Goal: Task Accomplishment & Management: Complete application form

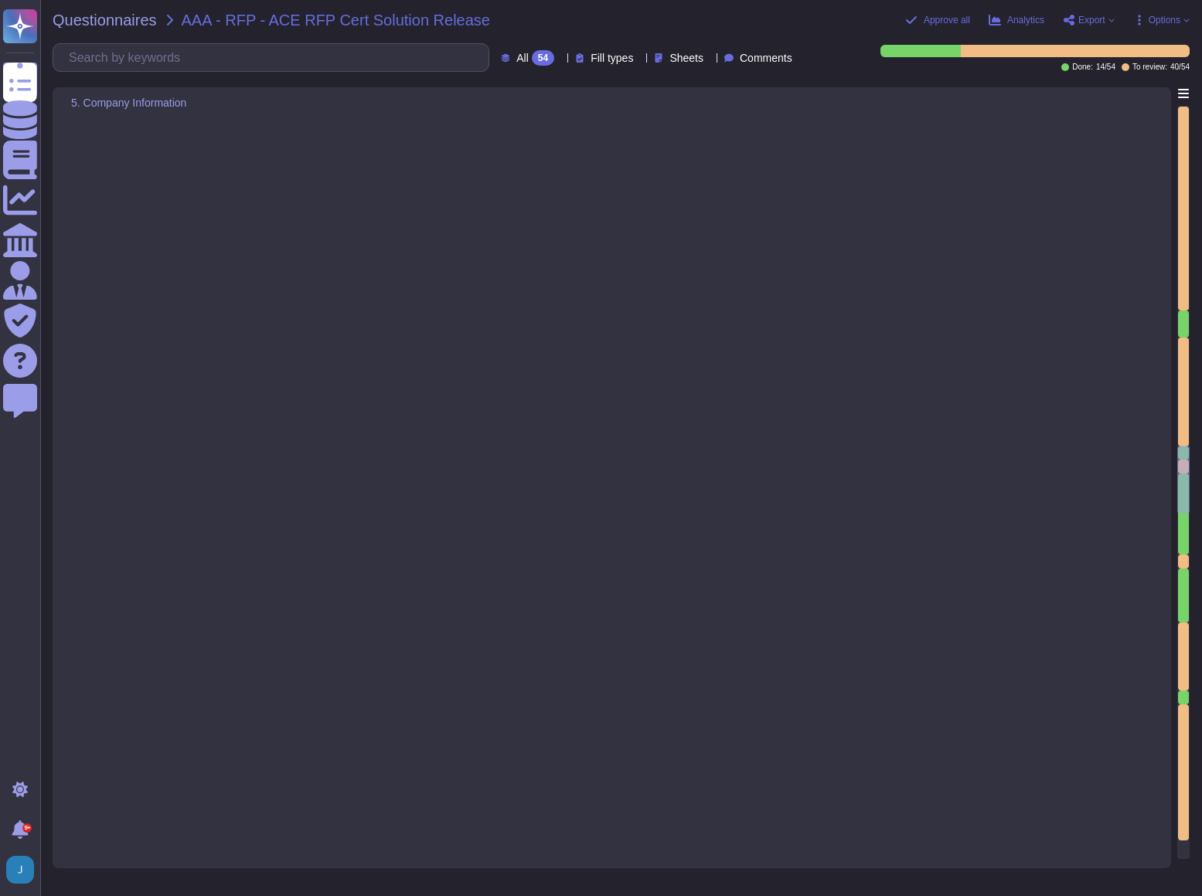
type textarea "yes- Soc 2-3-and ISO-web trust audit"
type textarea "N/A- we dont store or require any confidential or sensitve information"
type textarea "List links in website"
type textarea "No, Sectigo does not perform application development on behalf of clients or th…"
type textarea "Cam Middleton, Enterprise Strategic Account Executive is lead point of contact …"
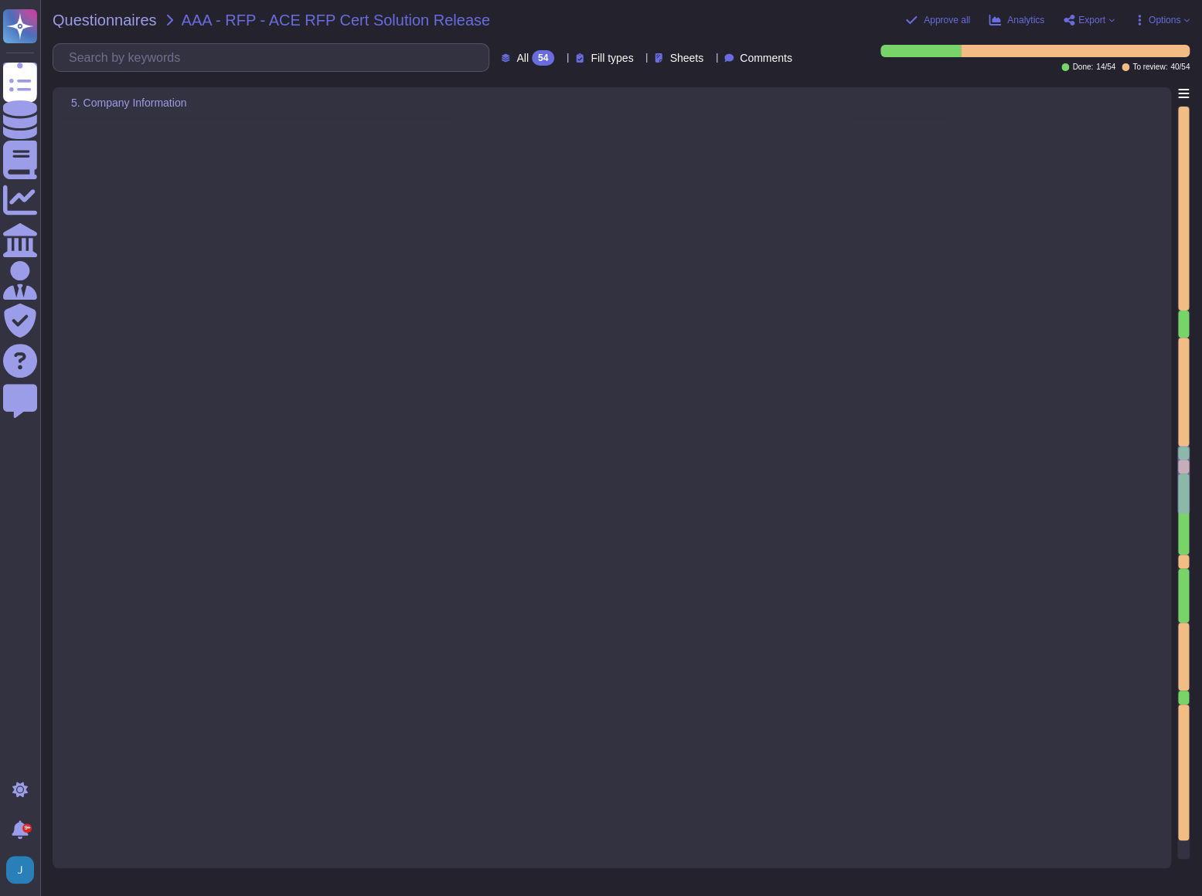
type textarea "Our IT Security staffs are well qualified and competent to perform the duty."
type textarea "Our offices are located in Canada, France, India, Netherlands, UK, and the US, …"
type textarea "Sectigo offers several types of reports that may be of interest: 1. Expiration …"
type textarea "ACE can access reports through the SCM (Supply Chain Management) system provide…"
type textarea "Sectigo provides comprehensive custom reporting capabilities through its SCM. C…"
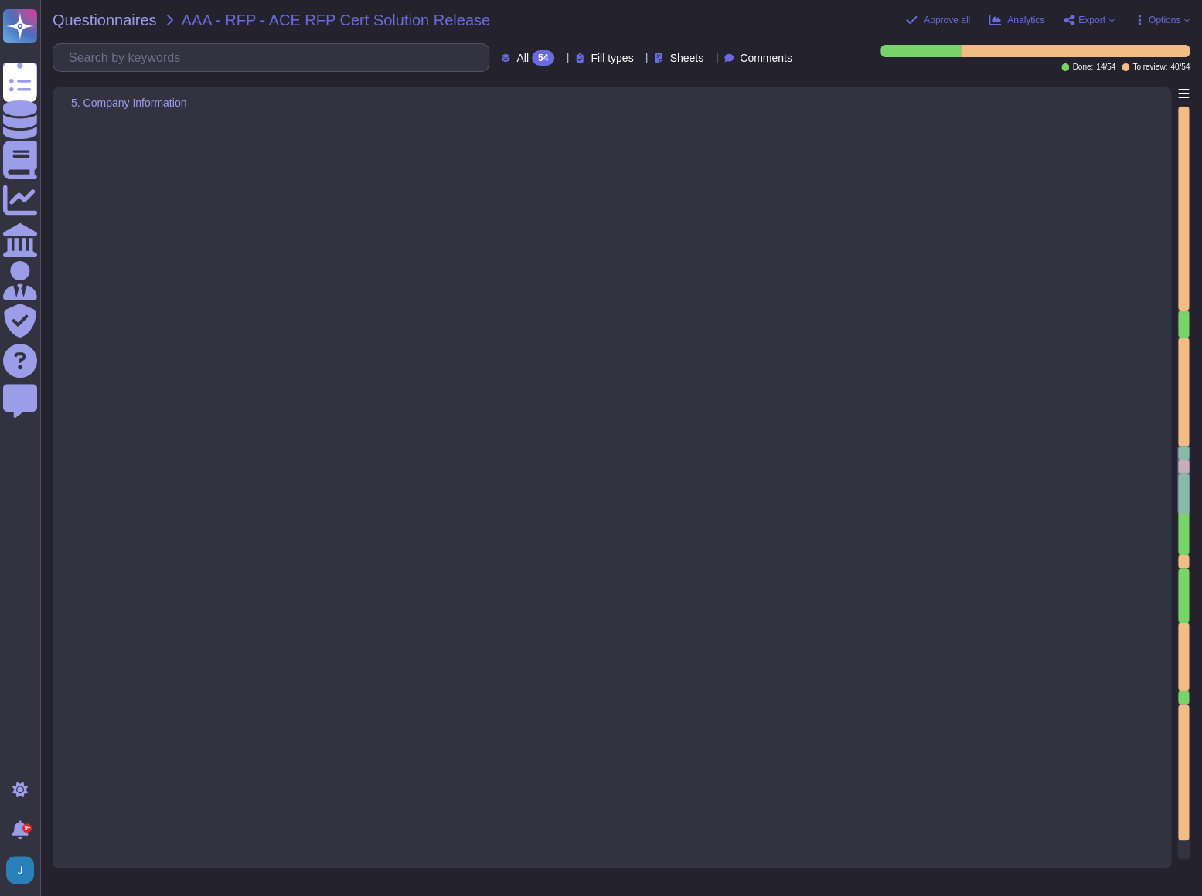
scroll to position [3864, 0]
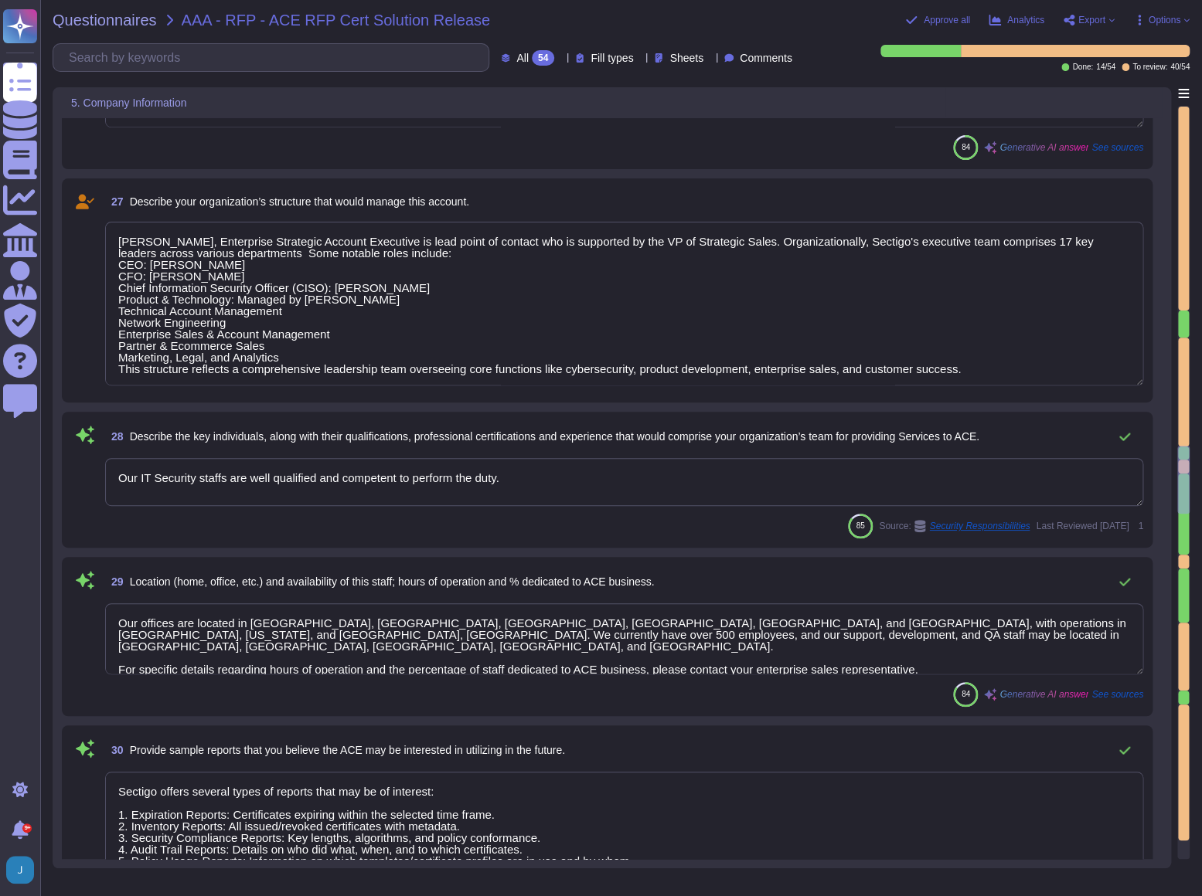
click at [1078, 19] on span "Export" at bounding box center [1091, 19] width 27 height 9
click at [1118, 94] on p "Download" at bounding box center [1145, 113] width 55 height 38
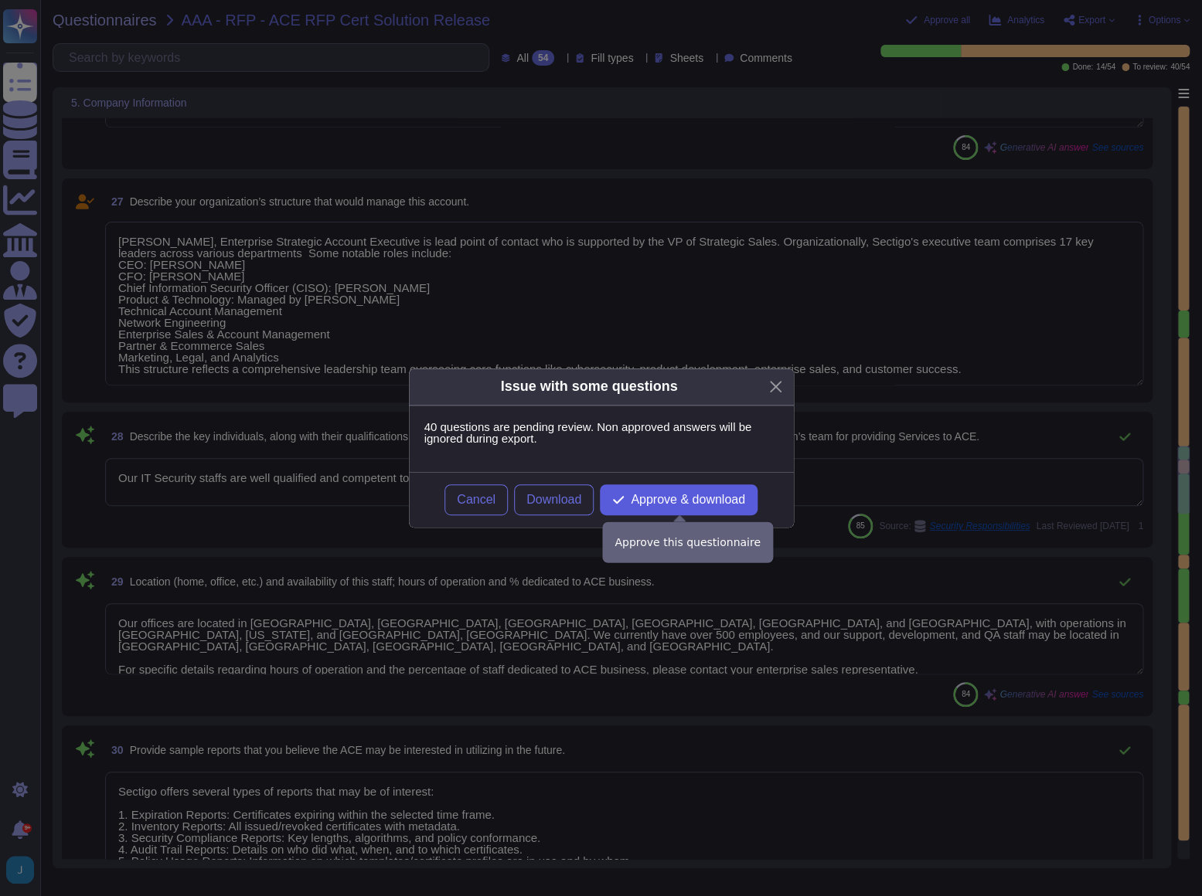
click at [673, 502] on span "Approve & download" at bounding box center [688, 500] width 114 height 12
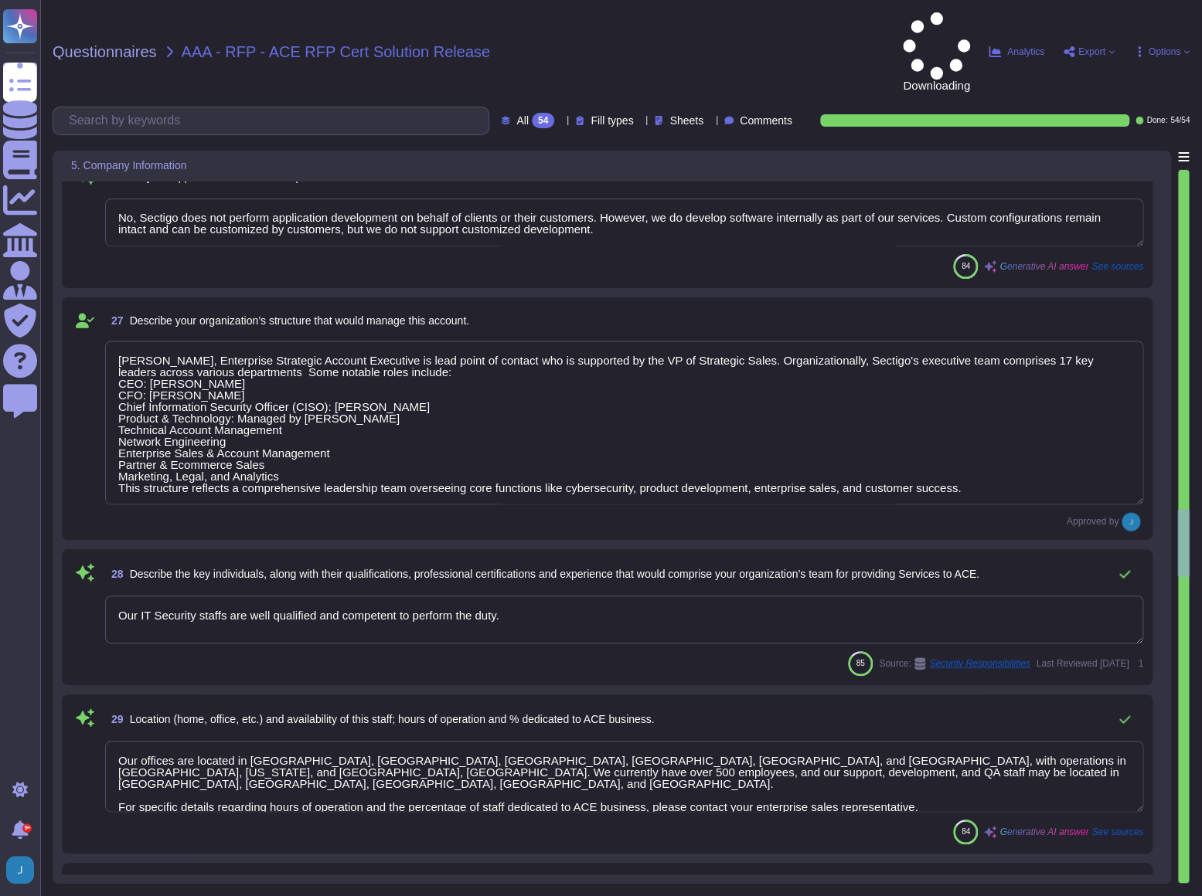
click at [1090, 47] on span "Export" at bounding box center [1091, 51] width 27 height 9
click at [1090, 124] on icon at bounding box center [1095, 143] width 39 height 39
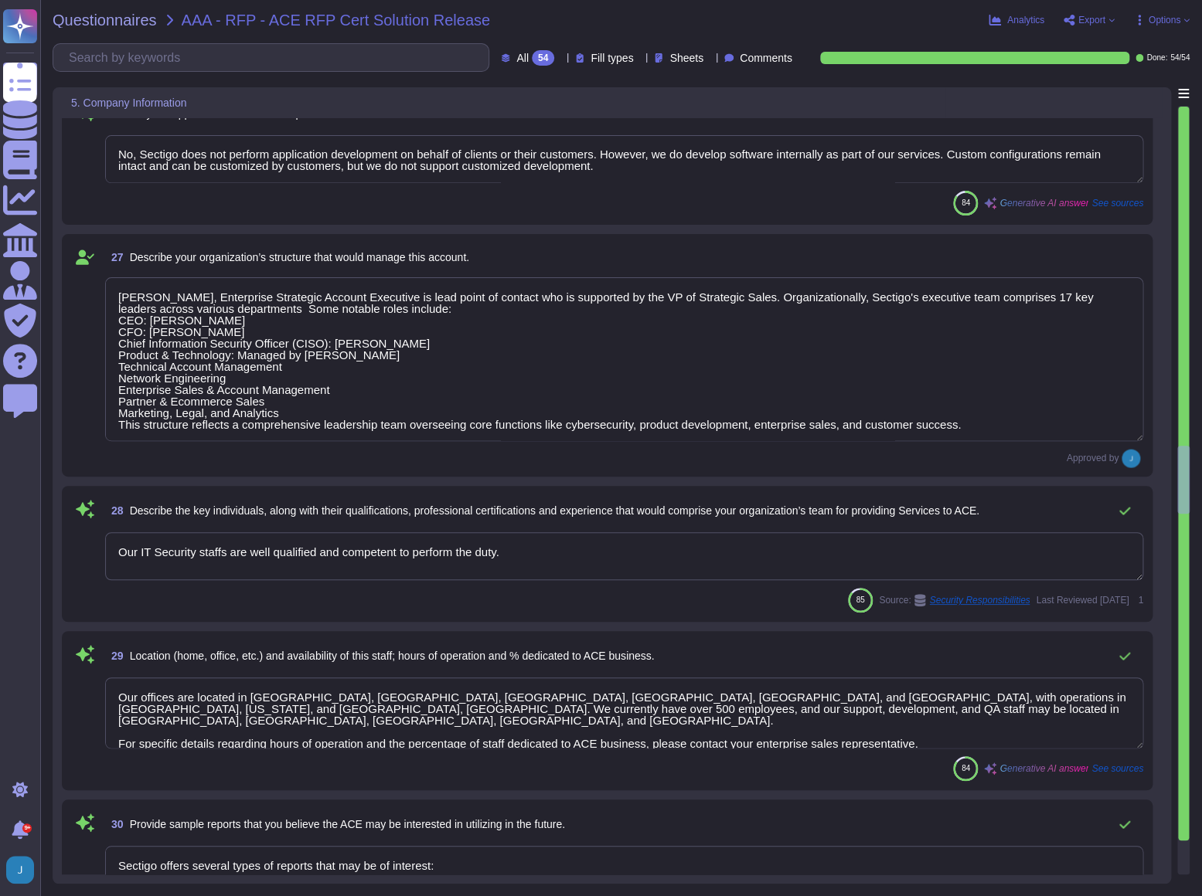
scroll to position [1, 0]
click at [555, 366] on textarea "Cam Middleton, Enterprise Strategic Account Executive is lead point of contact …" at bounding box center [624, 359] width 1038 height 164
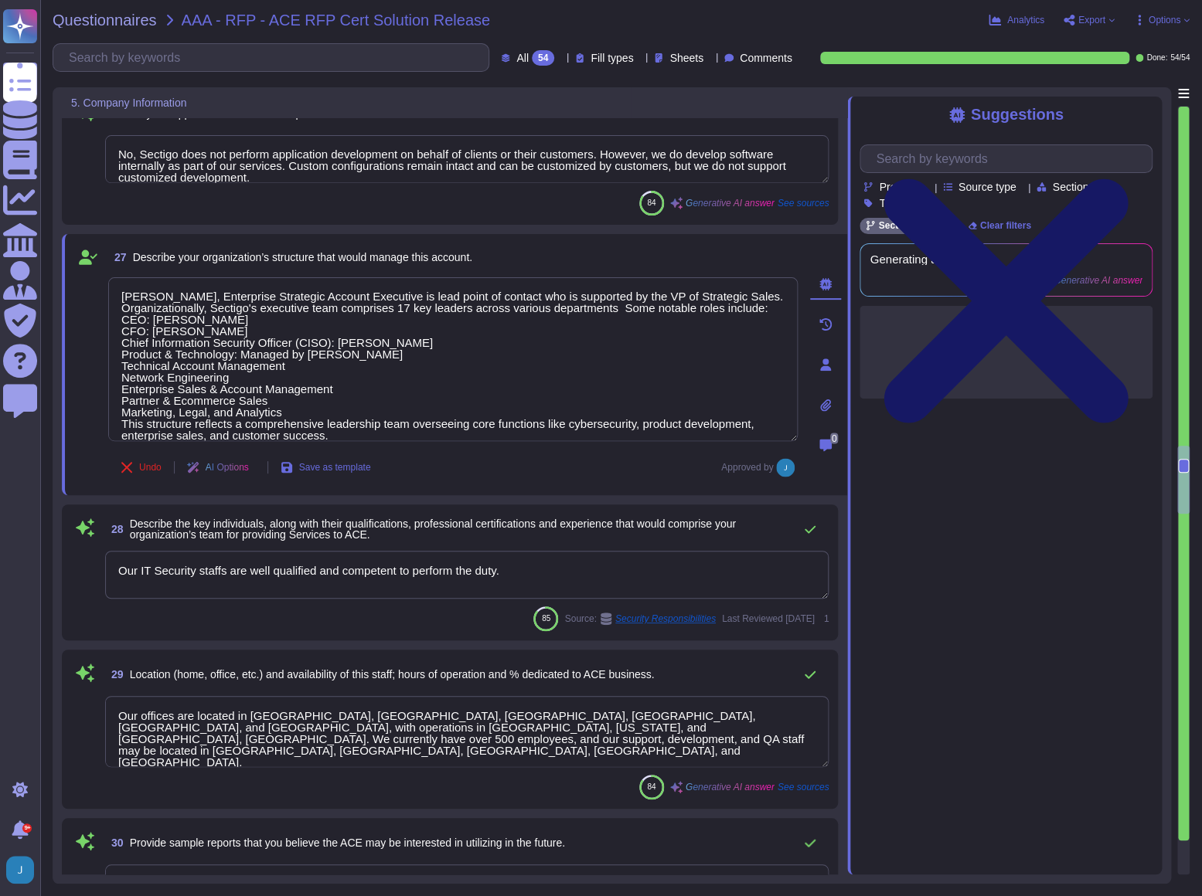
click at [1128, 179] on icon at bounding box center [1006, 301] width 244 height 244
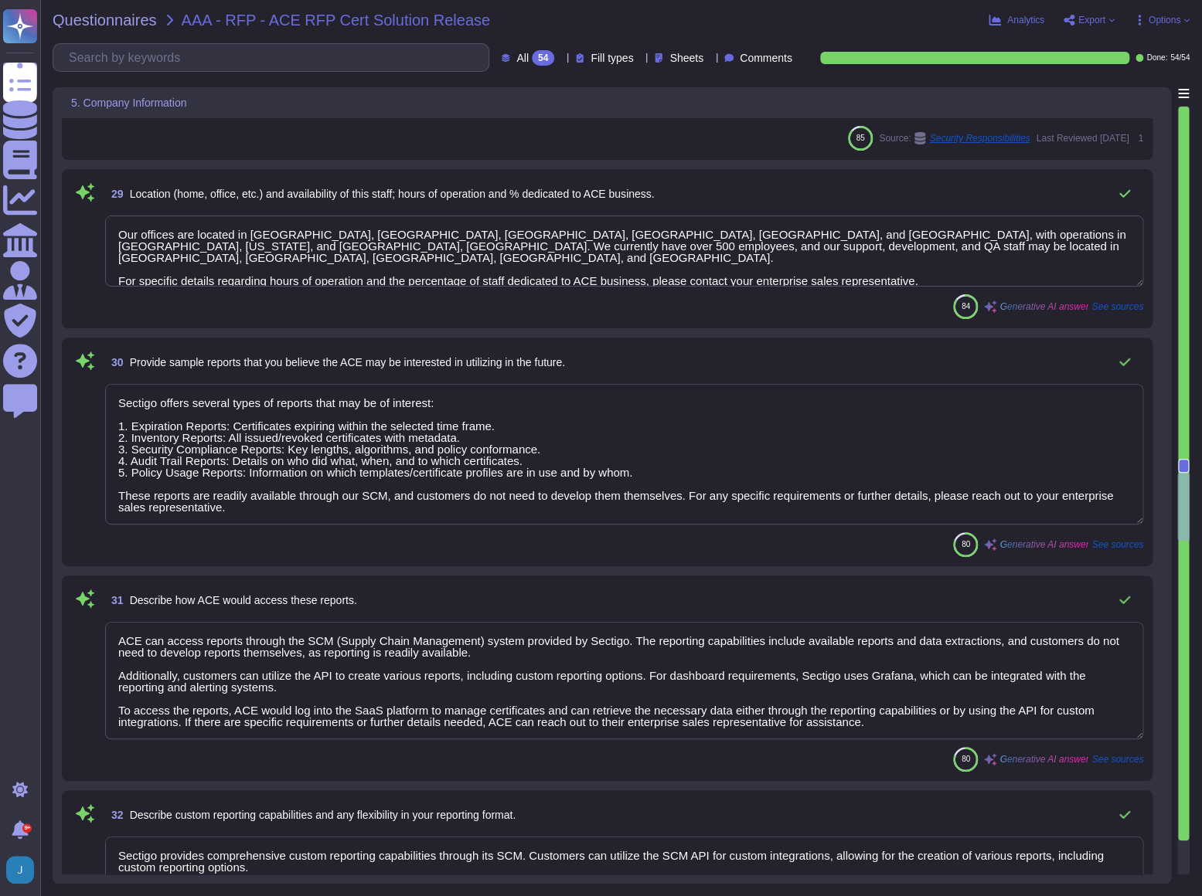
type textarea "Yes. Multi-Factor Authentication is available for client accounts."
type textarea "Yes we support all for public and private"
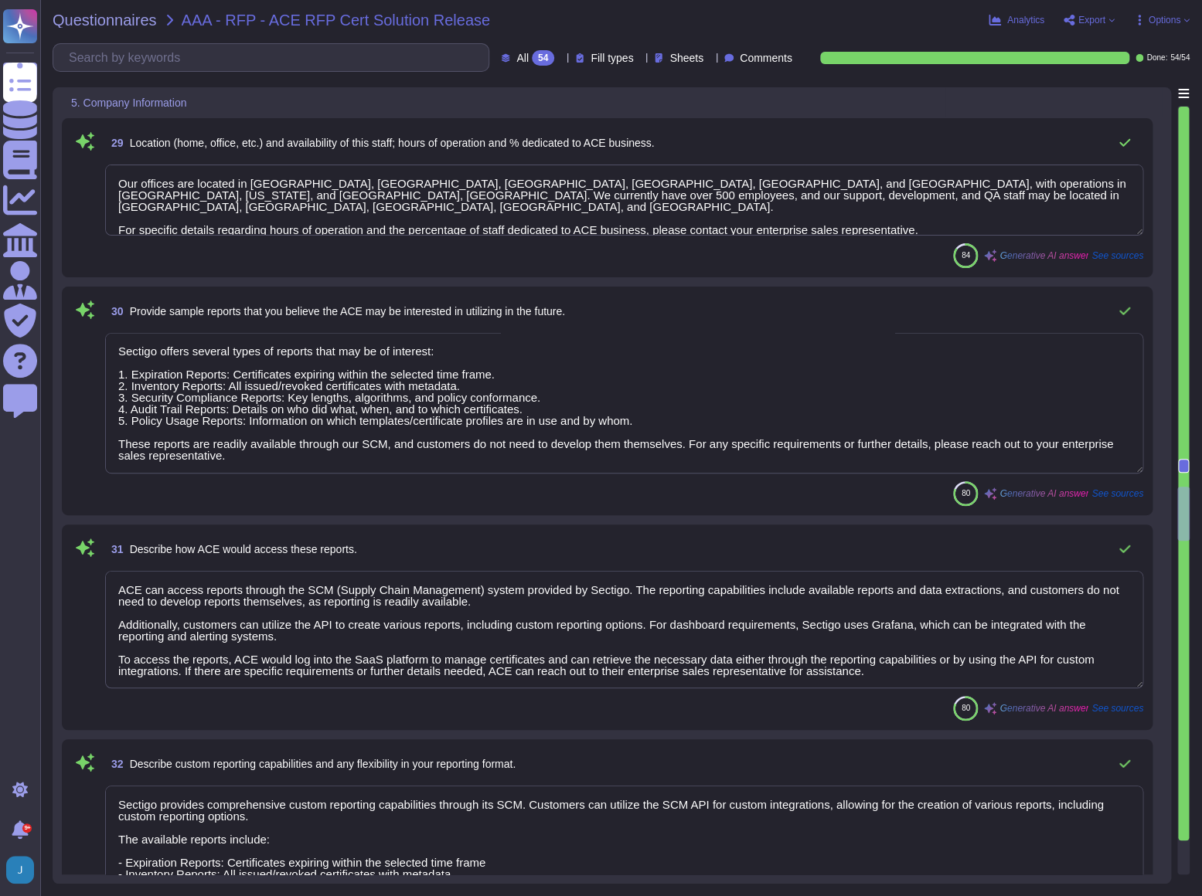
type textarea "This is possible via the use of Sectigo APIs but not standard in SCM."
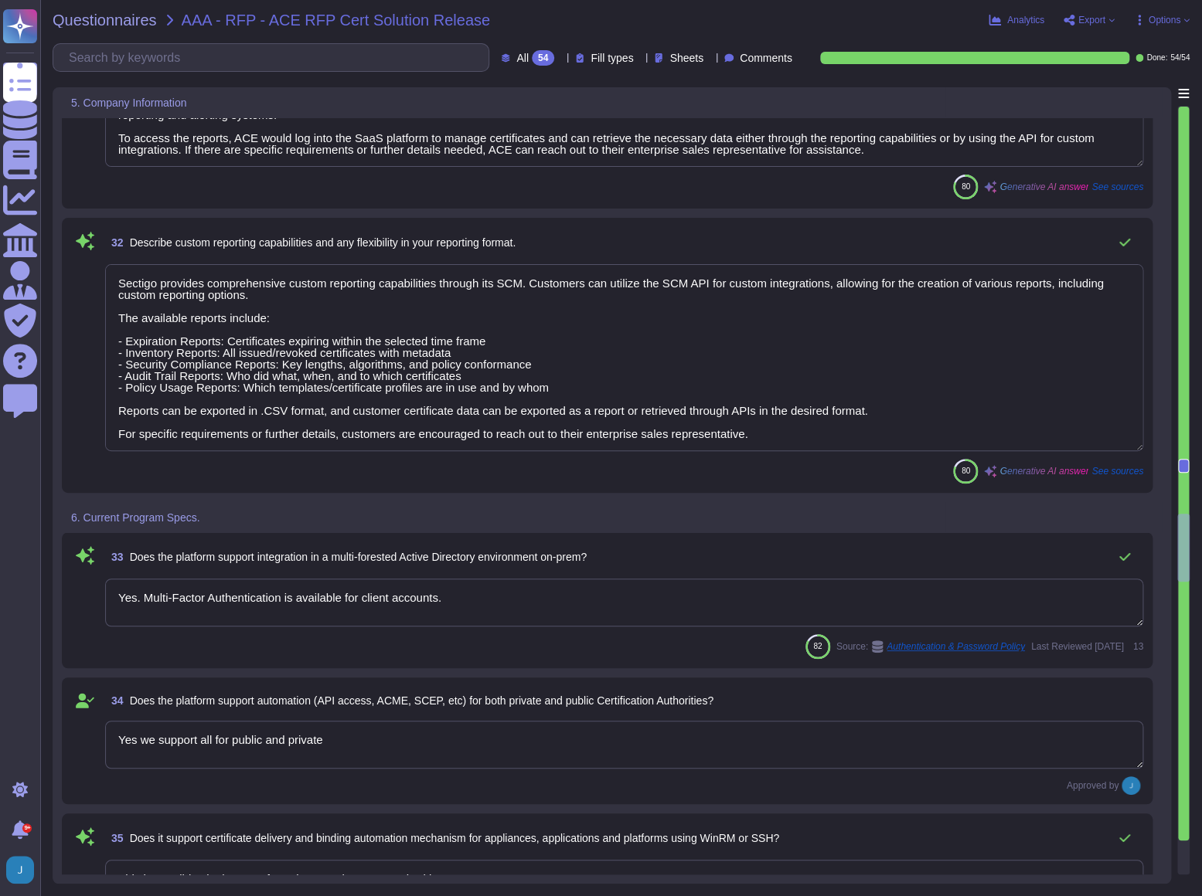
type textarea "Yes. Please refer the URL: https://docs.sectigo.com/scm/sectigo-connector-for-j…"
type textarea "No"
type textarea "You can find an overview of all supported integrations, including HSMs, by refe…"
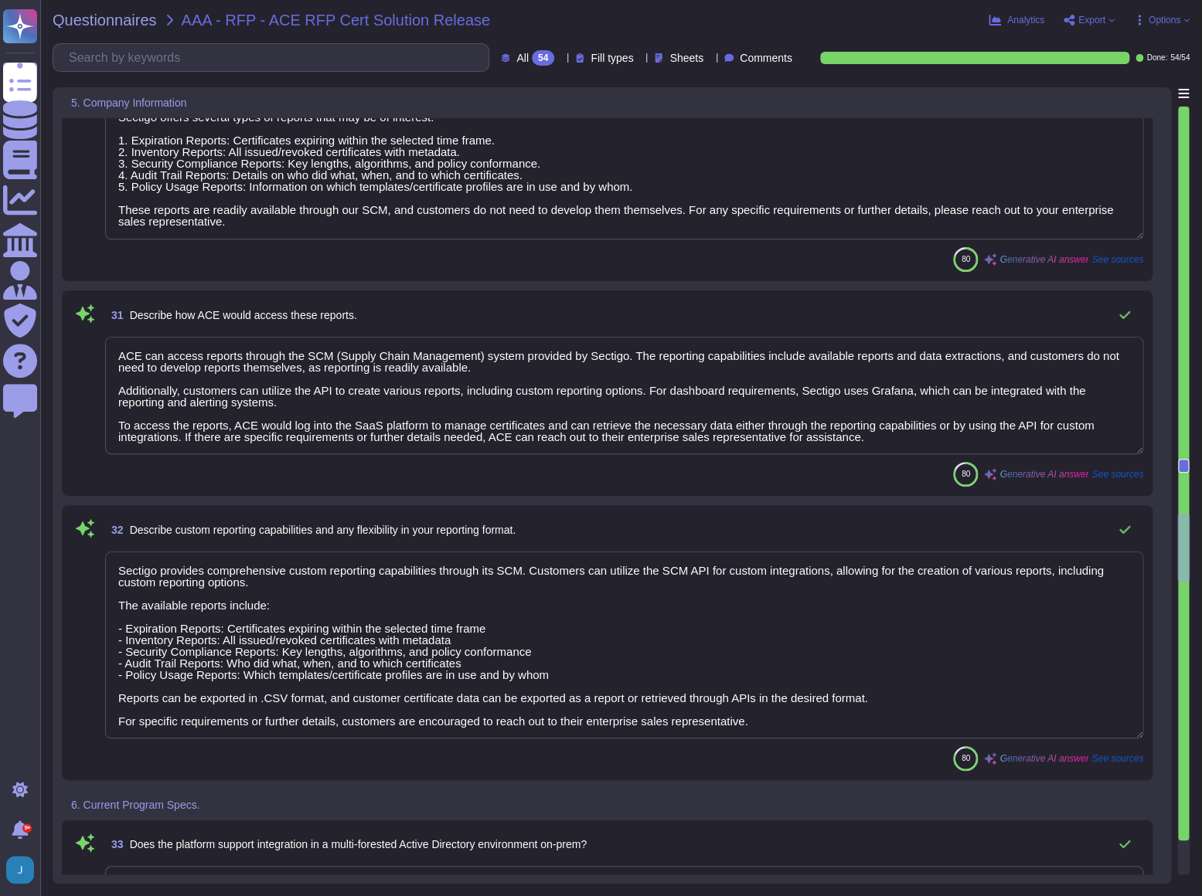
type textarea "Our IT Security staffs are well qualified and competent to perform the duty."
type textarea "Our offices are located in Canada, France, India, Netherlands, UK, and the US, …"
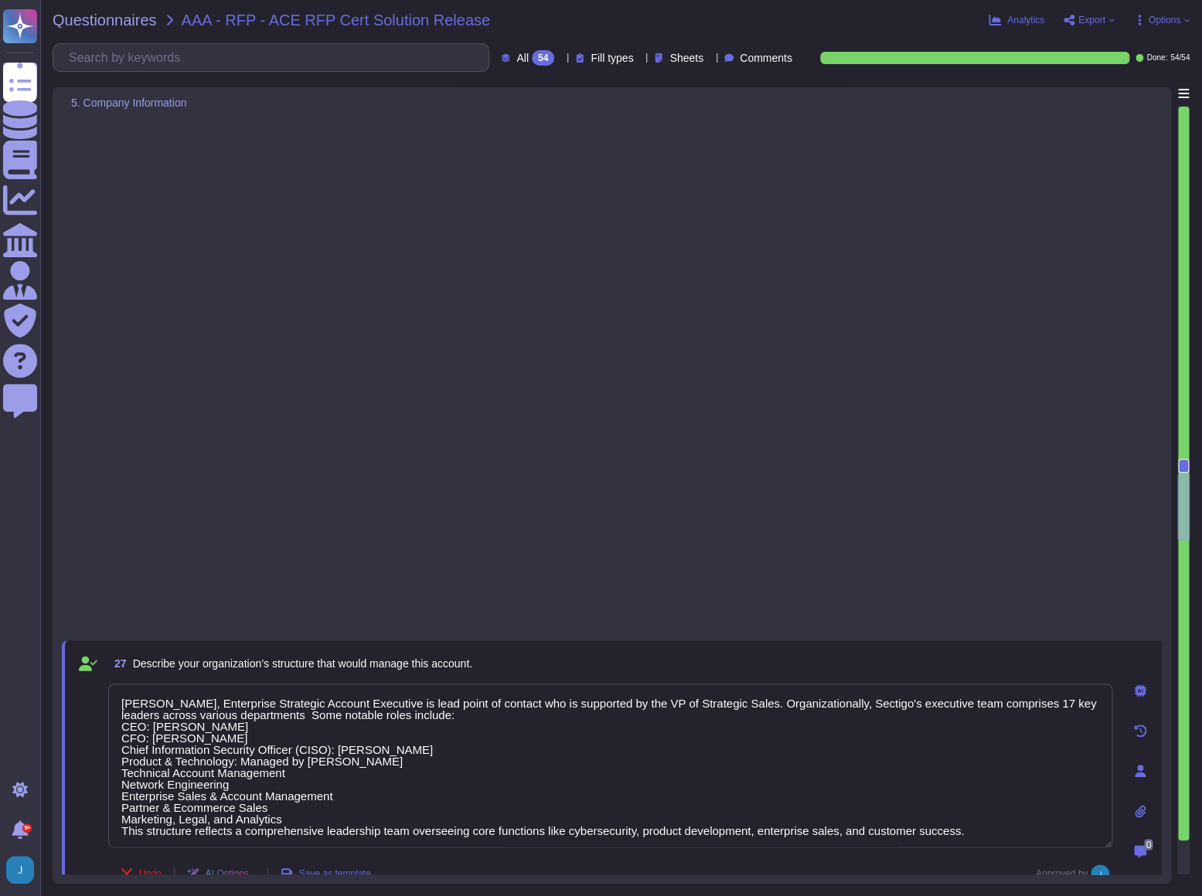
type textarea "Cam Middleton, Enterprise Strategic Account Executive is lead point of contact …"
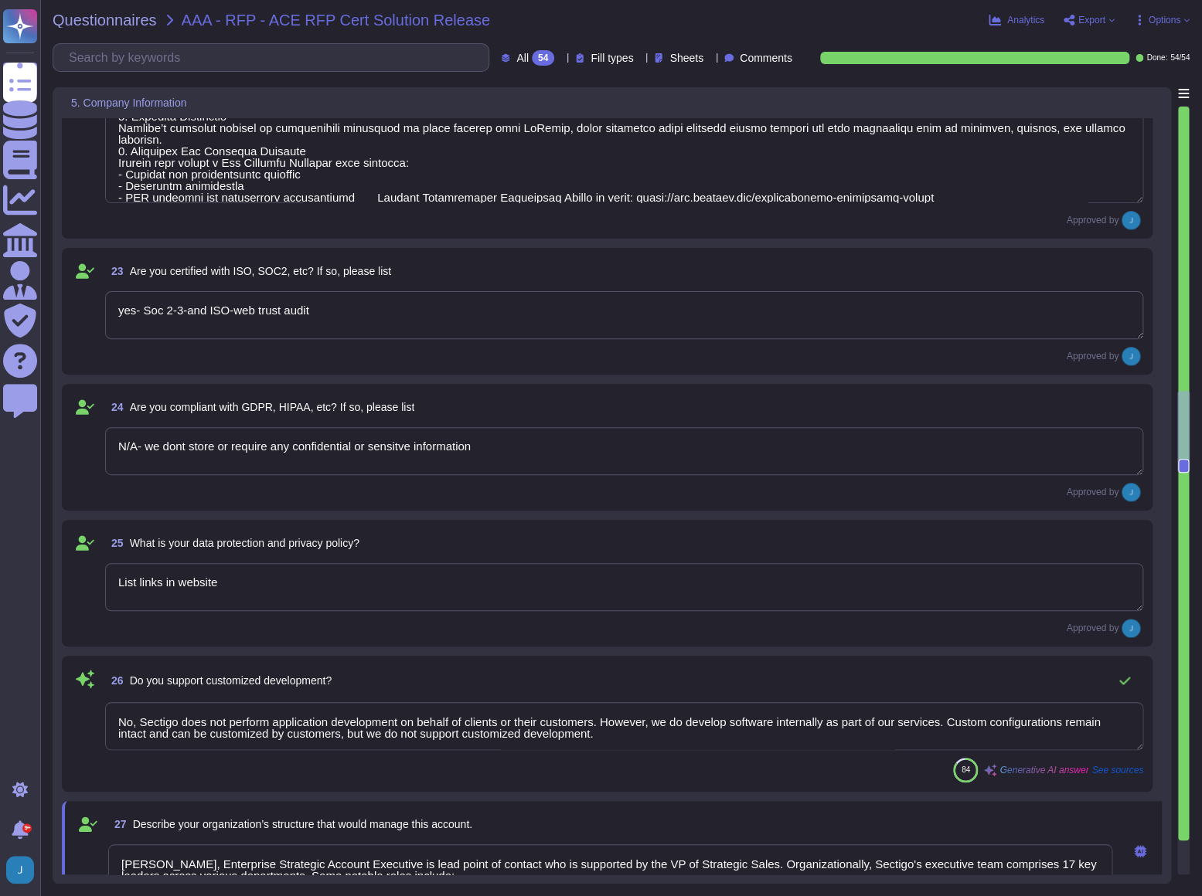
type textarea "yes-"
type textarea "Sectigo Vulnerability Remediation Strategy - 1. Responsible Disclosure Framewor…"
type textarea "yes- Soc 2-3-and ISO-web trust audit"
type textarea "N/A- we dont store or require any confidential or sensitve information"
type textarea "List links in website"
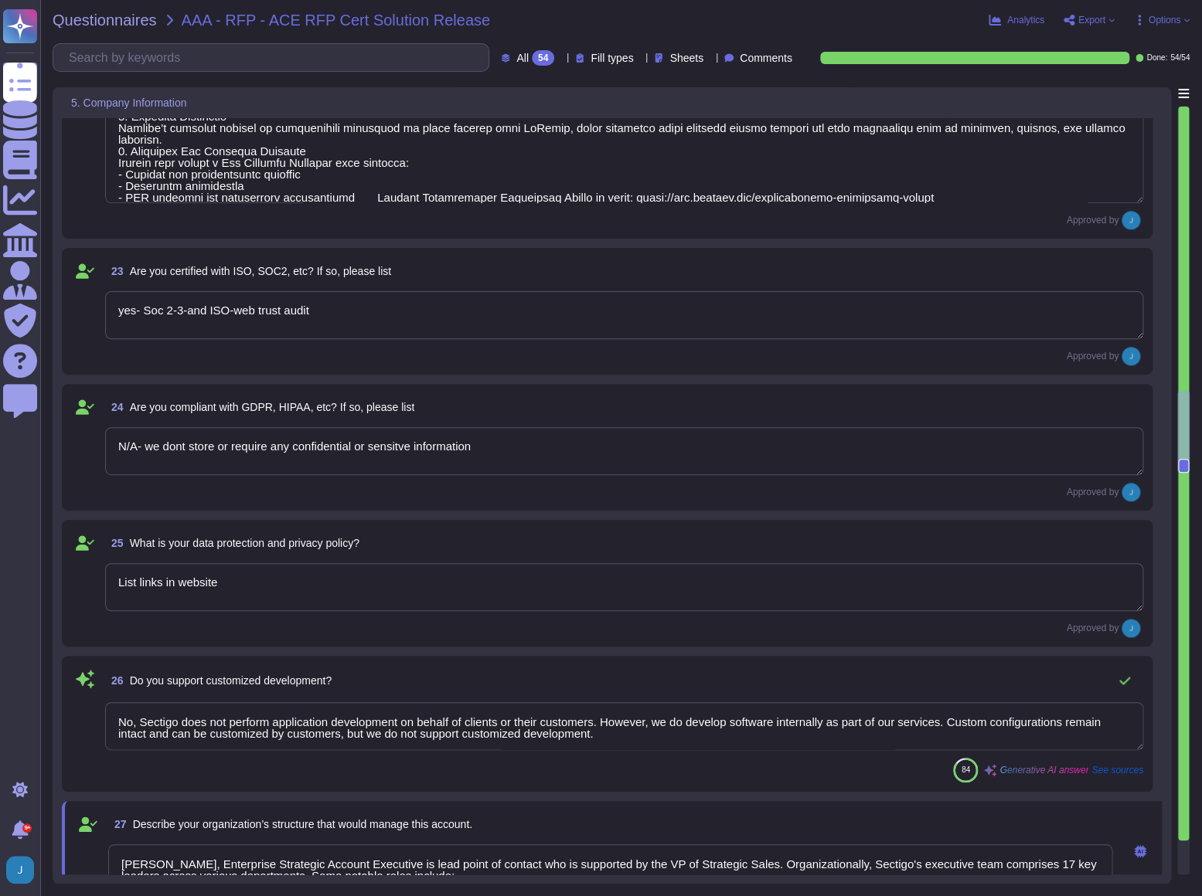
type textarea "No, Sectigo does not perform application development on behalf of clients or th…"
type textarea "Cam Middleton, Enterprise Strategic Account Executive is lead point of contact …"
type textarea "Sectigo Vulnerability Remediation Strategy - 1. Responsible Disclosure Framewor…"
type textarea "Cam Middleton, Enterprise Strategic Account Executive is lead point of contact …"
type textarea "Sectigo Vulnerability Remediation Strategy - 1. Responsible Disclosure Framewor…"
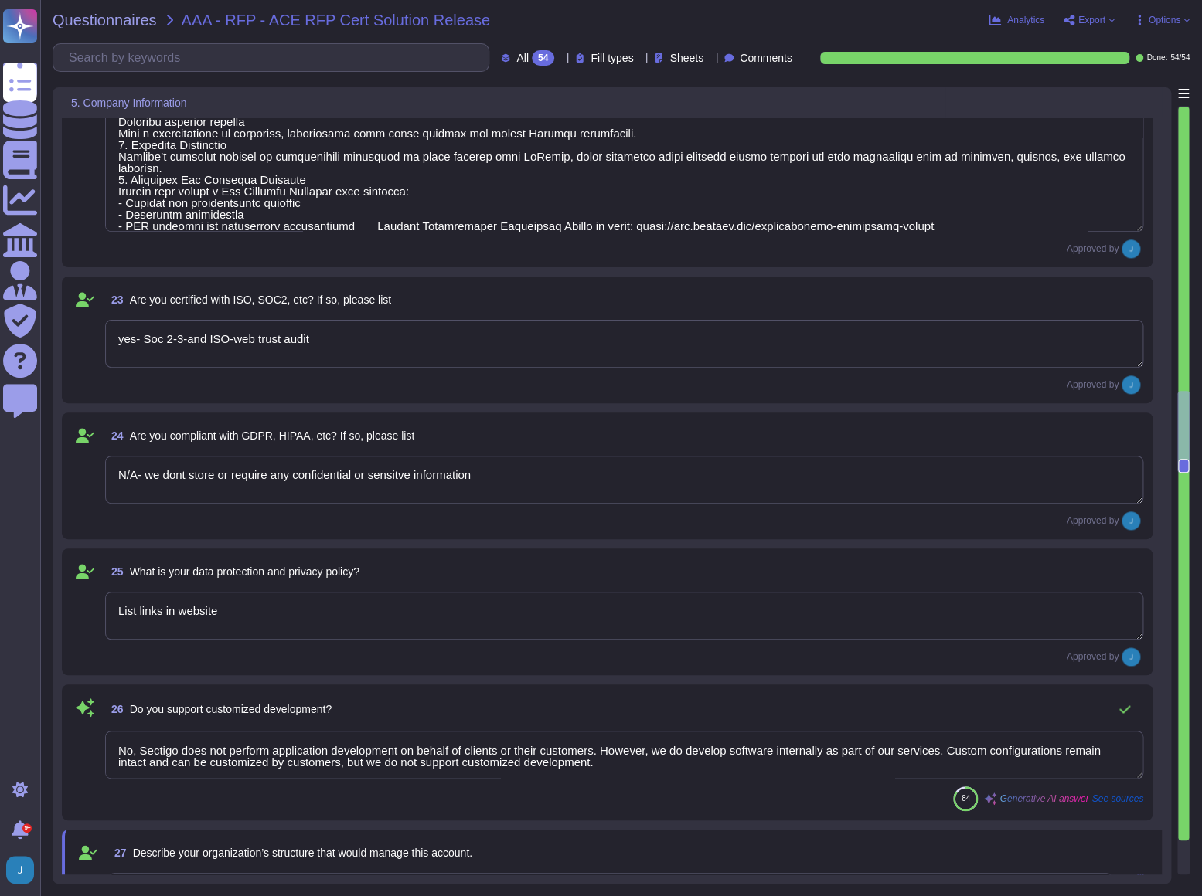
type textarea "Cam Middleton, Enterprise Strategic Account Executive is lead point of contact …"
type textarea "Sectigo Vulnerability Remediation Strategy - 1. Responsible Disclosure Framewor…"
type textarea "yes- purchase premier support"
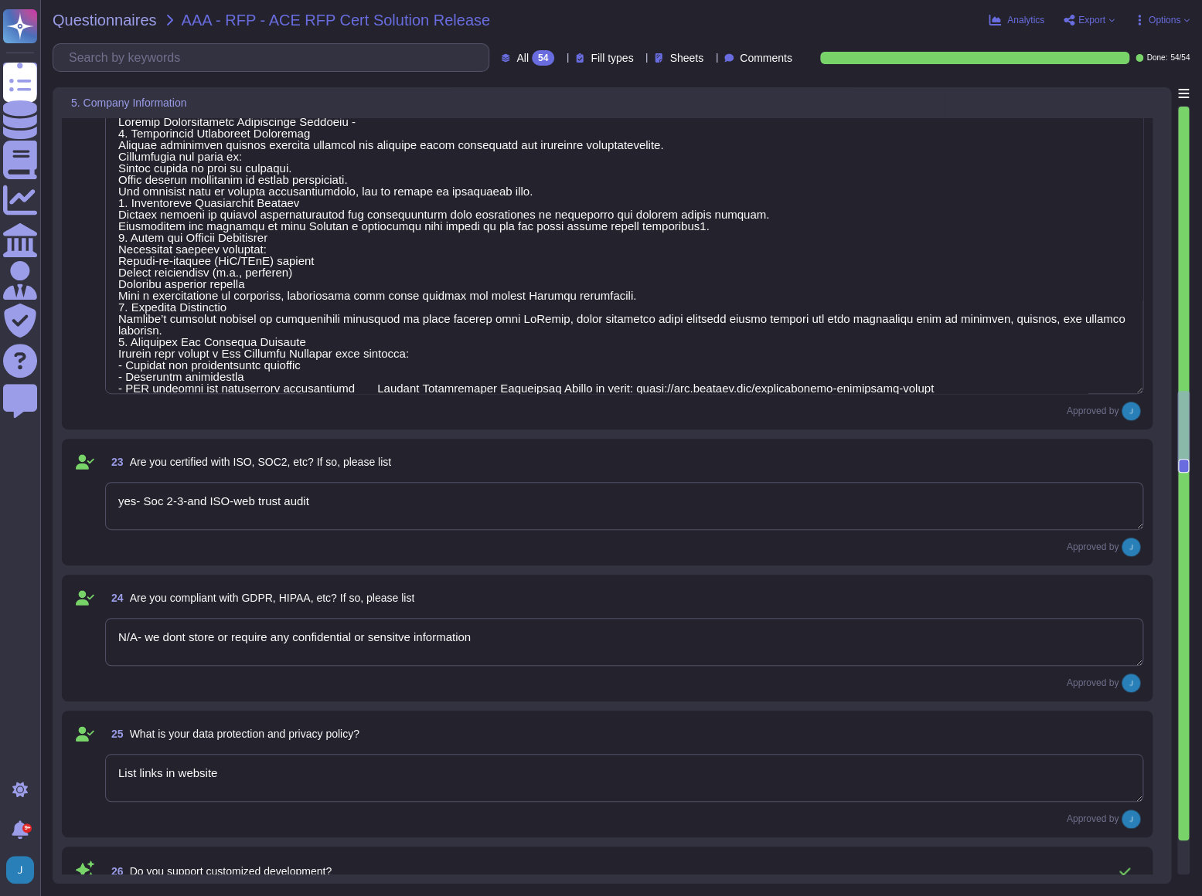
type textarea "Cam Middleton, Enterprise Strategic Account Executive is lead point of contact …"
type textarea "Sectigo Vulnerability Remediation Strategy - 1. Responsible Disclosure Framewor…"
type textarea "Cam Middleton, Enterprise Strategic Account Executive is lead point of contact …"
type textarea "Sectigo Vulnerability Remediation Strategy - 1. Responsible Disclosure Framewor…"
type textarea "Cam Middleton, Enterprise Strategic Account Executive is lead point of contact …"
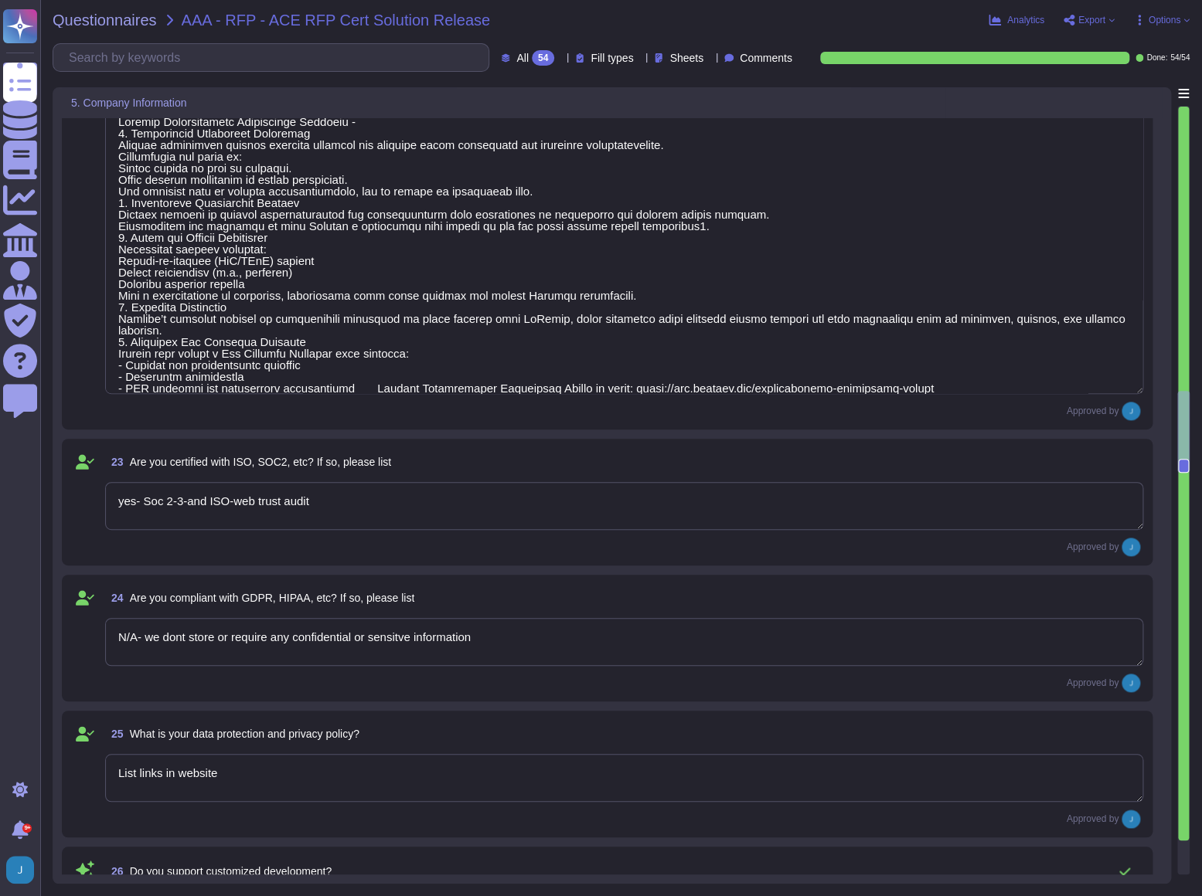
type textarea "Sectigo Vulnerability Remediation Strategy - 1. Responsible Disclosure Framewor…"
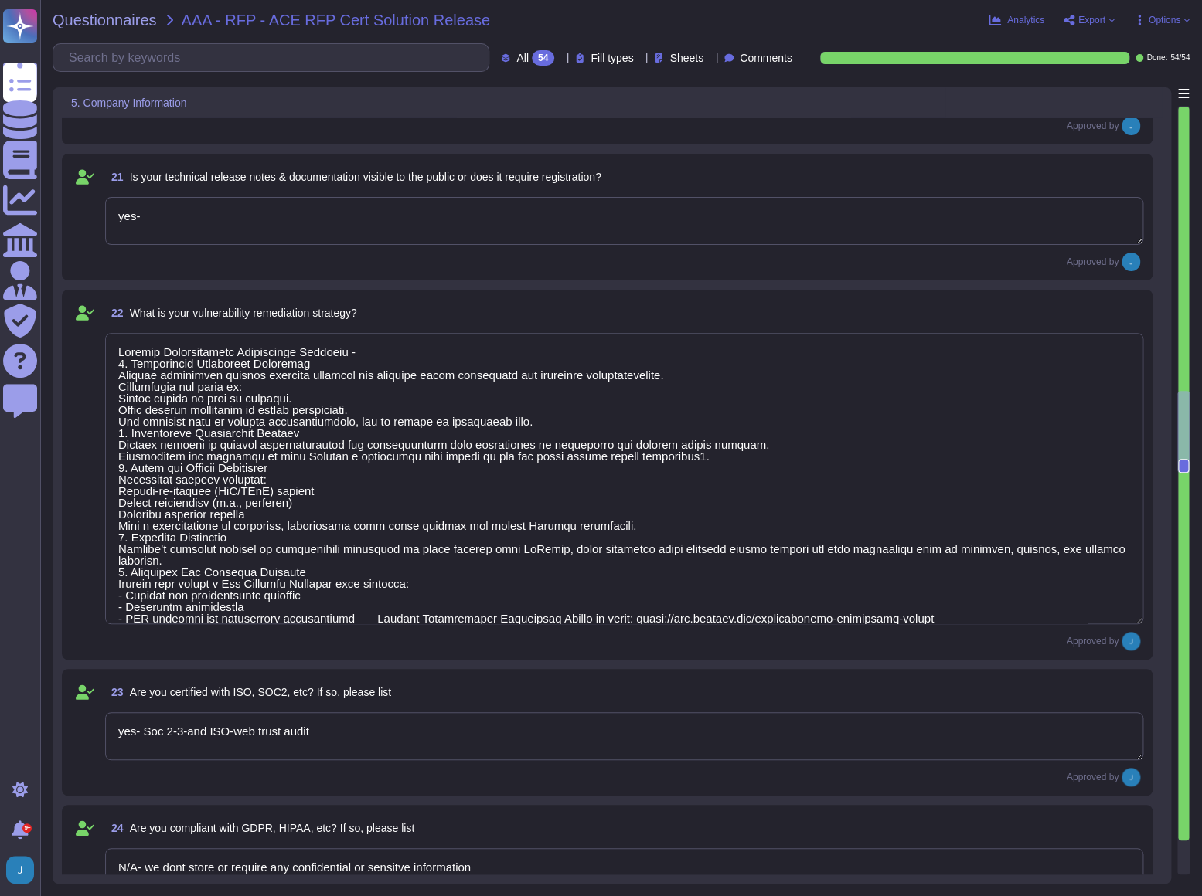
type textarea "Cam Middleton, Enterprise Strategic Account Executive is lead point of contact …"
type textarea "Sectigo Vulnerability Remediation Strategy - 1. Responsible Disclosure Framewor…"
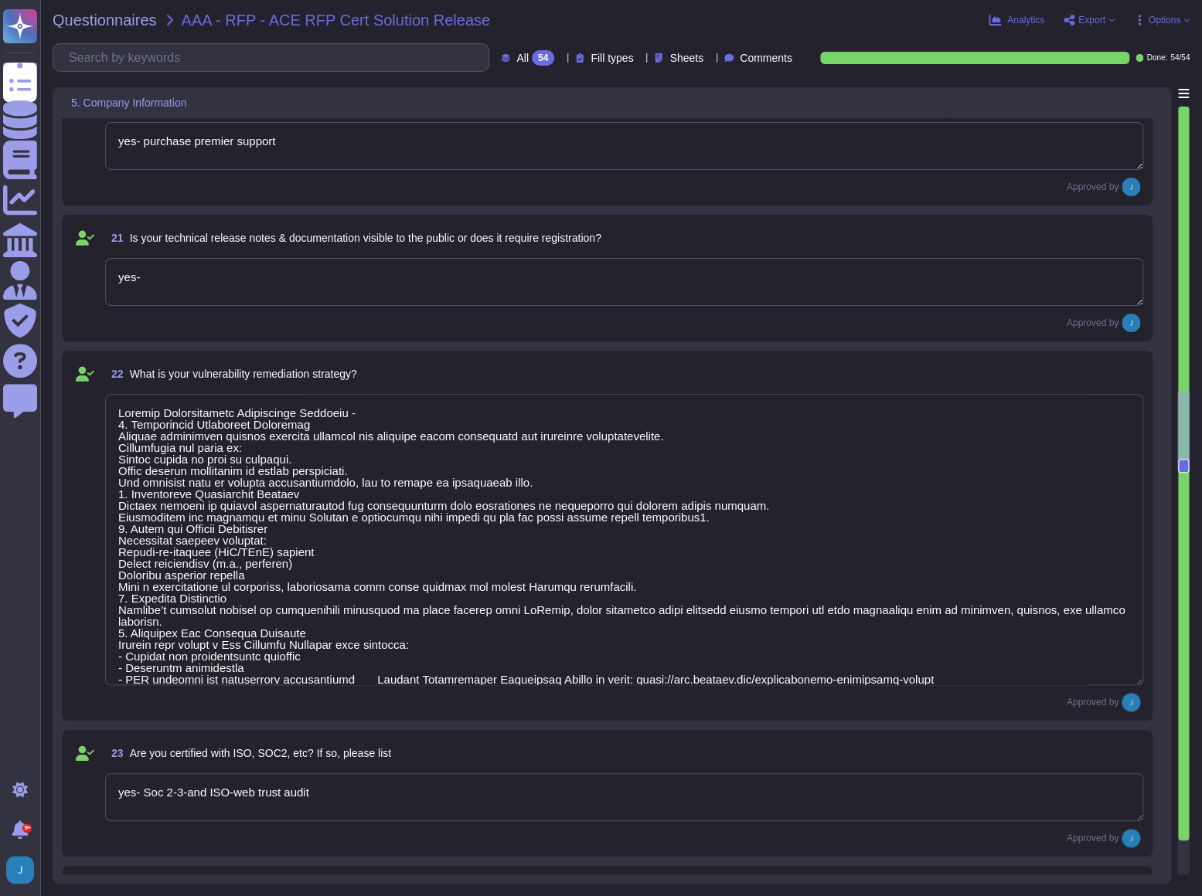
type textarea "Cam Middleton, Enterprise Strategic Account Executive is lead point of contact …"
type textarea "Sectigo Vulnerability Remediation Strategy - 1. Responsible Disclosure Framewor…"
type textarea "Cam Middleton, Enterprise Strategic Account Executive is lead point of contact …"
type textarea "Sectigo Vulnerability Remediation Strategy - 1. Responsible Disclosure Framewor…"
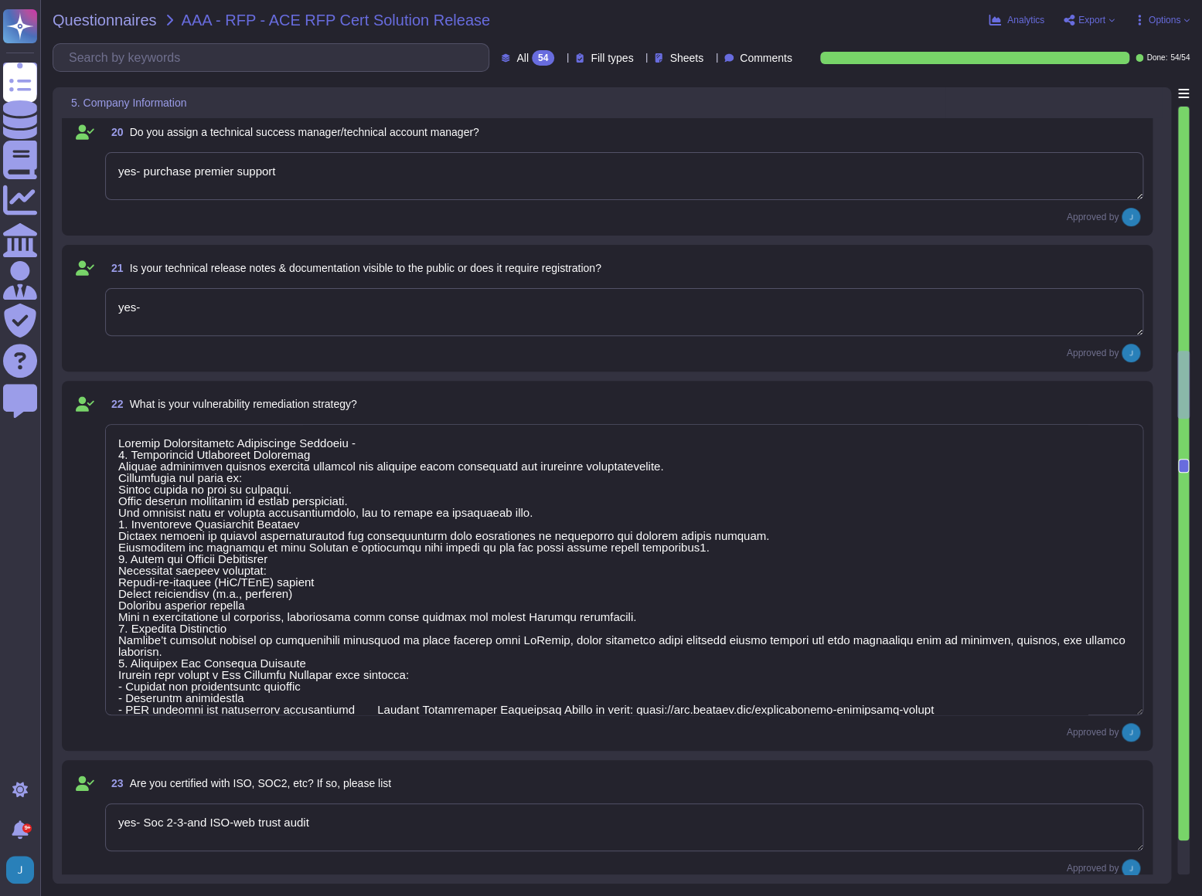
type textarea "Sectigo SLA Overview Support Availability - 24/7/365 coverage for all priority …"
type textarea "Cam Middleton, Enterprise Strategic Account Executive is lead point of contact …"
type textarea "Sectigo Vulnerability Remediation Strategy - 1. Responsible Disclosure Framewor…"
type textarea "Sectigo SLA Overview Support Availability - 24/7/365 coverage for all priority …"
type textarea "Cam Middleton, Enterprise Strategic Account Executive is lead point of contact …"
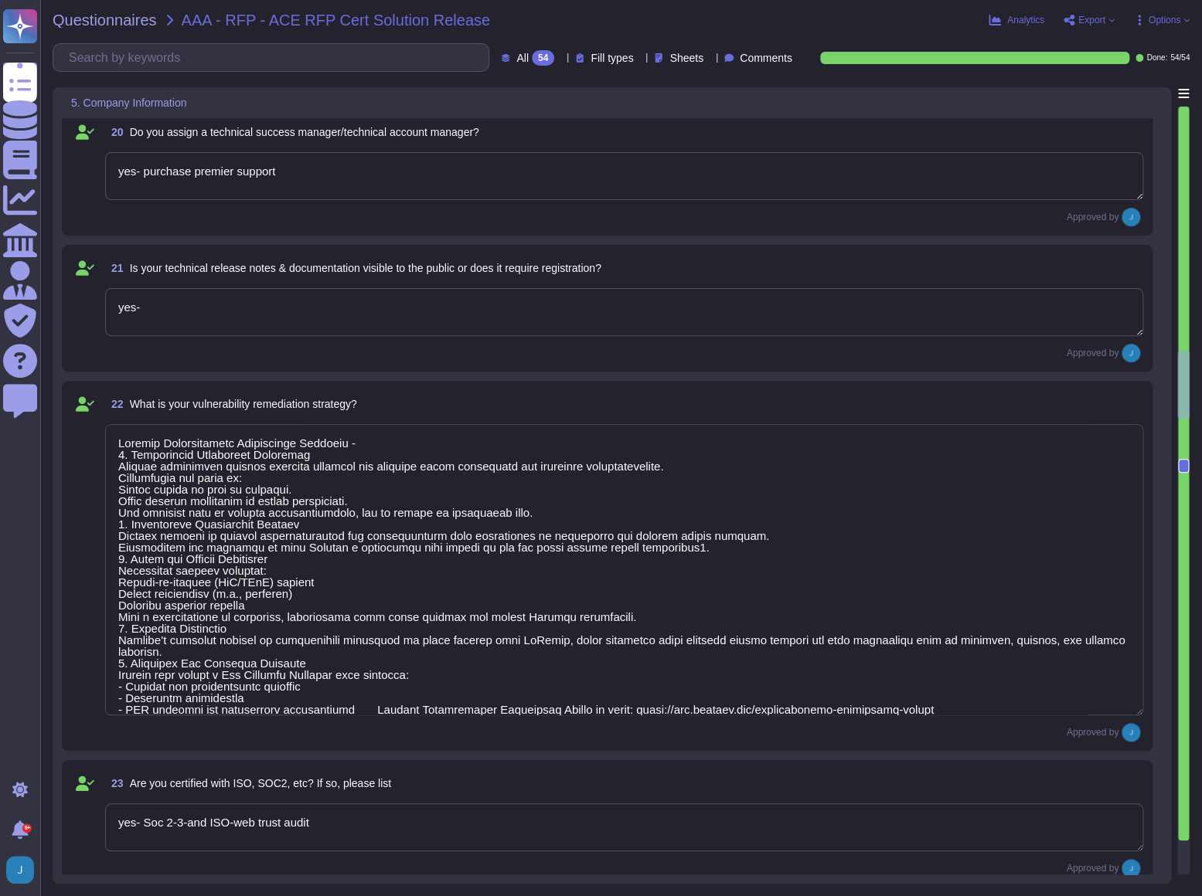
type textarea "Sectigo Vulnerability Remediation Strategy - 1. Responsible Disclosure Framewor…"
type textarea "Sectigo SLA Overview Support Availability - 24/7/365 coverage for all priority …"
type textarea "Cam Middleton, Enterprise Strategic Account Executive is lead point of contact …"
type textarea "Sectigo Vulnerability Remediation Strategy - 1. Responsible Disclosure Framewor…"
type textarea "Sectigo SLA Overview Support Availability - 24/7/365 coverage for all priority …"
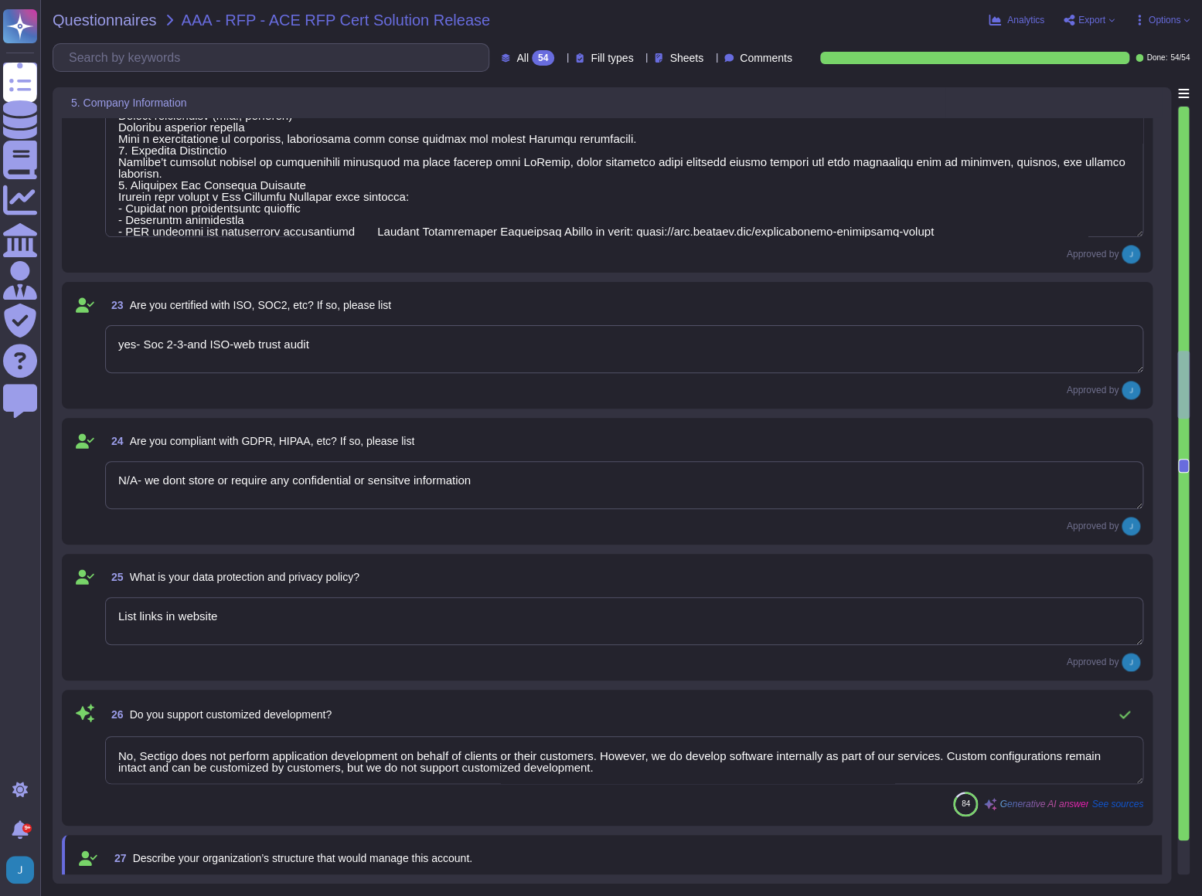
type textarea "Cam Middleton, Enterprise Strategic Account Executive is lead point of contact …"
type textarea "Sectigo Vulnerability Remediation Strategy - 1. Responsible Disclosure Framewor…"
type textarea "Cam Middleton, Enterprise Strategic Account Executive is lead point of contact …"
type textarea "Sectigo Vulnerability Remediation Strategy - 1. Responsible Disclosure Framewor…"
type textarea "Cam Middleton, Enterprise Strategic Account Executive is lead point of contact …"
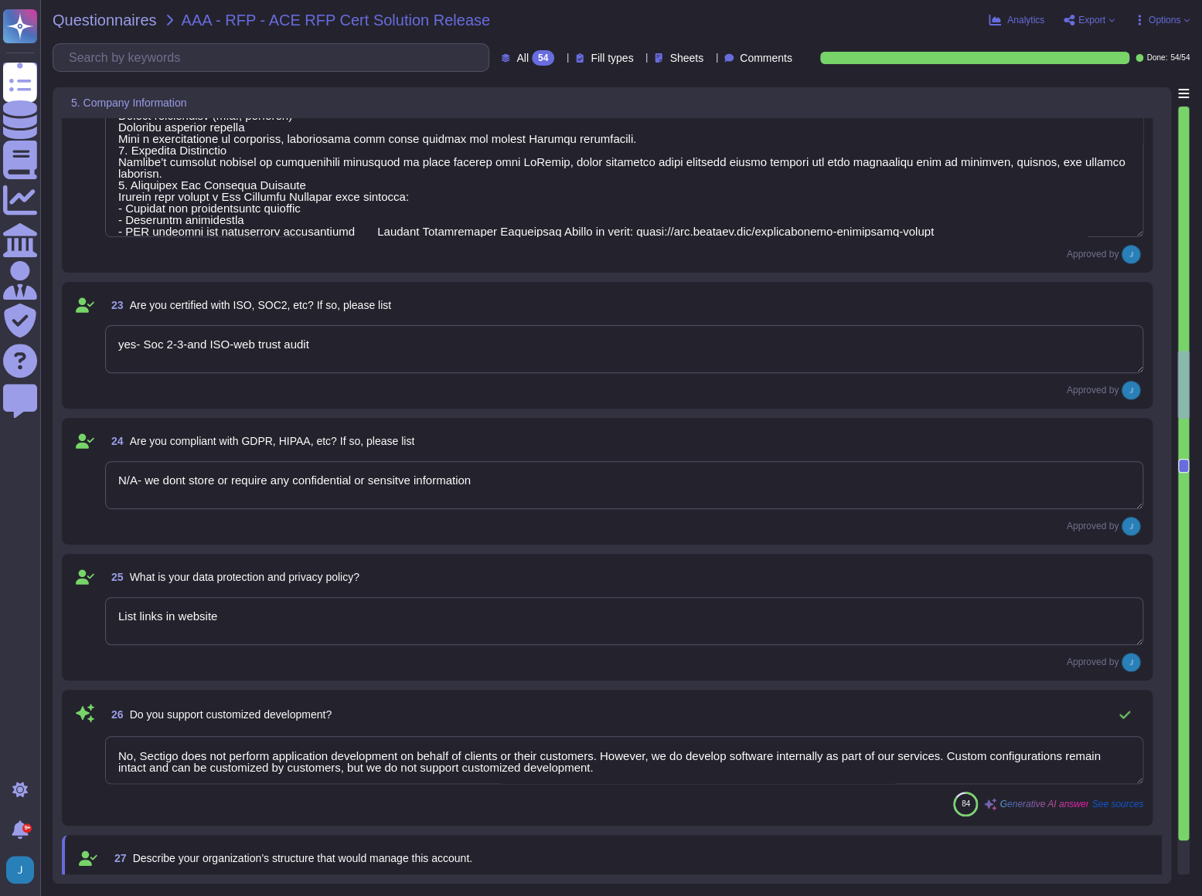
type textarea "Sectigo Vulnerability Remediation Strategy - 1. Responsible Disclosure Framewor…"
type textarea "Cam Middleton, Enterprise Strategic Account Executive is lead point of contact …"
type textarea "Sectigo Vulnerability Remediation Strategy - 1. Responsible Disclosure Framewor…"
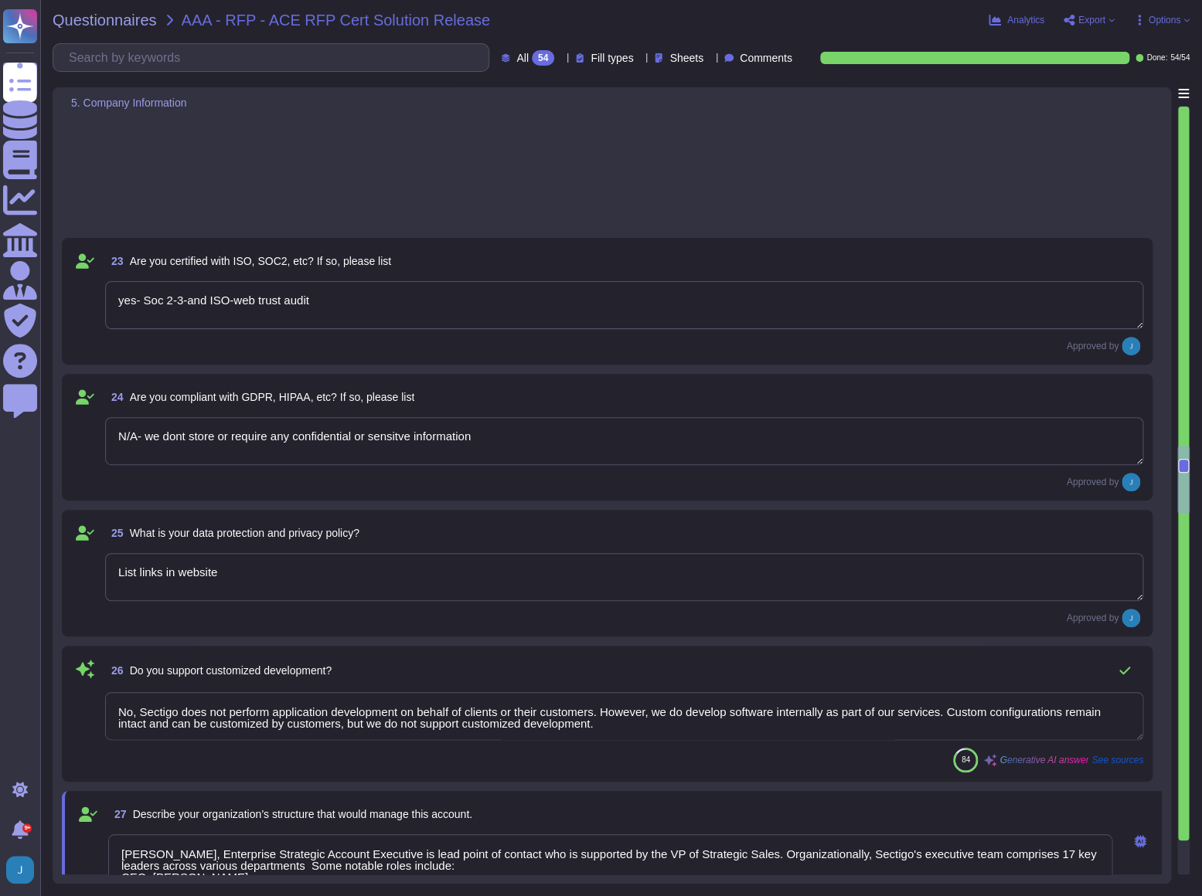
type textarea "Cam Middleton, Enterprise Strategic Account Executive is lead point of contact …"
type textarea "Our IT Security staffs are well qualified and competent to perform the duty."
type textarea "Our offices are located in Canada, France, India, Netherlands, UK, and the US, …"
type textarea "Sectigo offers several types of reports that may be of interest: 1. Expiration …"
type textarea "ACE can access reports through the SCM (Supply Chain Management) system provide…"
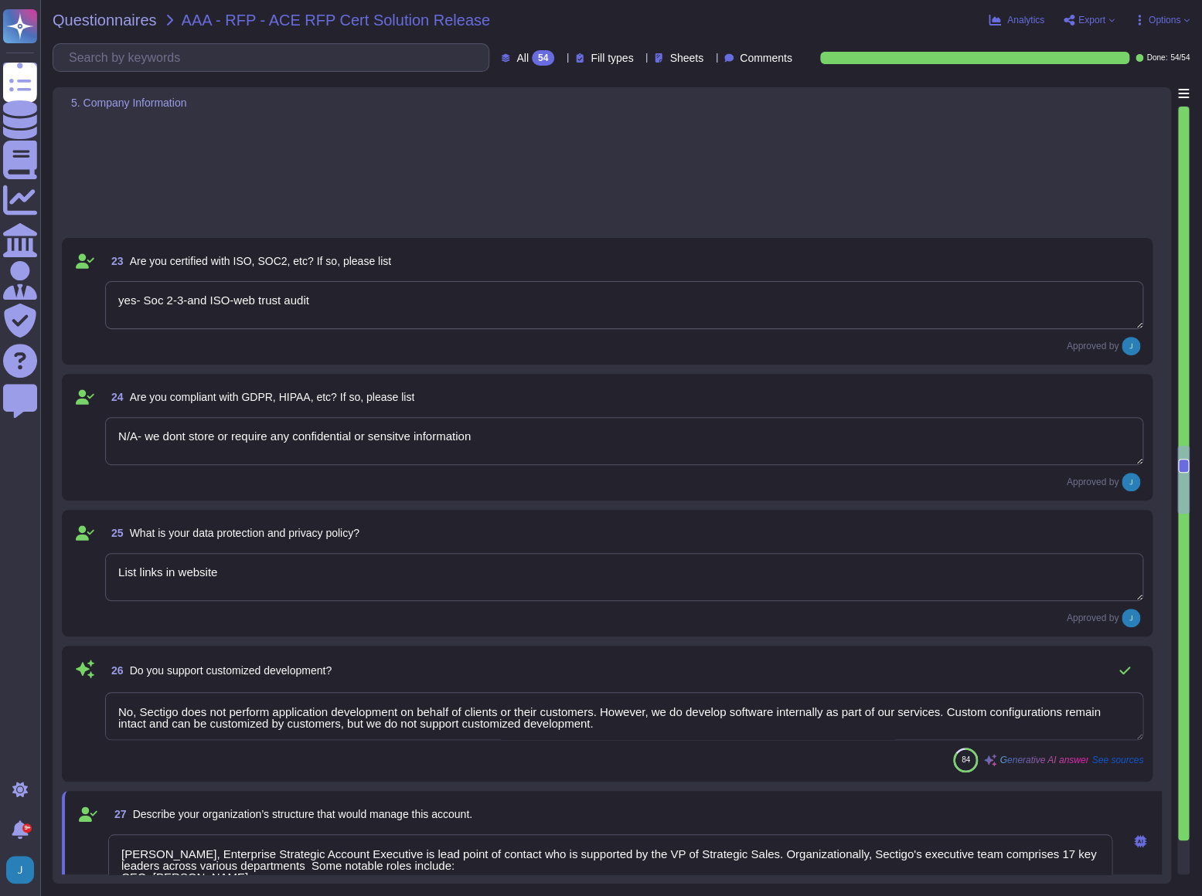
type textarea "Sectigo provides comprehensive custom reporting capabilities through its SCM. C…"
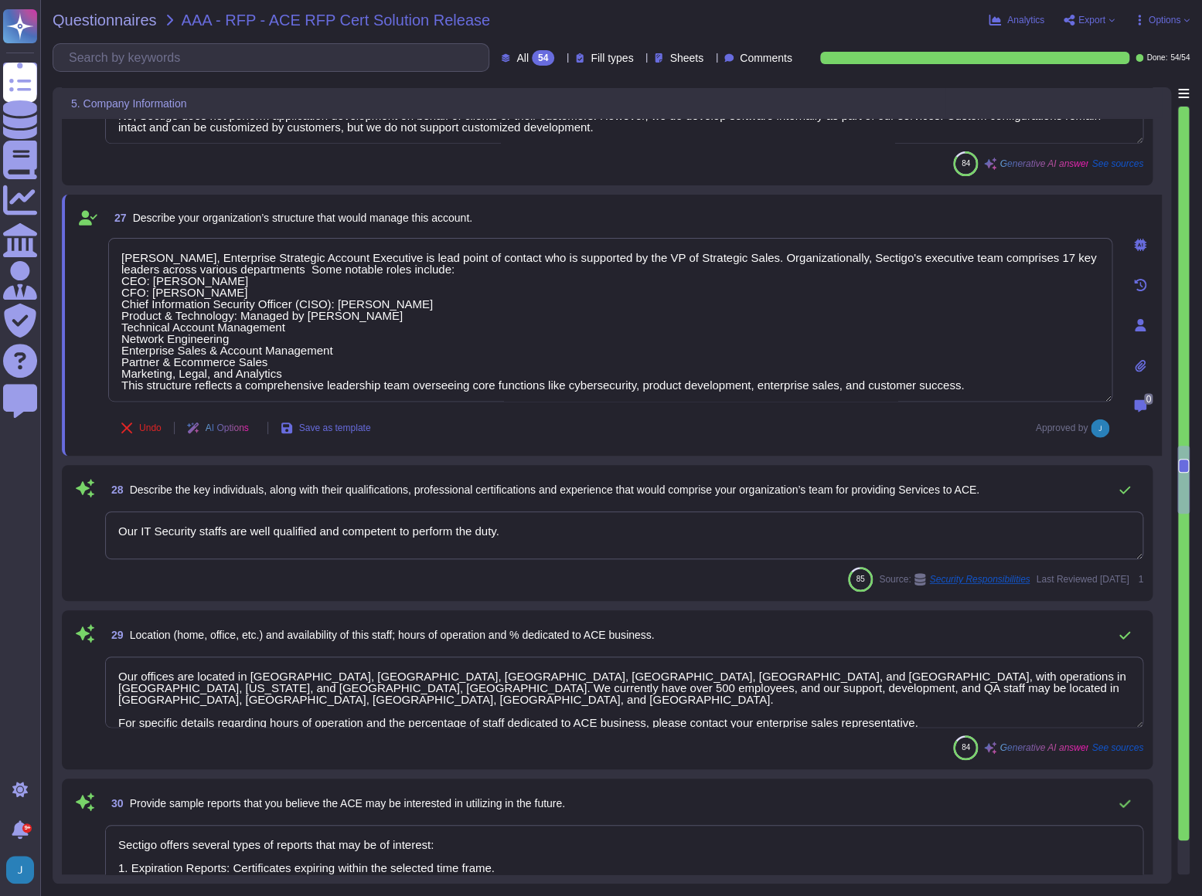
scroll to position [4398, 0]
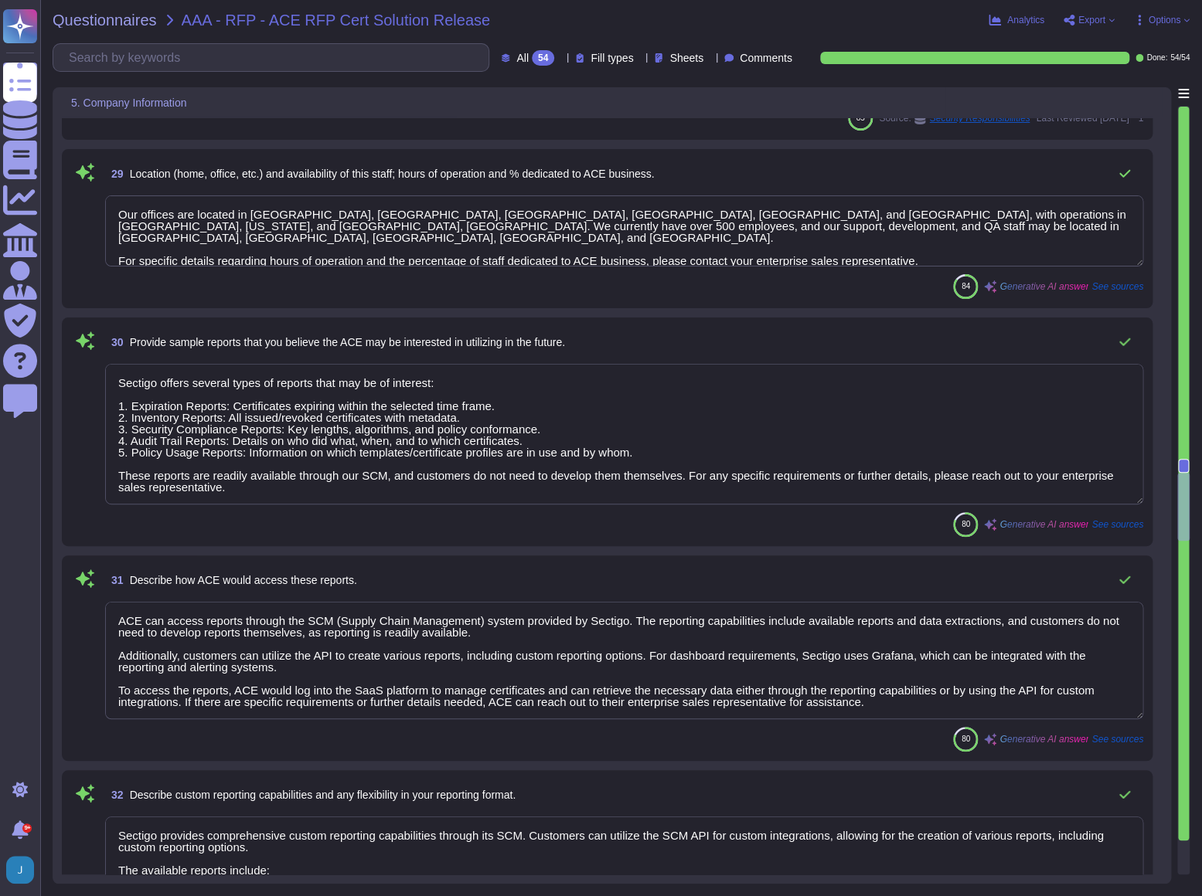
type textarea "Cam Middleton, Enterprise Strategic Account Executive is lead point of contact …"
type textarea "Yes. Multi-Factor Authentication is available for client accounts."
type textarea "Yes we support all for public and private"
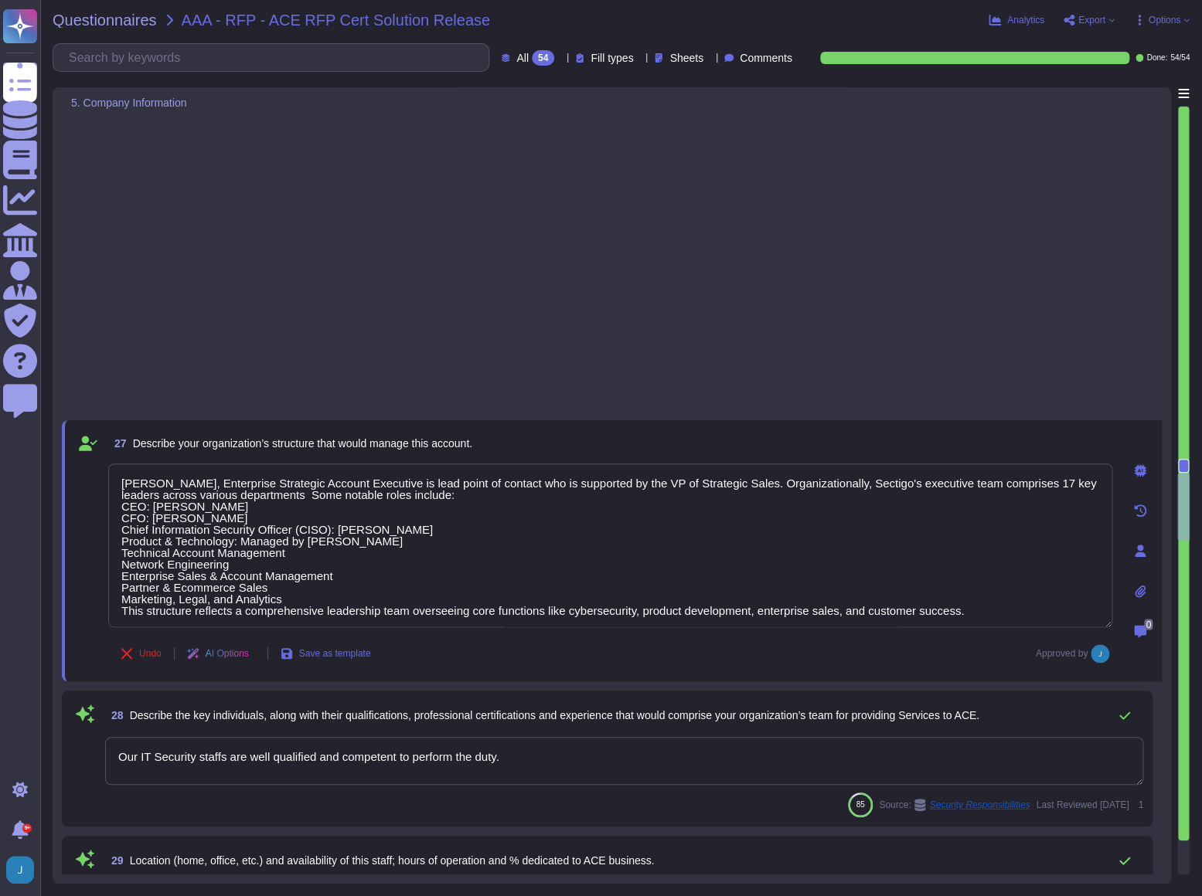
scroll to position [3664, 0]
type textarea "Cam Middleton, Enterprise Strategic Account Executive is lead point of contact …"
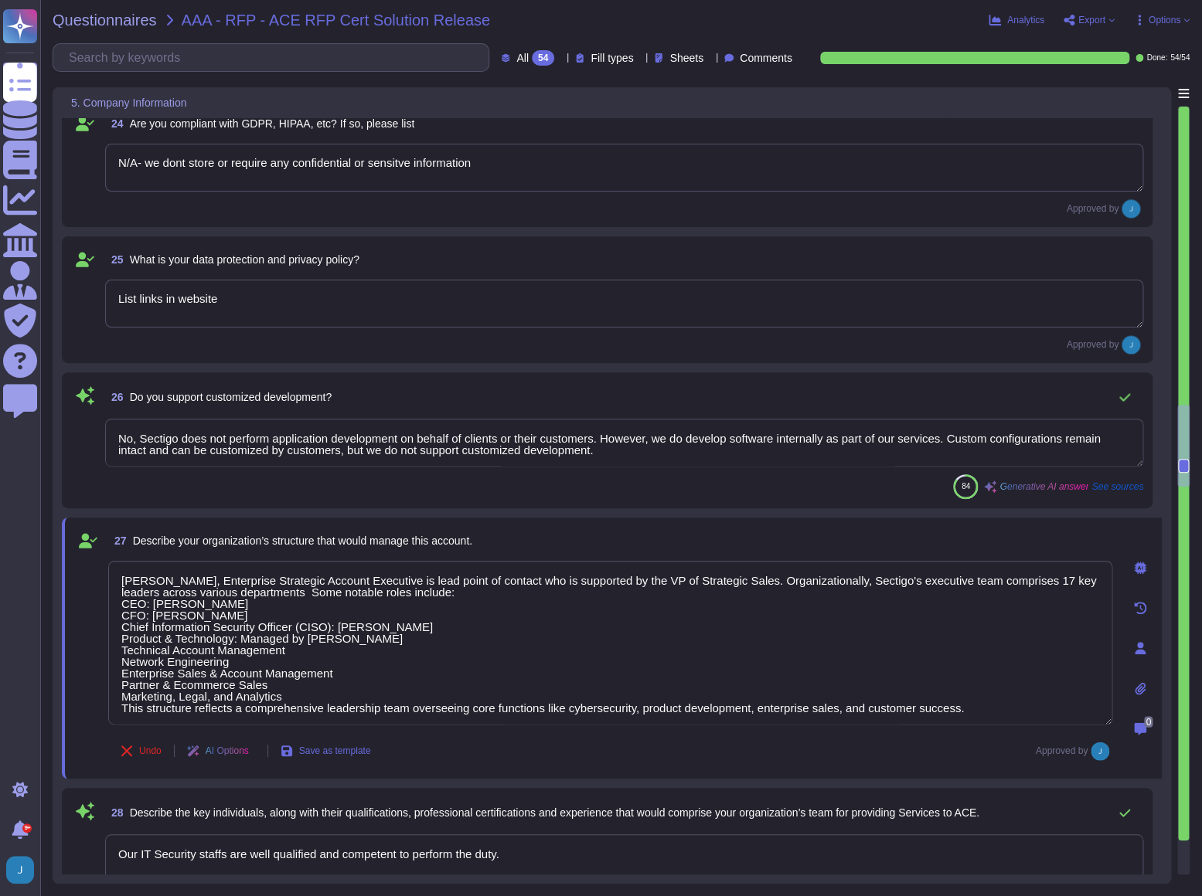
type textarea "Sectigo Vulnerability Remediation Strategy - 1. Responsible Disclosure Framewor…"
type textarea "yes- Soc 2-3-and ISO-web trust audit"
type textarea "N/A- we dont store or require any confidential or sensitve information"
type textarea "List links in website"
type textarea "No, Sectigo does not perform application development on behalf of clients or th…"
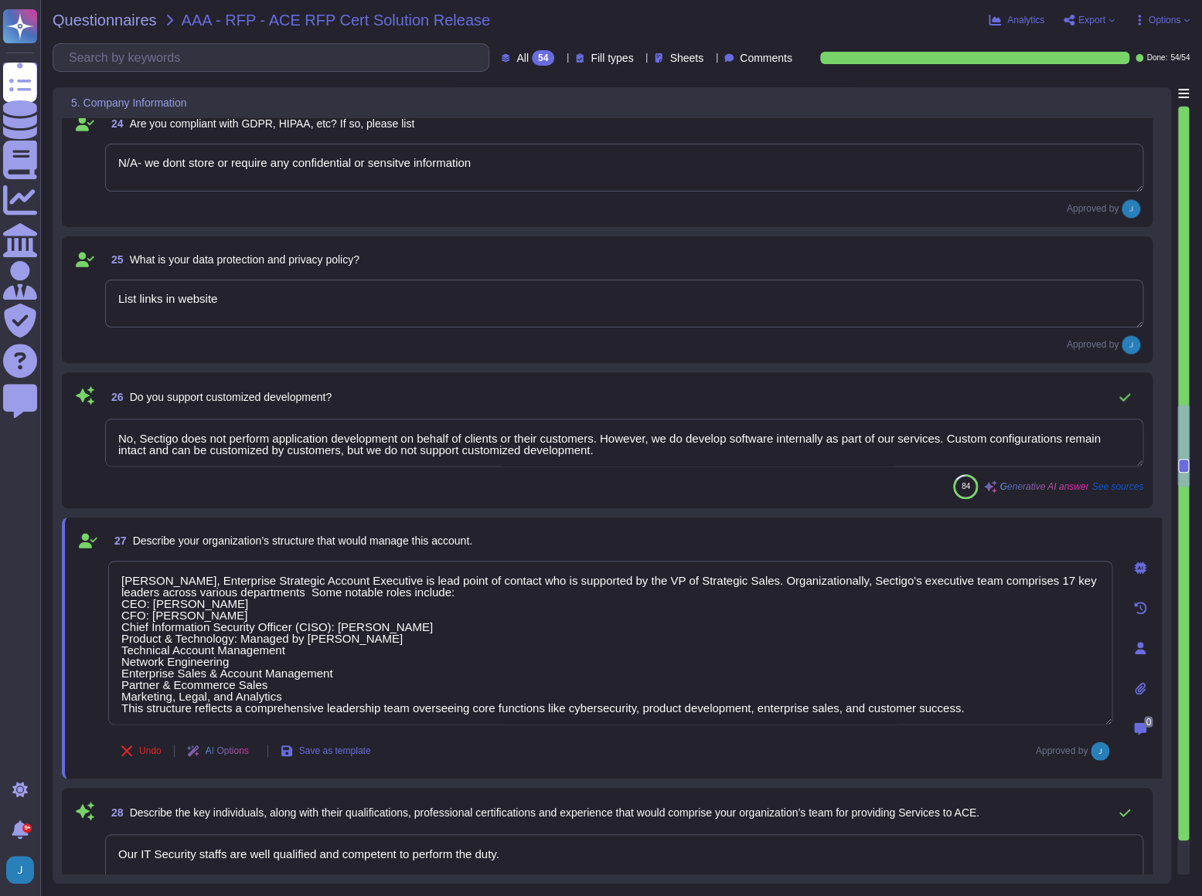
type textarea "Cam Middleton, Enterprise Strategic Account Executive is lead point of contact …"
type textarea "Sectigo Vulnerability Remediation Strategy - 1. Responsible Disclosure Framewor…"
type textarea "Cam Middleton, Enterprise Strategic Account Executive is lead point of contact …"
type textarea "Sectigo Vulnerability Remediation Strategy - 1. Responsible Disclosure Framewor…"
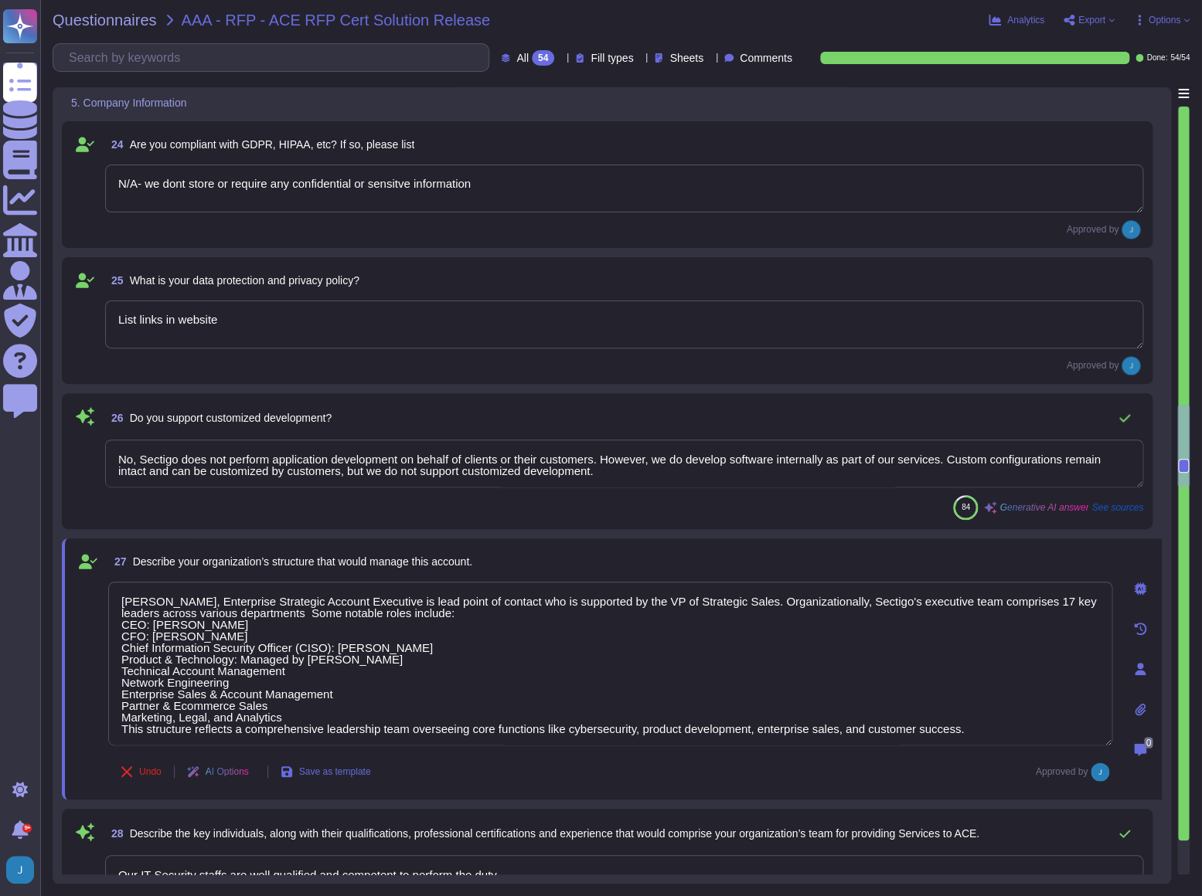
type textarea "Cam Middleton, Enterprise Strategic Account Executive is lead point of contact …"
type textarea "Sectigo Vulnerability Remediation Strategy - 1. Responsible Disclosure Framewor…"
type textarea "Cam Middleton, Enterprise Strategic Account Executive is lead point of contact …"
type textarea "Sectigo Vulnerability Remediation Strategy - 1. Responsible Disclosure Framewor…"
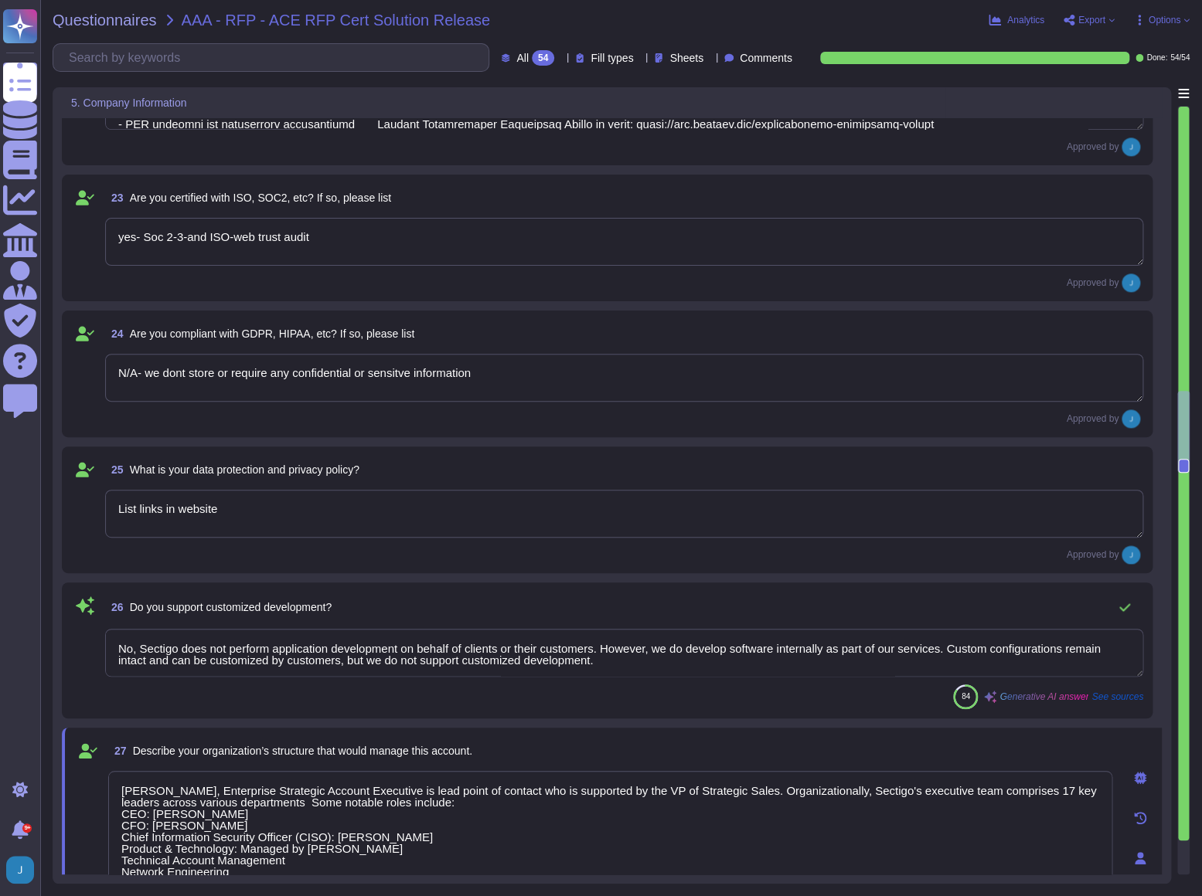
type textarea "Cam Middleton, Enterprise Strategic Account Executive is lead point of contact …"
type textarea "Sectigo Vulnerability Remediation Strategy - 1. Responsible Disclosure Framewor…"
type textarea "yes-"
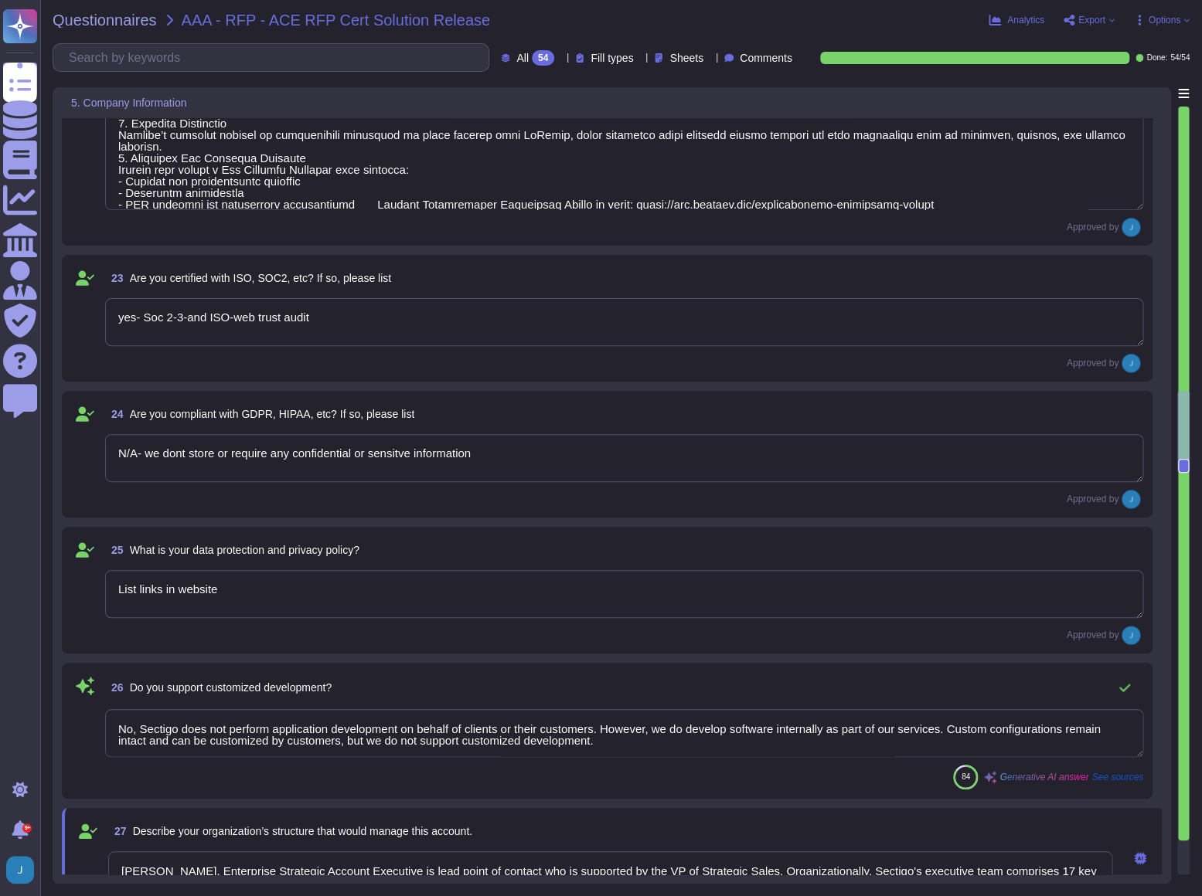
type textarea "Cam Middleton, Enterprise Strategic Account Executive is lead point of contact …"
type textarea "Sectigo Vulnerability Remediation Strategy - 1. Responsible Disclosure Framewor…"
click at [179, 54] on input "text" at bounding box center [274, 57] width 427 height 27
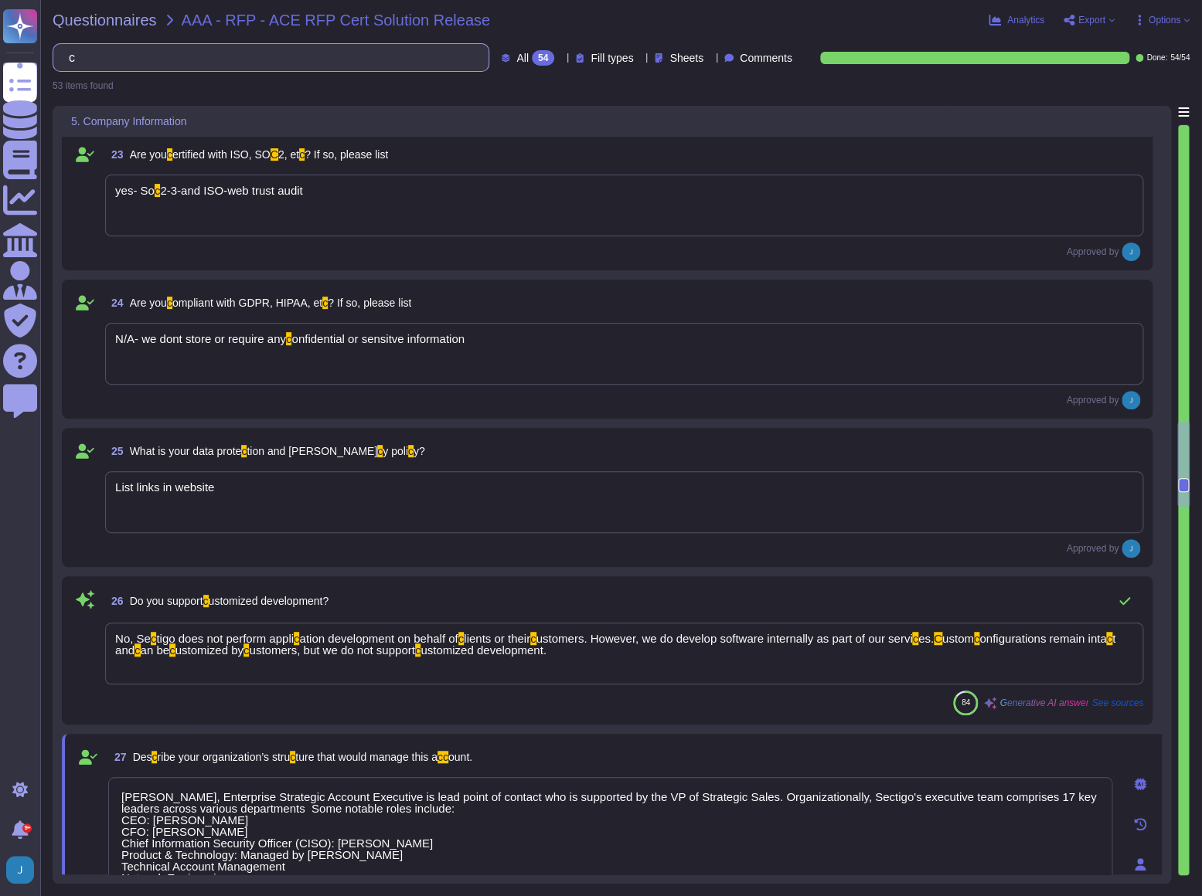
type input "c"
type textarea "Cam Middleton, Enterprise Strategic Account Executive is lead point of contact …"
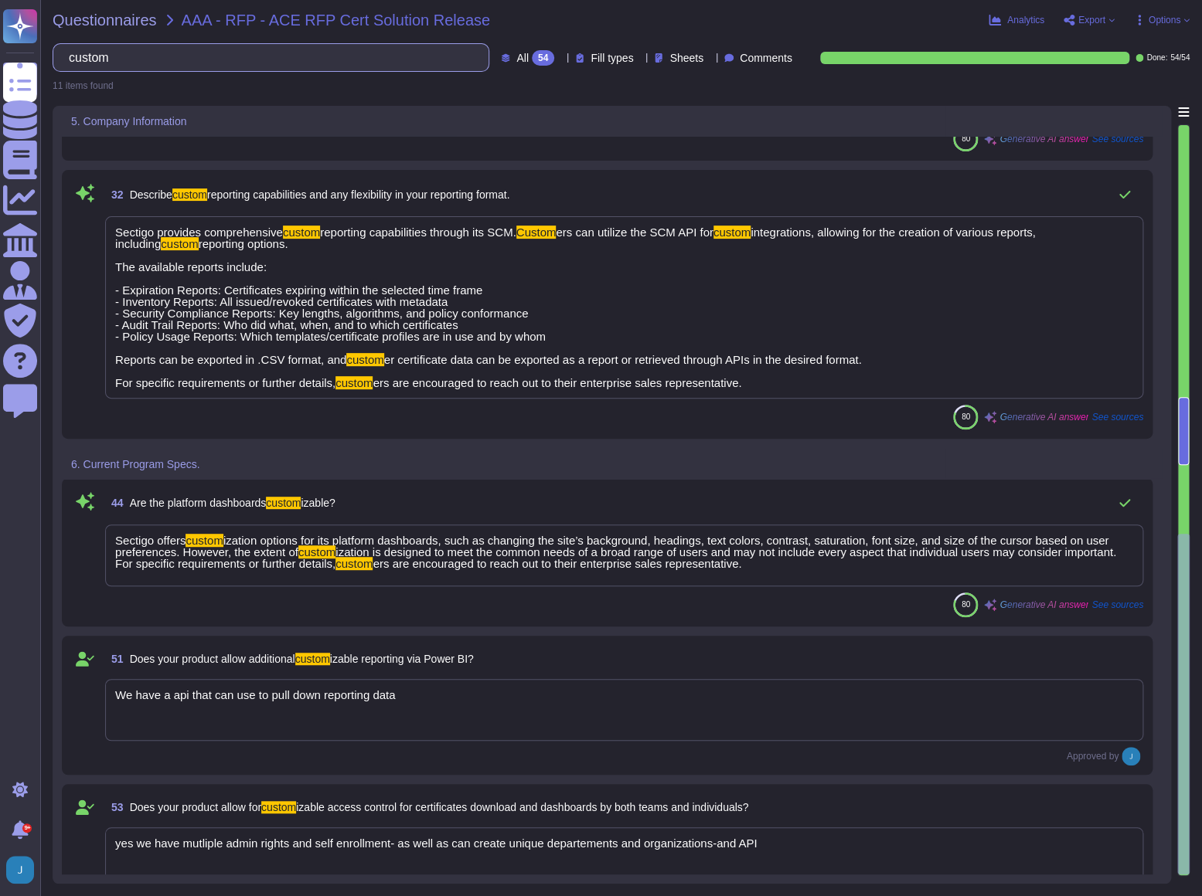
scroll to position [1073, 0]
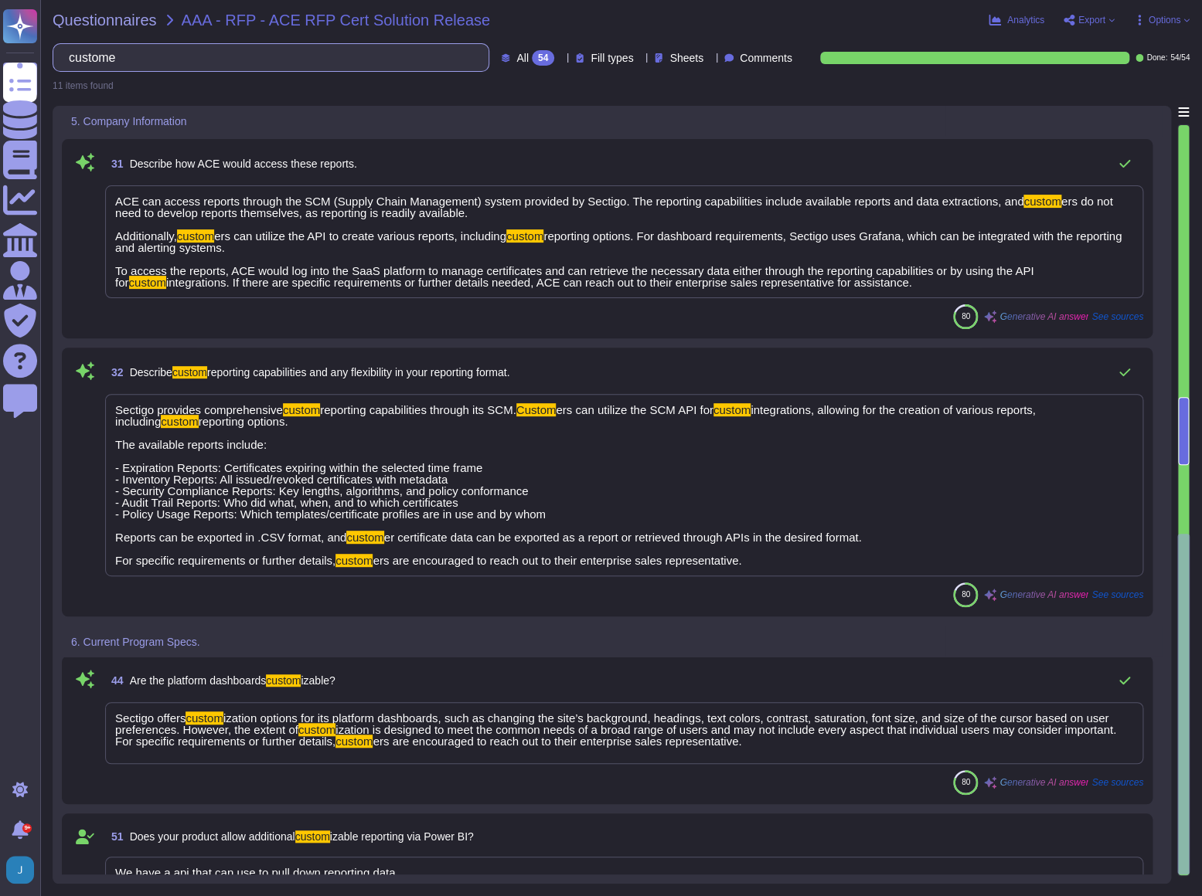
type input "customer"
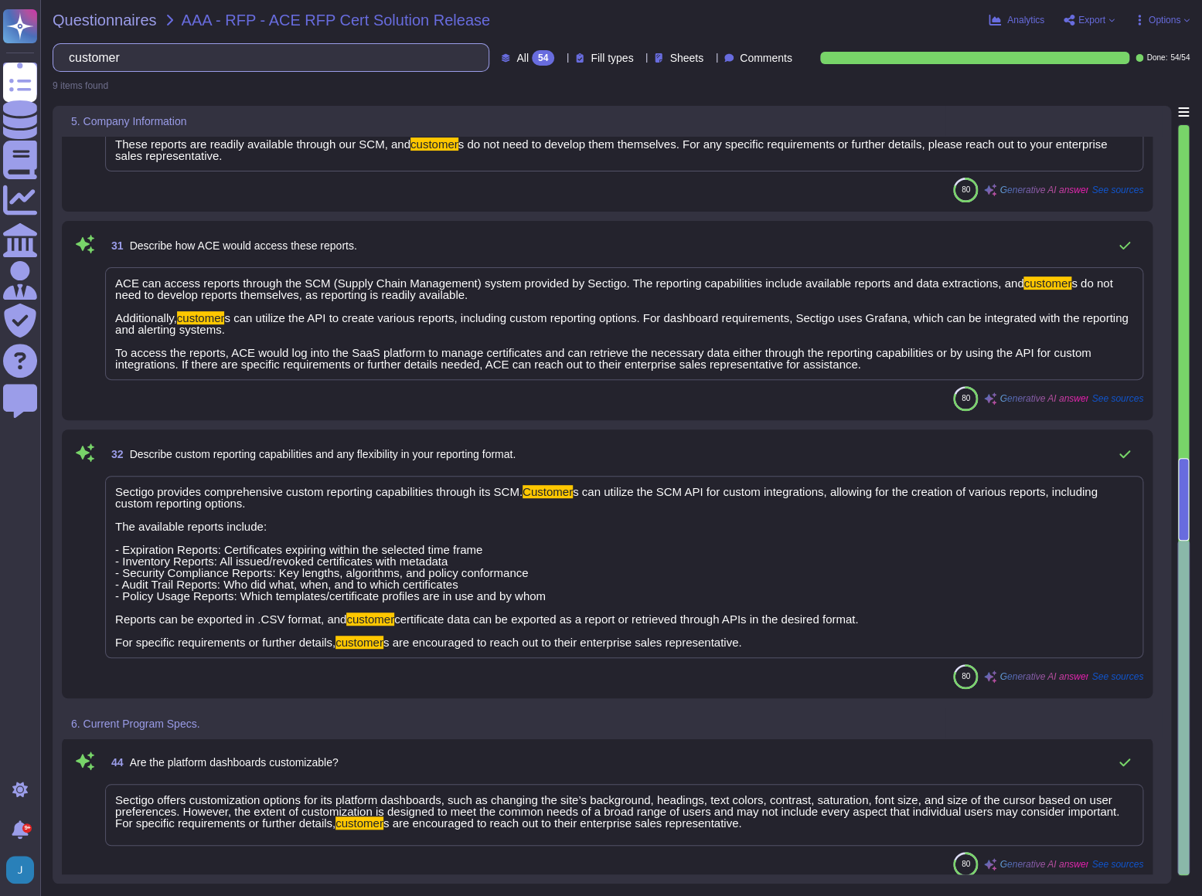
type textarea "Cam Middleton, Enterprise Strategic Account Executive is lead point of contact …"
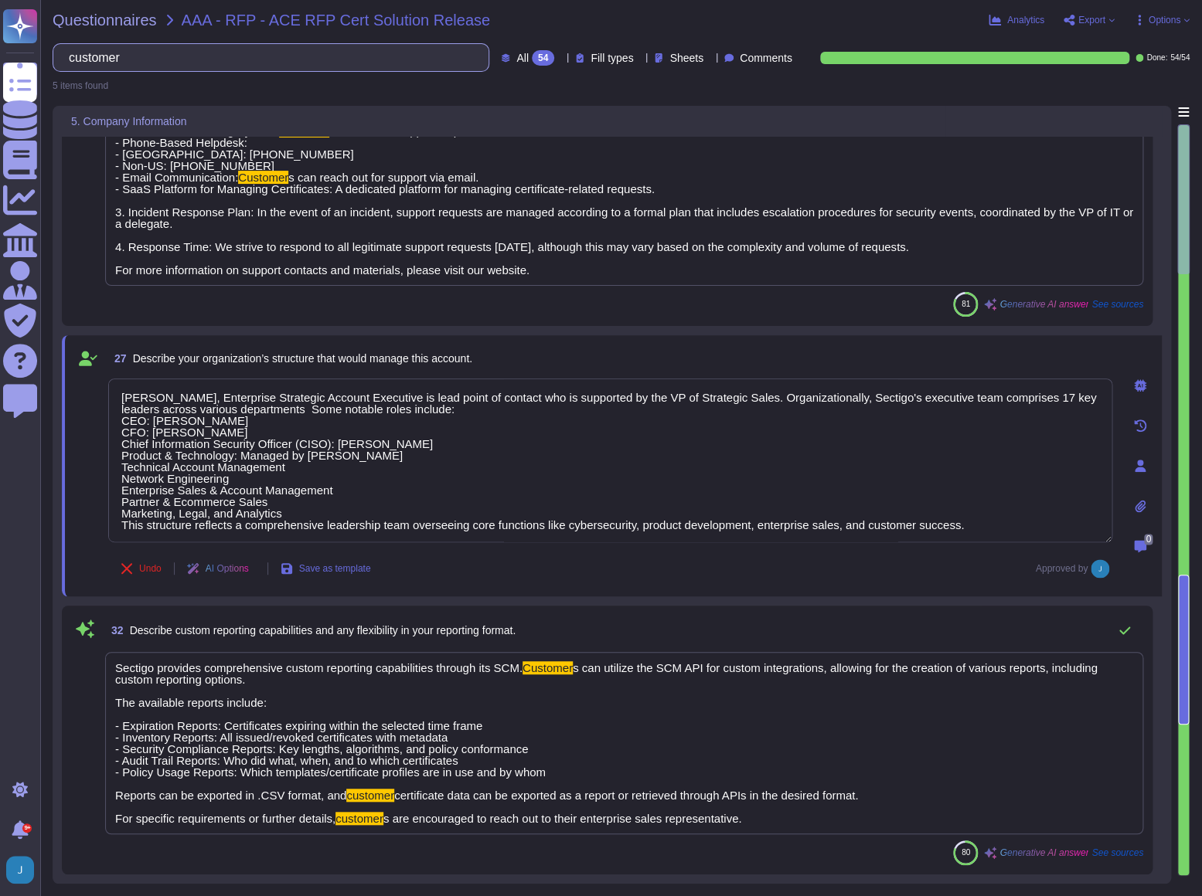
type textarea "Cam Middleton, Enterprise Strategic Account Executive is lead point of contact …"
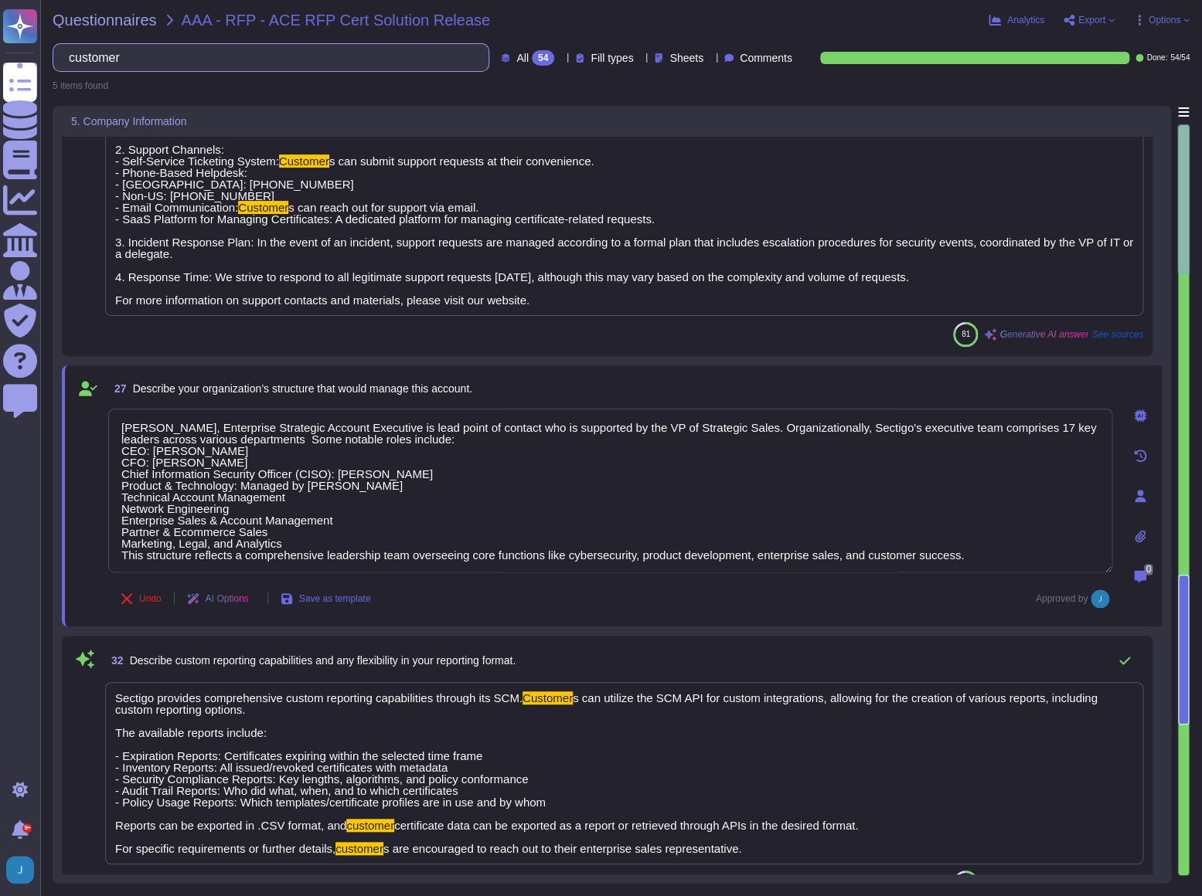
type input "customer"
type textarea "Cam Middleton, Enterprise Strategic Account Executive is lead point of contact …"
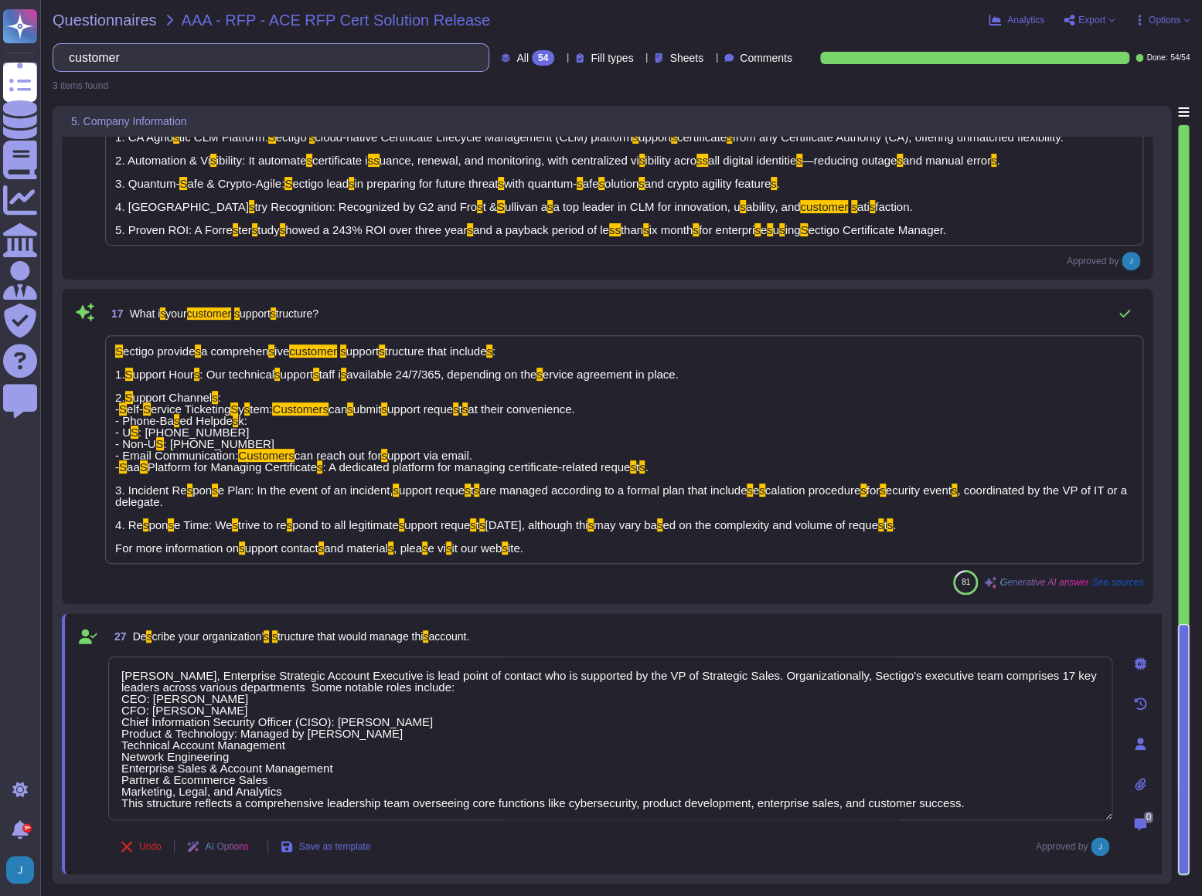
type textarea "Cam Middleton, Enterprise Strategic Account Executive is lead point of contact …"
type input "customer s"
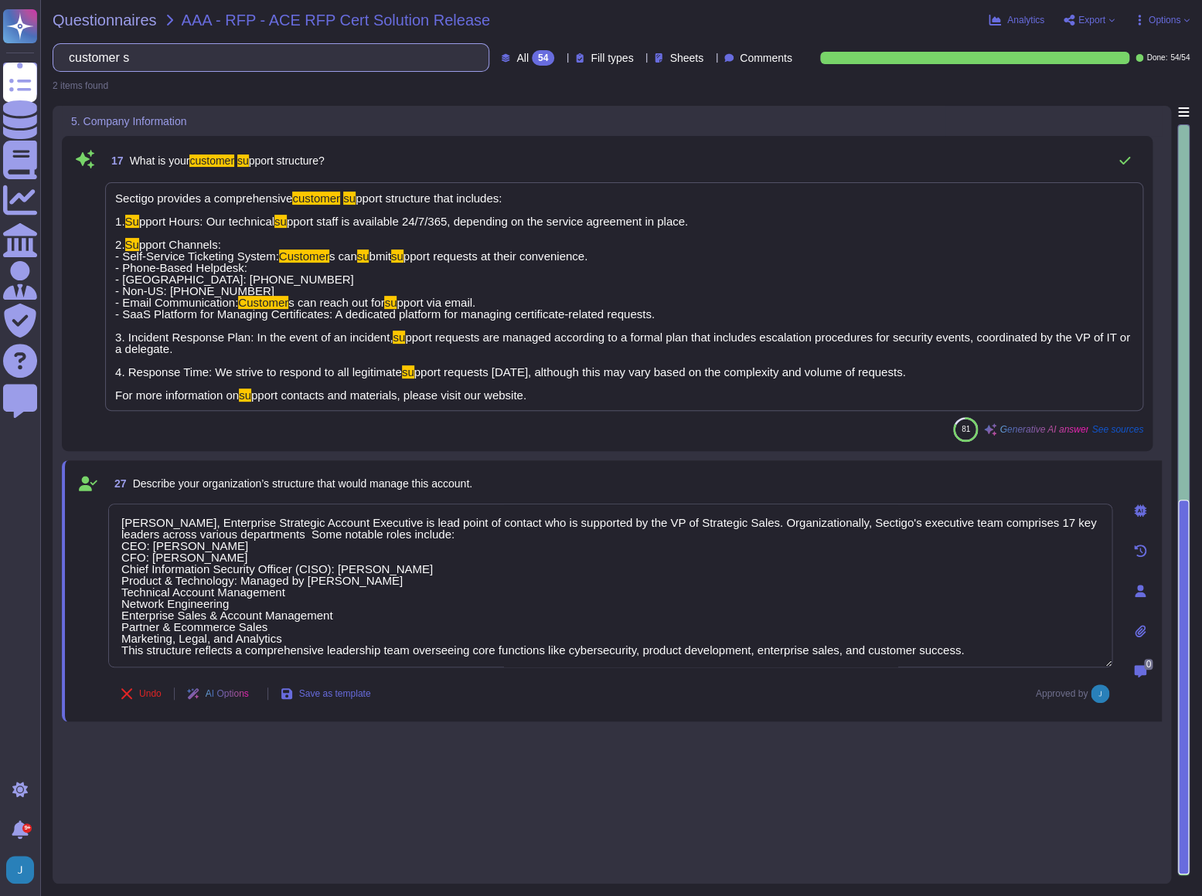
type textarea "Cam Middleton, Enterprise Strategic Account Executive is lead point of contact …"
type input "customer su"
type textarea "Cam Middleton, Enterprise Strategic Account Executive is lead point of contact …"
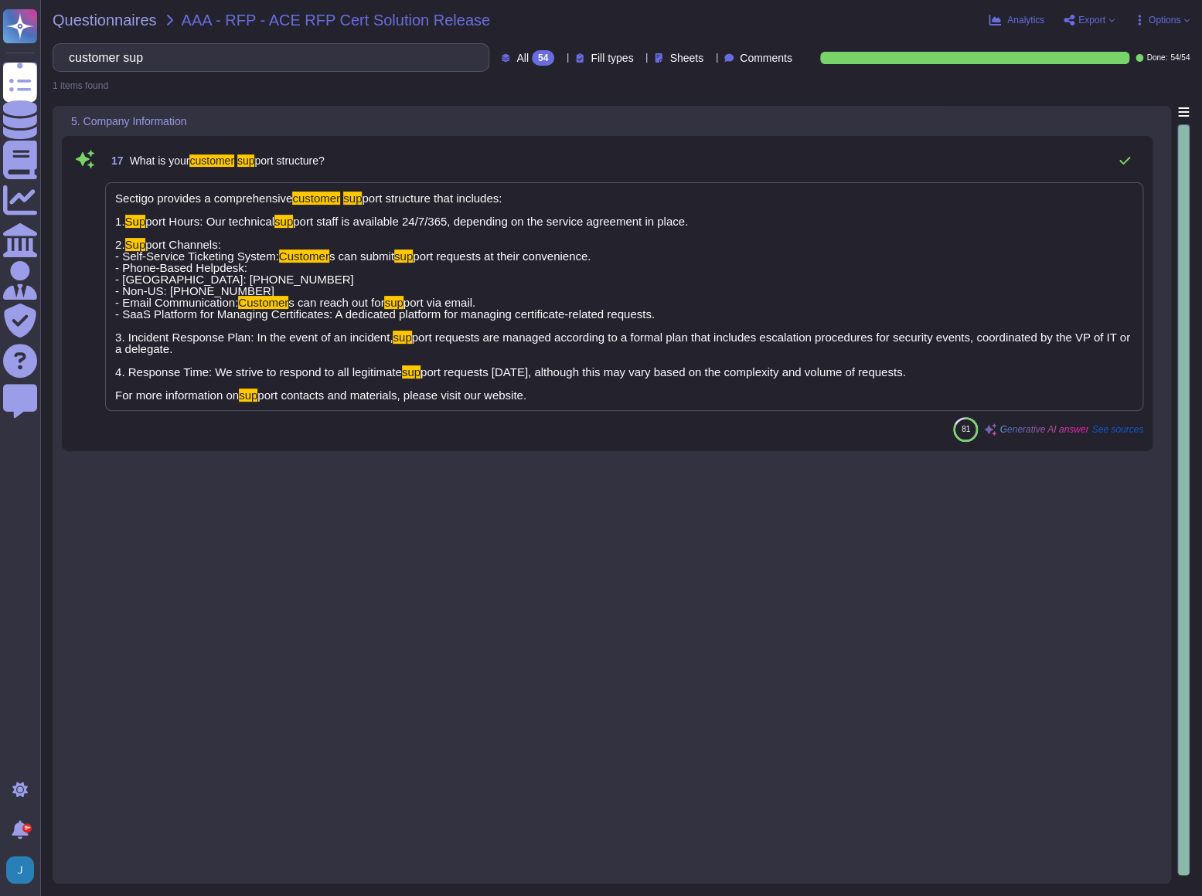
type input "customer sup"
click at [916, 279] on div "Sectigo provides a comprehensive customer sup port structure that includes: 1. …" at bounding box center [624, 296] width 1038 height 229
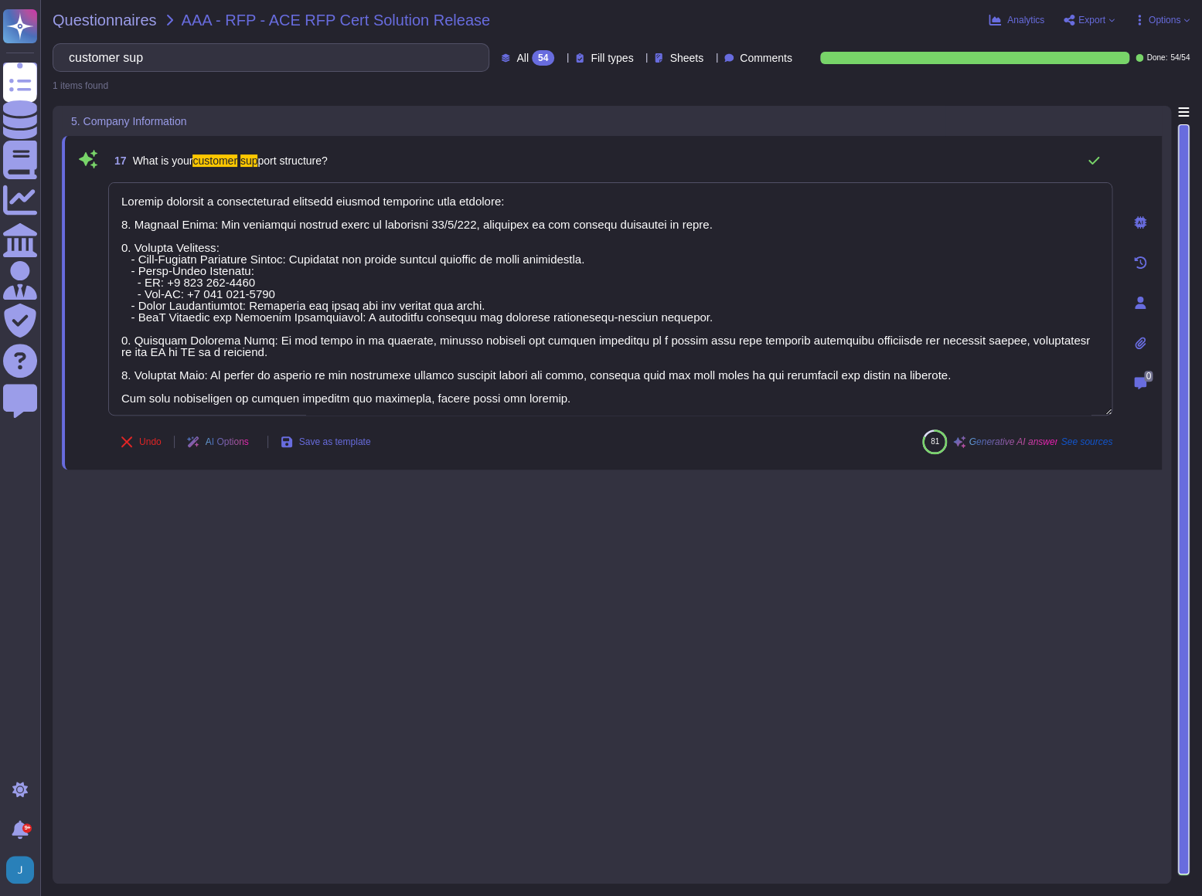
type textarea "Sectigo provides a comprehensive customer support structure that includes: 1. S…"
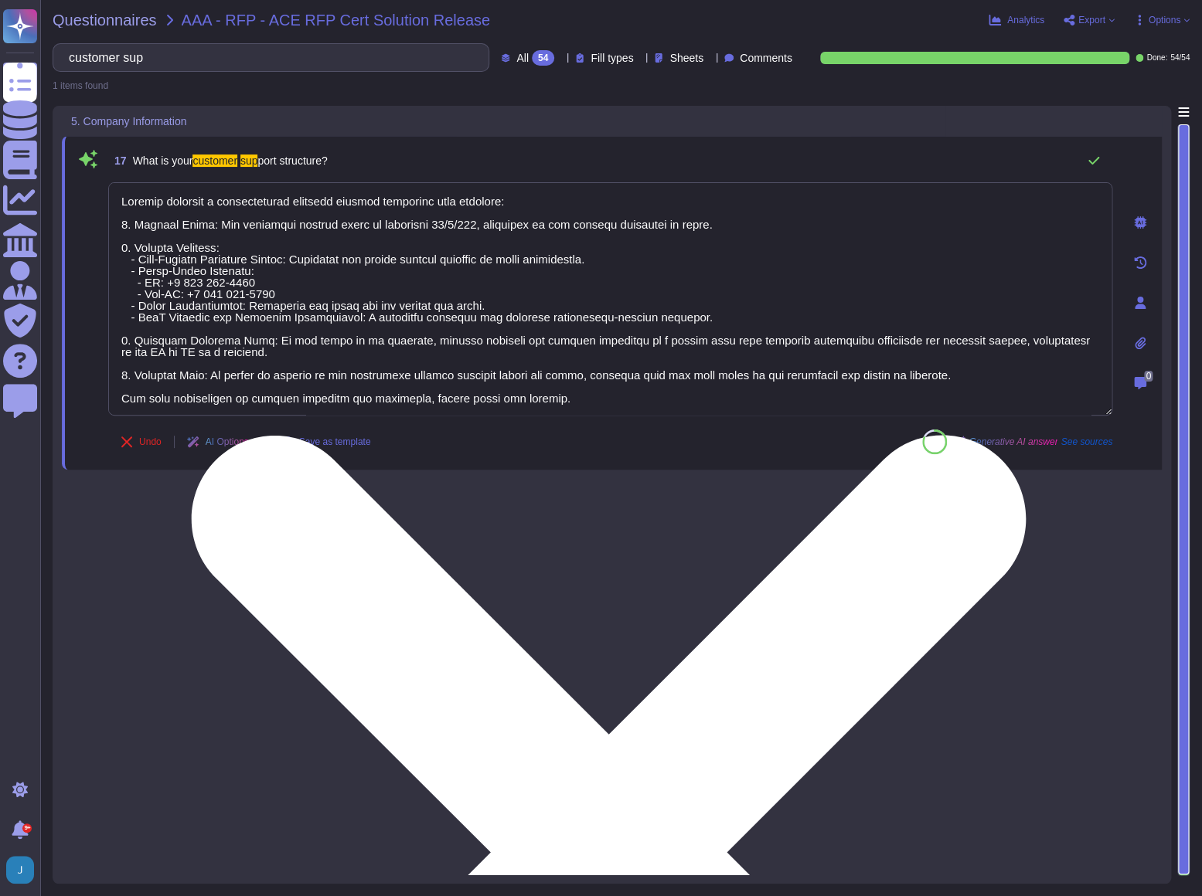
drag, startPoint x: 623, startPoint y: 406, endPoint x: 112, endPoint y: 192, distance: 553.8
click at [112, 192] on textarea at bounding box center [610, 298] width 1004 height 233
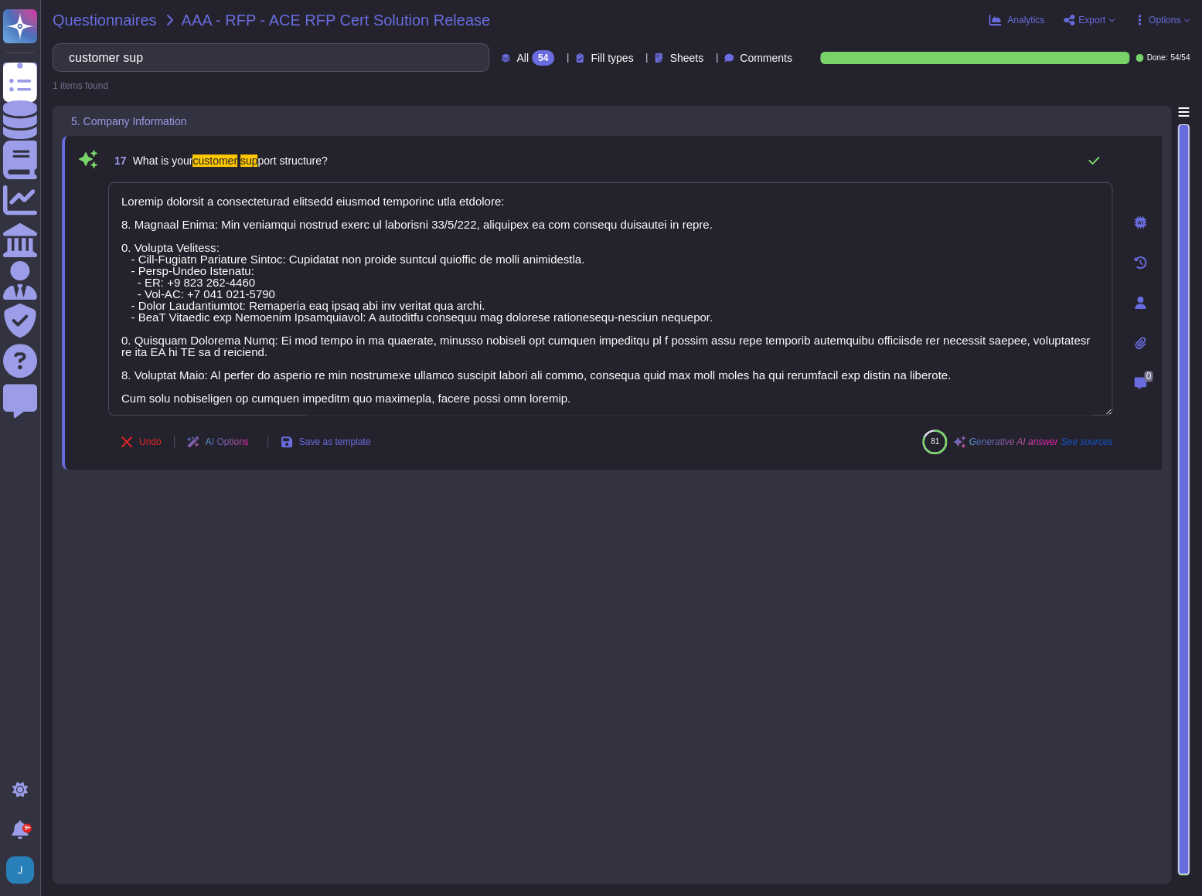
click at [79, 19] on span "Questionnaires" at bounding box center [105, 19] width 104 height 15
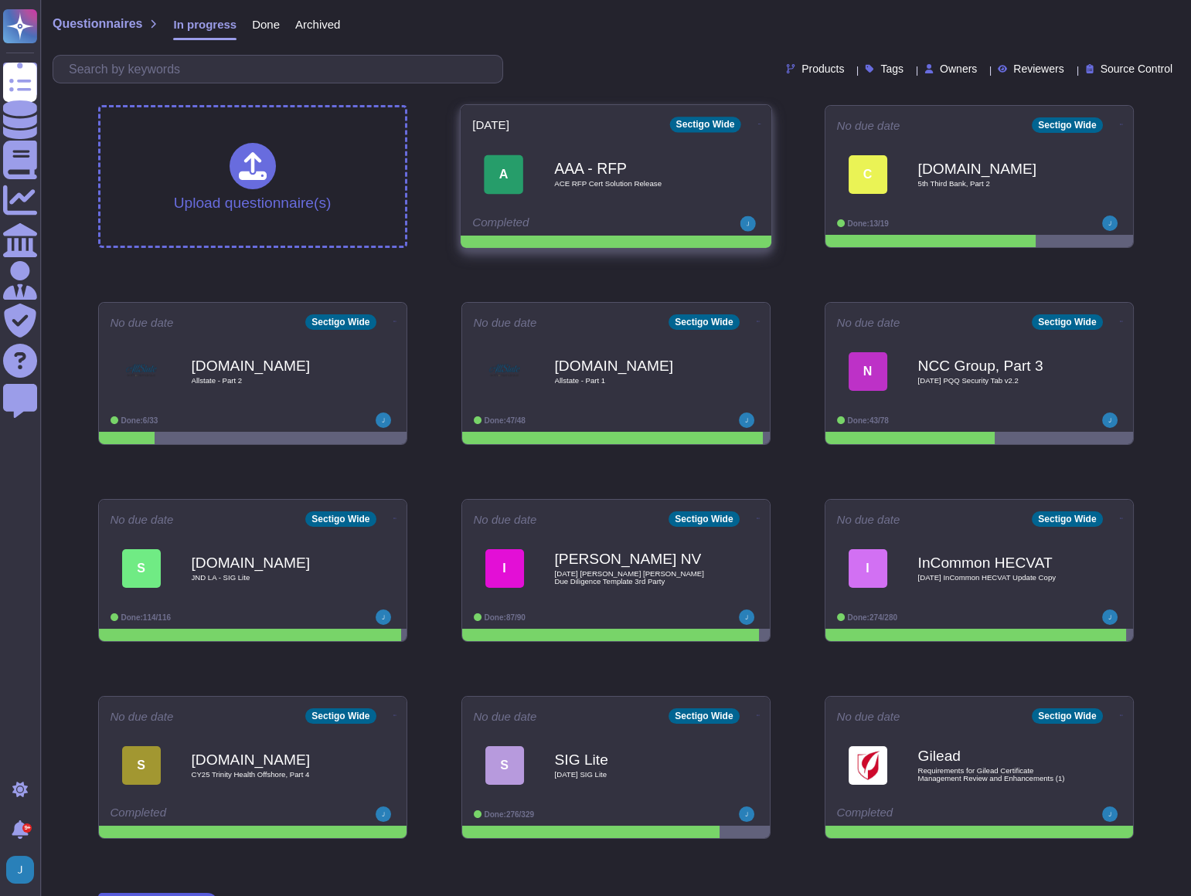
click at [757, 126] on icon at bounding box center [758, 124] width 3 height 4
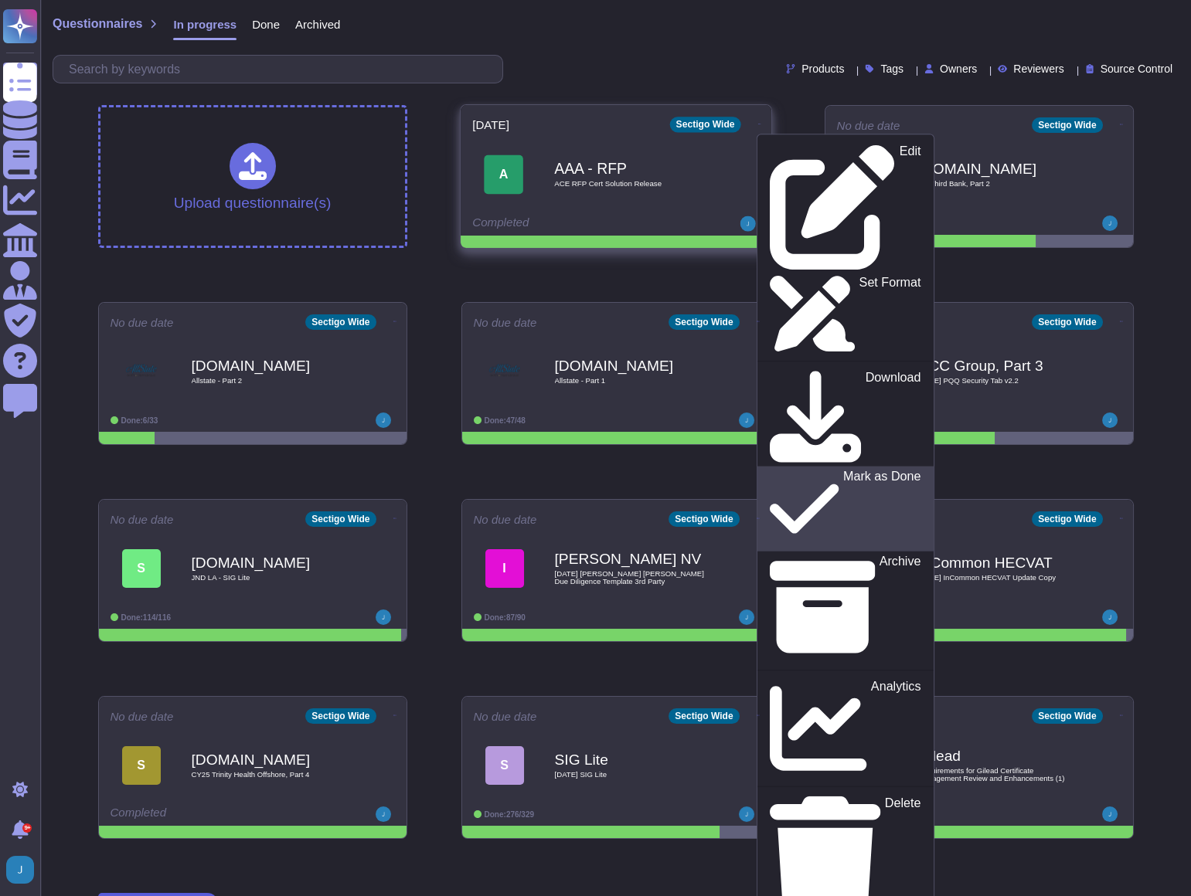
click at [842, 470] on p "Mark as Done" at bounding box center [881, 509] width 78 height 79
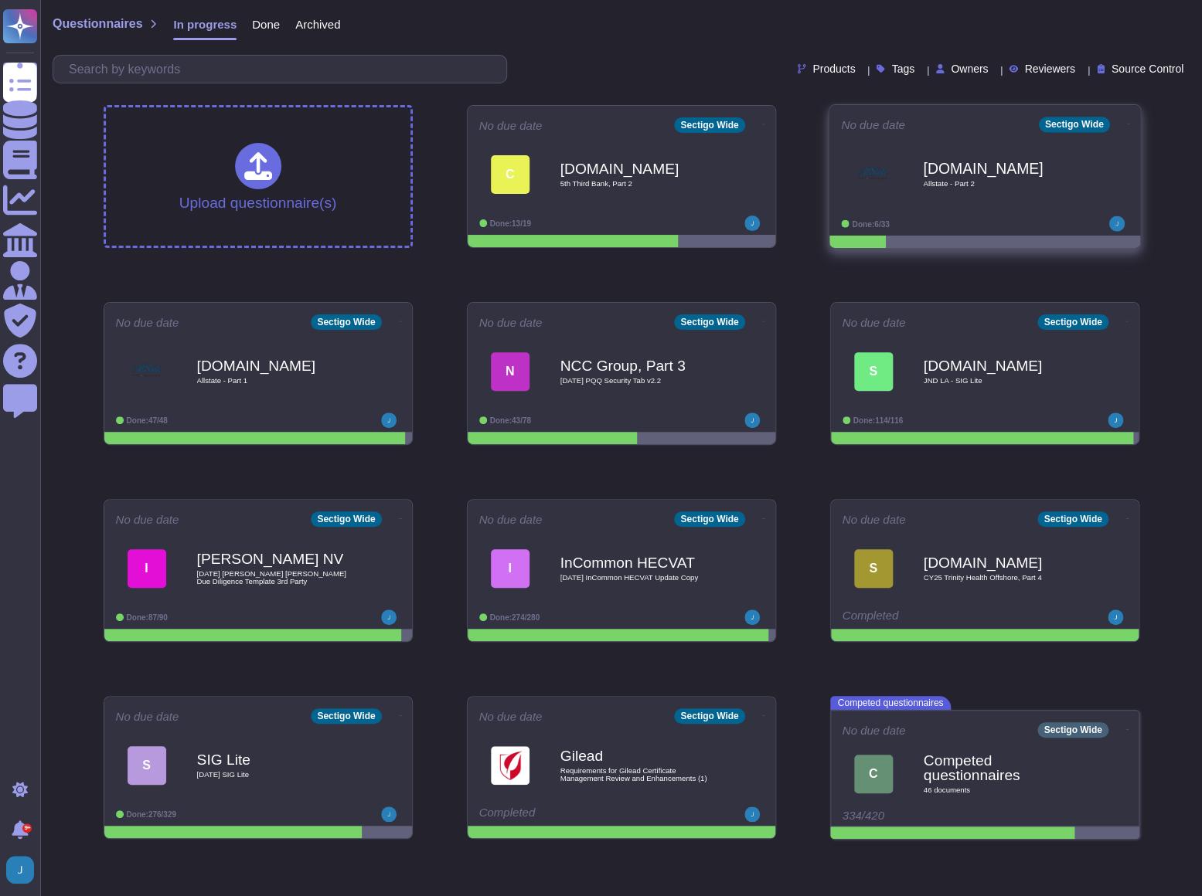
click at [1050, 162] on b "[DOMAIN_NAME]" at bounding box center [1001, 168] width 156 height 15
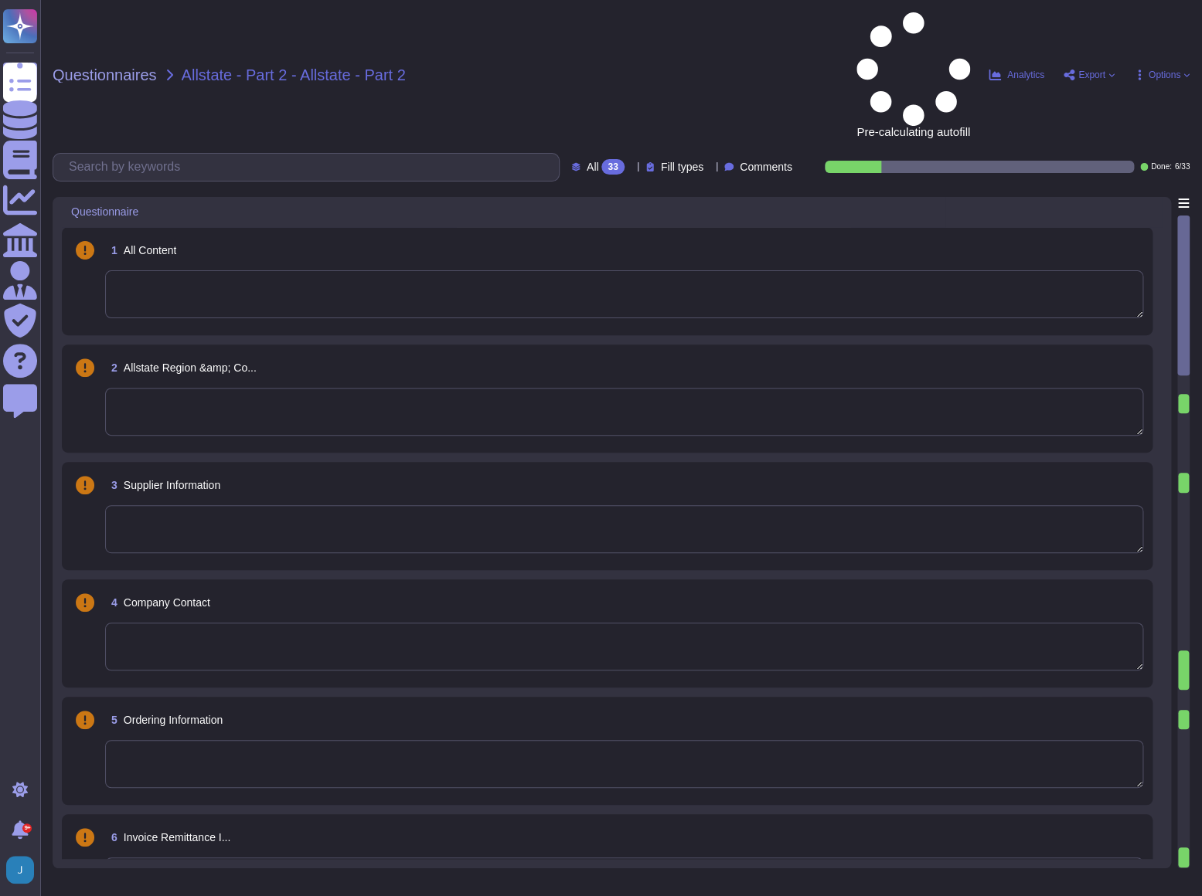
type textarea "SECTIGO LIMITED"
click at [1072, 70] on icon at bounding box center [1068, 75] width 11 height 11
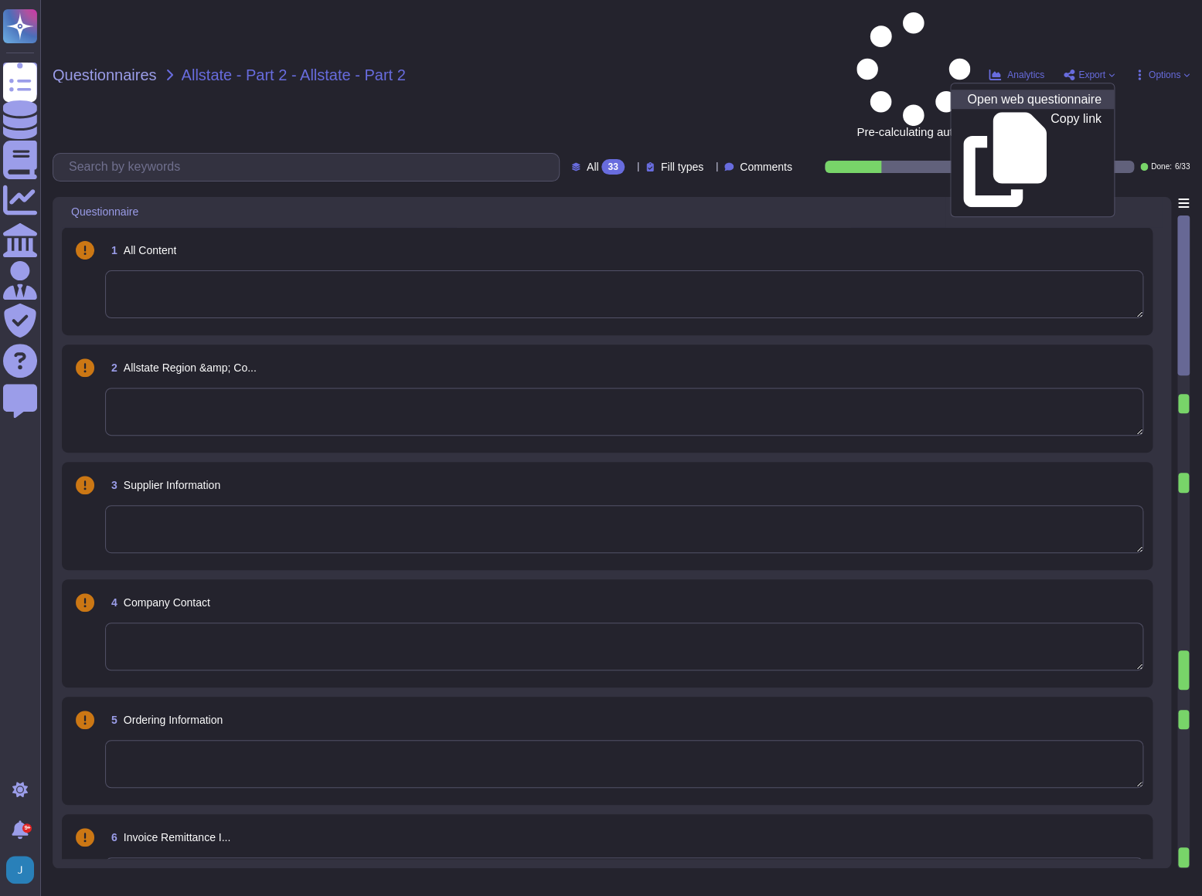
click at [989, 94] on p "Open web questionnaire" at bounding box center [1034, 100] width 134 height 12
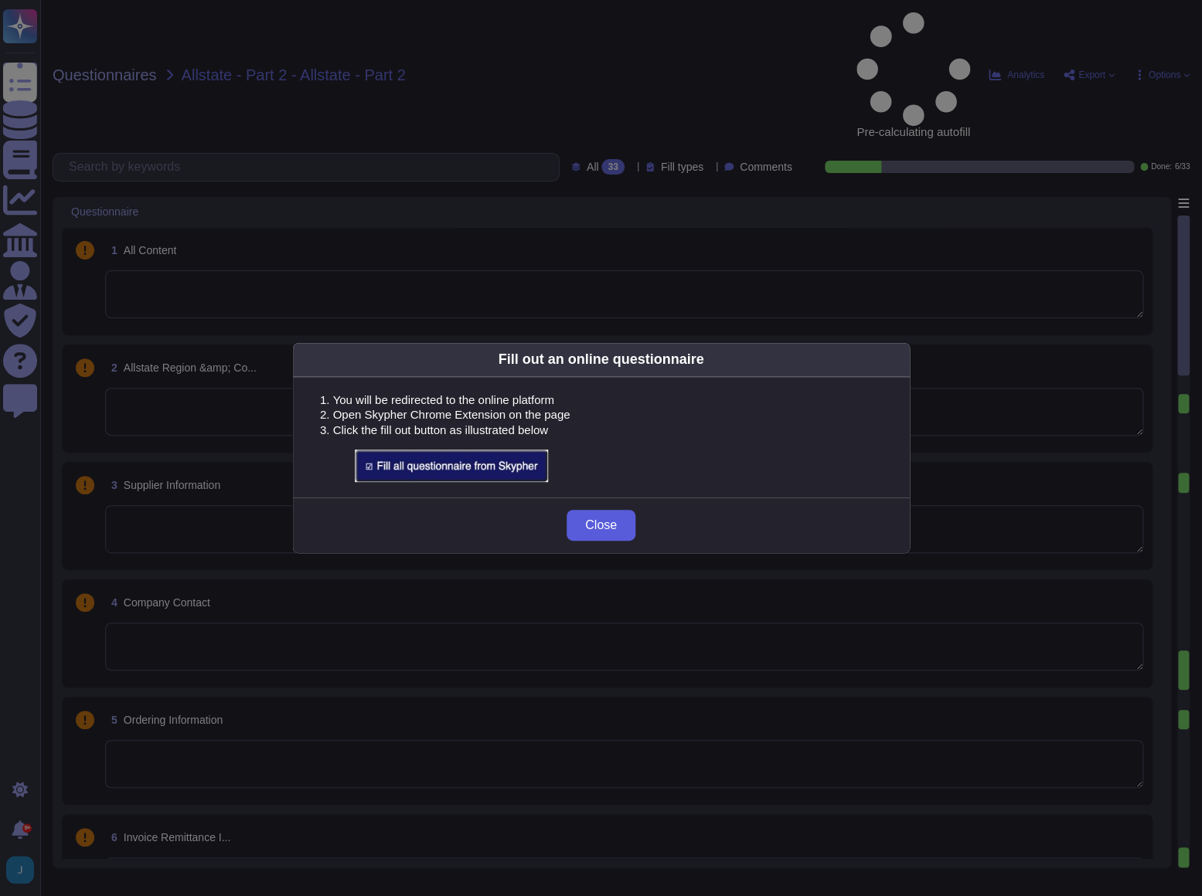
click at [614, 530] on span "Close" at bounding box center [601, 525] width 32 height 12
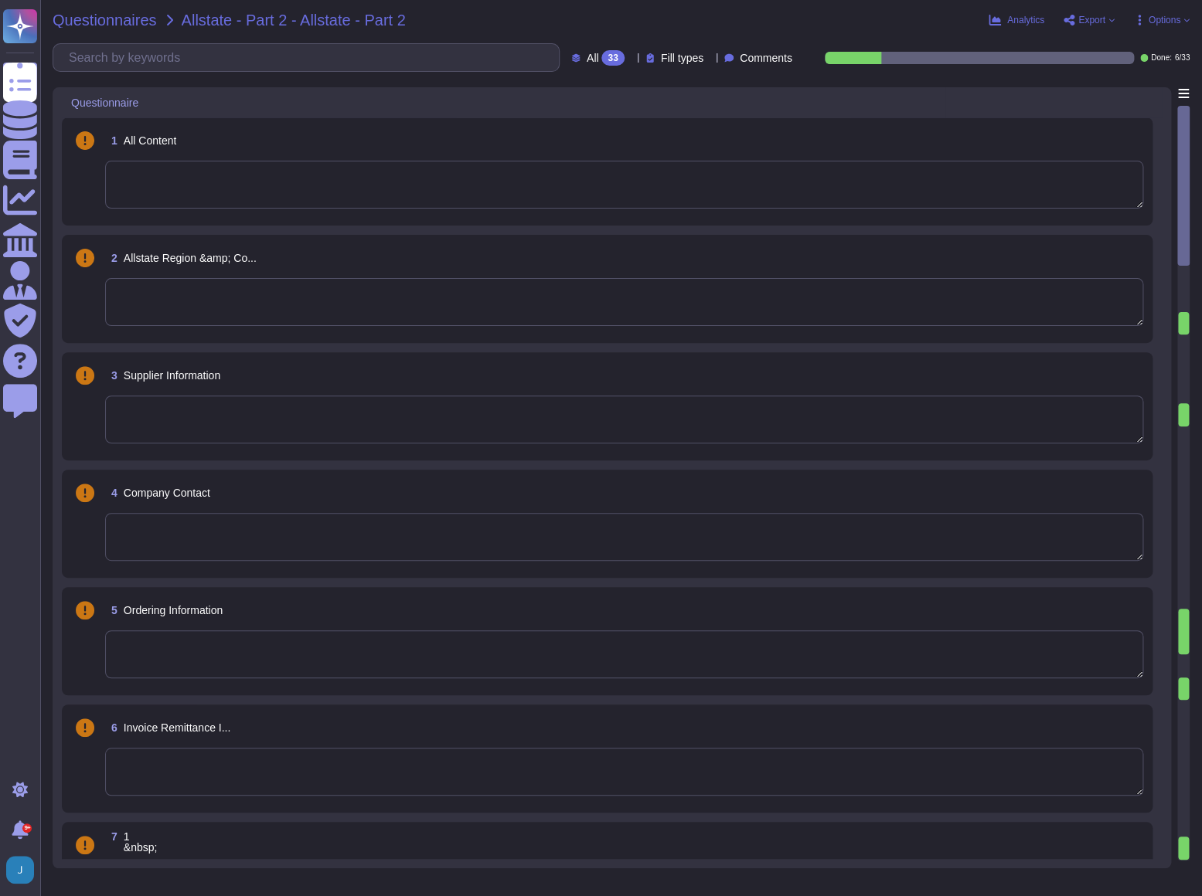
click at [88, 17] on span "Questionnaires" at bounding box center [105, 19] width 104 height 15
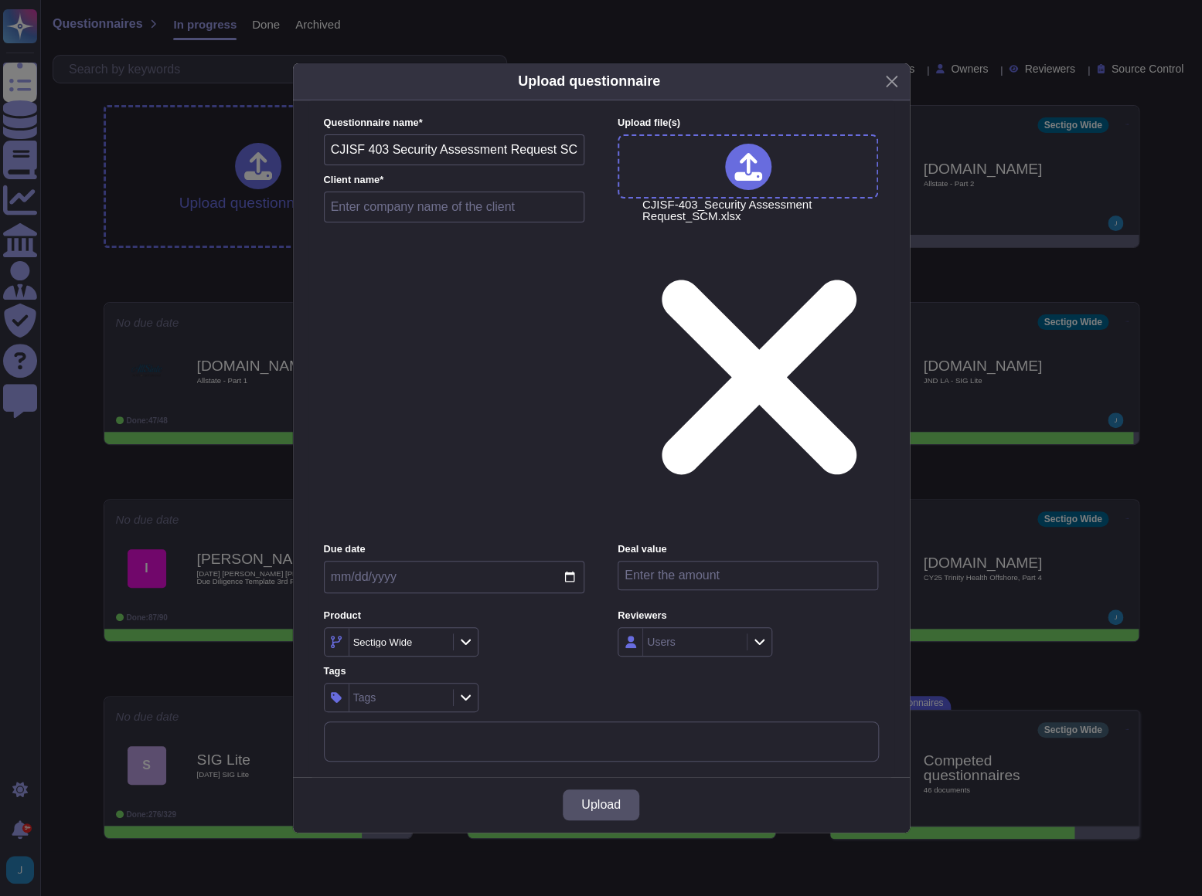
click at [363, 223] on input "text" at bounding box center [454, 207] width 261 height 31
type input "Kica"
click at [332, 165] on input "CJISF 403 Security Assessment Request SCM" at bounding box center [454, 149] width 261 height 31
type input "Kica - CJISF 403 Security Assessment Request SCM"
click at [596, 790] on button "Upload" at bounding box center [601, 805] width 77 height 31
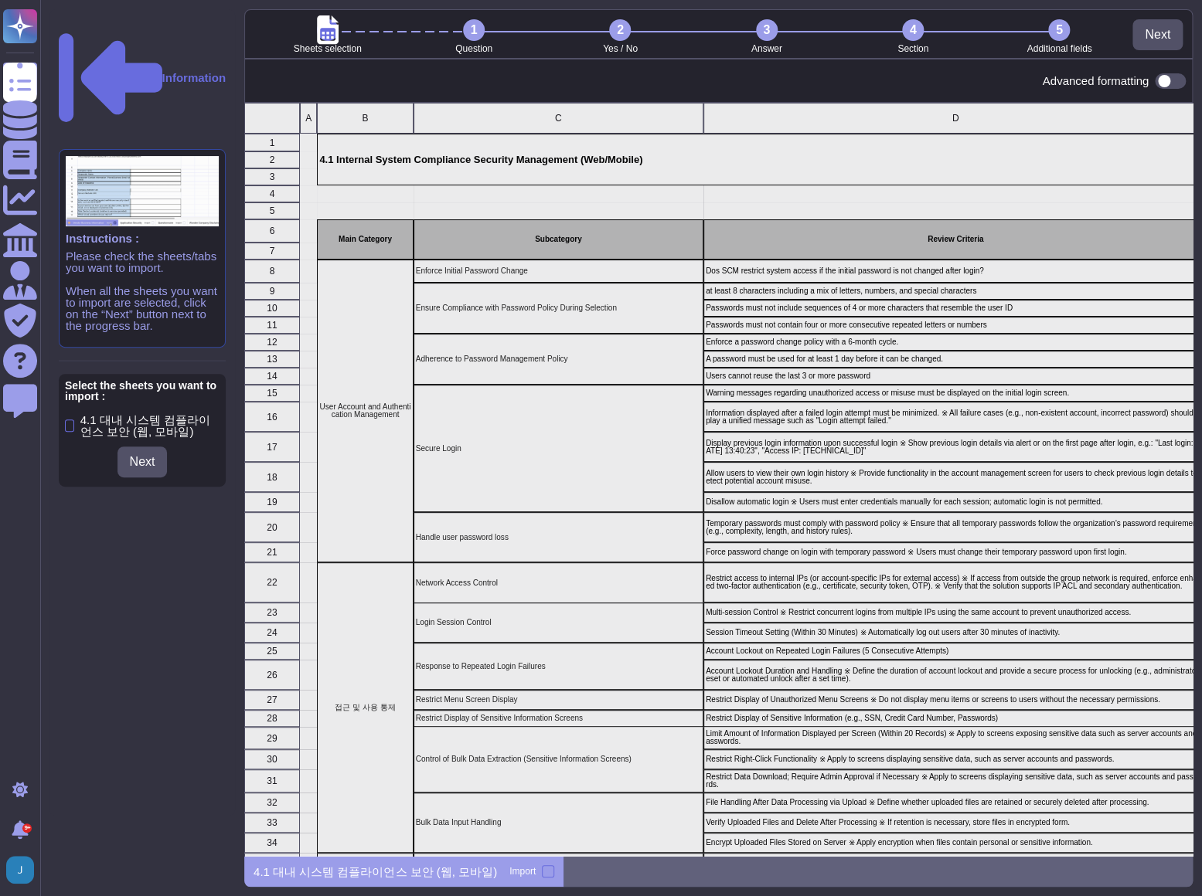
scroll to position [742, 937]
click at [70, 420] on div at bounding box center [69, 426] width 9 height 12
click at [0, 0] on input "4.1 대내 시스템 컴플라이언스 보안 (웹, 모바일)" at bounding box center [0, 0] width 0 height 0
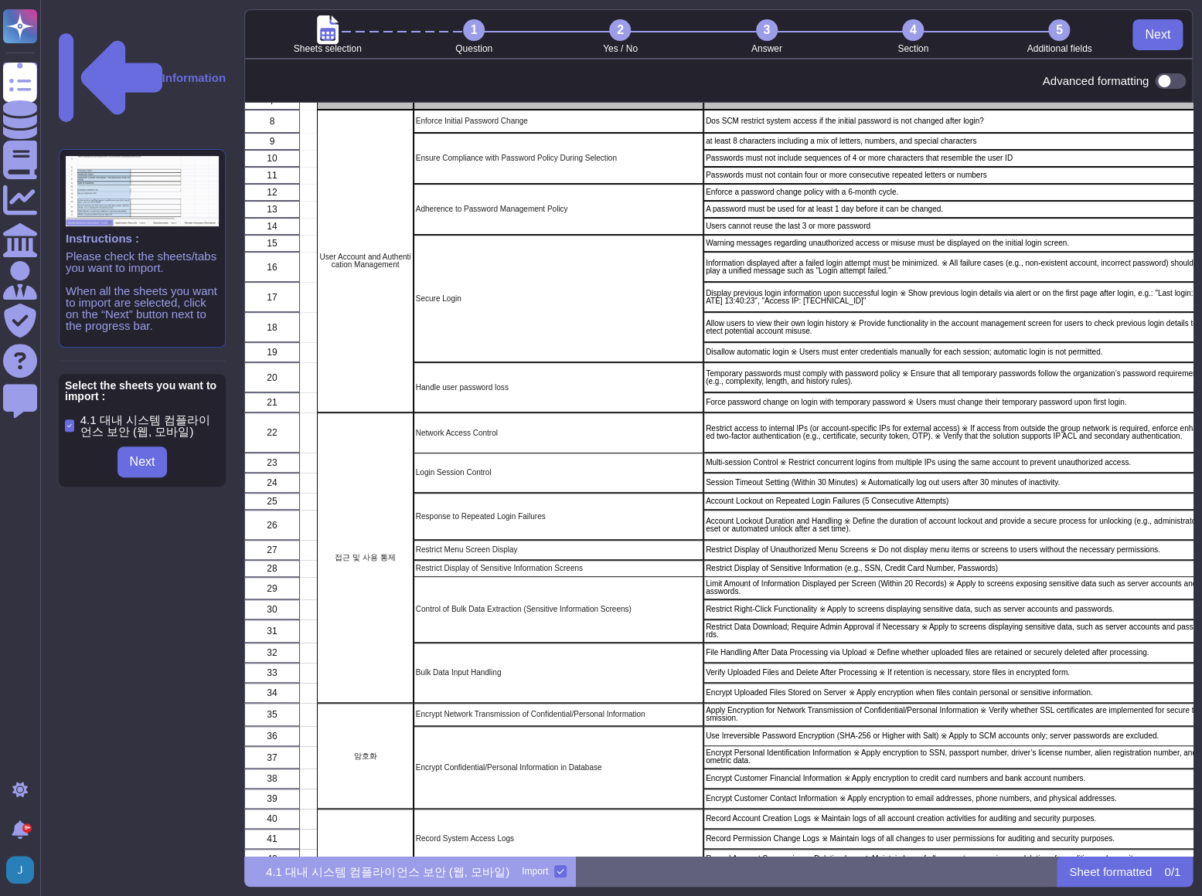
scroll to position [146, 0]
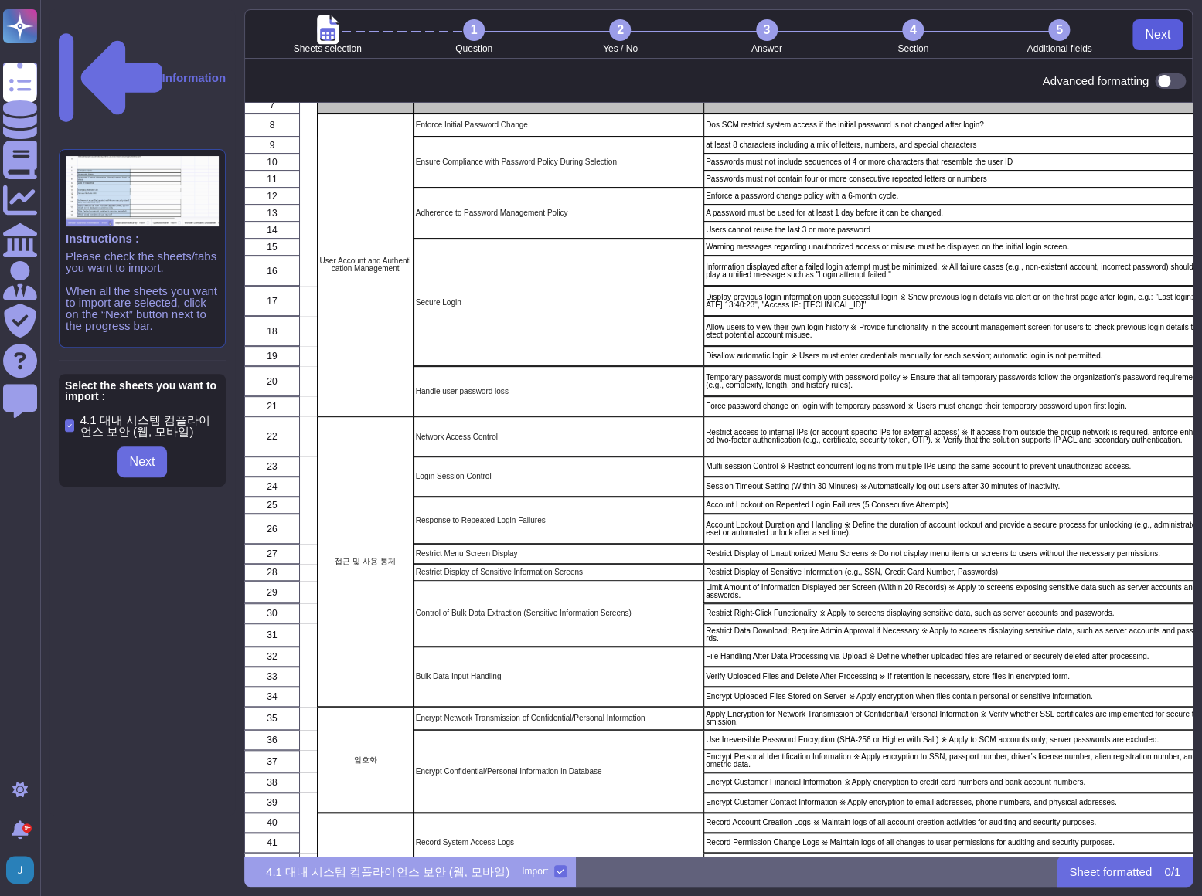
click at [1159, 35] on span "Next" at bounding box center [1157, 35] width 26 height 12
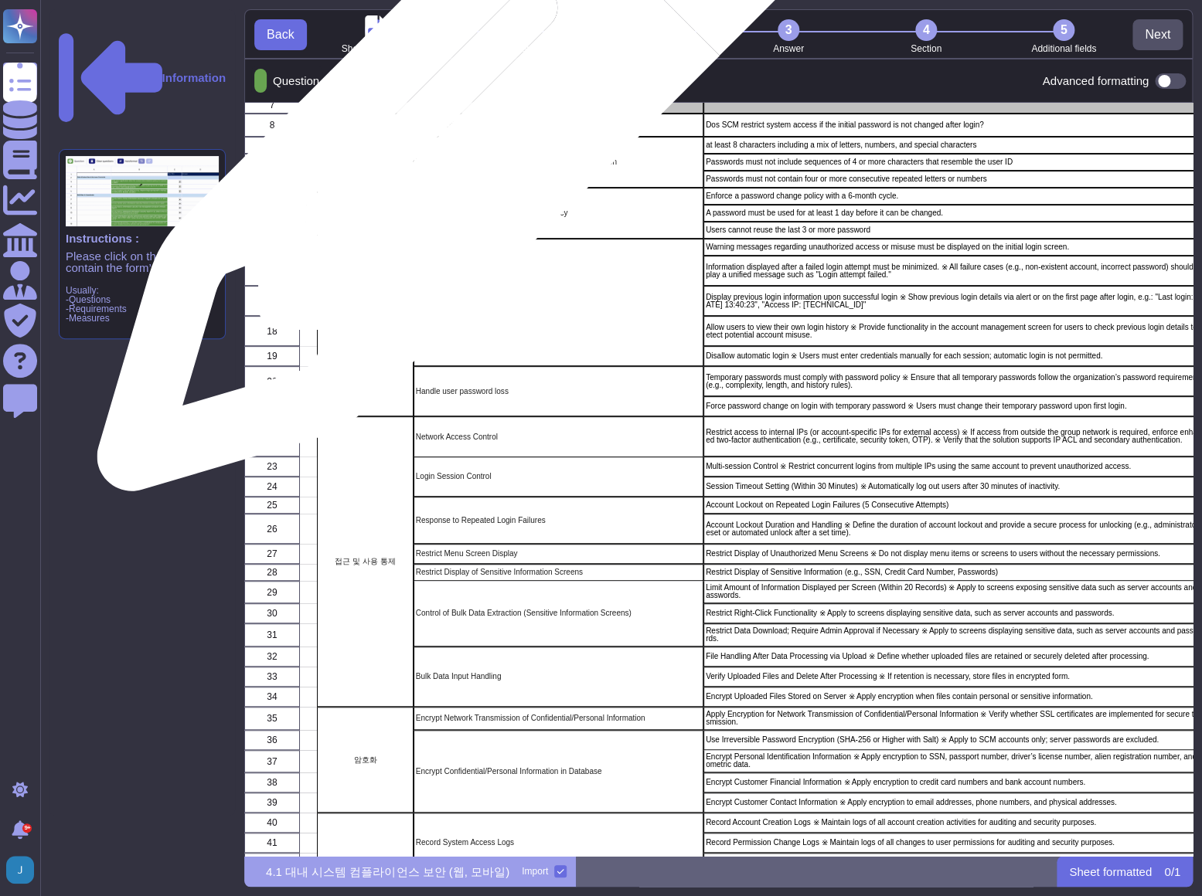
click at [459, 131] on div "Enforce Initial Password Change" at bounding box center [558, 125] width 290 height 23
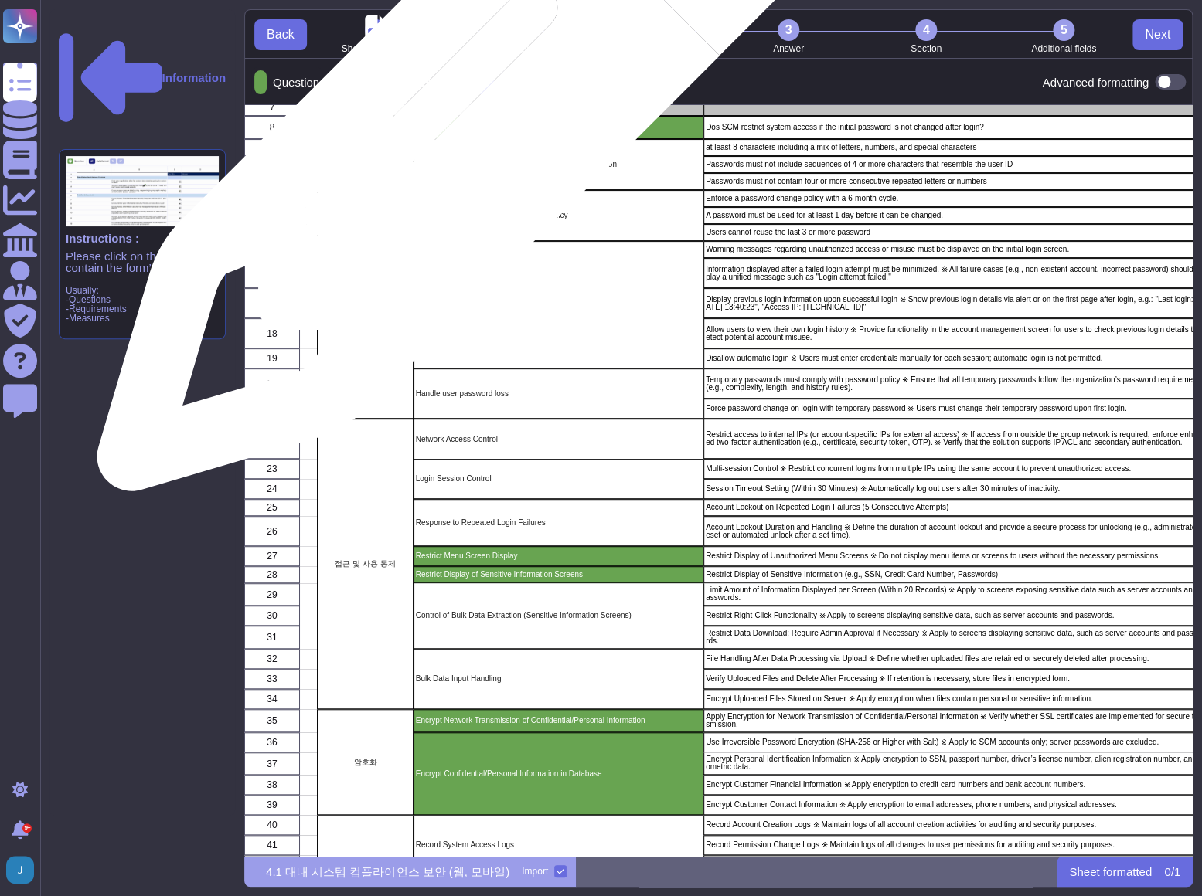
scroll to position [11, 12]
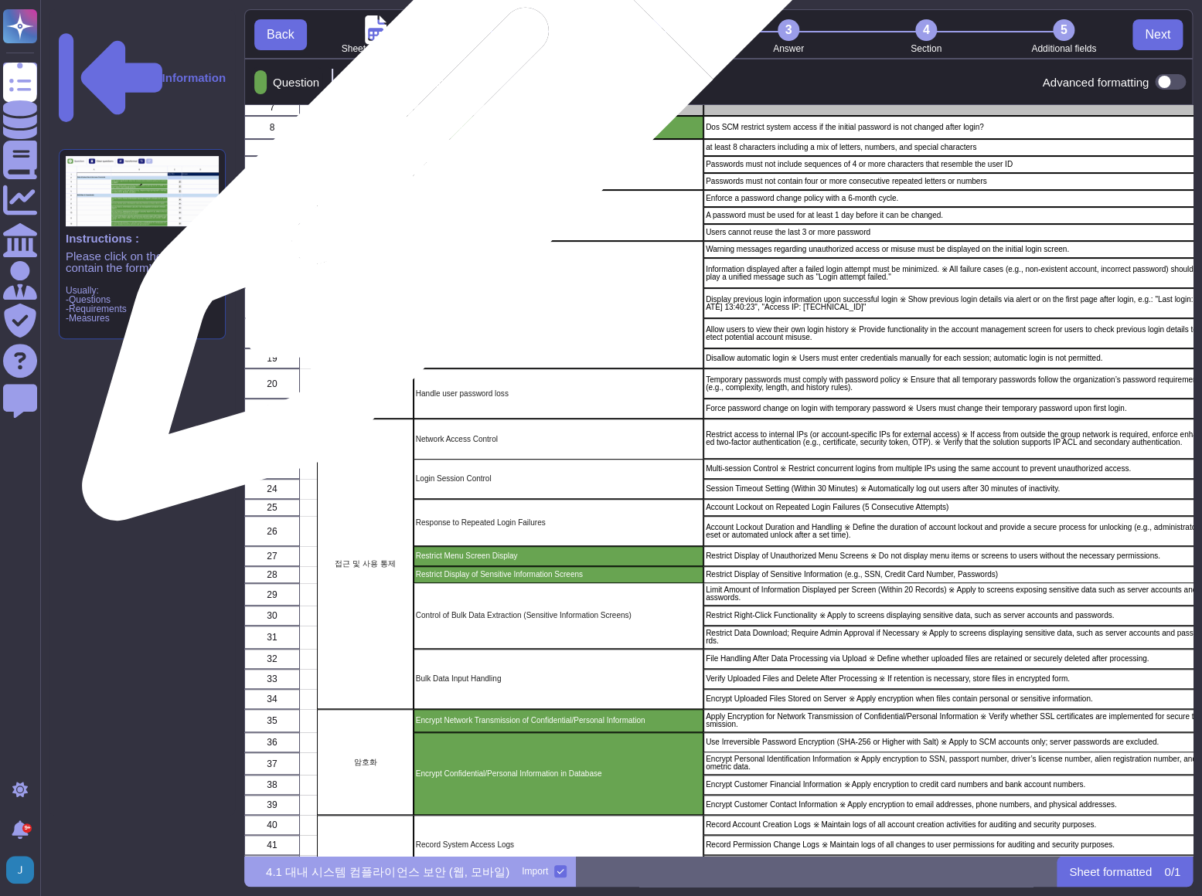
click at [449, 156] on div "Ensure Compliance with Password Policy During Selection" at bounding box center [558, 164] width 290 height 51
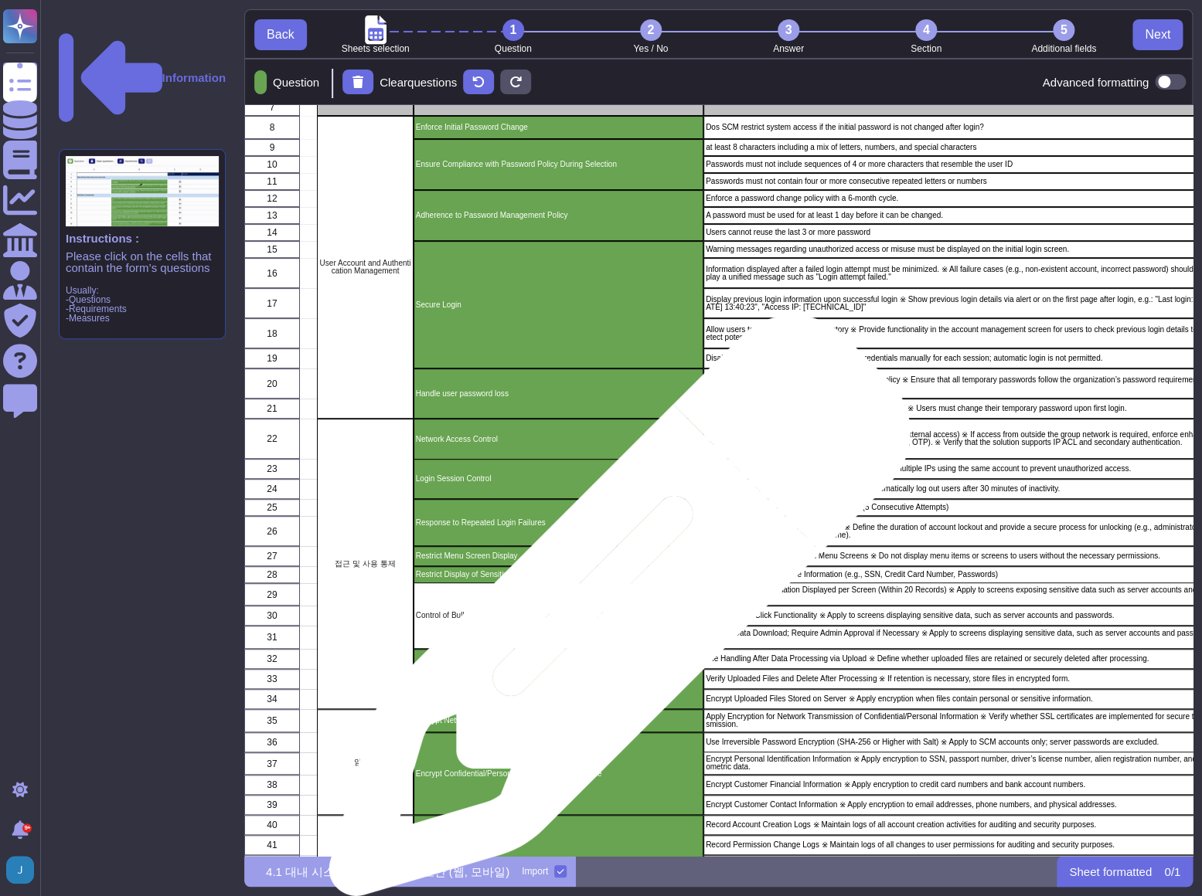
click at [614, 614] on p "Control of Bulk Data Extraction (Sensitive Information Screens)" at bounding box center [558, 616] width 285 height 8
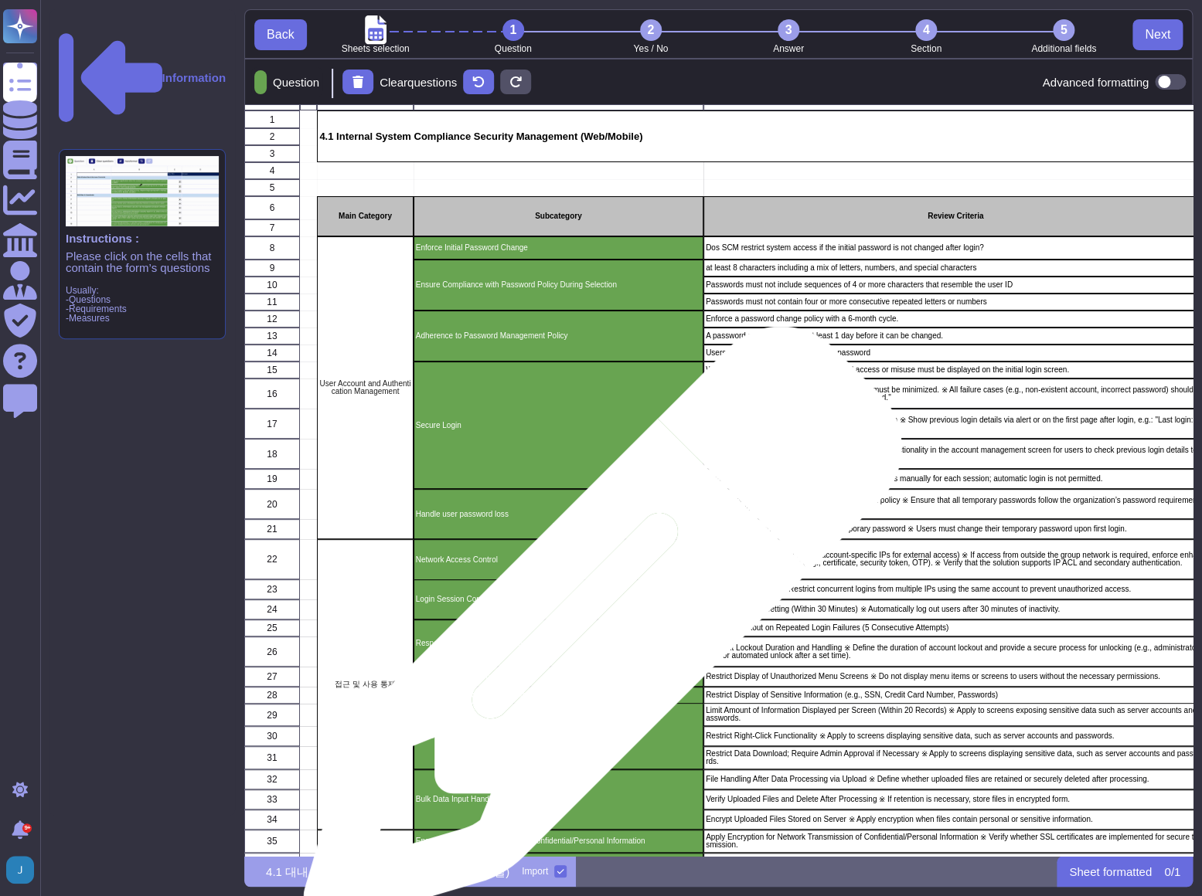
scroll to position [5, 0]
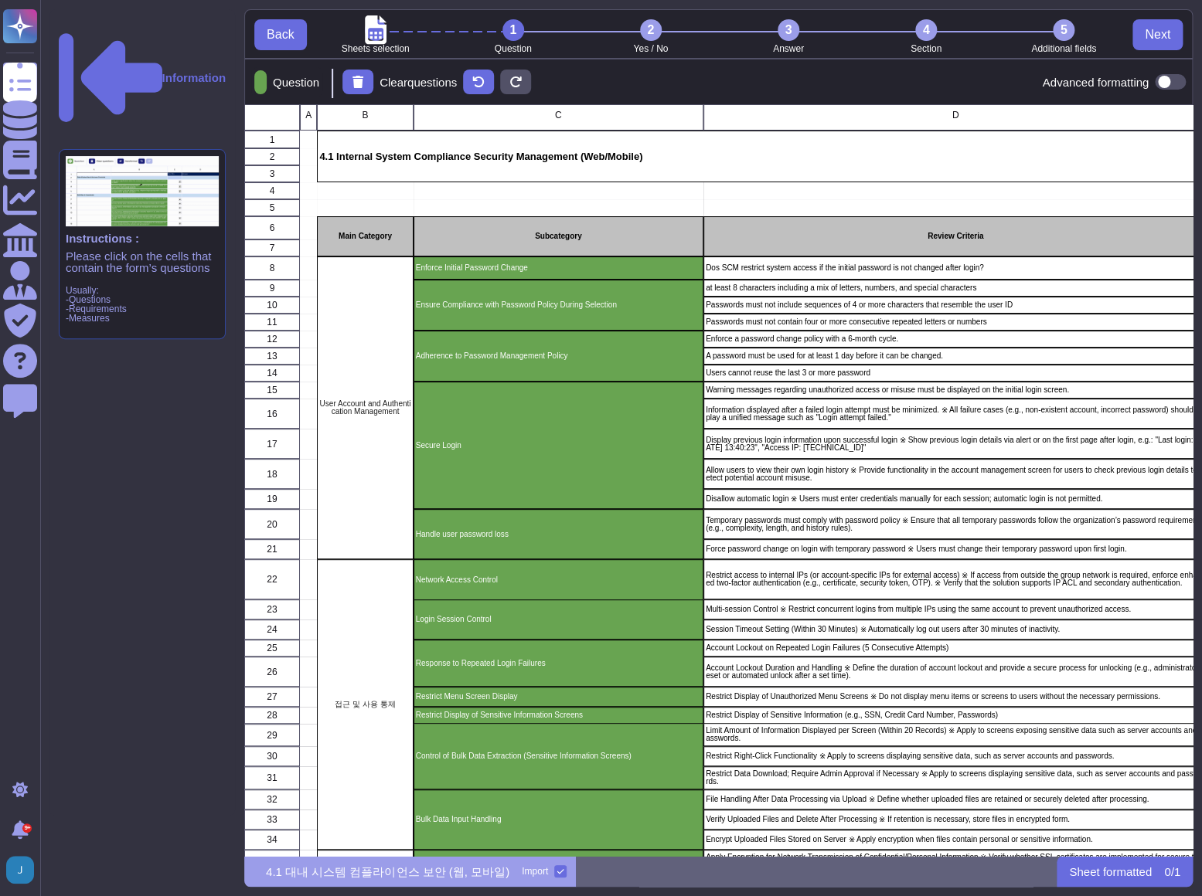
click at [1057, 30] on div "5" at bounding box center [1063, 30] width 22 height 22
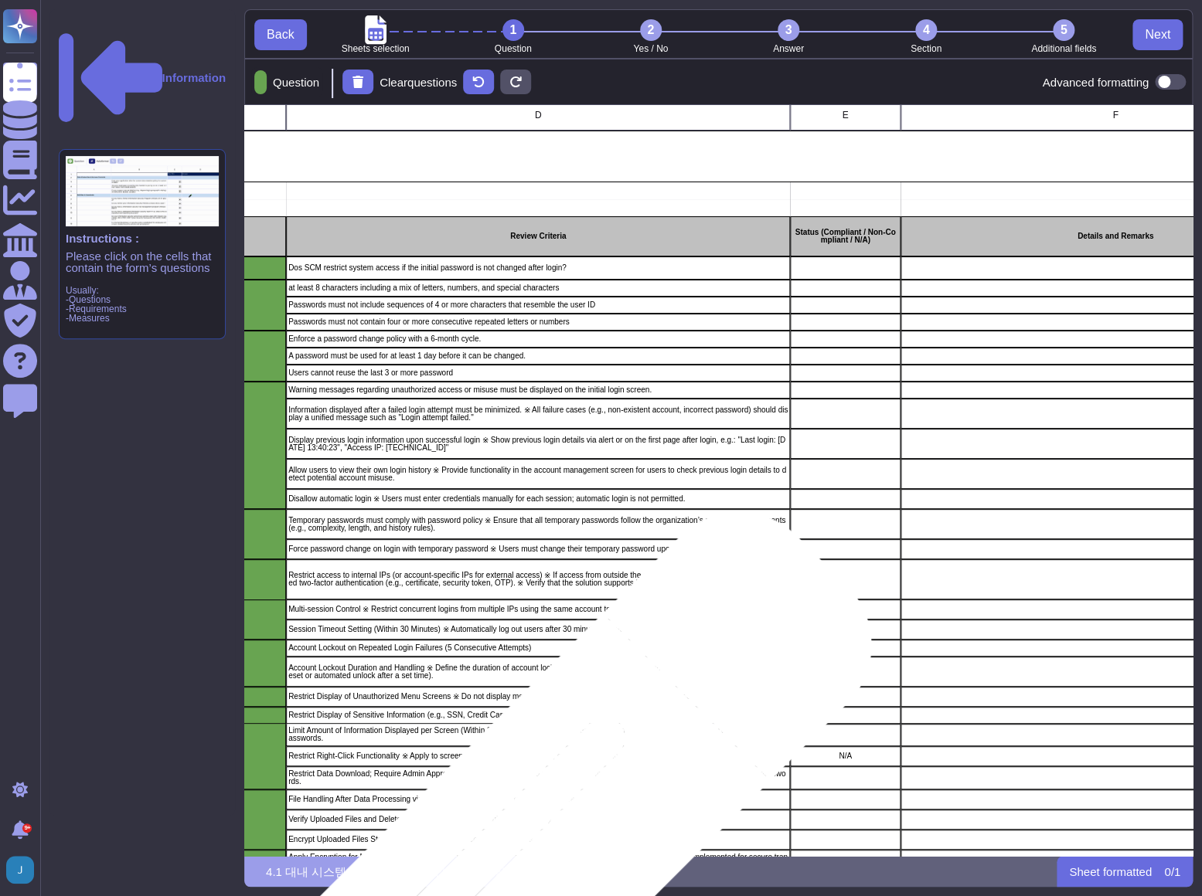
scroll to position [5, 456]
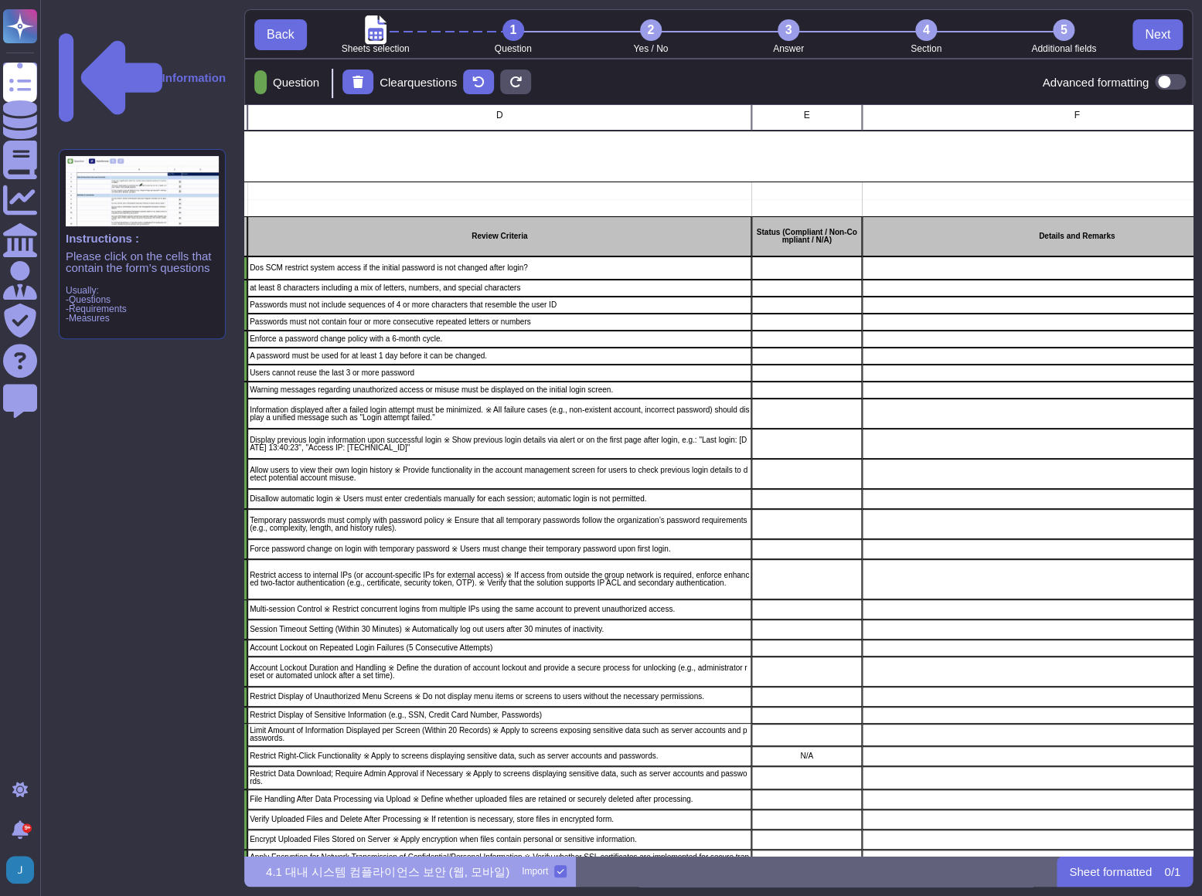
click at [652, 32] on div "2" at bounding box center [651, 30] width 22 height 22
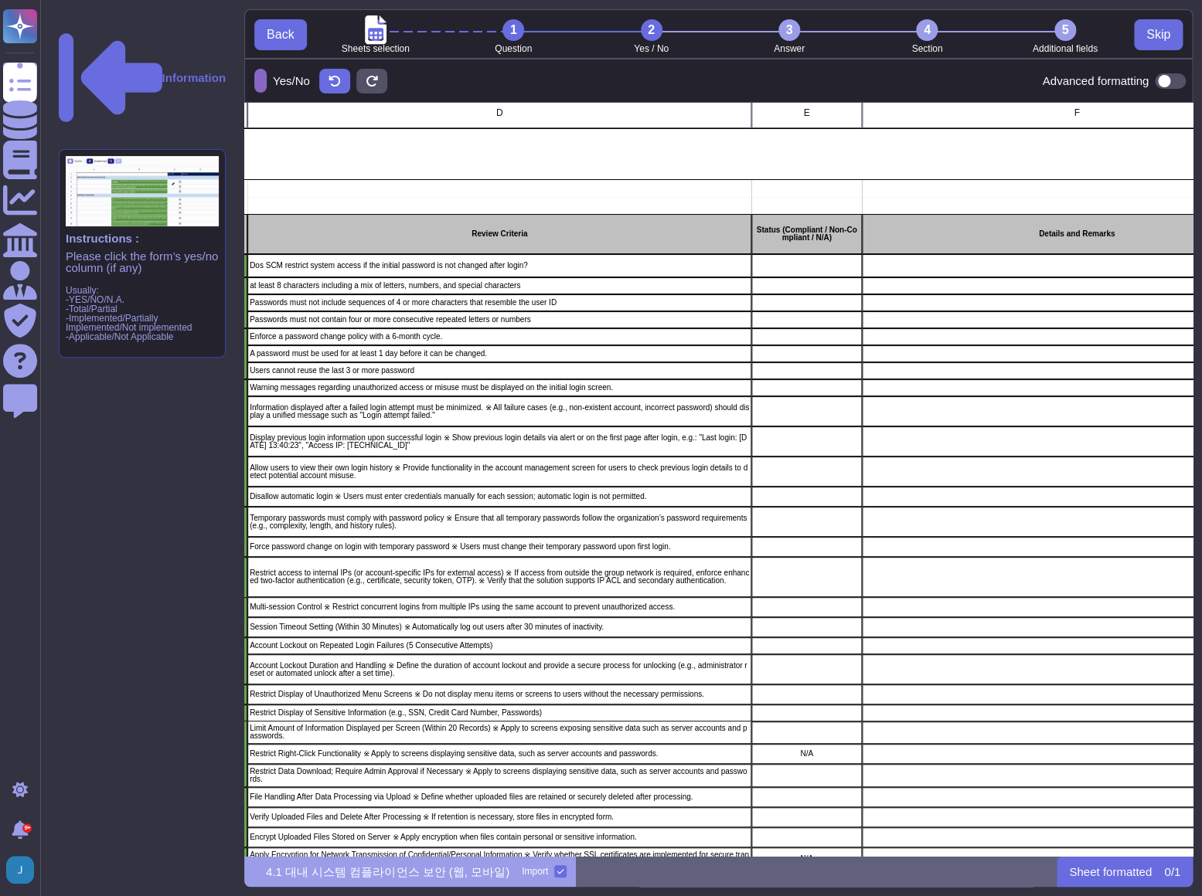
scroll to position [742, 937]
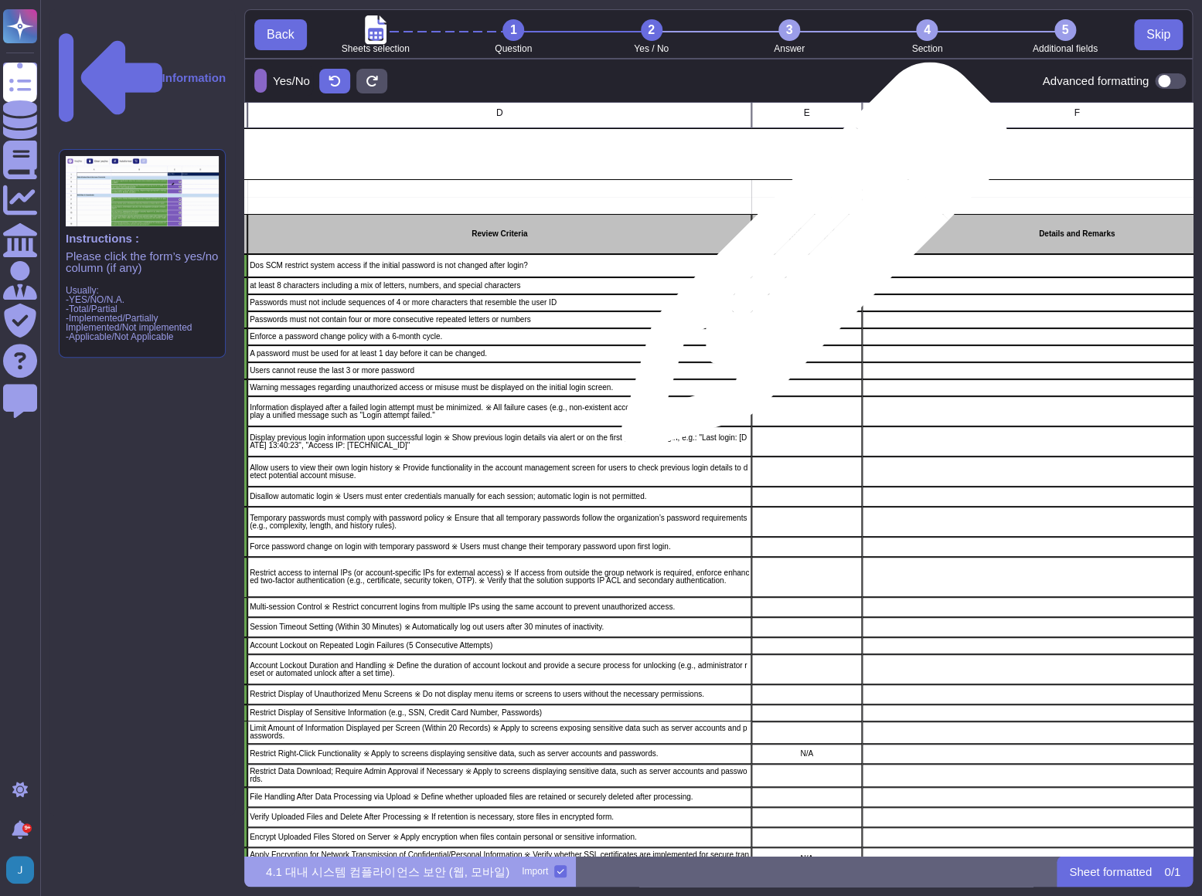
click at [808, 264] on div "grid" at bounding box center [806, 265] width 110 height 23
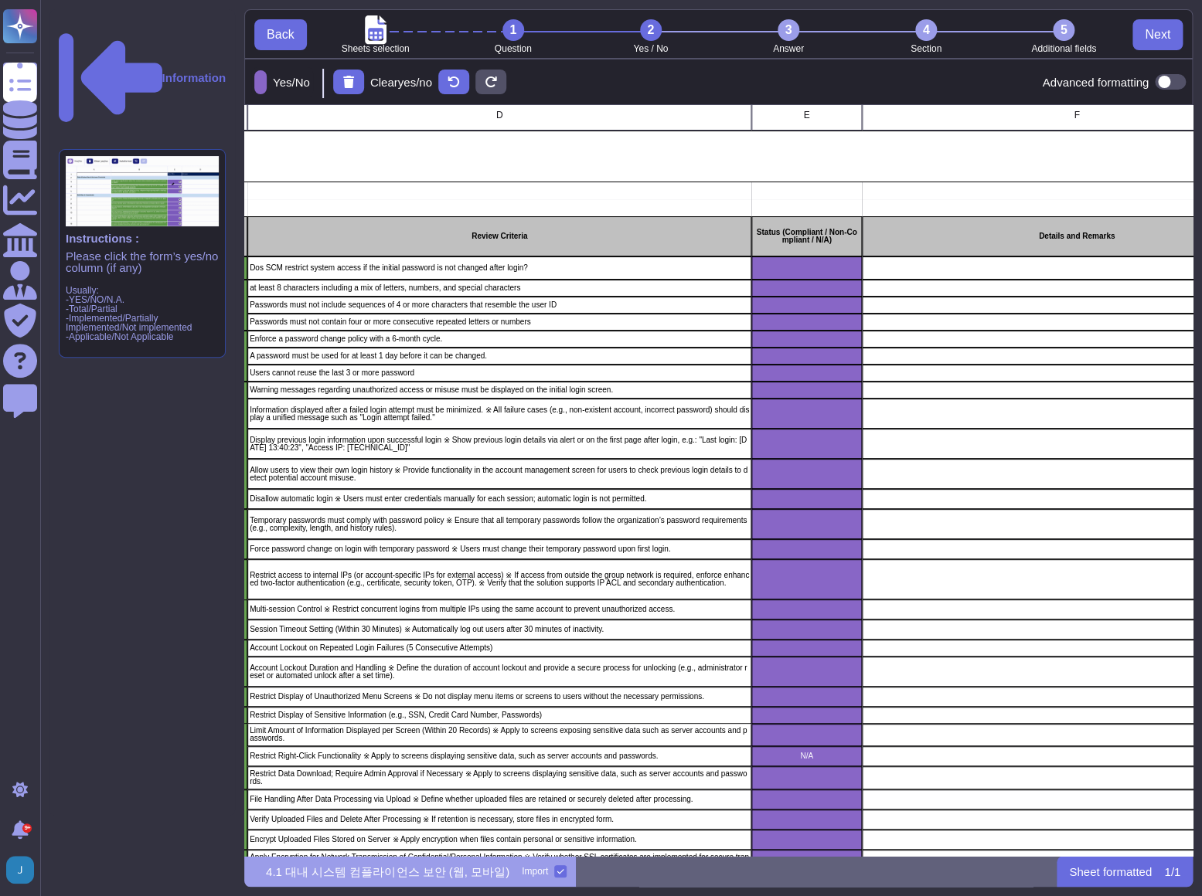
click at [791, 26] on div "3" at bounding box center [788, 30] width 22 height 22
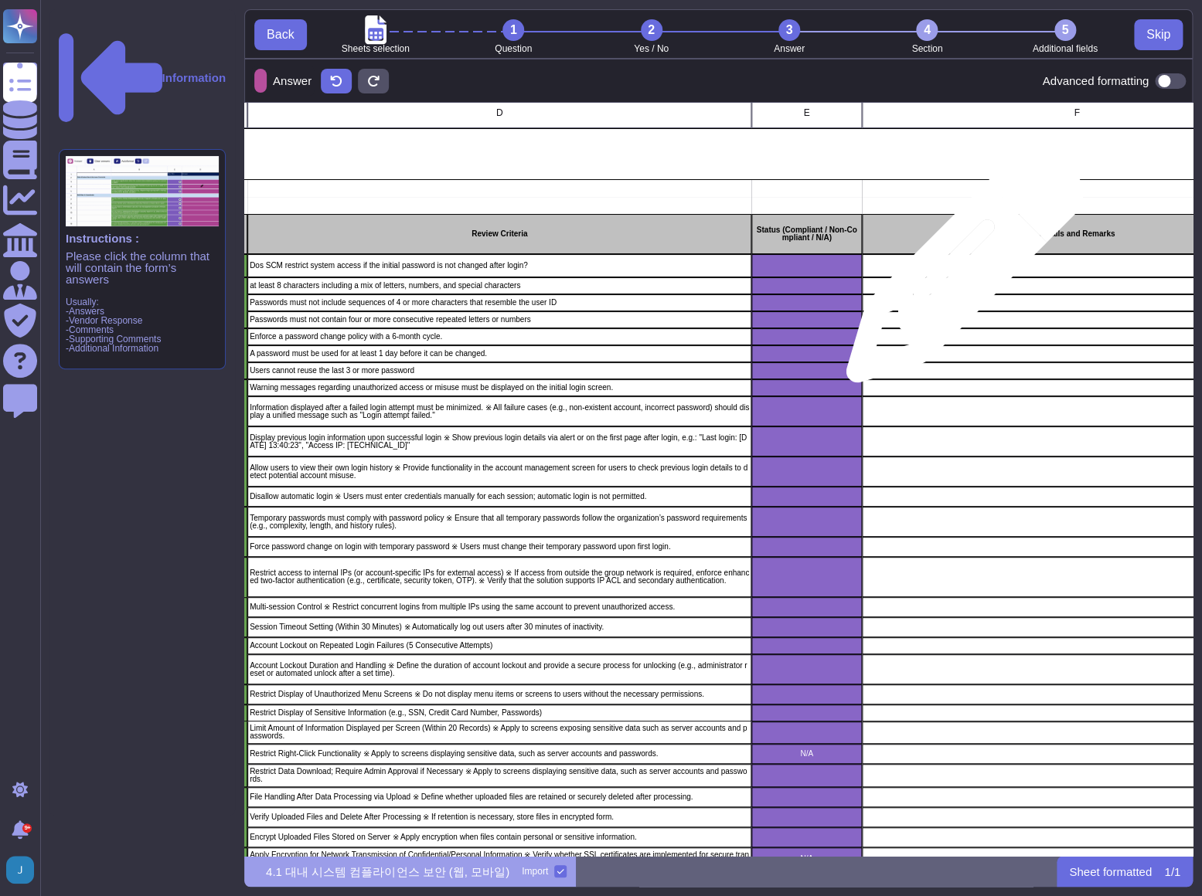
click at [958, 272] on div "grid" at bounding box center [1077, 265] width 430 height 23
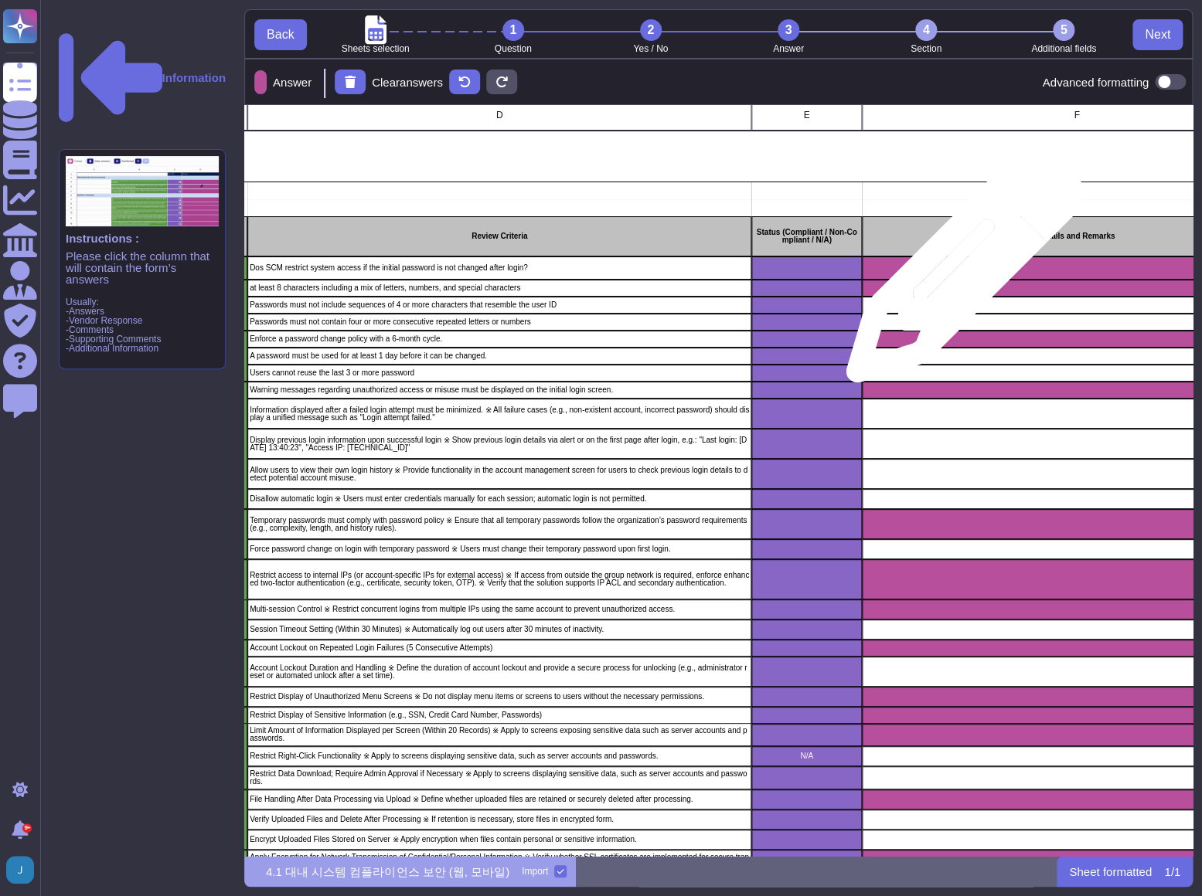
scroll to position [11, 12]
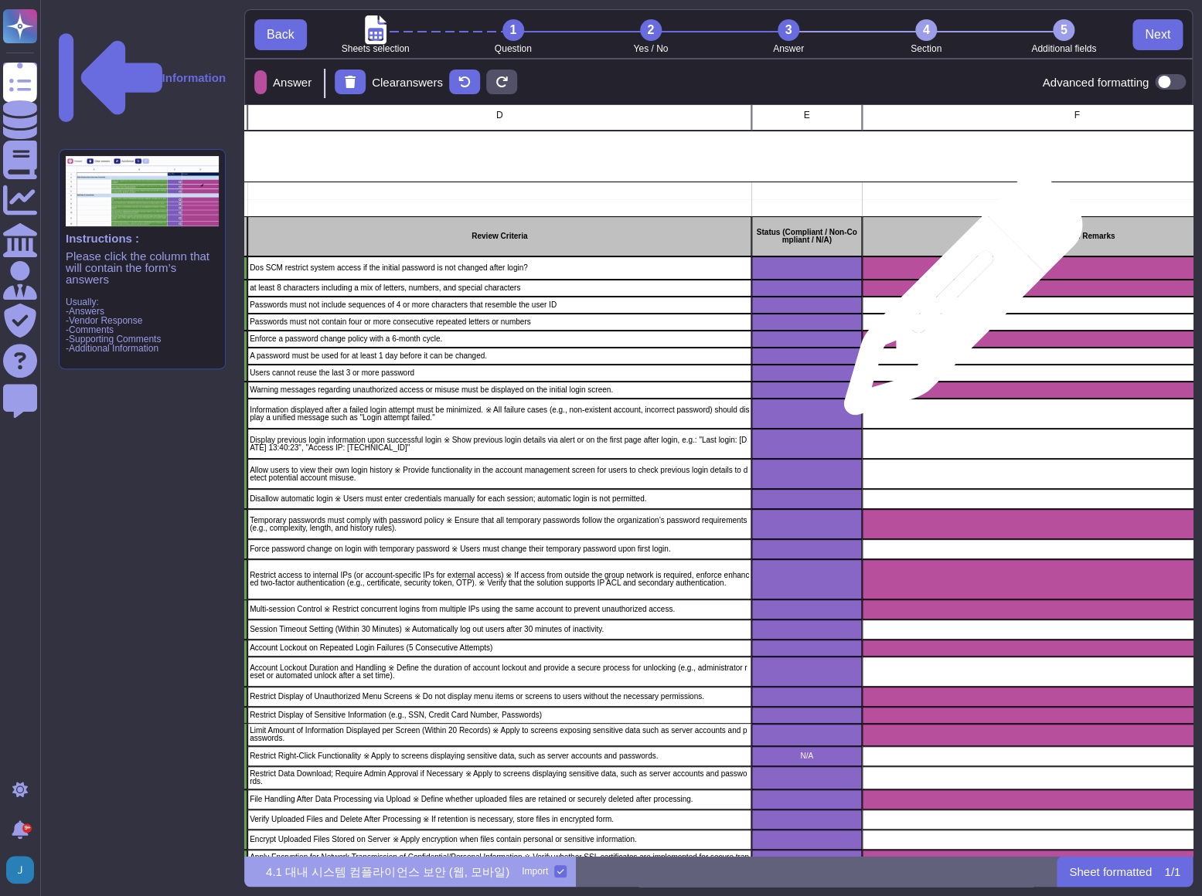
click at [957, 304] on div "grid" at bounding box center [1077, 305] width 430 height 17
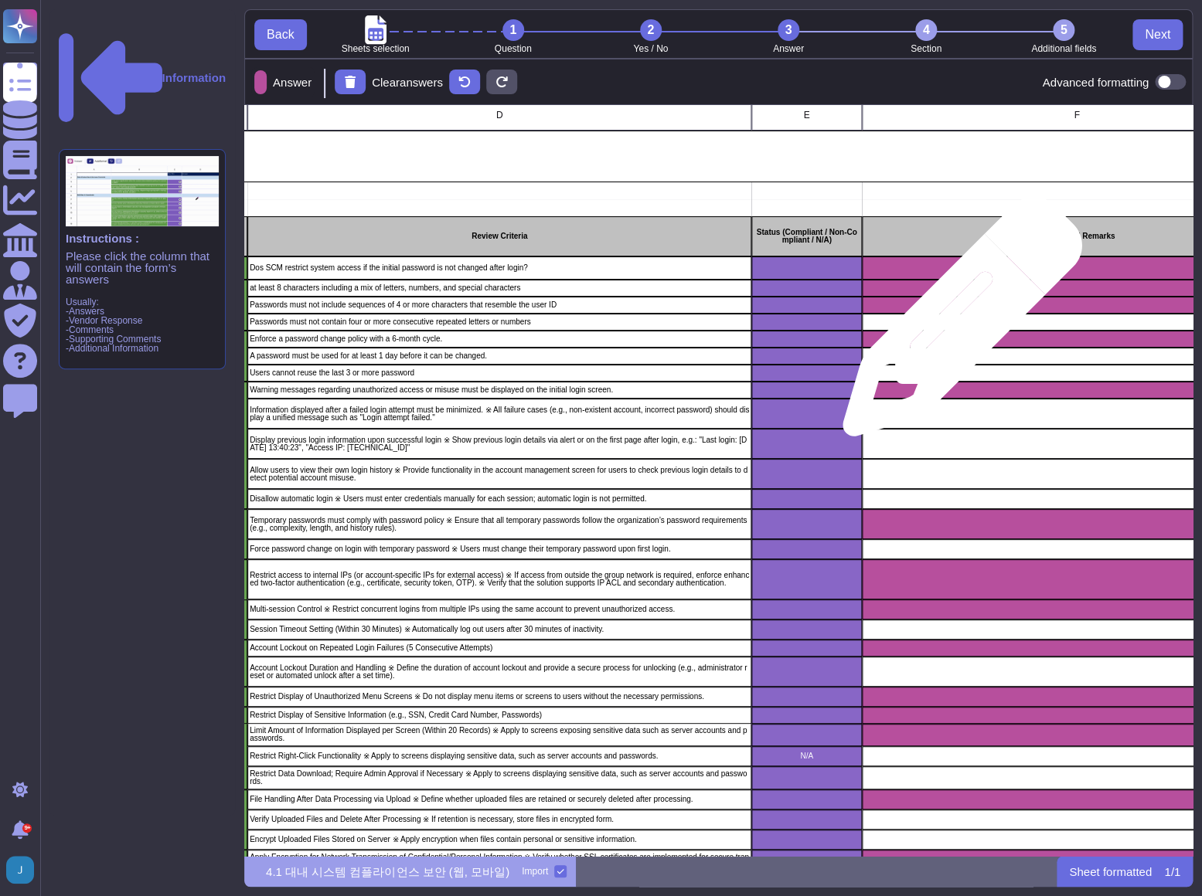
click at [956, 325] on div "grid" at bounding box center [1077, 322] width 430 height 17
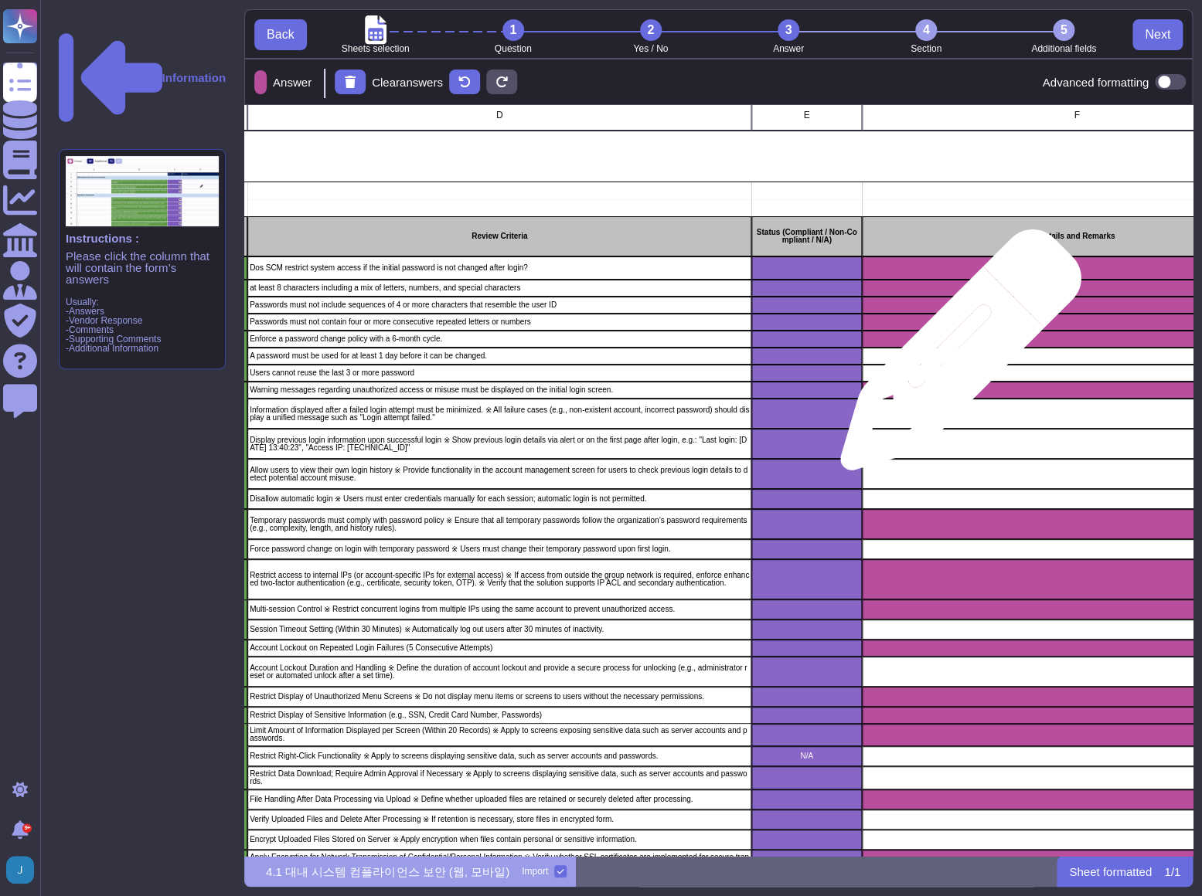
click at [954, 358] on div "grid" at bounding box center [1077, 356] width 430 height 17
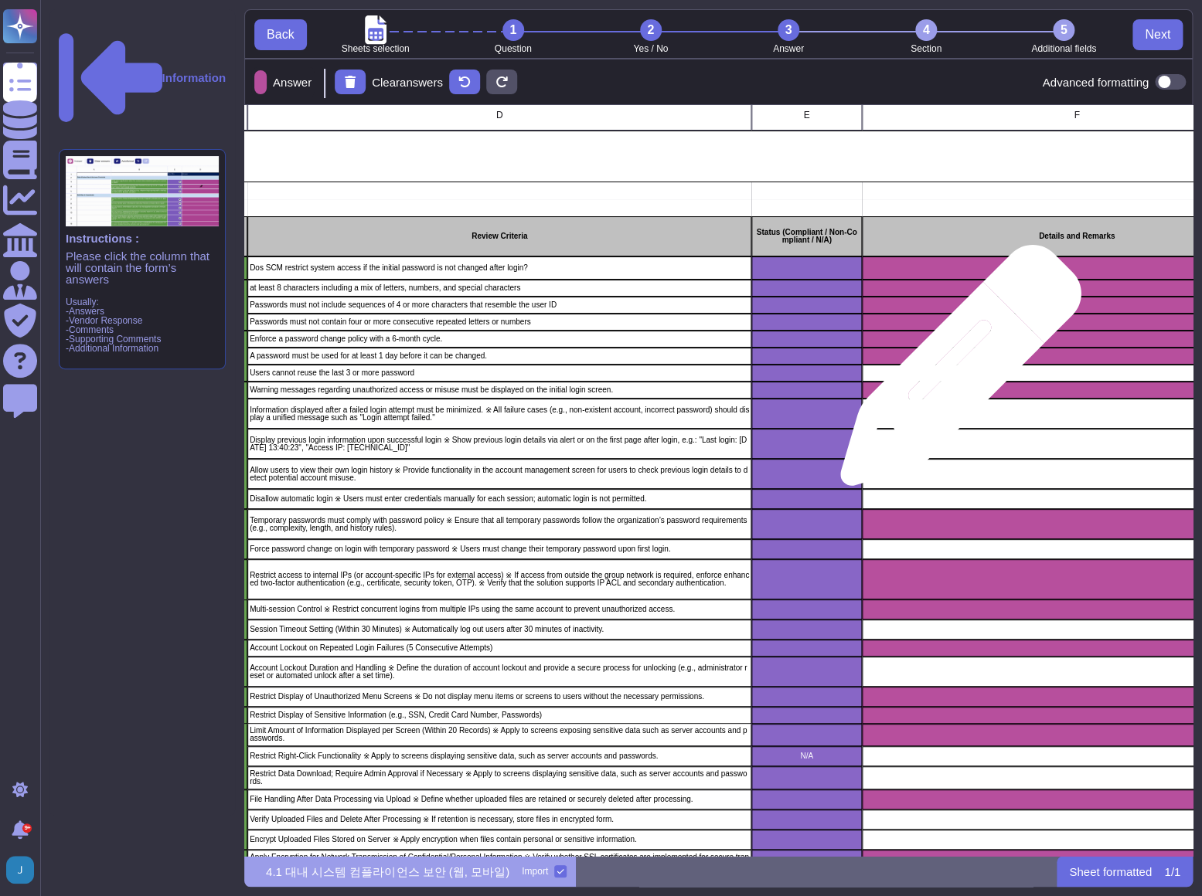
click at [954, 373] on div "grid" at bounding box center [1077, 373] width 430 height 17
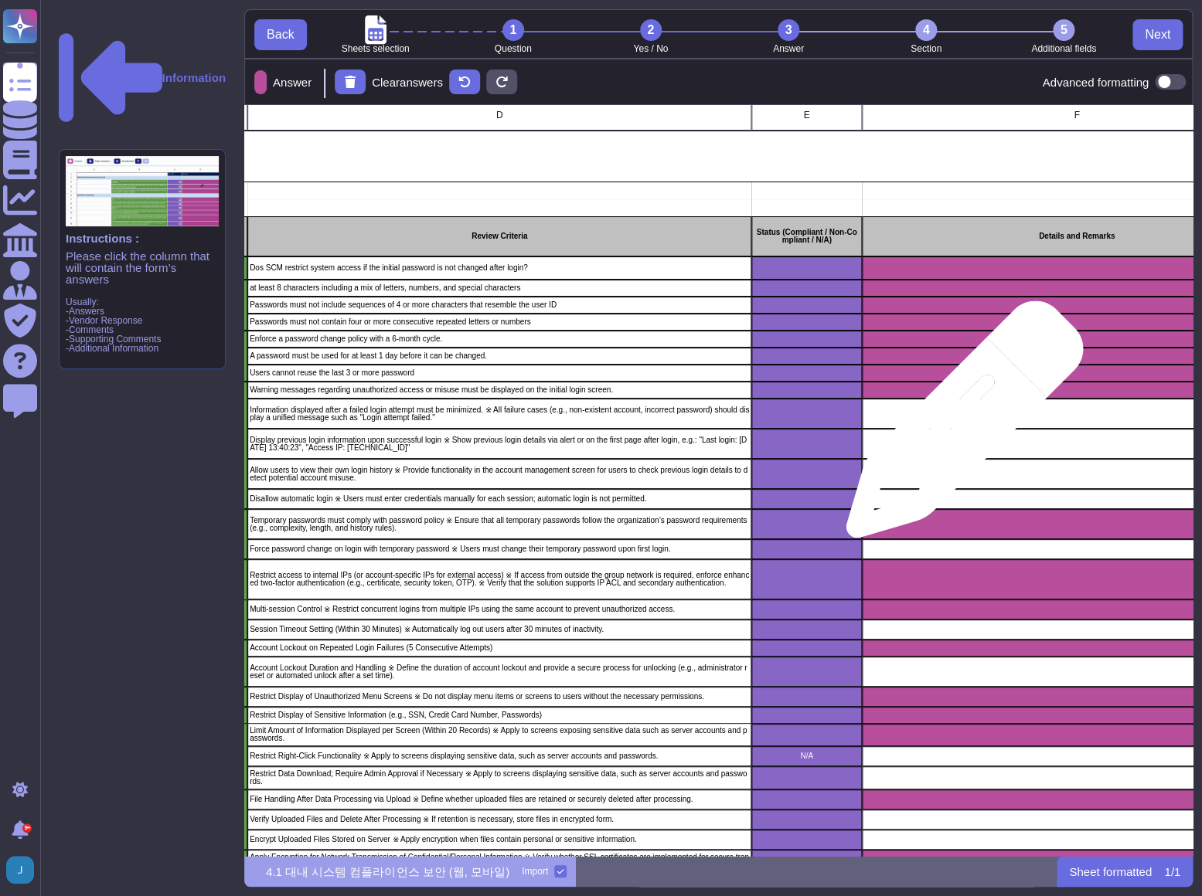
click at [959, 426] on div "grid" at bounding box center [1077, 414] width 430 height 30
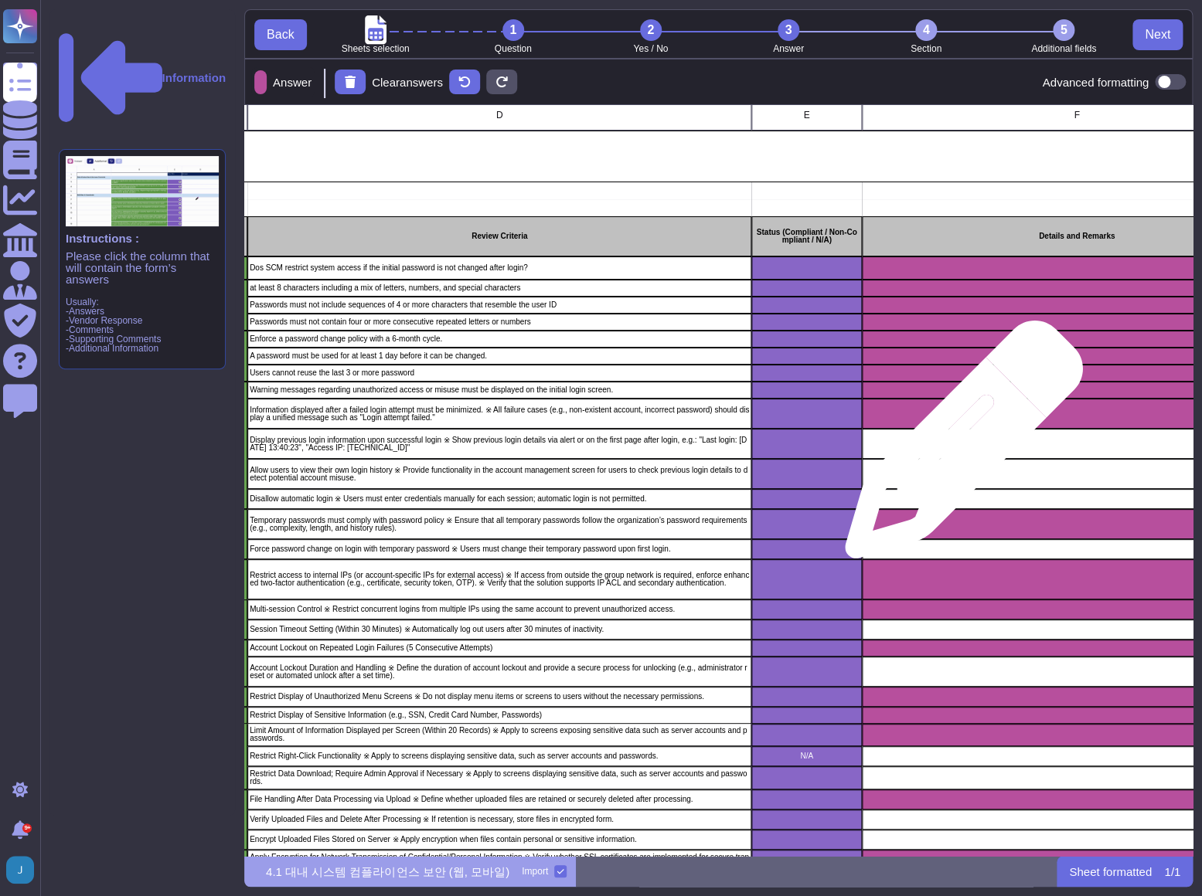
click at [957, 447] on div "grid" at bounding box center [1077, 444] width 430 height 30
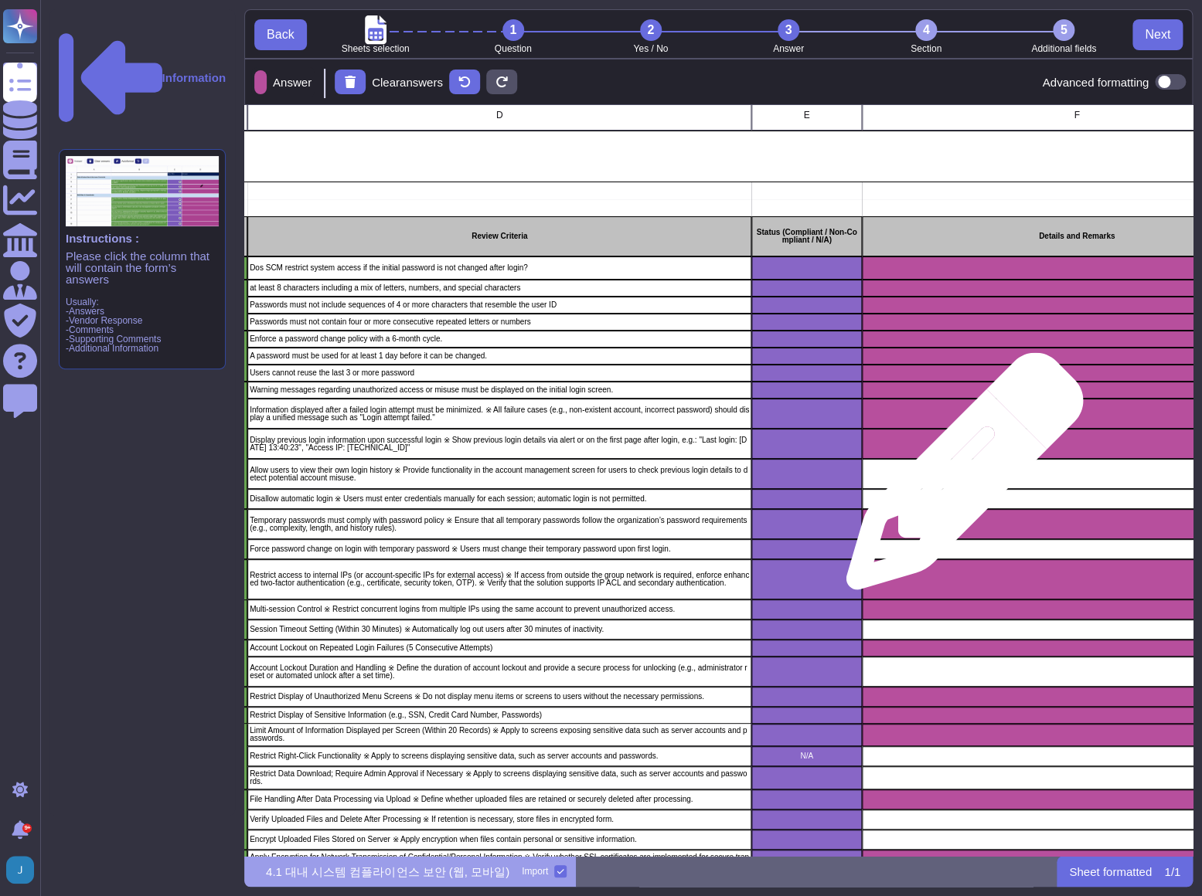
click at [958, 479] on div "grid" at bounding box center [1077, 474] width 430 height 30
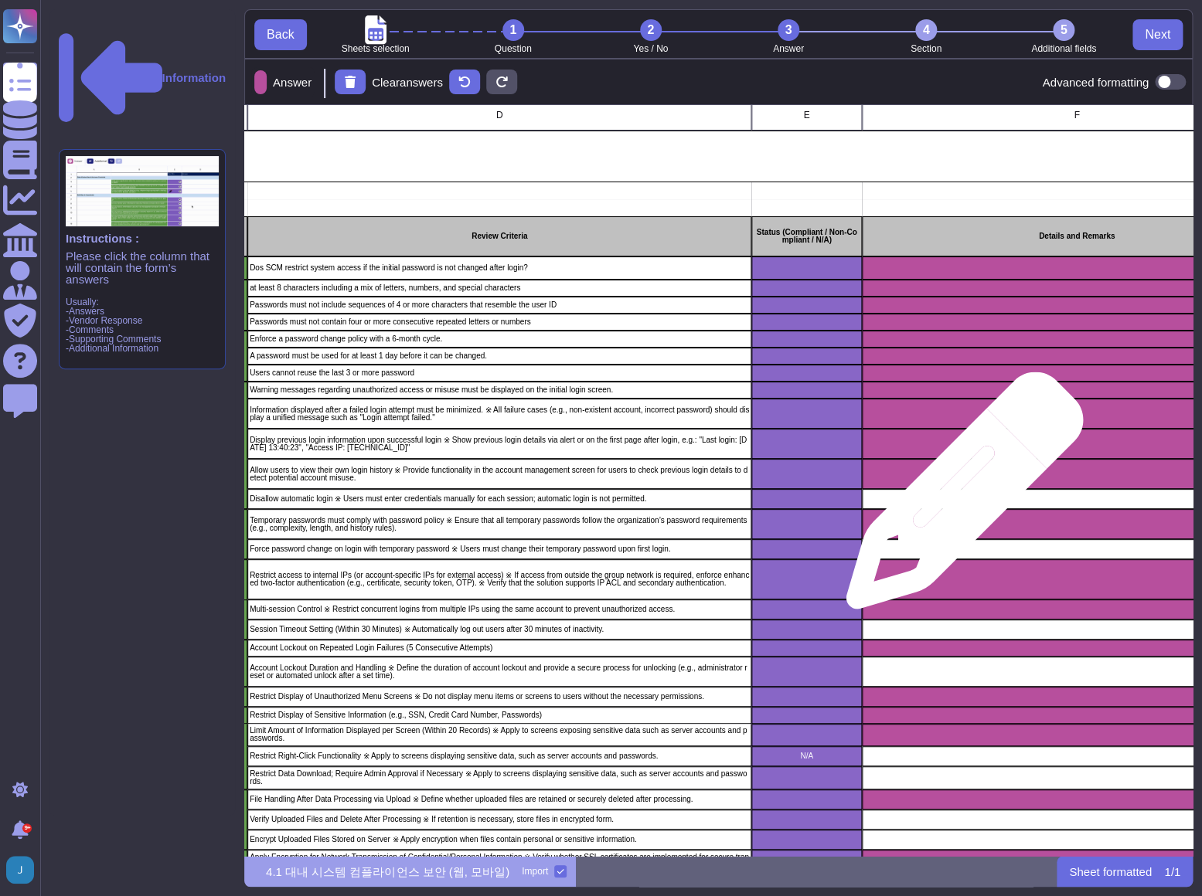
click at [958, 498] on div "grid" at bounding box center [1077, 499] width 430 height 20
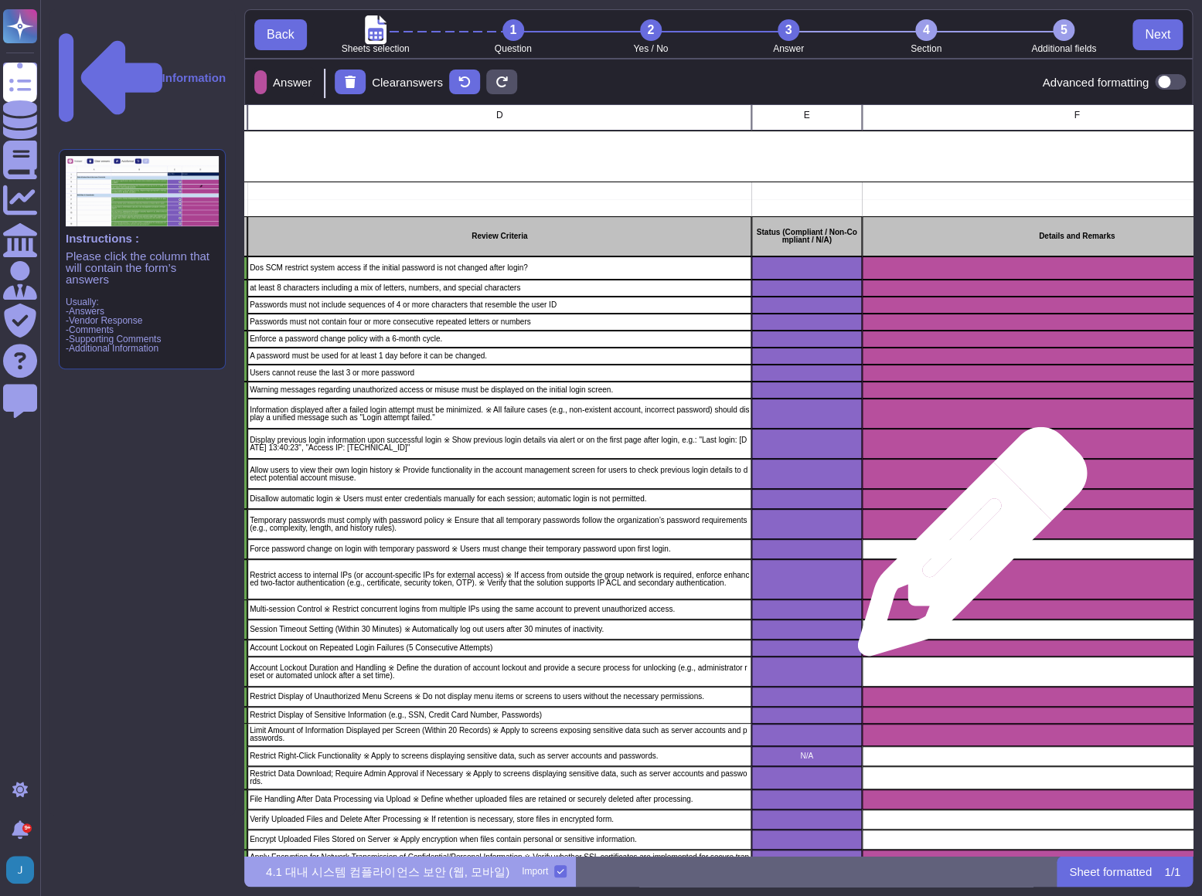
click at [966, 549] on div "grid" at bounding box center [1077, 549] width 430 height 20
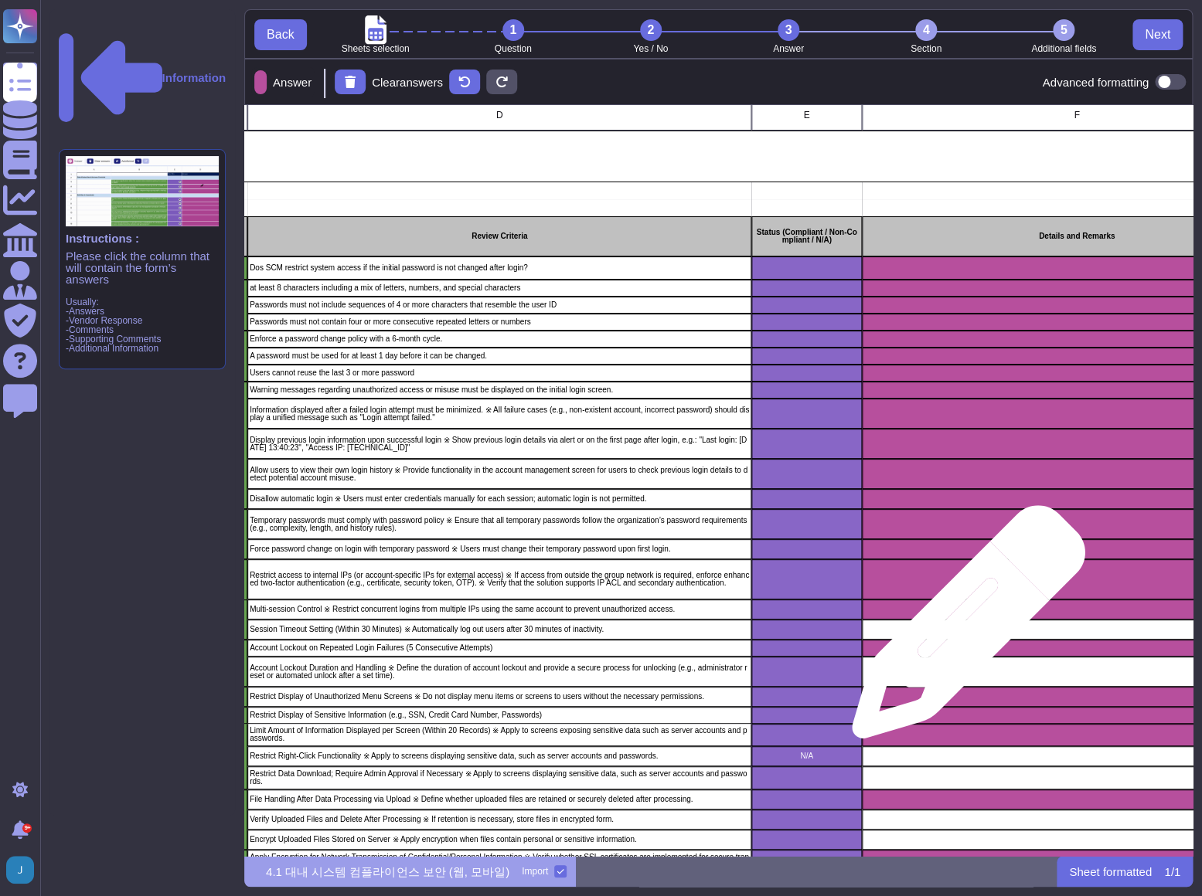
click at [962, 630] on div "grid" at bounding box center [1077, 630] width 430 height 20
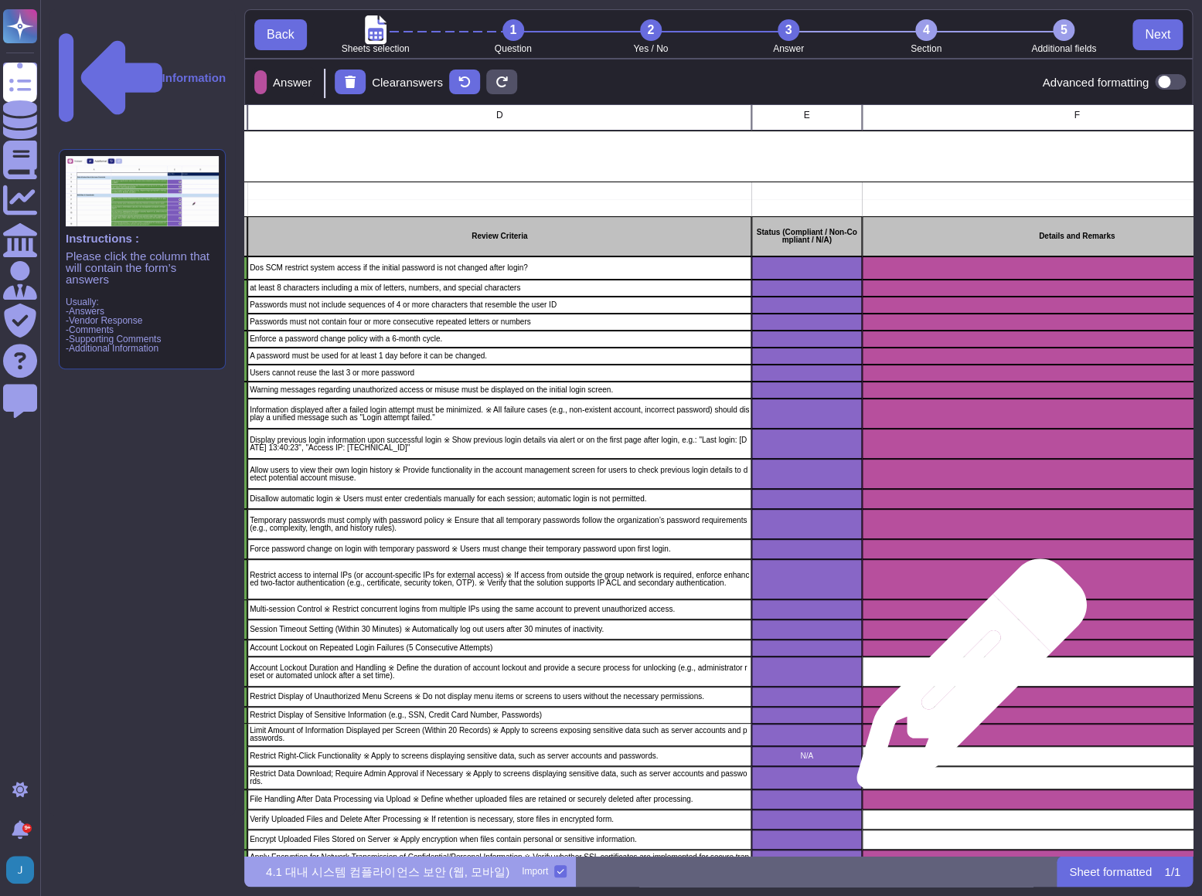
click at [965, 682] on div "grid" at bounding box center [1077, 672] width 430 height 30
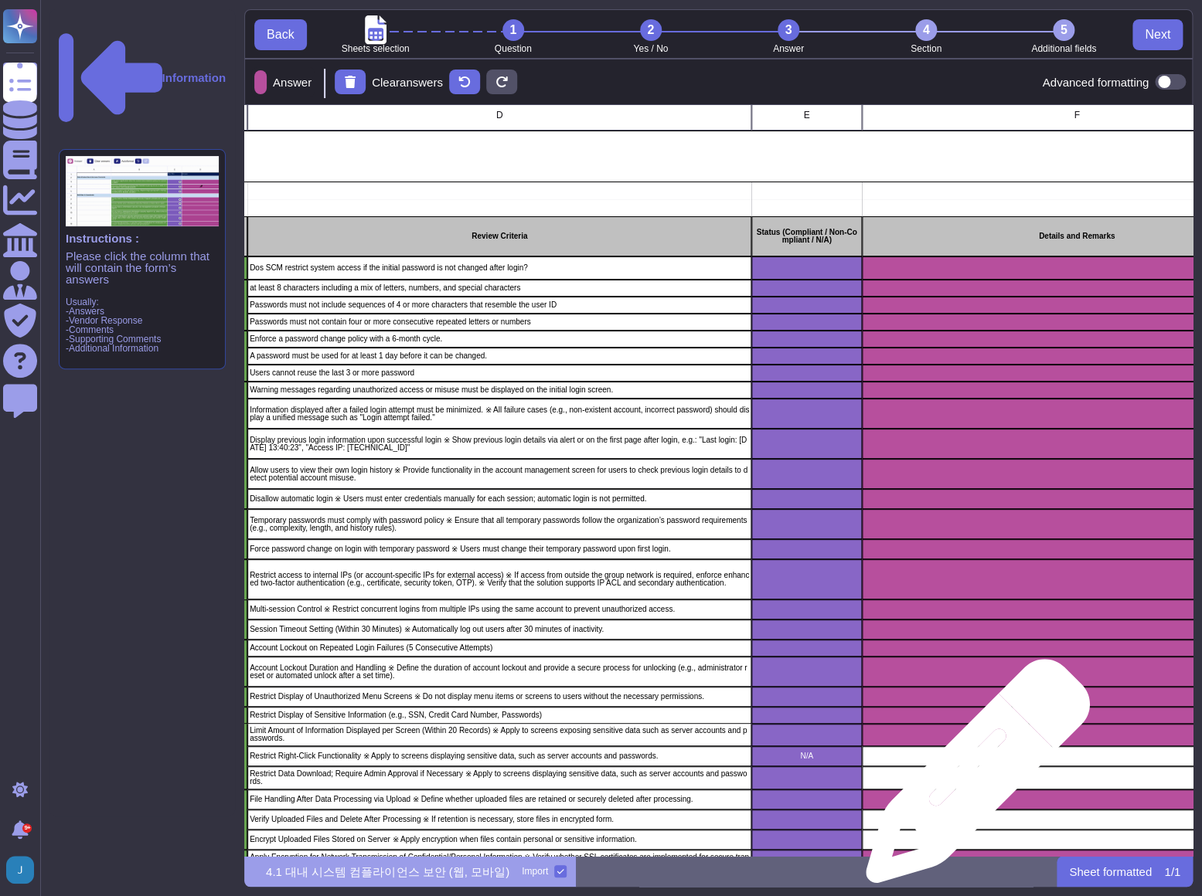
click at [971, 779] on div "grid" at bounding box center [1077, 778] width 430 height 23
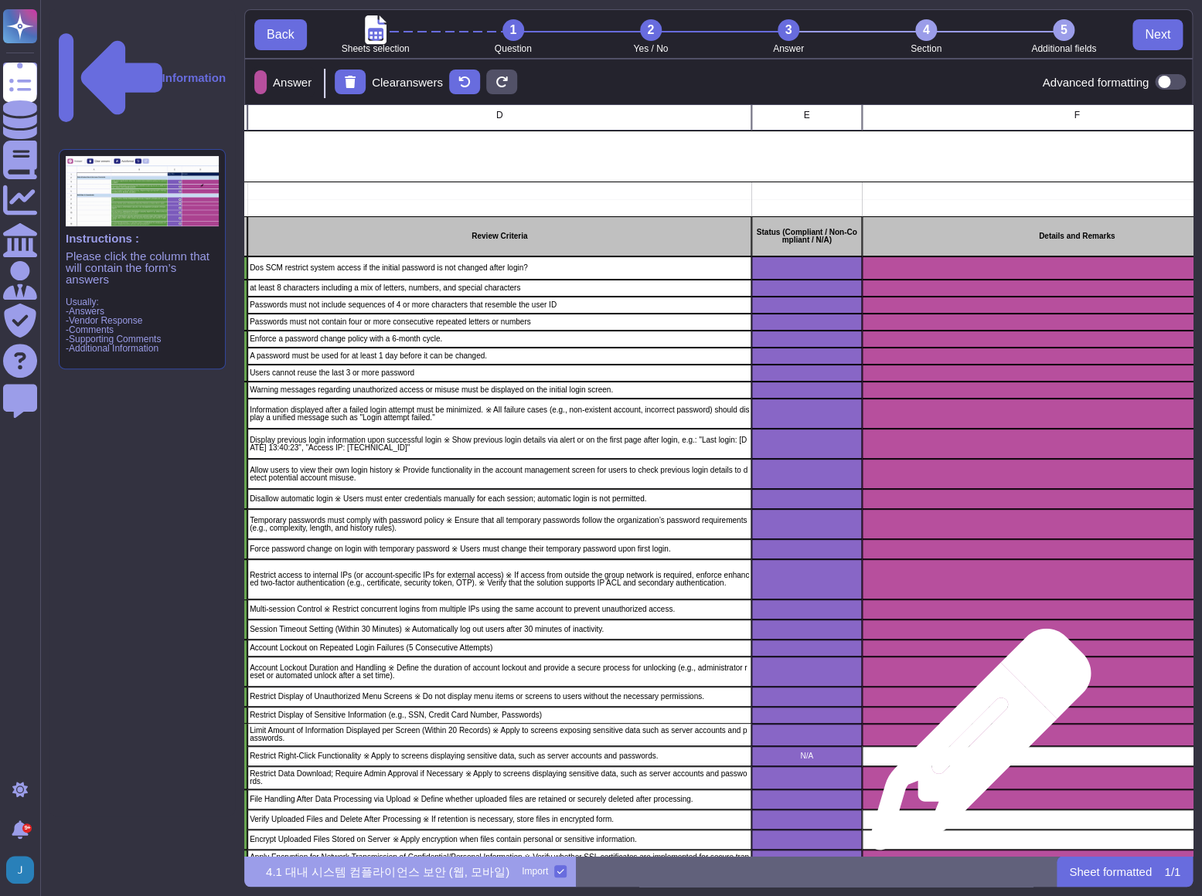
click at [974, 747] on div "grid" at bounding box center [1077, 756] width 430 height 20
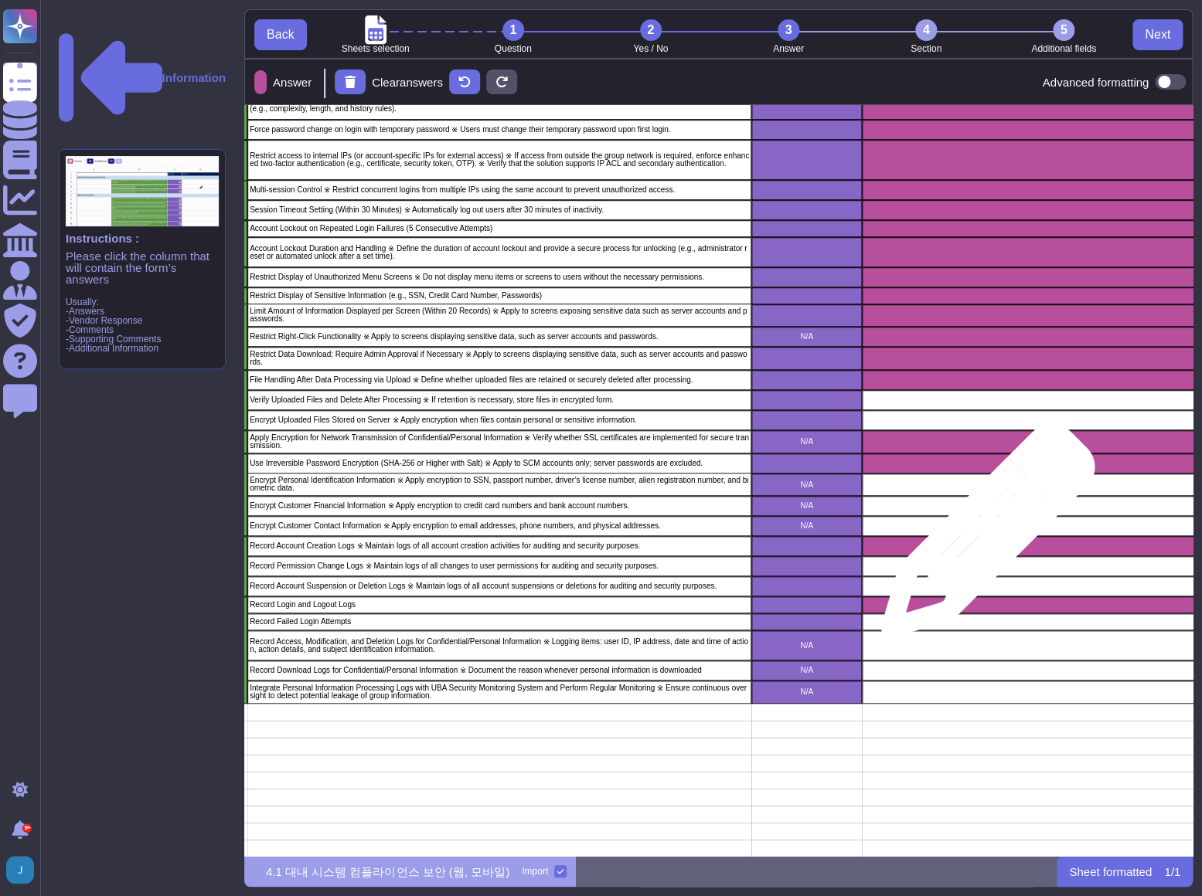
scroll to position [427, 456]
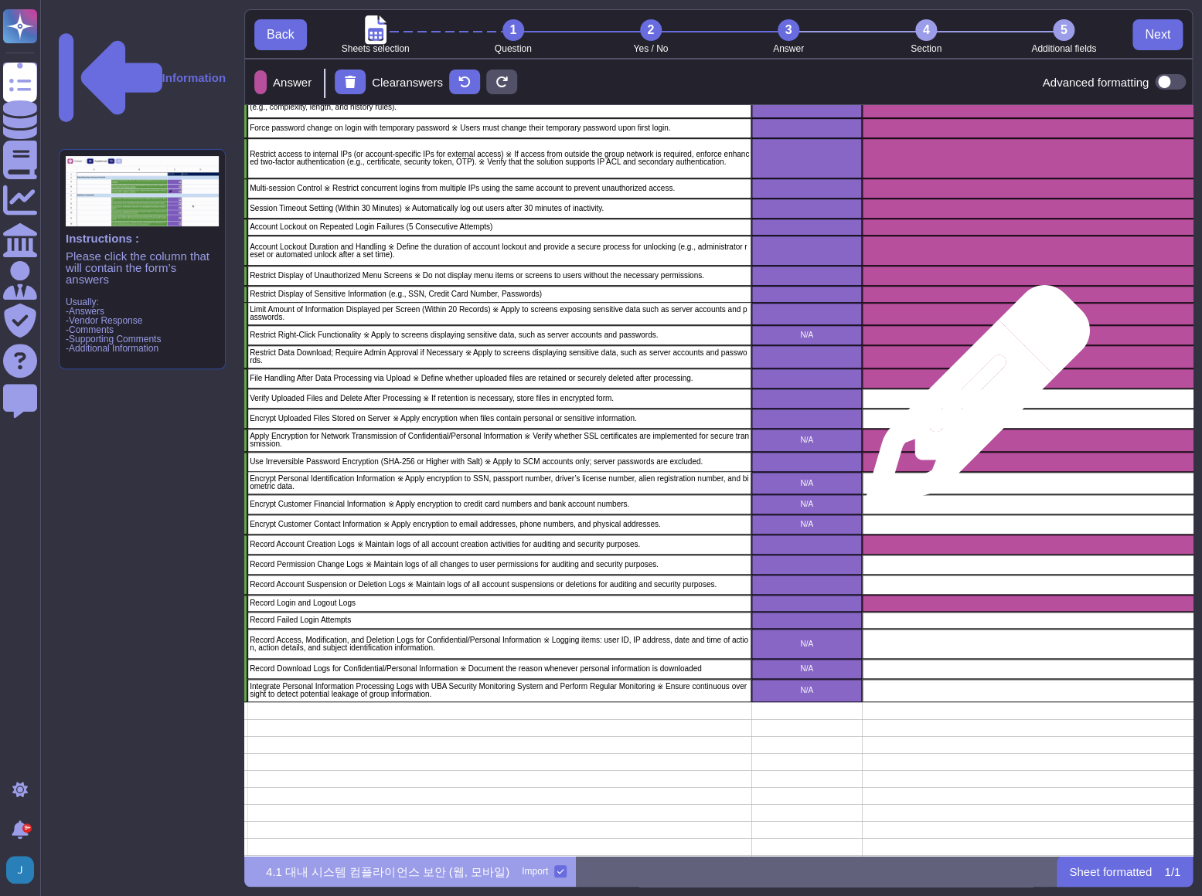
click at [971, 405] on div "grid" at bounding box center [1077, 399] width 430 height 20
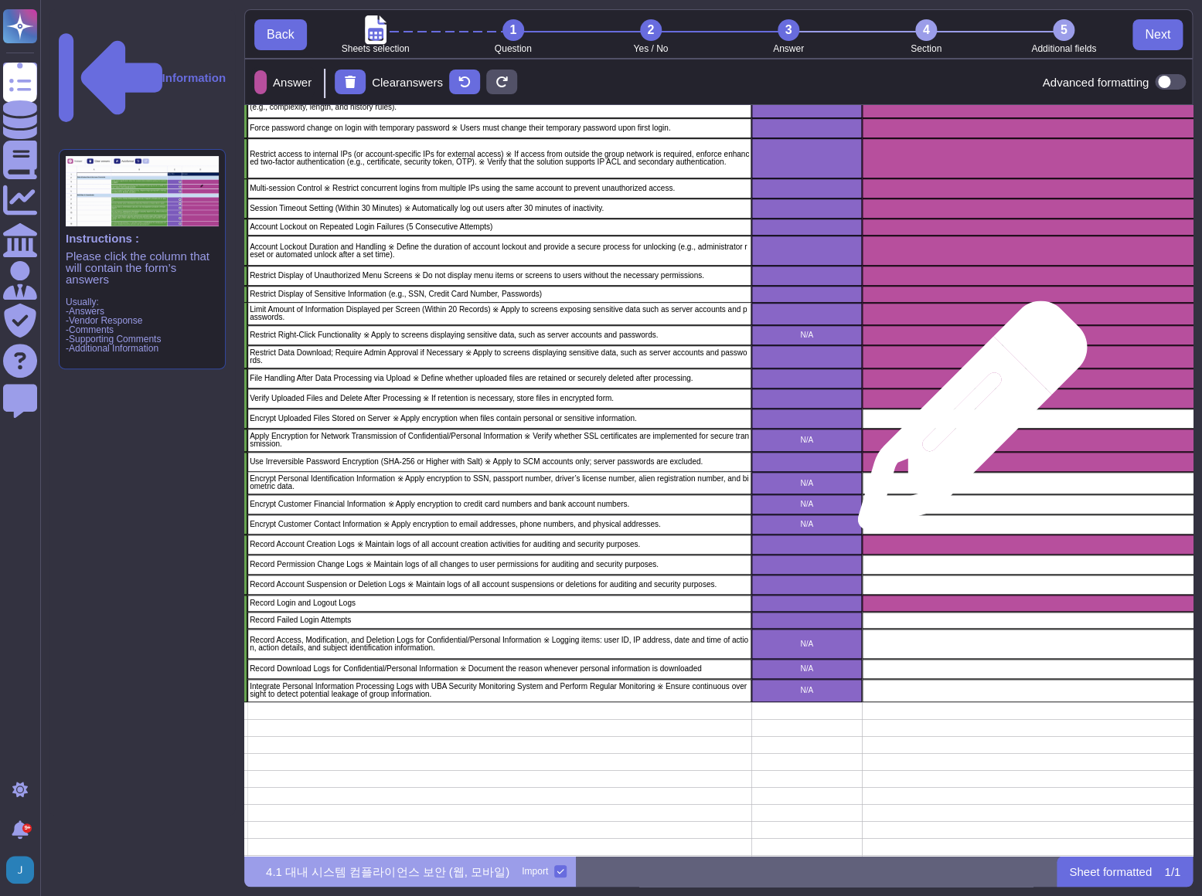
click at [966, 423] on div "grid" at bounding box center [1077, 419] width 430 height 20
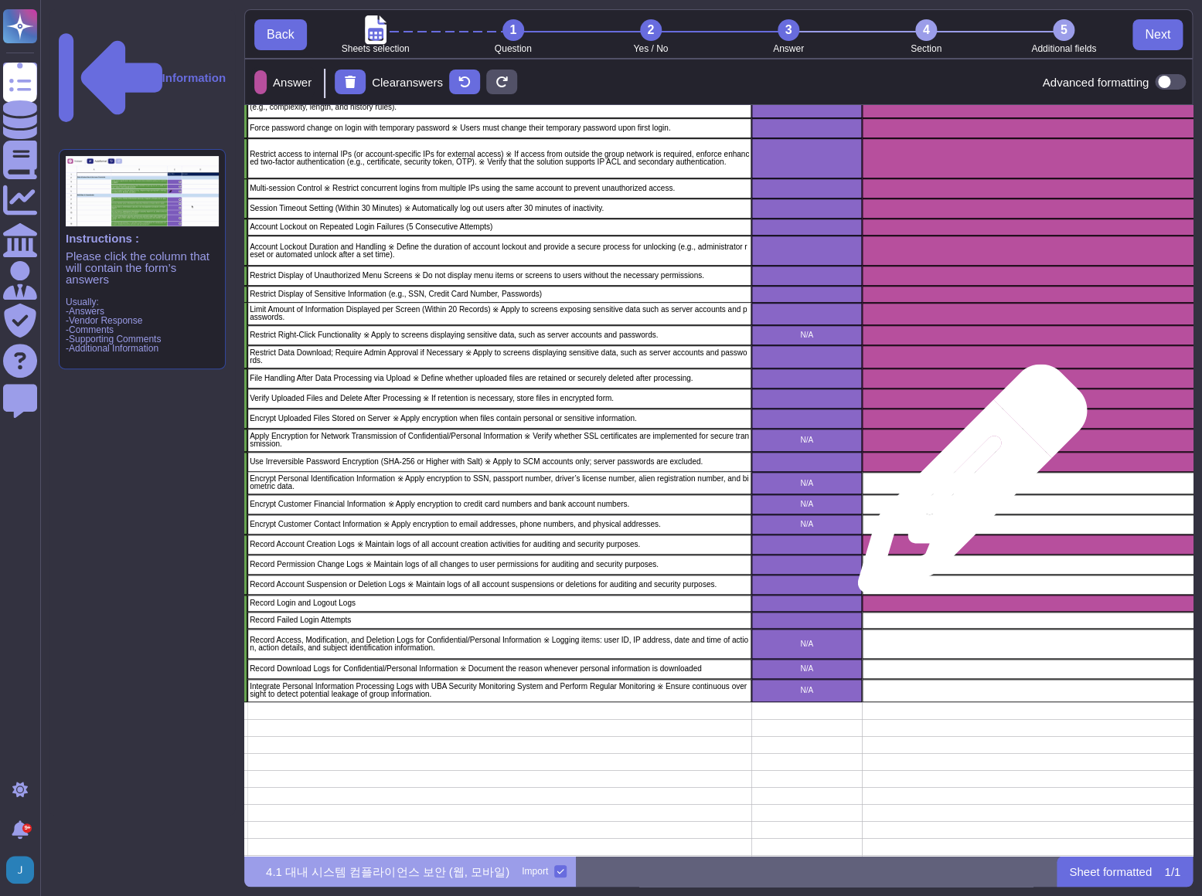
click at [966, 486] on div "grid" at bounding box center [1077, 483] width 430 height 22
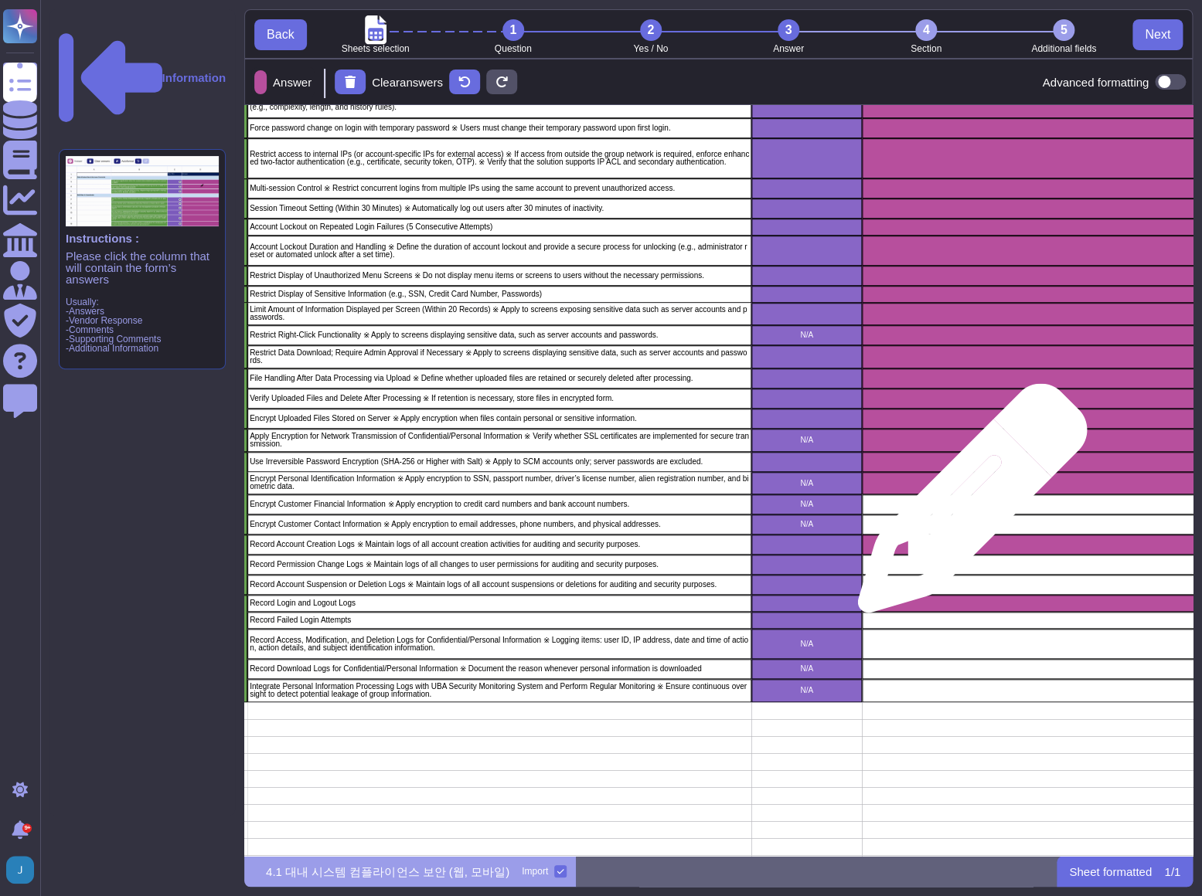
click at [966, 506] on div "grid" at bounding box center [1077, 505] width 430 height 20
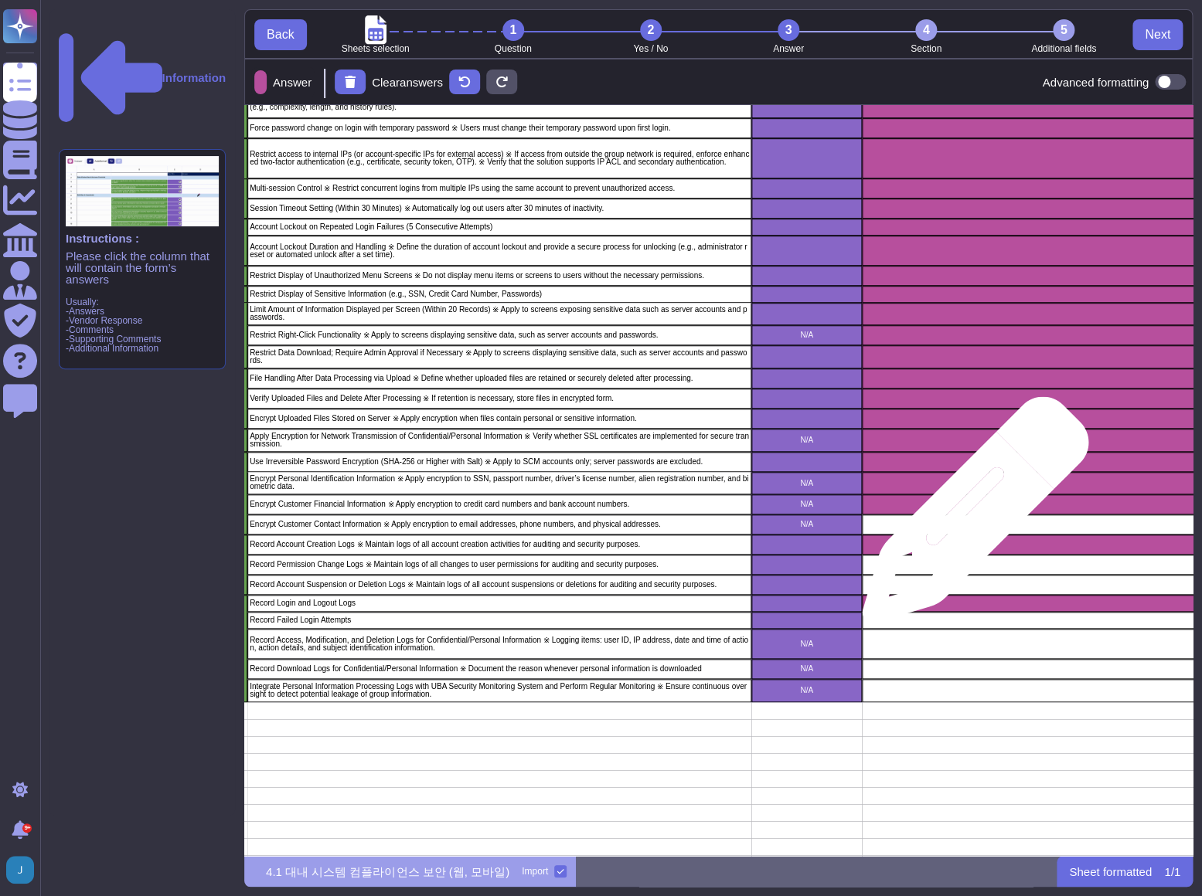
click at [969, 518] on div "grid" at bounding box center [1077, 525] width 430 height 20
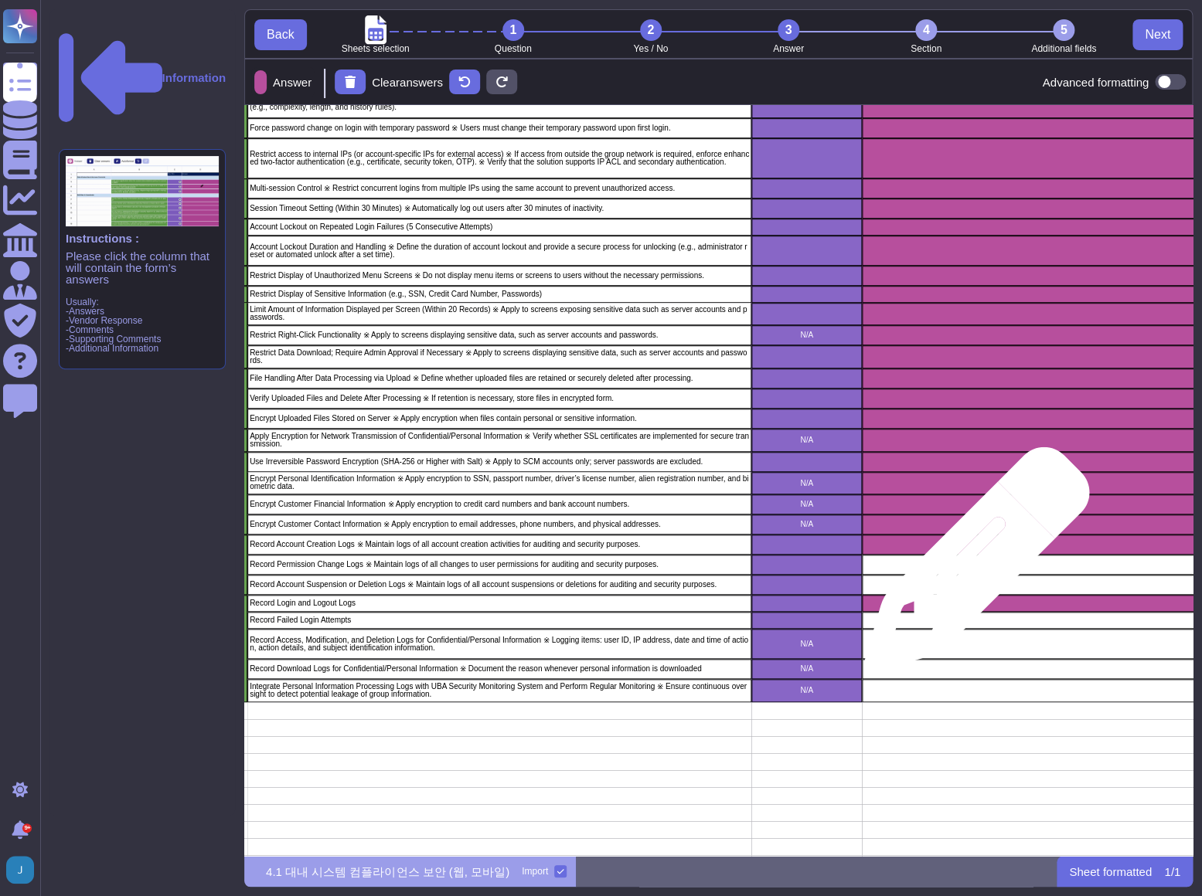
click at [971, 567] on div "grid" at bounding box center [1077, 565] width 430 height 20
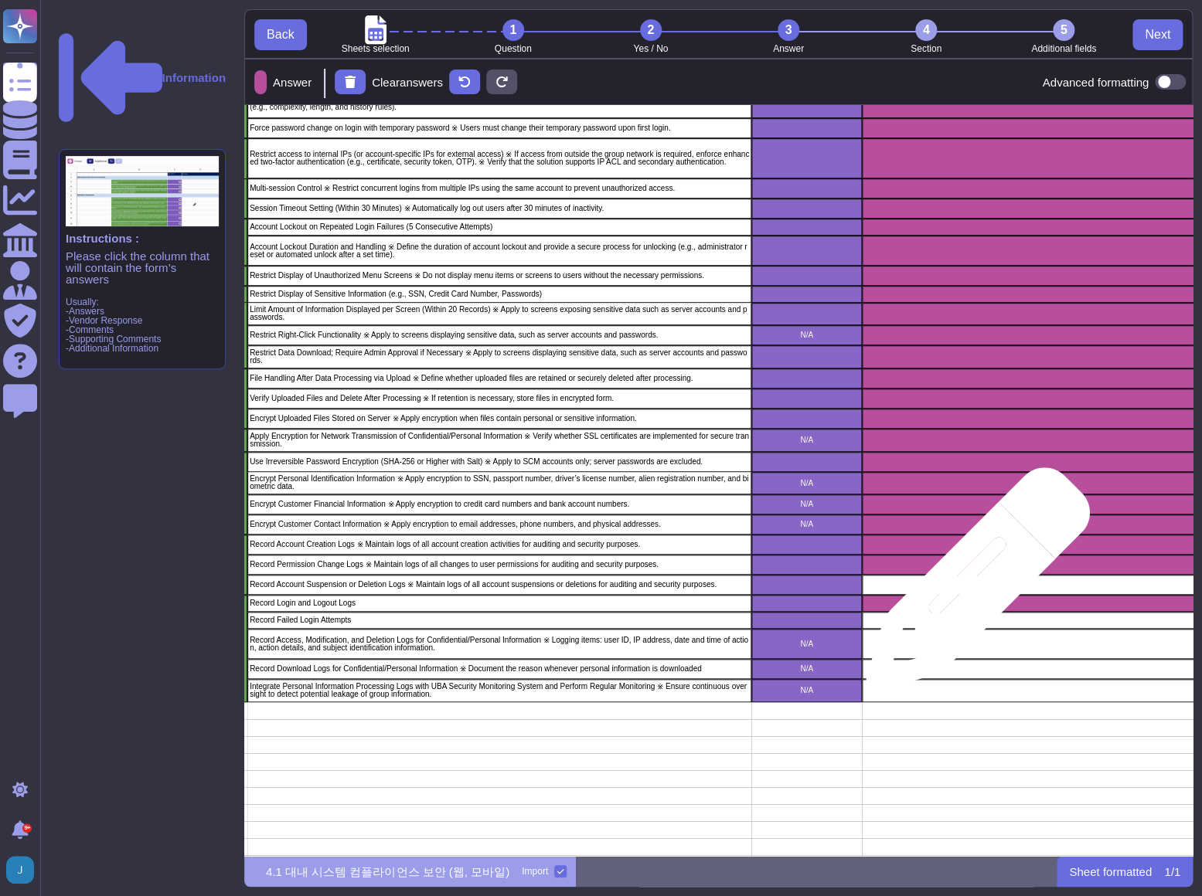
click at [971, 587] on div "grid" at bounding box center [1077, 585] width 430 height 20
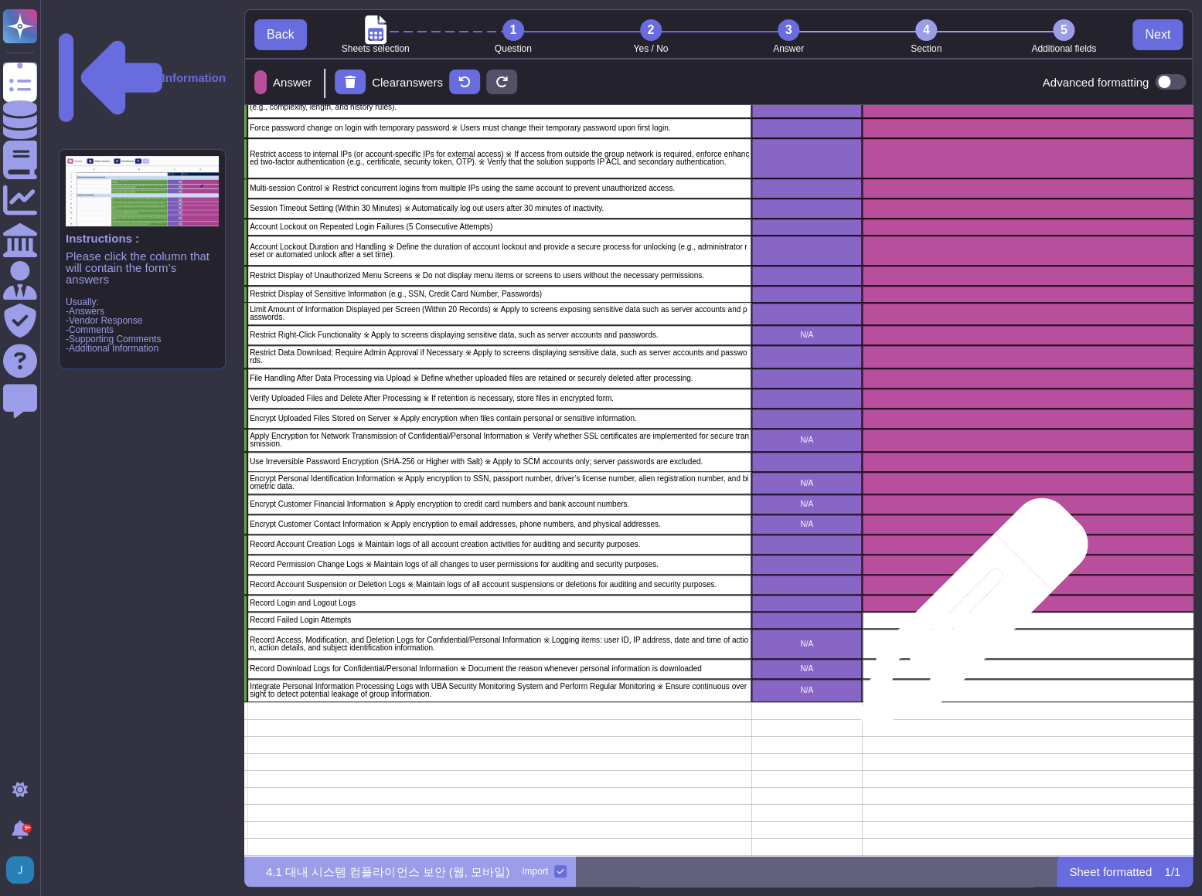
click at [967, 620] on div "grid" at bounding box center [1077, 620] width 430 height 17
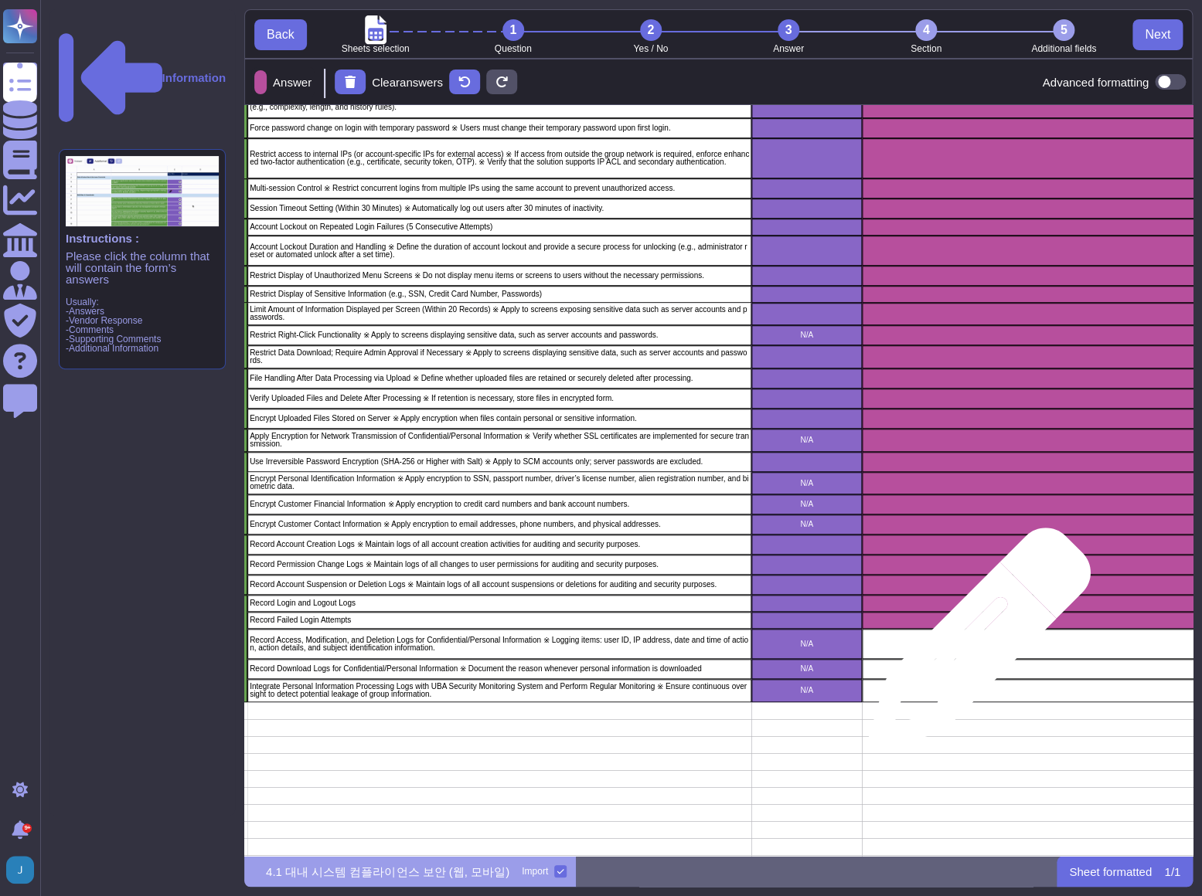
click at [973, 647] on div "grid" at bounding box center [1077, 644] width 430 height 30
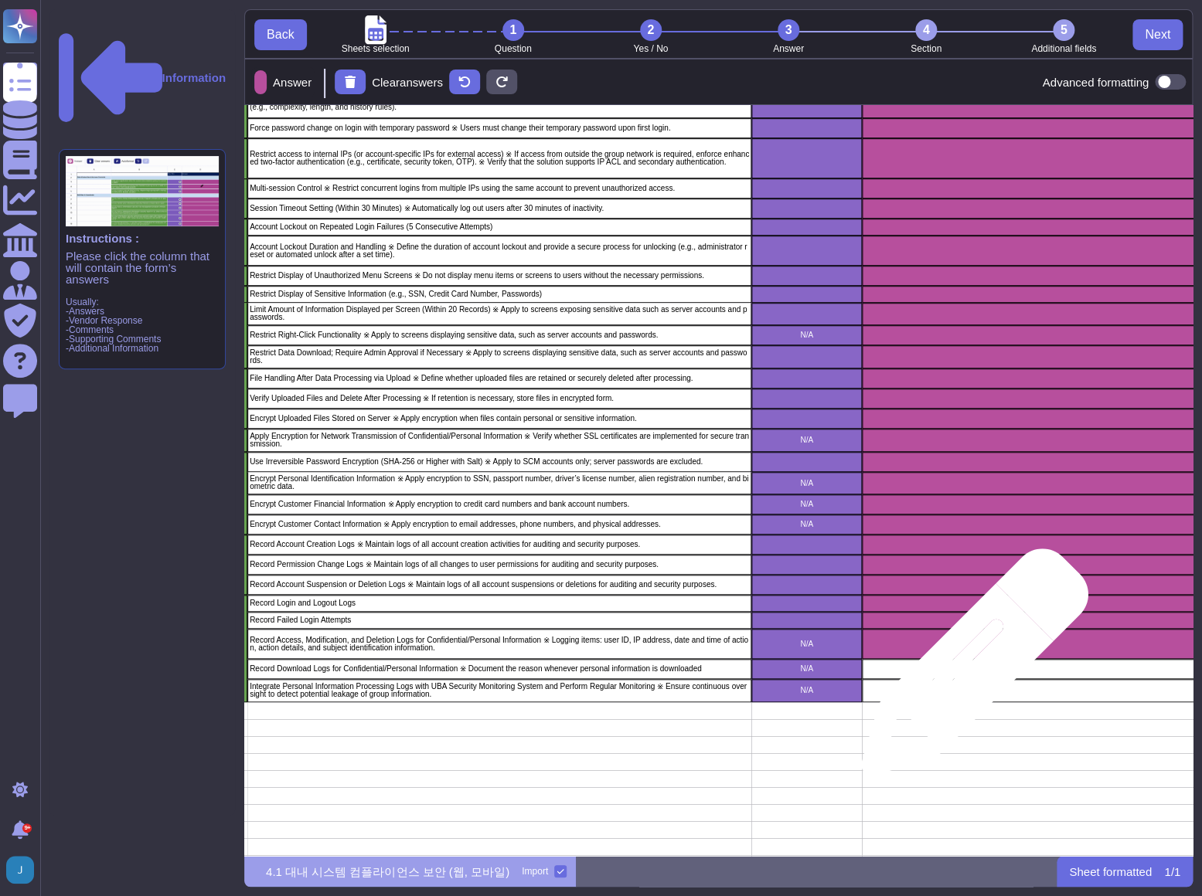
click at [967, 670] on div "grid" at bounding box center [1077, 669] width 430 height 20
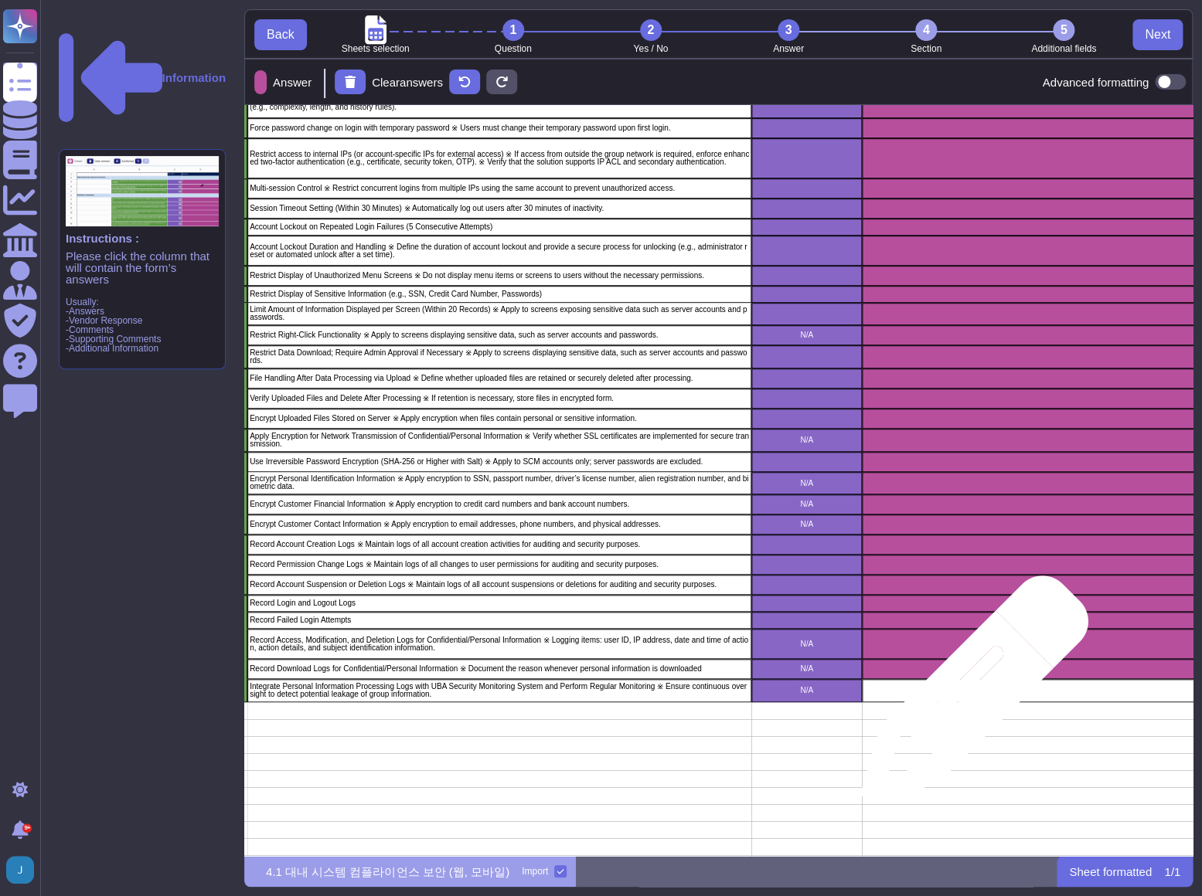
click at [968, 697] on div "grid" at bounding box center [1077, 690] width 430 height 23
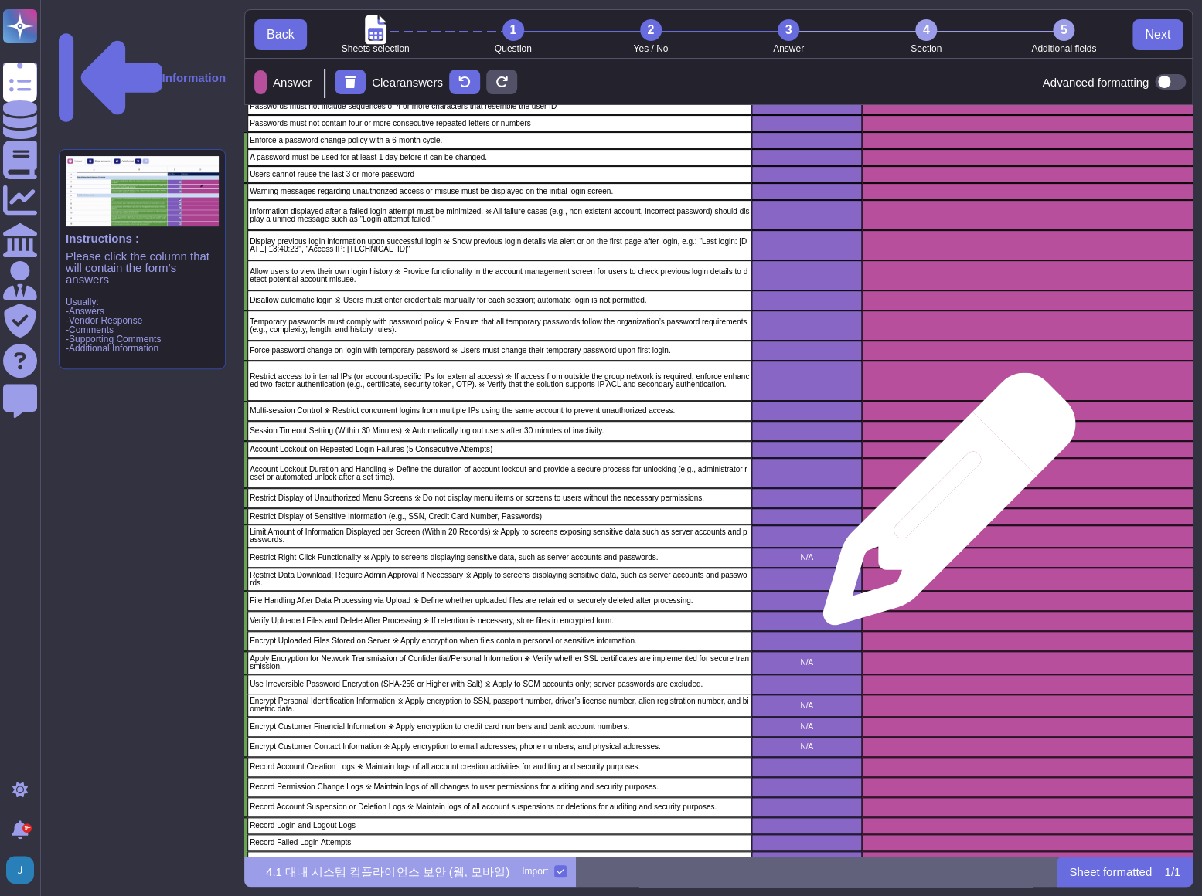
scroll to position [0, 456]
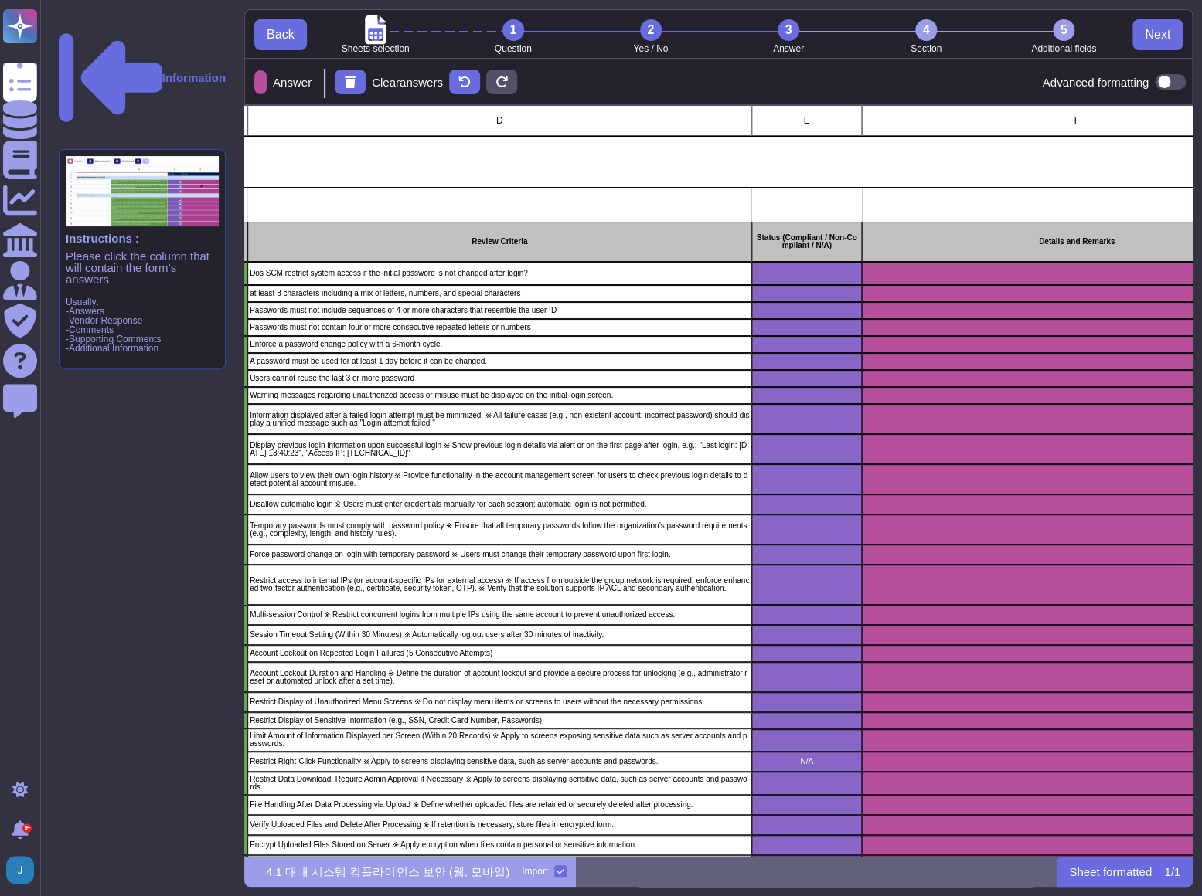
click at [1059, 27] on div "5" at bounding box center [1063, 30] width 22 height 22
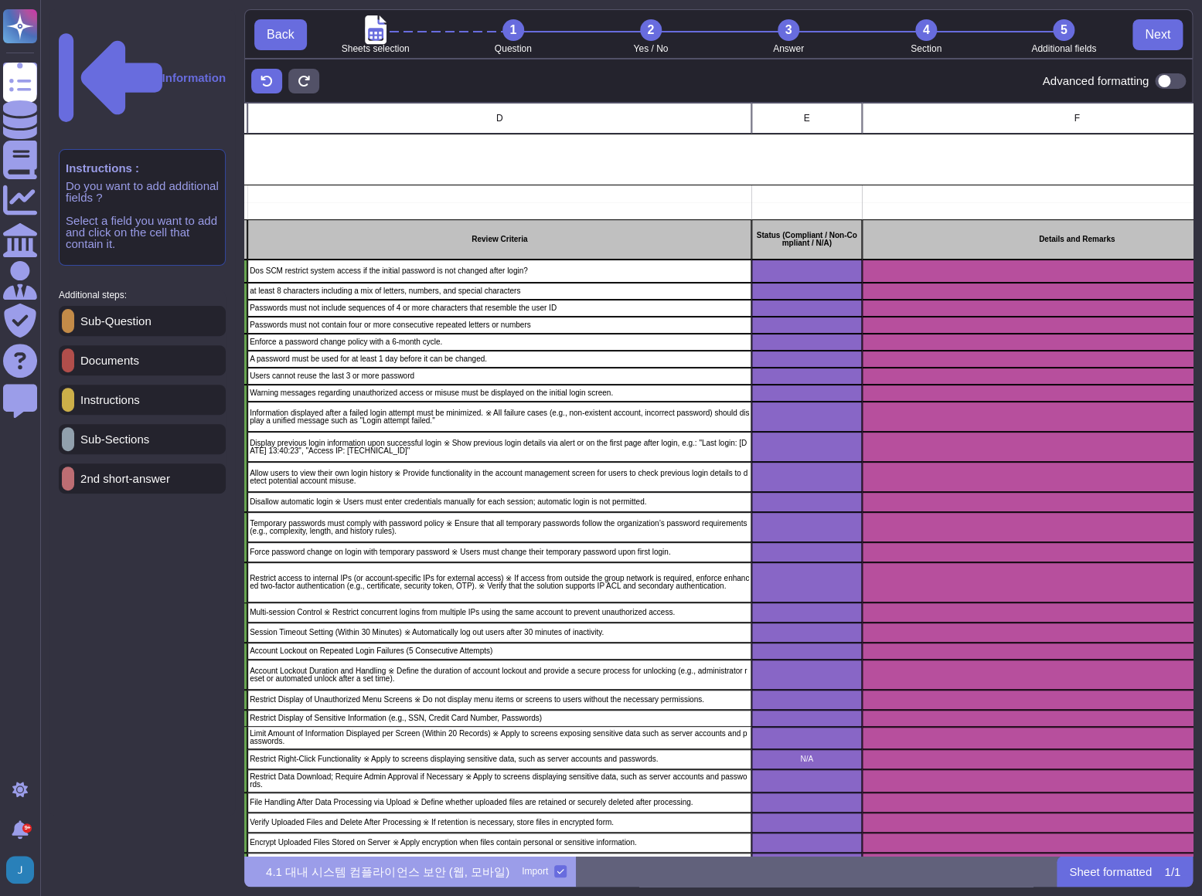
scroll to position [742, 937]
click at [151, 315] on p "Sub-Question" at bounding box center [112, 321] width 77 height 12
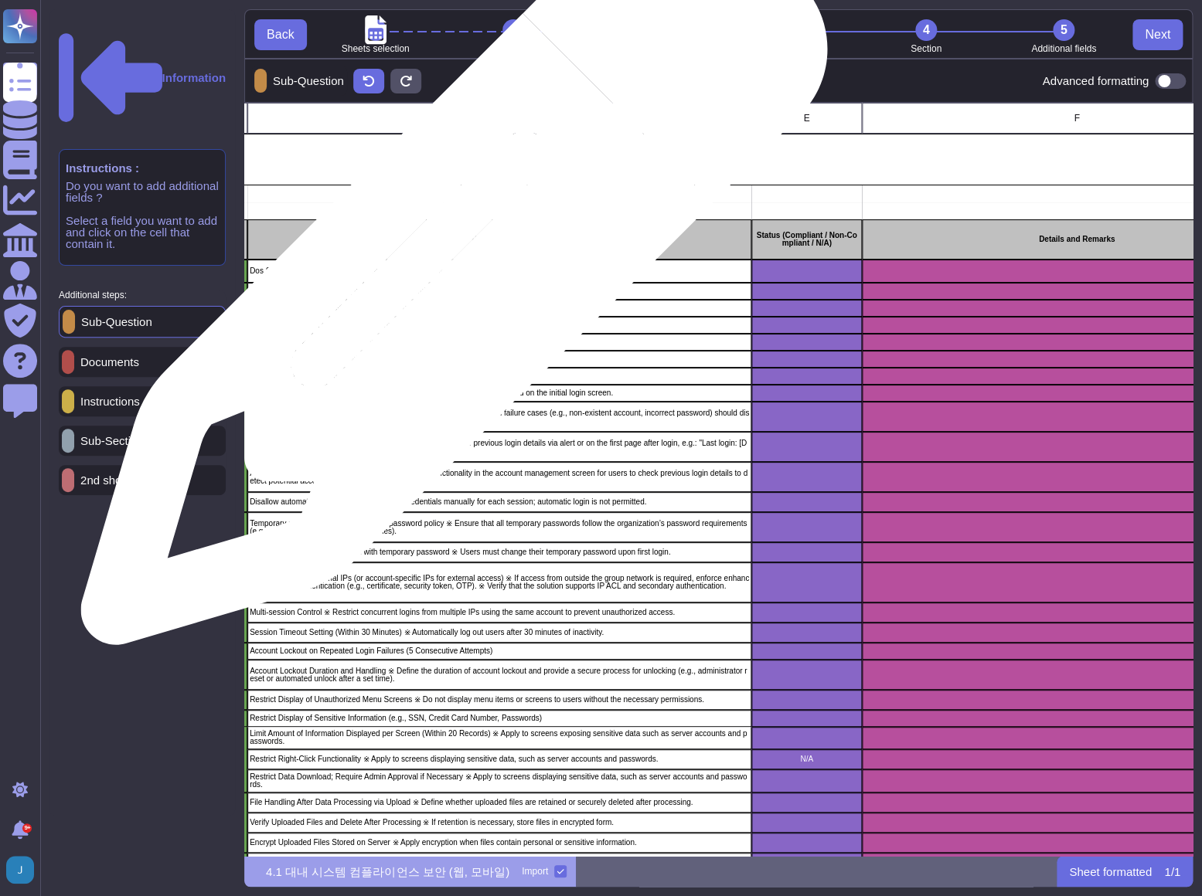
click at [449, 280] on div "Dos SCM restrict system access if the initial password is not changed after log…" at bounding box center [499, 271] width 504 height 23
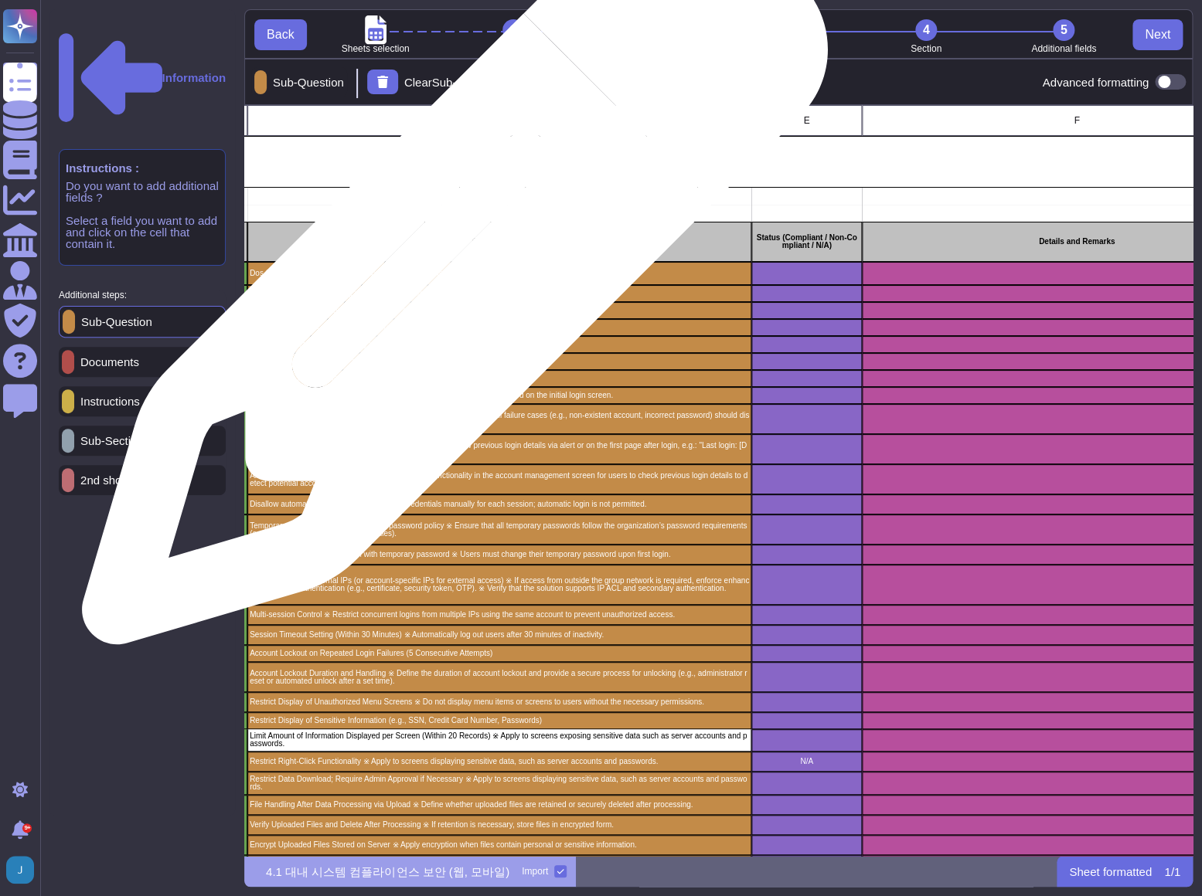
scroll to position [11, 12]
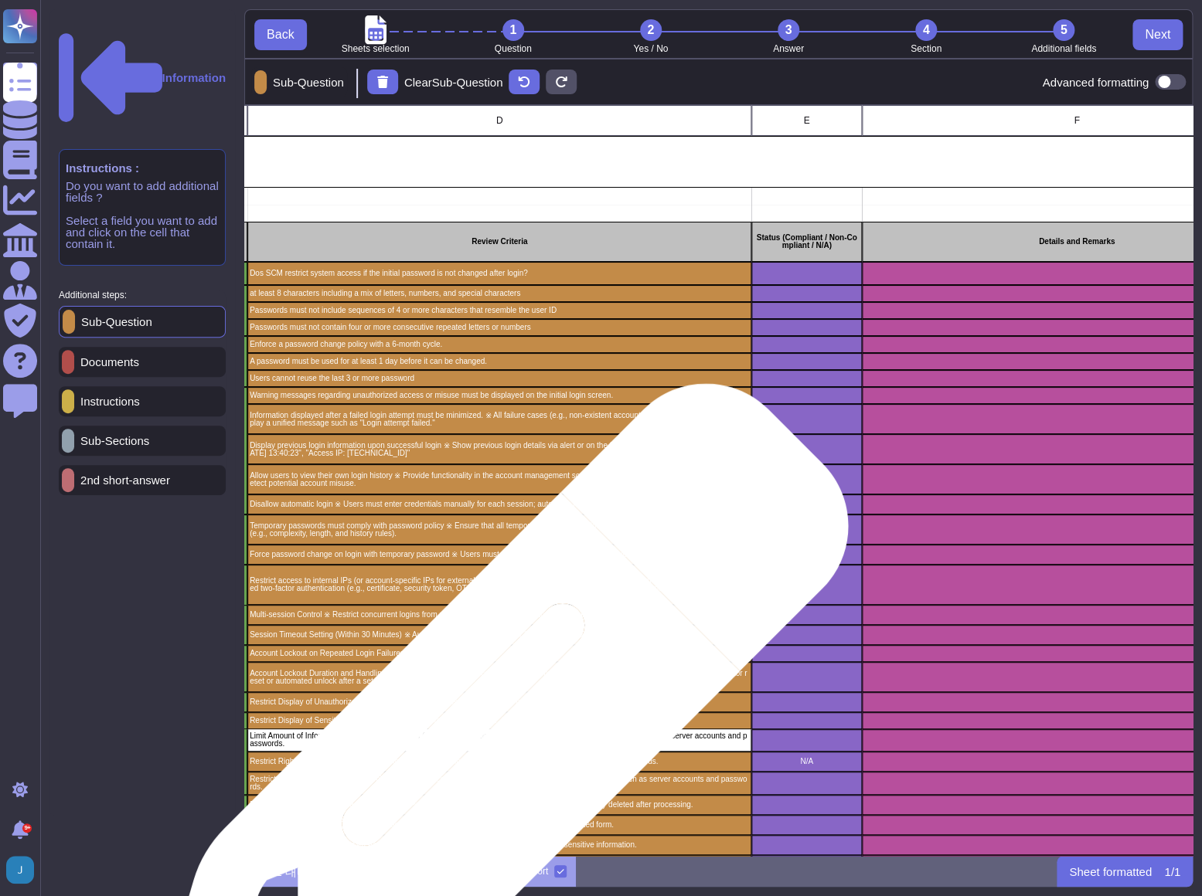
click at [491, 743] on p "Limit Amount of Information Displayed per Screen (Within 20 Records) ※ Apply to…" at bounding box center [499, 740] width 499 height 15
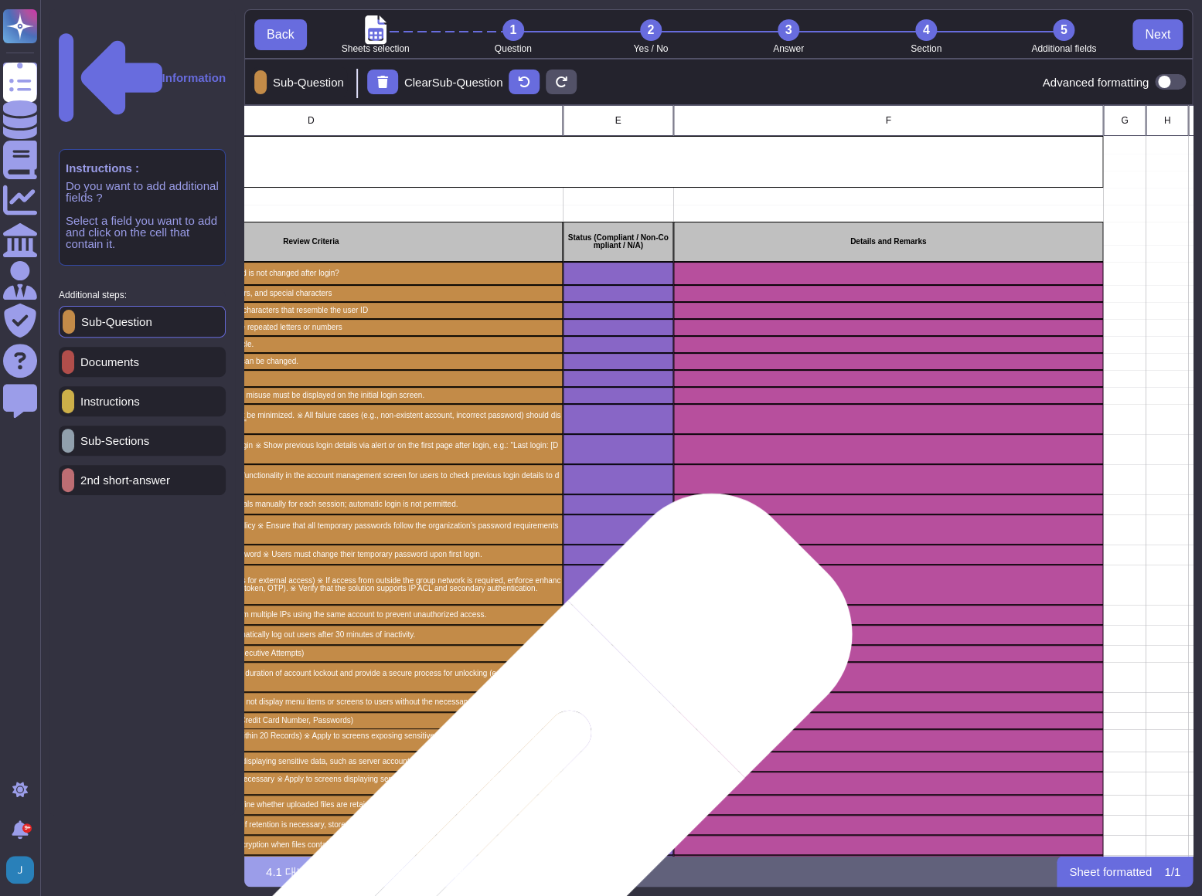
scroll to position [0, 814]
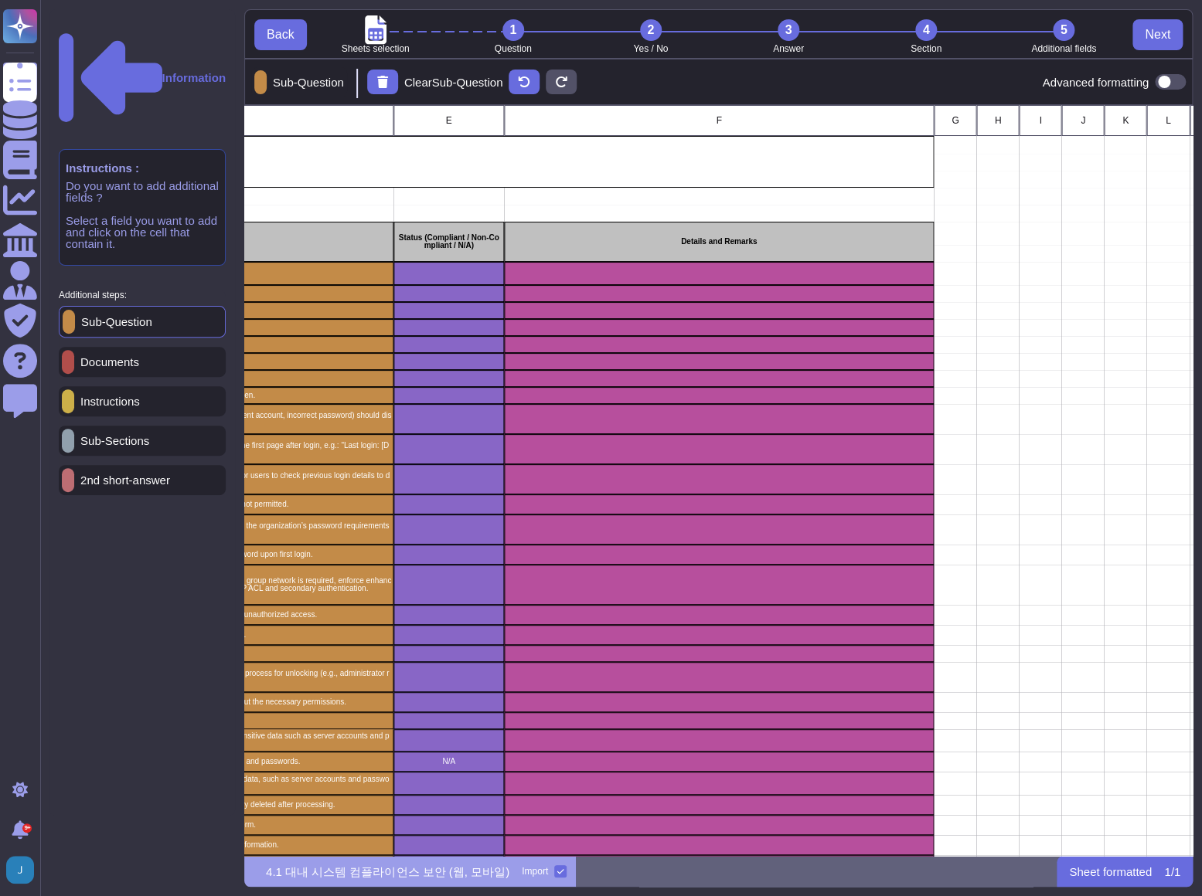
click at [134, 356] on p "Documents" at bounding box center [106, 362] width 65 height 12
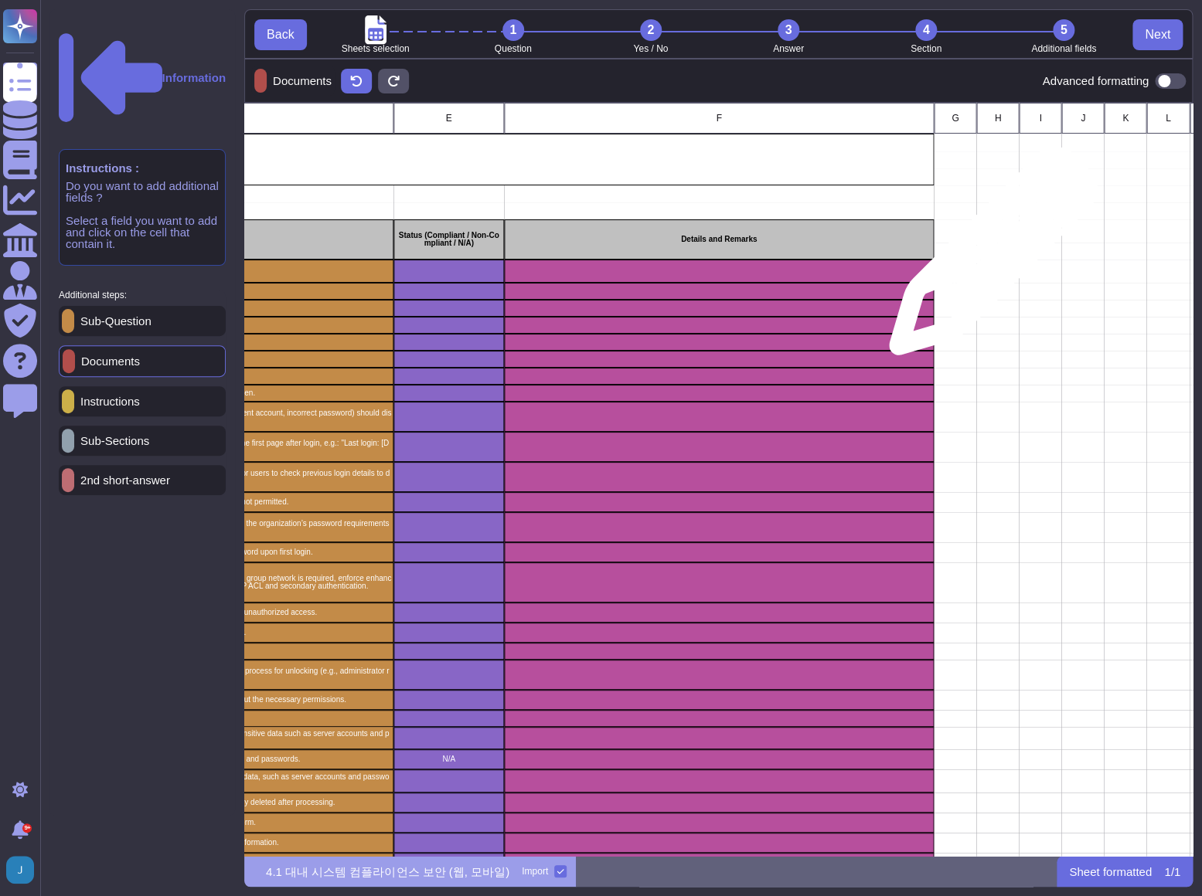
click at [987, 259] on div "grid" at bounding box center [997, 251] width 43 height 17
click at [947, 275] on div "grid" at bounding box center [954, 271] width 43 height 23
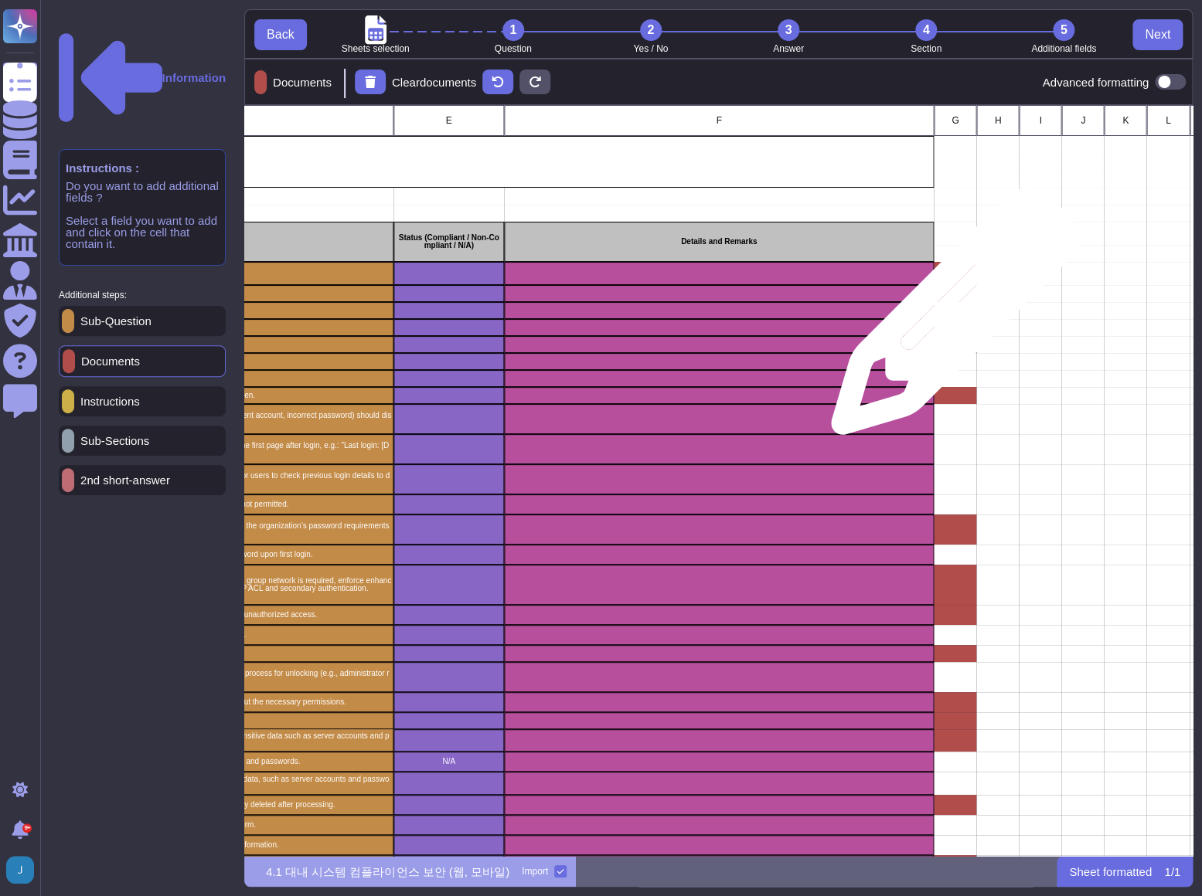
click at [948, 319] on div "grid" at bounding box center [954, 327] width 43 height 17
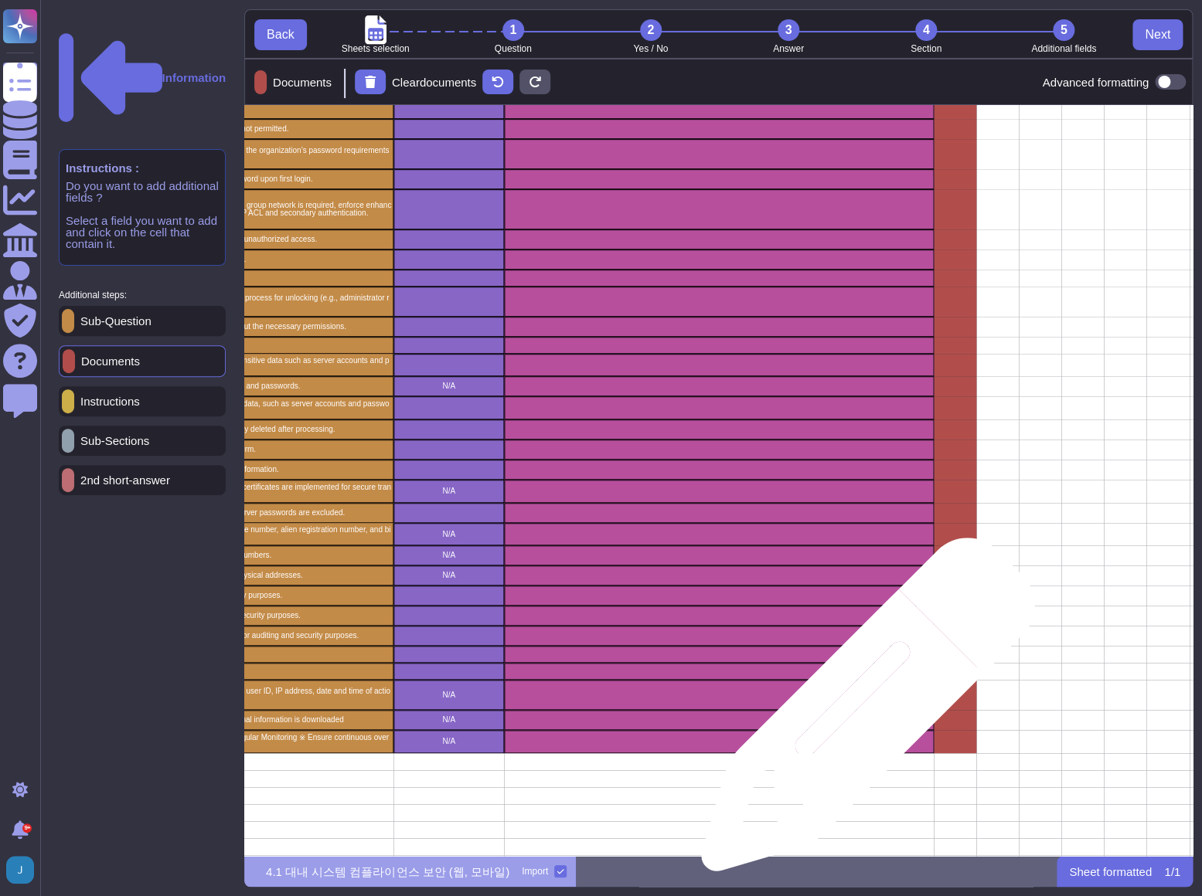
scroll to position [0, 814]
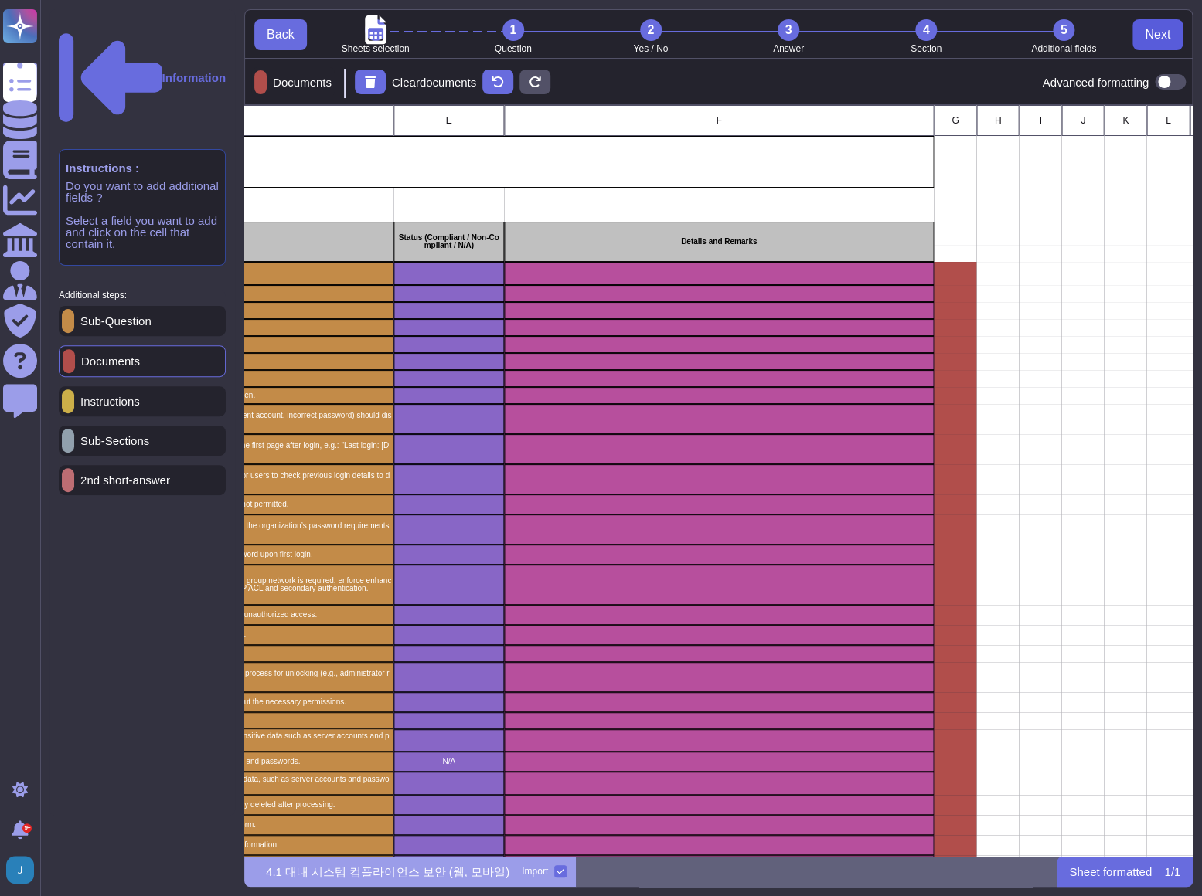
click at [1144, 31] on span "Next" at bounding box center [1157, 35] width 26 height 12
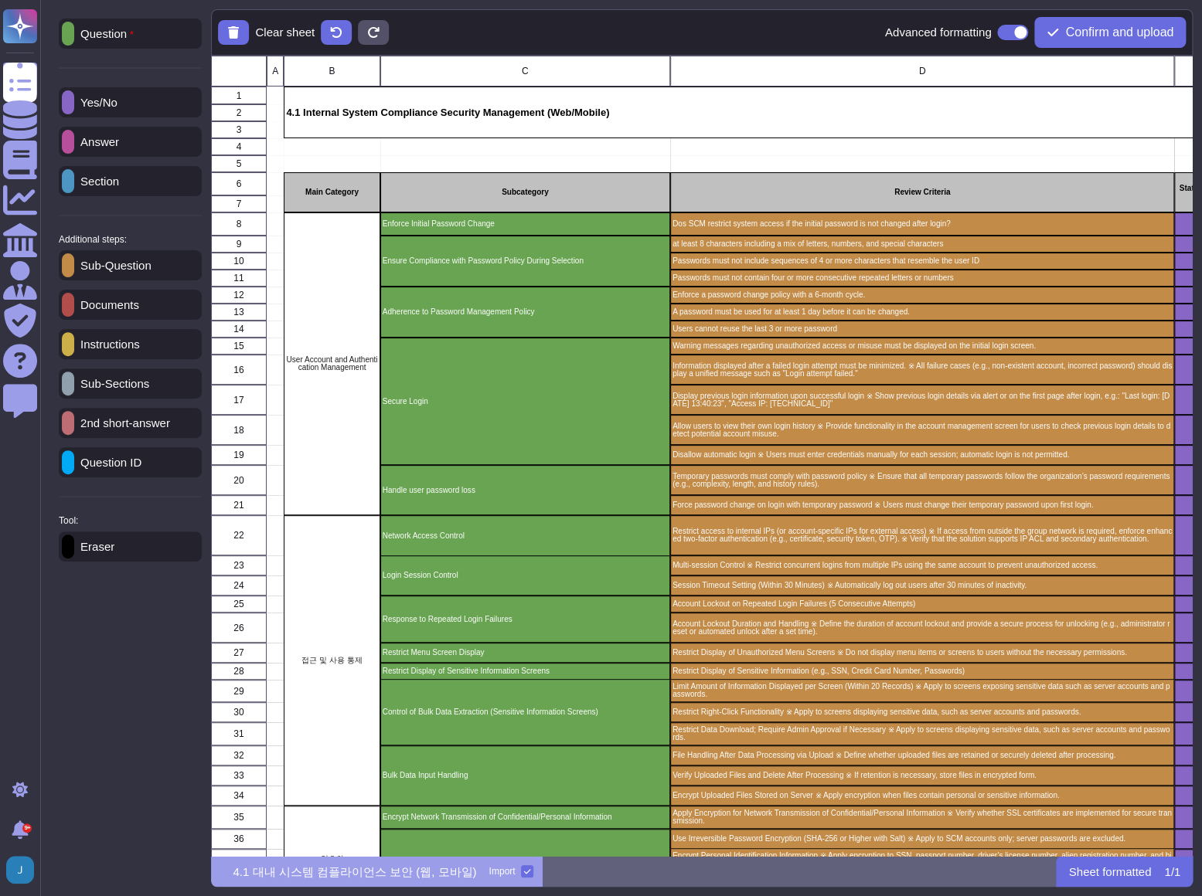
scroll to position [789, 970]
click at [1143, 31] on span "Confirm and upload" at bounding box center [1119, 32] width 108 height 12
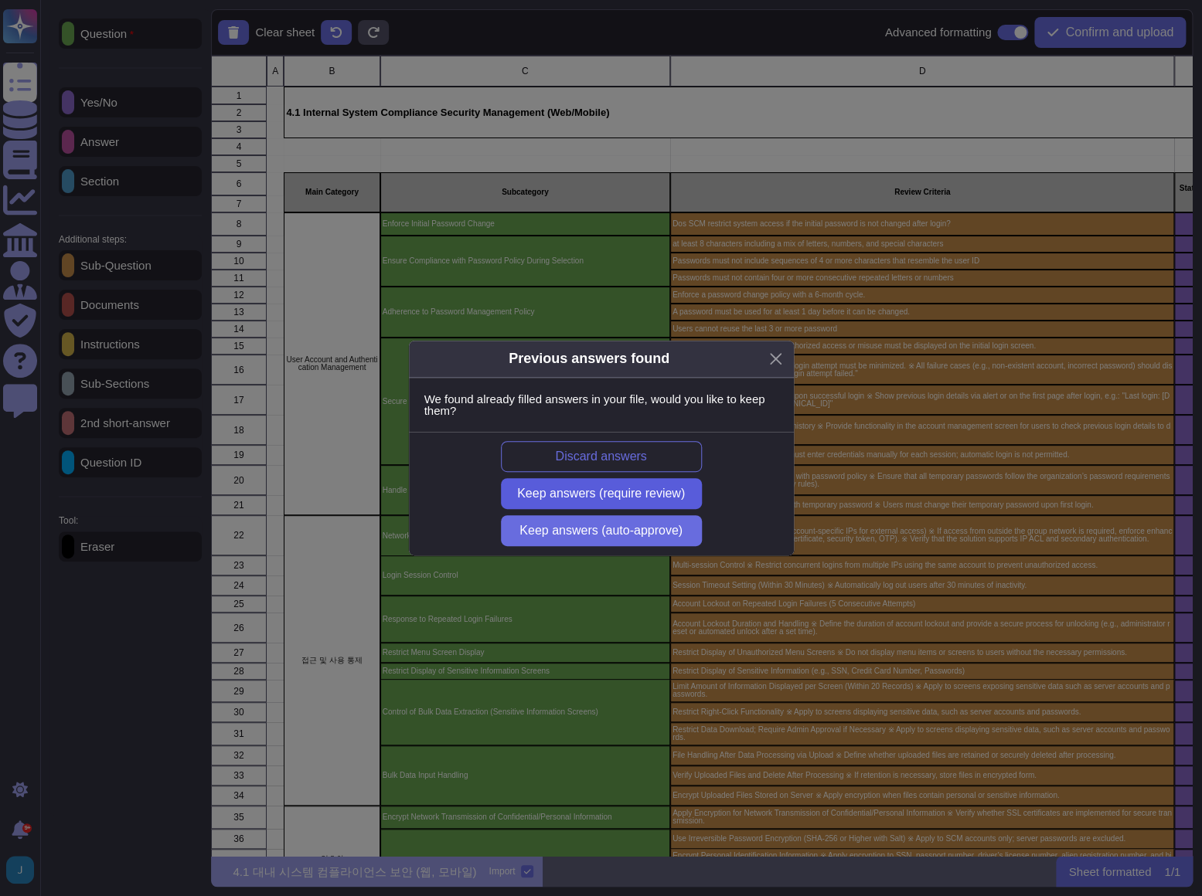
click at [561, 498] on span "Keep answers (require review)" at bounding box center [601, 494] width 168 height 12
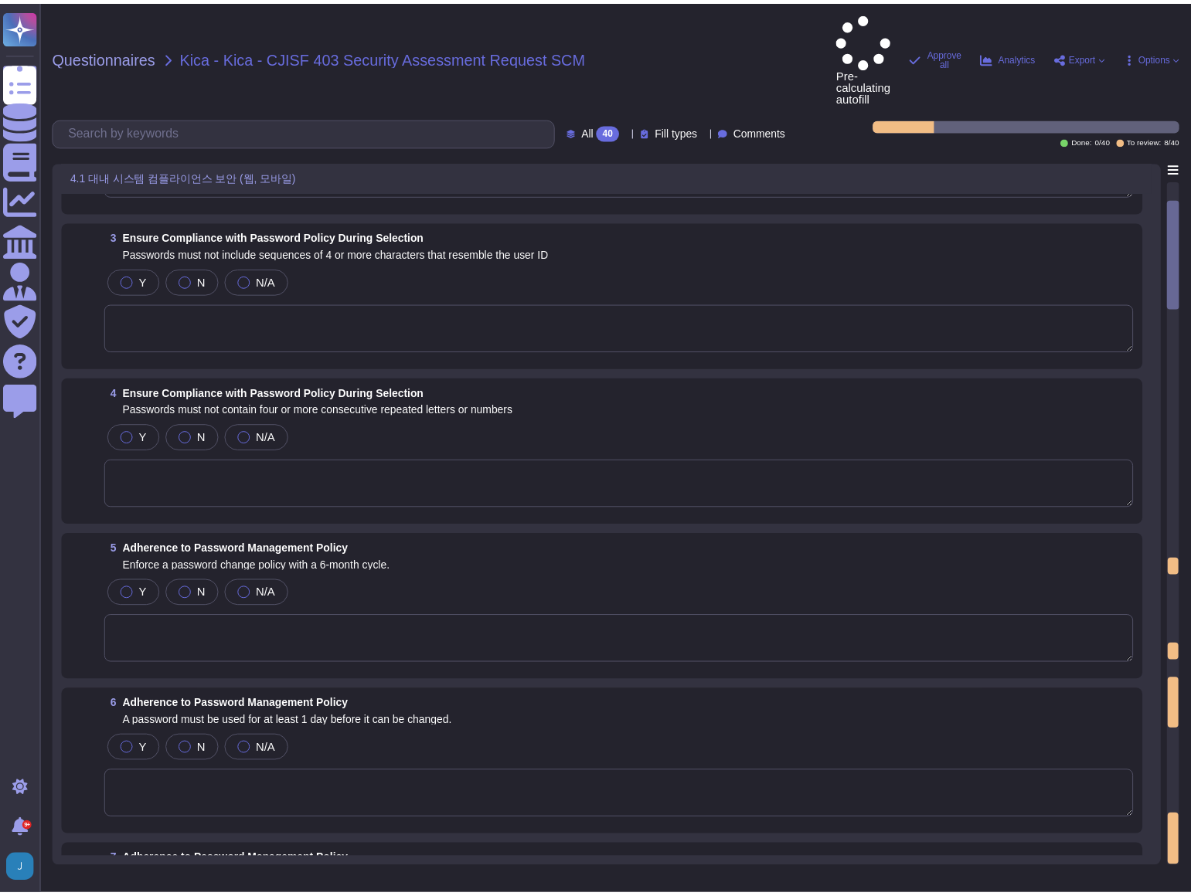
scroll to position [351, 0]
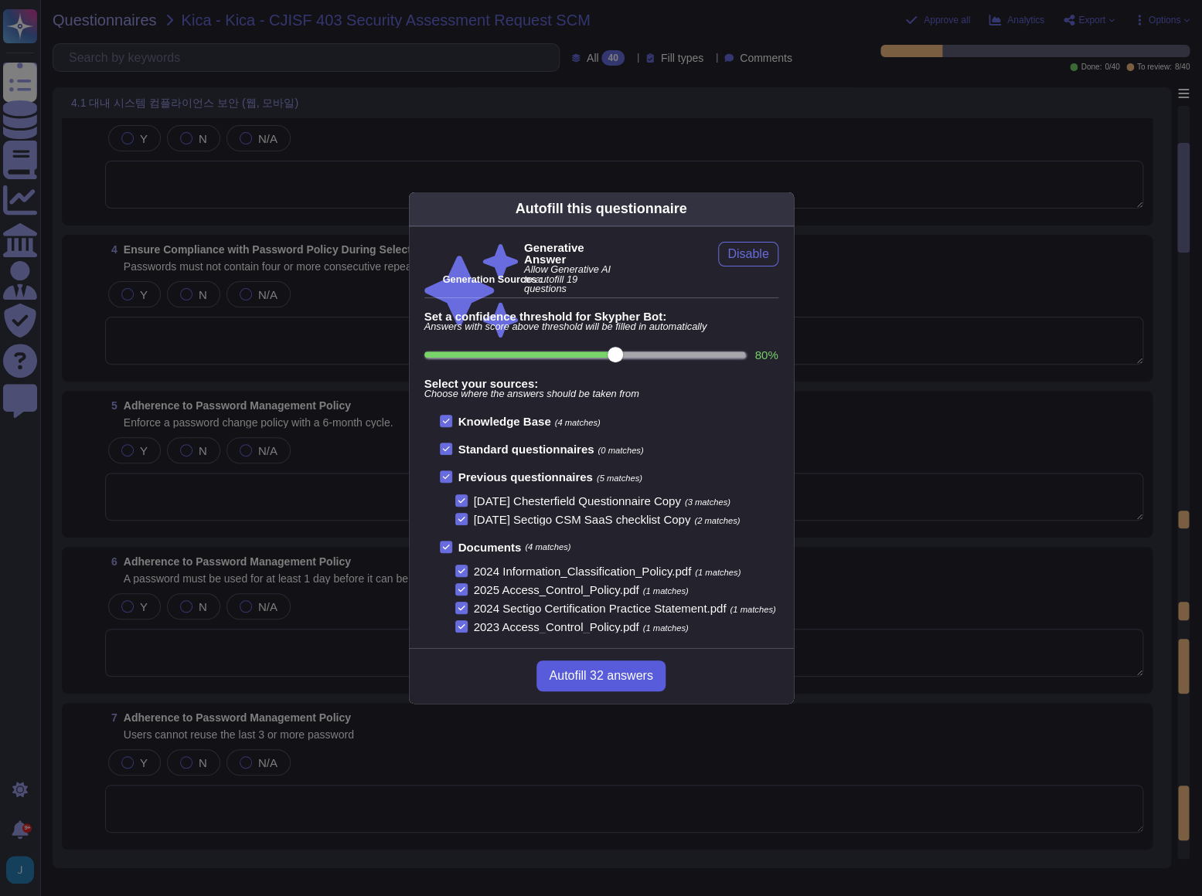
click at [649, 682] on span "Autofill 32 answers" at bounding box center [601, 676] width 104 height 12
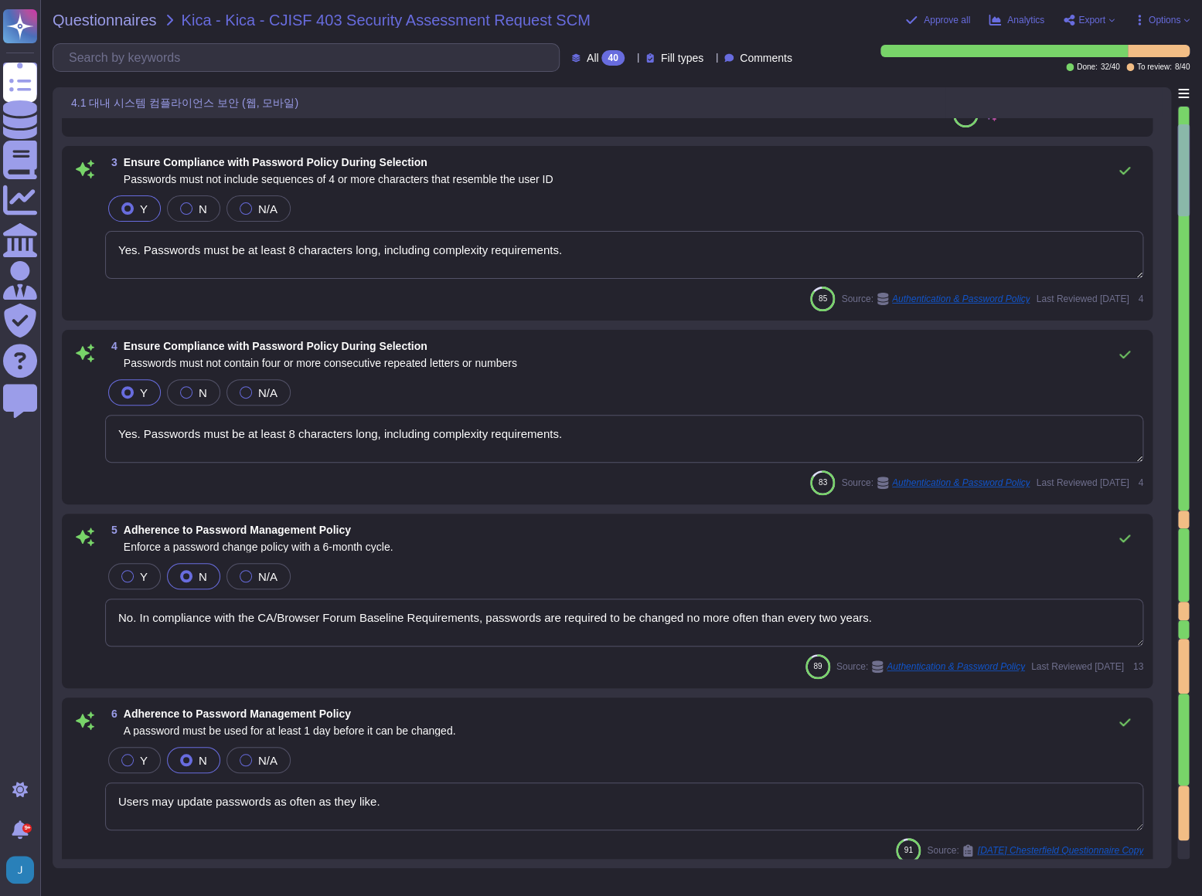
type textarea "Yes, the password policy requires initial passwords to be changed upon first us…"
type textarea "Our password policy requires that passwords must be at least 8 characters long …"
type textarea "Yes. Passwords must be at least 8 characters long, including complexity require…"
type textarea "No. In compliance with the CA/Browser Forum Baseline Requirements, passwords ar…"
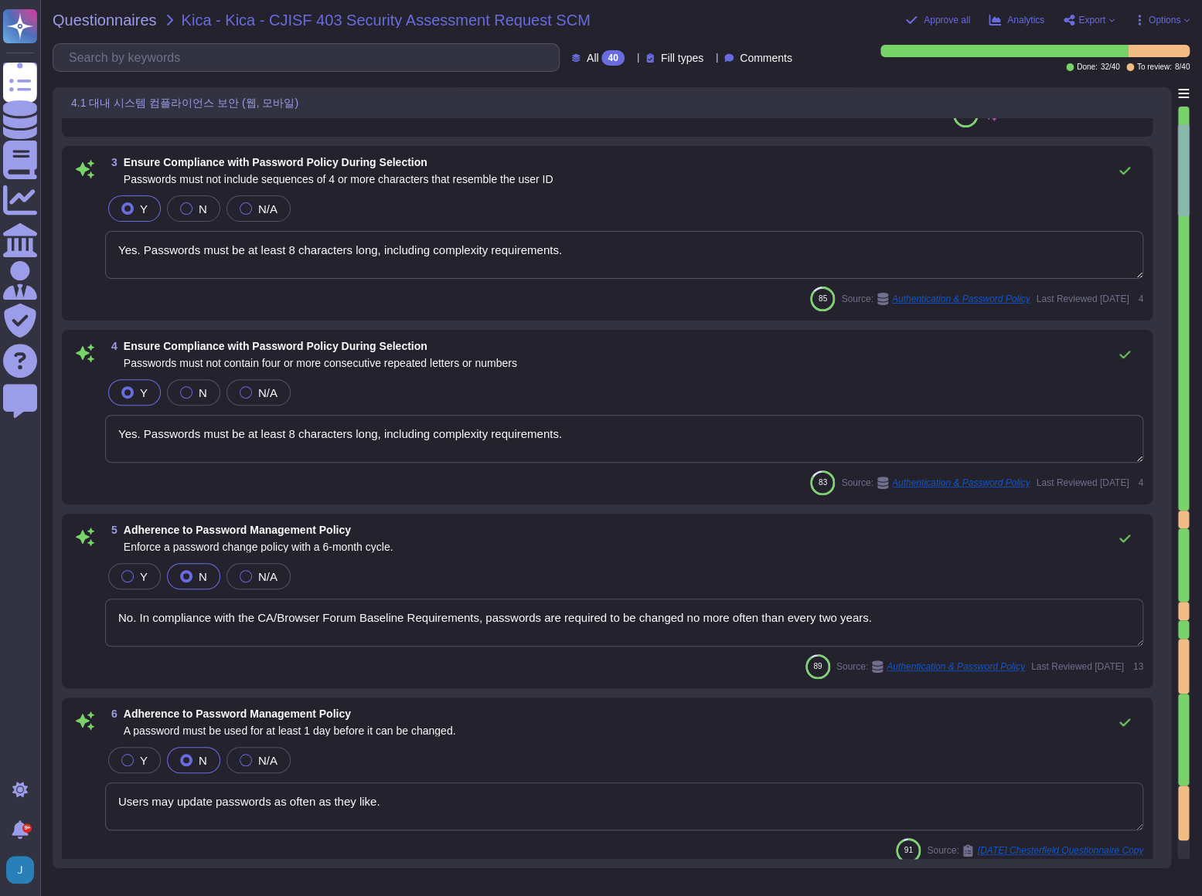
type textarea "Users may update passwords as often as they like."
type textarea "Users are prohibited from reusing the last 3 previous passwords as part of our …"
type textarea "Login banners are displayed outlining the terms and conditions of access and mu…"
click at [124, 19] on span "Questionnaires" at bounding box center [105, 19] width 104 height 15
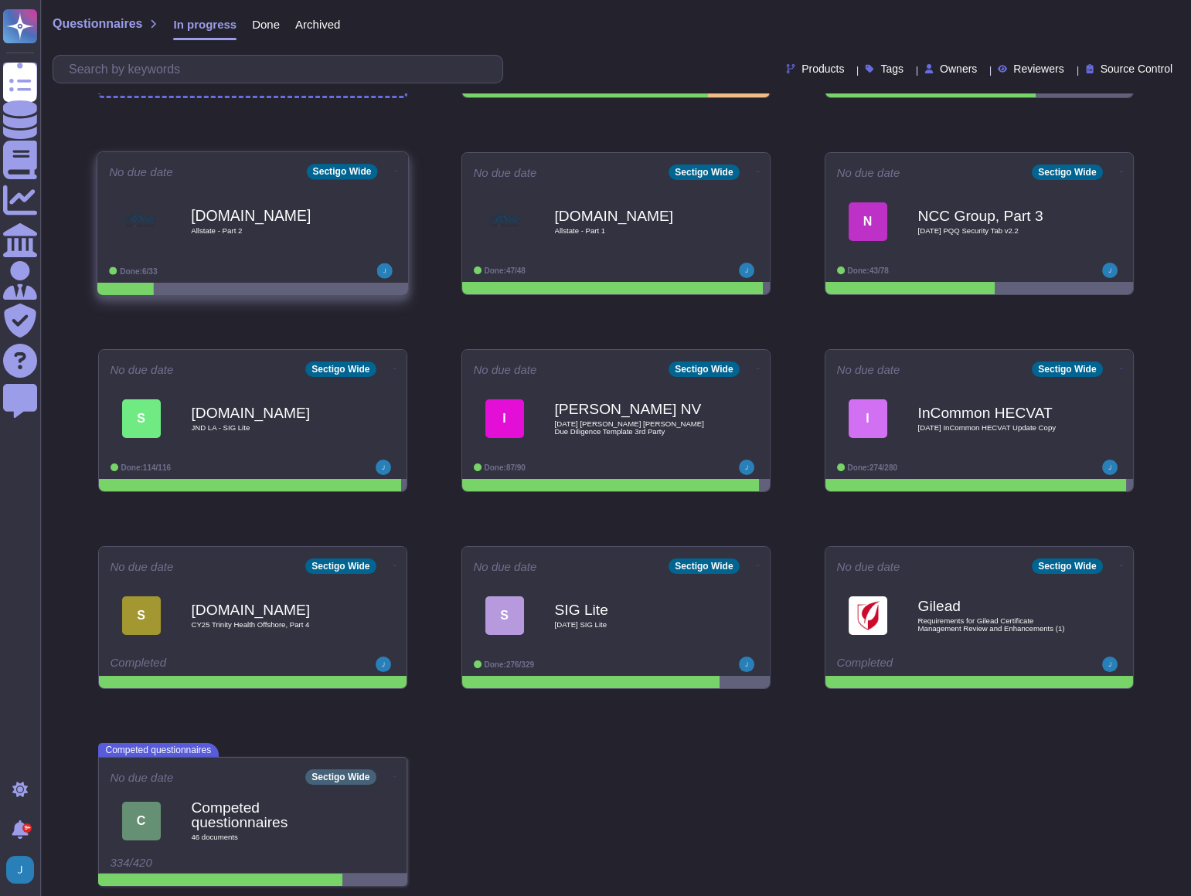
scroll to position [151, 0]
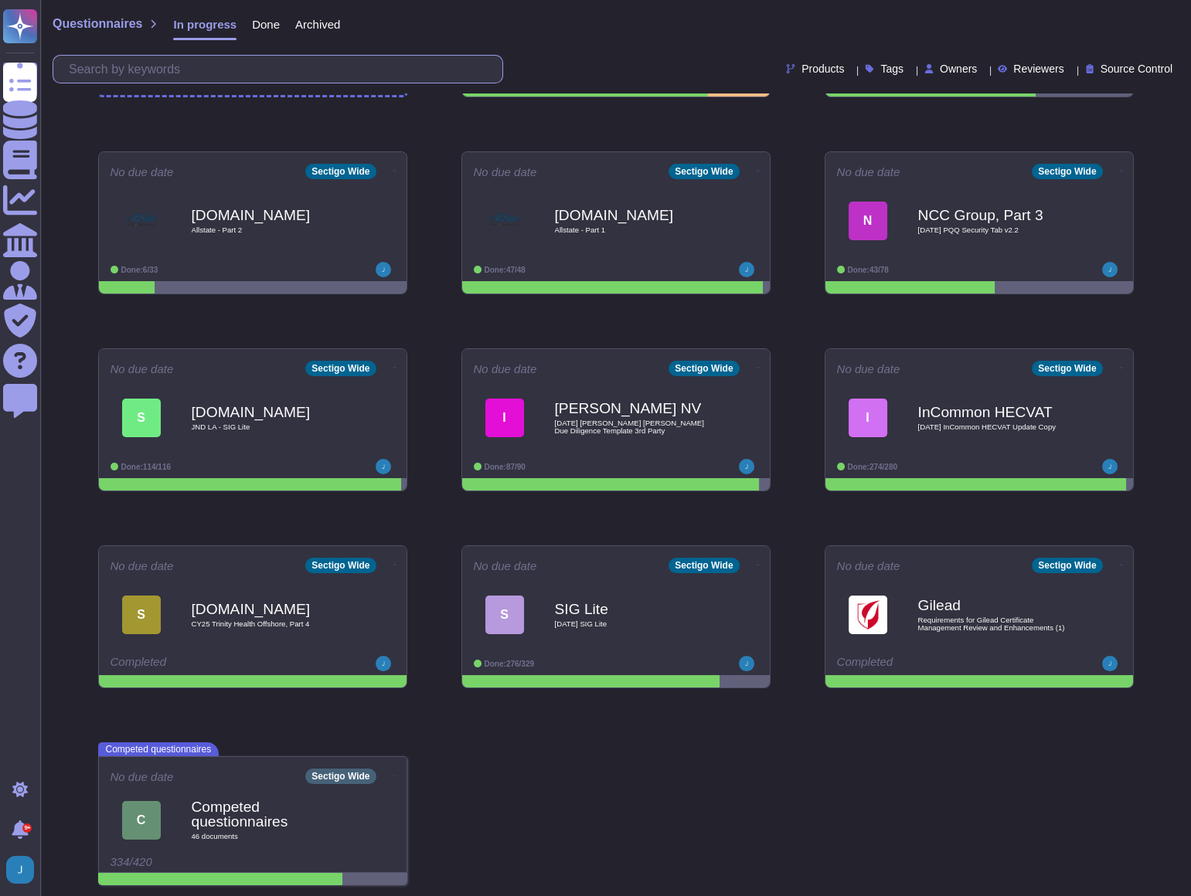
click at [147, 70] on input "text" at bounding box center [281, 69] width 441 height 27
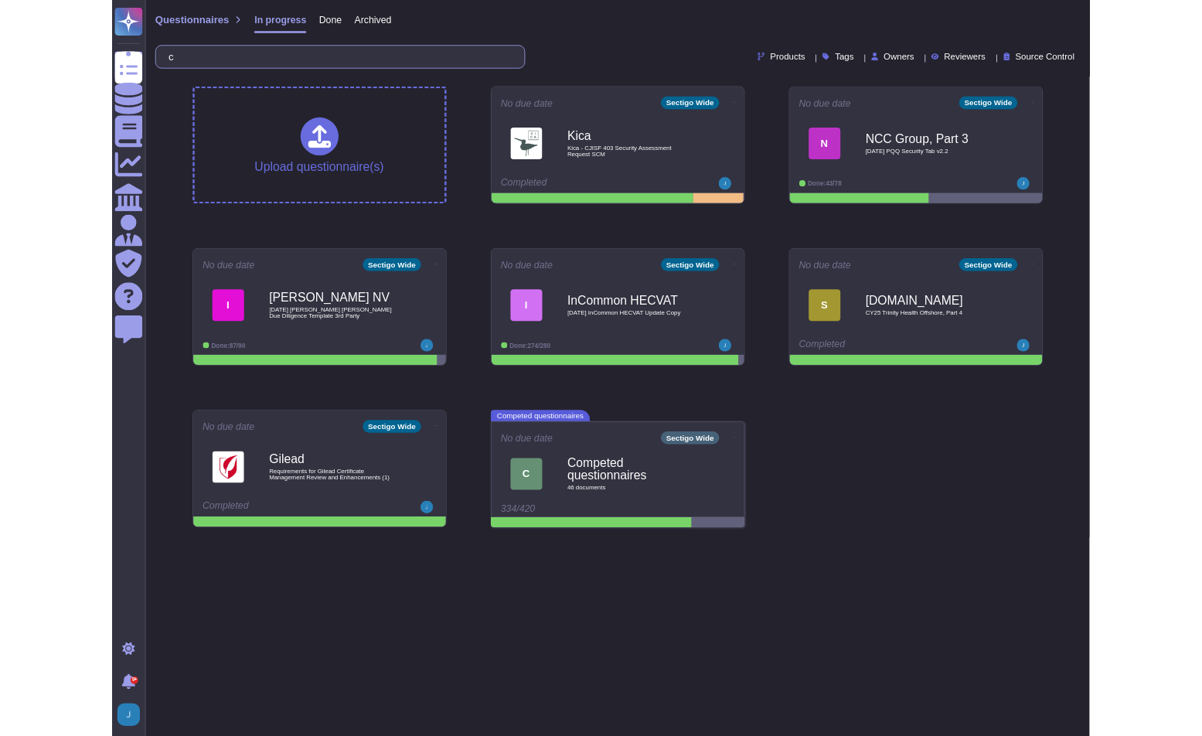
scroll to position [0, 0]
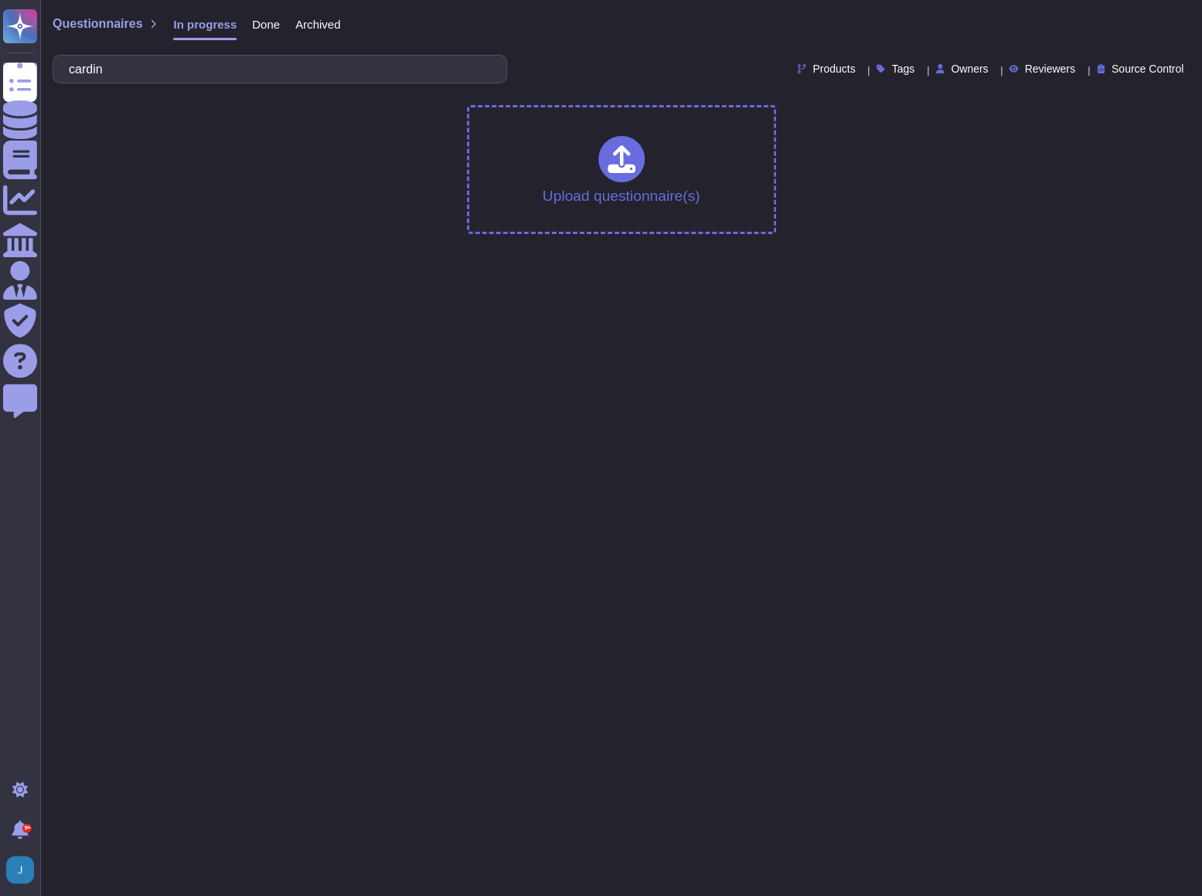
type input "cardin"
click at [253, 24] on span "Done" at bounding box center [266, 25] width 28 height 12
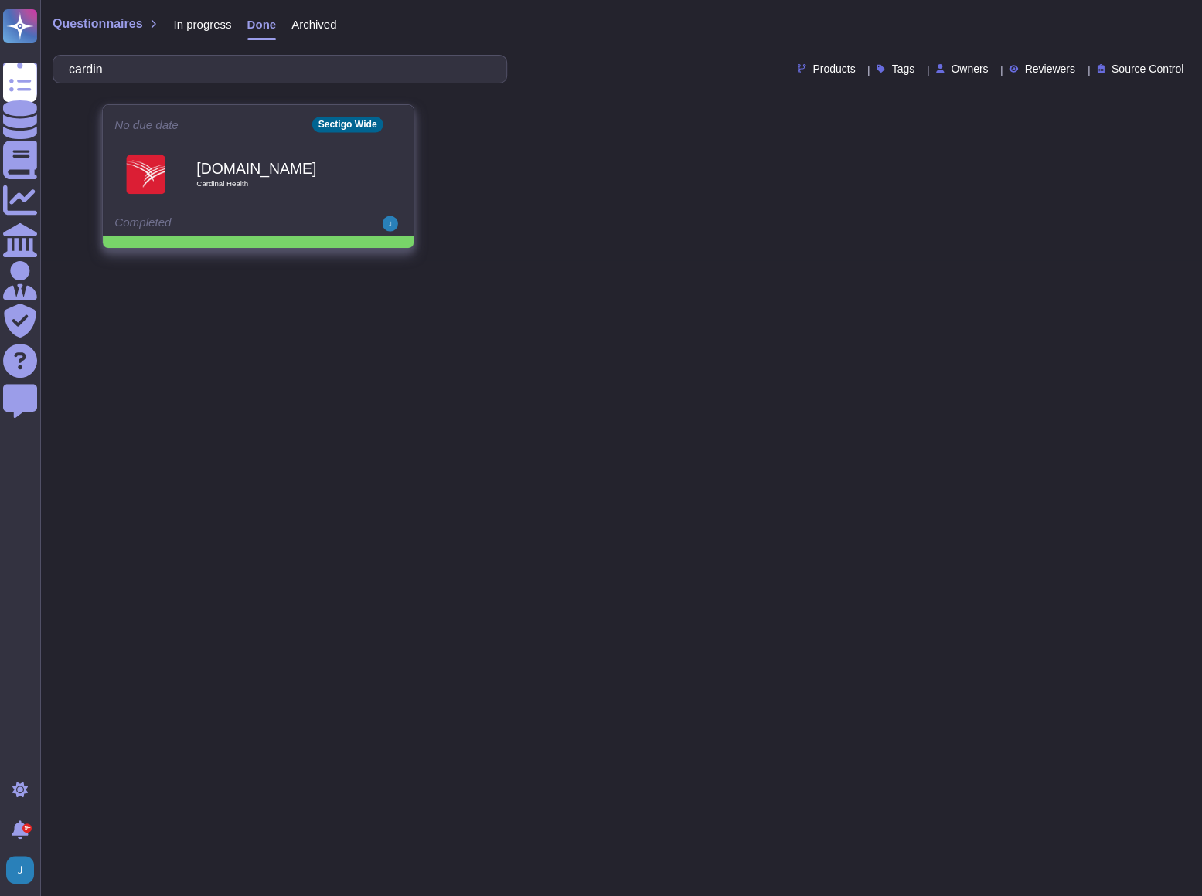
click at [263, 167] on b "Engage.archerirm.us" at bounding box center [274, 168] width 156 height 15
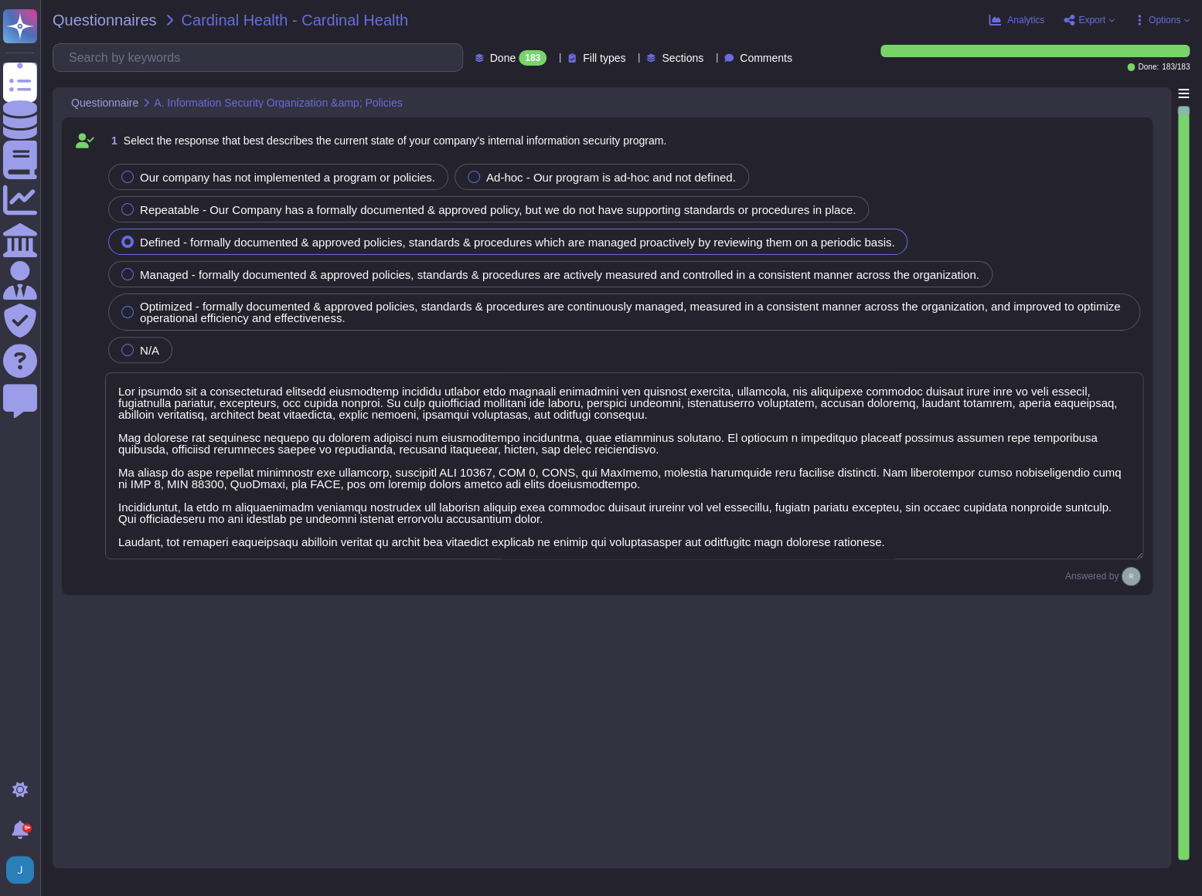
type textarea "Our company has a comprehensive internal information security program that incl…"
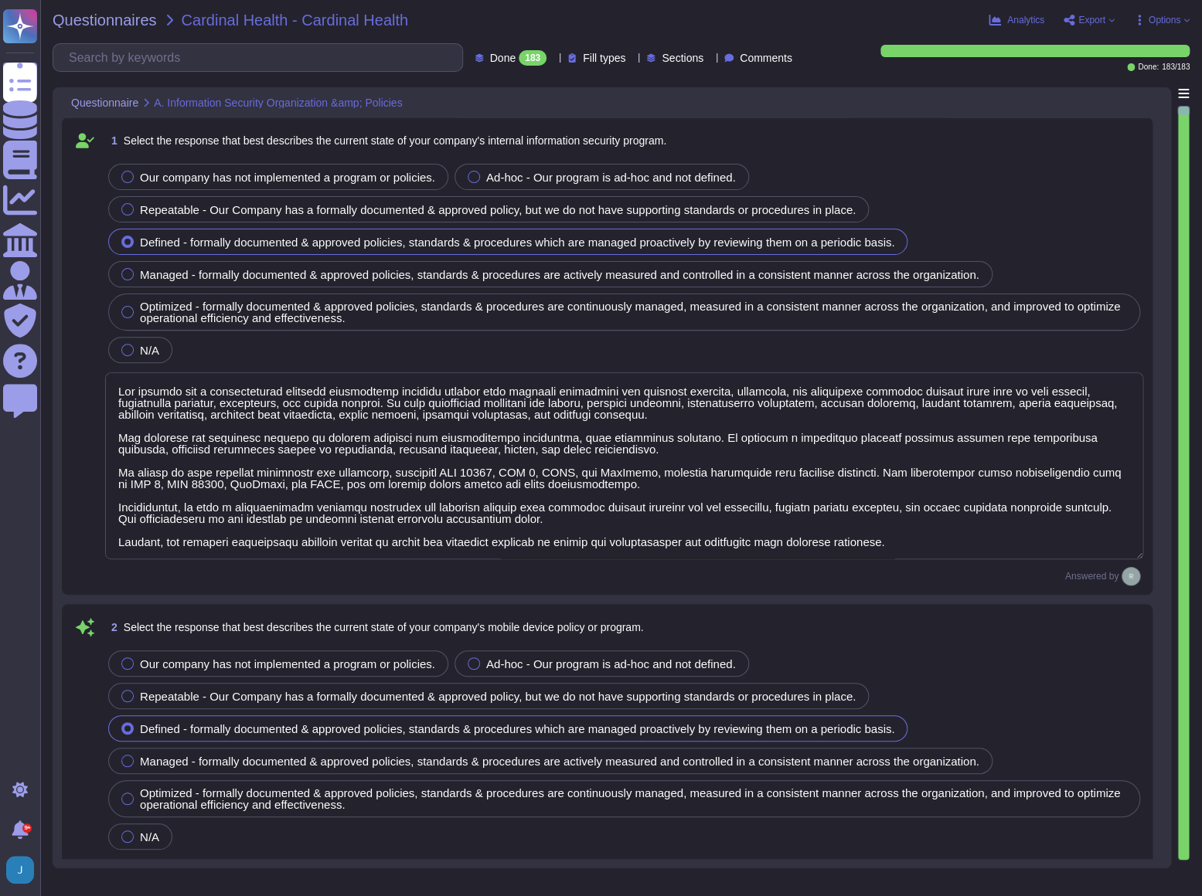
type textarea "Our company's mobile device policy includes several key components to ensure se…"
type textarea "Yes, our organization has implemented and documented a comprehensive informatio…"
click at [1084, 20] on span "Export" at bounding box center [1091, 19] width 27 height 9
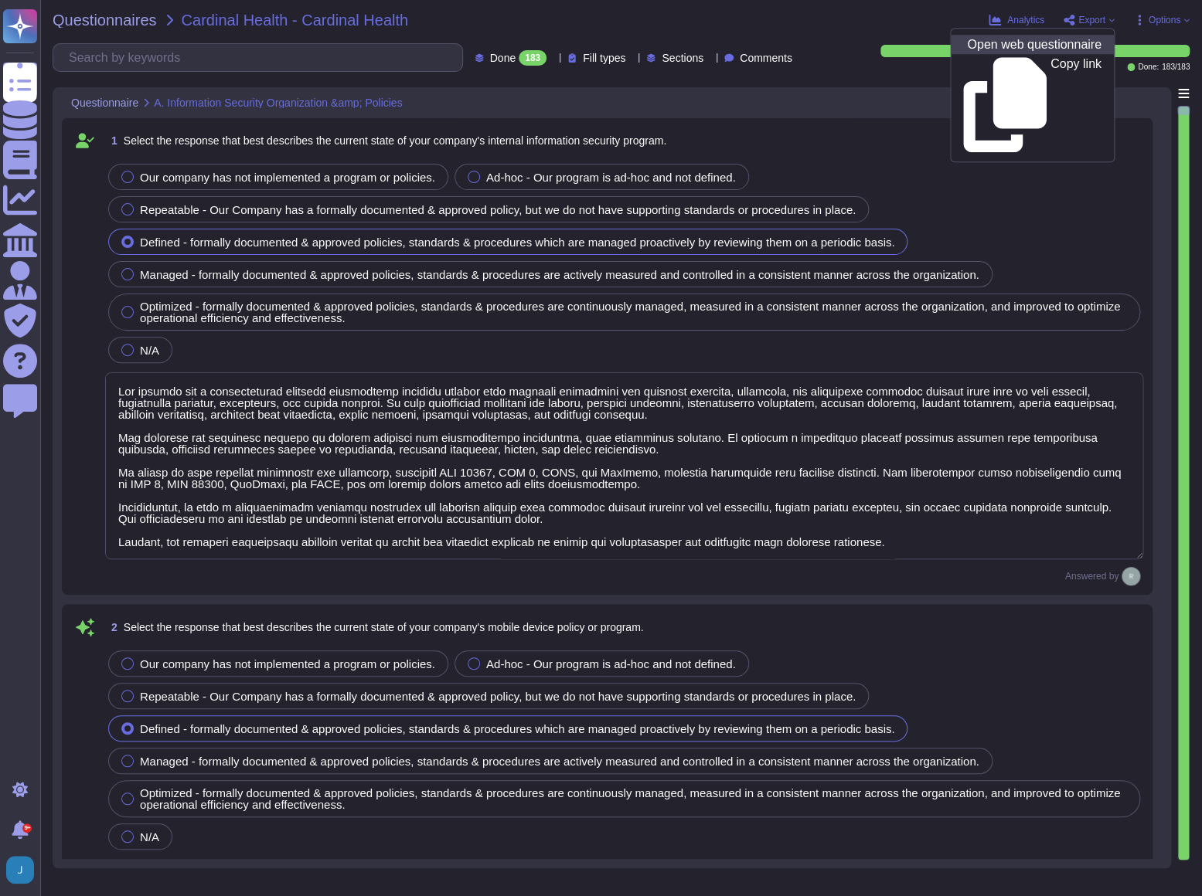
click at [997, 39] on p "Open web questionnaire" at bounding box center [1034, 45] width 134 height 12
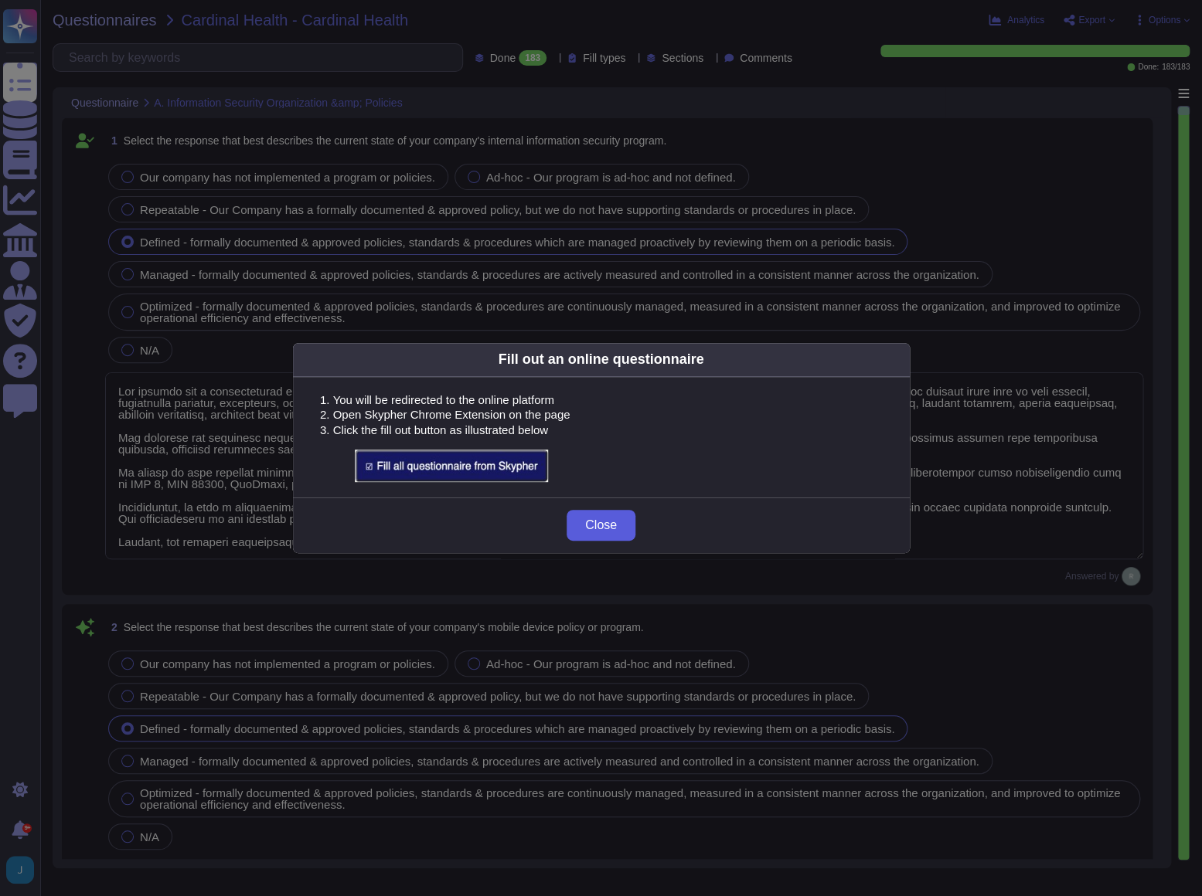
click at [603, 524] on span "Close" at bounding box center [601, 525] width 32 height 12
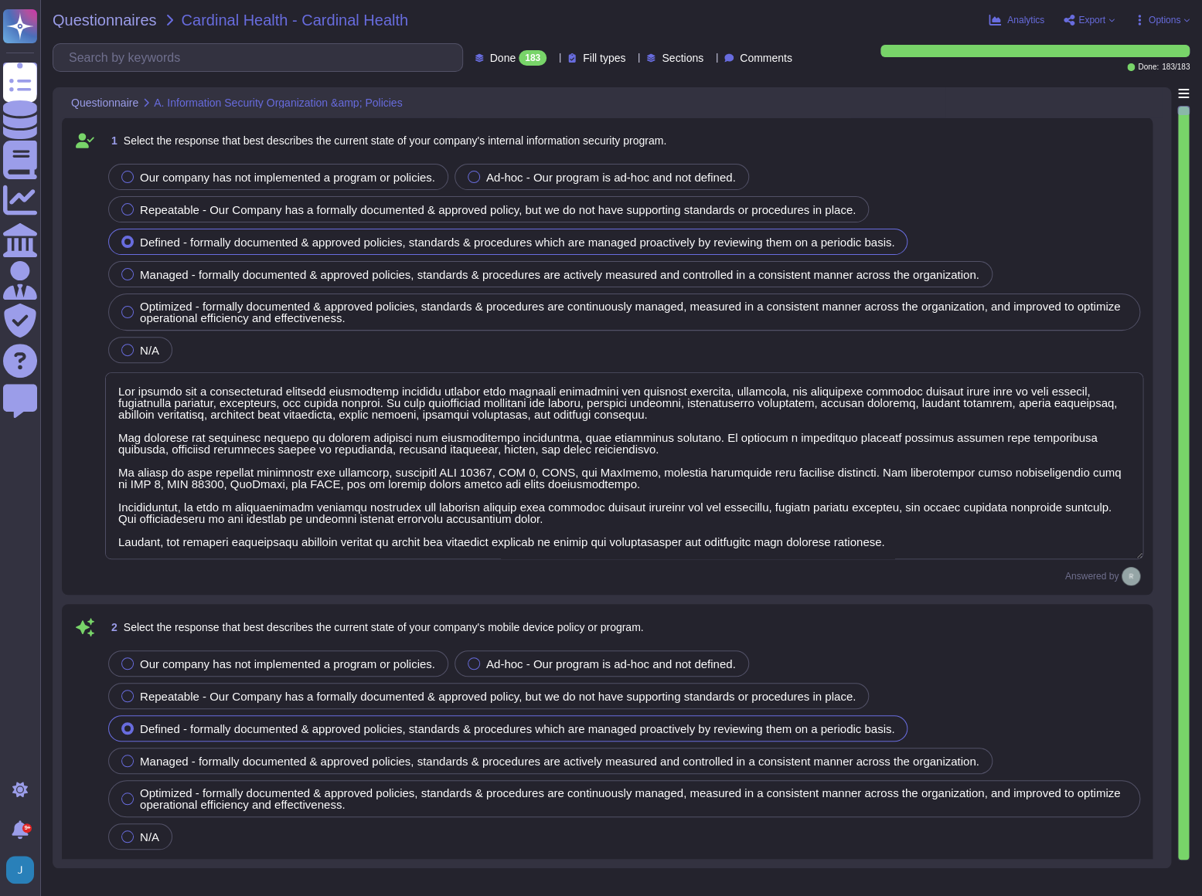
type textarea "Yes, our organization has implemented and documented a comprehensive informatio…"
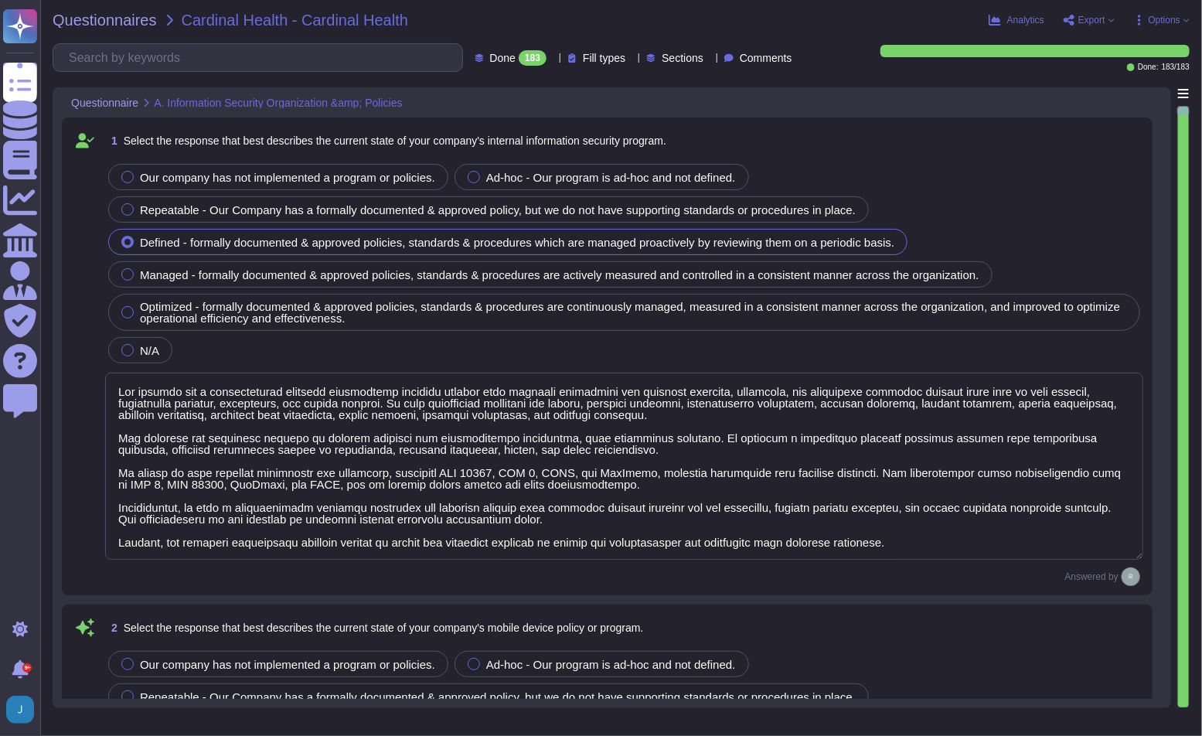
click at [149, 410] on textarea at bounding box center [624, 465] width 1038 height 187
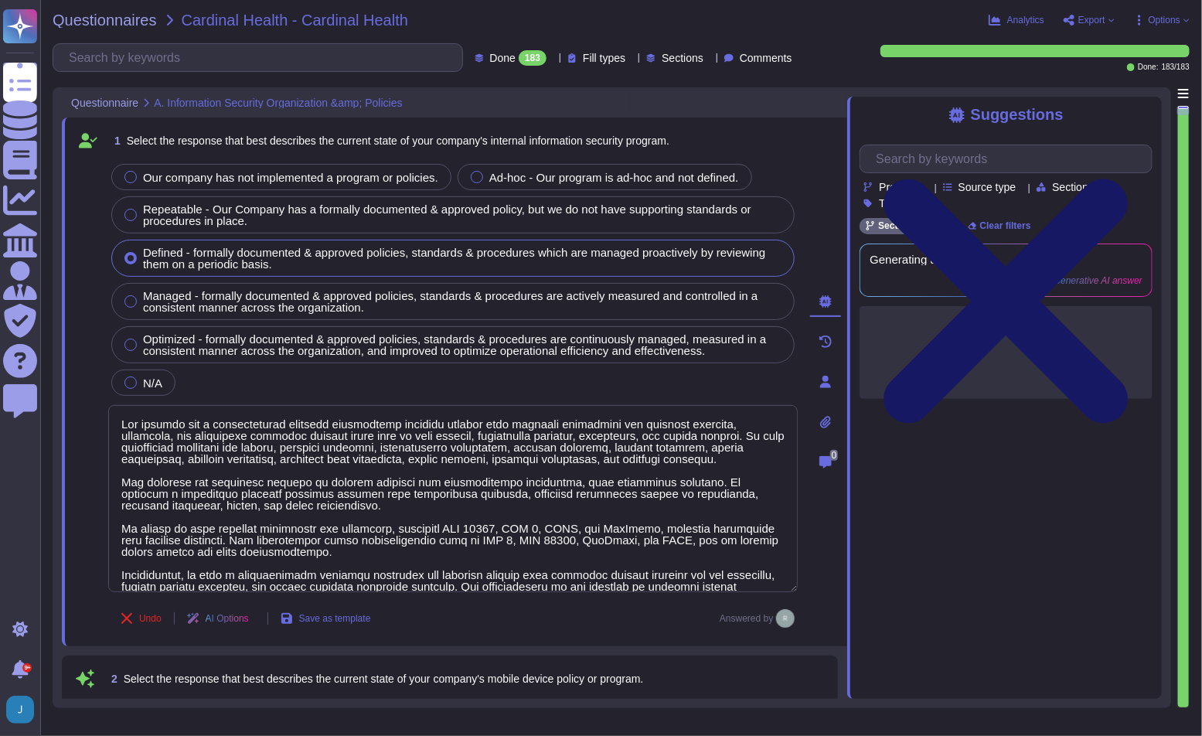
click at [1128, 179] on icon at bounding box center [1006, 301] width 244 height 244
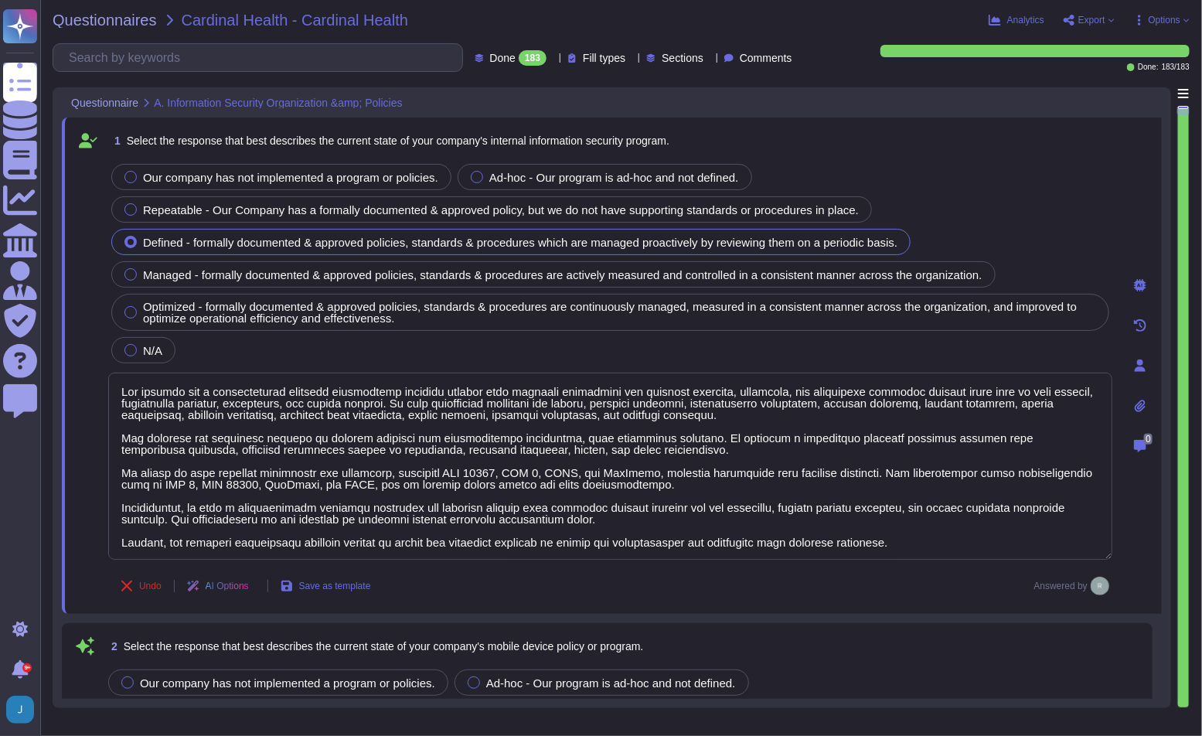
drag, startPoint x: 904, startPoint y: 542, endPoint x: 70, endPoint y: 382, distance: 849.9
click at [70, 382] on div "1 Select the response that best describes the current state of your company's i…" at bounding box center [612, 365] width 1100 height 496
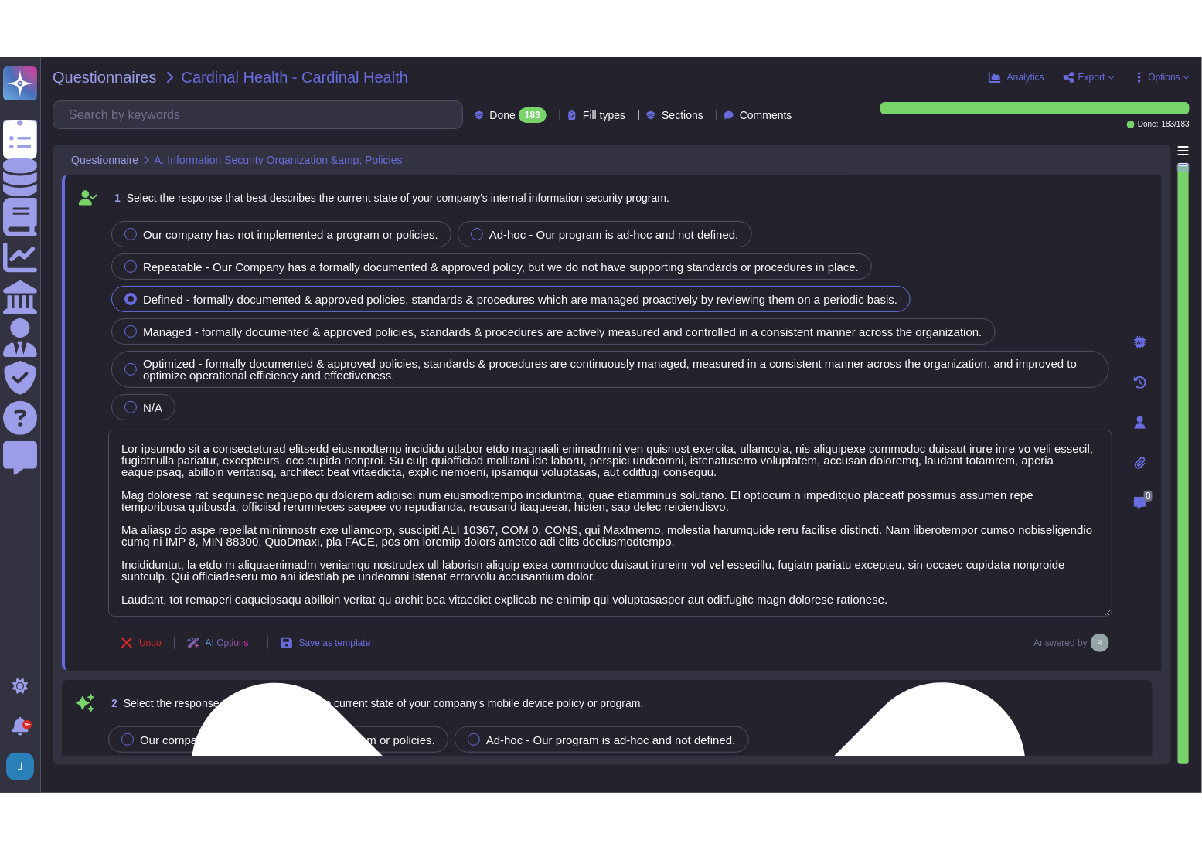
scroll to position [1, 0]
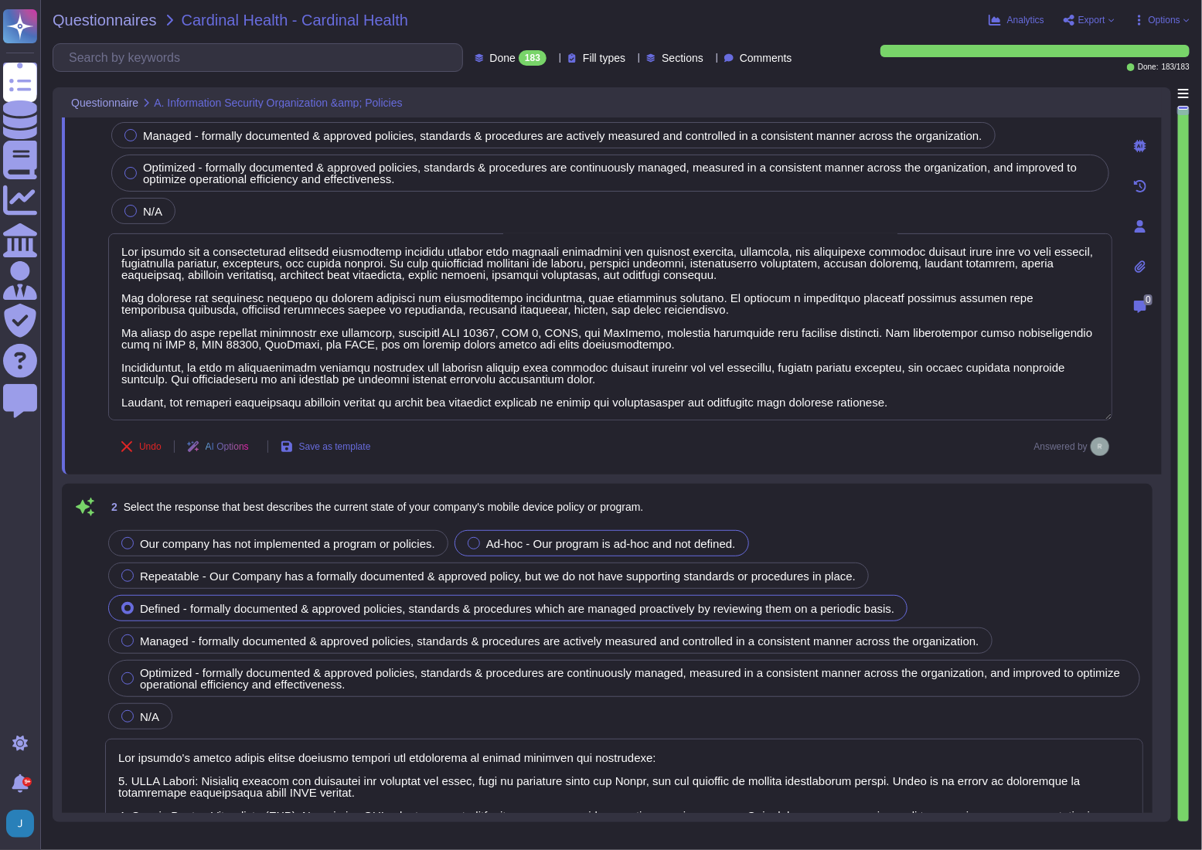
type textarea "Yes, our organization has implemented and documented a comprehensive informatio…"
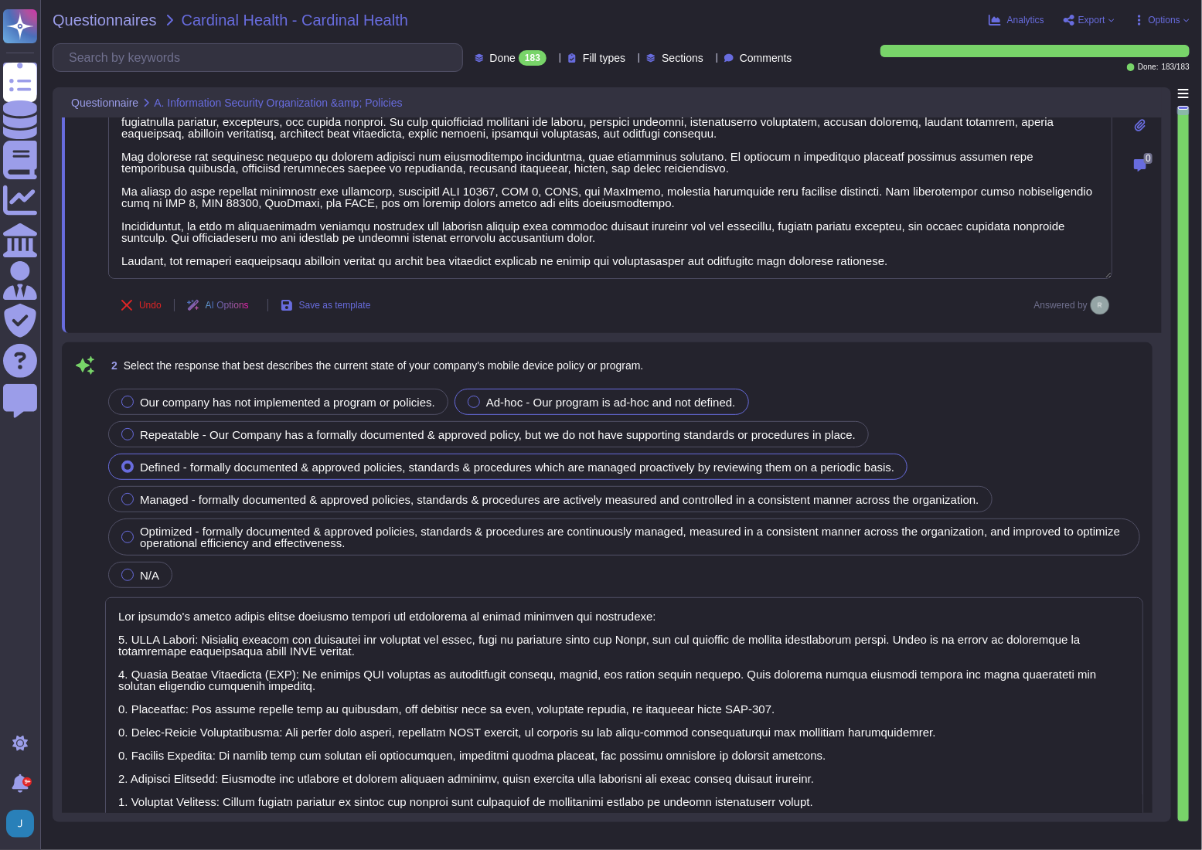
type textarea "Yes, Sectigo has established comprehensive procedures to ensure compliance with…"
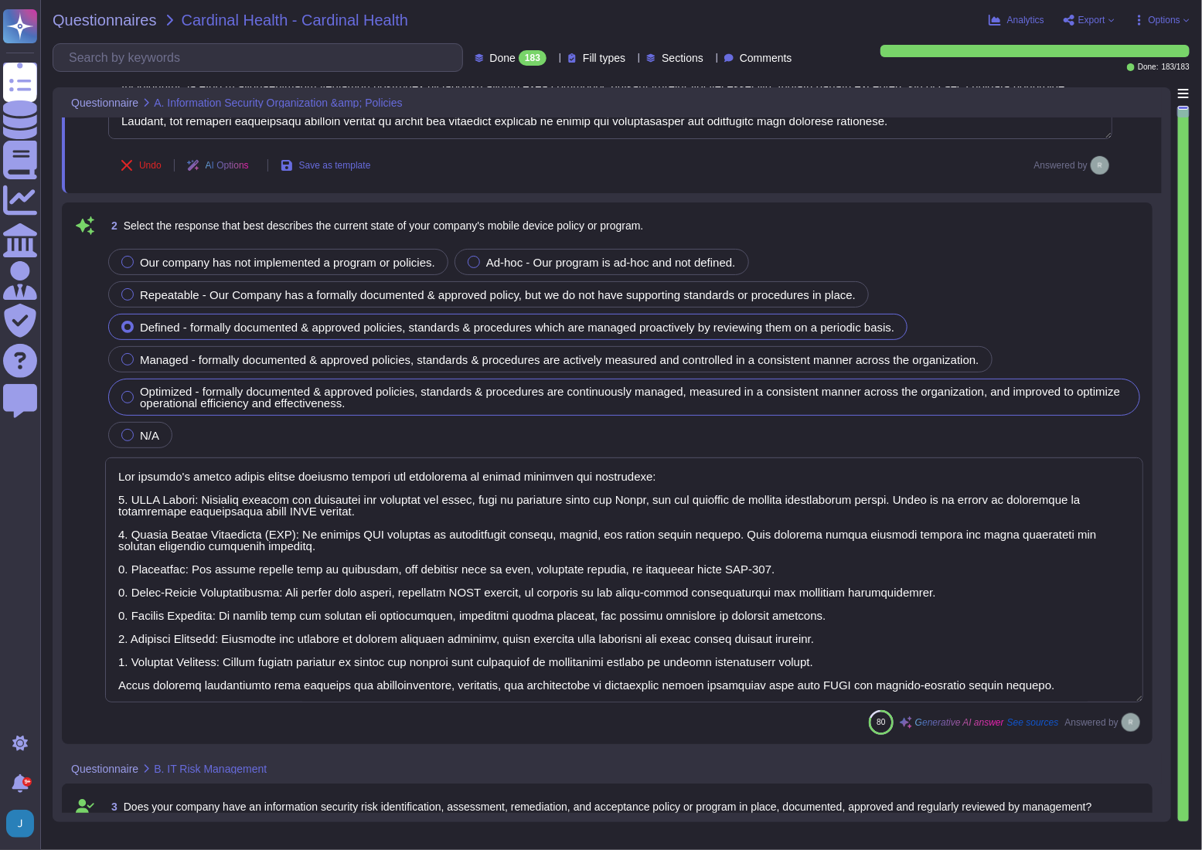
scroll to position [421, 0]
click at [228, 548] on textarea at bounding box center [624, 579] width 1038 height 245
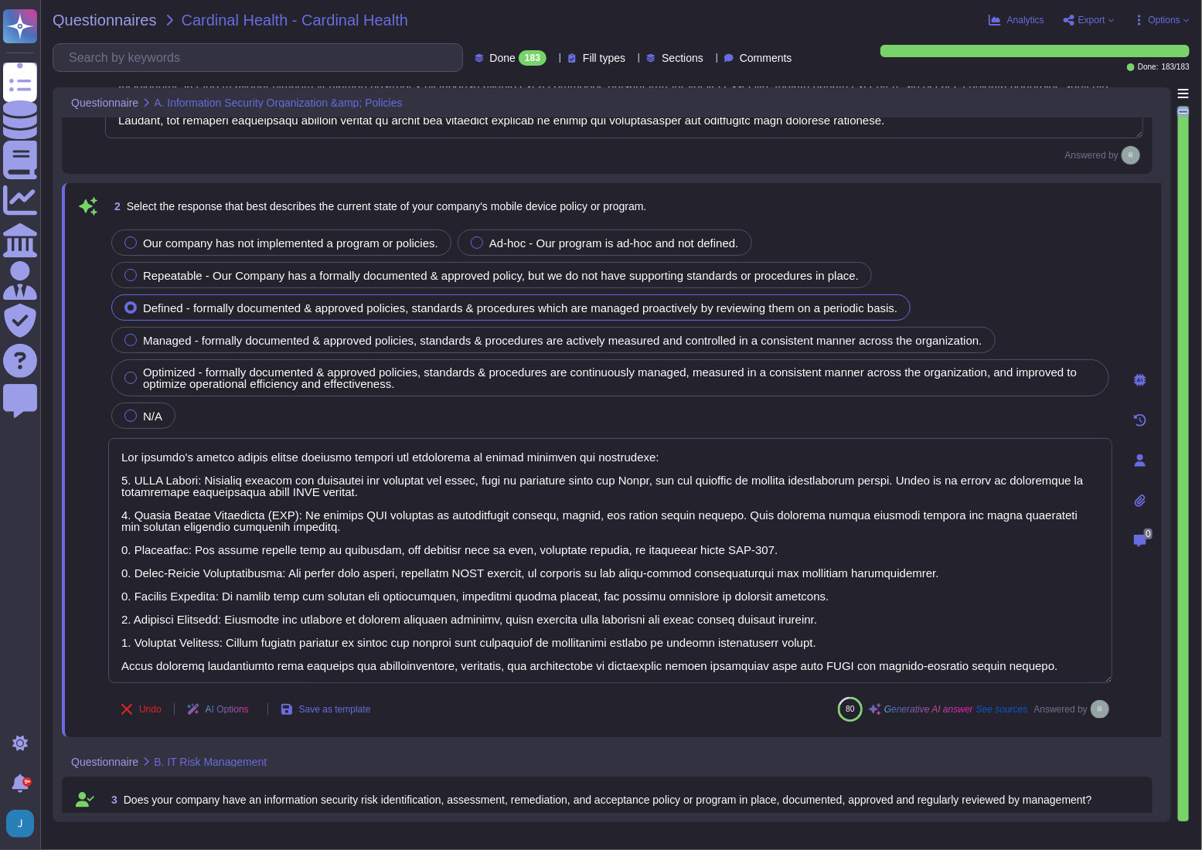
click at [87, 488] on span at bounding box center [88, 455] width 28 height 458
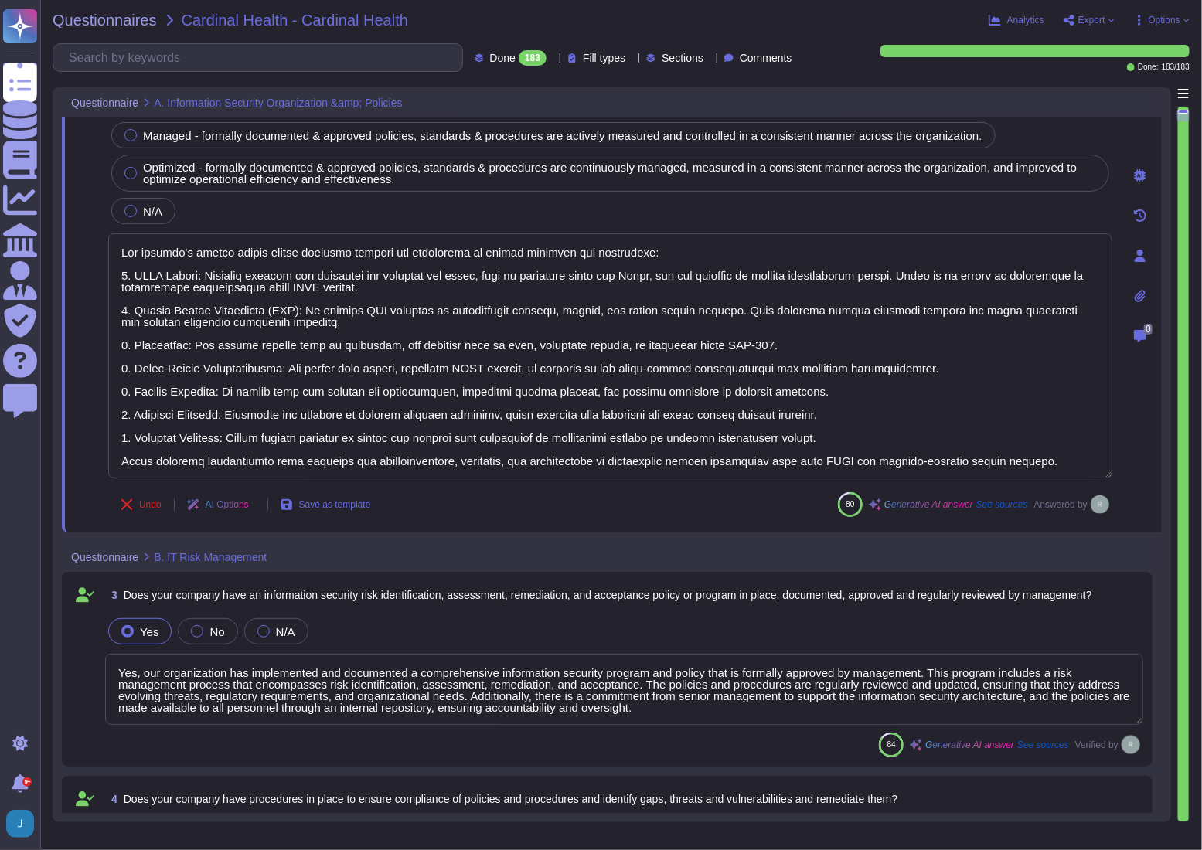
type textarea "Yes, we have a dedicated information security team composed of qualified IT sec…"
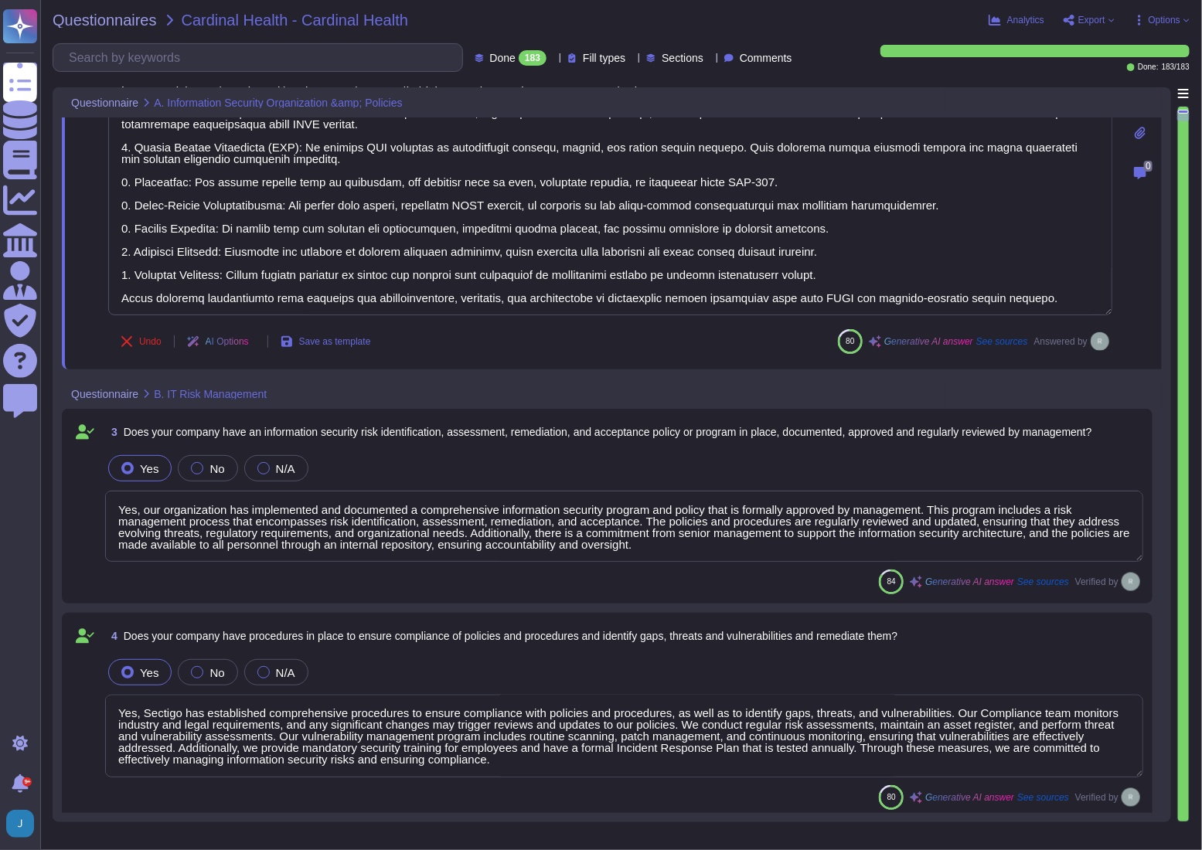
scroll to position [842, 0]
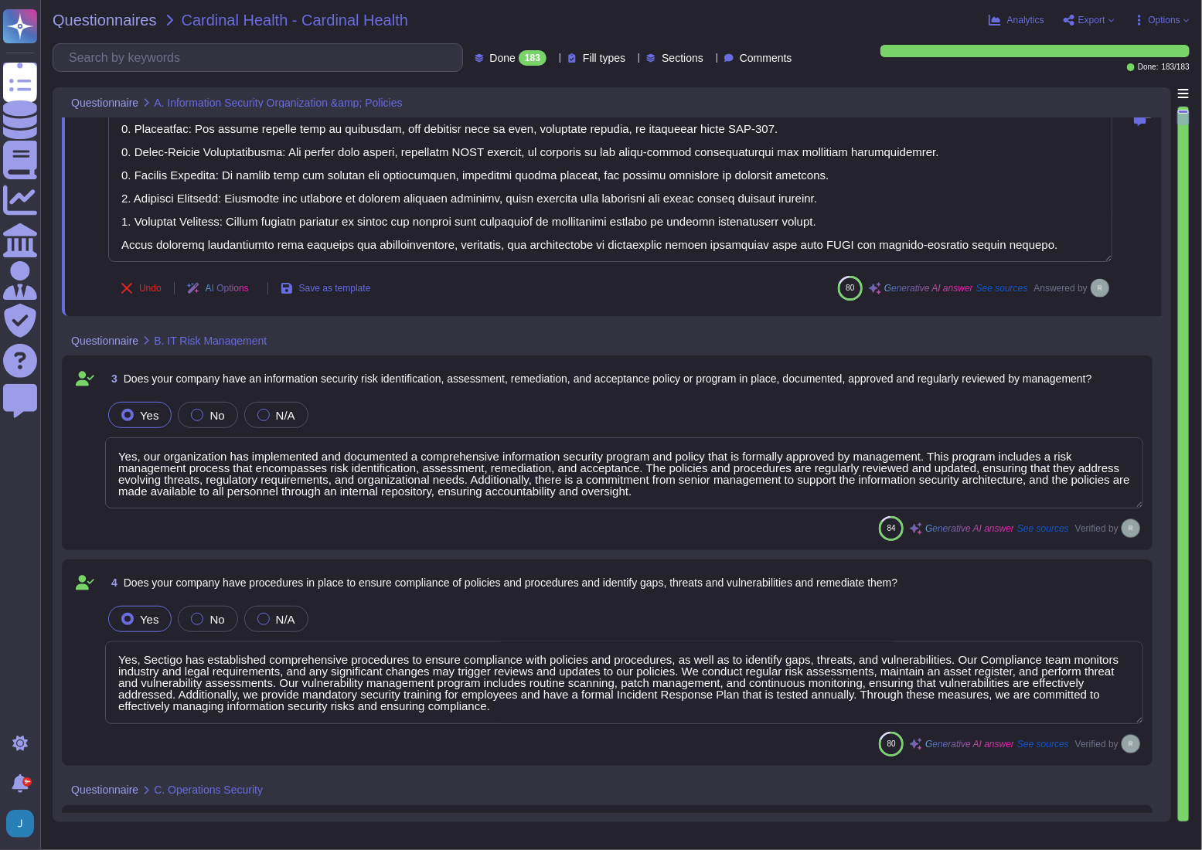
type textarea "Sectigo implements a comprehensive malware detection, containment, and resoluti…"
click at [251, 459] on textarea "Yes, our organization has implemented and documented a comprehensive informatio…" at bounding box center [624, 472] width 1038 height 71
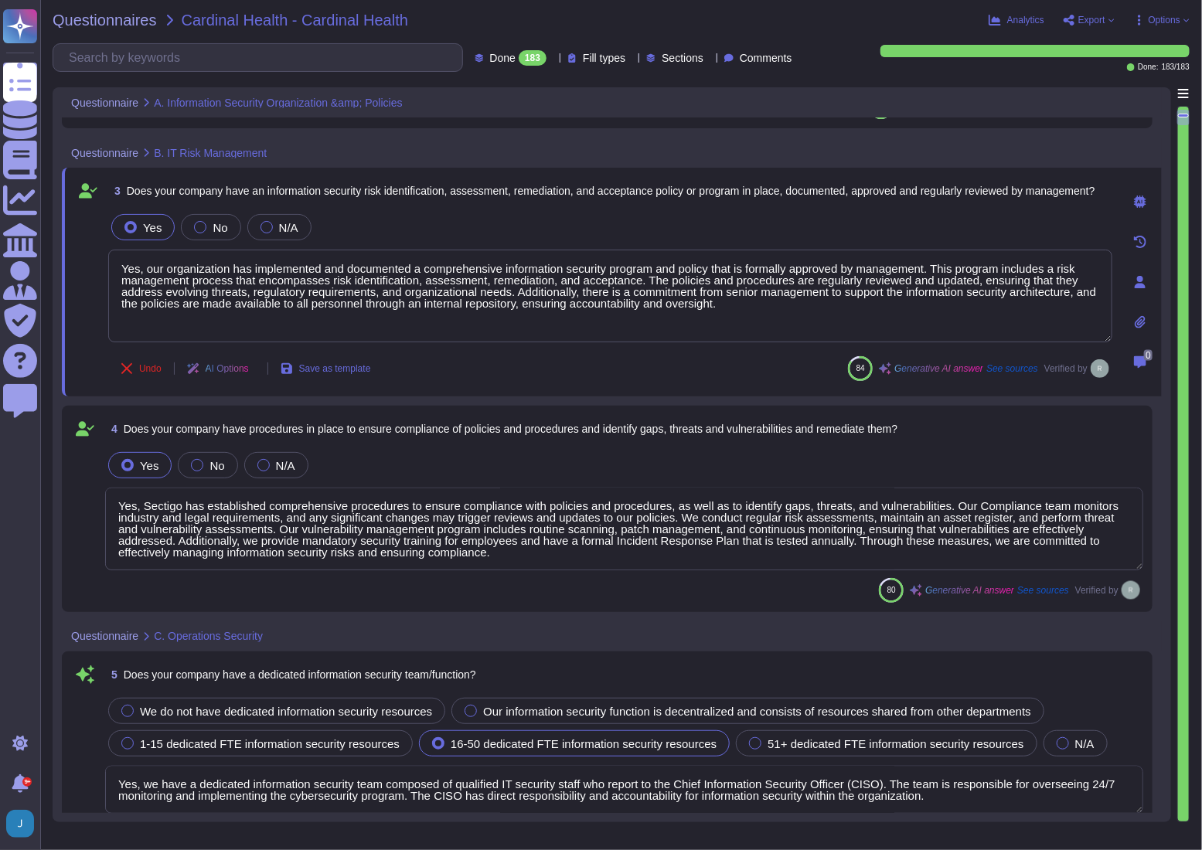
scroll to position [1053, 0]
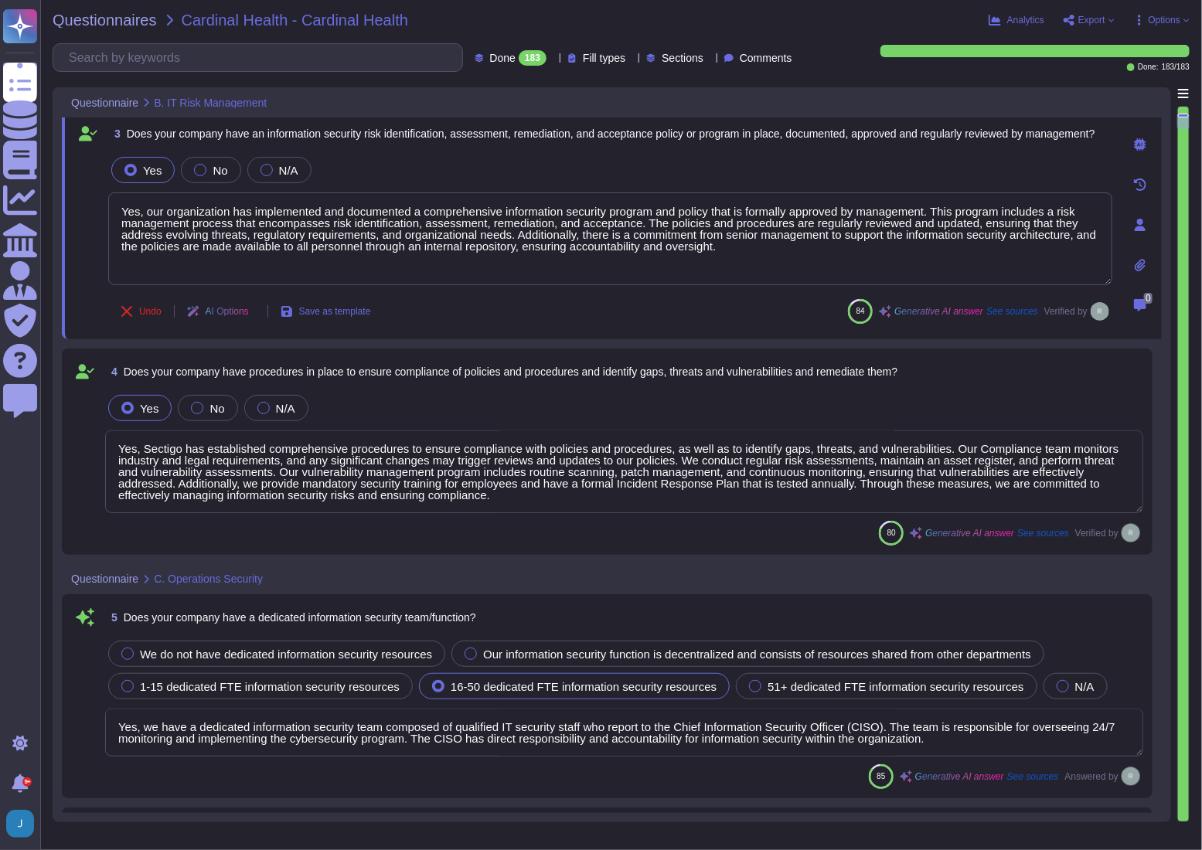
click at [238, 485] on textarea "Yes, Sectigo has established comprehensive procedures to ensure compliance with…" at bounding box center [624, 471] width 1038 height 83
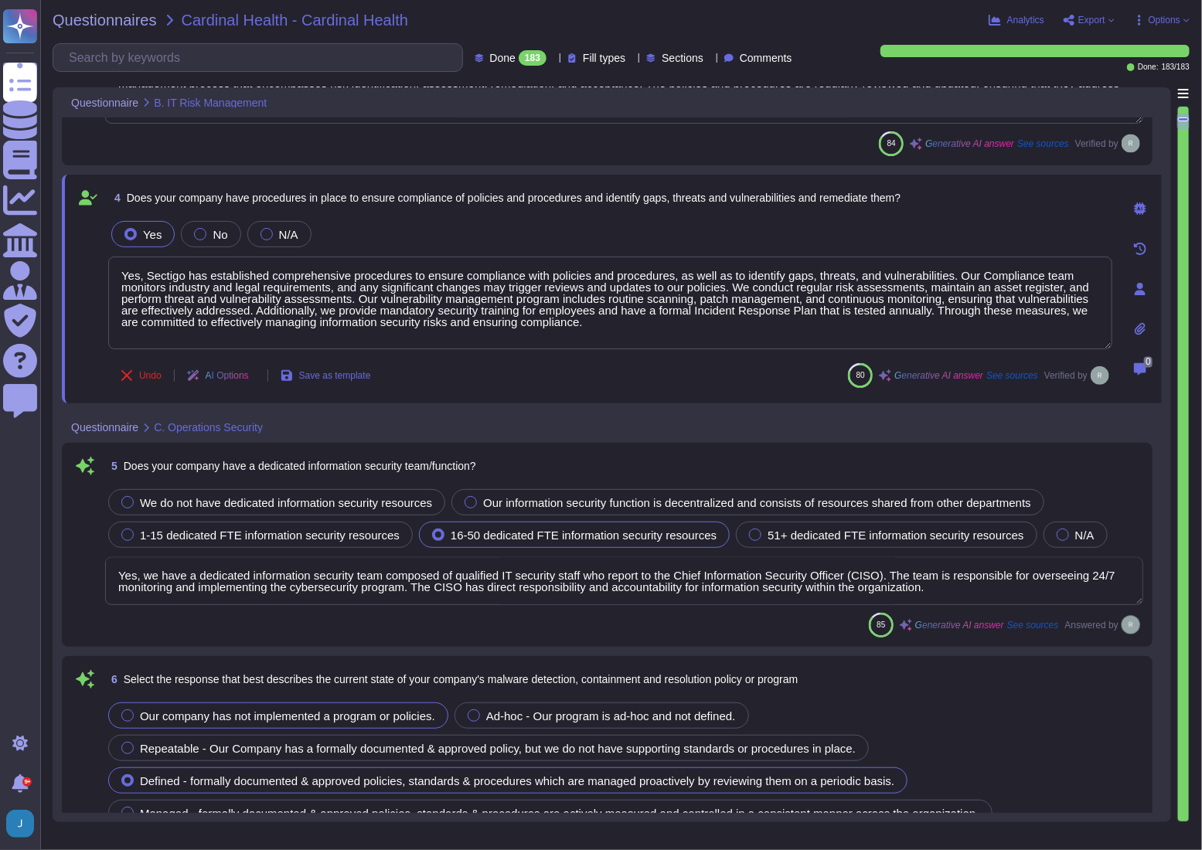
type textarea "Yes, installation of malware protection must be installed on network hosts to r…"
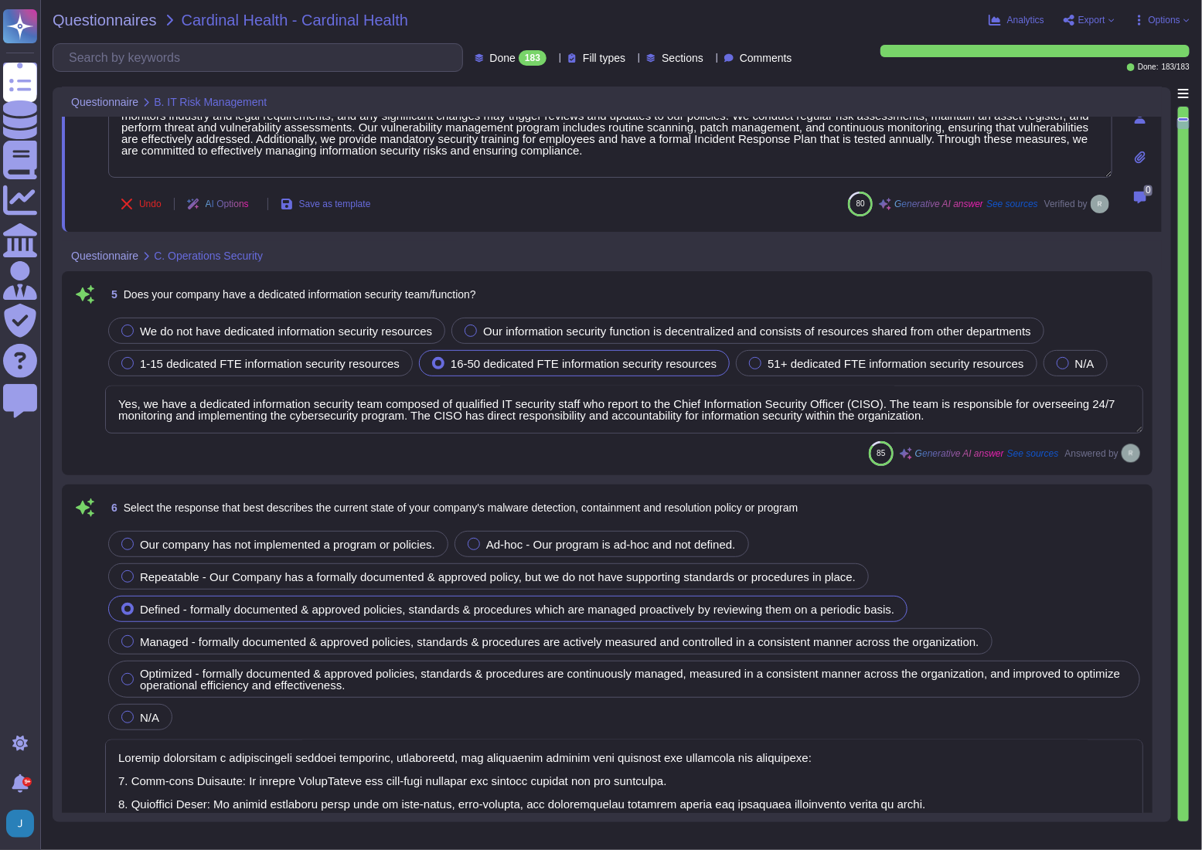
scroll to position [1405, 0]
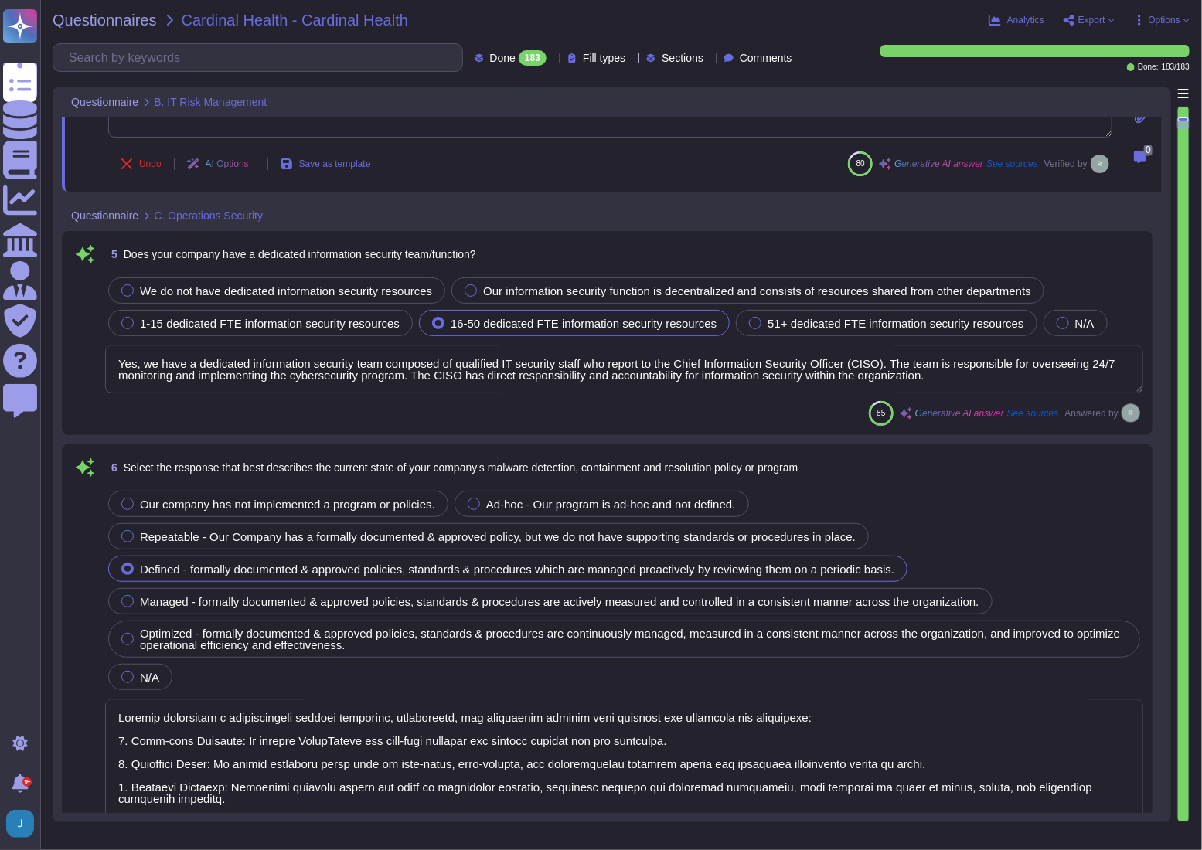
click at [189, 372] on textarea "Yes, we have a dedicated information security team composed of qualified IT sec…" at bounding box center [624, 369] width 1038 height 48
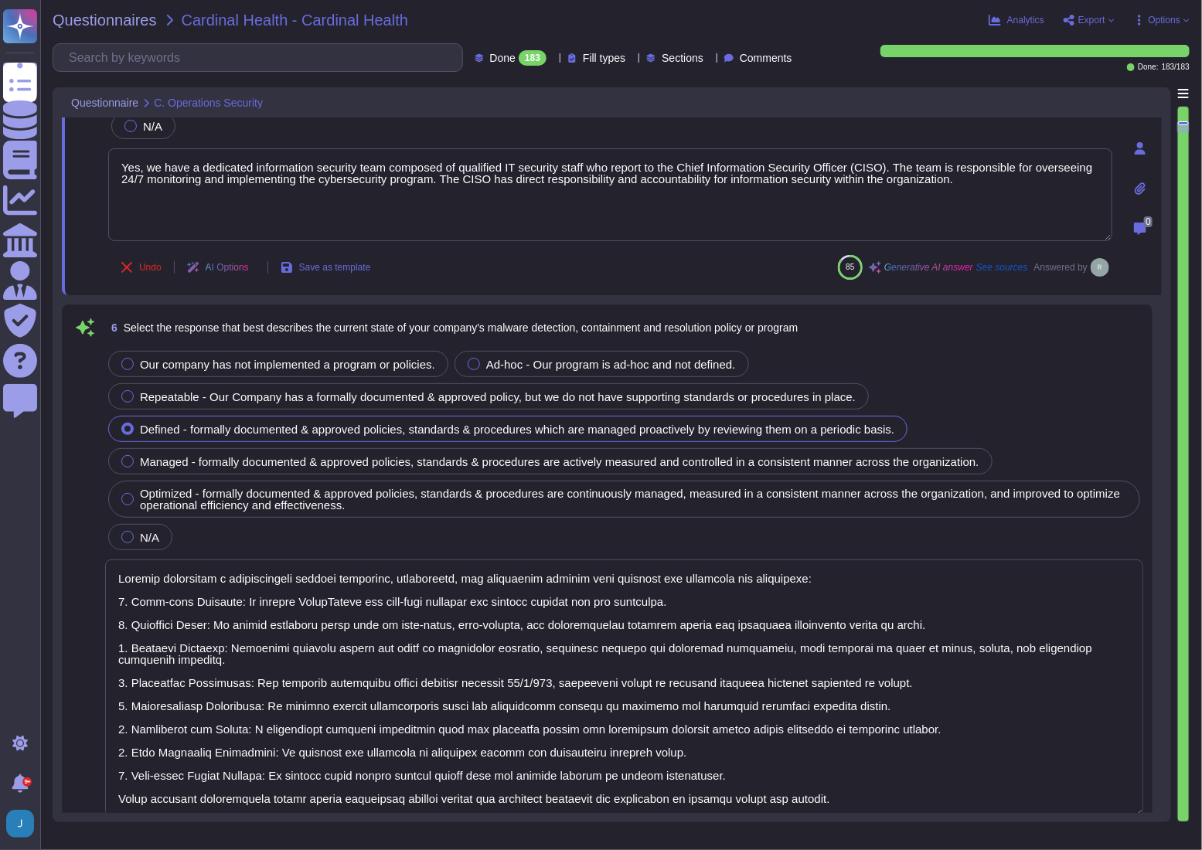
type textarea "Yes, our company updates signatures for anti-malware solutions regularly. The a…"
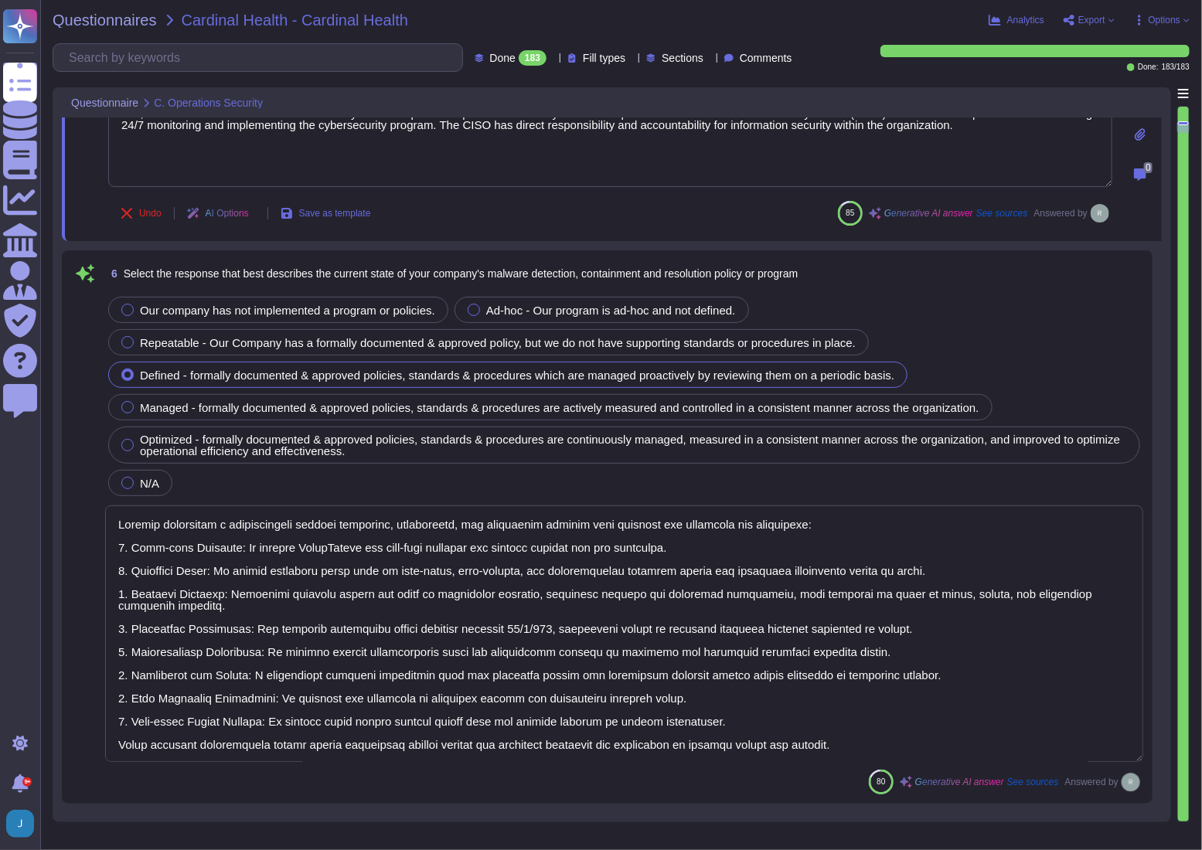
scroll to position [1685, 0]
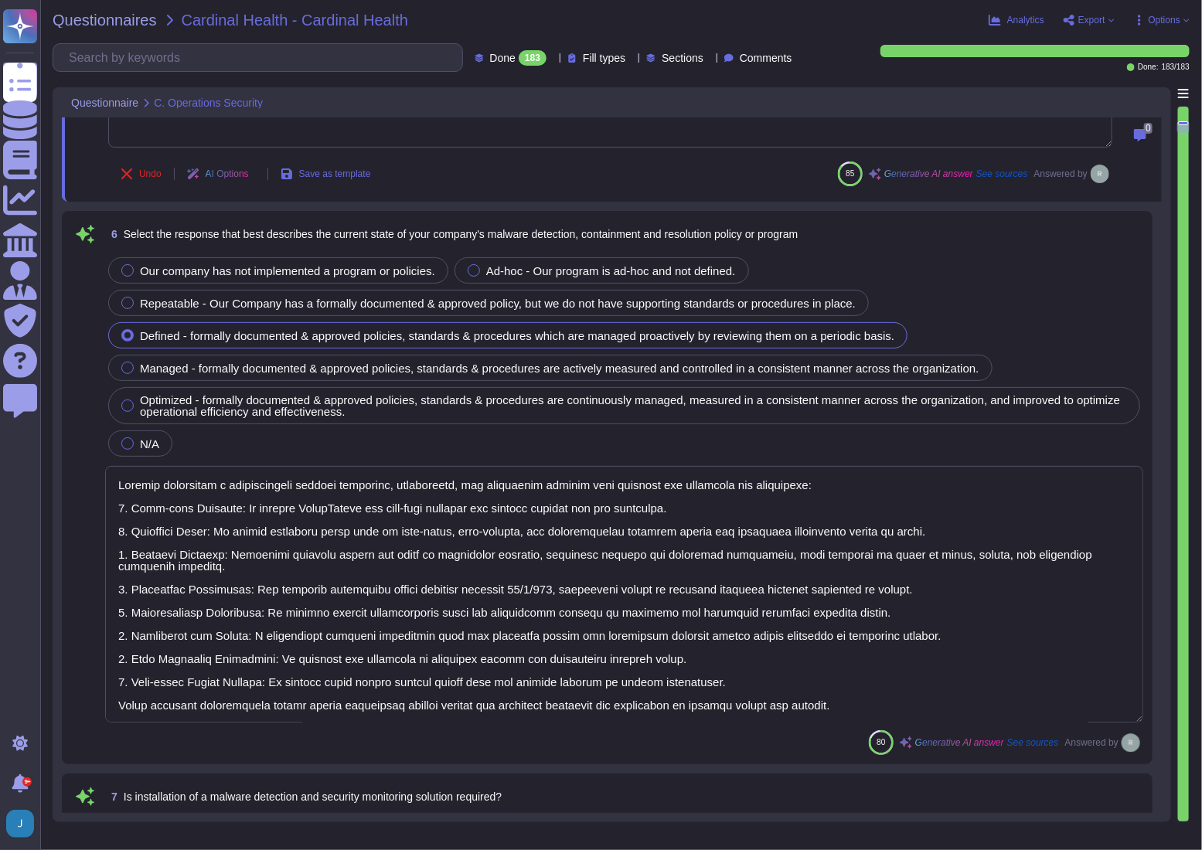
type textarea "Yes, Sectigo enforces security baselines through established system hardening s…"
click at [239, 539] on textarea at bounding box center [624, 594] width 1038 height 257
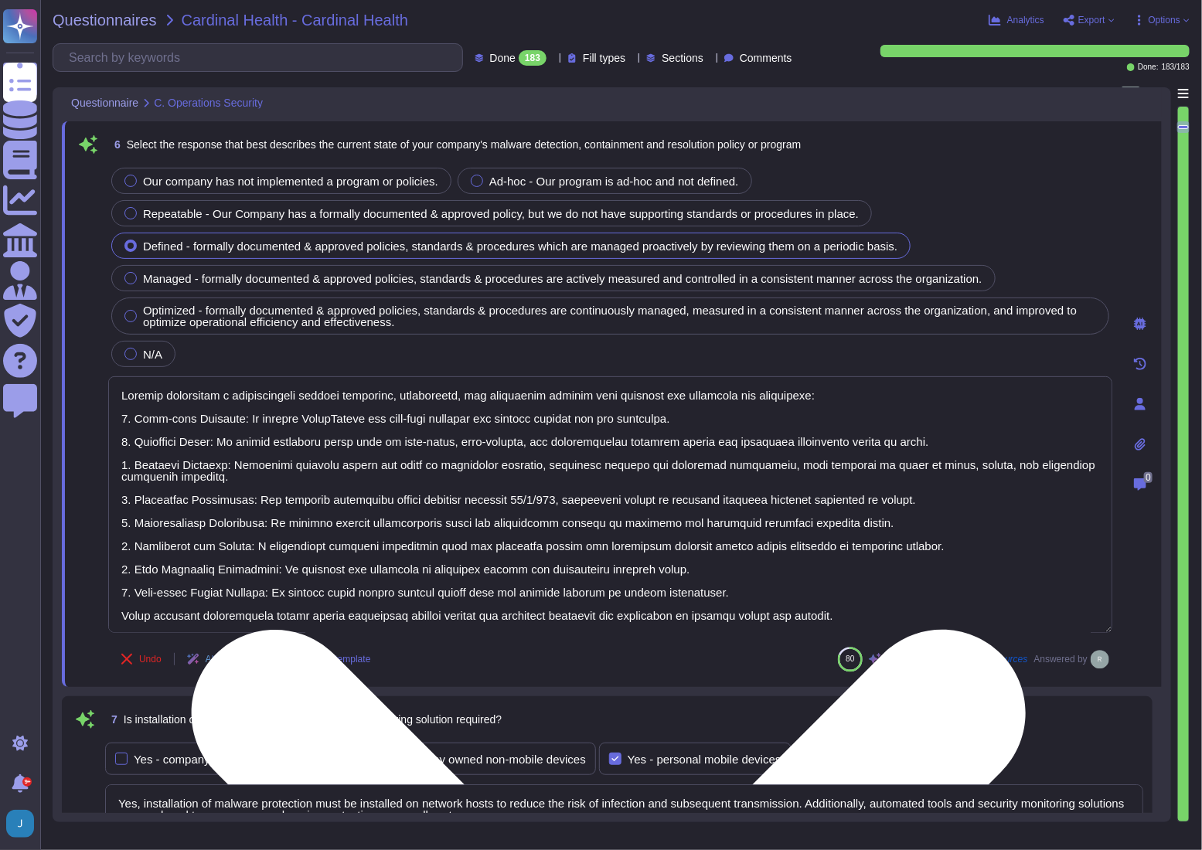
scroll to position [1, 0]
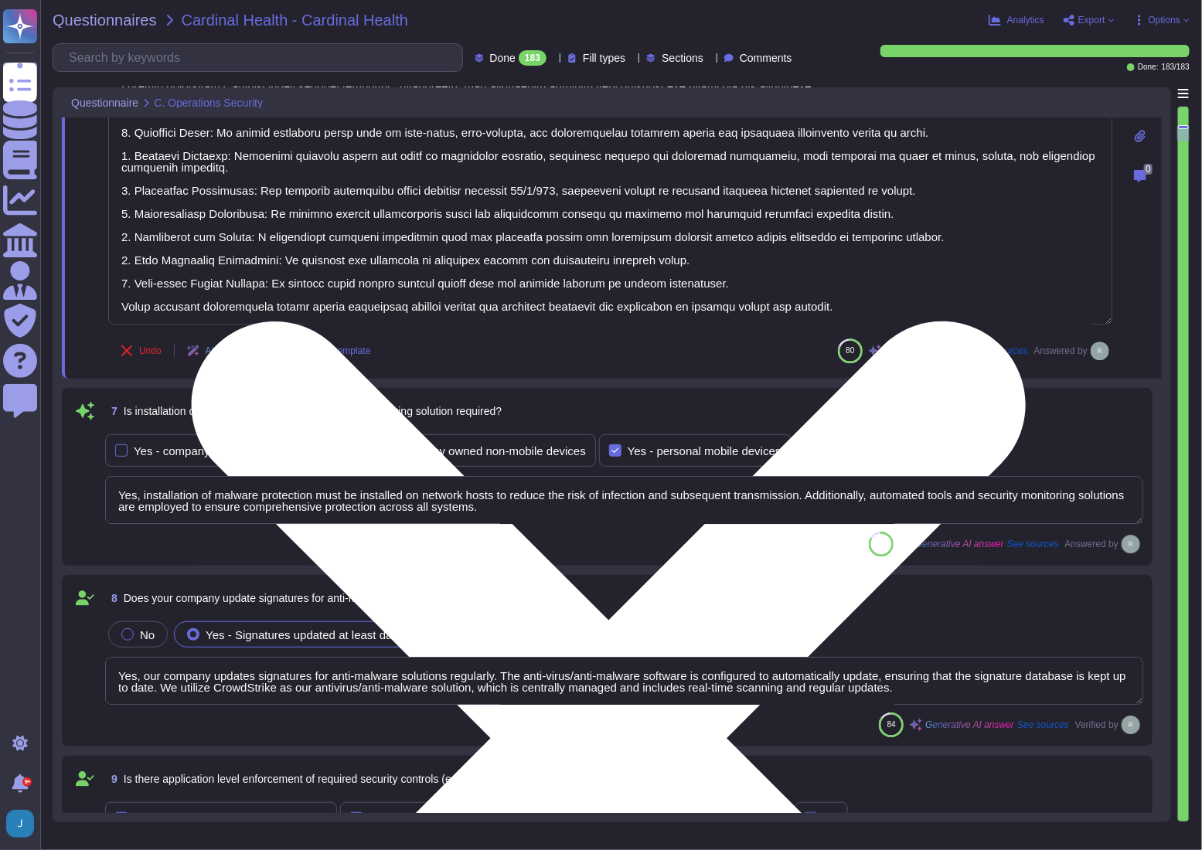
type textarea "Yes, all devices must be registered and authorized to access the corporate netw…"
type textarea "Yes, our company prohibits the use of unauthorized or unsupported hardware and …"
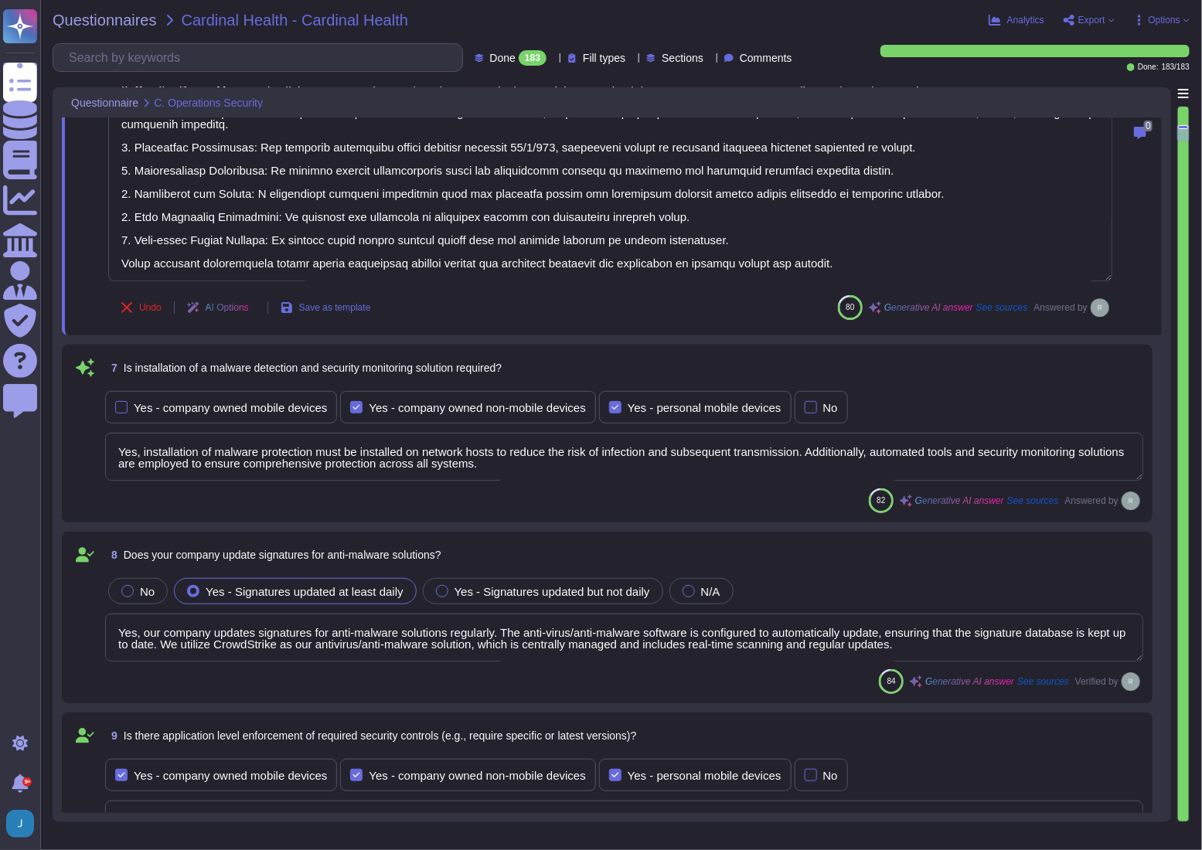
click at [91, 475] on span at bounding box center [85, 435] width 28 height 94
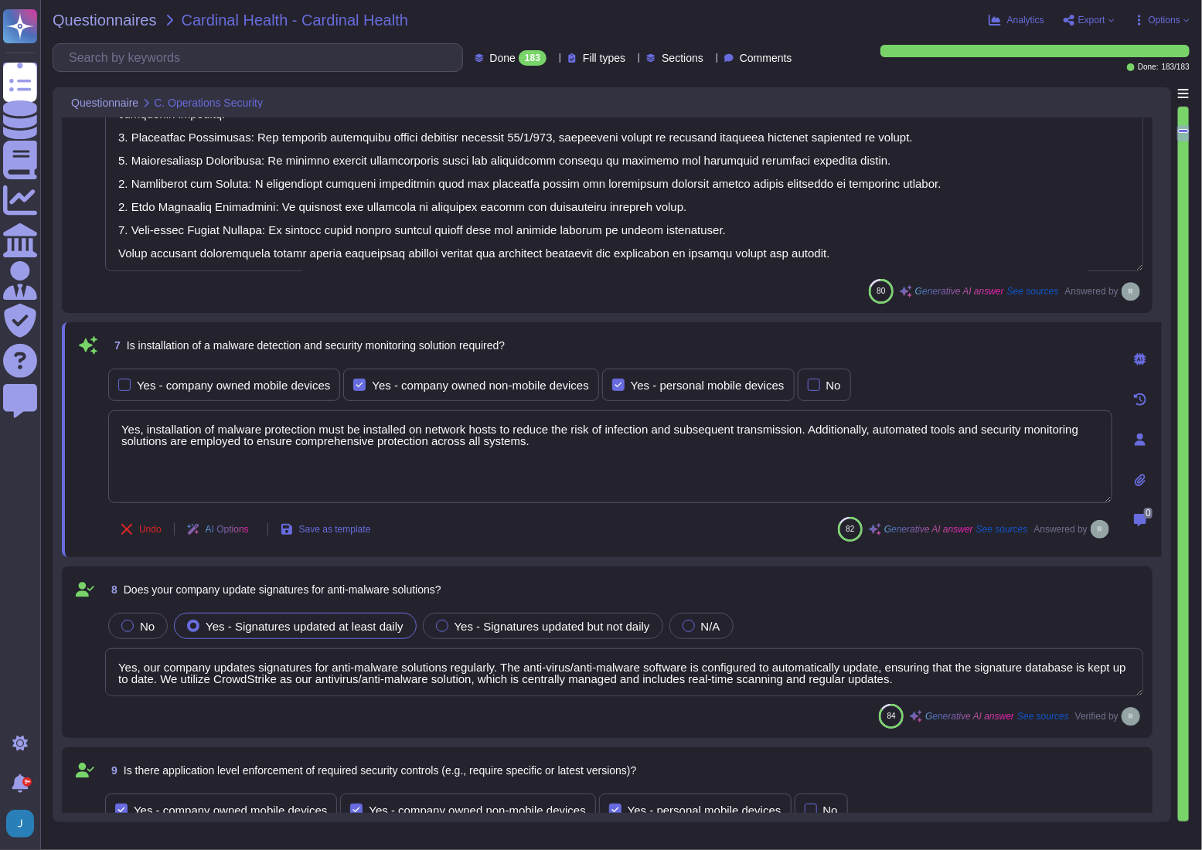
scroll to position [1, 0]
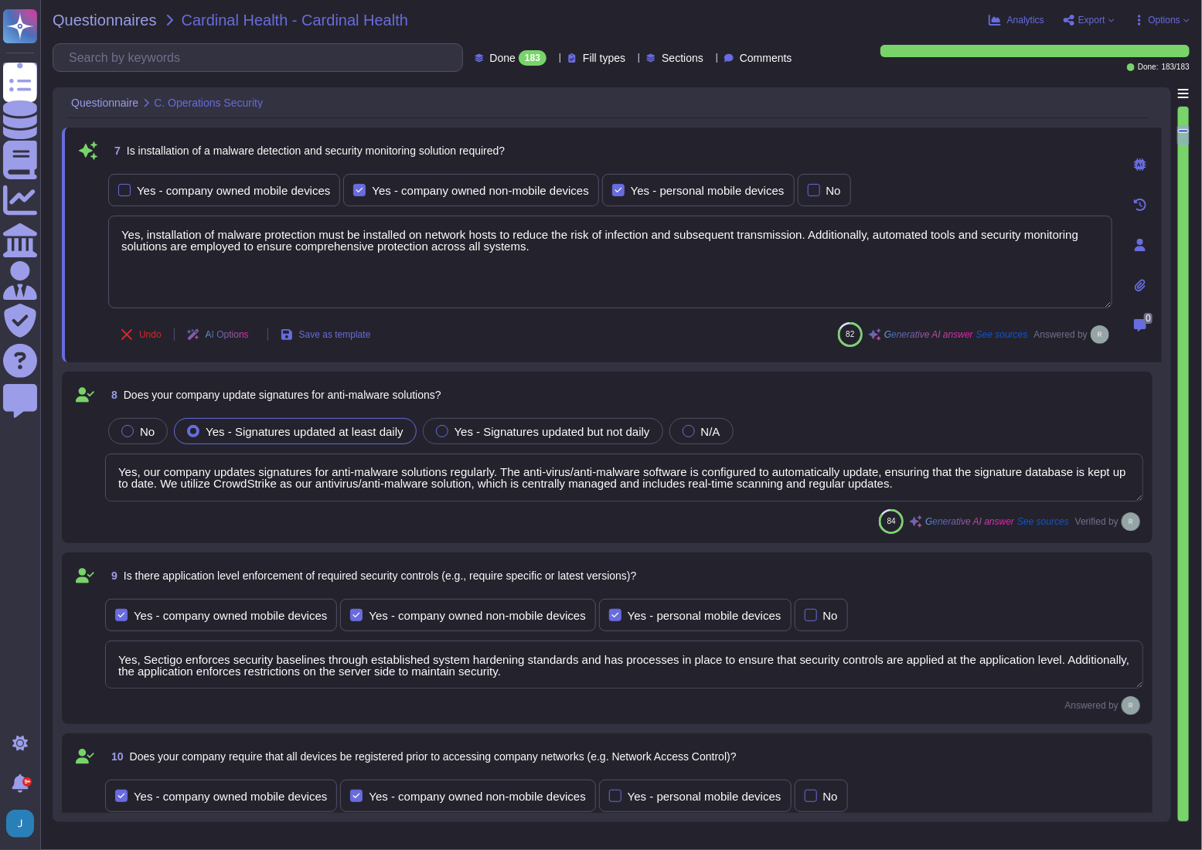
type textarea "Yes, our company has technical controls in place to restrict the installation o…"
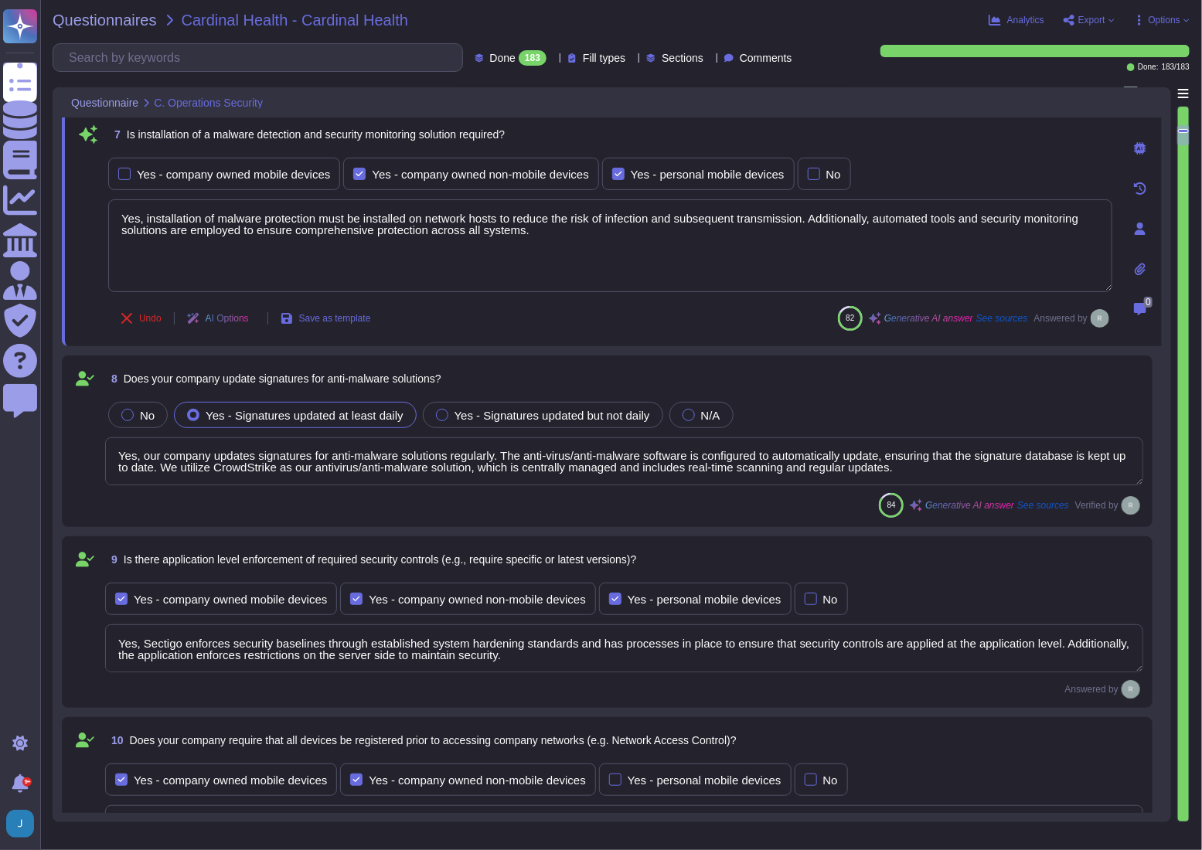
click at [139, 461] on textarea "Yes, our company updates signatures for anti-malware solutions regularly. The a…" at bounding box center [624, 461] width 1038 height 48
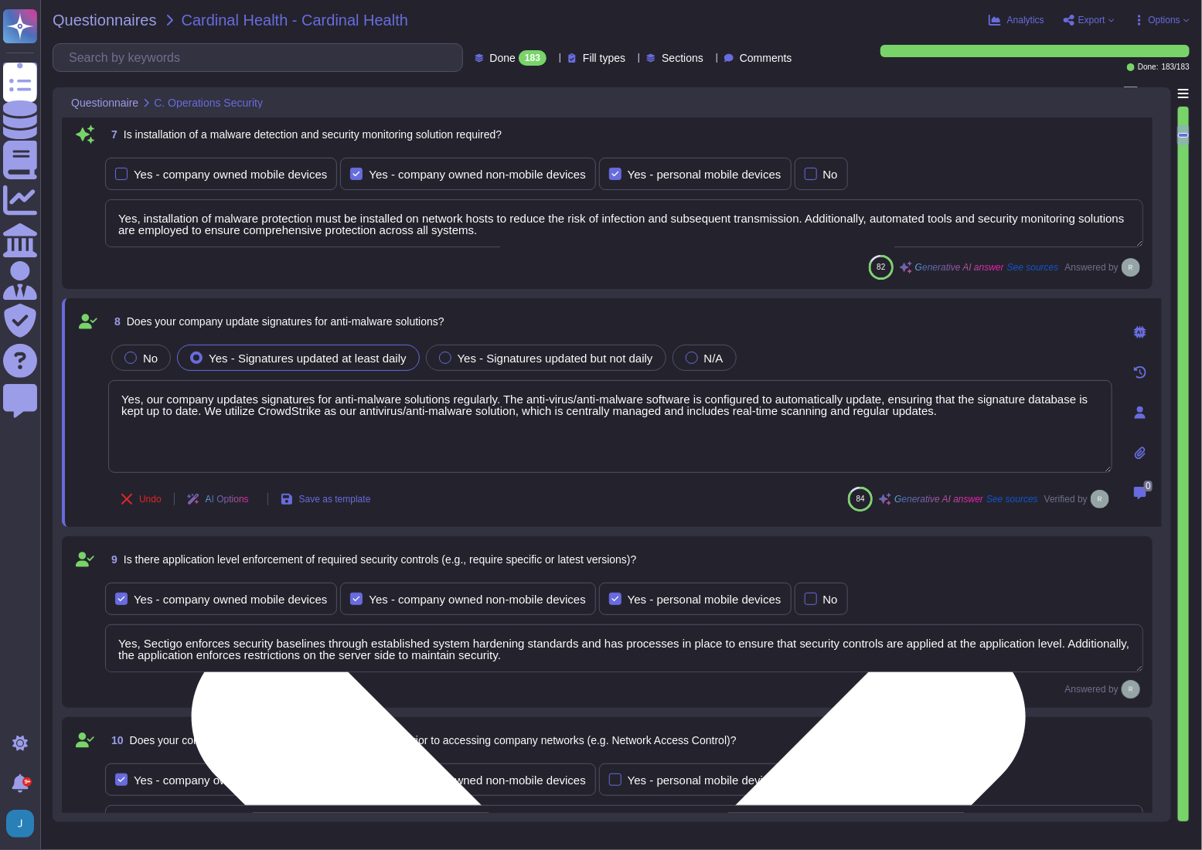
scroll to position [0, 0]
click at [139, 461] on textarea "Yes, our company updates signatures for anti-malware solutions regularly. The a…" at bounding box center [610, 426] width 1004 height 93
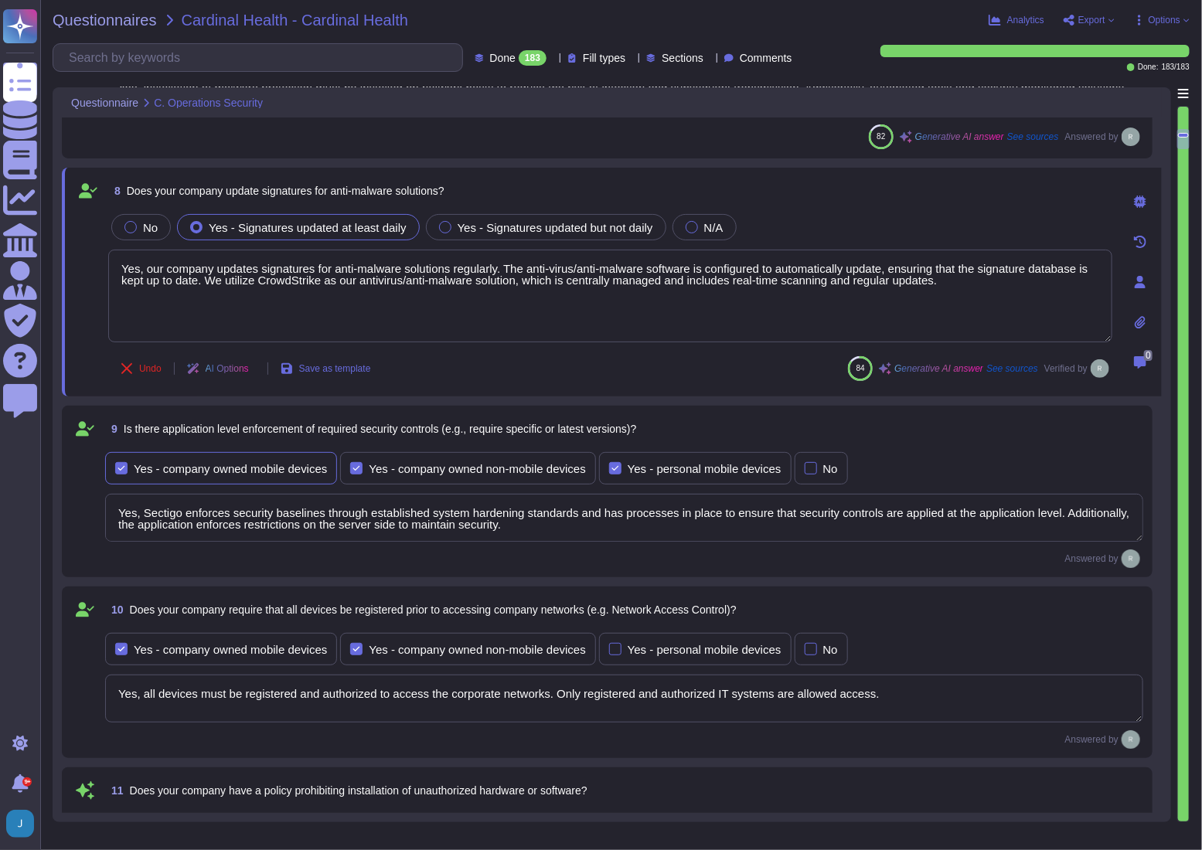
scroll to position [2388, 0]
type textarea "Yes, our company has implemented several technical controls to prevent users fr…"
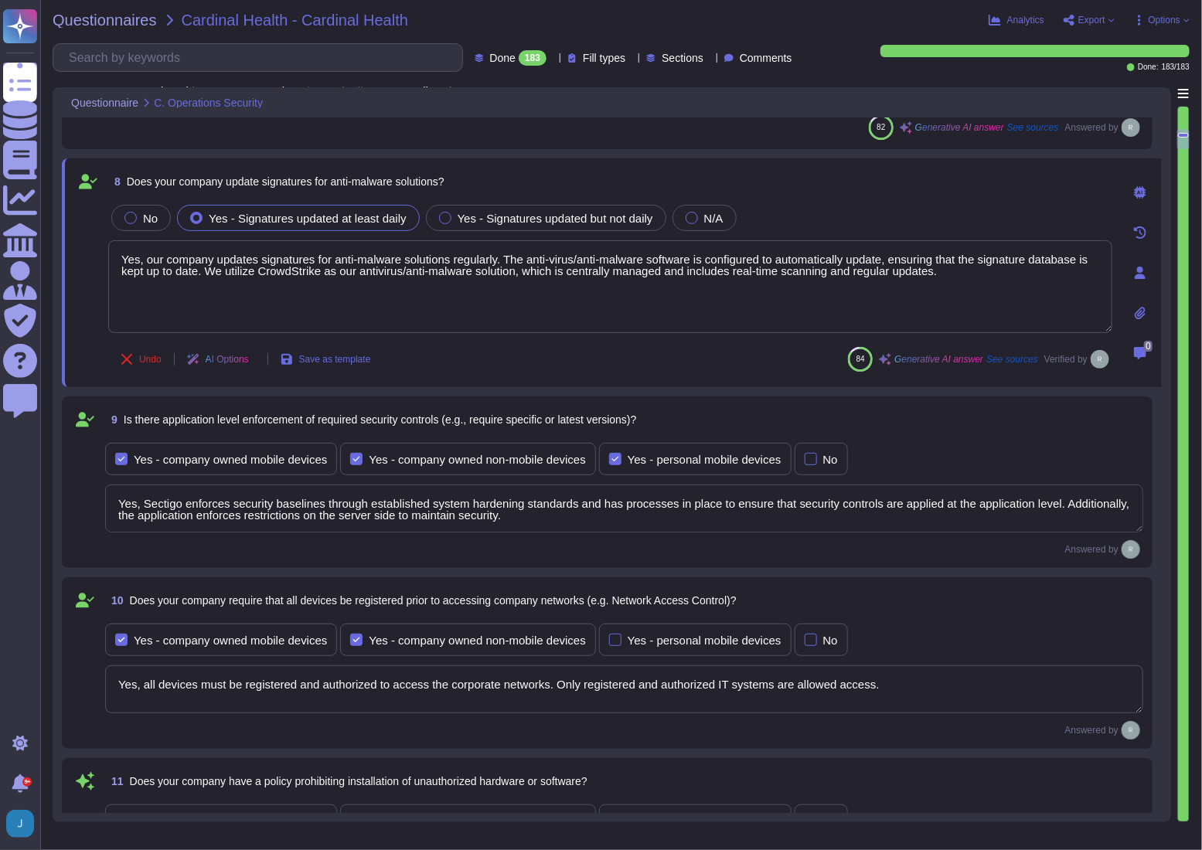
click at [236, 504] on textarea "Yes, Sectigo enforces security baselines through established system hardening s…" at bounding box center [624, 509] width 1038 height 48
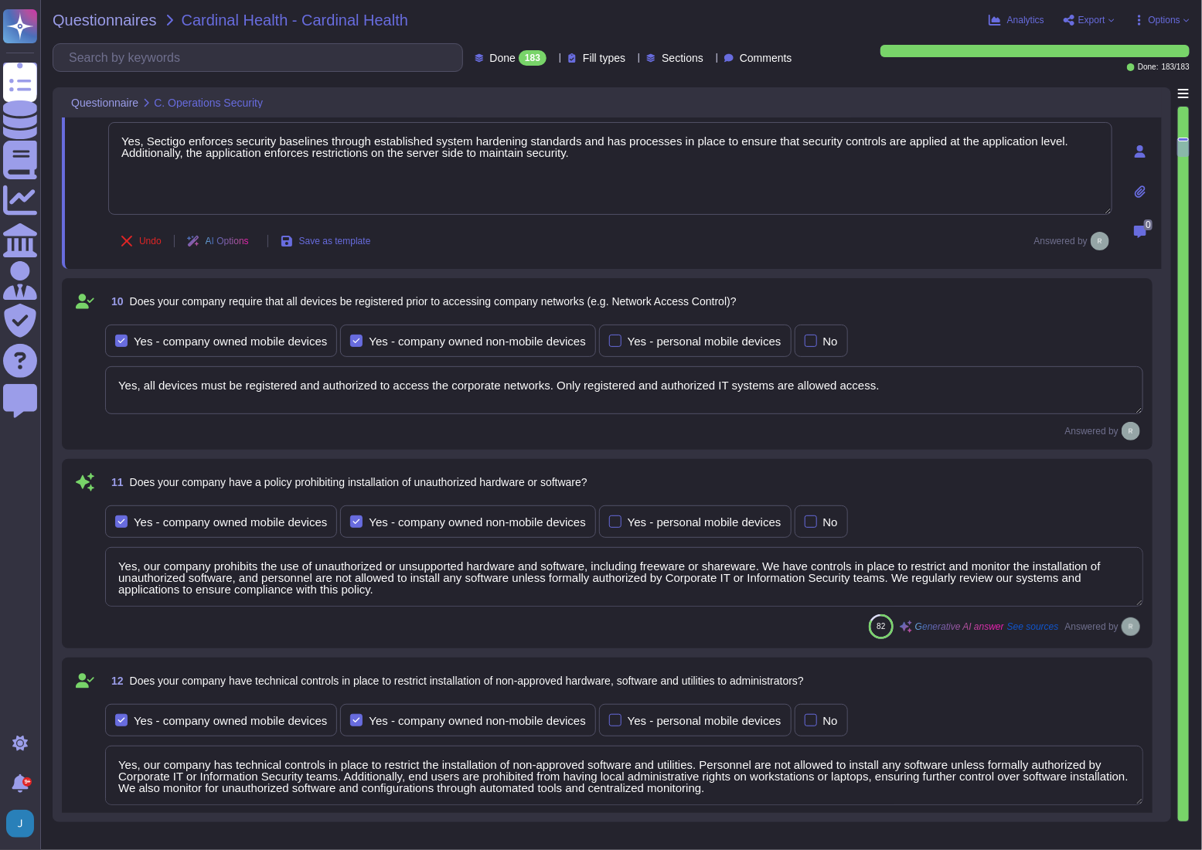
scroll to position [2739, 0]
type textarea "Yes, devices are locked down after a maximum of 5 failed login attempts, and th…"
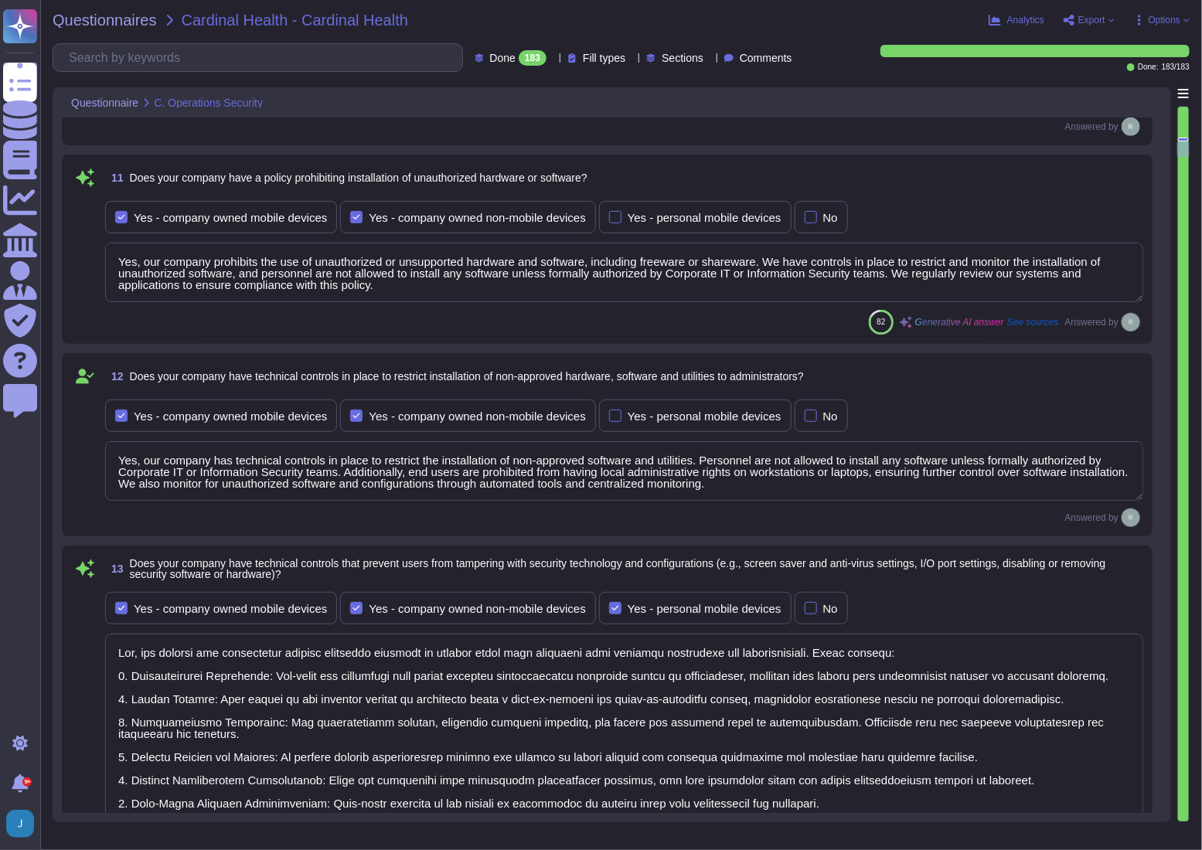
scroll to position [3021, 0]
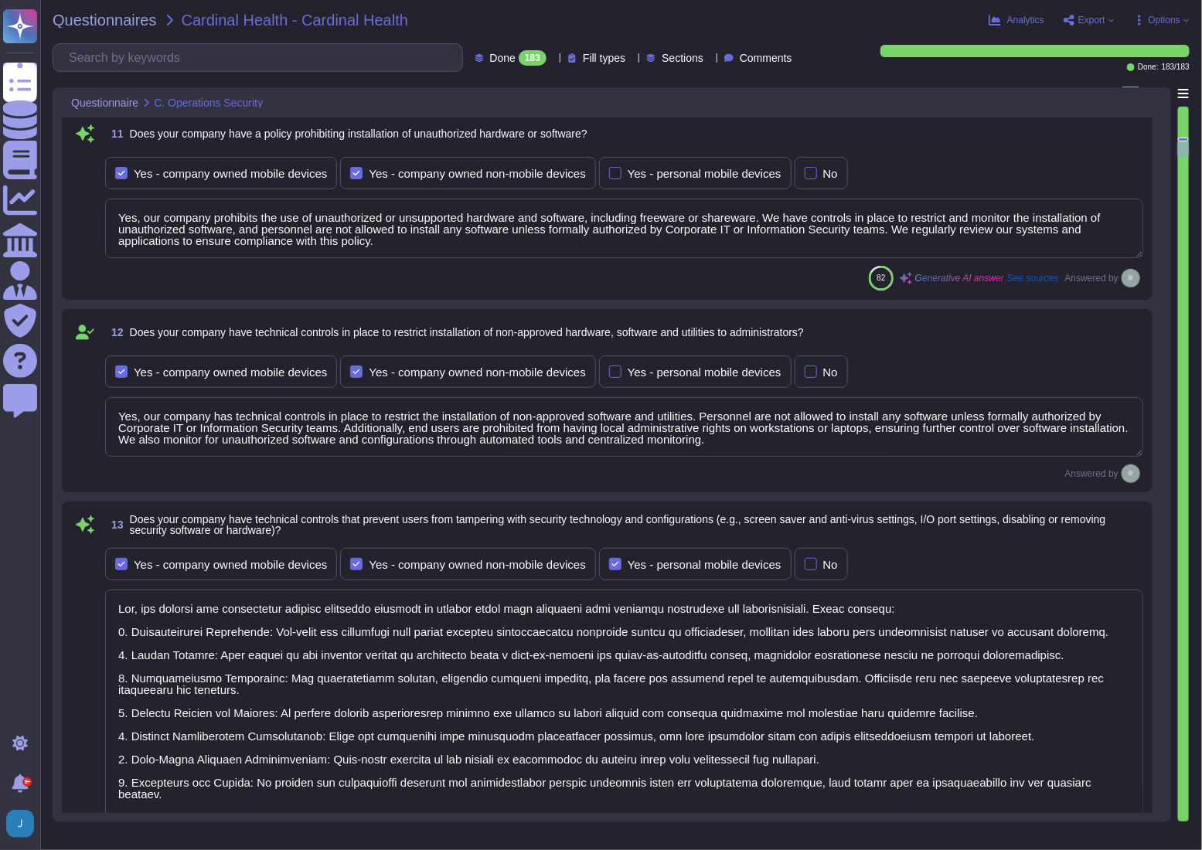
type textarea "Yes, all incoming and outgoing email attachments are scanned for malicious cont…"
click at [137, 425] on textarea "Yes, our company has technical controls in place to restrict the installation o…" at bounding box center [624, 427] width 1038 height 60
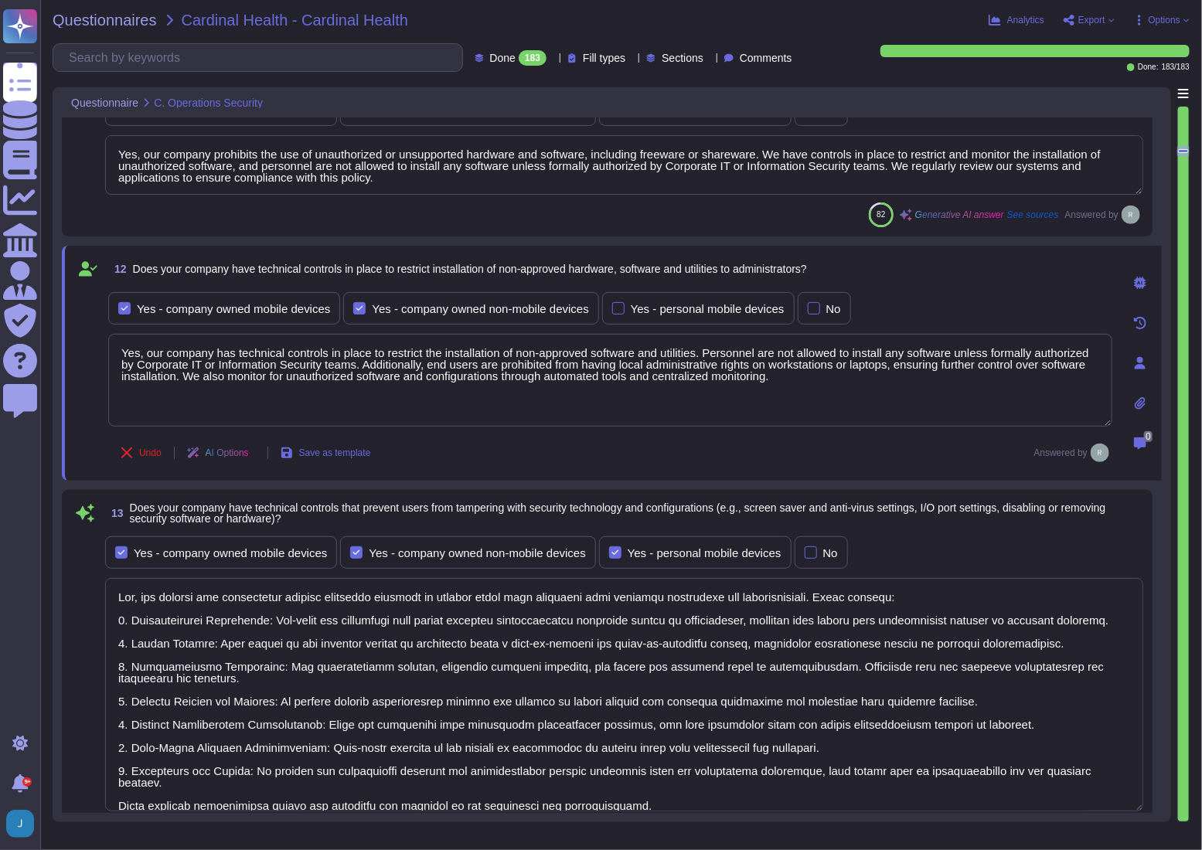
scroll to position [1, 0]
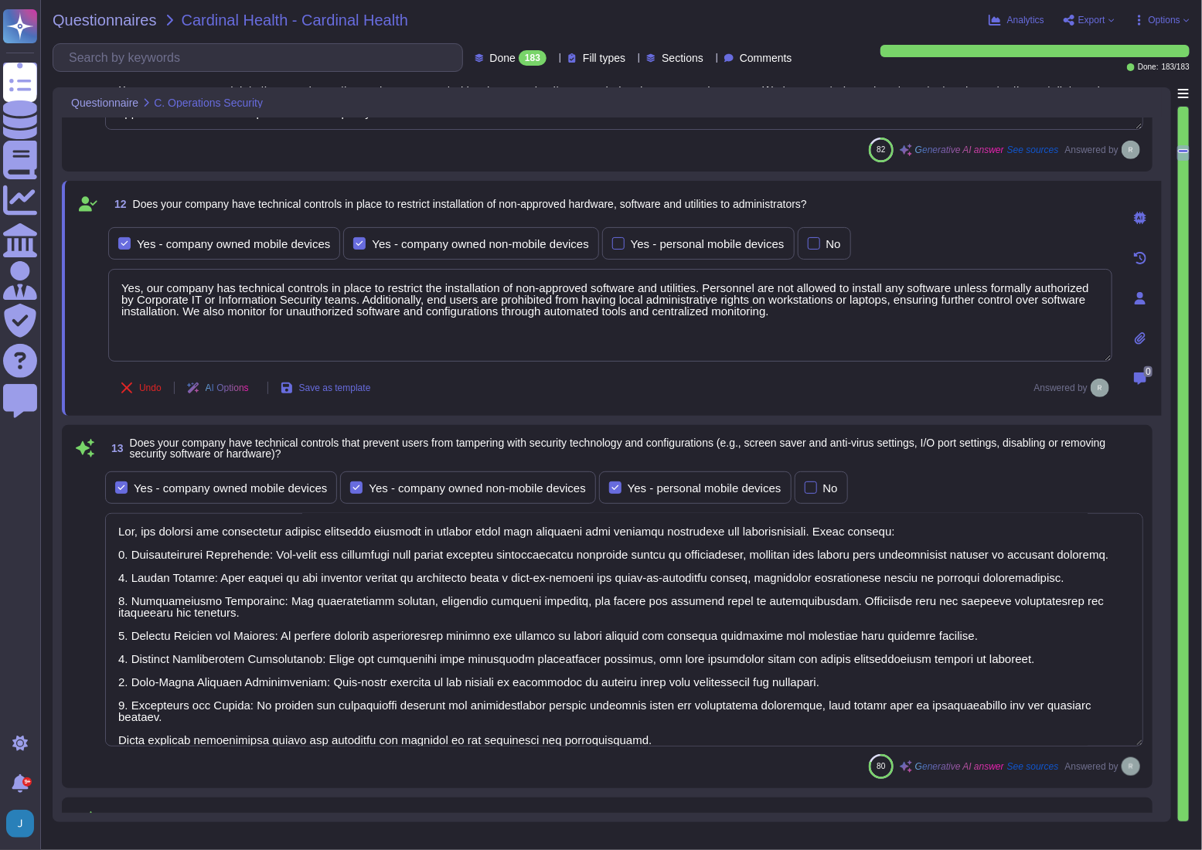
type textarea "Yes, our company performs vulnerability scans of information systems that suppo…"
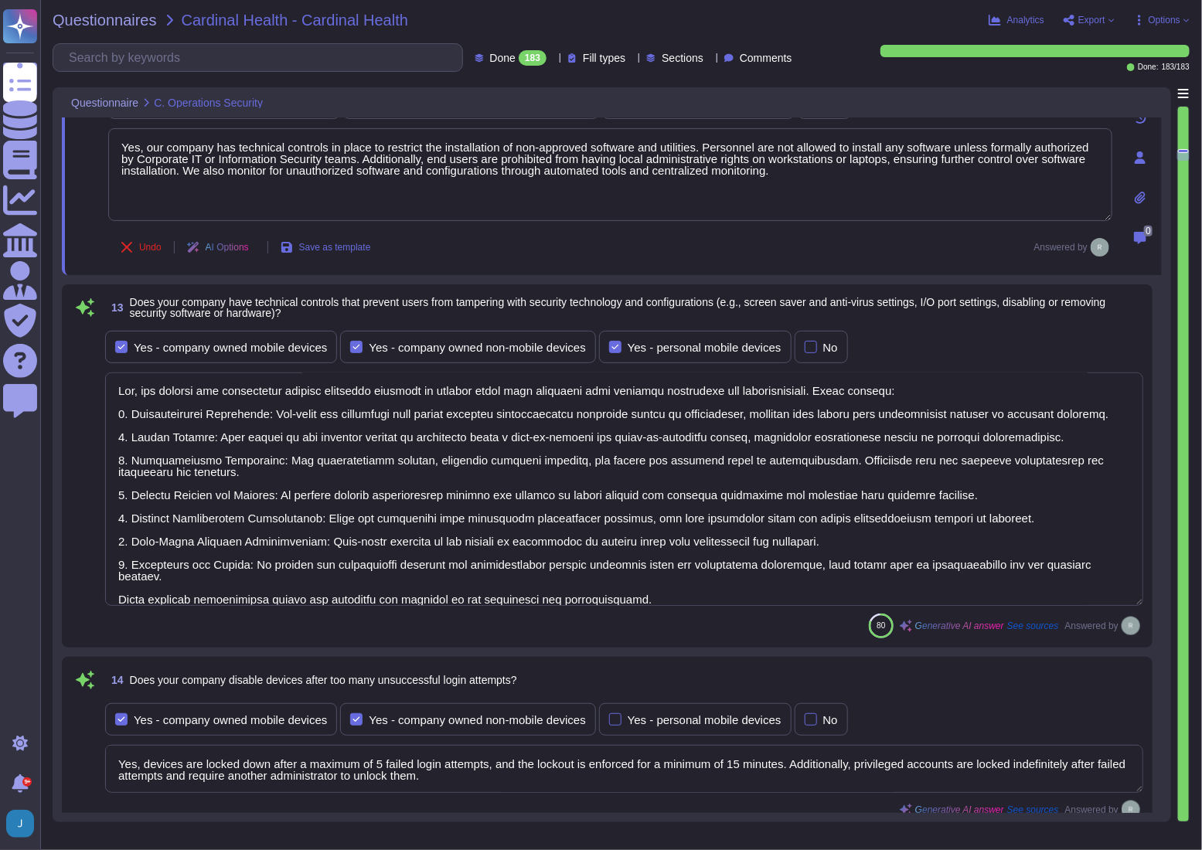
scroll to position [3231, 0]
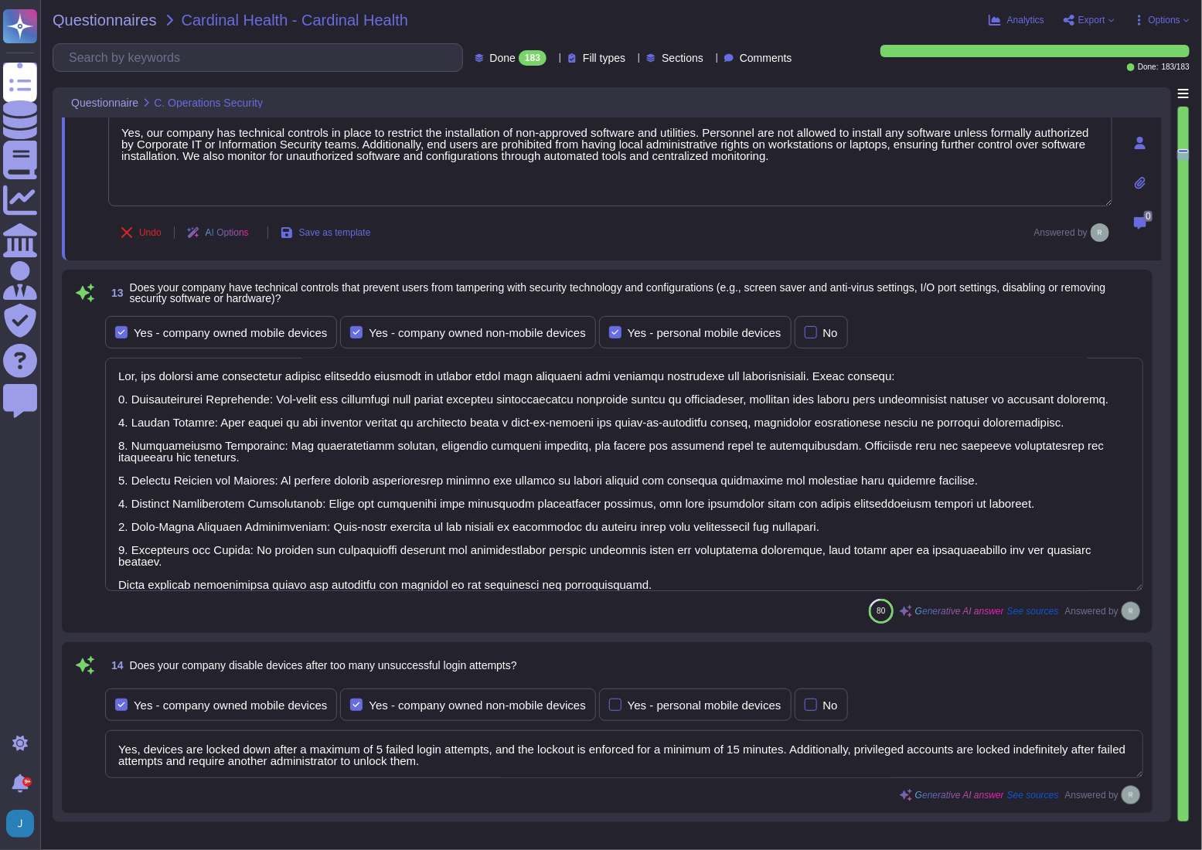
click at [251, 426] on textarea at bounding box center [624, 474] width 1038 height 233
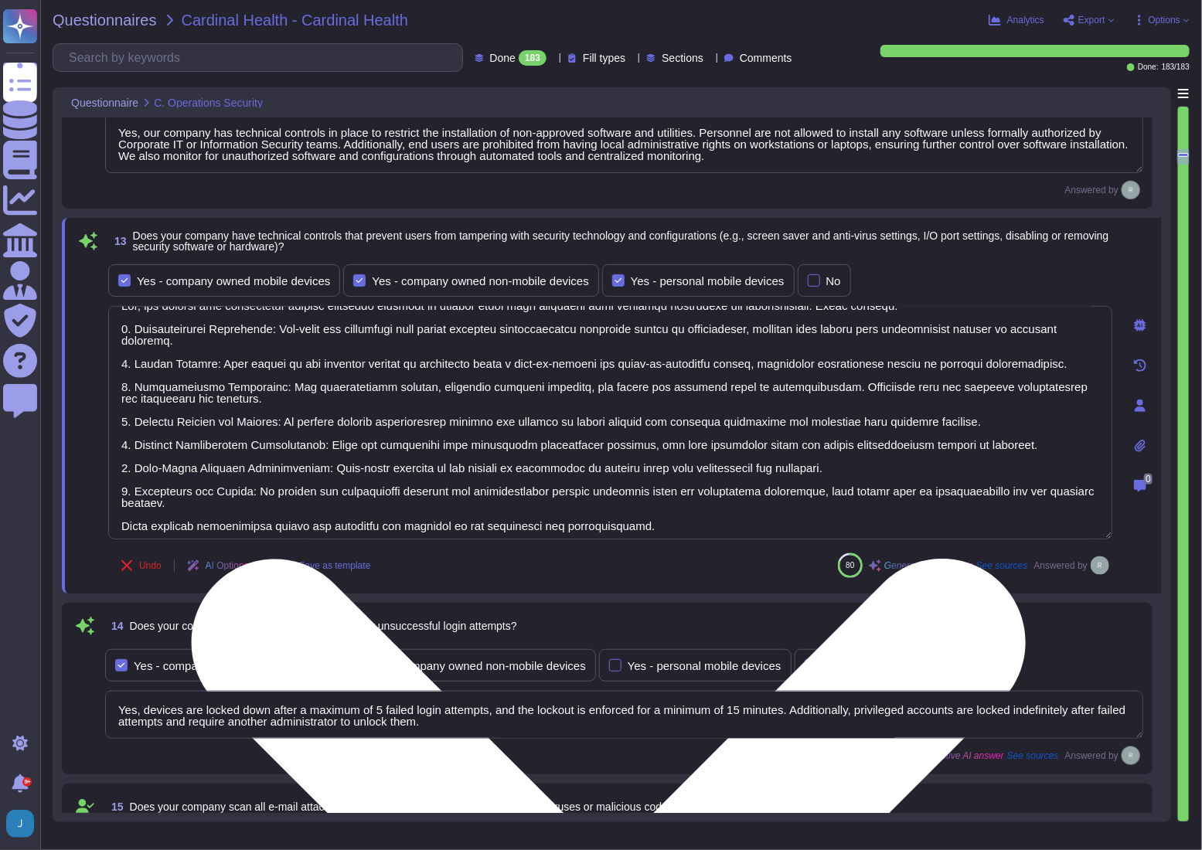
scroll to position [24, 0]
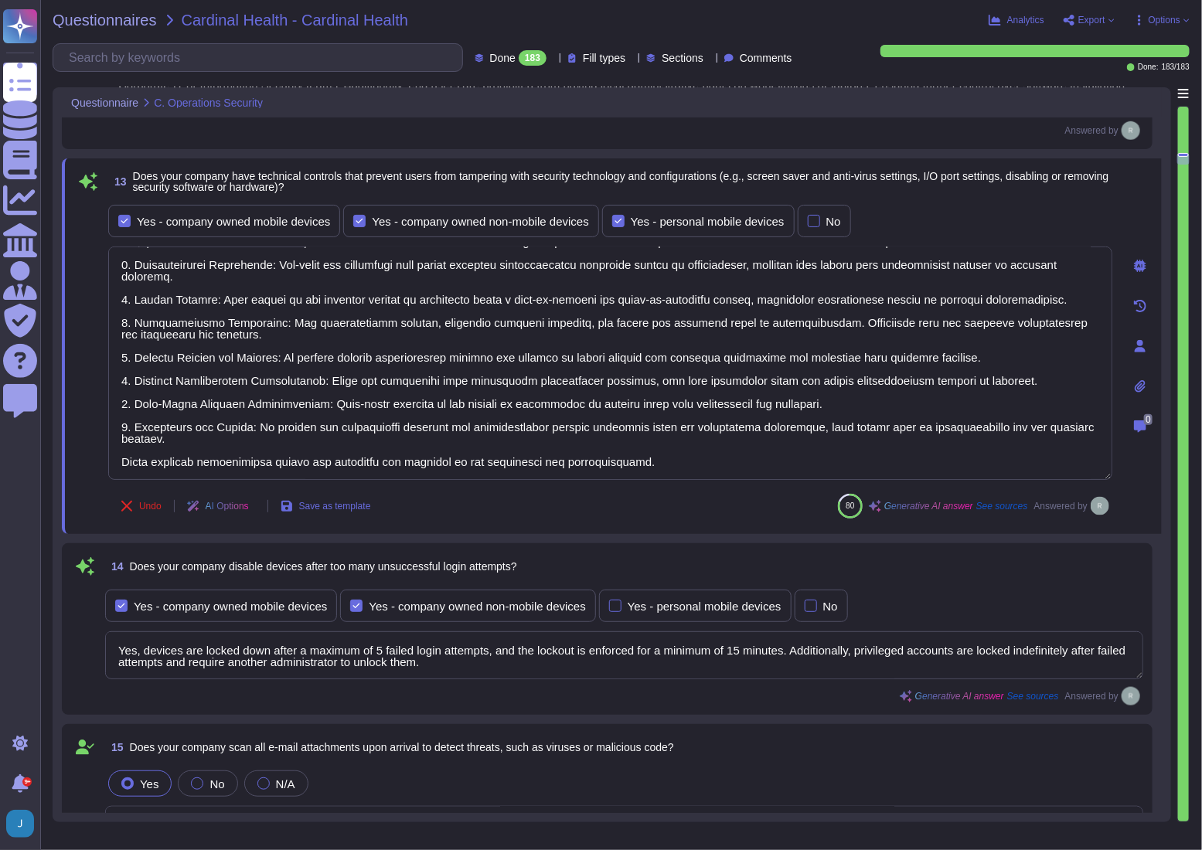
type textarea "Yes, we conduct routine penetration tests of information systems that support o…"
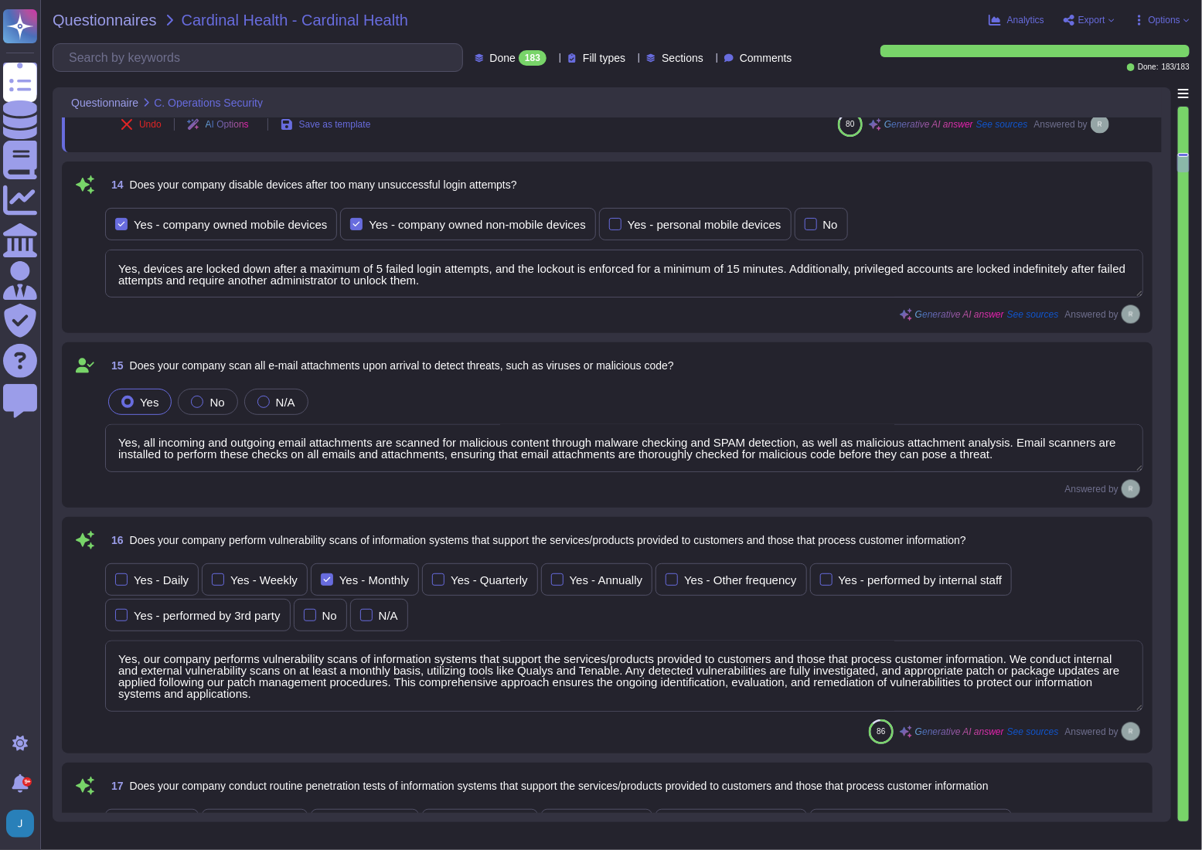
type textarea "No, we do not permit customers to perform their own audits. However, we can sup…"
type textarea "Yes, we conduct routine security code reviews on applications we develop or own…"
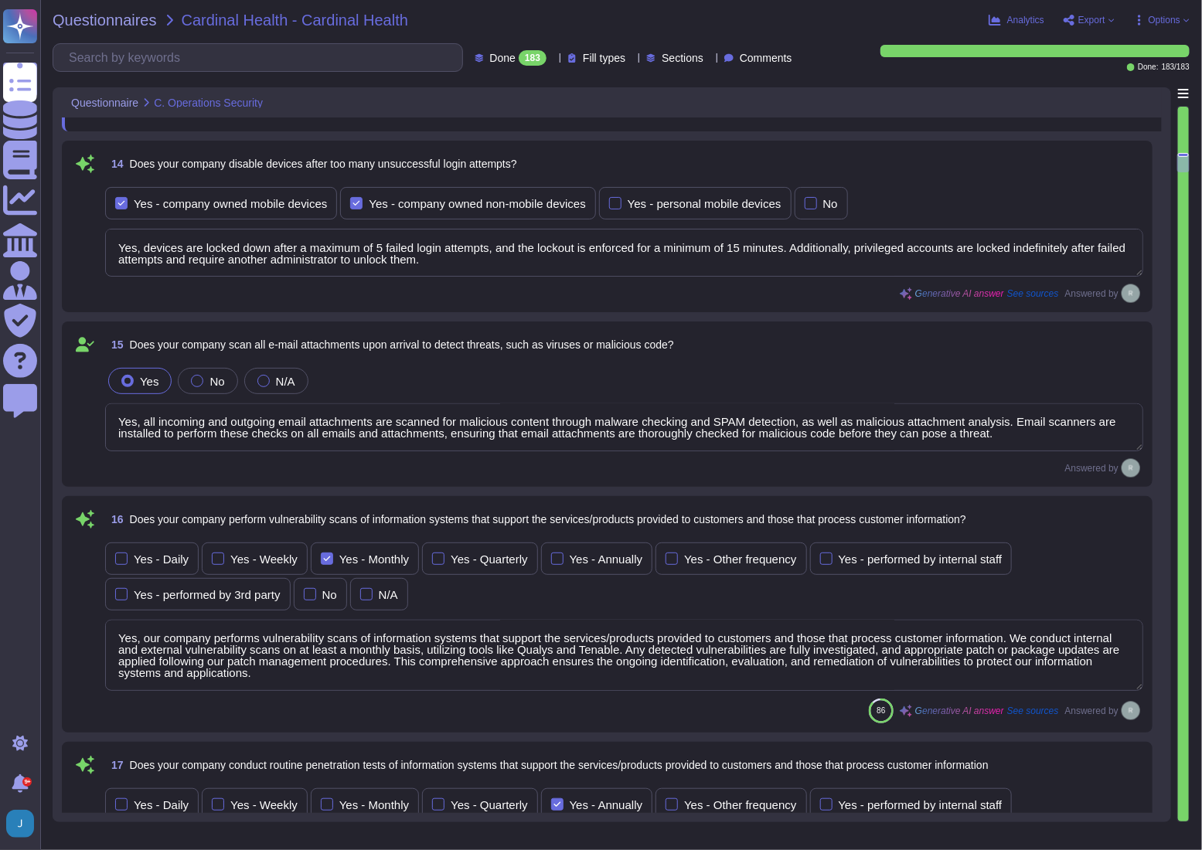
click at [363, 256] on textarea "Yes, devices are locked down after a maximum of 5 failed login attempts, and th…" at bounding box center [624, 253] width 1038 height 48
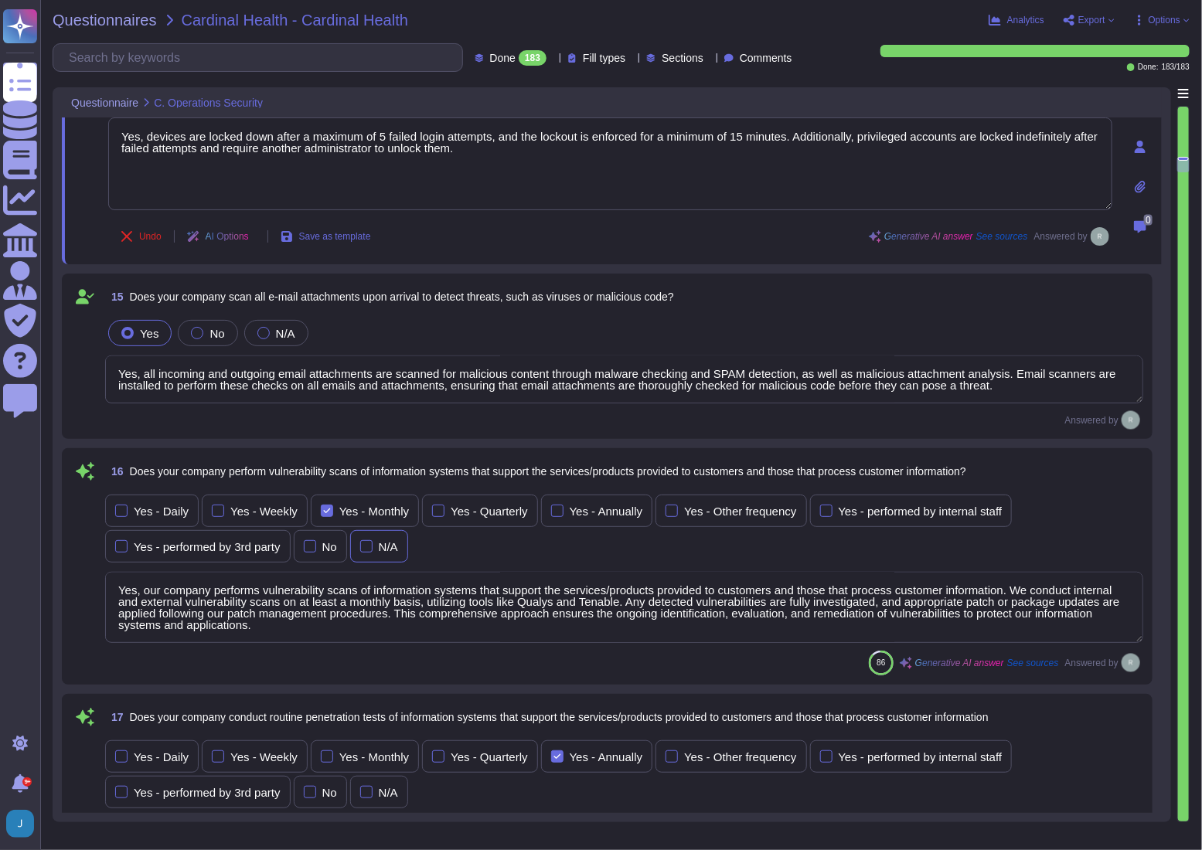
scroll to position [3793, 0]
type textarea "Yes, we conduct routine security code reviews on applications we develop or own…"
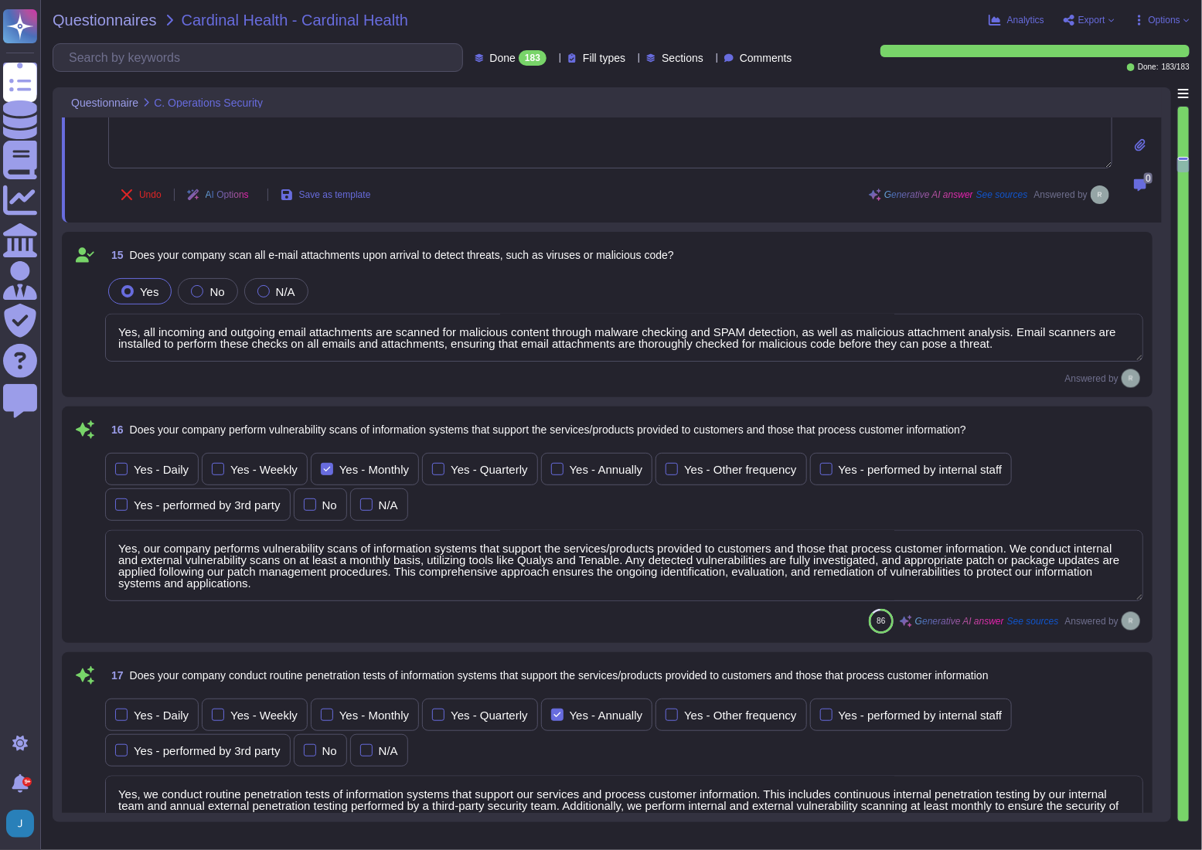
click at [192, 549] on textarea "Yes, our company performs vulnerability scans of information systems that suppo…" at bounding box center [624, 565] width 1038 height 71
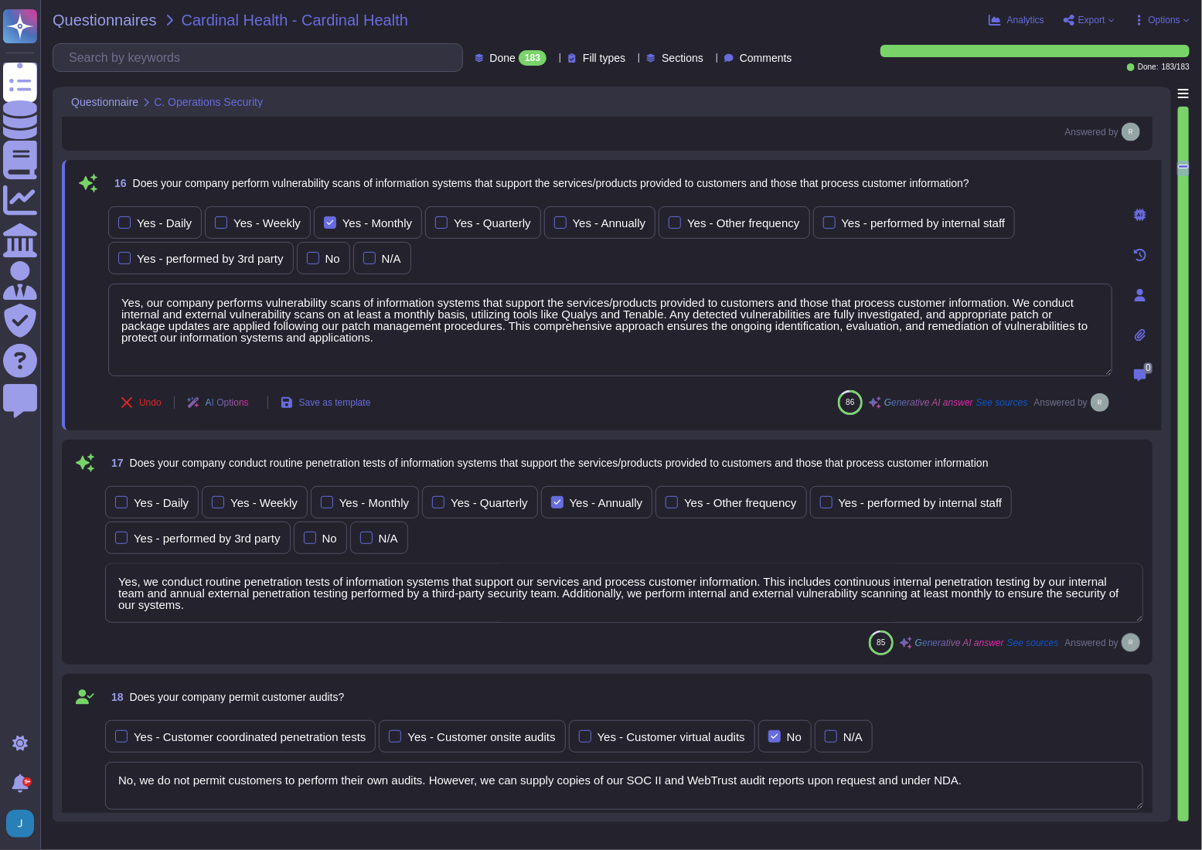
type textarea "Yes, Sectigo follows industry standards, including the OWASP Top 10, to mitigat…"
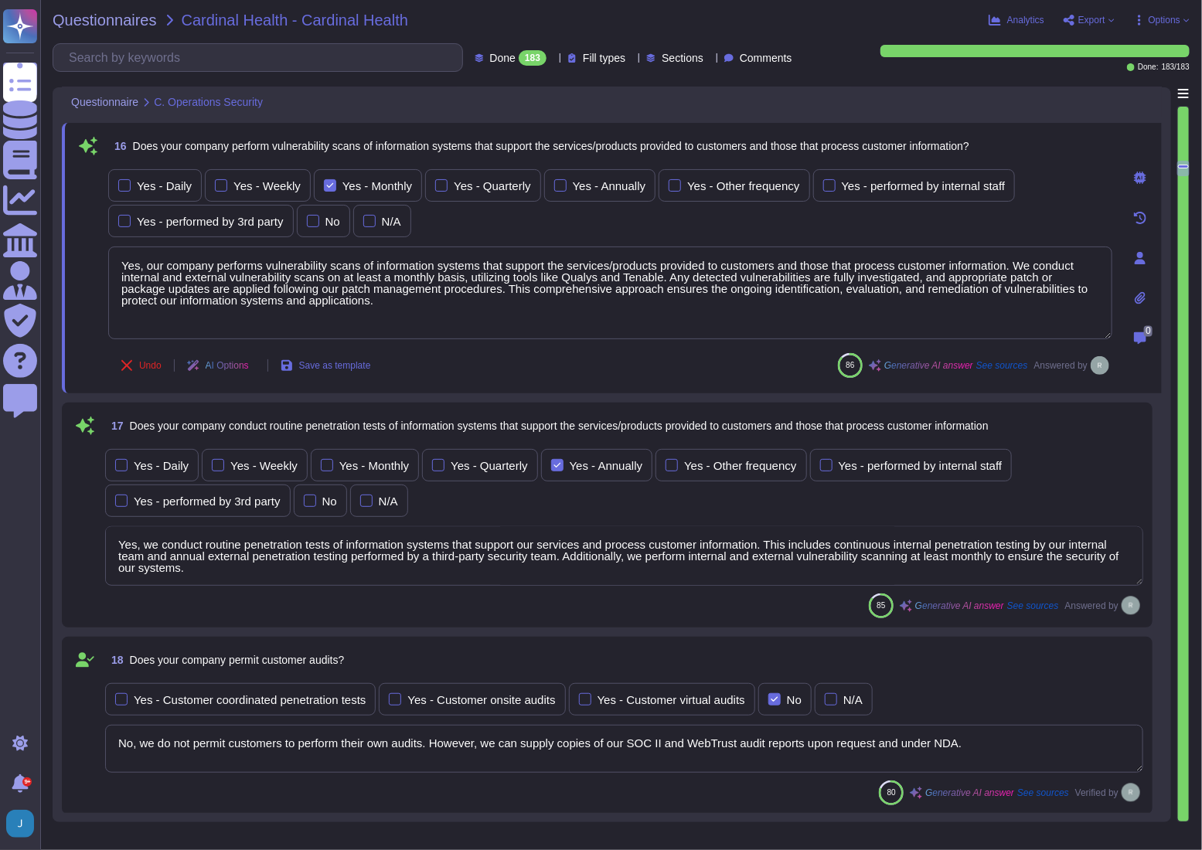
type textarea "Yes, our company tracks and appropriately remediates findings from vulnerabilit…"
click at [162, 549] on textarea "Yes, we conduct routine penetration tests of information systems that support o…" at bounding box center [624, 556] width 1038 height 60
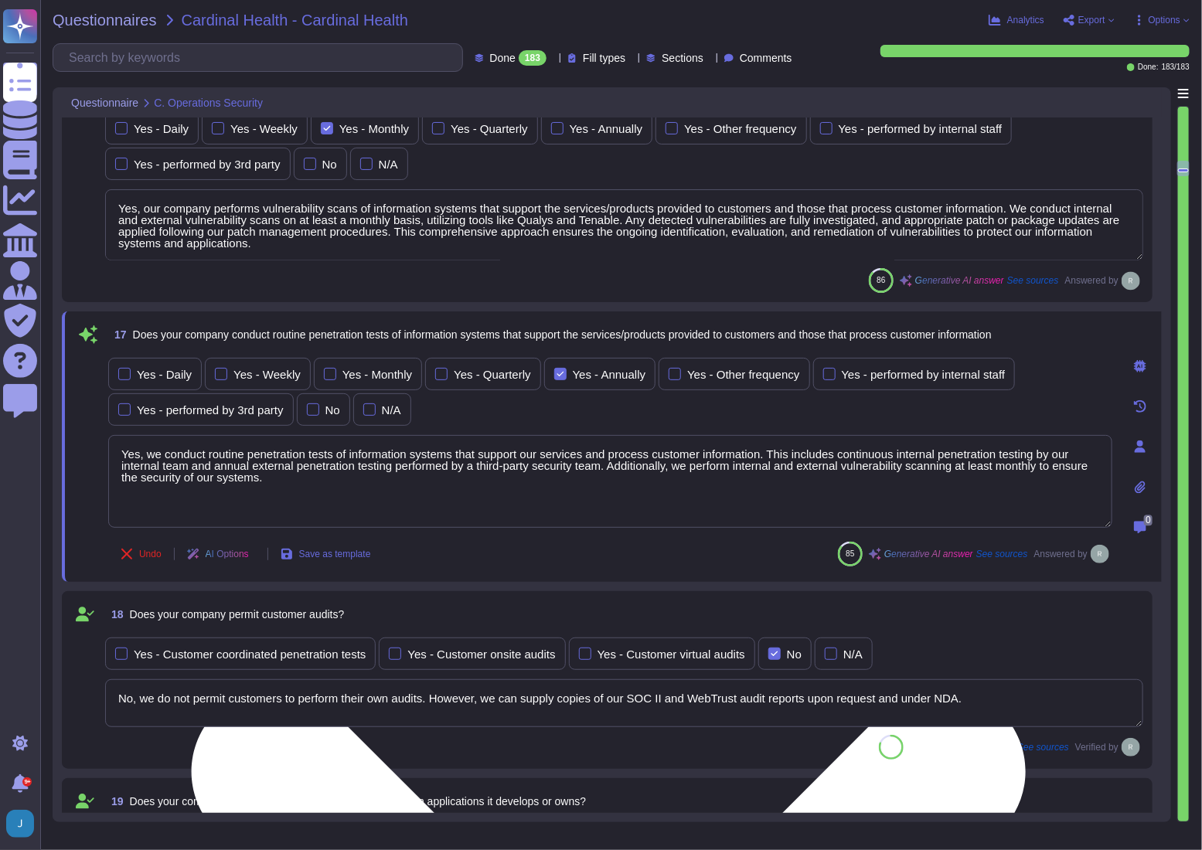
type textarea "Yes, our company tracks and appropriately remediates findings from vulnerabilit…"
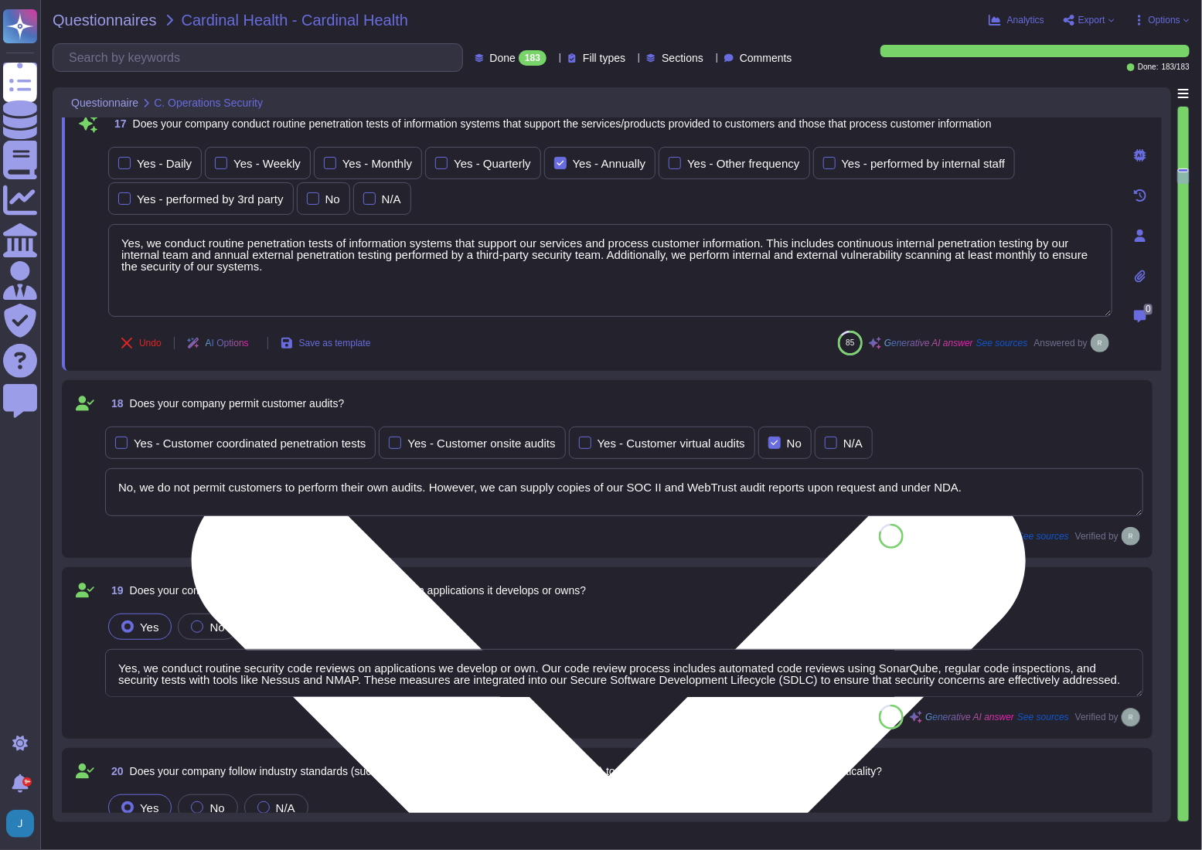
scroll to position [4355, 0]
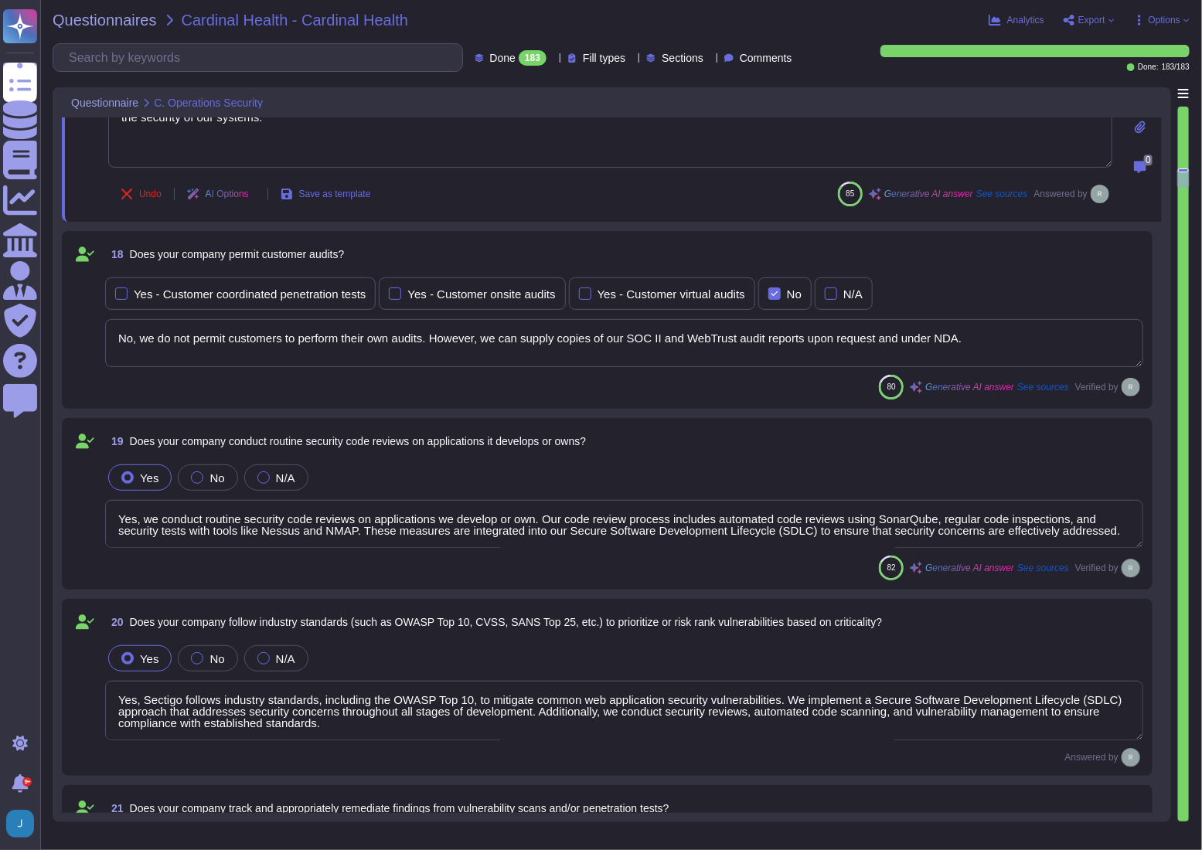
type textarea "Yes, our company has a solution in place to detect, monitor, prevent, and mitig…"
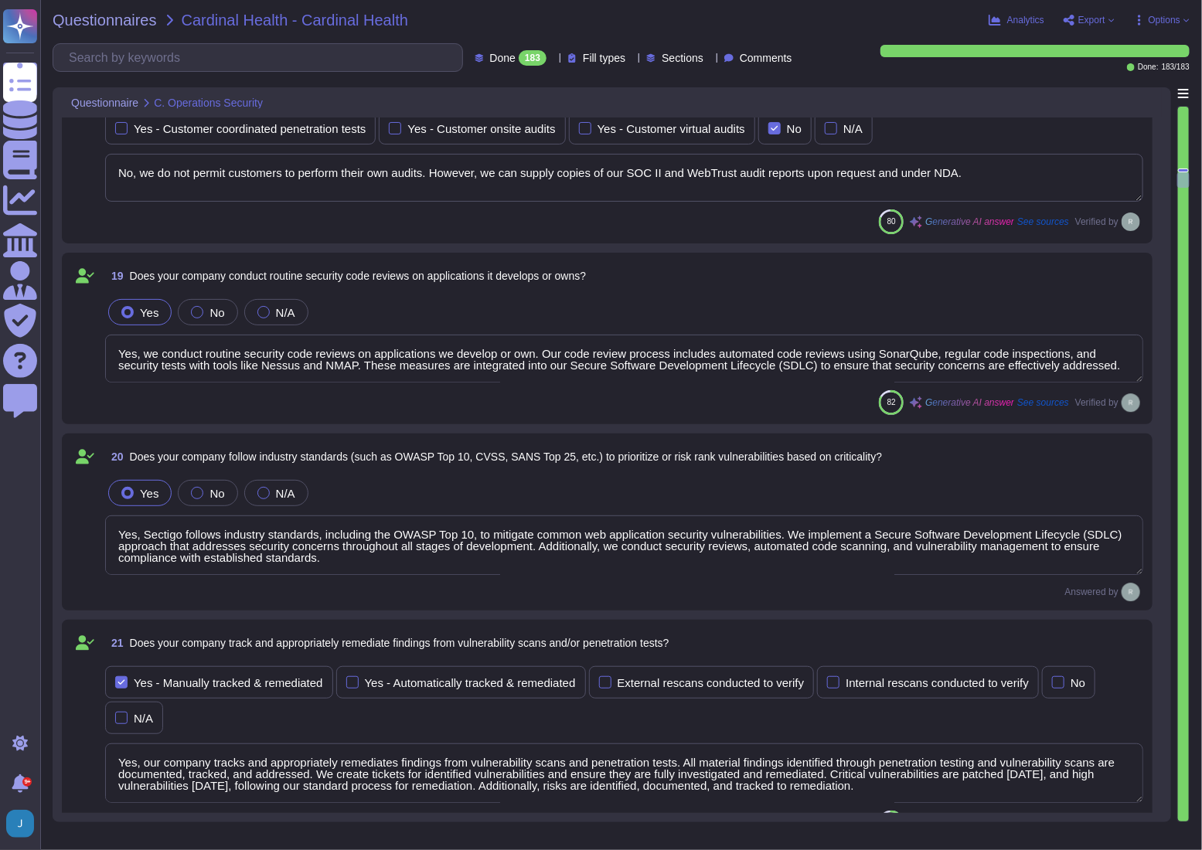
scroll to position [1, 0]
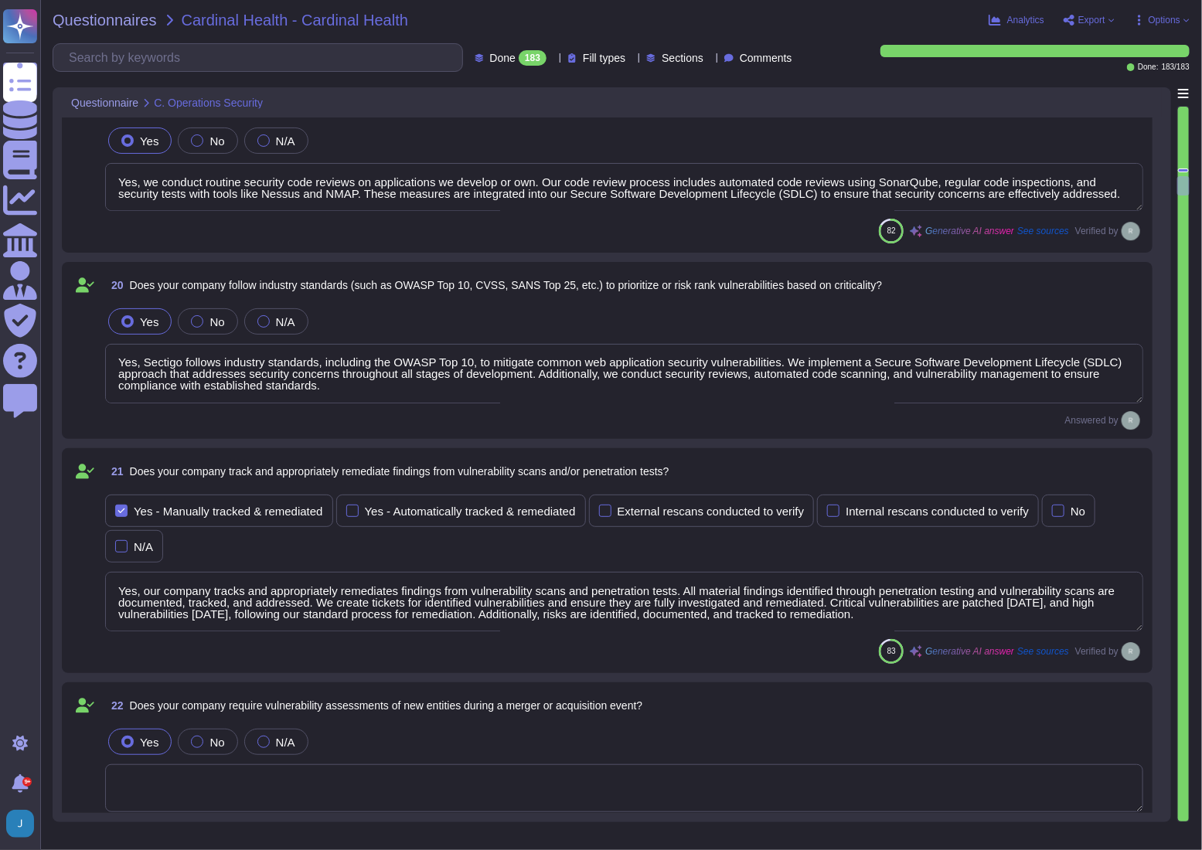
type textarea "Yes, our company conducts quarterly scans to identify unauthorized wireless acc…"
type textarea "Our company has a documented records retention policy and retention schedule th…"
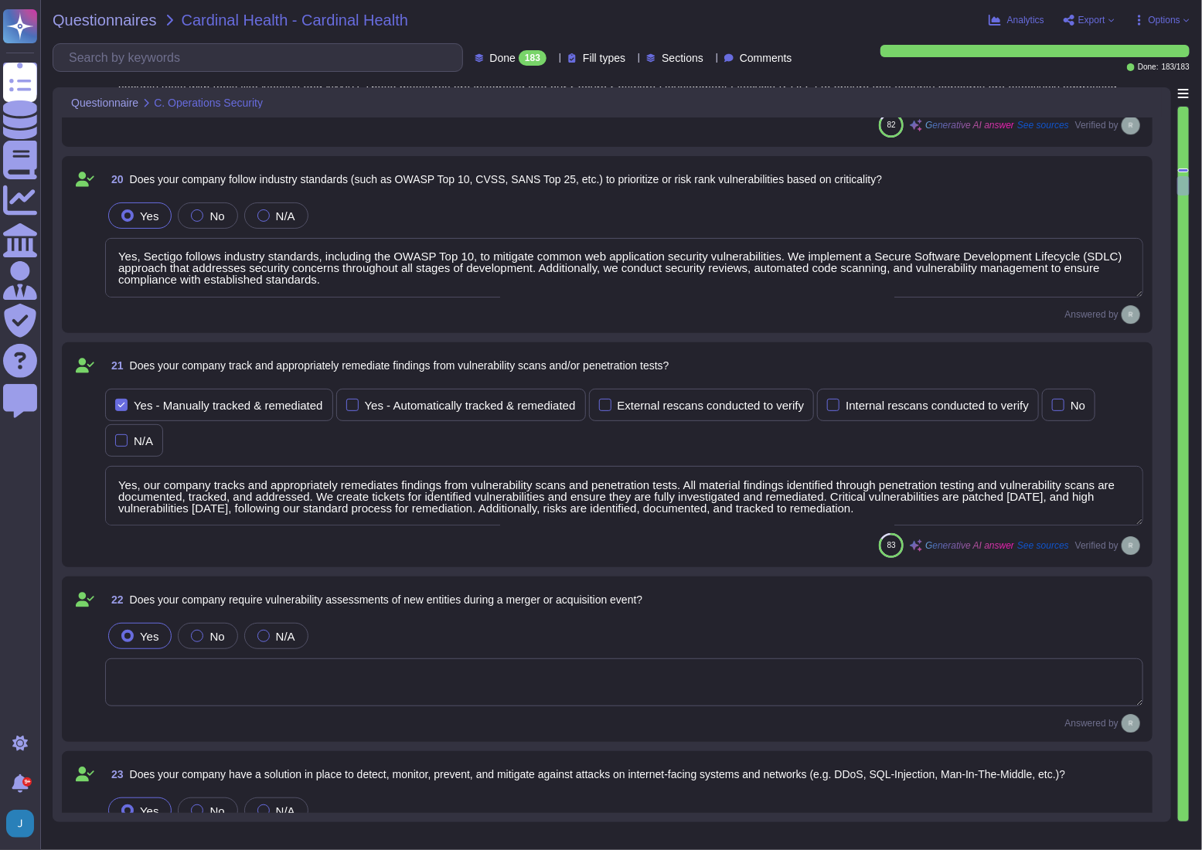
scroll to position [4847, 0]
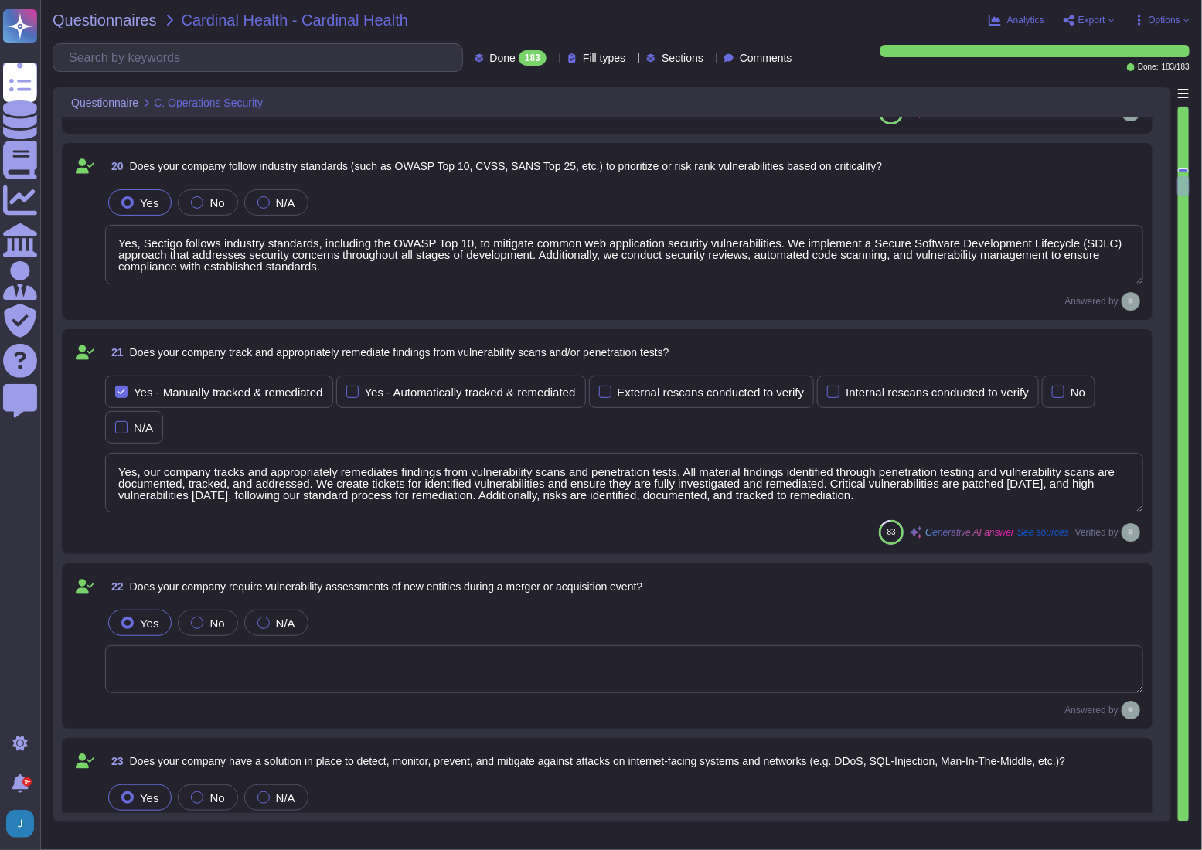
click at [231, 256] on textarea "Yes, Sectigo follows industry standards, including the OWASP Top 10, to mitigat…" at bounding box center [624, 255] width 1038 height 60
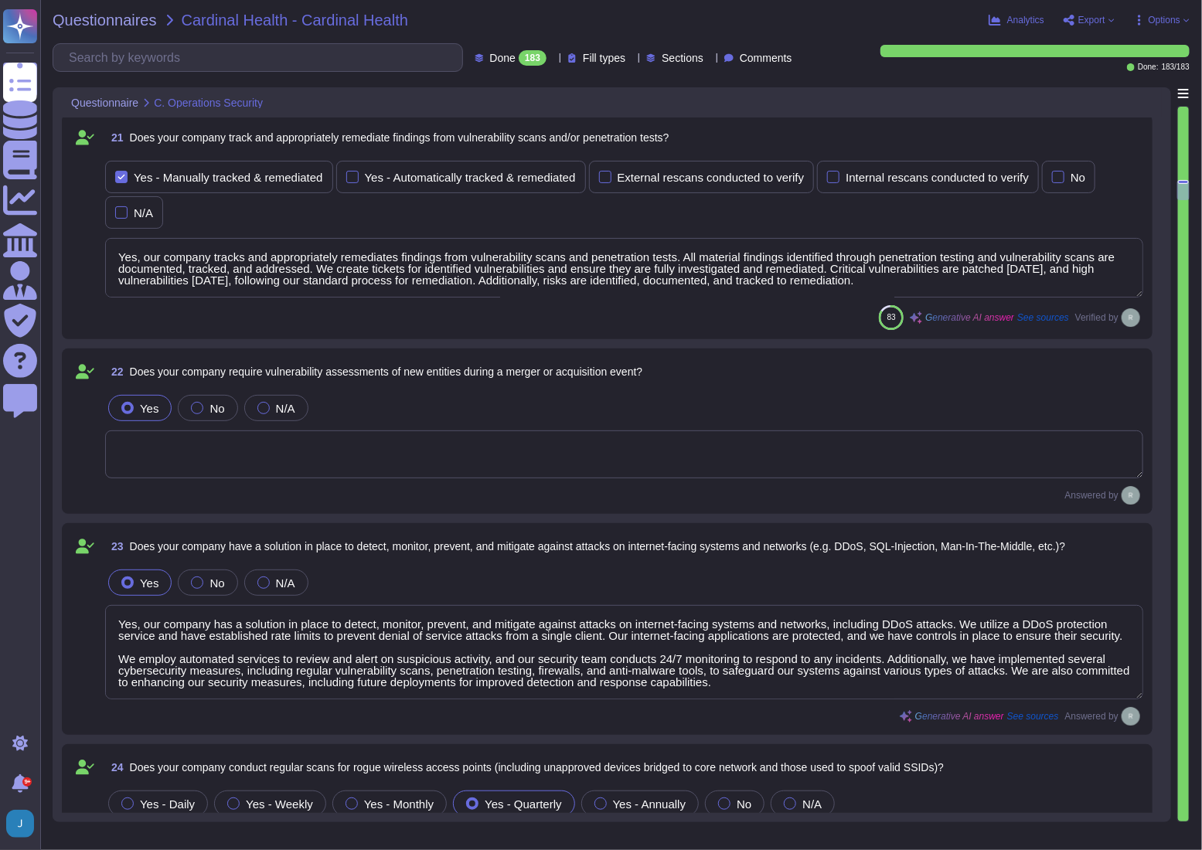
scroll to position [1, 0]
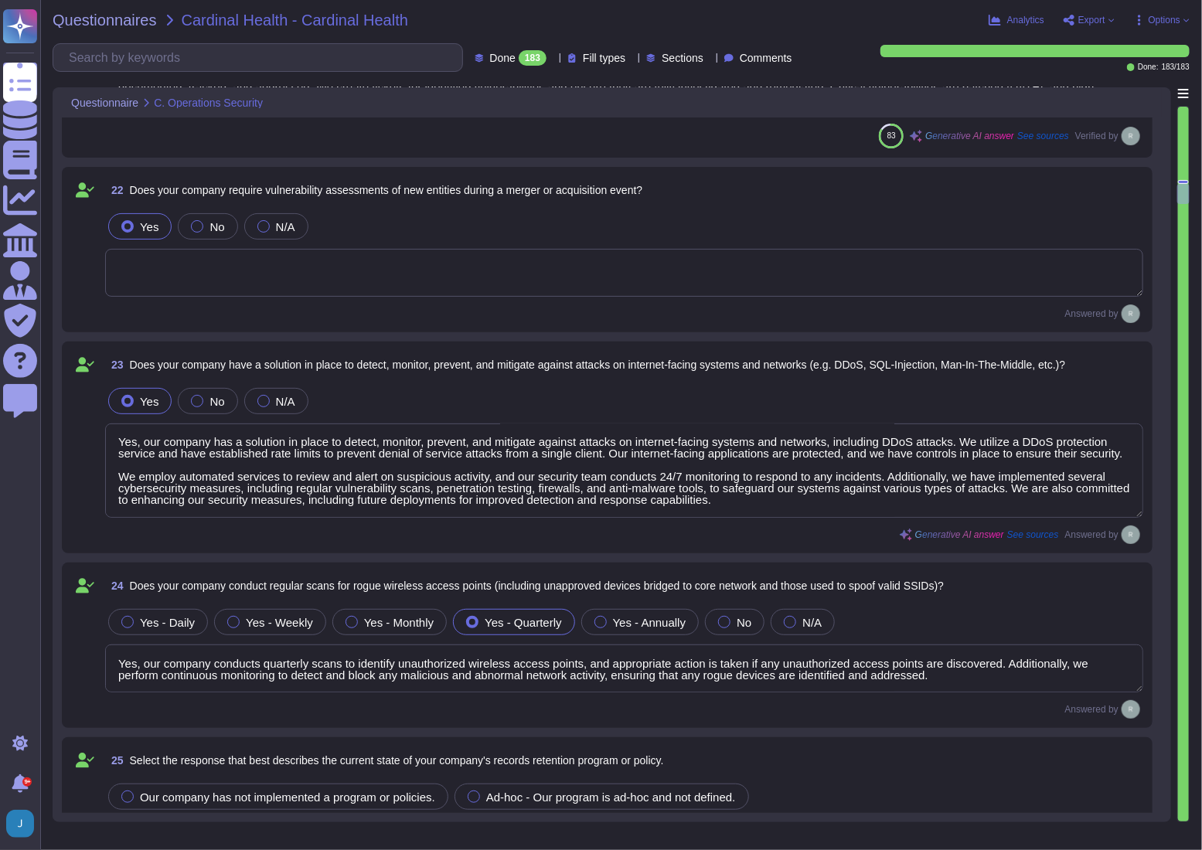
type textarea "Customer data records retention periods are not fixed and will vary based on se…"
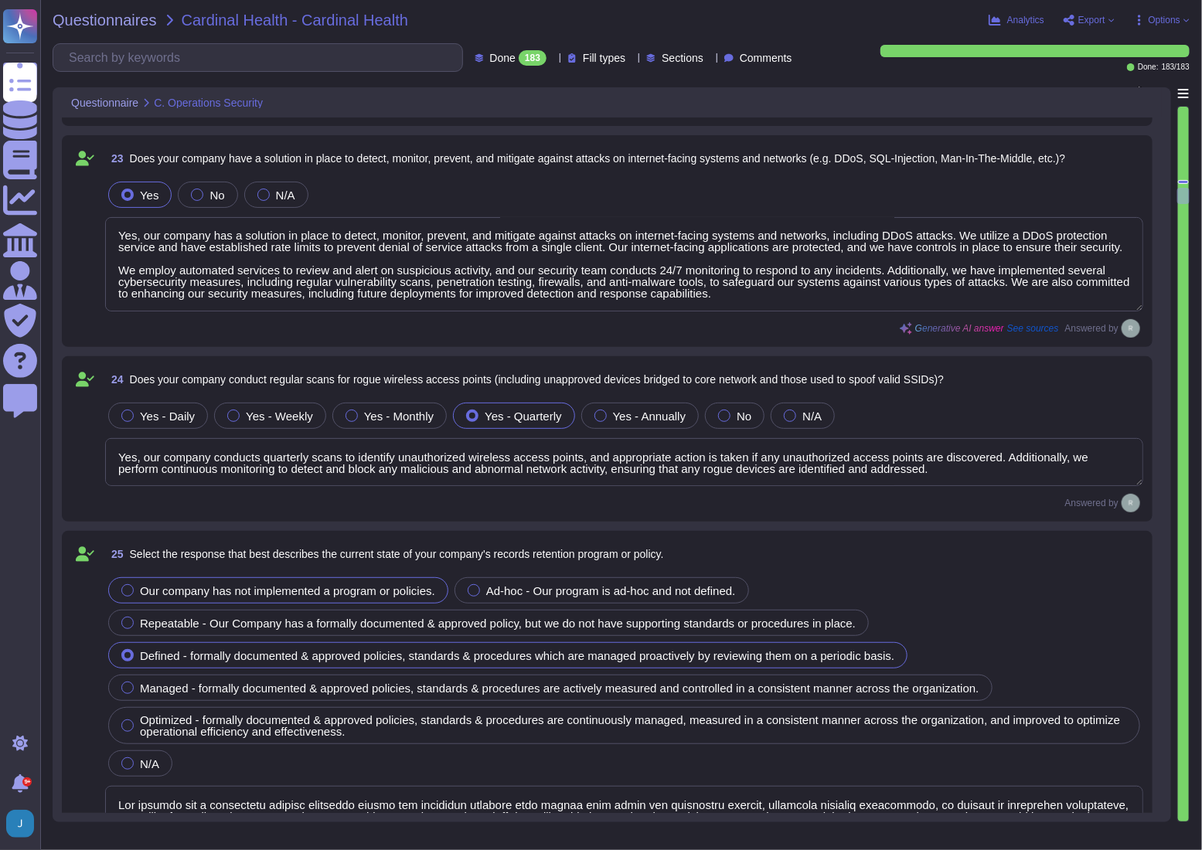
scroll to position [5479, 0]
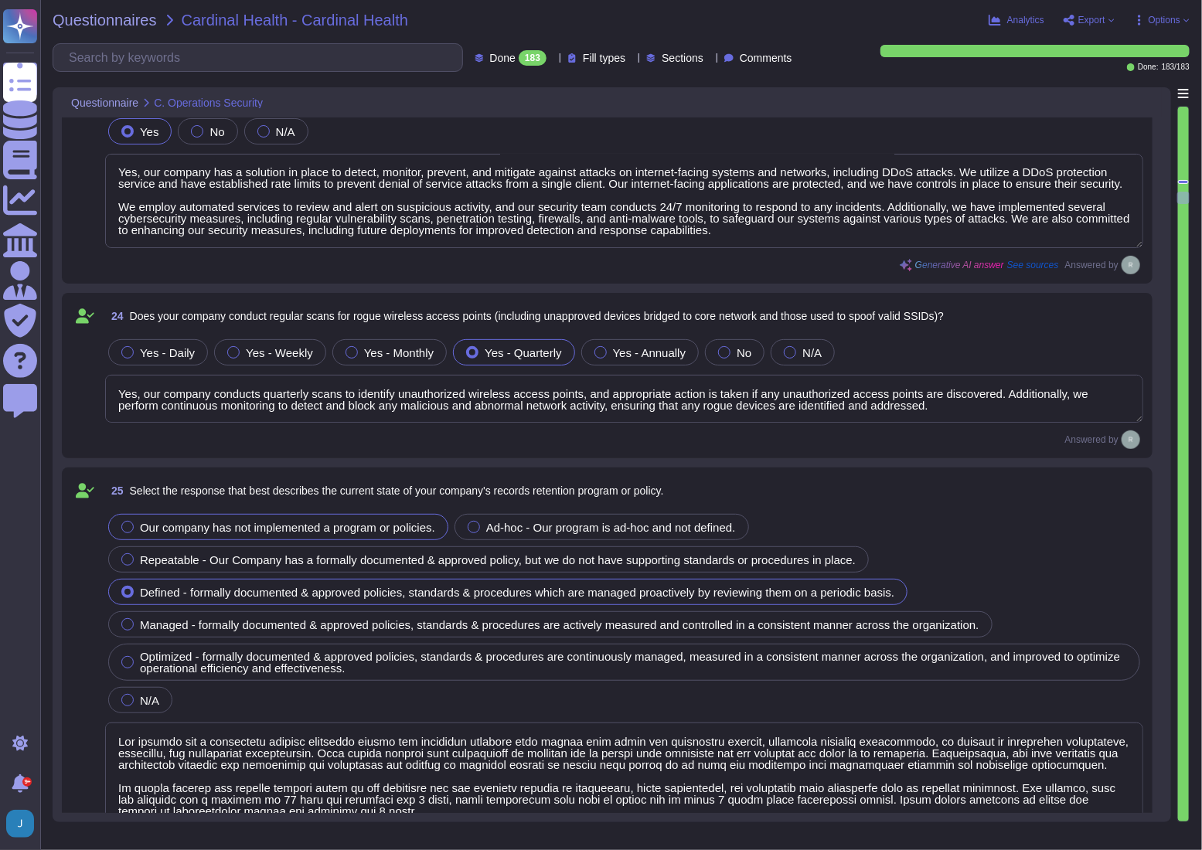
type textarea "- Account Lockout: Accounts are locked after a maximum of 5 failed login attemp…"
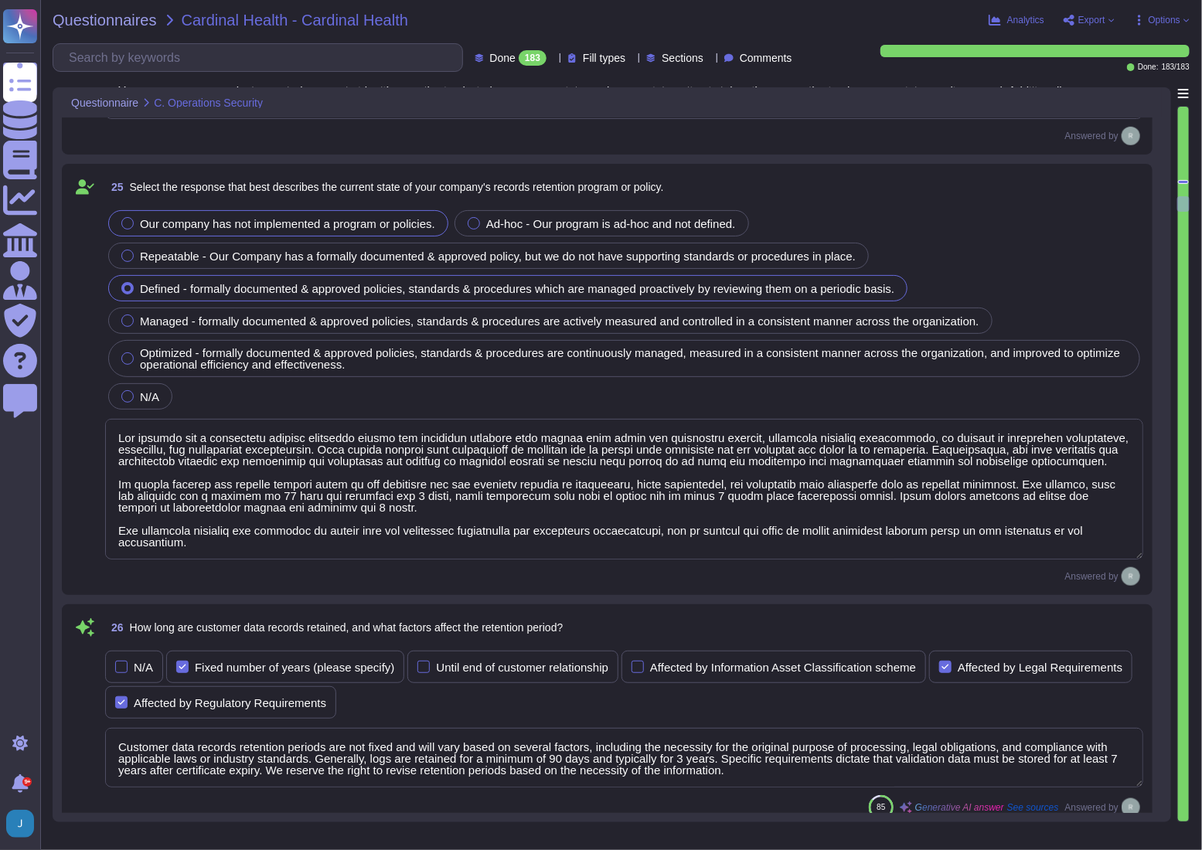
scroll to position [5830, 0]
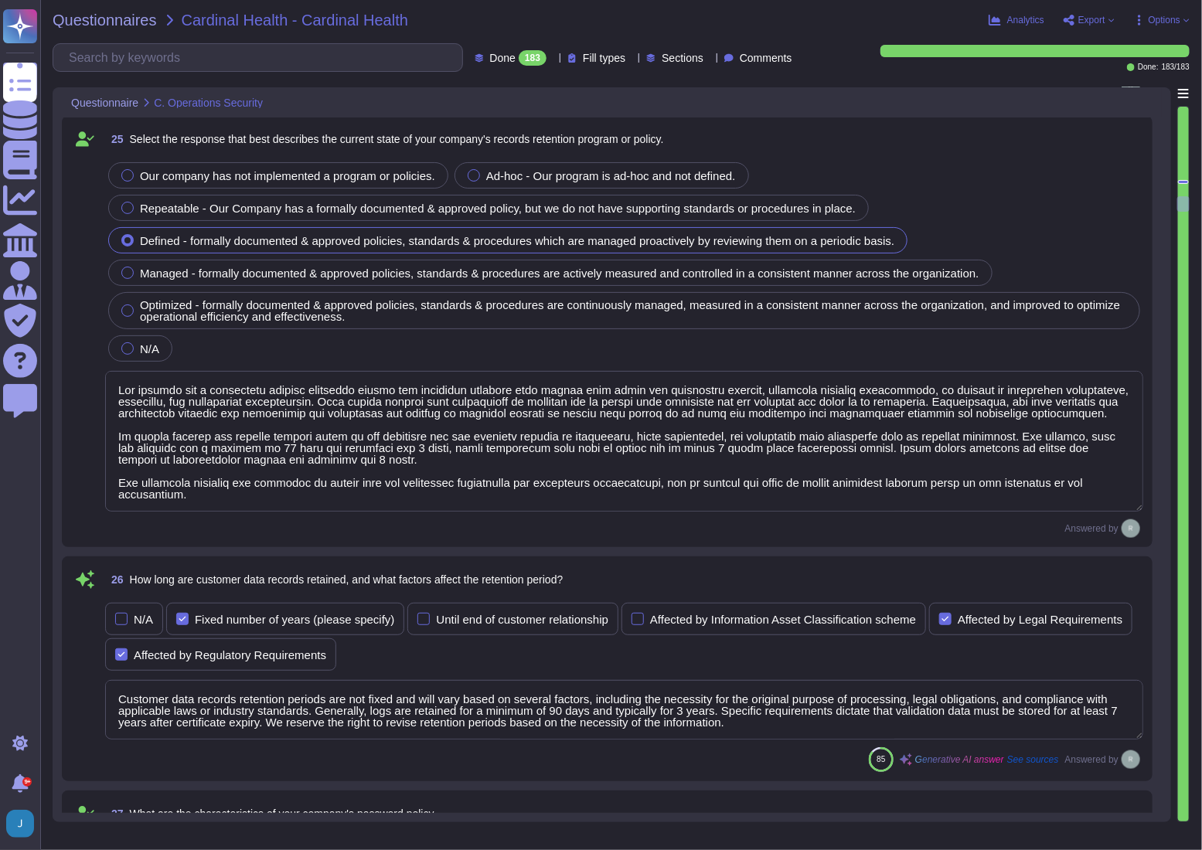
click at [168, 401] on textarea at bounding box center [624, 441] width 1038 height 141
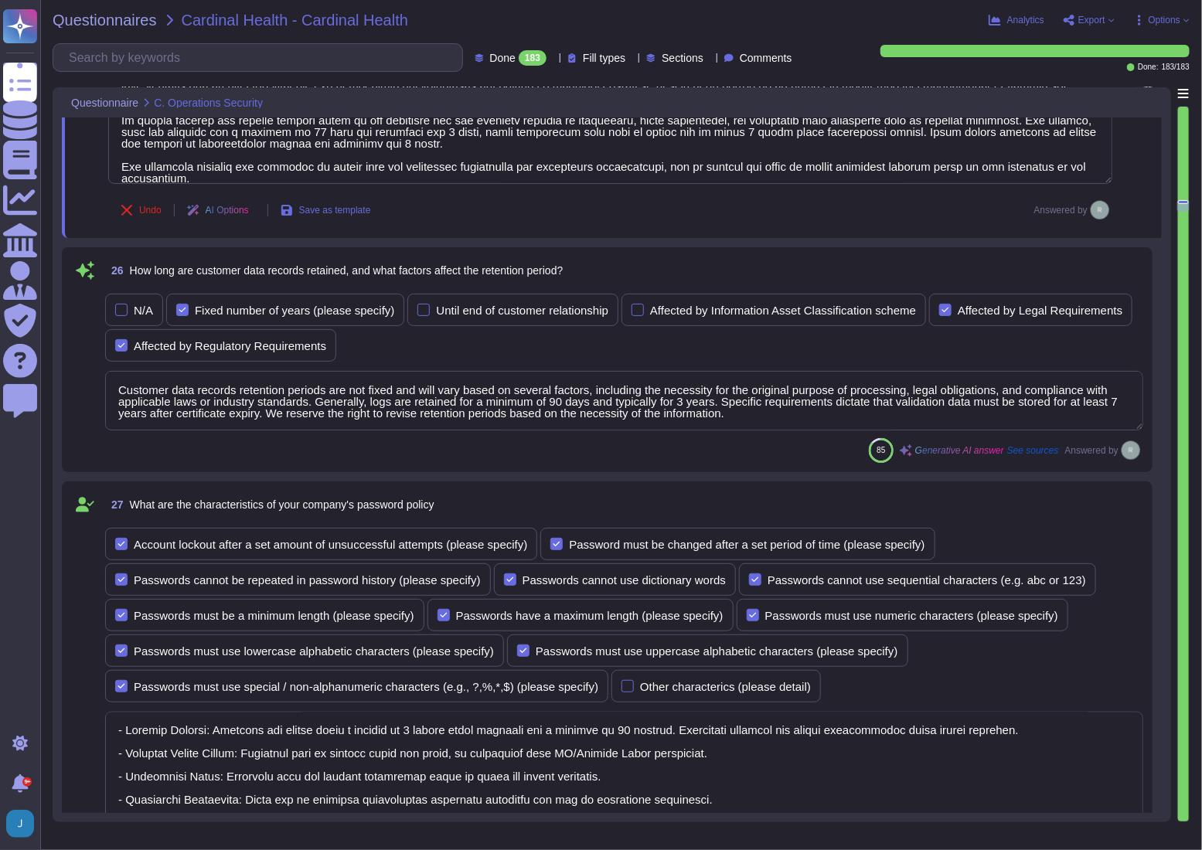
type textarea "Yes, the company configures user accounts so that first-time user account passw…"
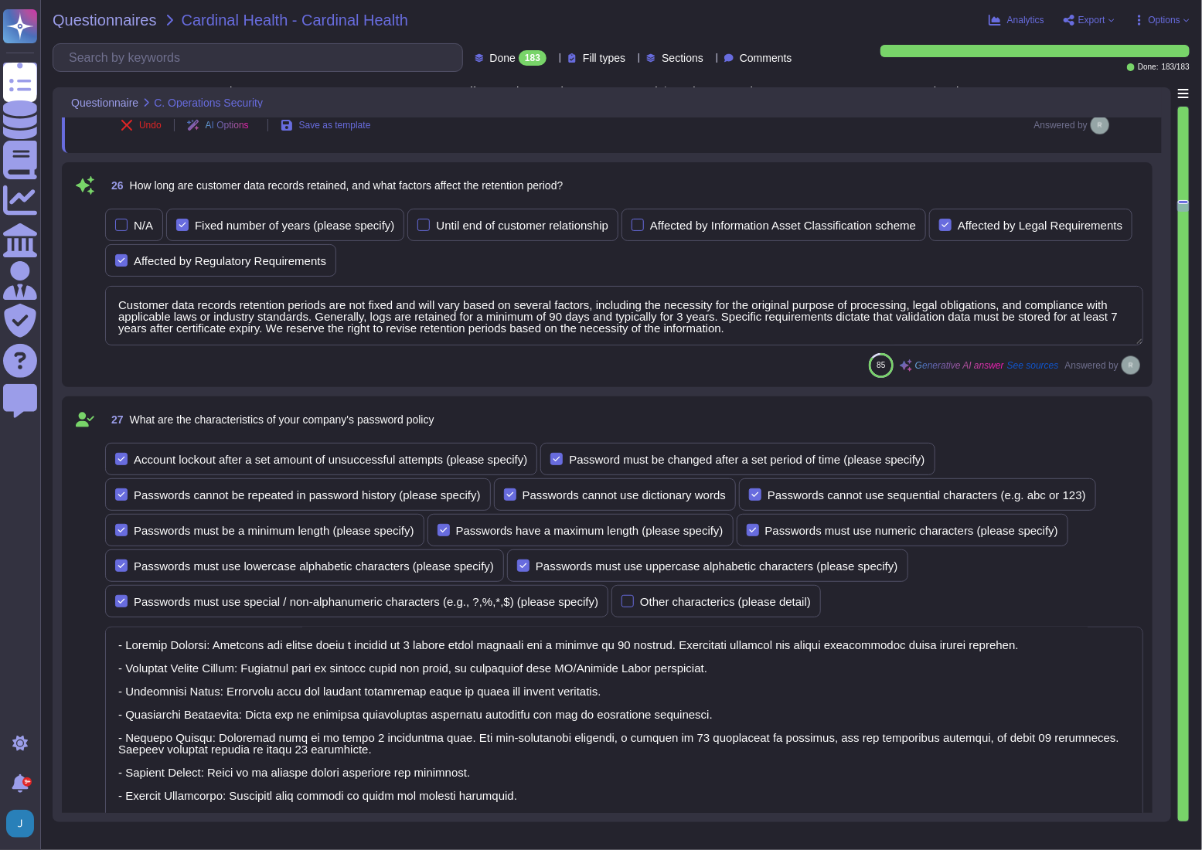
scroll to position [6252, 0]
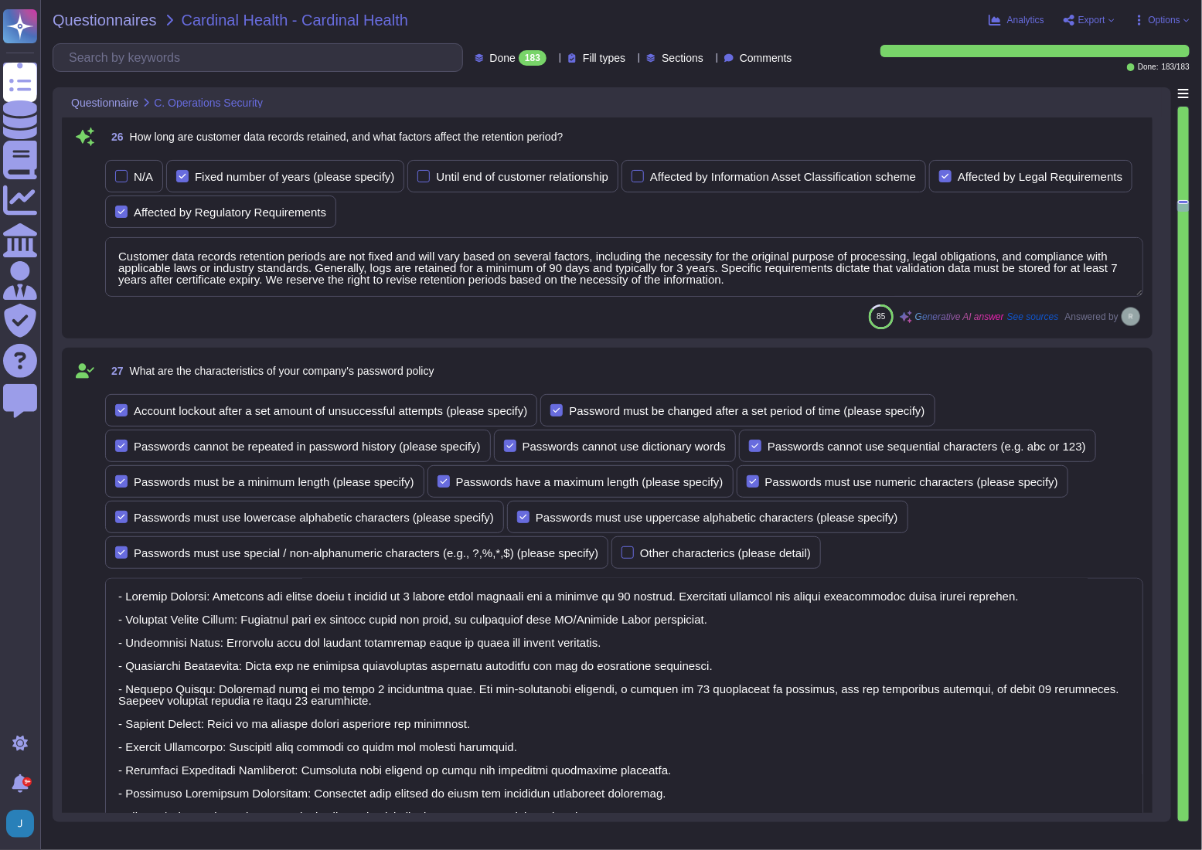
type textarea "Yes, users must change their password immediately if they suspect it has been c…"
click at [189, 251] on textarea "Customer data records retention periods are not fixed and will vary based on se…" at bounding box center [624, 267] width 1038 height 60
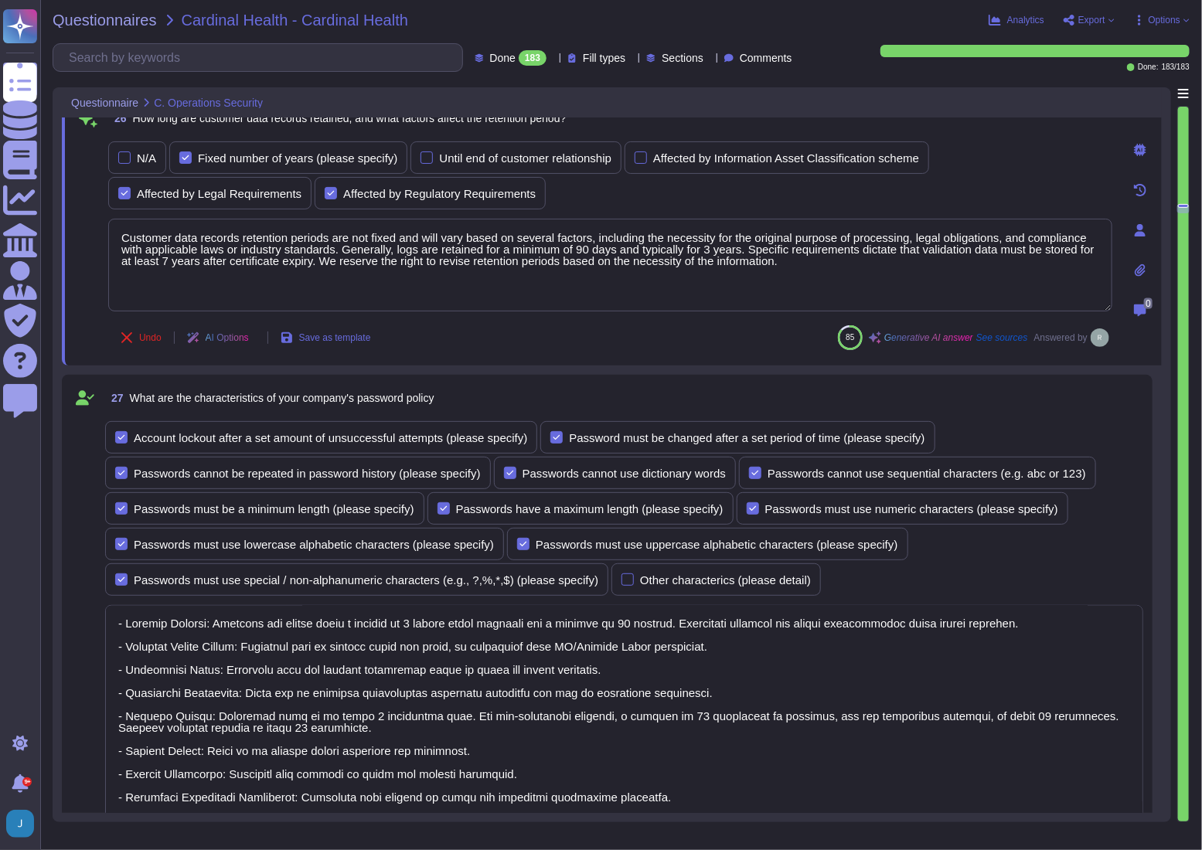
click at [240, 655] on textarea at bounding box center [624, 756] width 1038 height 303
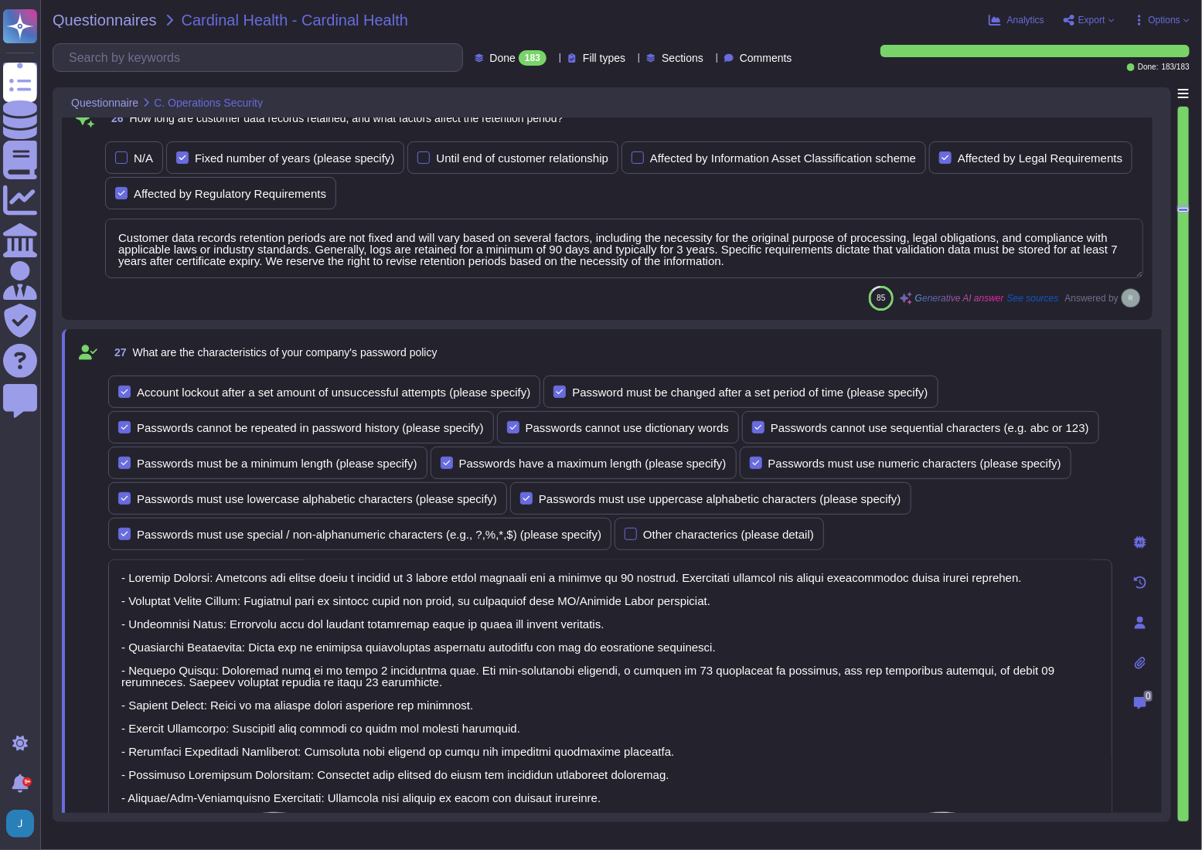
scroll to position [1, 0]
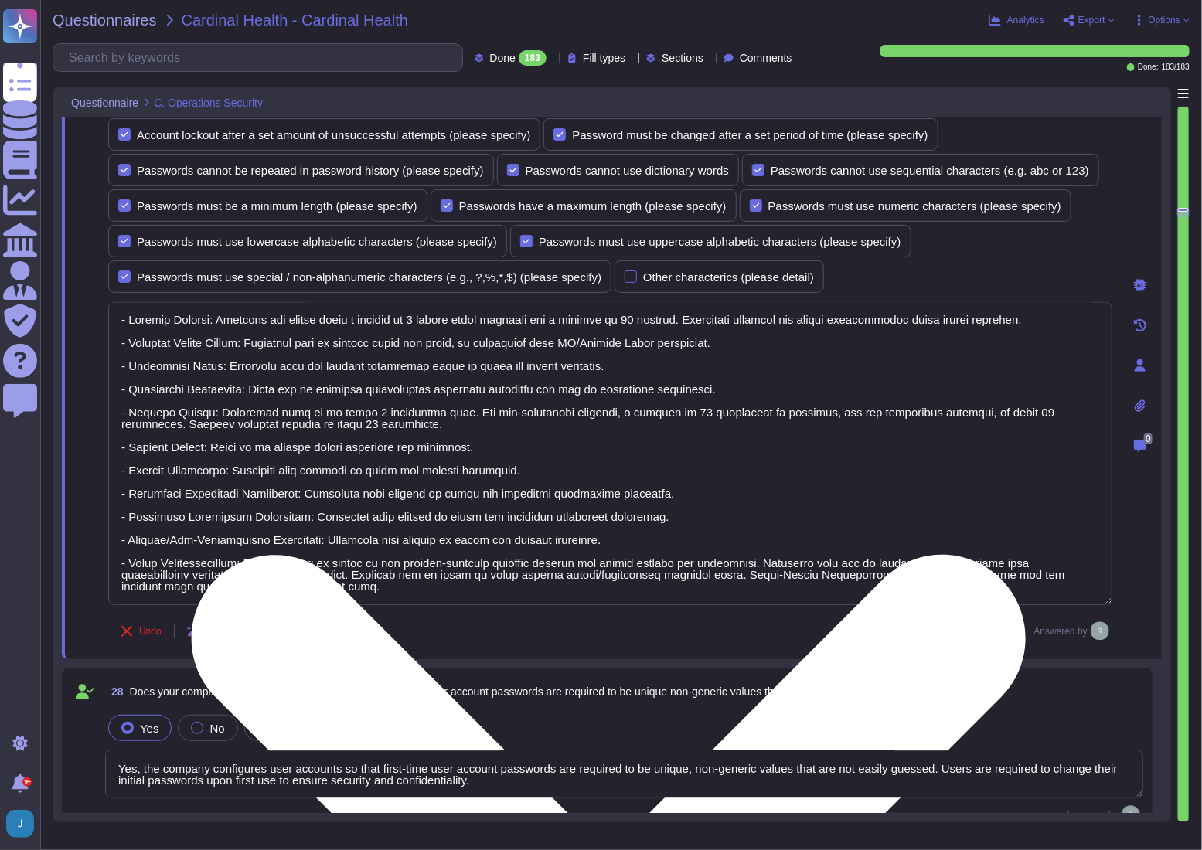
type textarea "Yes, our company verifies user identities prior to performing password resets. …"
type textarea "Yes, our company manages the electronic communication of passwords through emai…"
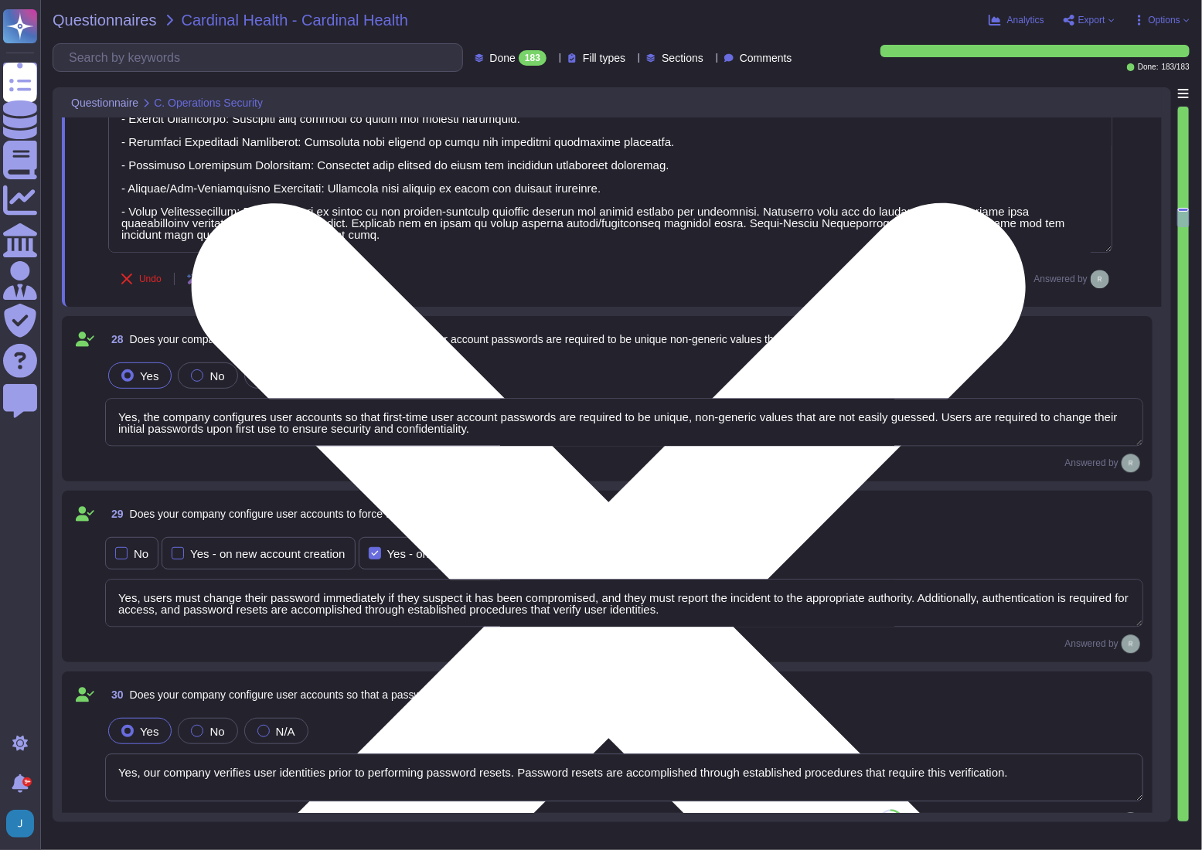
scroll to position [6884, 0]
type textarea "Yes, our organization requires that passwords be masked when entered during the…"
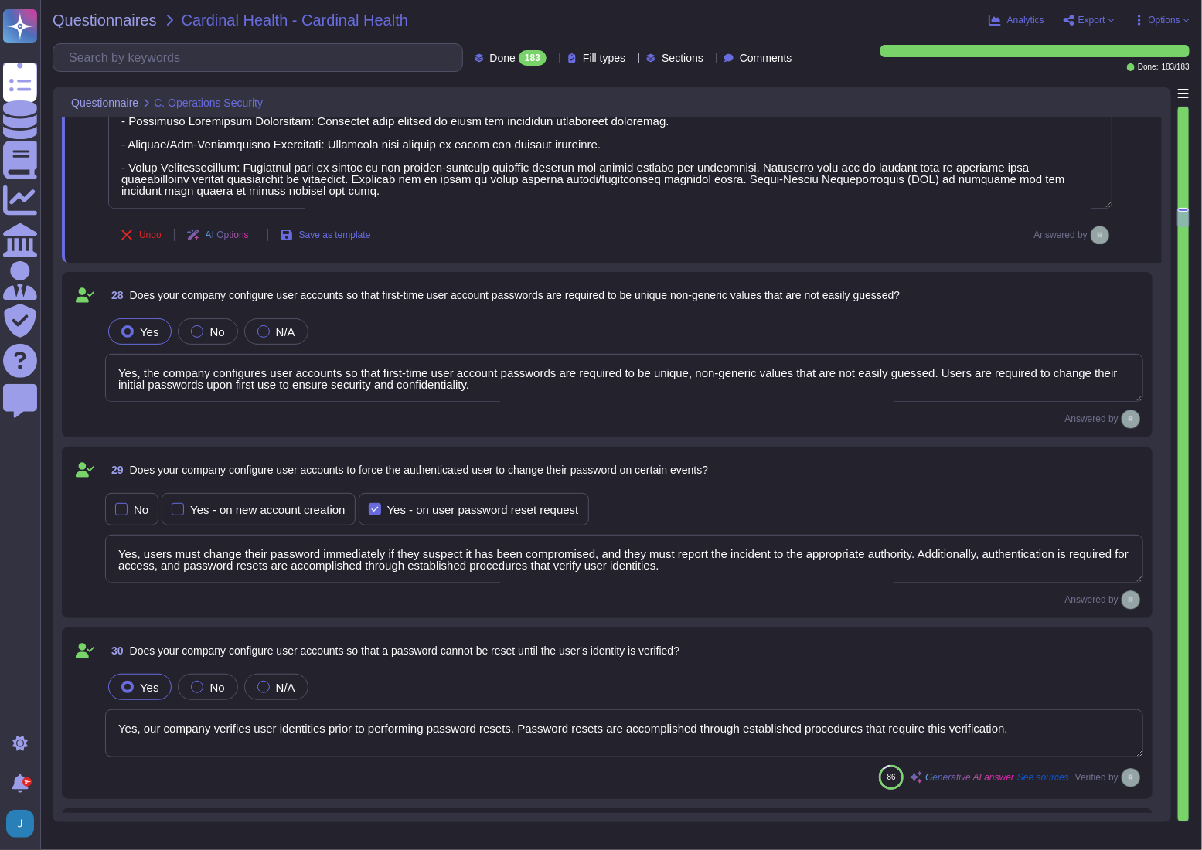
click at [301, 378] on textarea "Yes, the company configures user accounts so that first-time user account passw…" at bounding box center [624, 378] width 1038 height 48
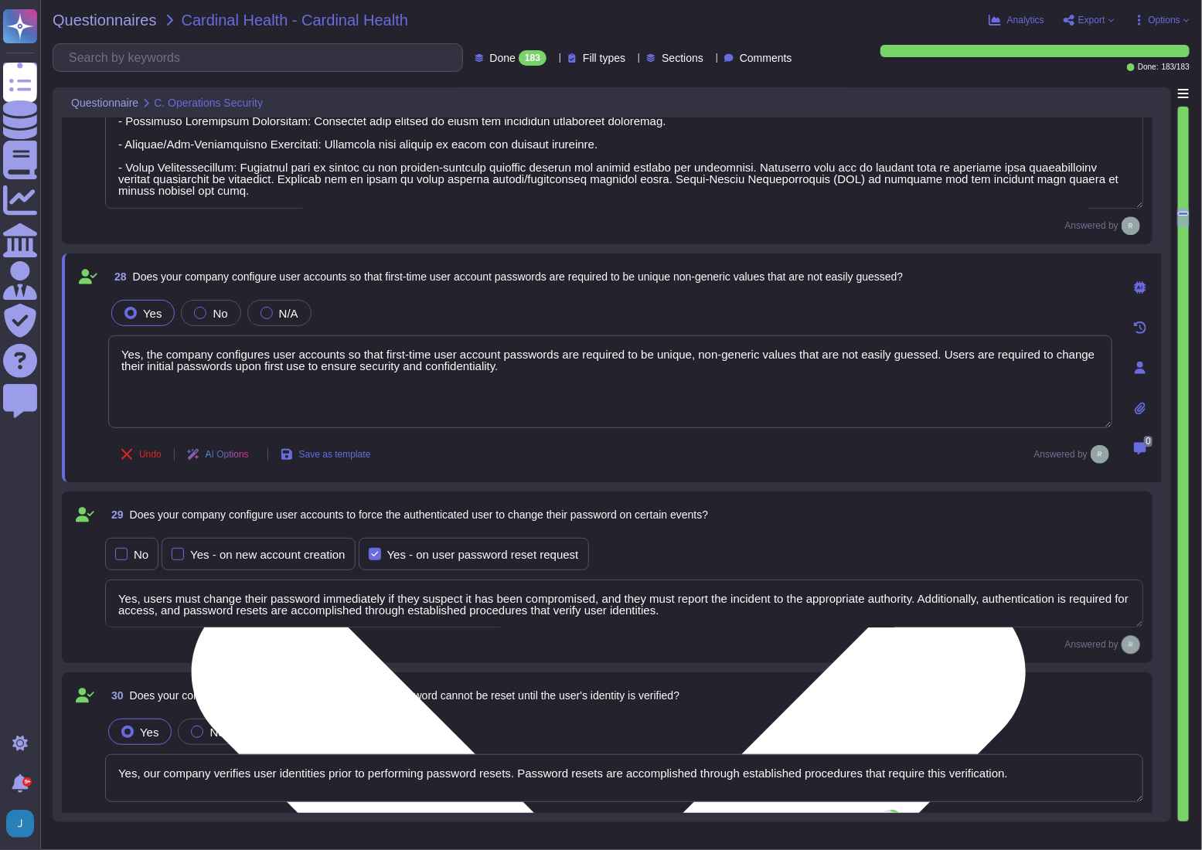
click at [301, 378] on textarea "Yes, the company configures user accounts so that first-time user account passw…" at bounding box center [610, 381] width 1004 height 93
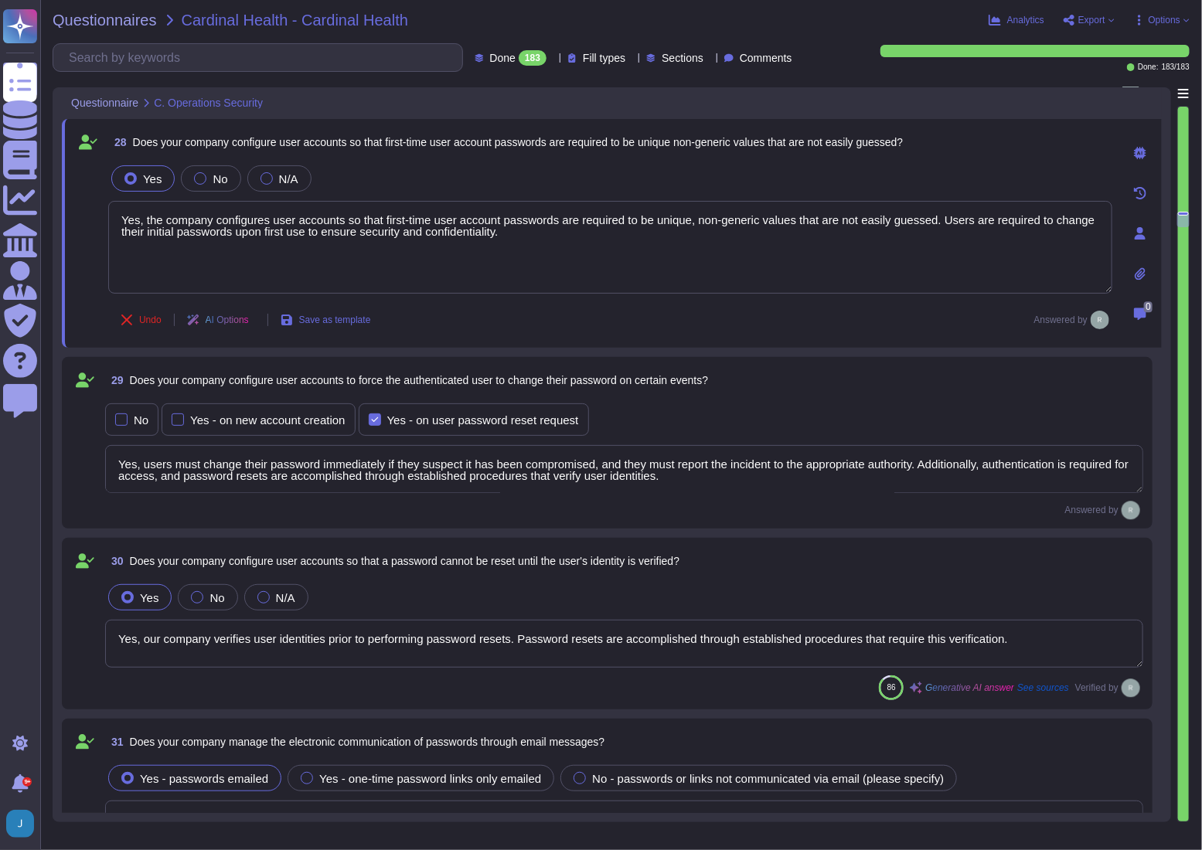
type textarea "Yes, our organization requires that passwords be masked when entered during the…"
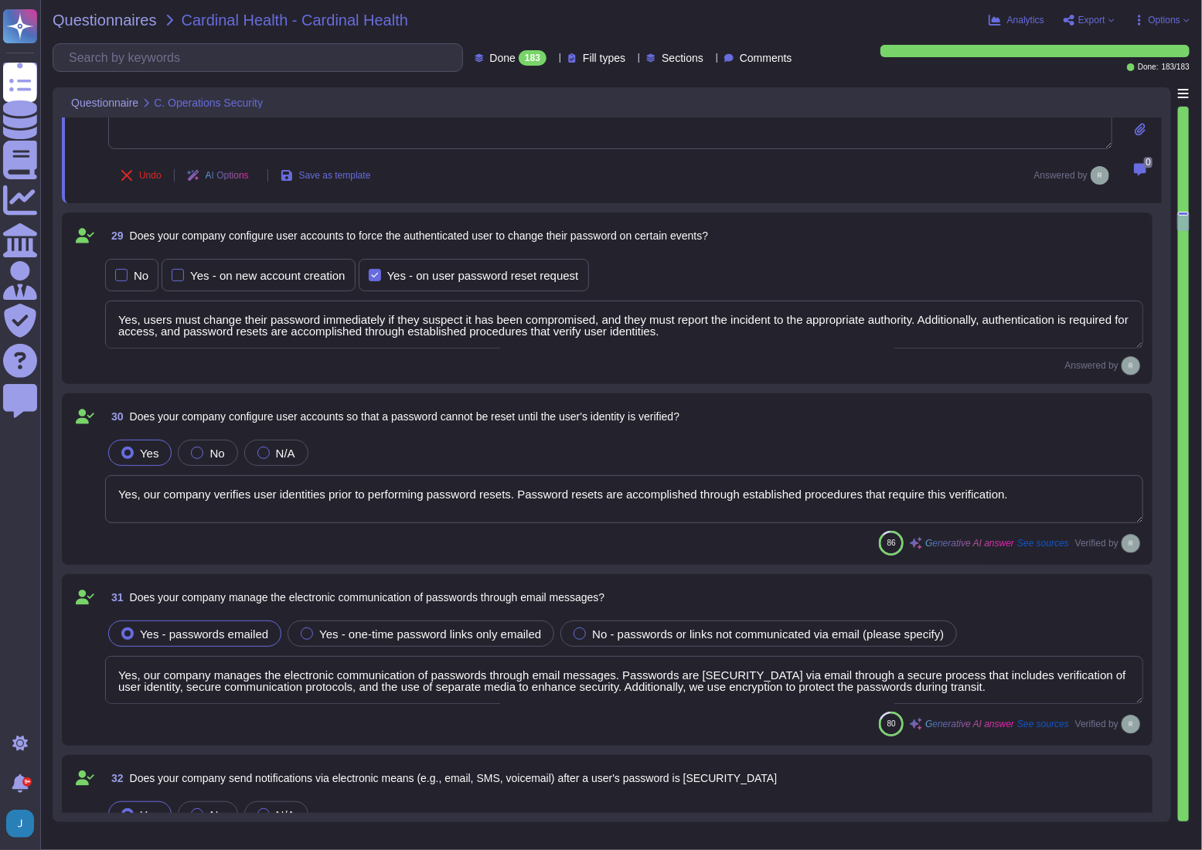
scroll to position [7165, 0]
type textarea "Yes, our company encrypts authentication credentials at all times. Passwords ar…"
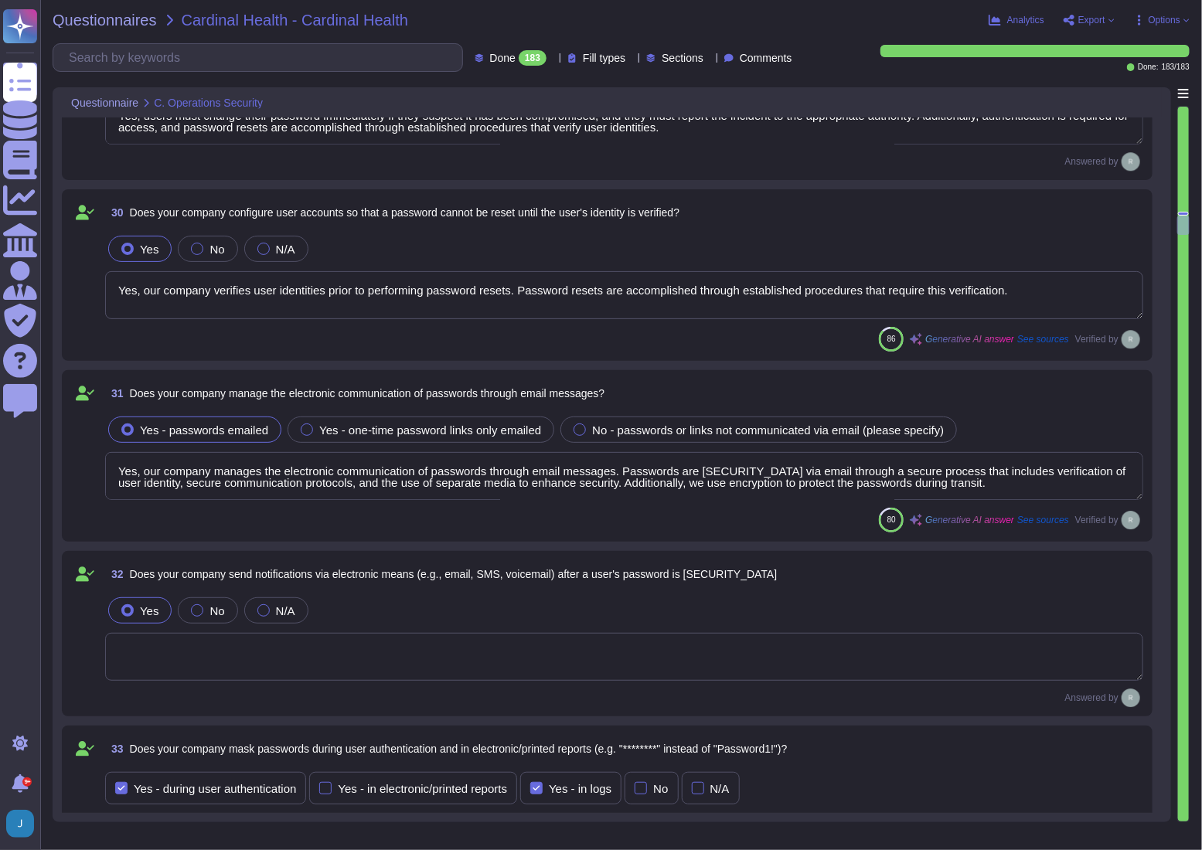
type textarea "Yes, our company requires encrypted communications for all administrative acces…"
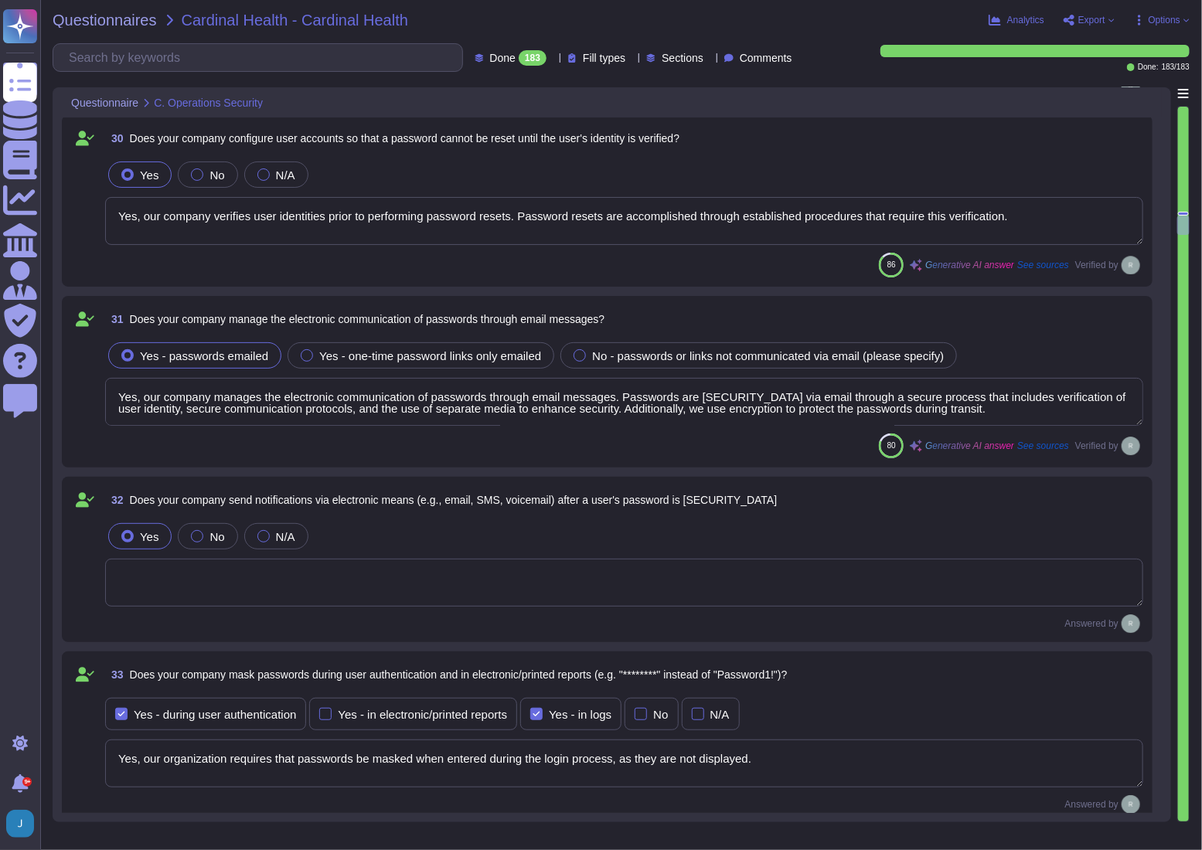
scroll to position [7446, 0]
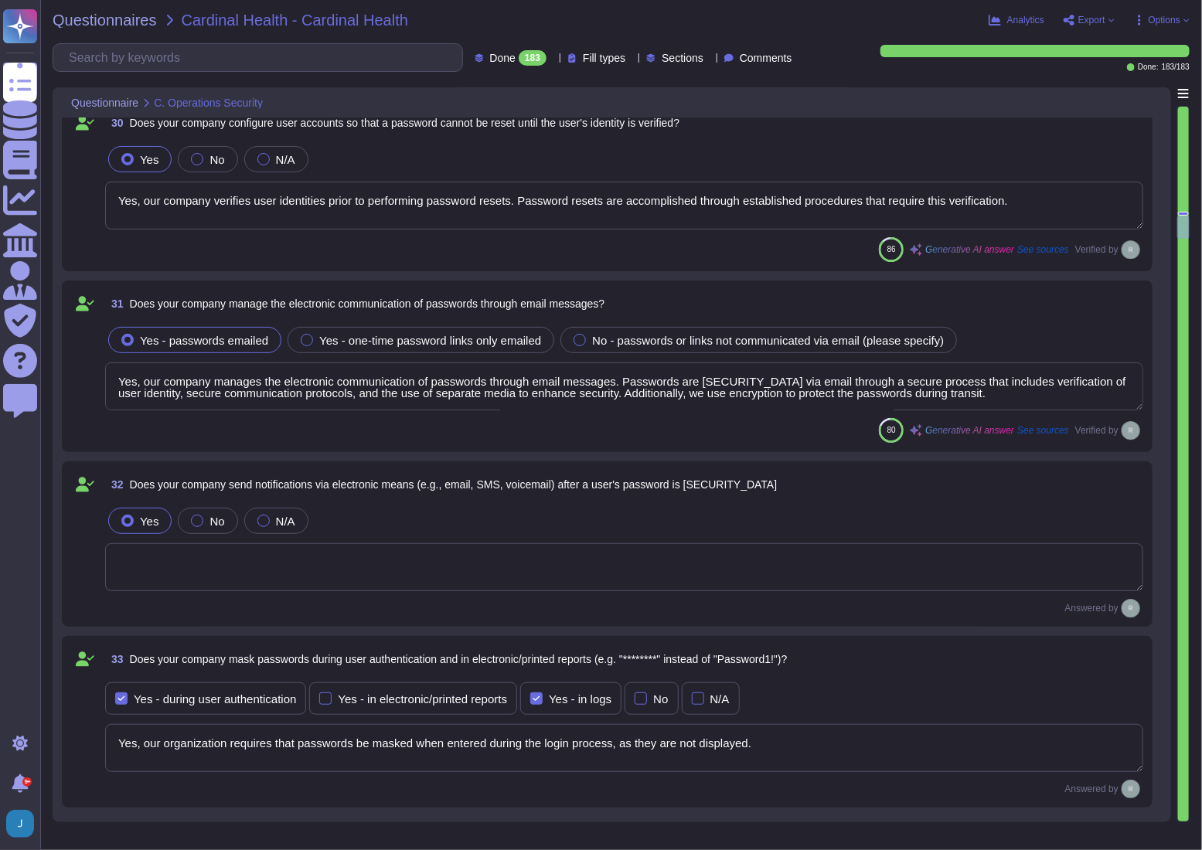
type textarea "Yes, our company requires multi-factor authentication (MFA) for access to our s…"
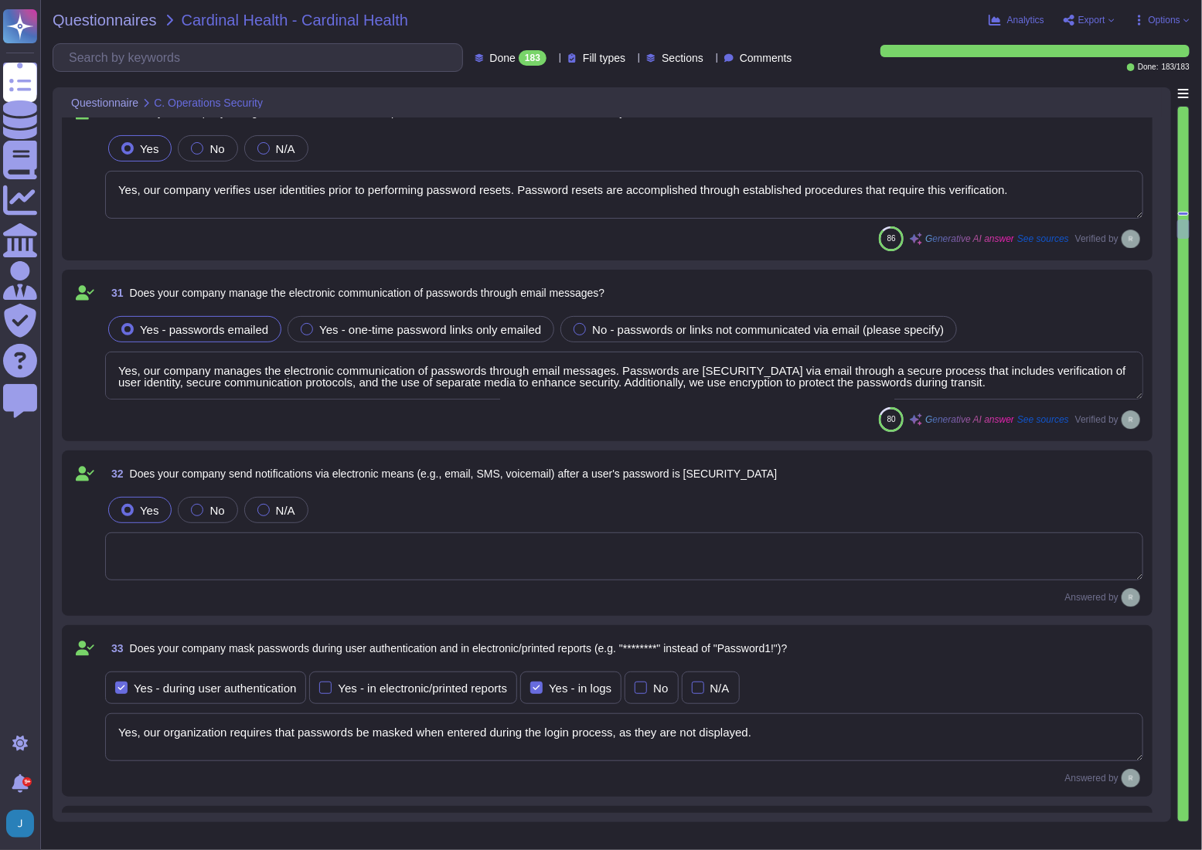
scroll to position [7376, 0]
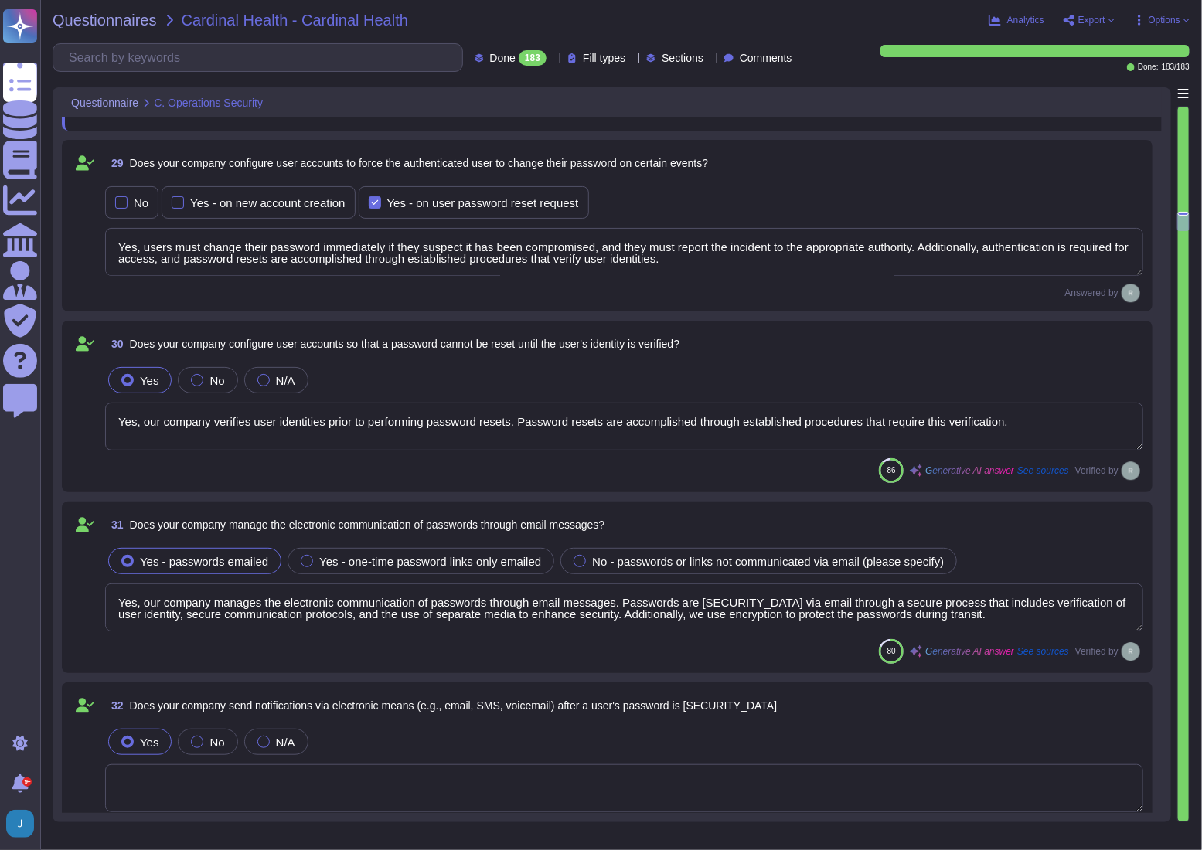
type textarea "- Account Lockout: Accounts are locked after a maximum of 5 failed login attemp…"
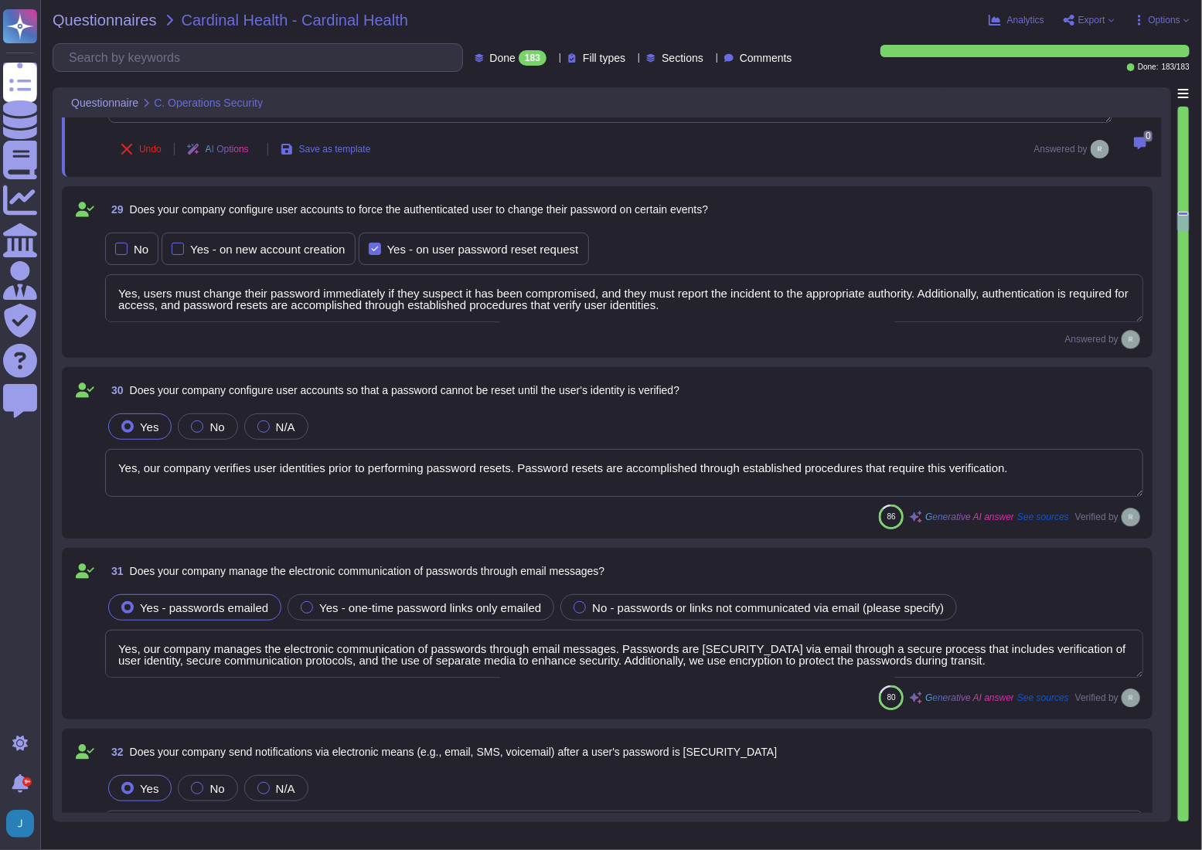
scroll to position [7165, 0]
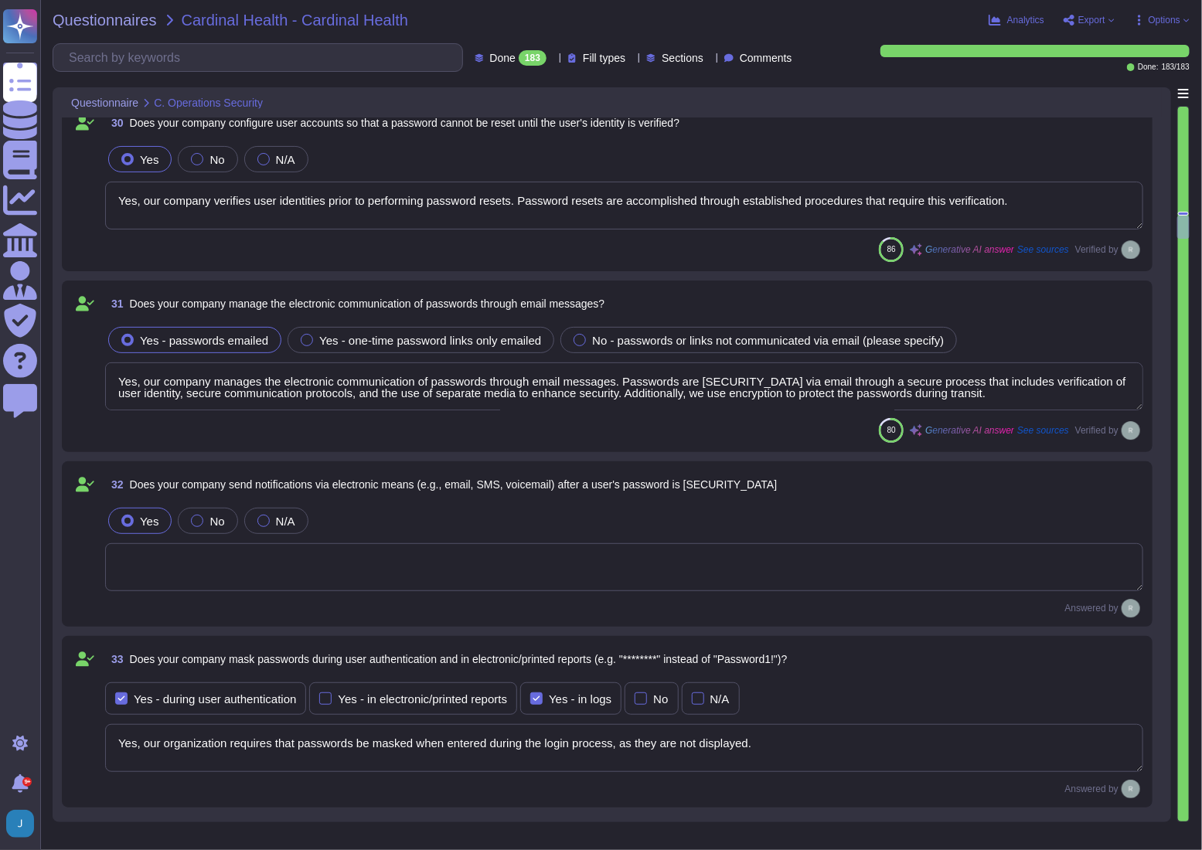
type textarea "Yes, our company requires multi-factor authentication (MFA) for access to our s…"
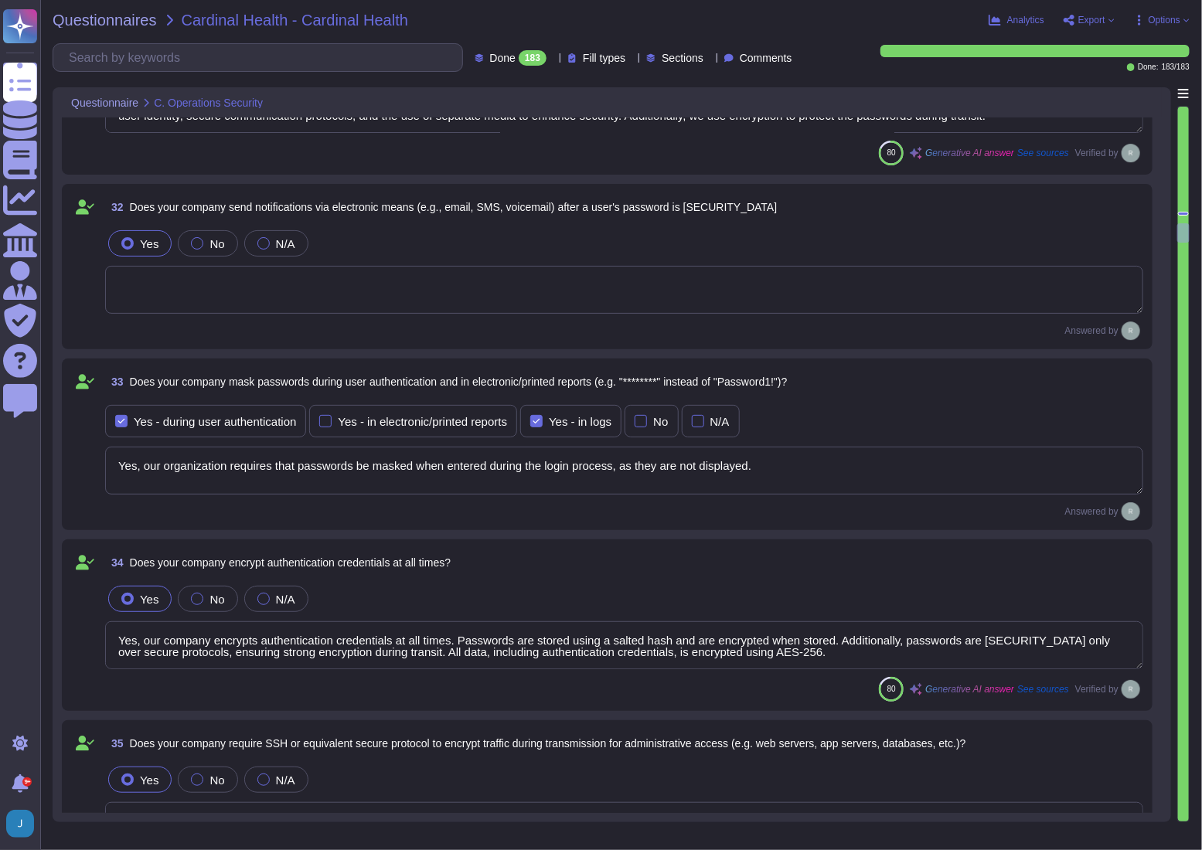
type textarea "Our service is deployed as a Software as a Service (SaaS), which means it is ho…"
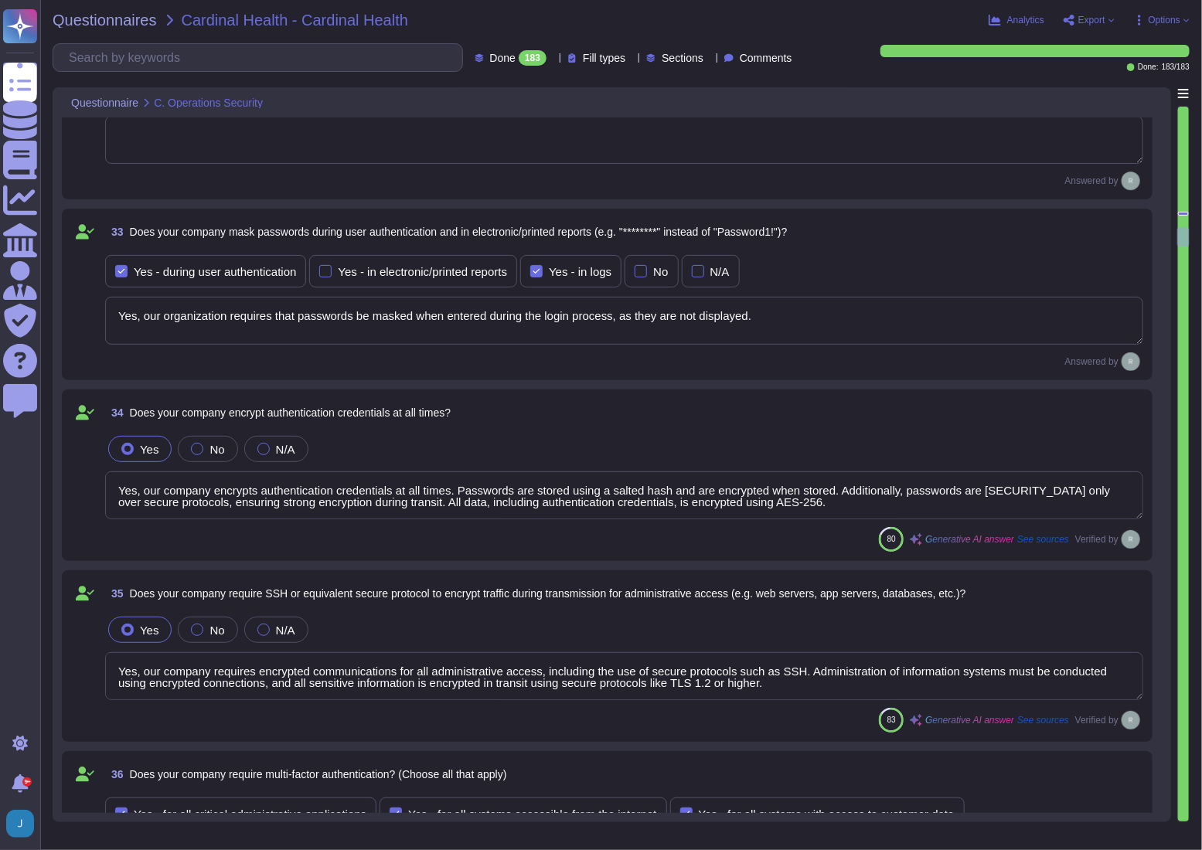
type textarea "Yes, our company validates and tests firmware, software, and application source…"
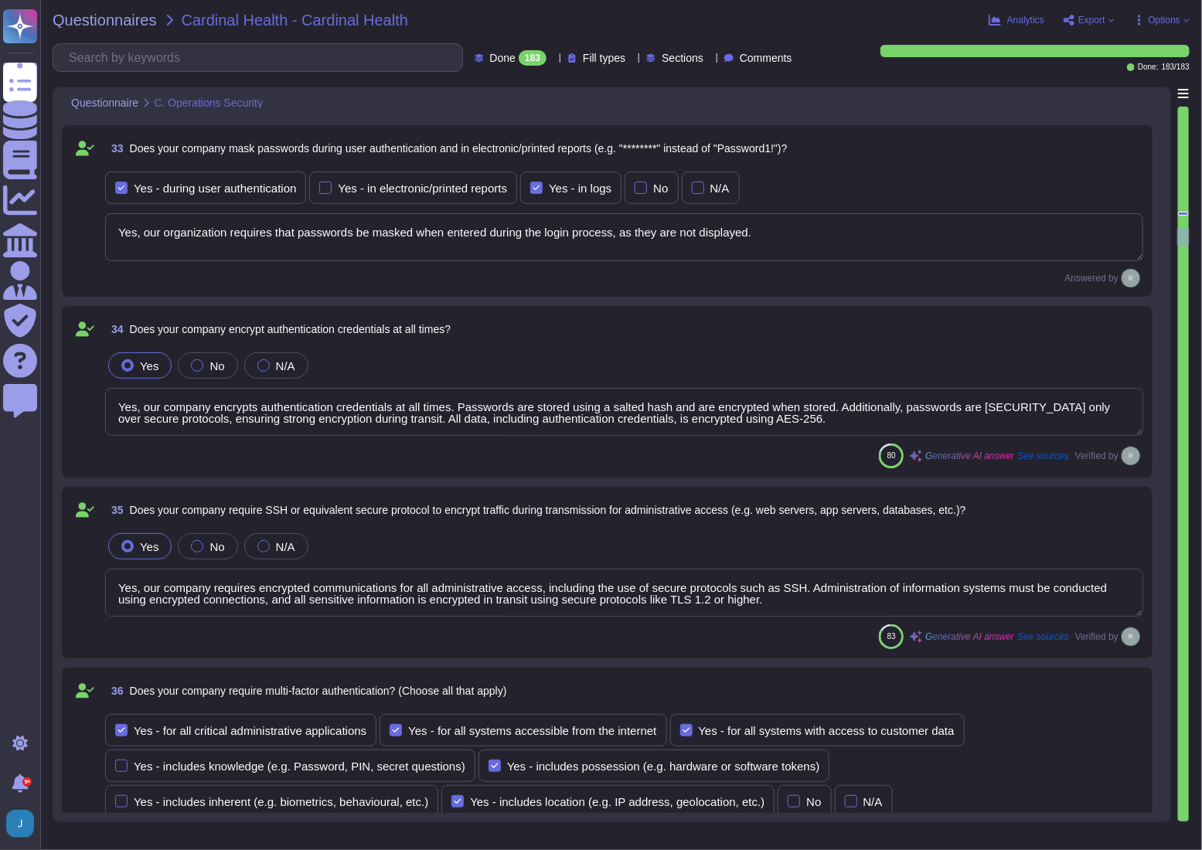
scroll to position [7938, 0]
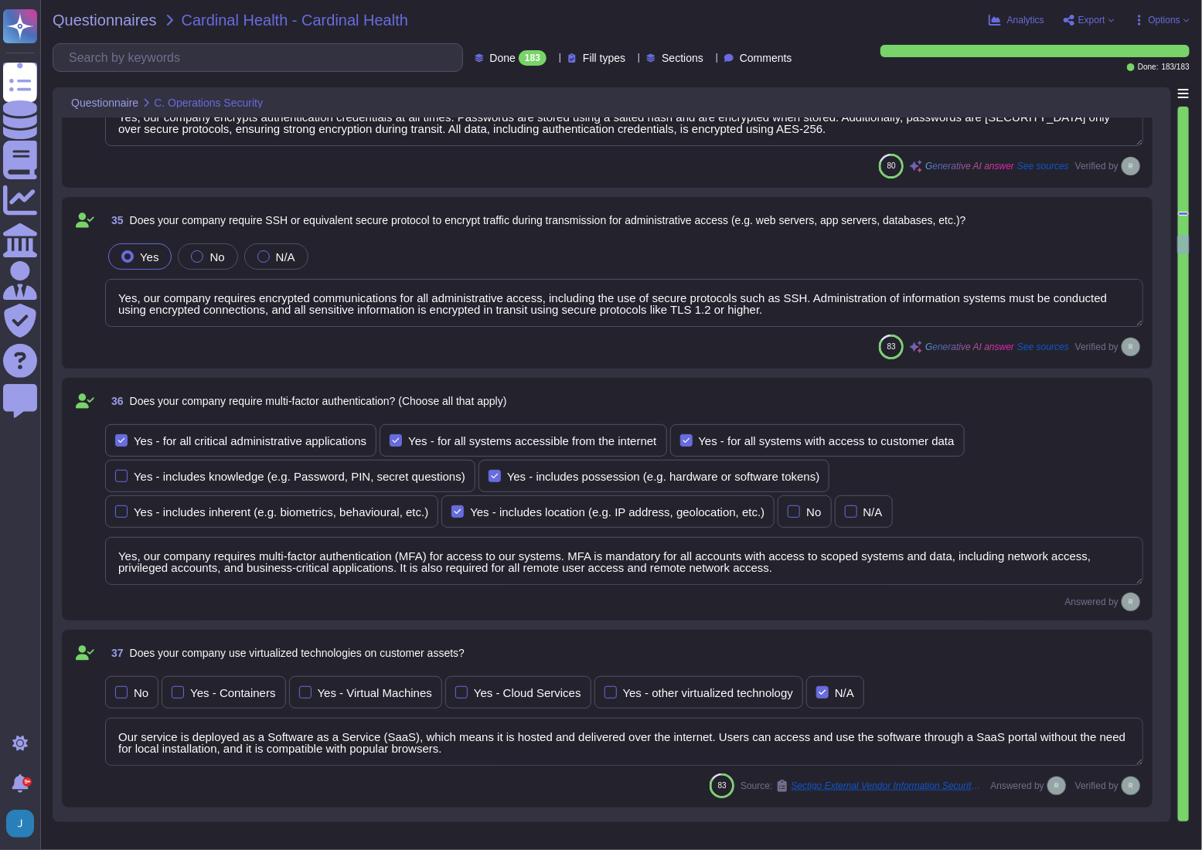
type textarea "Yes, we ensure isolation of virtualized technologies through several key method…"
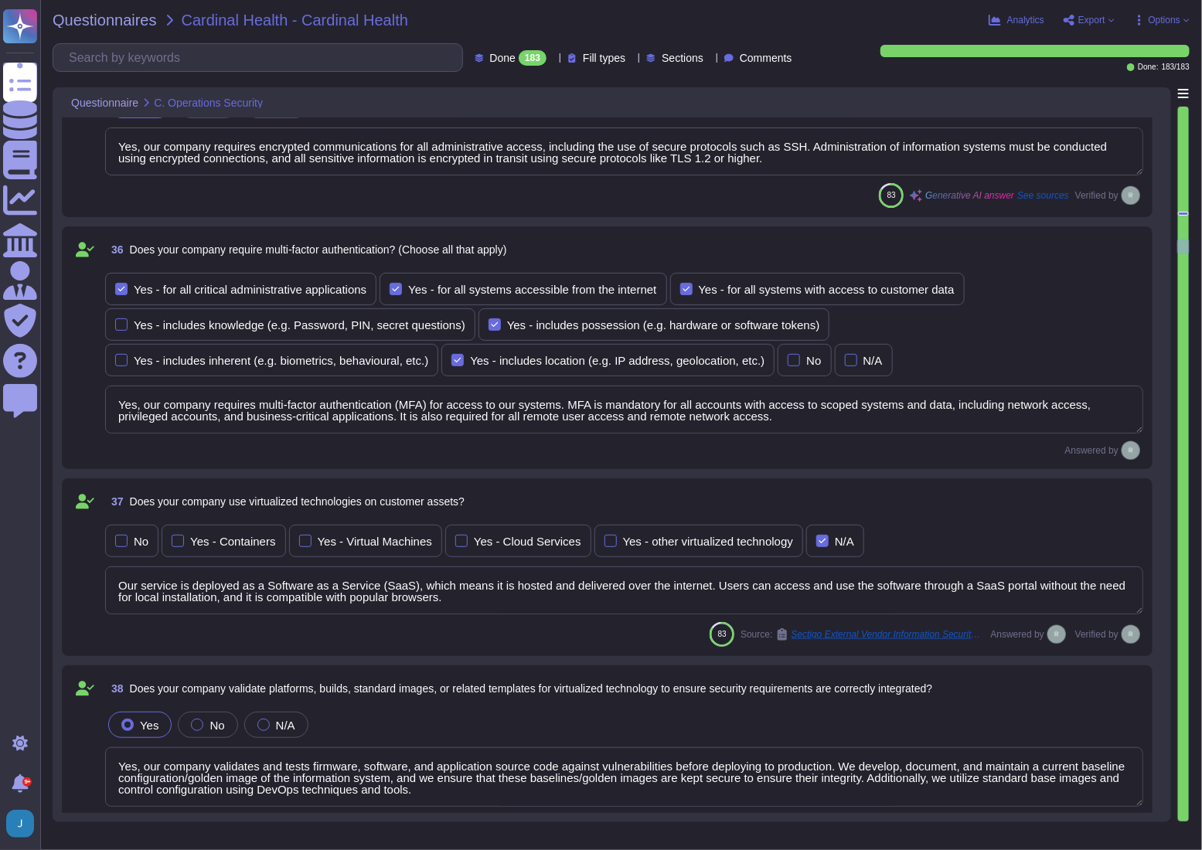
type textarea "Yes, our company has administrative access and control of virtualized technolog…"
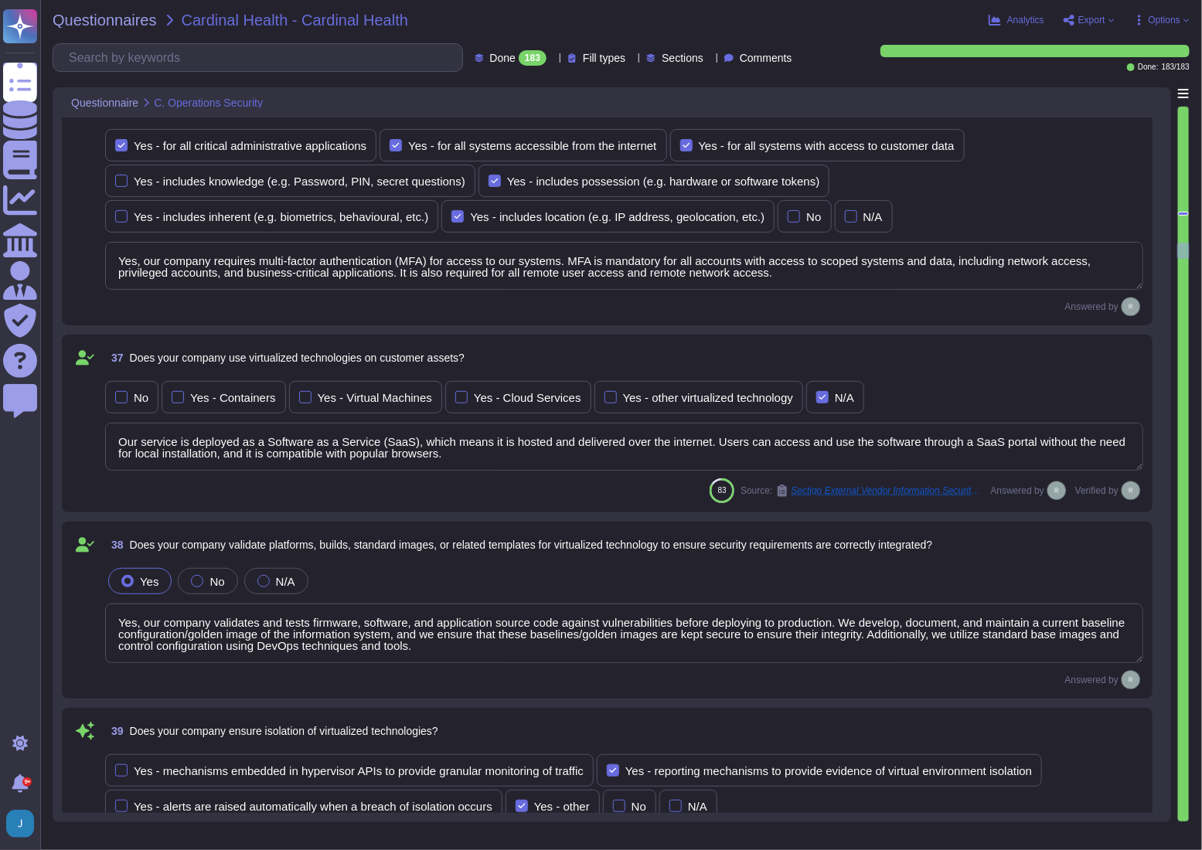
type textarea "Yes, our company segregates customer assets into different security zones. We l…"
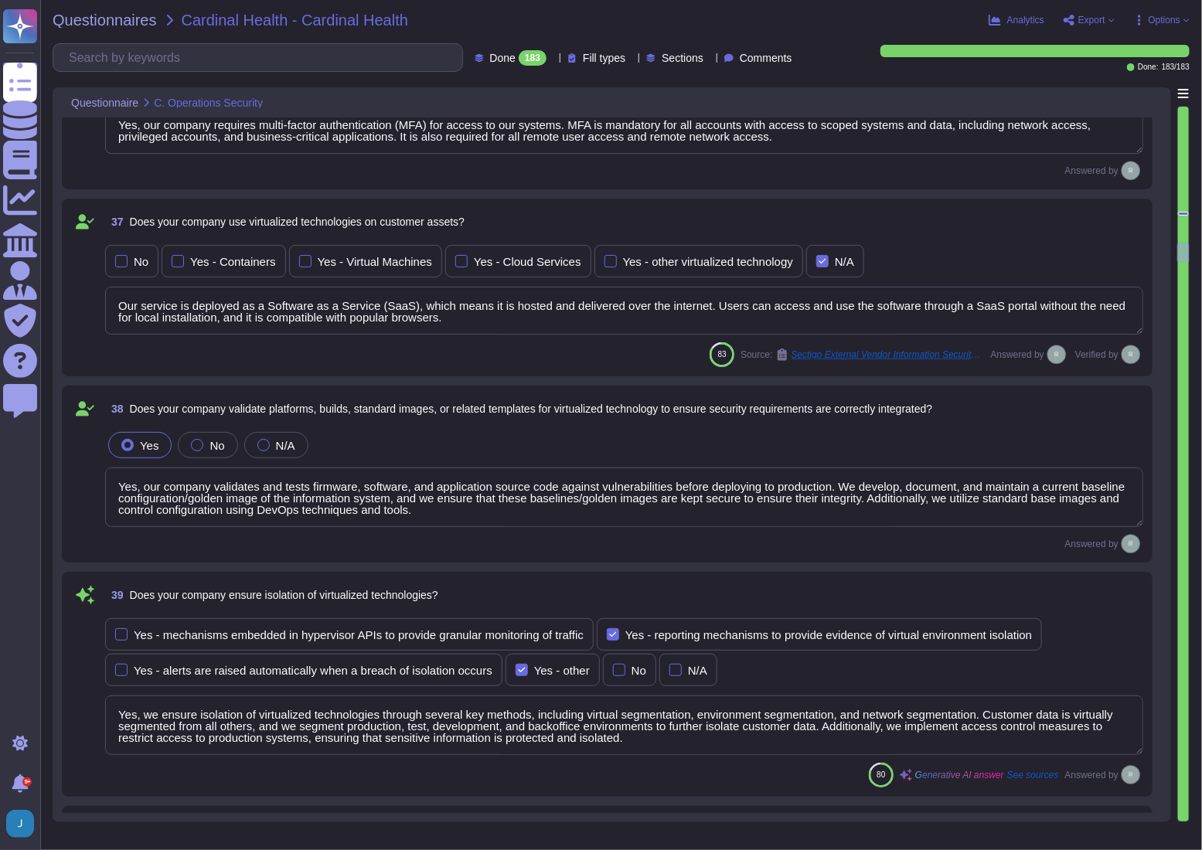
scroll to position [8640, 0]
type textarea "Our company utilizes File Integrity Monitoring (FIM) to validate the integrity …"
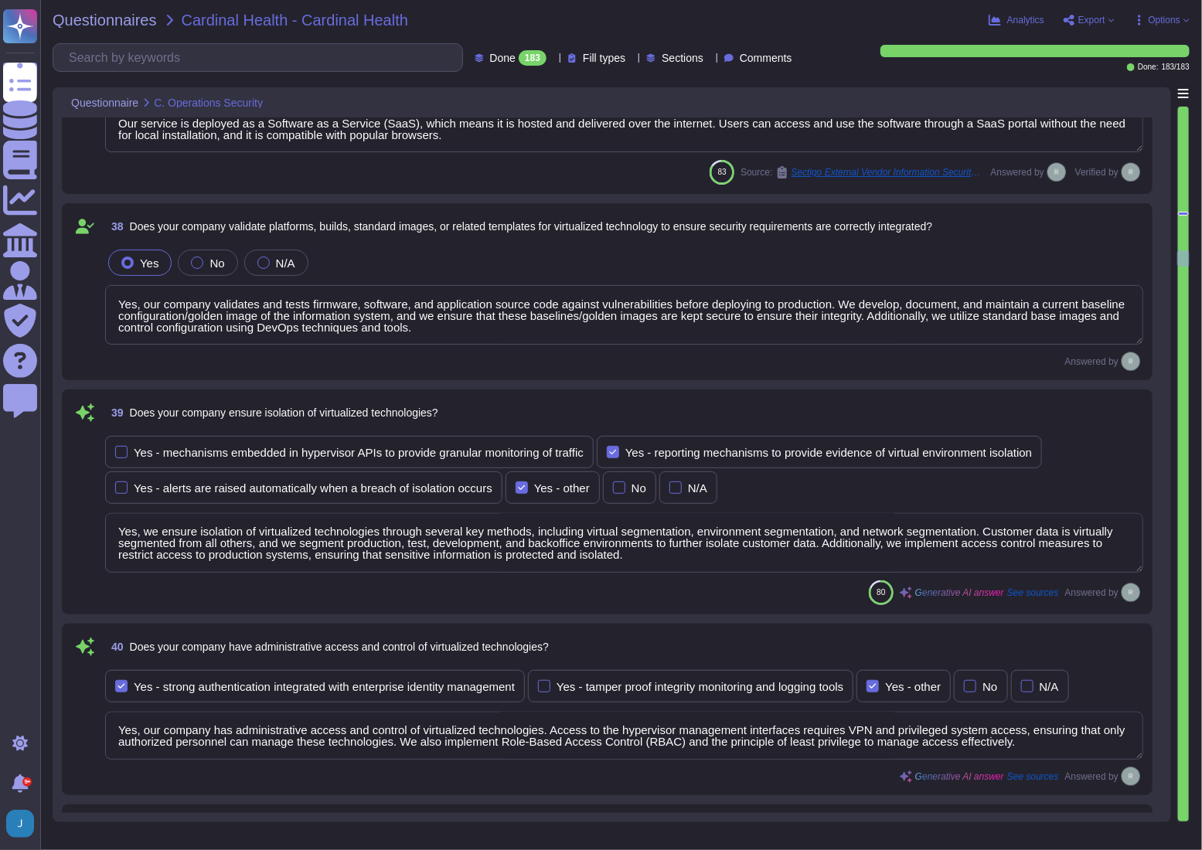
scroll to position [8921, 0]
type textarea "Yes, our company utilizes several technologies to detect potential breaches and…"
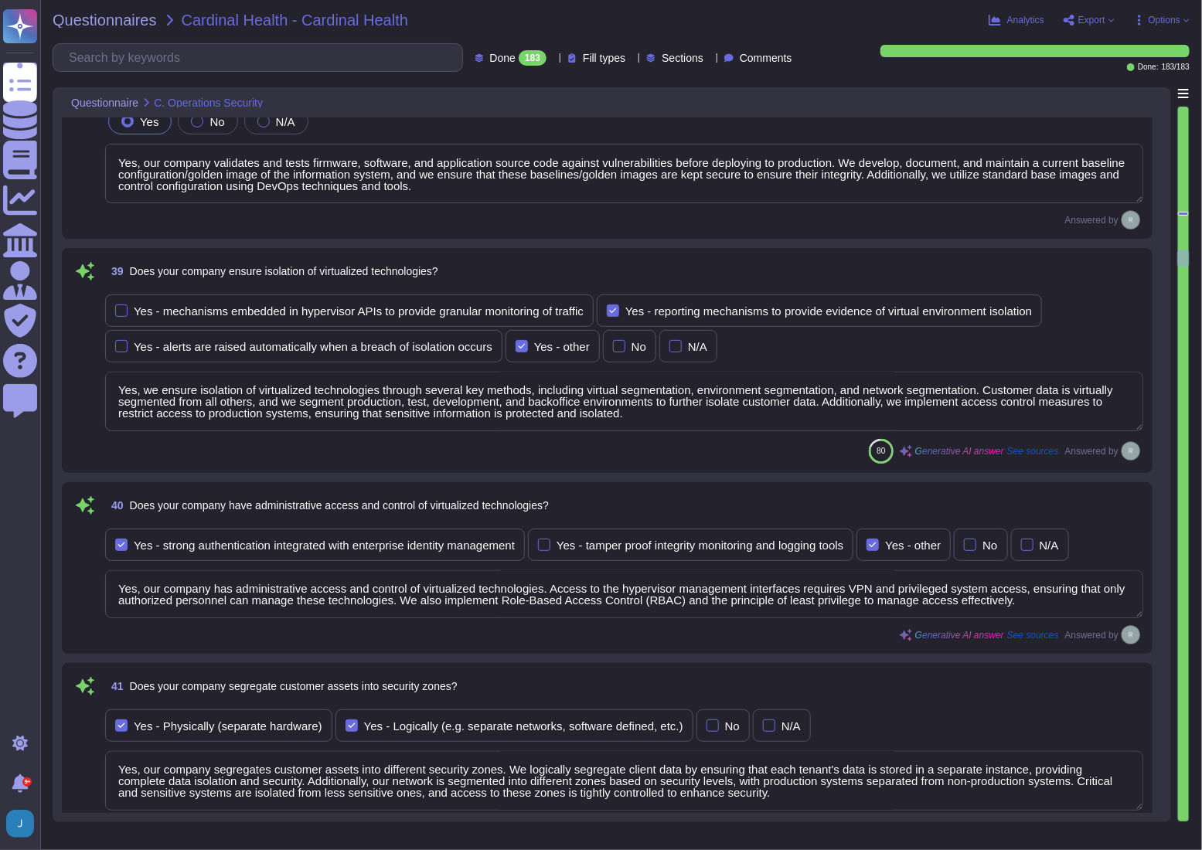
scroll to position [1, 0]
click at [284, 386] on textarea "Yes, we ensure isolation of virtualized technologies through several key method…" at bounding box center [624, 402] width 1038 height 60
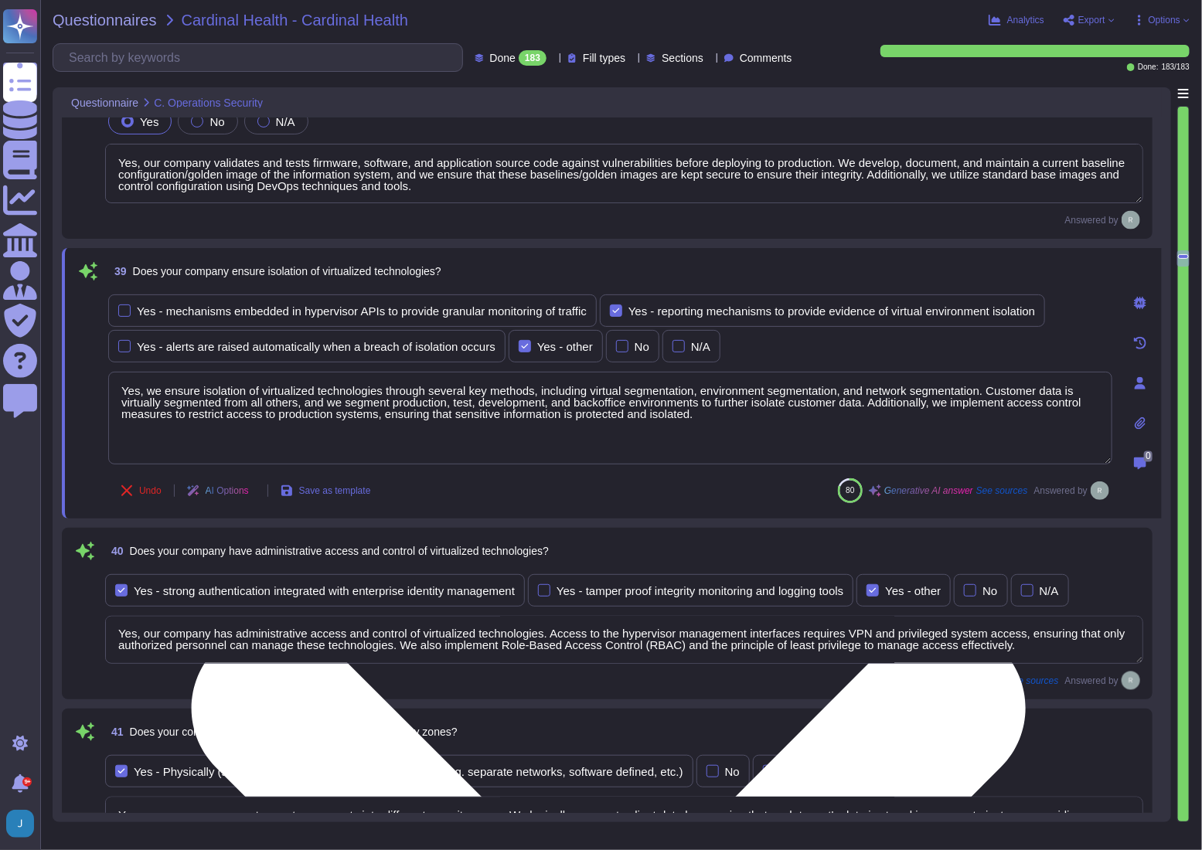
drag, startPoint x: 284, startPoint y: 386, endPoint x: 185, endPoint y: 387, distance: 99.7
click at [185, 387] on textarea "Yes, we ensure isolation of virtualized technologies through several key method…" at bounding box center [610, 418] width 1004 height 93
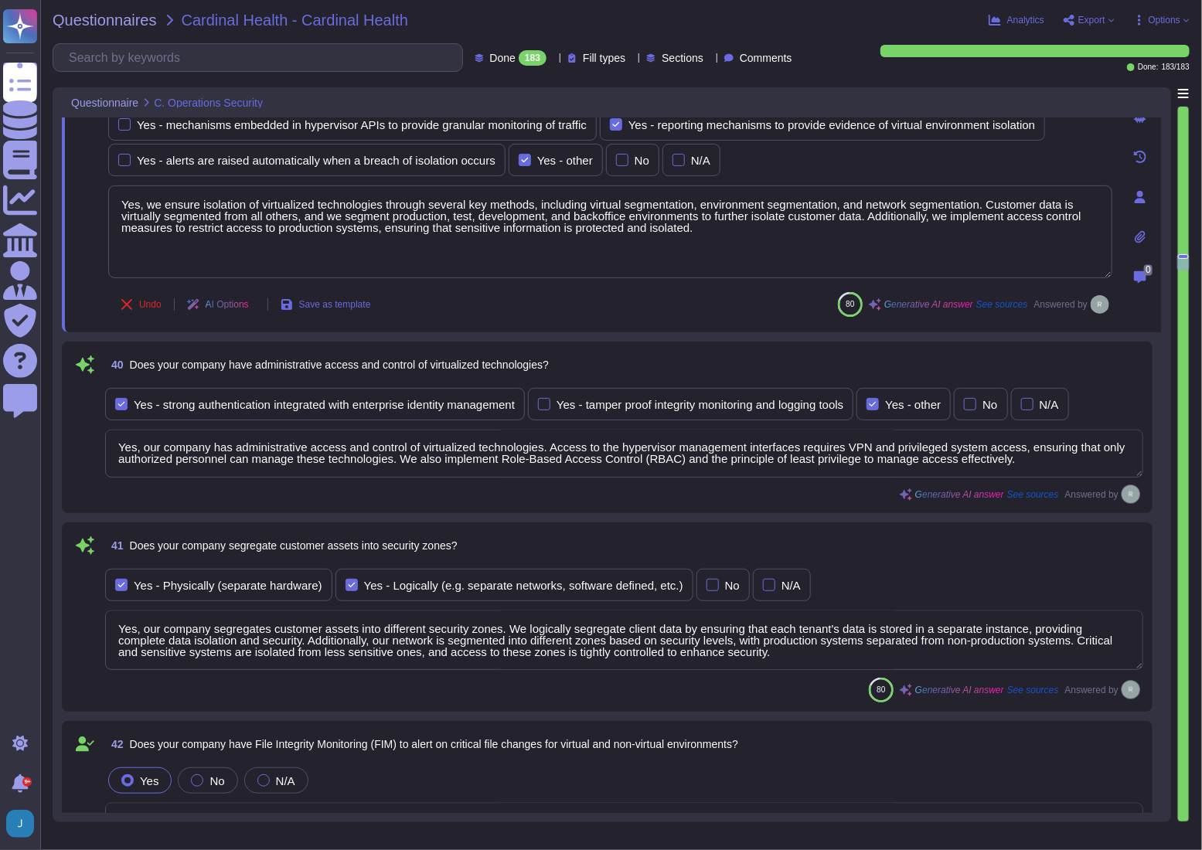
scroll to position [9132, 0]
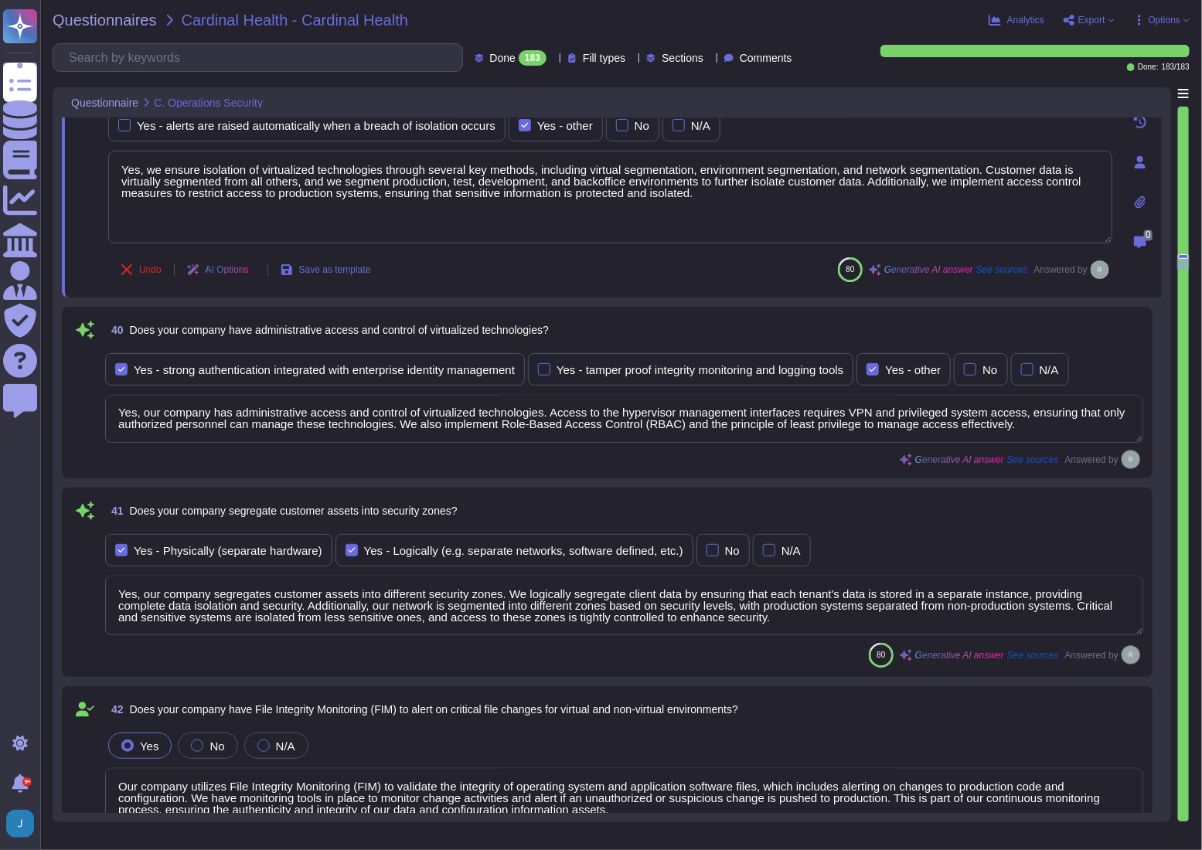
type textarea "Yes, our company enforces system hardening standards for servers, workstations,…"
click at [172, 413] on textarea "Yes, our company has administrative access and control of virtualized technolog…" at bounding box center [624, 419] width 1038 height 48
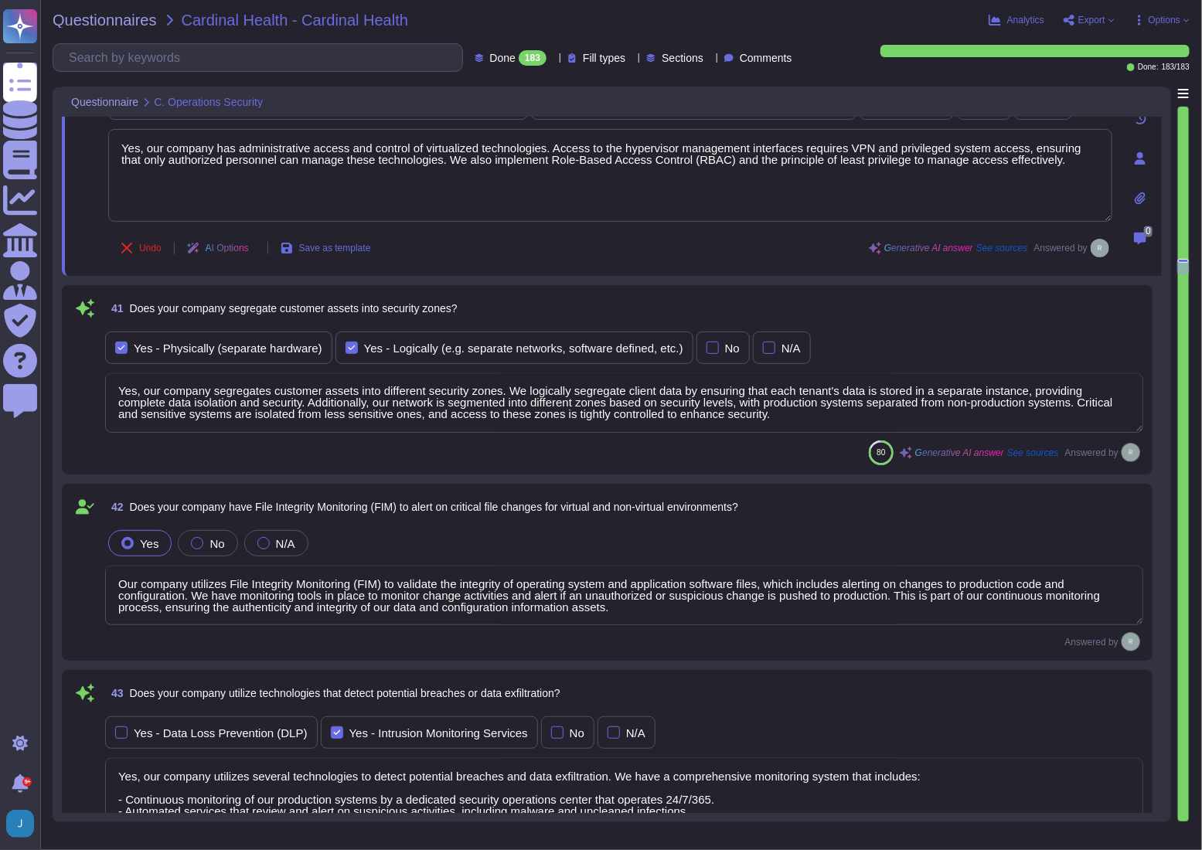
scroll to position [1, 0]
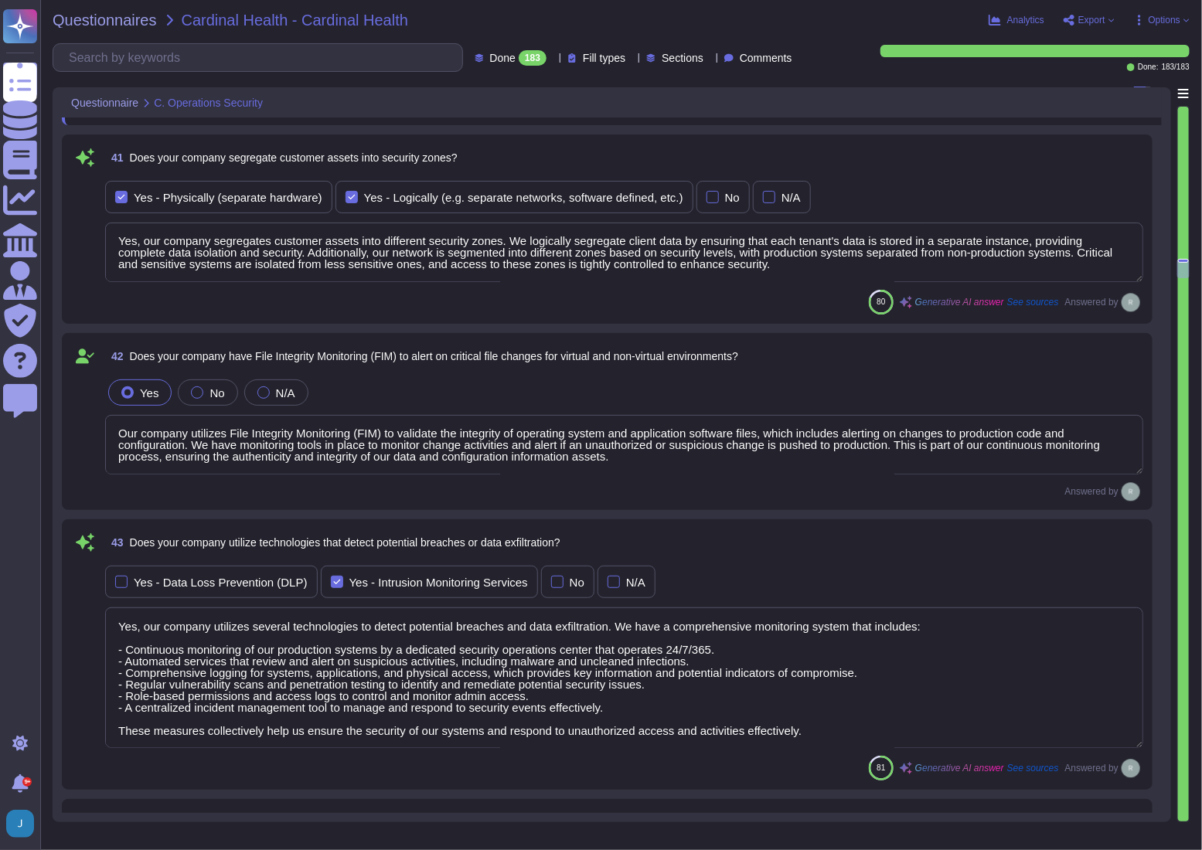
type textarea "Yes, our company deploys security updates, patches, and fixes. We apply and ver…"
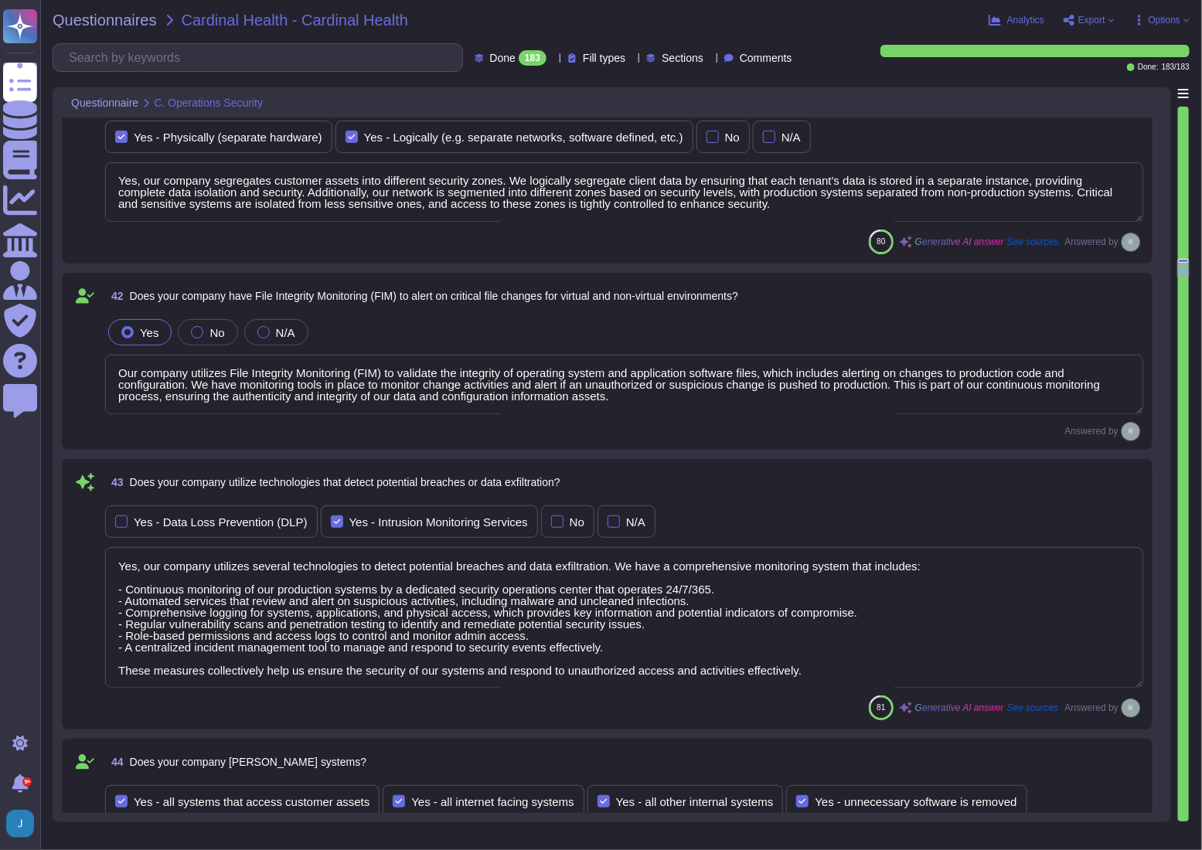
scroll to position [9553, 0]
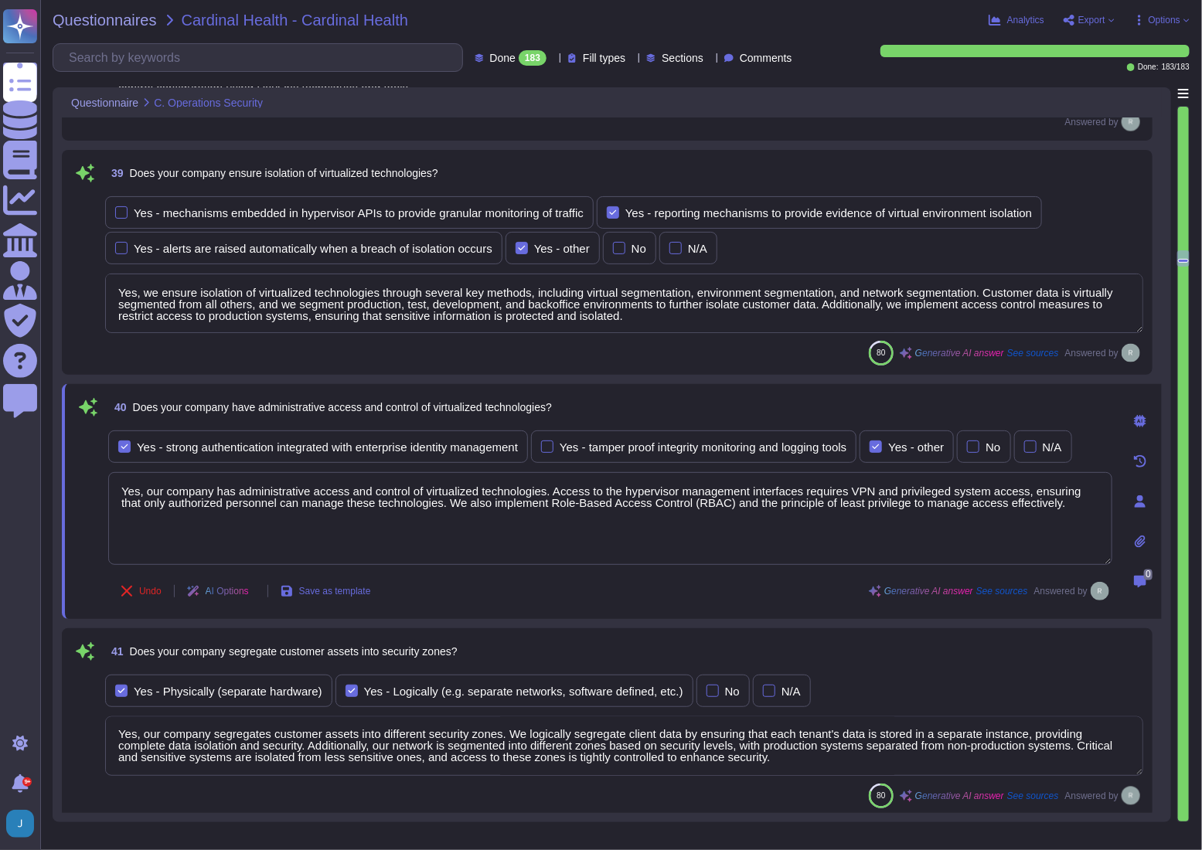
type textarea "Our service is deployed as a Software as a Service (SaaS), which means it is ho…"
type textarea "Yes, our company validates and tests firmware, software, and application source…"
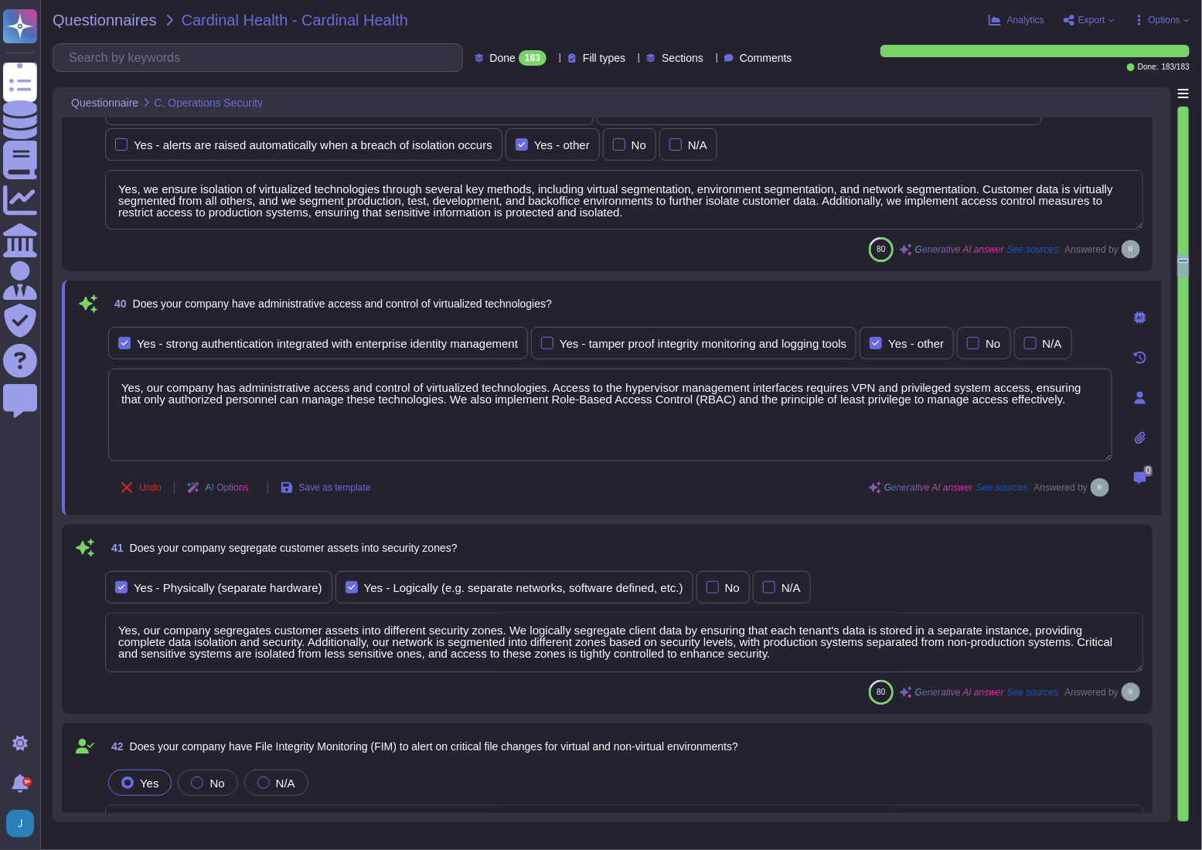
type textarea "Yes, our company enforces system hardening standards for servers, workstations,…"
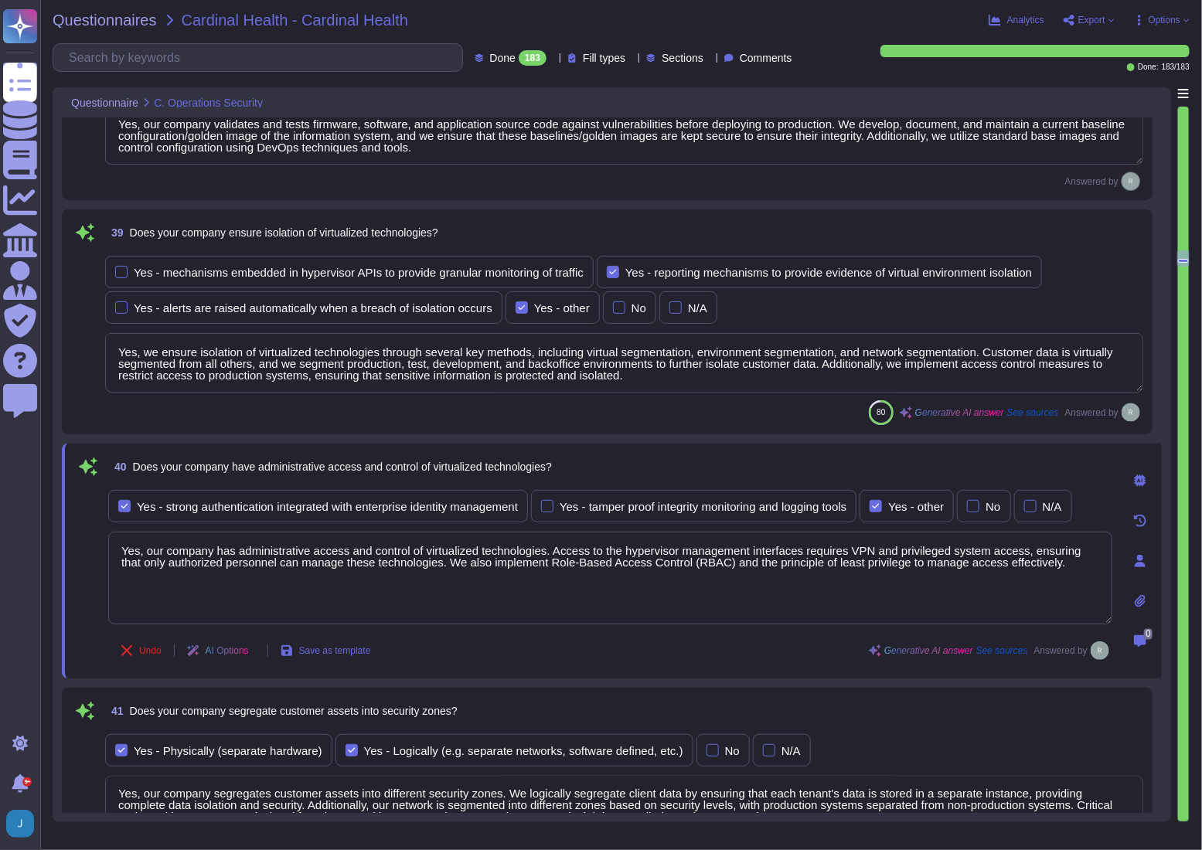
type textarea "Yes, our company requires multi-factor authentication (MFA) for access to our s…"
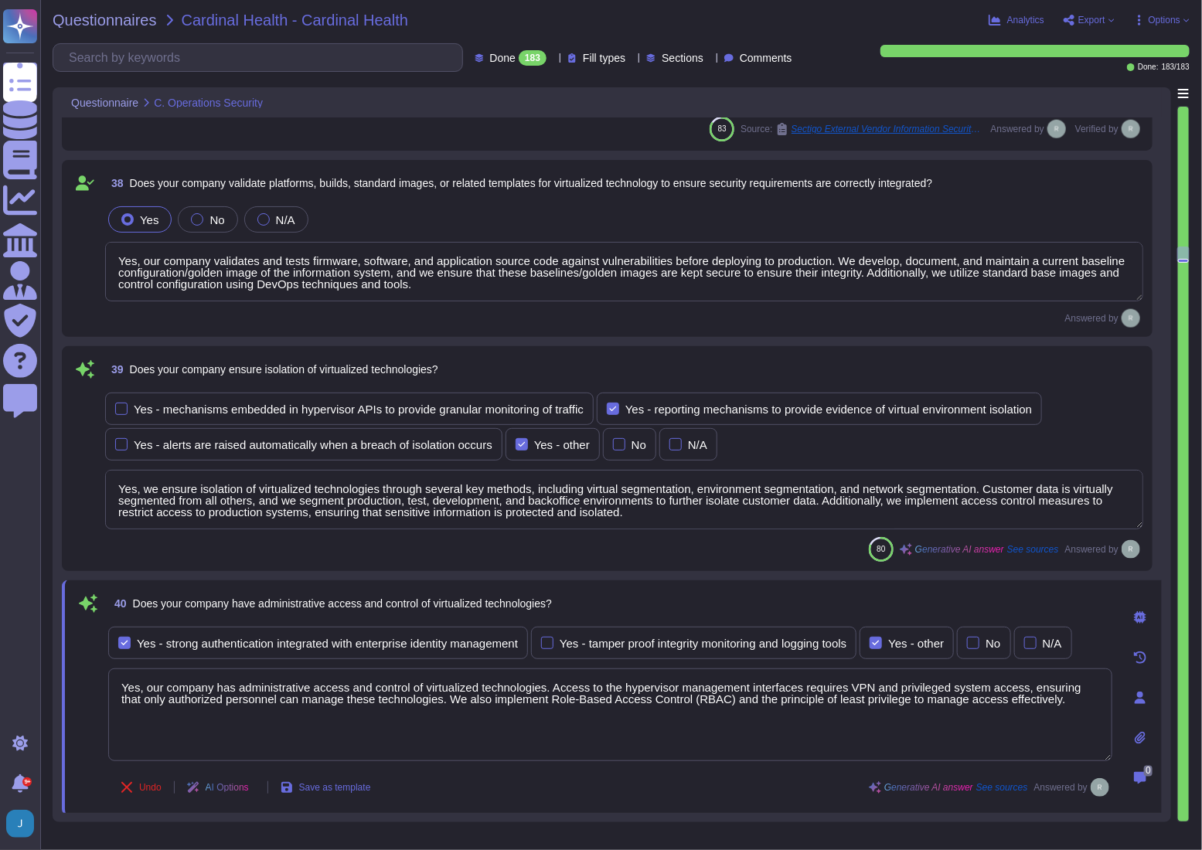
scroll to position [8799, 0]
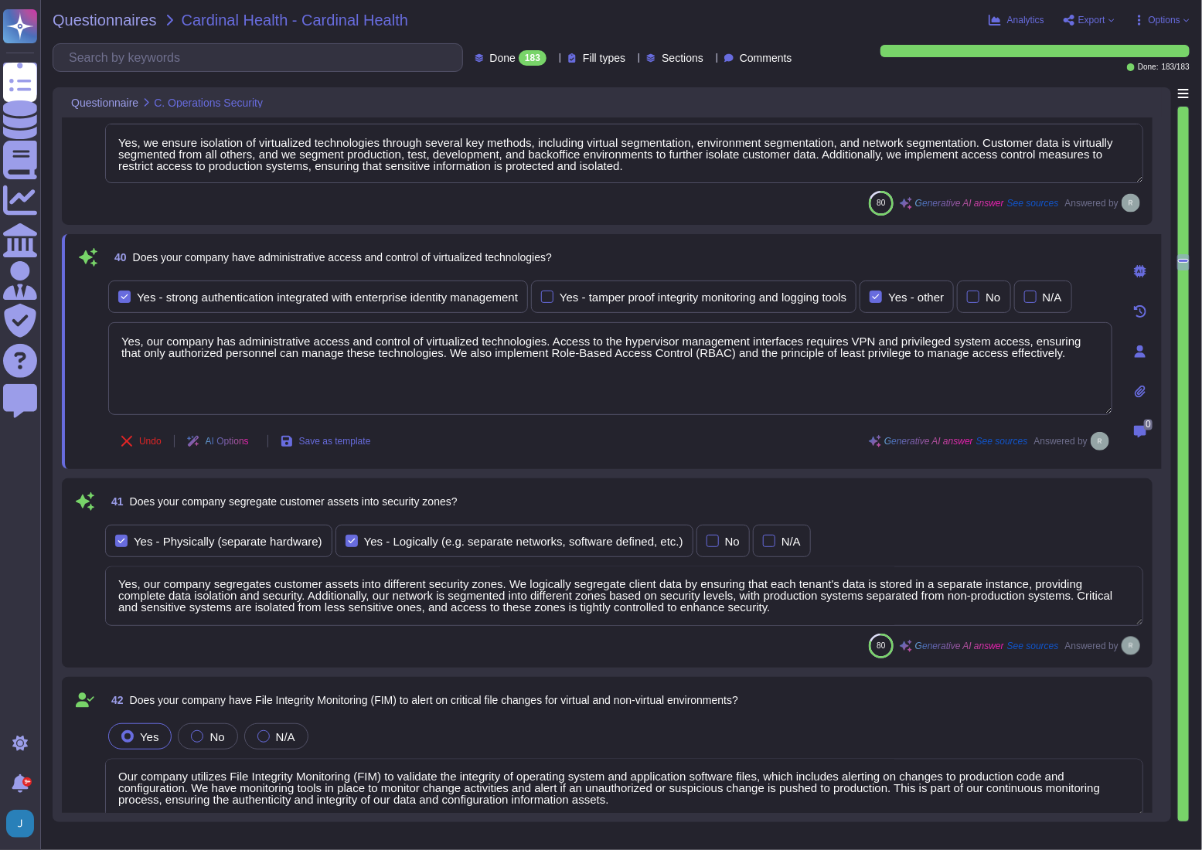
type textarea "Yes, our company enforces system hardening standards for servers, workstations,…"
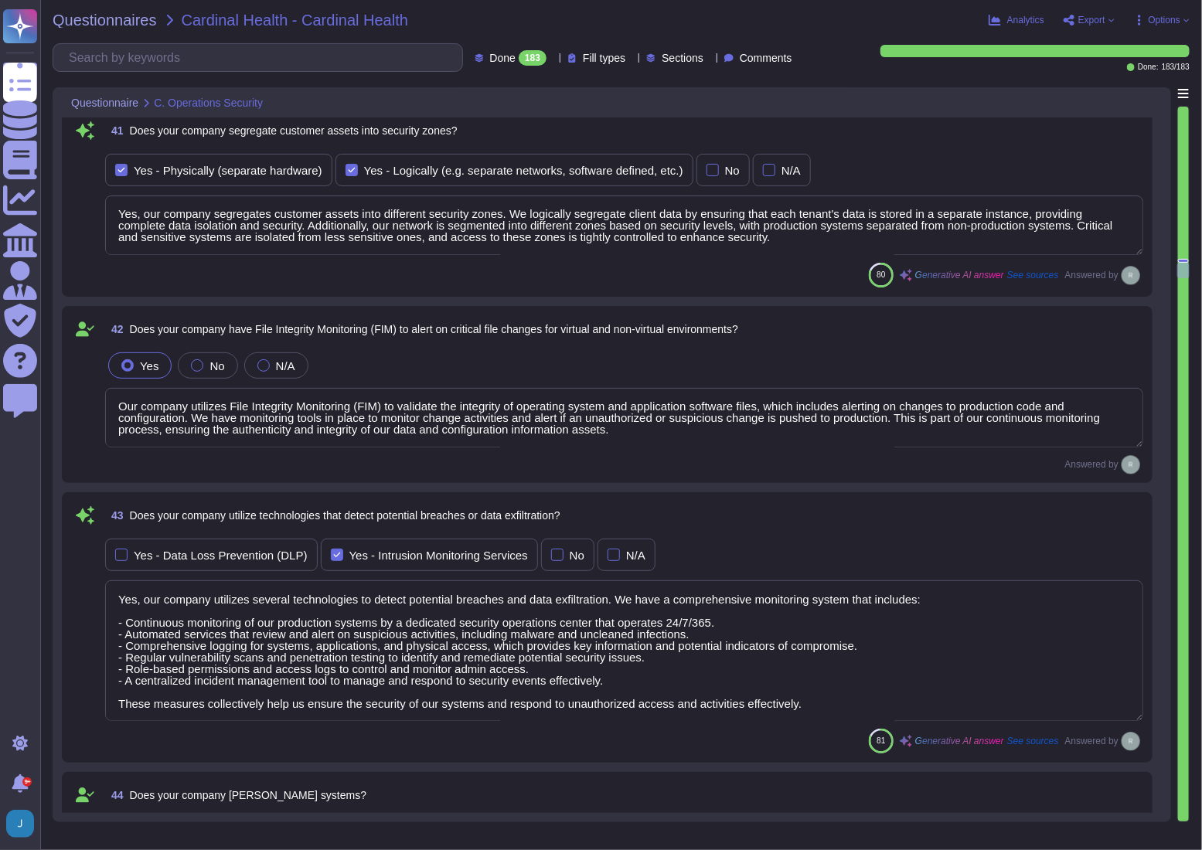
type textarea "Yes, our company deploys security updates, patches, and fixes. We apply and ver…"
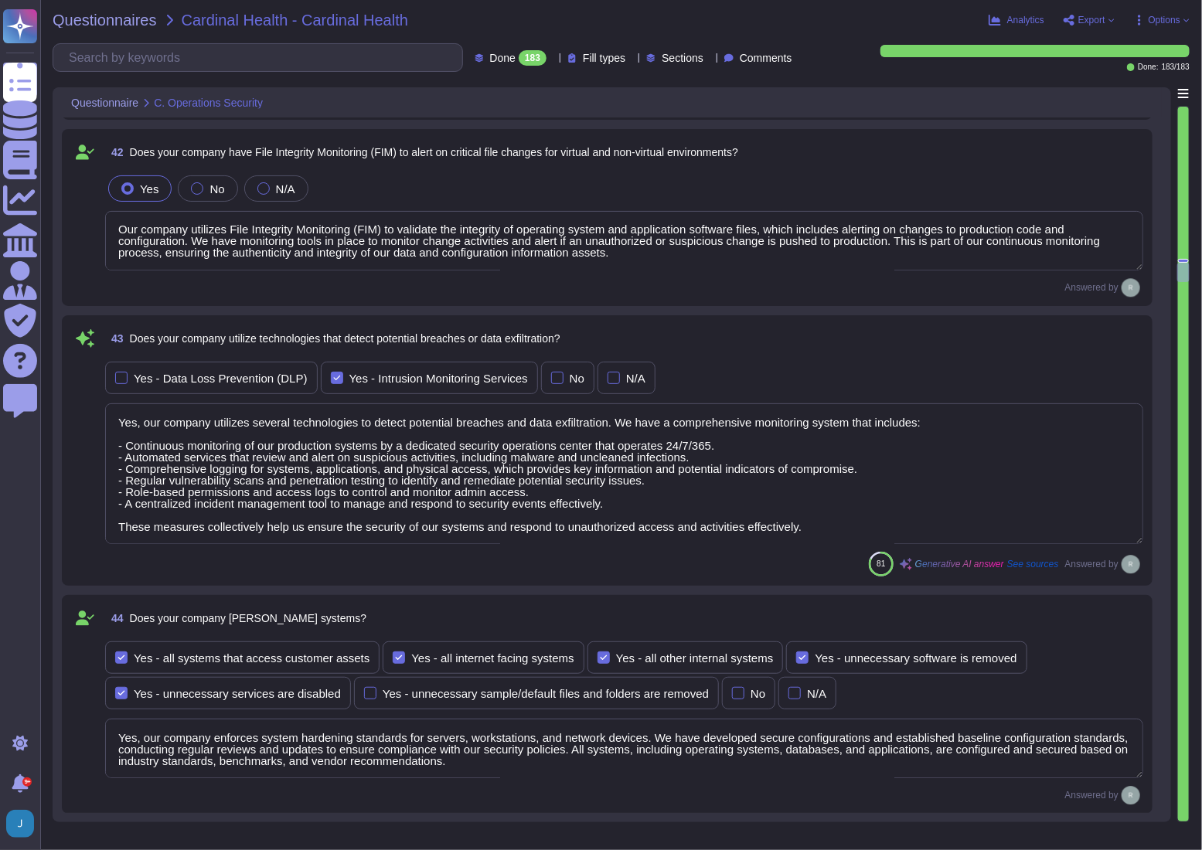
scroll to position [9712, 0]
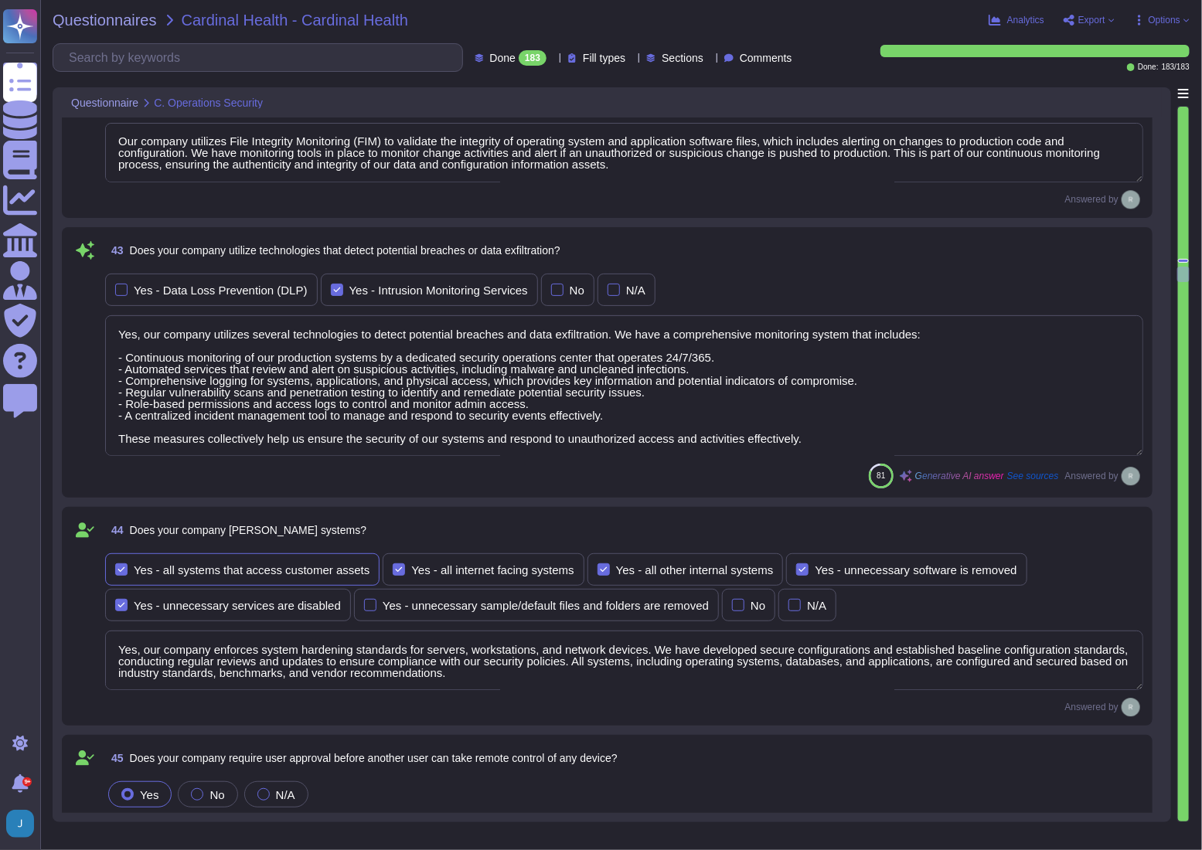
type textarea "Yes, we utilize third-party alert services to monitor vulnerabilities for serve…"
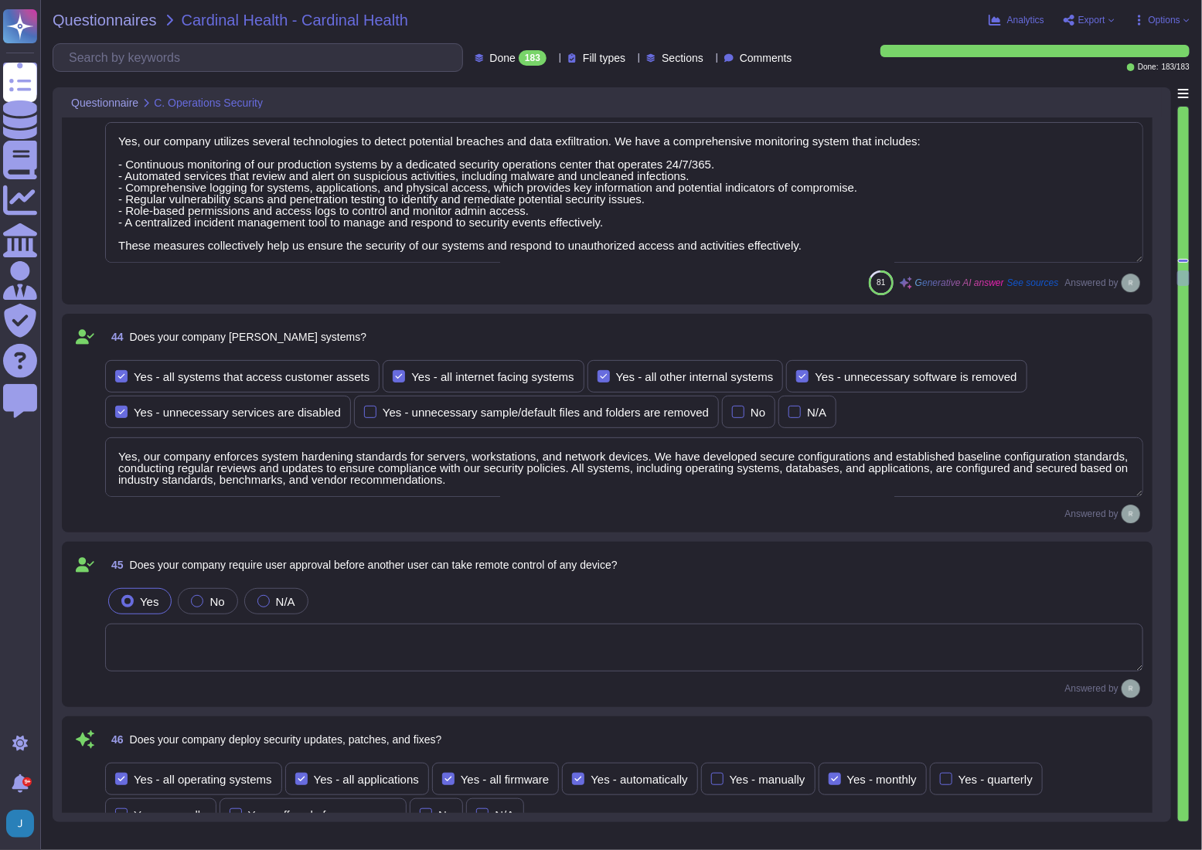
scroll to position [9992, 0]
type textarea "Yes, our company scans systems, including midrange operating systems, databases…"
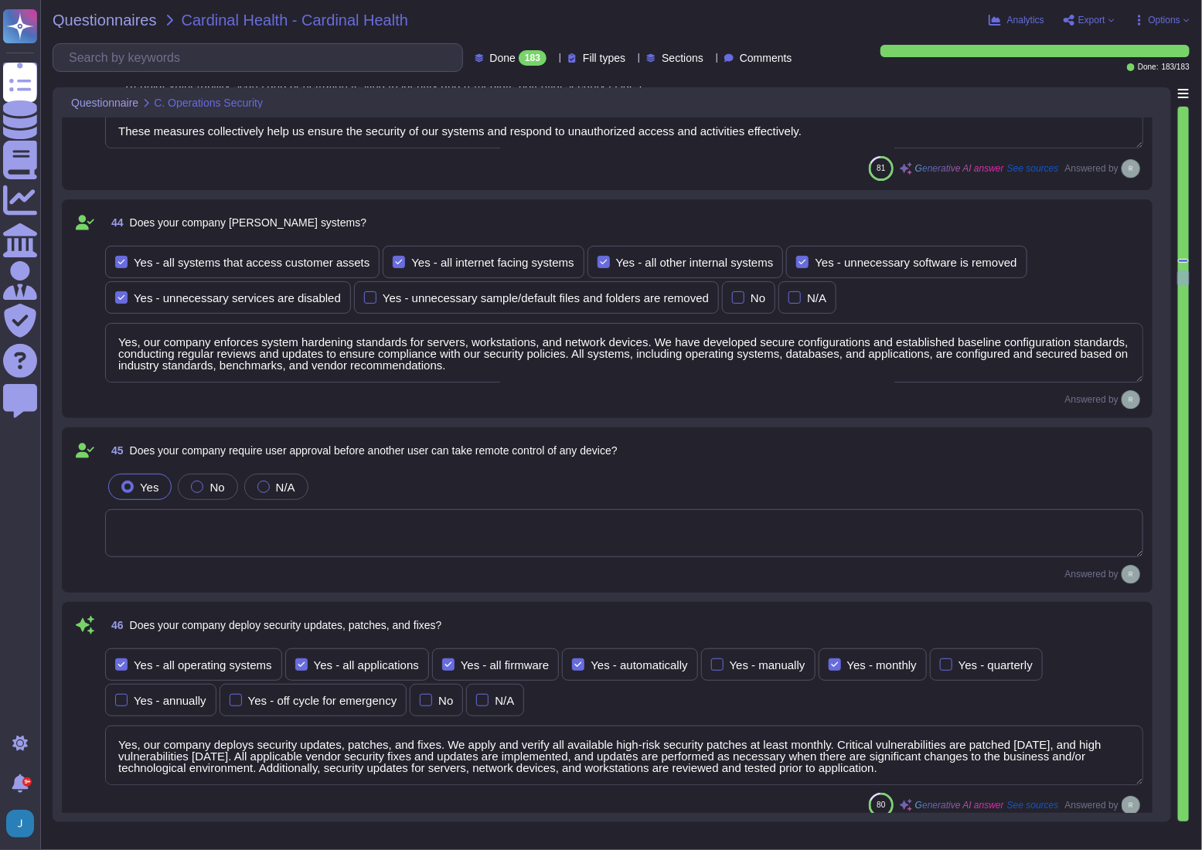
scroll to position [1, 0]
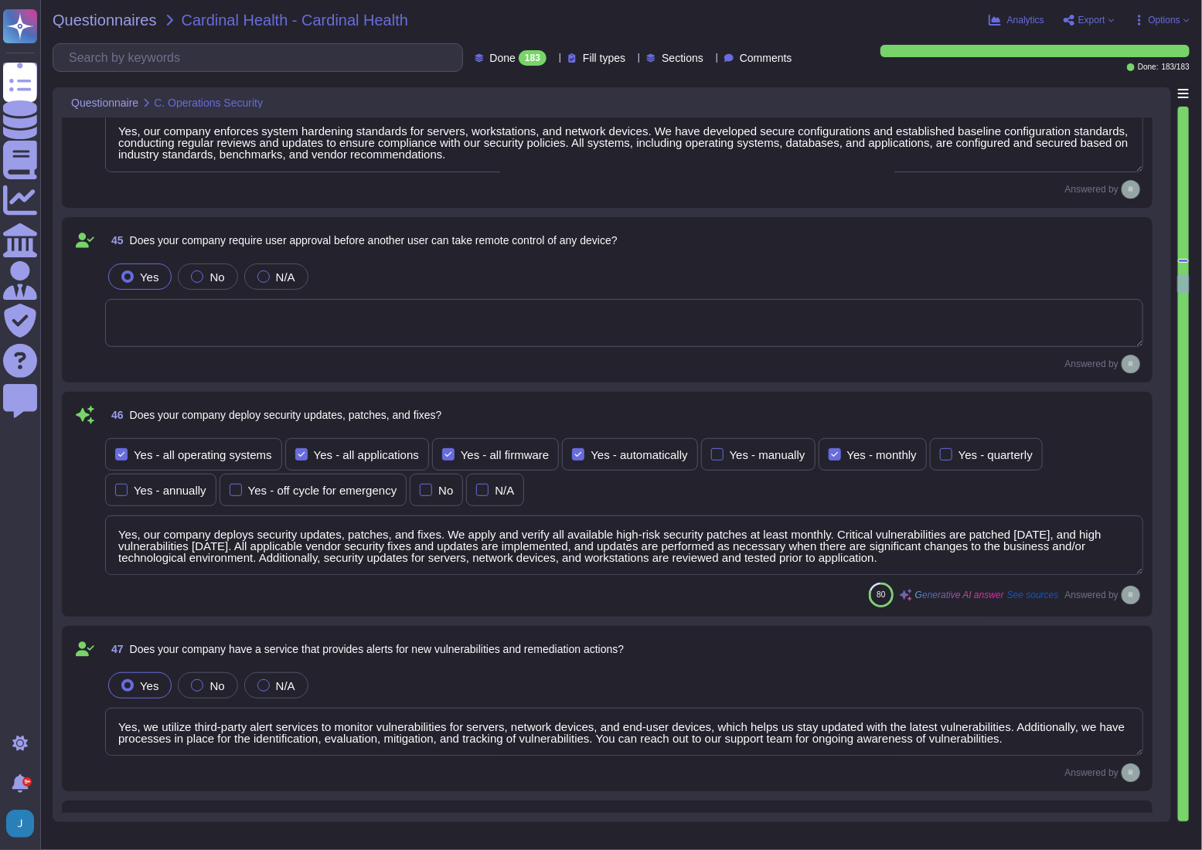
type textarea "Yes, security patches are tested in a controlled environment prior to implement…"
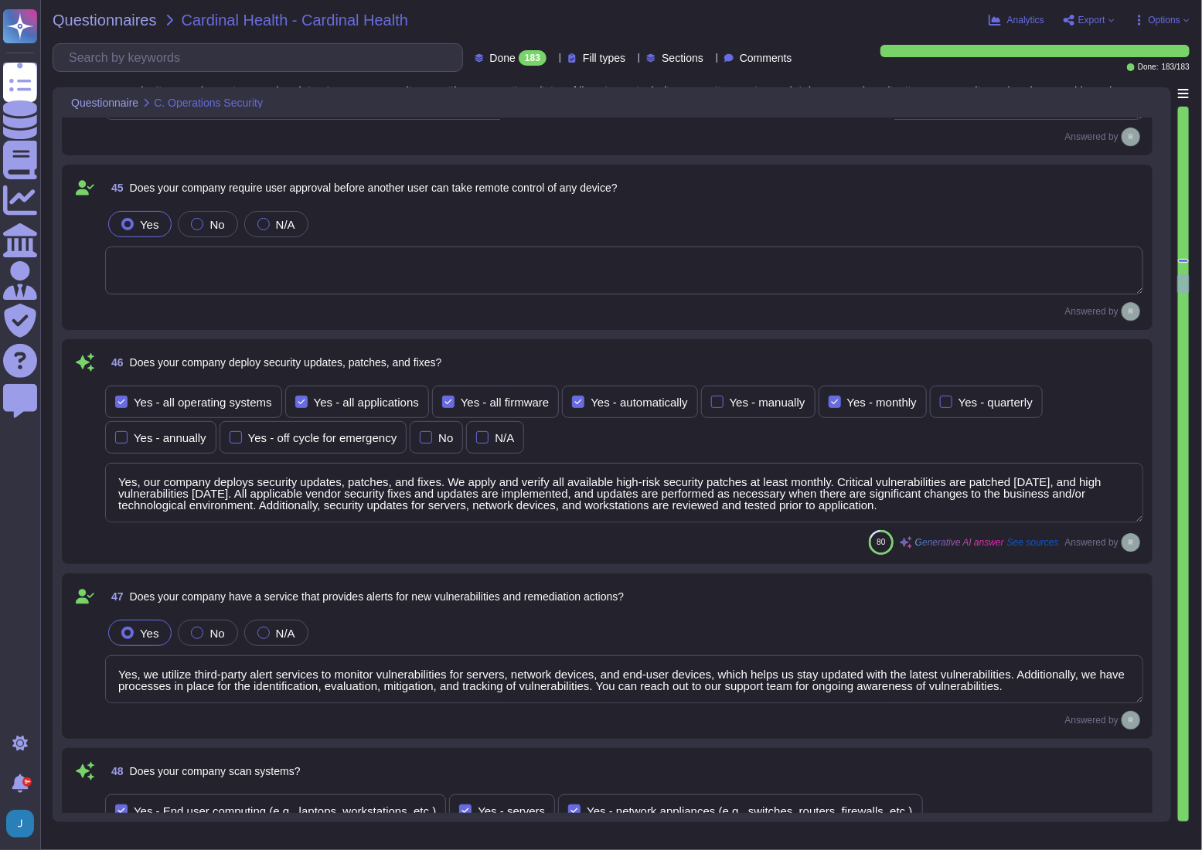
scroll to position [10344, 0]
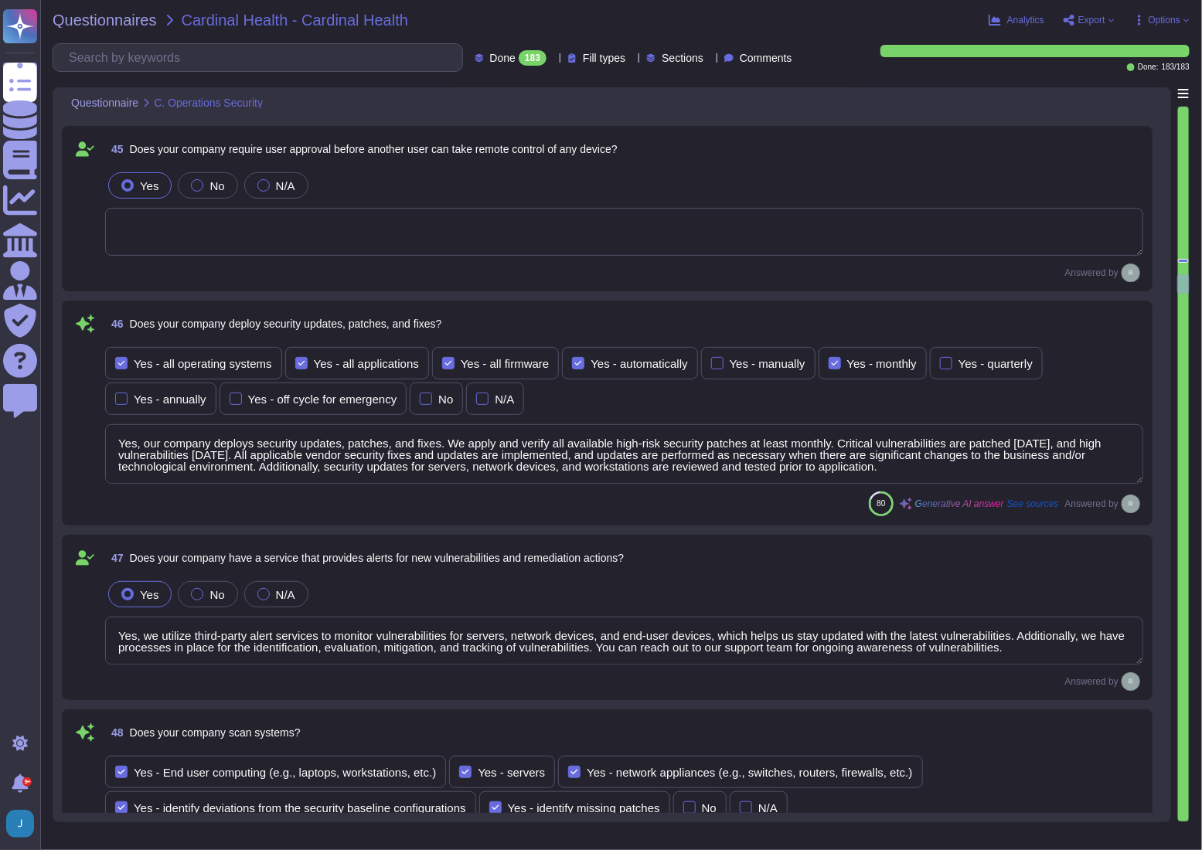
type textarea "Our company has a comprehensive Logging and Monitoring program that includes co…"
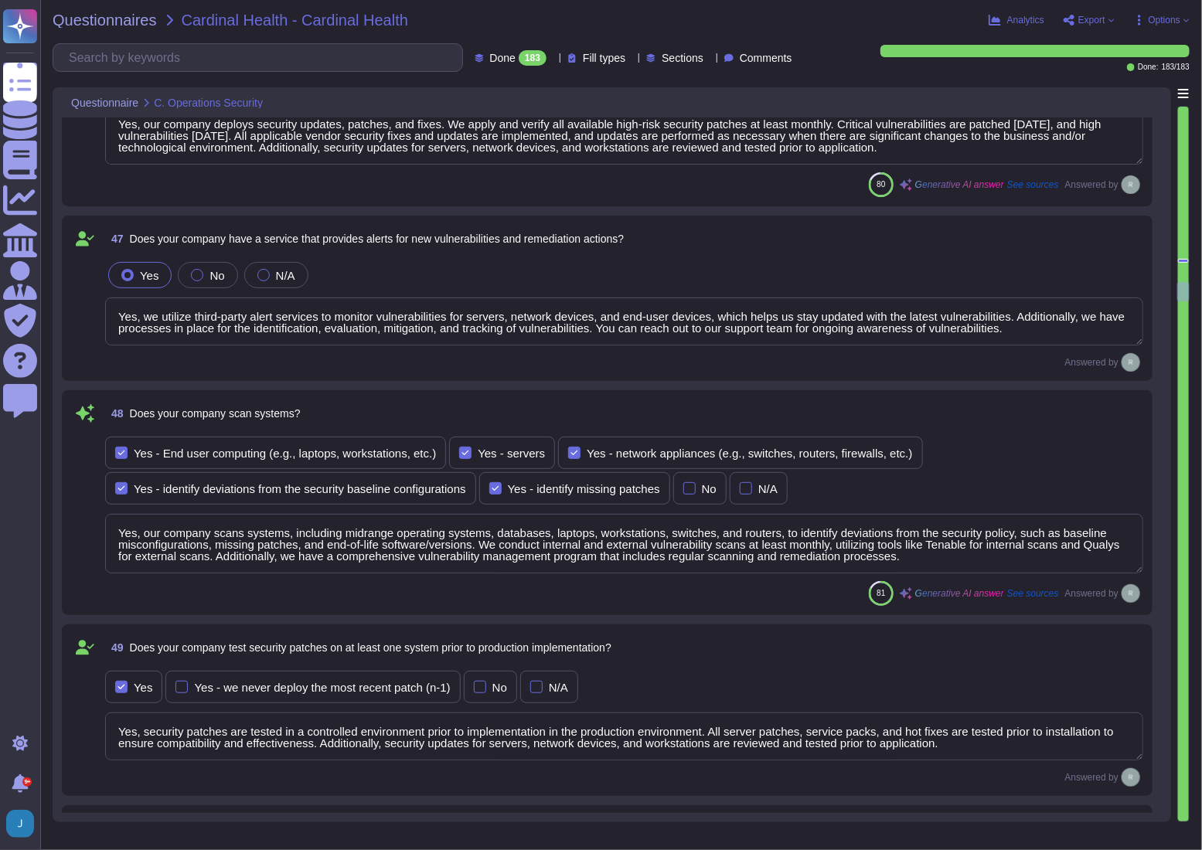
scroll to position [10695, 0]
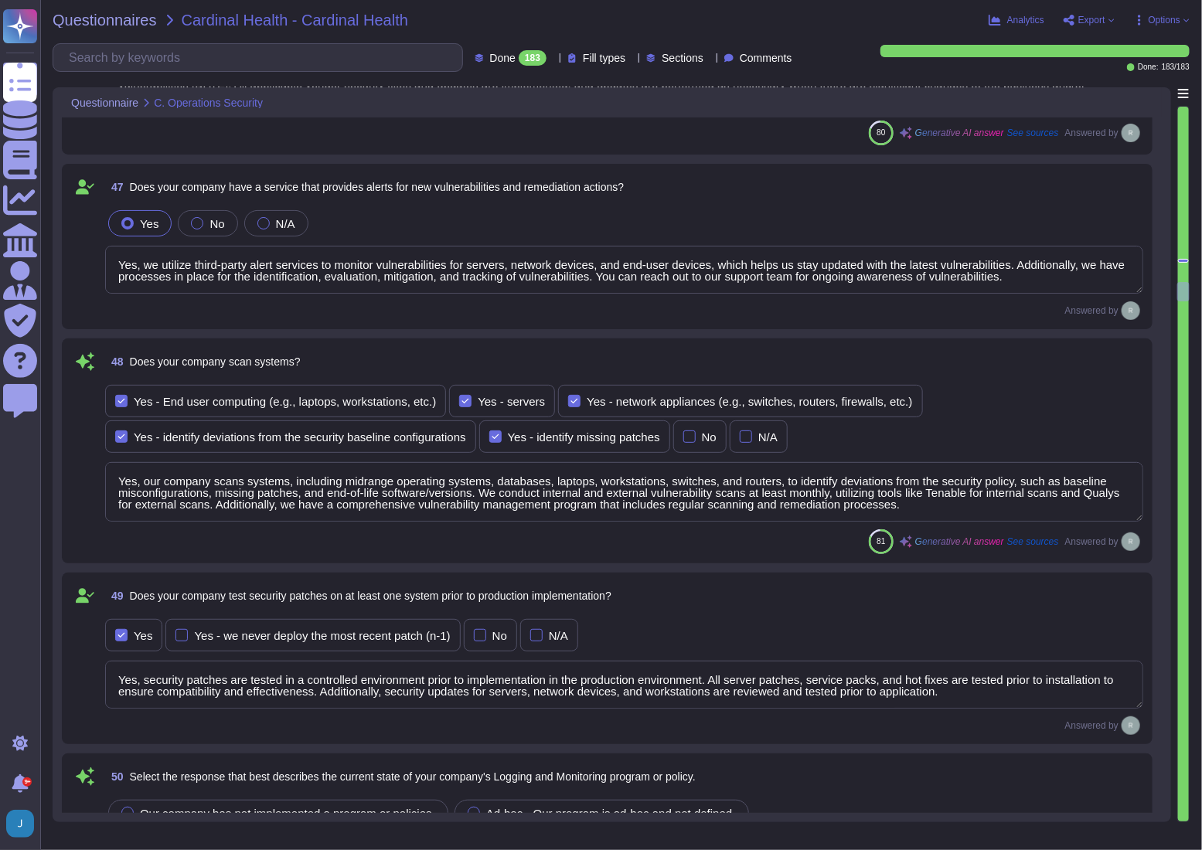
type textarea "Yes, our company logs events to enable detection and audit of suspicious or abn…"
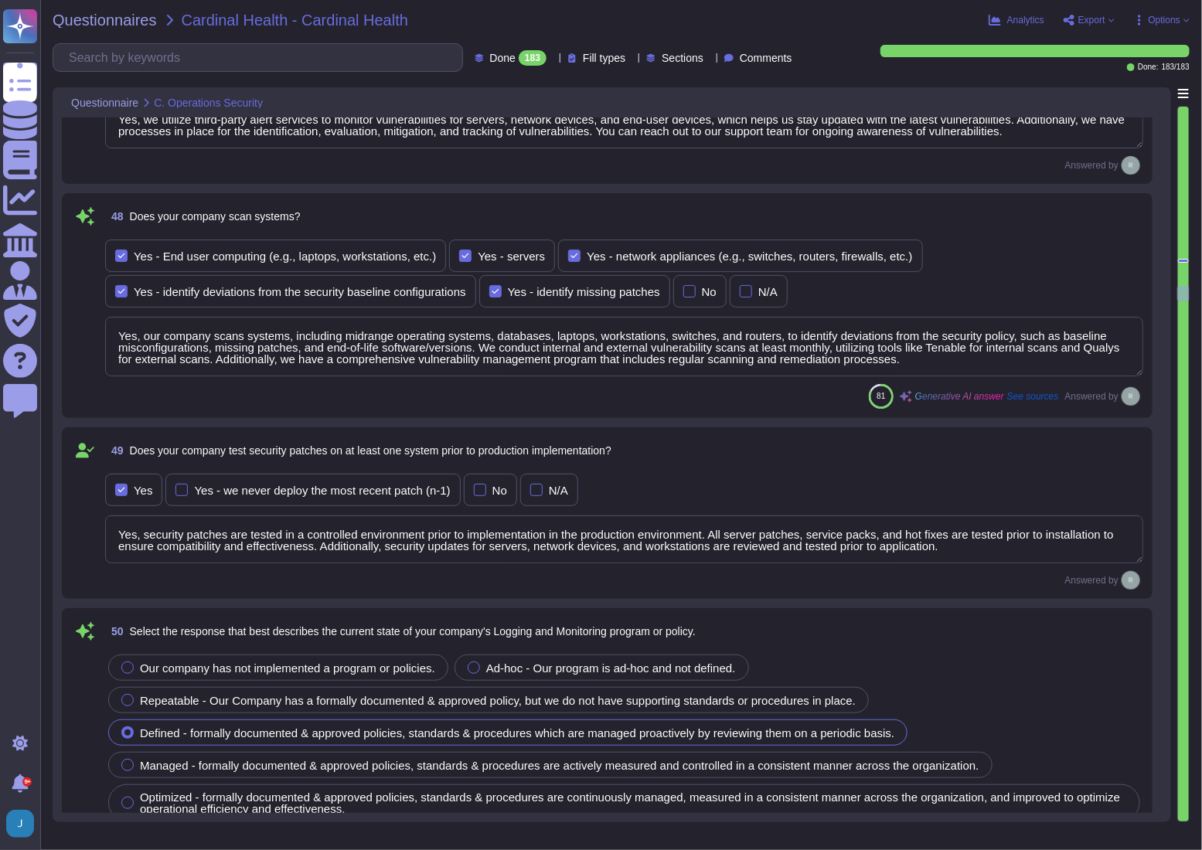
scroll to position [10976, 0]
type textarea "Yes, our company retains system event and audit logs. Audit logs are retained f…"
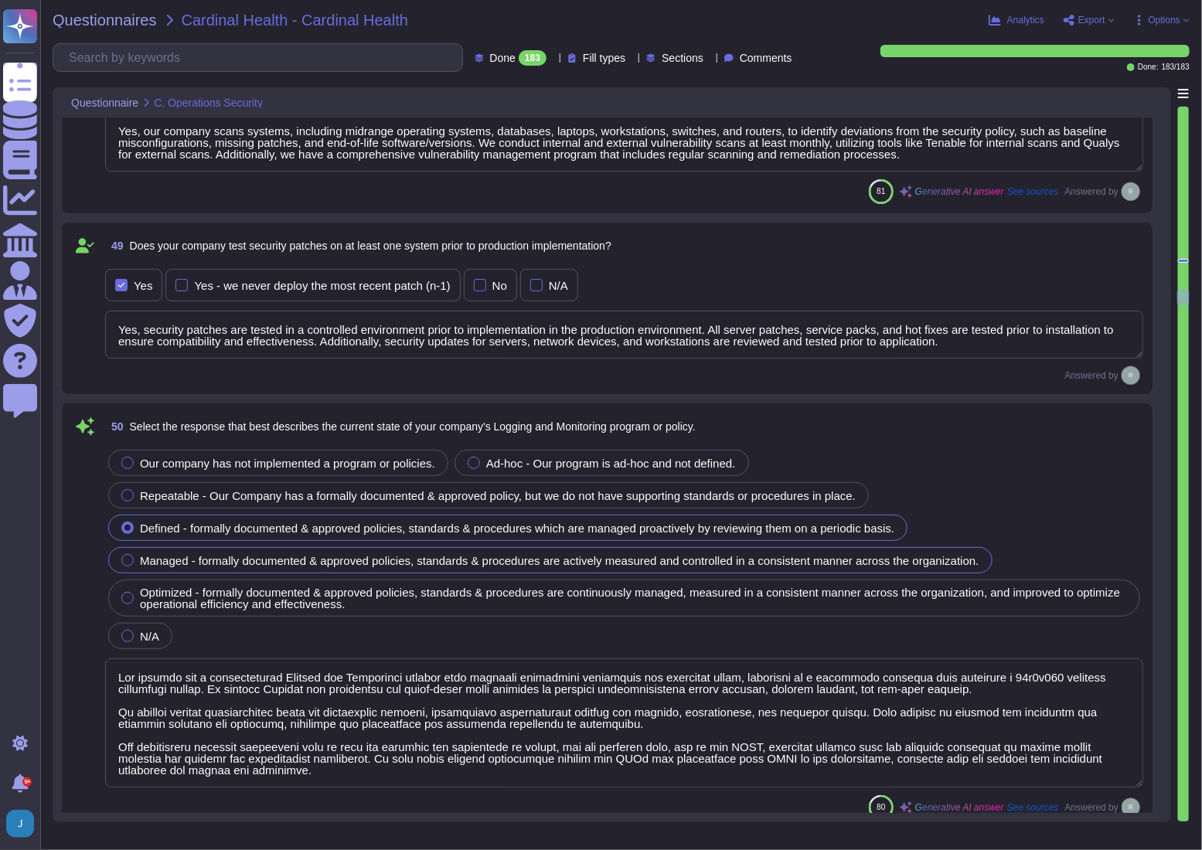
type textarea "Yes, security audit logs are centralized using a logging system that automates …"
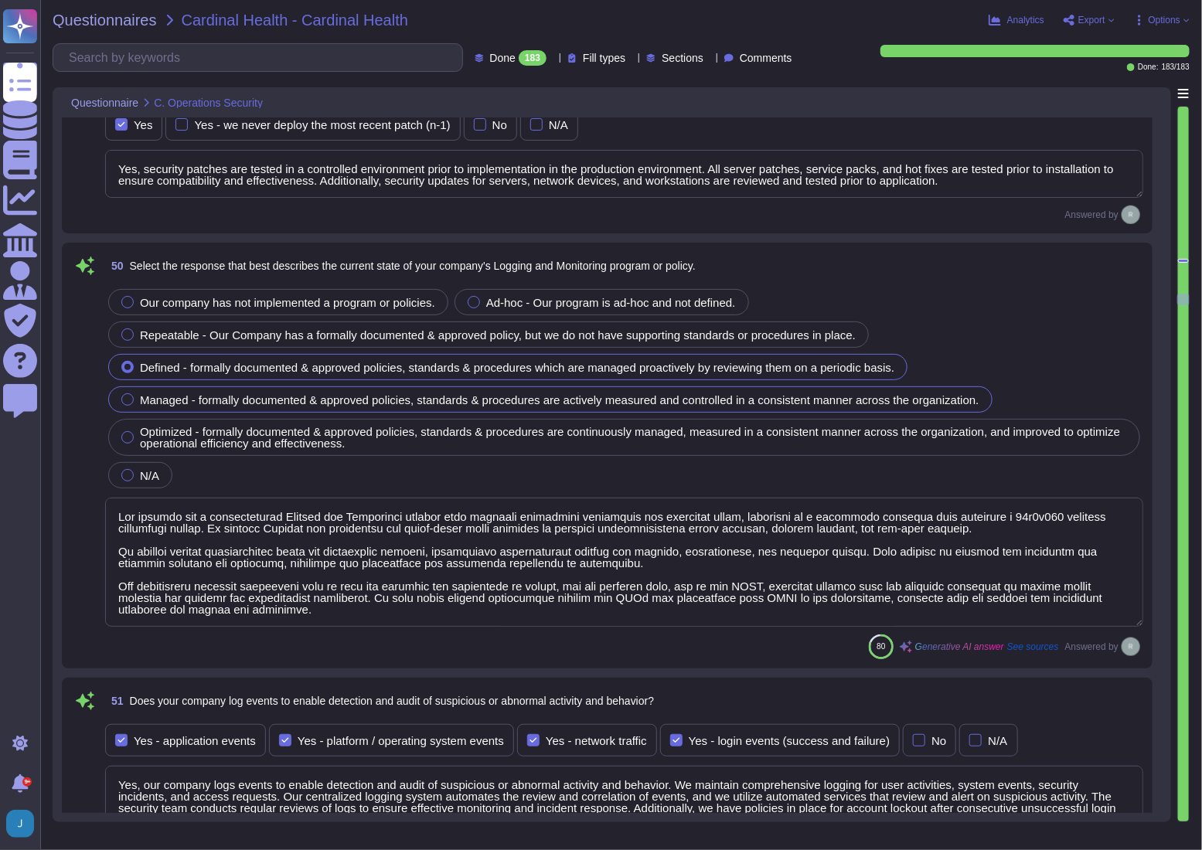
scroll to position [11187, 0]
click at [260, 521] on textarea at bounding box center [624, 560] width 1038 height 129
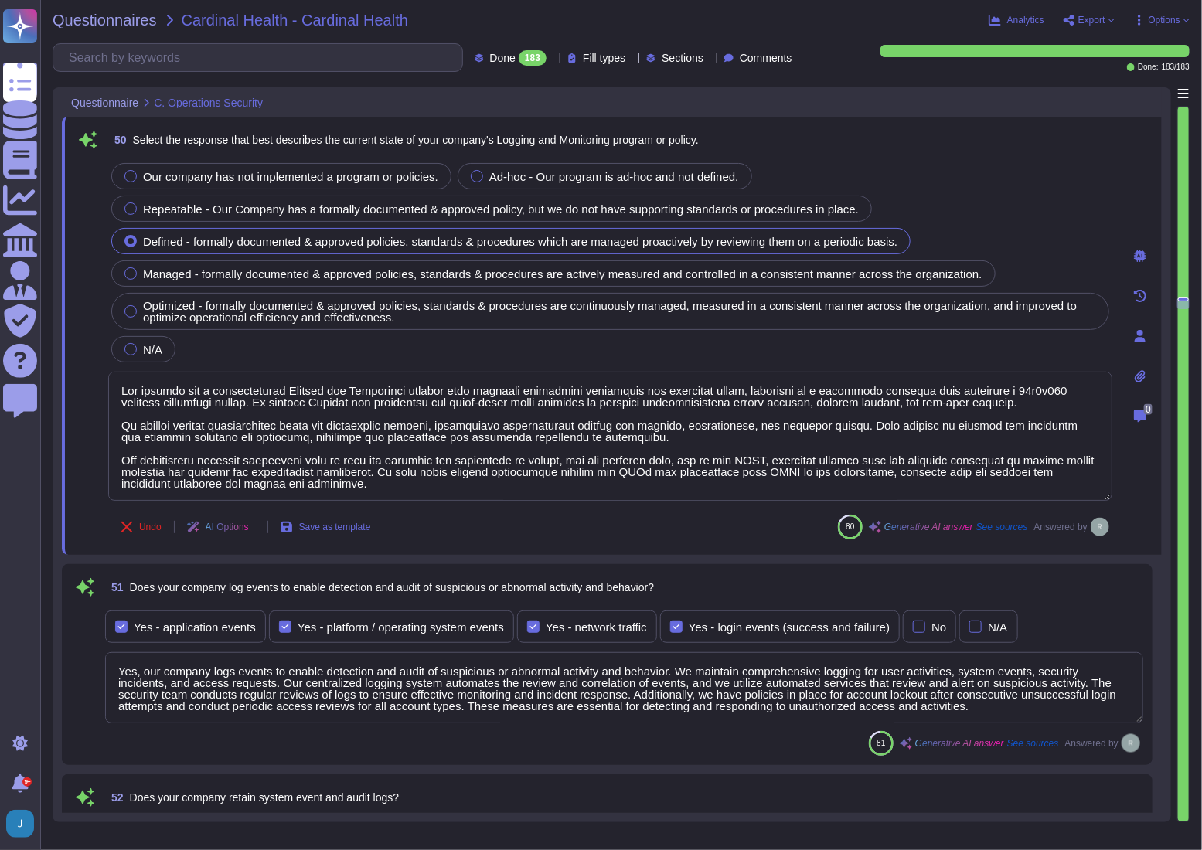
type textarea "Yes, we establish thresholds for acceptable service performance and availabilit…"
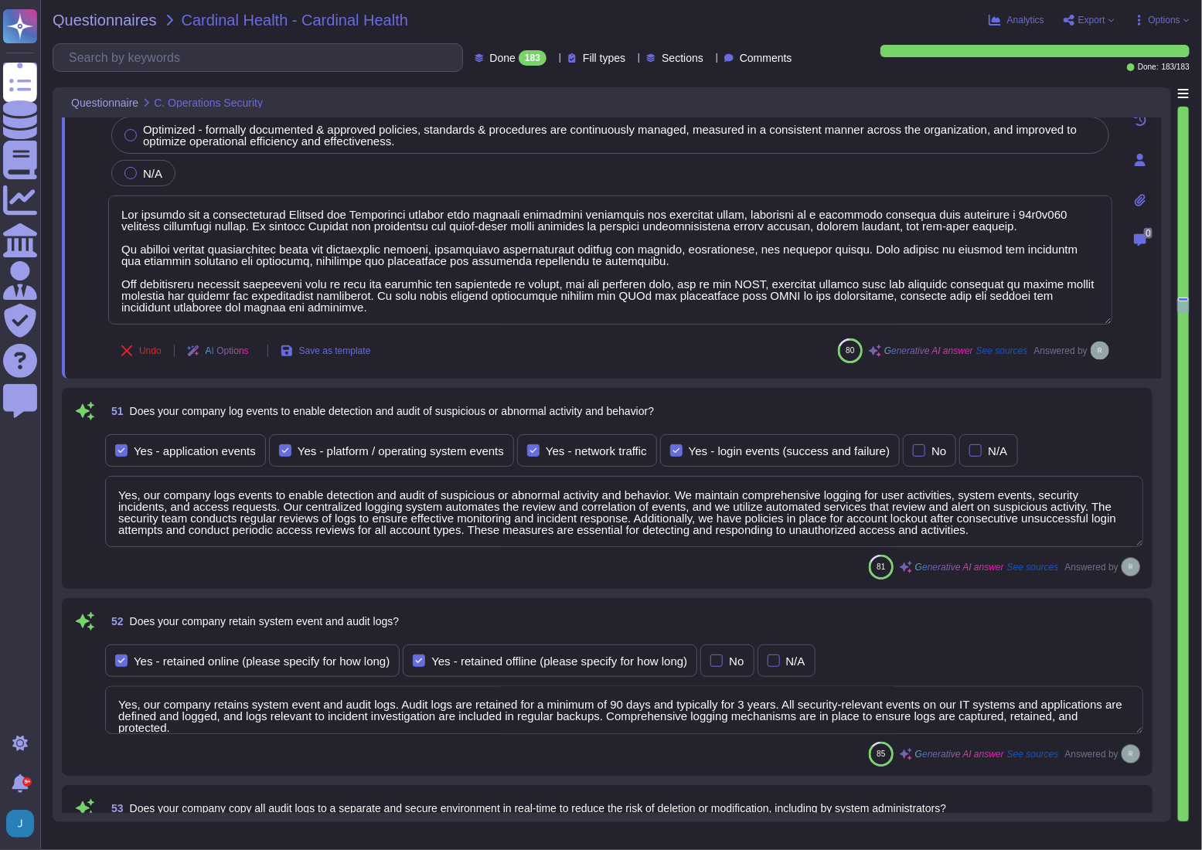
type textarea "Yes, our company performs continuous security monitoring 24x7x365. We operate a…"
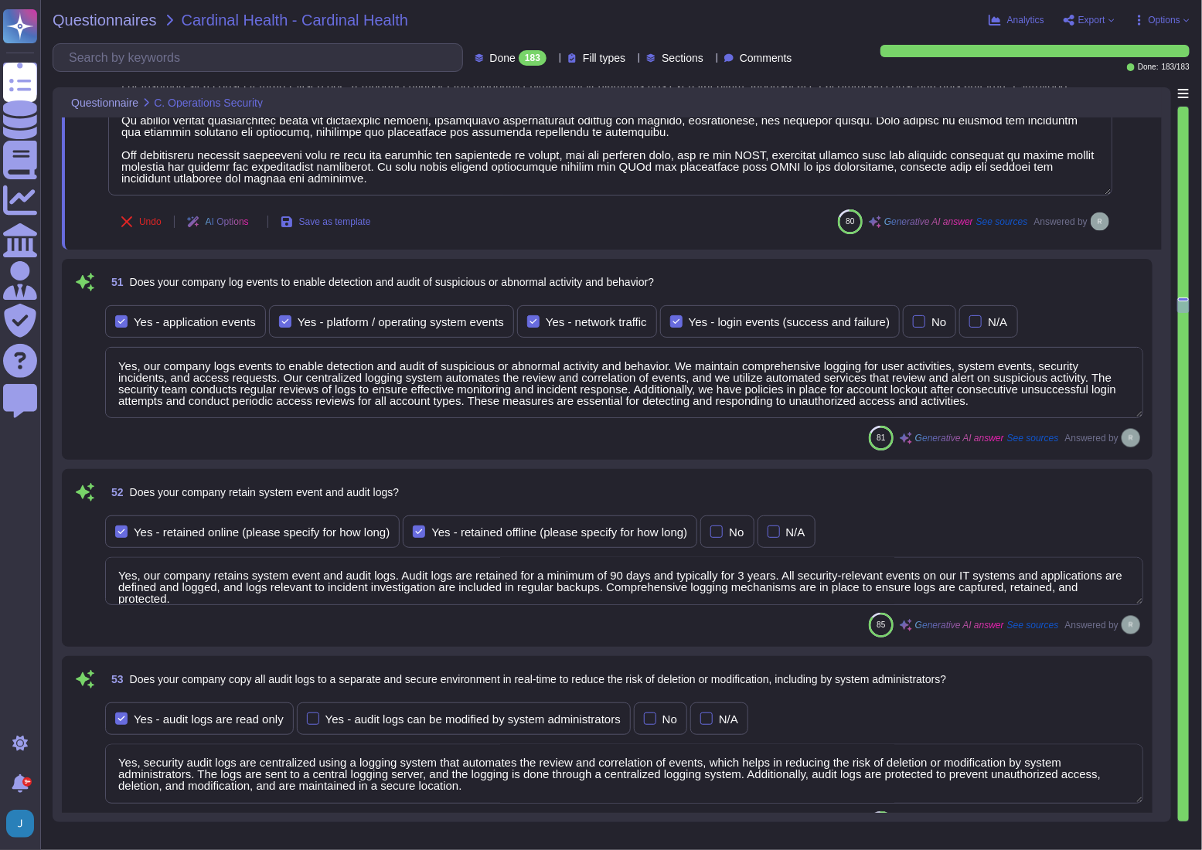
scroll to position [11608, 0]
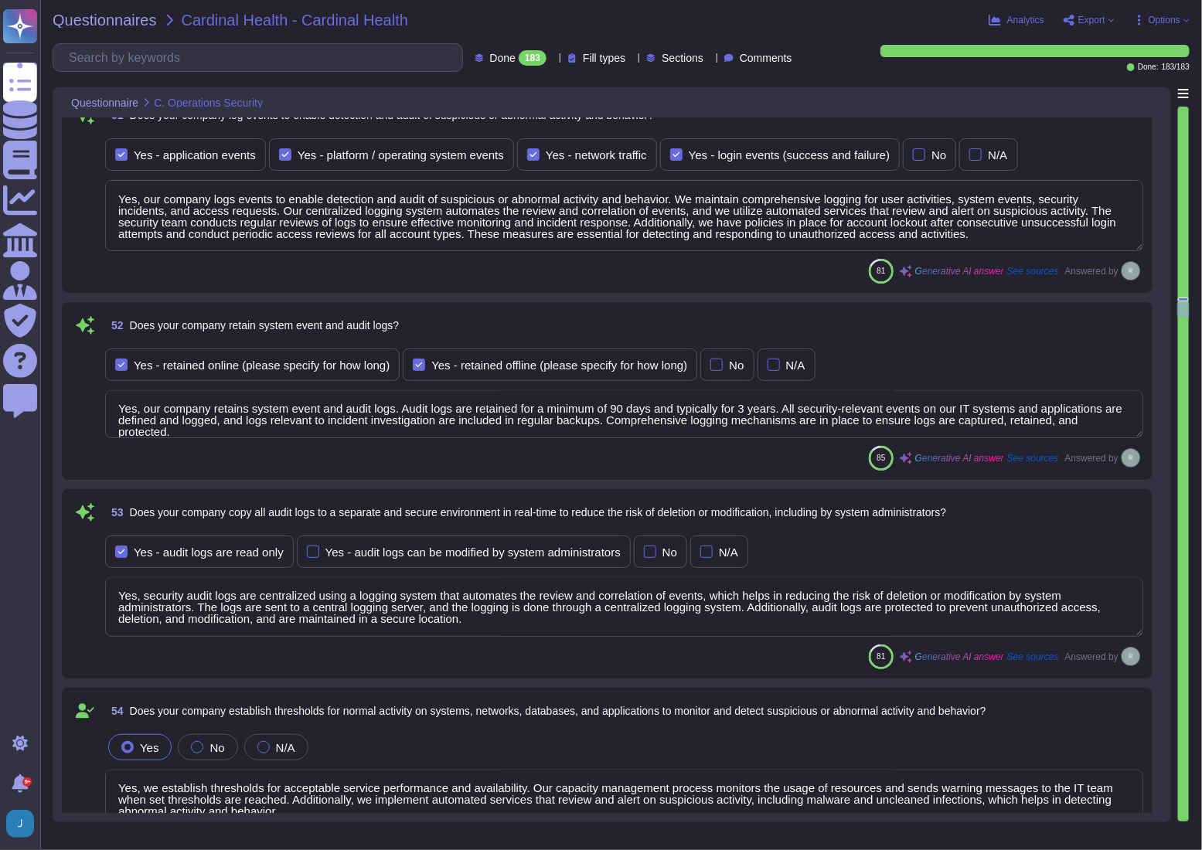
type textarea "No, our company does not use customer data or vendor confidential data in non-p…"
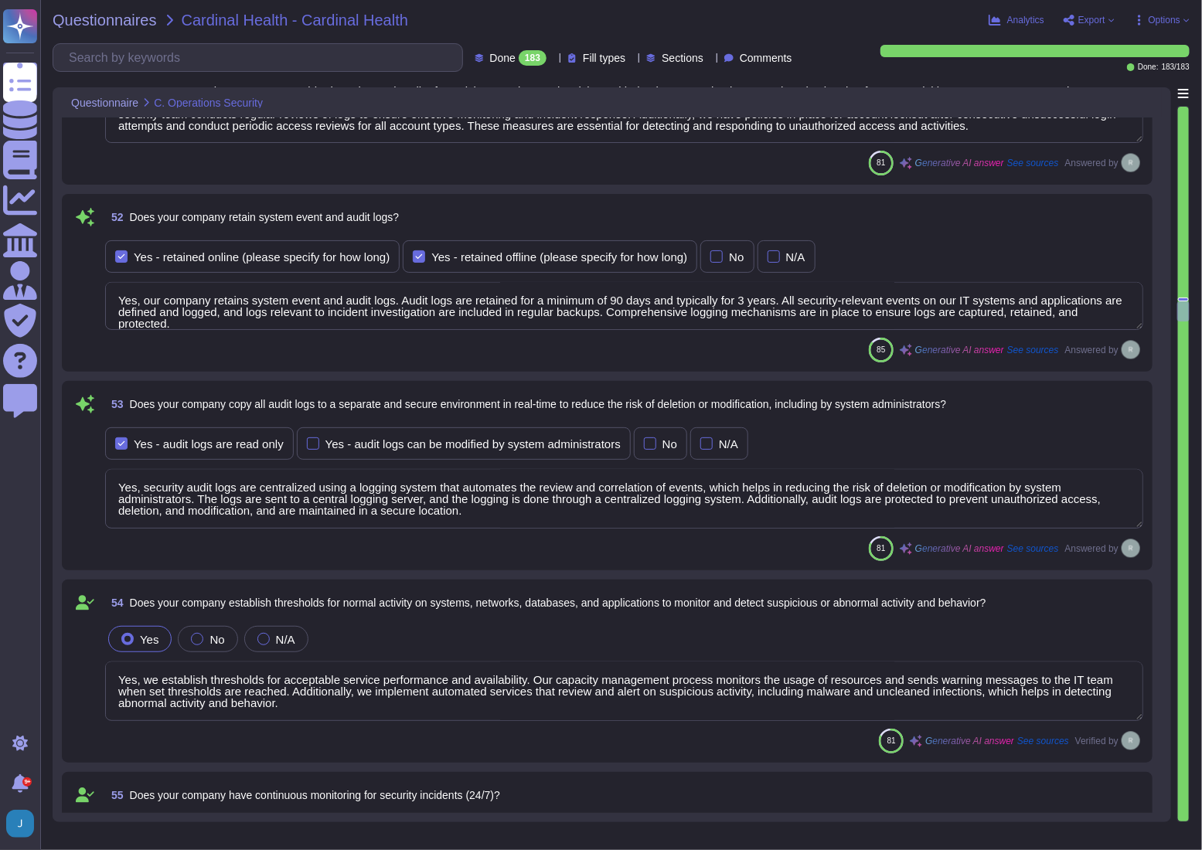
type textarea "No, only appropriate employees have access to the production system, and access…"
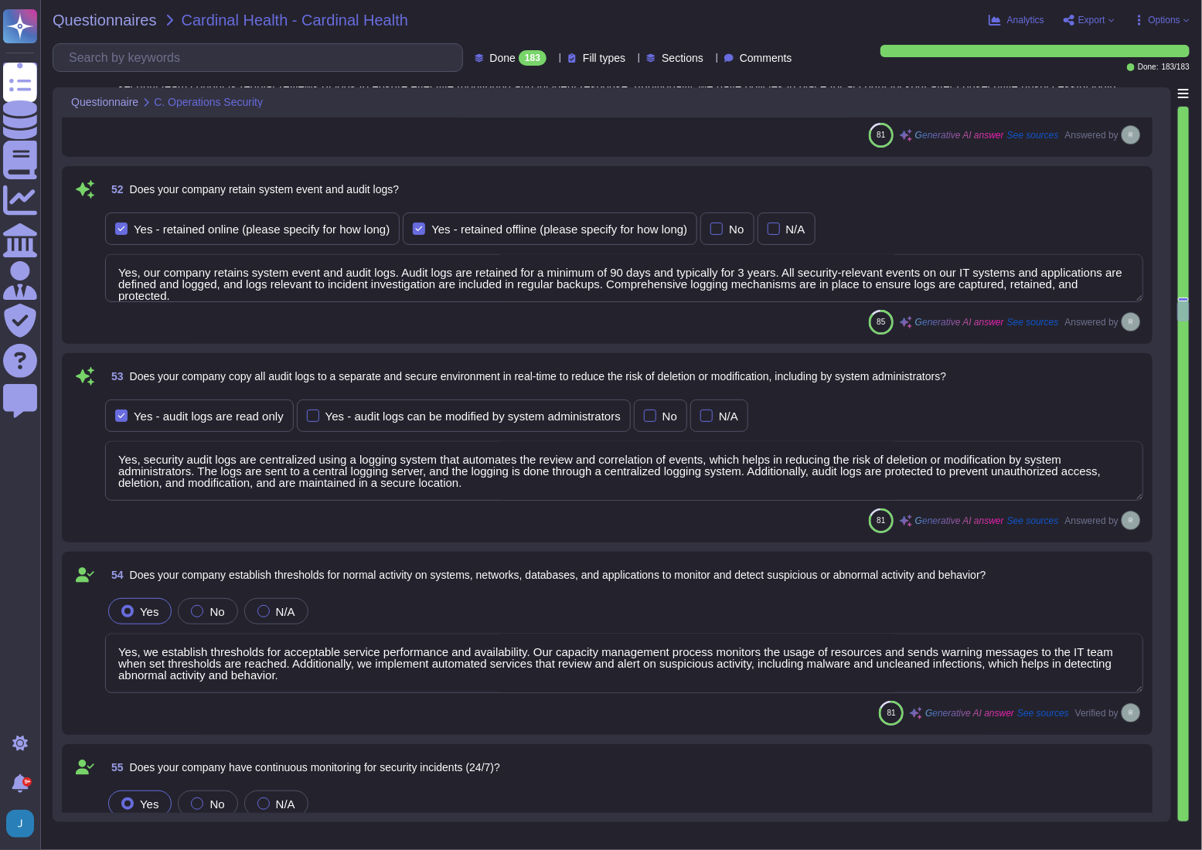
scroll to position [1, 0]
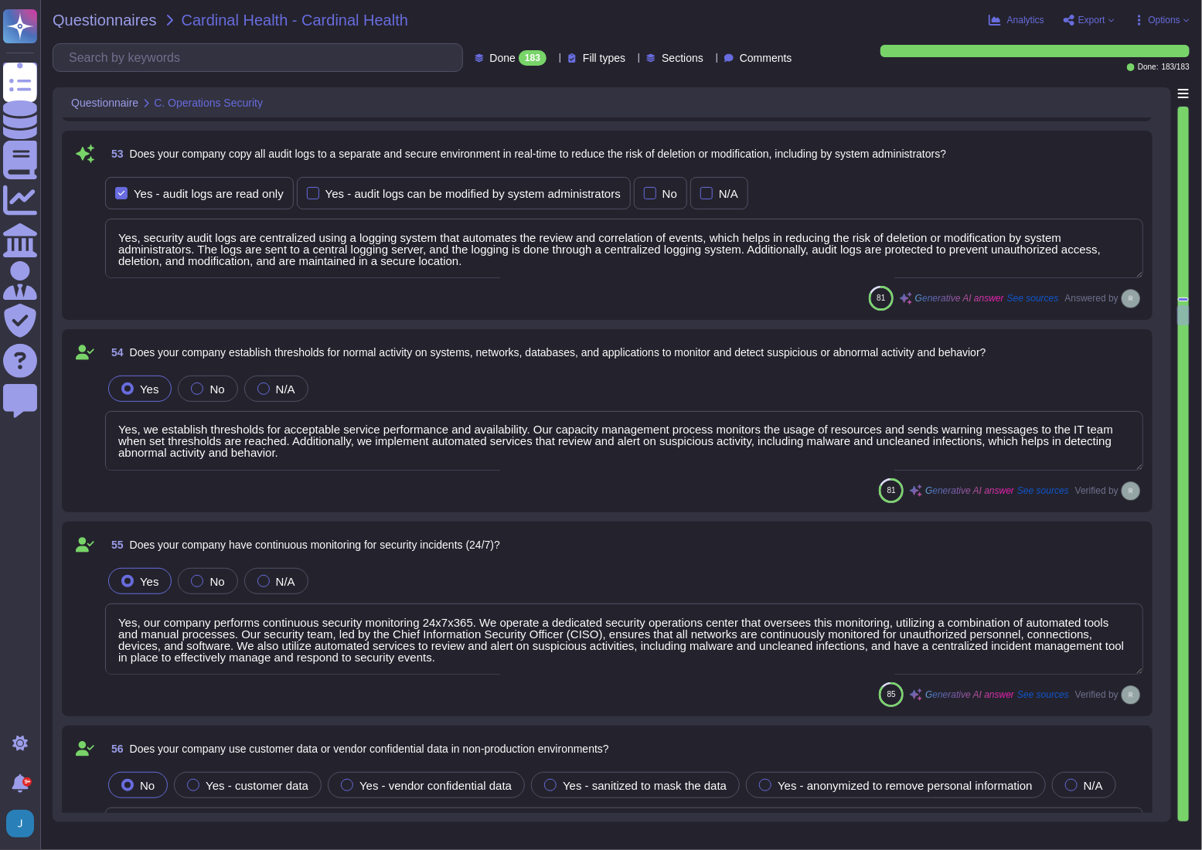
type textarea "Yes, we provide APIs and webhooks to bring alerts into monitoring solutions, an…"
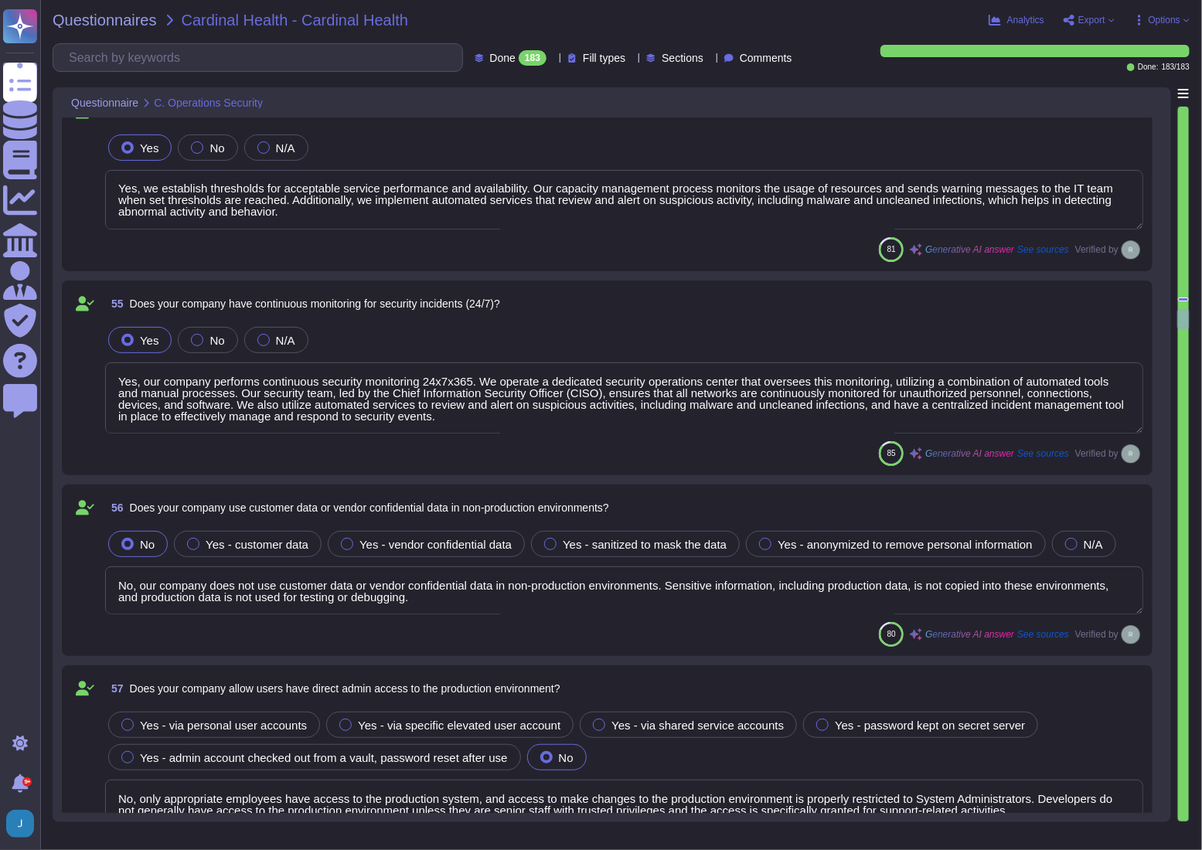
scroll to position [12311, 0]
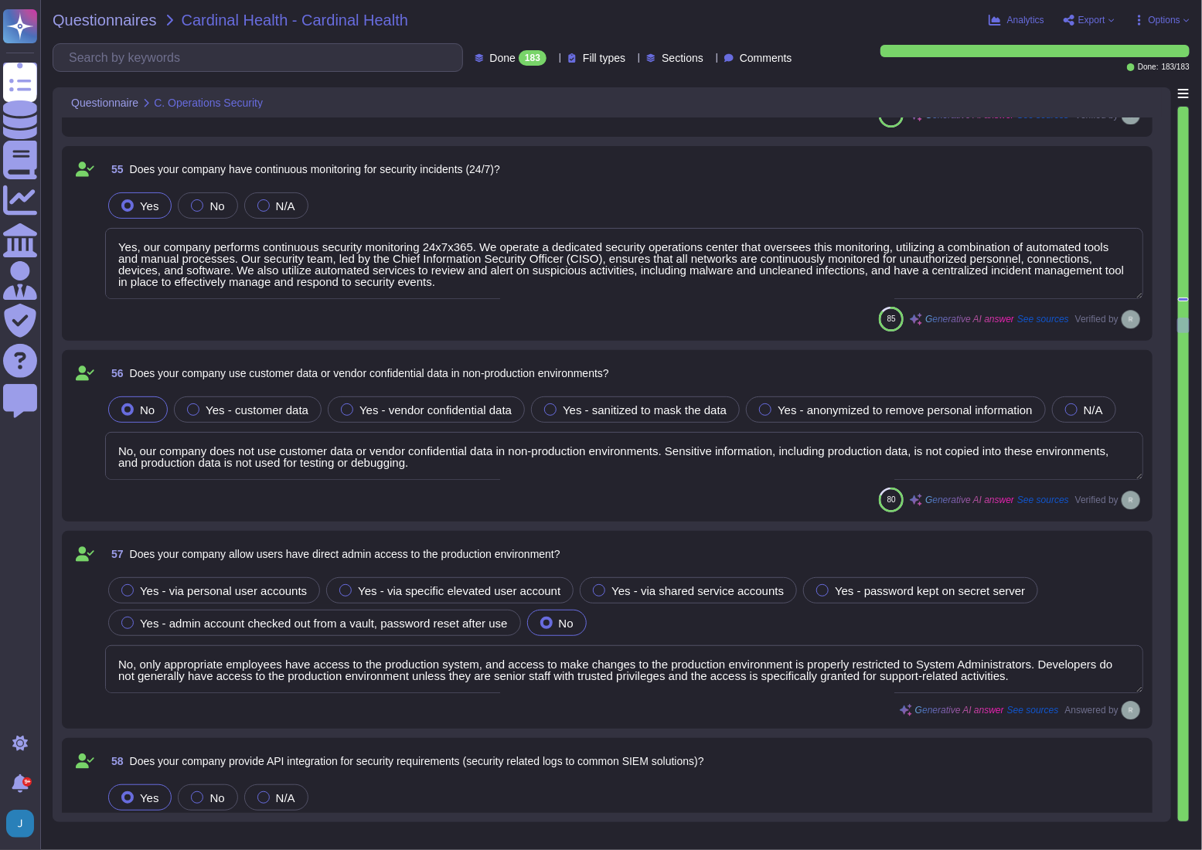
type textarea "Sectigo has a comprehensive asset management program that prioritizes critical …"
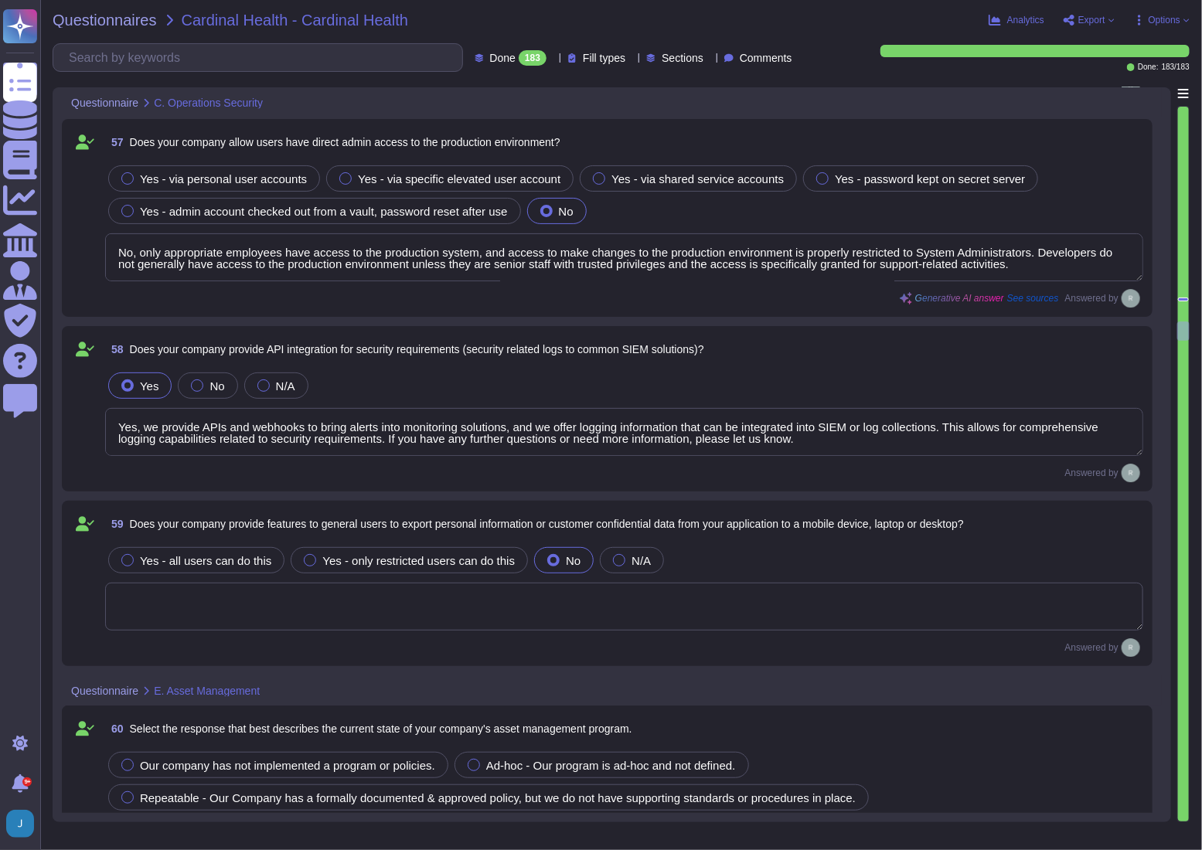
scroll to position [12873, 0]
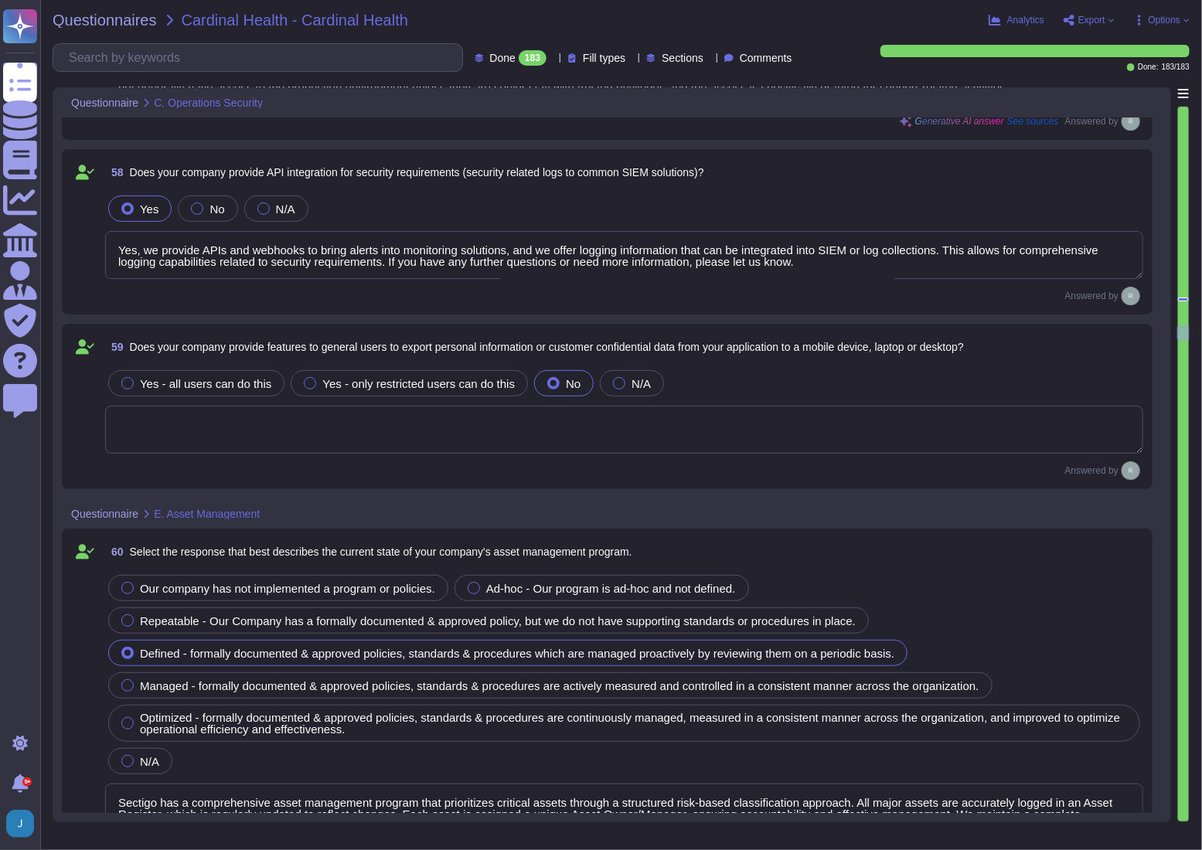
type textarea "Yes, our company maintains a centralized inventory of all technology assets, in…"
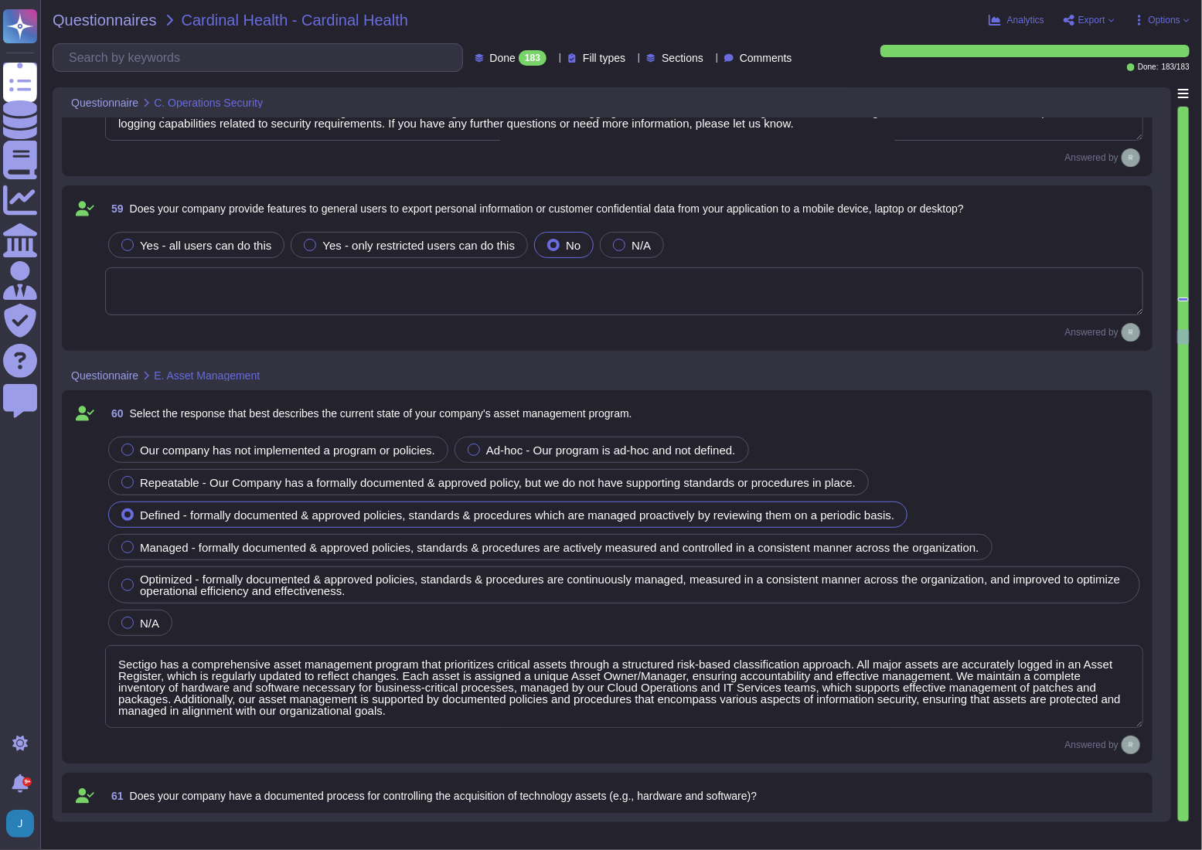
type textarea "Yes, our company has a documented process for the secure disposal of technology…"
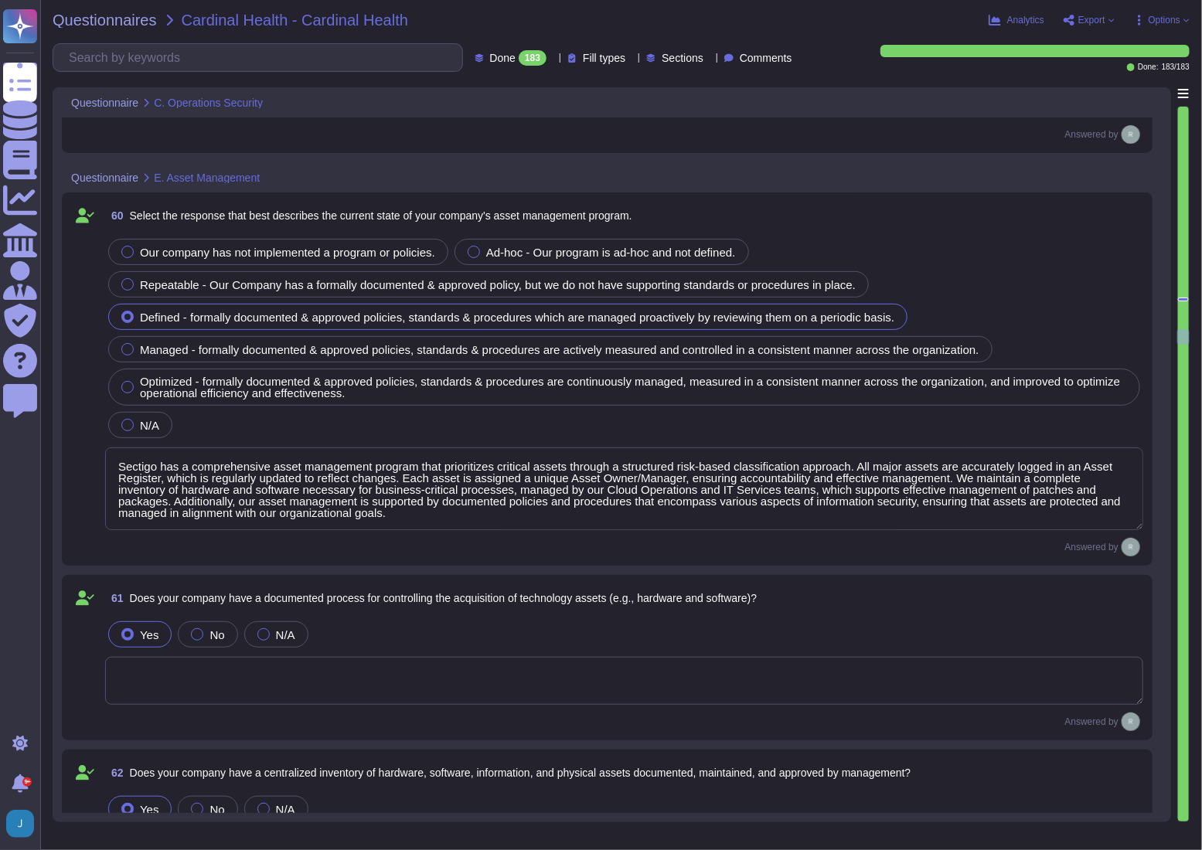
scroll to position [13365, 0]
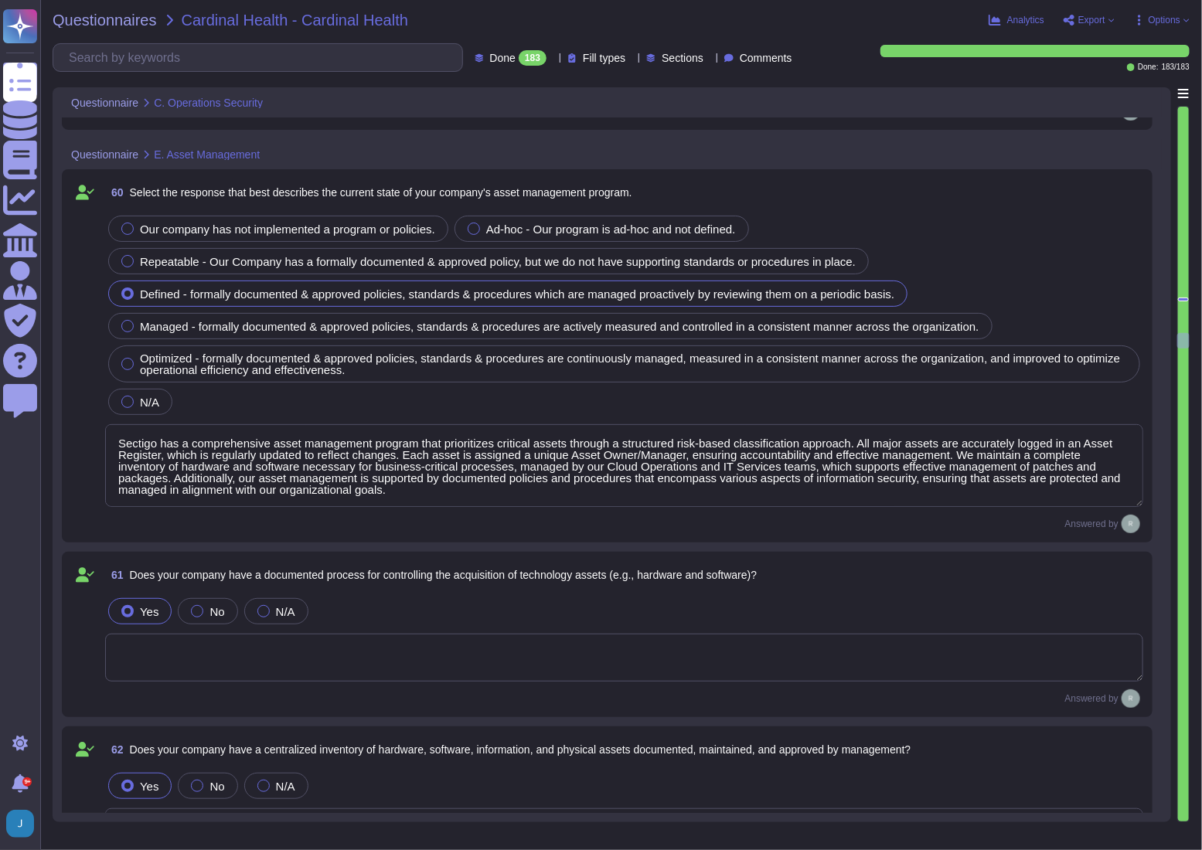
type textarea "We have a removable media policy that restricts the use of writable, removable …"
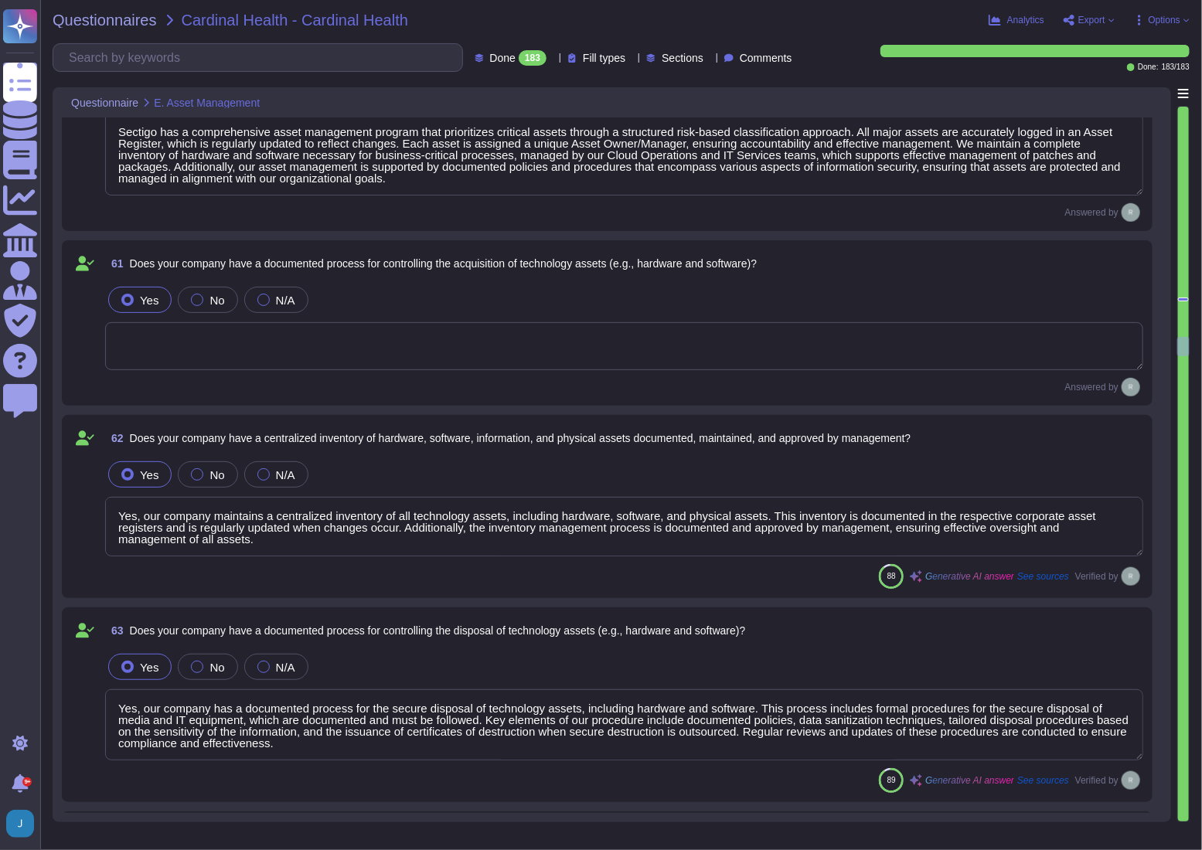
scroll to position [1, 0]
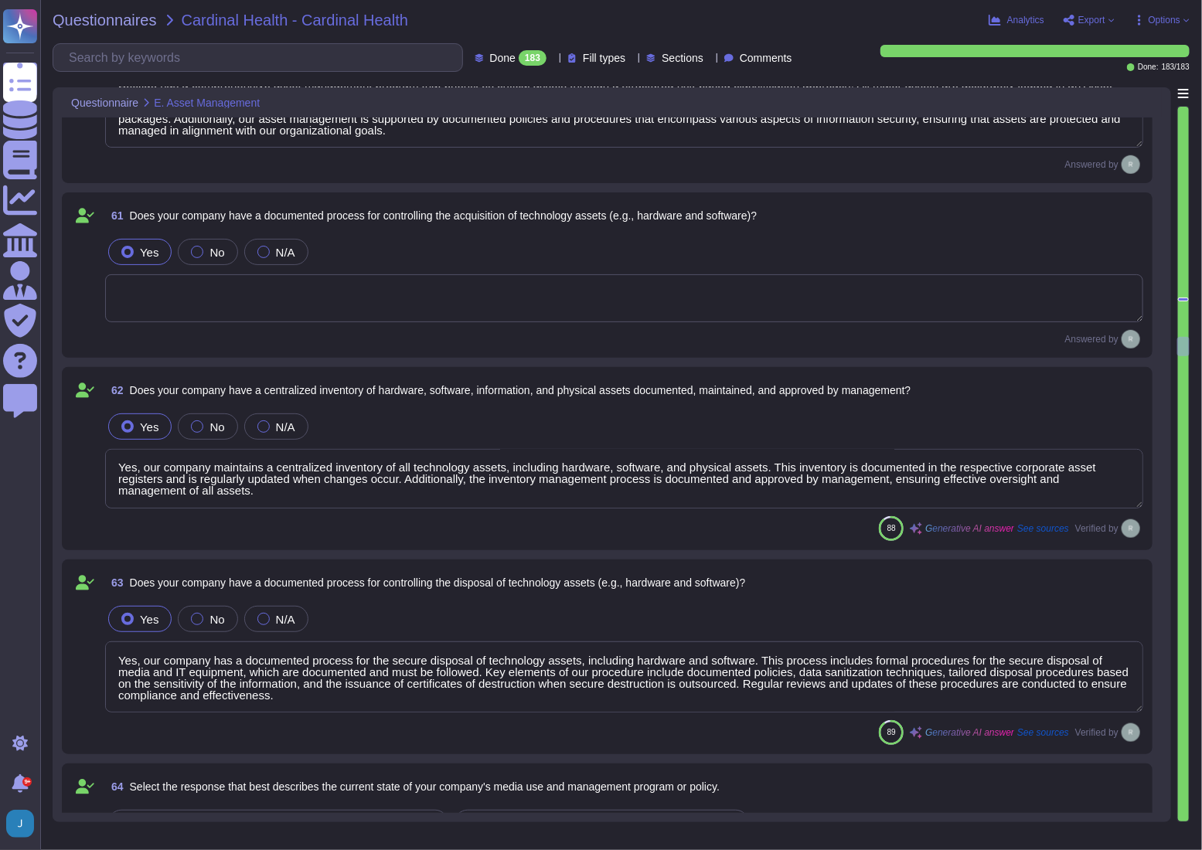
type textarea "Yes, our organization requires media to be stored in a safe and secure manner i…"
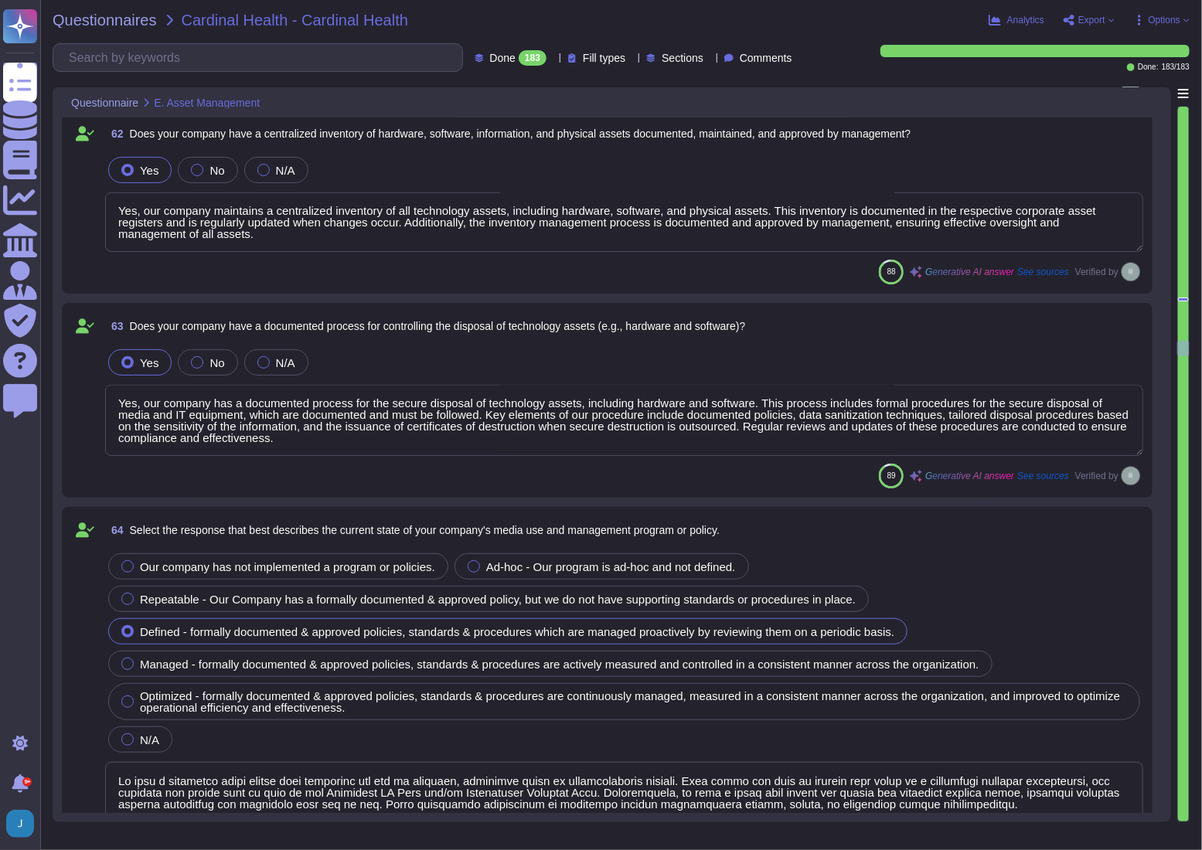
type textarea "Yes, our company has established security practices and controls to track and s…"
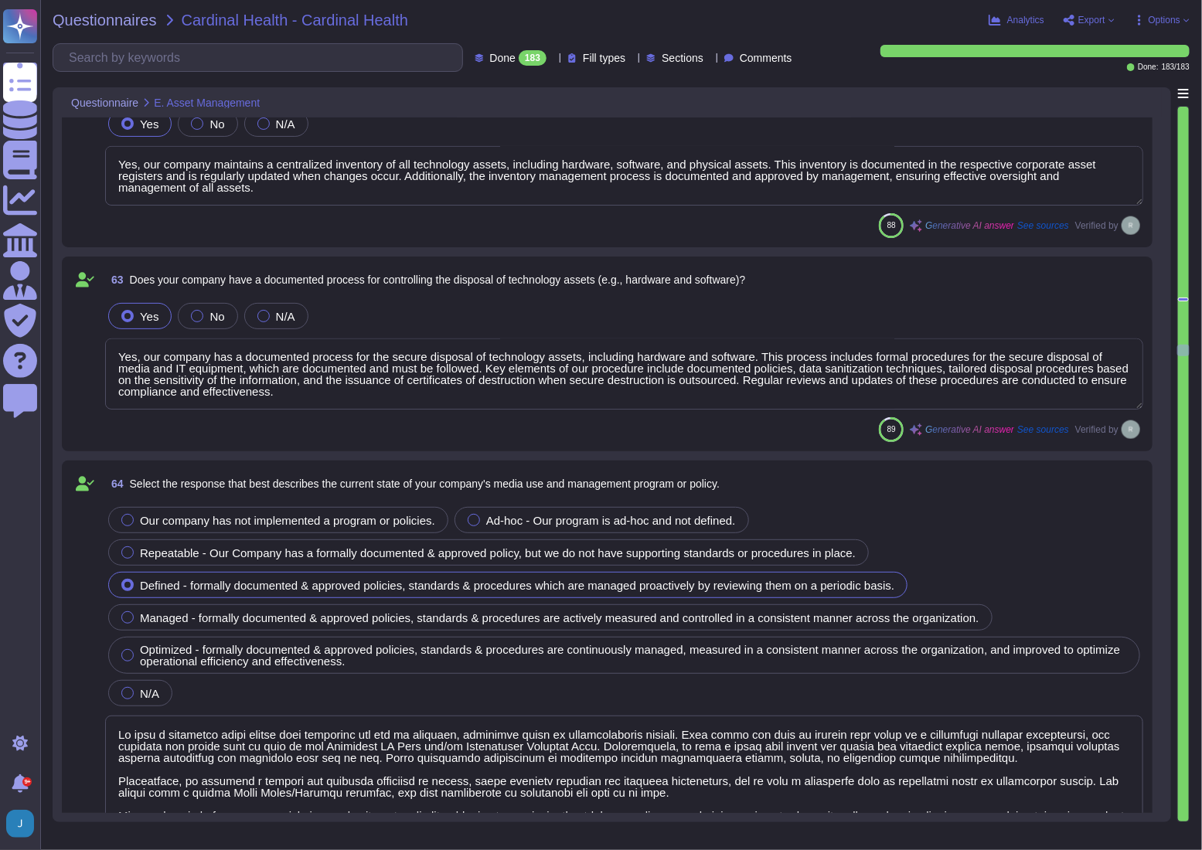
scroll to position [14067, 0]
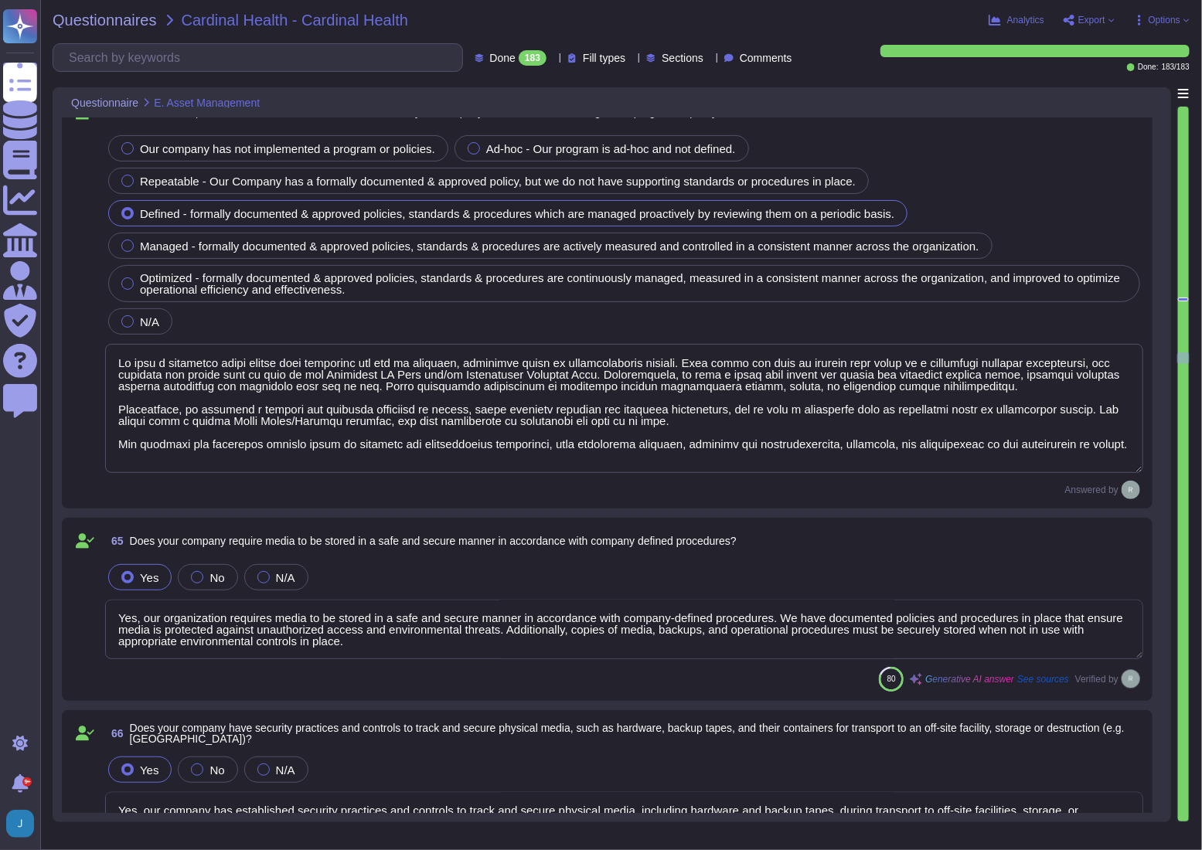
type textarea "Yes, our company has documented policies, guidelines, and practices for the saf…"
type textarea "Sectigo has a comprehensive information classification policy that categorizes …"
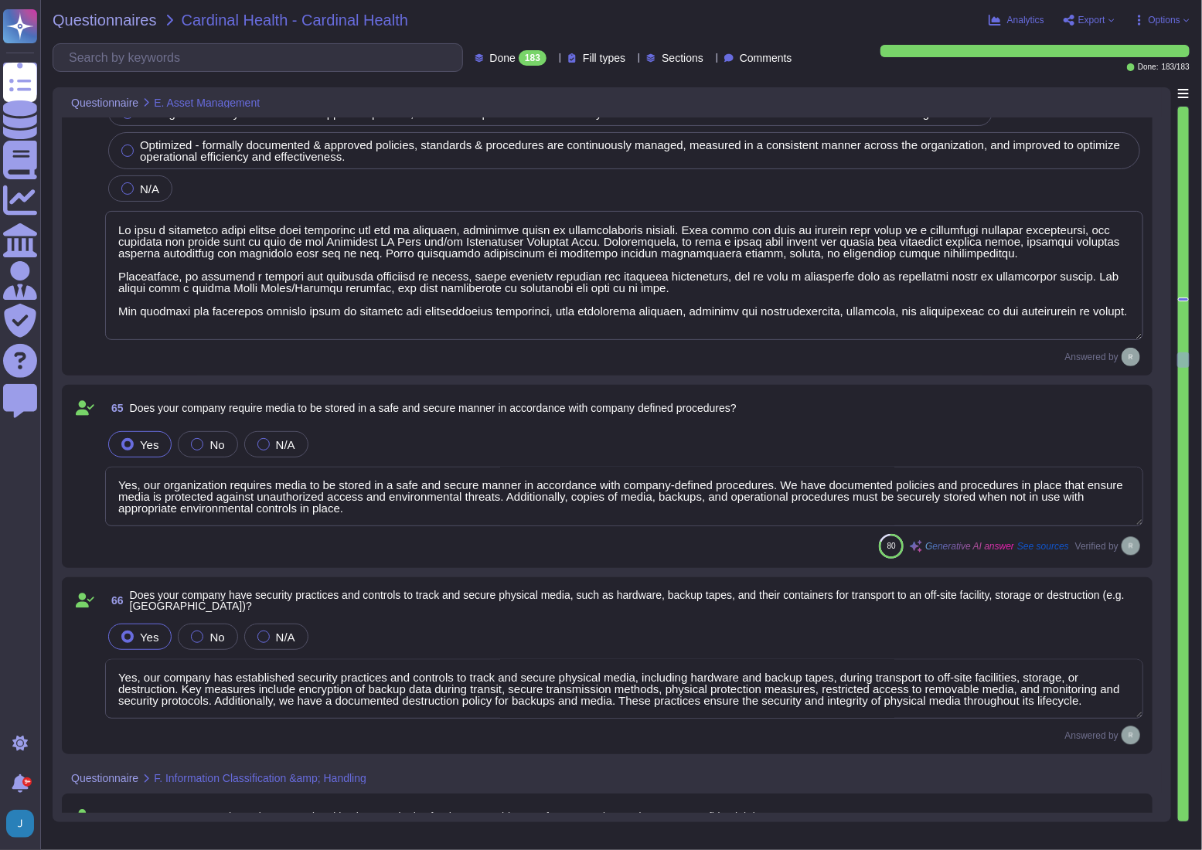
scroll to position [14489, 0]
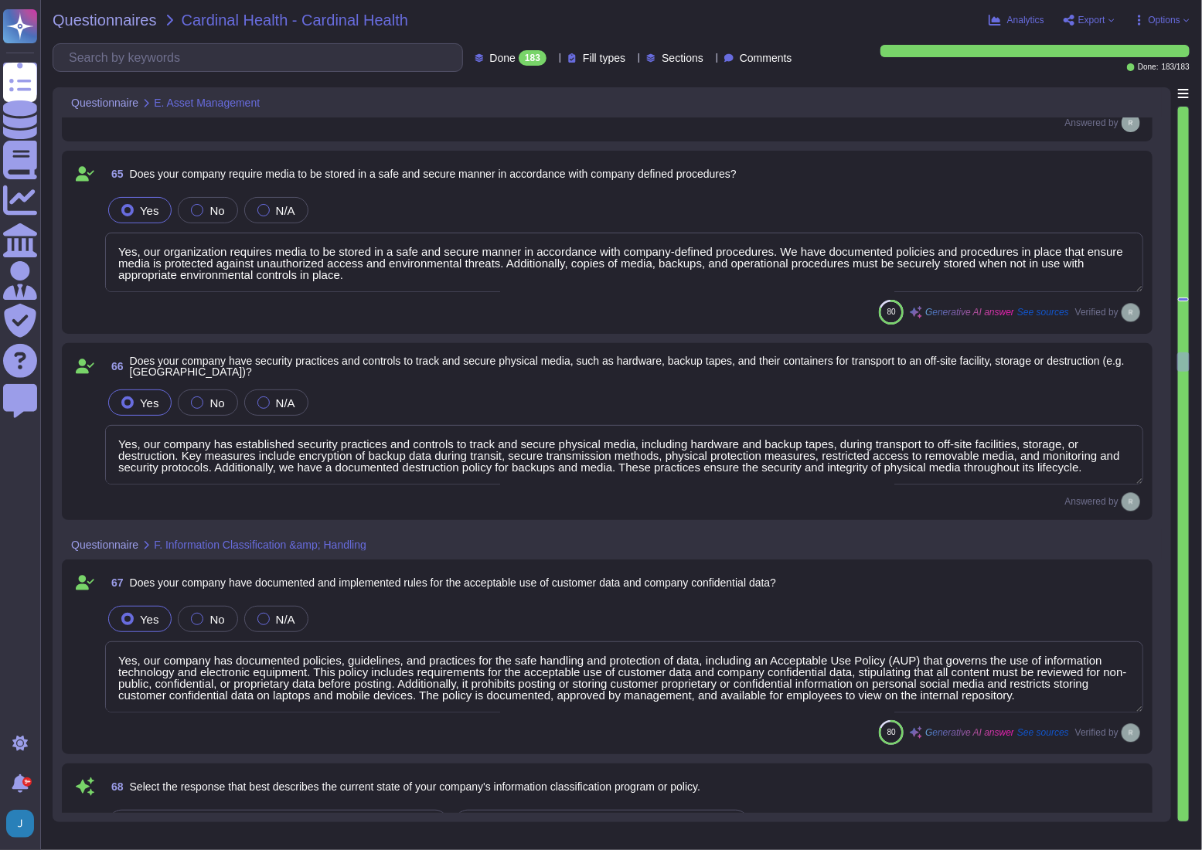
type textarea "Yes, Sectigo's data classification program formally assigns the role of a data …"
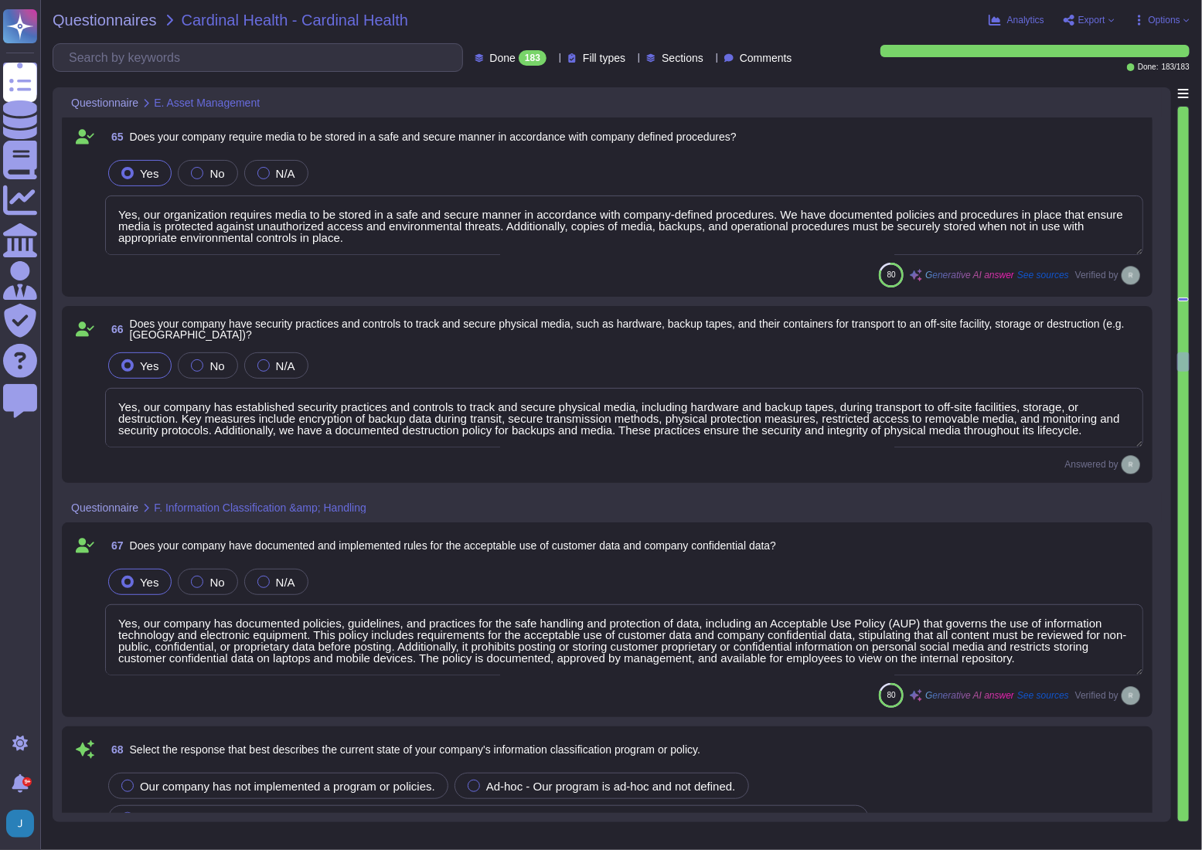
scroll to position [14770, 0]
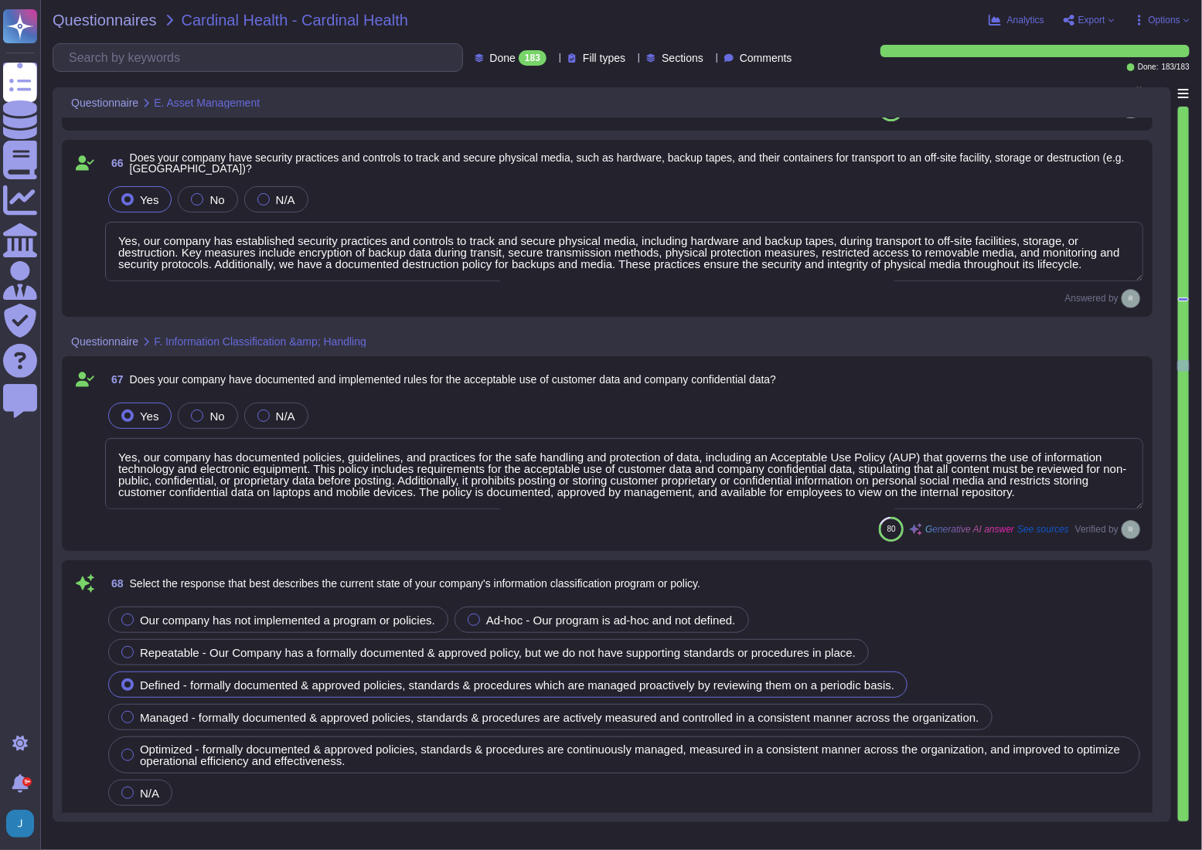
type textarea "Yes, Sectigo has developed and implemented a comprehensive set of procedures fo…"
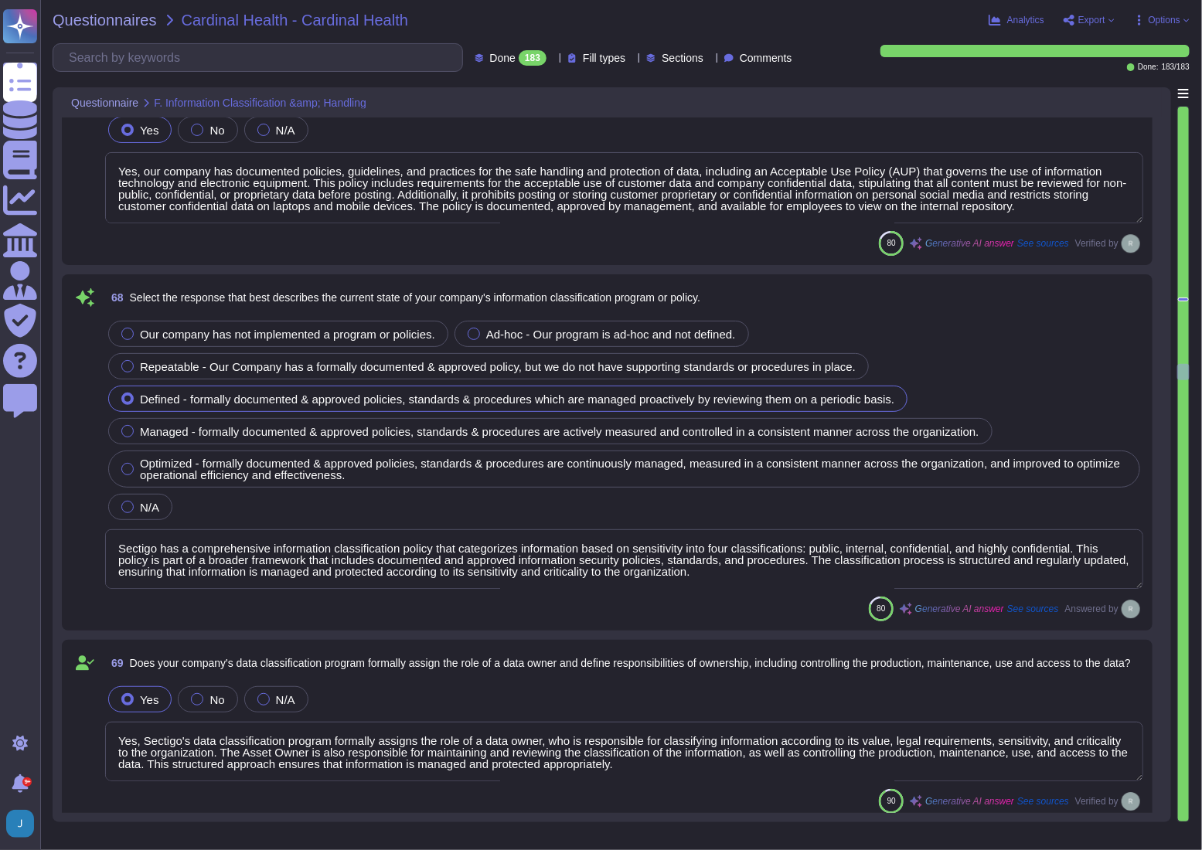
type textarea "Sectigo's access management program is based on a role-based access control (RB…"
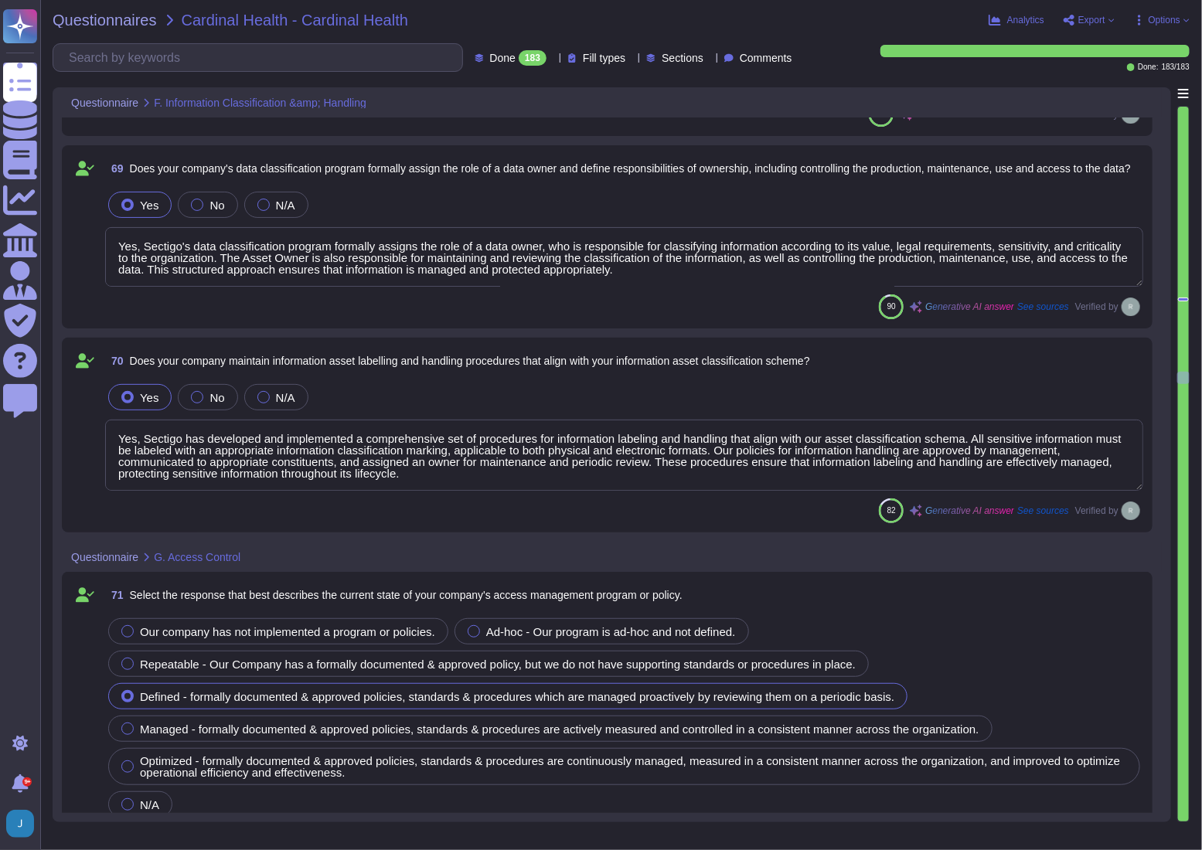
scroll to position [15824, 0]
type textarea "Yes, our company assigns unique user IDs to all users. Each user ID is assigned…"
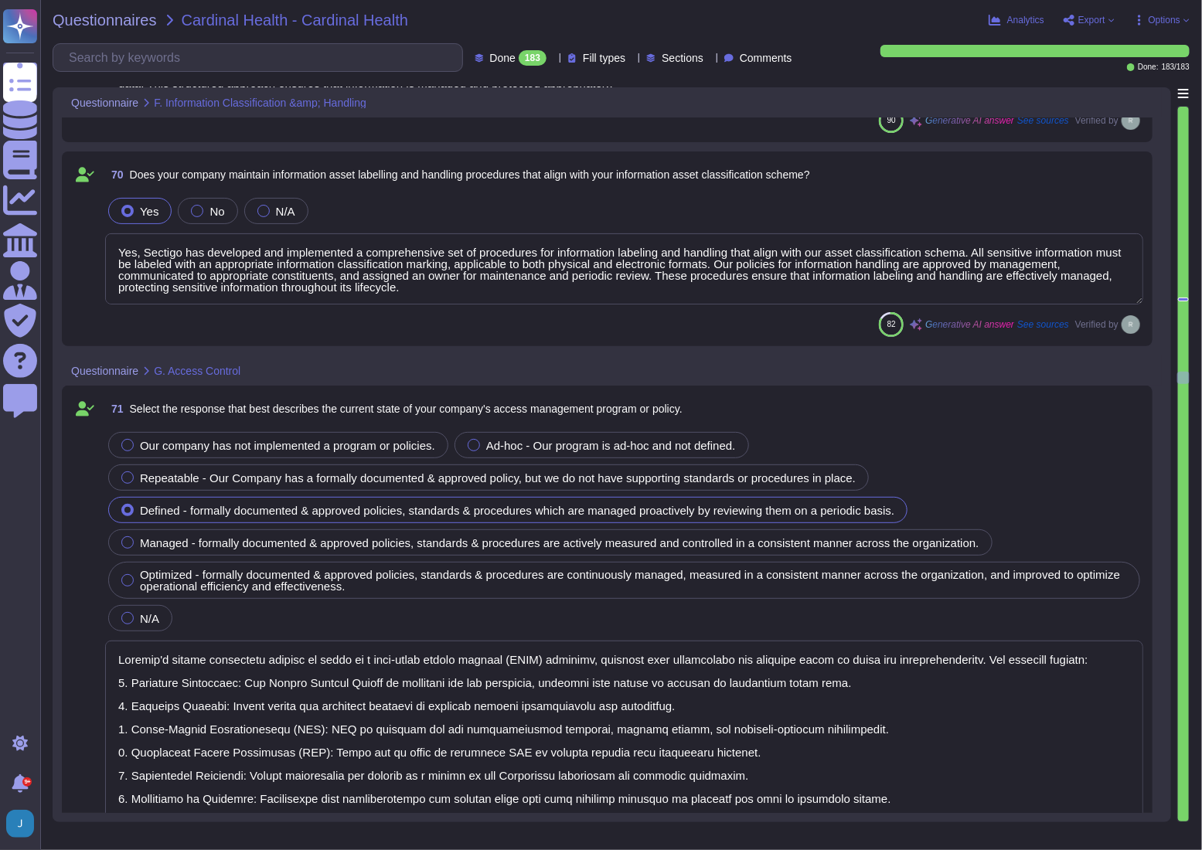
type textarea "Yes, our organization has established procedures to modify and terminate access…"
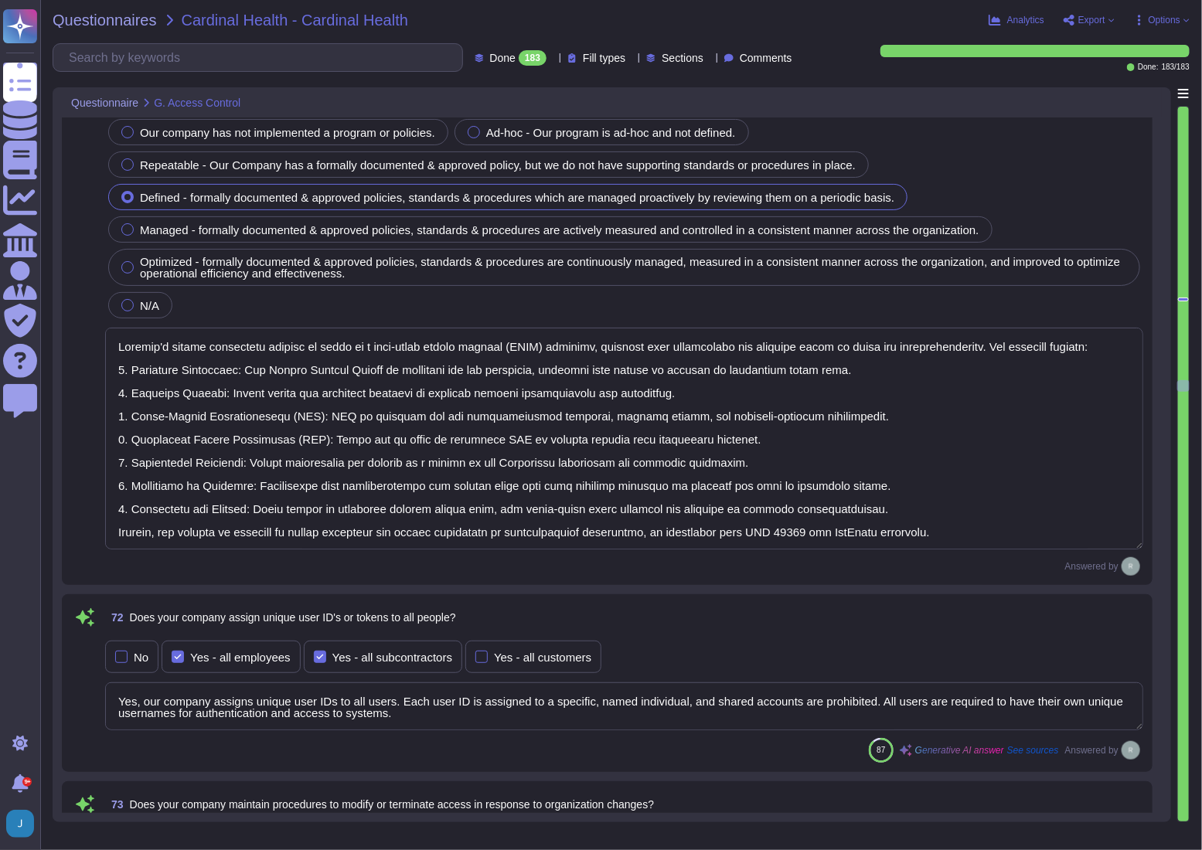
type textarea "Yes, our company has controls in place to require separation of duties between …"
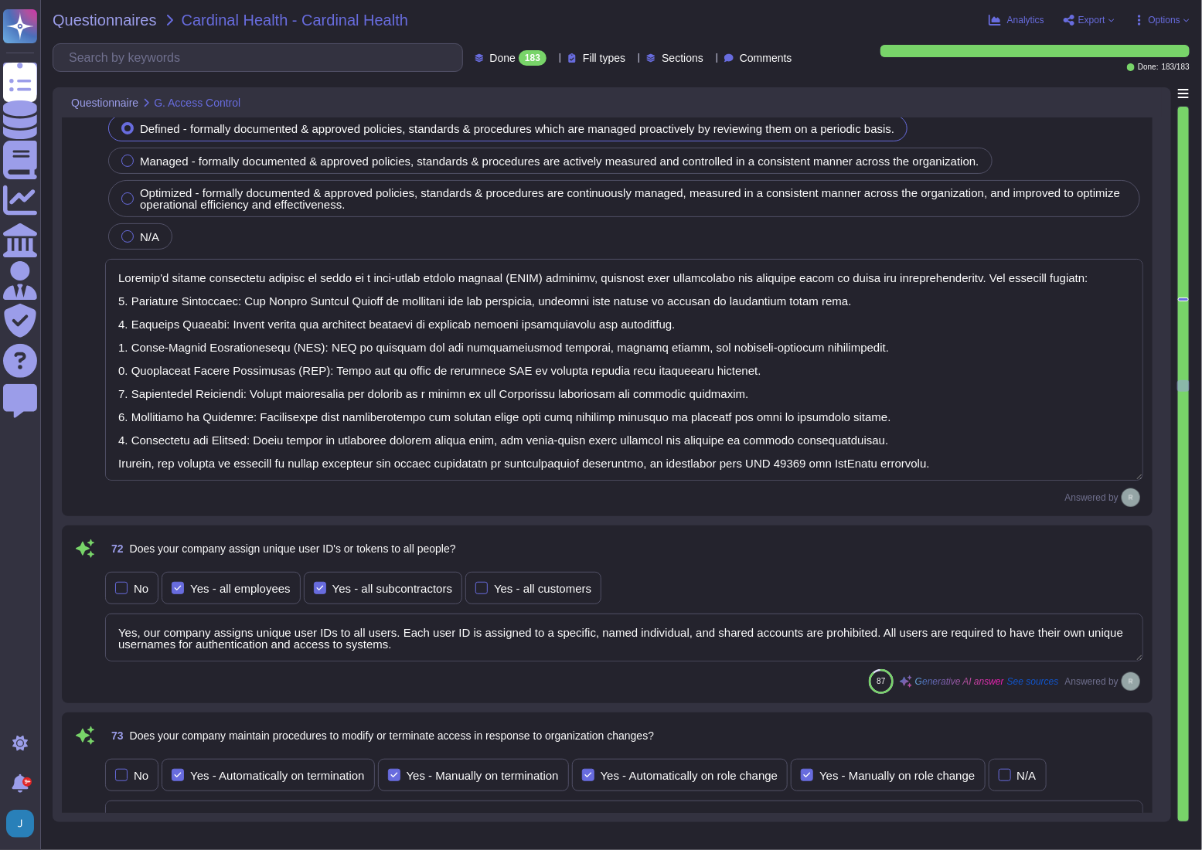
scroll to position [1, 0]
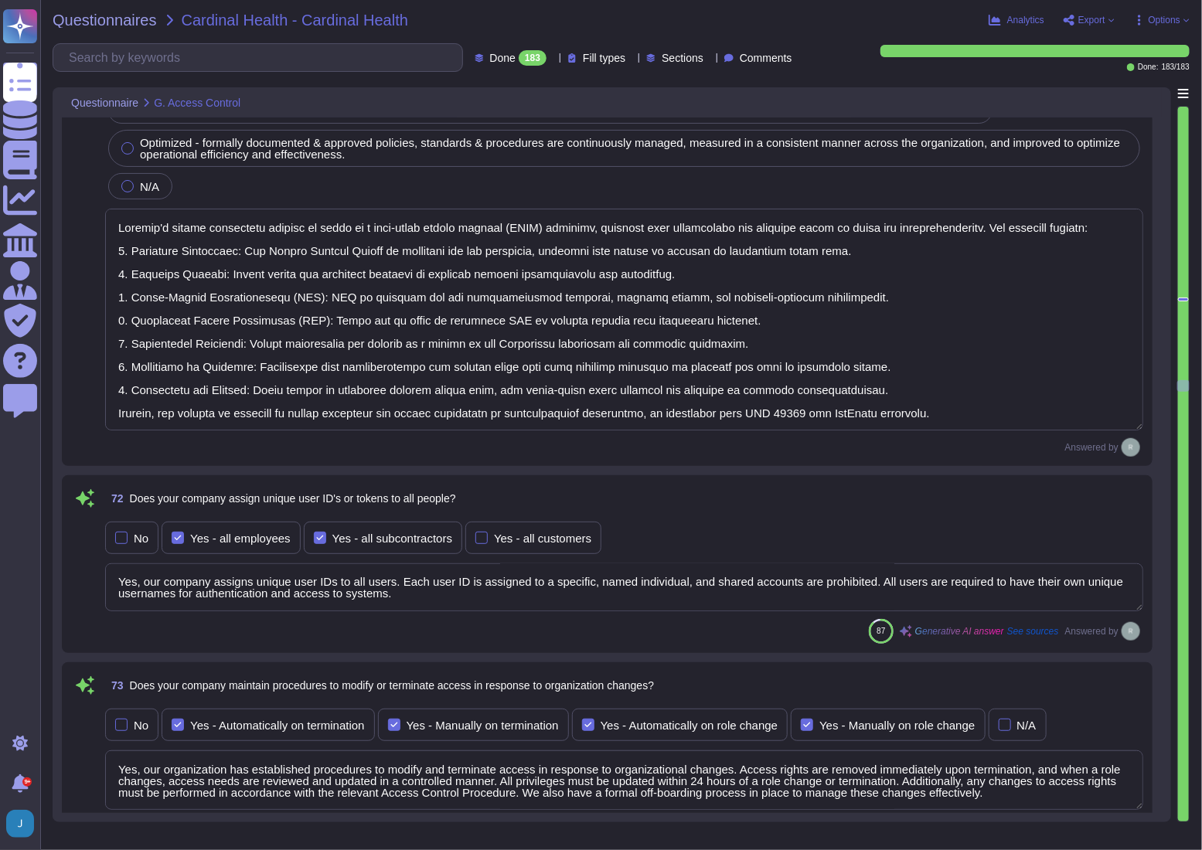
type textarea "Yes, our company conducts periodic access reviews for all account types, includ…"
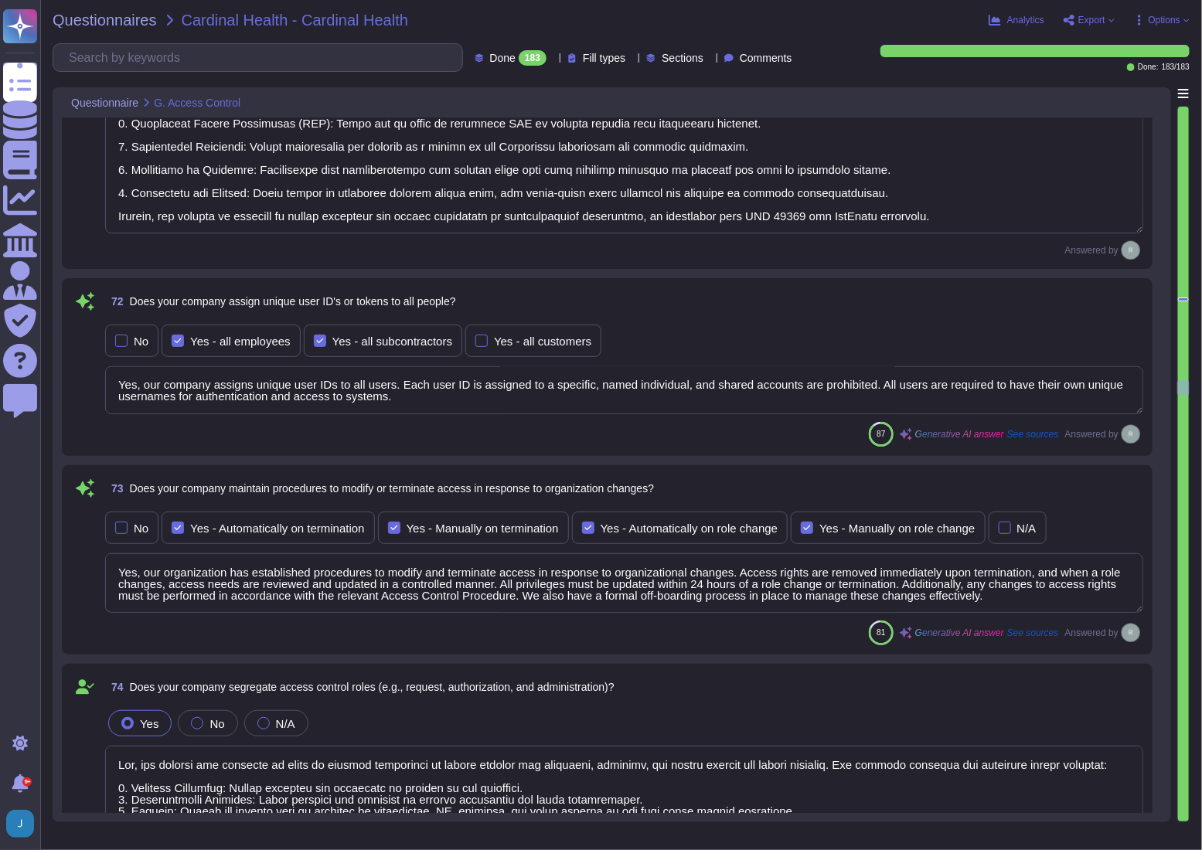
type textarea "Yes, our company maintains documented processes and procedures for tracking and…"
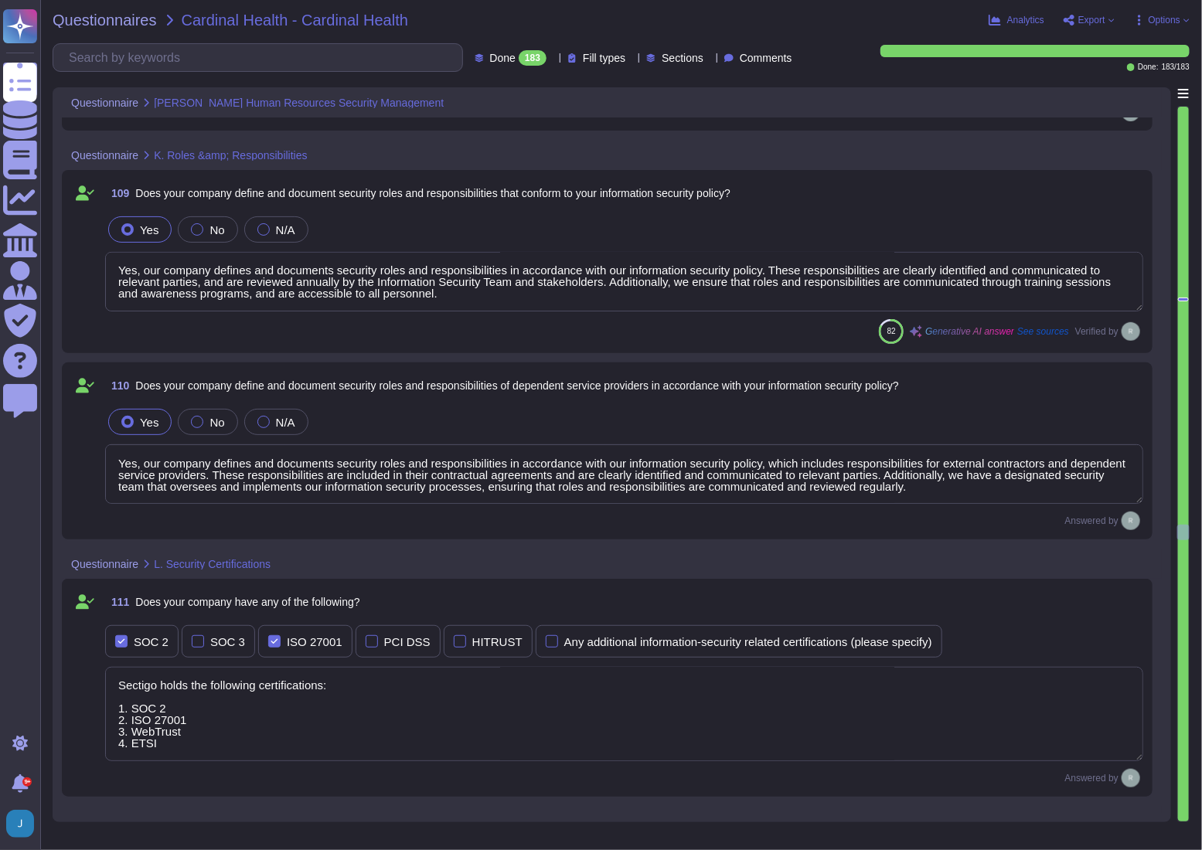
click at [130, 706] on textarea "Sectigo holds the following certifications: 1. SOC 2 2. ISO 27001 3. WebTrust 4…" at bounding box center [624, 714] width 1038 height 94
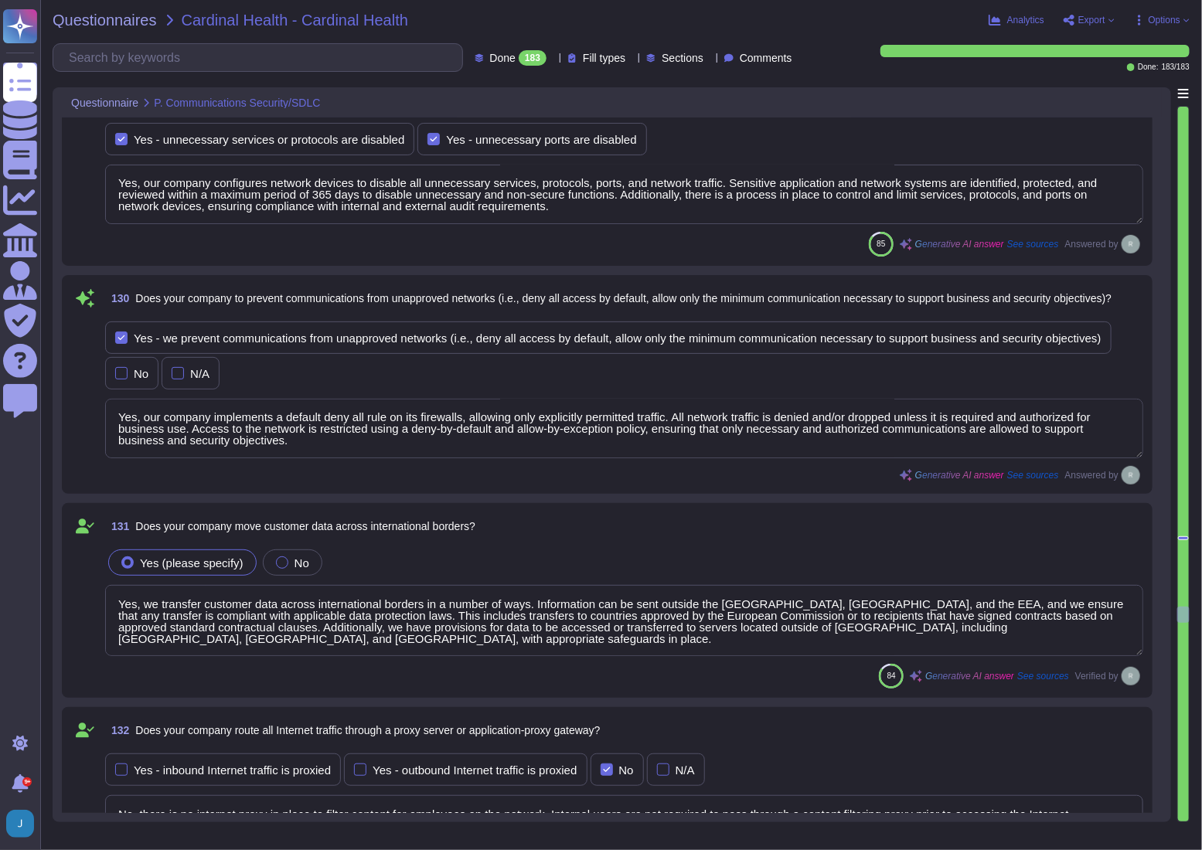
scroll to position [29381, 0]
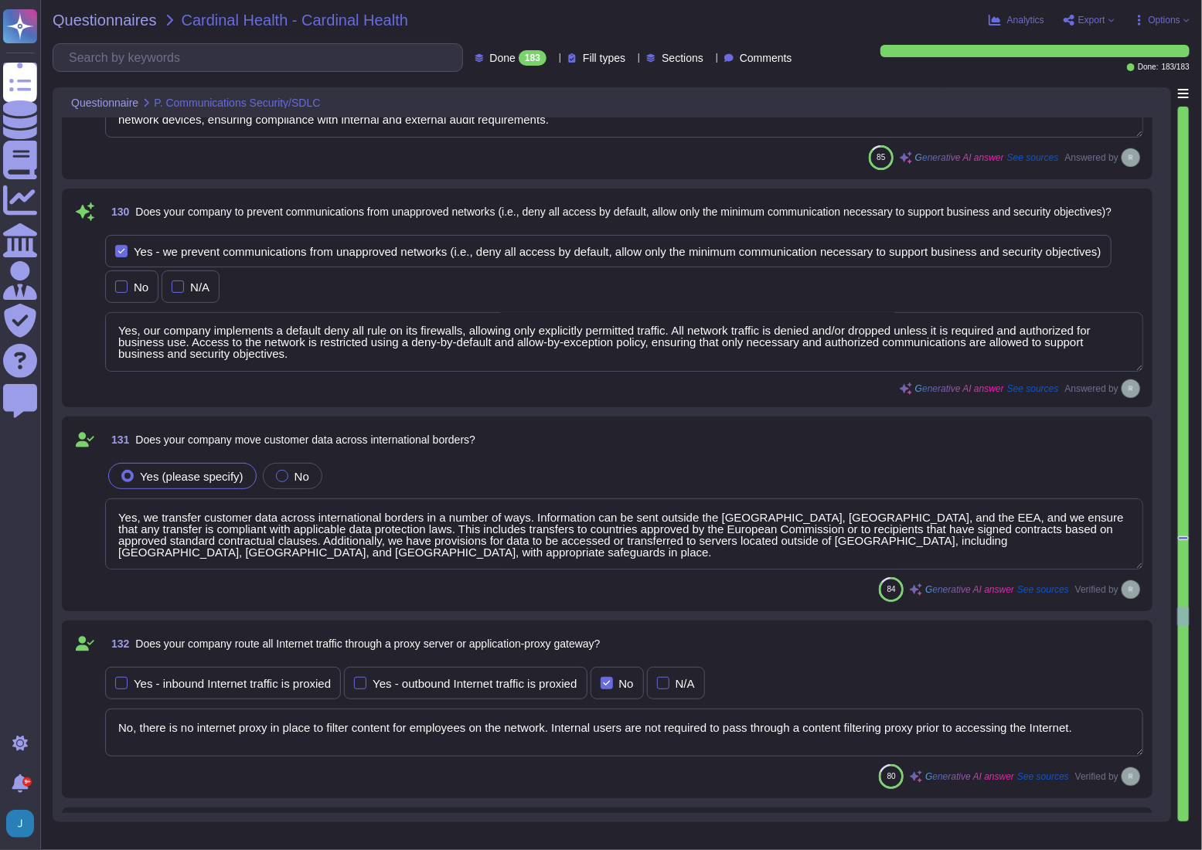
click at [143, 530] on textarea "Yes, we transfer customer data across international borders in a number of ways…" at bounding box center [624, 533] width 1038 height 71
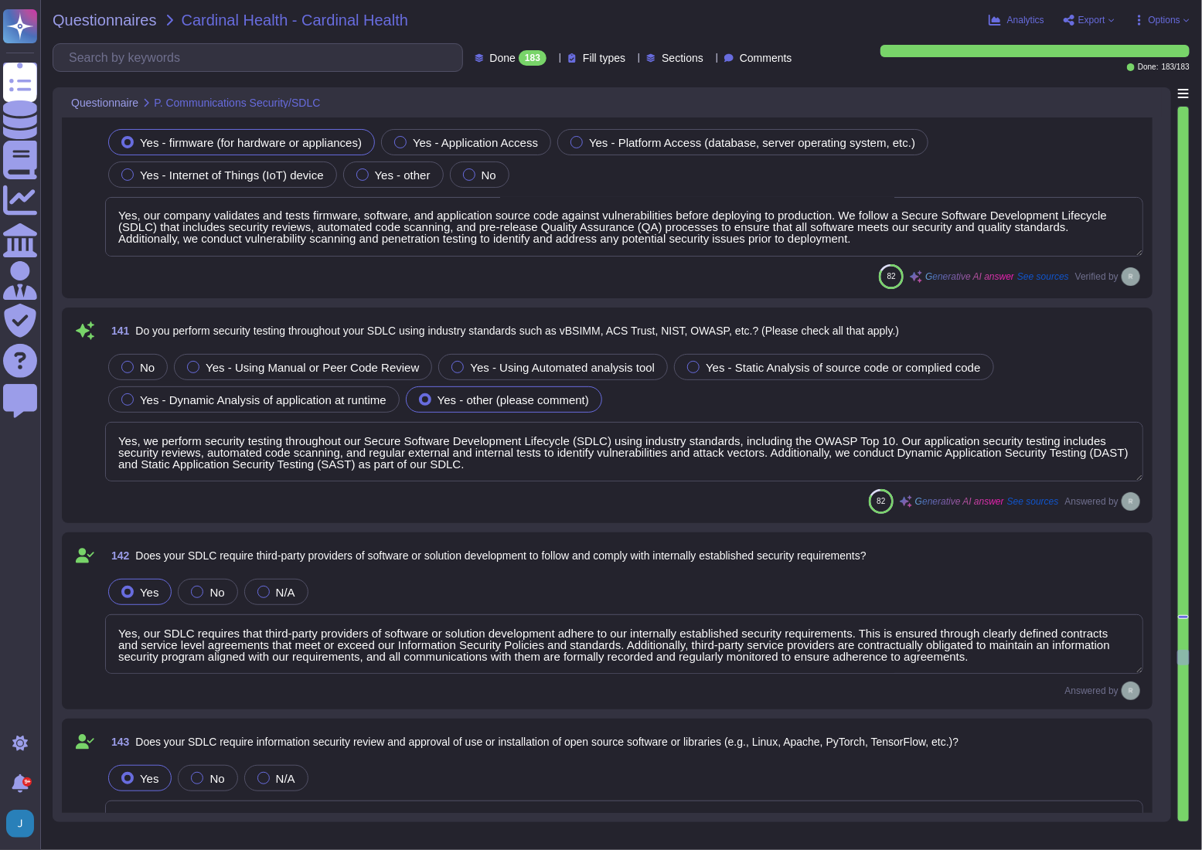
scroll to position [31770, 0]
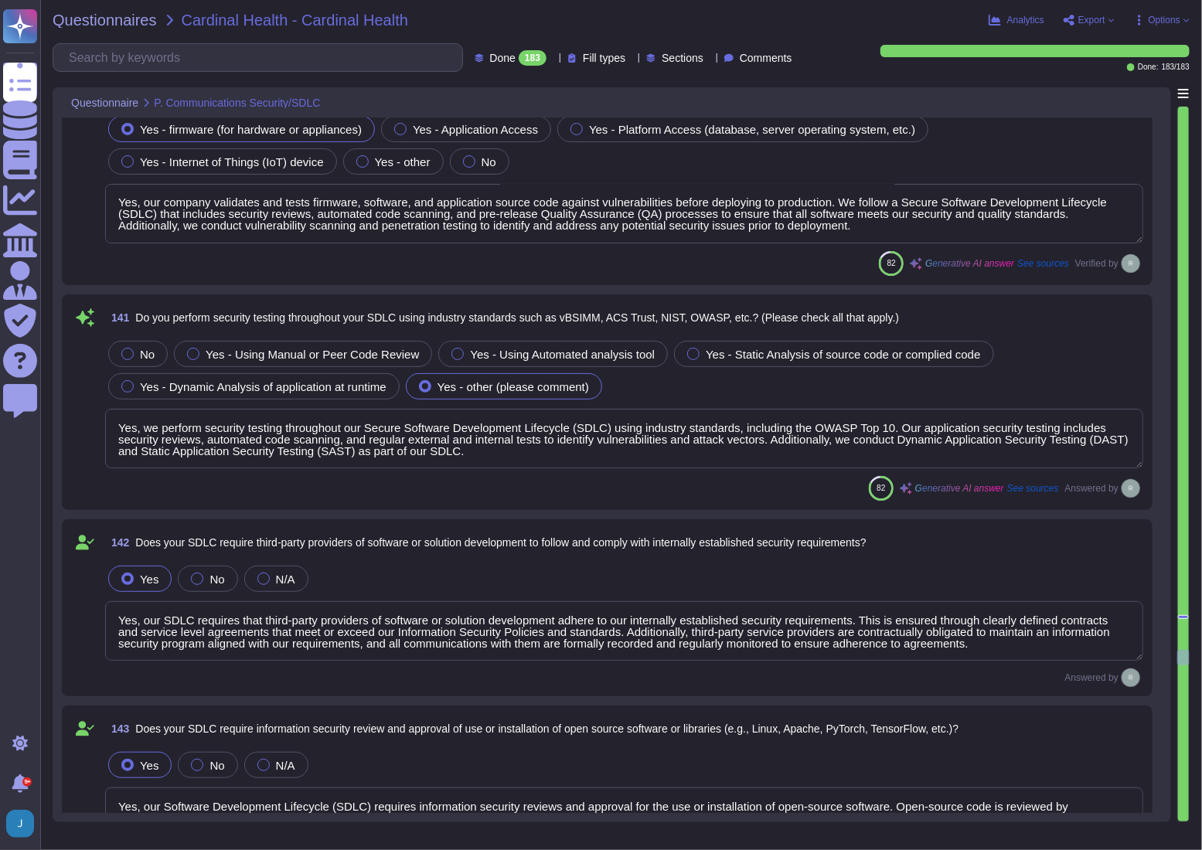
click at [209, 444] on textarea "Yes, we perform security testing throughout our Secure Software Development Lif…" at bounding box center [624, 439] width 1038 height 60
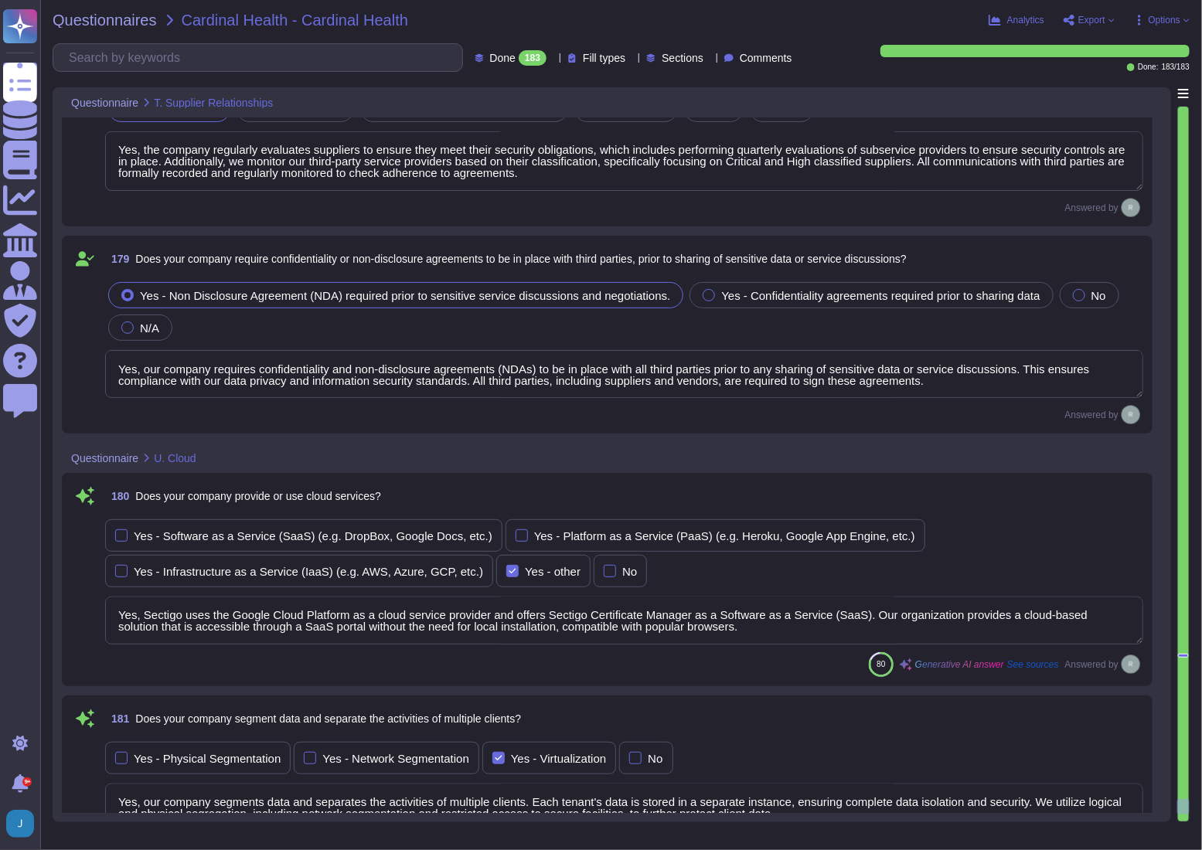
scroll to position [40622, 0]
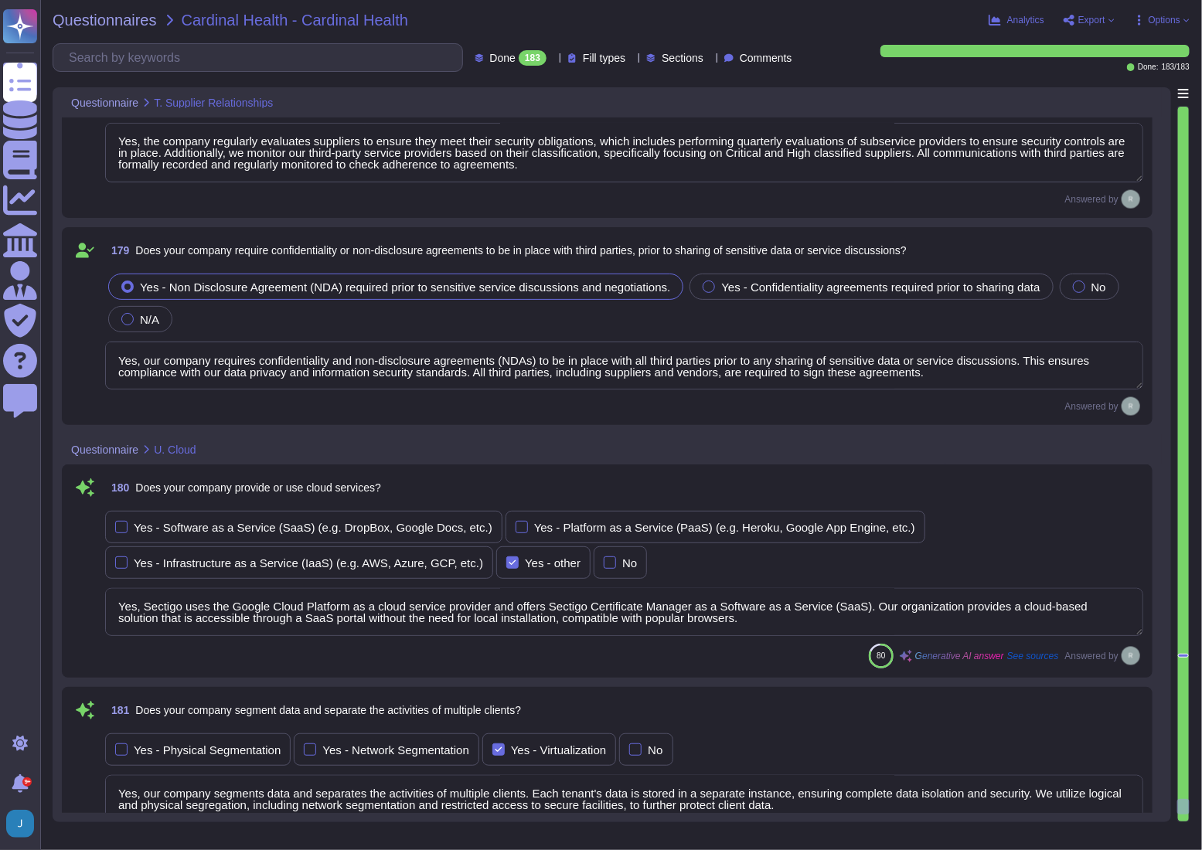
click at [247, 604] on textarea "Yes, Sectigo uses the Google Cloud Platform as a cloud service provider and off…" at bounding box center [624, 612] width 1038 height 48
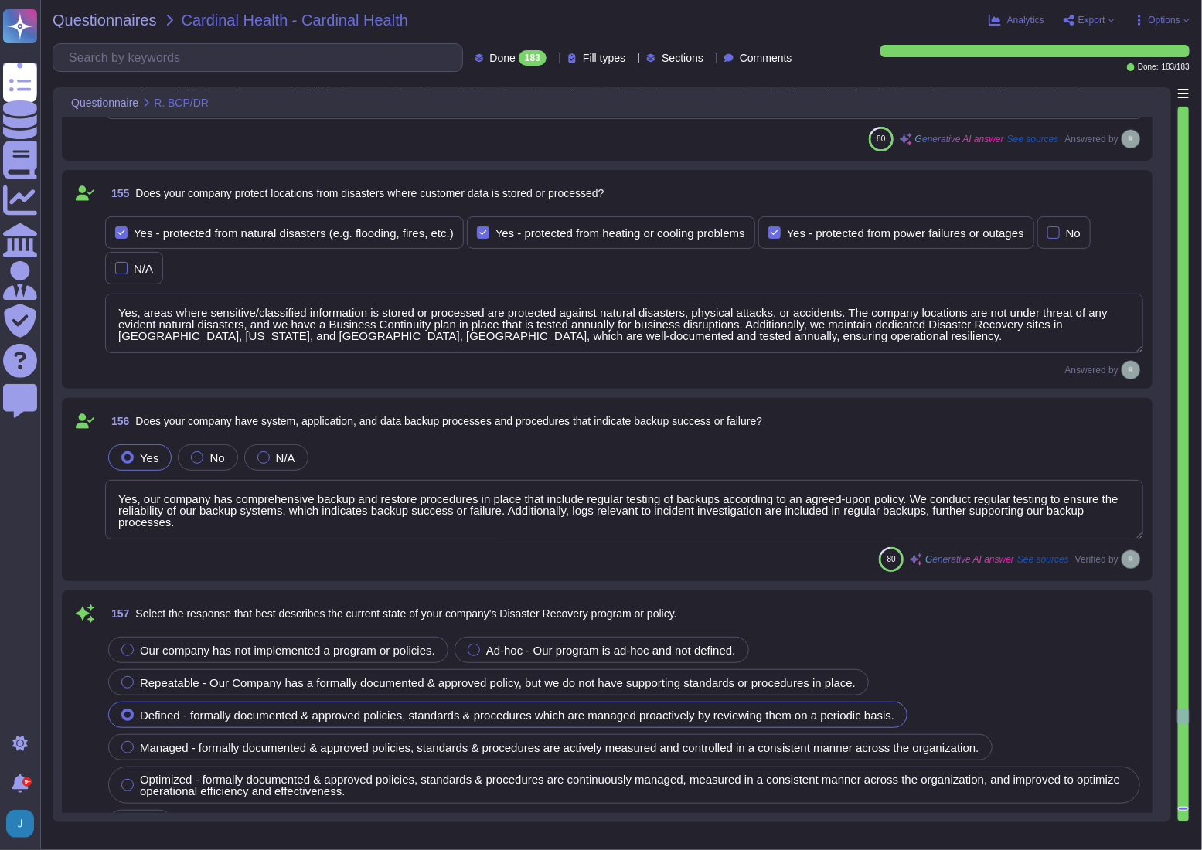
scroll to position [34807, 0]
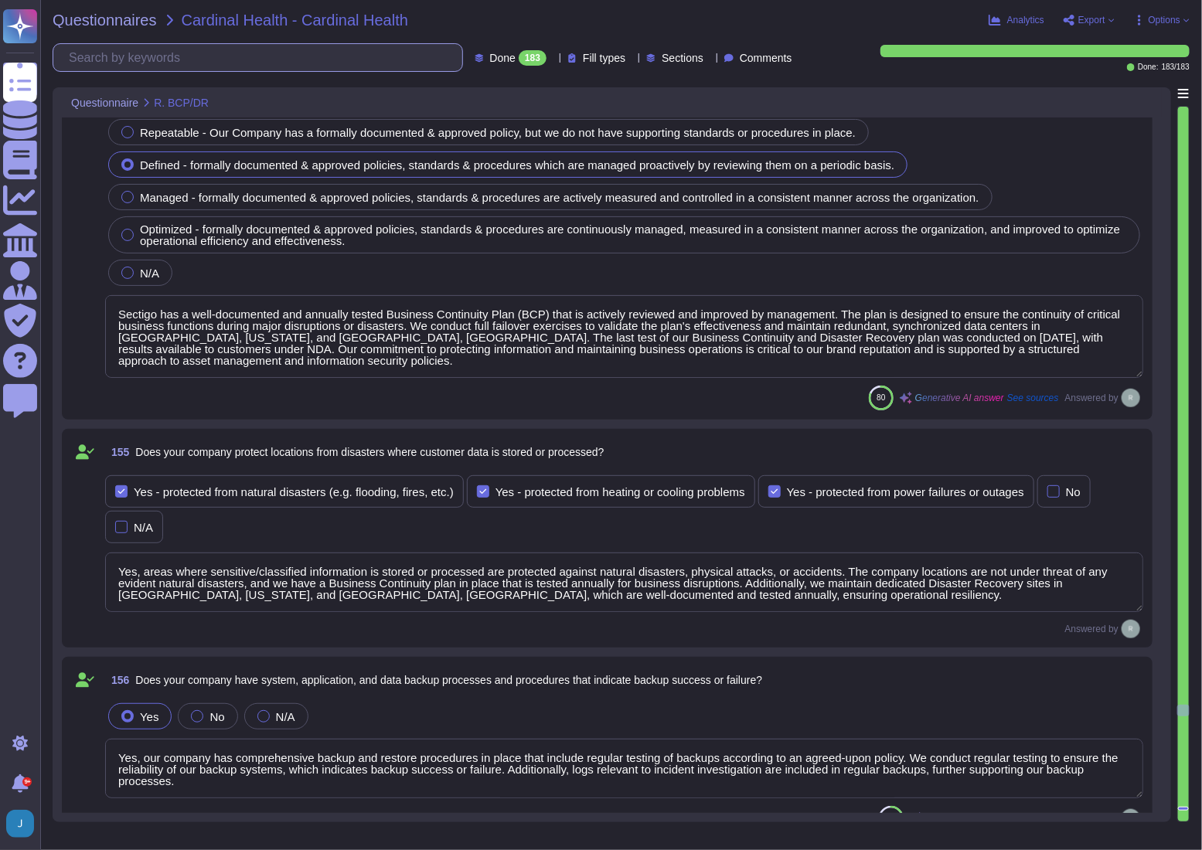
click at [224, 45] on input "text" at bounding box center [261, 57] width 401 height 27
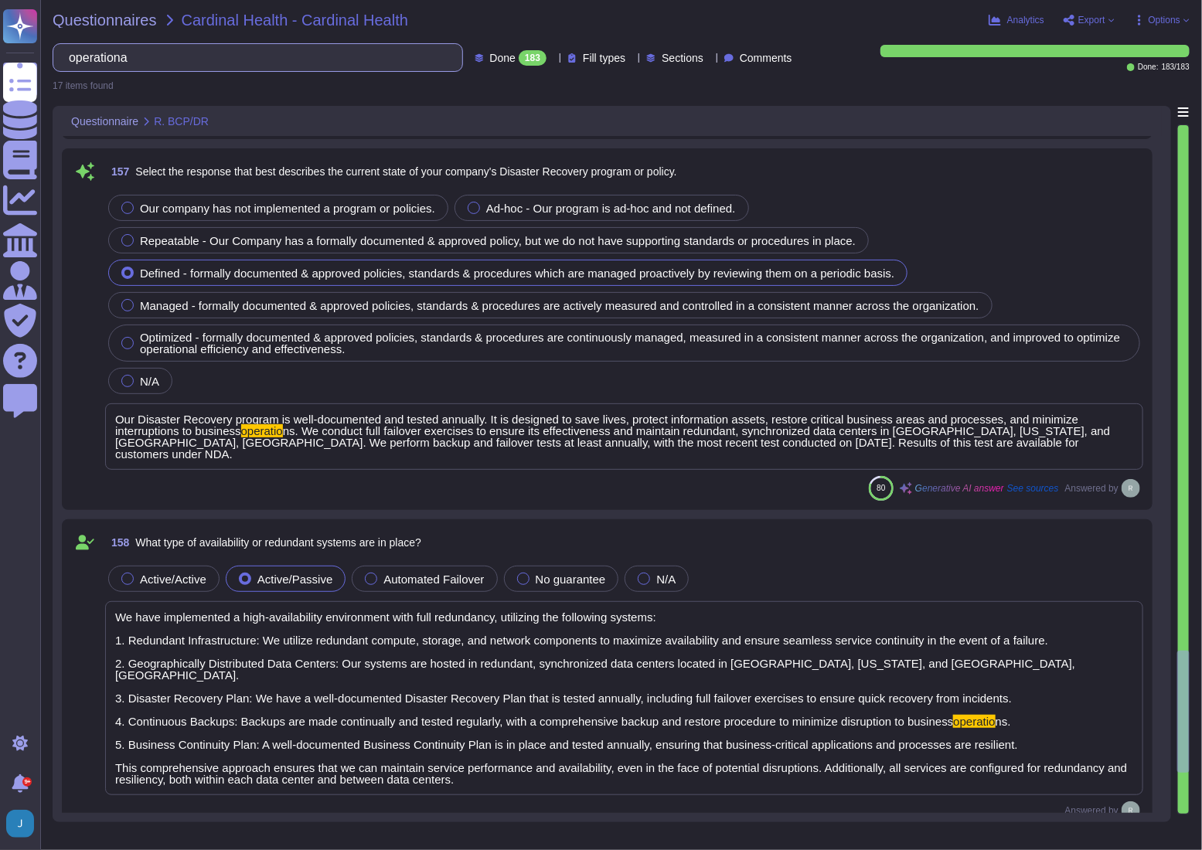
scroll to position [0, 0]
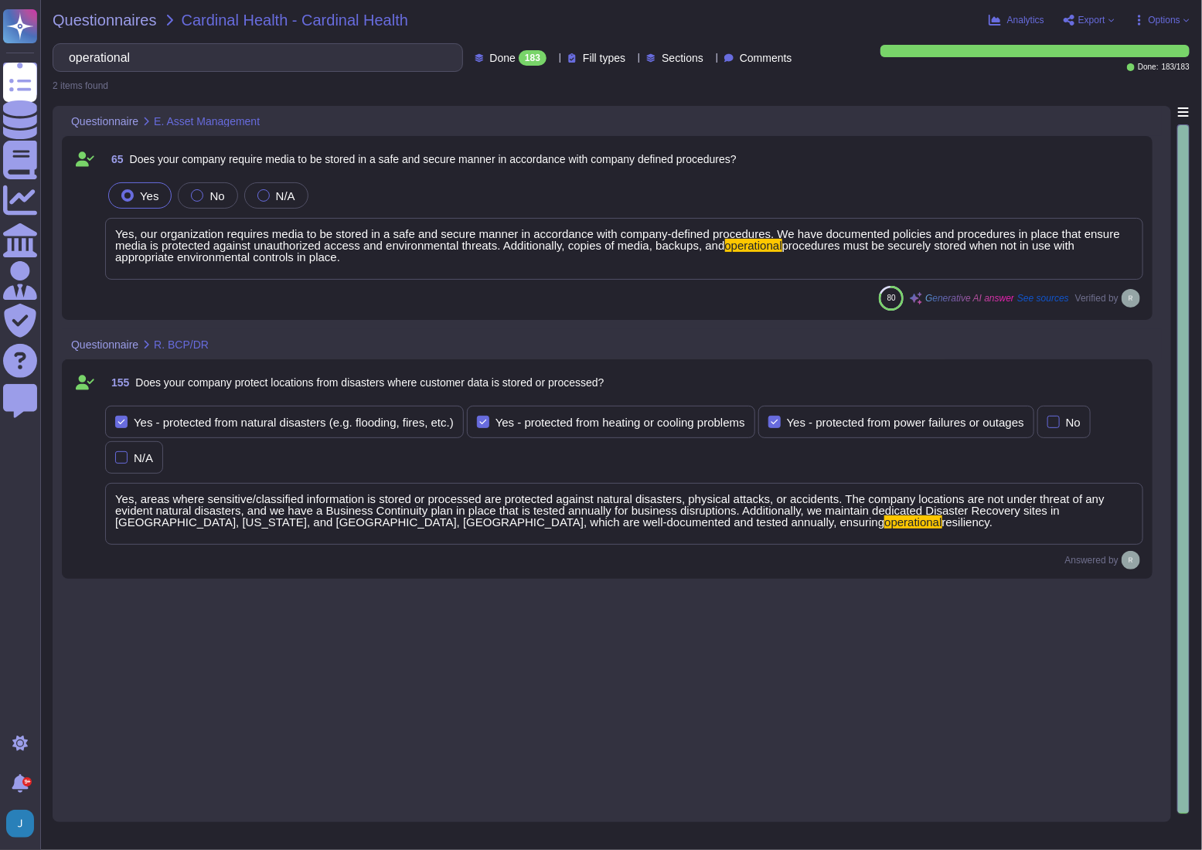
click at [111, 121] on span "Questionnaire" at bounding box center [104, 121] width 67 height 11
drag, startPoint x: 158, startPoint y: 61, endPoint x: 87, endPoint y: 54, distance: 72.2
click at [87, 54] on input "operational" at bounding box center [254, 57] width 386 height 27
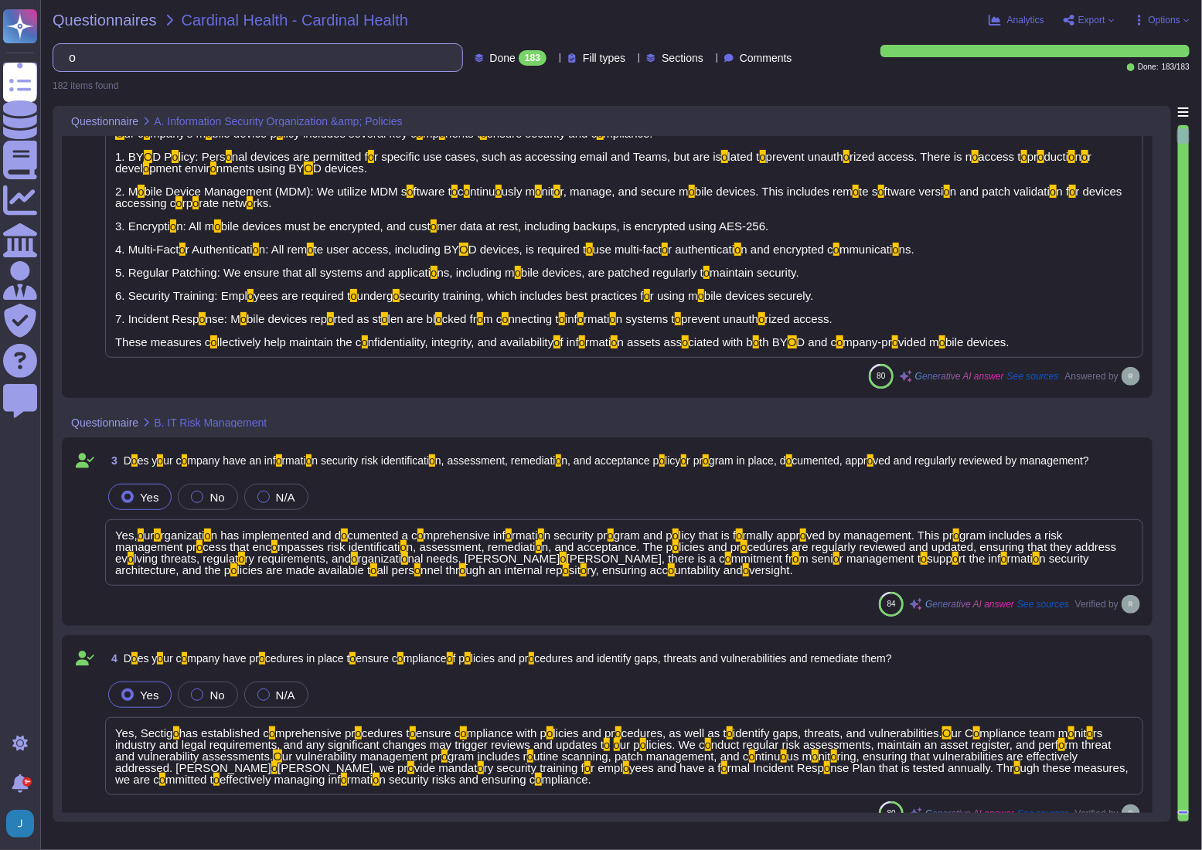
scroll to position [842, 0]
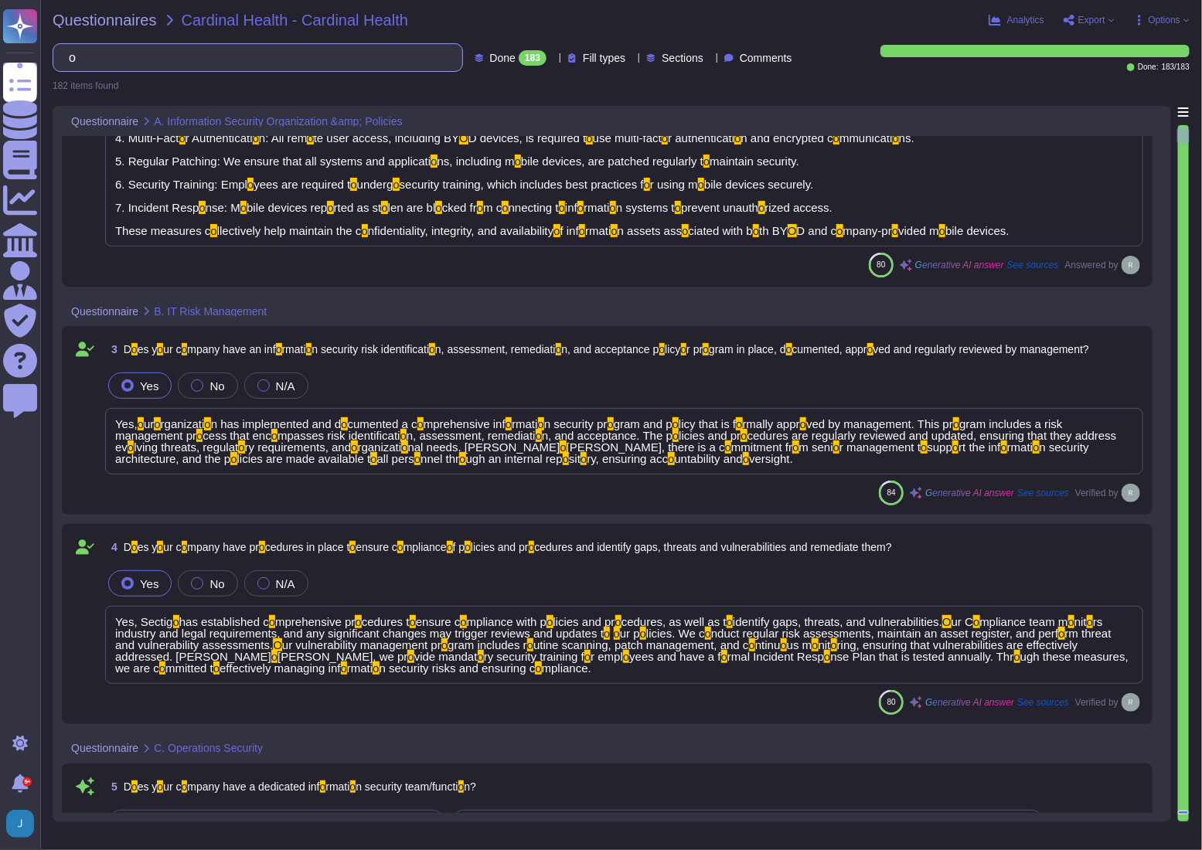
click at [110, 53] on input "o" at bounding box center [254, 57] width 386 height 27
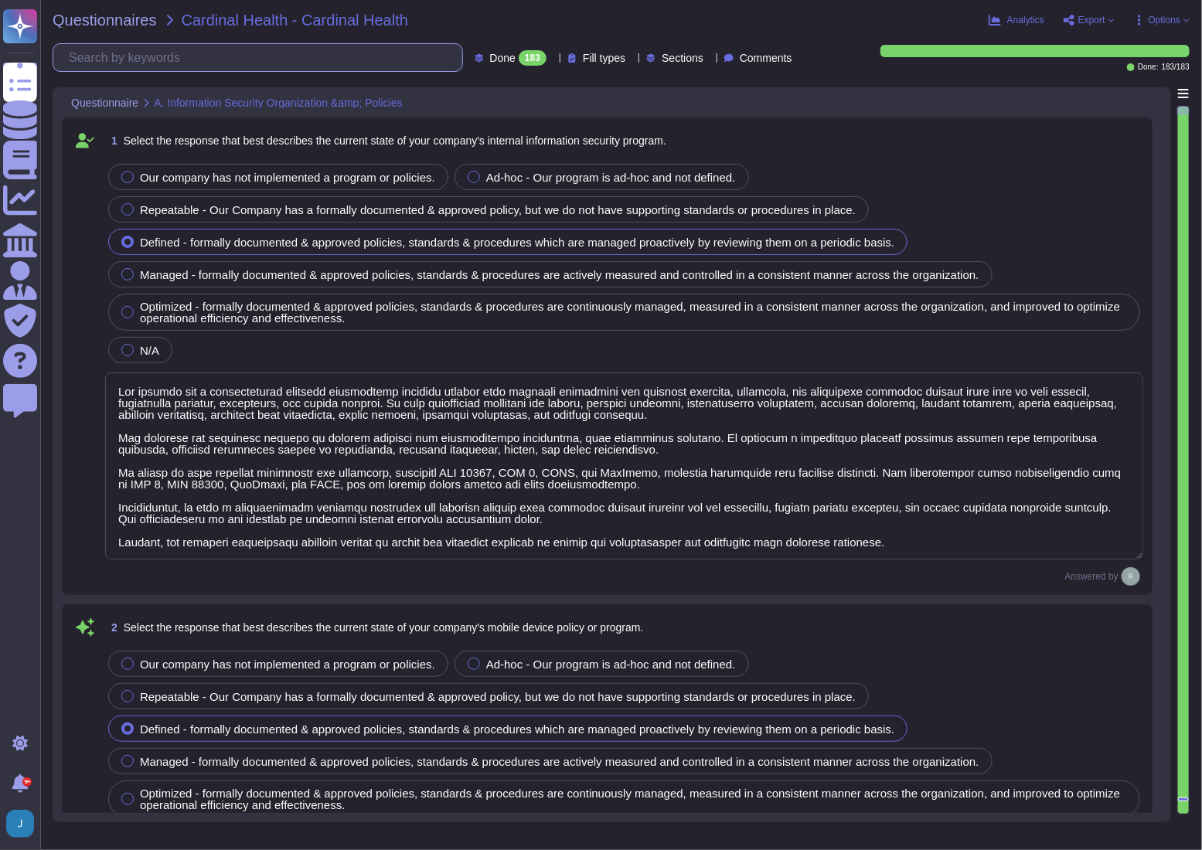
click at [365, 59] on input "text" at bounding box center [261, 57] width 401 height 27
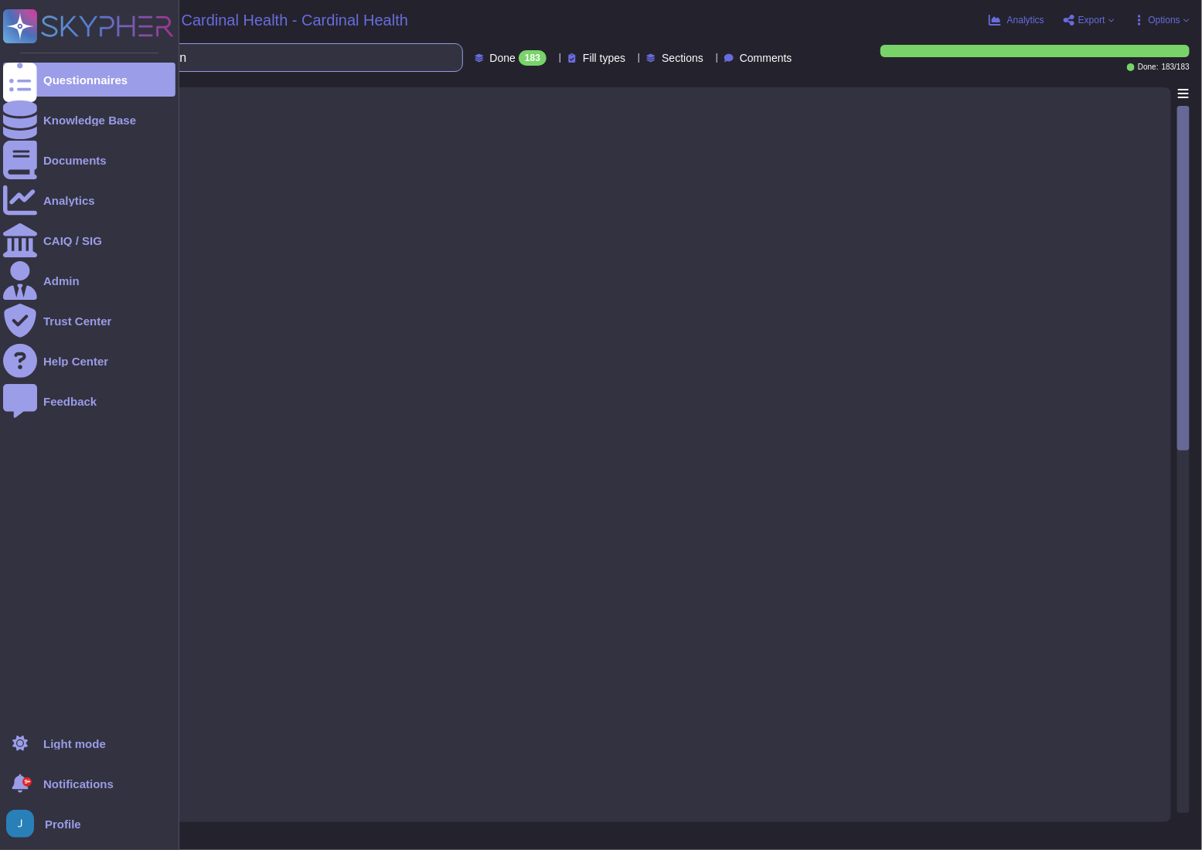
drag, startPoint x: 312, startPoint y: 54, endPoint x: 12, endPoint y: 42, distance: 300.1
click at [12, 42] on div "Questionnaires Knowledge Base Documents Analytics CAIQ / SIG Admin Trust Center…" at bounding box center [601, 425] width 1202 height 850
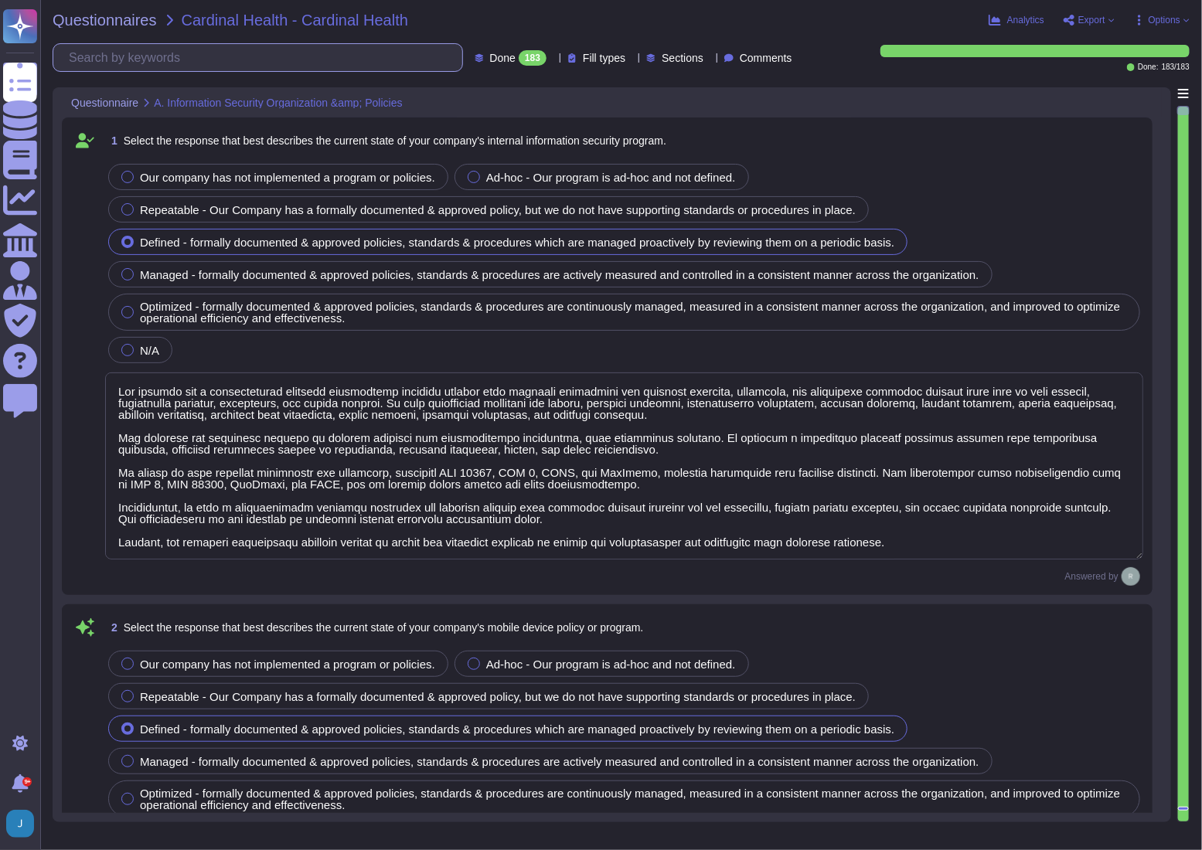
click at [253, 54] on input "text" at bounding box center [261, 57] width 401 height 27
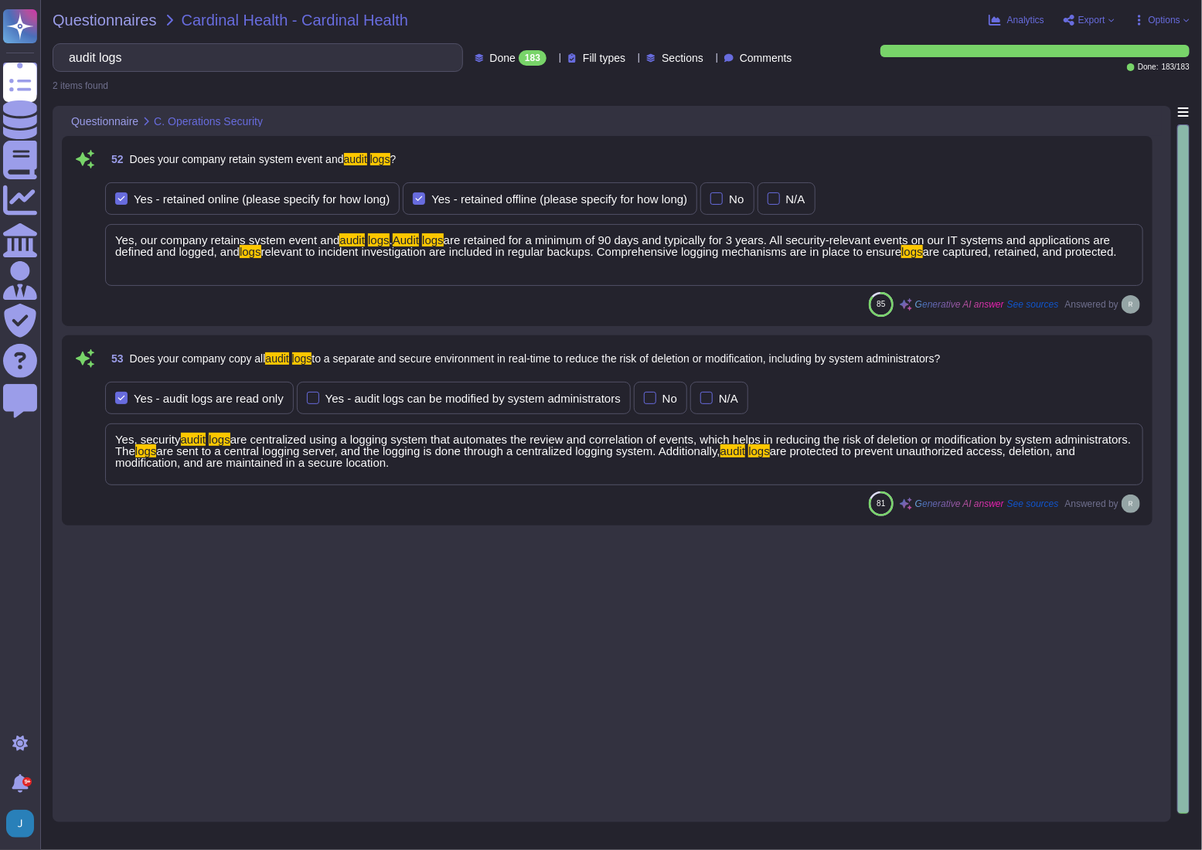
click at [155, 247] on span "are retained for a minimum of 90 days and typically for 3 years. All security-r…" at bounding box center [612, 245] width 995 height 25
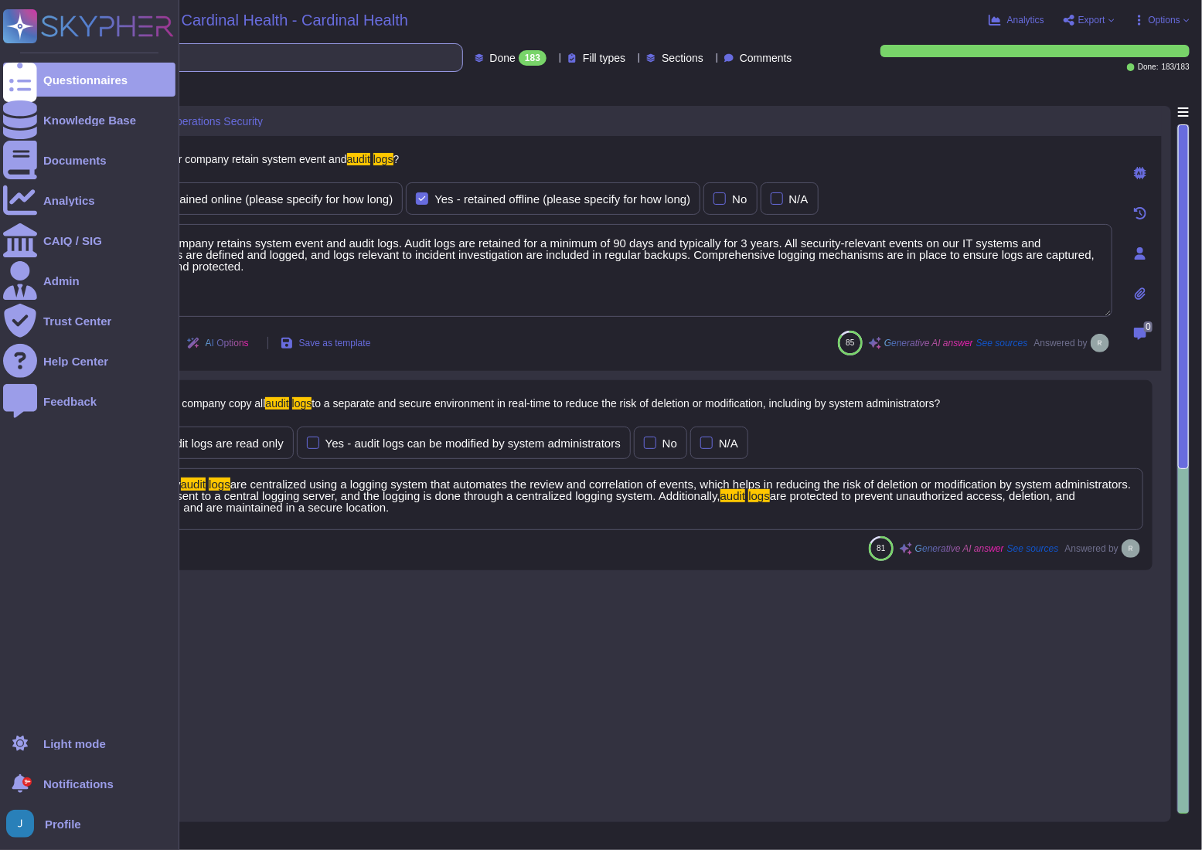
drag, startPoint x: 175, startPoint y: 56, endPoint x: 16, endPoint y: 55, distance: 159.2
click at [16, 55] on div "Questionnaires Knowledge Base Documents Analytics CAIQ / SIG Admin Trust Center…" at bounding box center [601, 425] width 1202 height 850
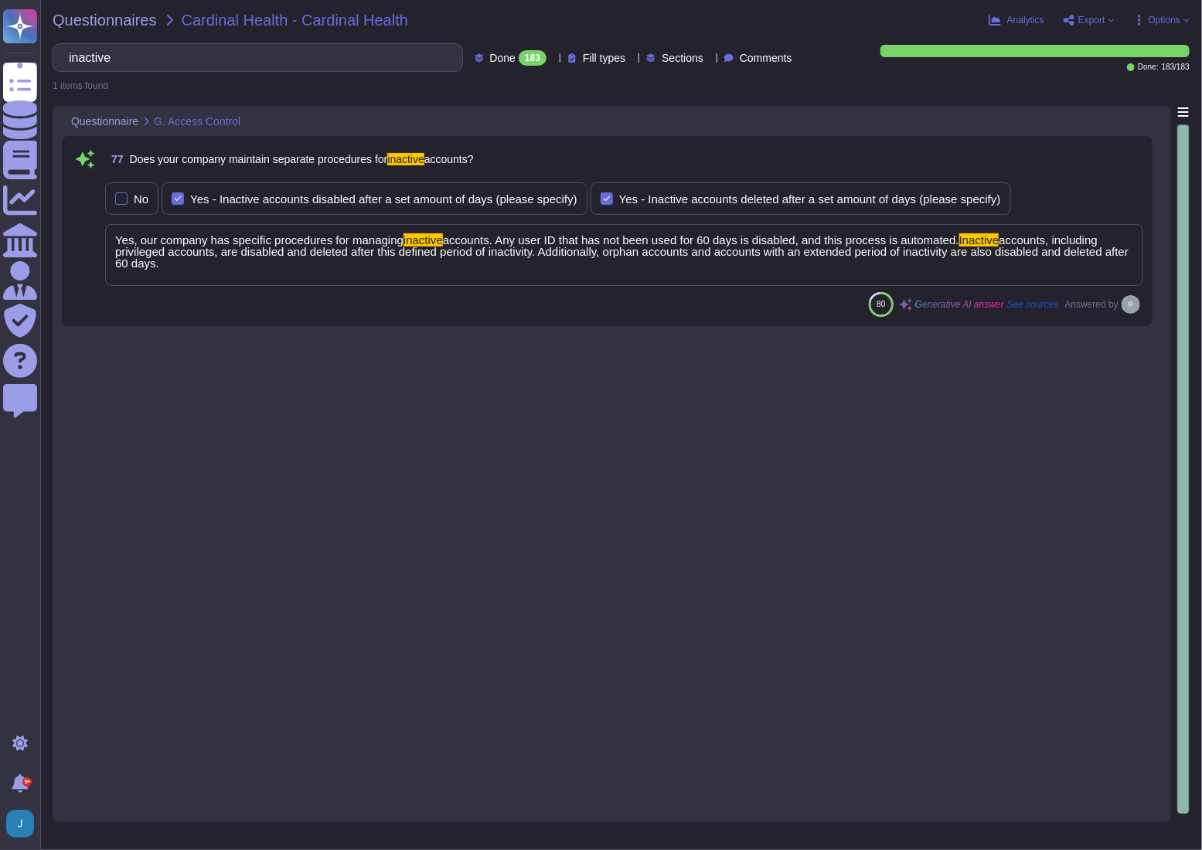
click at [360, 255] on span "accounts, including privileged accounts, are disabled and deleted after this de…" at bounding box center [621, 251] width 1013 height 36
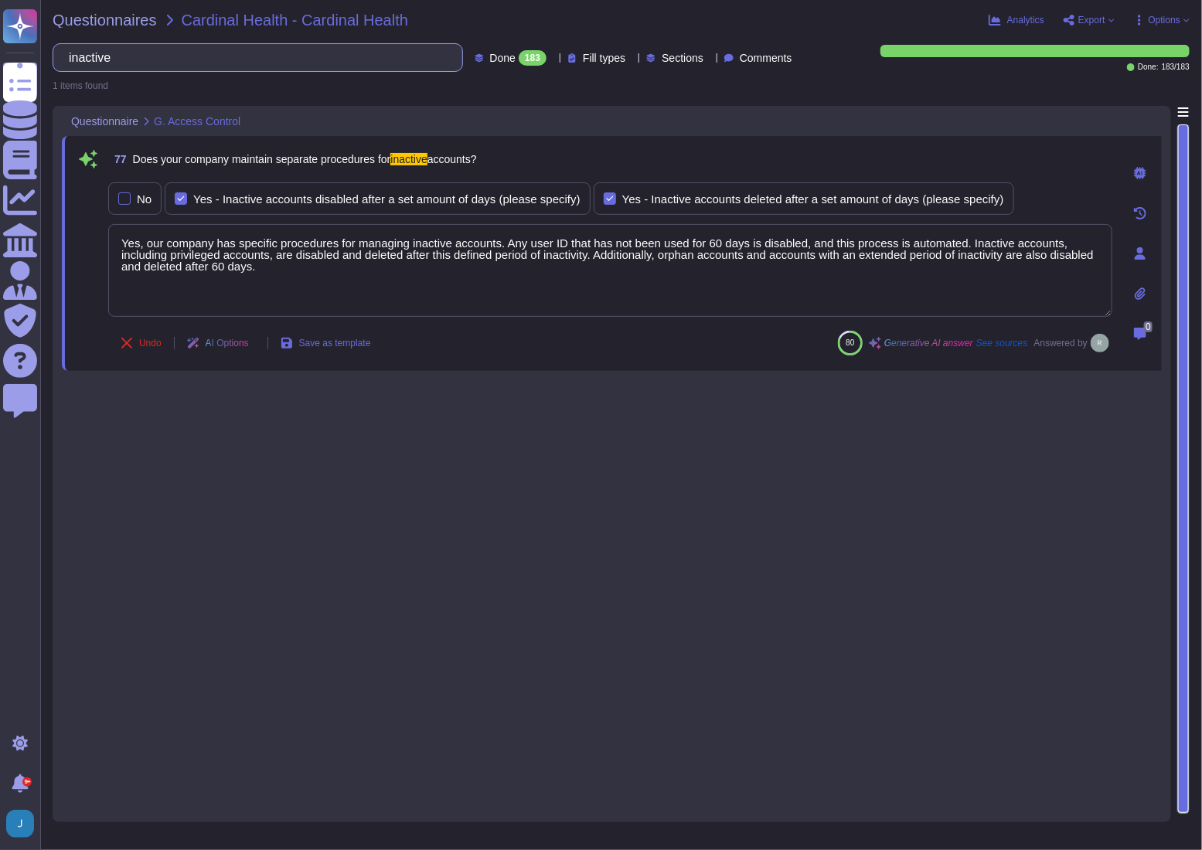
drag, startPoint x: 179, startPoint y: 61, endPoint x: 80, endPoint y: 63, distance: 98.9
click at [77, 63] on input "inactive" at bounding box center [254, 57] width 386 height 27
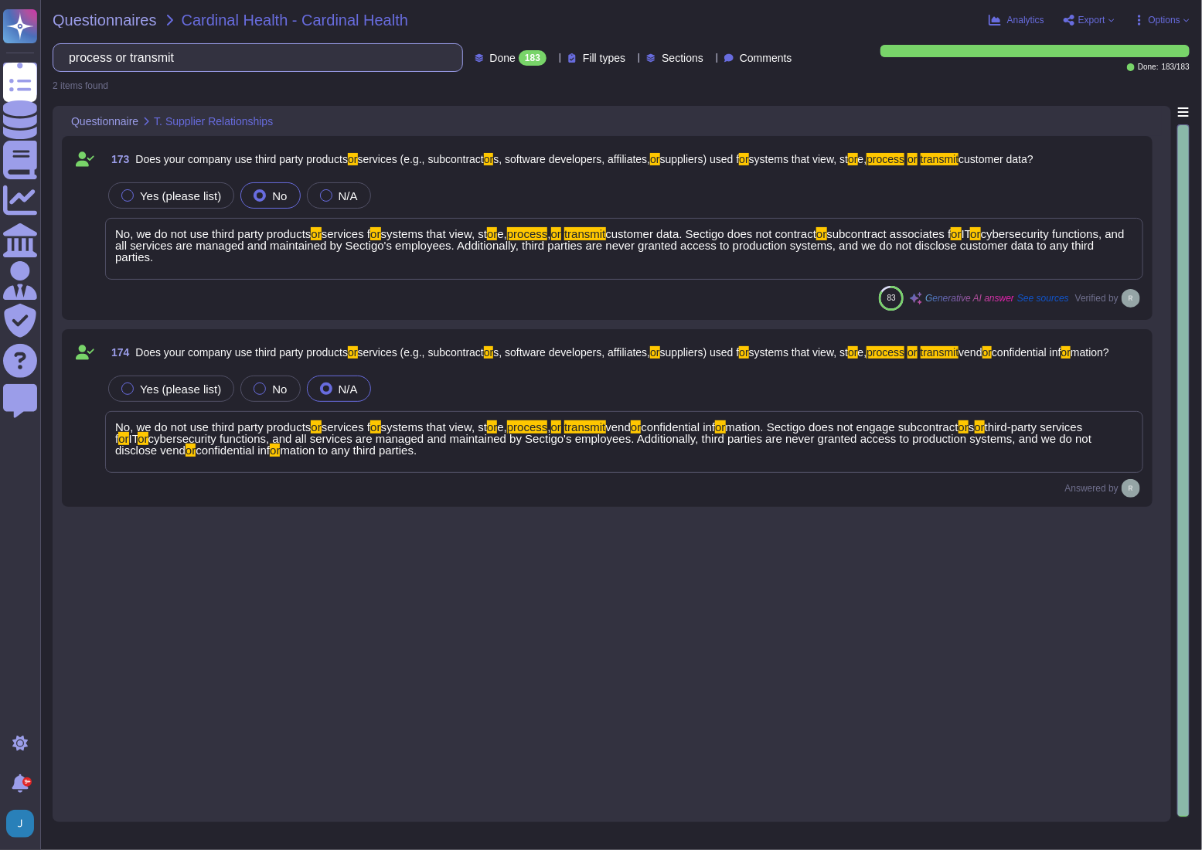
drag, startPoint x: 263, startPoint y: 60, endPoint x: 70, endPoint y: 49, distance: 192.7
click at [70, 49] on div "process or transmit" at bounding box center [258, 57] width 410 height 29
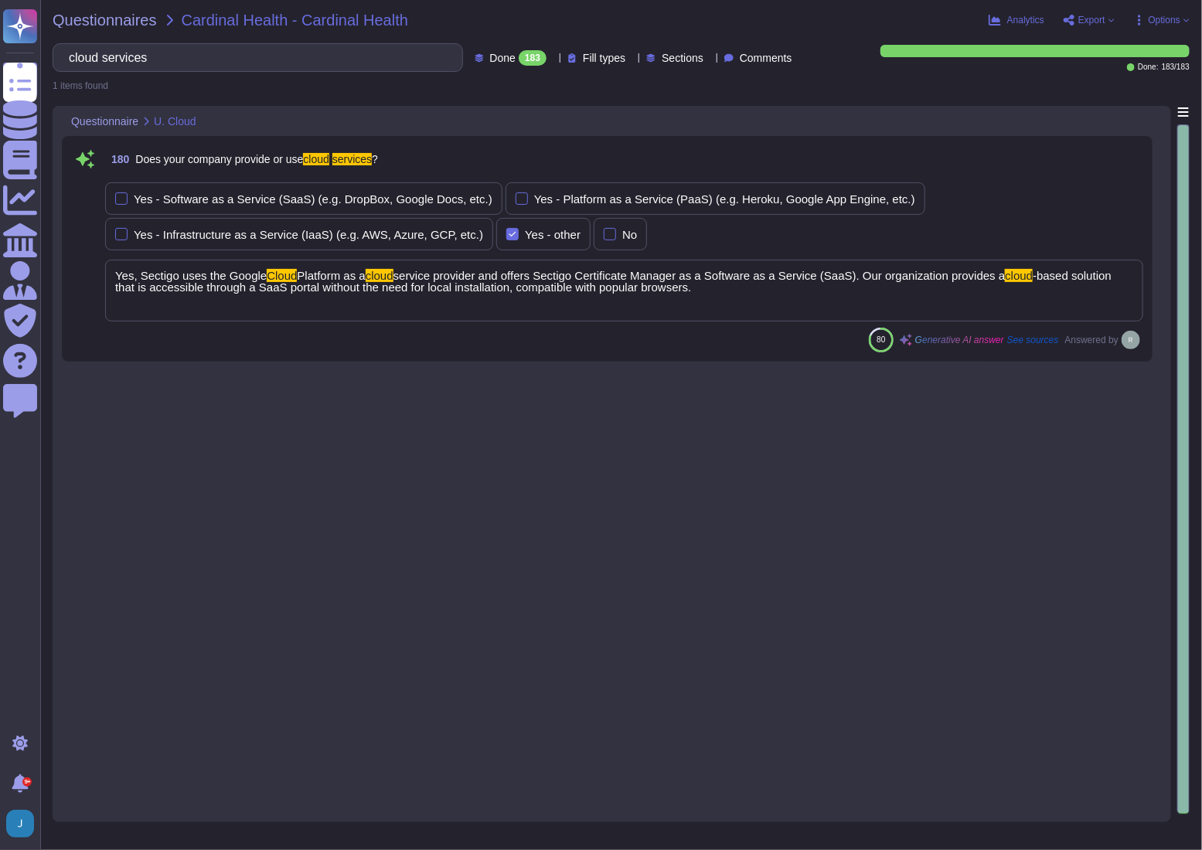
click at [465, 275] on span "service provider and offers Sectigo Certificate Manager as a Software as a Serv…" at bounding box center [699, 275] width 612 height 13
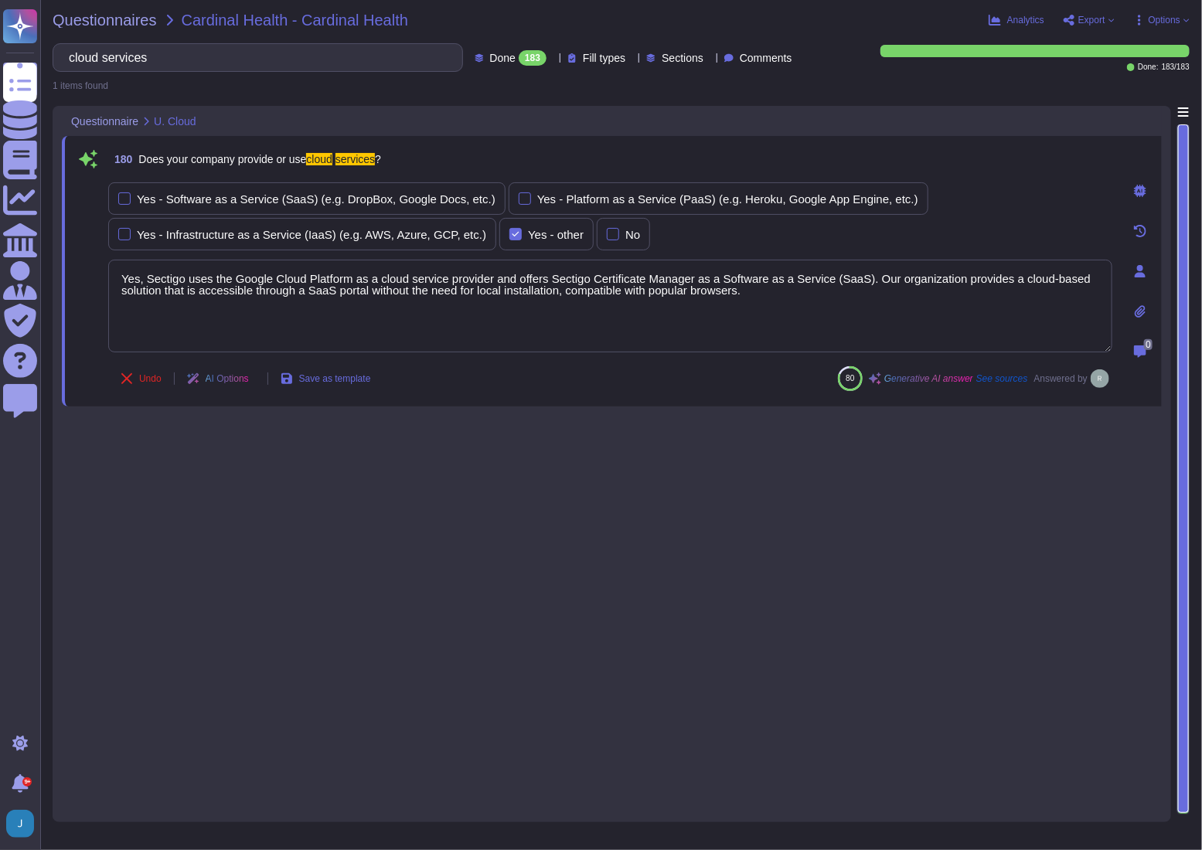
click at [186, 39] on div "Questionnaires Cardinal Health - Cardinal Health Analytics Export Open web ques…" at bounding box center [620, 425] width 1161 height 850
drag, startPoint x: 112, startPoint y: 56, endPoint x: 83, endPoint y: 55, distance: 28.6
click at [83, 55] on input "cloud services" at bounding box center [254, 57] width 386 height 27
click at [179, 60] on input "cloud services" at bounding box center [254, 57] width 386 height 27
drag, startPoint x: 179, startPoint y: 60, endPoint x: 78, endPoint y: 60, distance: 101.2
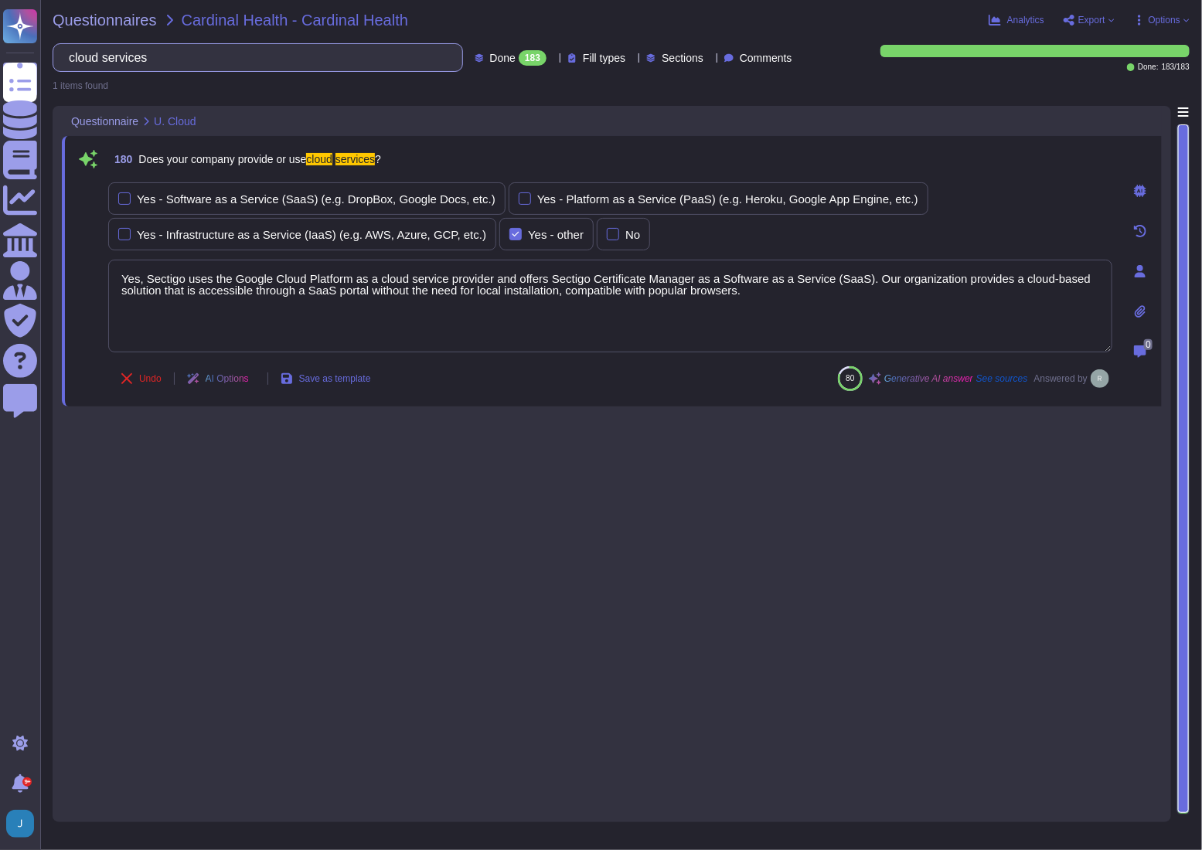
click at [78, 60] on input "cloud services" at bounding box center [254, 57] width 386 height 27
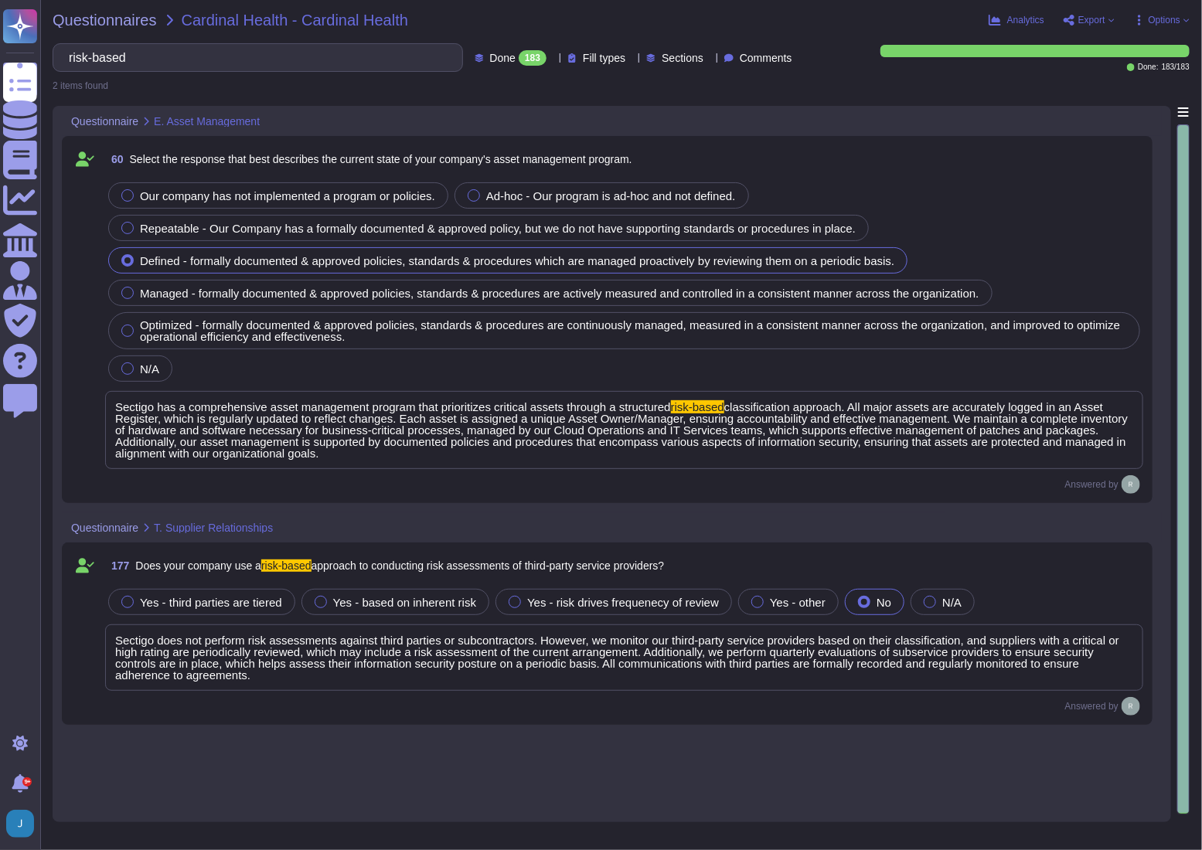
click at [184, 667] on span "Sectigo does not perform risk assessments against third parties or subcontracto…" at bounding box center [617, 658] width 1004 height 48
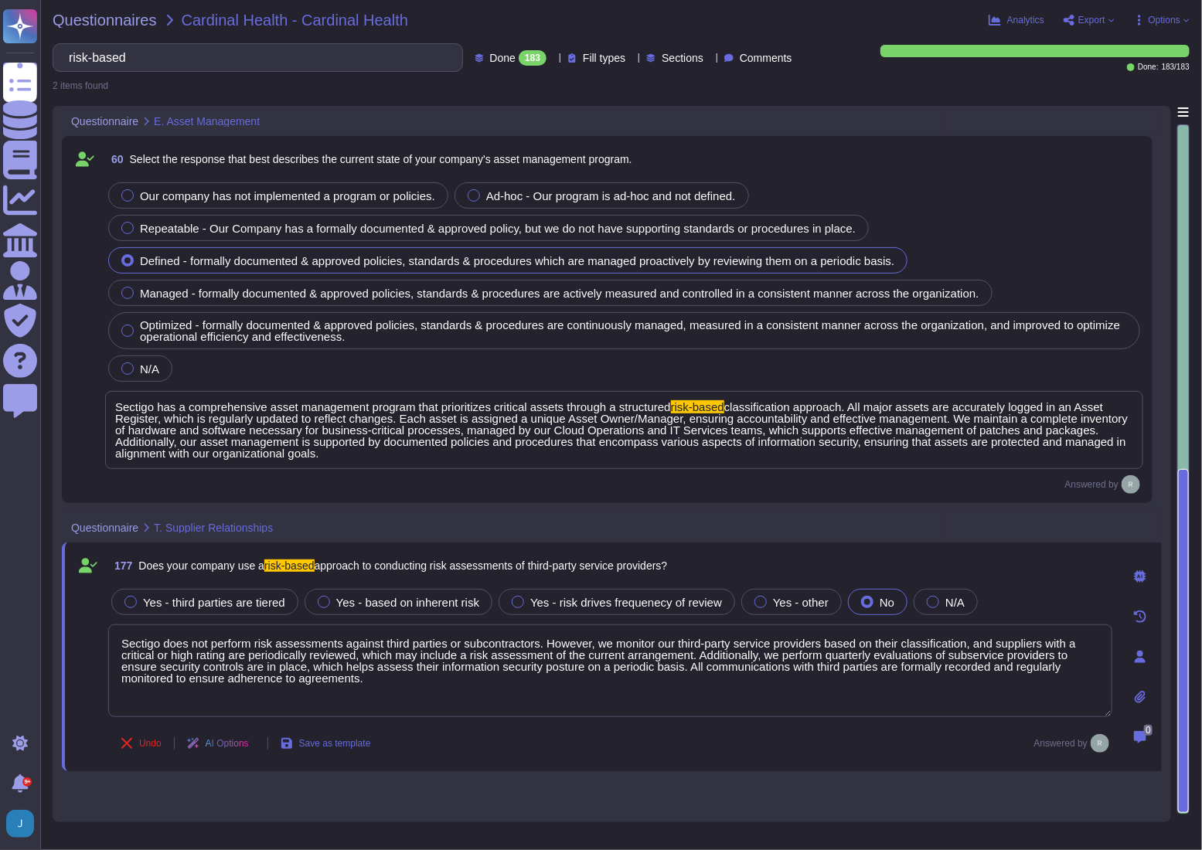
click at [184, 667] on textarea "Sectigo does not perform risk assessments against third parties or subcontracto…" at bounding box center [610, 670] width 1004 height 93
drag, startPoint x: 168, startPoint y: 56, endPoint x: 192, endPoint y: 77, distance: 31.8
click at [84, 53] on input "risk-based" at bounding box center [254, 57] width 386 height 27
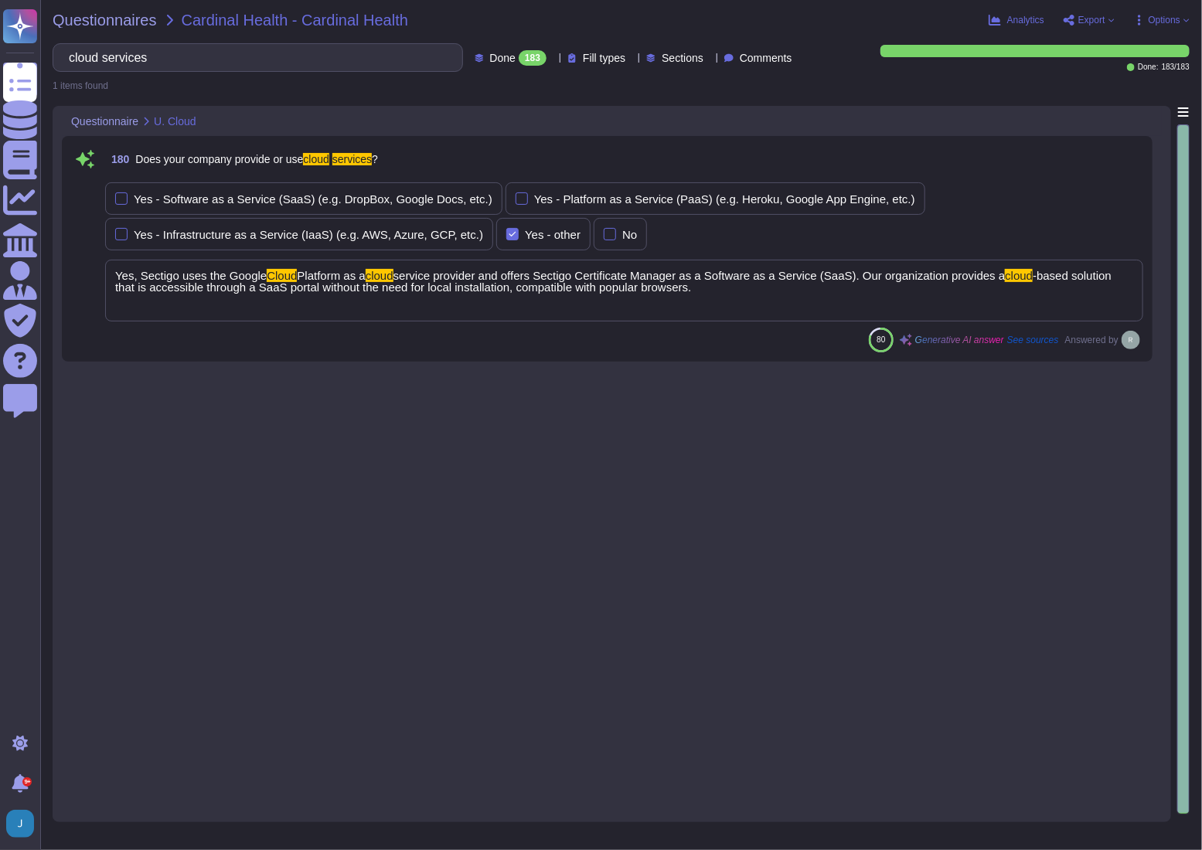
click at [185, 279] on span "-based solution that is accessible through a SaaS portal without the need for l…" at bounding box center [613, 281] width 996 height 25
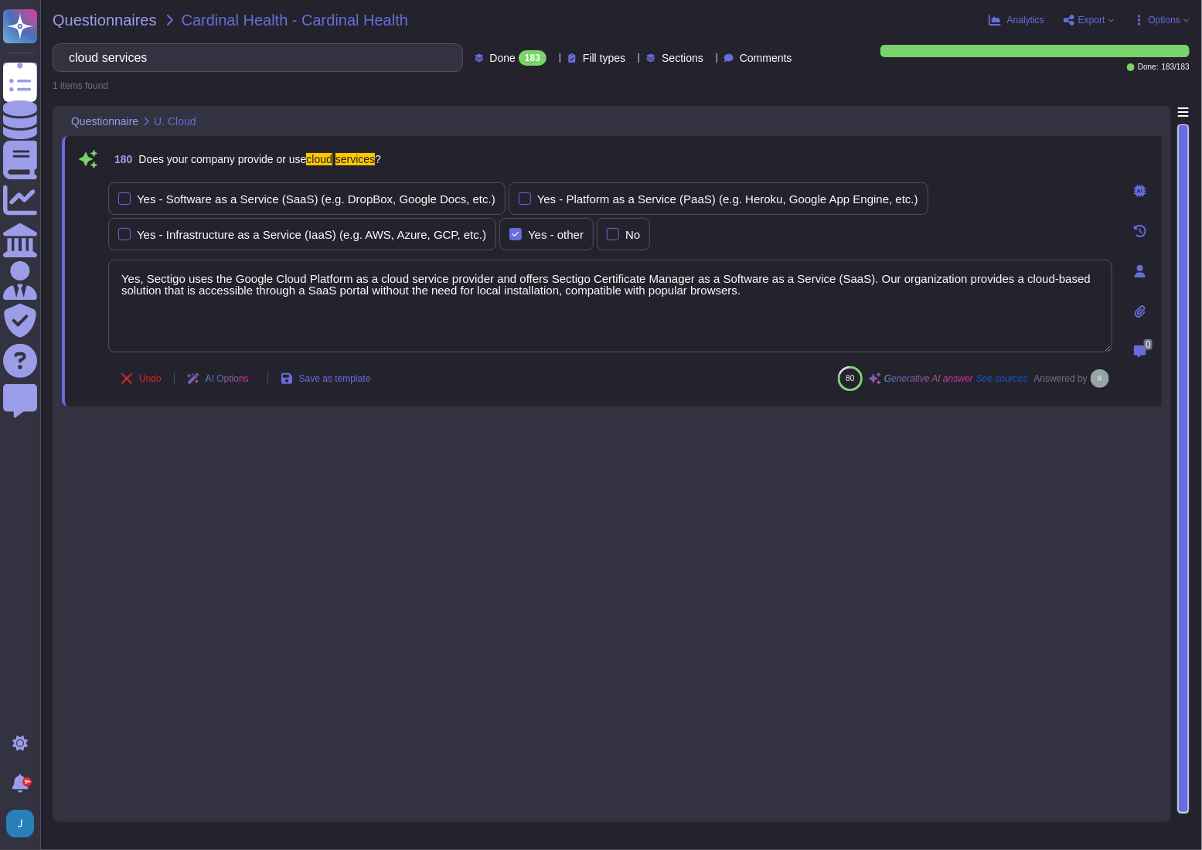
click at [185, 279] on textarea "Yes, Sectigo uses the Google Cloud Platform as a cloud service provider and off…" at bounding box center [610, 306] width 1004 height 93
drag, startPoint x: 181, startPoint y: 62, endPoint x: 62, endPoint y: 32, distance: 122.6
click at [60, 32] on div "Questionnaires Cardinal Health - Cardinal Health Analytics Export Open web ques…" at bounding box center [620, 425] width 1161 height 850
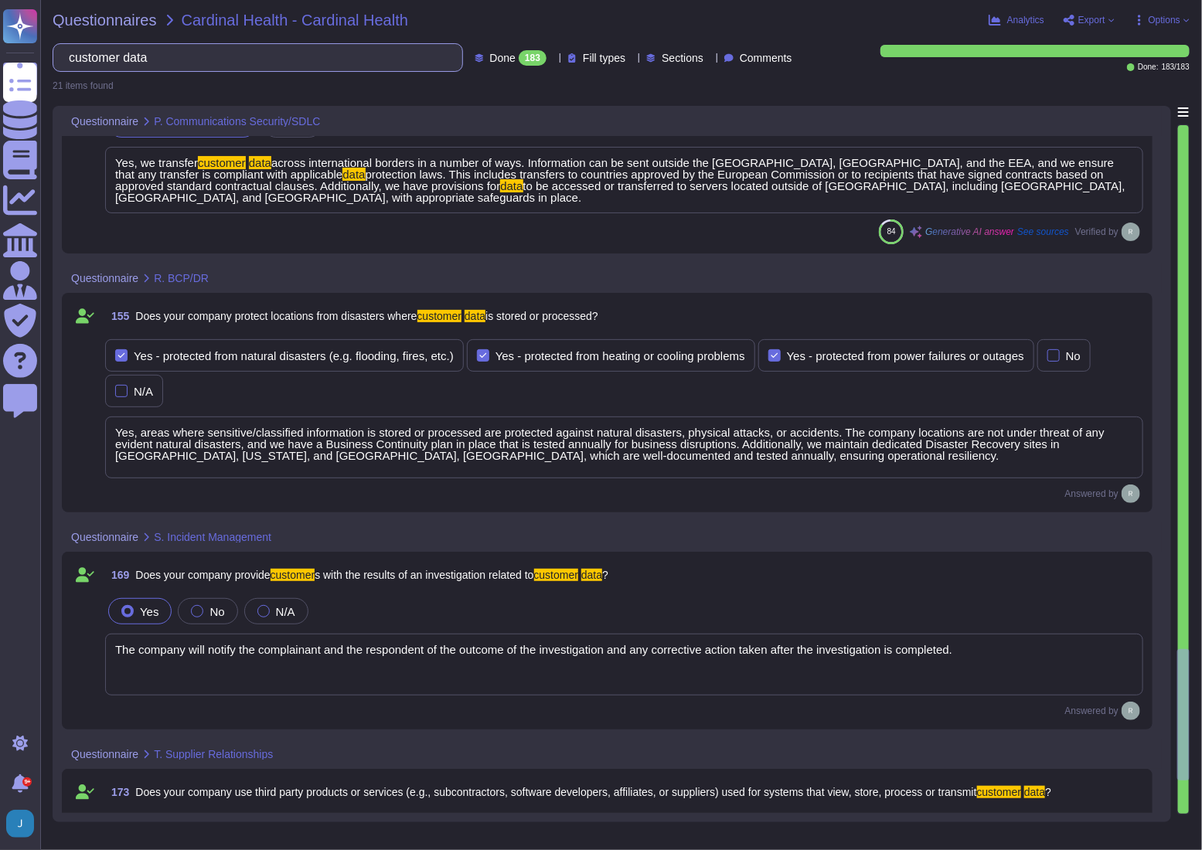
scroll to position [5072, 0]
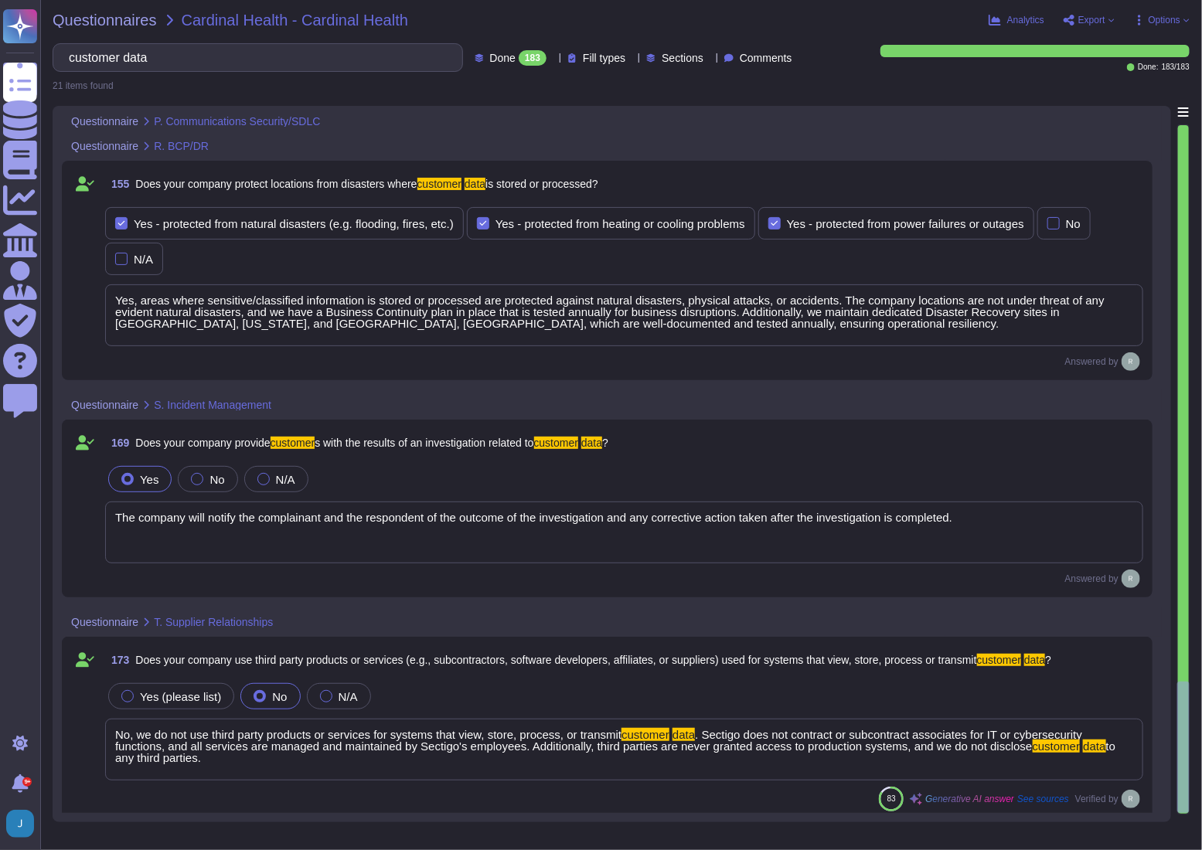
click at [151, 511] on span "The company will notify the complainant and the respondent of the outcome of th…" at bounding box center [533, 517] width 837 height 13
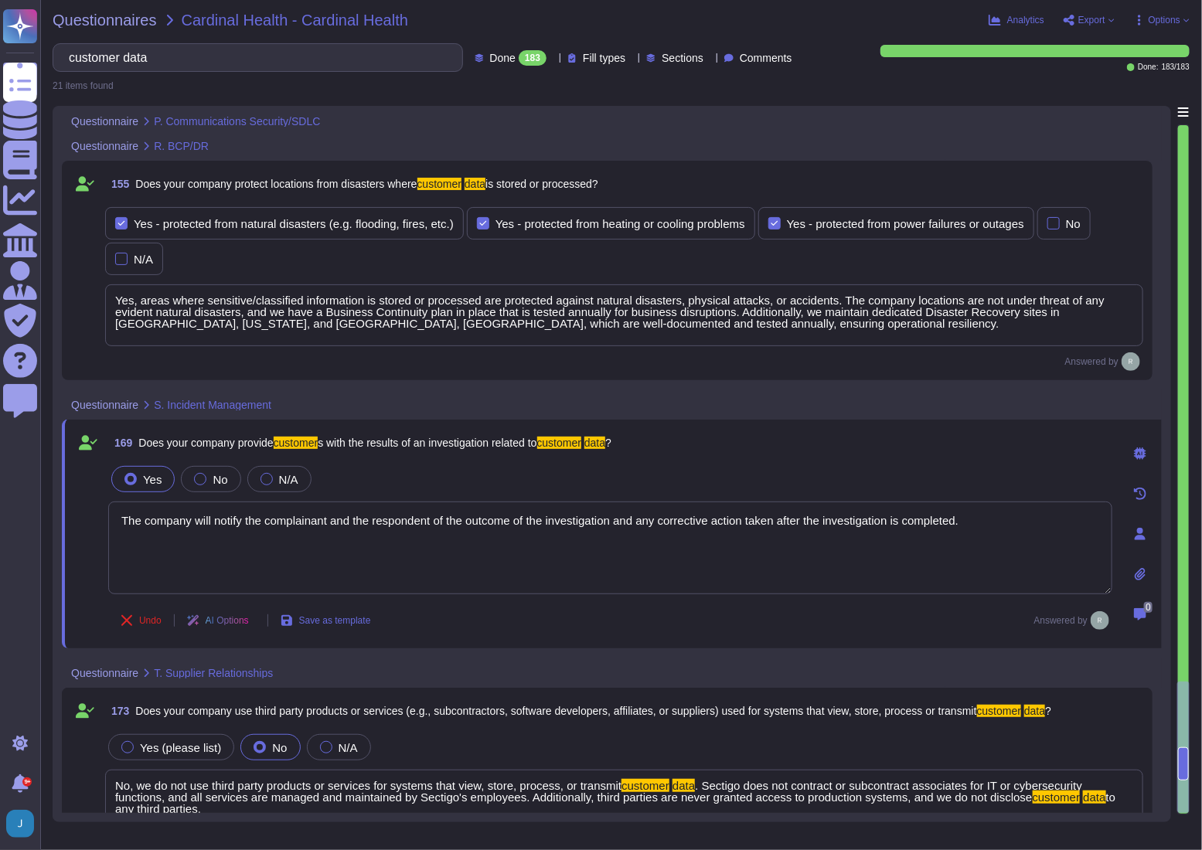
click at [151, 510] on textarea "The company will notify the complainant and the respondent of the outcome of th…" at bounding box center [610, 548] width 1004 height 93
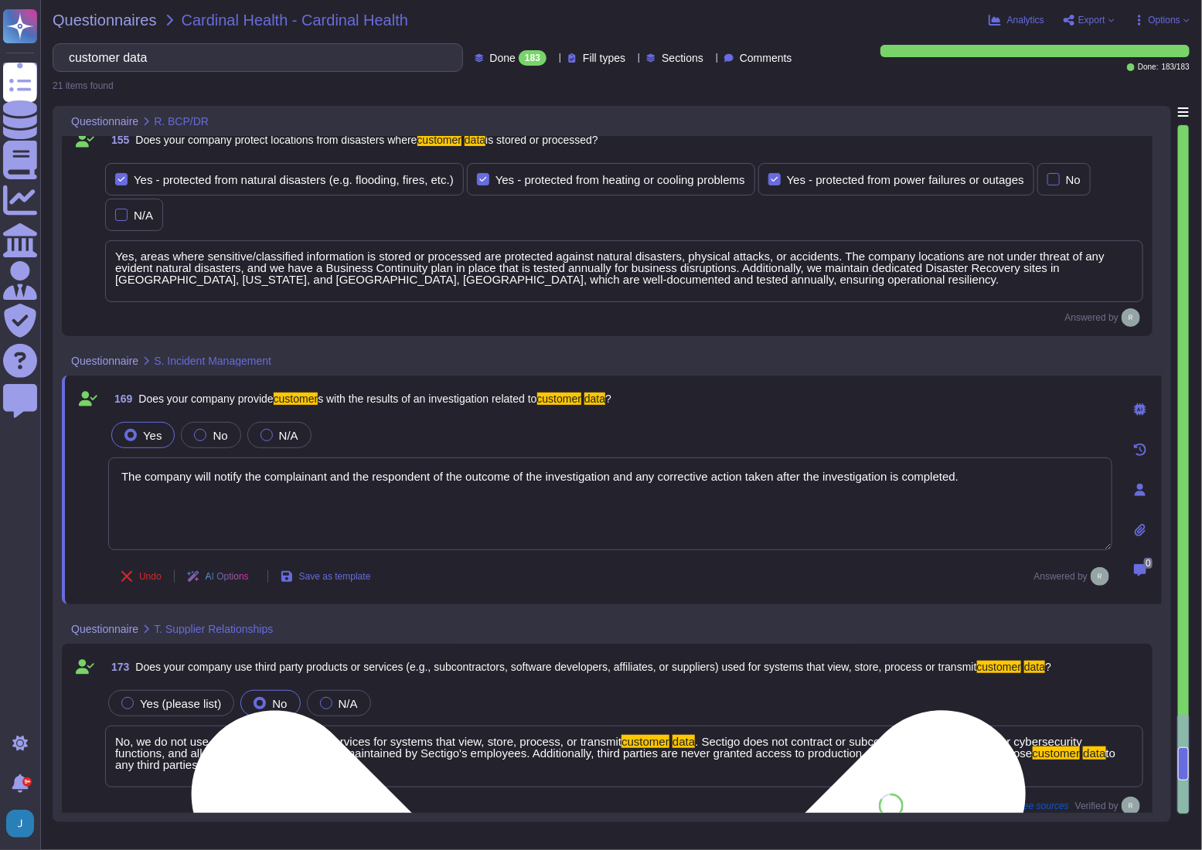
scroll to position [5104, 0]
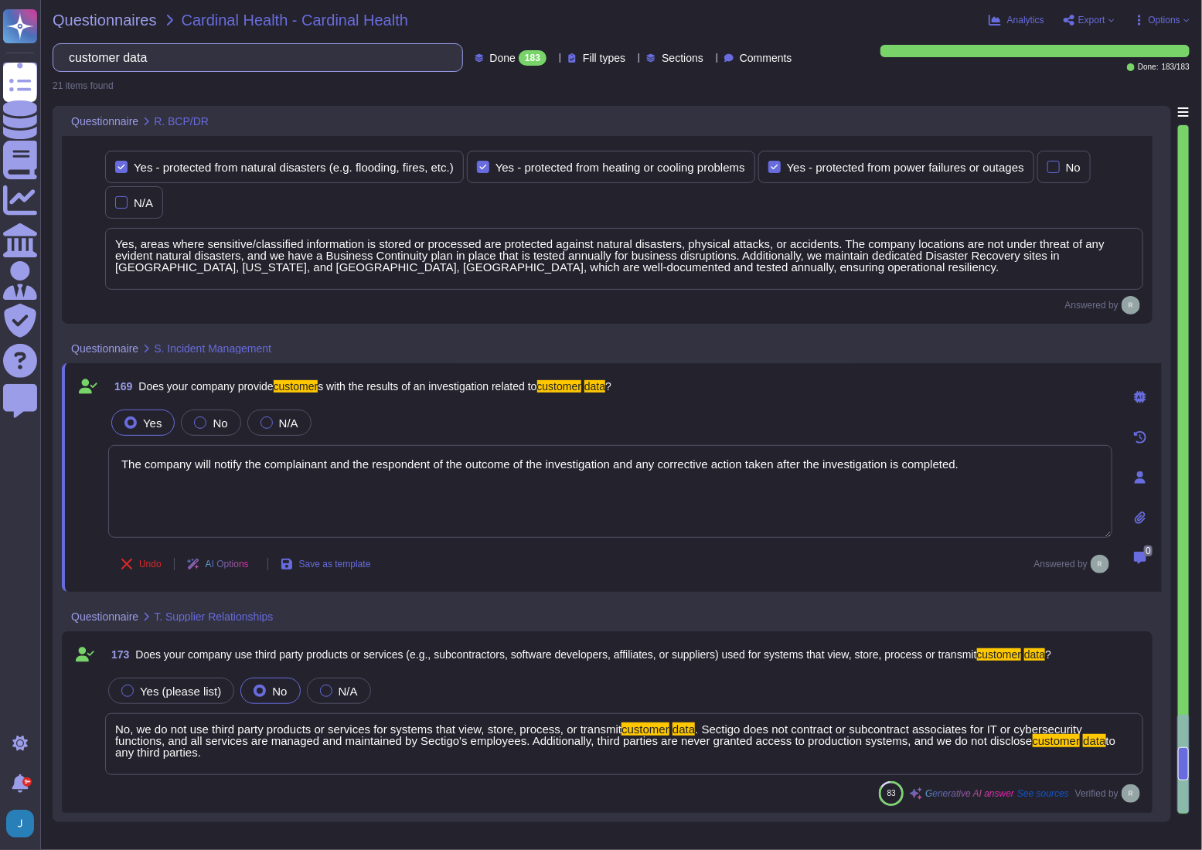
drag, startPoint x: 203, startPoint y: 60, endPoint x: 86, endPoint y: 55, distance: 117.6
click at [86, 55] on input "customer data" at bounding box center [254, 57] width 386 height 27
click at [519, 53] on div "183" at bounding box center [533, 57] width 28 height 15
click at [206, 62] on input "customer data" at bounding box center [254, 57] width 386 height 27
drag, startPoint x: 206, startPoint y: 62, endPoint x: 58, endPoint y: 56, distance: 147.7
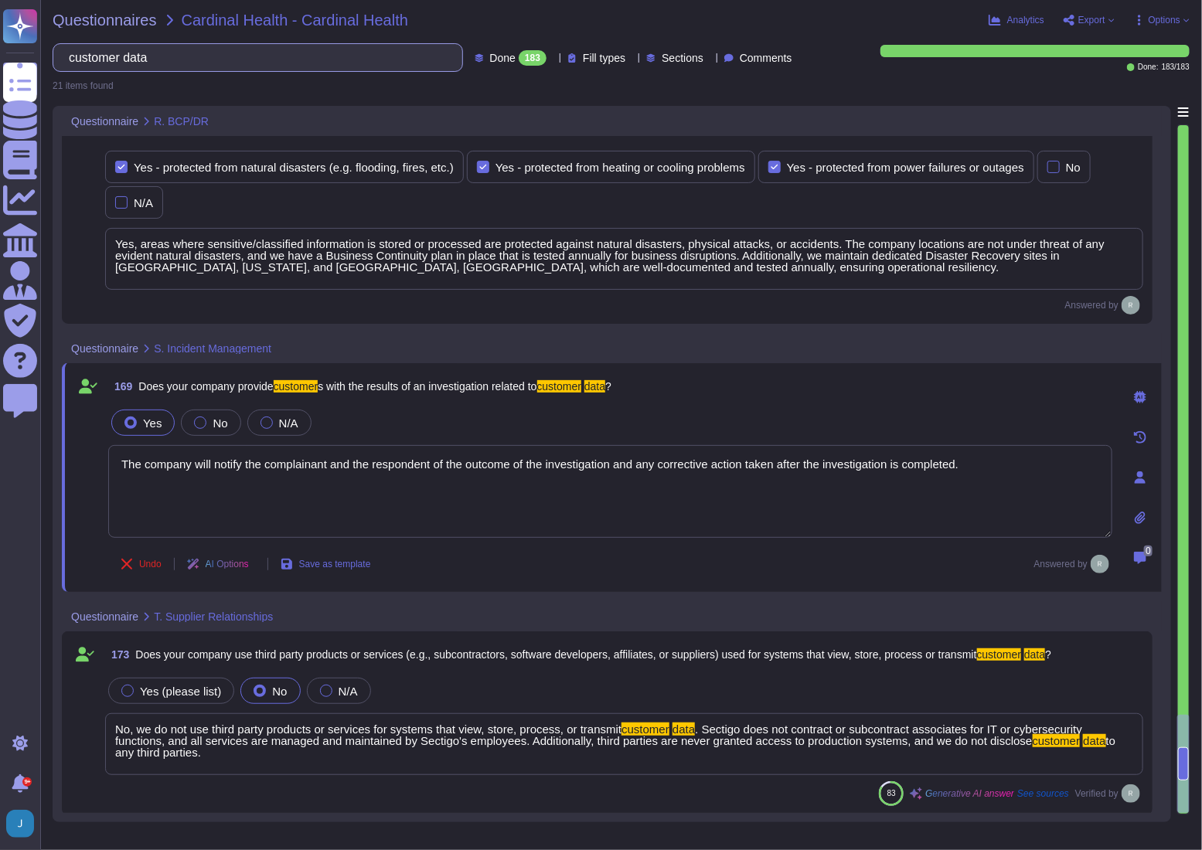
click at [58, 56] on div "customer data" at bounding box center [258, 57] width 410 height 29
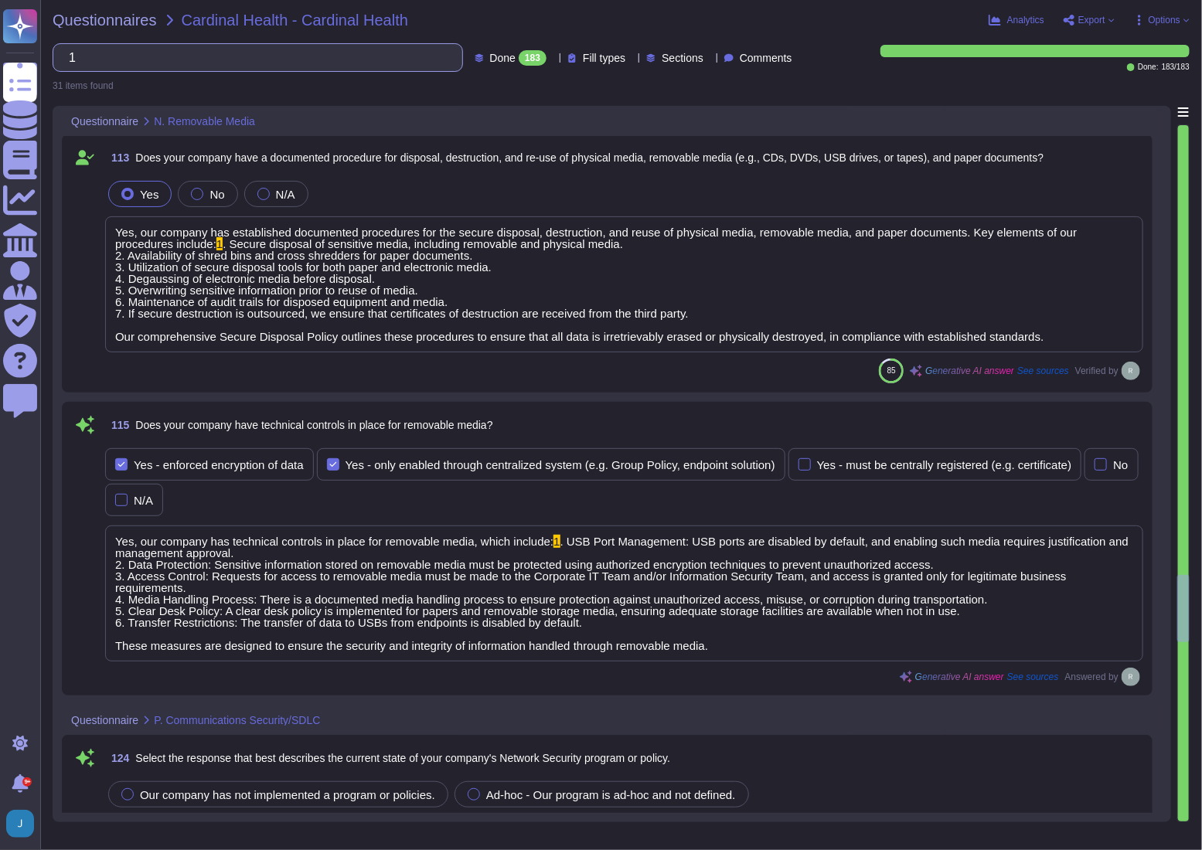
scroll to position [0, 0]
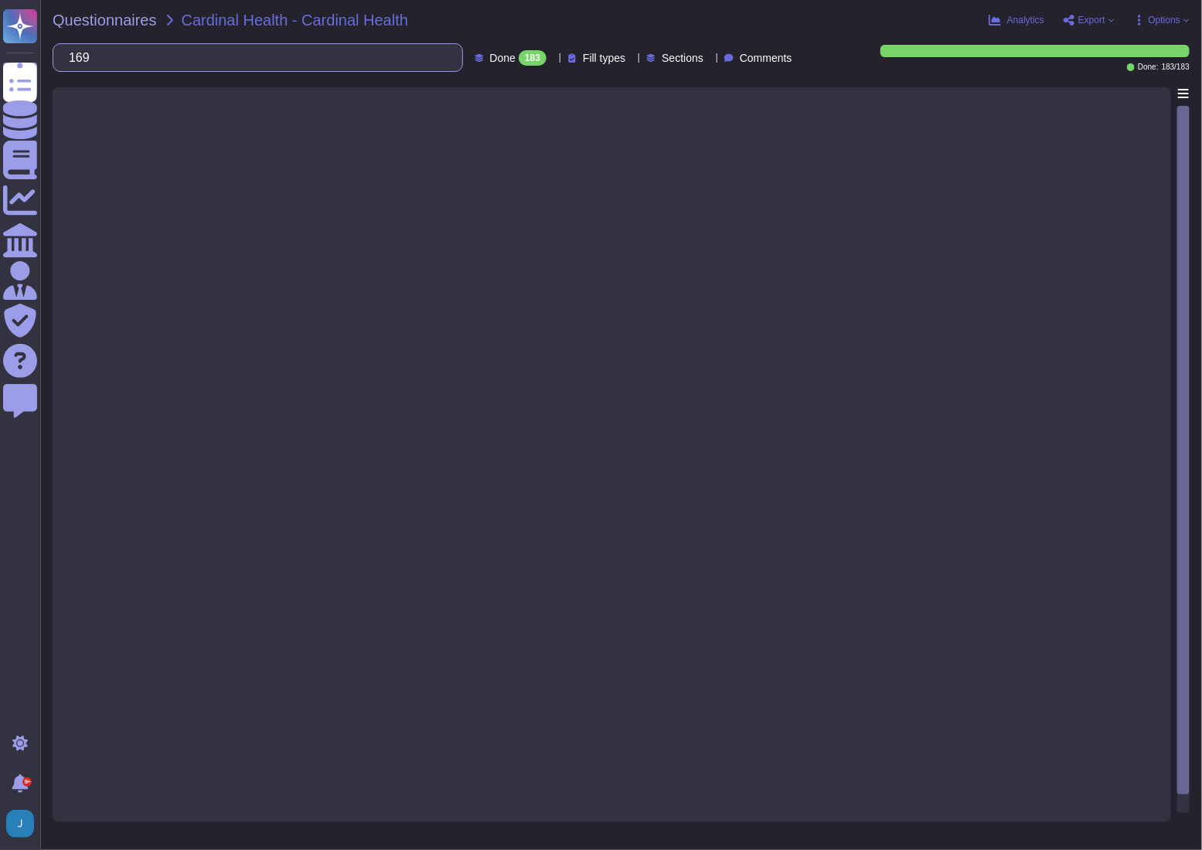
drag, startPoint x: 216, startPoint y: 57, endPoint x: -19, endPoint y: 31, distance: 237.1
click at [0, 31] on html "Questionnaires Knowledge Base Documents Analytics CAIQ / SIG Admin Trust Center…" at bounding box center [601, 425] width 1202 height 850
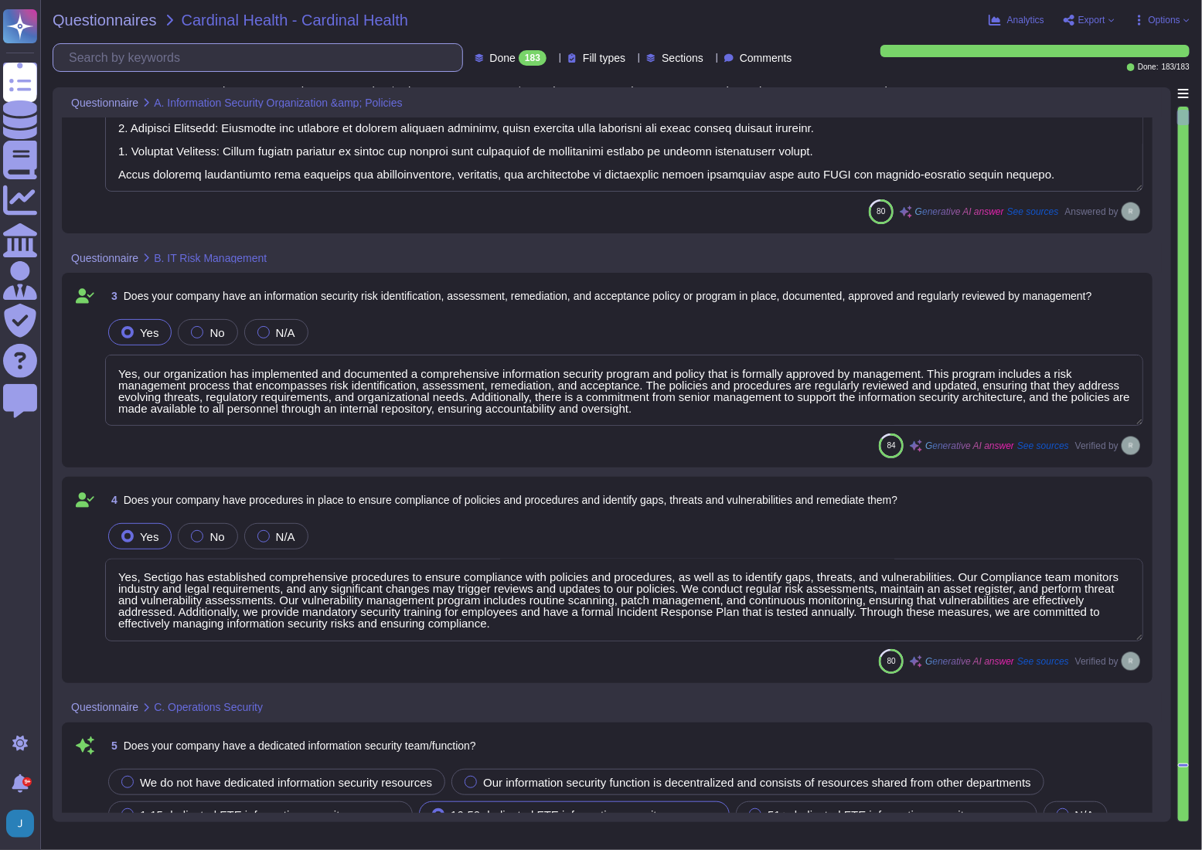
scroll to position [1, 0]
click at [1182, 772] on div at bounding box center [1183, 464] width 11 height 715
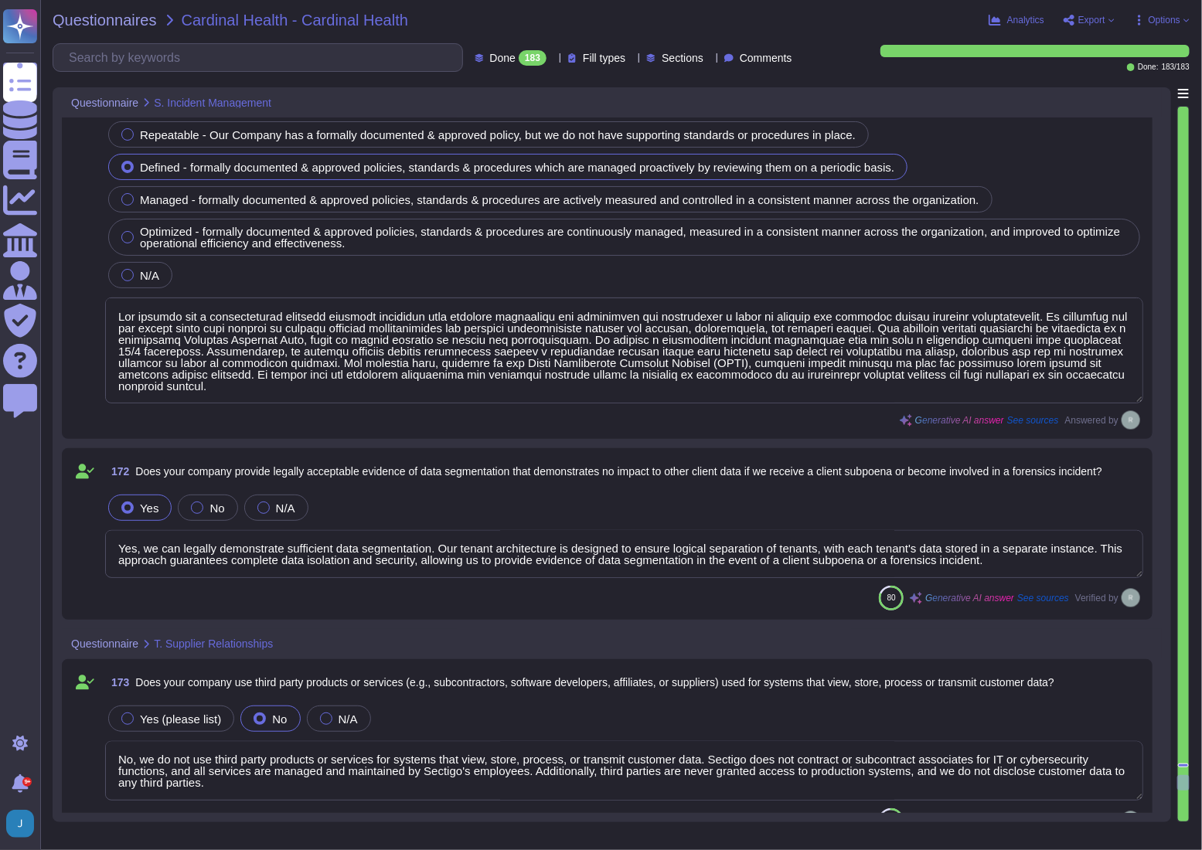
scroll to position [72369, 0]
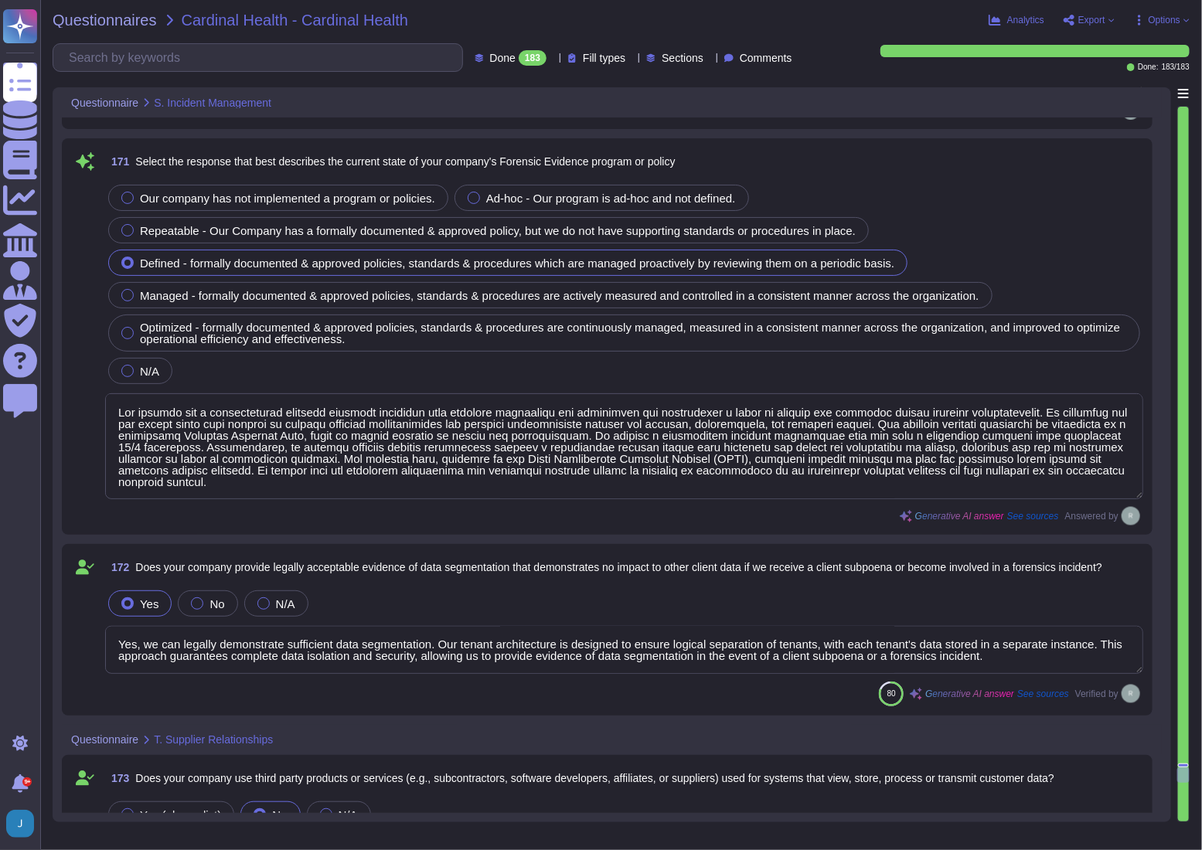
click at [525, 573] on span "172 Does your company provide legally acceptable evidence of data segmentation …" at bounding box center [603, 567] width 997 height 28
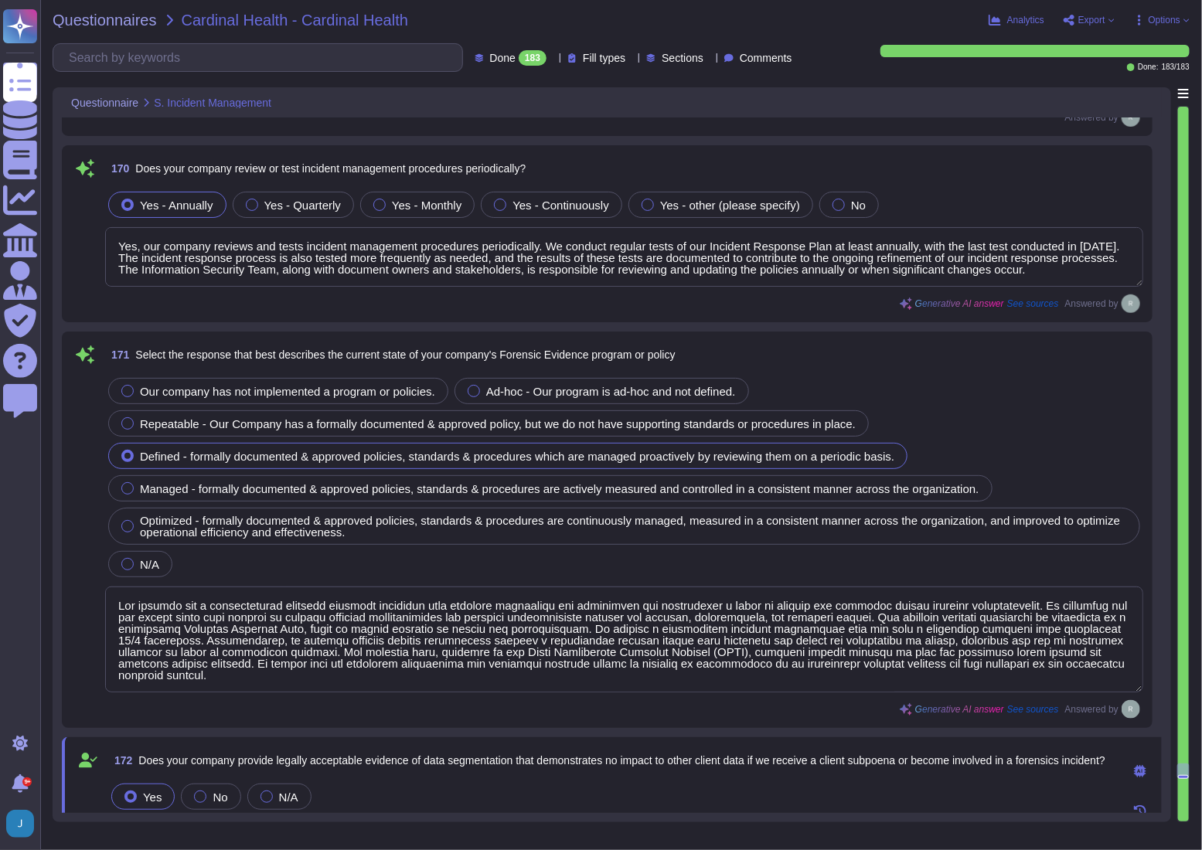
click at [427, 357] on span "Select the response that best describes the current state of your company's For…" at bounding box center [404, 355] width 539 height 12
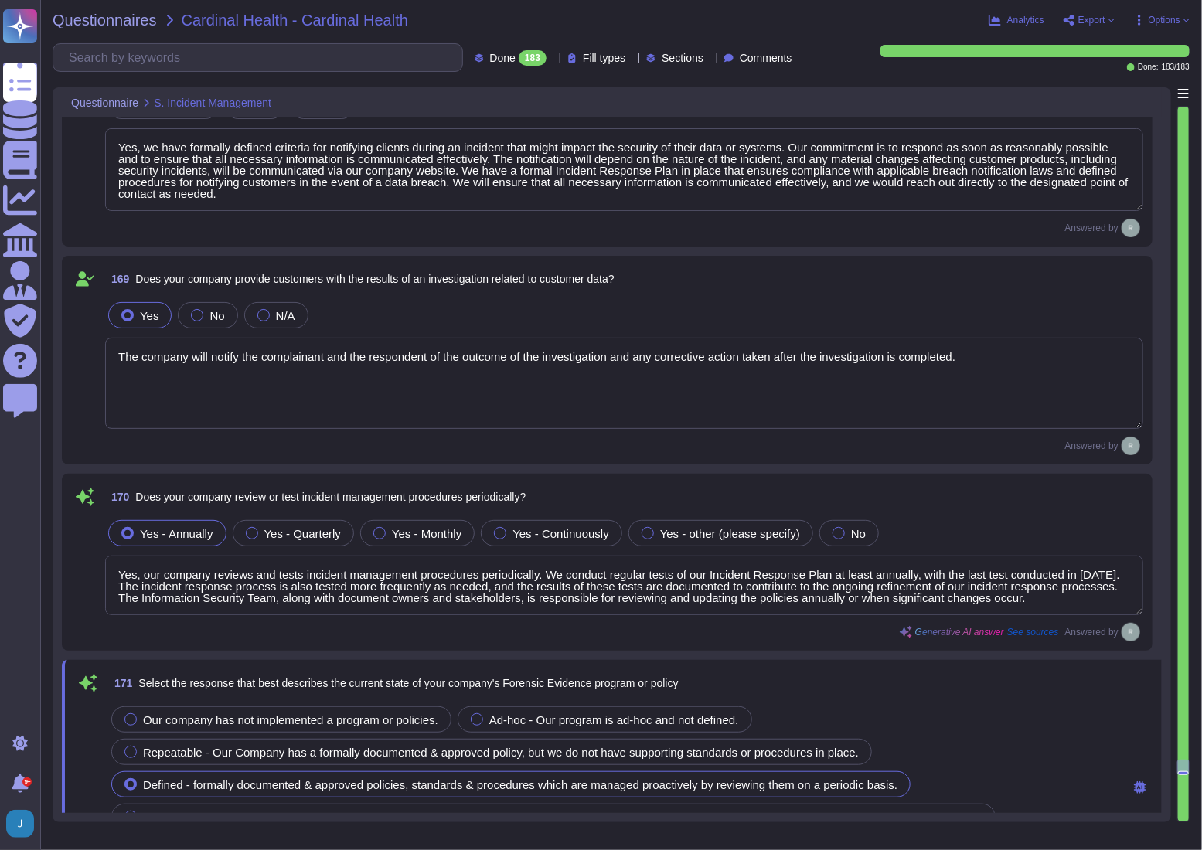
click at [427, 357] on textarea "The company will notify the complainant and the respondent of the outcome of th…" at bounding box center [624, 383] width 1038 height 91
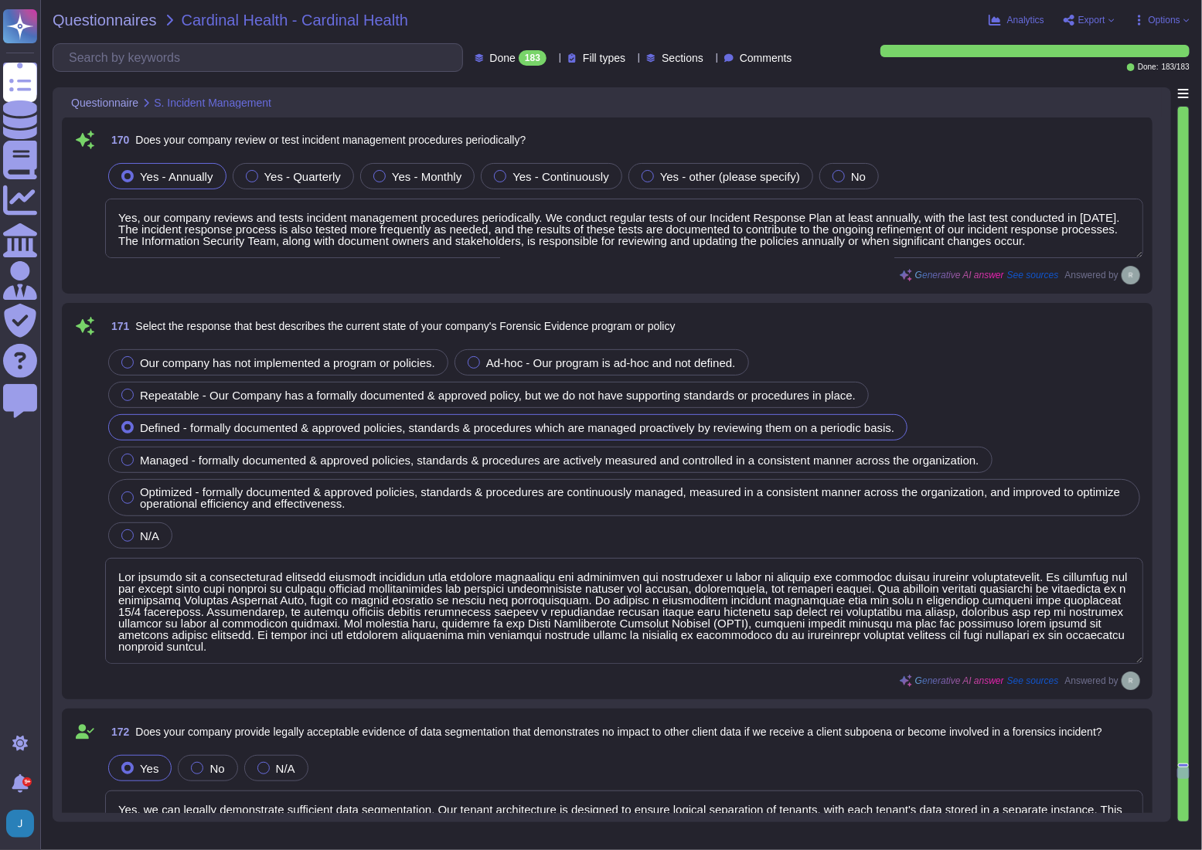
scroll to position [71193, 0]
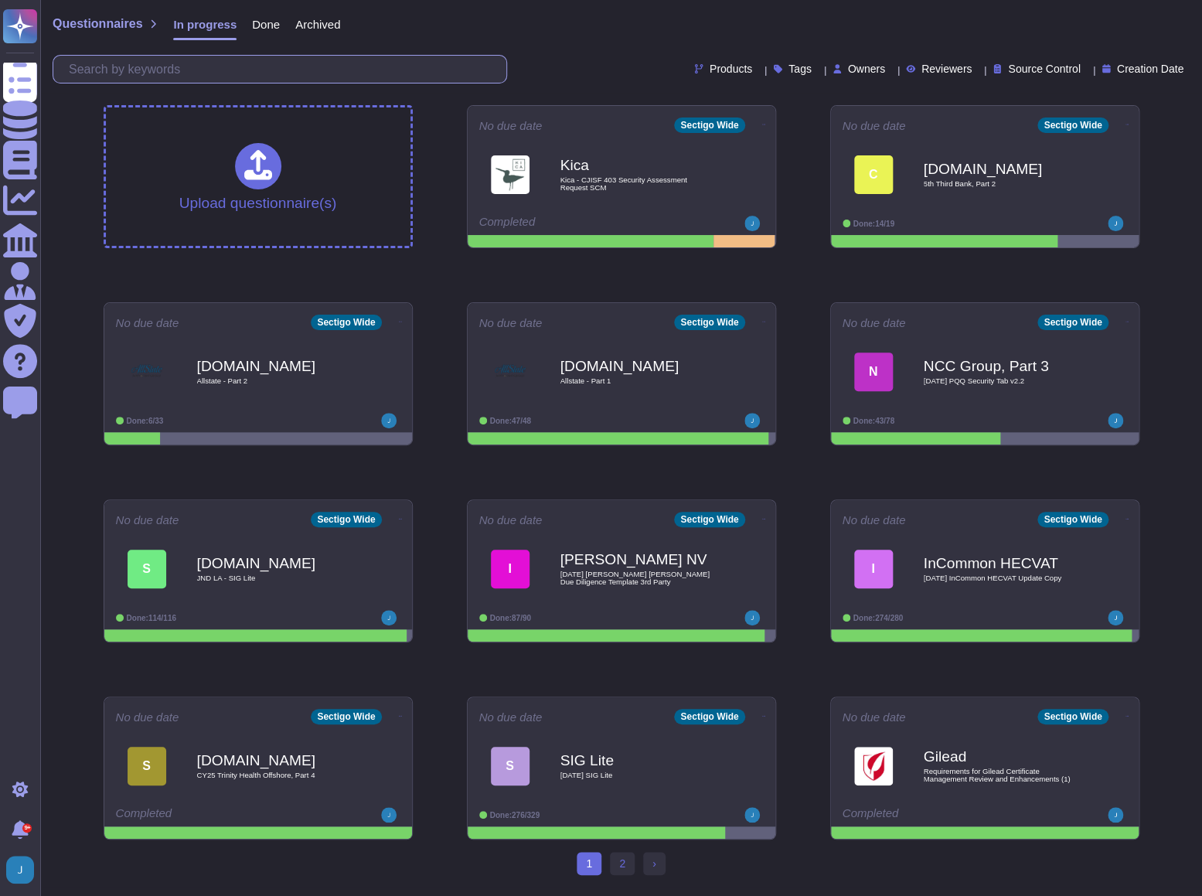
click at [219, 68] on input "text" at bounding box center [283, 69] width 445 height 27
click at [256, 26] on span "Done" at bounding box center [266, 25] width 28 height 12
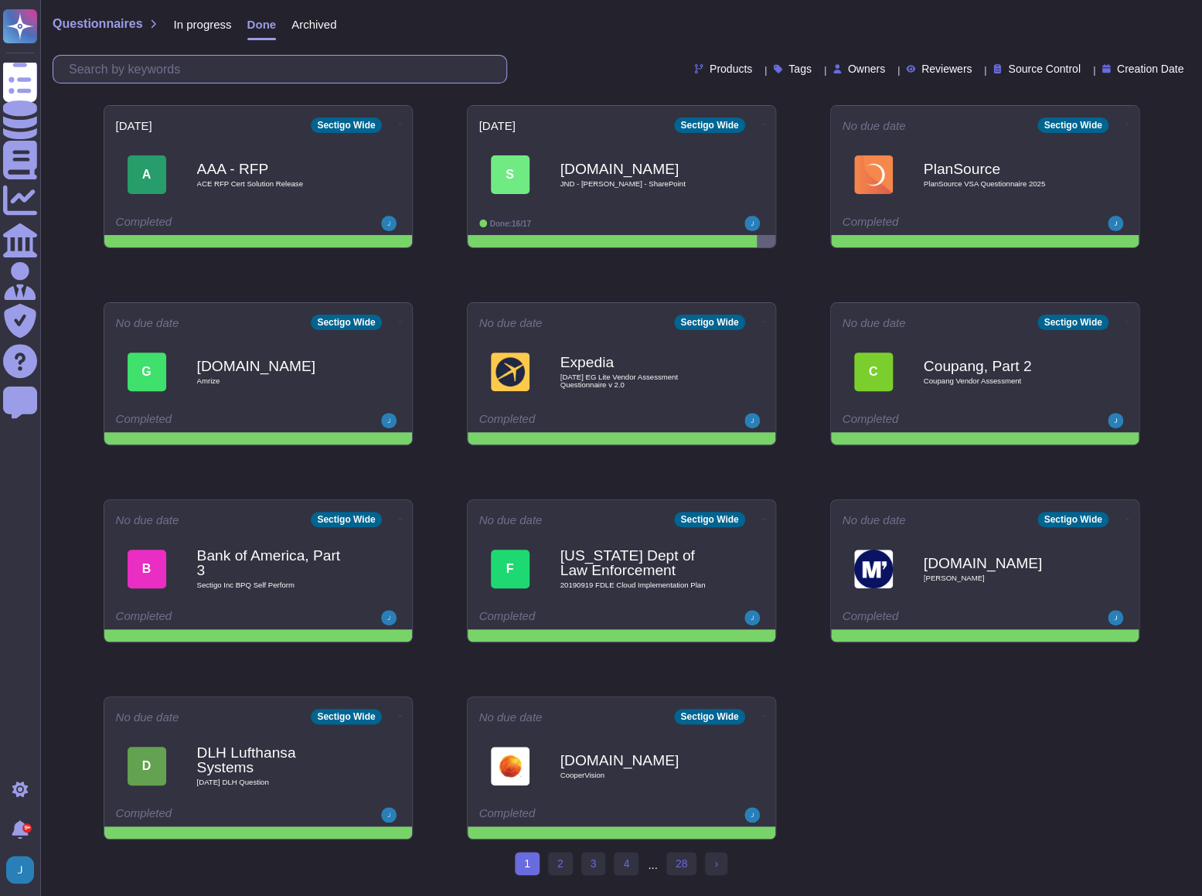
click at [230, 77] on input "text" at bounding box center [283, 69] width 445 height 27
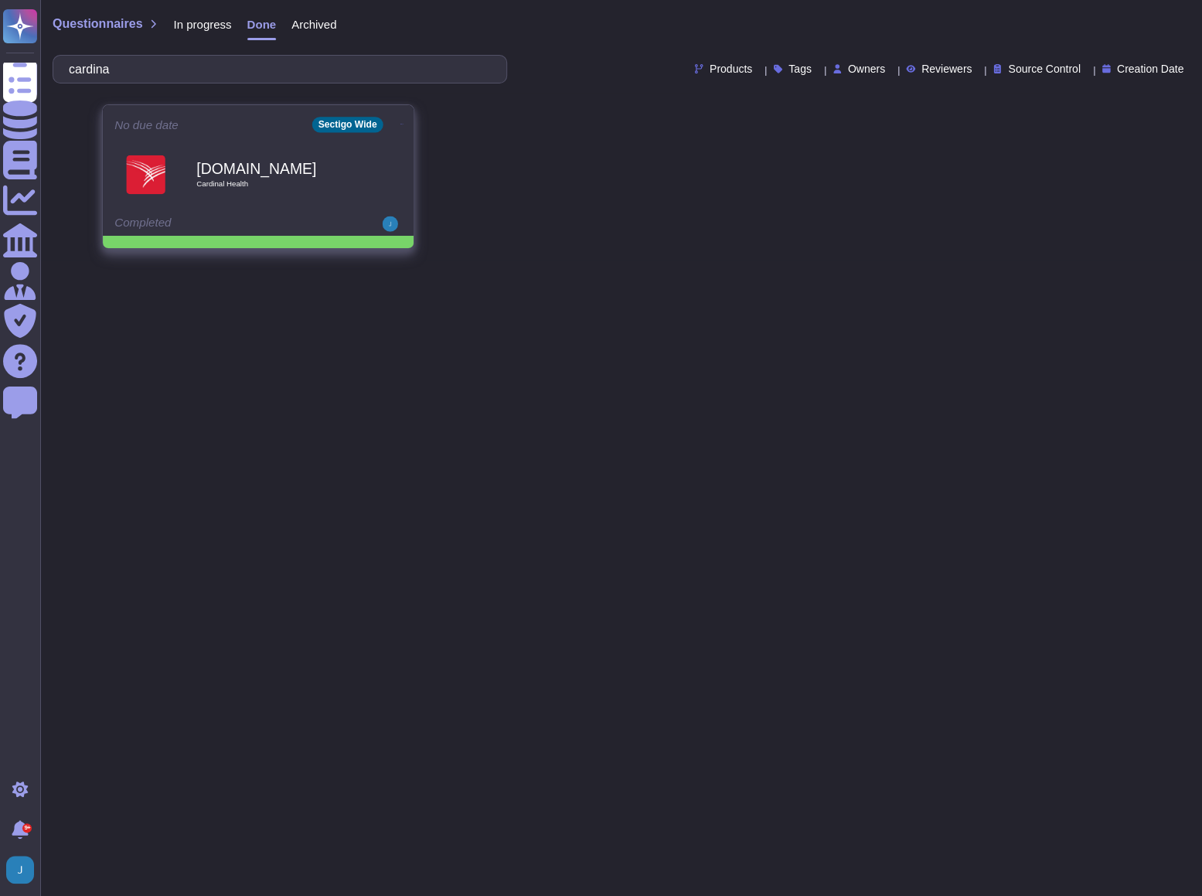
type input "cardina"
click at [221, 180] on span "Cardinal Health" at bounding box center [274, 184] width 156 height 8
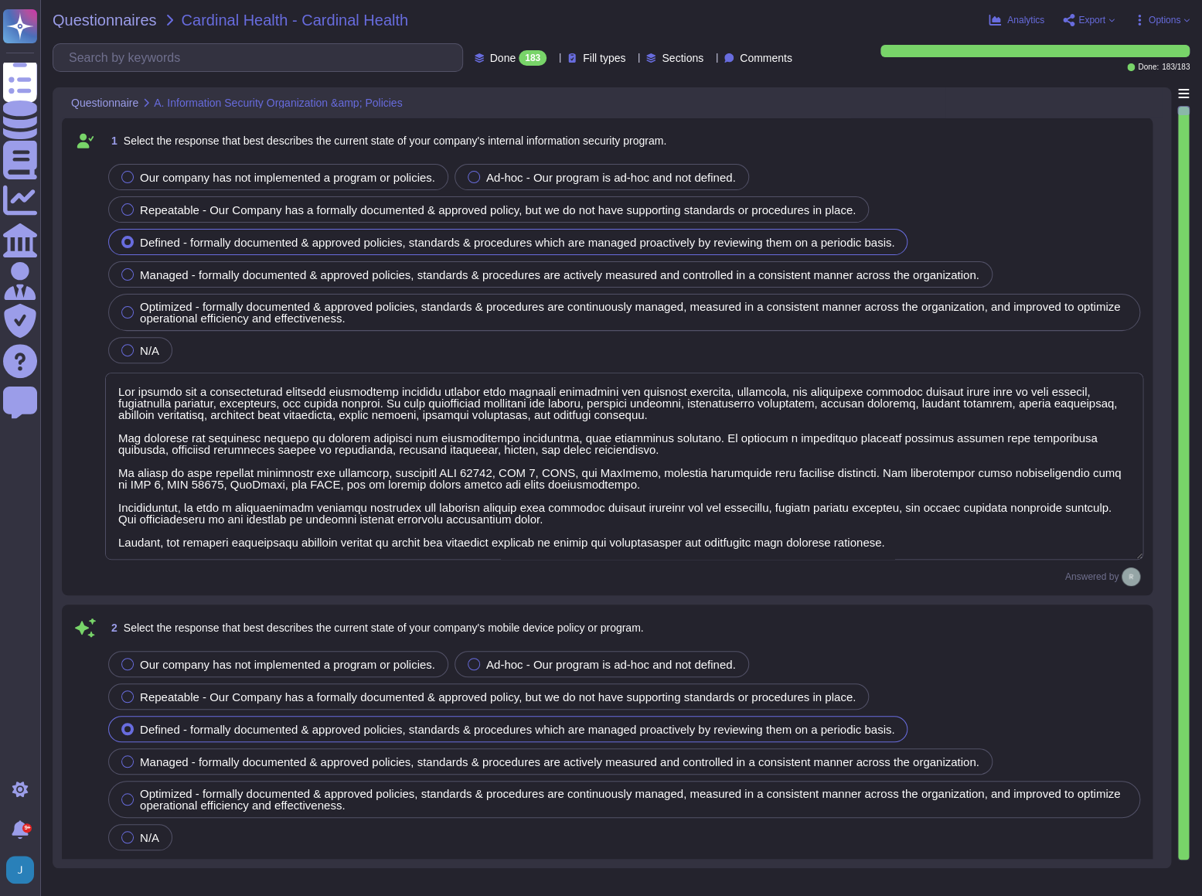
type textarea "Our company has a comprehensive internal information security program that incl…"
type textarea "Our company's mobile device policy includes several key components to ensure se…"
type textarea "Yes, our organization has implemented and documented a comprehensive informatio…"
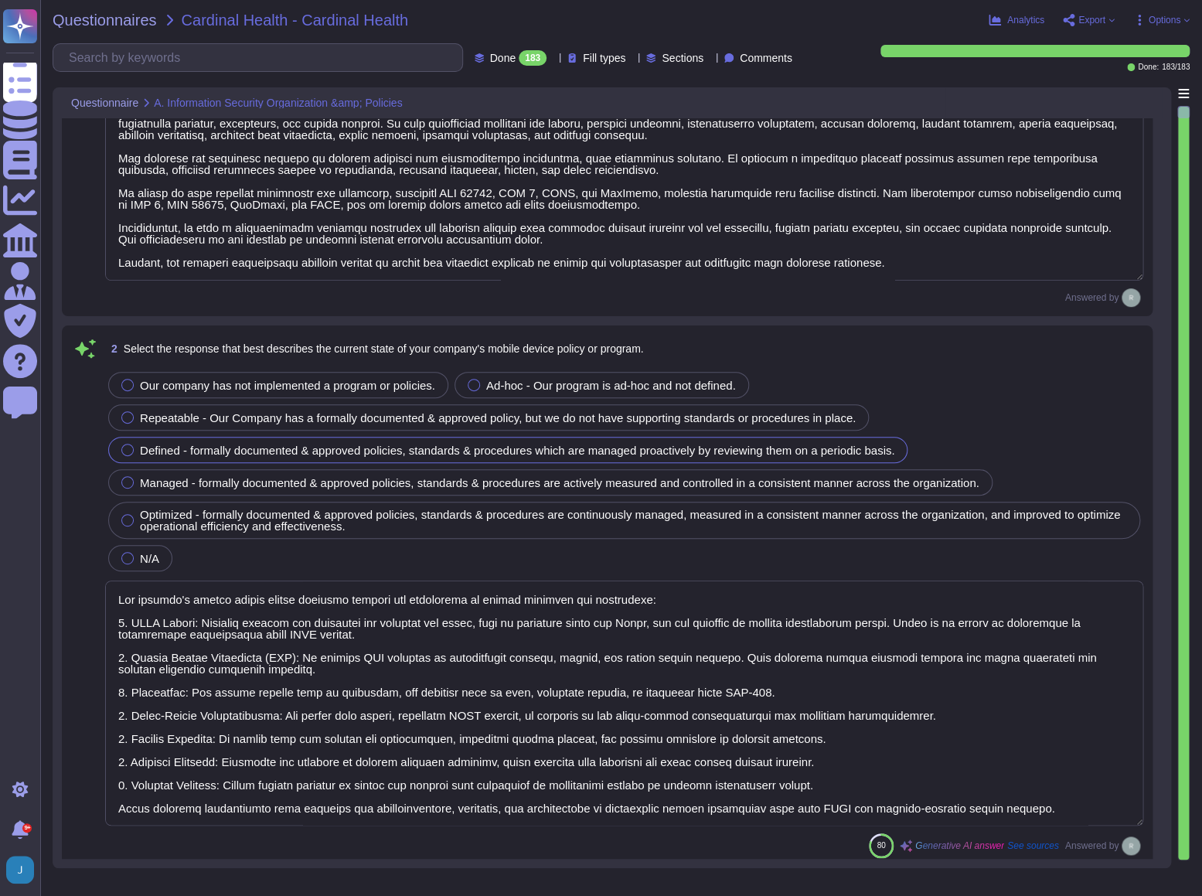
type textarea "Yes, Sectigo has established comprehensive procedures to ensure compliance with…"
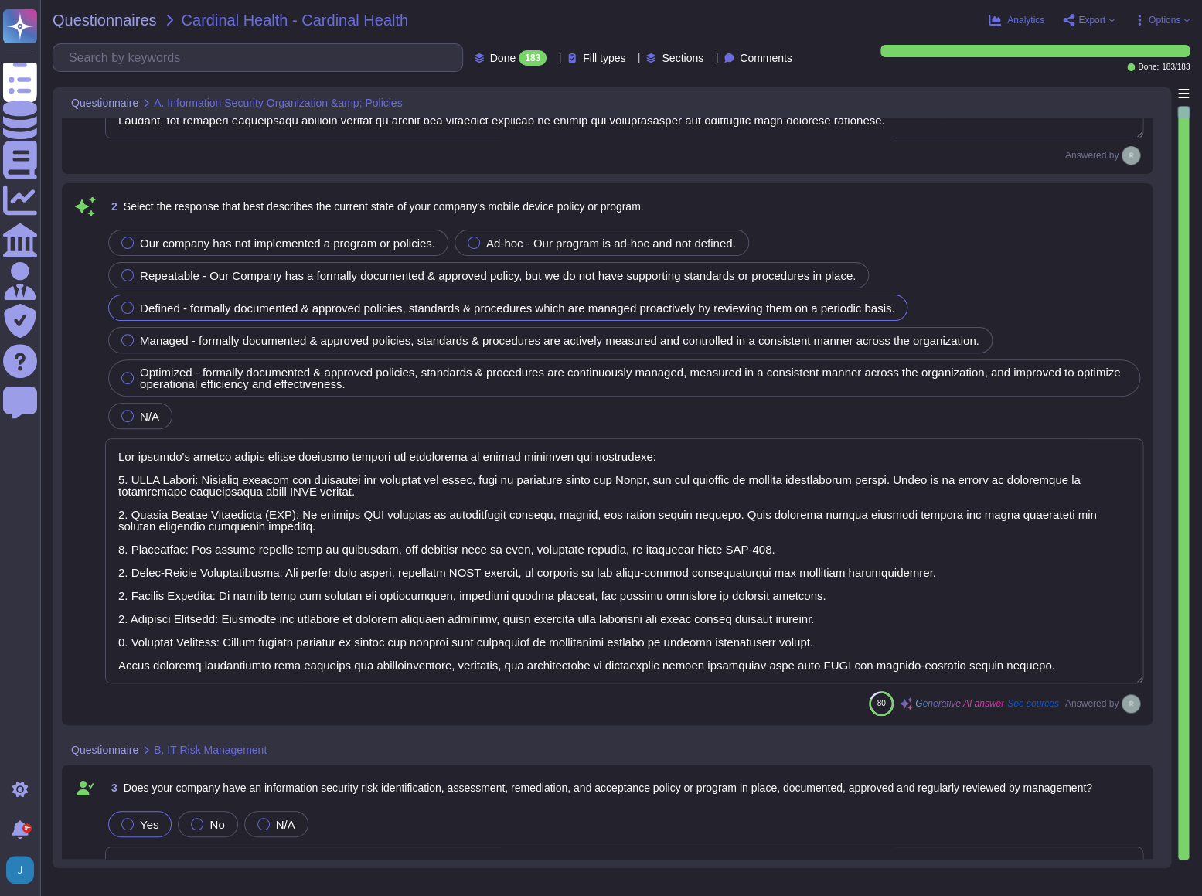
type textarea "Yes, we have a dedicated information security team composed of qualified IT sec…"
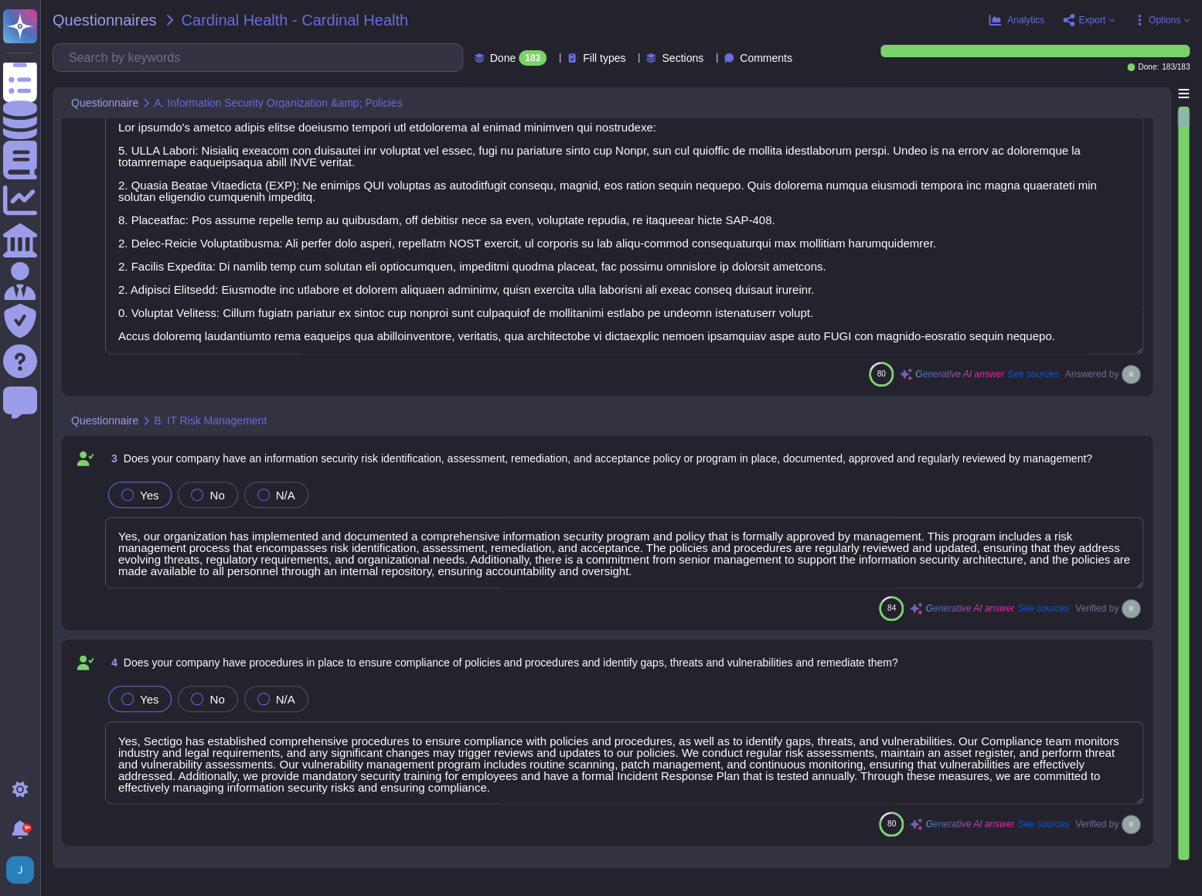
scroll to position [773, 0]
type textarea "Sectigo implements a comprehensive malware detection, containment, and resoluti…"
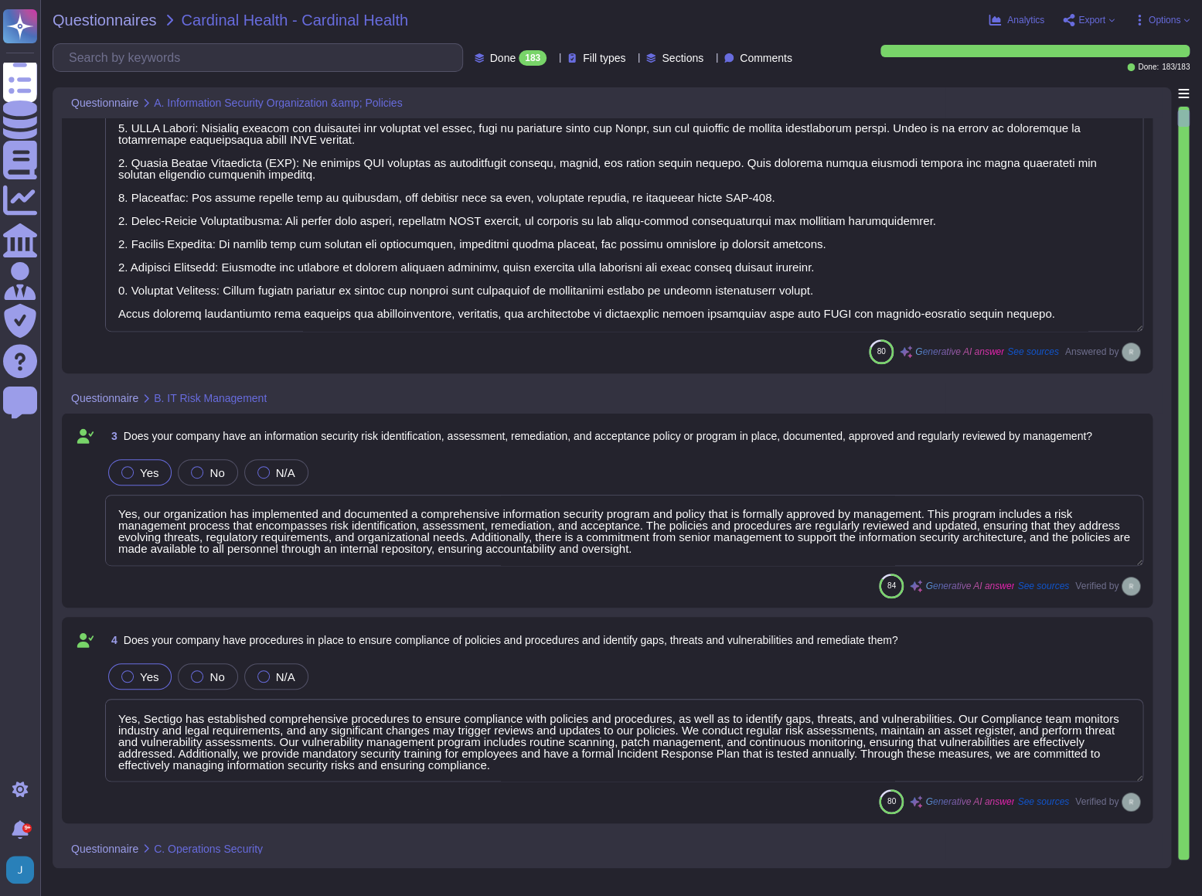
scroll to position [1, 0]
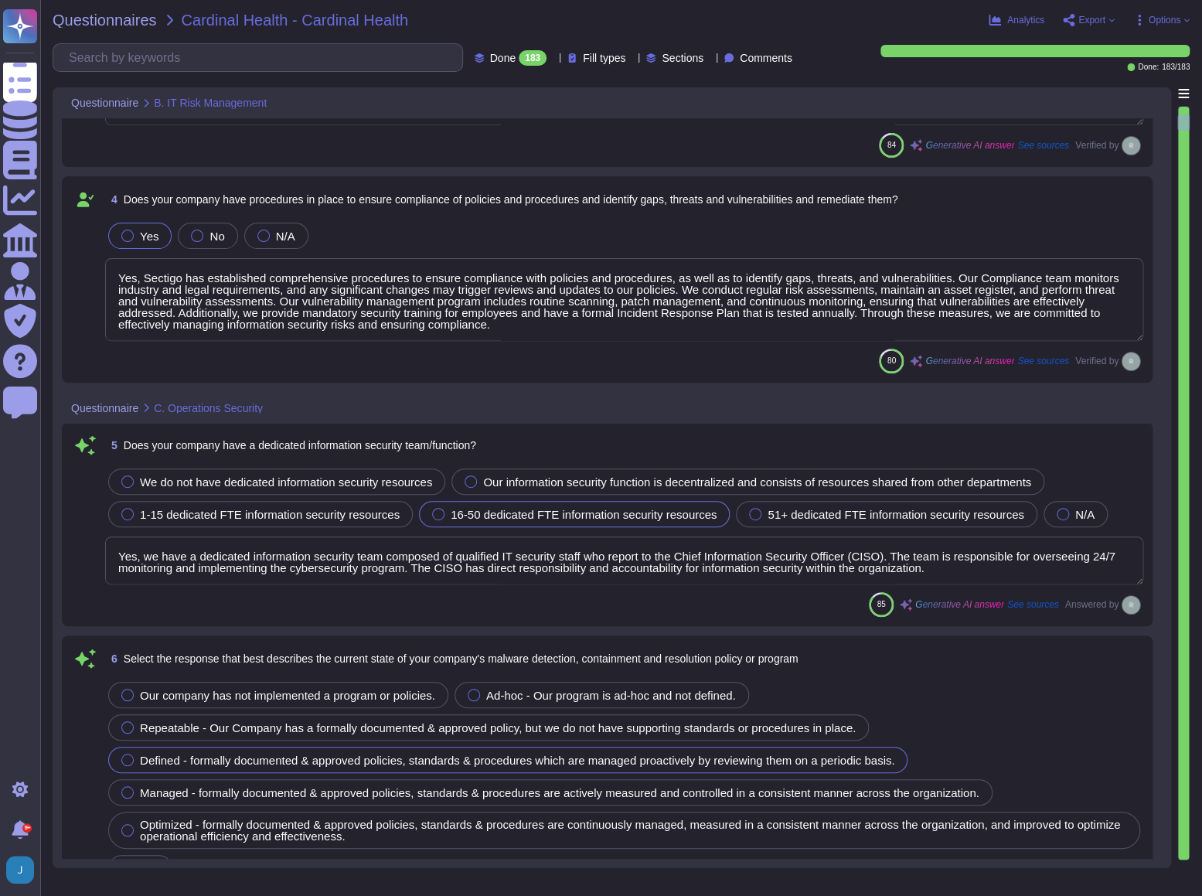
type textarea "Yes, installation of malware protection must be installed on network hosts to r…"
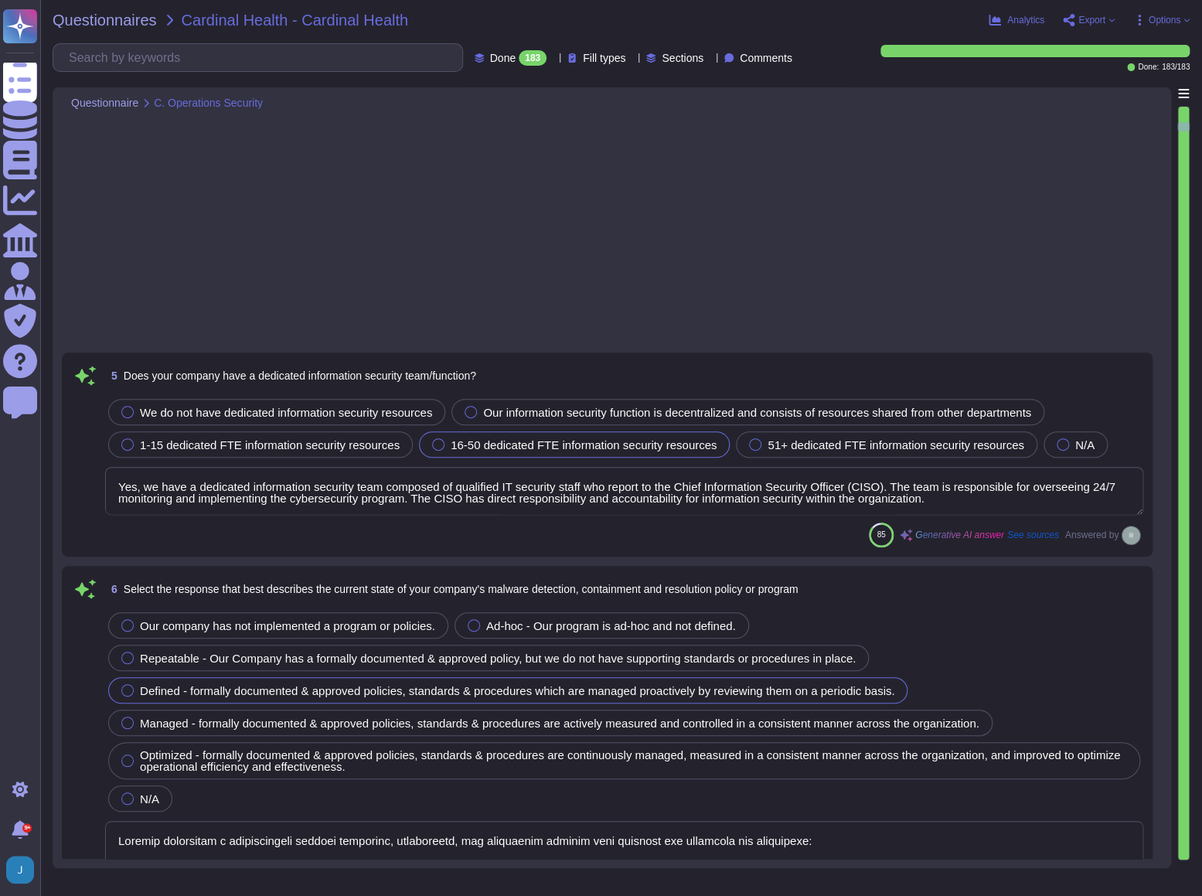
type textarea "Yes, our company updates signatures for anti-malware solutions regularly. The a…"
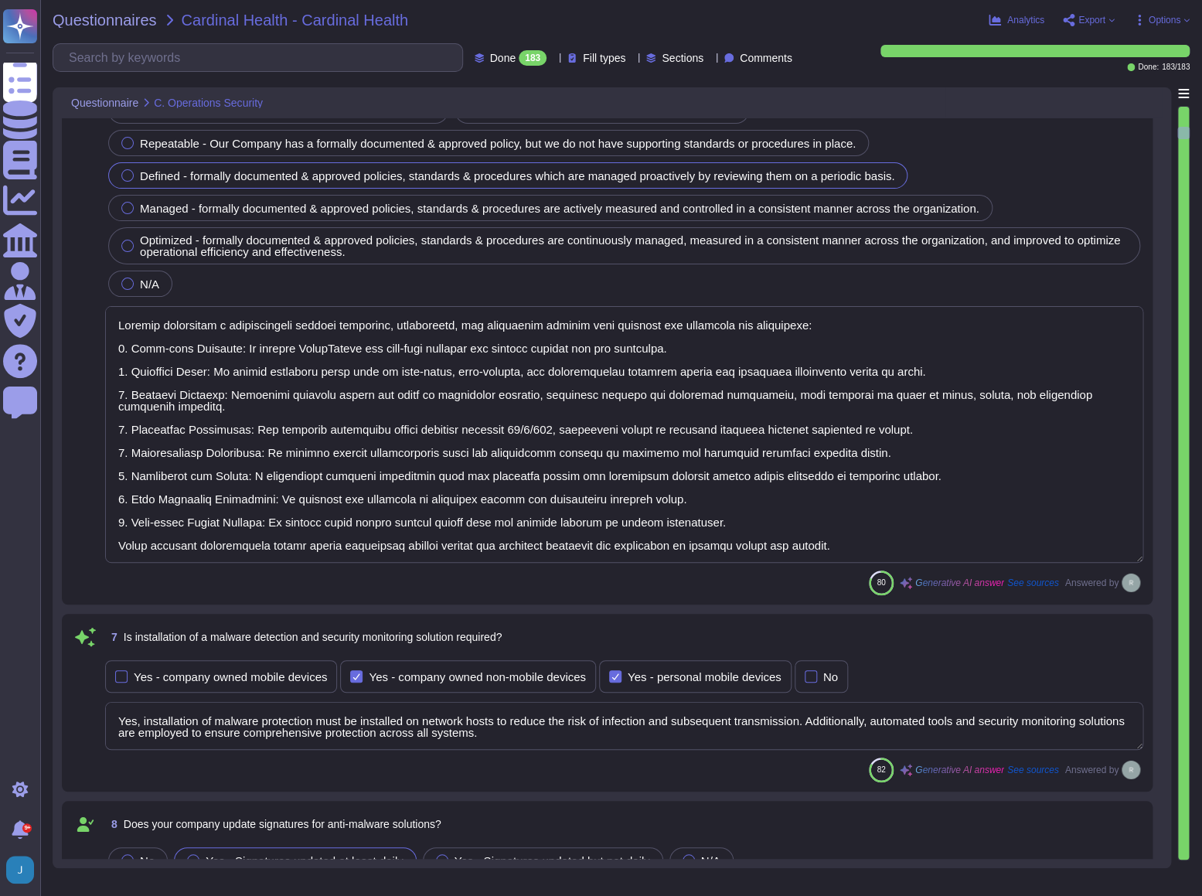
type textarea "Yes, Sectigo enforces security baselines through established system hardening s…"
type textarea "Yes, all devices must be registered and authorized to access the corporate netw…"
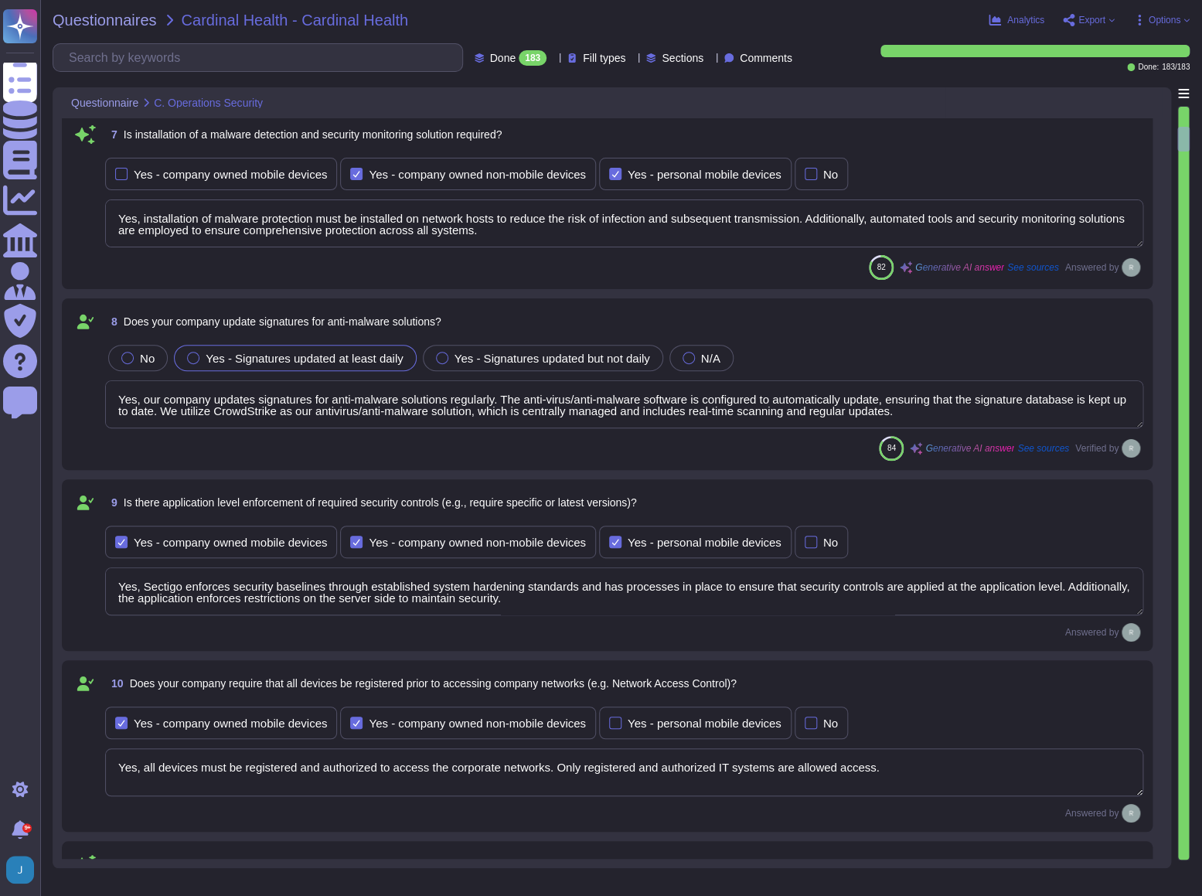
type textarea "Yes, our company prohibits the use of unauthorized or unsupported hardware and …"
type textarea "Yes, our company has technical controls in place to restrict the installation o…"
type textarea "Yes, our company has implemented several technical controls to prevent users fr…"
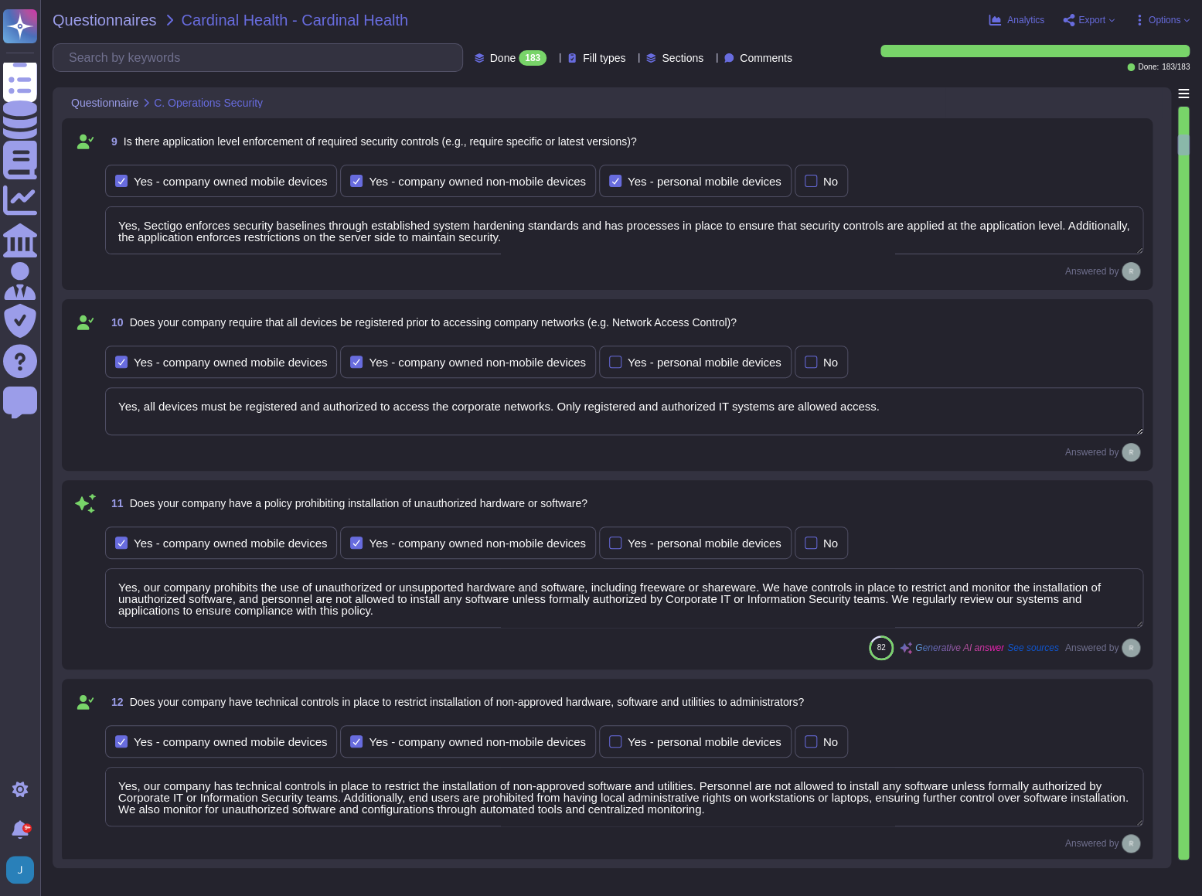
type textarea "Yes, devices are locked down after a maximum of 5 failed login attempts, and th…"
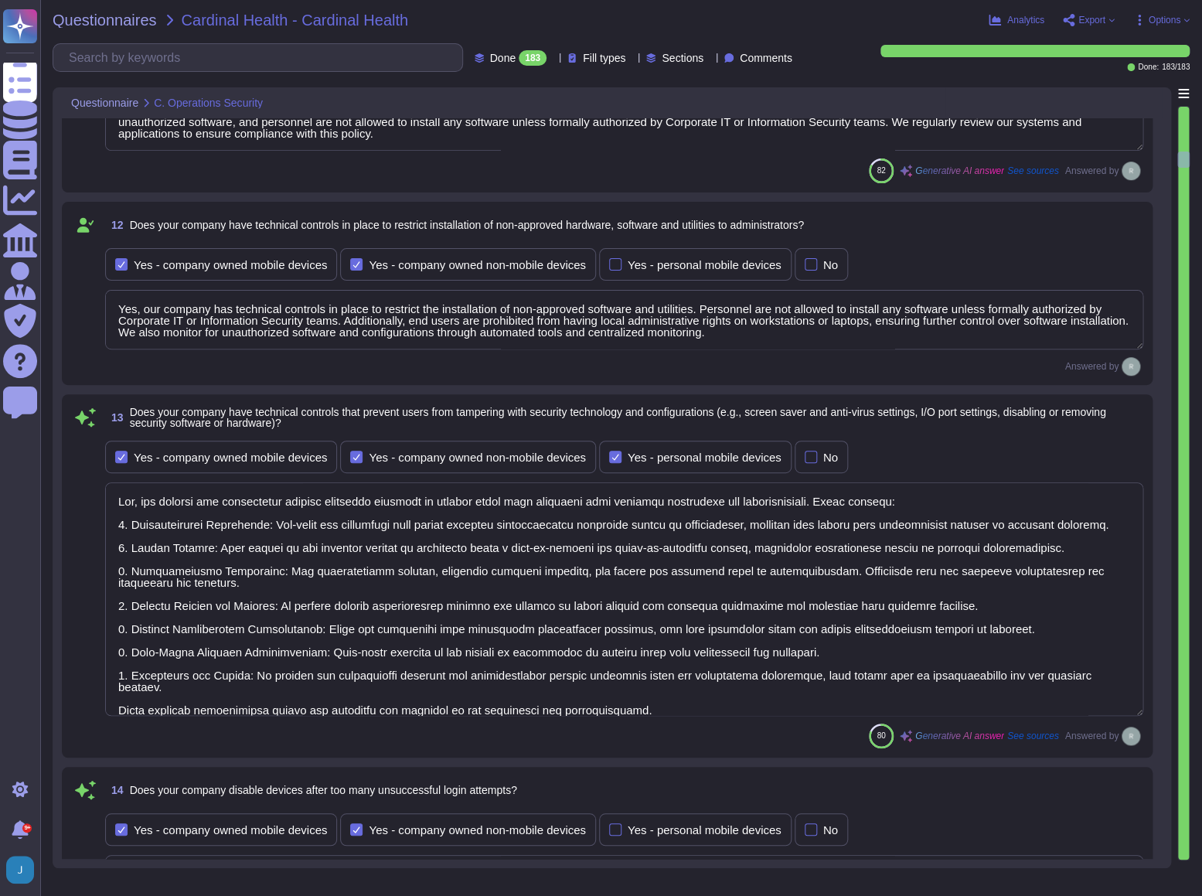
type textarea "Yes, all incoming and outgoing email attachments are scanned for malicious cont…"
type textarea "Yes, our company performs vulnerability scans of information systems that suppo…"
type textarea "Yes, we conduct routine penetration tests of information systems that support o…"
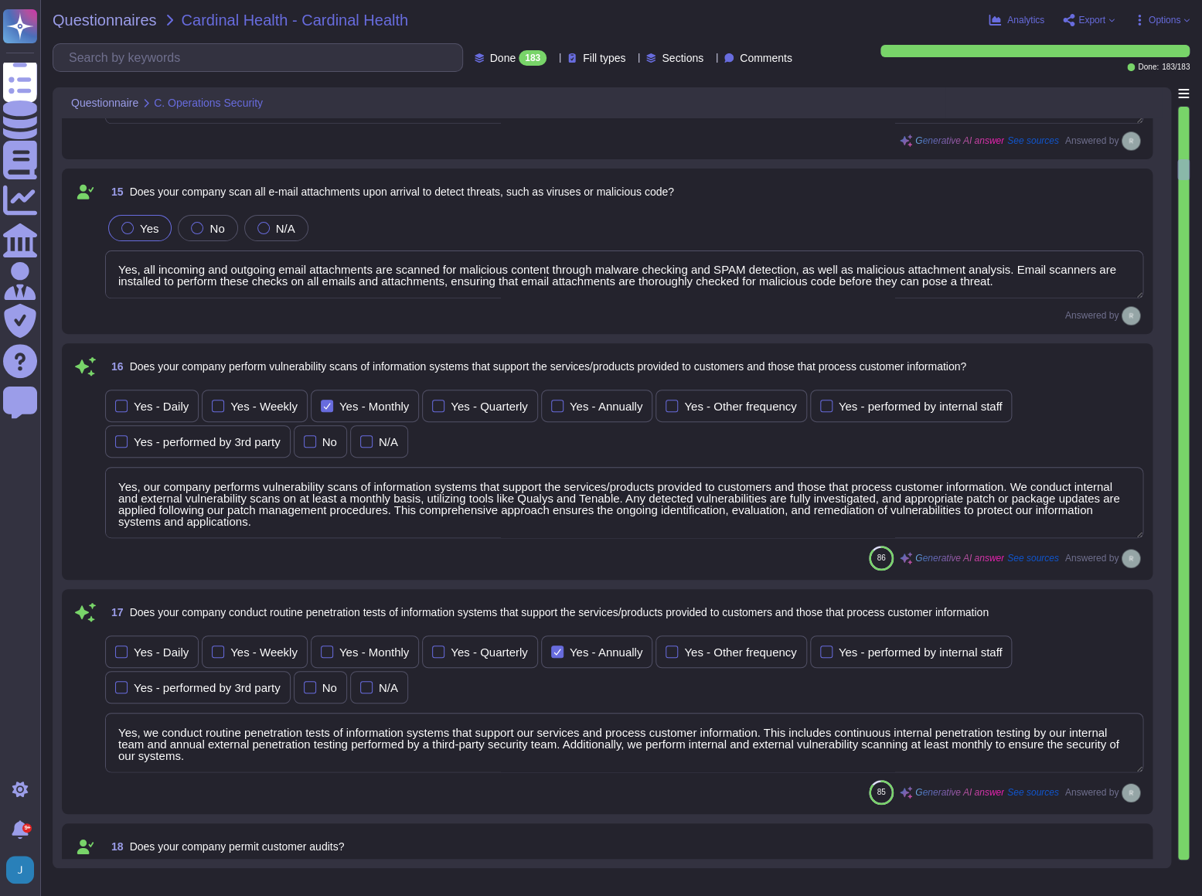
type textarea "No, we do not permit customers to perform their own audits. However, we can sup…"
type textarea "Yes, we conduct routine security code reviews on applications we develop or own…"
type textarea "Yes, Sectigo follows industry standards, including the OWASP Top 10, to mitigat…"
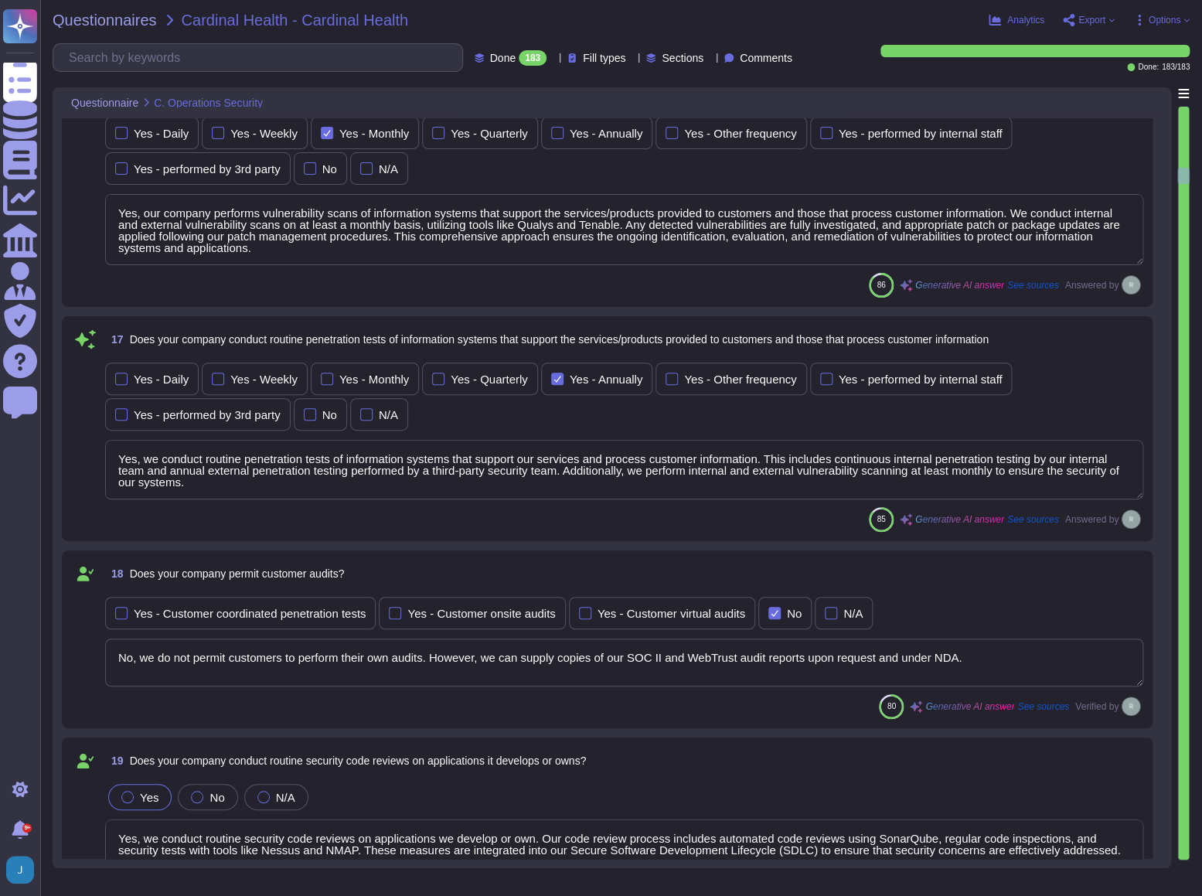
type textarea "Yes, our company tracks and appropriately remediates findings from vulnerabilit…"
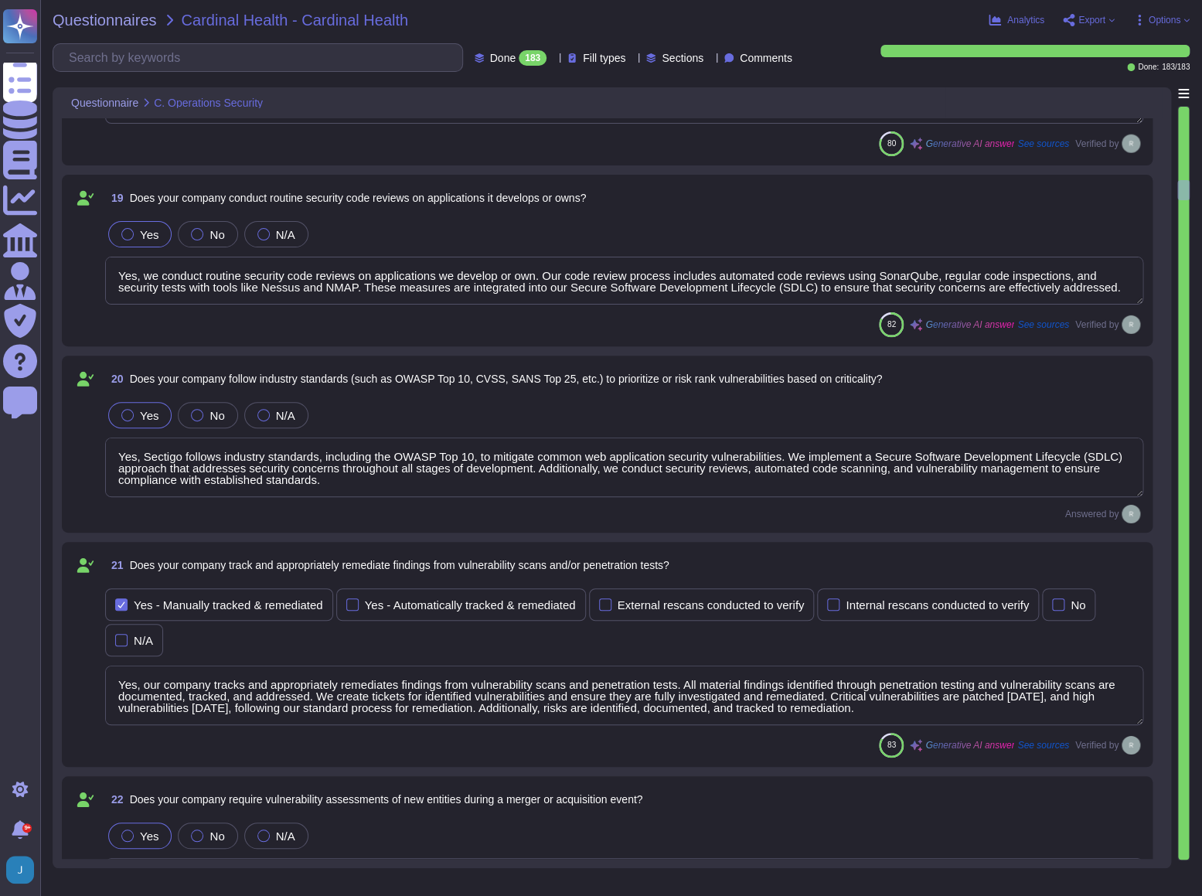
type textarea "Yes, our company has a solution in place to detect, monitor, prevent, and mitig…"
type textarea "Yes, our company conducts quarterly scans to identify unauthorized wireless acc…"
type textarea "Our company has a documented records retention policy and retention schedule th…"
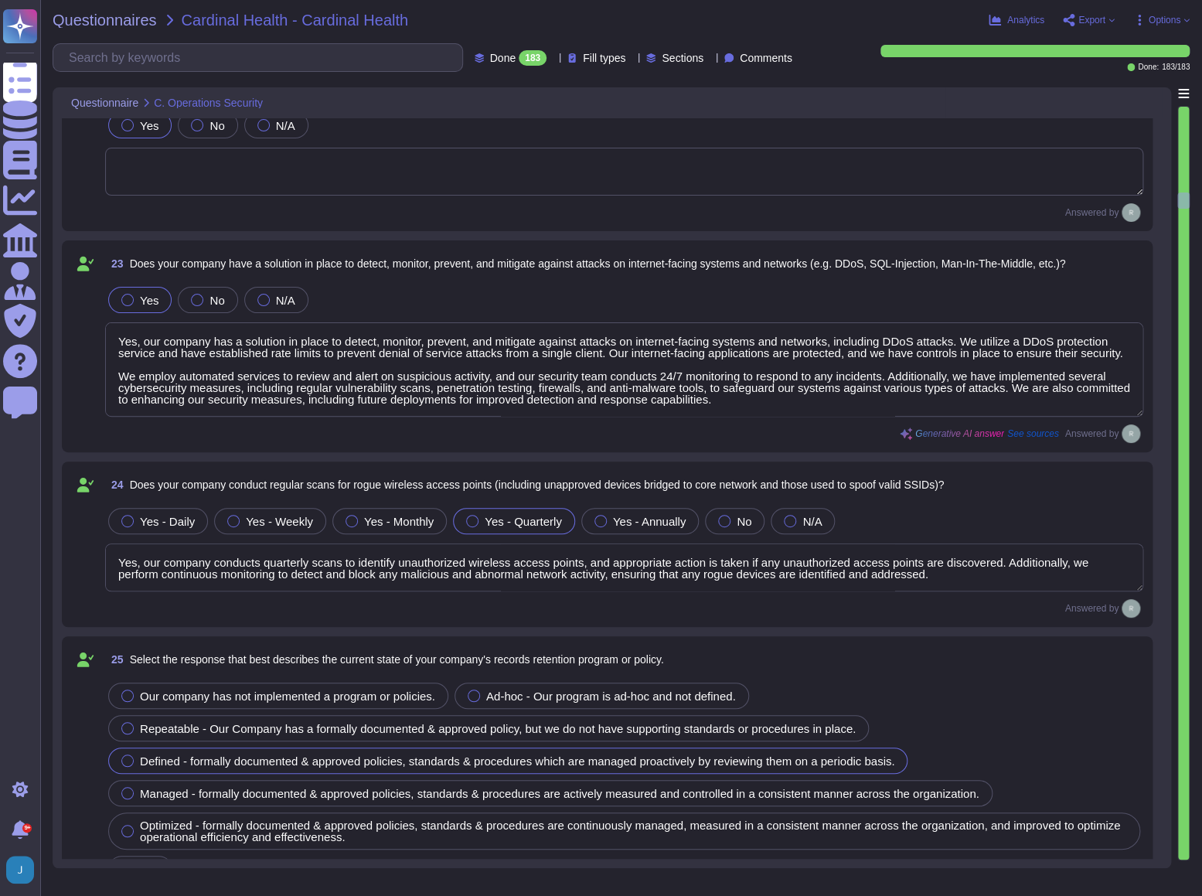
type textarea "Customer data records retention periods are not fixed and will vary based on se…"
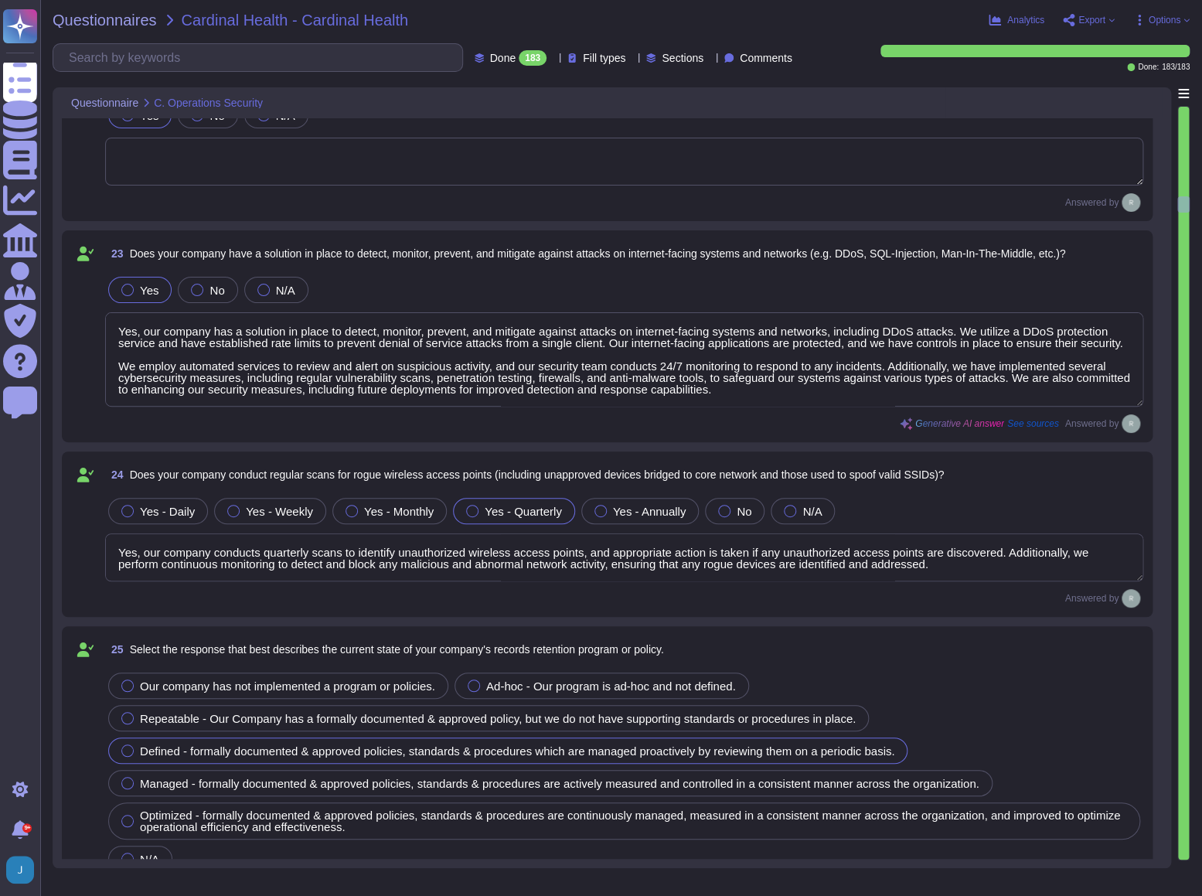
type textarea "- Account Lockout: Accounts are locked after a maximum of 5 failed login attemp…"
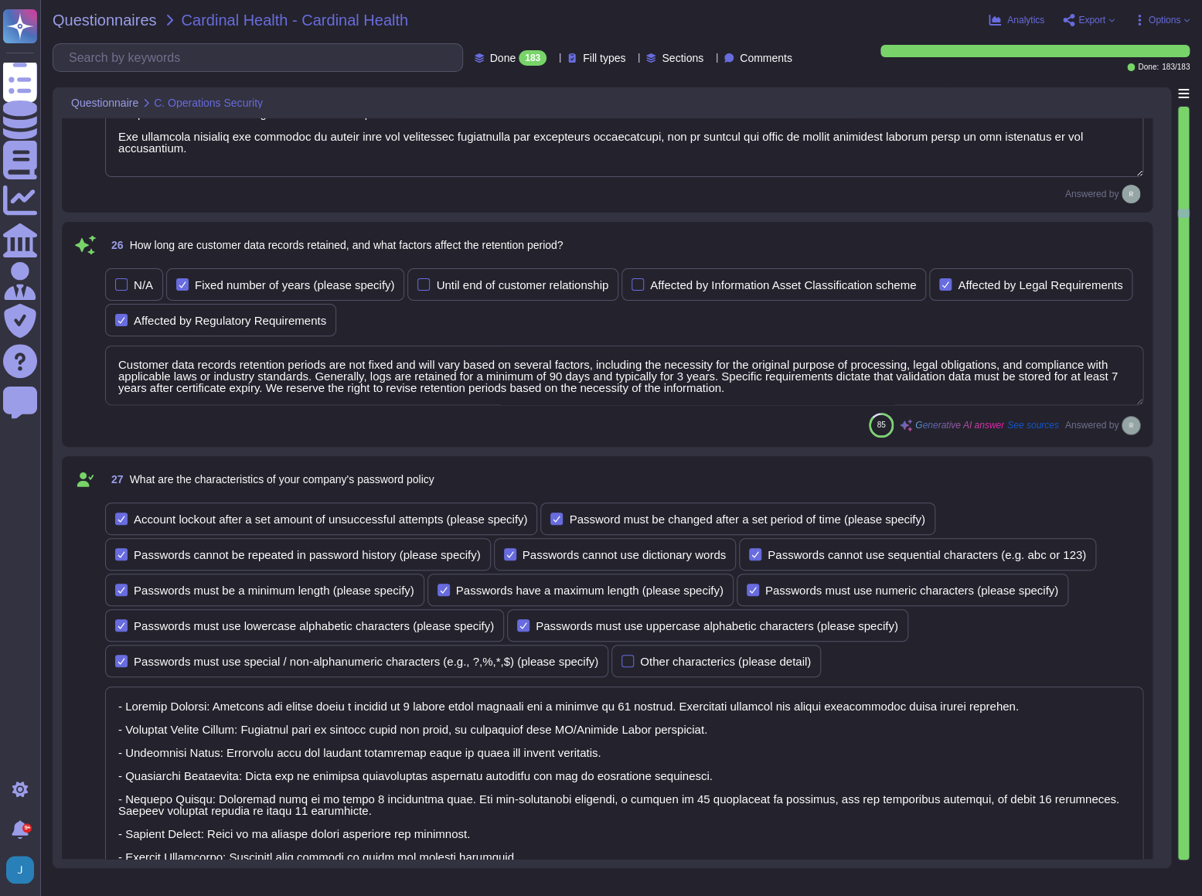
type textarea "Yes, the company configures user accounts so that first-time user account passw…"
type textarea "Yes, users must change their password immediately if they suspect it has been c…"
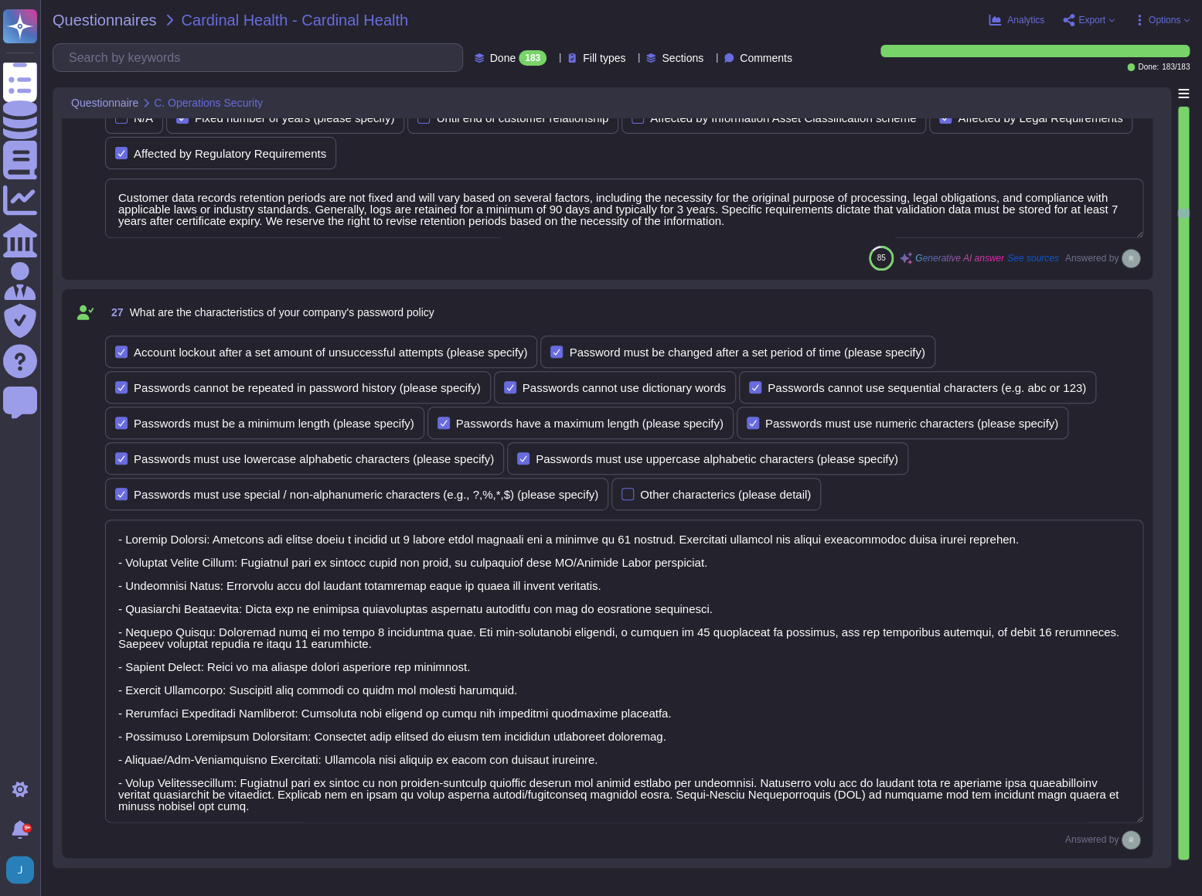
type textarea "Yes, our company verifies user identities prior to performing password resets. …"
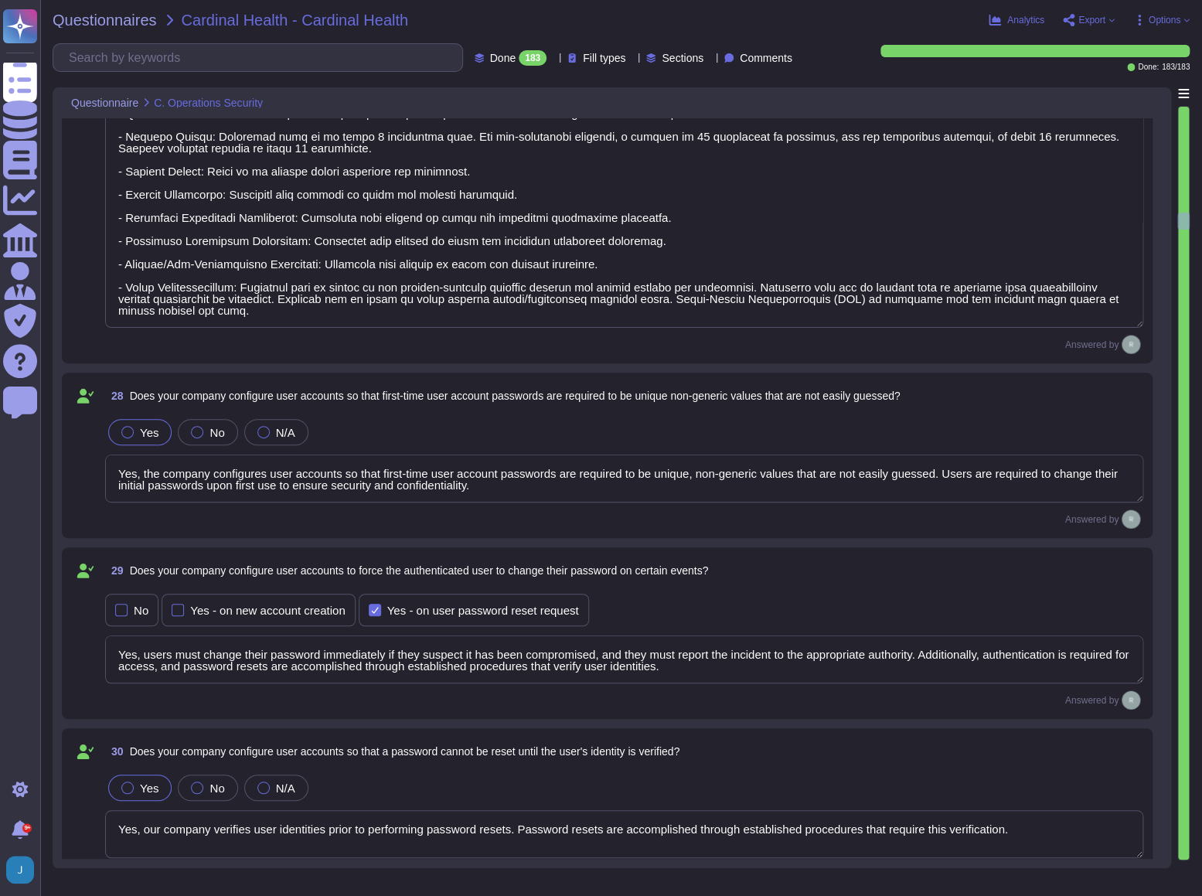
scroll to position [6744, 0]
type textarea "Yes, our company manages the electronic communication of passwords through emai…"
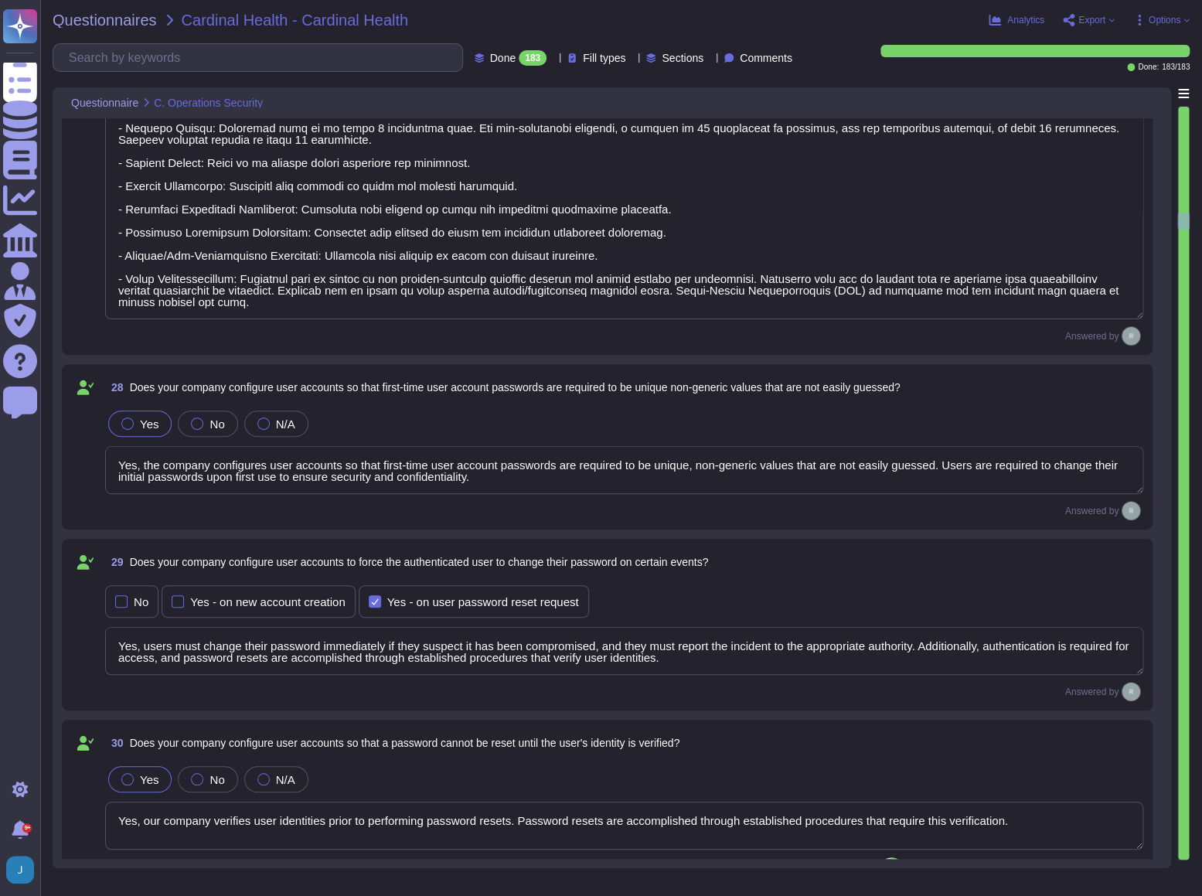
click at [930, 750] on div at bounding box center [1183, 483] width 11 height 753
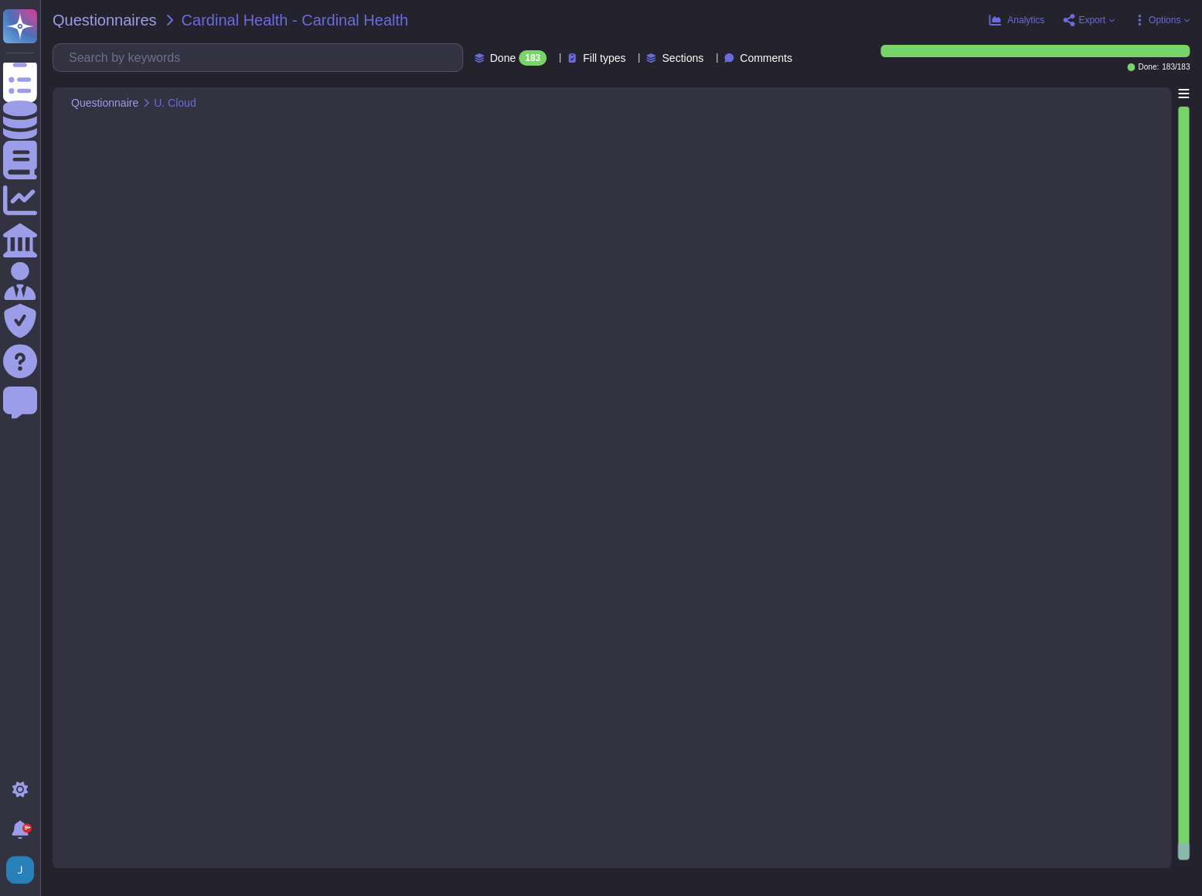
type textarea "Yes, Sectigo uses the Google Cloud Platform as a cloud service provider and off…"
type textarea "Yes, our company segments data and separates the activities of multiple clients…"
type textarea "The Chief Compliance Officer reviews submissions prior to their submission. Cha…"
type textarea "No, we do not use third party products or services for systems that view, store…"
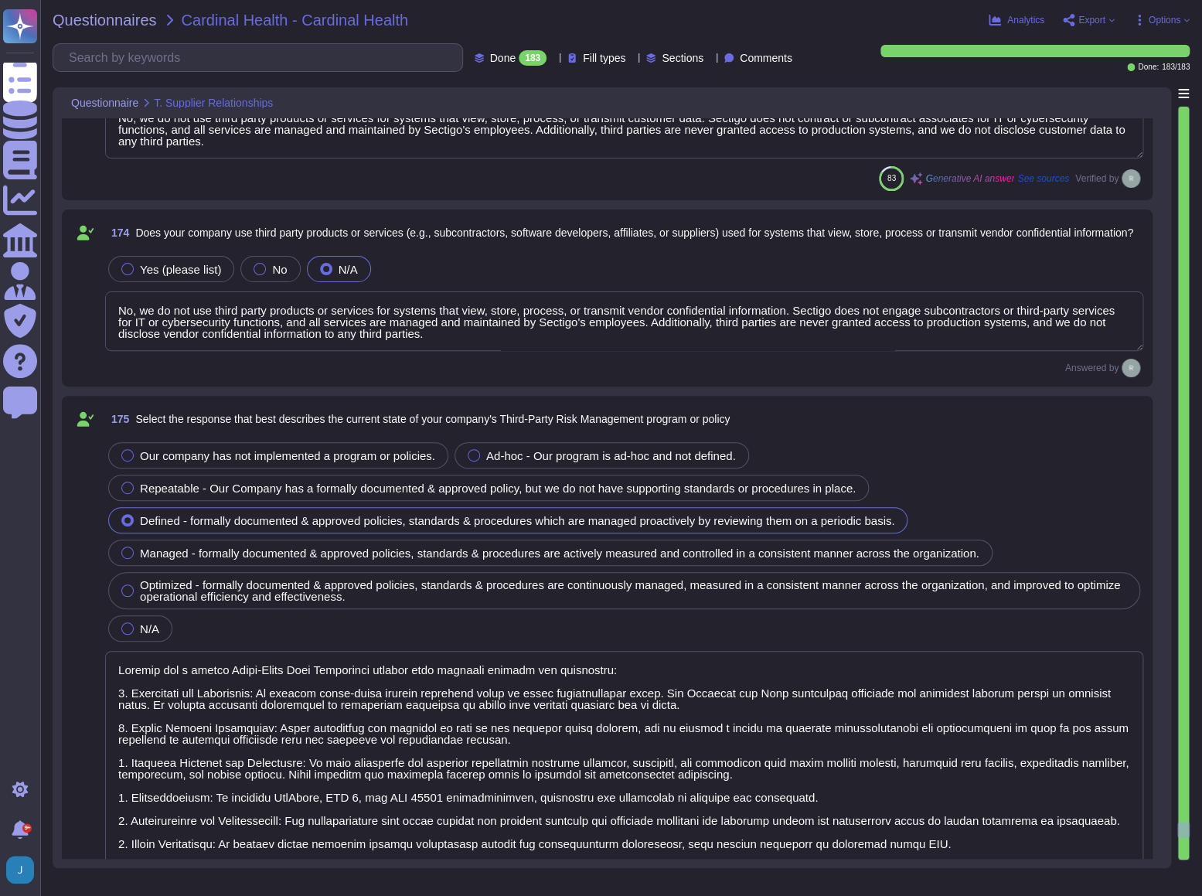
type textarea "No, we do not use third party products or services for systems that view, store…"
type textarea "Sectigo has a robust Third-Party Risk Management program that includes several …"
type textarea "Yes, Sectigo requires its third-party service providers to adhere to applicable…"
type textarea "Sectigo does not perform risk assessments against third parties or subcontracto…"
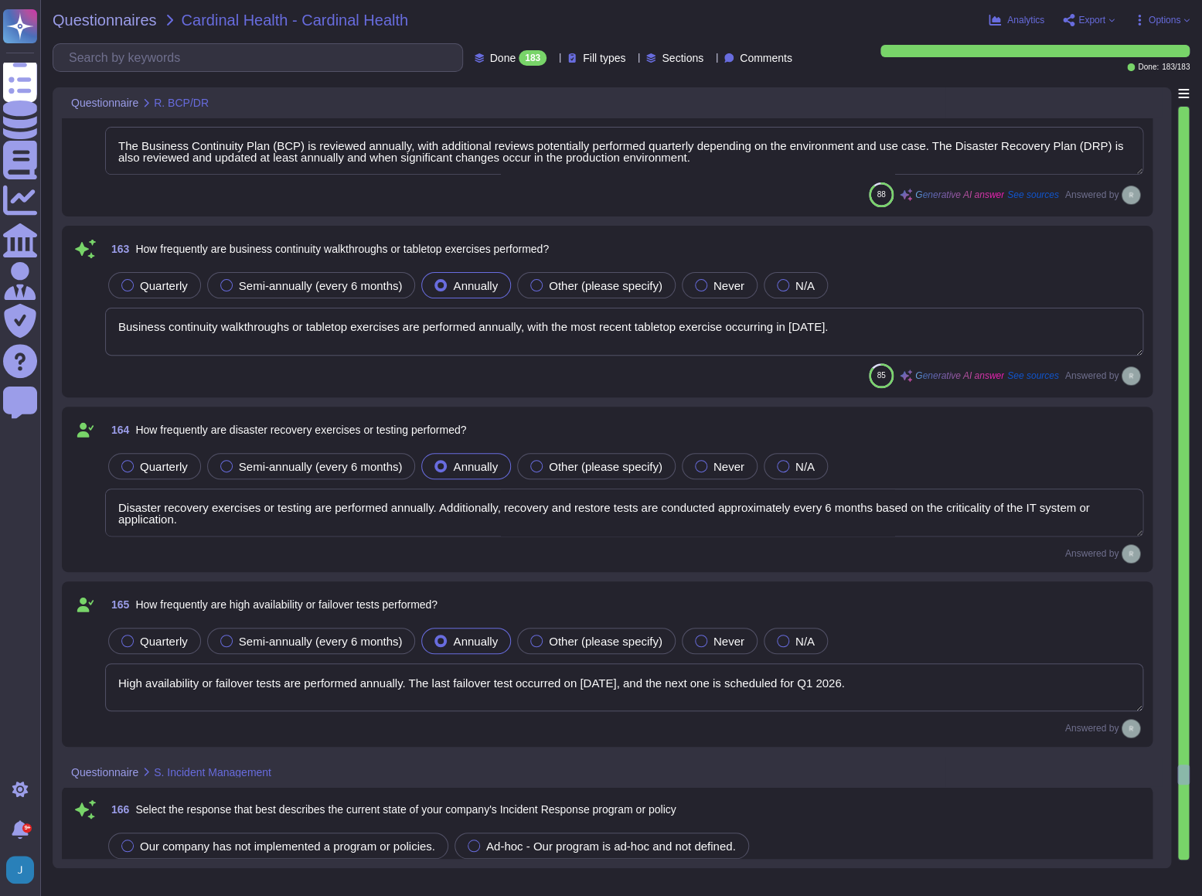
type textarea "Yes, we offer geographically resilient hosting options through our geo-redundan…"
type textarea "The Recovery Time Objective (RTO) for our system/services is 12 hours, meaning …"
type textarea "In the event of a disaster, the data would be restored to a point that is under…"
type textarea "The Business Continuity Plan (BCP) is reviewed annually, with additional review…"
type textarea "Business continuity walkthroughs or tabletop exercises are performed annually, …"
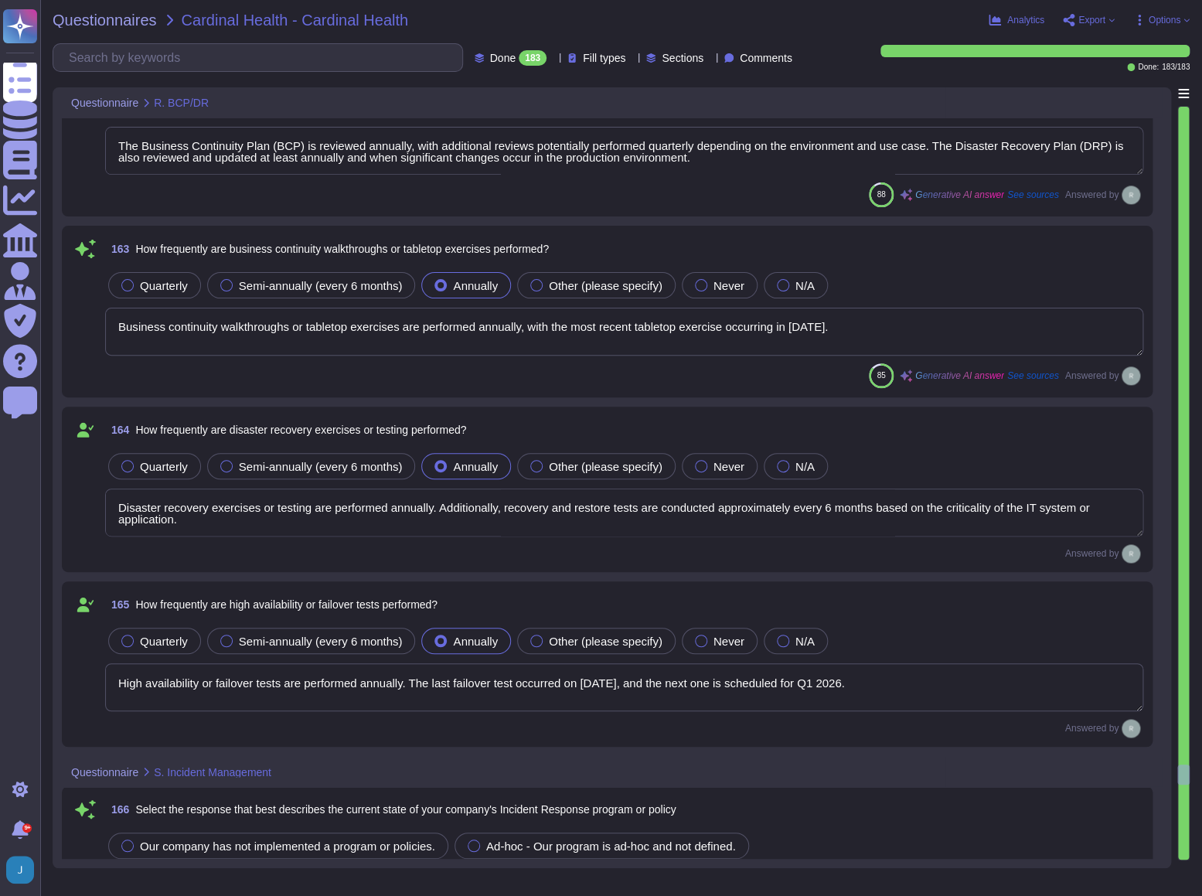
type textarea "Disaster recovery exercises or testing are performed annually. Additionally, re…"
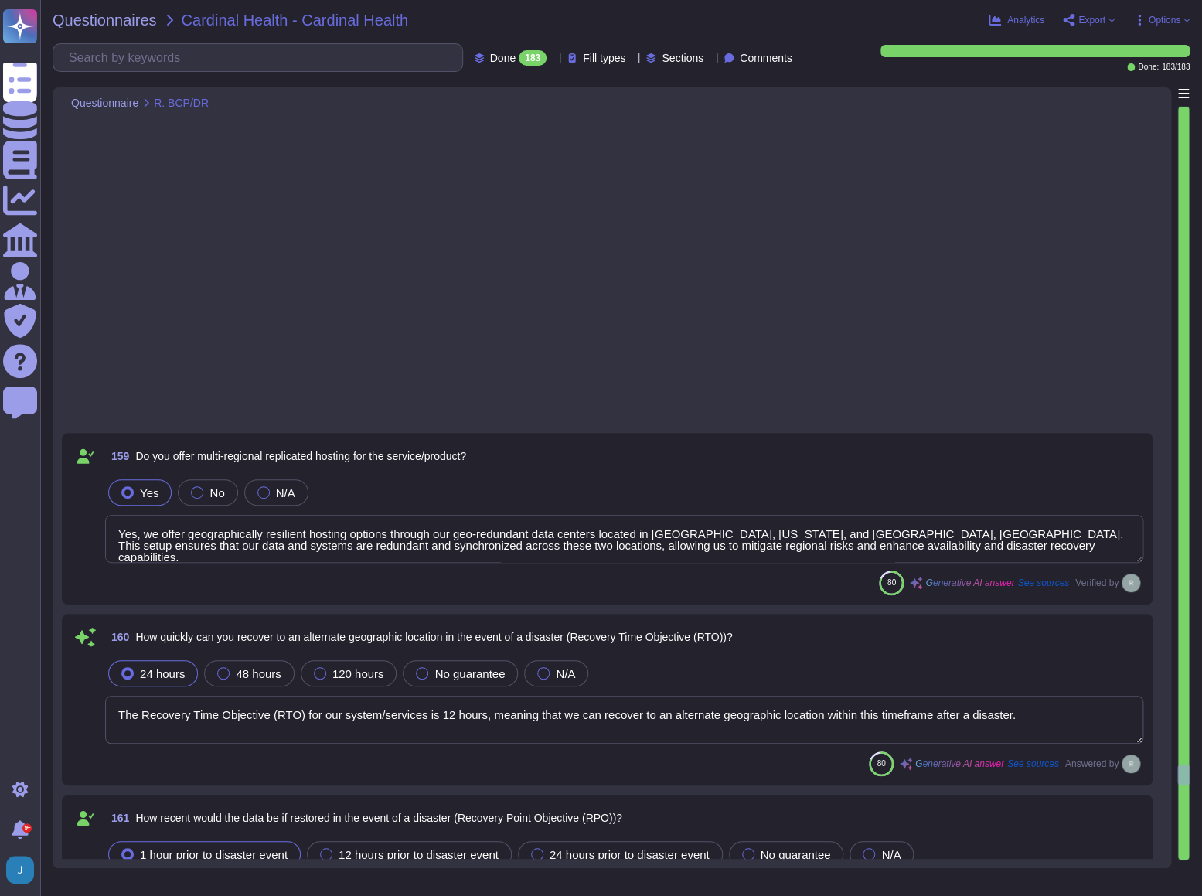
scroll to position [52309, 0]
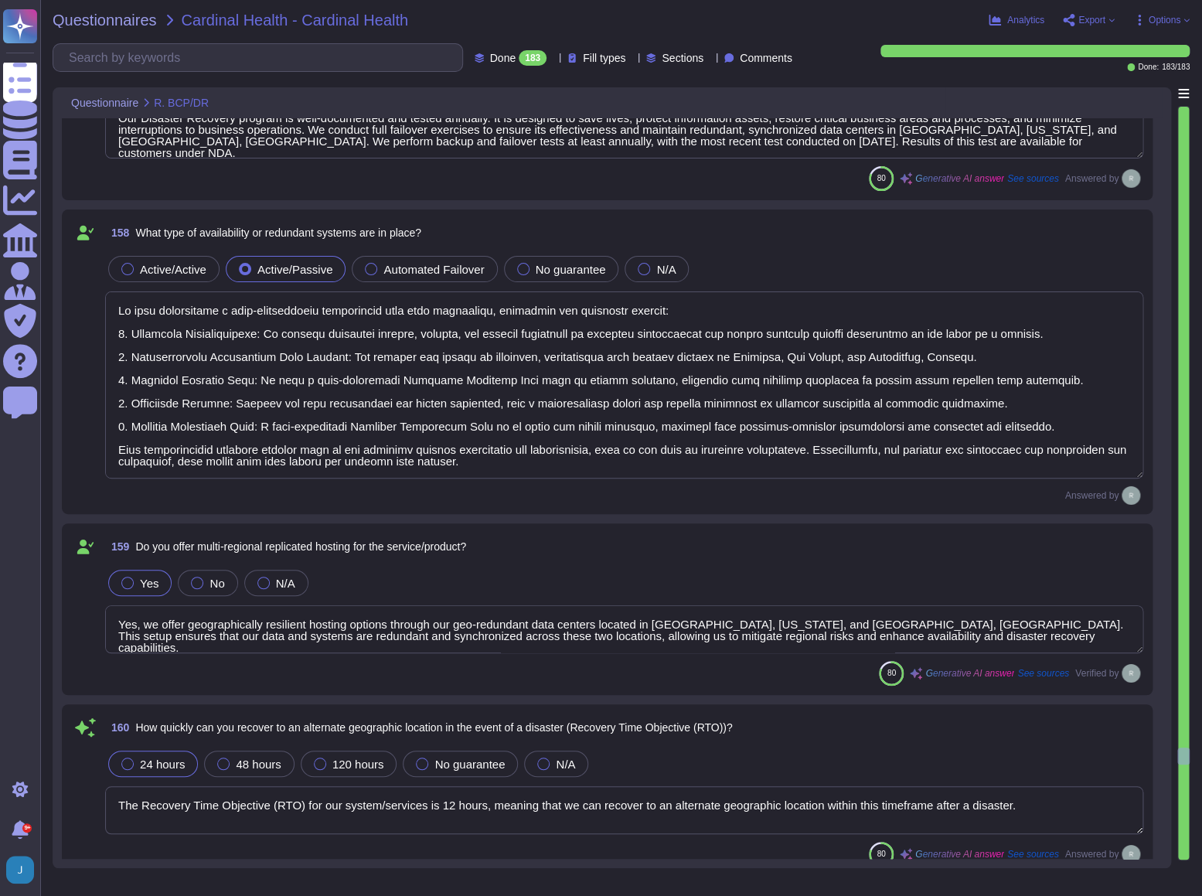
type textarea "Yes, our company has comprehensive backup and restore procedures in place that …"
type textarea "Our Disaster Recovery program is well-documented and tested annually. It is des…"
type textarea "We have implemented a high-availability environment with full redundancy, utili…"
type textarea "Business continuity walkthroughs or tabletop exercises are performed annually, …"
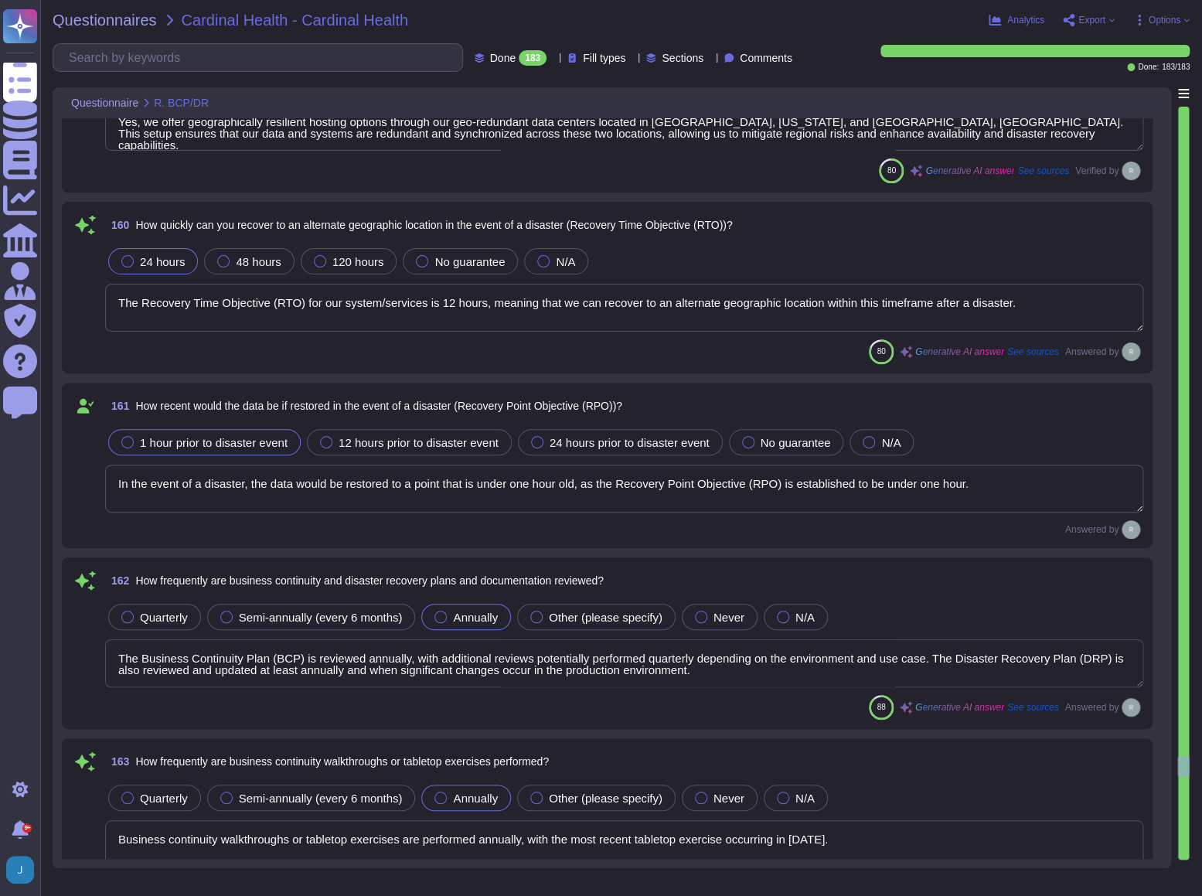
type textarea "Disaster recovery exercises or testing are performed annually. Additionally, re…"
type textarea "High availability or failover tests are performed annually. The last failover t…"
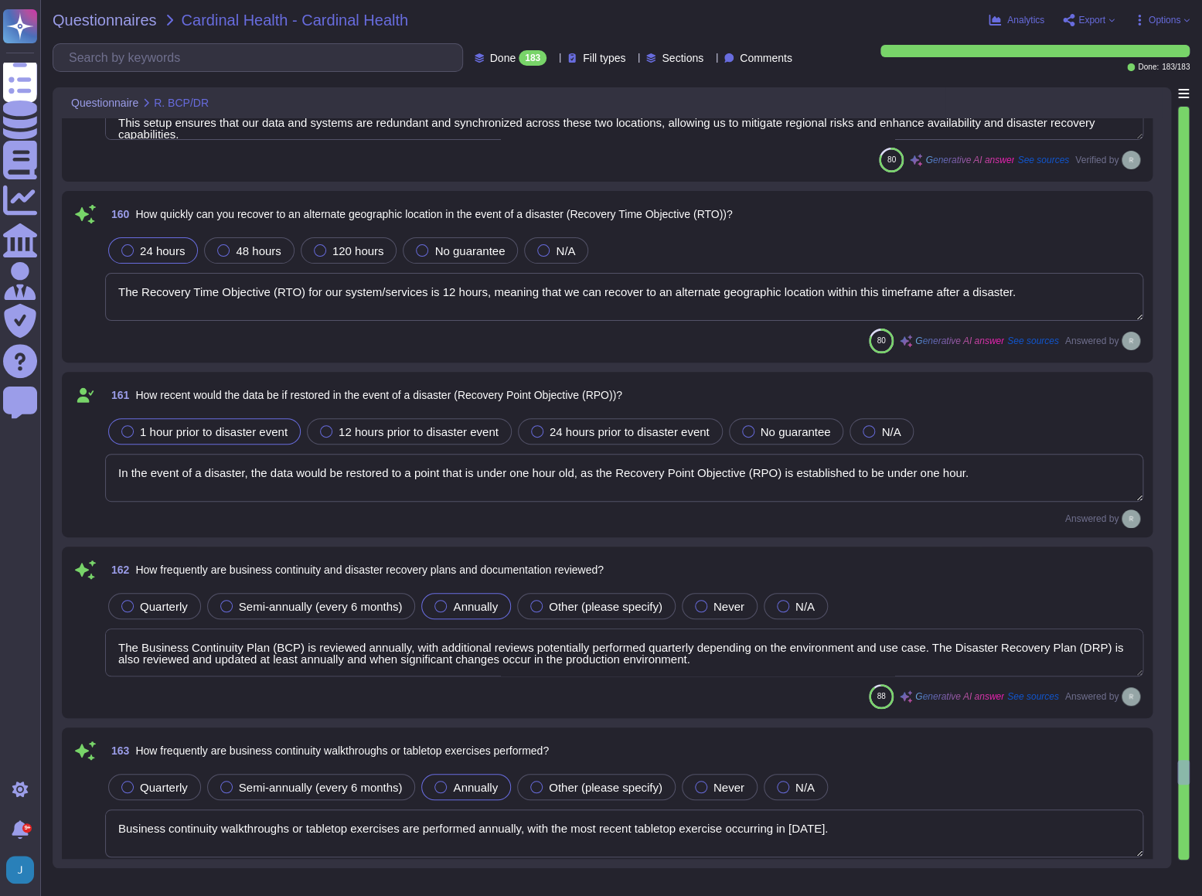
type textarea "Our company has a formal Incident Response Plan that includes comprehensive pol…"
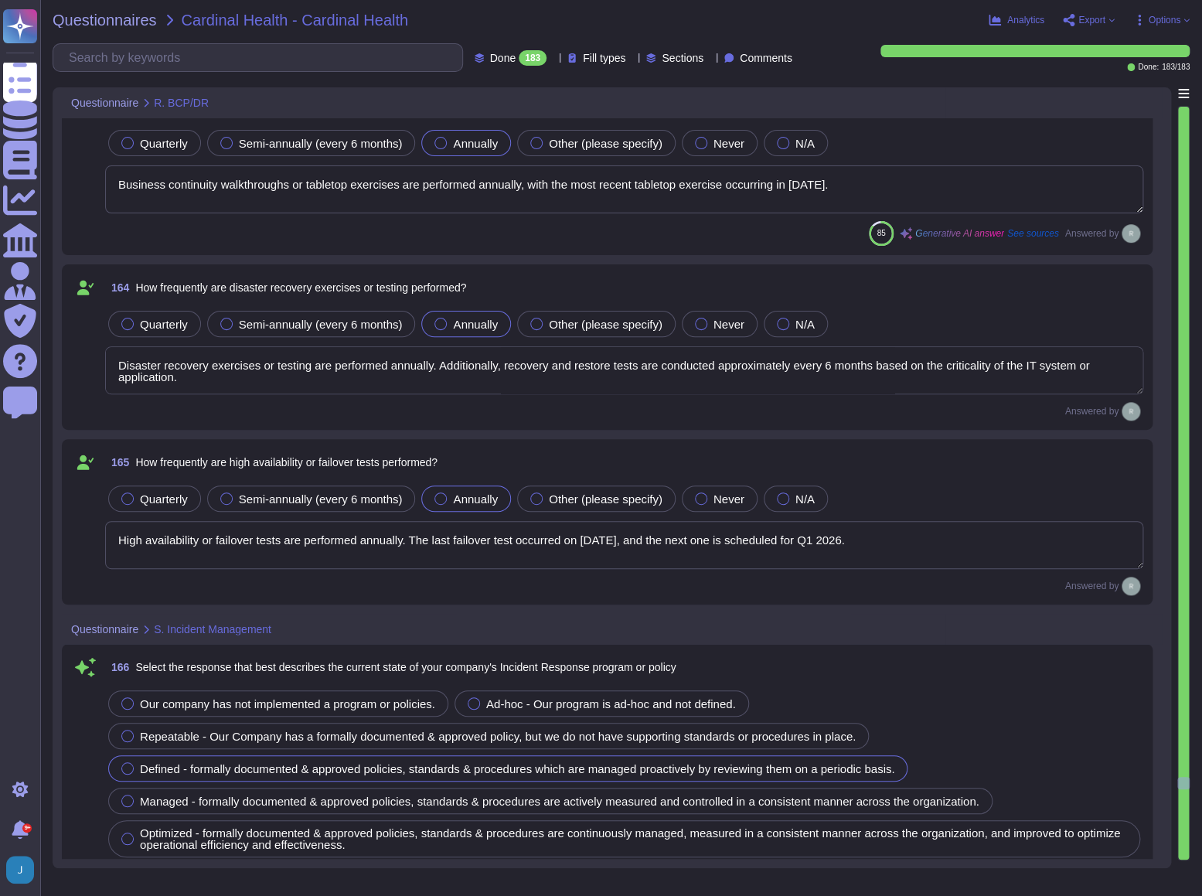
type textarea "Yes, users must change their password immediately if they suspect it has been c…"
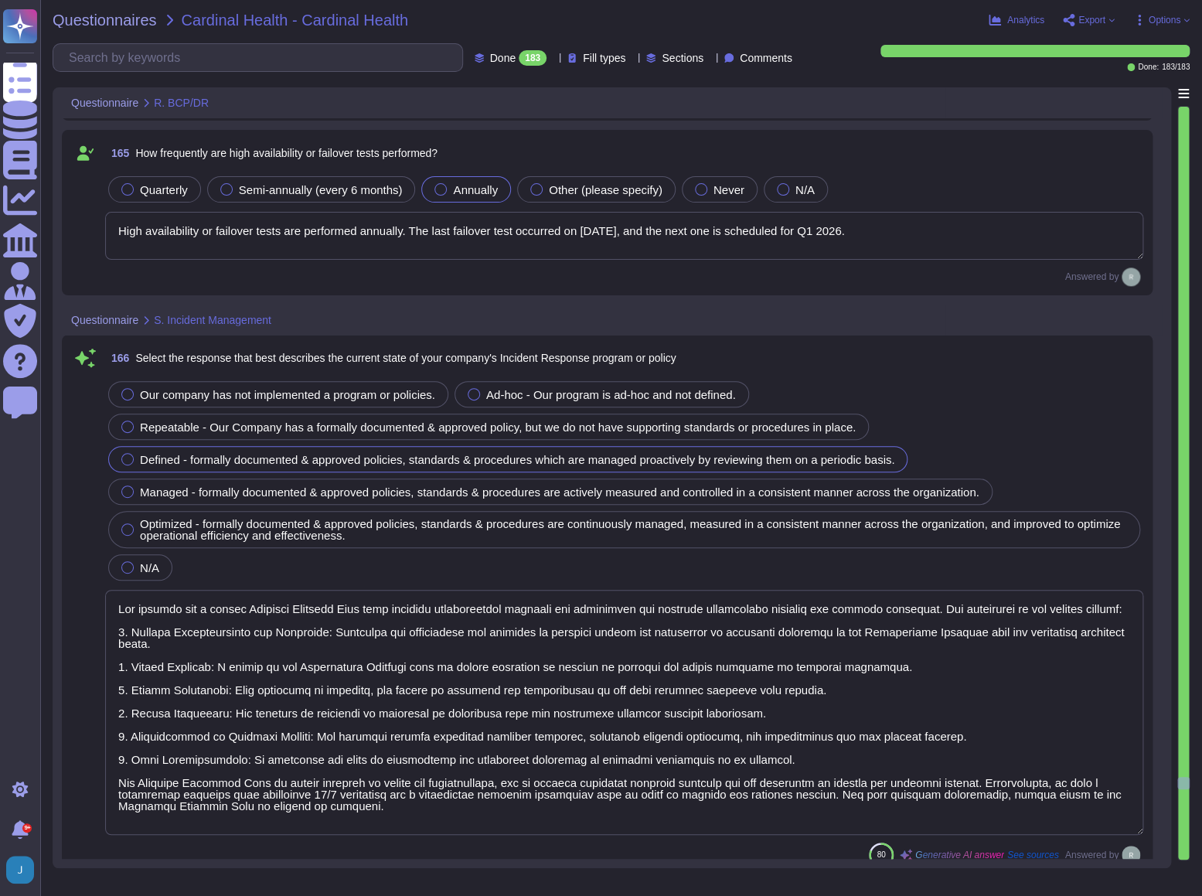
type textarea "Yes, we have formally defined criteria for notifying clients during an incident…"
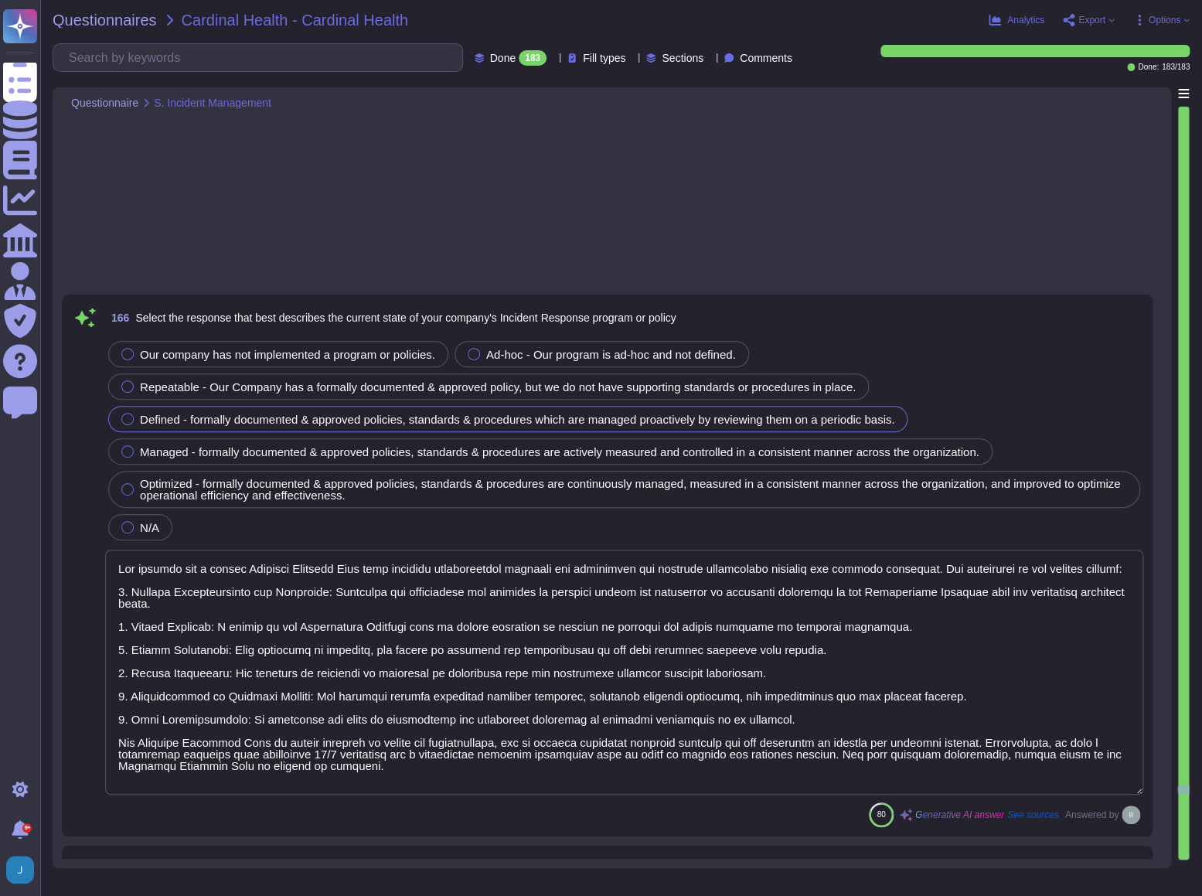
type textarea "The company will notify the complainant and the respondent of the outcome of th…"
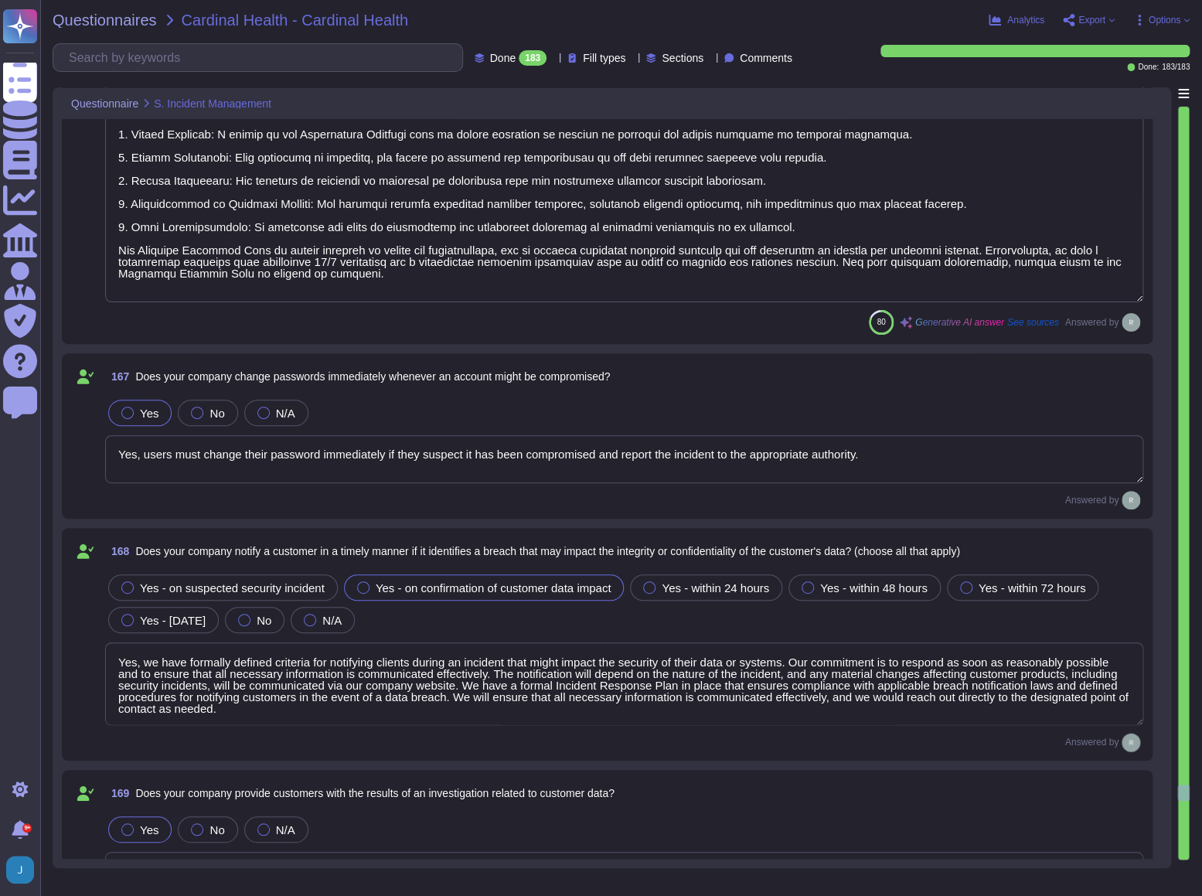
type textarea "Yes, our company reviews and tests incident management procedures periodically.…"
type textarea "Our company has a comprehensive forensic evidence framework that includes proce…"
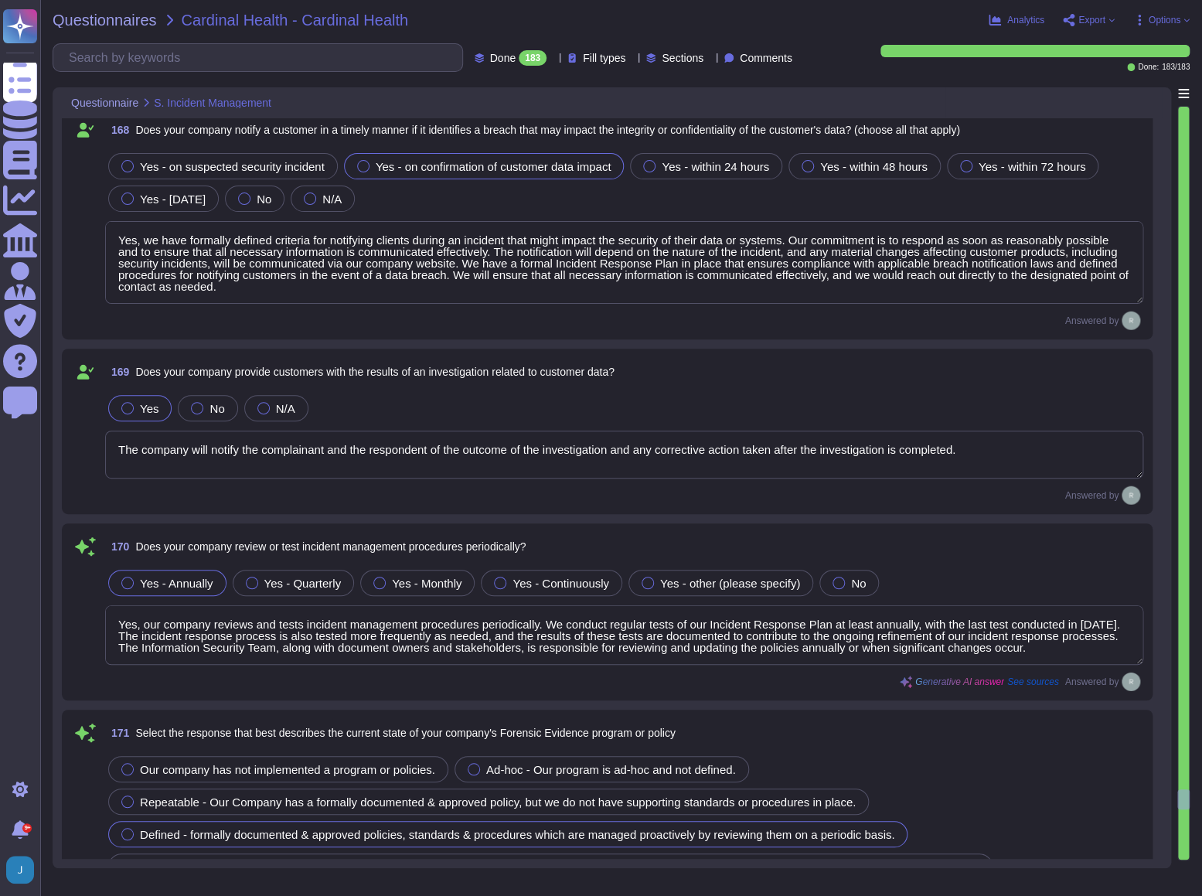
type textarea "Yes, we can legally demonstrate sufficient data segmentation. Our tenant archit…"
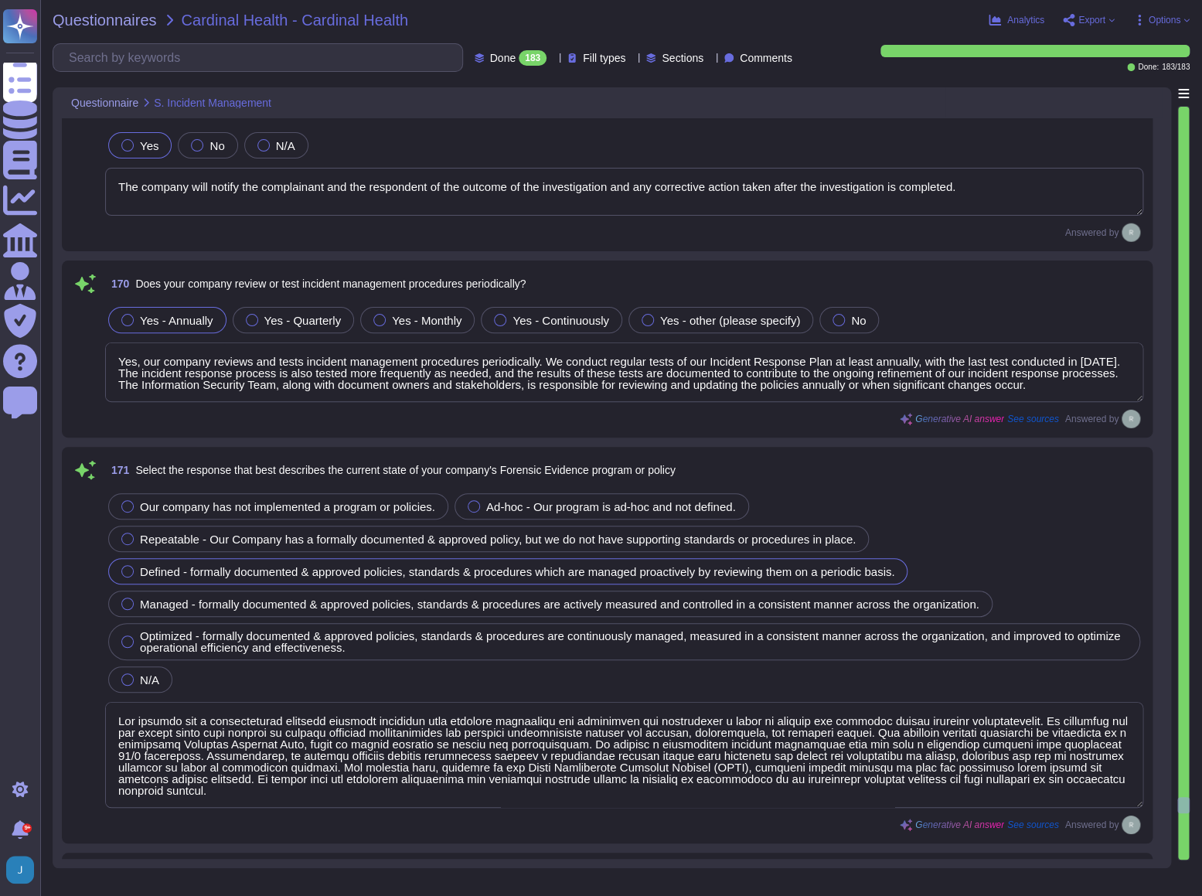
type textarea "No, we do not use third party products or services for systems that view, store…"
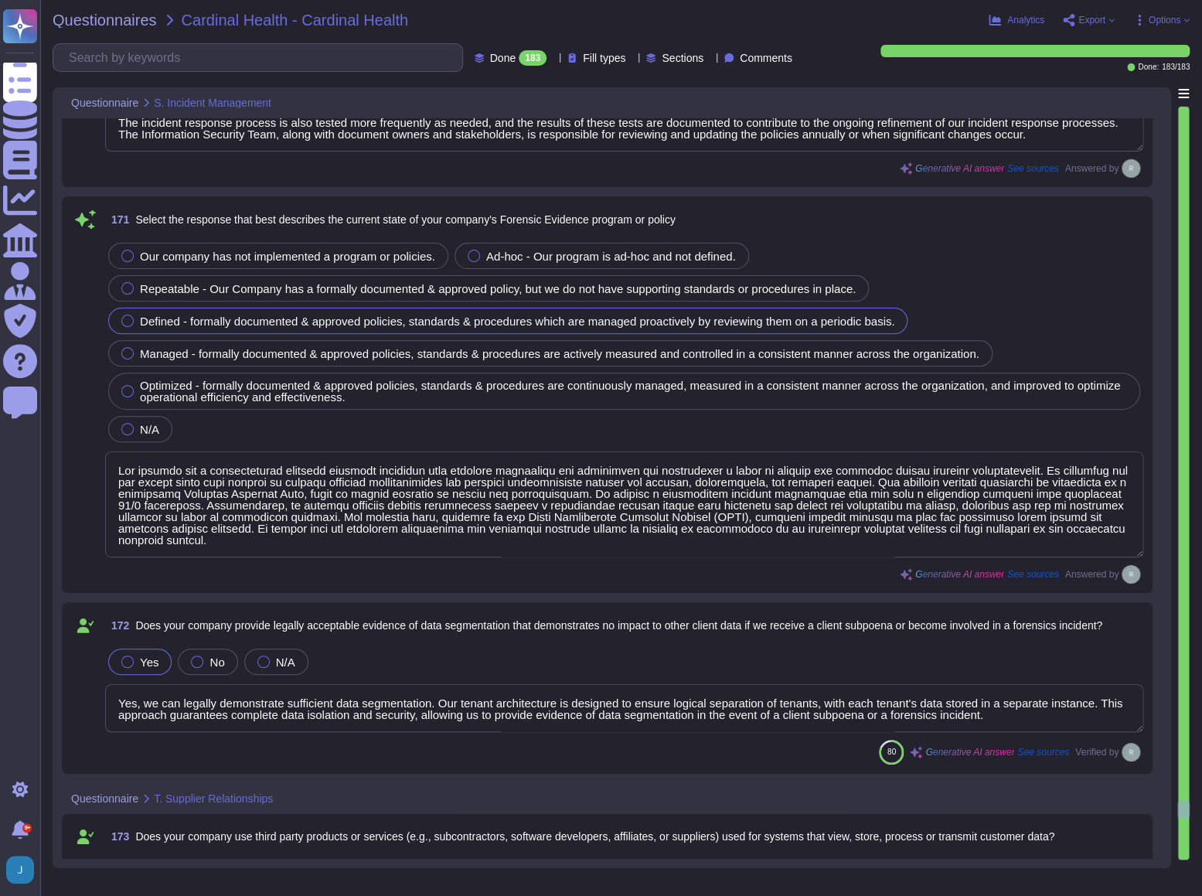
type textarea "Sectigo has a robust Third-Party Risk Management program that includes several …"
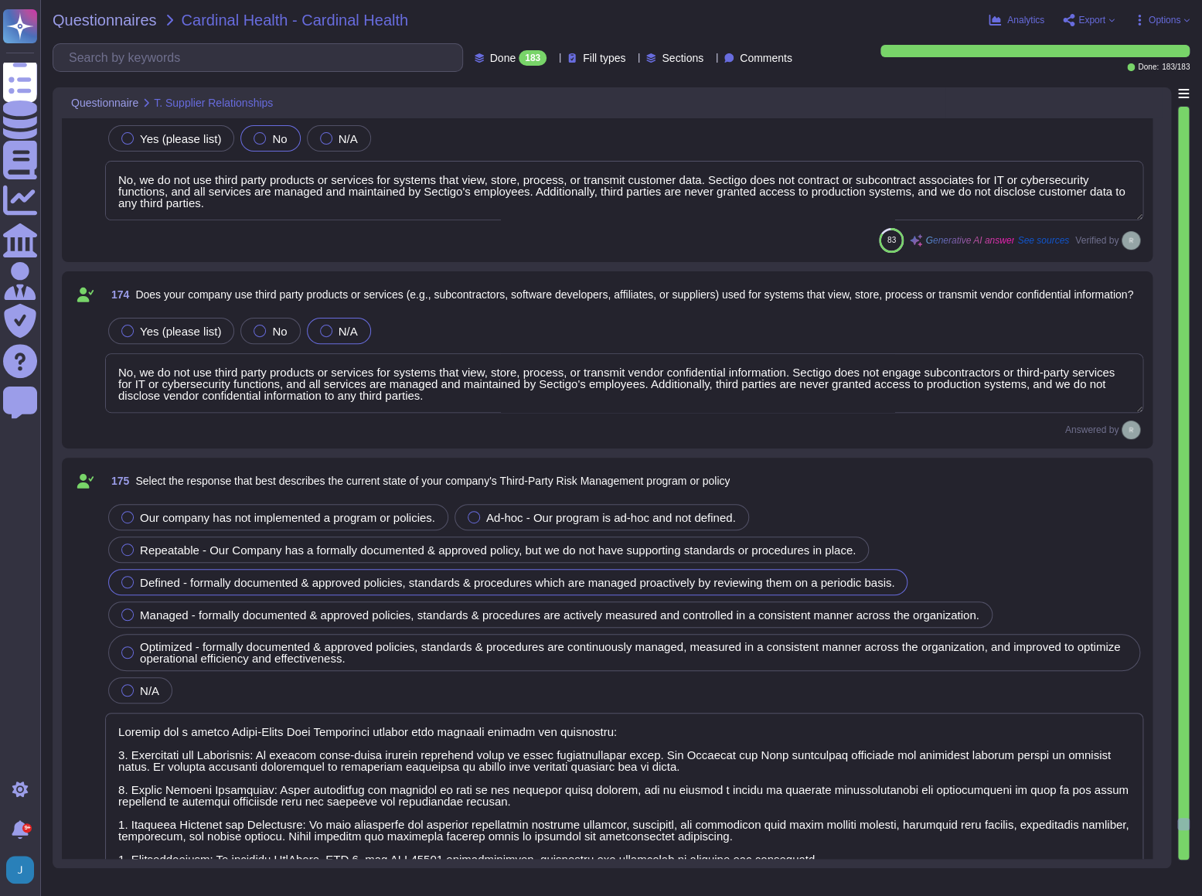
type textarea "Yes, Sectigo requires its third-party service providers to adhere to applicable…"
type textarea "Sectigo does not perform risk assessments against third parties or subcontracto…"
type textarea "Yes, the company regularly evaluates suppliers to ensure they meet their securi…"
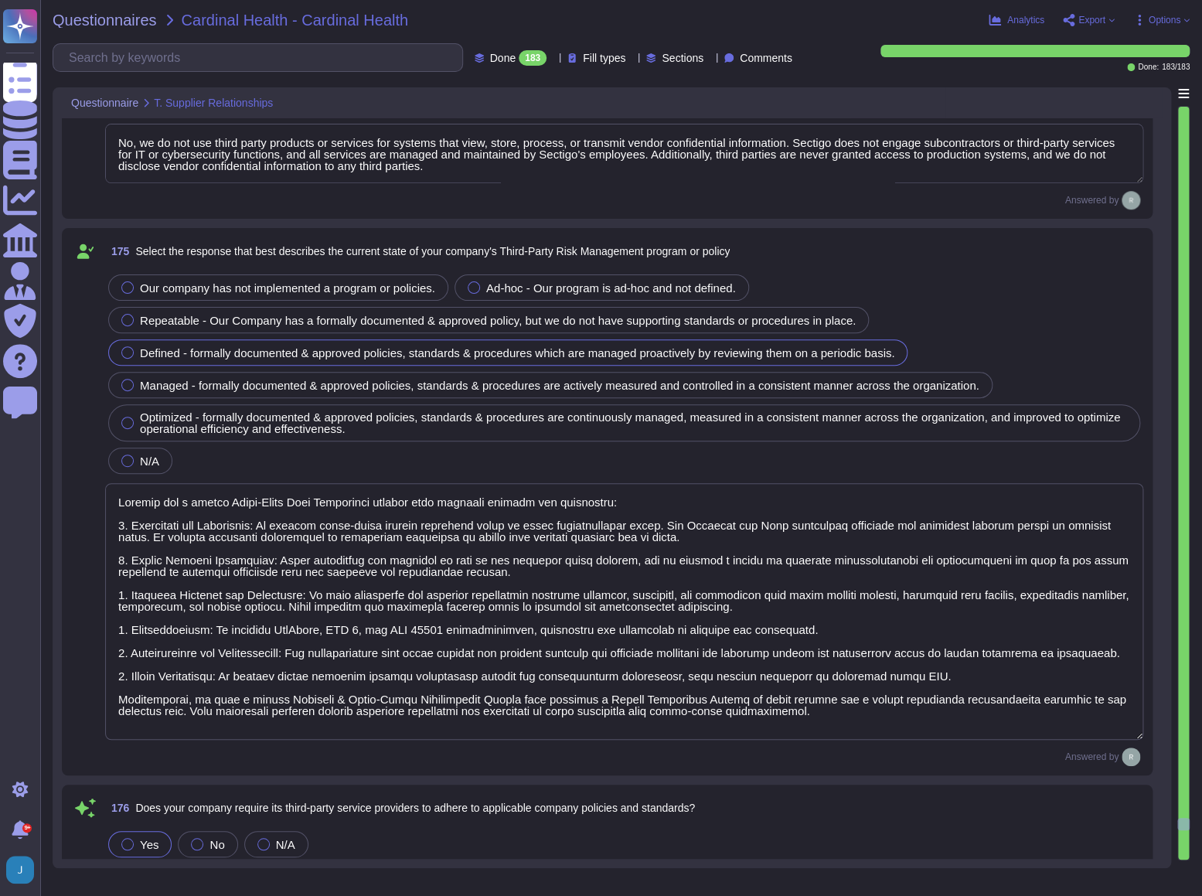
type textarea "Yes, our company requires confidentiality and non-disclosure agreements (NDAs) …"
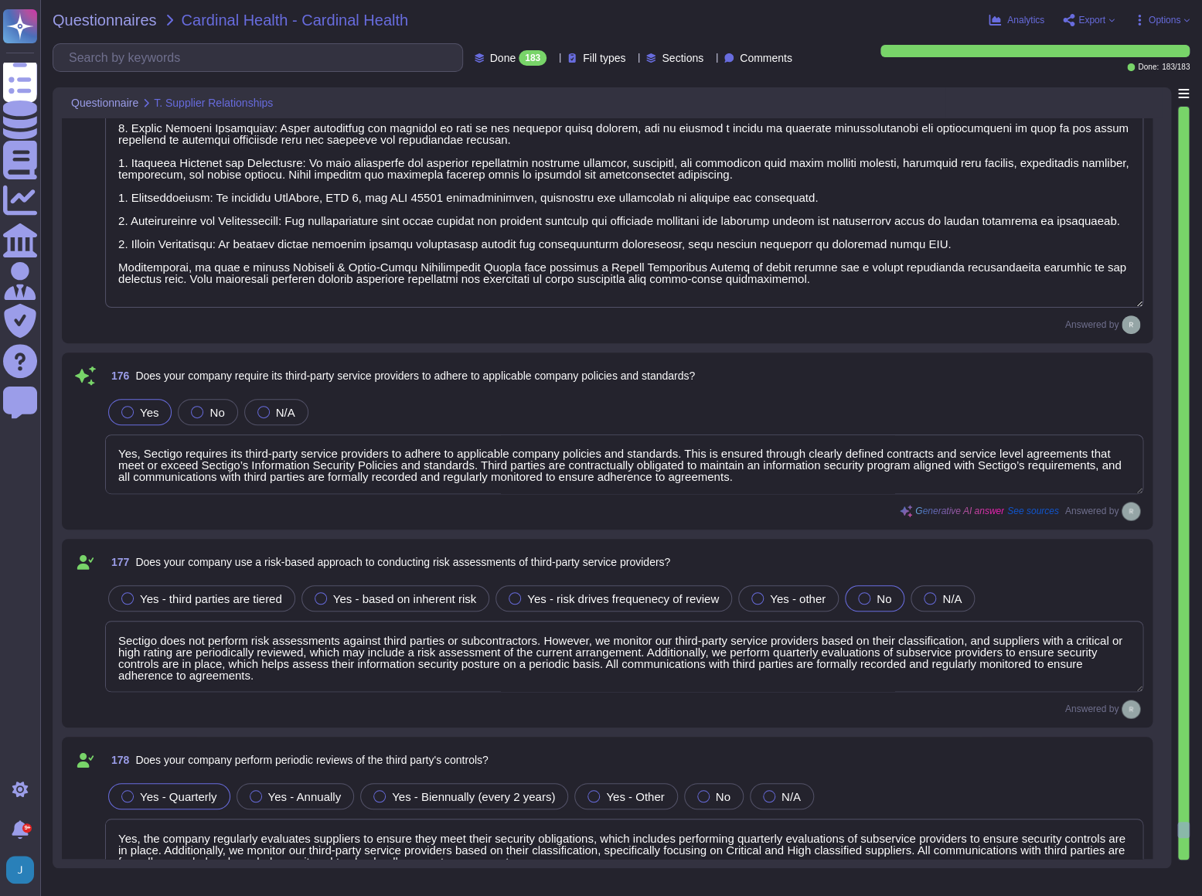
type textarea "Yes, Sectigo uses the Google Cloud Platform as a cloud service provider and off…"
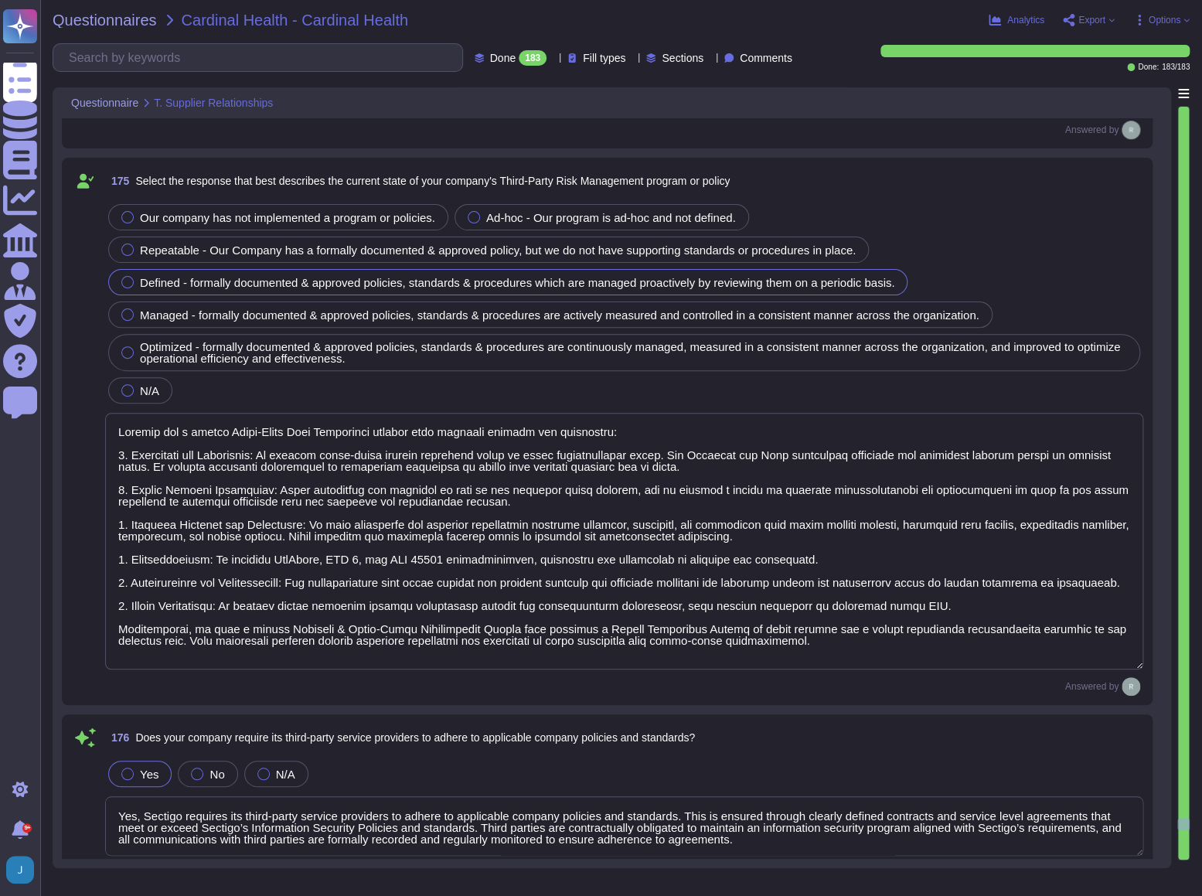
type textarea "No, we do not use third party products or services for systems that view, store…"
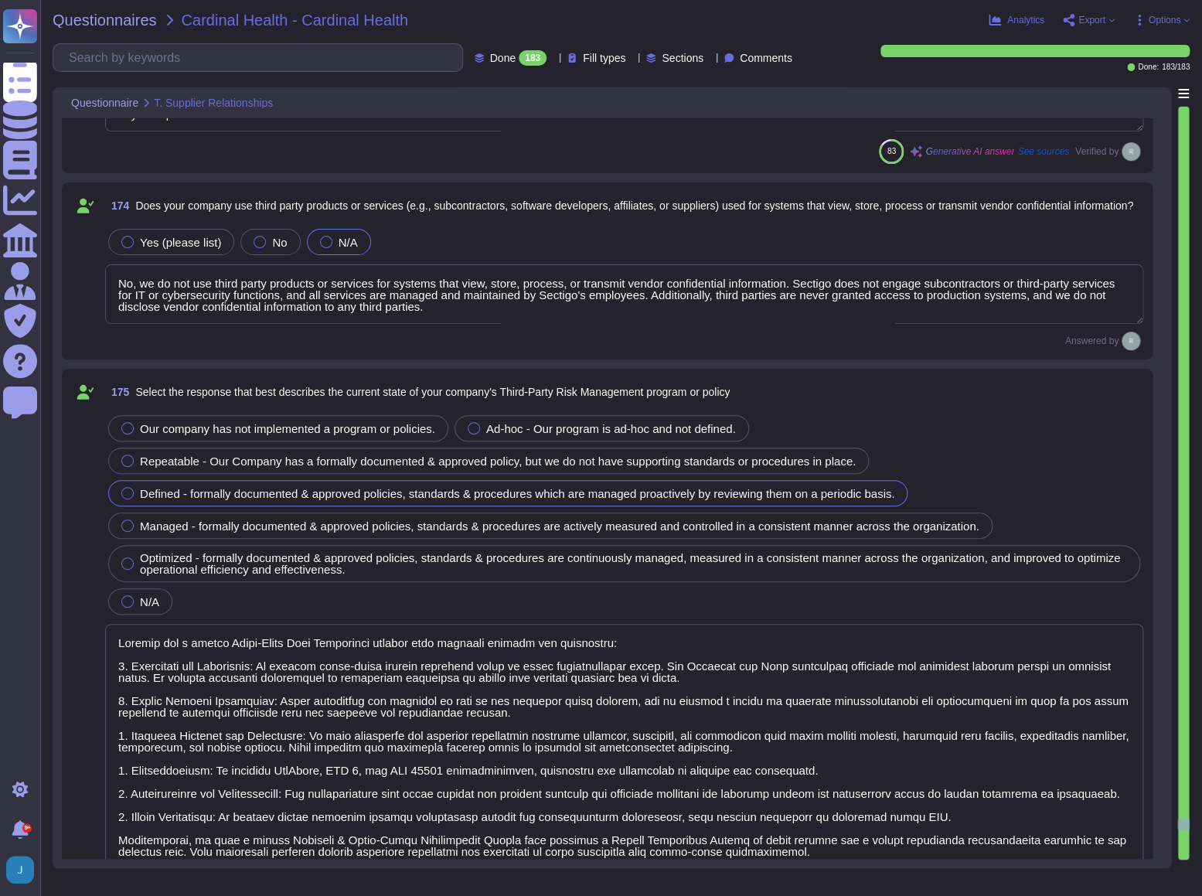
scroll to position [55822, 0]
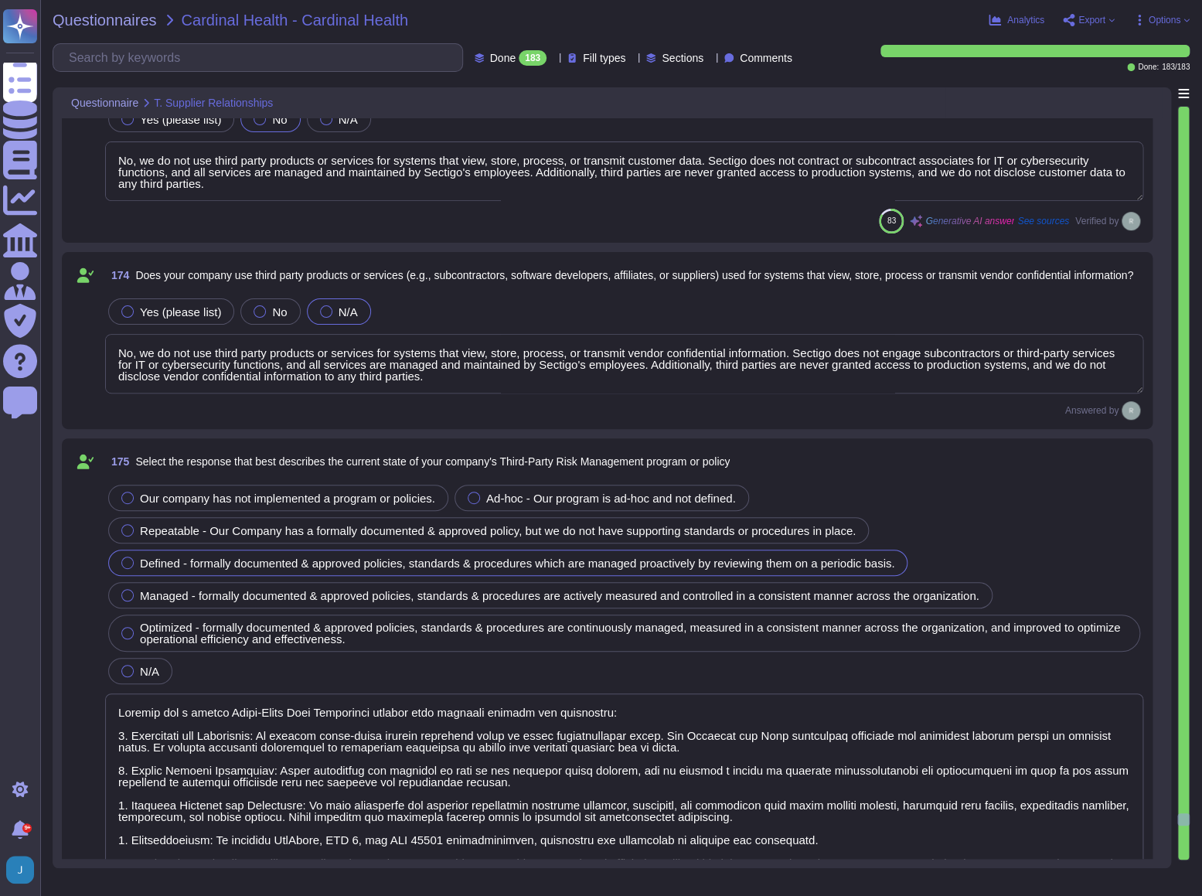
click at [165, 182] on textarea "No, we do not use third party products or services for systems that view, store…" at bounding box center [624, 171] width 1038 height 60
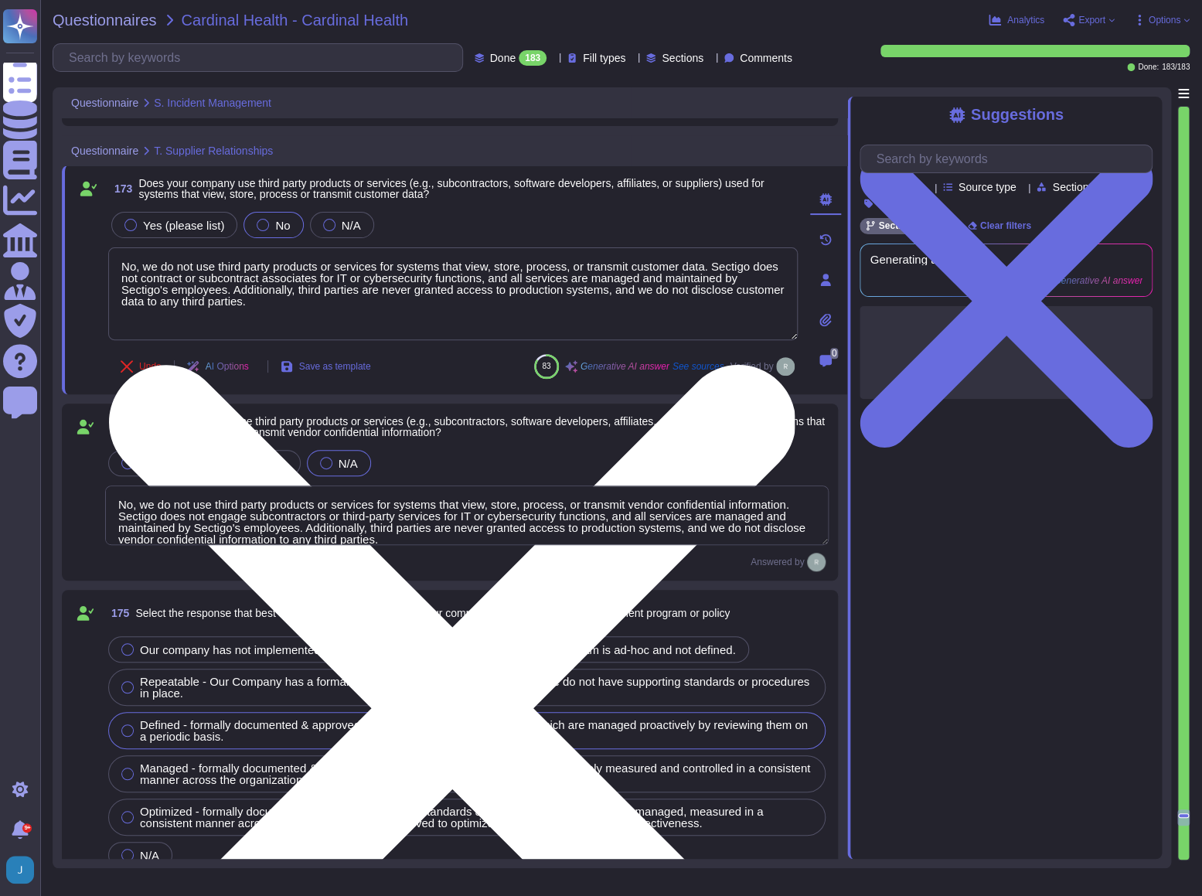
type textarea "Our company has a comprehensive forensic evidence framework that includes proce…"
type textarea "Yes, we can legally demonstrate sufficient data segmentation. Our tenant archit…"
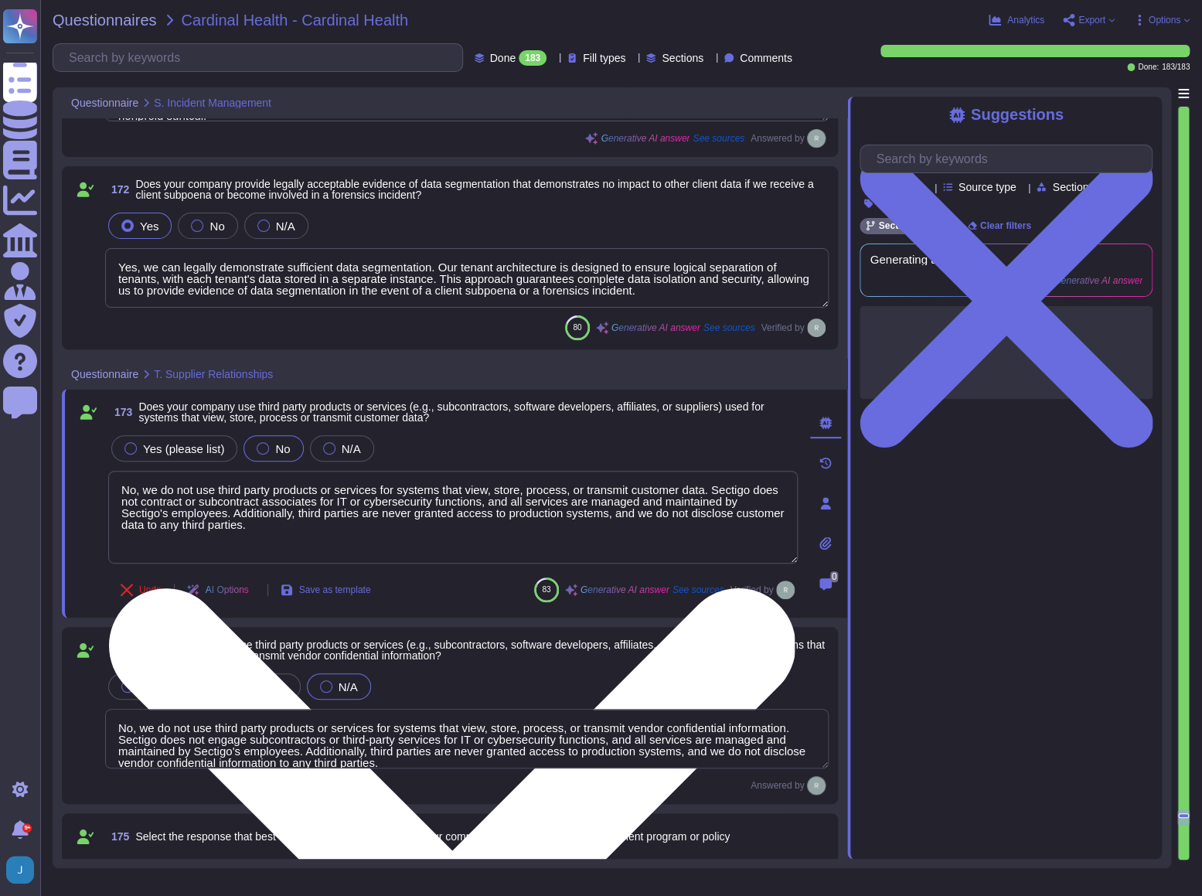
scroll to position [55537, 0]
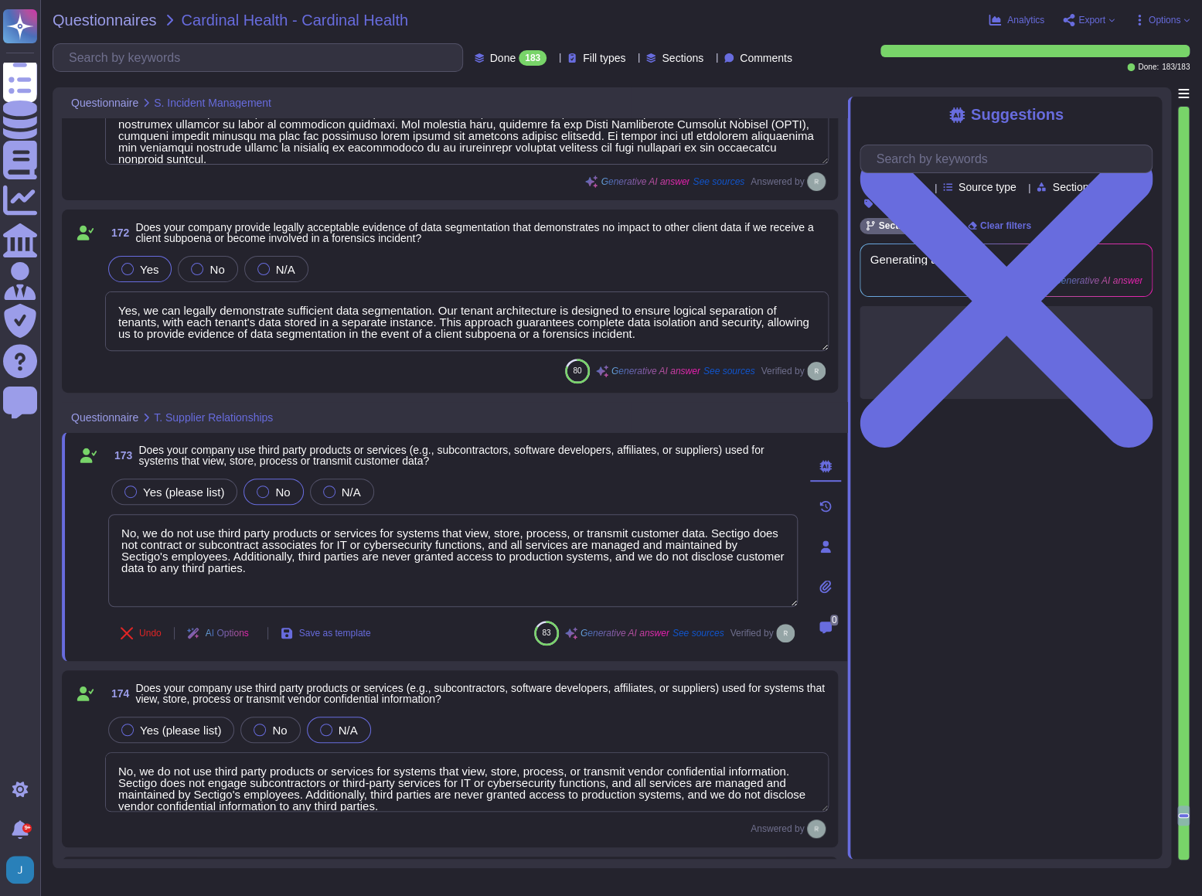
click at [159, 317] on textarea "Yes, we can legally demonstrate sufficient data segmentation. Our tenant archit…" at bounding box center [466, 321] width 723 height 60
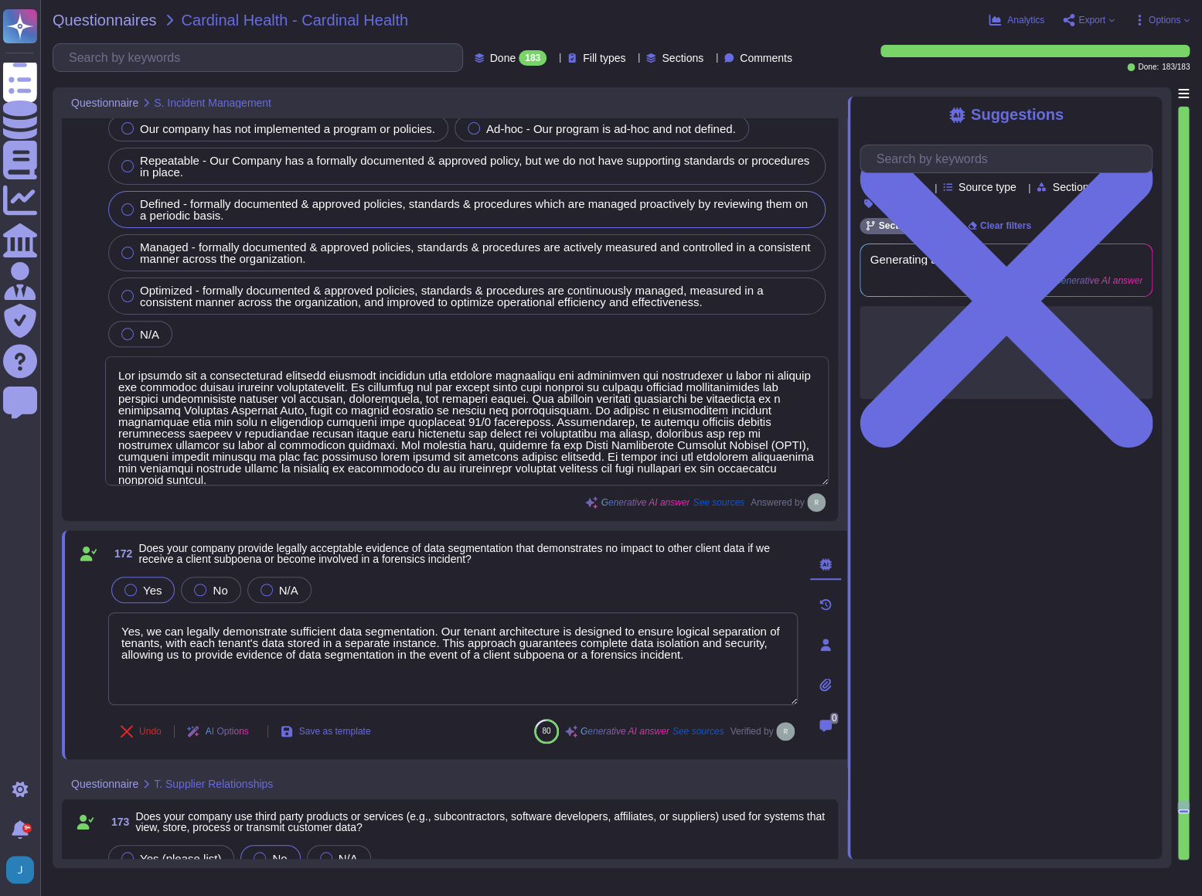
type textarea "The company will notify the complainant and the respondent of the outcome of th…"
type textarea "Yes, our company reviews and tests incident management procedures periodically.…"
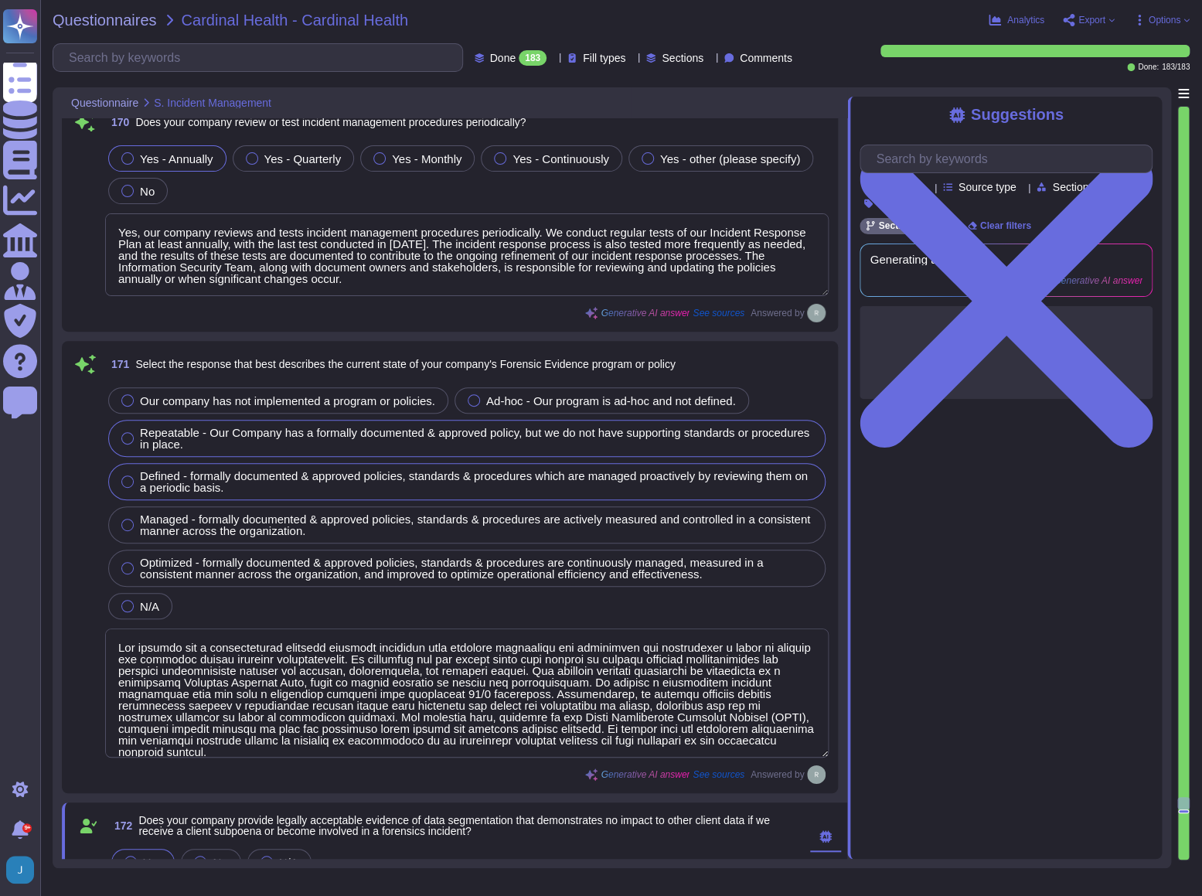
type textarea "Yes, users must change their password immediately if they suspect it has been c…"
type textarea "Yes, we have formally defined criteria for notifying clients during an incident…"
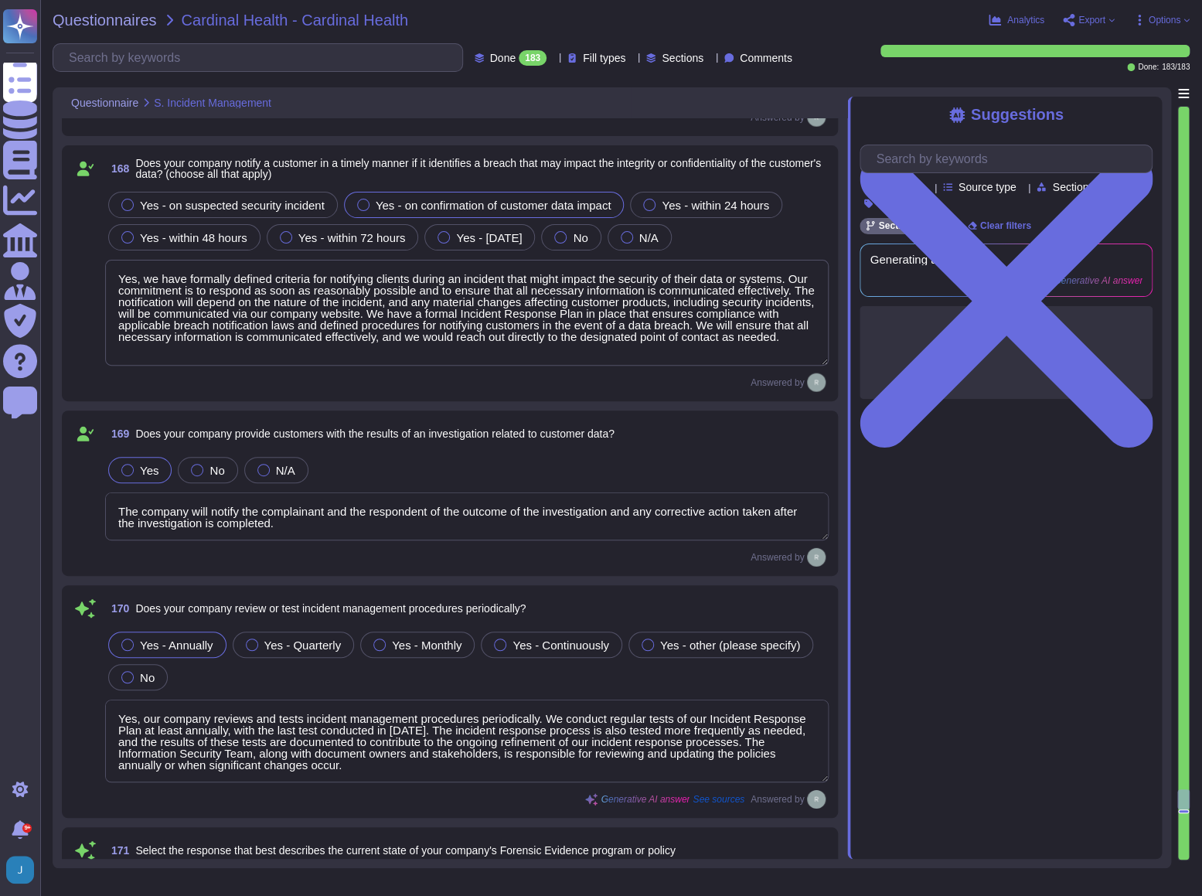
scroll to position [54641, 0]
type textarea "Our company has a formal Incident Response Plan that includes comprehensive pol…"
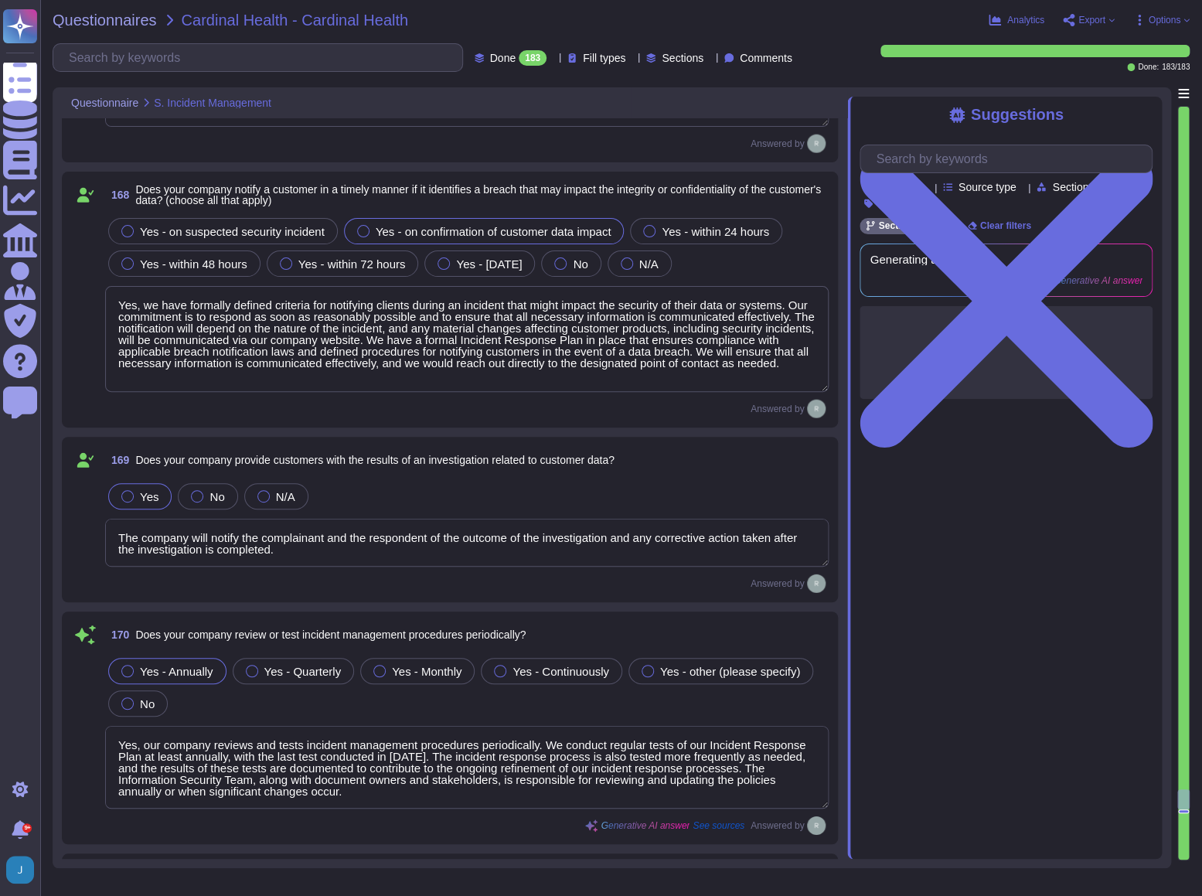
click at [165, 318] on textarea "Yes, we have formally defined criteria for notifying clients during an incident…" at bounding box center [466, 339] width 723 height 106
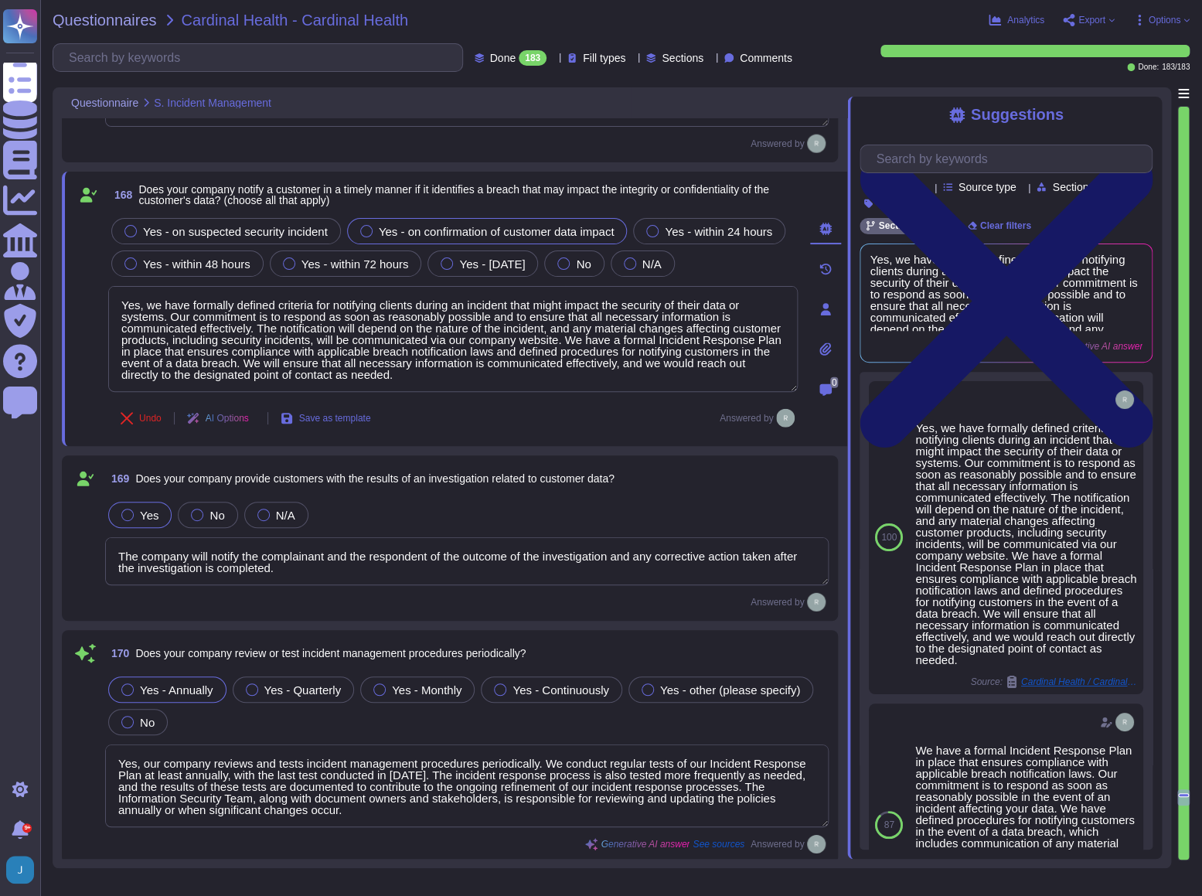
click at [930, 155] on icon at bounding box center [1006, 301] width 293 height 293
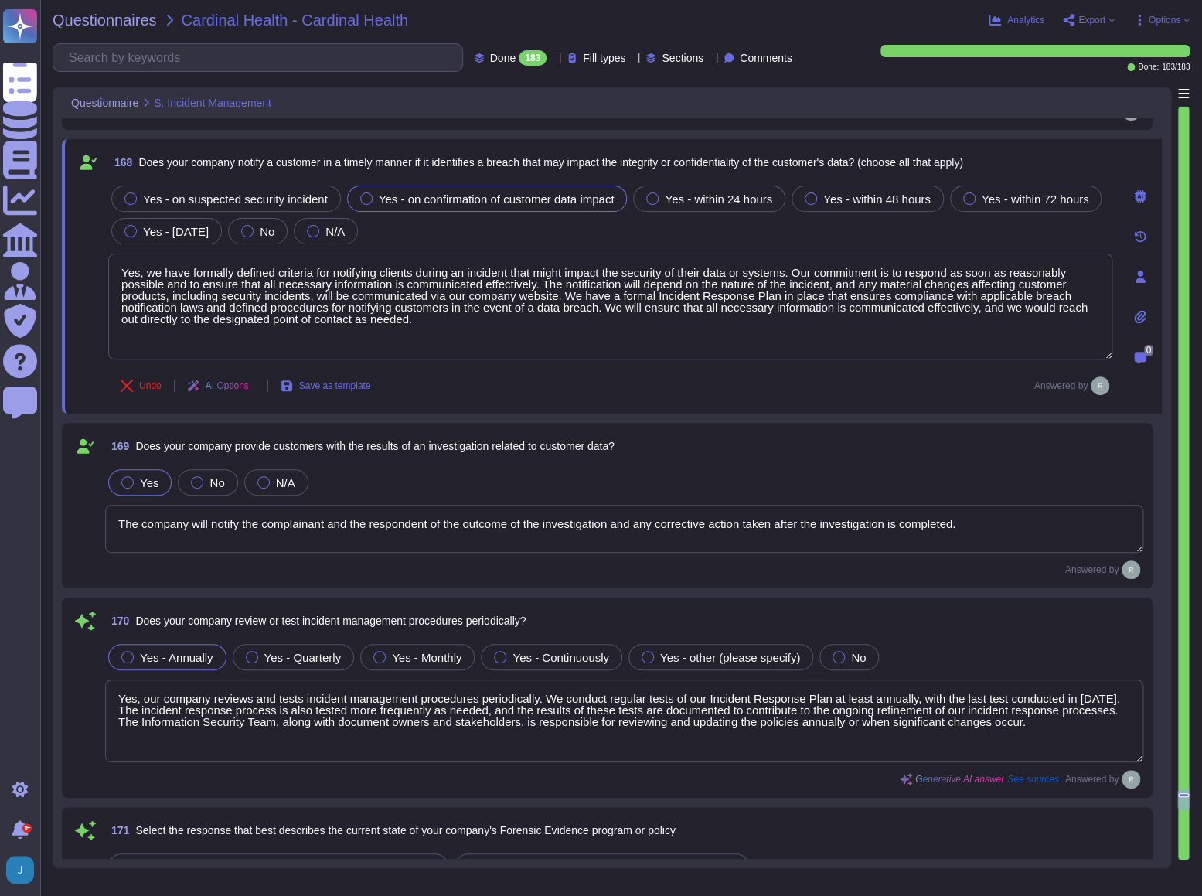
type textarea "Yes, we can legally demonstrate sufficient data segmentation. Our tenant archit…"
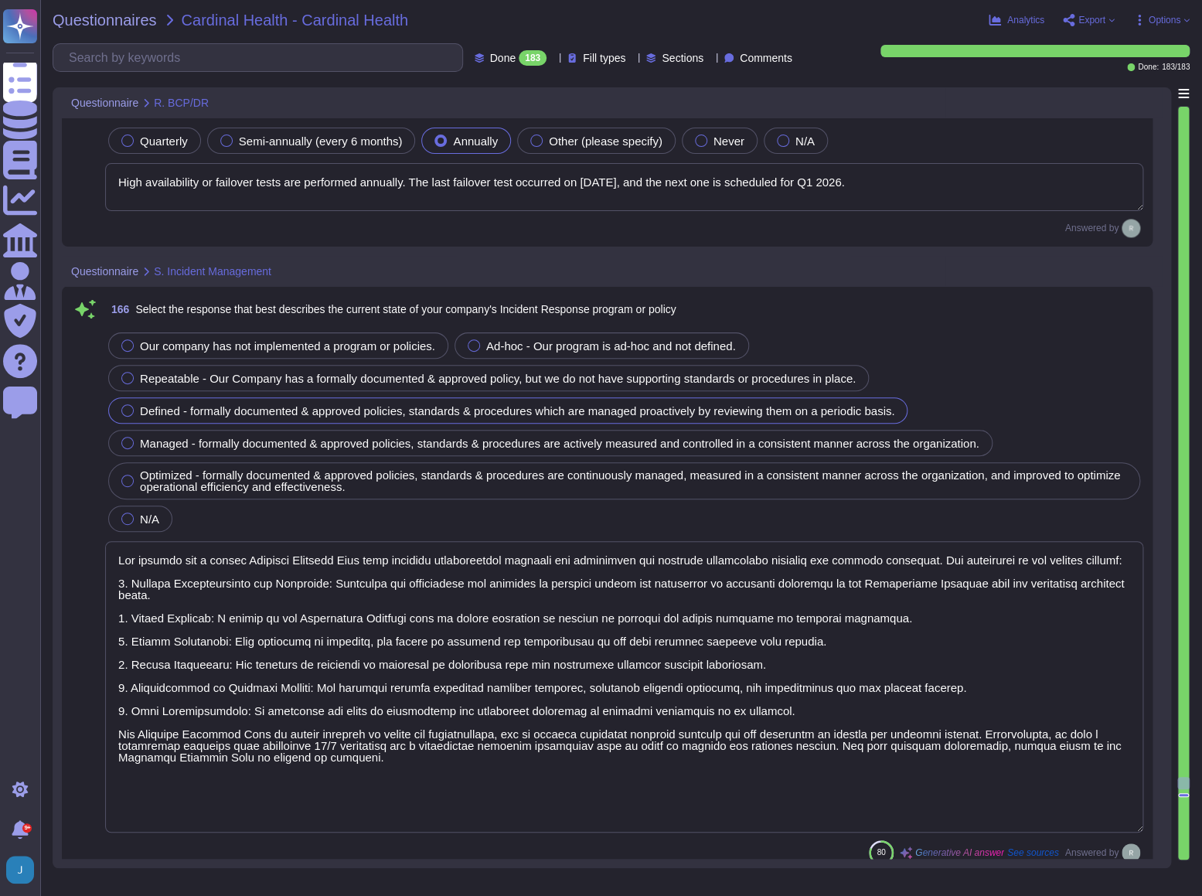
scroll to position [53728, 0]
type textarea "Business continuity walkthroughs or tabletop exercises are performed annually, …"
type textarea "Disaster recovery exercises or testing are performed annually. Additionally, re…"
type textarea "High availability or failover tests are performed annually. The last failover t…"
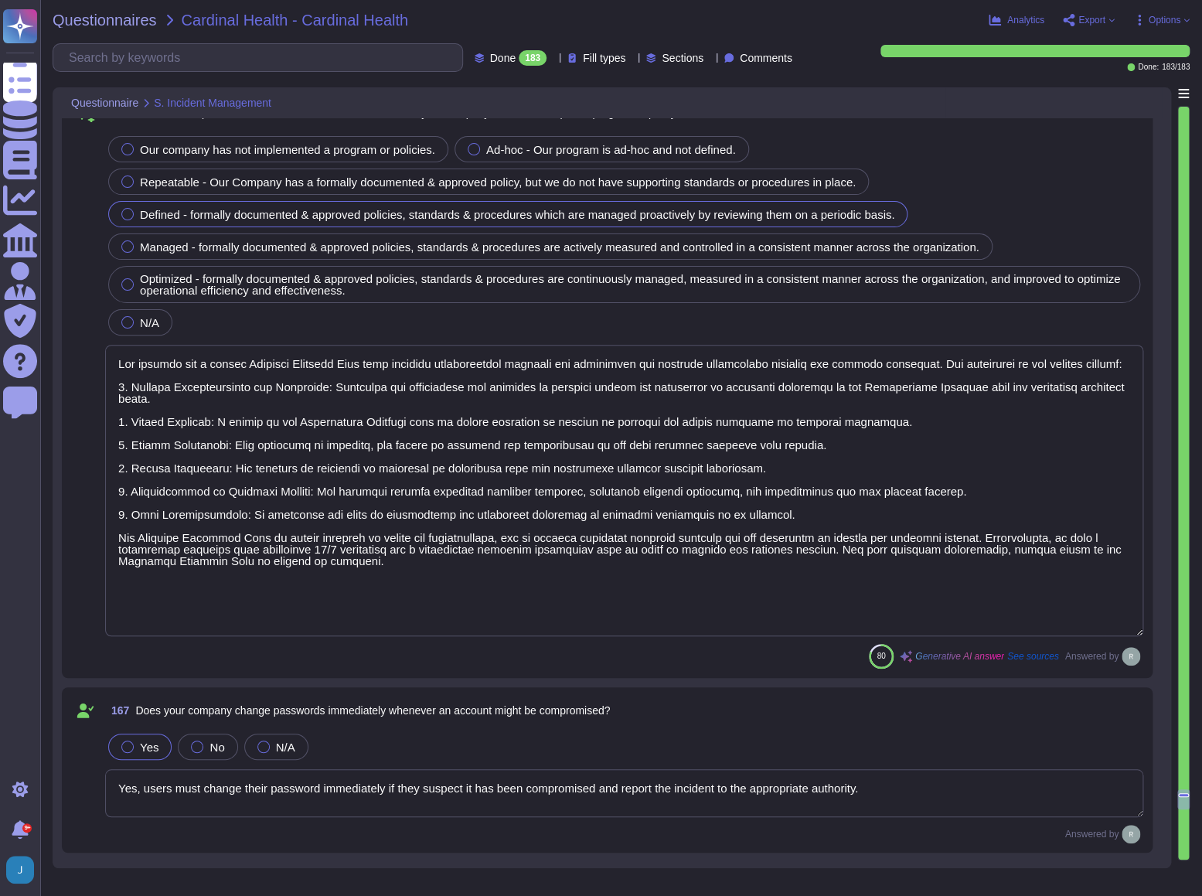
type textarea "The company will notify the complainant and the respondent of the outcome of th…"
type textarea "Yes, our company reviews and tests incident management procedures periodically.…"
type textarea "Our company has a comprehensive forensic evidence framework that includes proce…"
type textarea "Yes, we can legally demonstrate sufficient data segmentation. Our tenant archit…"
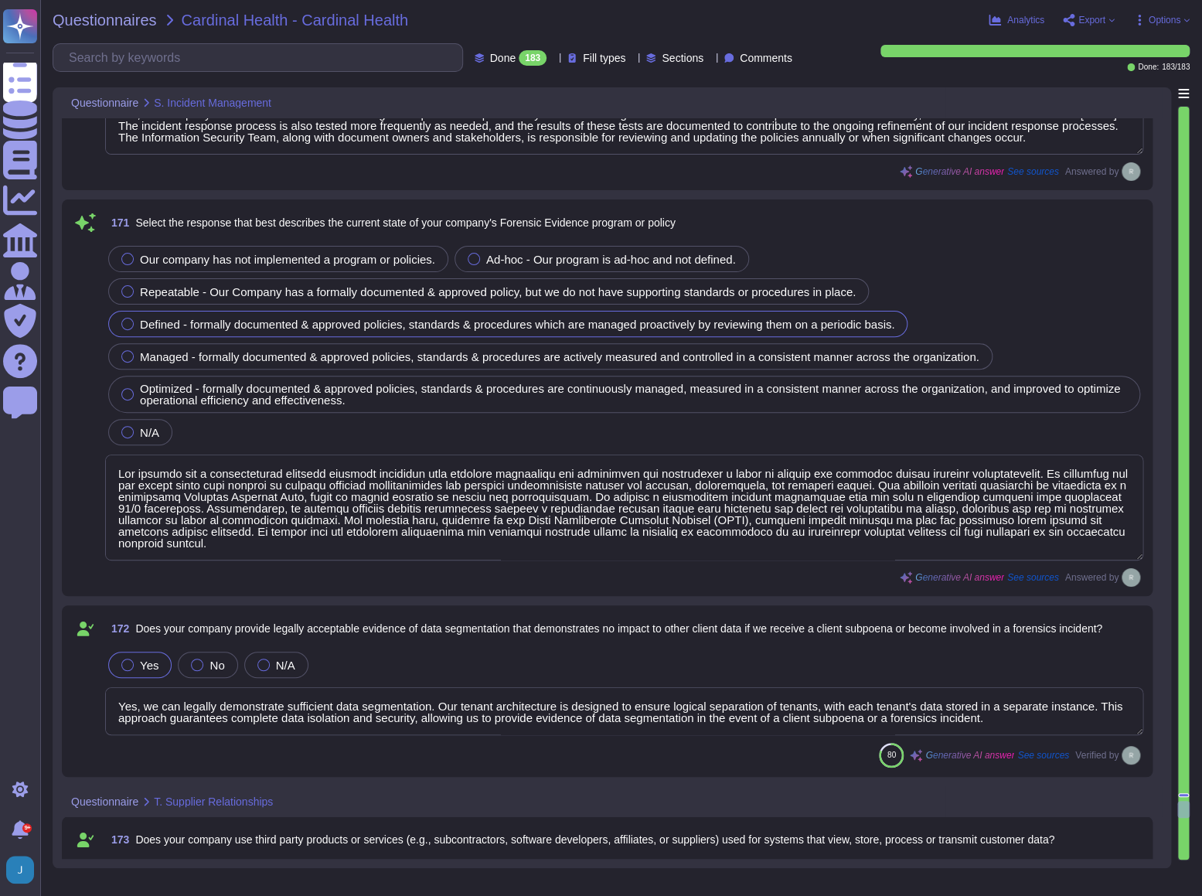
type textarea "No, we do not use third party products or services for systems that view, store…"
type textarea "Sectigo has a robust Third-Party Risk Management program that includes several …"
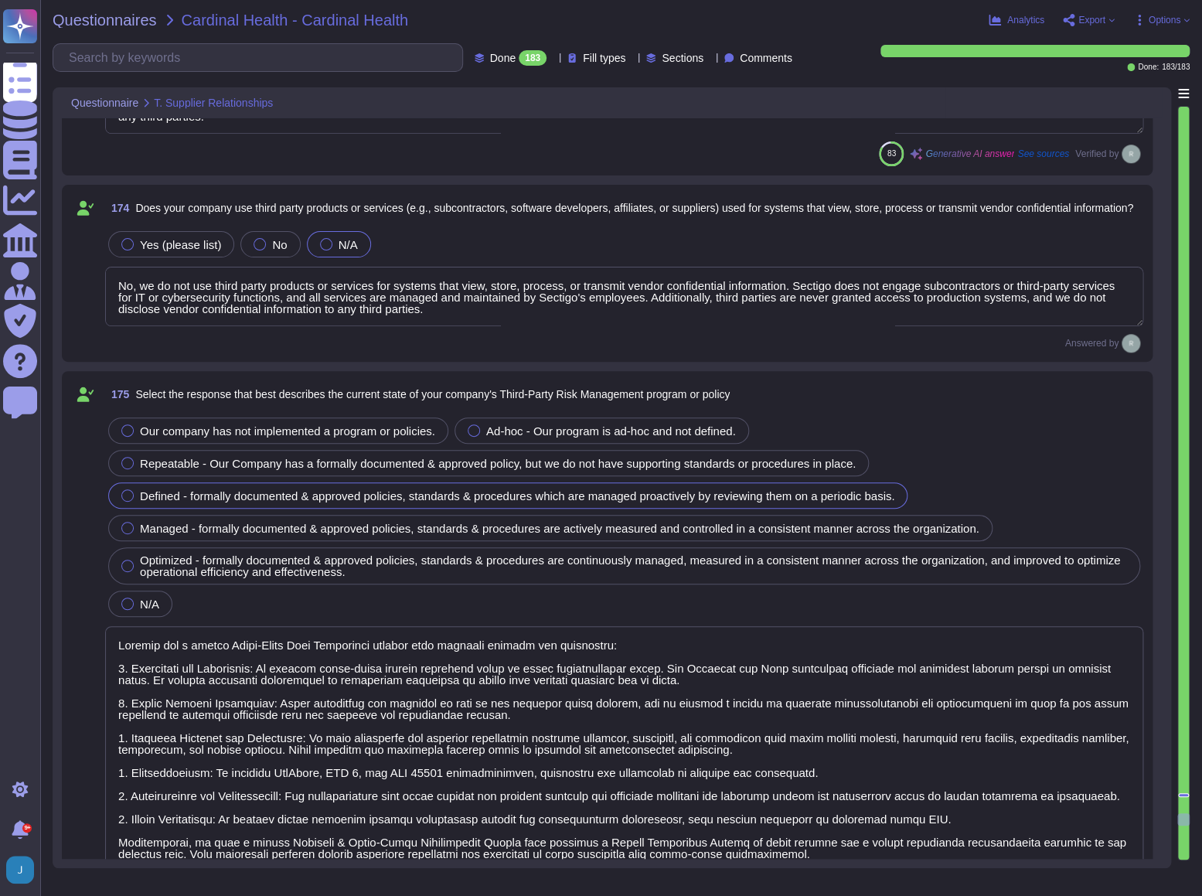
type textarea "Yes, Sectigo requires its third-party service providers to adhere to applicable…"
type textarea "Sectigo does not perform risk assessments against third parties or subcontracto…"
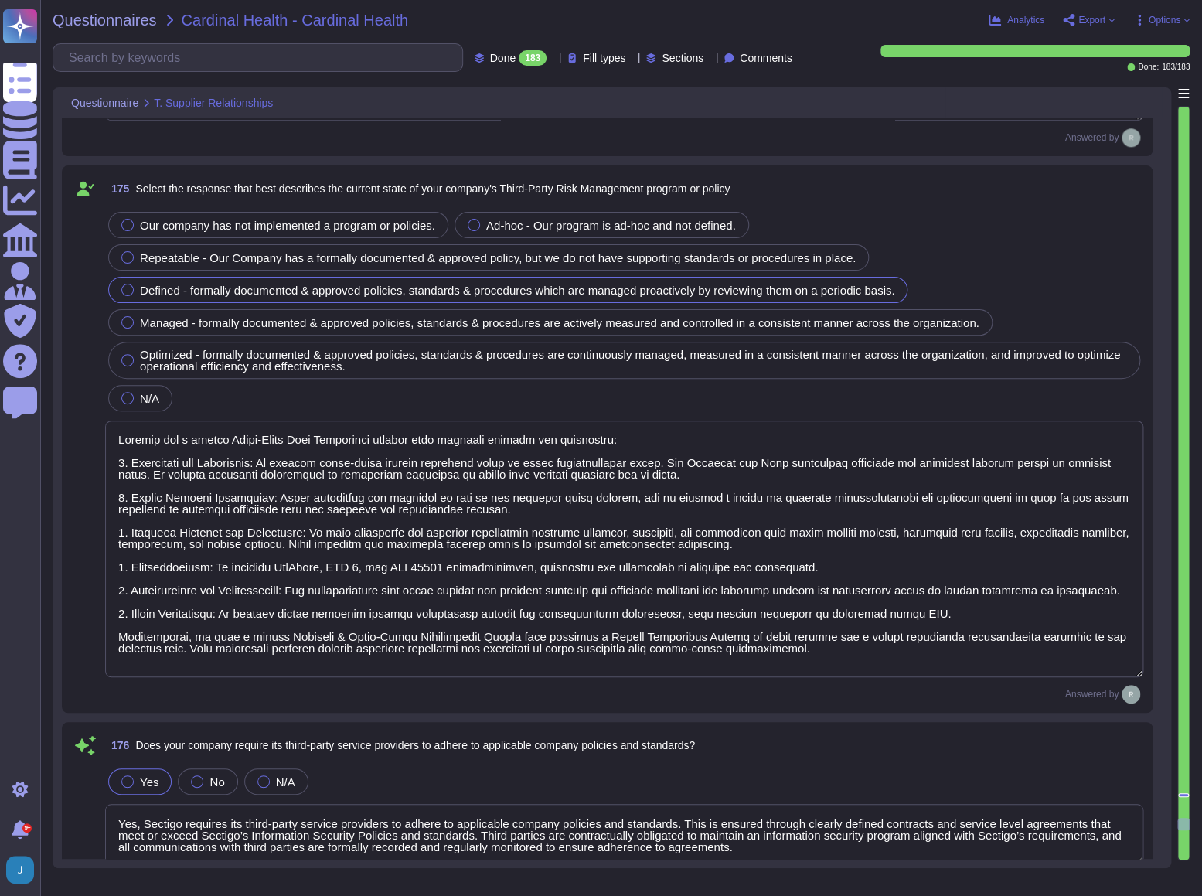
type textarea "Yes, the company regularly evaluates suppliers to ensure they meet their securi…"
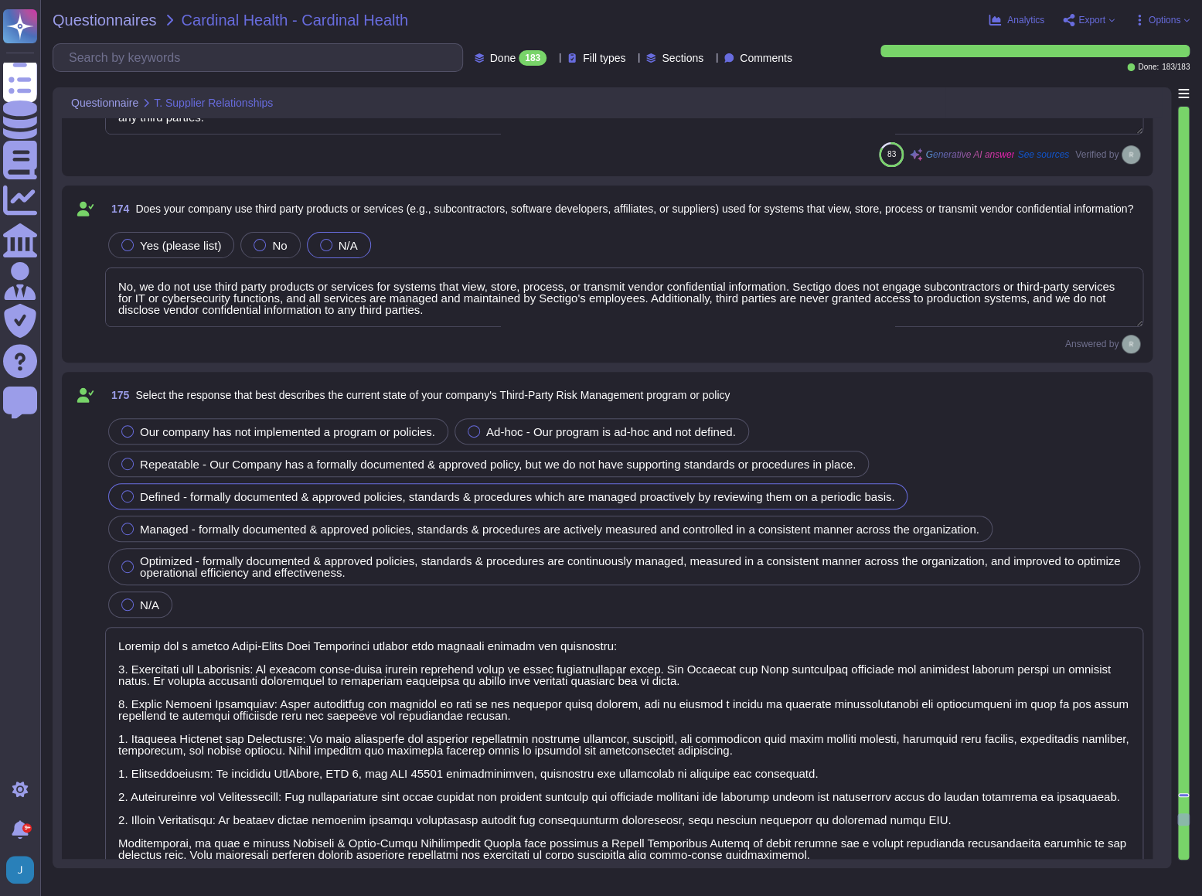
scroll to position [55907, 0]
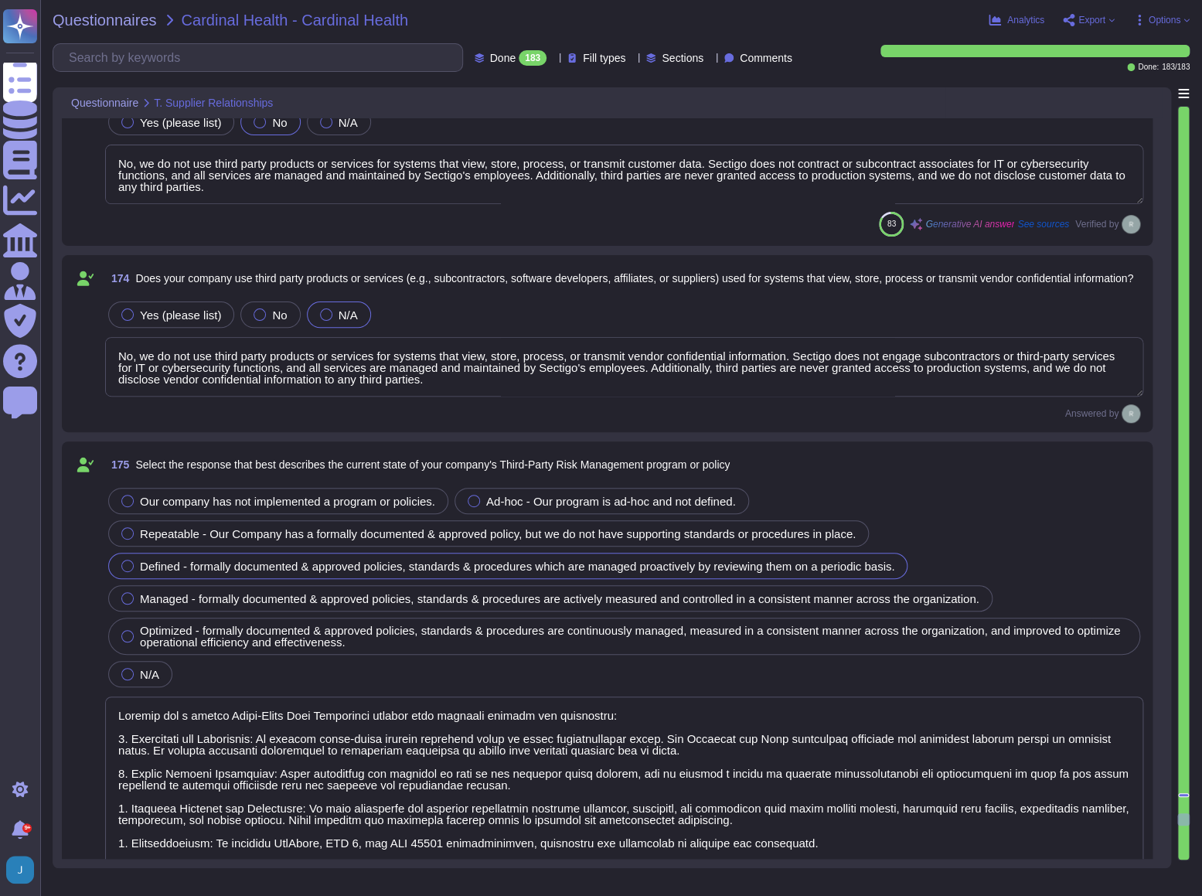
click at [355, 354] on textarea "No, we do not use third party products or services for systems that view, store…" at bounding box center [624, 367] width 1038 height 60
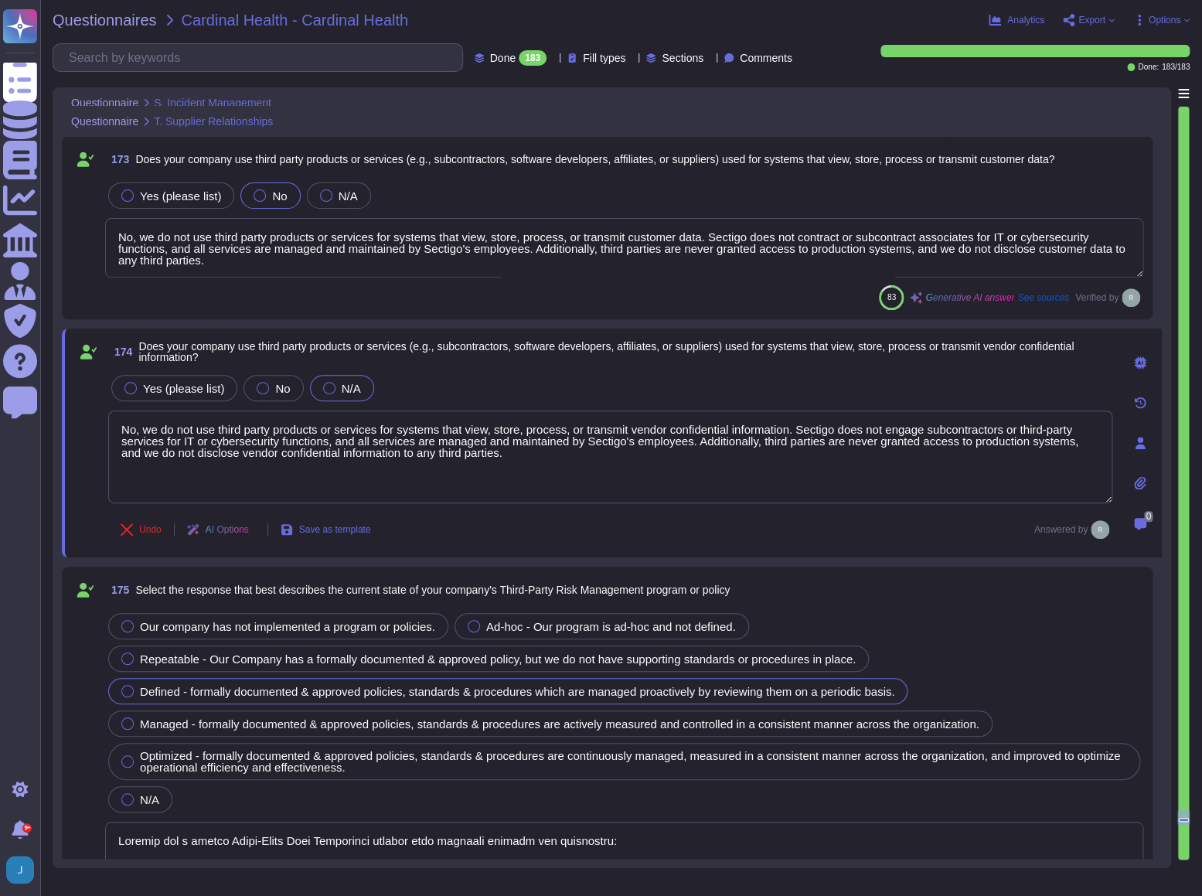
type textarea "Our company has a comprehensive forensic evidence framework that includes proce…"
type textarea "Yes, we can legally demonstrate sufficient data segmentation. Our tenant archit…"
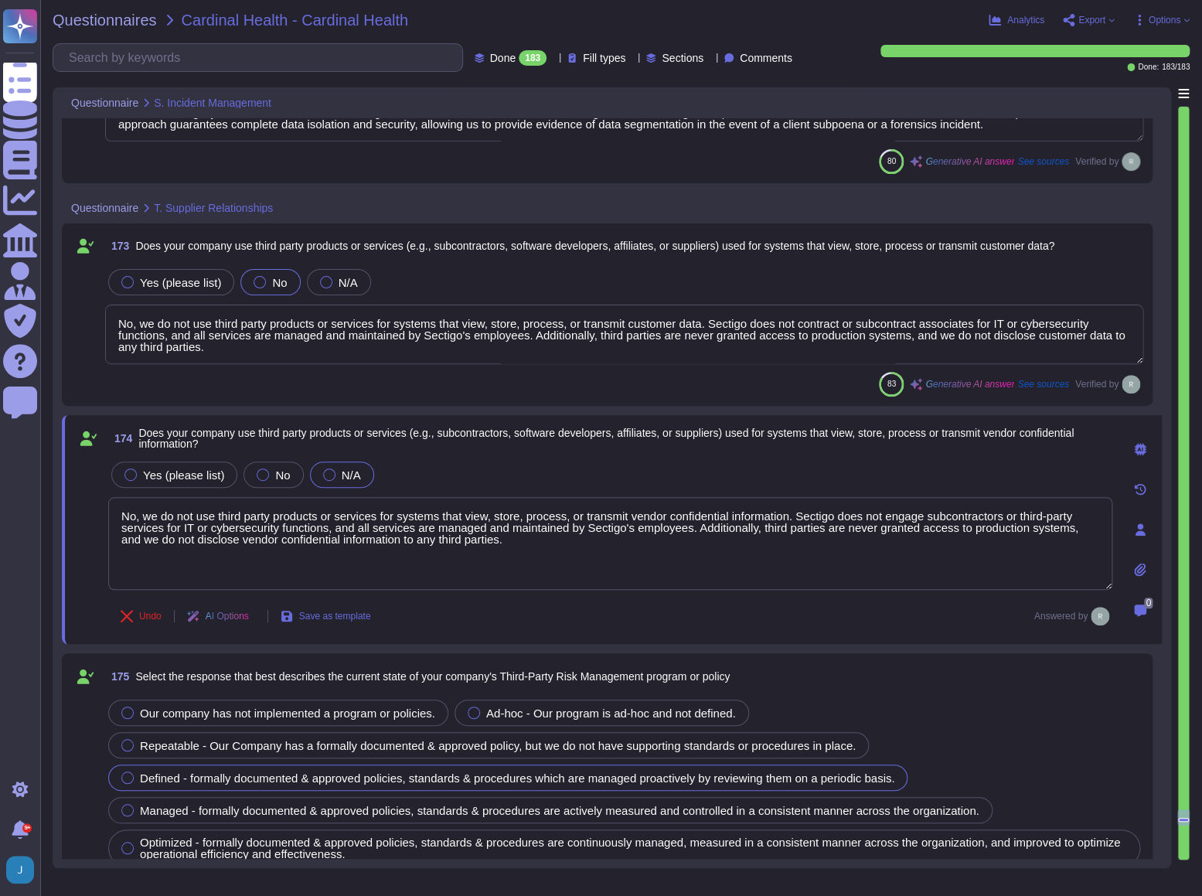
scroll to position [55766, 0]
click at [328, 335] on textarea "No, we do not use third party products or services for systems that view, store…" at bounding box center [624, 336] width 1038 height 60
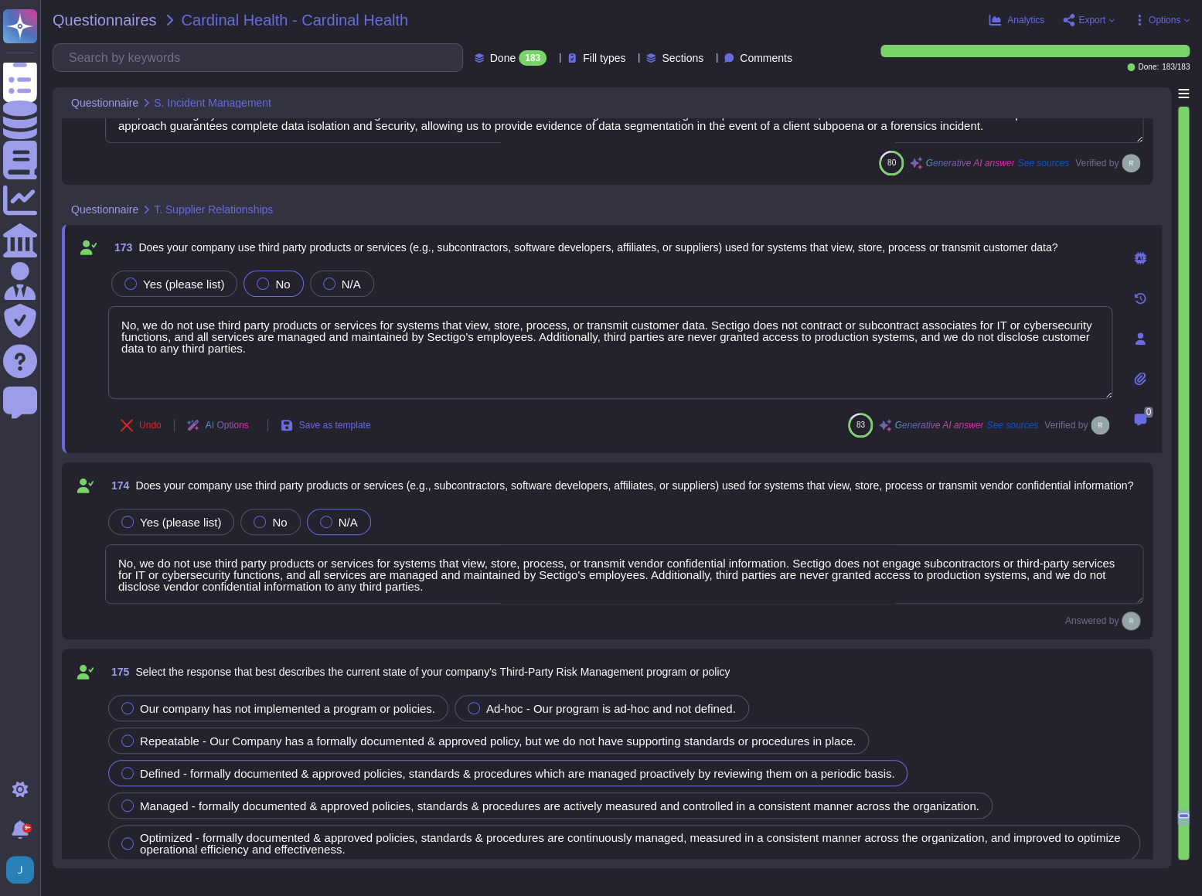
drag, startPoint x: 272, startPoint y: 350, endPoint x: 90, endPoint y: 312, distance: 185.5
click at [90, 312] on div "173 Does your company use third party products or services (e.g., subcontractor…" at bounding box center [593, 338] width 1038 height 210
click at [155, 571] on textarea "No, we do not use third party products or services for systems that view, store…" at bounding box center [624, 574] width 1038 height 60
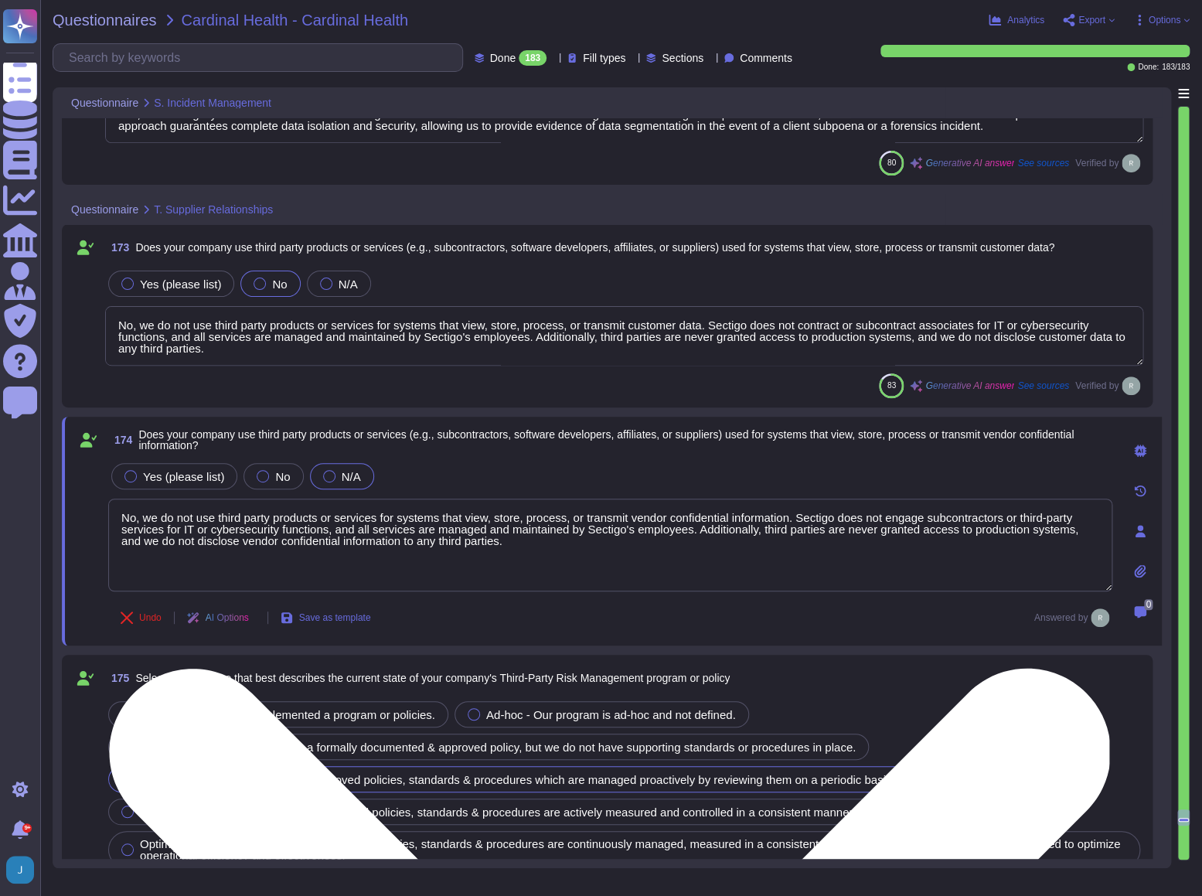
click at [240, 518] on textarea "No, we do not use third party products or services for systems that view, store…" at bounding box center [610, 544] width 1004 height 93
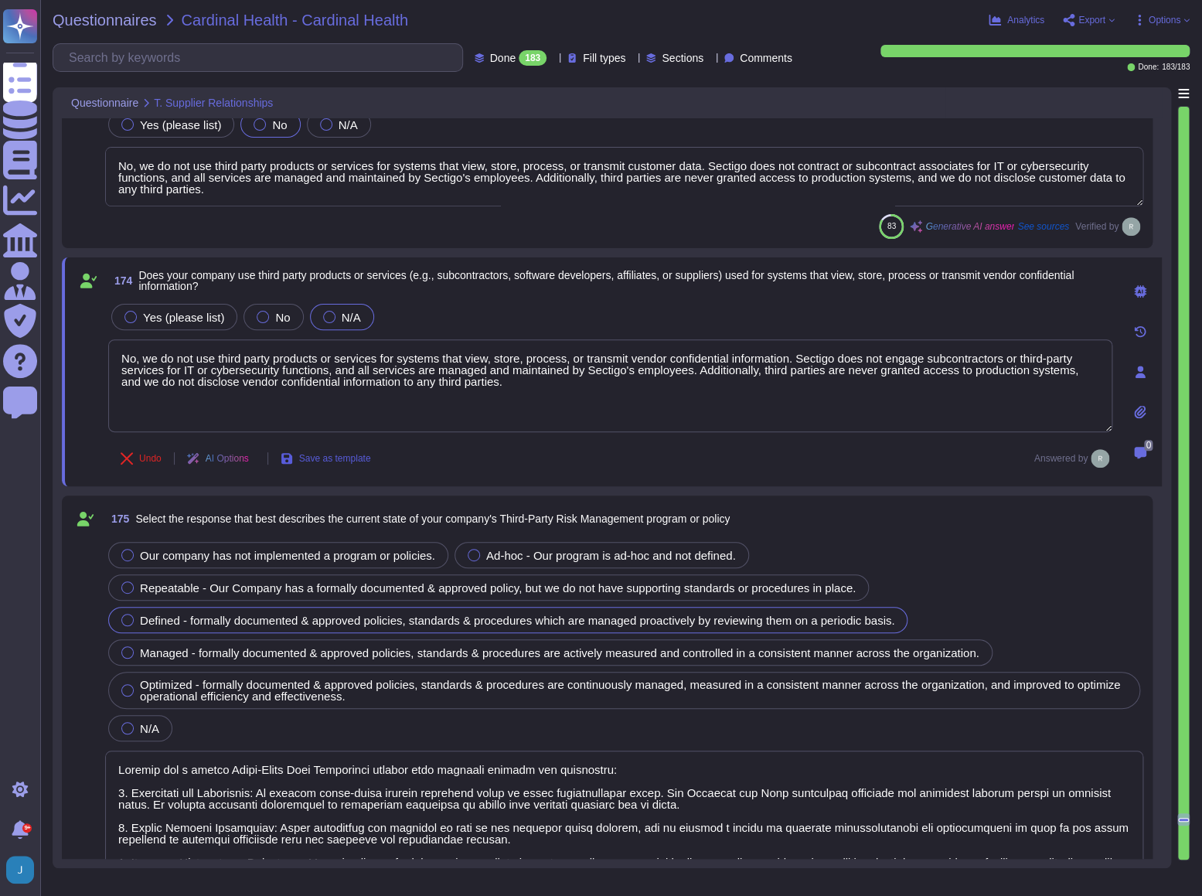
type textarea "Sectigo does not perform risk assessments against third parties or subcontracto…"
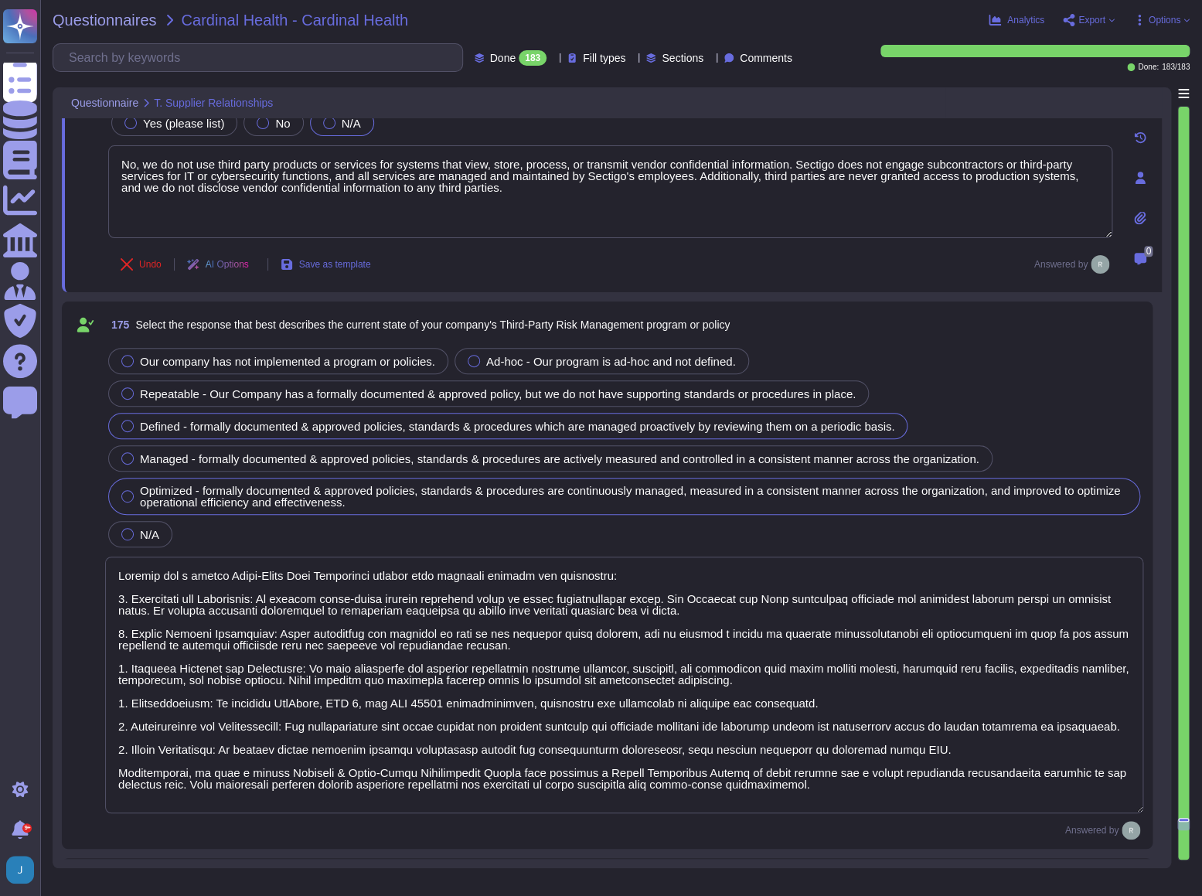
type textarea "Yes, the company regularly evaluates suppliers to ensure they meet their securi…"
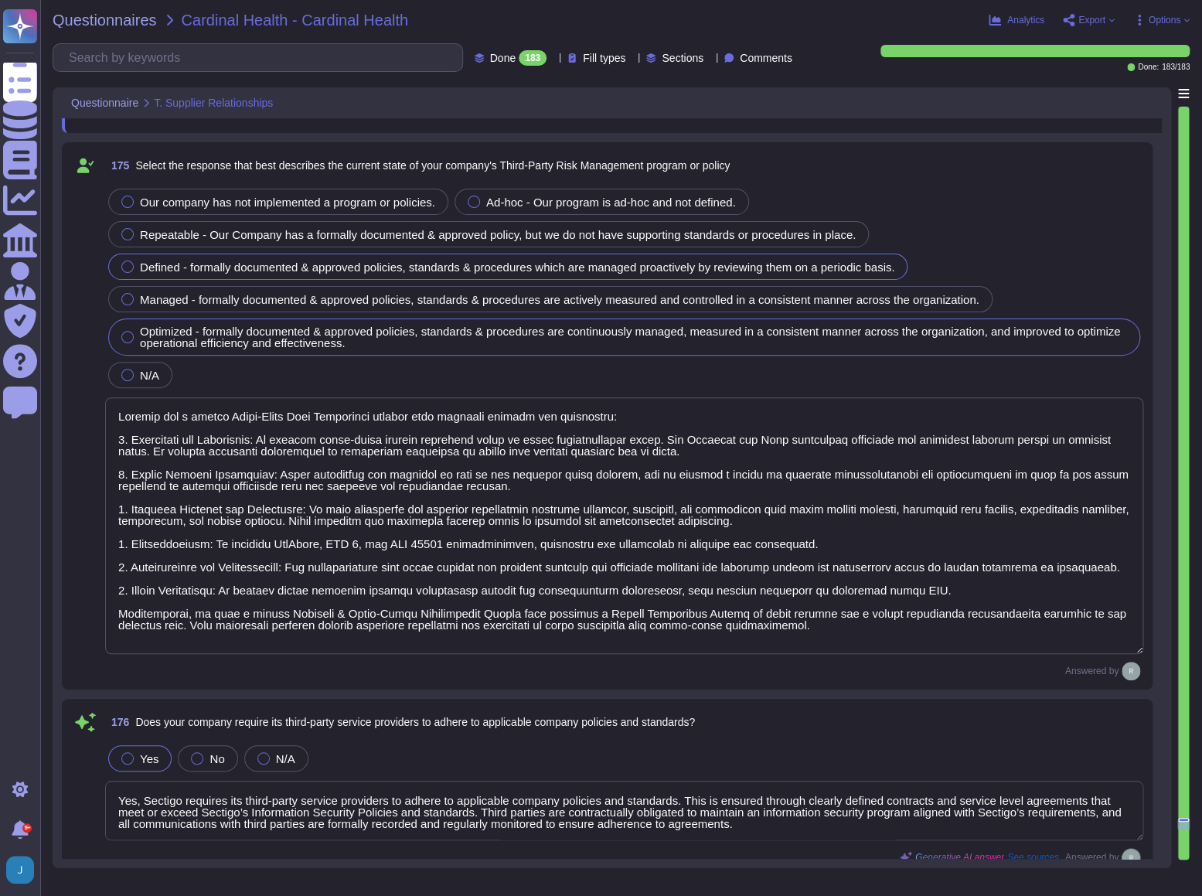
scroll to position [1, 0]
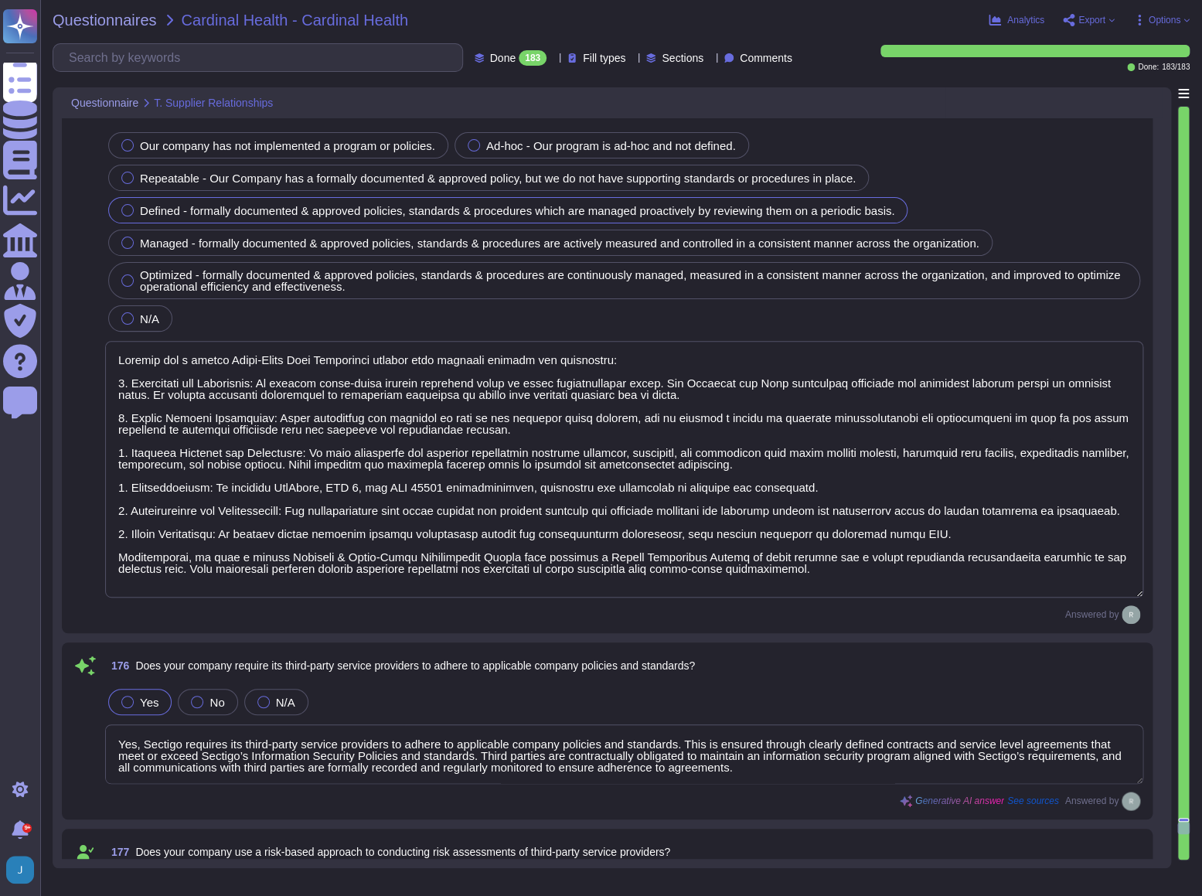
type textarea "Yes, our company requires confidentiality and non-disclosure agreements (NDAs) …"
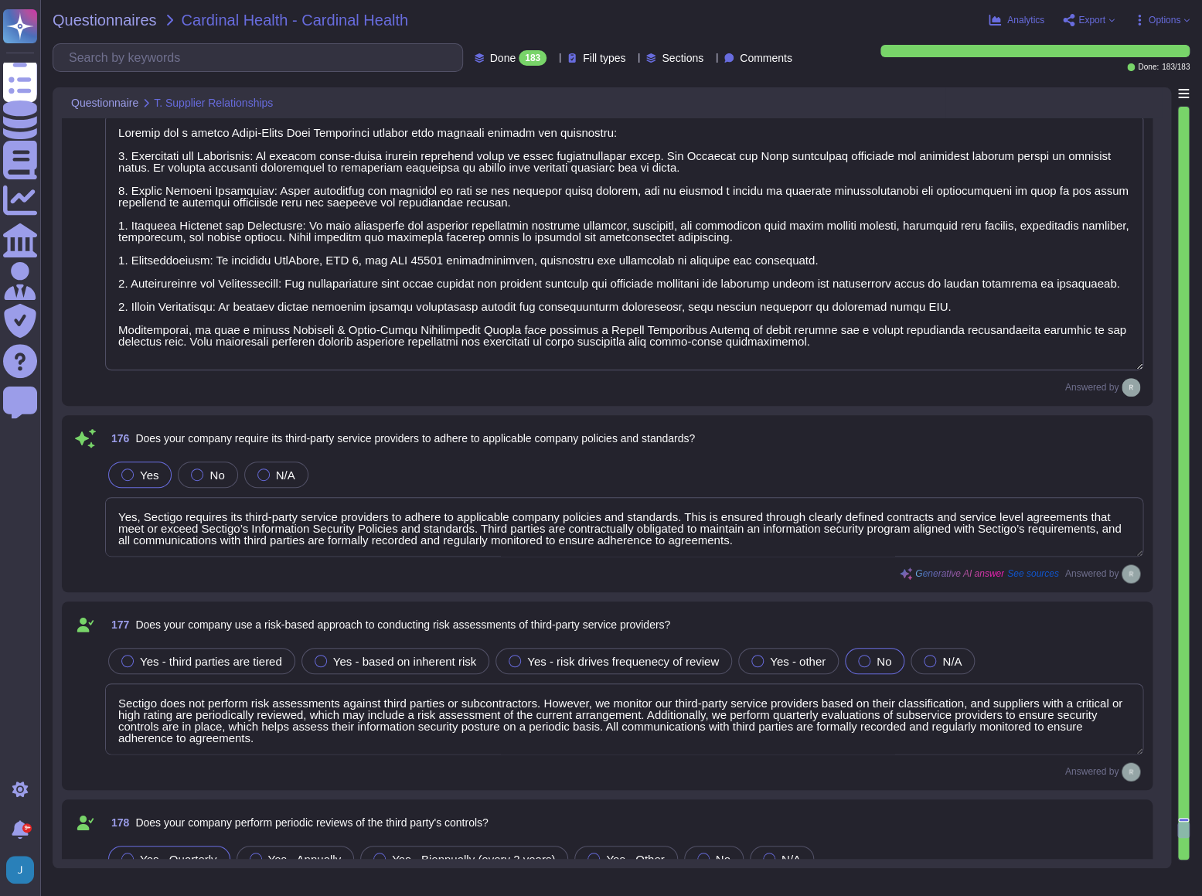
scroll to position [56539, 0]
type textarea "Yes, Sectigo uses the Google Cloud Platform as a cloud service provider and off…"
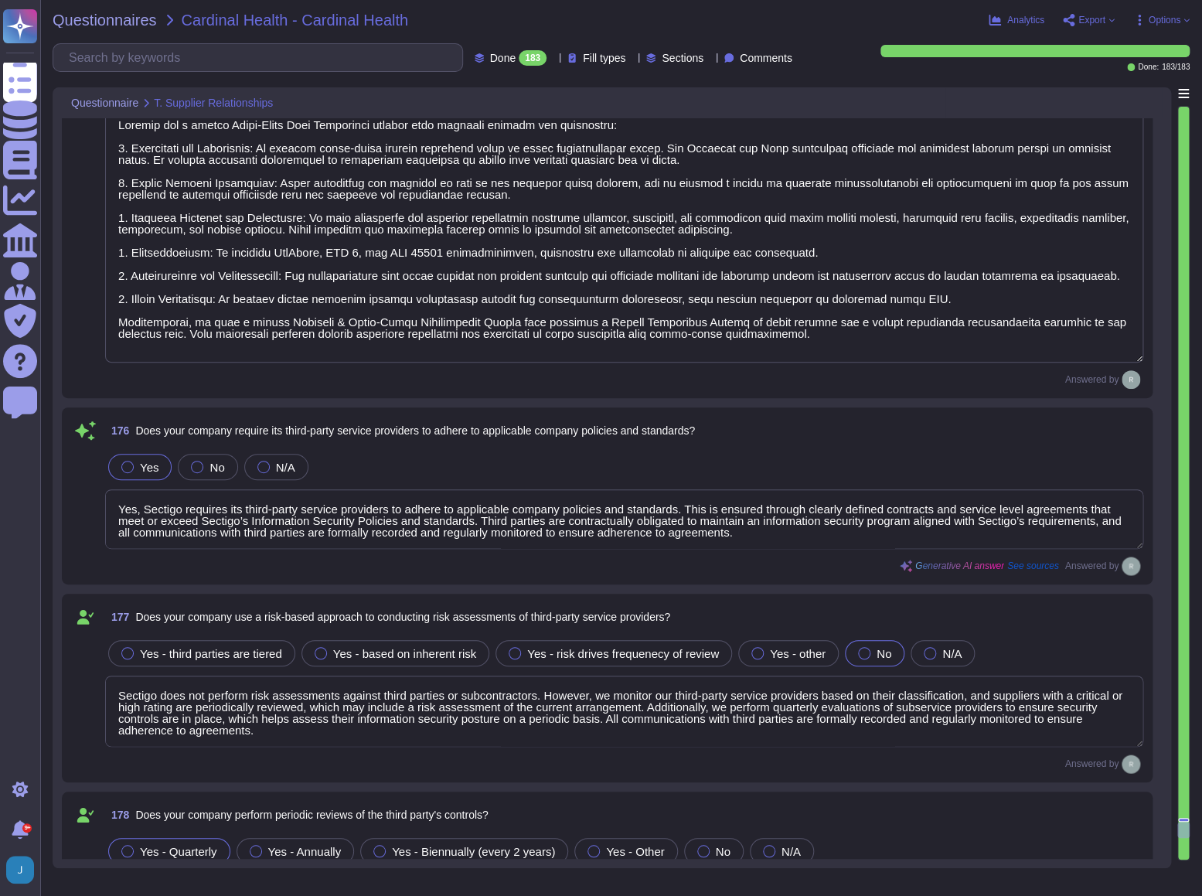
click at [170, 518] on textarea "Yes, Sectigo requires its third-party service providers to adhere to applicable…" at bounding box center [624, 519] width 1038 height 60
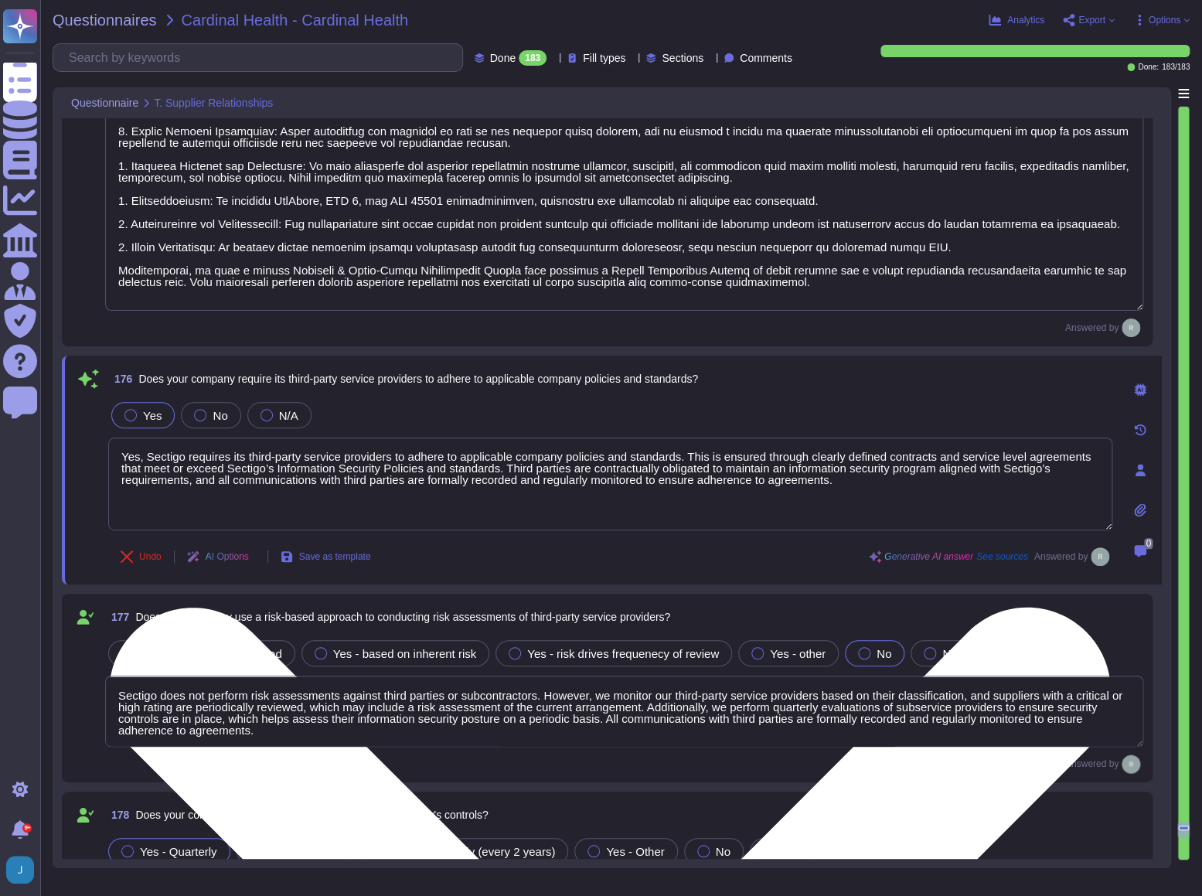
drag, startPoint x: 178, startPoint y: 455, endPoint x: 403, endPoint y: 465, distance: 225.9
click at [403, 465] on textarea "Yes, Sectigo requires its third-party service providers to adhere to applicable…" at bounding box center [610, 483] width 1004 height 93
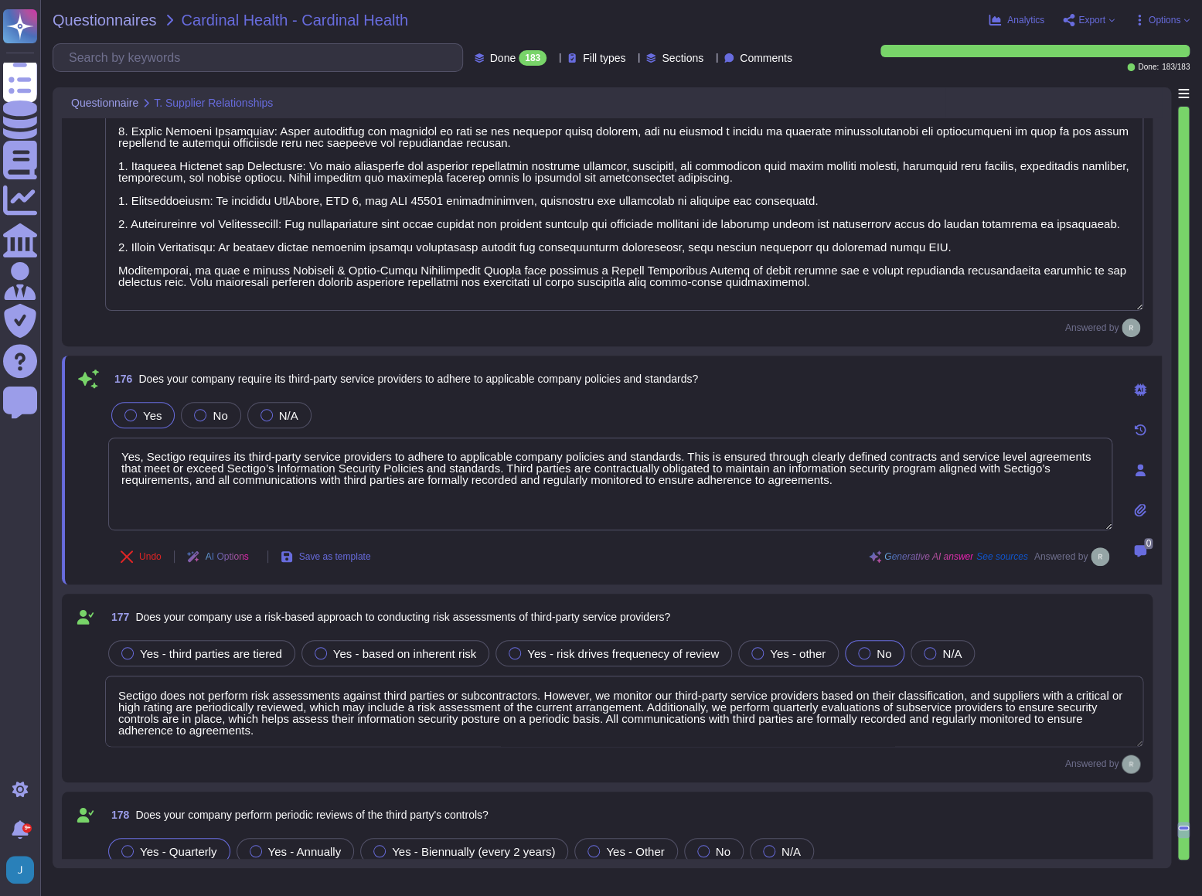
click at [150, 711] on textarea "Sectigo does not perform risk assessments against third parties or subcontracto…" at bounding box center [624, 710] width 1038 height 71
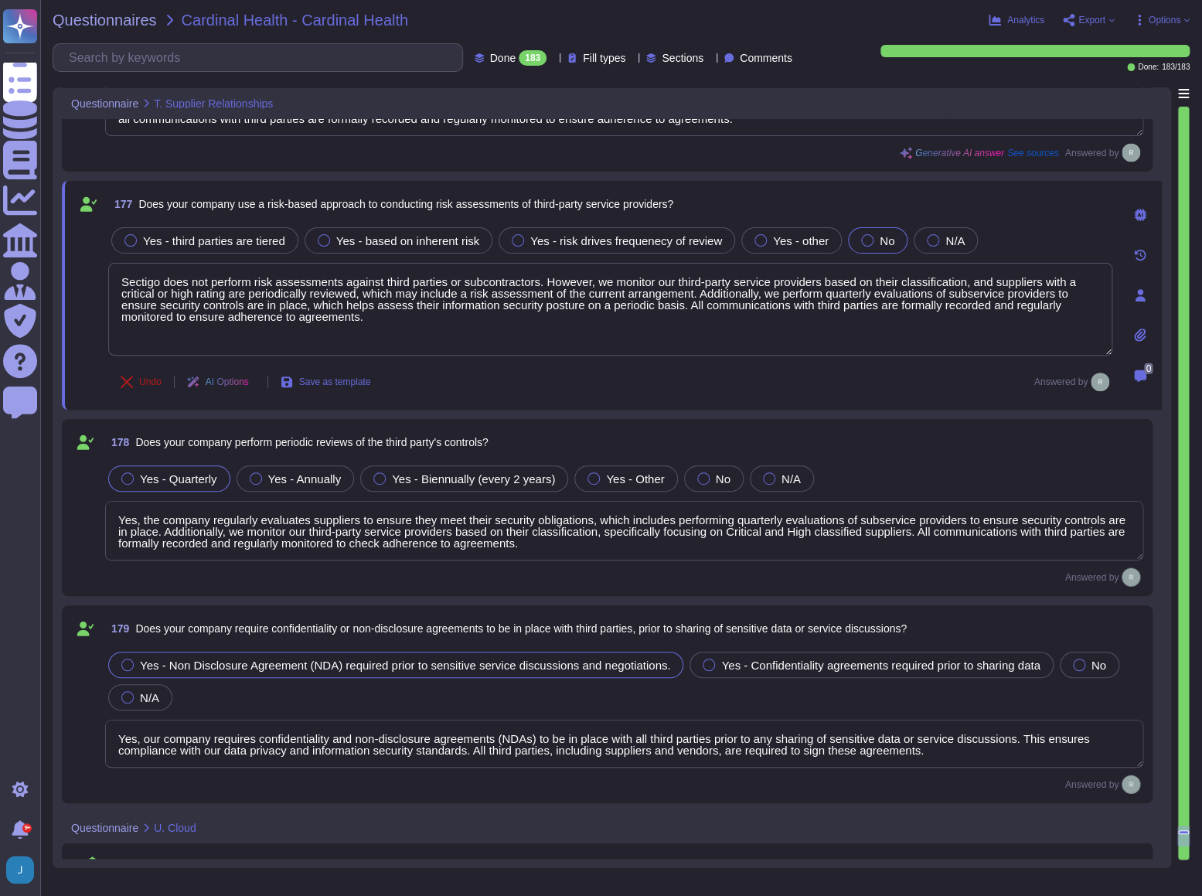
type textarea "Yes, our company segments data and separates the activities of multiple clients…"
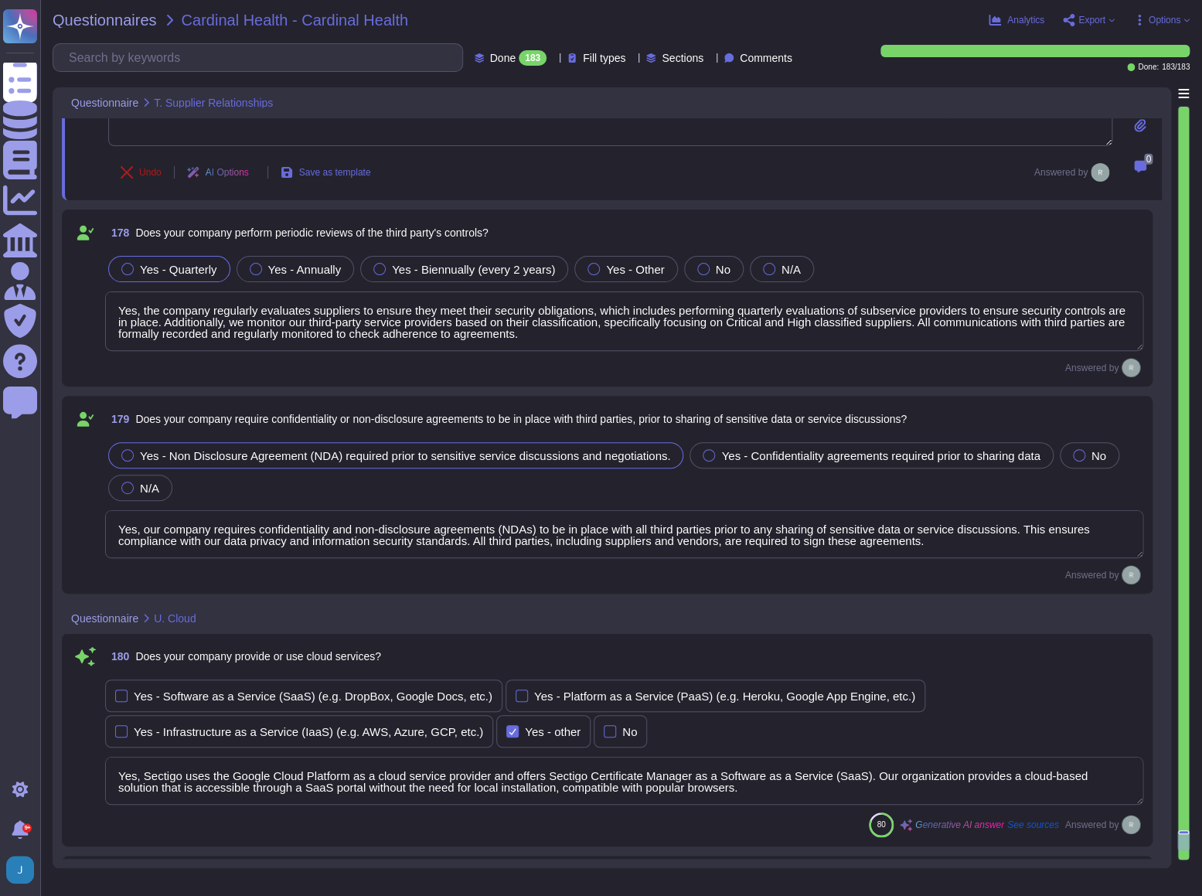
type textarea "The Chief Compliance Officer reviews submissions prior to their submission. Cha…"
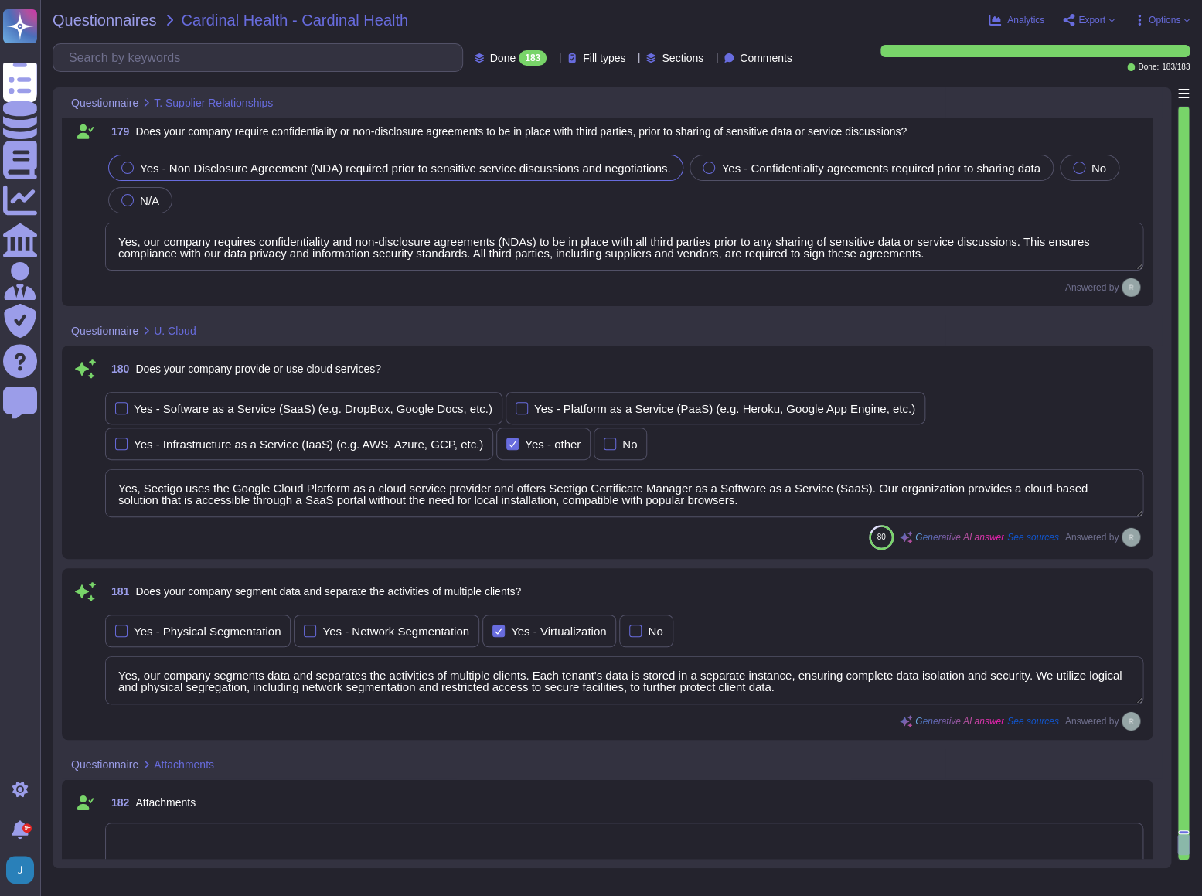
scroll to position [57382, 0]
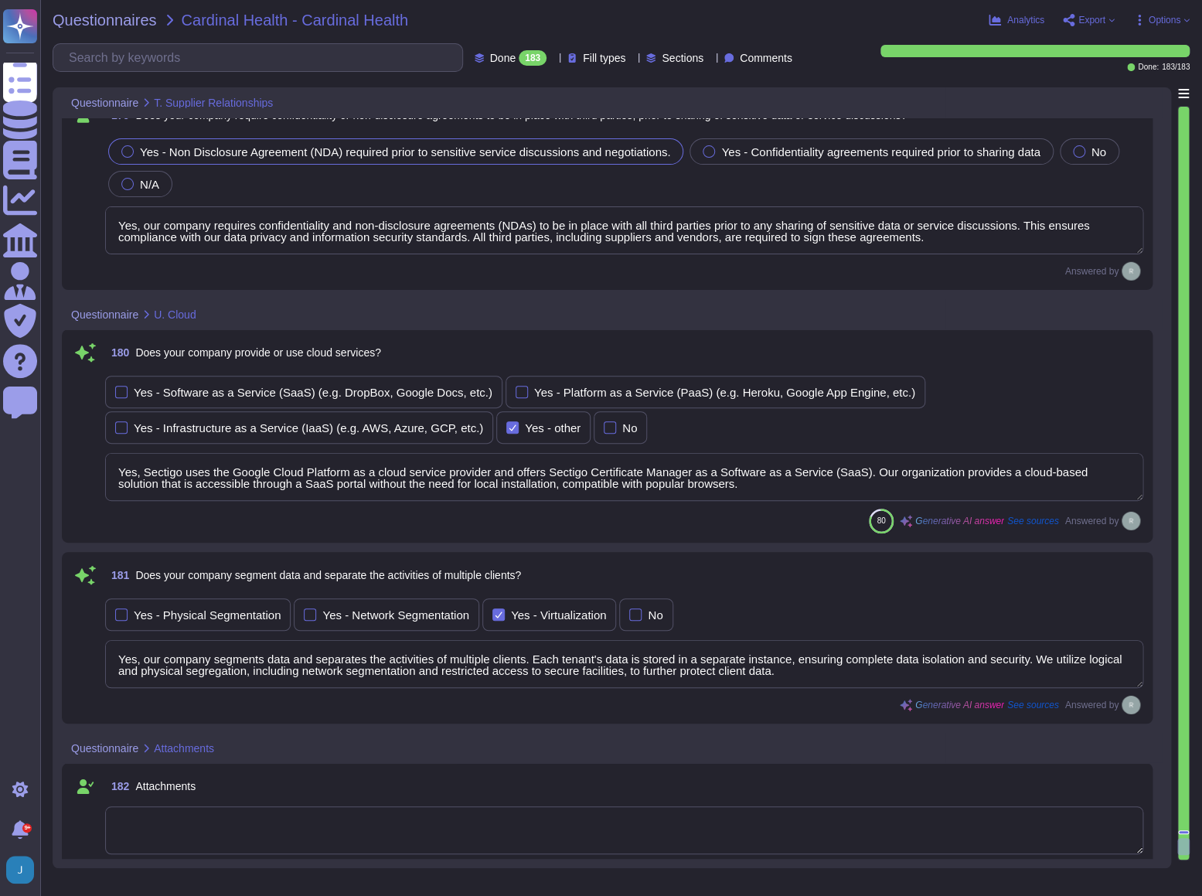
click at [172, 472] on textarea "Yes, Sectigo uses the Google Cloud Platform as a cloud service provider and off…" at bounding box center [624, 477] width 1038 height 48
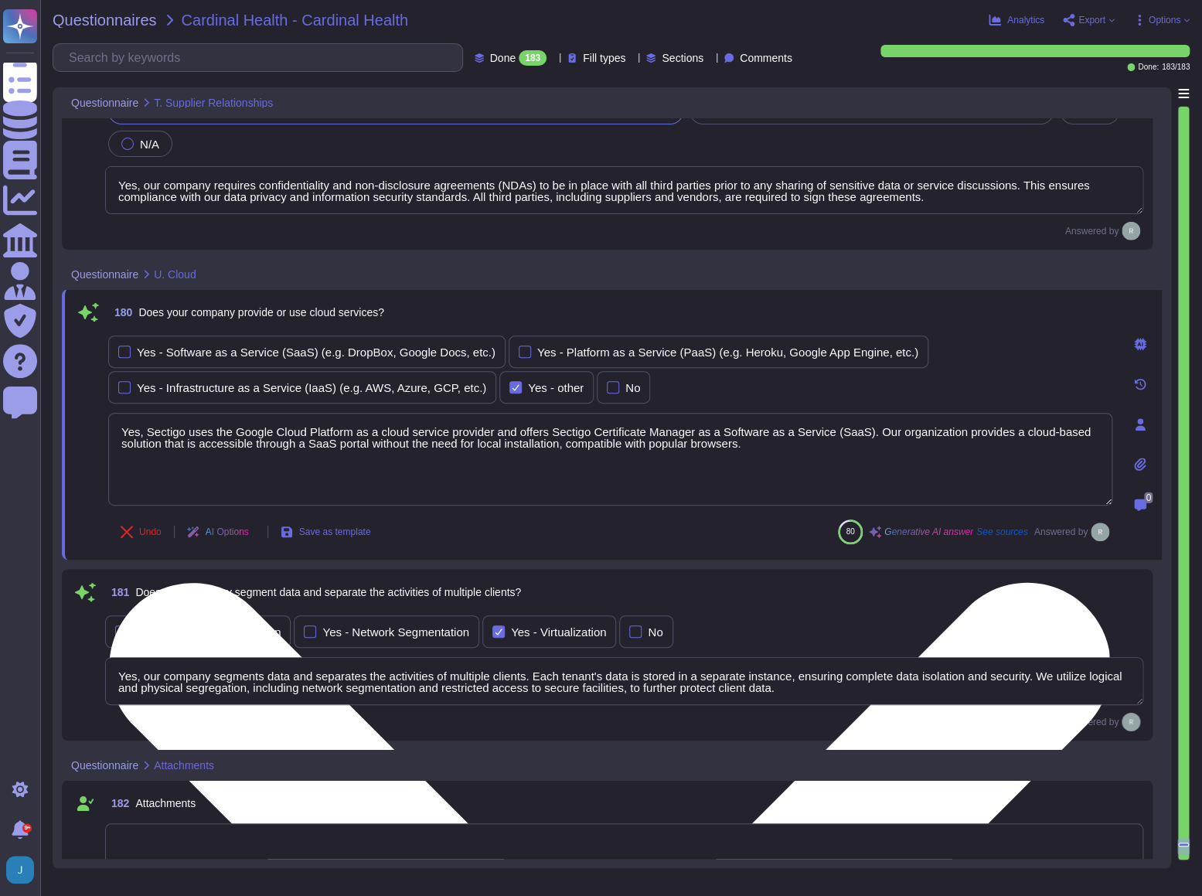
click at [172, 472] on textarea "Yes, Sectigo uses the Google Cloud Platform as a cloud service provider and off…" at bounding box center [610, 459] width 1004 height 93
click at [145, 435] on textarea "Yes, Sectigo uses the Google Cloud Platform as a cloud service provider and off…" at bounding box center [610, 459] width 1004 height 93
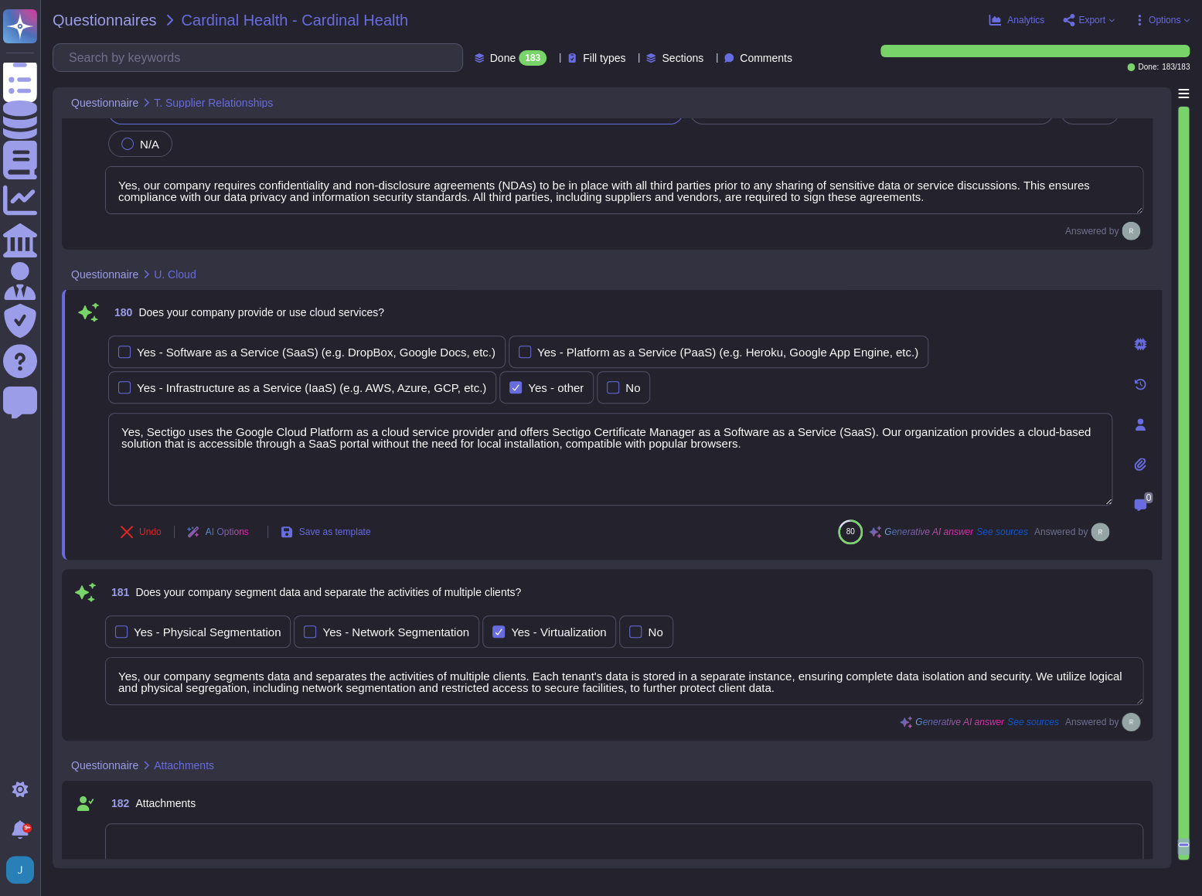
click at [325, 325] on div "180 Does your company provide or use cloud services? Yes - Software as a Servic…" at bounding box center [593, 424] width 1038 height 252
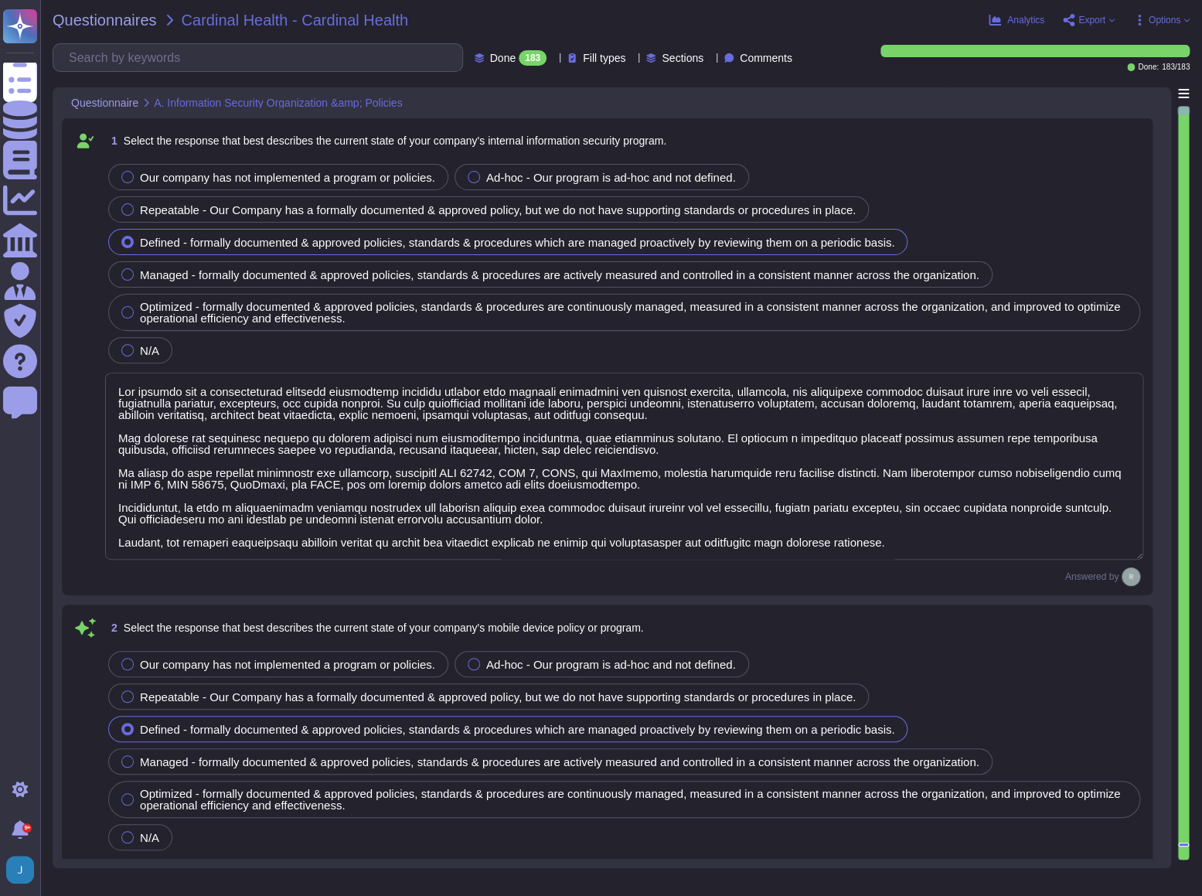
type textarea "Our company has a comprehensive internal information security program that incl…"
type textarea "Our company's mobile device policy includes several key components to ensure se…"
type textarea "Yes, our organization has implemented and documented a comprehensive informatio…"
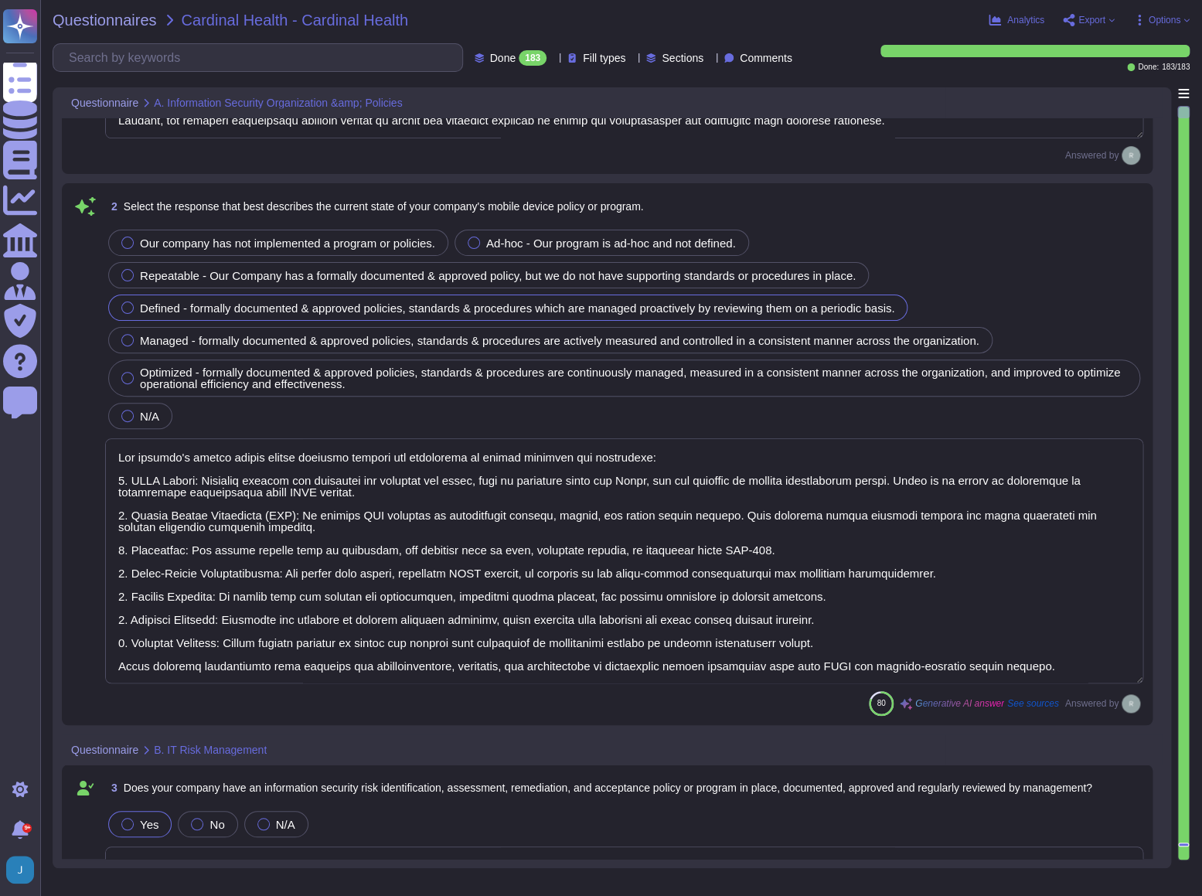
type textarea "Yes, Sectigo has established comprehensive procedures to ensure compliance with…"
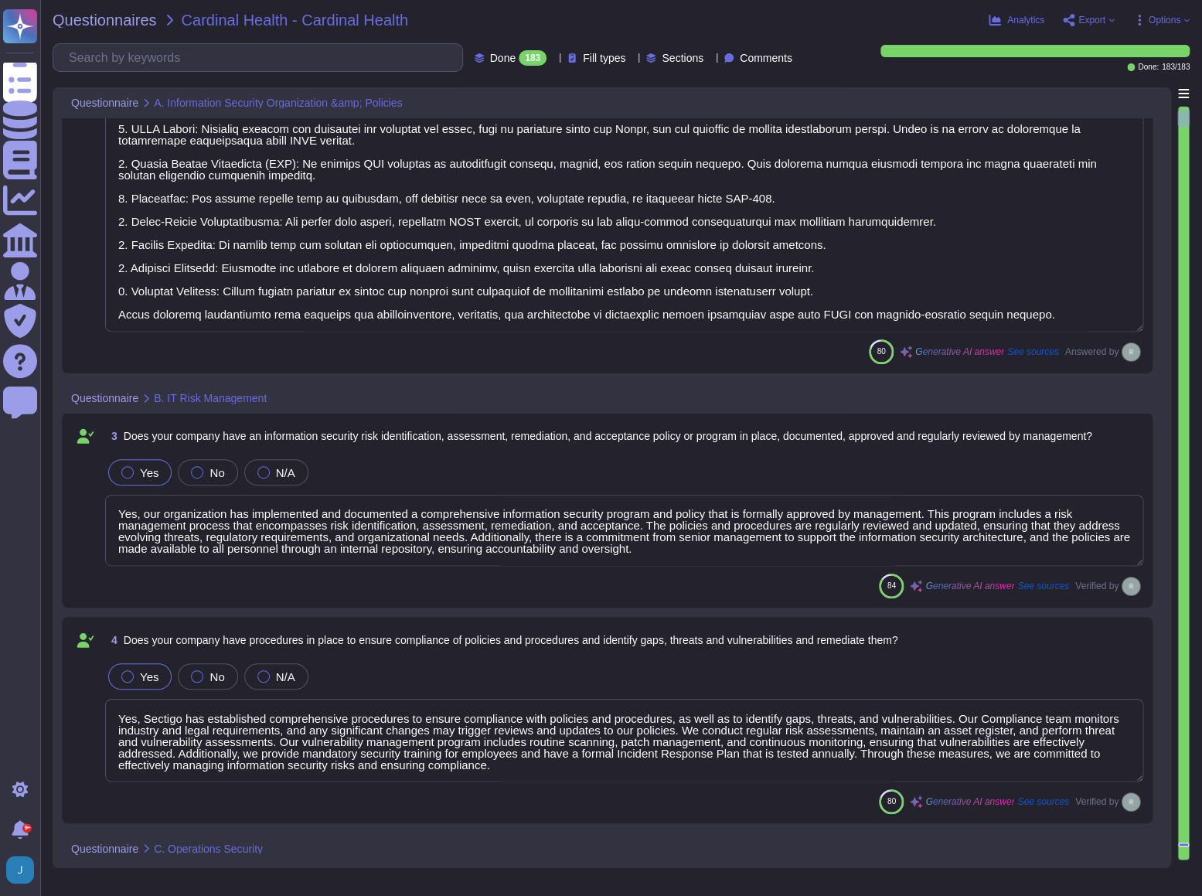
type textarea "Yes, we have a dedicated information security team composed of qualified IT sec…"
type textarea "Sectigo implements a comprehensive malware detection, containment, and resoluti…"
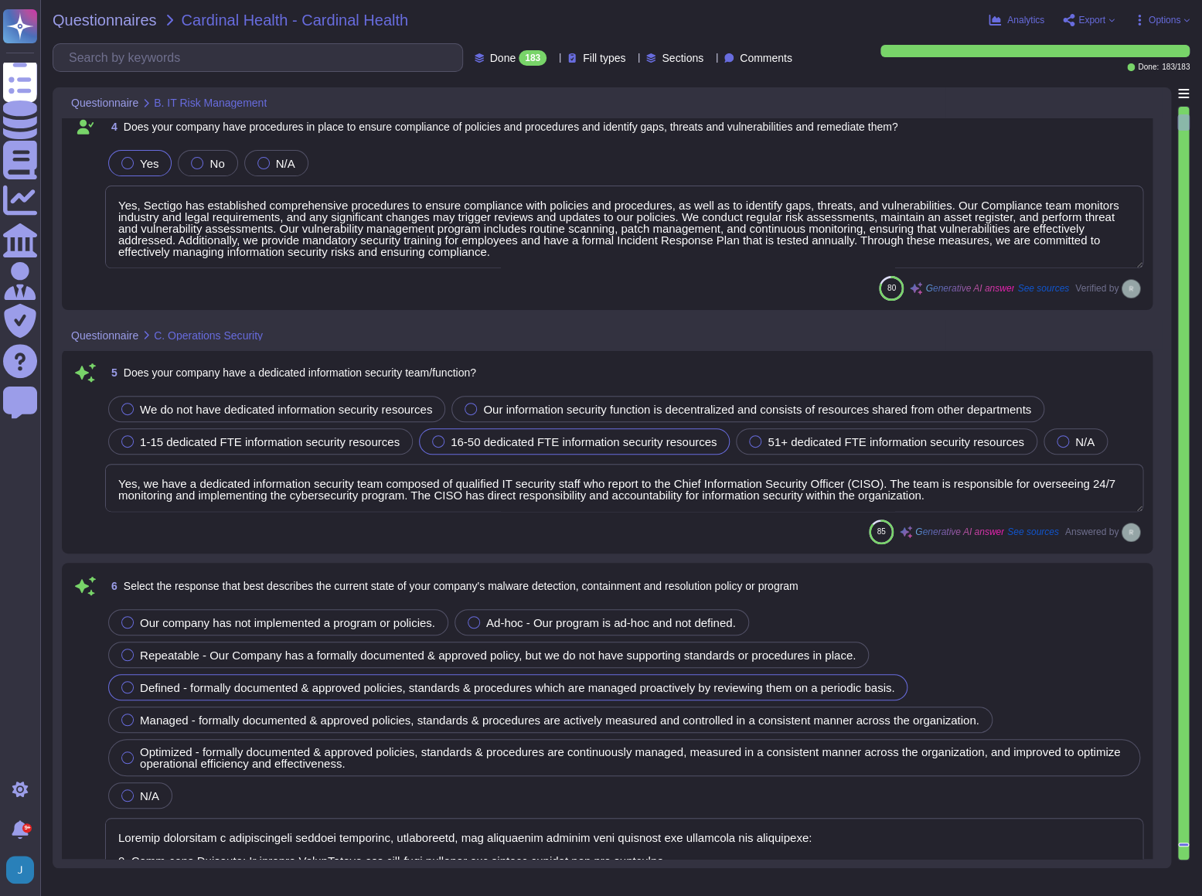
type textarea "Yes, installation of malware protection must be installed on network hosts to r…"
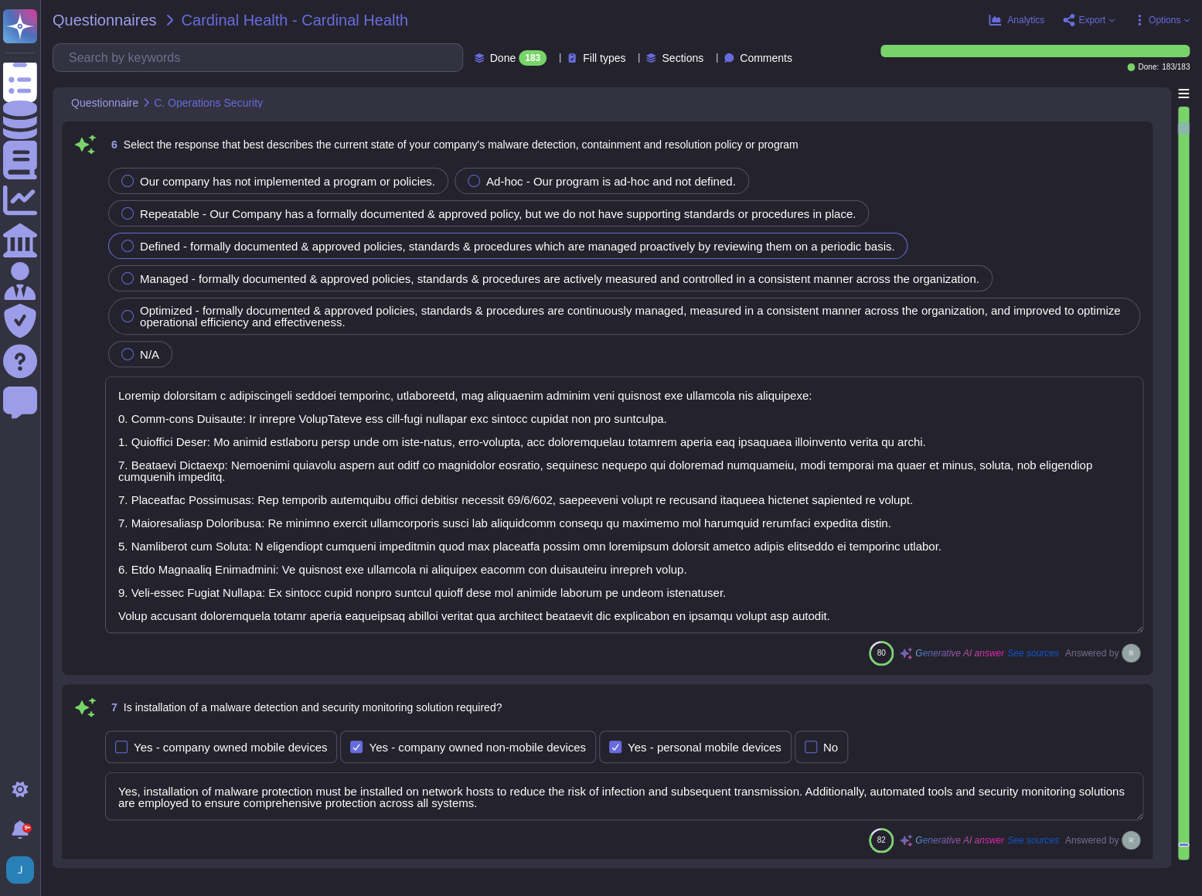
type textarea "Yes, our company updates signatures for anti-malware solutions regularly. The a…"
type textarea "Yes, Sectigo enforces security baselines through established system hardening s…"
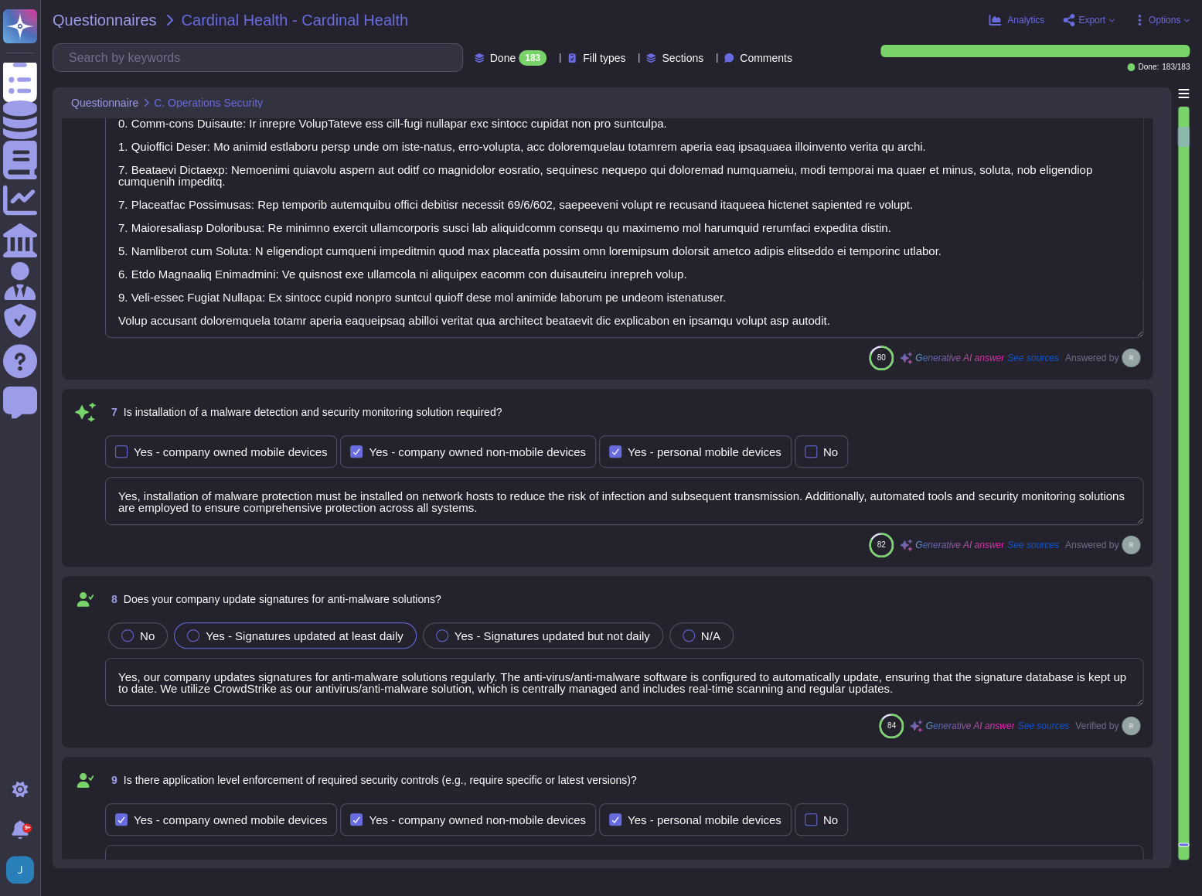
type textarea "Yes, all devices must be registered and authorized to access the corporate netw…"
type textarea "Yes, our company prohibits the use of unauthorized or unsupported hardware and …"
type textarea "Yes, our company has technical controls in place to restrict the installation o…"
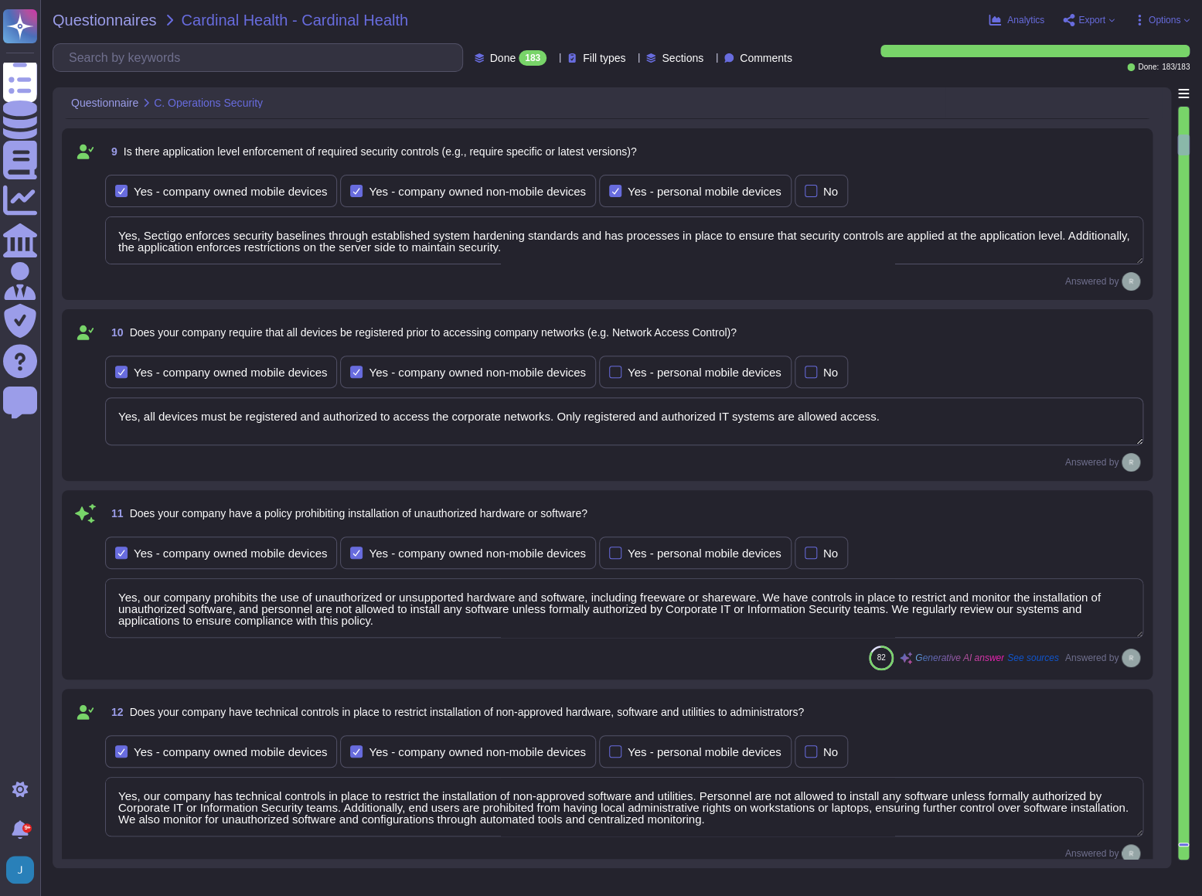
type textarea "Yes, our company has implemented several technical controls to prevent users fr…"
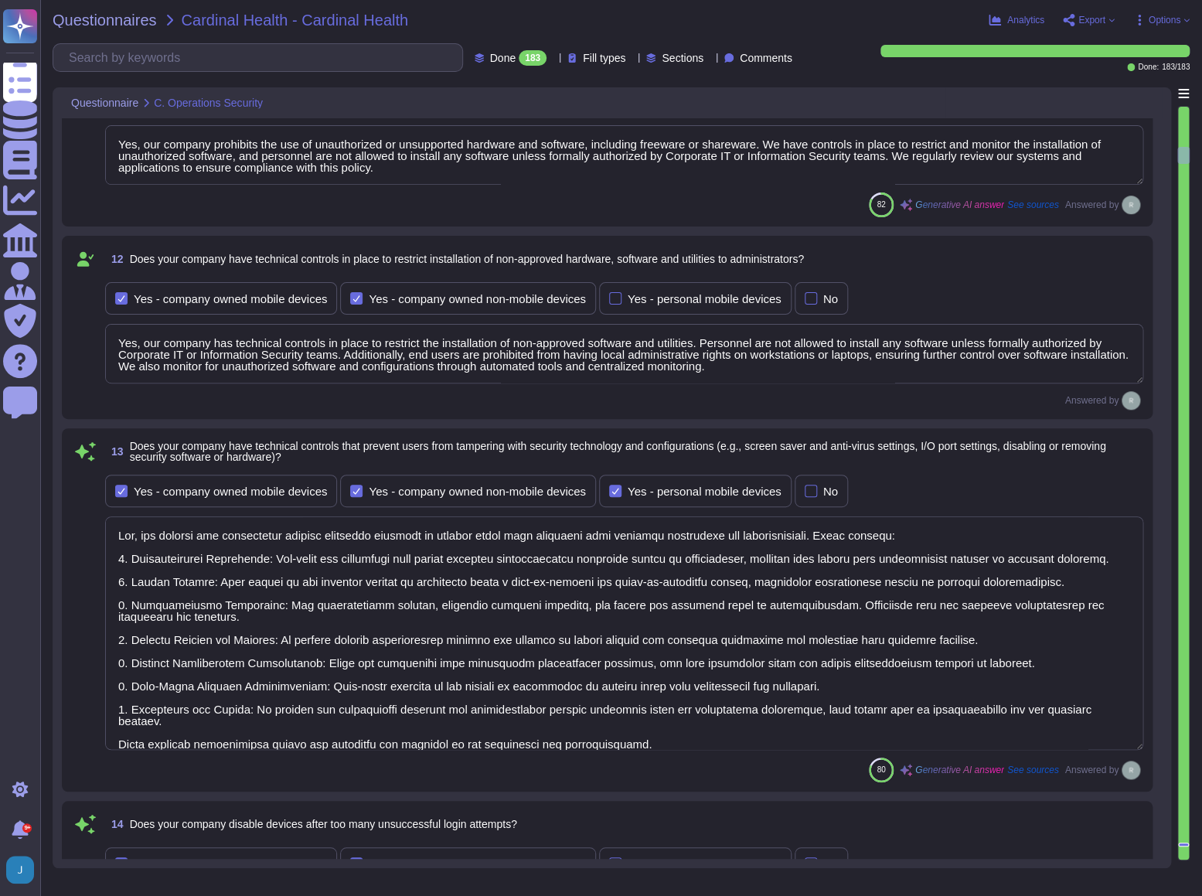
type textarea "Yes, devices are locked down after a maximum of 5 failed login attempts, and th…"
type textarea "Yes, all incoming and outgoing email attachments are scanned for malicious cont…"
type textarea "Yes, our company performs vulnerability scans of information systems that suppo…"
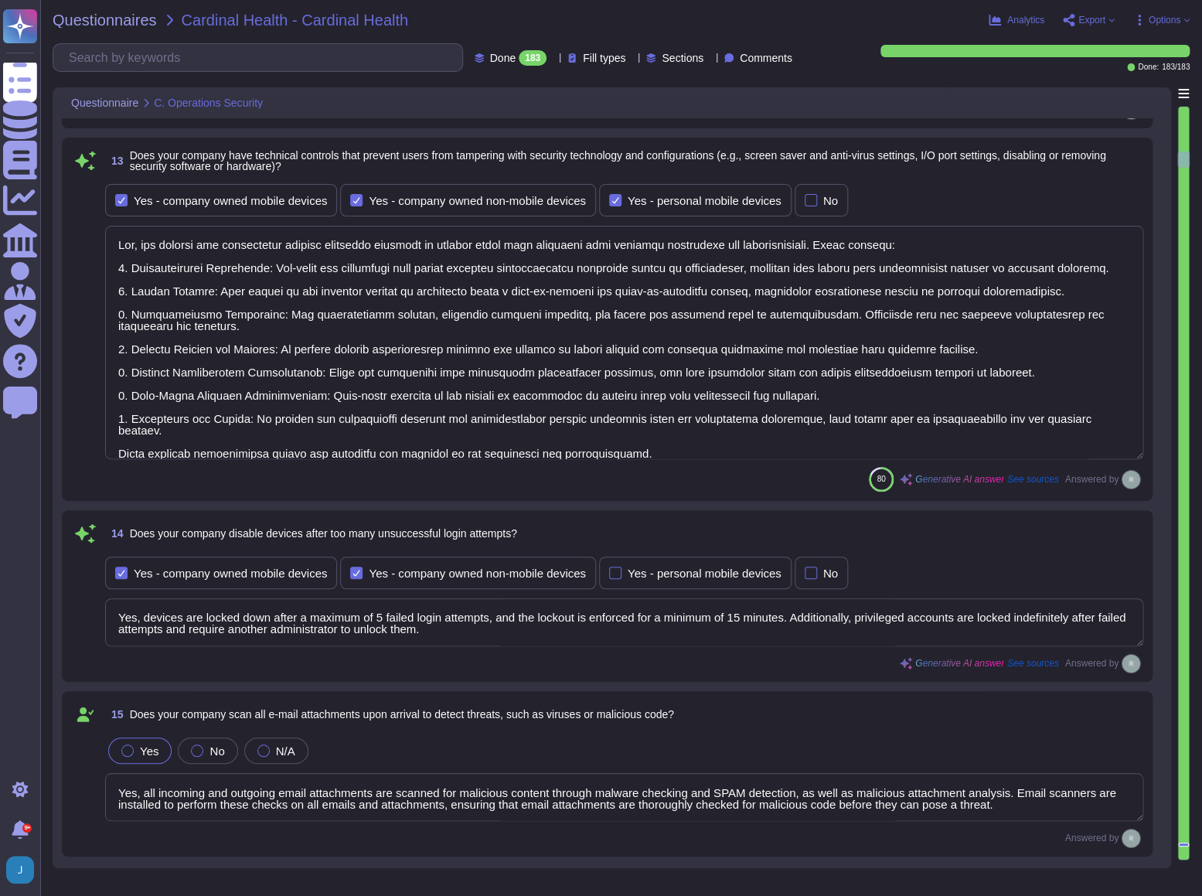
type textarea "Yes, we conduct routine penetration tests of information systems that support o…"
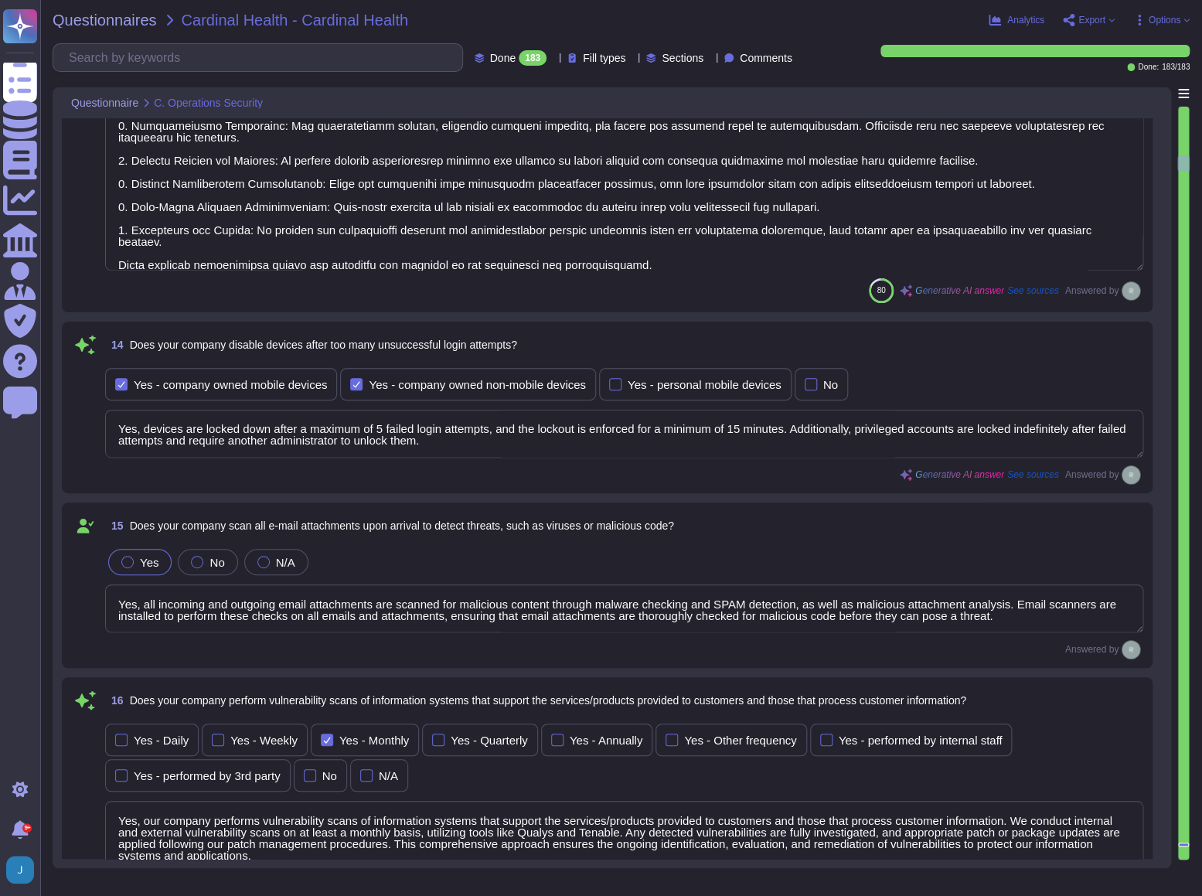
type textarea "No, we do not permit customers to perform their own audits. However, we can sup…"
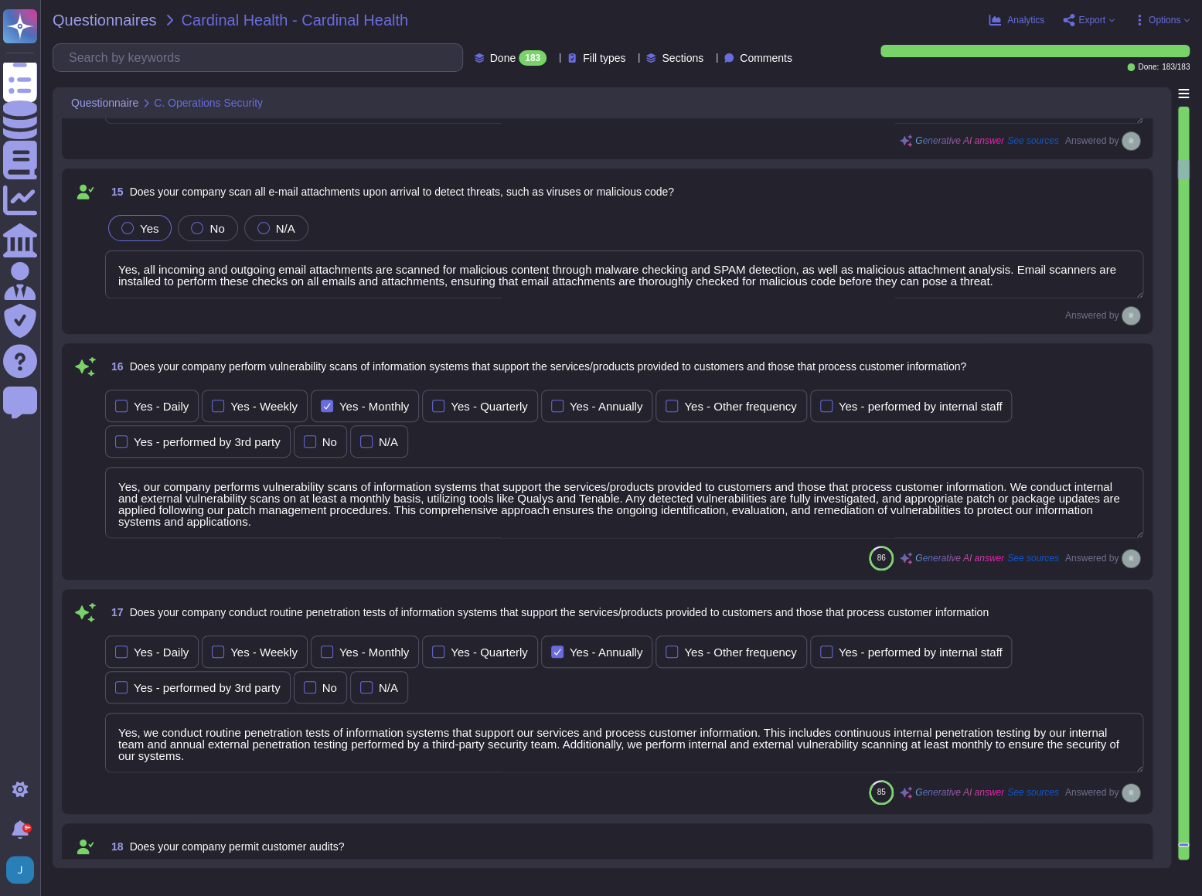
type textarea "Yes, we conduct routine security code reviews on applications we develop or own…"
type textarea "Yes, Sectigo follows industry standards, including the OWASP Top 10, to mitigat…"
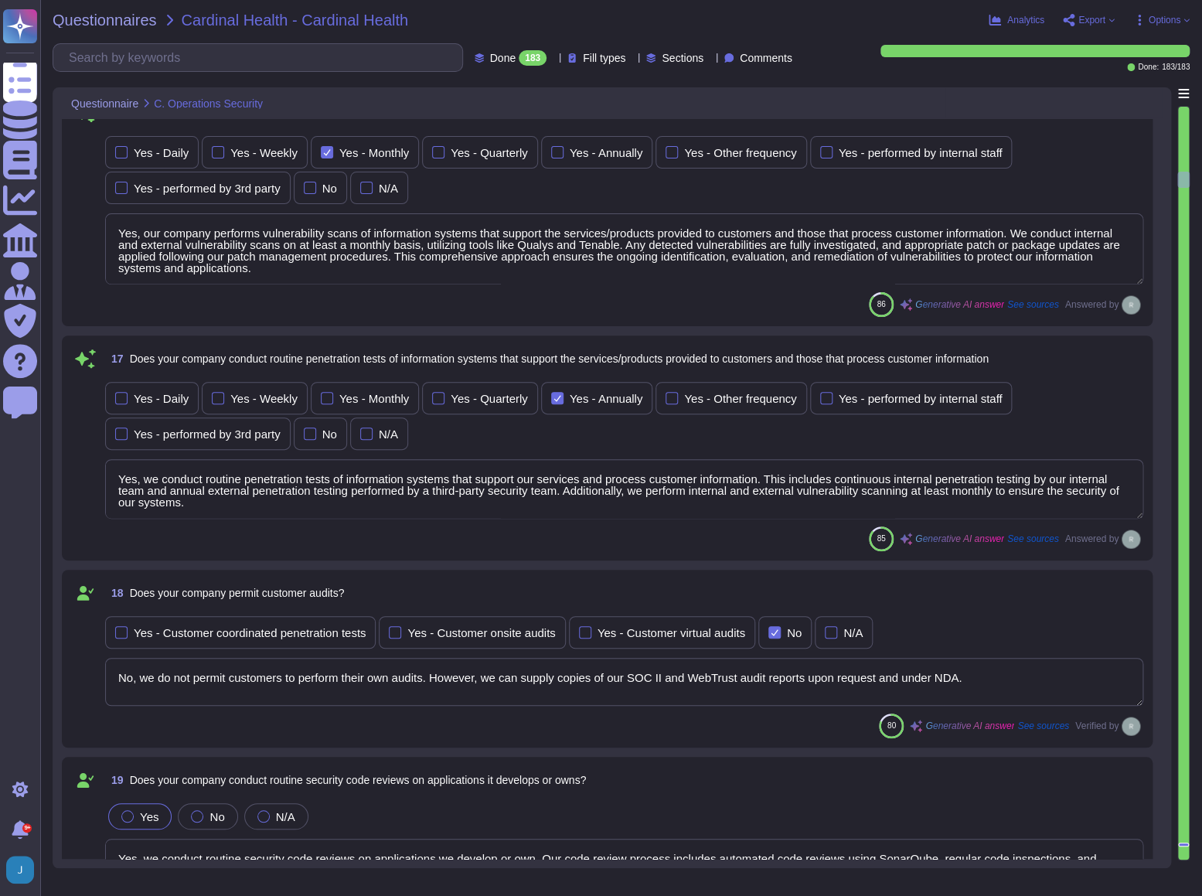
type textarea "Yes, our company tracks and appropriately remediates findings from vulnerabilit…"
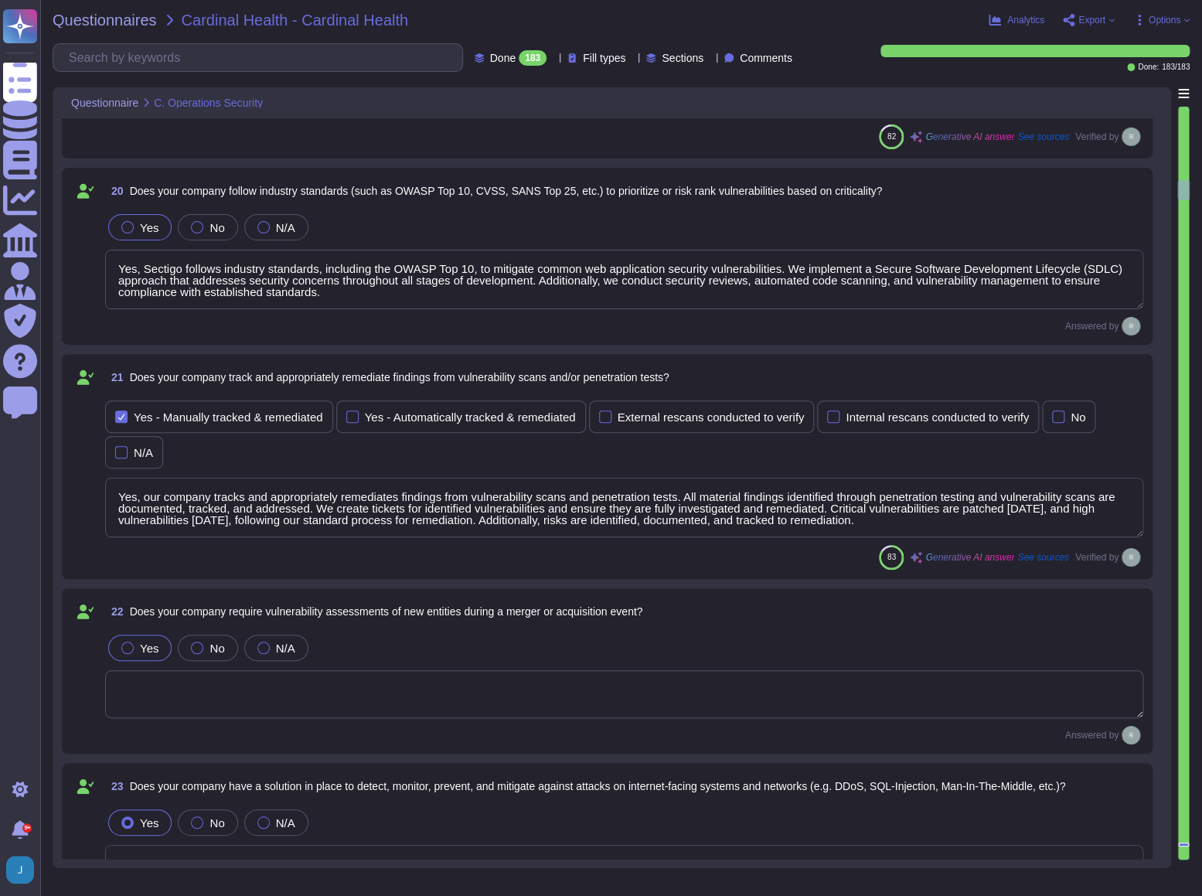
type textarea "Yes, our company has a solution in place to detect, monitor, prevent, and mitig…"
type textarea "Yes, our company conducts quarterly scans to identify unauthorized wireless acc…"
type textarea "Our company has a documented records retention policy and retention schedule th…"
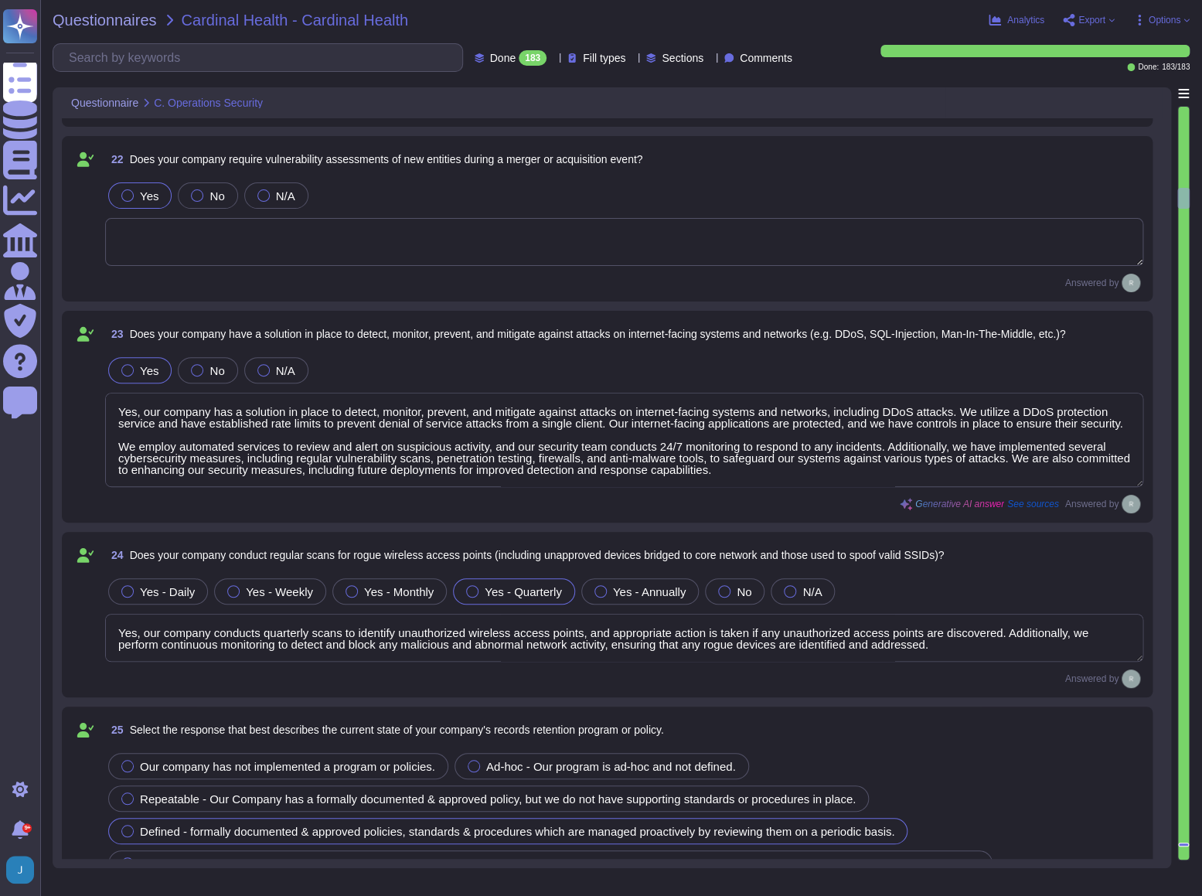
type textarea "Customer data records retention periods are not fixed and will vary based on se…"
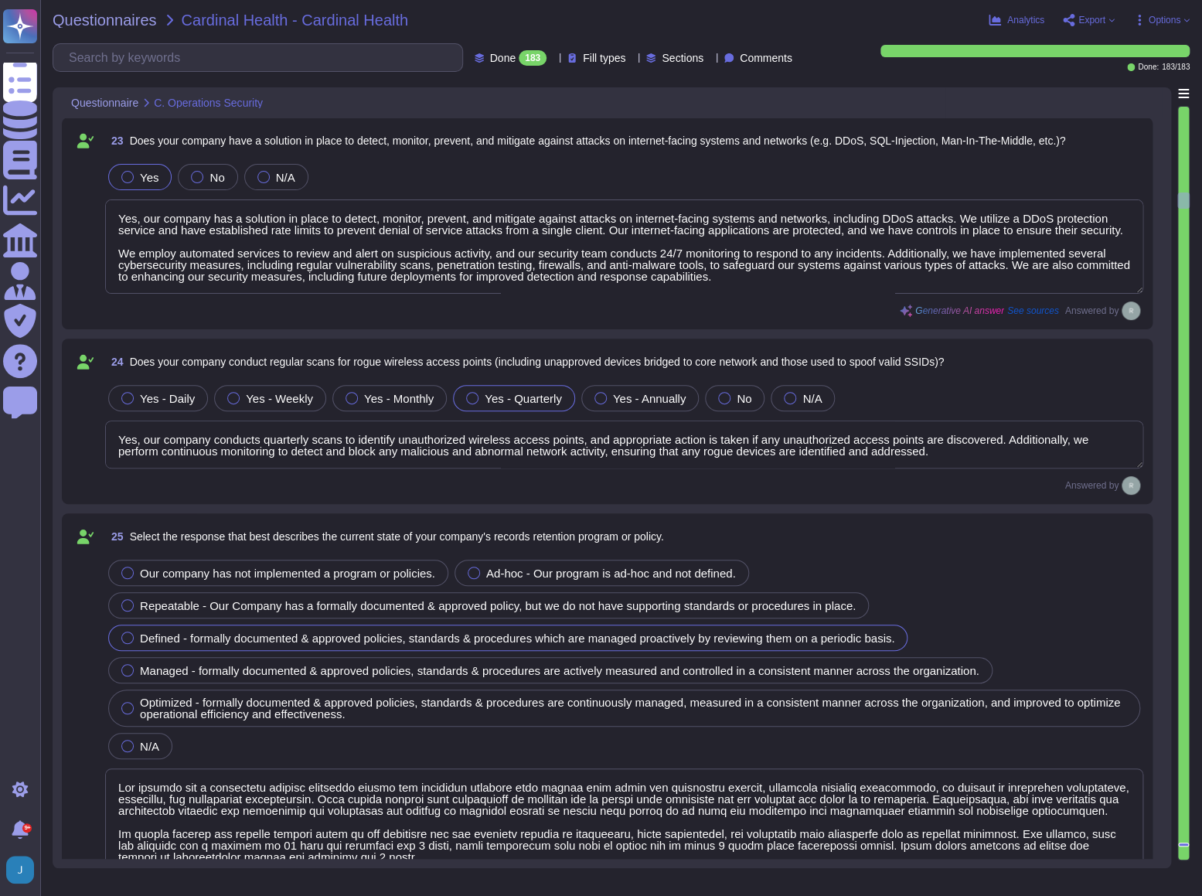
type textarea "- Account Lockout: Accounts are locked after a maximum of 5 failed login attemp…"
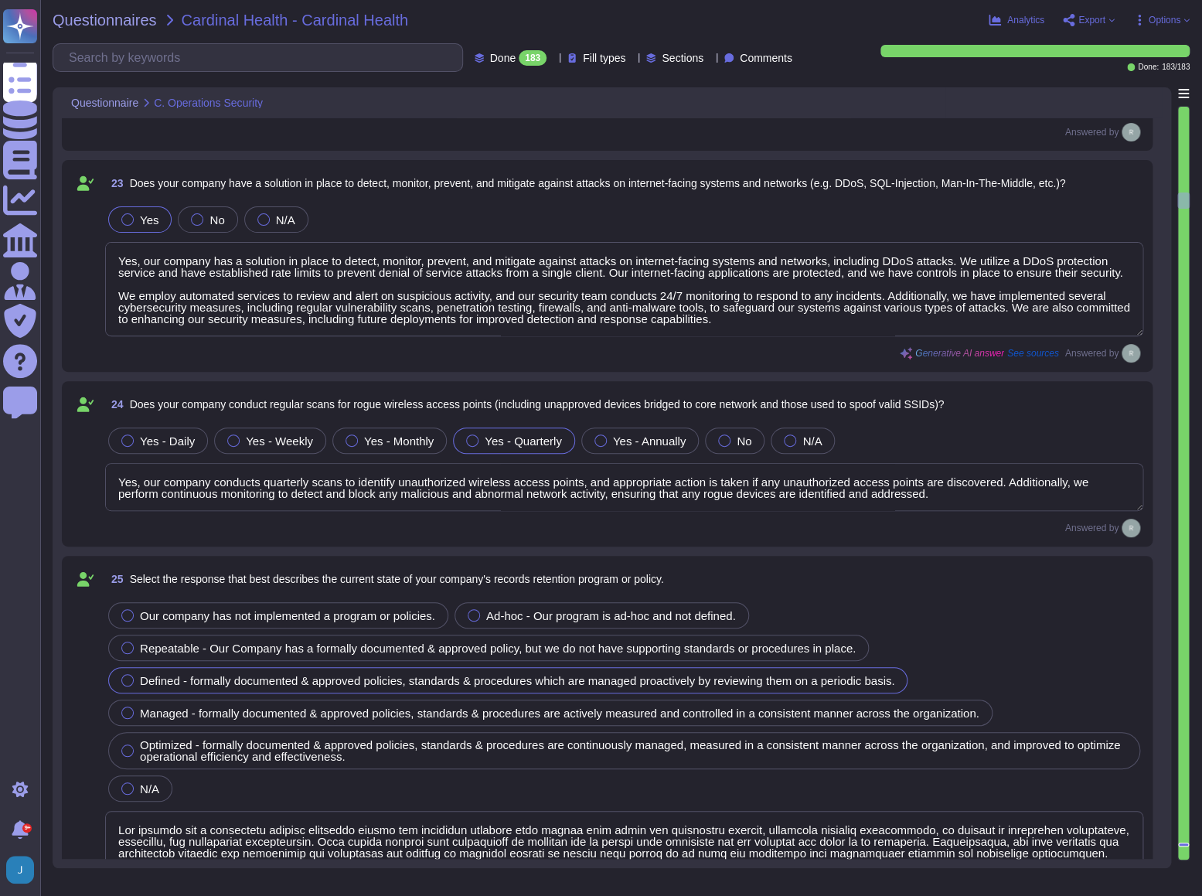
scroll to position [1, 0]
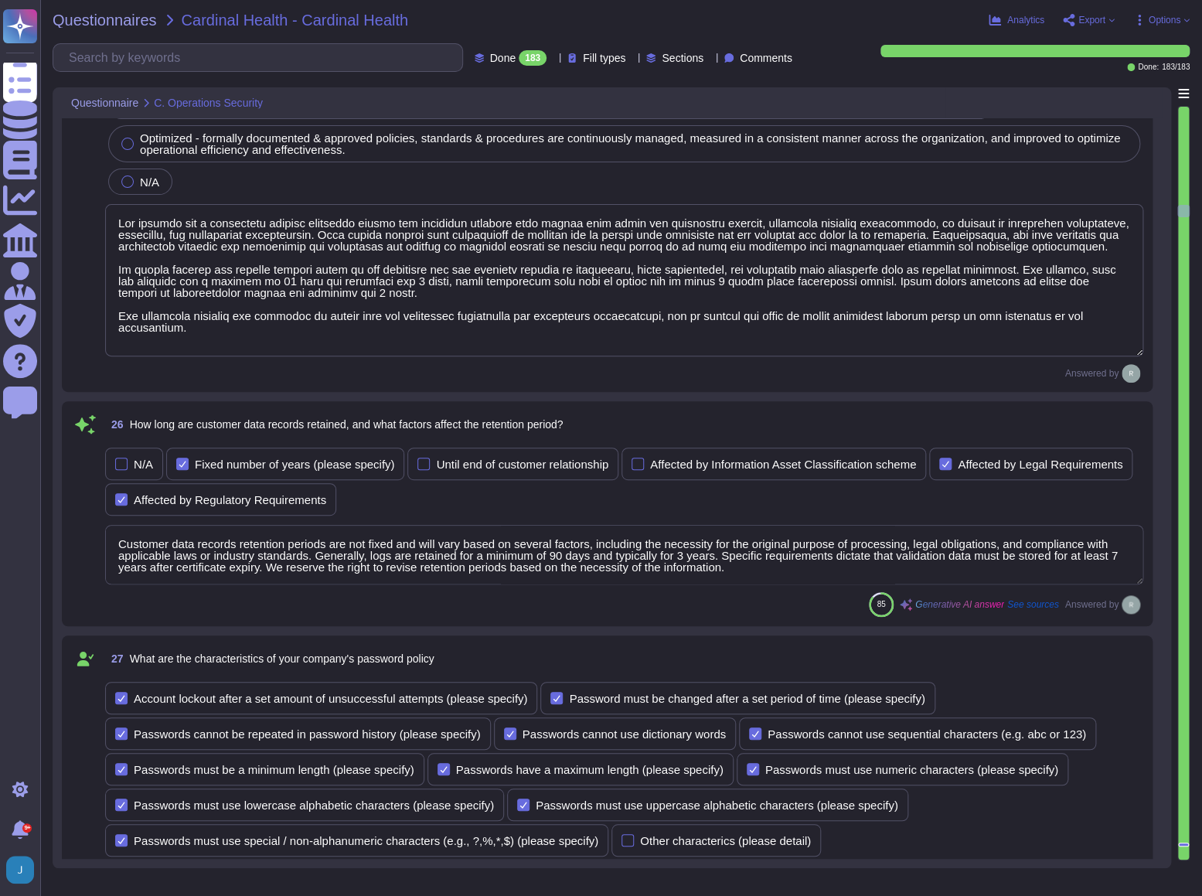
type textarea "Yes, the company configures user accounts so that first-time user account passw…"
type textarea "Yes, users must change their password immediately if they suspect it has been c…"
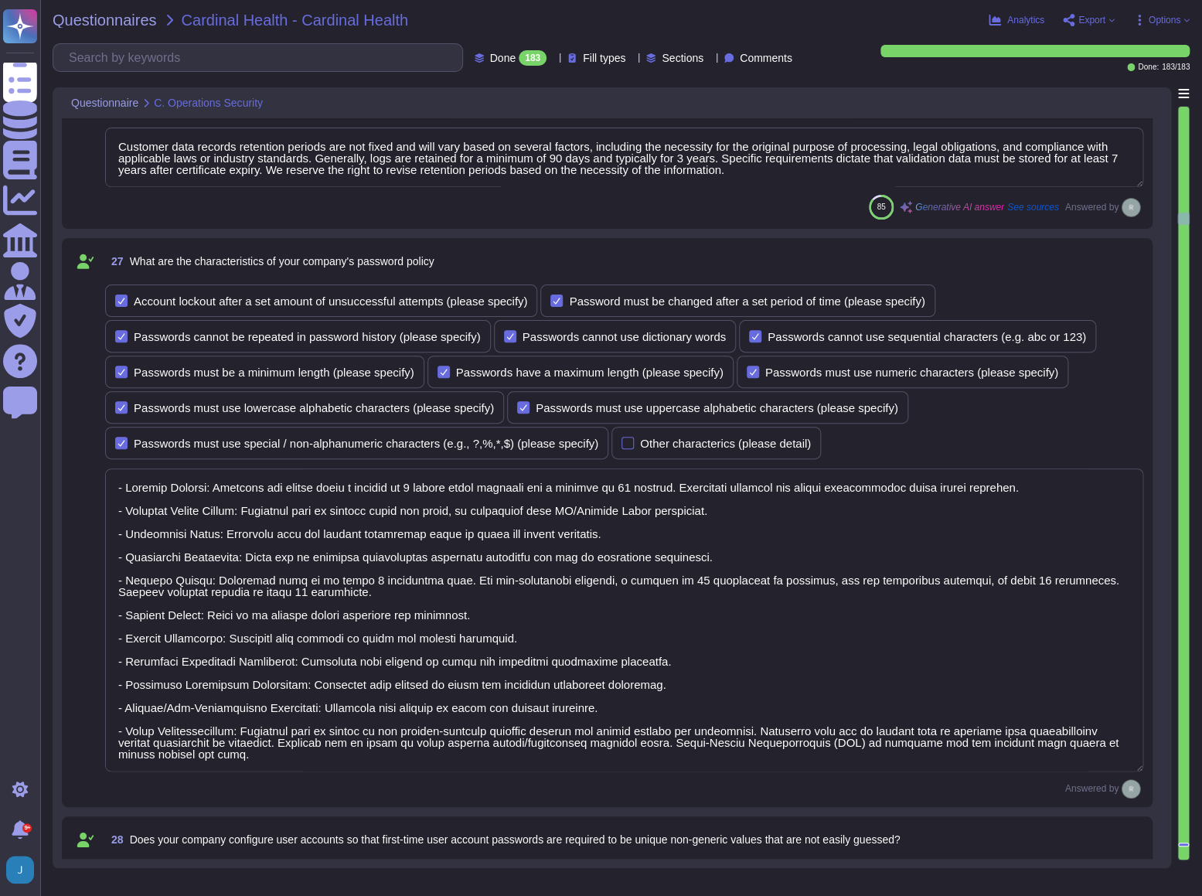
type textarea "Yes, our company verifies user identities prior to performing password resets. …"
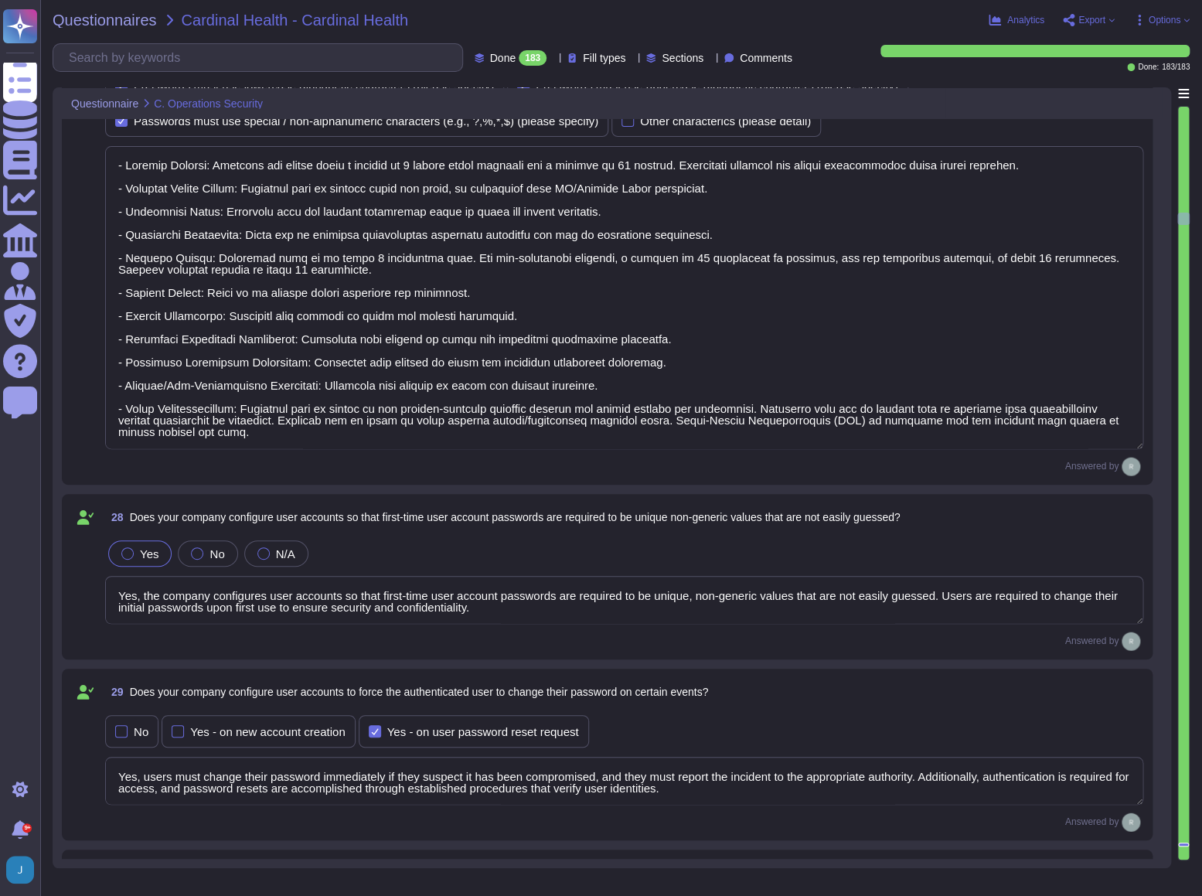
type textarea "Yes, our company manages the electronic communication of passwords through emai…"
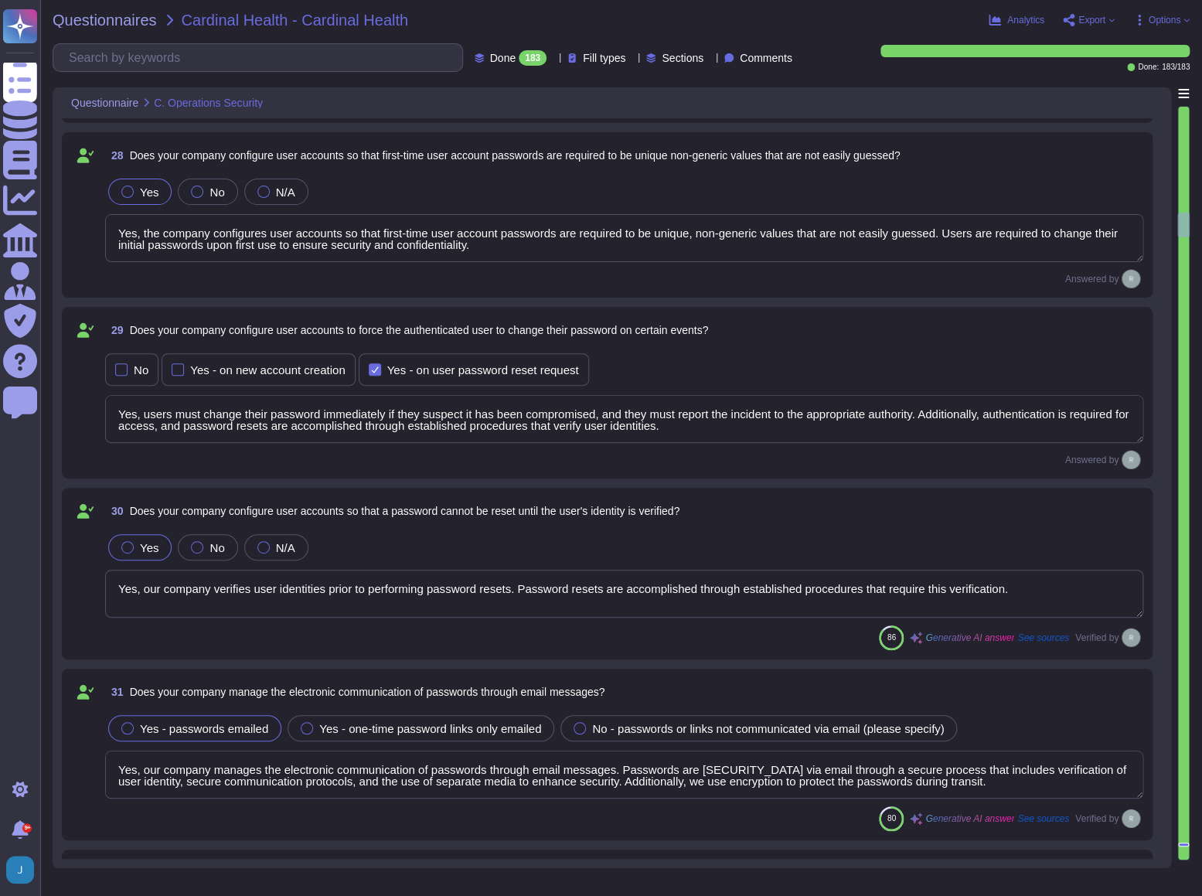
type textarea "Yes, our organization requires that passwords be masked when entered during the…"
type textarea "Yes, our company encrypts authentication credentials at all times. Passwords ar…"
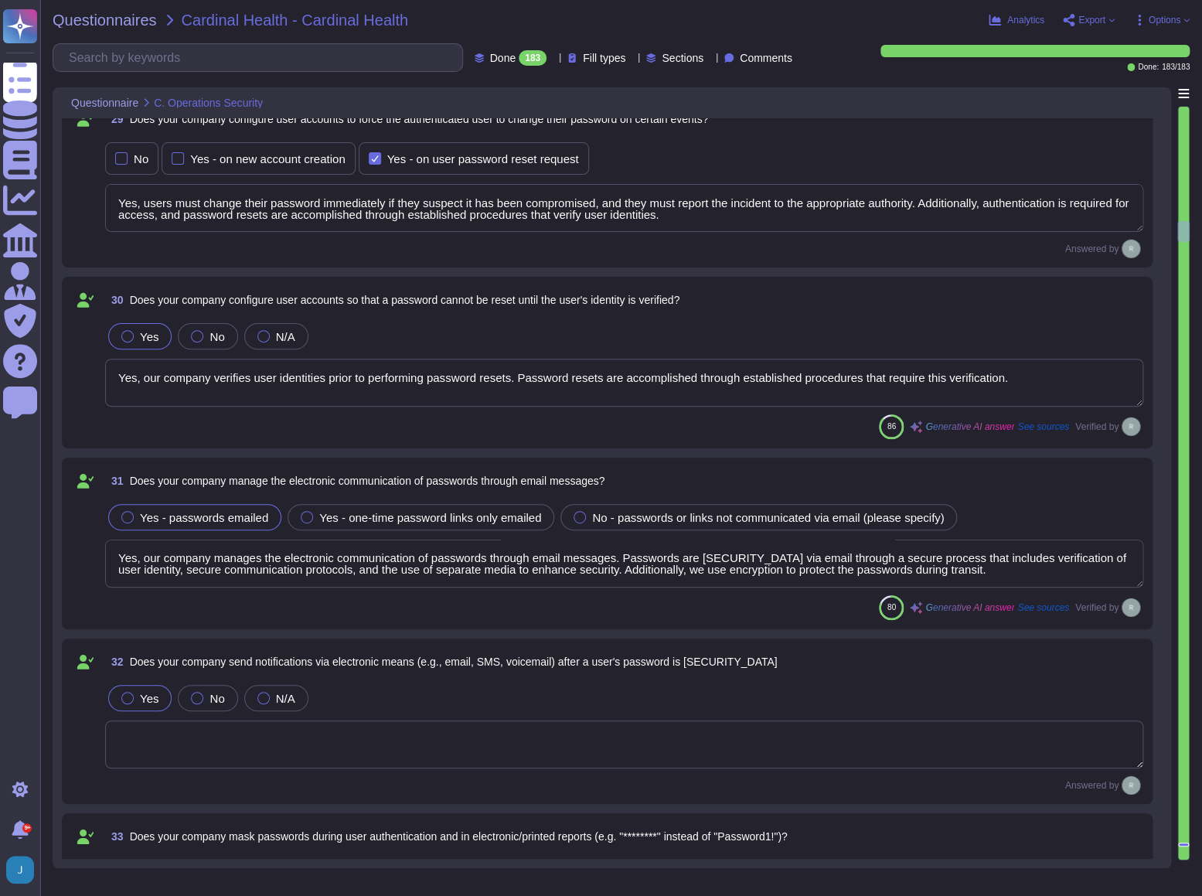
scroll to position [7517, 0]
type textarea "Yes, our company requires encrypted communications for all administrative acces…"
type textarea "Yes, our company requires multi-factor authentication (MFA) for access to our s…"
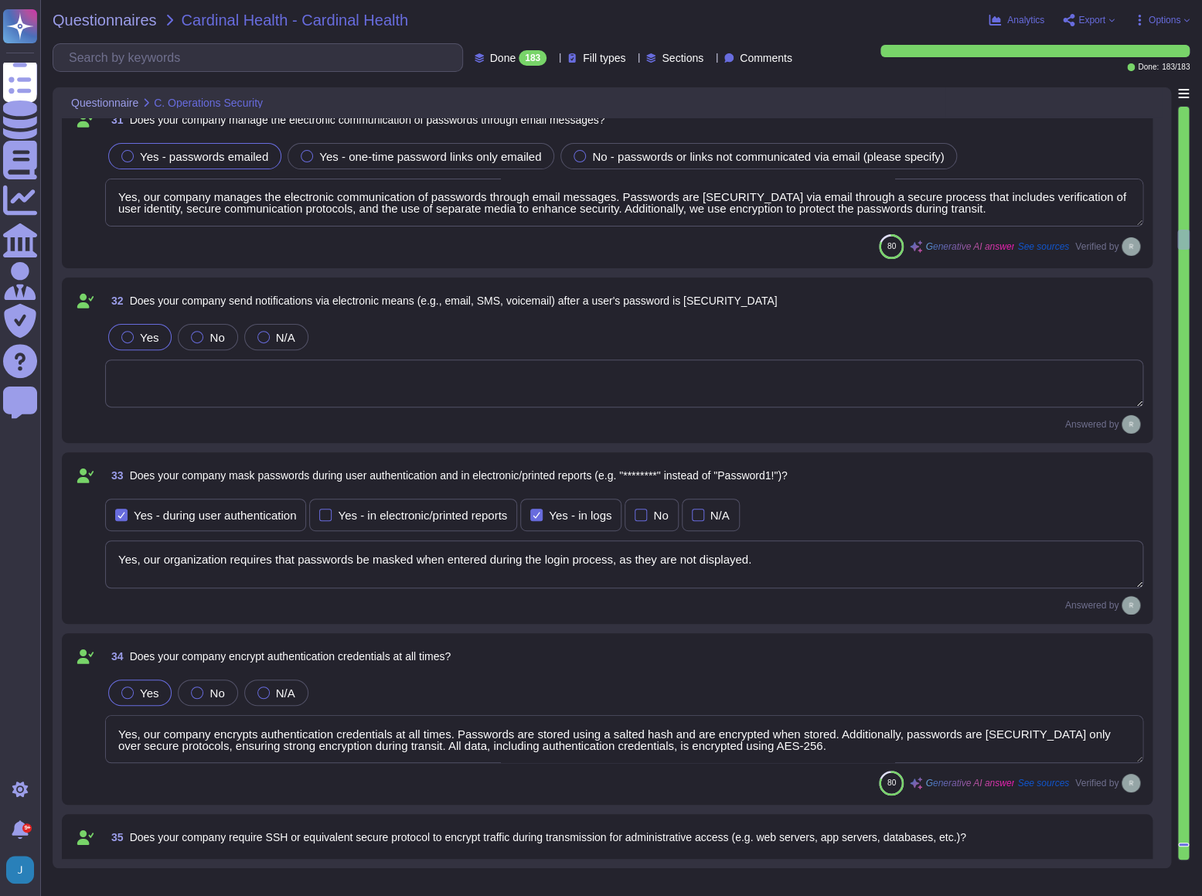
type textarea "Our service is deployed as a Software as a Service (SaaS), which means it is ho…"
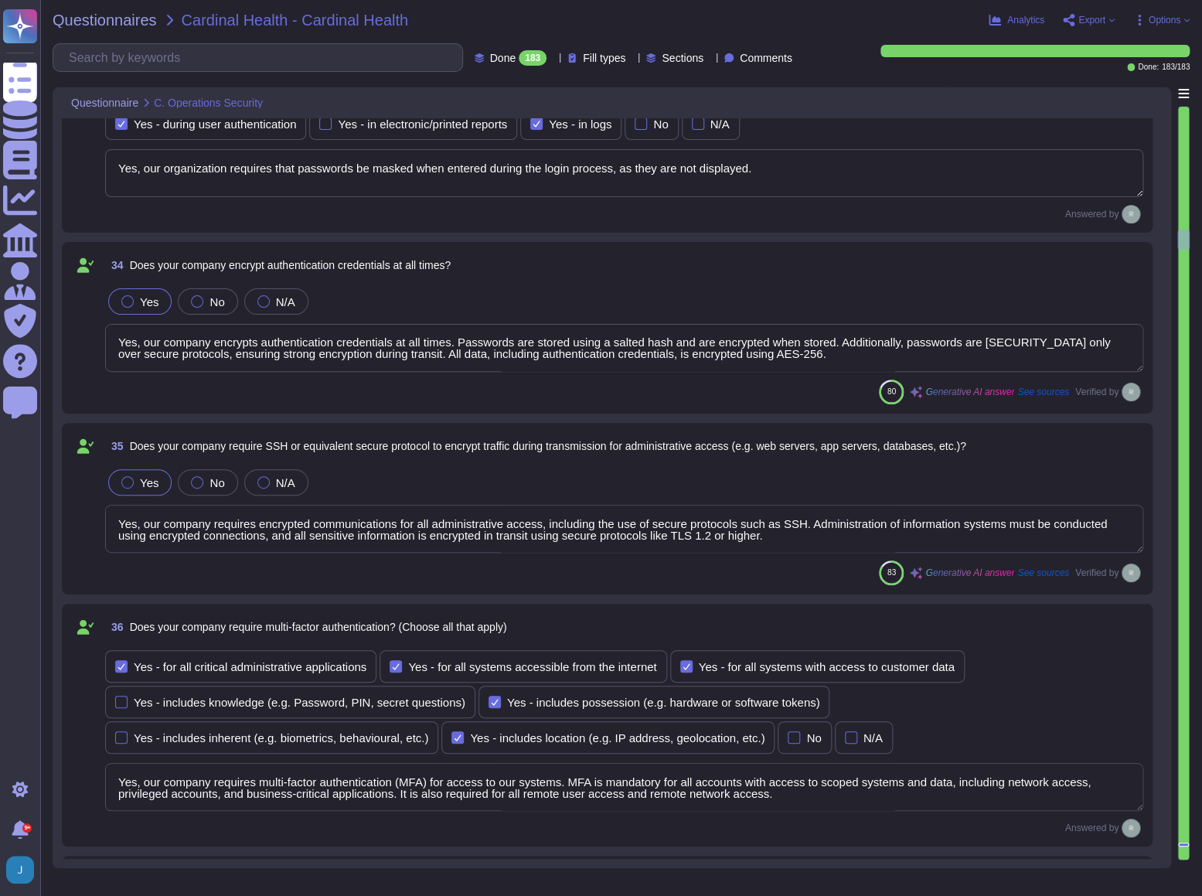
scroll to position [7938, 0]
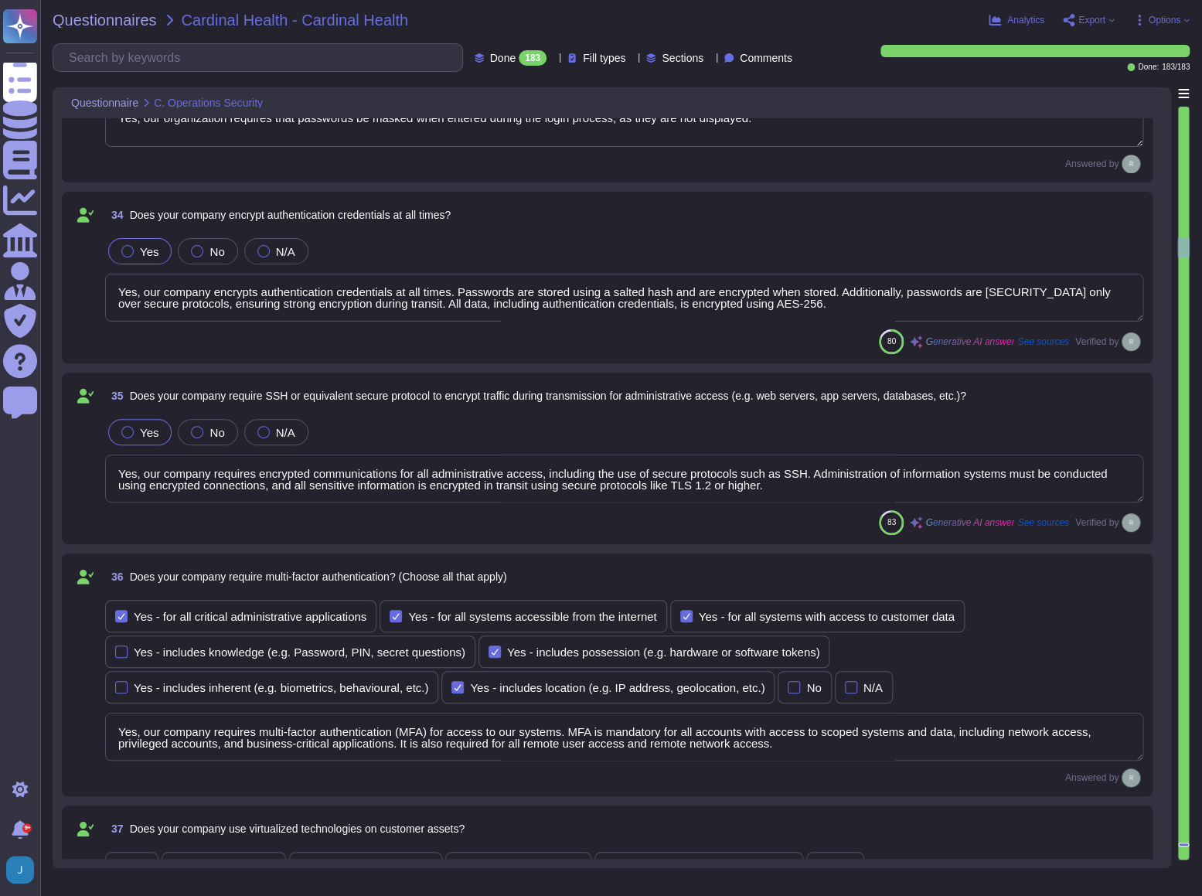
type textarea "Yes, our company validates and tests firmware, software, and application source…"
type textarea "Yes, we ensure isolation of virtualized technologies through several key method…"
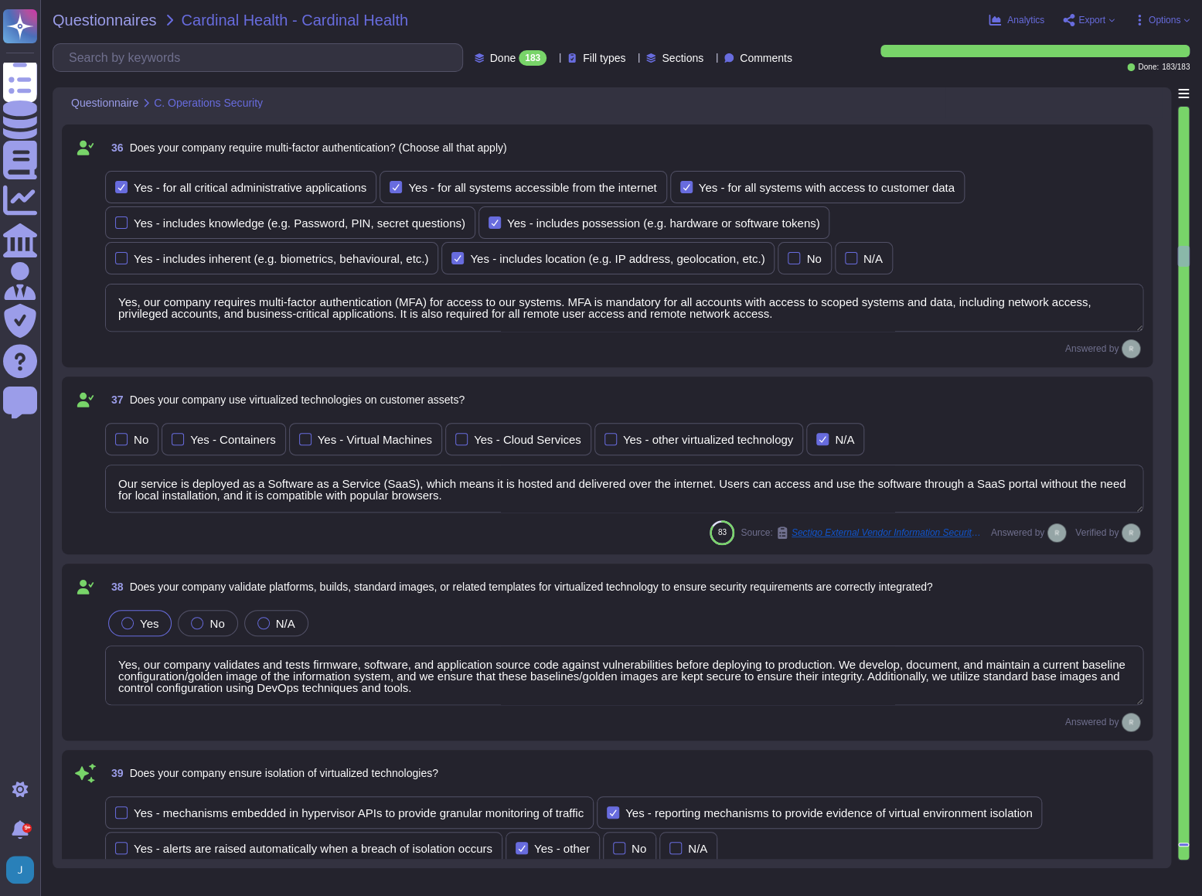
scroll to position [8360, 0]
type textarea "Yes, our company has administrative access and control of virtualized technolog…"
type textarea "Yes, our company segregates customer assets into different security zones. We l…"
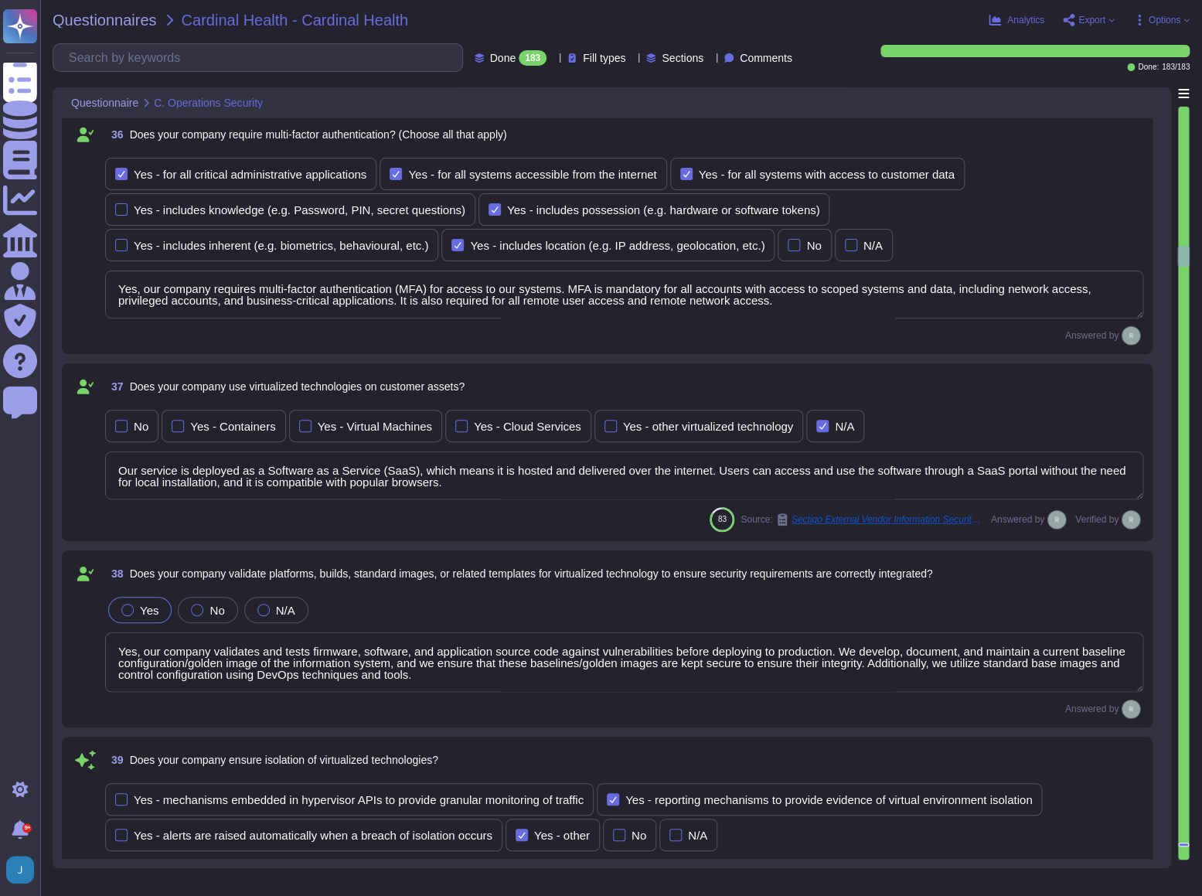
scroll to position [1, 0]
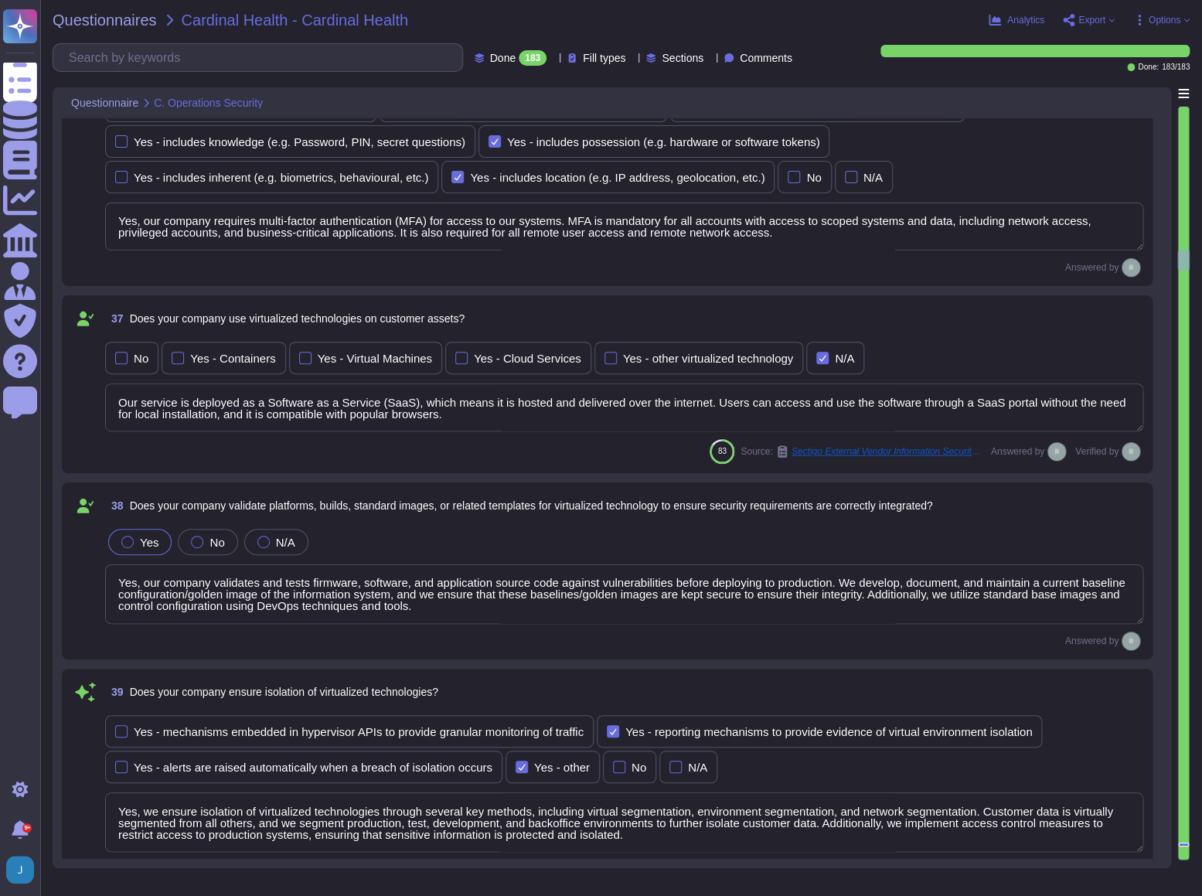
type textarea "Our company utilizes File Integrity Monitoring (FIM) to validate the integrity …"
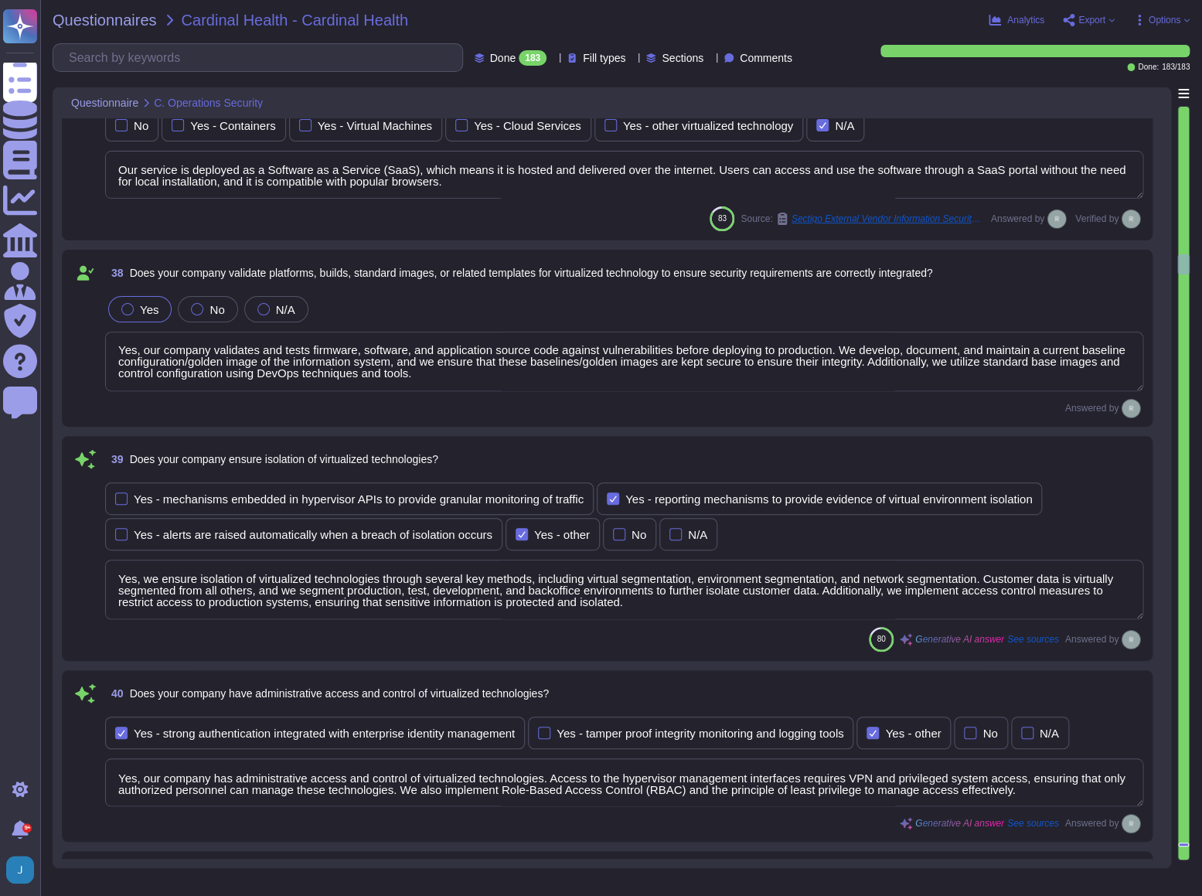
type textarea "Yes, our company utilizes several technologies to detect potential breaches and…"
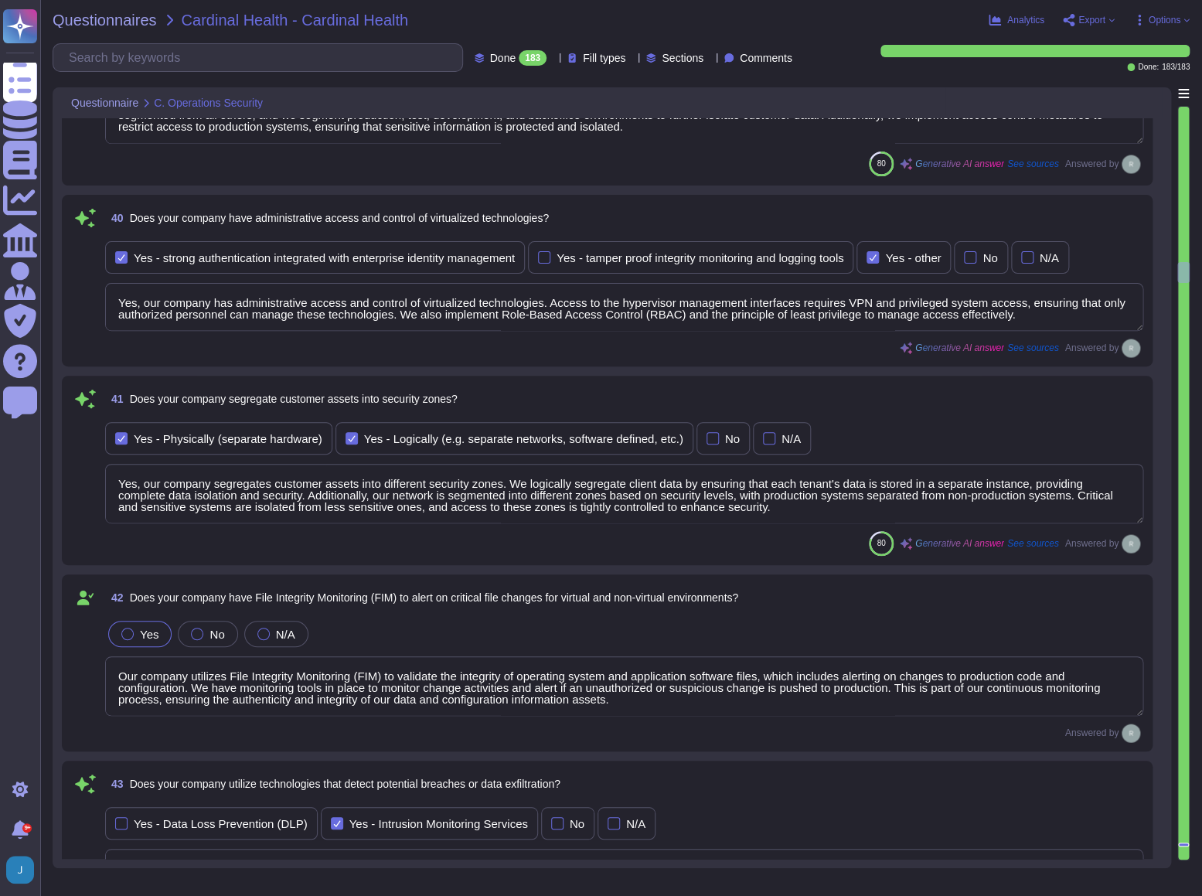
type textarea "Yes, our company enforces system hardening standards for servers, workstations,…"
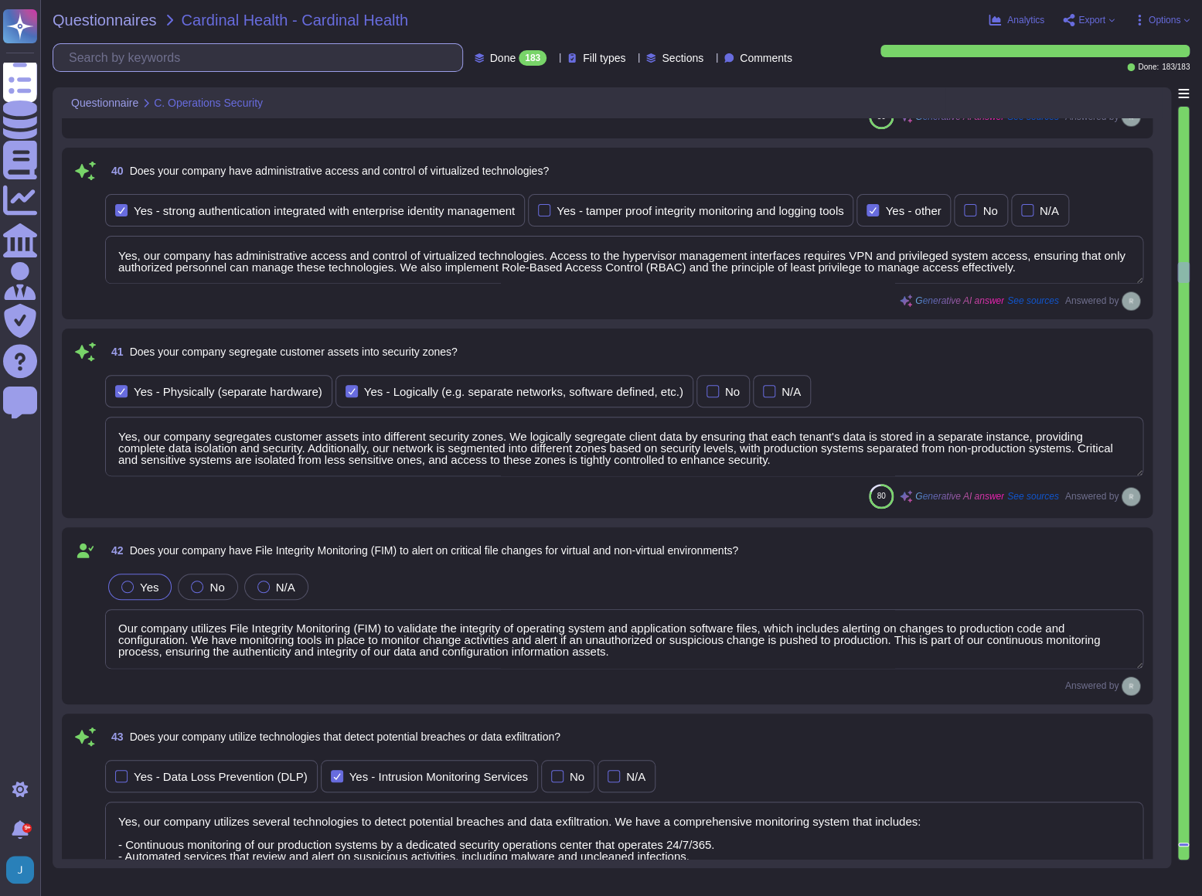
click at [145, 55] on input "text" at bounding box center [261, 57] width 401 height 27
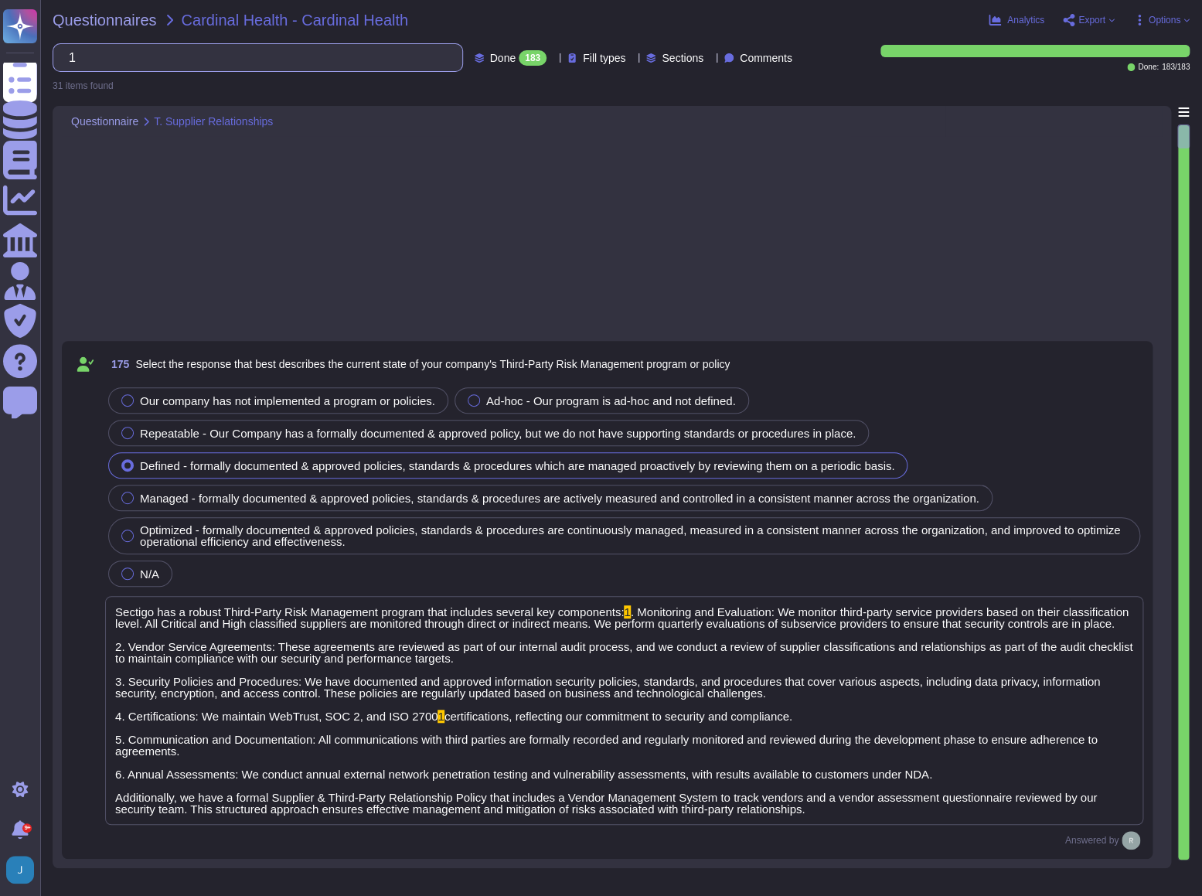
scroll to position [0, 0]
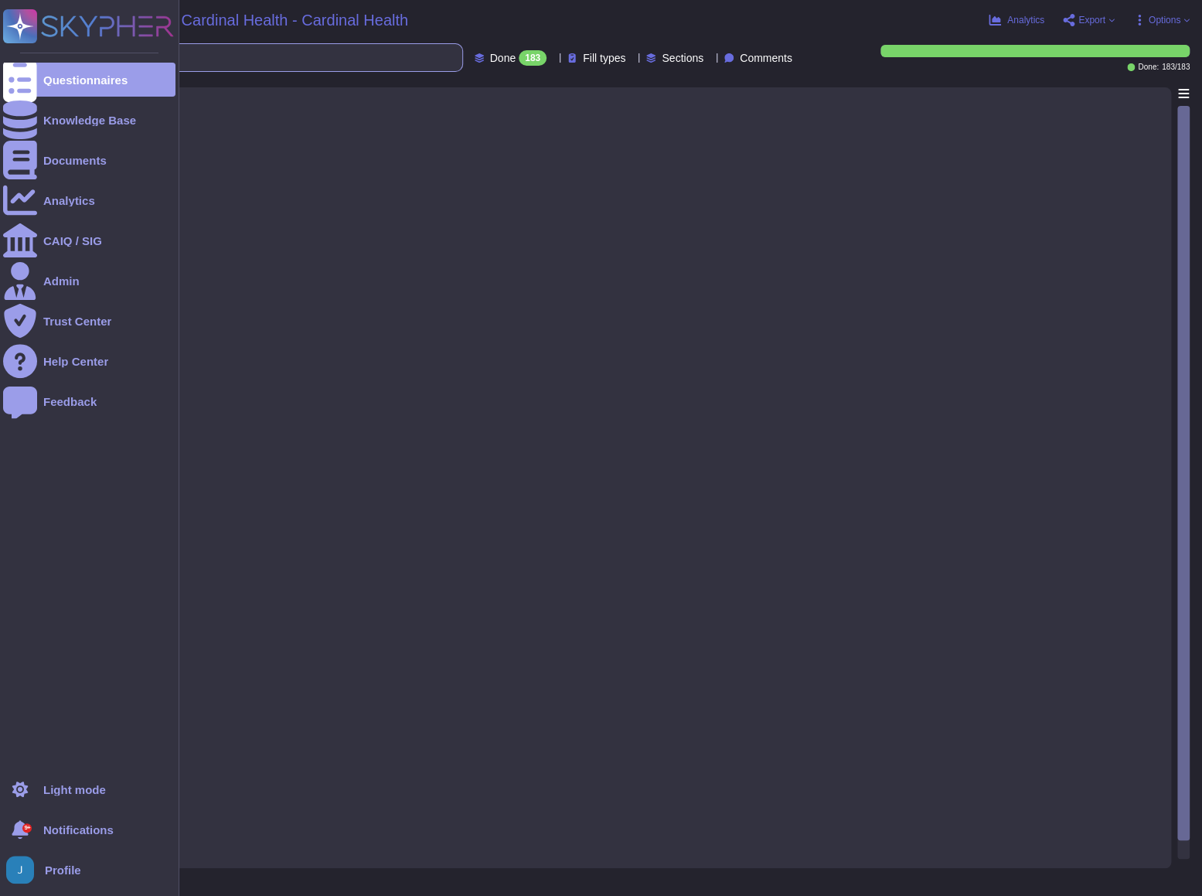
drag, startPoint x: 145, startPoint y: 55, endPoint x: 46, endPoint y: 53, distance: 99.7
click at [43, 53] on div "Questionnaires Knowledge Base Documents Analytics CAIQ / SIG Admin Trust Center…" at bounding box center [601, 448] width 1202 height 896
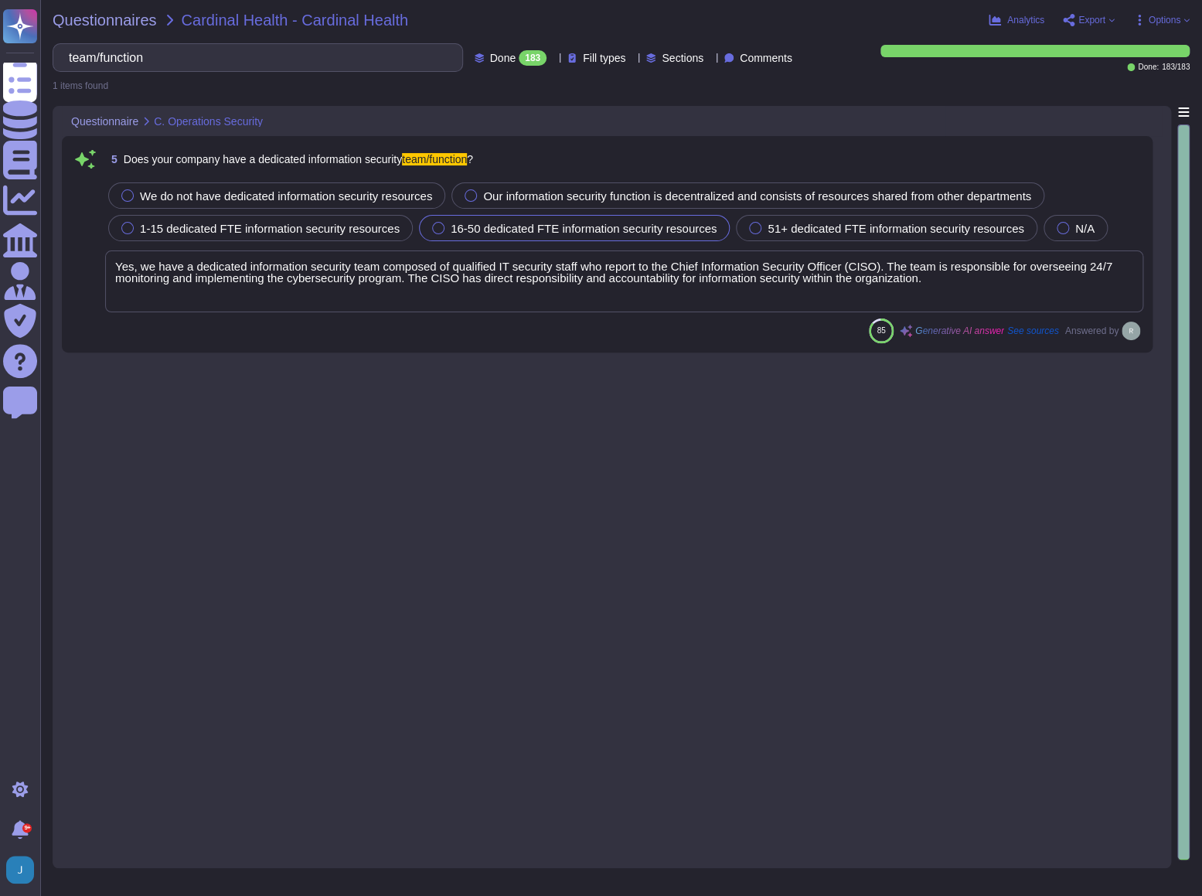
type input "team/function"
click at [434, 270] on span "Yes, we have a dedicated information security team composed of qualified IT sec…" at bounding box center [613, 272] width 997 height 25
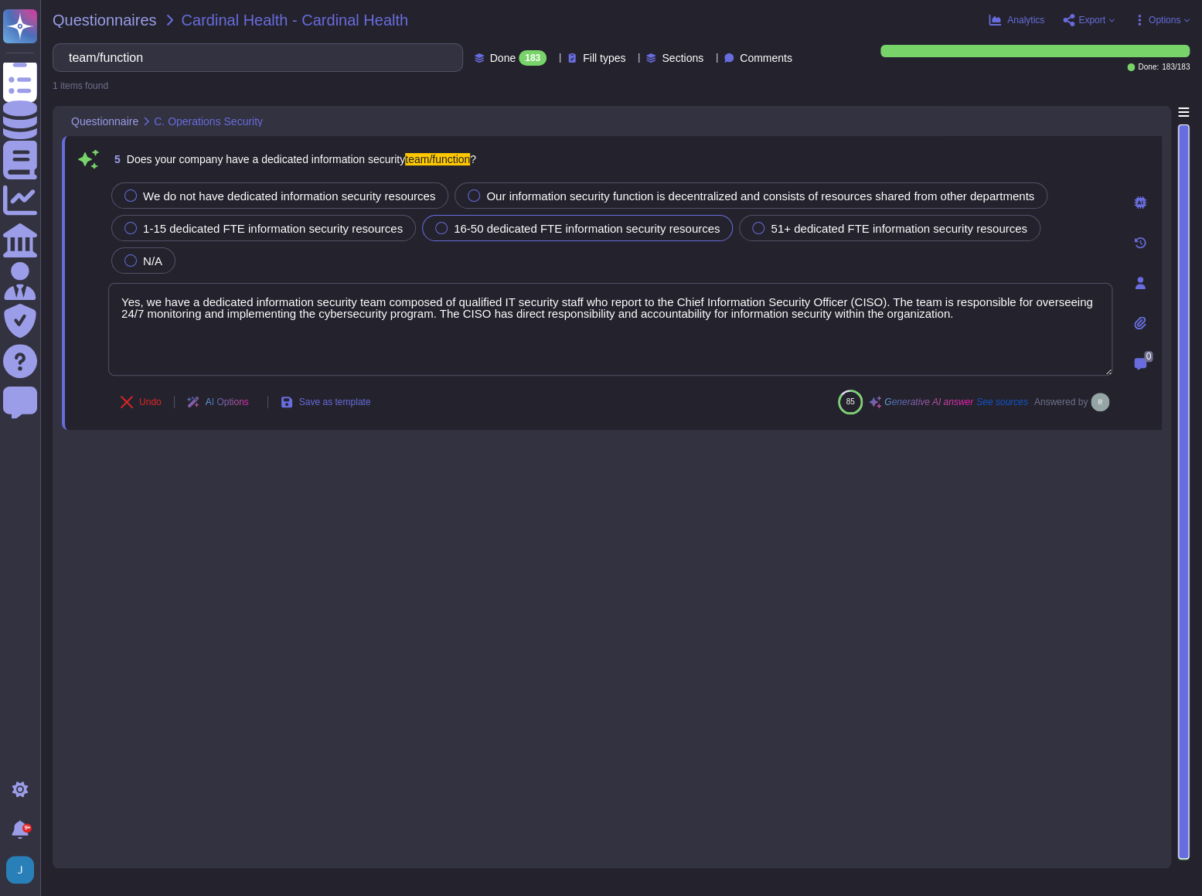
type textarea "Yes, we have a dedicated information security team composed of qualified IT sec…"
drag, startPoint x: 286, startPoint y: 46, endPoint x: 49, endPoint y: 39, distance: 237.3
click at [49, 39] on div "Questionnaires Cardinal Health - Cardinal Health Analytics Export Options team/…" at bounding box center [620, 448] width 1161 height 896
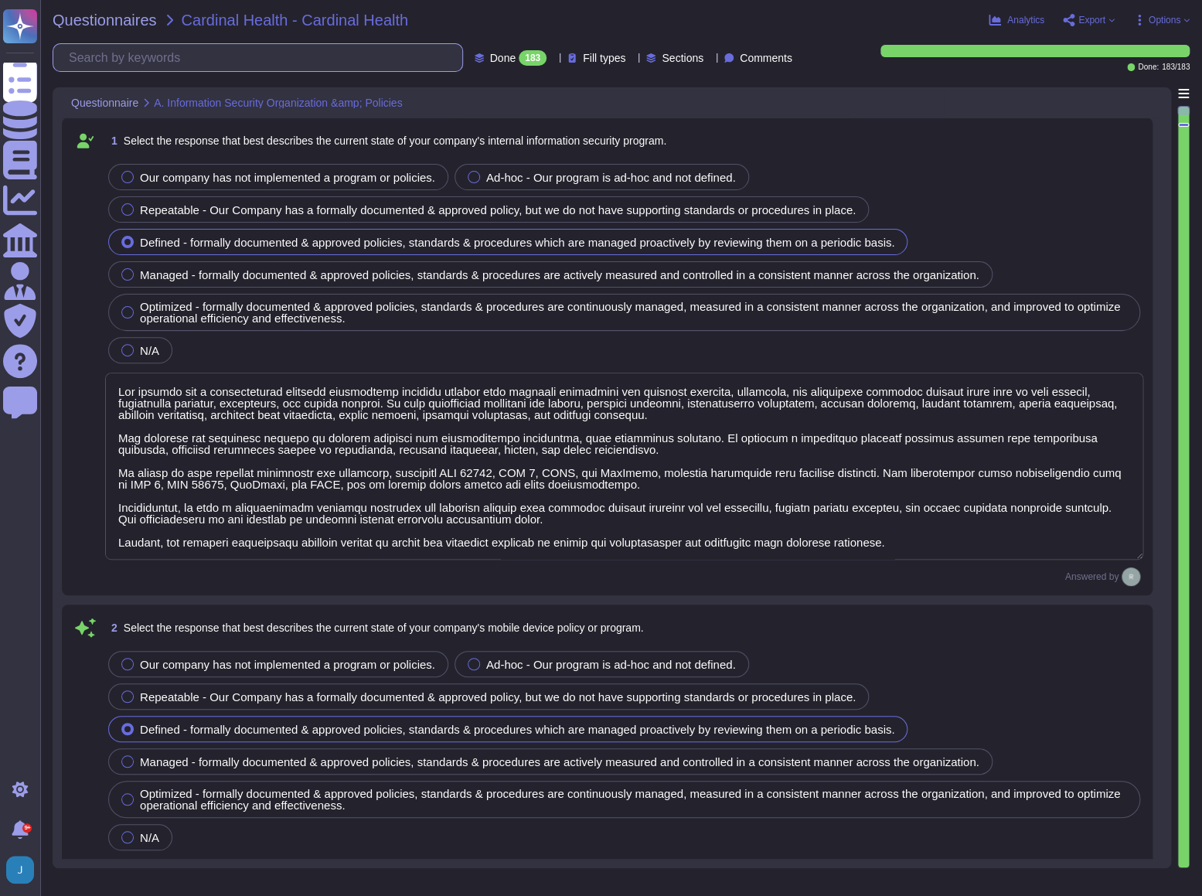
type textarea "Our company's mobile device policy includes several key components to ensure se…"
type textarea "Yes, our organization has implemented and documented a comprehensive informatio…"
type textarea "Our company has a comprehensive internal information security program that incl…"
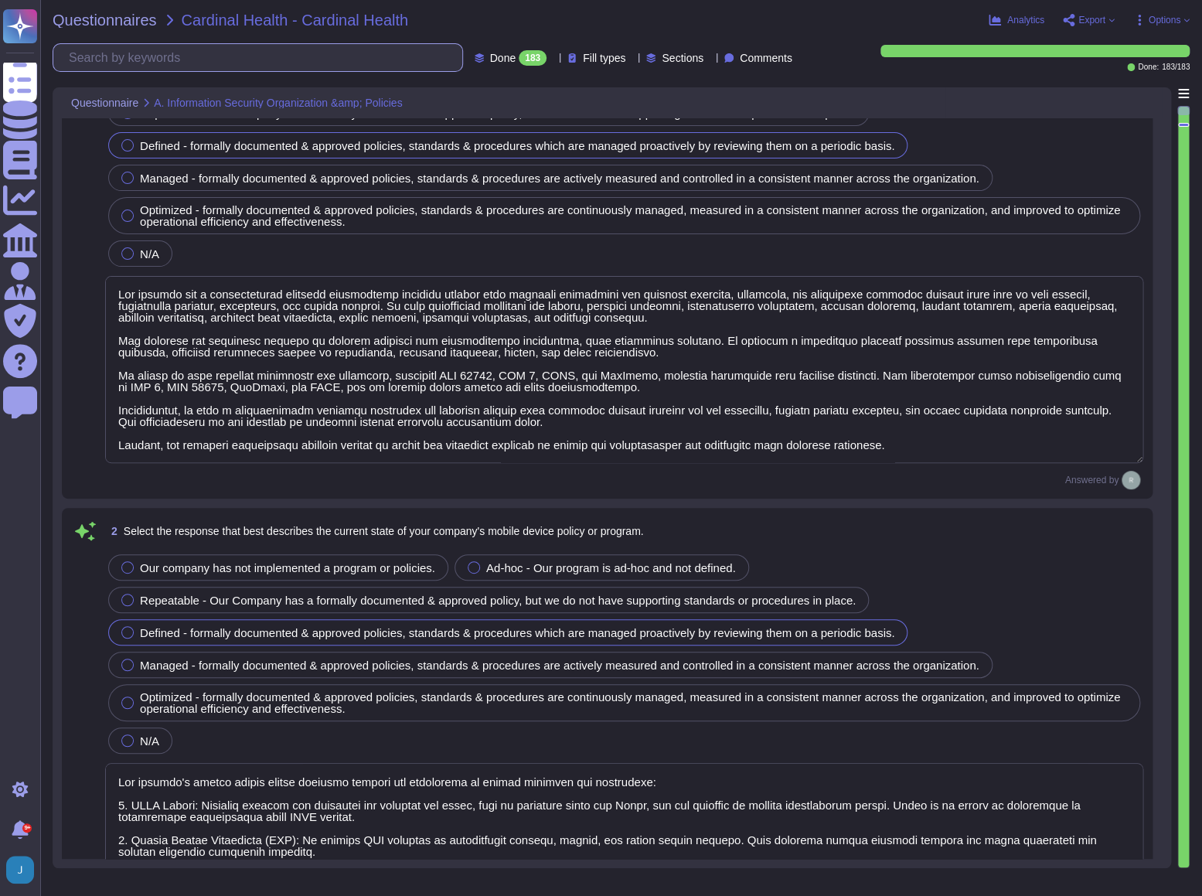
scroll to position [421, 0]
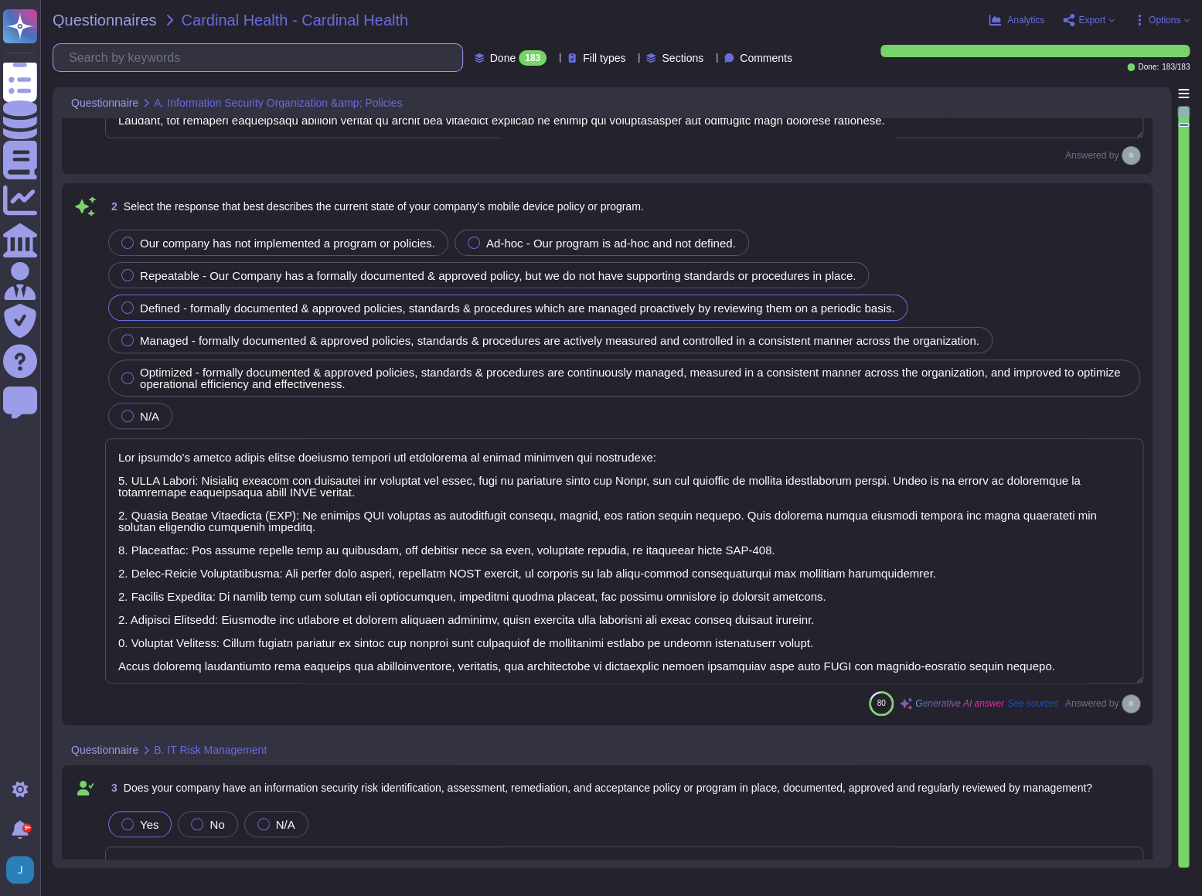
type textarea "Yes, Sectigo has established comprehensive procedures to ensure compliance with…"
type textarea "Yes, we have a dedicated information security team composed of qualified IT sec…"
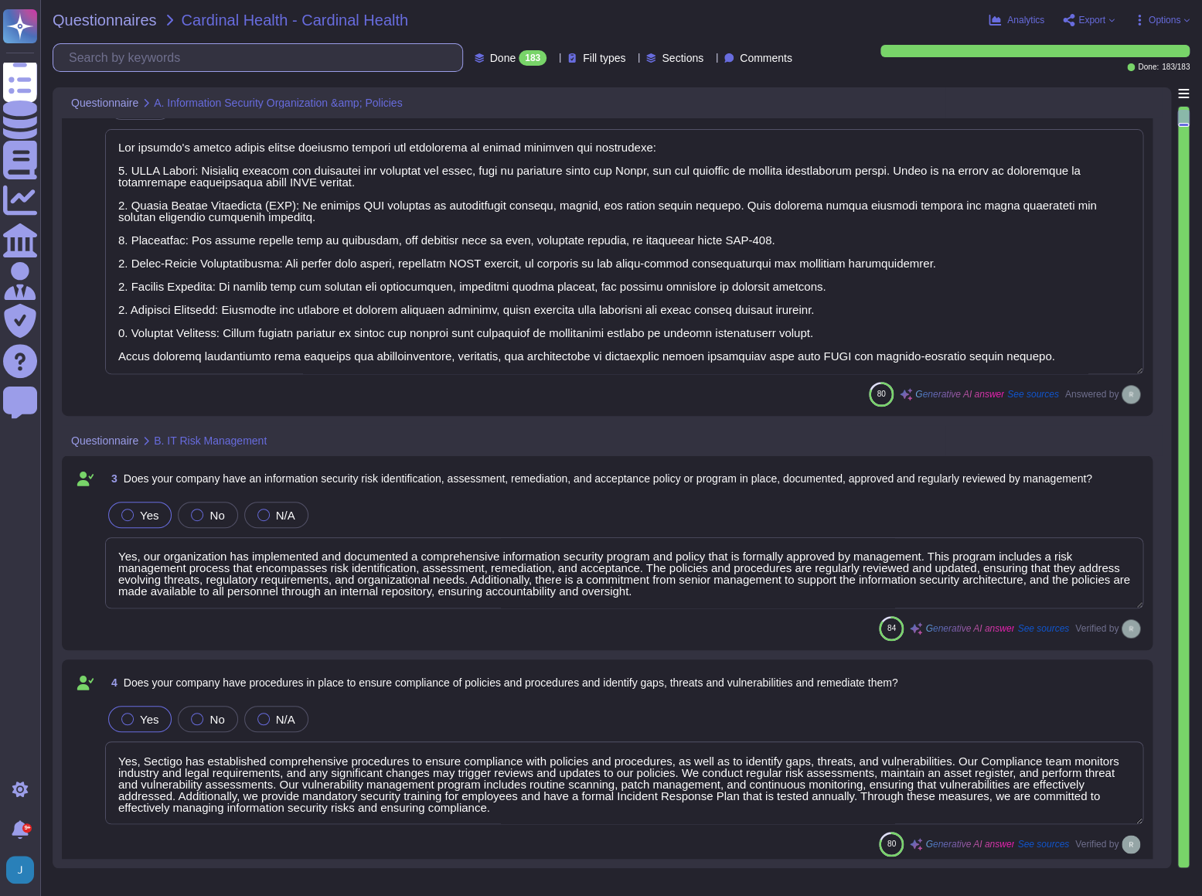
scroll to position [913, 0]
type textarea "Sectigo implements a comprehensive malware detection, containment, and resoluti…"
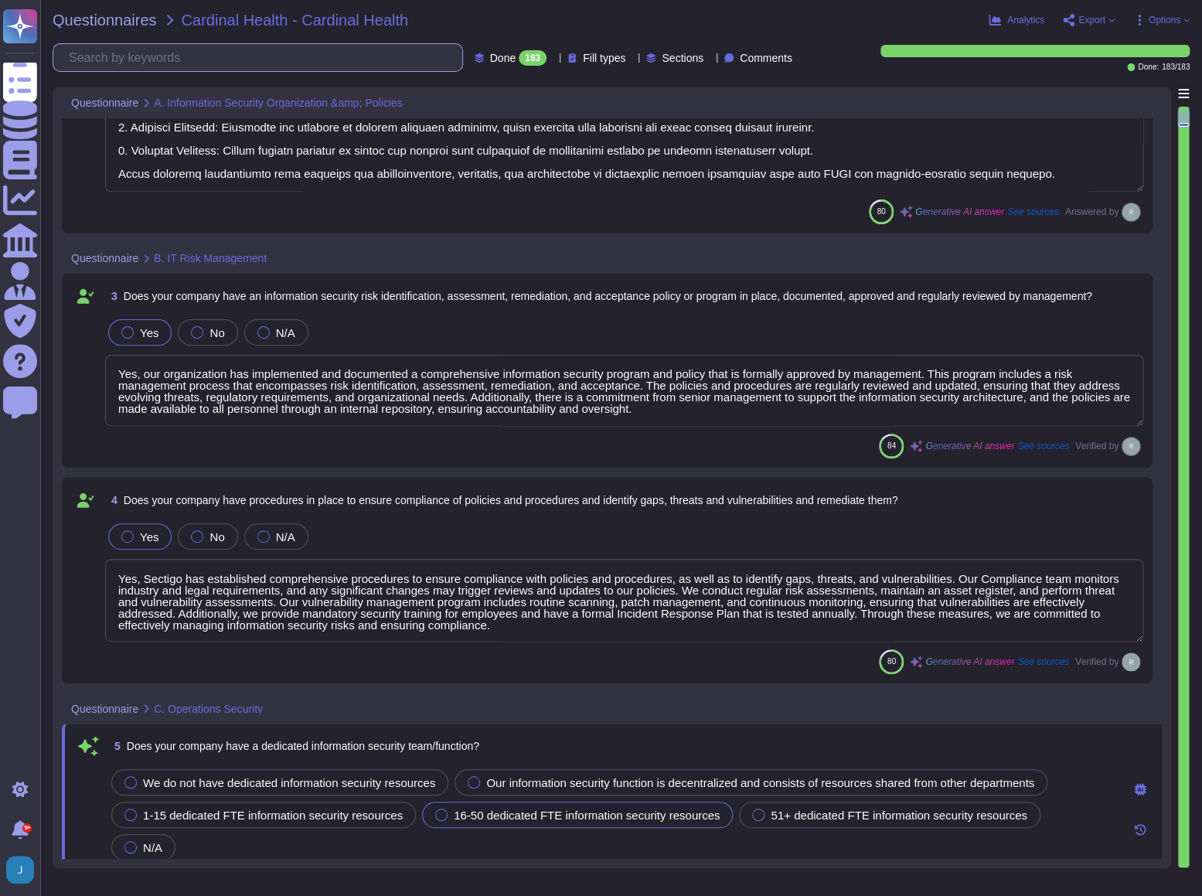
scroll to position [1, 0]
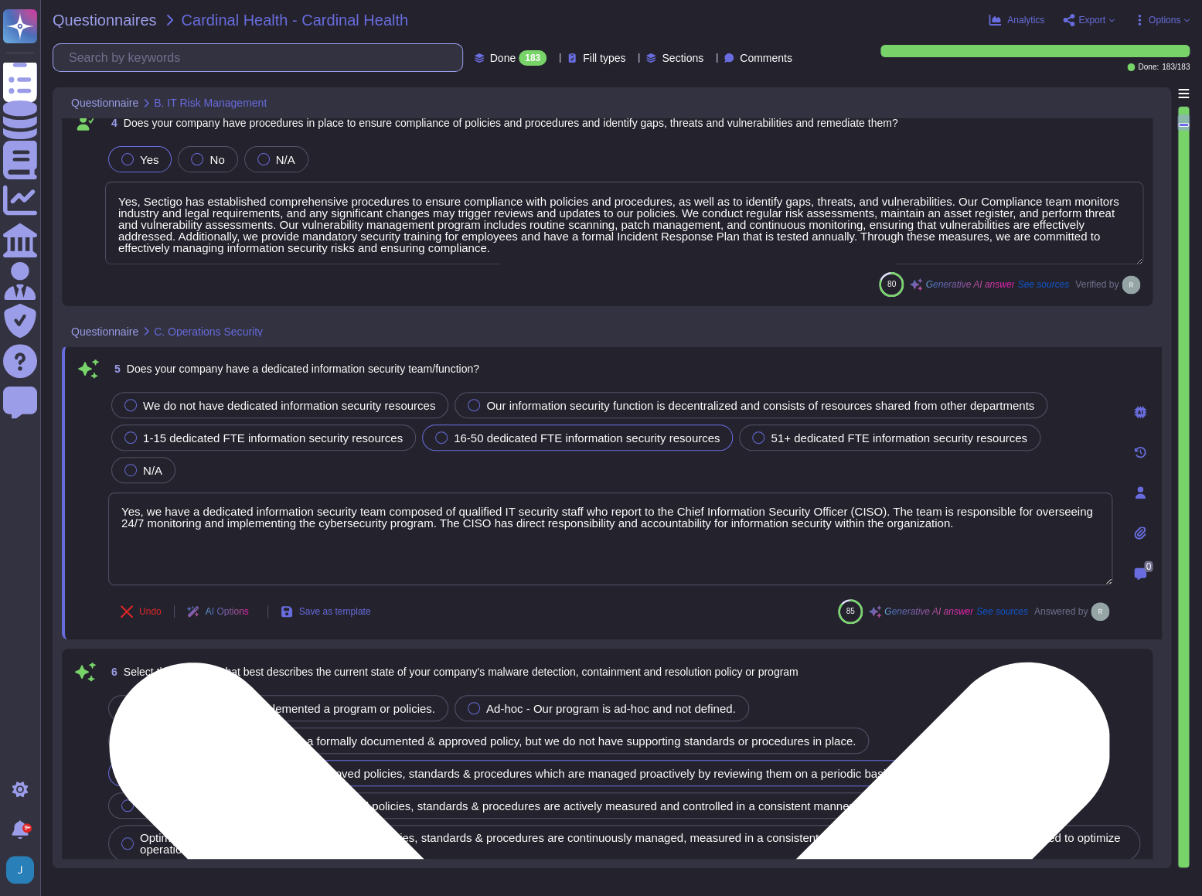
type textarea "Yes, installation of malware protection must be installed on network hosts to r…"
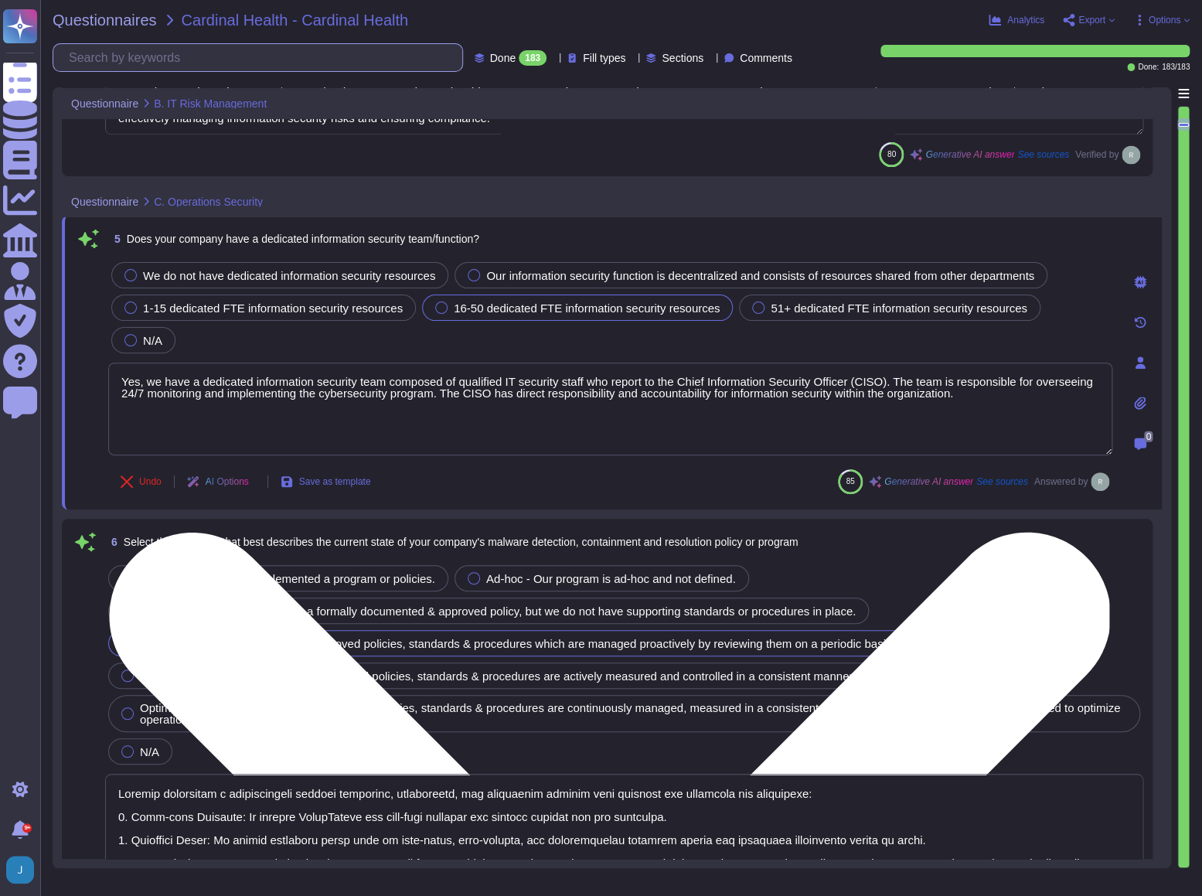
scroll to position [1405, 0]
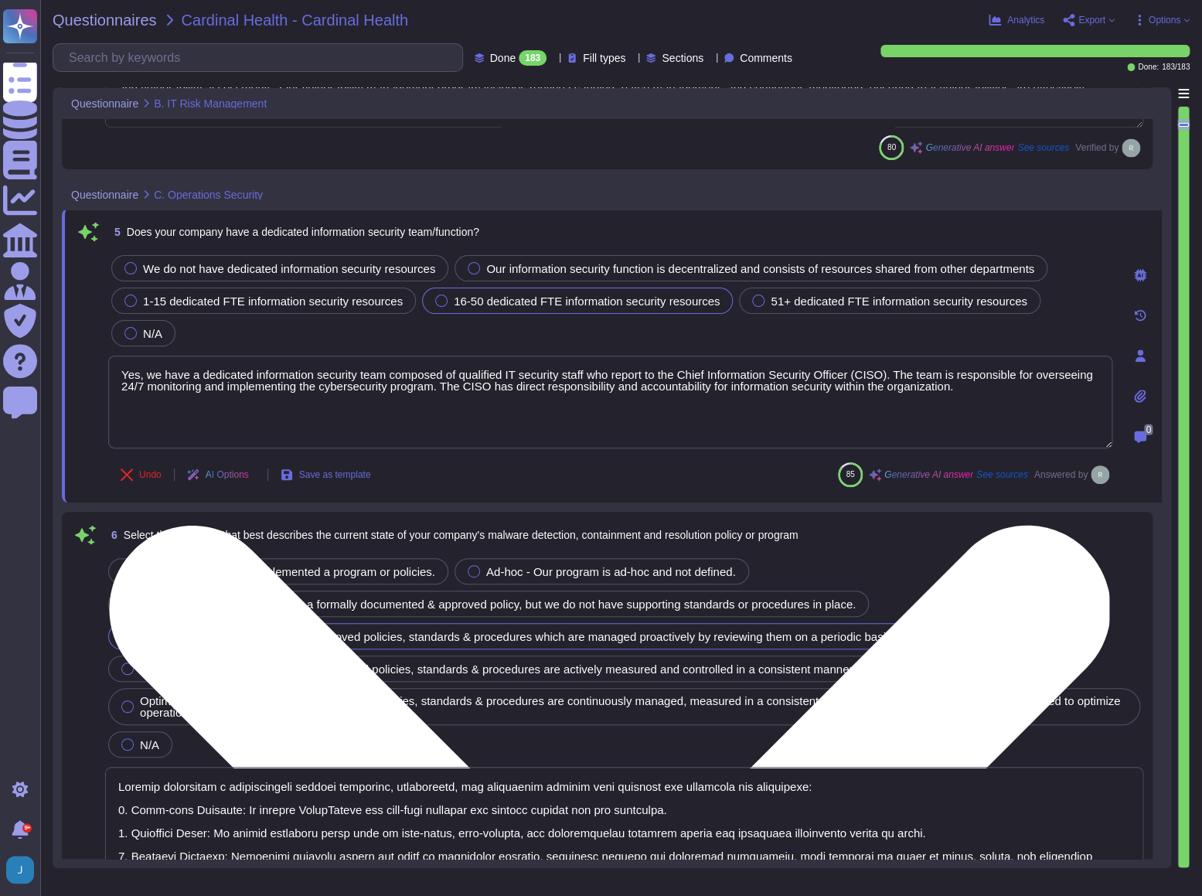
click at [192, 356] on textarea "Yes, we have a dedicated information security team composed of qualified IT sec…" at bounding box center [610, 401] width 1004 height 93
click at [189, 355] on textarea "Yes, we have a dedicated information security team composed of qualified IT sec…" at bounding box center [610, 401] width 1004 height 93
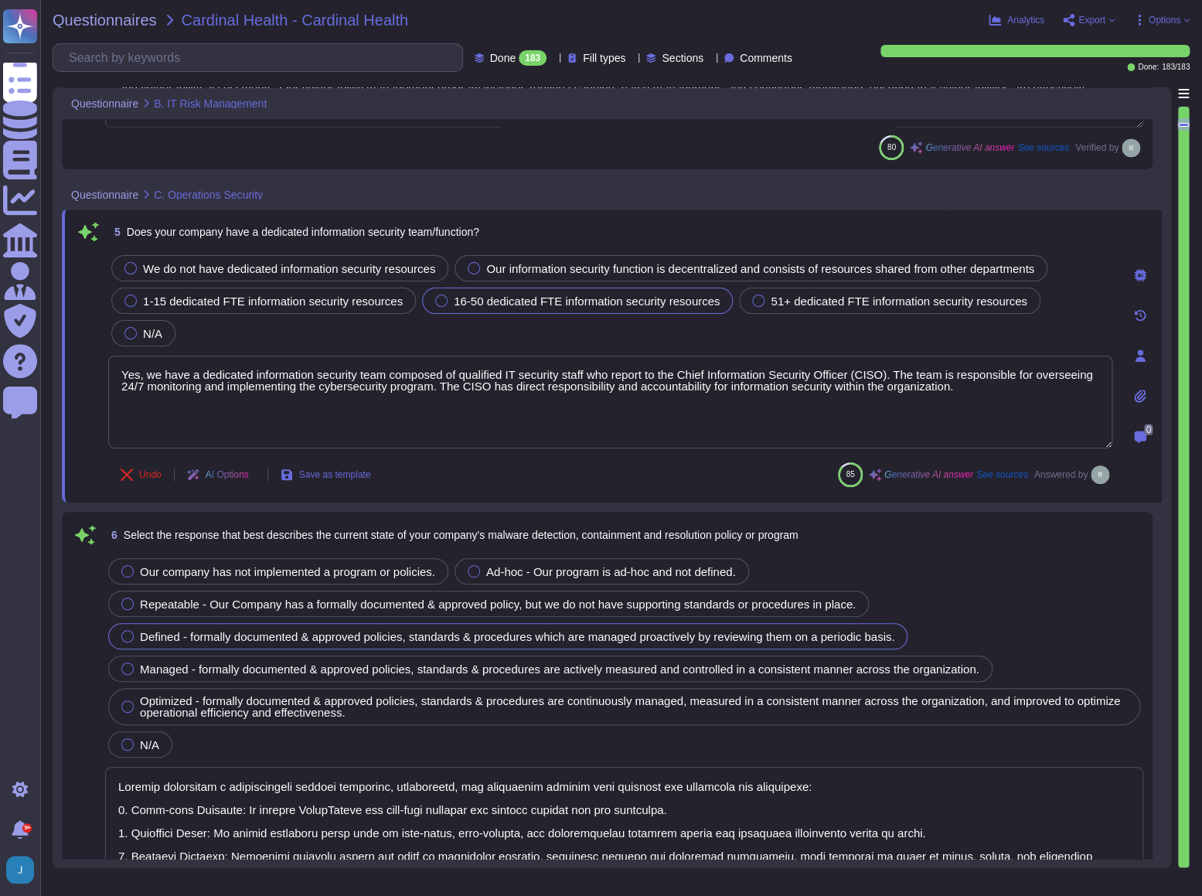
type textarea "Yes, our company updates signatures for anti-malware solutions regularly. The a…"
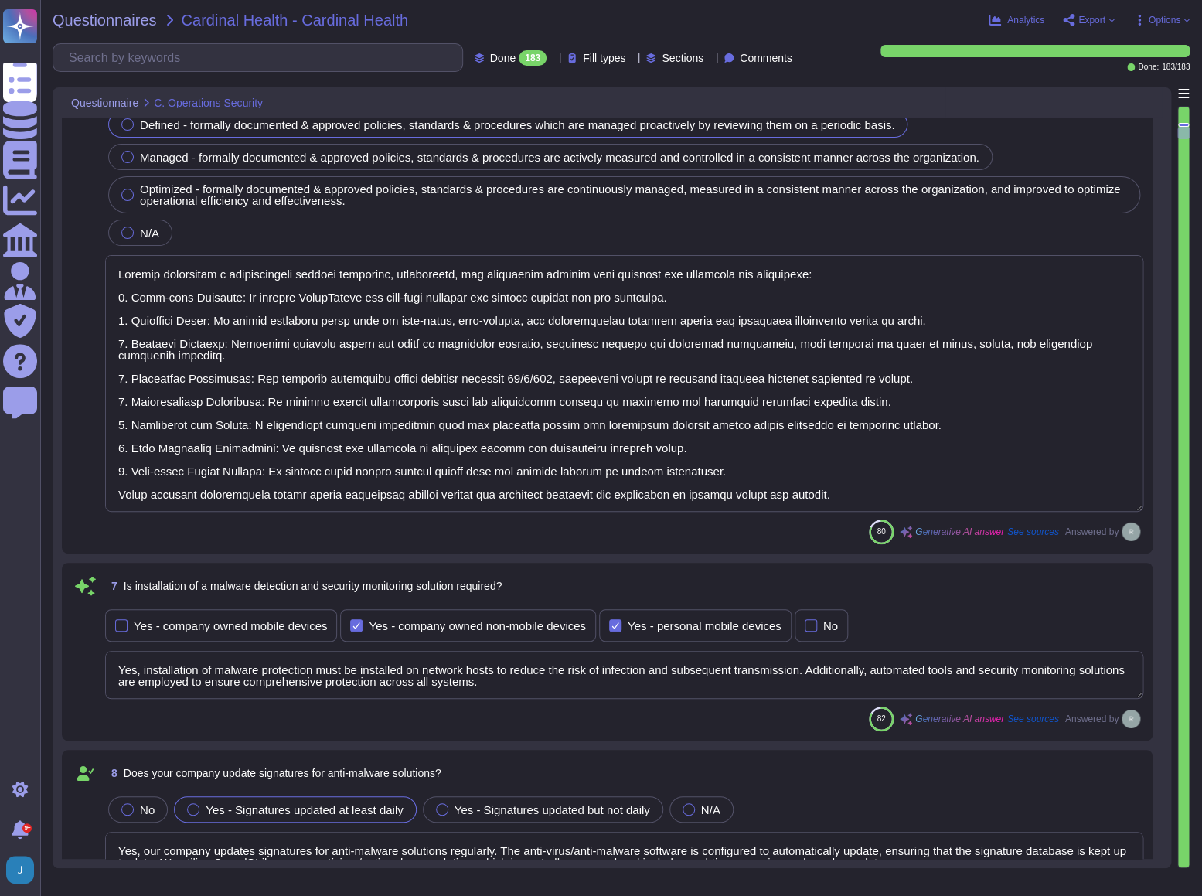
type textarea "Yes, Sectigo enforces security baselines through established system hardening s…"
type textarea "Yes, all devices must be registered and authorized to access the corporate netw…"
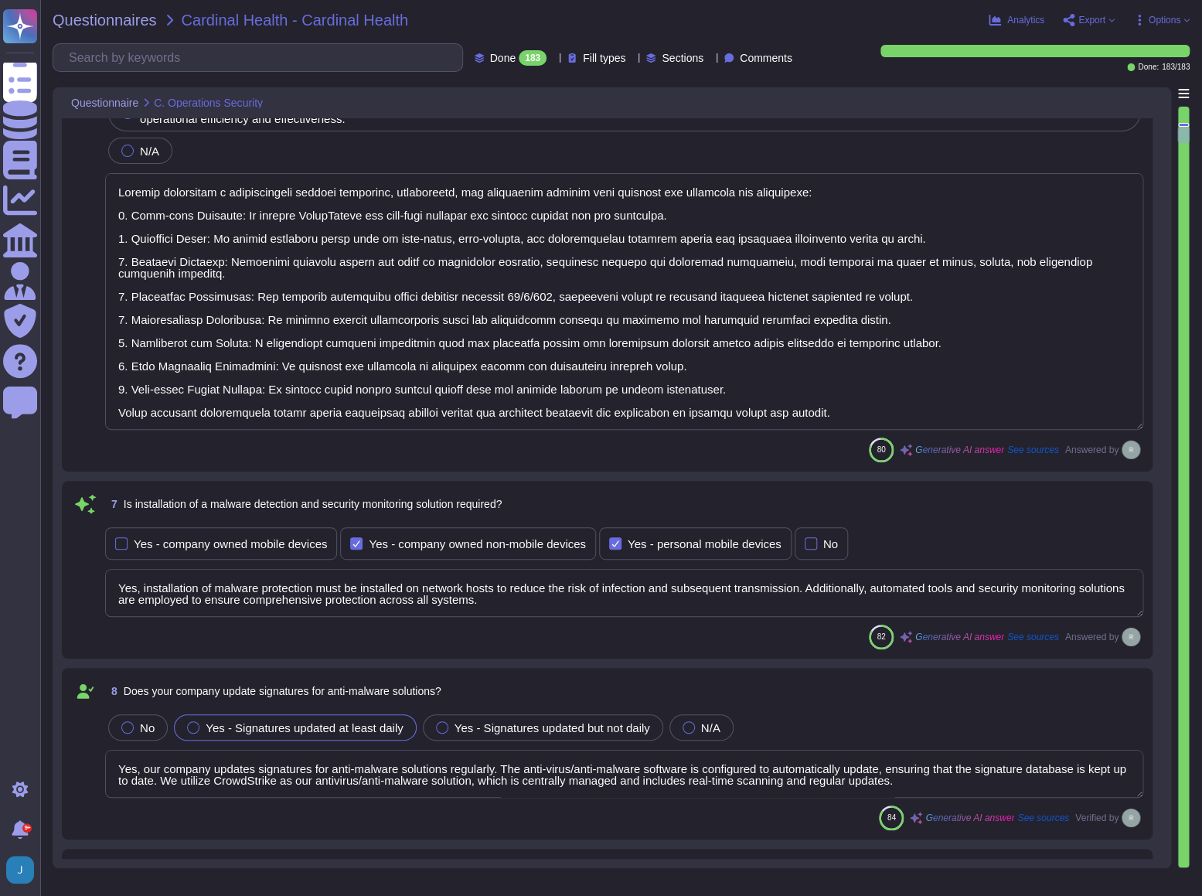
type textarea "Yes, our company prohibits the use of unauthorized or unsupported hardware and …"
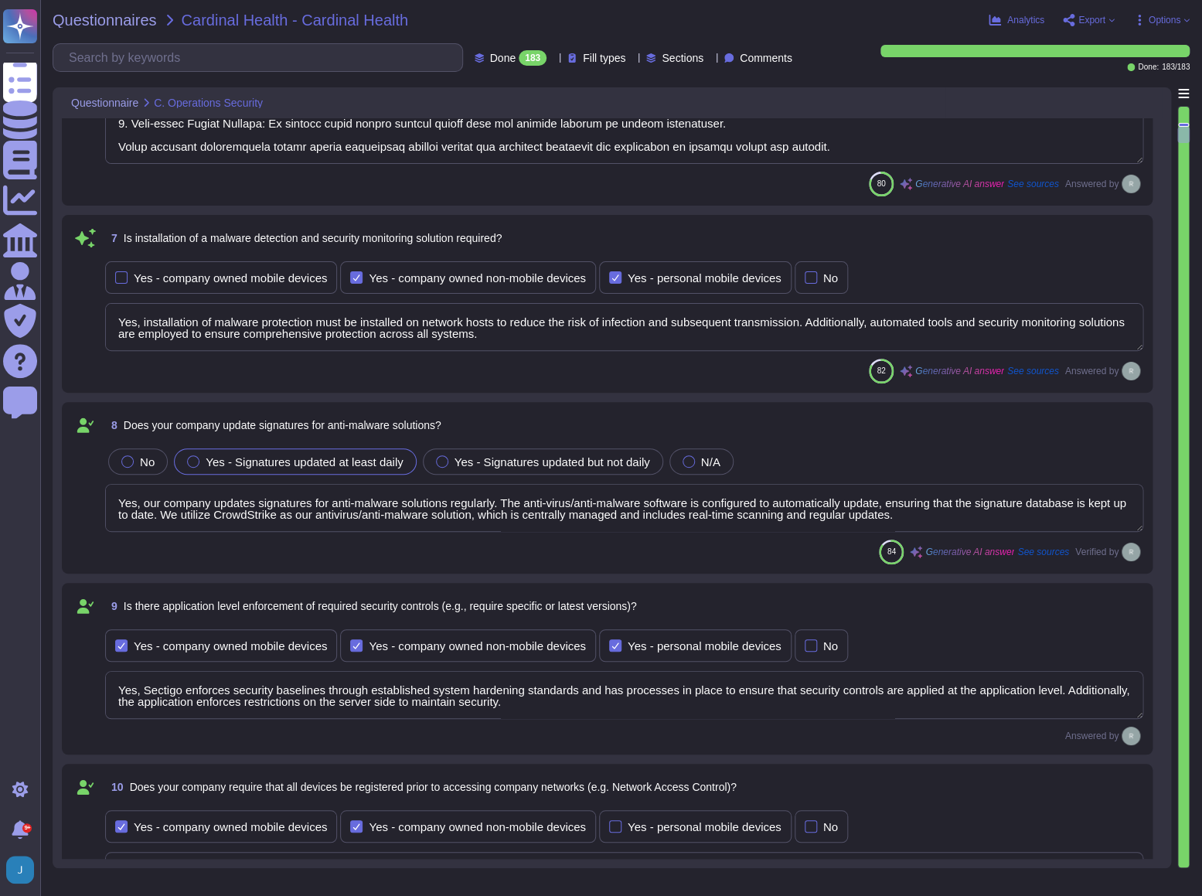
scroll to position [2248, 0]
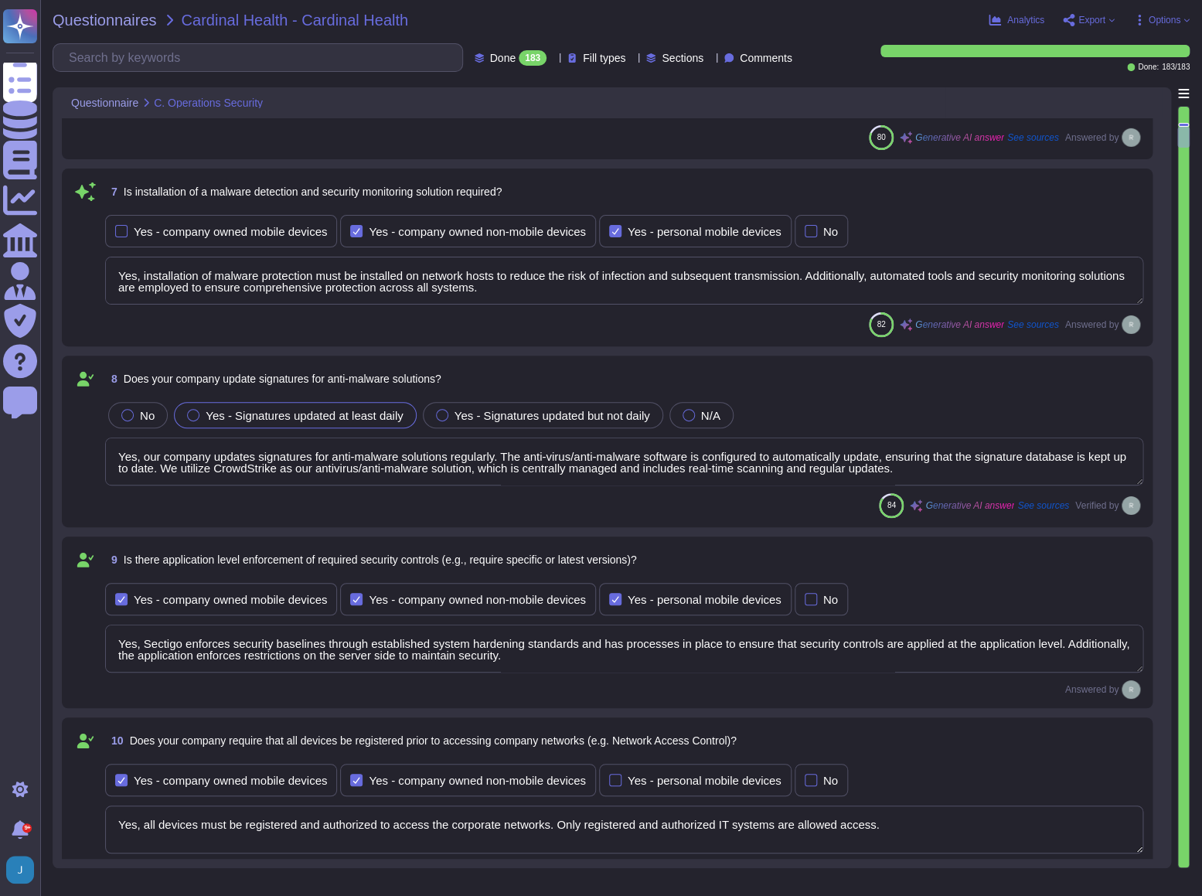
type textarea "Yes, our company has technical controls in place to restrict the installation o…"
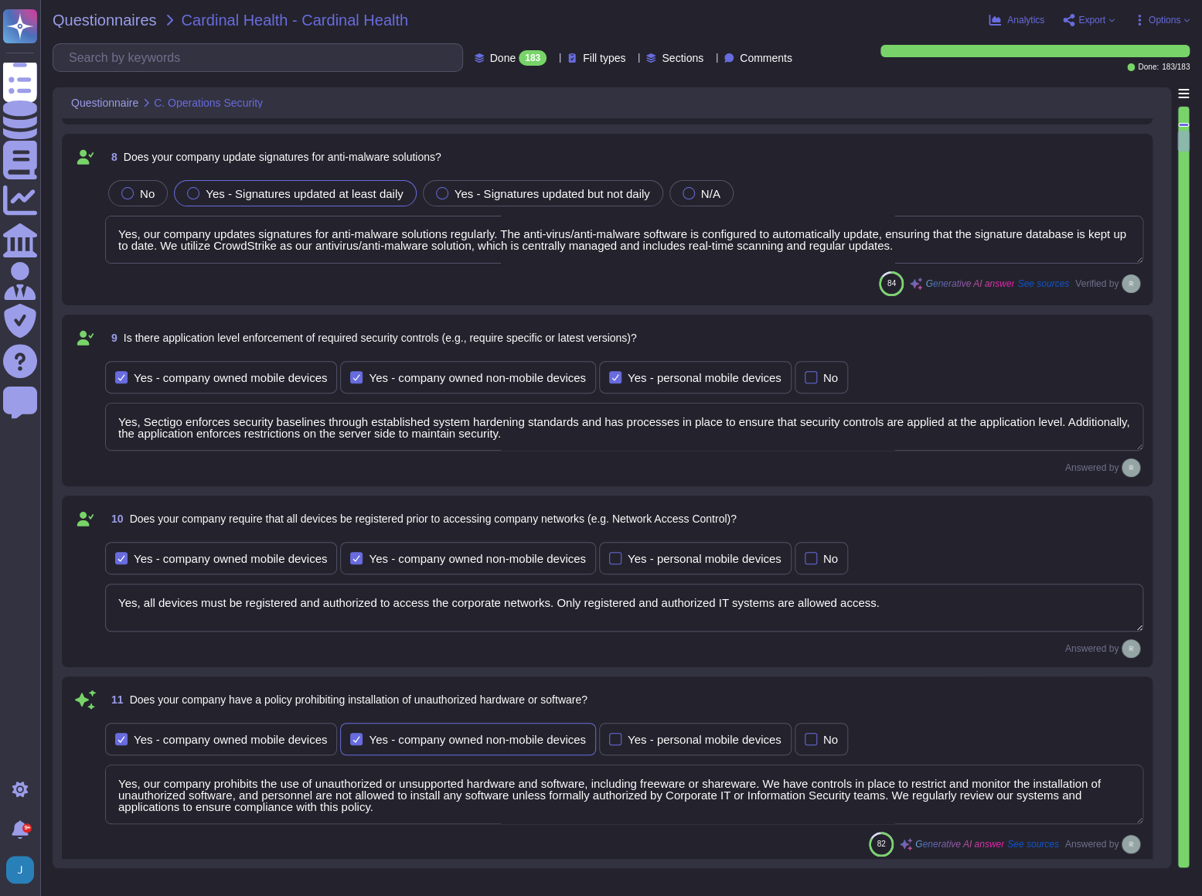
type textarea "Yes, our company has implemented several technical controls to prevent users fr…"
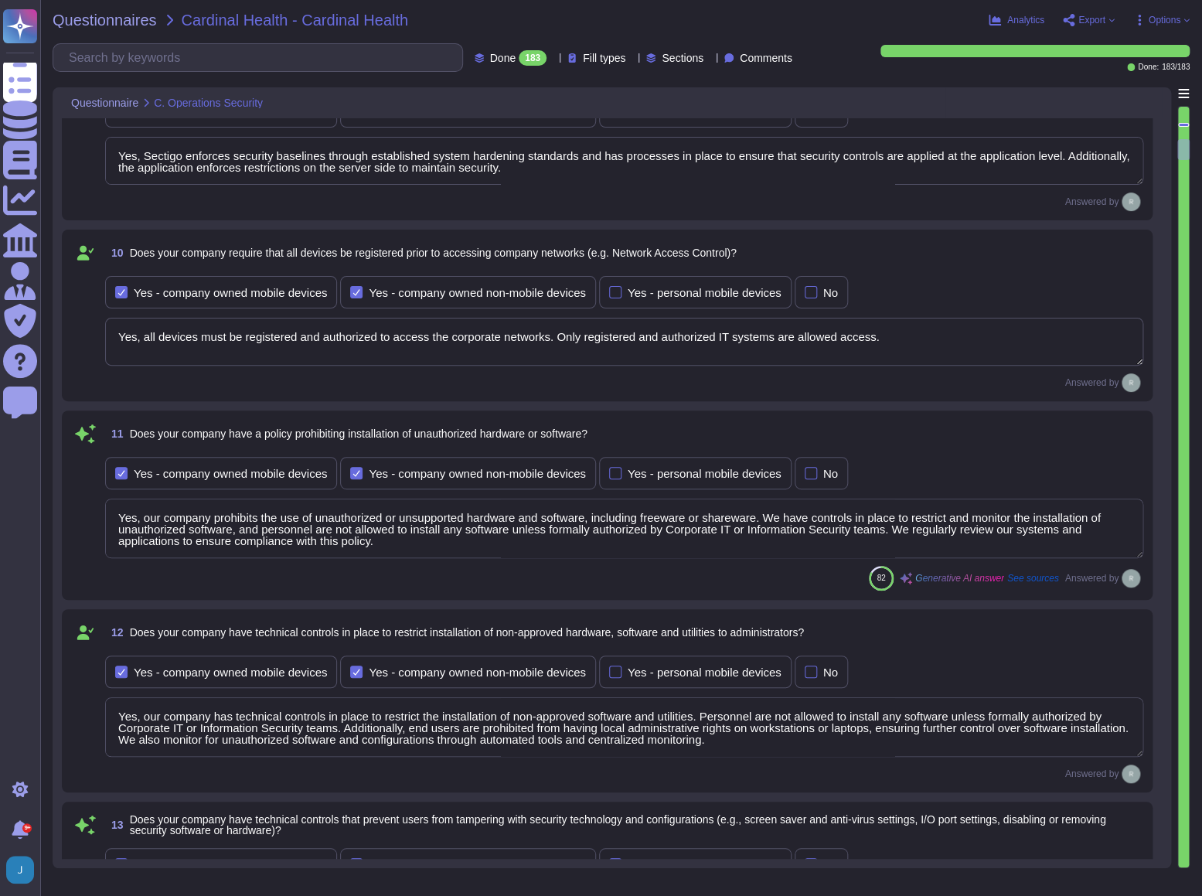
type textarea "Yes, devices are locked down after a maximum of 5 failed login attempts, and th…"
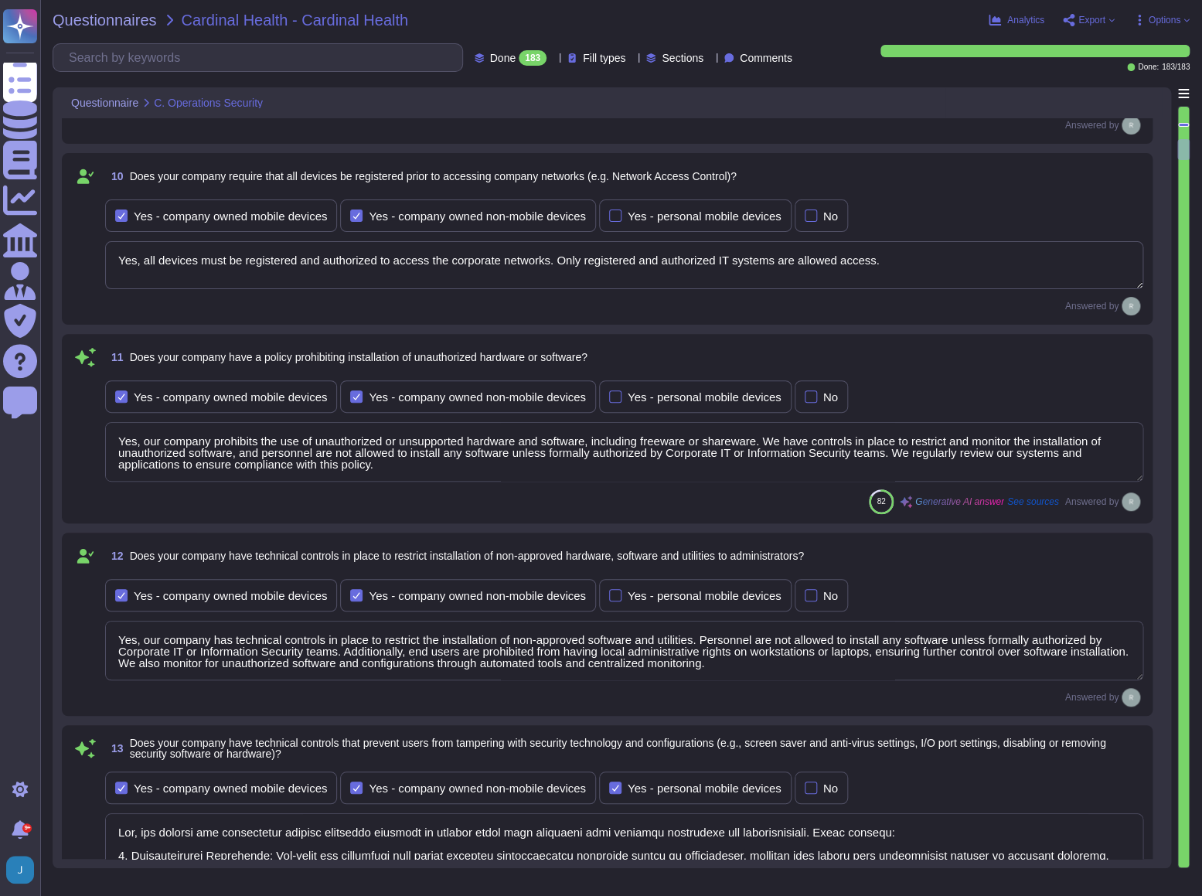
type textarea "Yes, all incoming and outgoing email attachments are scanned for malicious cont…"
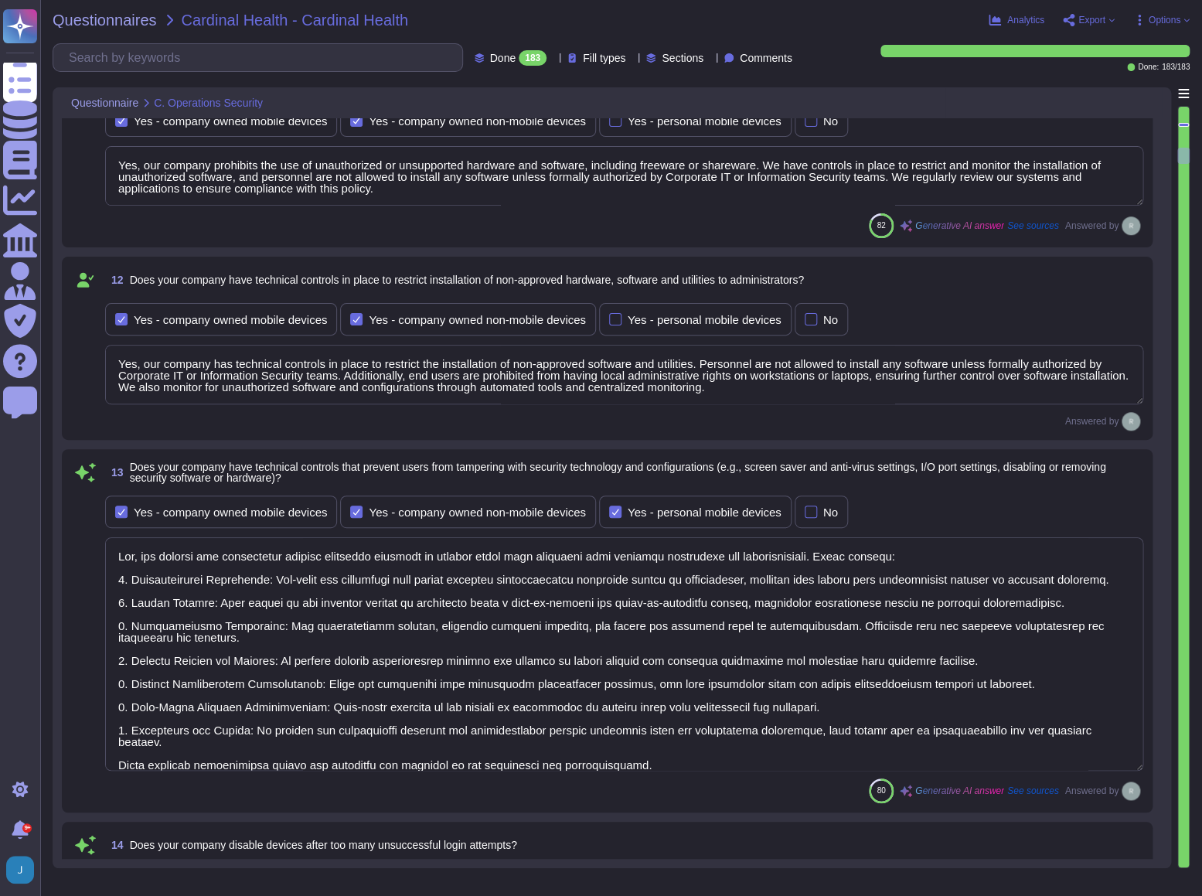
type textarea "Yes, our company performs vulnerability scans of information systems that suppo…"
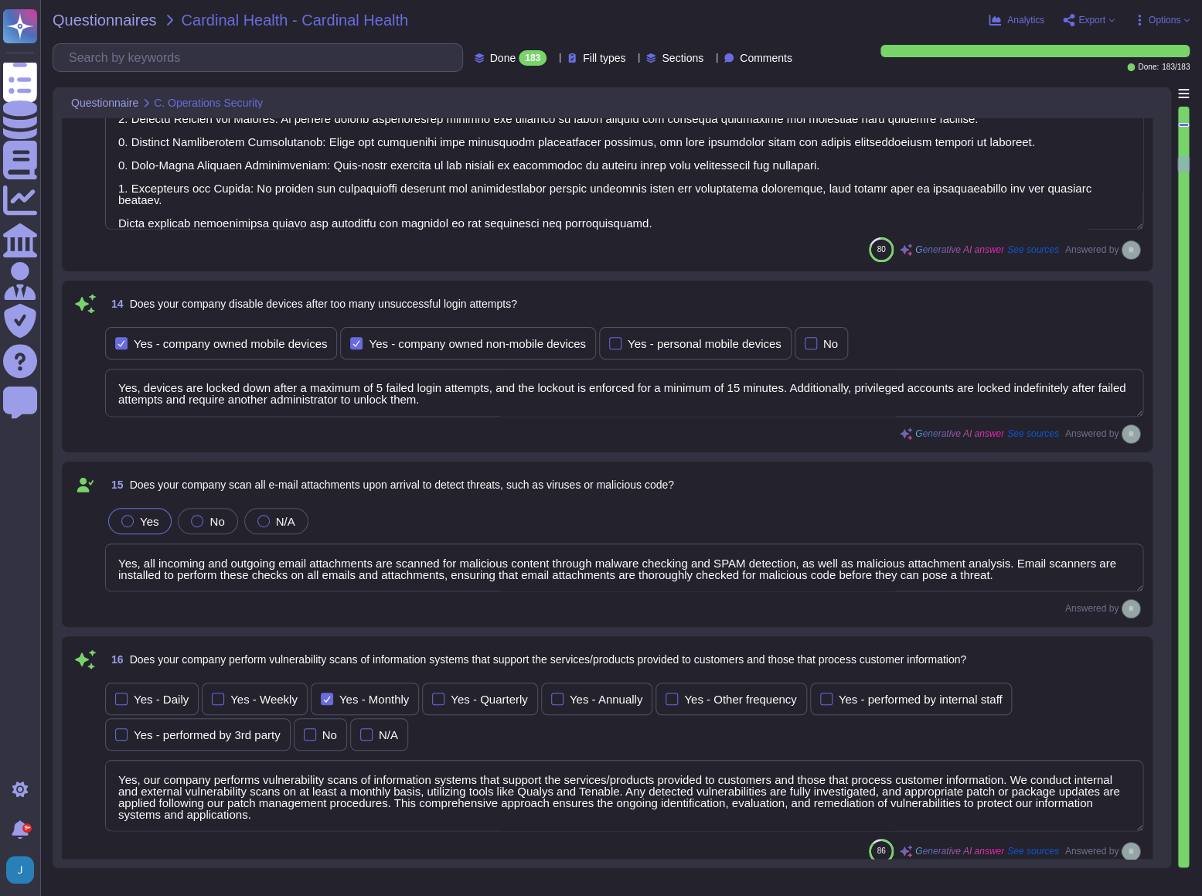
type textarea "Yes, we conduct routine penetration tests of information systems that support o…"
type textarea "No, we do not permit customers to perform their own audits. However, we can sup…"
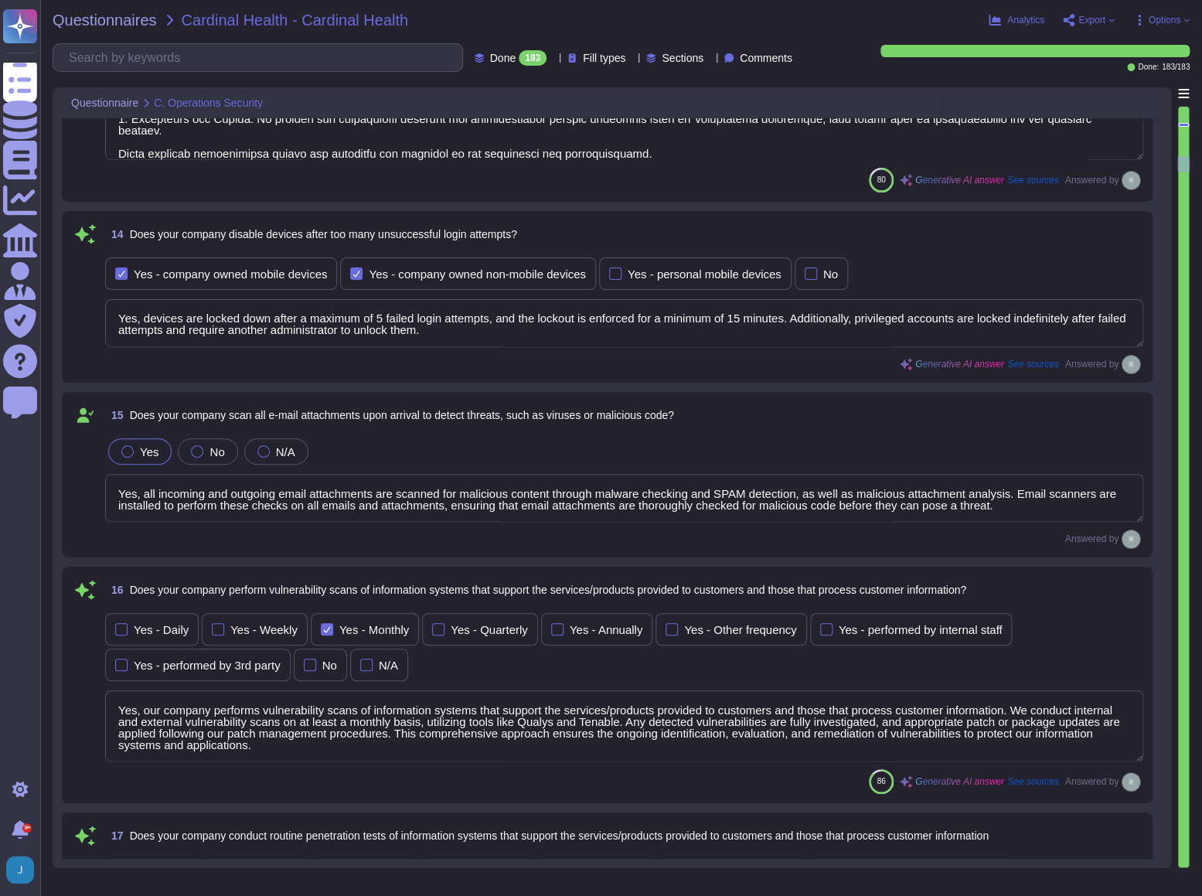
scroll to position [3653, 0]
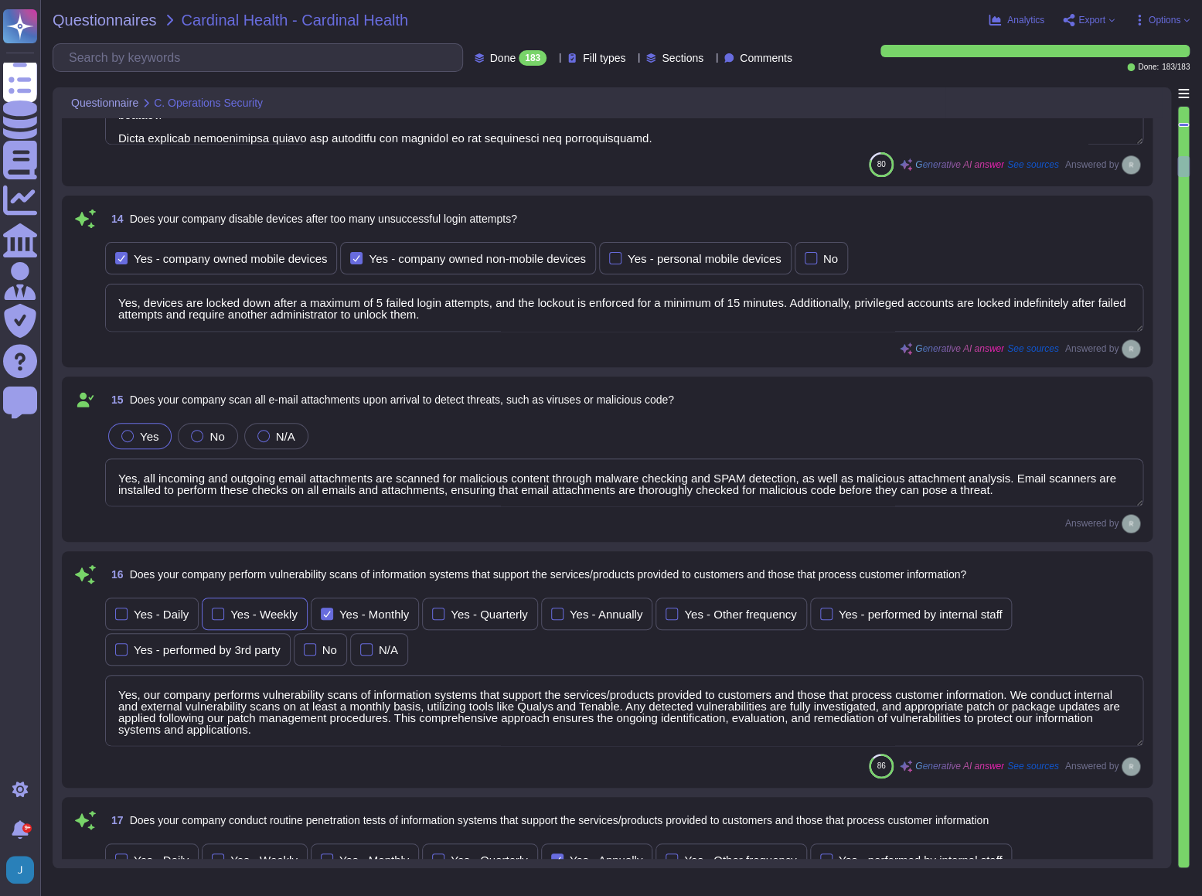
type textarea "Yes, we conduct routine security code reviews on applications we develop or own…"
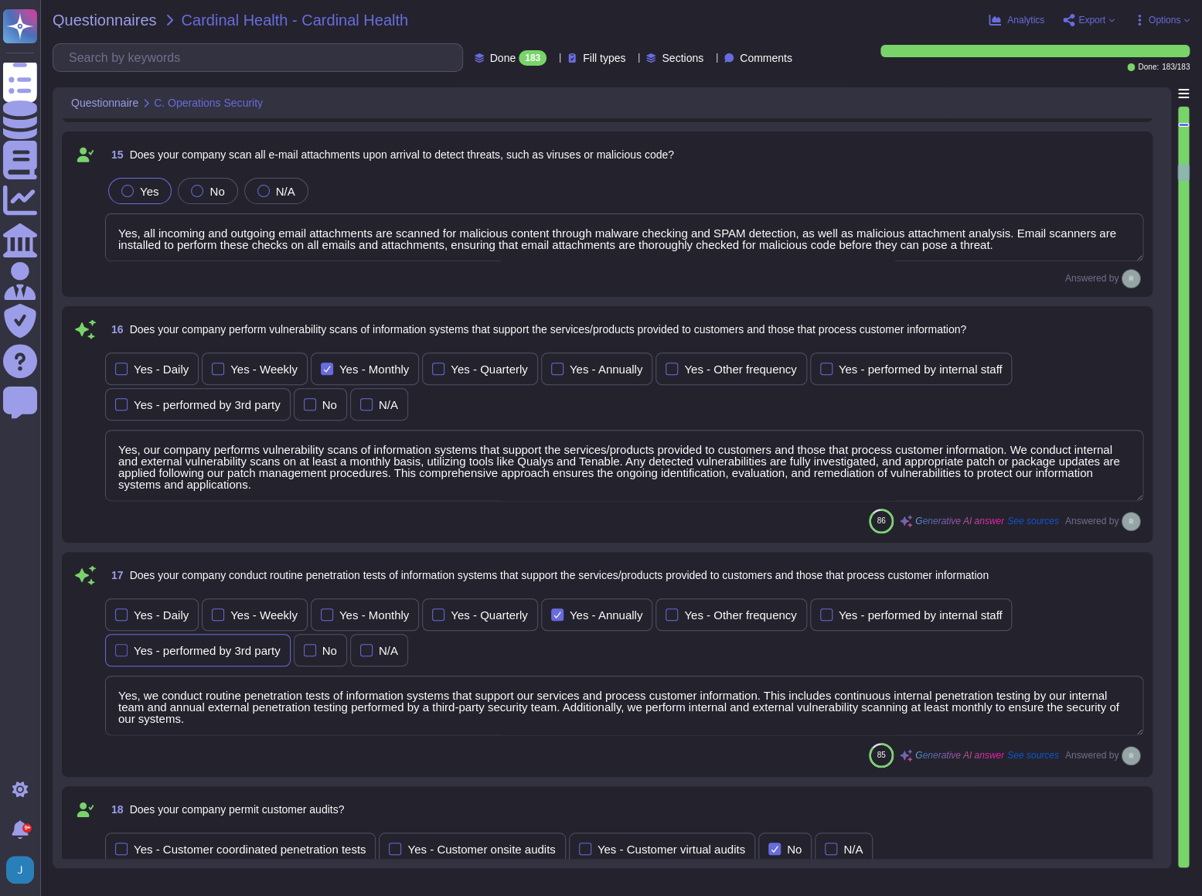
type textarea "Yes, Sectigo follows industry standards, including the OWASP Top 10, to mitigat…"
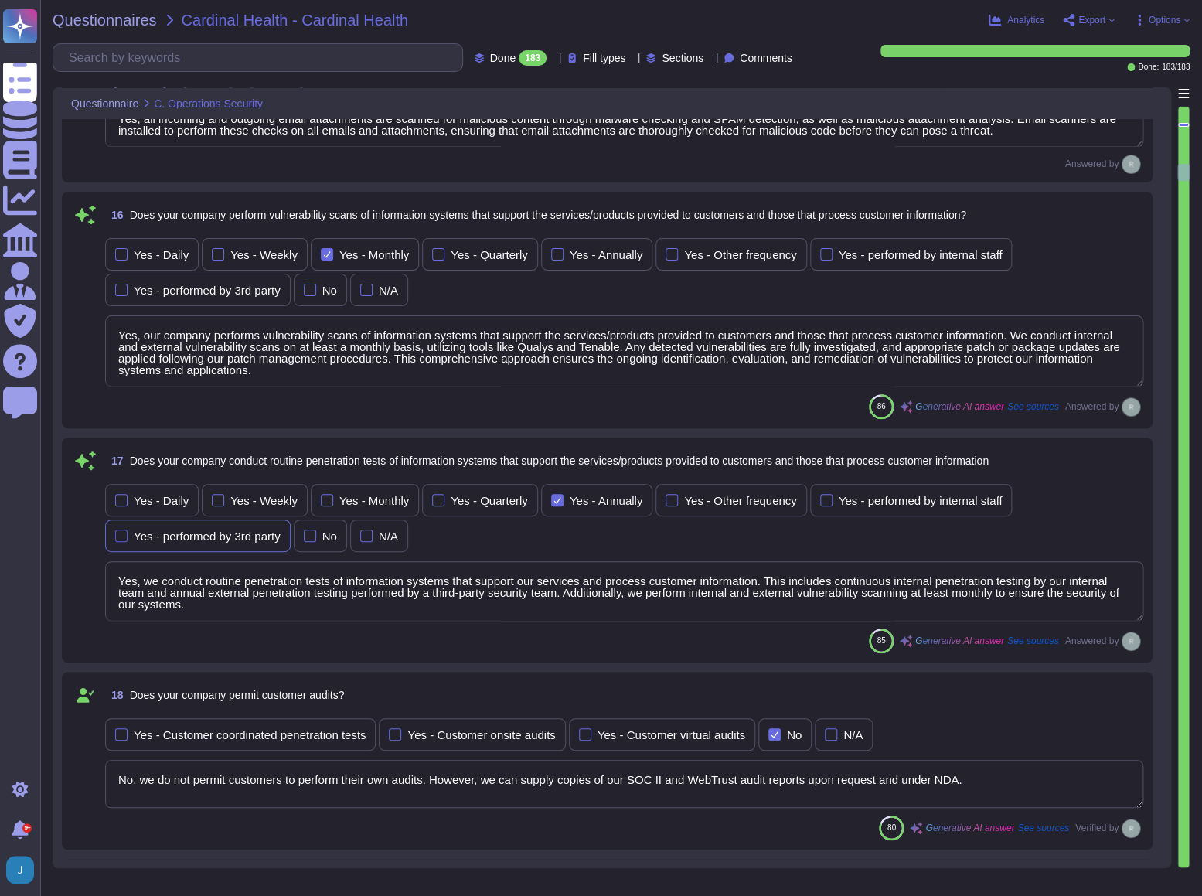
scroll to position [4004, 0]
type textarea "Yes, our company tracks and appropriately remediates findings from vulnerabilit…"
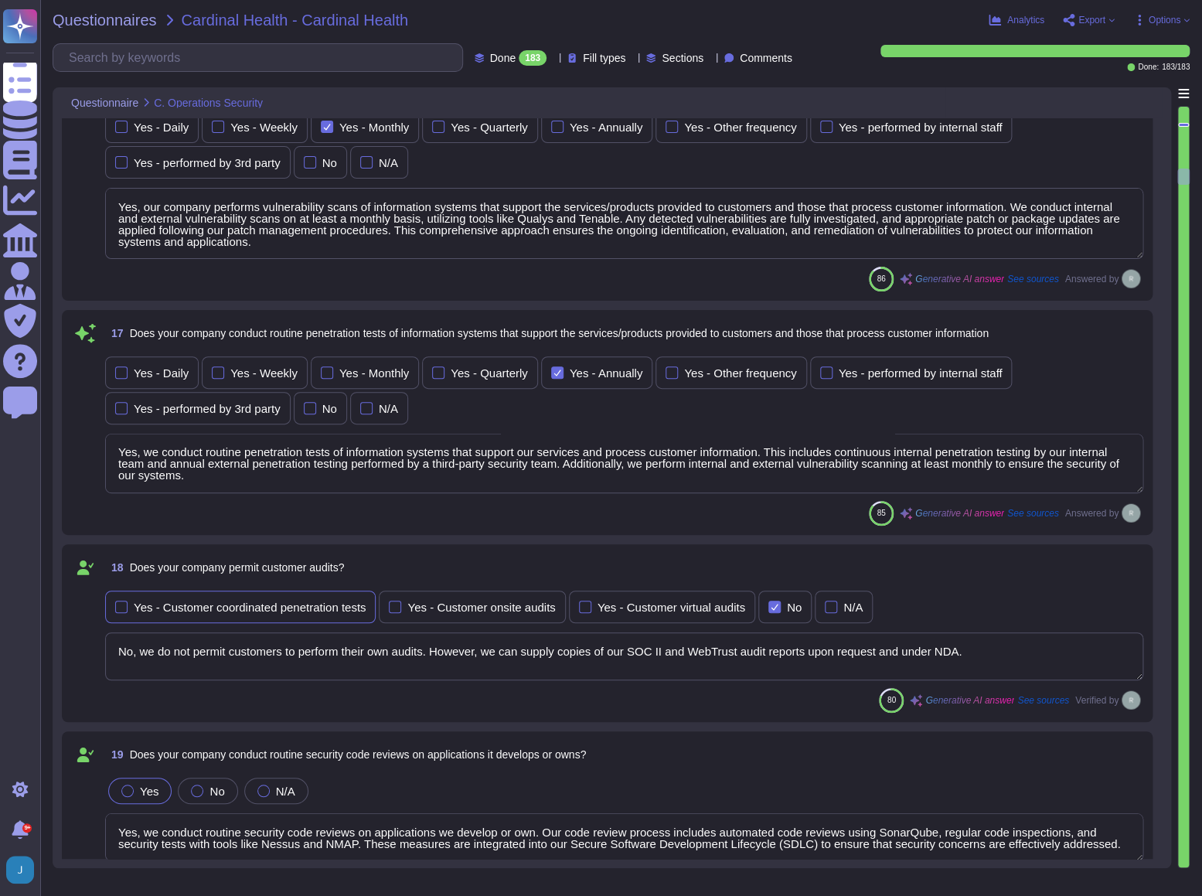
scroll to position [4144, 0]
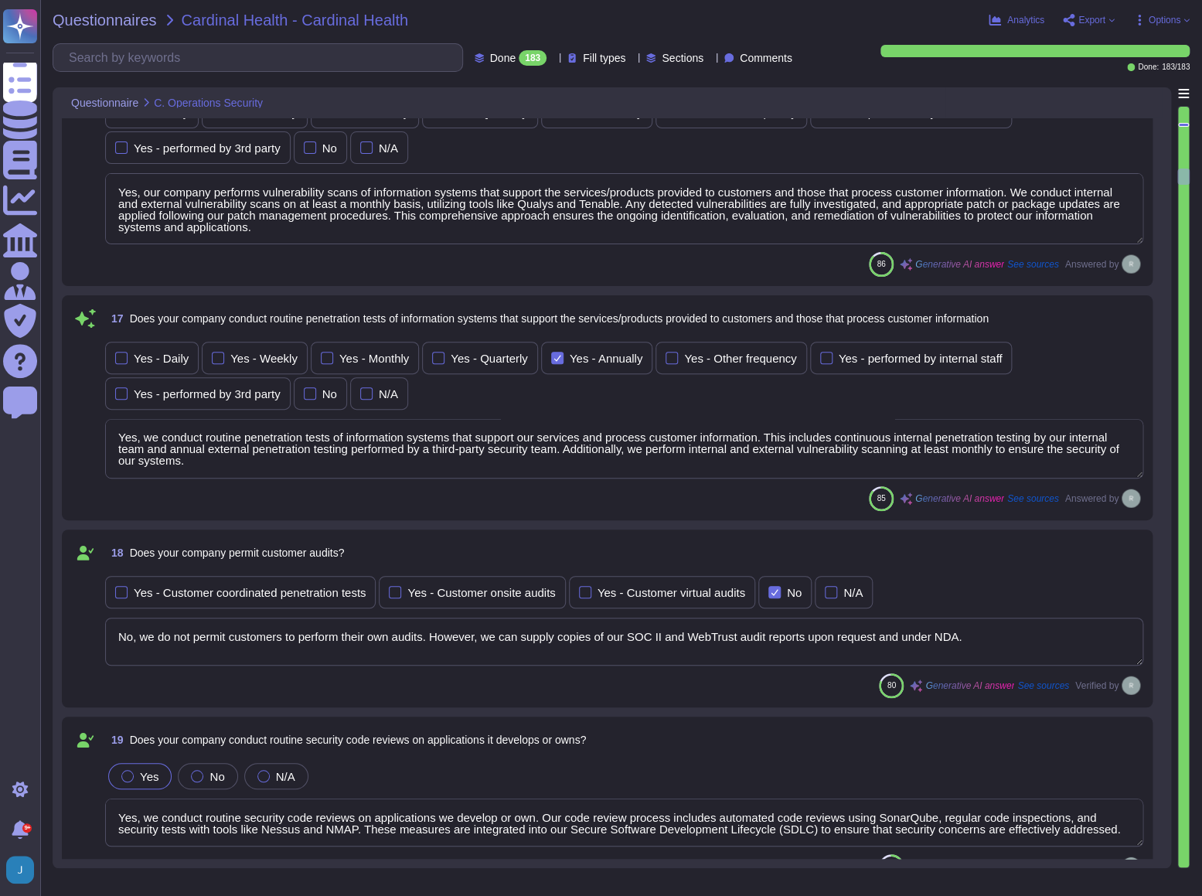
click at [220, 633] on textarea "No, we do not permit customers to perform their own audits. However, we can sup…" at bounding box center [624, 641] width 1038 height 48
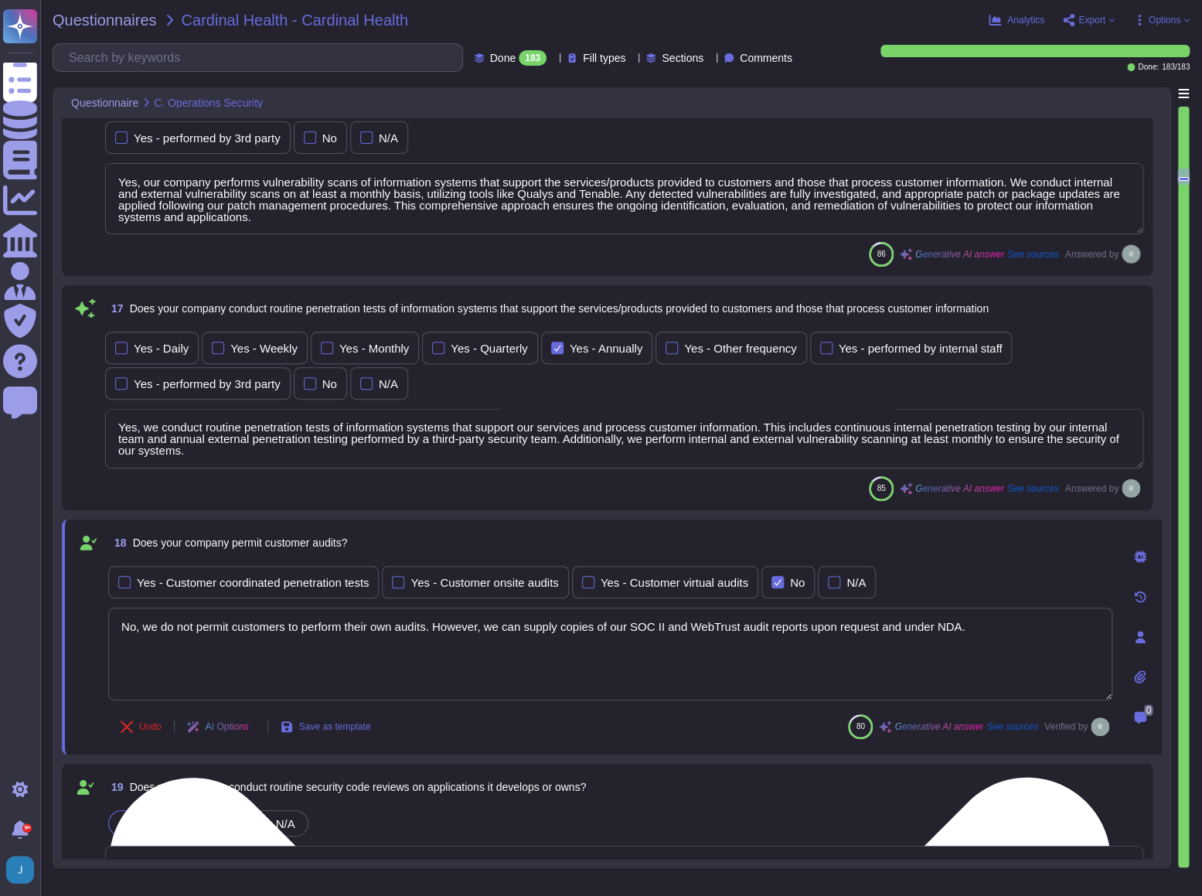
type textarea "Yes, our company tracks and appropriately remediates findings from vulnerabilit…"
click at [220, 629] on textarea "No, we do not permit customers to perform their own audits. However, we can sup…" at bounding box center [610, 653] width 1004 height 93
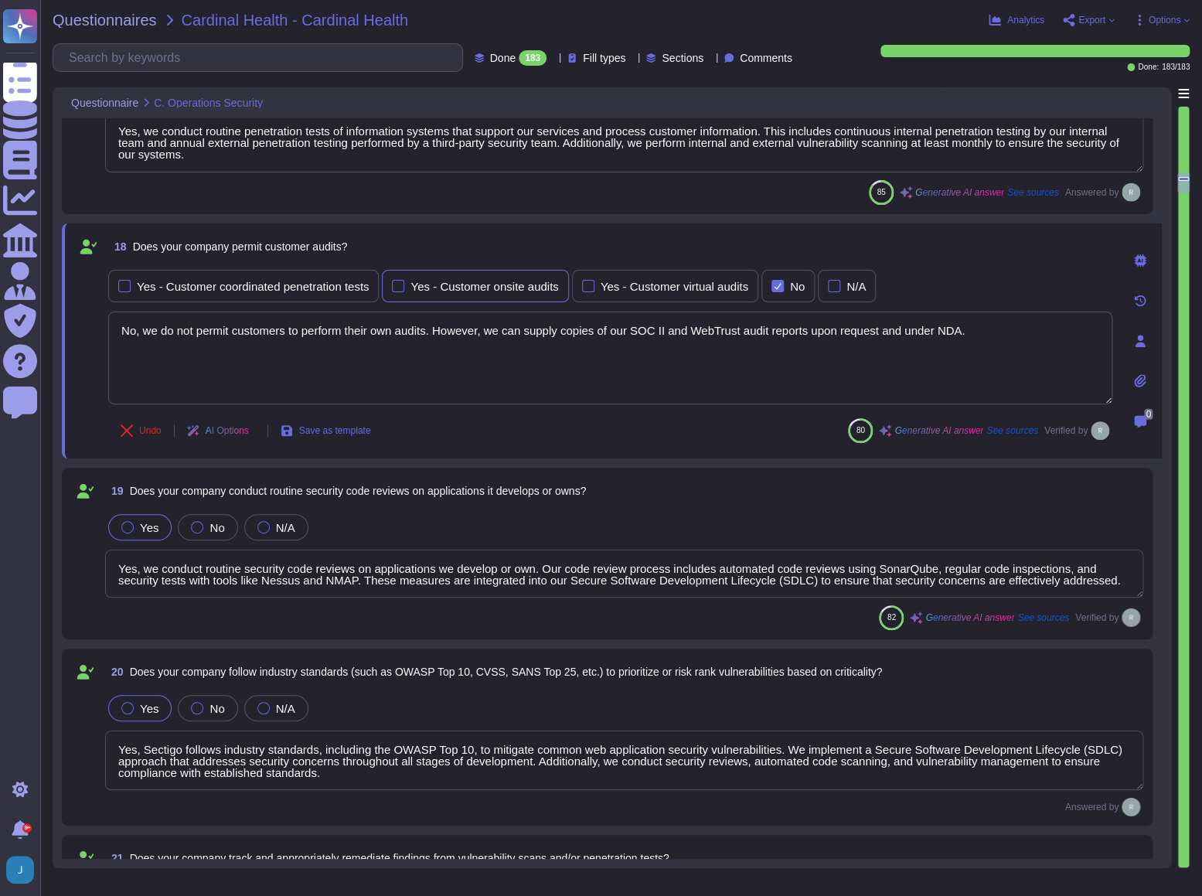
scroll to position [4426, 0]
type textarea "Yes, our company has a solution in place to detect, monitor, prevent, and mitig…"
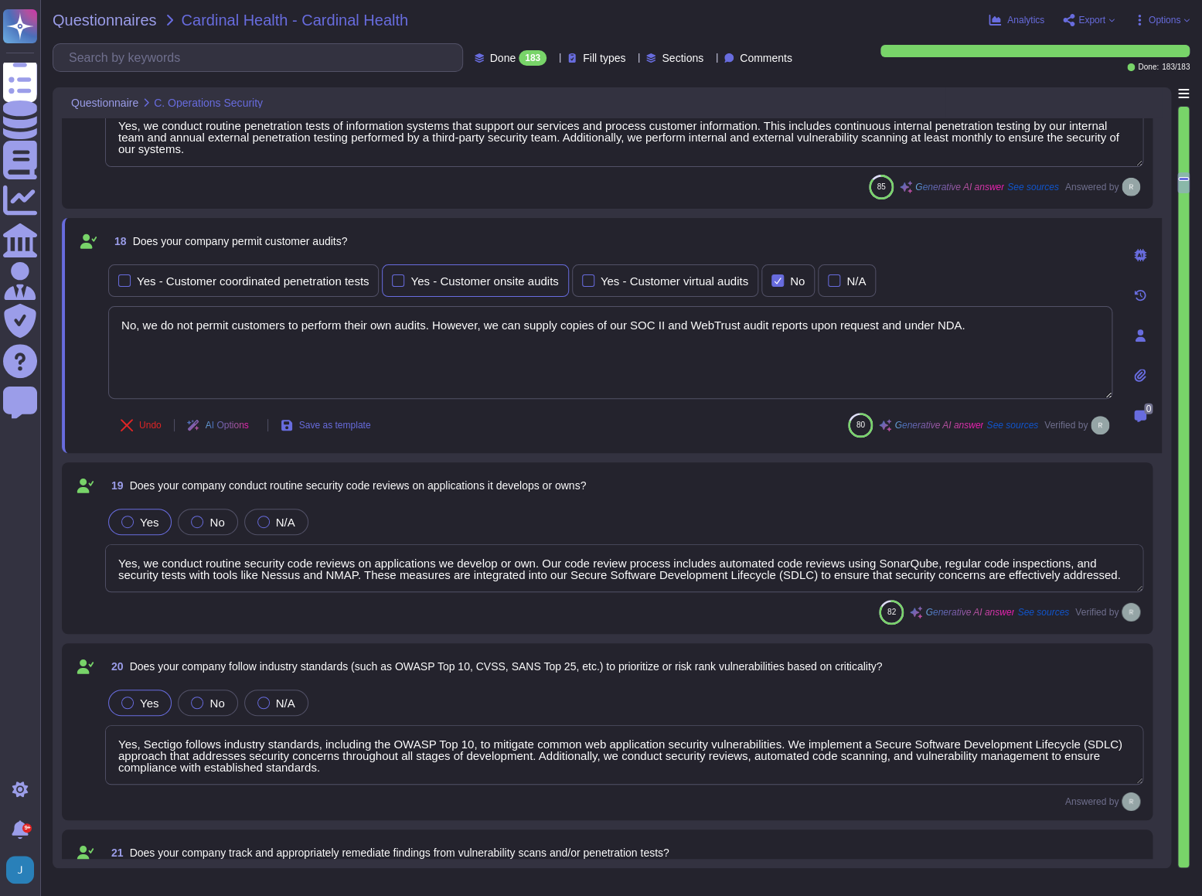
scroll to position [1, 0]
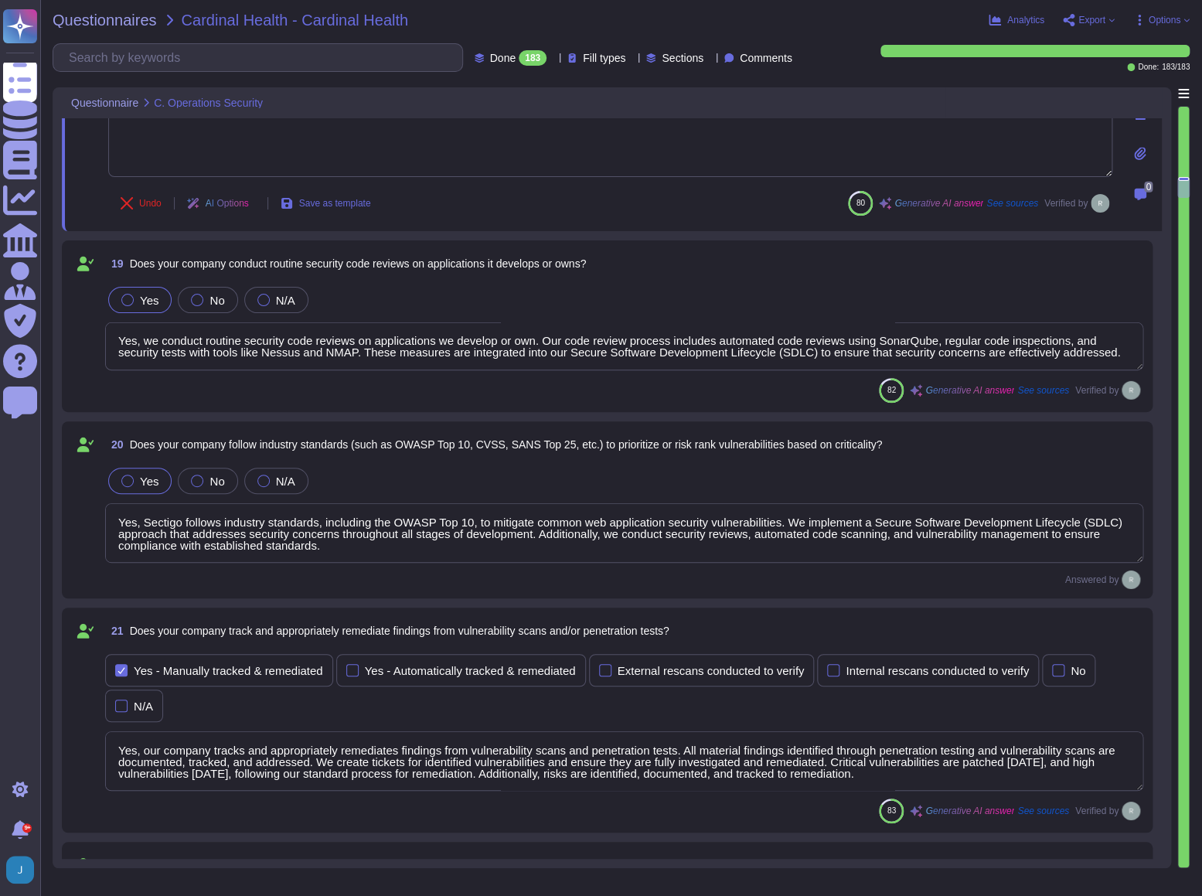
type textarea "Yes, our company conducts quarterly scans to identify unauthorized wireless acc…"
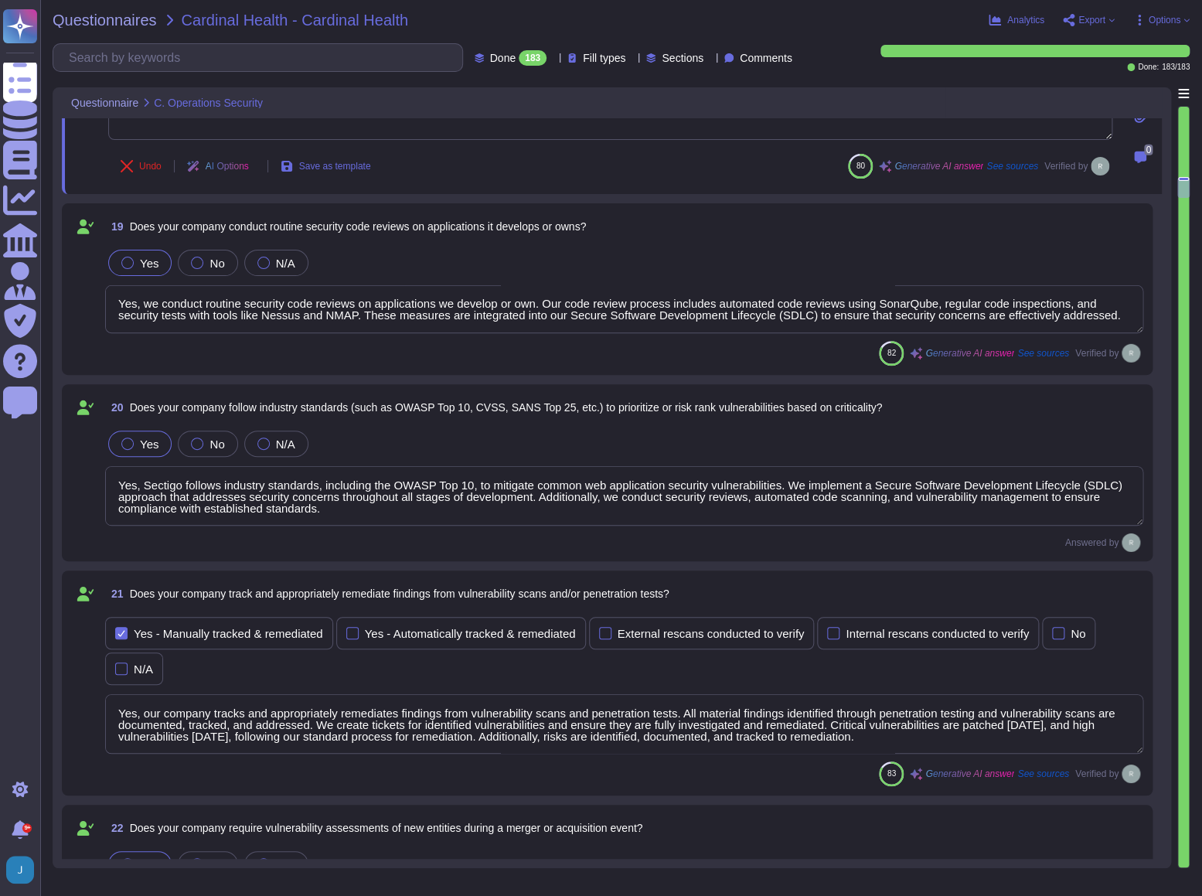
scroll to position [4706, 0]
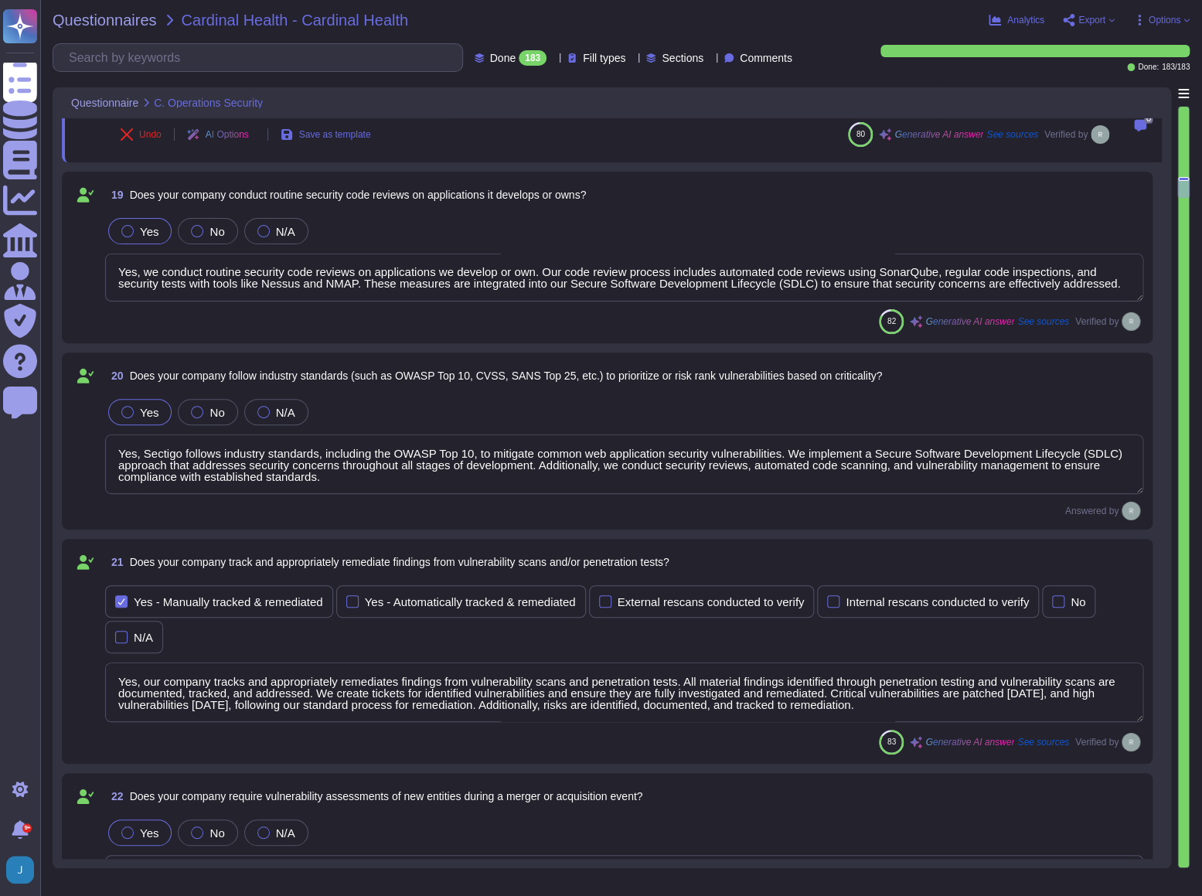
click at [246, 691] on textarea "Yes, our company tracks and appropriately remediates findings from vulnerabilit…" at bounding box center [624, 692] width 1038 height 60
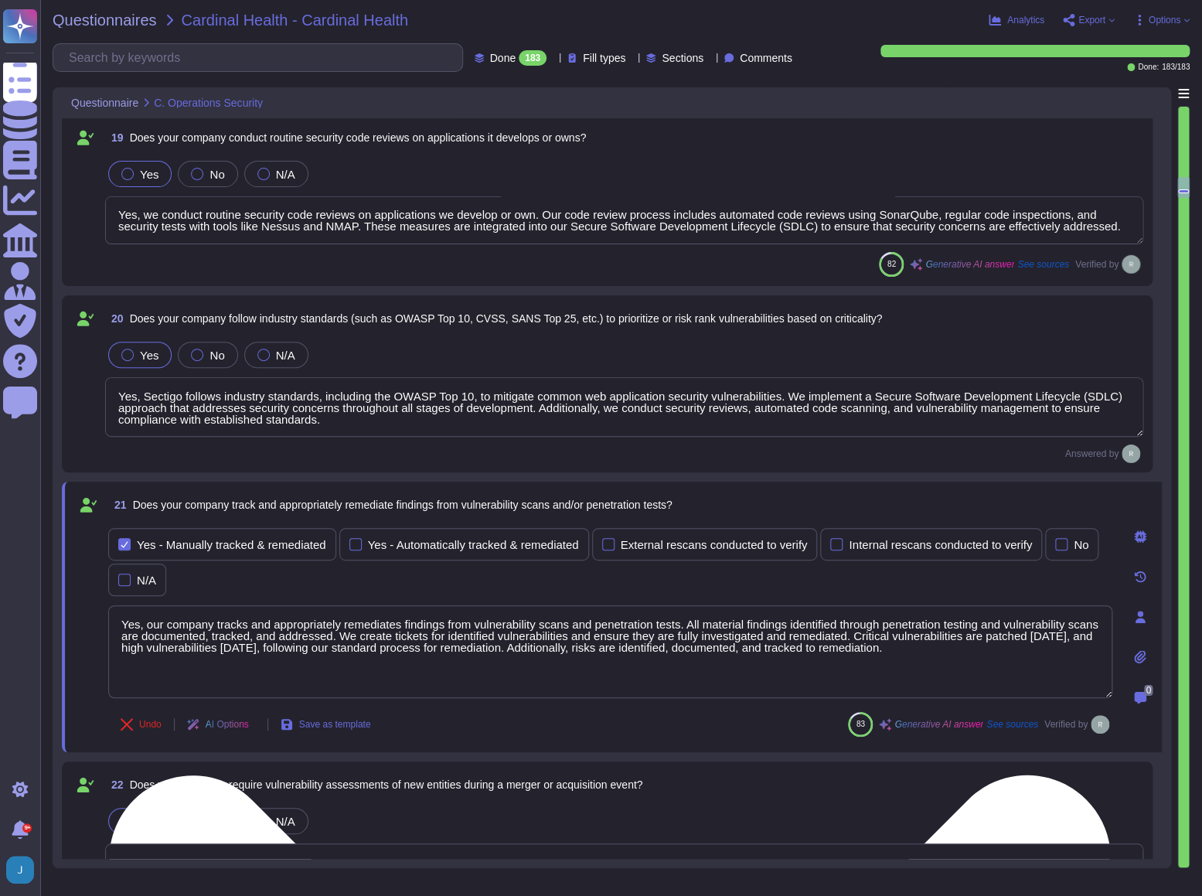
click at [246, 691] on textarea "Yes, our company tracks and appropriately remediates findings from vulnerabilit…" at bounding box center [610, 651] width 1004 height 93
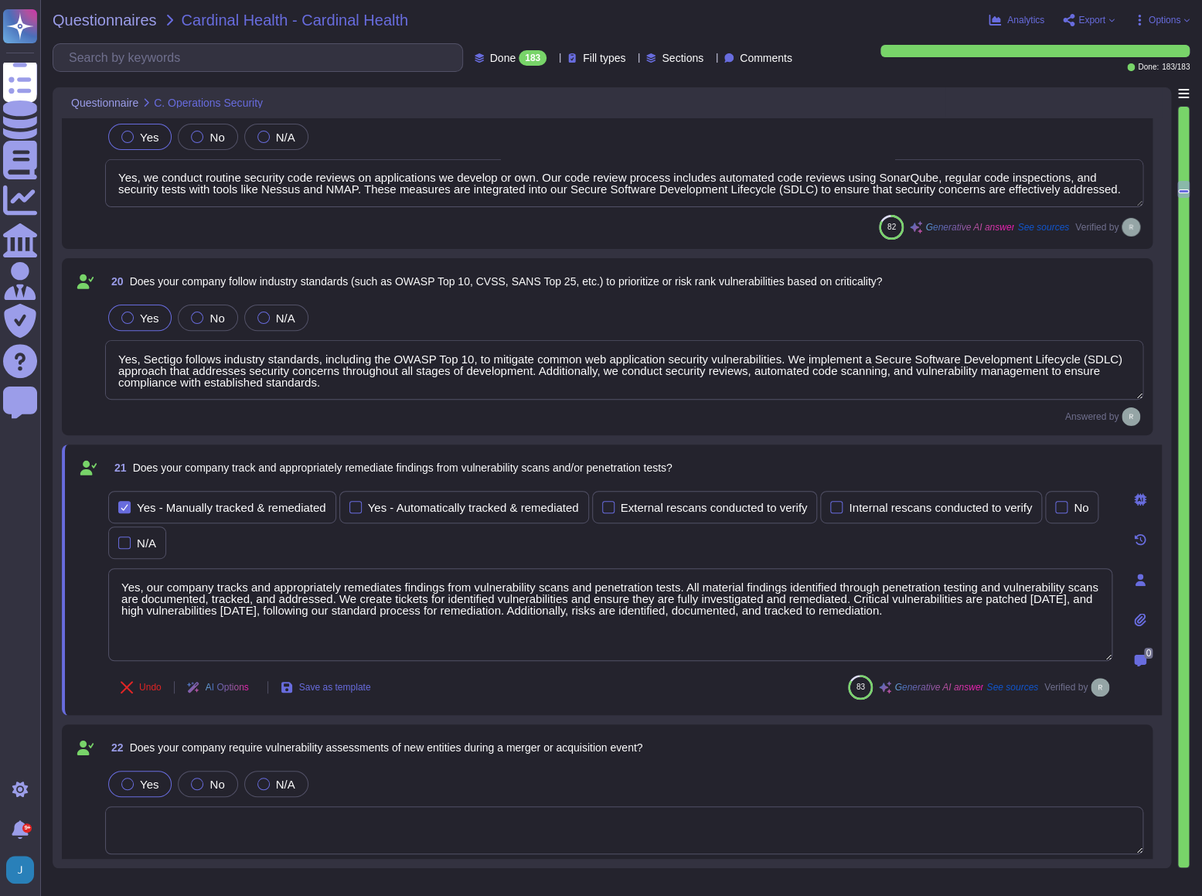
scroll to position [4776, 0]
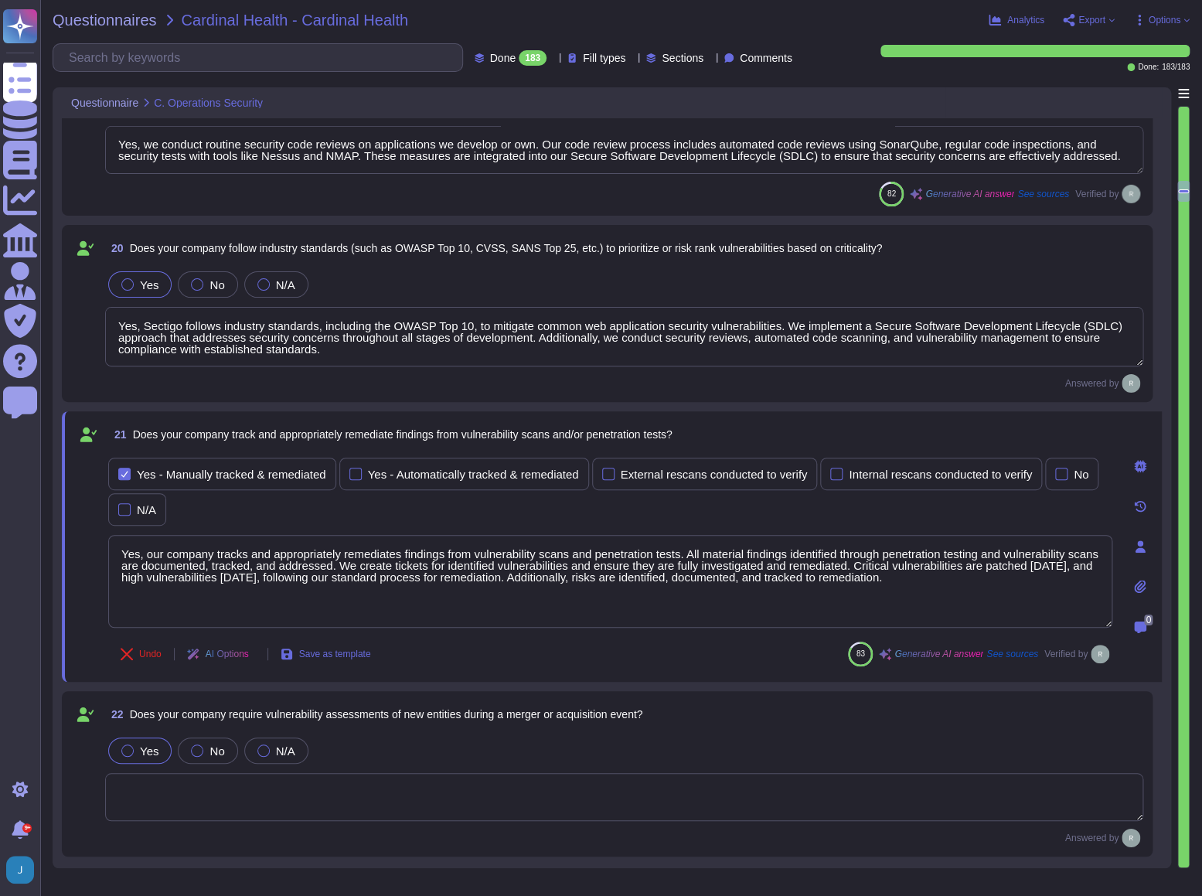
type textarea "Our company has a documented records retention policy and retention schedule th…"
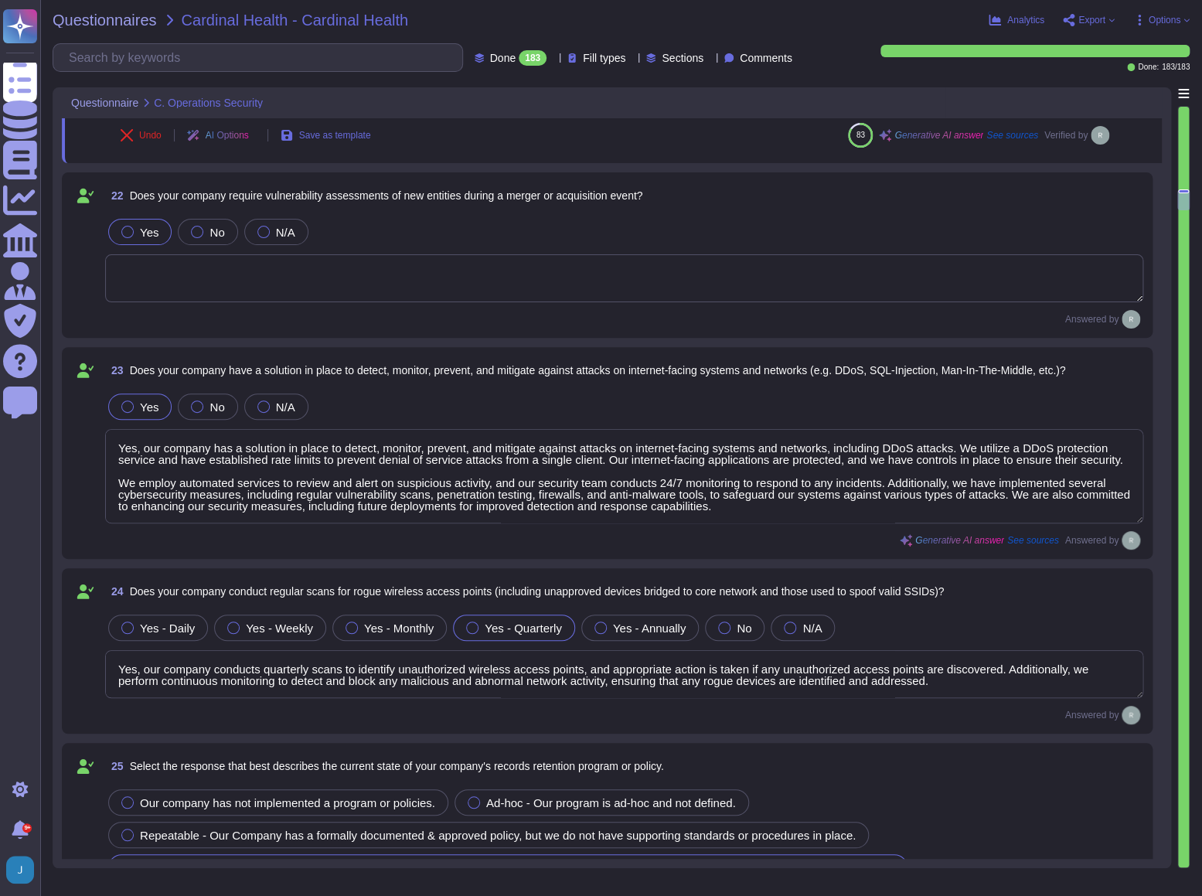
type textarea "Customer data records retention periods are not fixed and will vary based on se…"
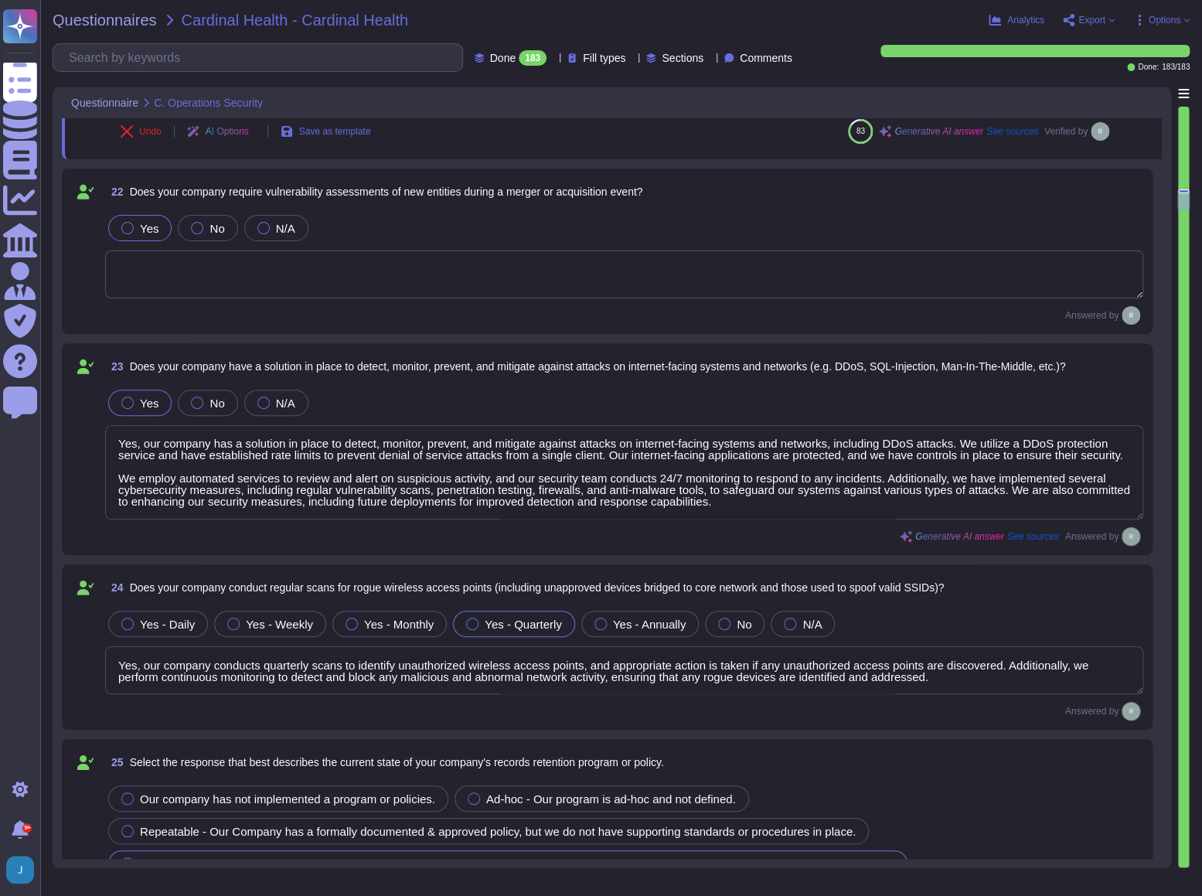
scroll to position [1, 0]
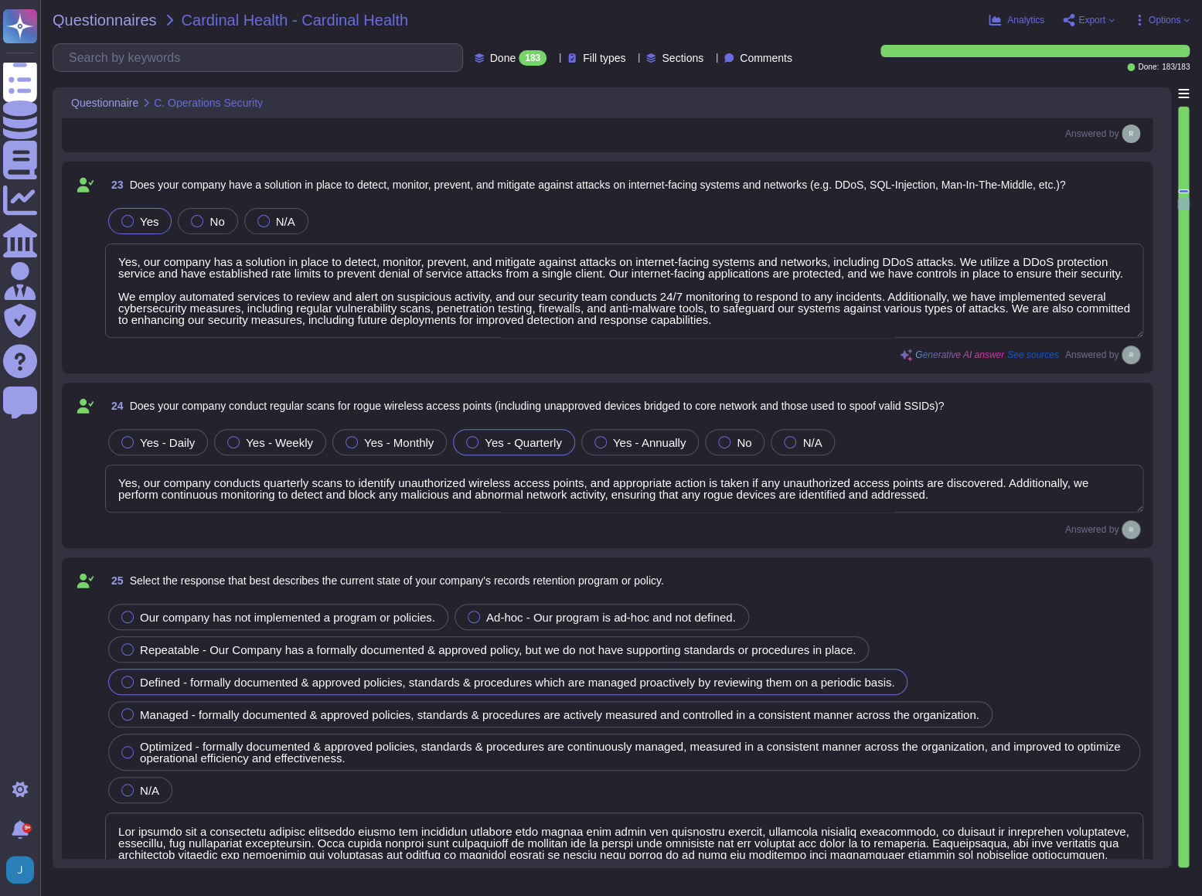
type textarea "- Account Lockout: Accounts are locked after a maximum of 5 failed login attemp…"
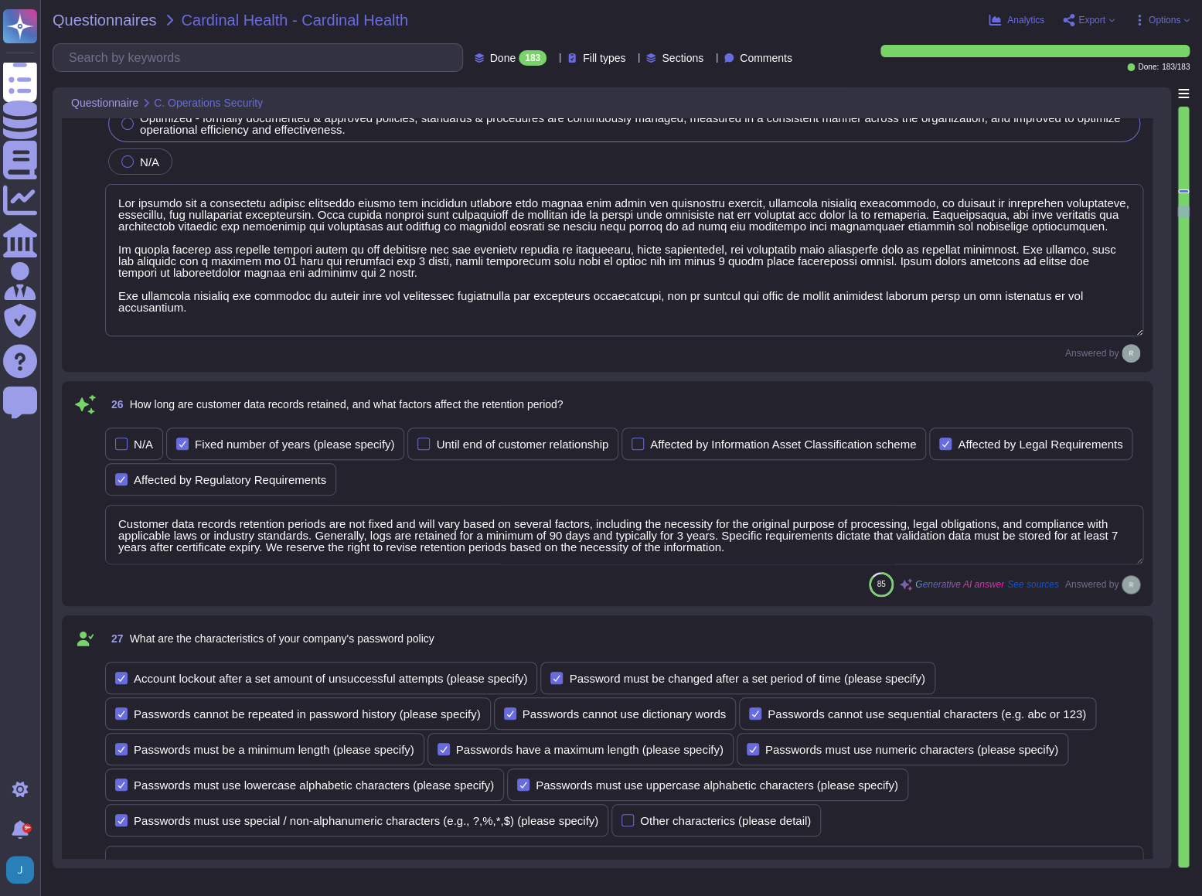
scroll to position [6041, 0]
type textarea "Yes, the company configures user accounts so that first-time user account passw…"
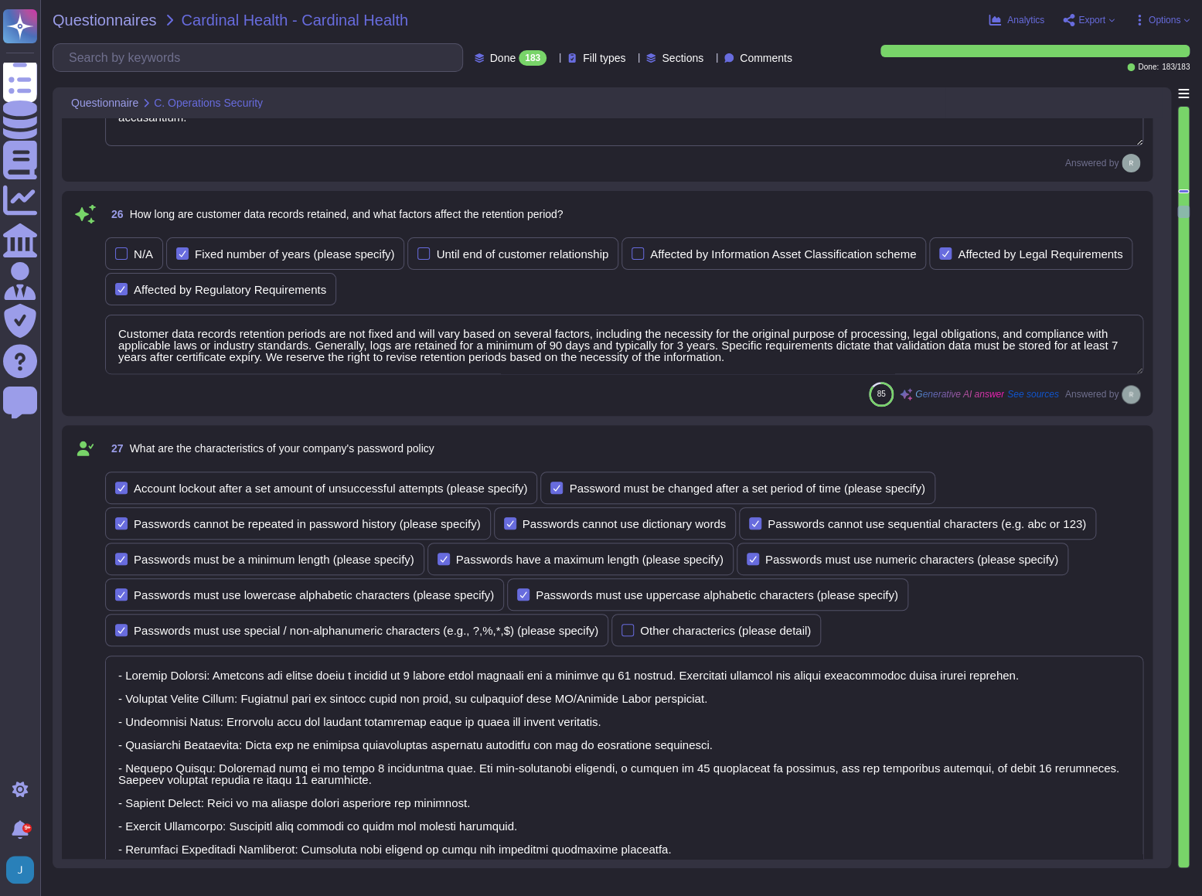
scroll to position [6252, 0]
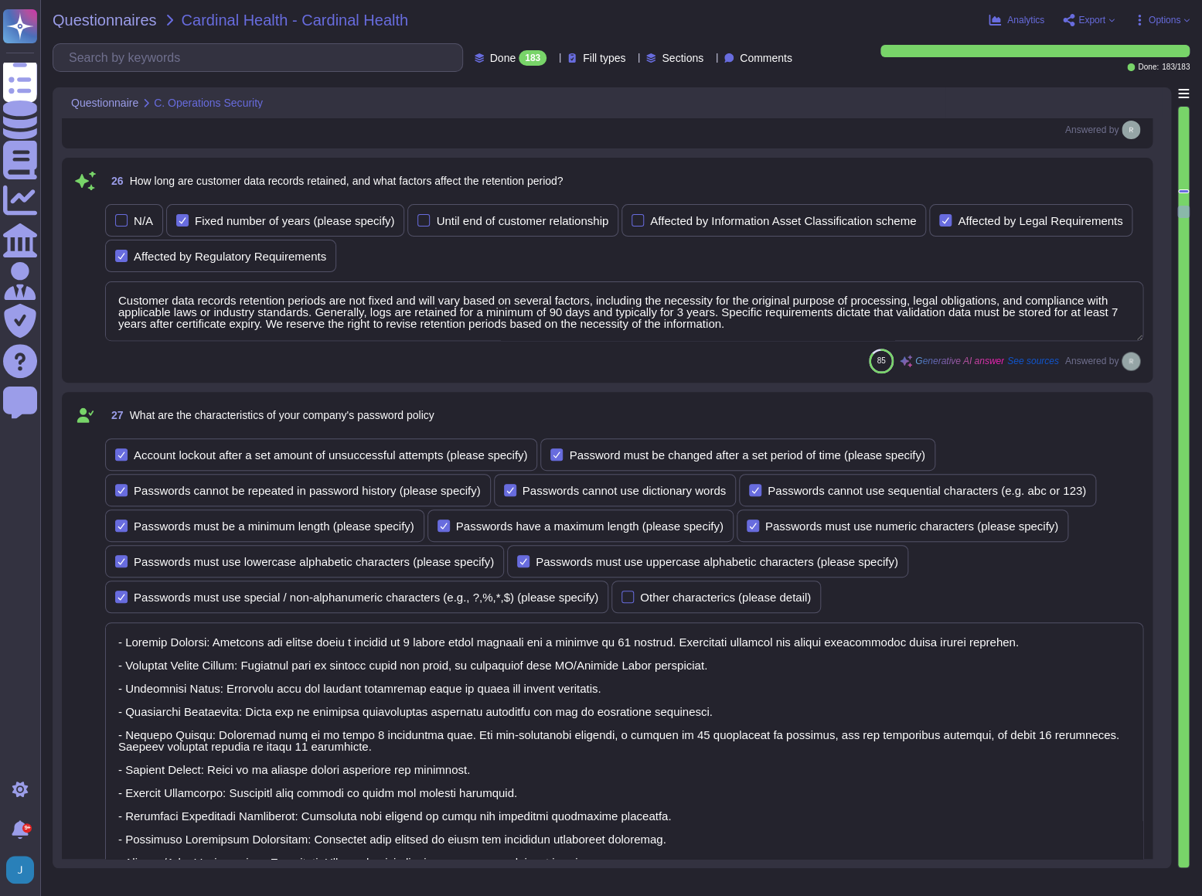
type textarea "Yes, users must change their password immediately if they suspect it has been c…"
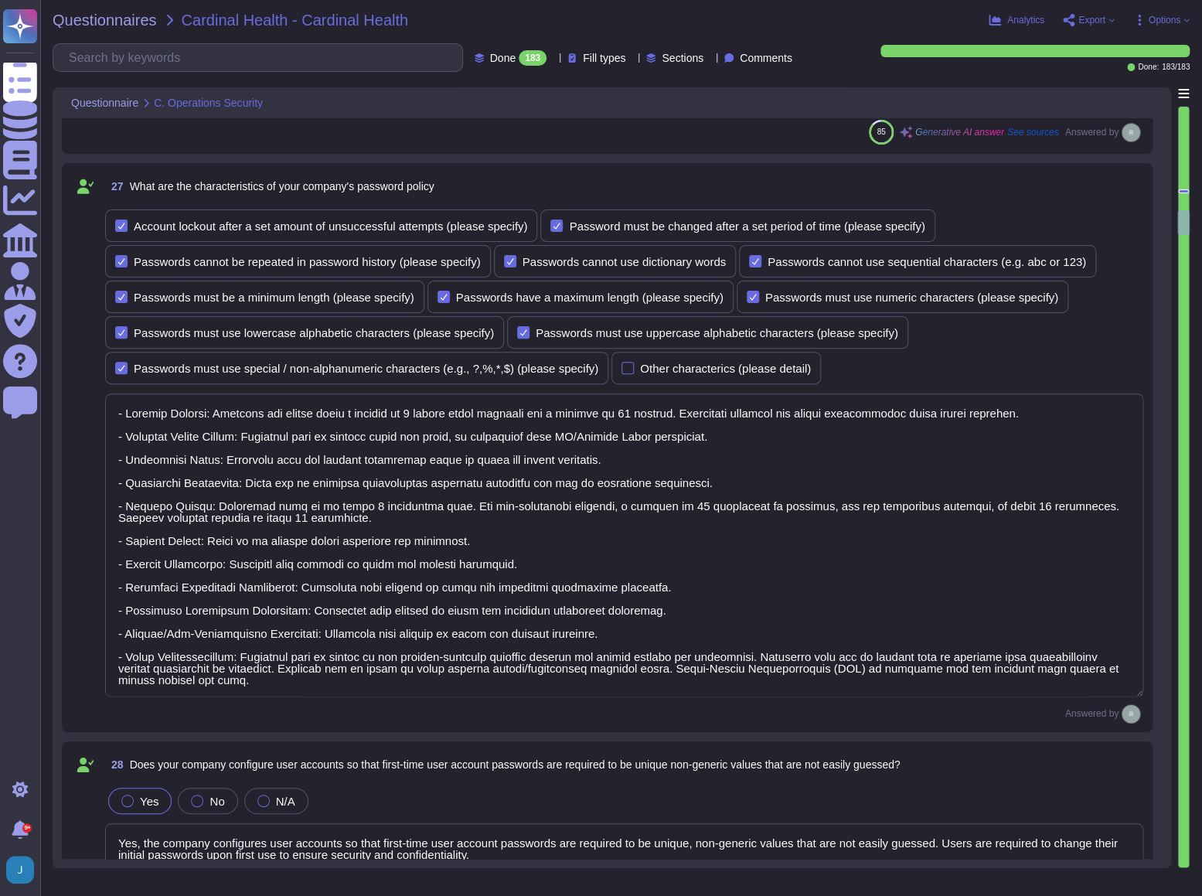
type textarea "Yes, our company verifies user identities prior to performing password resets. …"
type textarea "Yes, our company manages the electronic communication of passwords through emai…"
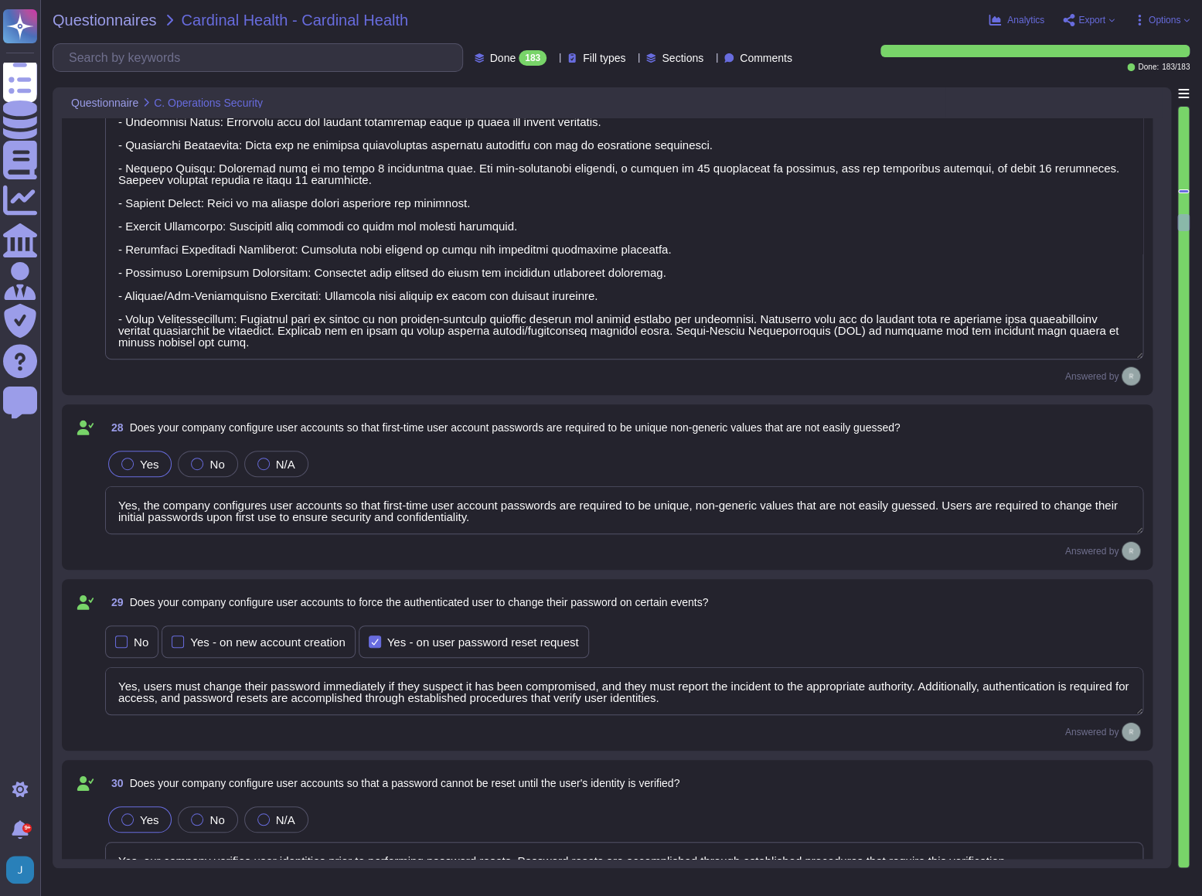
scroll to position [6814, 0]
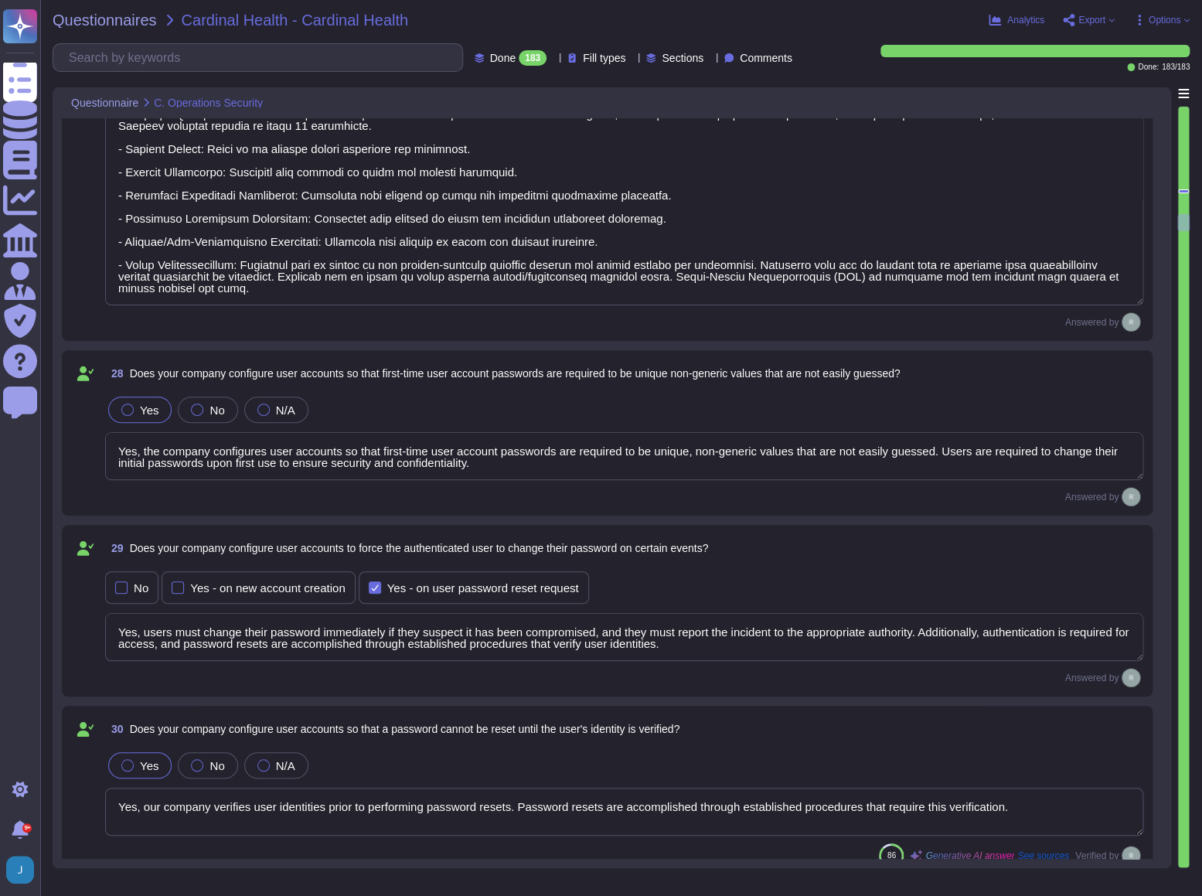
type textarea "Yes, our organization requires that passwords be masked when entered during the…"
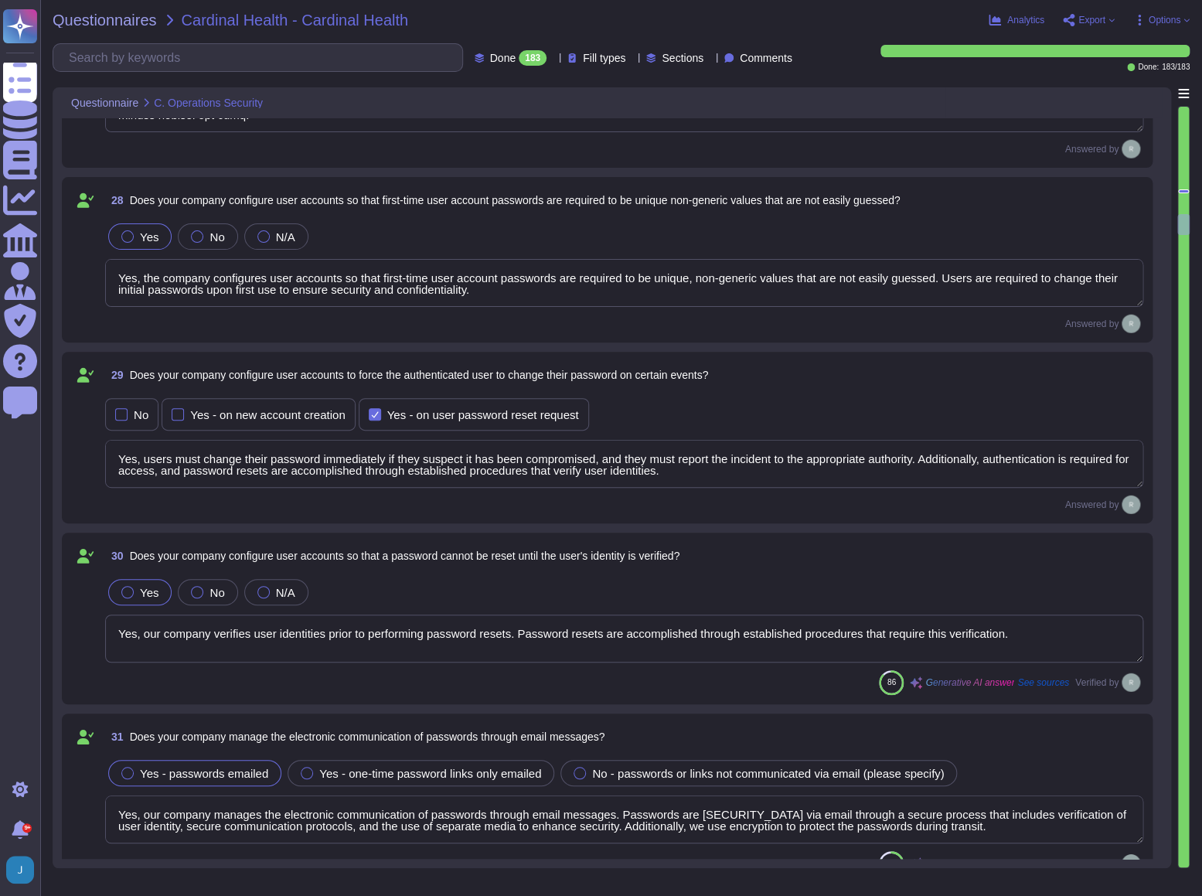
scroll to position [7024, 0]
click at [154, 459] on textarea "Yes, users must change their password immediately if they suspect it has been c…" at bounding box center [624, 463] width 1038 height 48
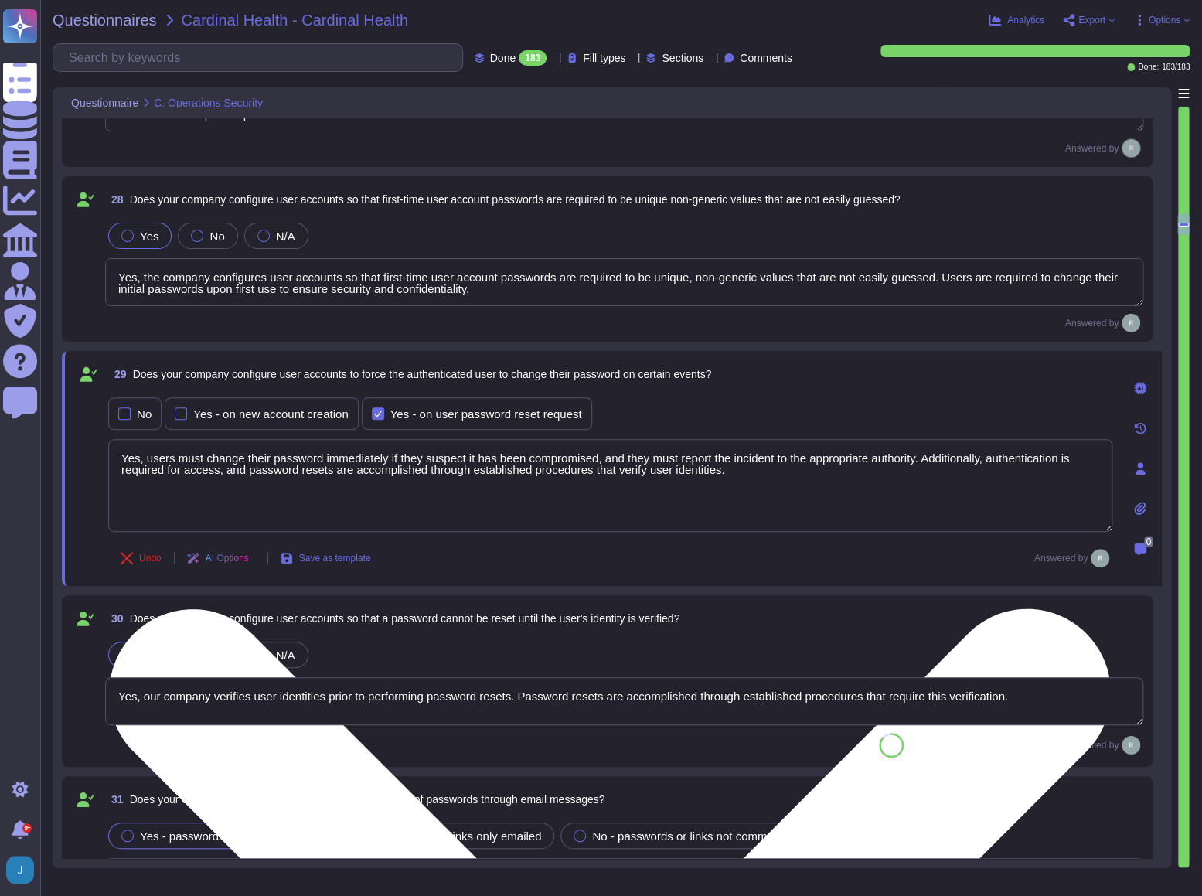
type textarea "Yes, our organization requires that passwords be masked when entered during the…"
click at [154, 459] on textarea "Yes, users must change their password immediately if they suspect it has been c…" at bounding box center [610, 485] width 1004 height 93
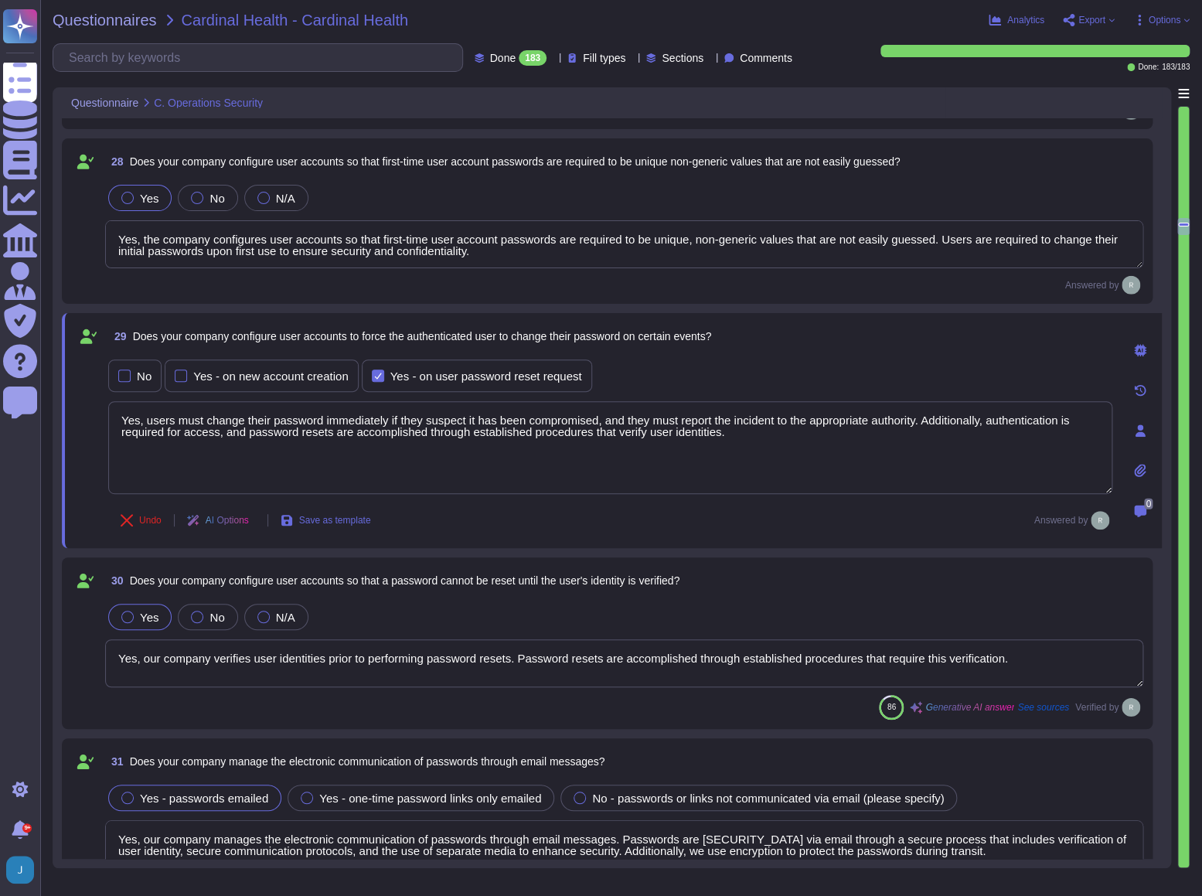
type textarea "Yes, our company encrypts authentication credentials at all times. Passwords ar…"
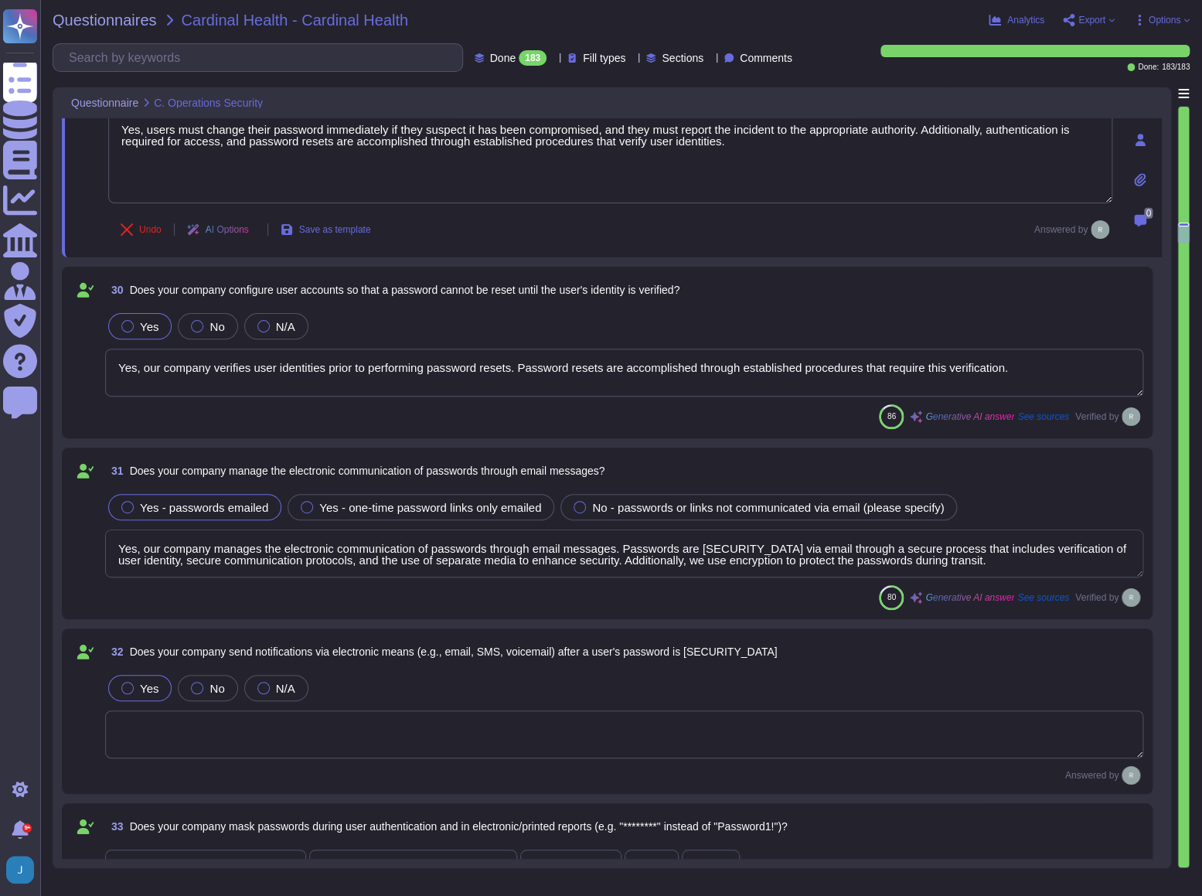
type textarea "Yes, our company requires encrypted communications for all administrative acces…"
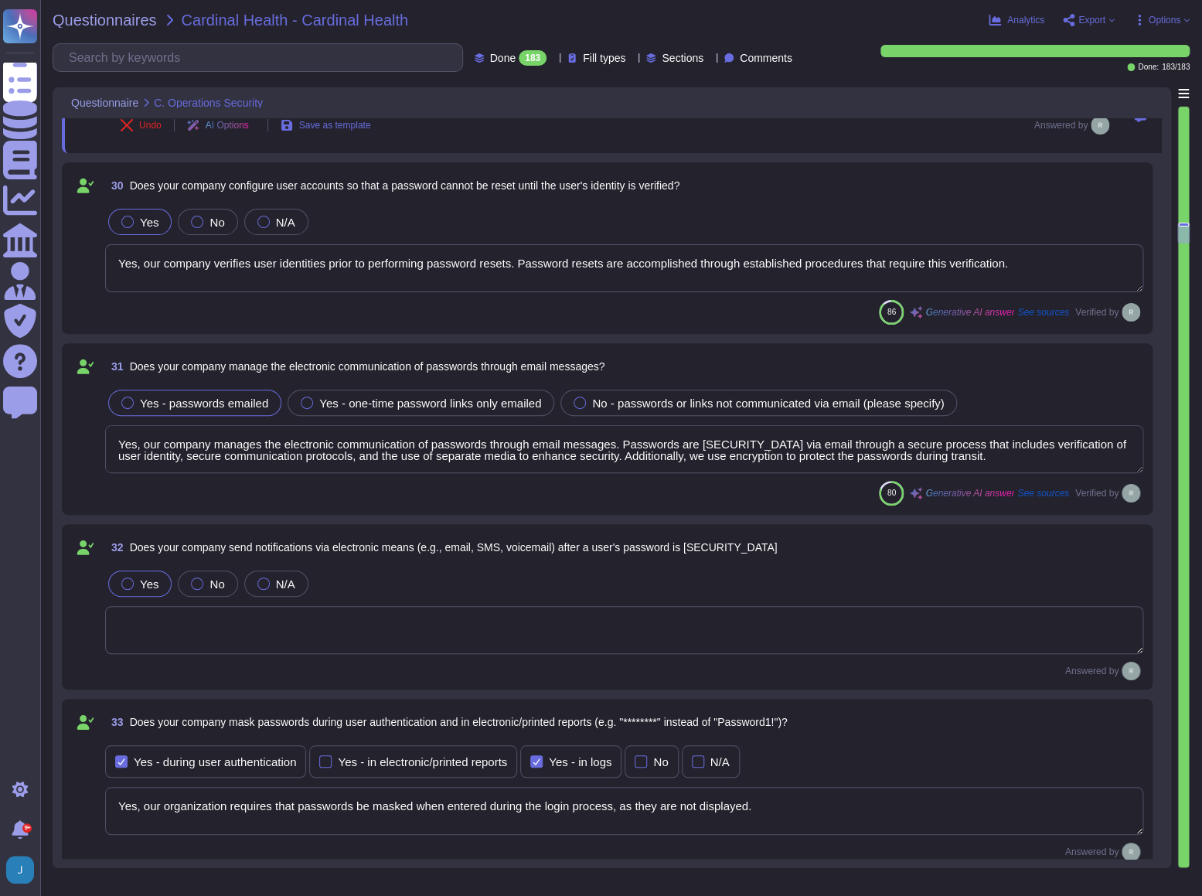
type textarea "Yes, our company requires multi-factor authentication (MFA) for access to our s…"
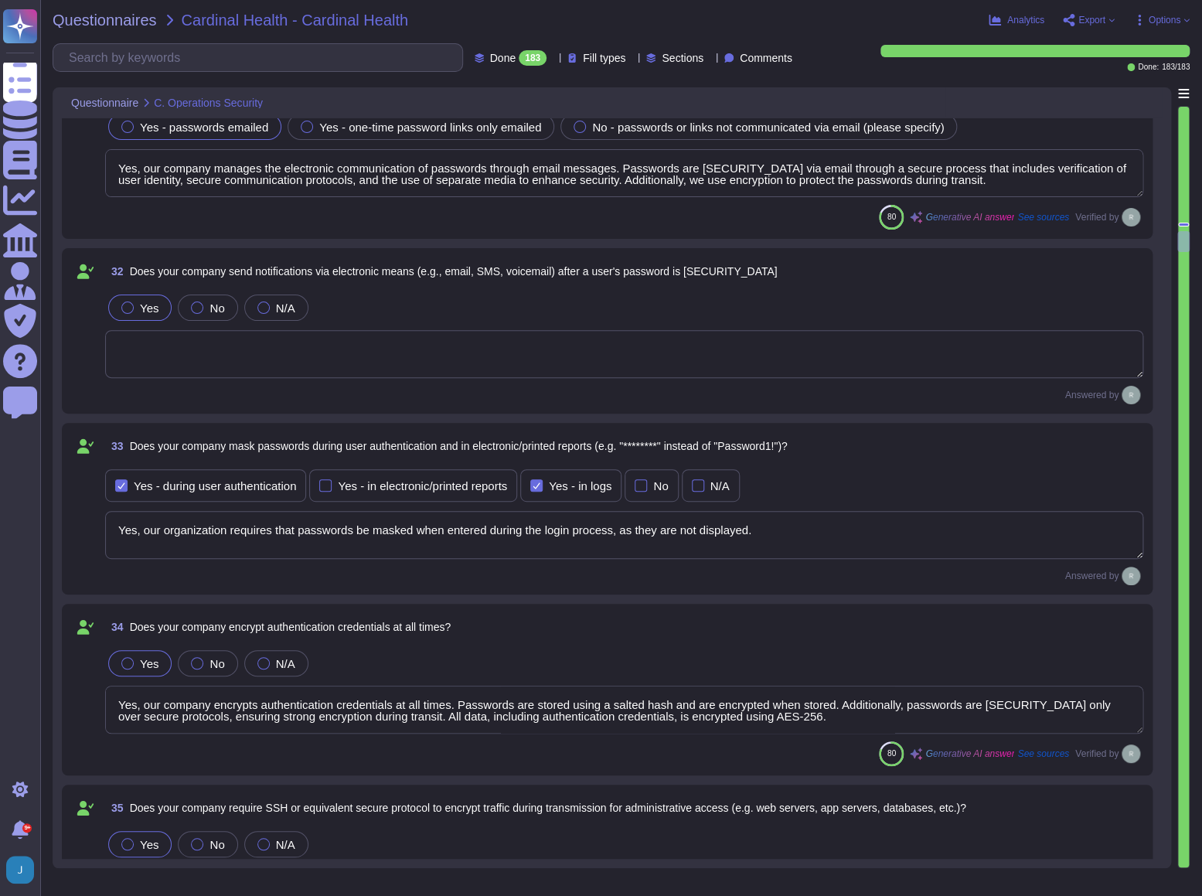
type textarea "Our service is deployed as a Software as a Service (SaaS), which means it is ho…"
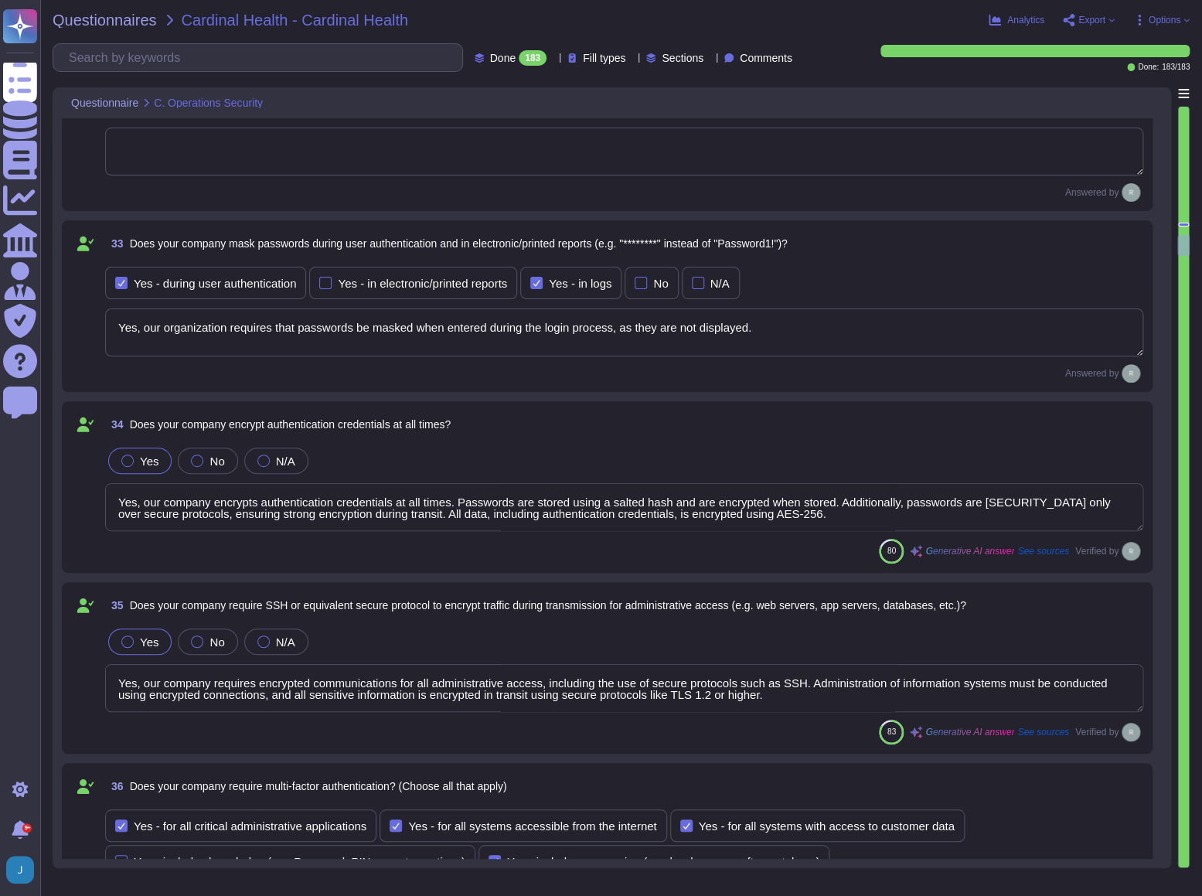
type textarea "Yes, our company validates and tests firmware, software, and application source…"
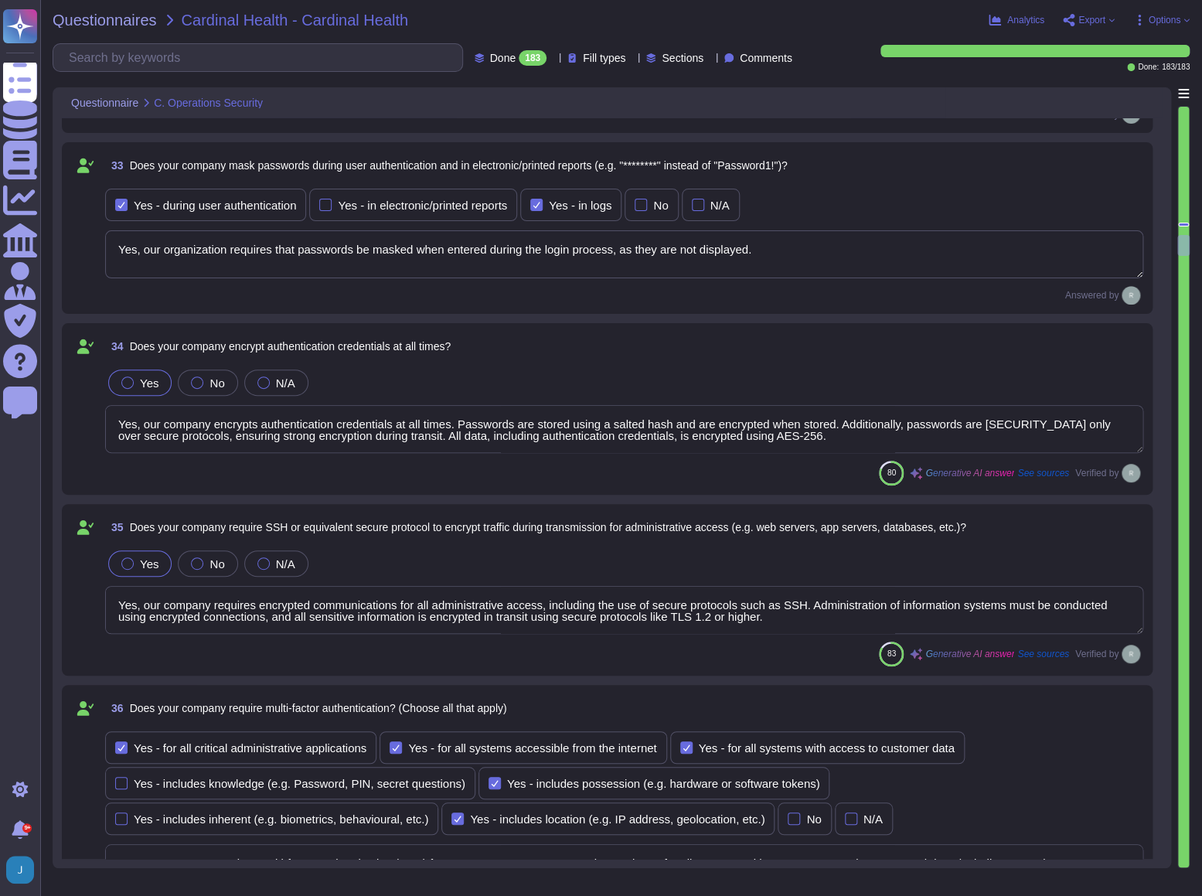
scroll to position [8008, 0]
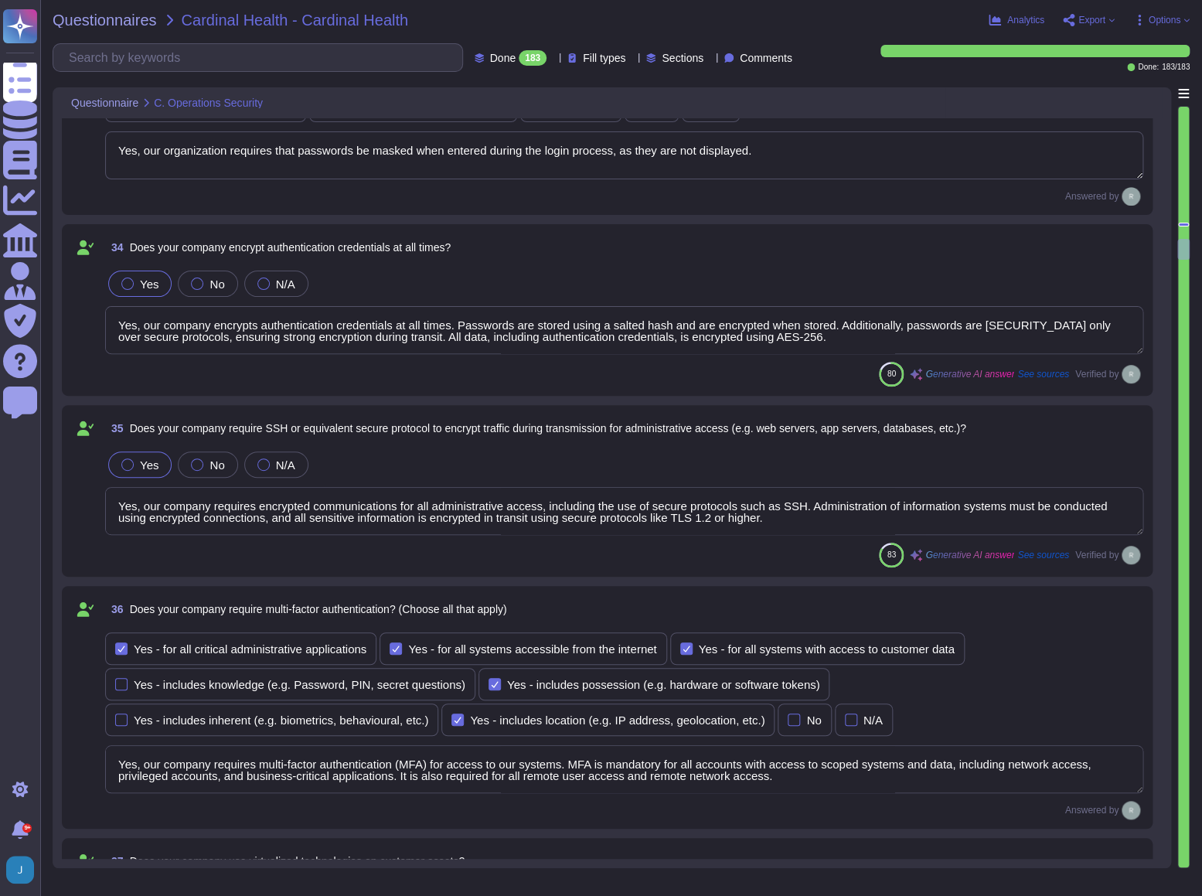
type textarea "Yes, we ensure isolation of virtualized technologies through several key method…"
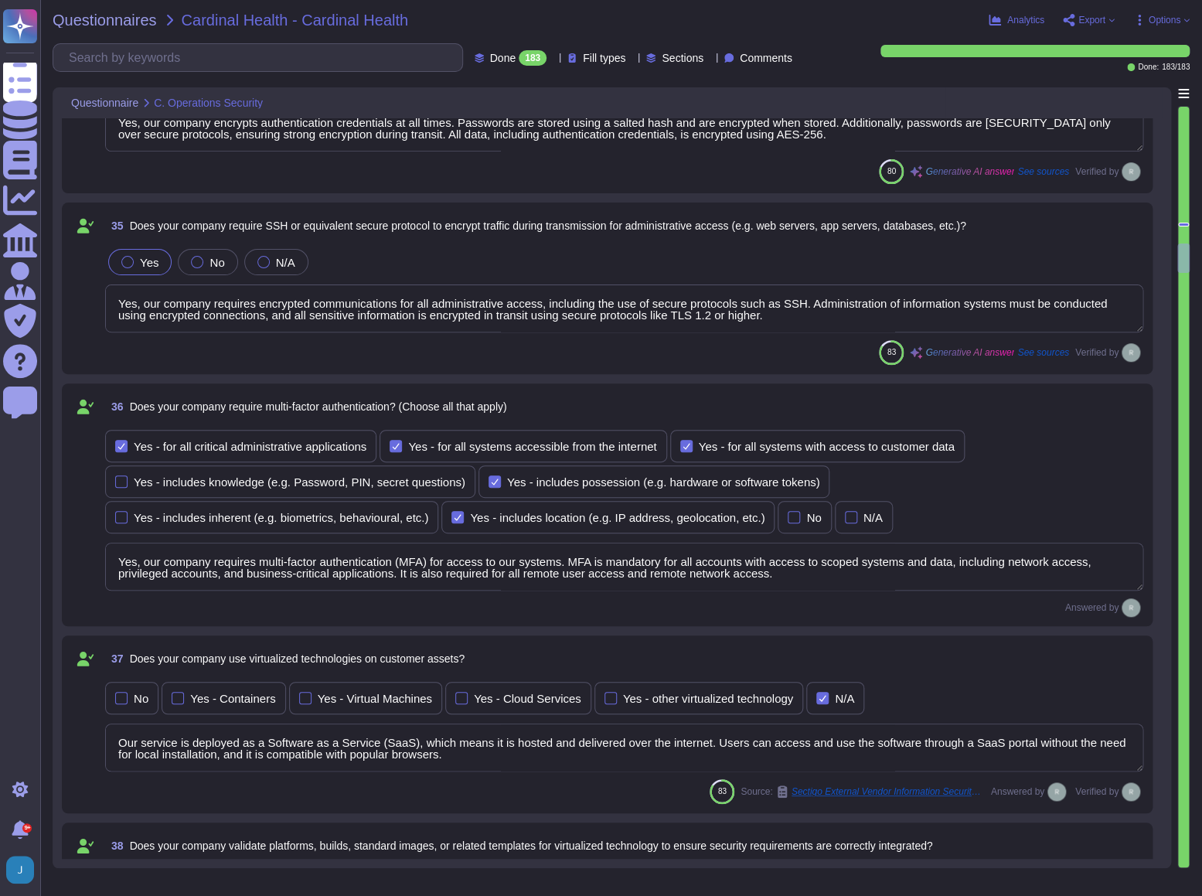
type textarea "Yes, our company has administrative access and control of virtualized technolog…"
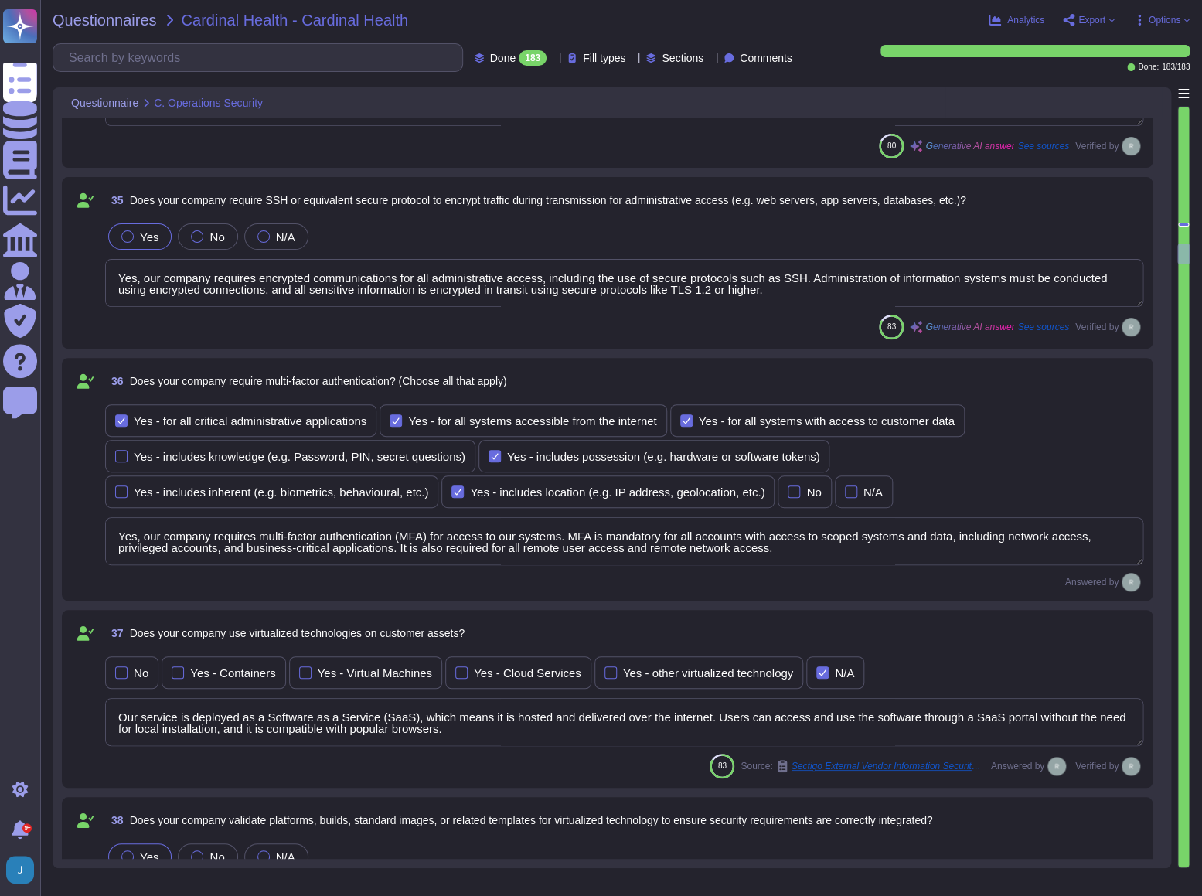
click at [163, 539] on textarea "Yes, our company requires multi-factor authentication (MFA) for access to our s…" at bounding box center [624, 541] width 1038 height 48
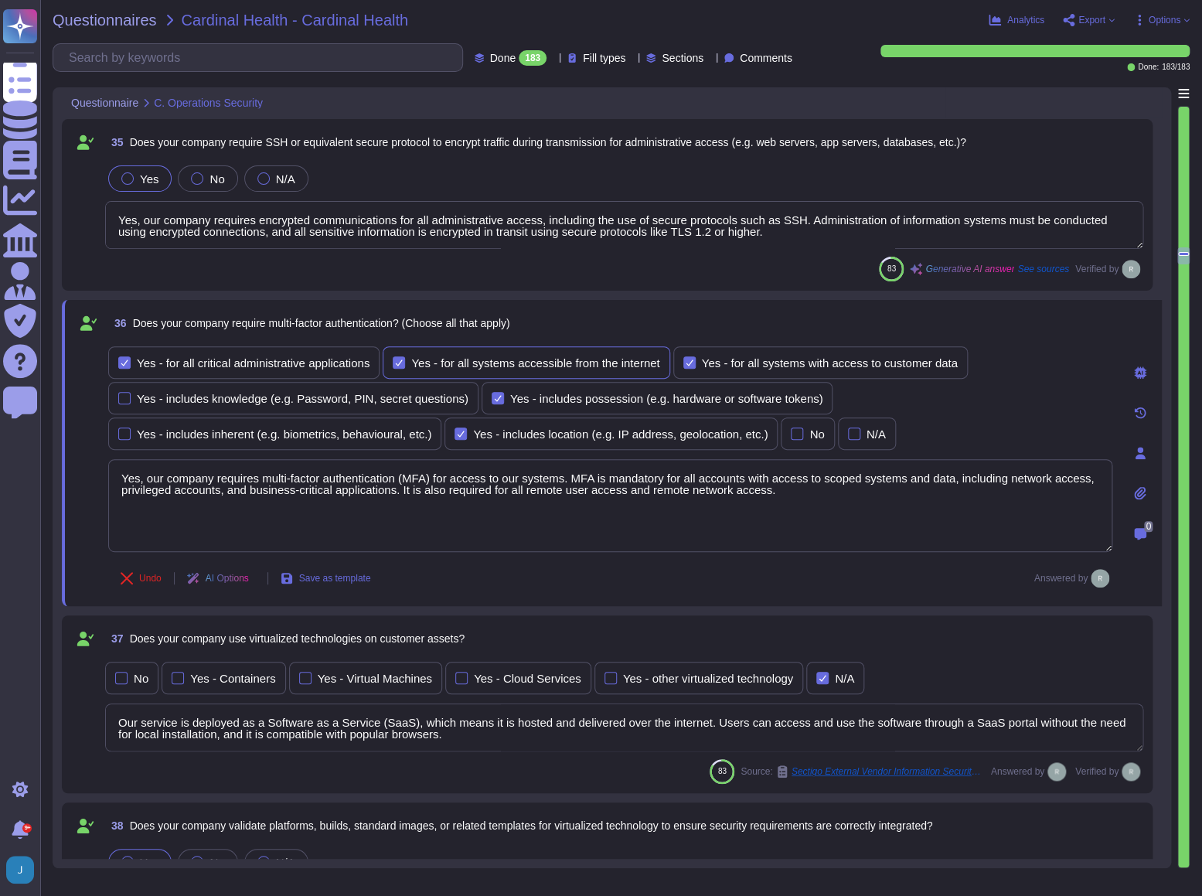
type textarea "Yes, our company has administrative access and control of virtualized technolog…"
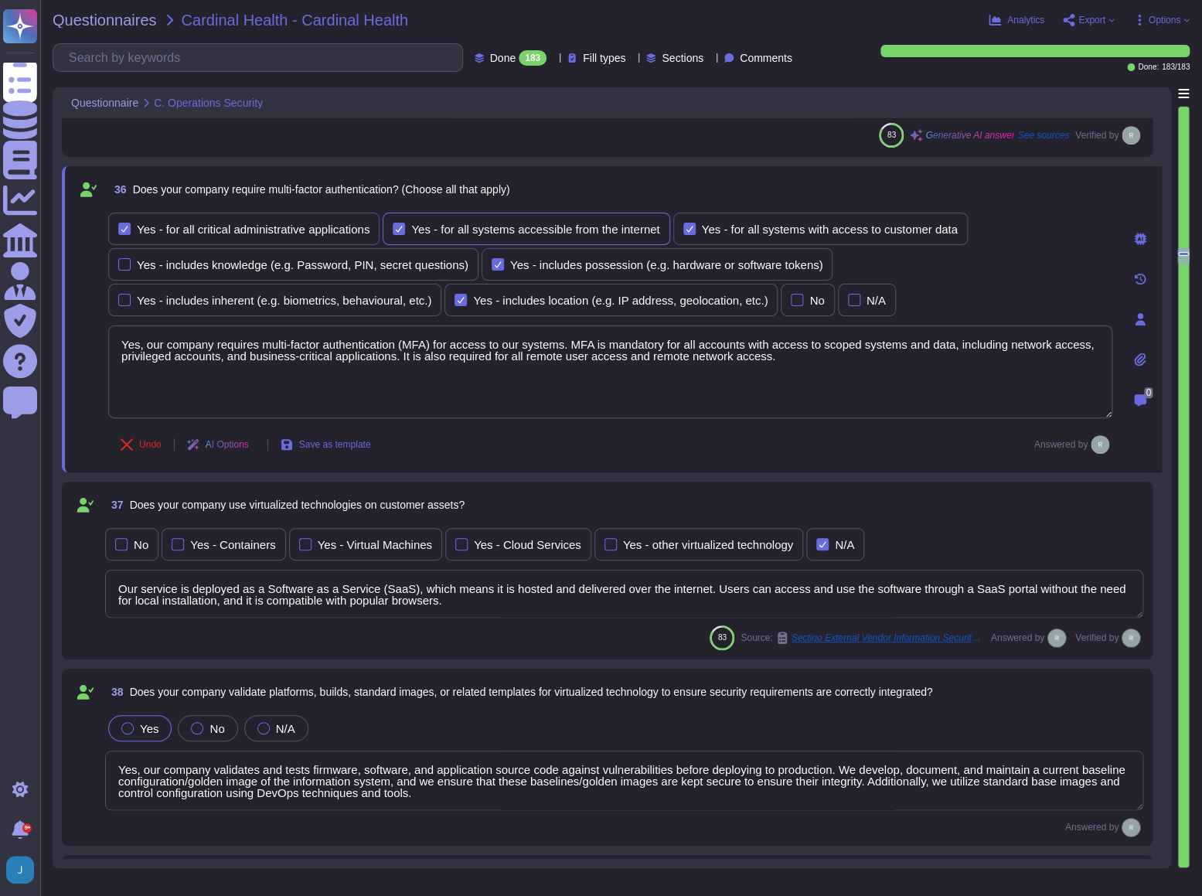
scroll to position [8500, 0]
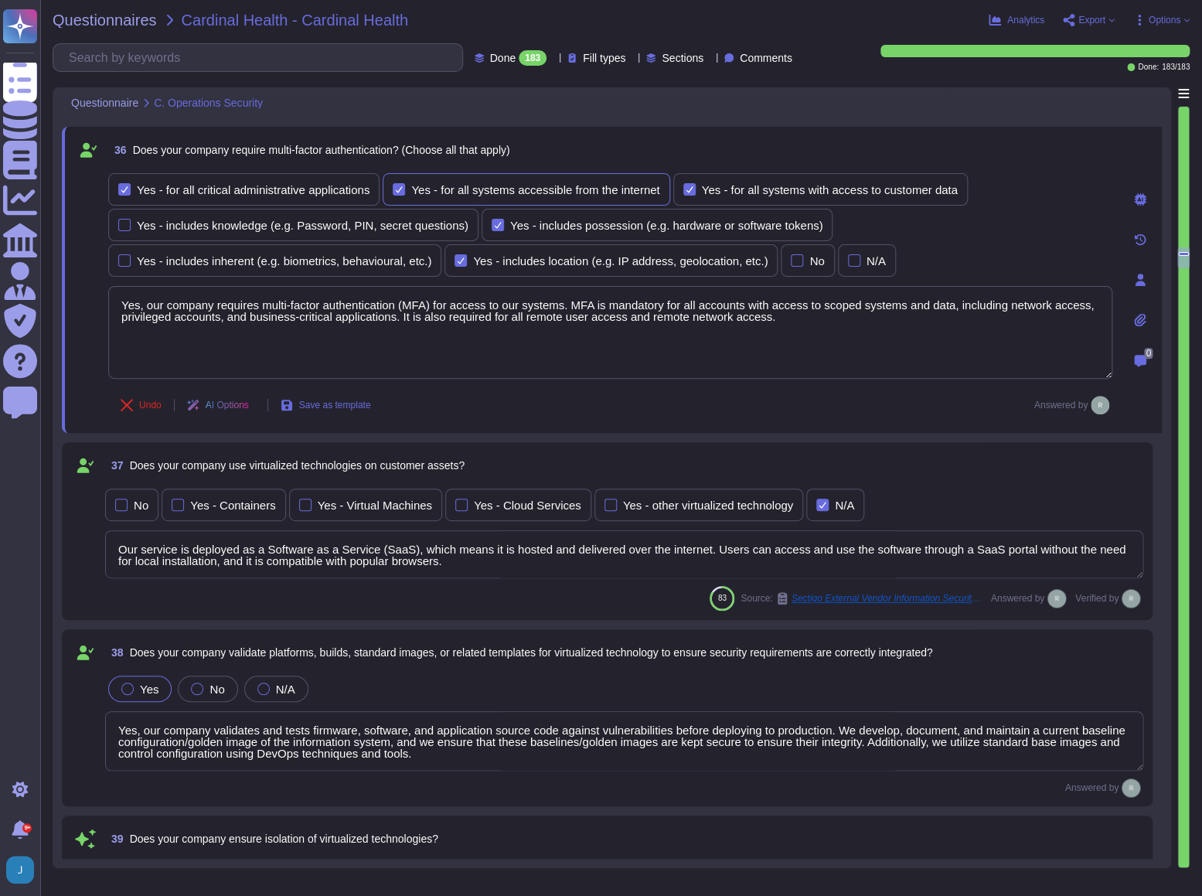
type textarea "Yes, our company segregates customer assets into different security zones. We l…"
click at [134, 49] on input "text" at bounding box center [261, 57] width 401 height 27
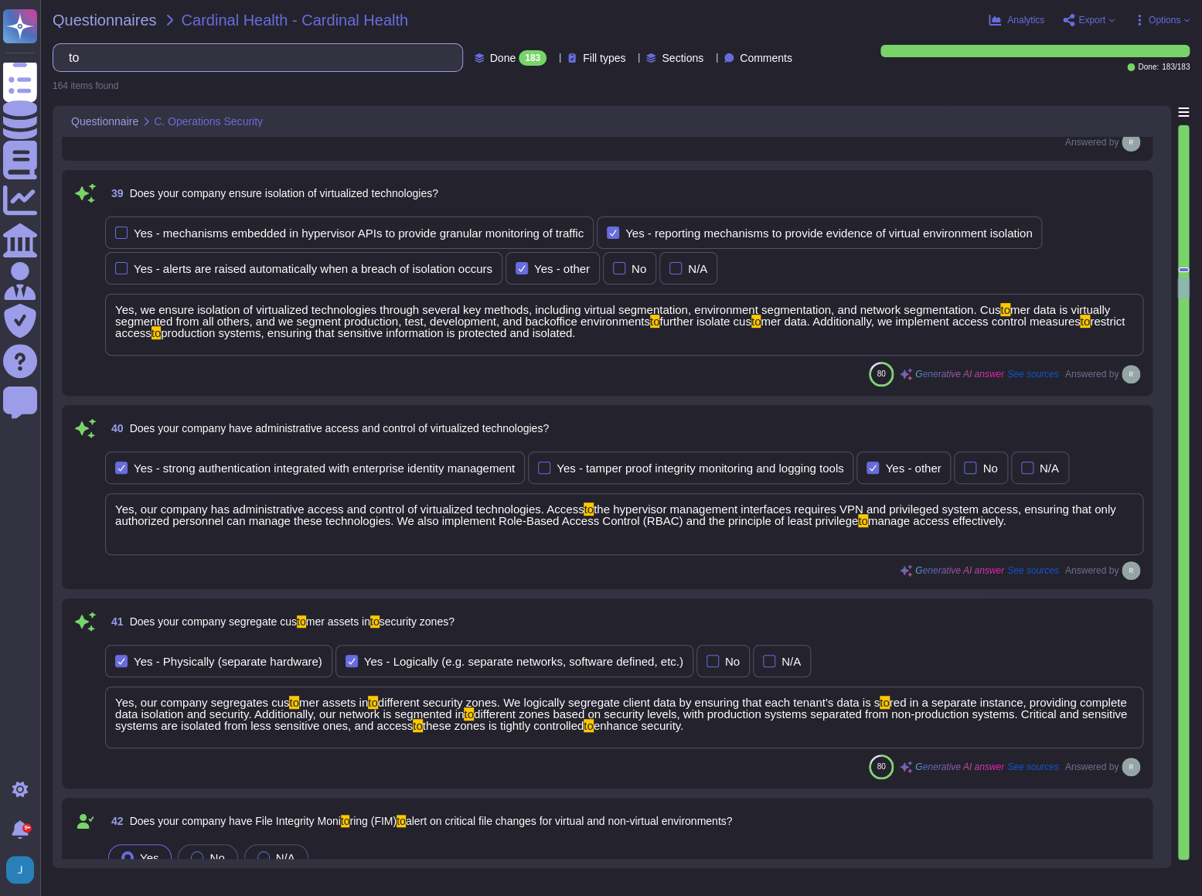
scroll to position [0, 0]
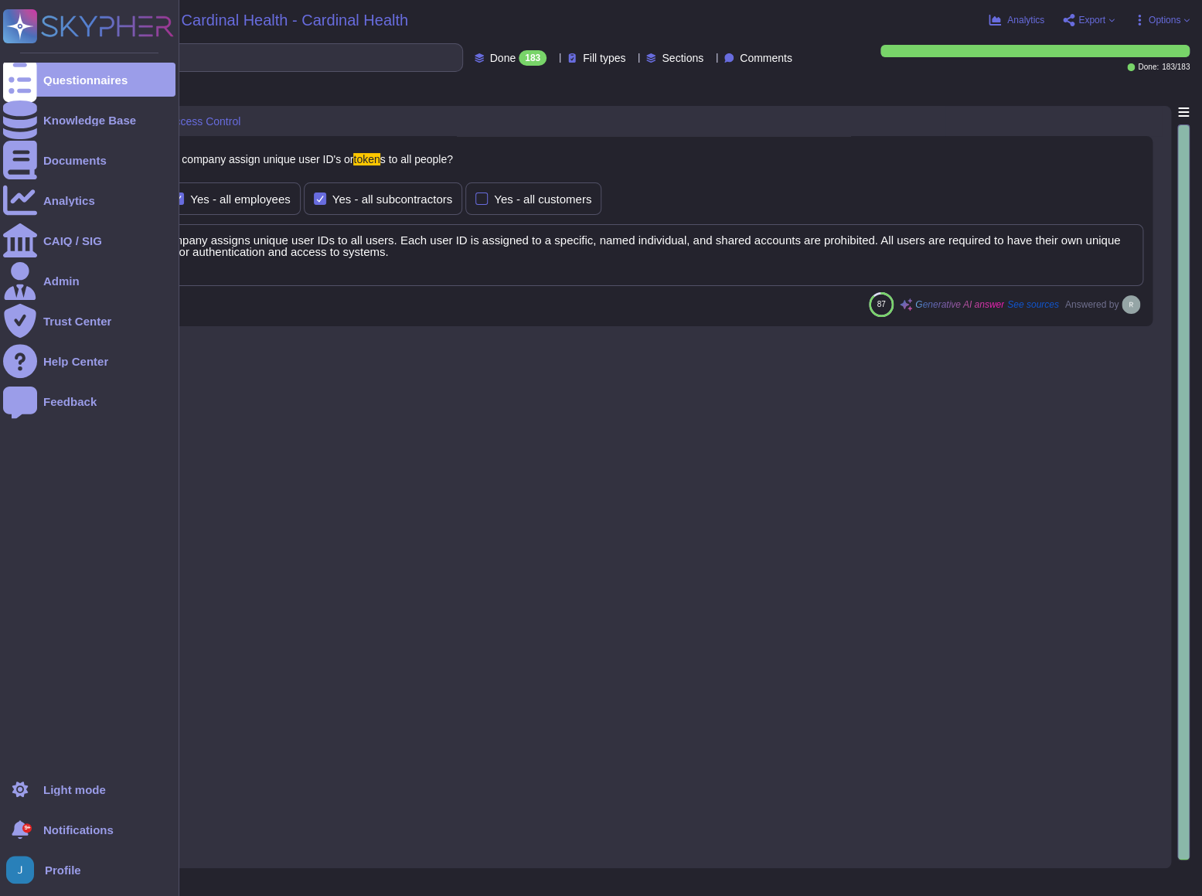
type input "token"
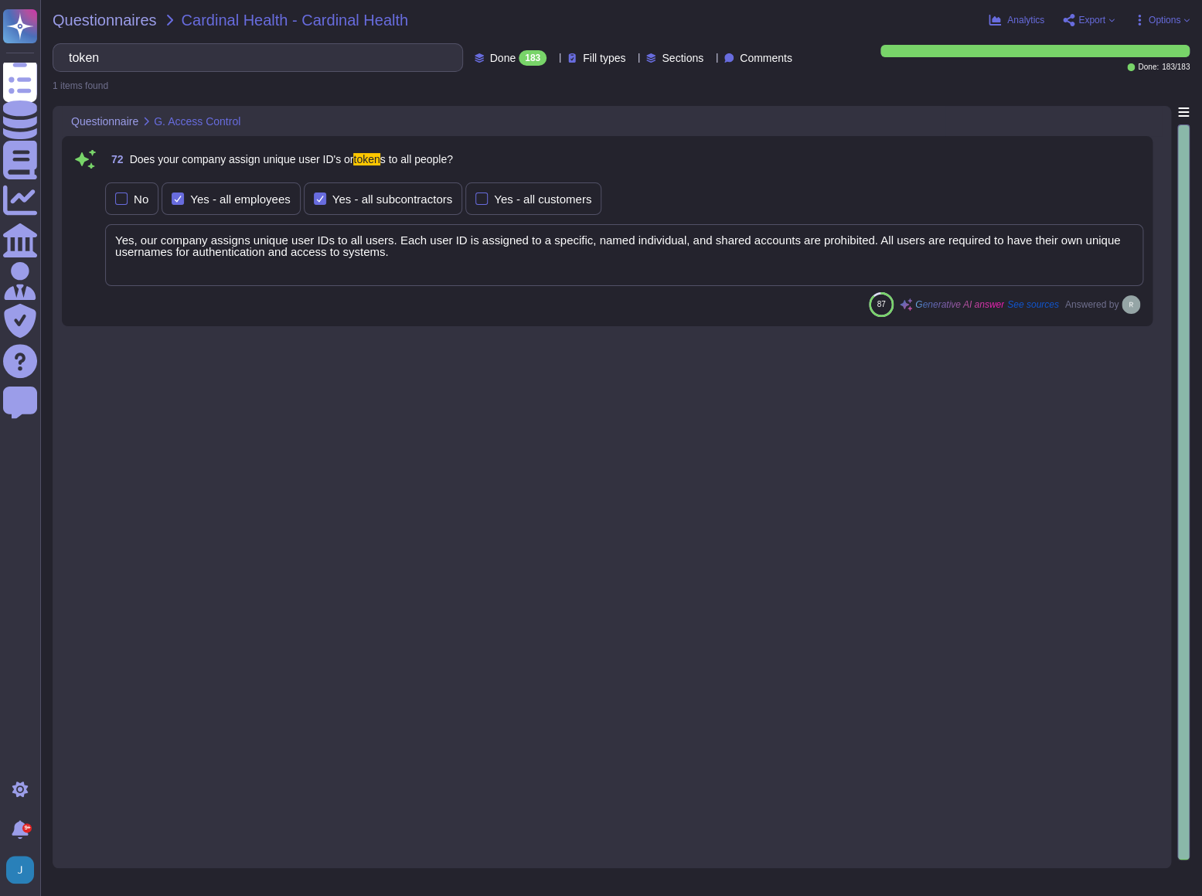
click at [209, 240] on span "Yes, our company assigns unique user IDs to all users. Each user ID is assigned…" at bounding box center [617, 245] width 1005 height 25
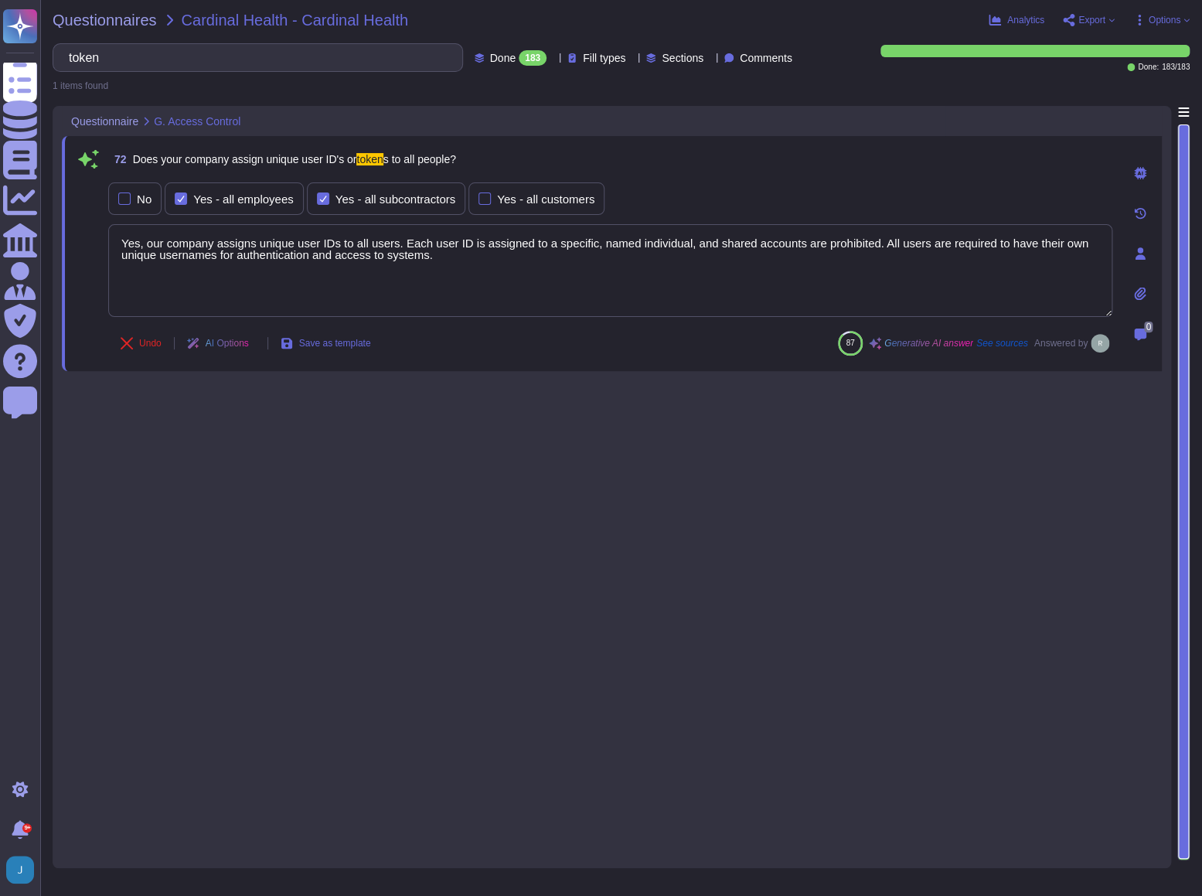
type textarea "Yes, our company assigns unique user IDs to all users. Each user ID is assigned…"
click at [209, 240] on textarea "Yes, our company assigns unique user IDs to all users. Each user ID is assigned…" at bounding box center [610, 270] width 1004 height 93
drag, startPoint x: 166, startPoint y: 63, endPoint x: 80, endPoint y: 56, distance: 86.8
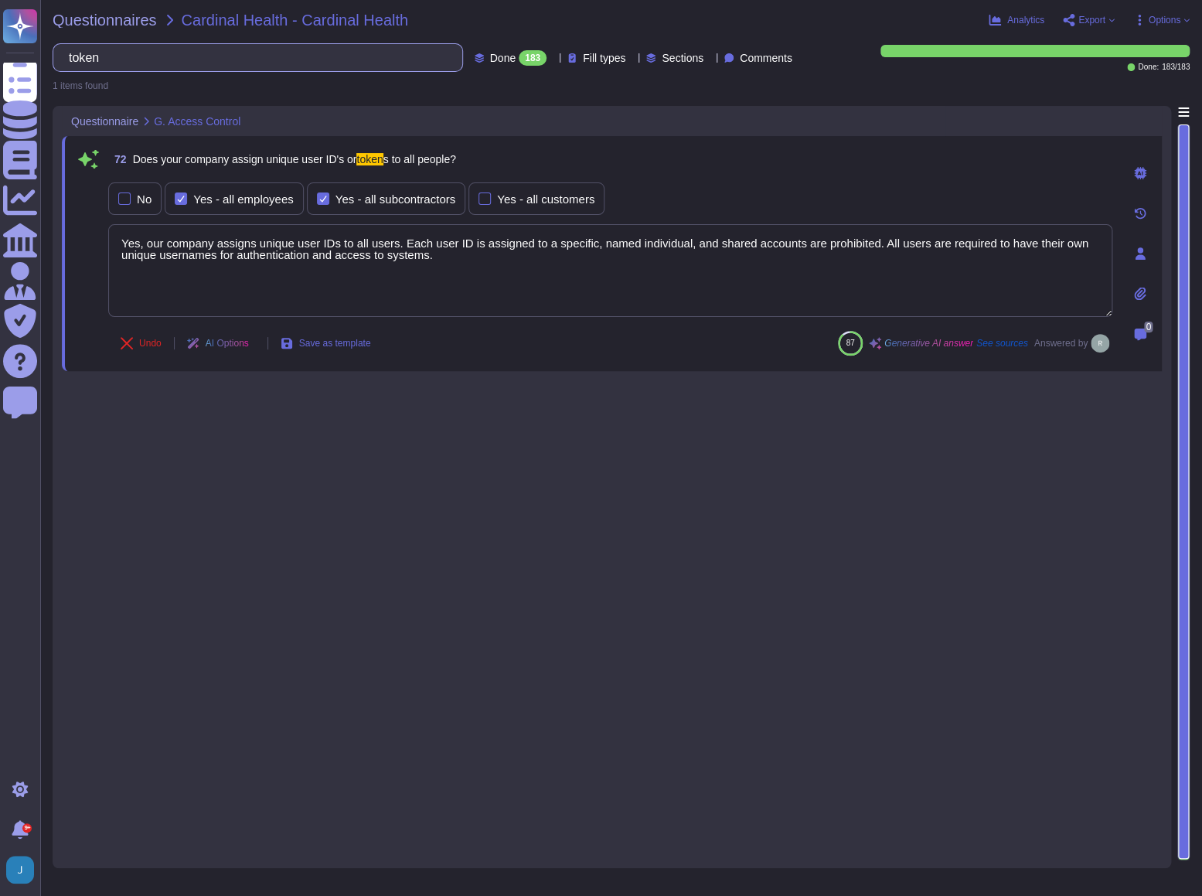
click at [80, 56] on input "token" at bounding box center [254, 57] width 386 height 27
click at [127, 66] on input "token" at bounding box center [254, 57] width 386 height 27
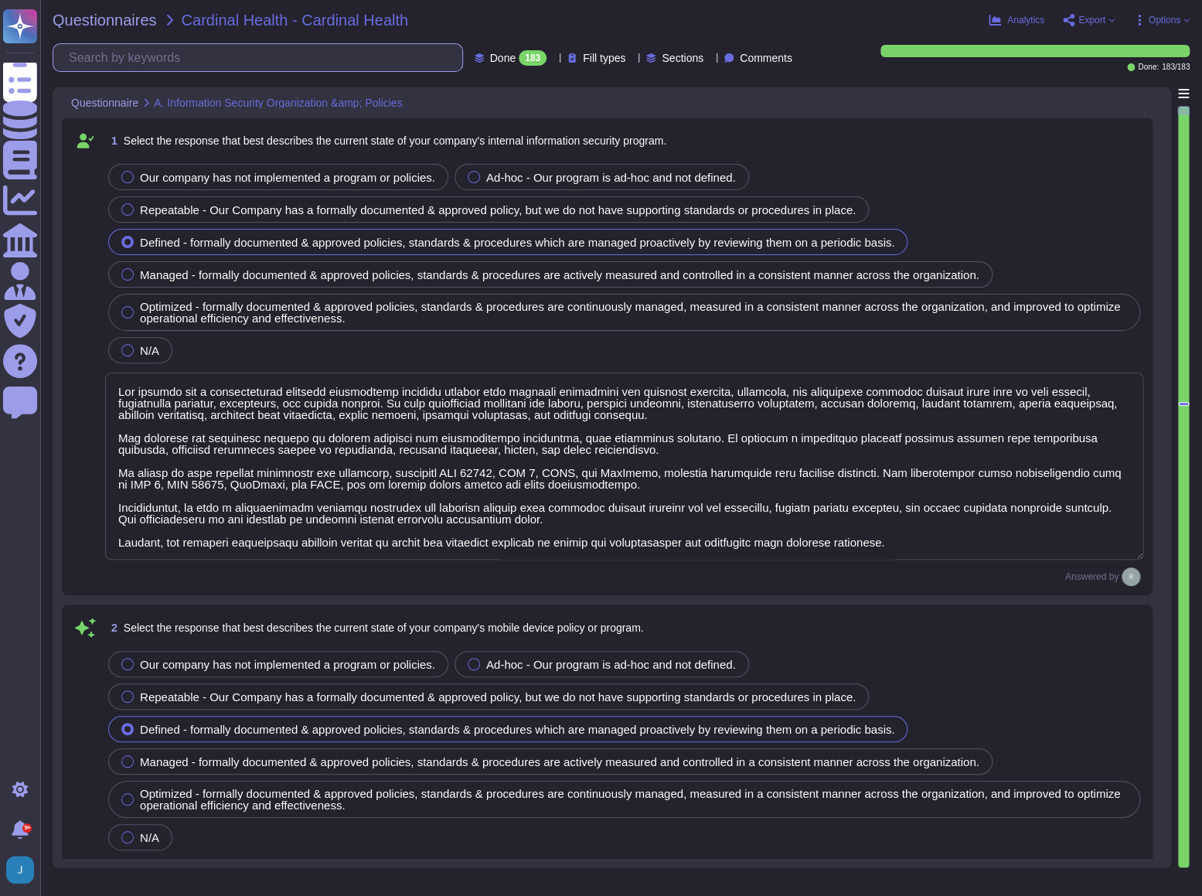
type textarea "Our company's mobile device policy includes several key components to ensure se…"
type textarea "Yes, our organization has implemented and documented a comprehensive informatio…"
type textarea "Our company has a comprehensive internal information security program that incl…"
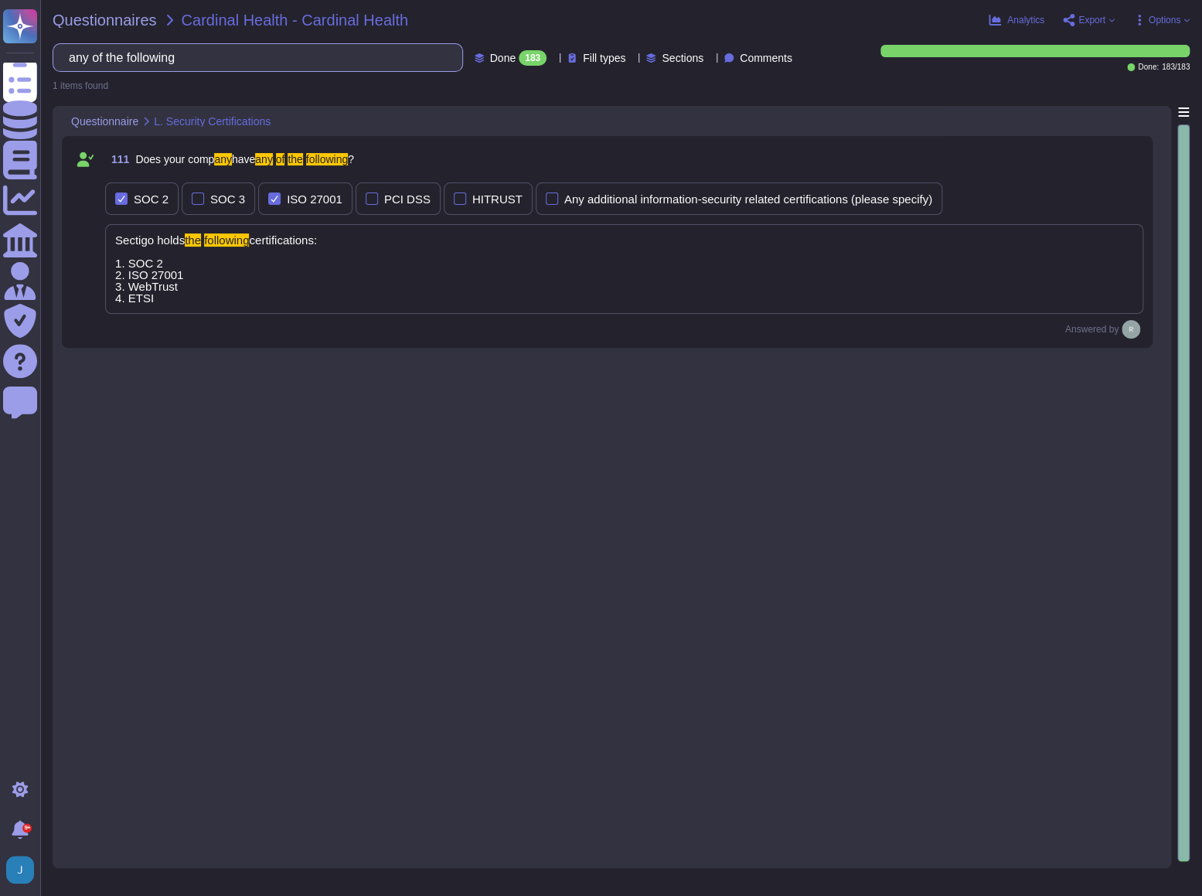
drag, startPoint x: 230, startPoint y: 59, endPoint x: 77, endPoint y: 46, distance: 154.3
click at [77, 46] on input "any of the following" at bounding box center [254, 57] width 386 height 27
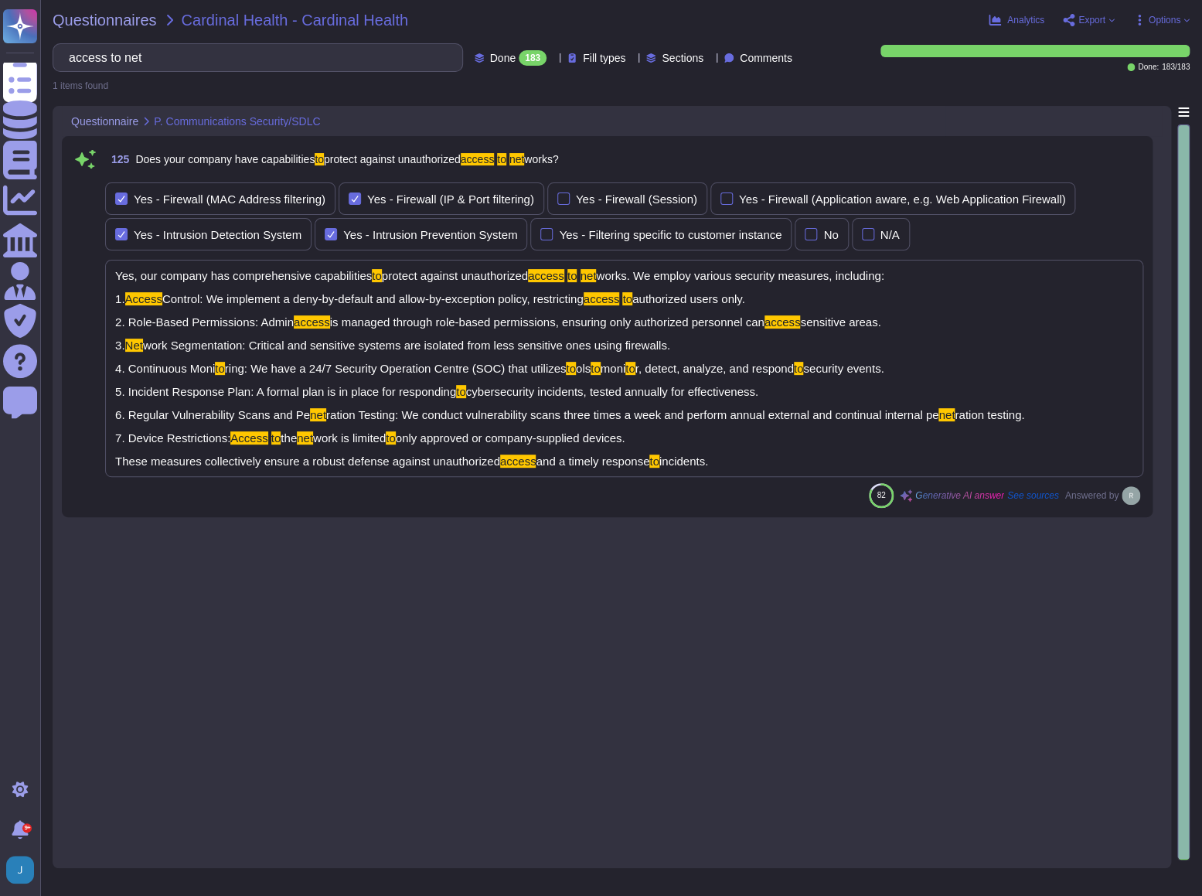
type input "access to net"
click at [444, 389] on span "security events. 5. Incident Response Plan: A formal plan is in place for respo…" at bounding box center [499, 380] width 768 height 36
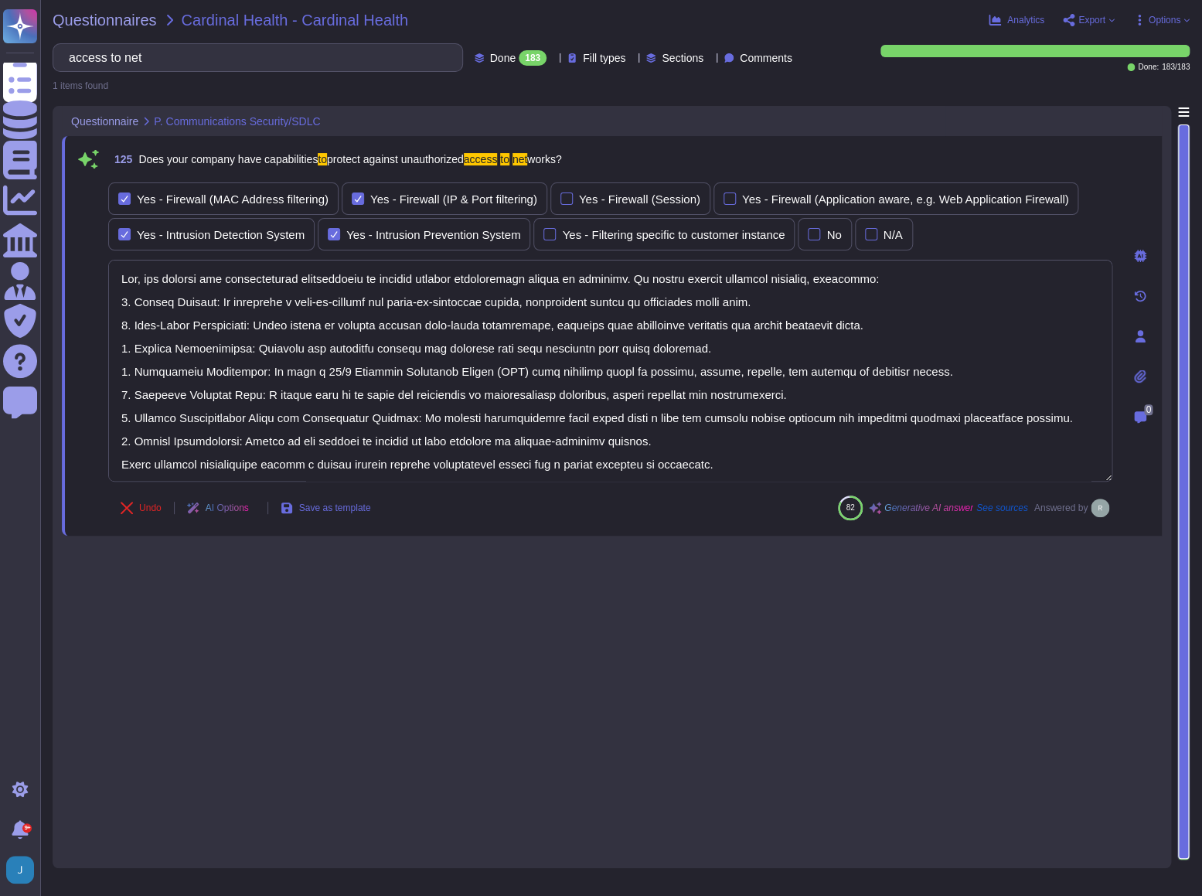
type textarea "Yes, our company has comprehensive capabilities to protect against unauthorized…"
click at [444, 389] on textarea at bounding box center [610, 371] width 1004 height 222
drag, startPoint x: 209, startPoint y: 51, endPoint x: 47, endPoint y: 54, distance: 161.5
click at [47, 54] on div "Questionnaires Cardinal Health - Cardinal Health Analytics Export Options acces…" at bounding box center [620, 448] width 1161 height 896
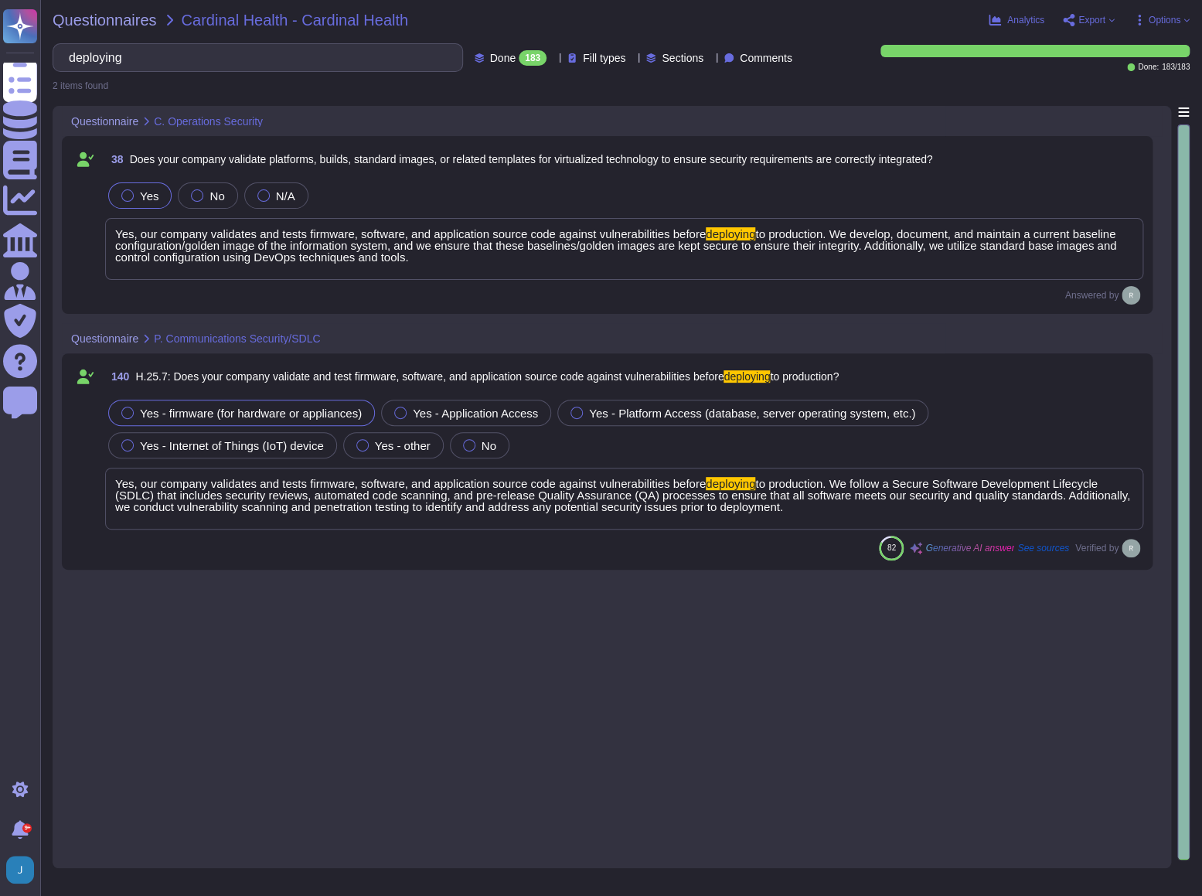
type input "deploying"
click at [328, 505] on span "to production. We follow a Secure Software Development Lifecycle (SDLC) that in…" at bounding box center [622, 495] width 1015 height 36
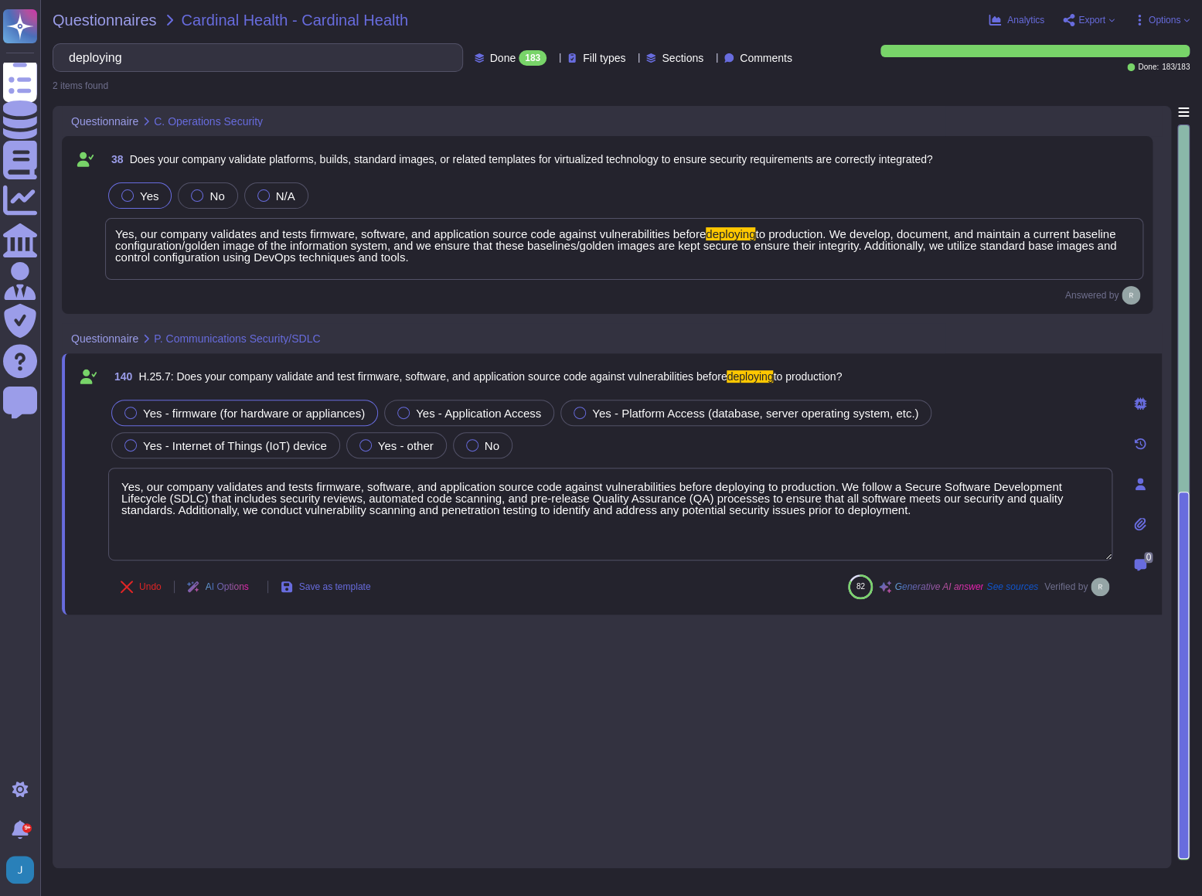
type textarea "Yes, our company validates and tests firmware, software, and application source…"
click at [328, 505] on textarea "Yes, our company validates and tests firmware, software, and application source…" at bounding box center [610, 514] width 1004 height 93
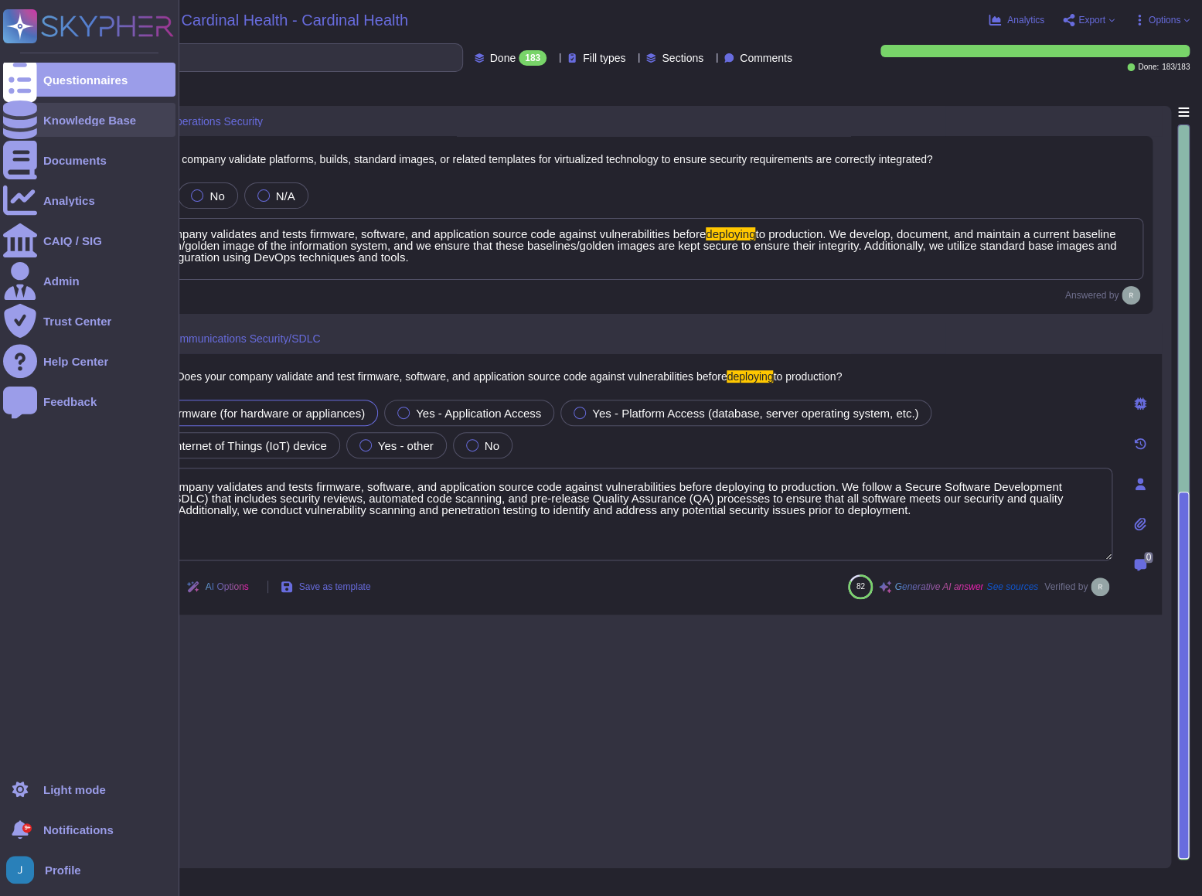
click at [67, 126] on div "Knowledge Base" at bounding box center [89, 120] width 172 height 34
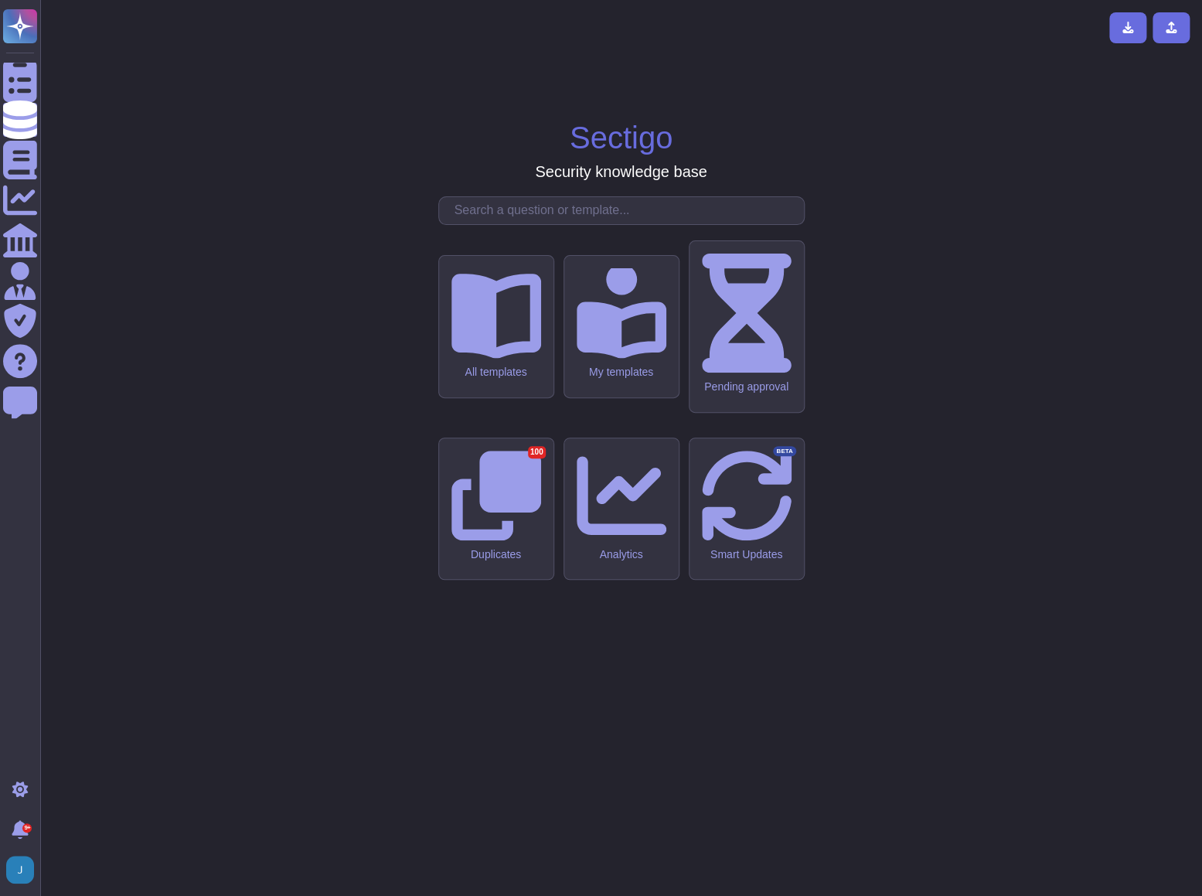
click at [495, 224] on input "text" at bounding box center [625, 210] width 357 height 27
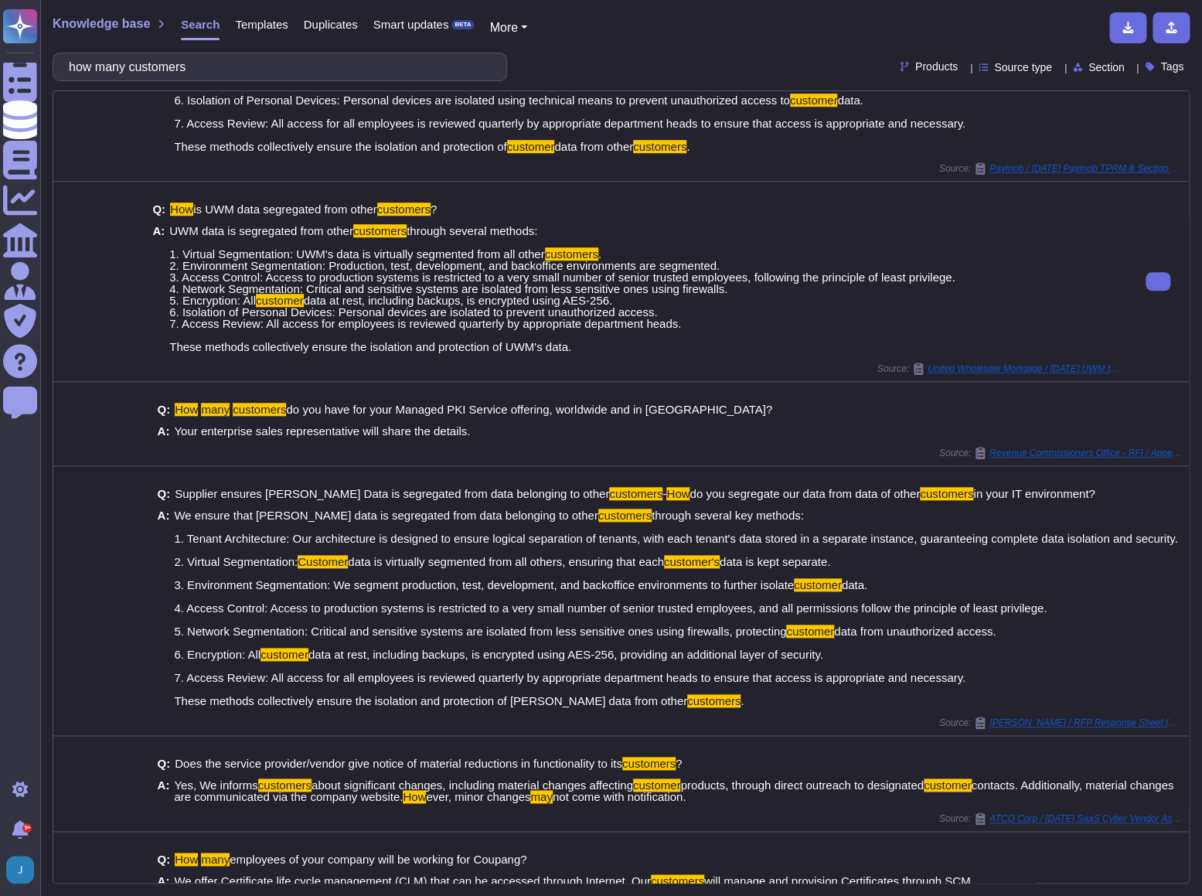
scroll to position [492, 0]
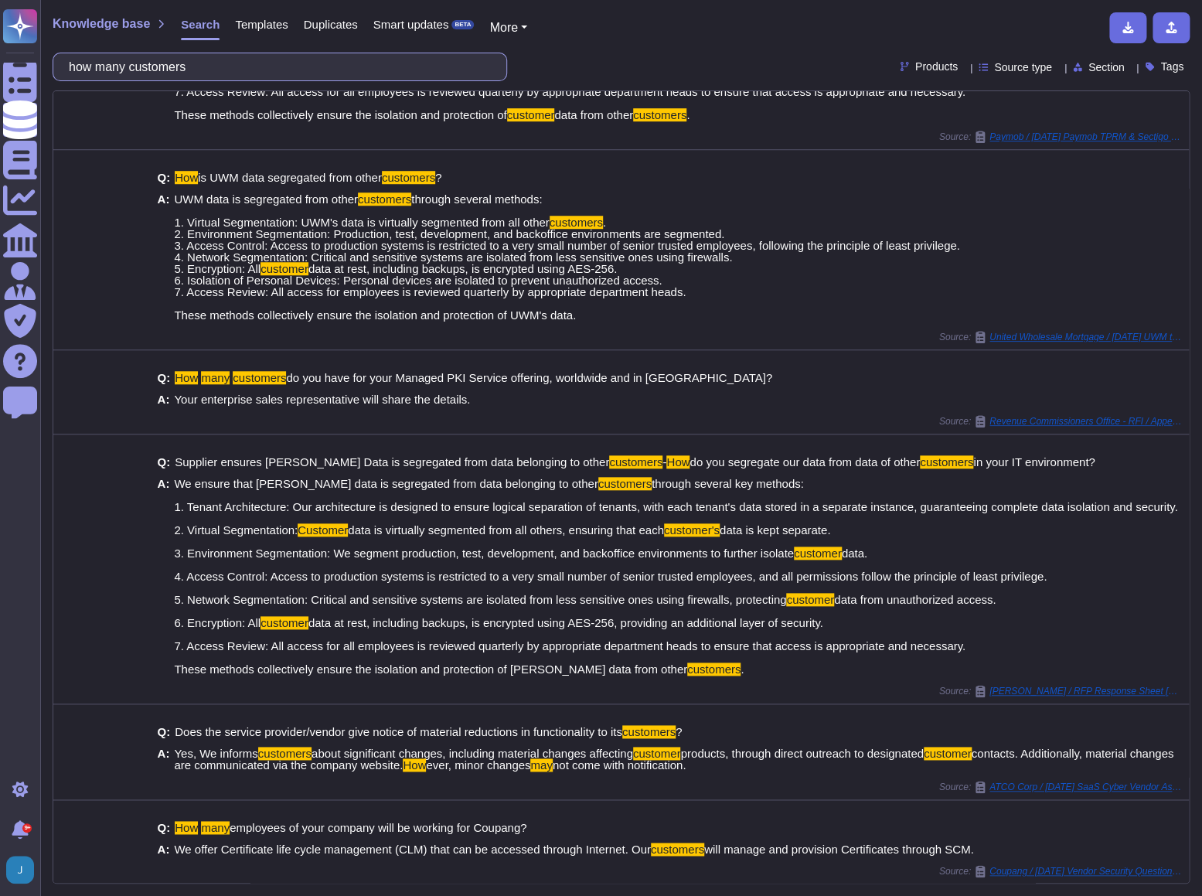
drag, startPoint x: 223, startPoint y: 66, endPoint x: 77, endPoint y: 64, distance: 146.1
click at [39, 63] on div "Questionnaires Knowledge Base Documents Analytics CAIQ / SIG Admin Trust Center…" at bounding box center [601, 448] width 1202 height 896
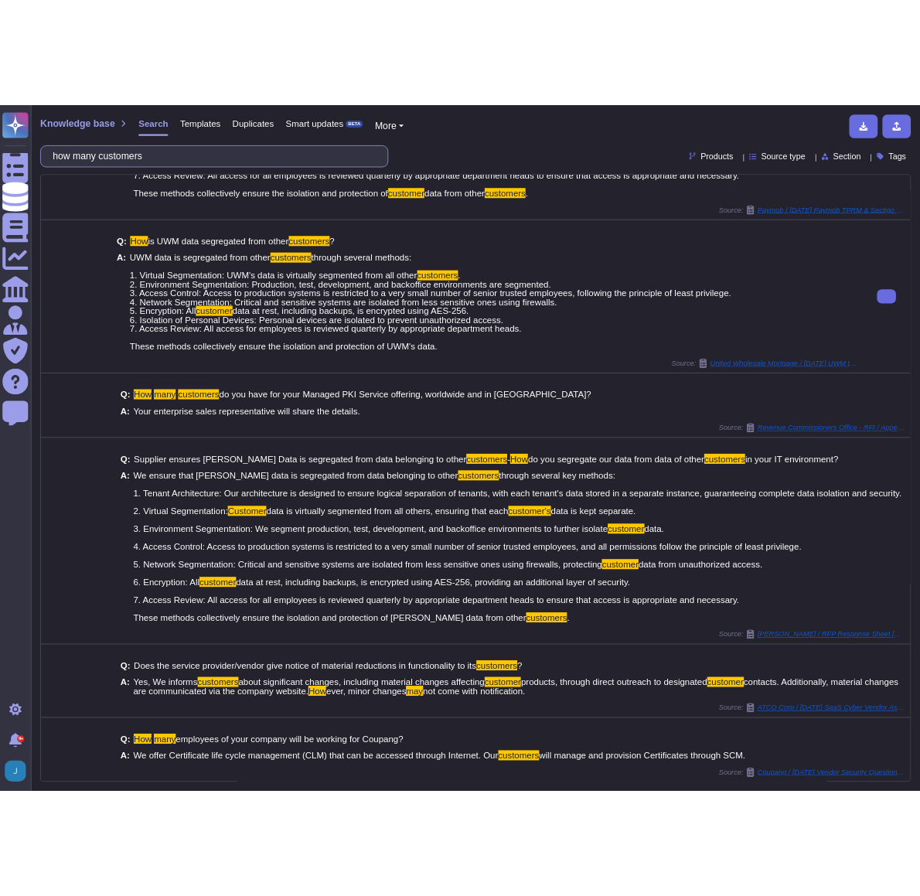
scroll to position [0, 0]
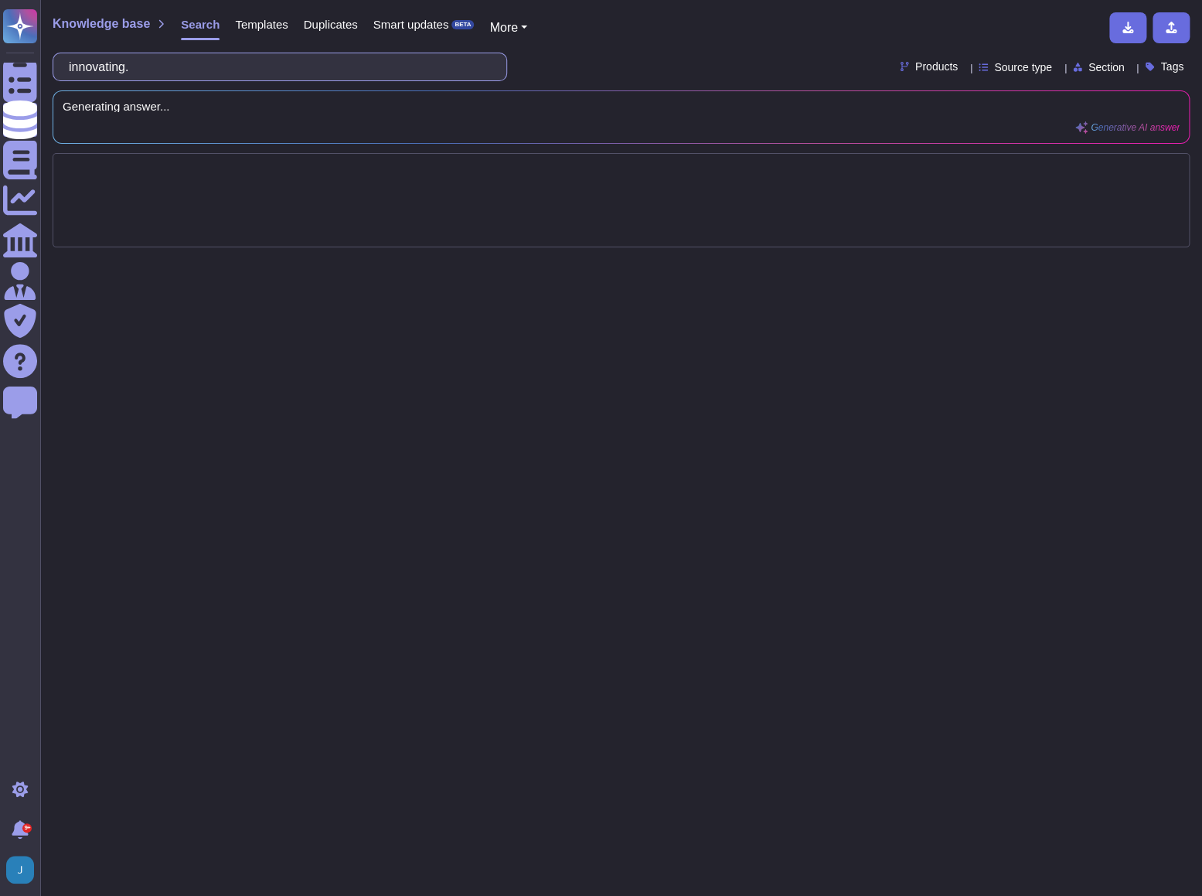
click at [212, 67] on input "innovating." at bounding box center [276, 66] width 430 height 27
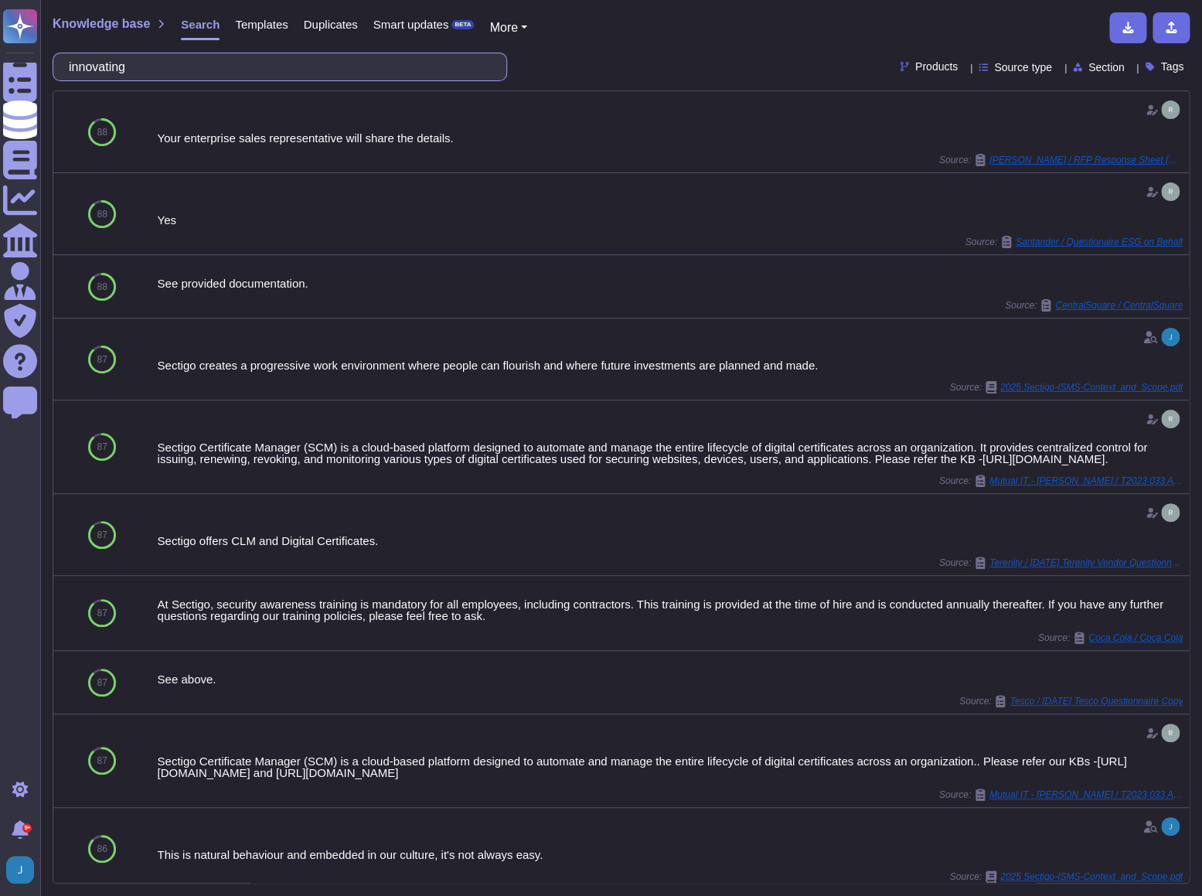
click at [164, 61] on input "innovating" at bounding box center [276, 66] width 430 height 27
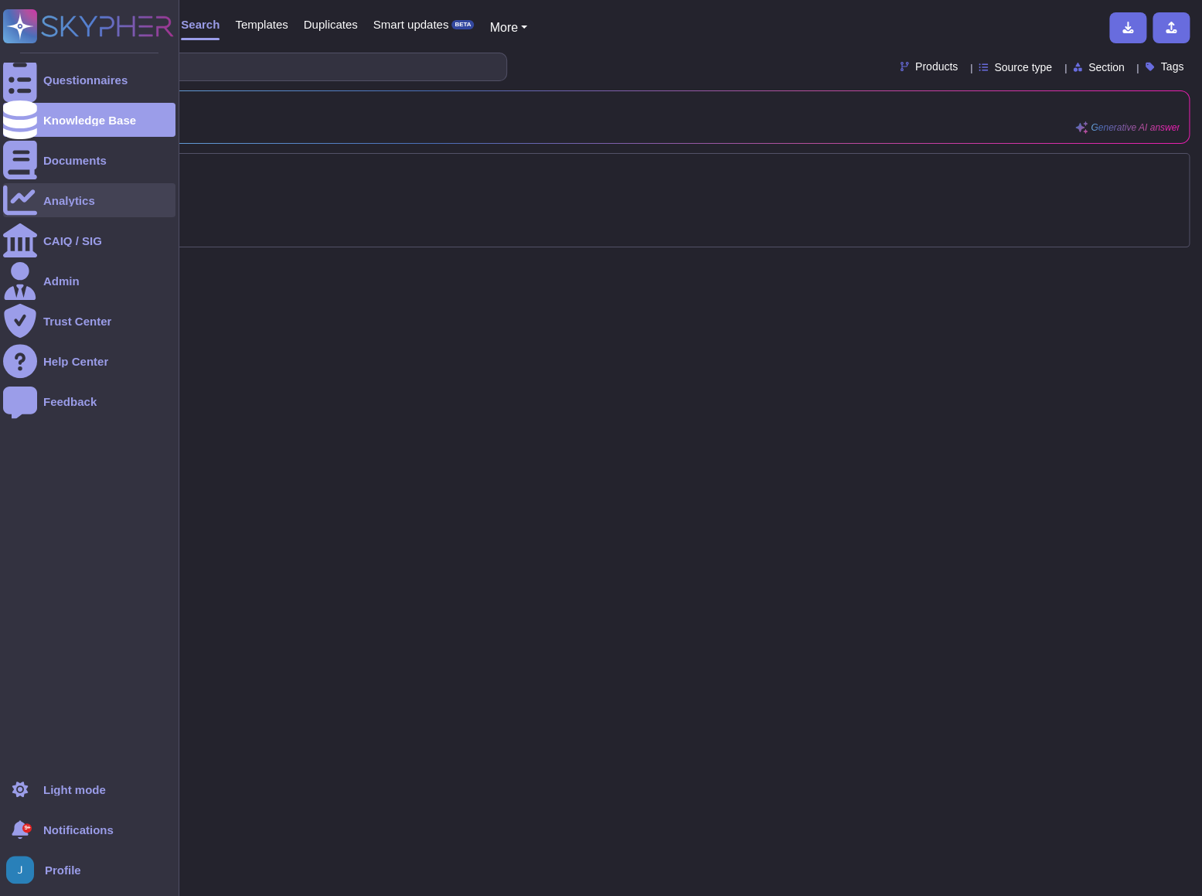
type input "innovation"
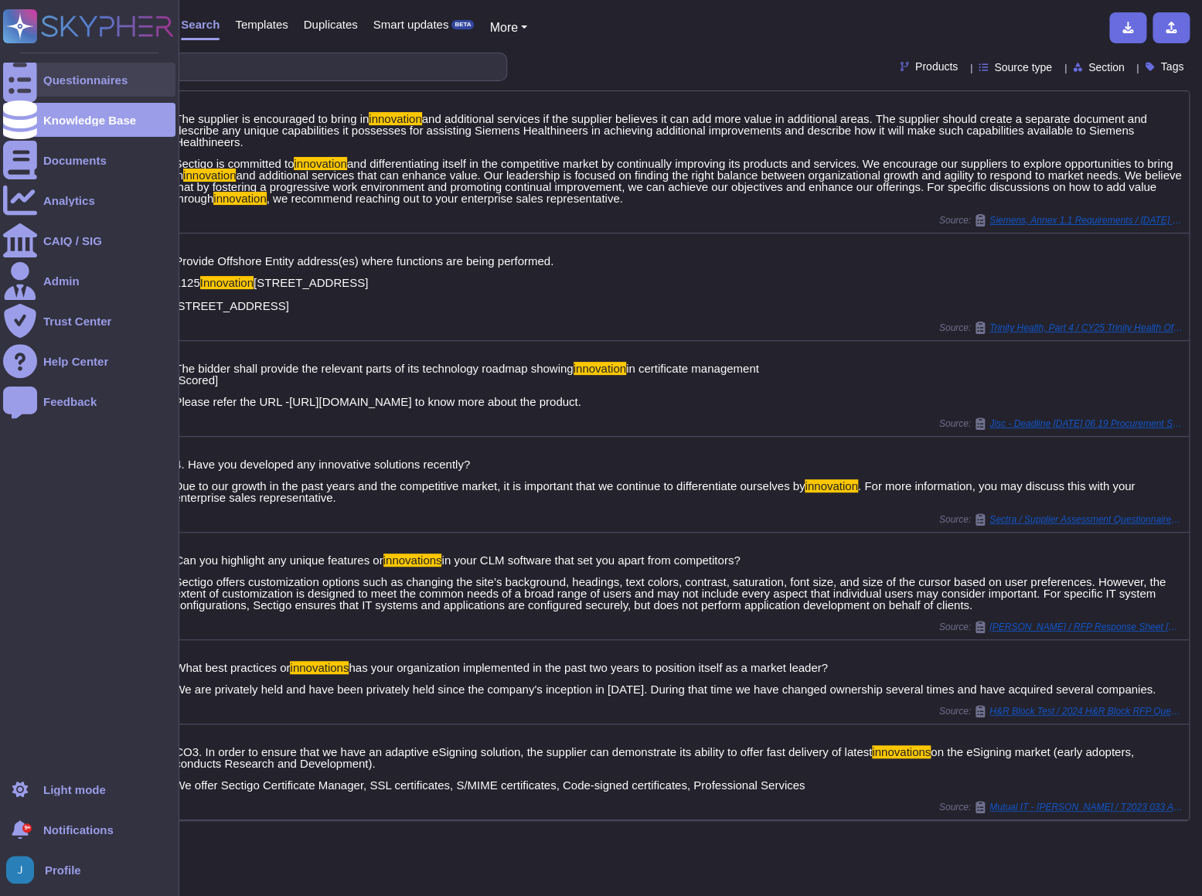
click at [73, 83] on div "Questionnaires" at bounding box center [85, 80] width 84 height 12
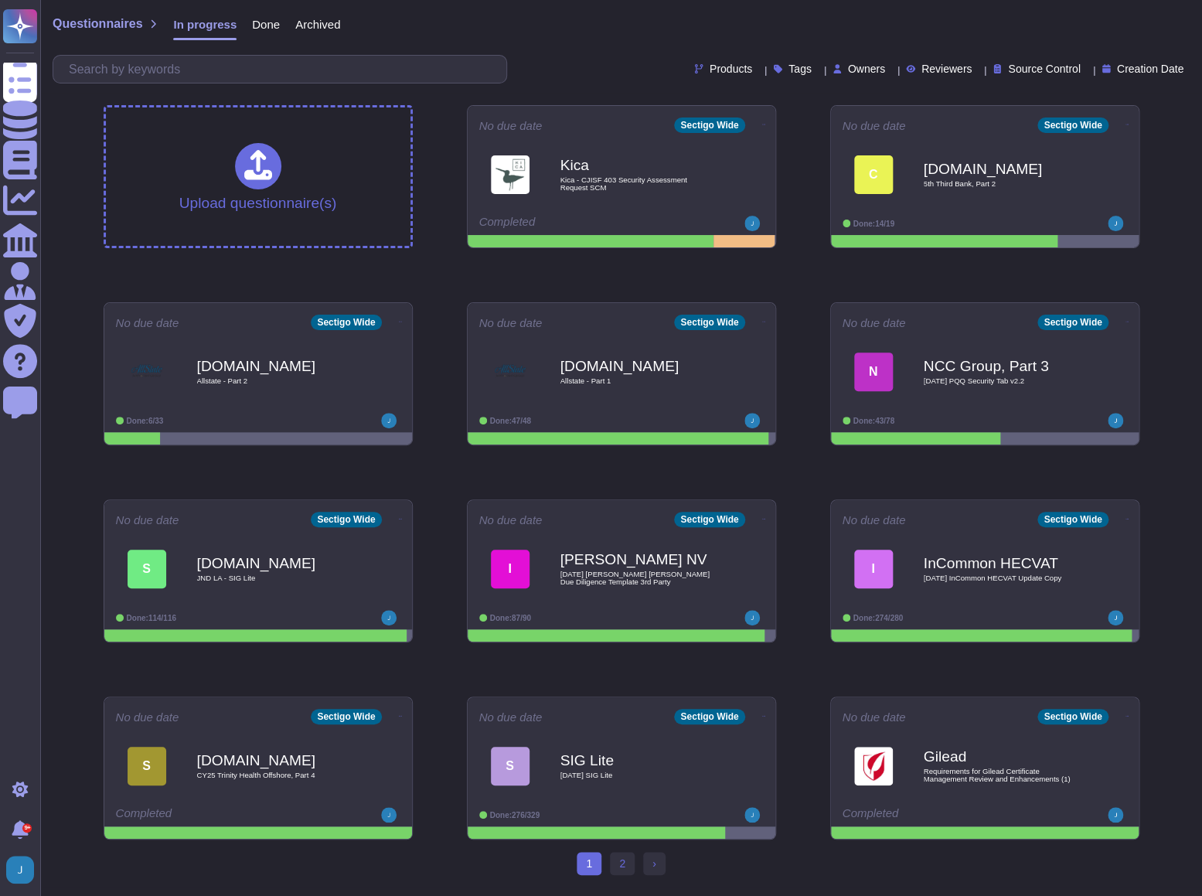
click at [264, 30] on span "Done" at bounding box center [266, 25] width 28 height 12
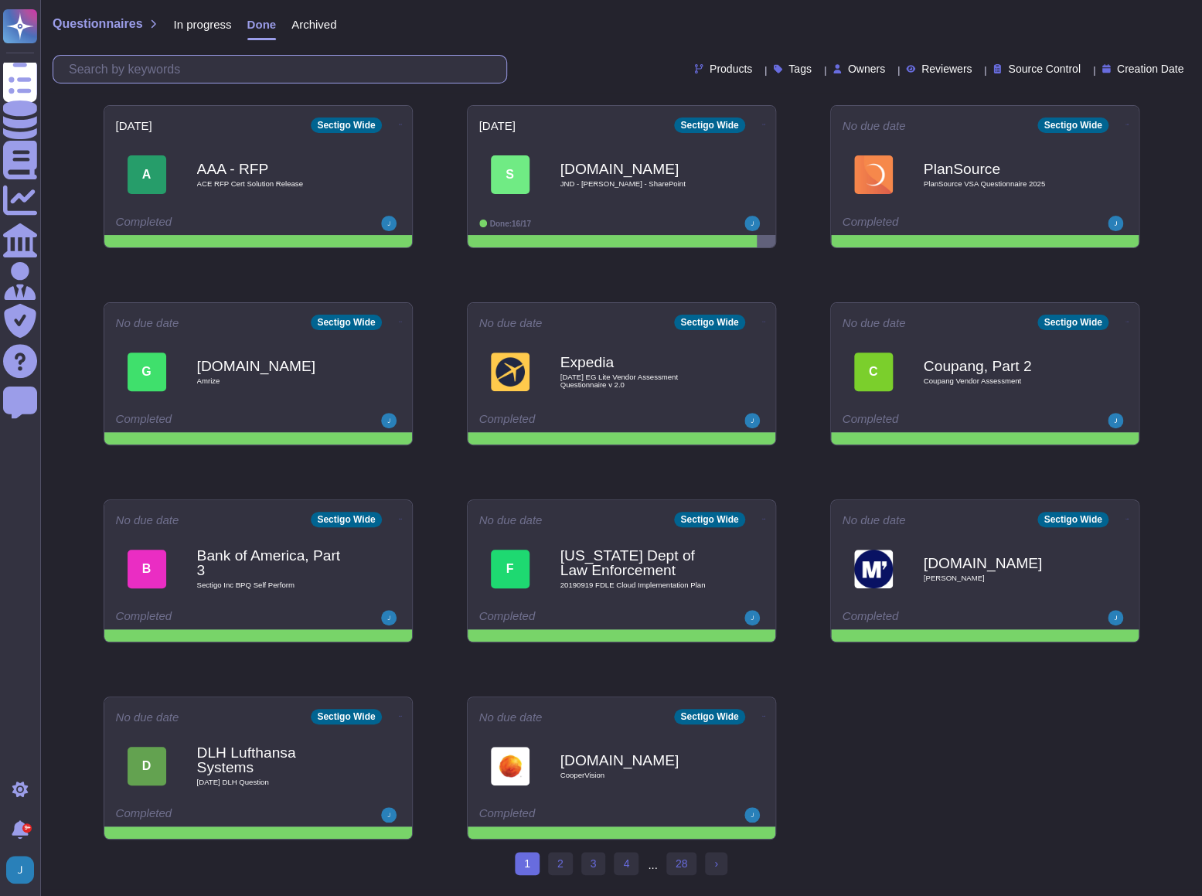
click at [235, 77] on input "text" at bounding box center [283, 69] width 445 height 27
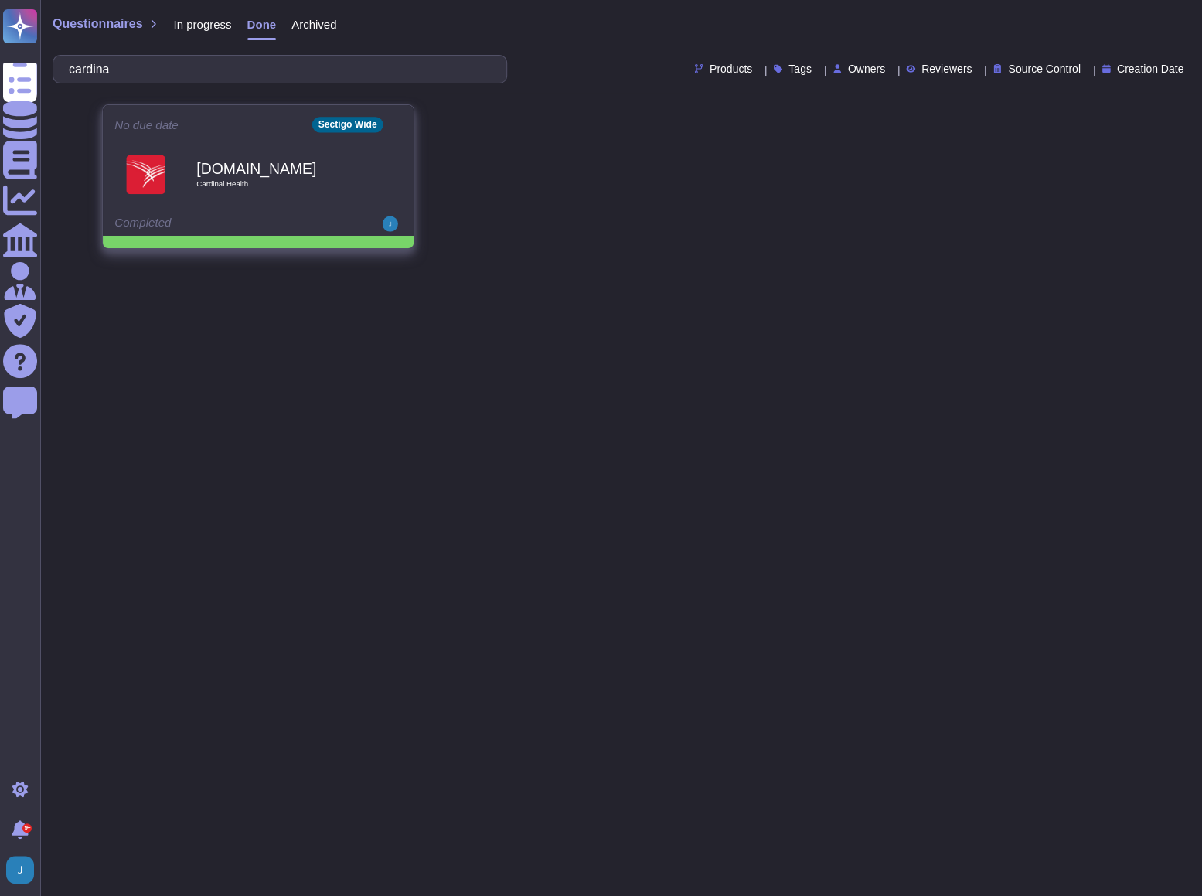
type input "cardina"
click at [215, 161] on b "Engage.archerirm.us" at bounding box center [274, 168] width 156 height 15
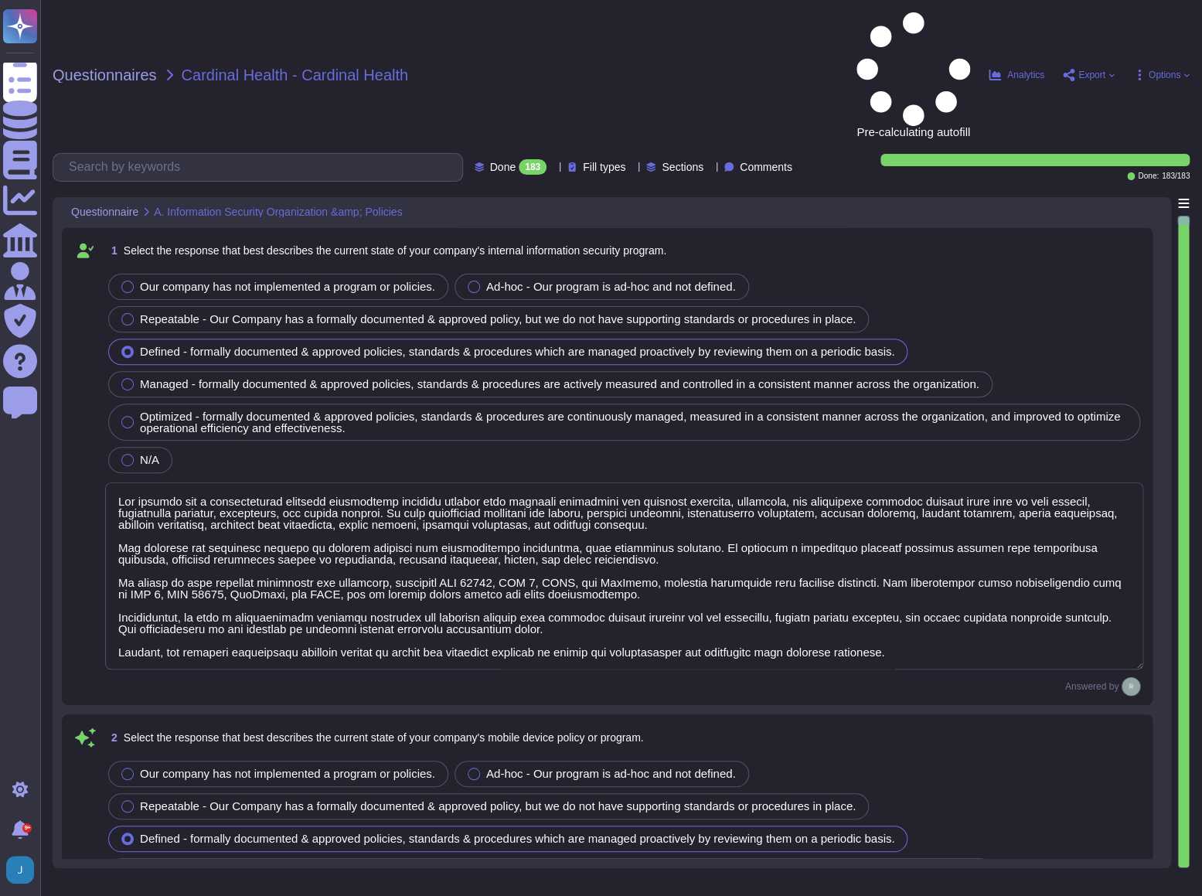
type textarea "Our company has a comprehensive internal information security program that incl…"
type textarea "Our company's mobile device policy includes several key components to ensure se…"
type textarea "Yes, our organization has implemented and documented a comprehensive informatio…"
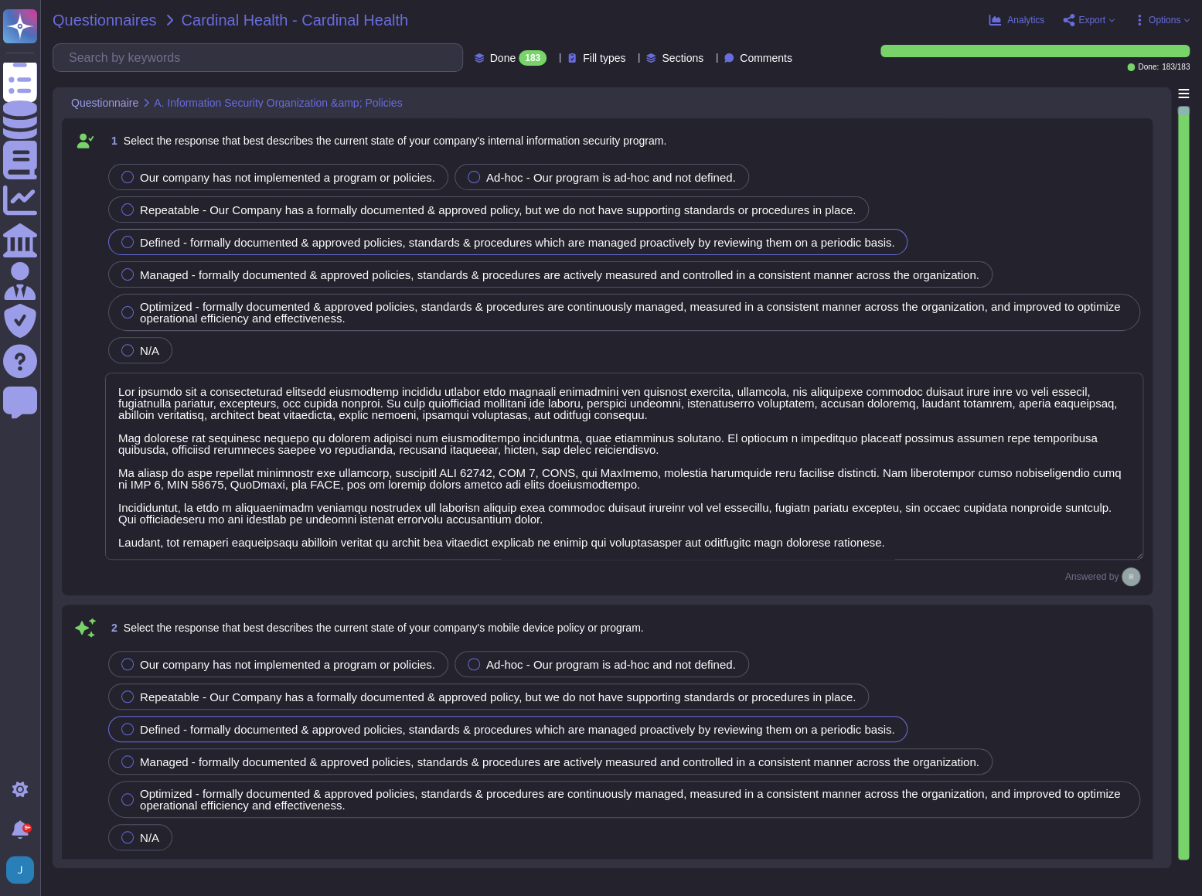
click at [78, 19] on span "Questionnaires" at bounding box center [105, 19] width 104 height 15
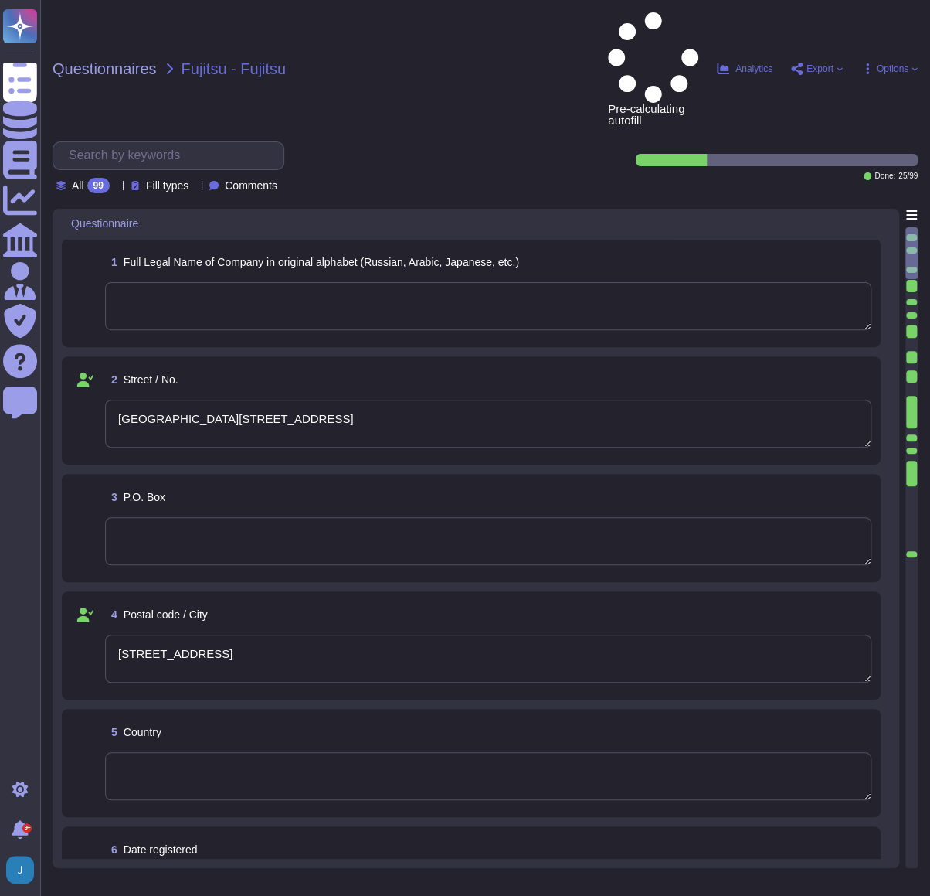
type textarea "[GEOGRAPHIC_DATA][STREET_ADDRESS]"
type textarea "[STREET_ADDRESS]"
type textarea "220567130"
type textarea "Sectigo Ltd"
type textarea "[GEOGRAPHIC_DATA][STREET_ADDRESS]"
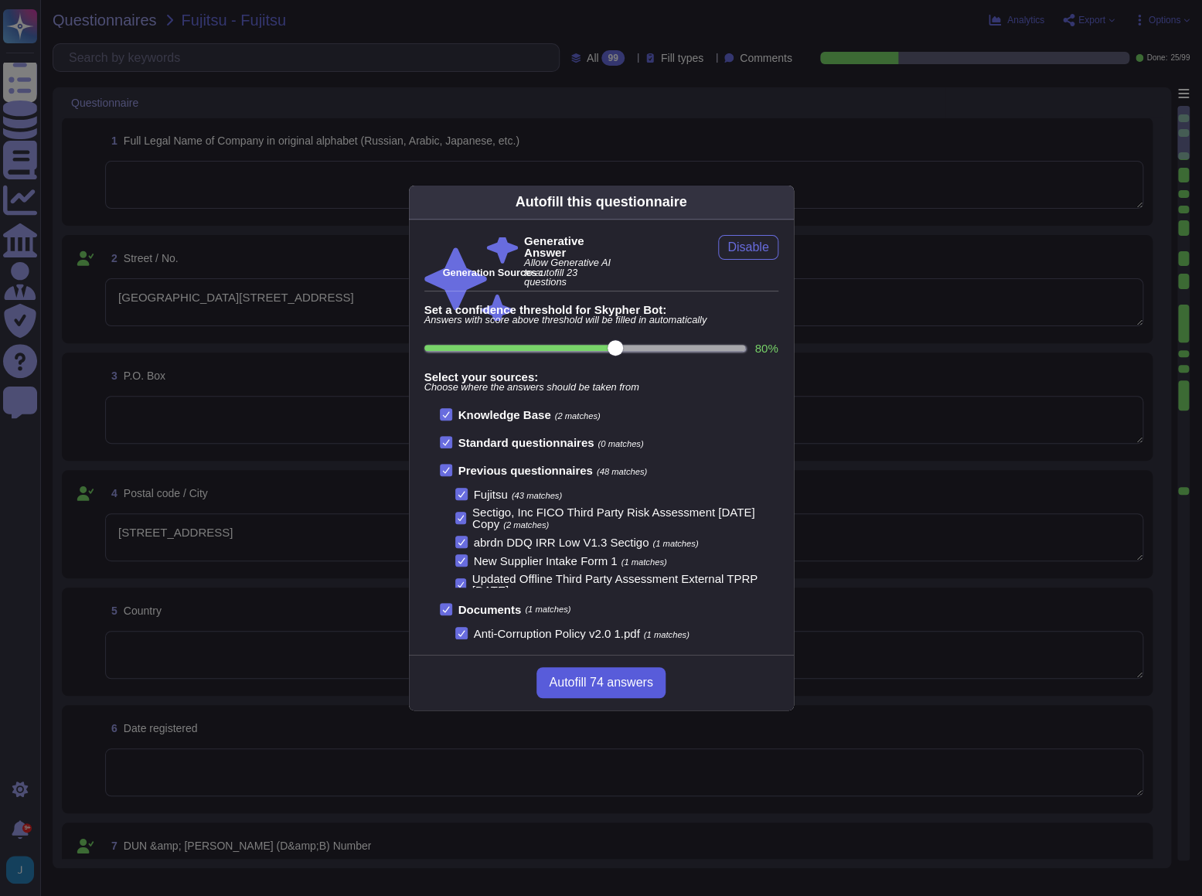
click at [596, 684] on span "Autofill 74 answers" at bounding box center [601, 682] width 104 height 12
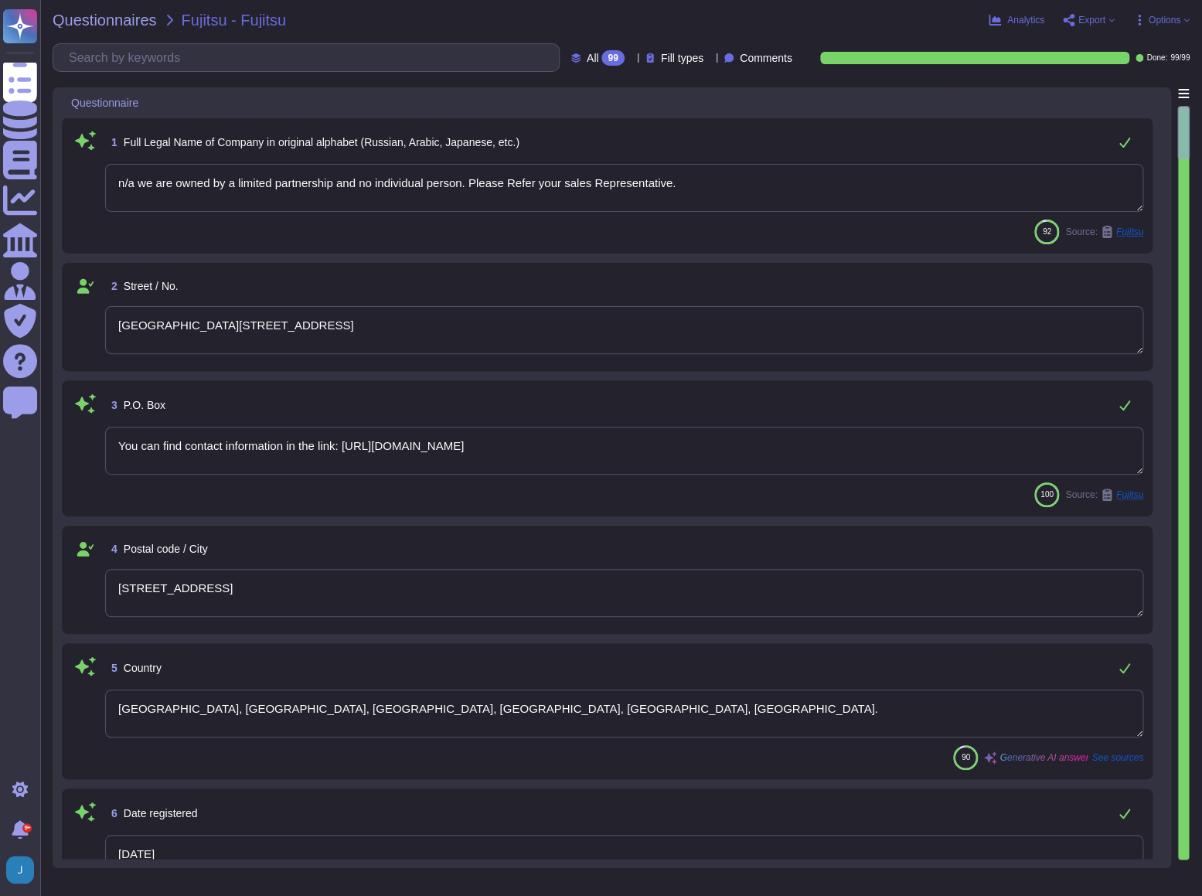
type textarea "n/a we are owned by a limited partnership and no individual person. Please Refe…"
type textarea "You can find contact information in the link: https://www.sectigo.com/contact"
type textarea "United Kingdom, USA, Canada, India, Romania, France."
type textarea "10 October 2016"
type textarea "Sectigo is a privately held company structured as a Private Limited company inc…"
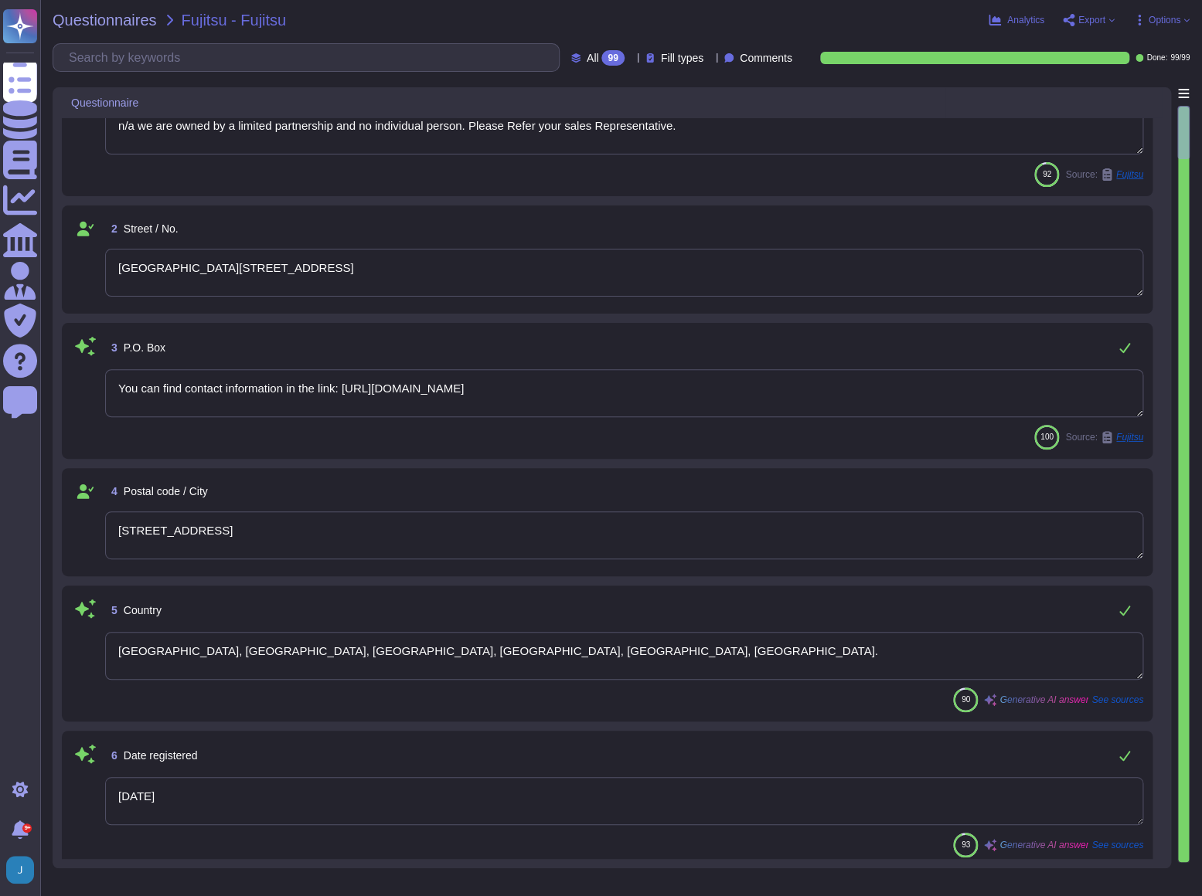
type textarea "Unit 7 Campus Road"
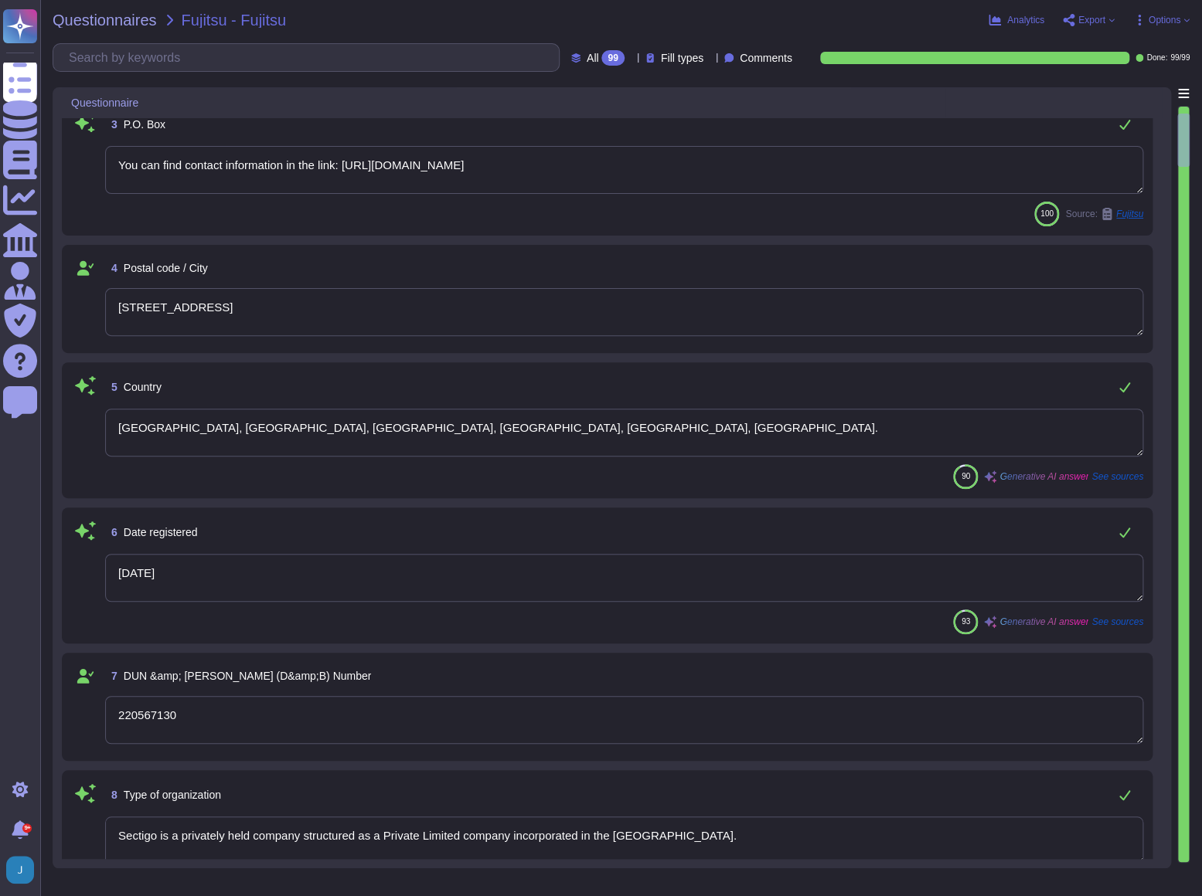
type textarea "You can find contact information in the link: https://www.sectigo.com/contact"
click at [132, 22] on span "Questionnaires" at bounding box center [105, 19] width 104 height 15
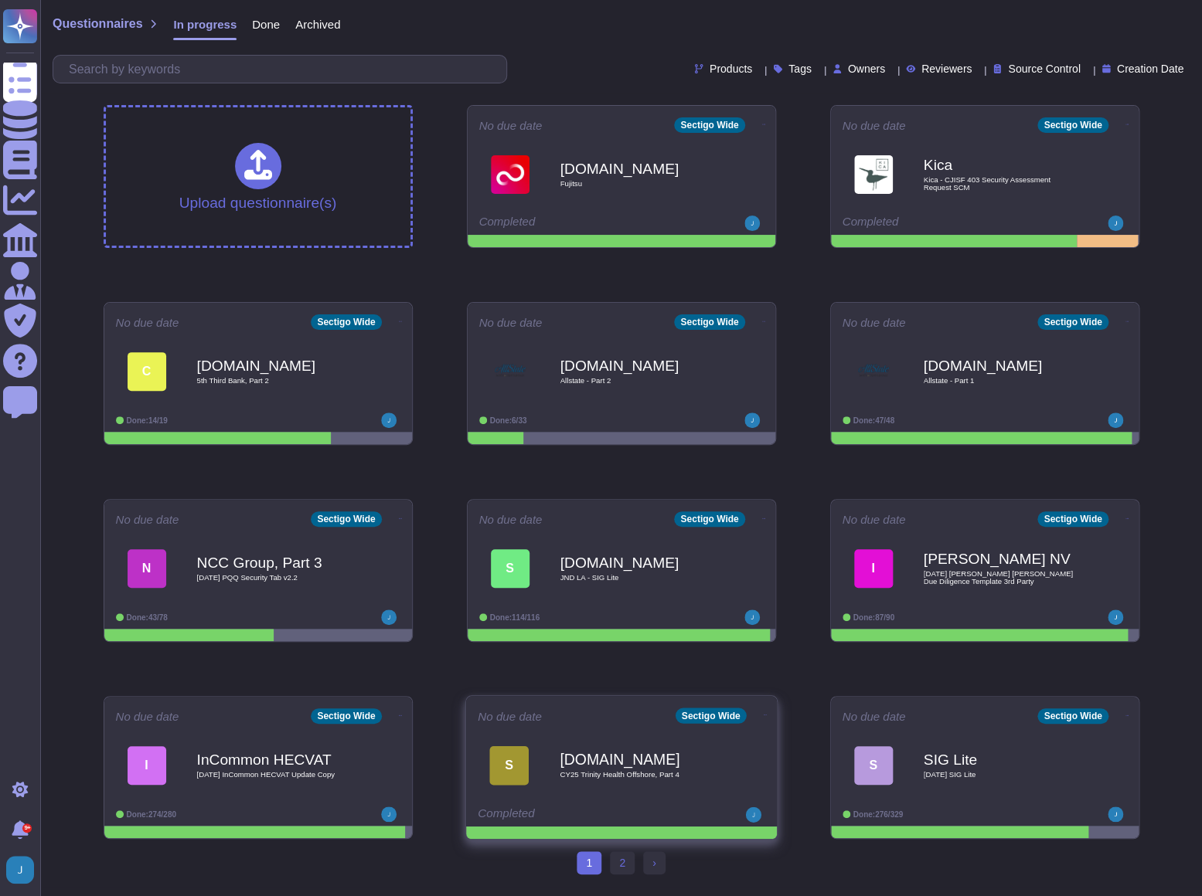
click at [626, 752] on b "[DOMAIN_NAME]" at bounding box center [637, 759] width 156 height 15
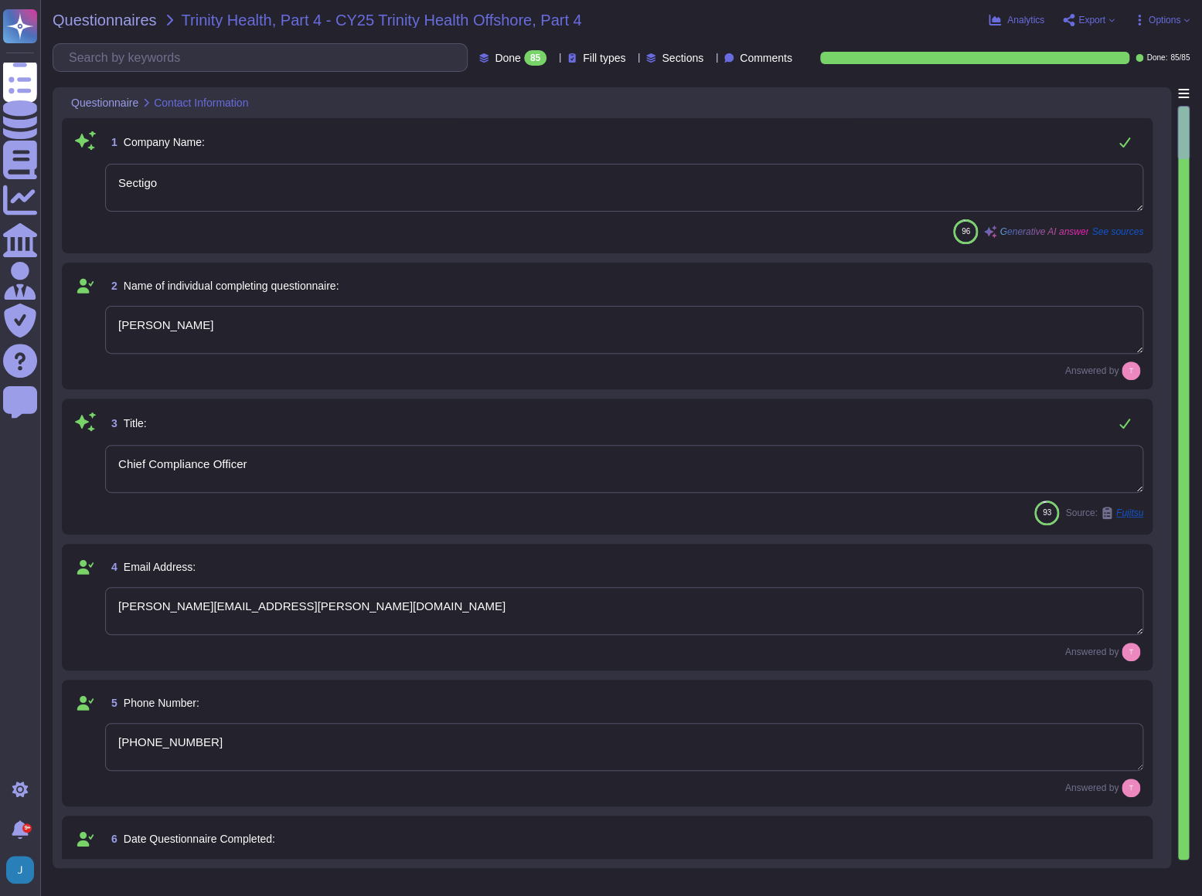
type textarea "Sectigo"
type textarea "[PERSON_NAME]"
type textarea "Chief Compliance Officer"
type textarea "[PERSON_NAME][EMAIL_ADDRESS][PERSON_NAME][DOMAIN_NAME]"
type textarea "[PHONE_NUMBER]"
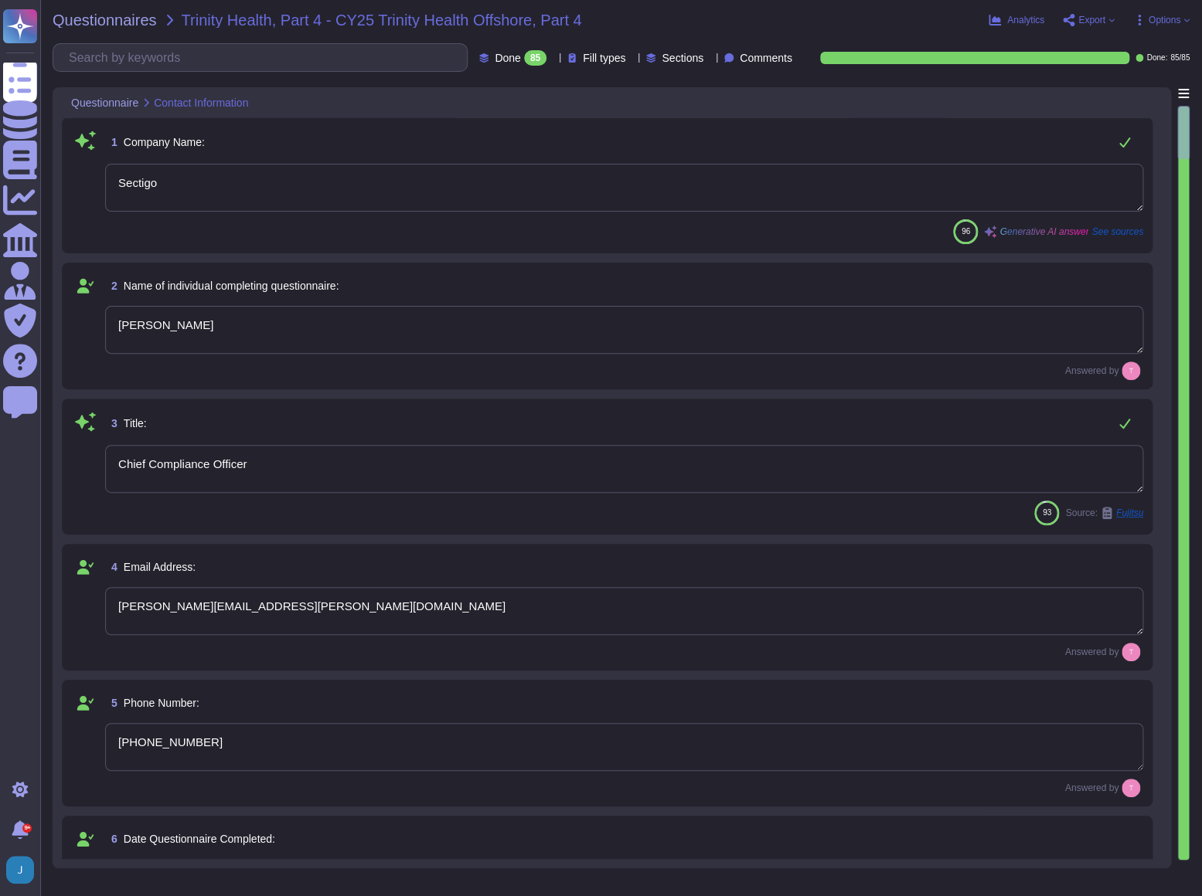
type textarea "[DATE]"
type textarea "The category of services being performed by offshore resources includes tech su…"
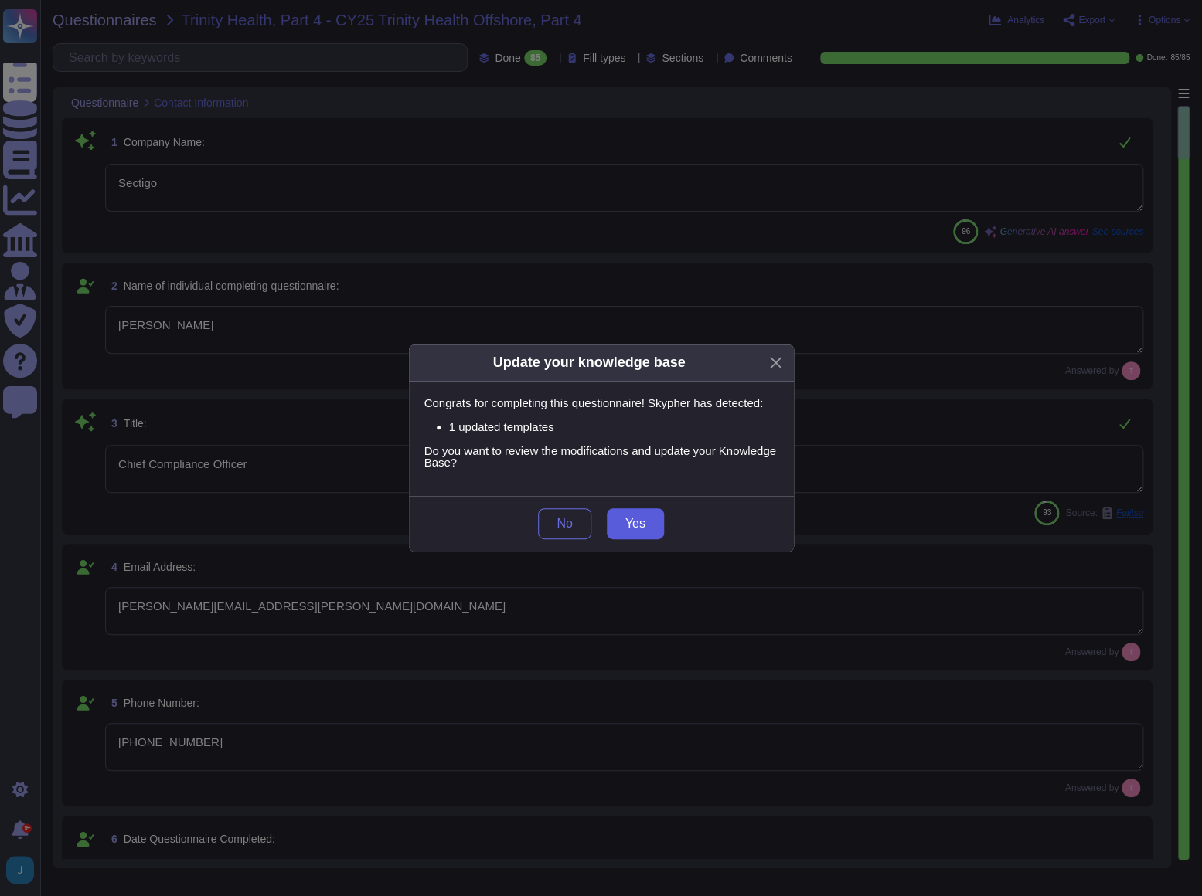
click at [638, 519] on span "Yes" at bounding box center [635, 524] width 20 height 12
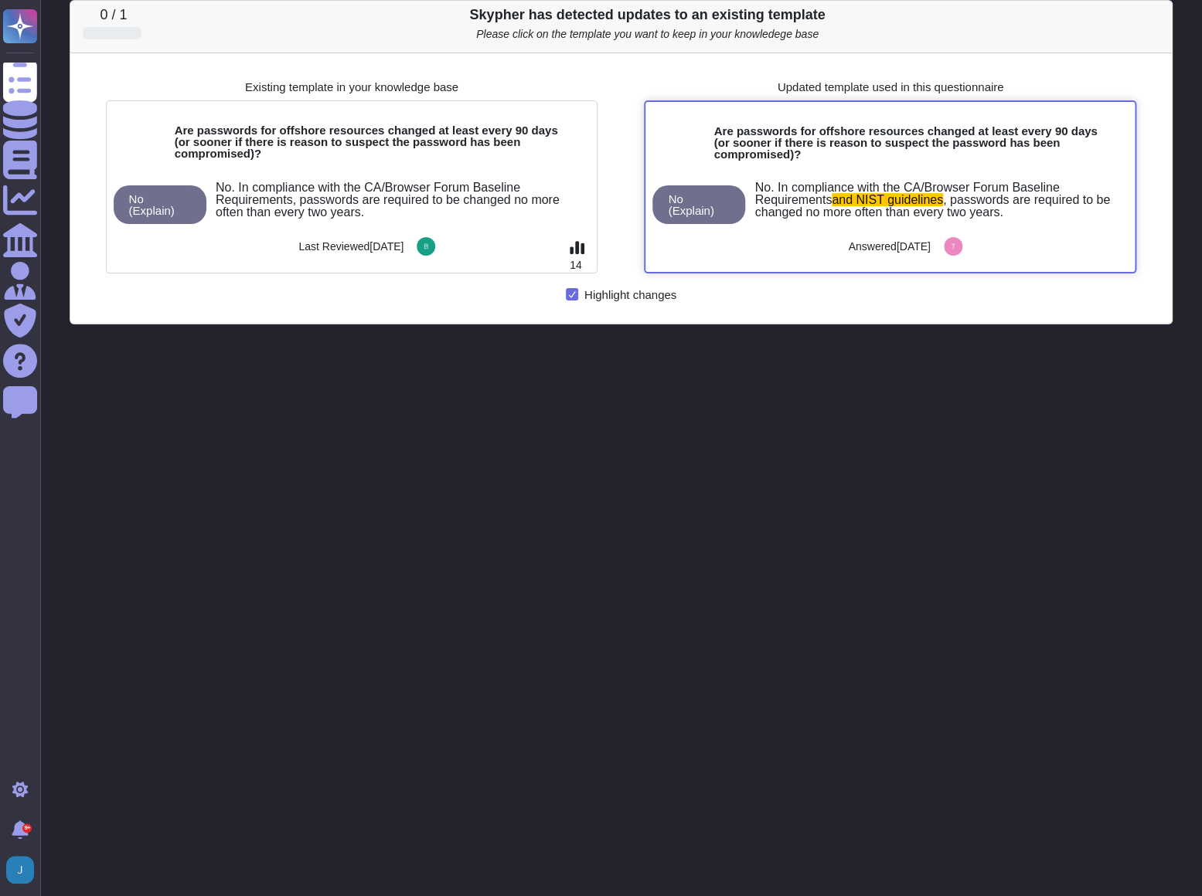
click at [930, 200] on span ", passwords are required to be changed no more often than every two years." at bounding box center [933, 206] width 359 height 26
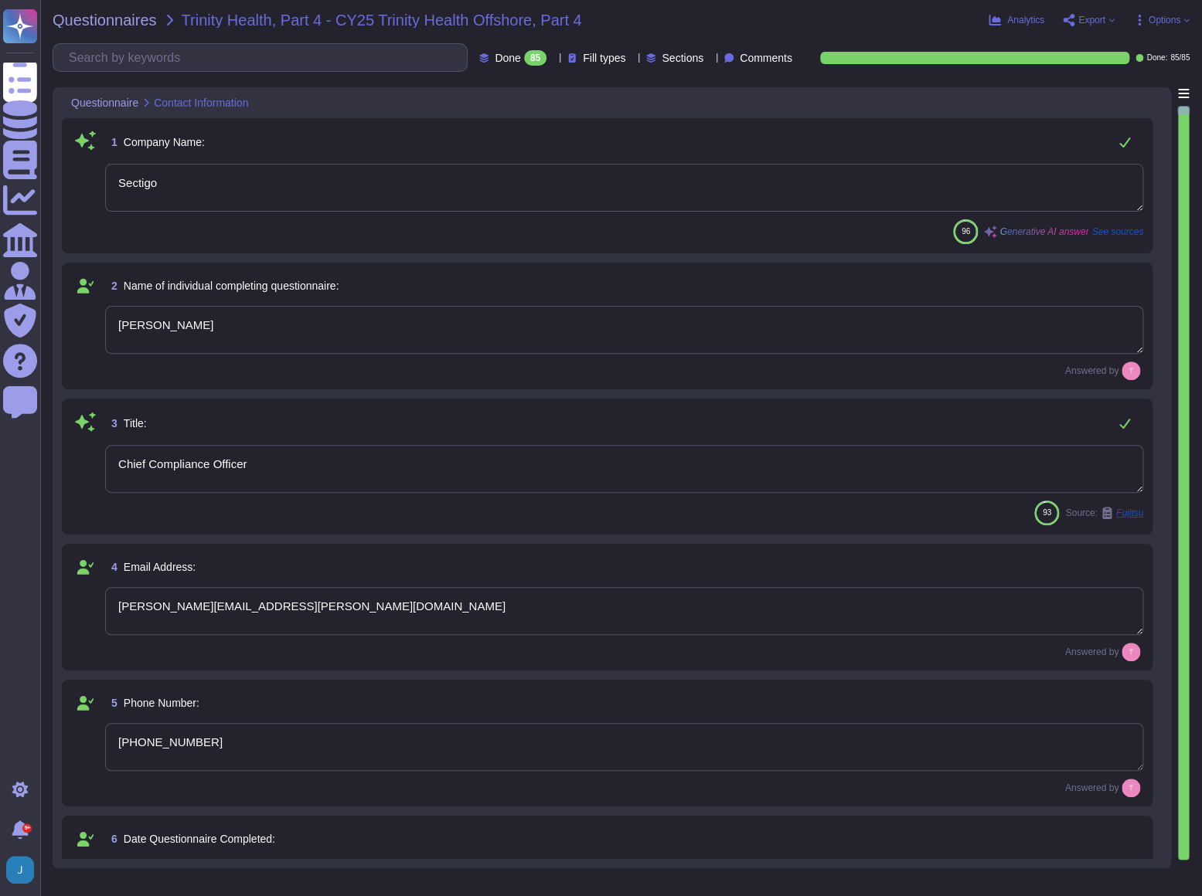
type textarea "Sectigo"
type textarea "[PERSON_NAME]"
type textarea "Chief Compliance Officer"
type textarea "[PERSON_NAME][EMAIL_ADDRESS][PERSON_NAME][DOMAIN_NAME]"
type textarea "[PHONE_NUMBER]"
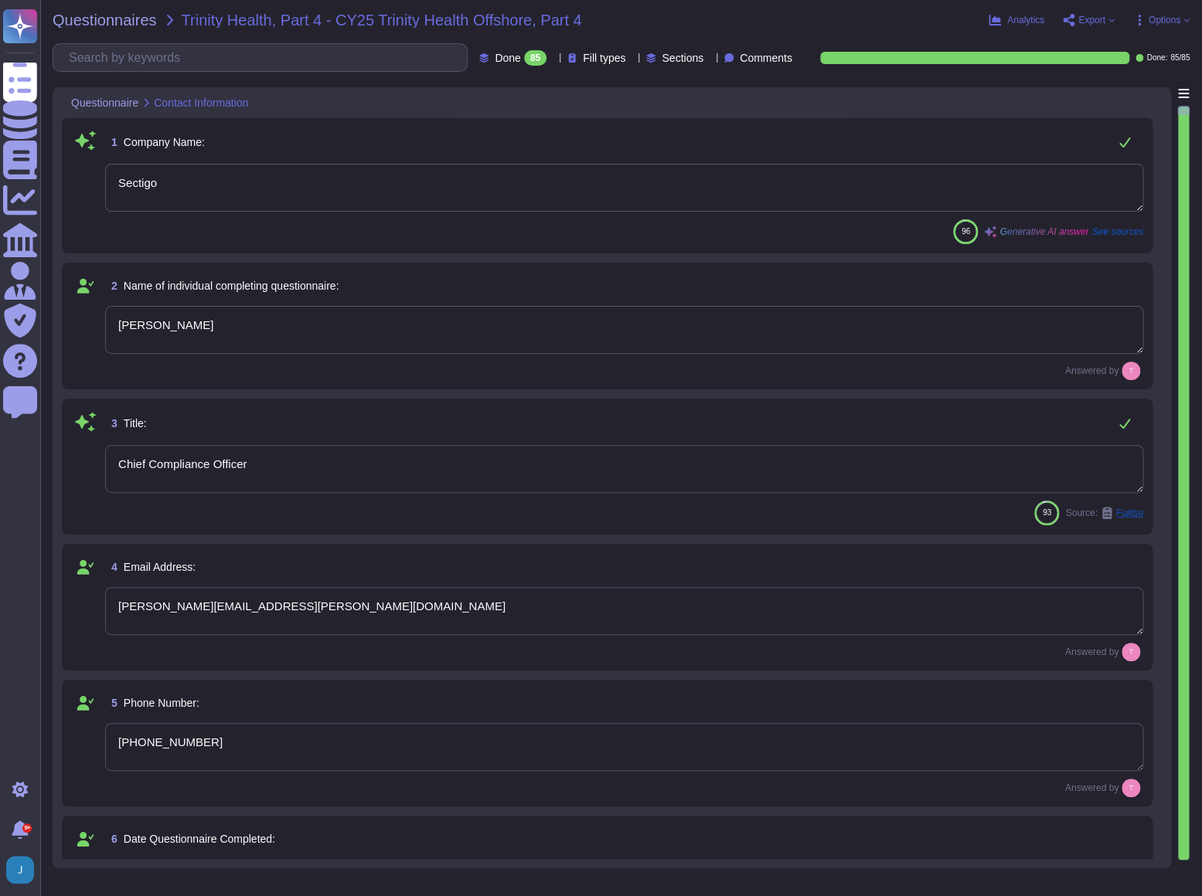
type textarea "[DATE]"
type textarea "The category of services being performed by offshore resources includes tech su…"
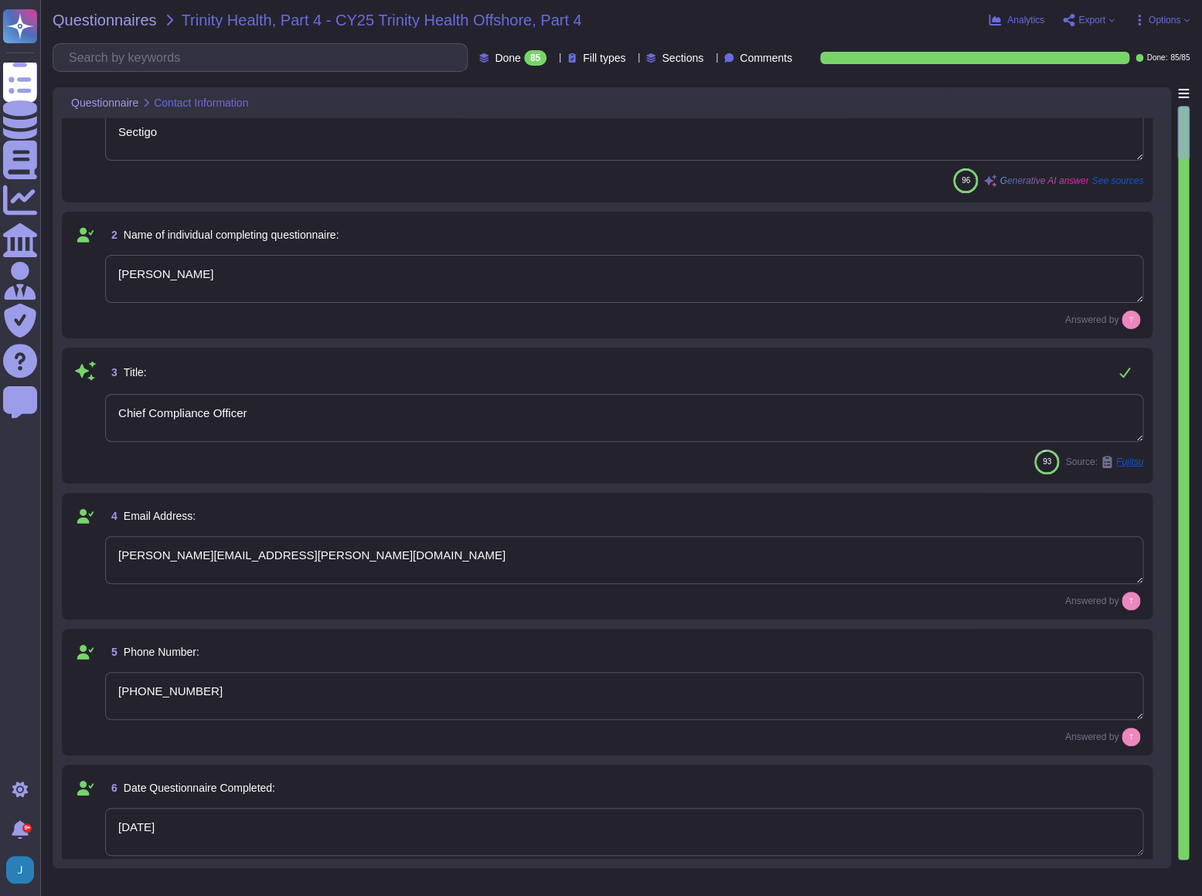
type textarea "Certificate Lifecycle Management and Digital Certificates."
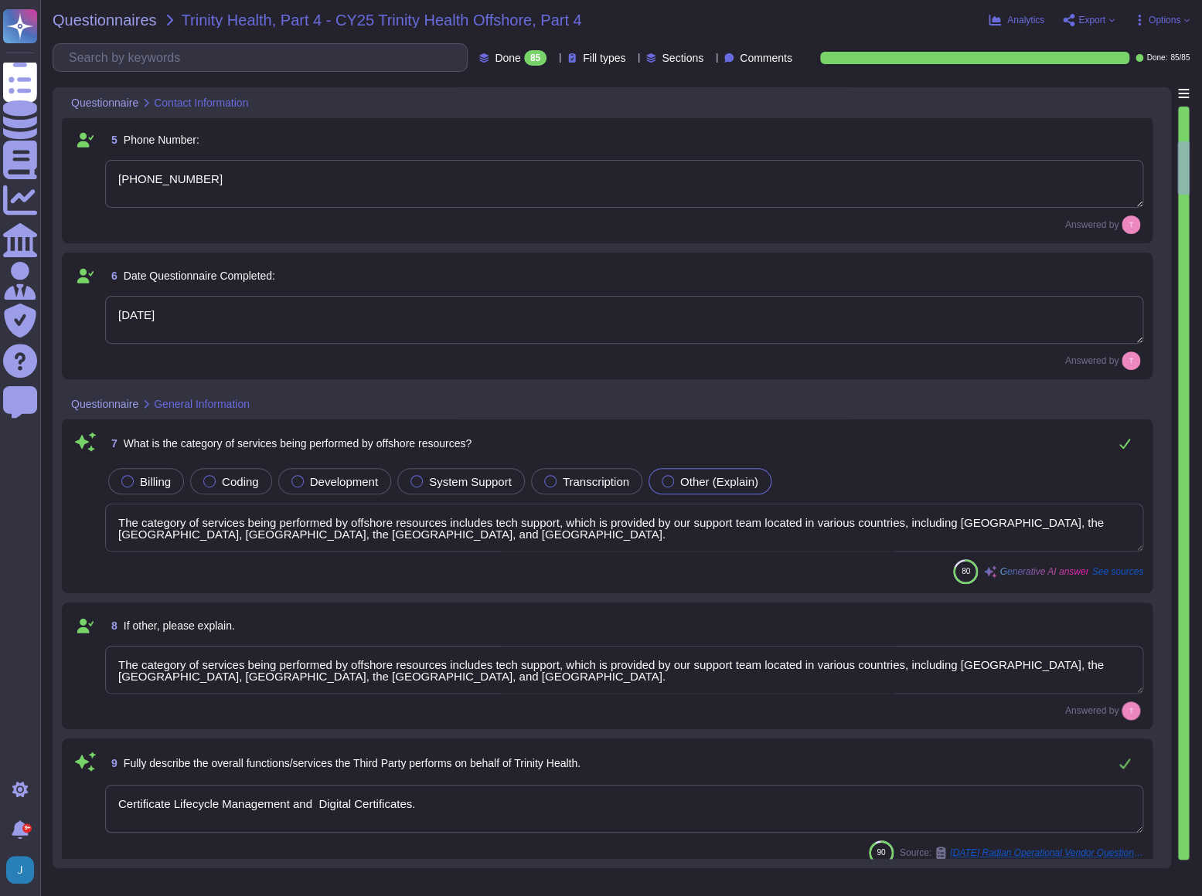
scroll to position [632, 0]
type textarea "[GEOGRAPHIC_DATA], [GEOGRAPHIC_DATA], [GEOGRAPHIC_DATA]"
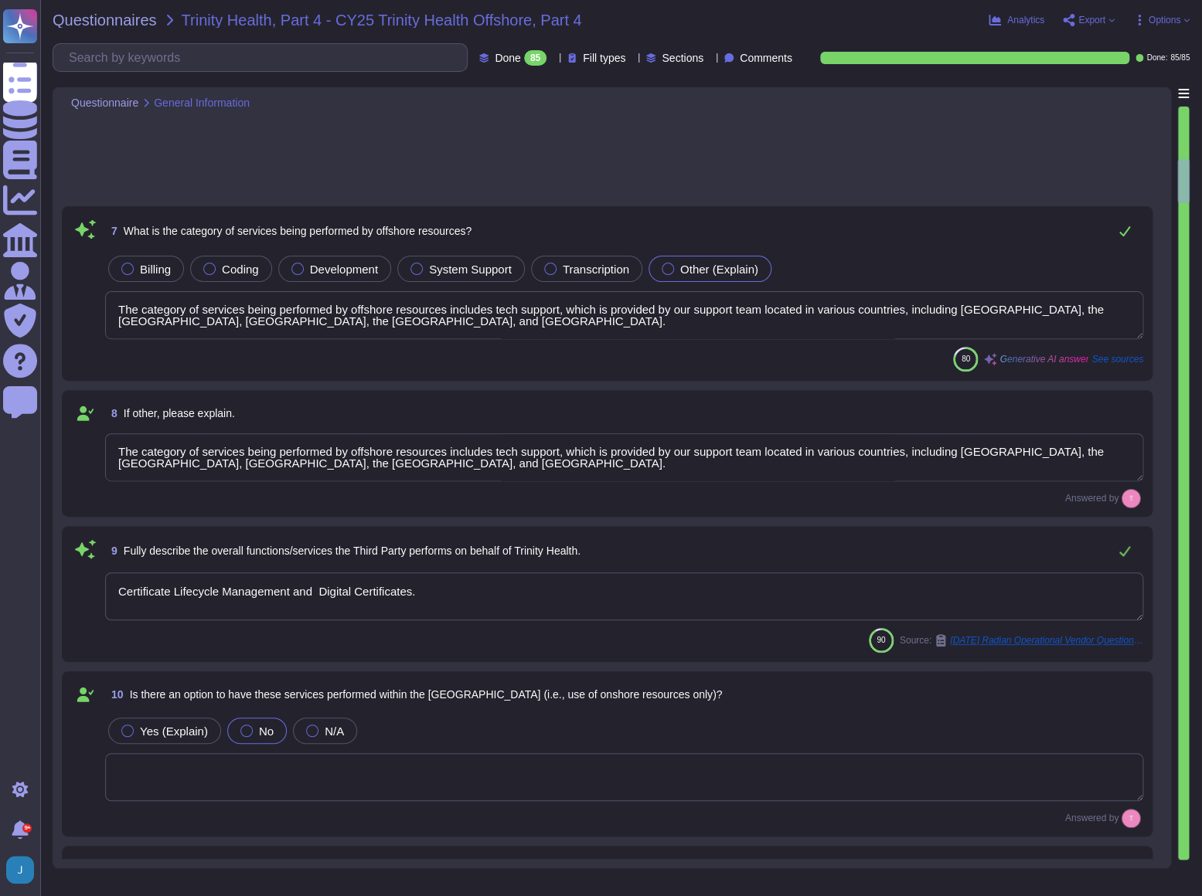
scroll to position [913, 0]
type textarea "None. We operate only in [GEOGRAPHIC_DATA], [GEOGRAPHIC_DATA], [GEOGRAPHIC_DATA…"
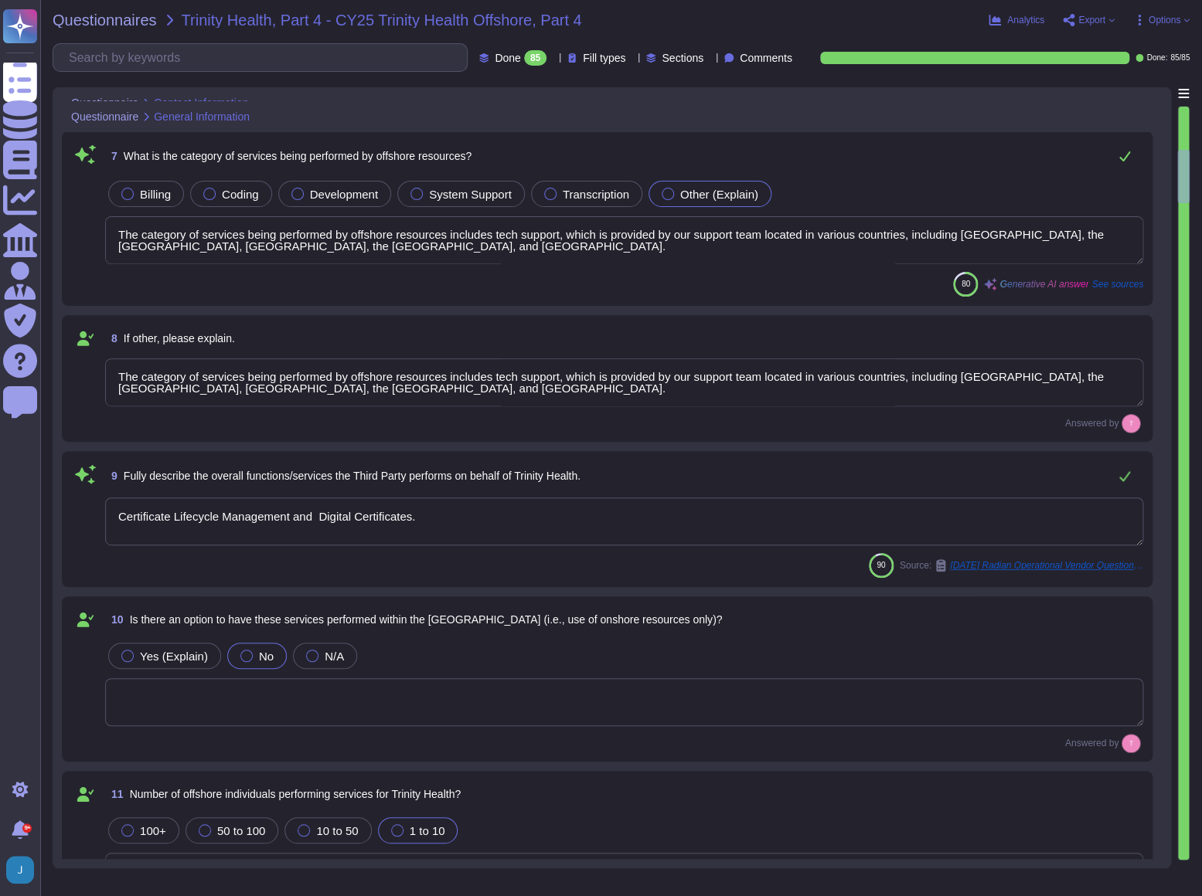
type textarea "[PERSON_NAME][EMAIL_ADDRESS][PERSON_NAME][DOMAIN_NAME]"
type textarea "[PHONE_NUMBER]"
type textarea "[DATE]"
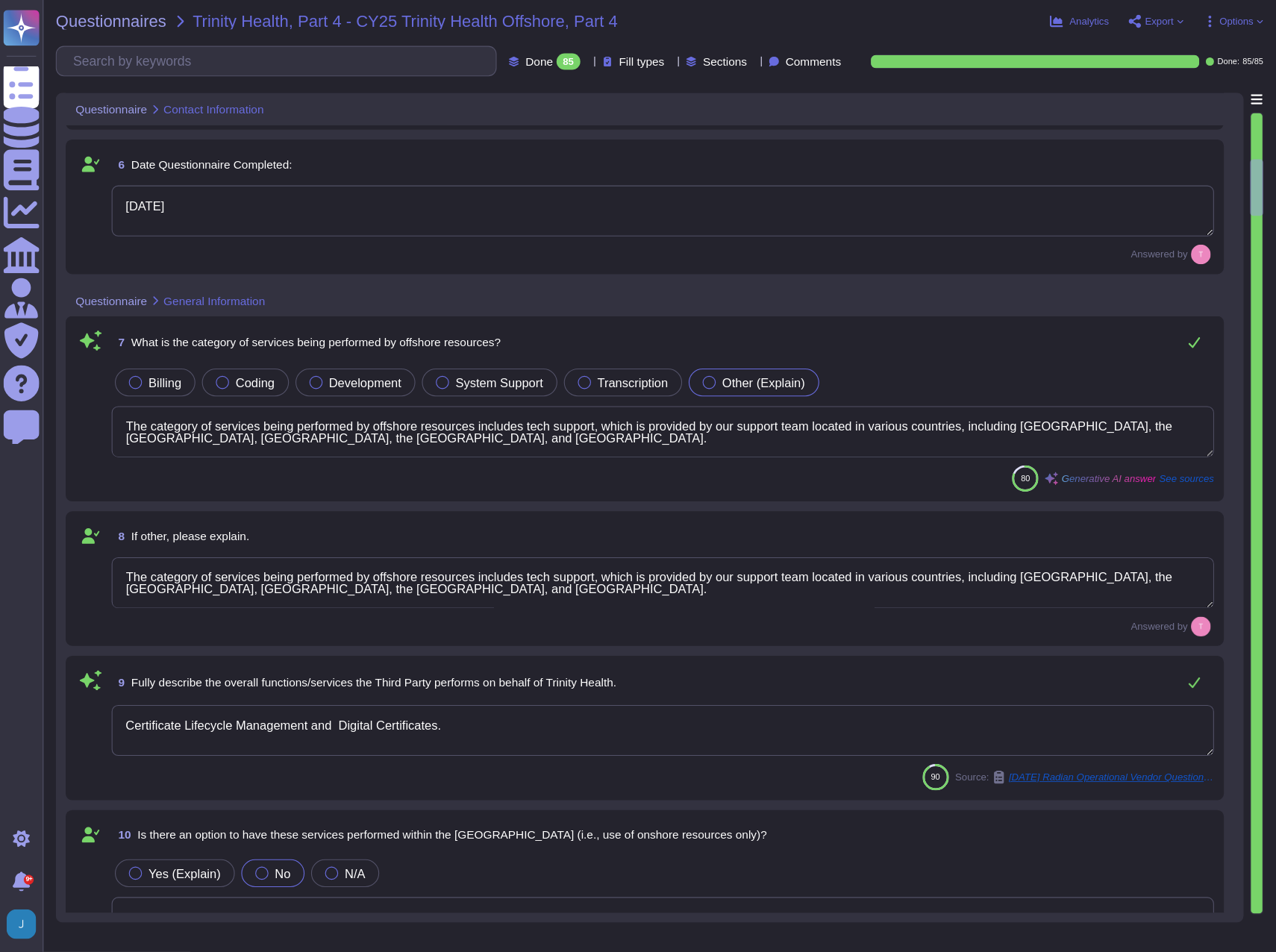
scroll to position [610, 0]
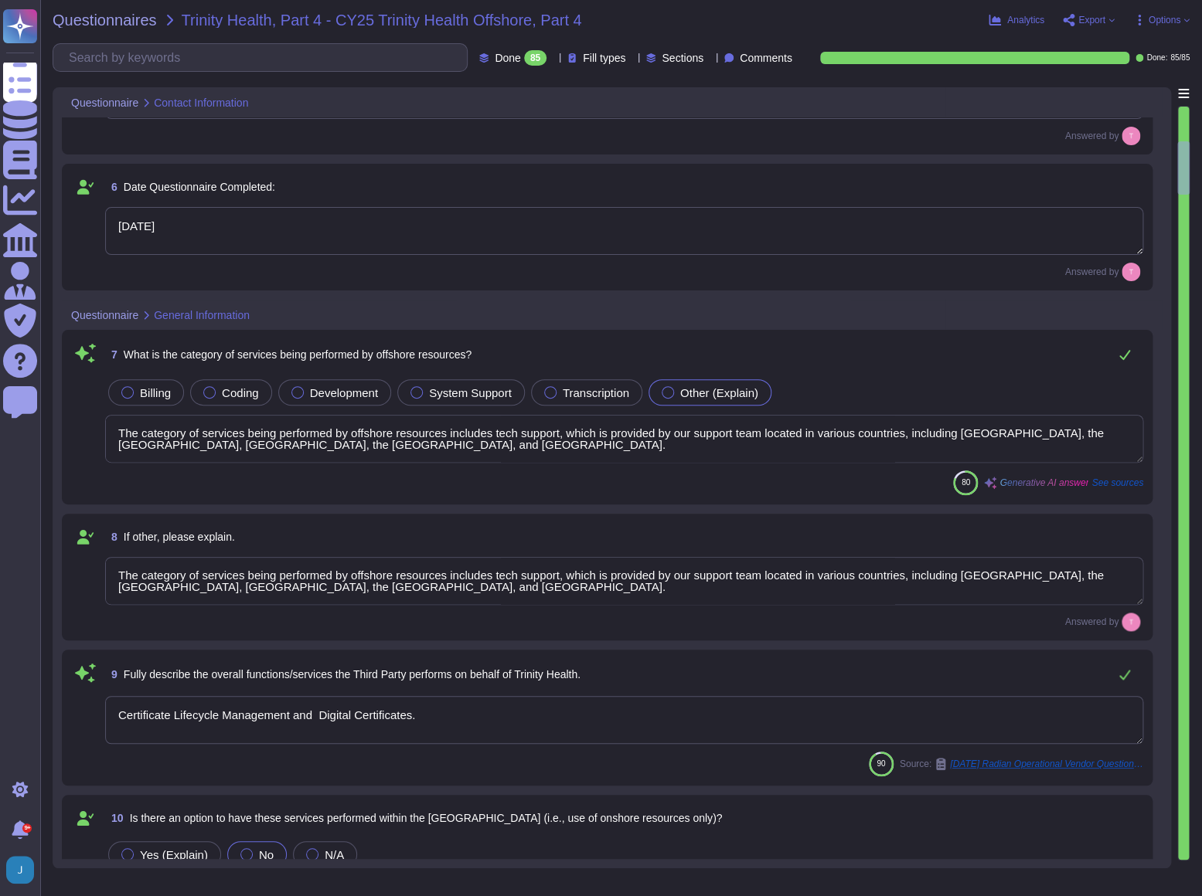
type textarea "Chief Compliance Officer"
click at [515, 59] on div "Done 85" at bounding box center [515, 57] width 73 height 15
click at [506, 89] on div "All 85" at bounding box center [521, 97] width 125 height 17
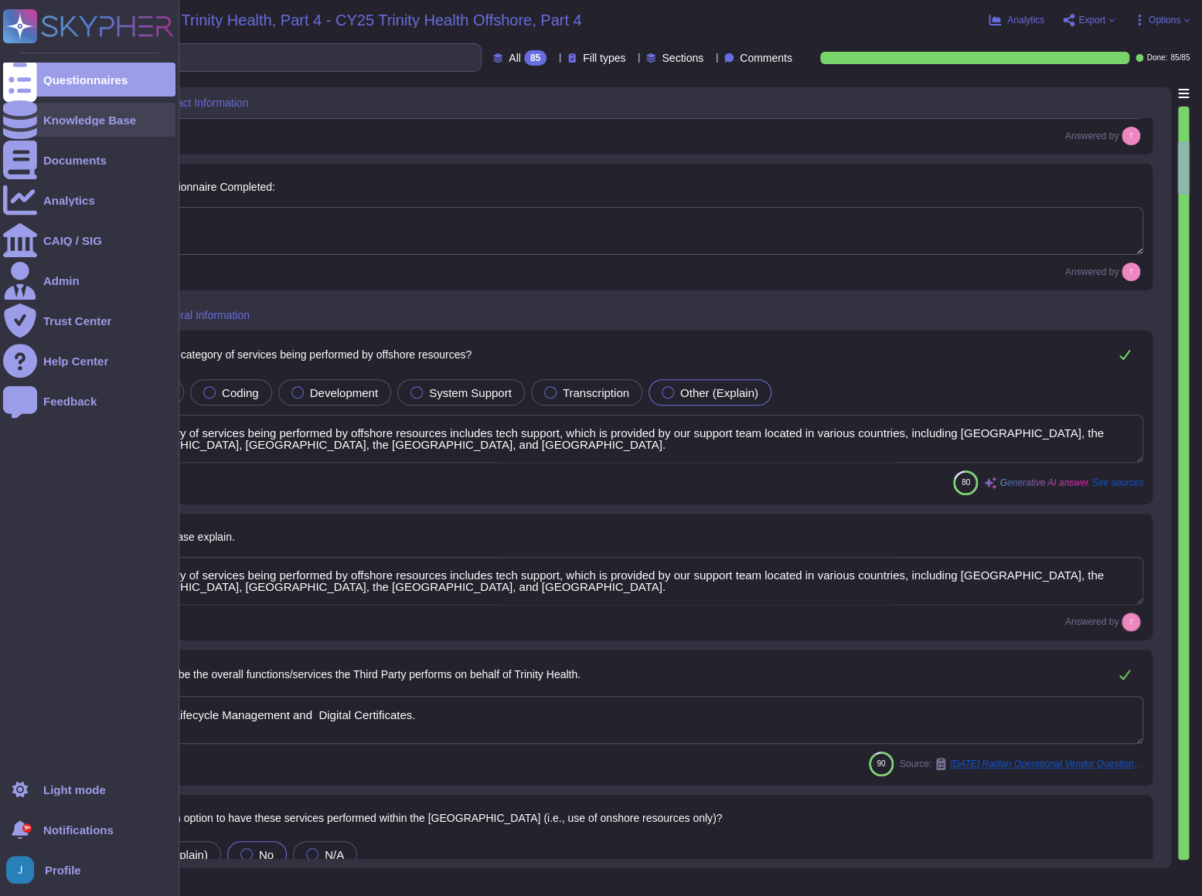
click at [78, 114] on div "Knowledge Base" at bounding box center [89, 120] width 93 height 12
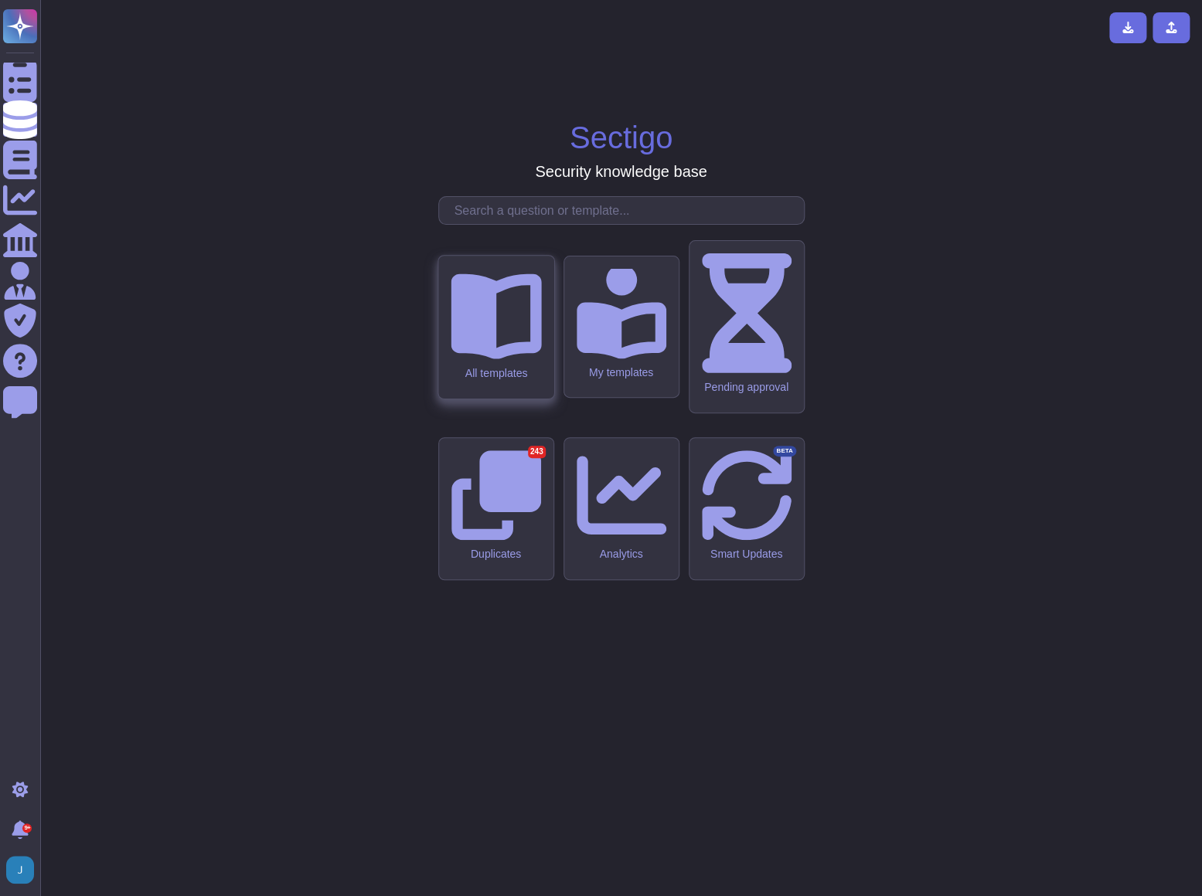
click at [505, 359] on icon at bounding box center [496, 313] width 90 height 90
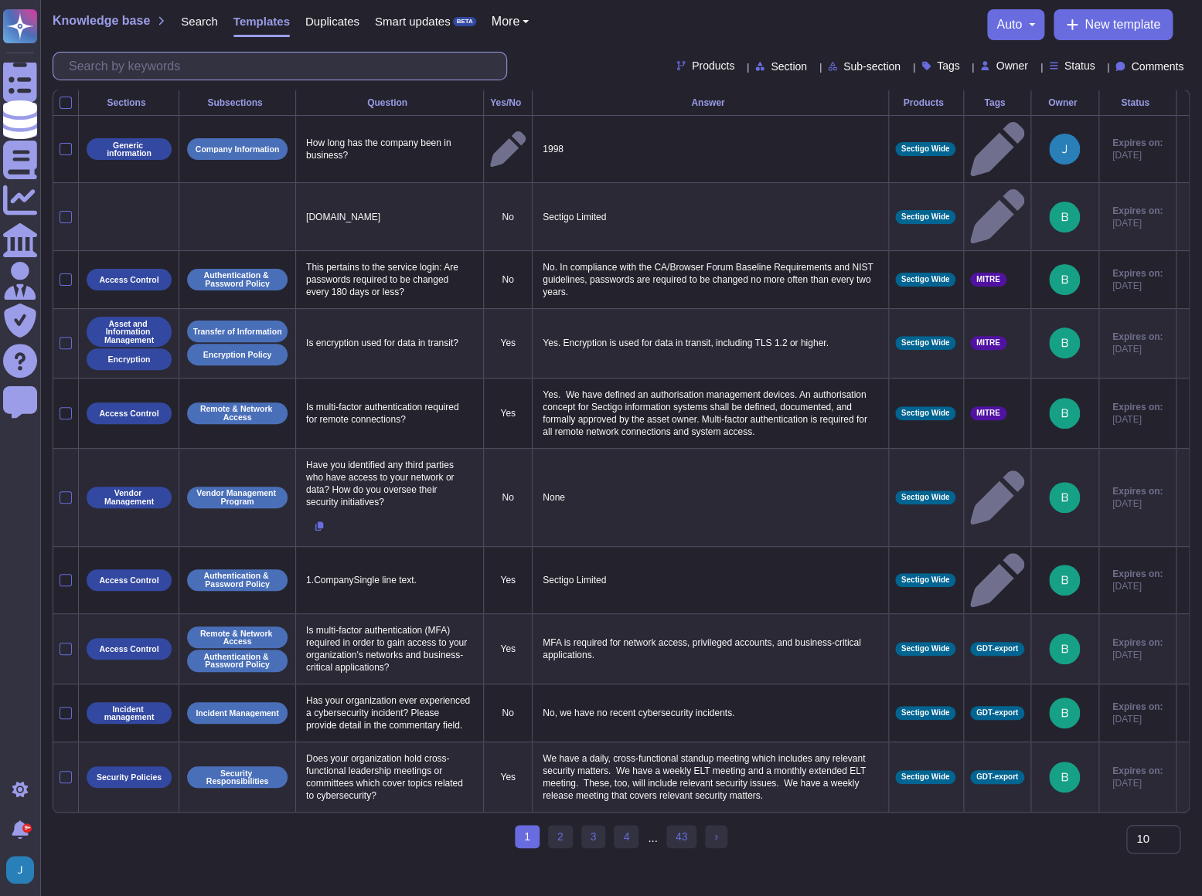
click at [153, 70] on input "text" at bounding box center [283, 66] width 445 height 27
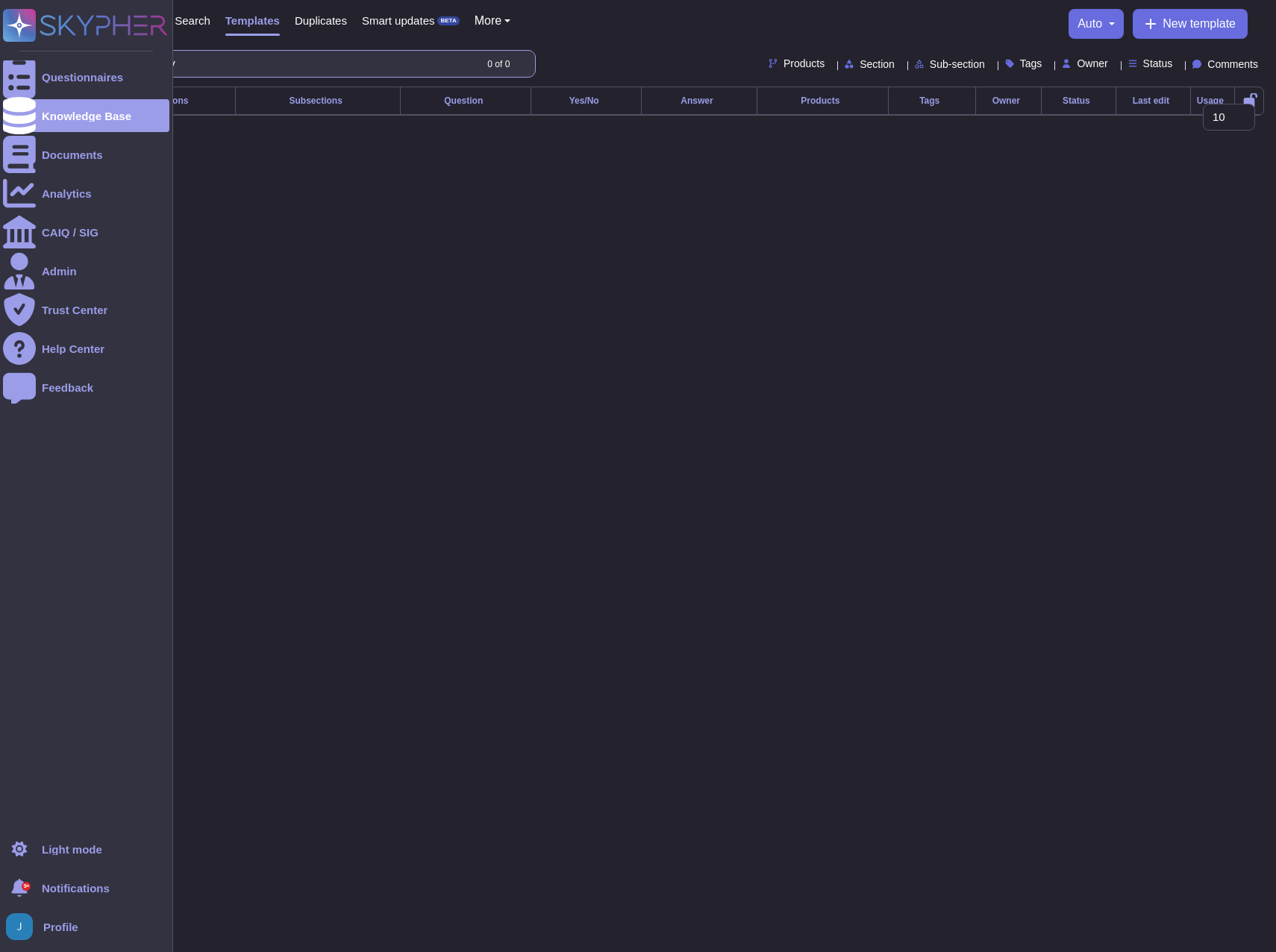
drag, startPoint x: 235, startPoint y: 70, endPoint x: 9, endPoint y: 48, distance: 227.1
click at [0, 48] on html "Questionnaires Knowledge Base Documents Analytics CAIQ / SIG Admin Trust Center…" at bounding box center [638, 70] width 1276 height 140
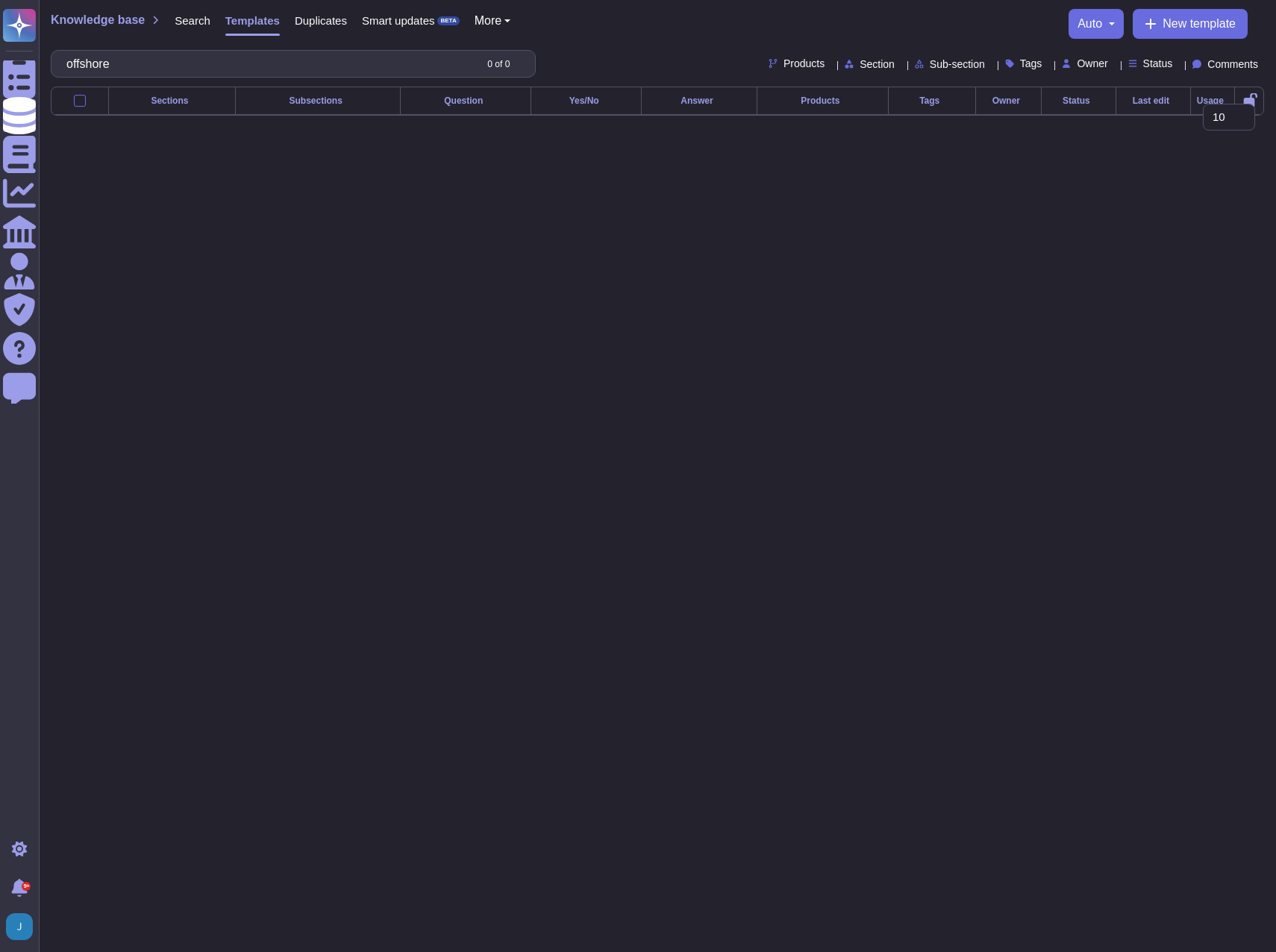
click at [898, 24] on button "auto" at bounding box center [1096, 24] width 38 height 12
click at [898, 28] on div "Knowledge base Search Templates Duplicates Smart updates BETA More auto Auto di…" at bounding box center [658, 23] width 1213 height 30
click at [636, 140] on html "Questionnaires Knowledge Base Documents Analytics CAIQ / SIG Admin Trust Center…" at bounding box center [638, 70] width 1276 height 140
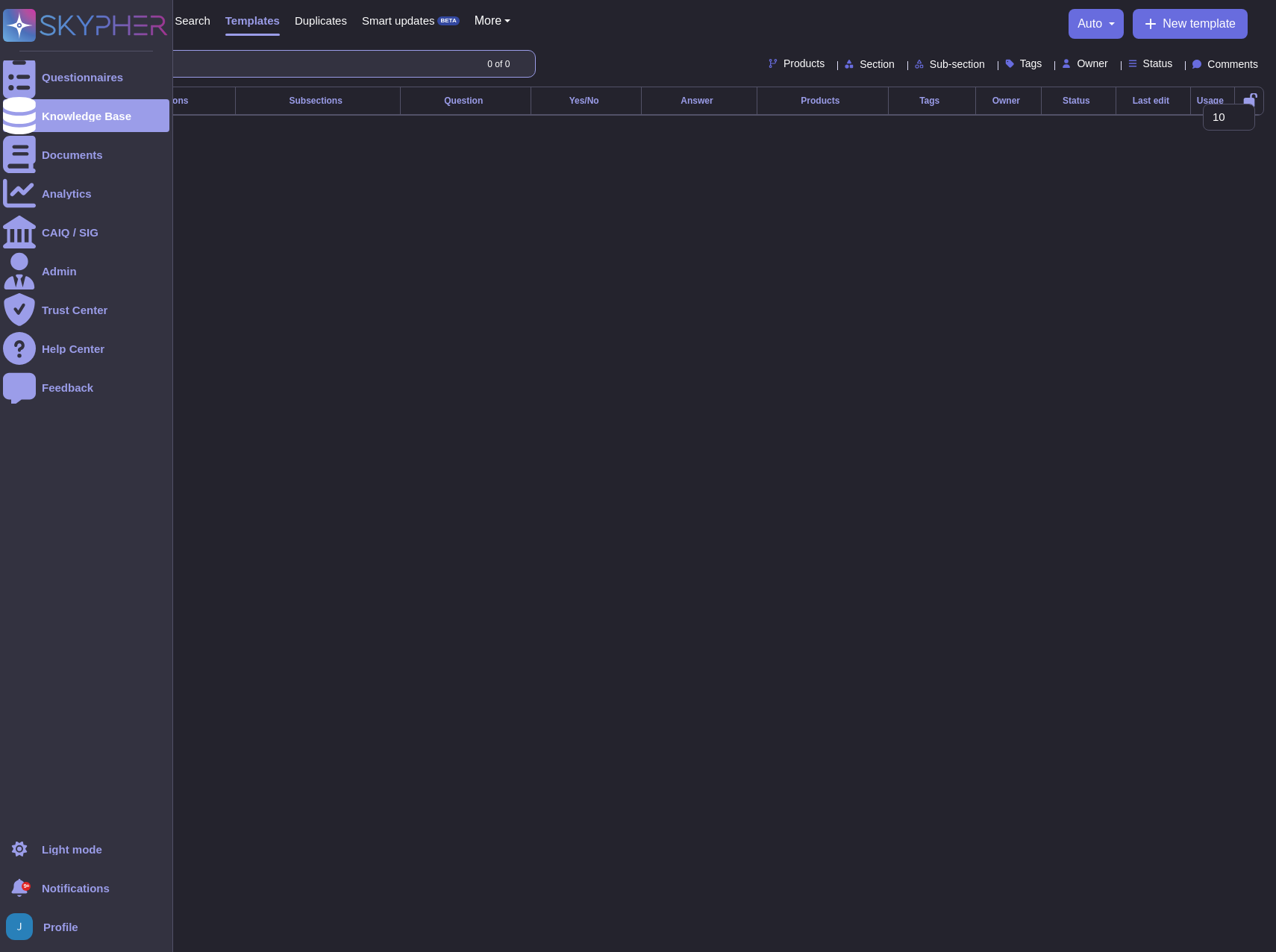
drag, startPoint x: 129, startPoint y: 58, endPoint x: 16, endPoint y: 51, distance: 113.2
click at [16, 51] on div "Questionnaires Knowledge Base Documents Analytics CAIQ / SIG Admin Trust Center…" at bounding box center [638, 70] width 1276 height 140
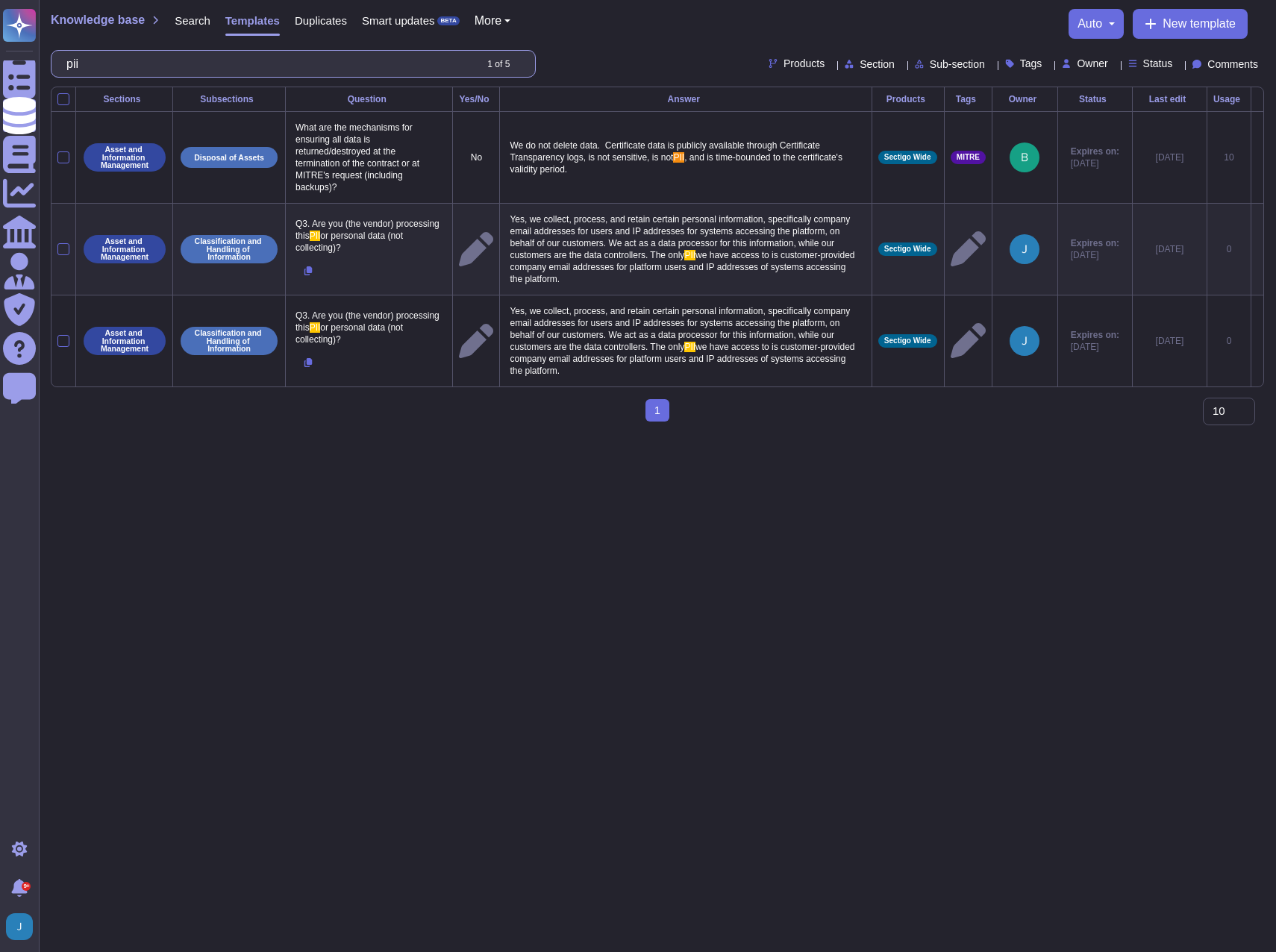
type input "pii"
drag, startPoint x: 741, startPoint y: 257, endPoint x: 785, endPoint y: 277, distance: 48.3
click at [785, 277] on p "Yes, we collect, process, and retain certain personal information, specifically…" at bounding box center [686, 249] width 359 height 79
type textarea "Yes, we collect, process, and retain certain personal information, specifically…"
click at [778, 267] on textarea "Yes, we collect, process, and retain certain personal information, specifically…" at bounding box center [684, 253] width 356 height 87
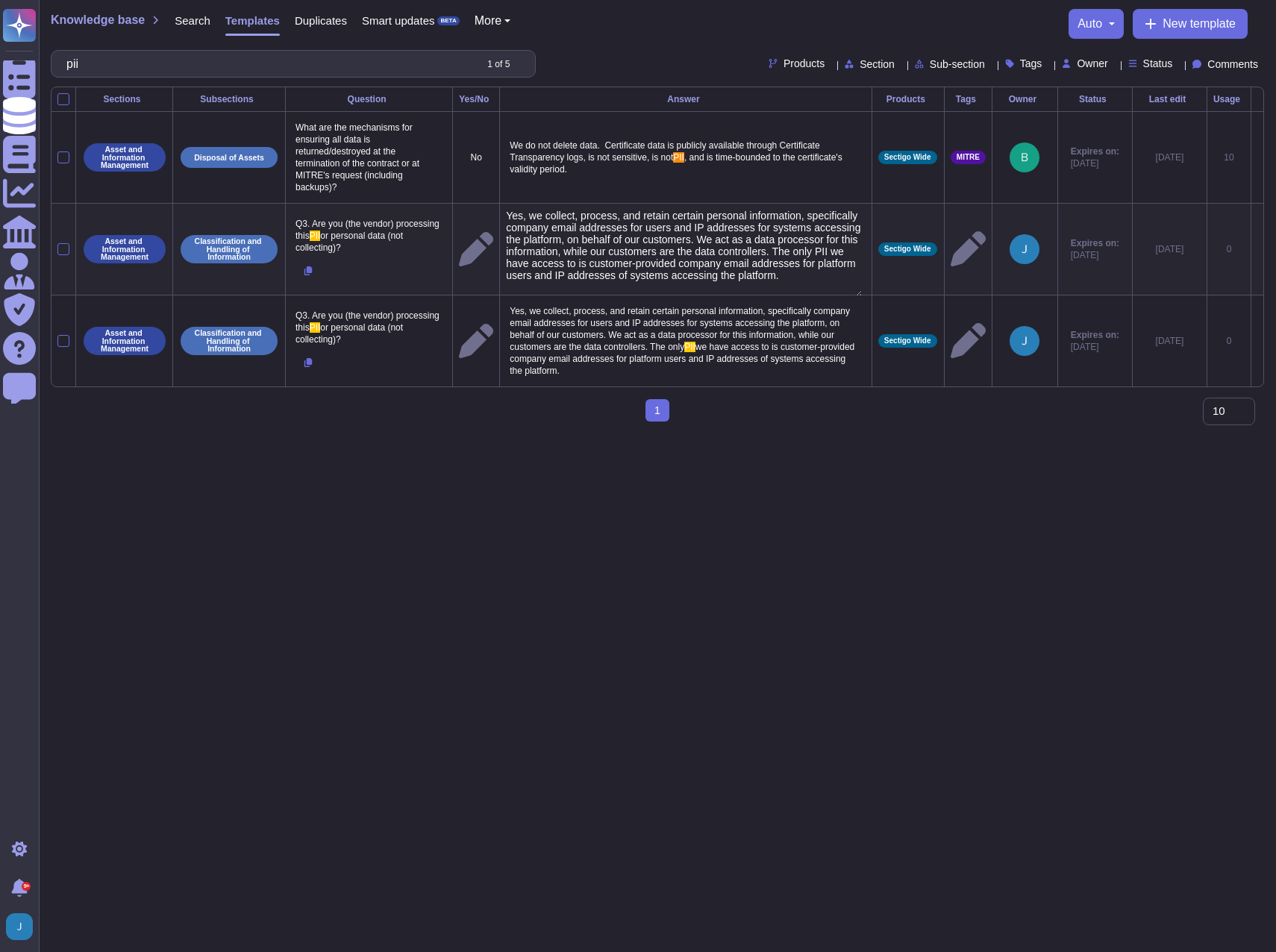
drag, startPoint x: 582, startPoint y: 284, endPoint x: 531, endPoint y: 215, distance: 85.8
click at [531, 215] on textarea "Yes, we collect, process, and retain certain personal information, specifically…" at bounding box center [684, 253] width 356 height 87
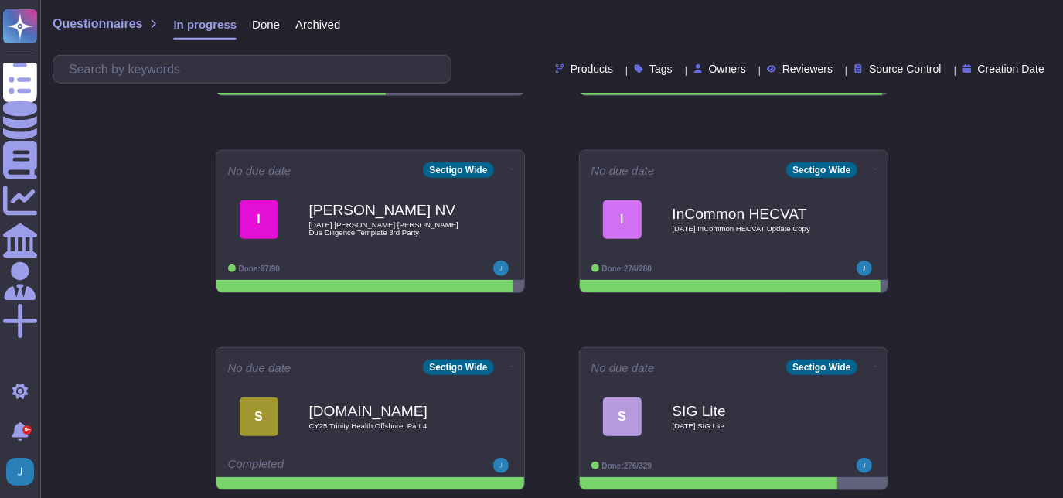
scroll to position [780, 0]
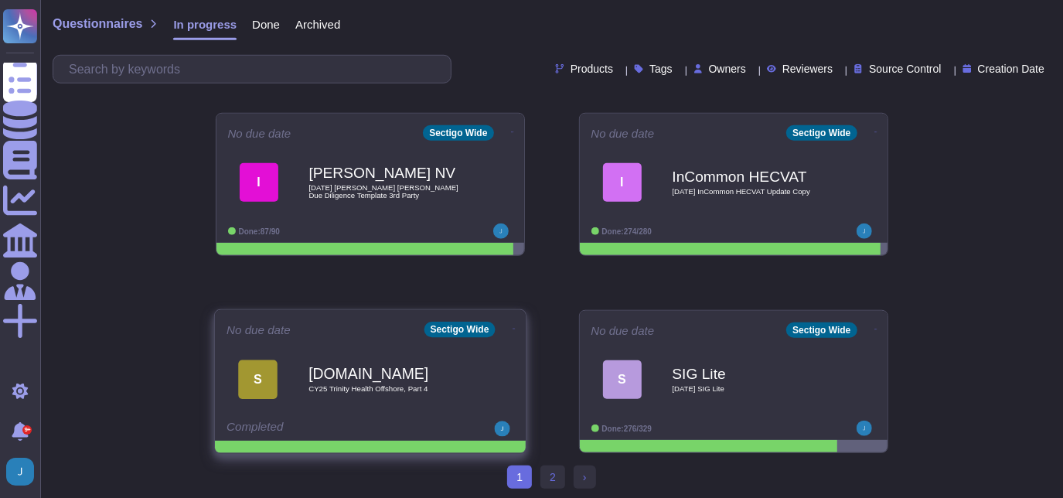
click at [352, 385] on span "CY25 Trinity Health Offshore, Part 4" at bounding box center [386, 389] width 156 height 8
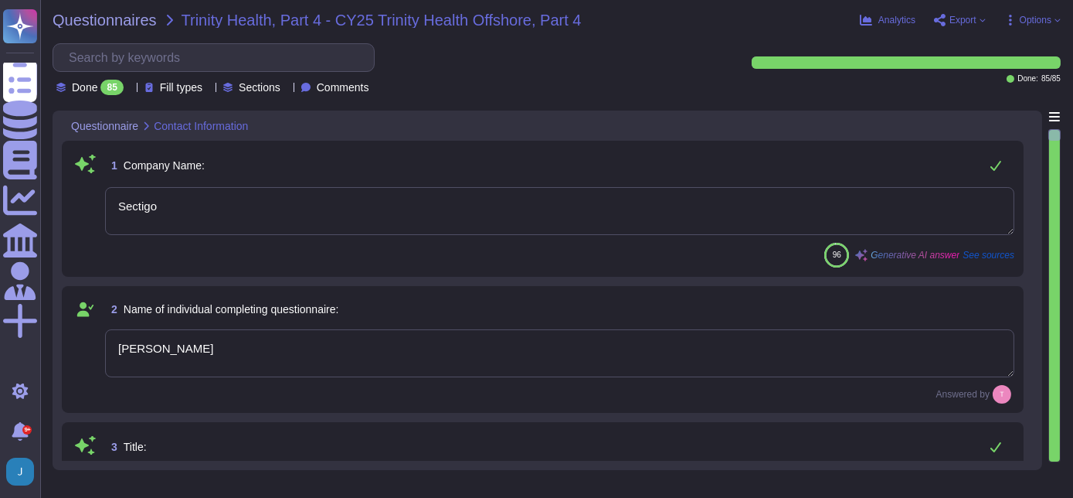
type textarea "Sectigo"
type textarea "[PERSON_NAME]"
type textarea "Chief Compliance Officer"
type textarea "[PERSON_NAME][EMAIL_ADDRESS][PERSON_NAME][DOMAIN_NAME]"
type textarea "[PHONE_NUMBER]"
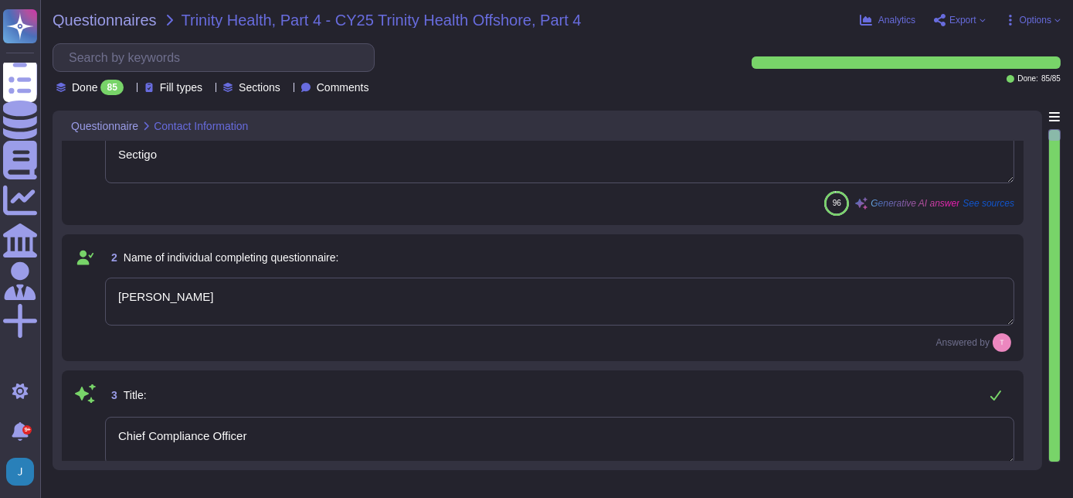
type textarea "[DATE]"
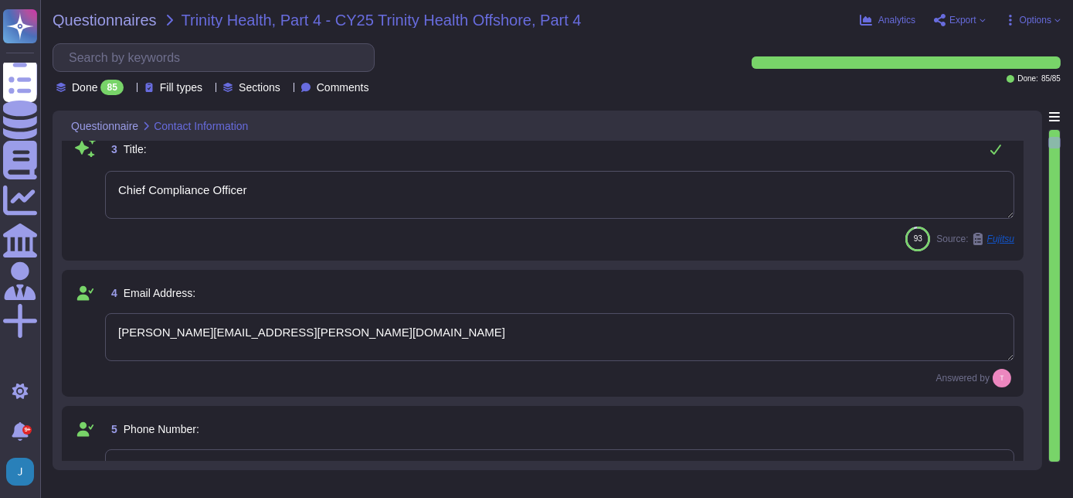
type textarea "The category of services being performed by offshore resources includes tech su…"
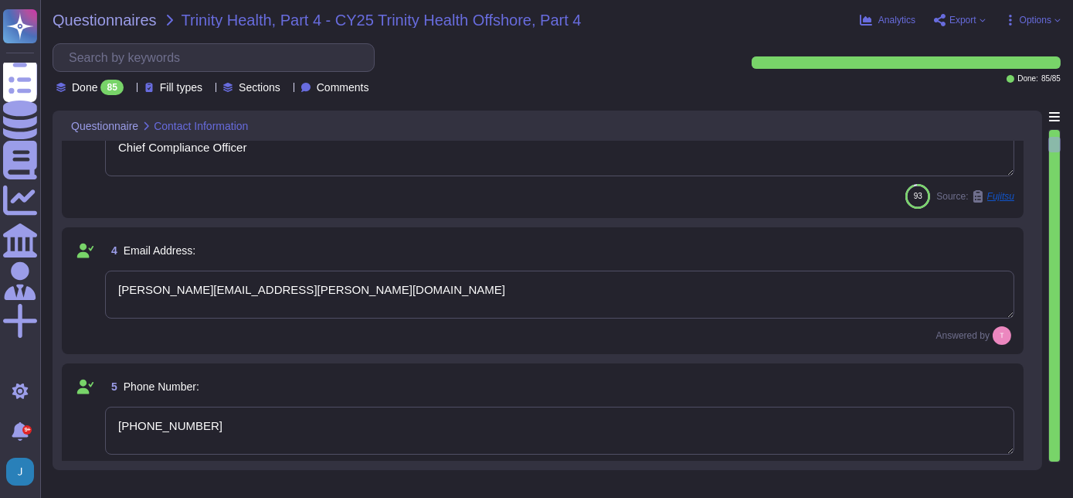
type textarea "The category of services being performed by offshore resources includes tech su…"
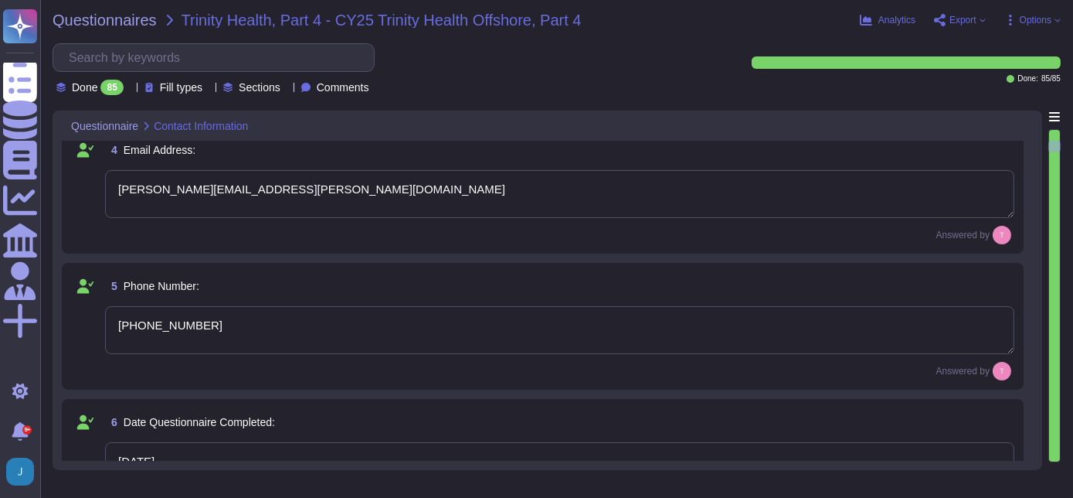
type textarea "Certificate Lifecycle Management and Digital Certificates."
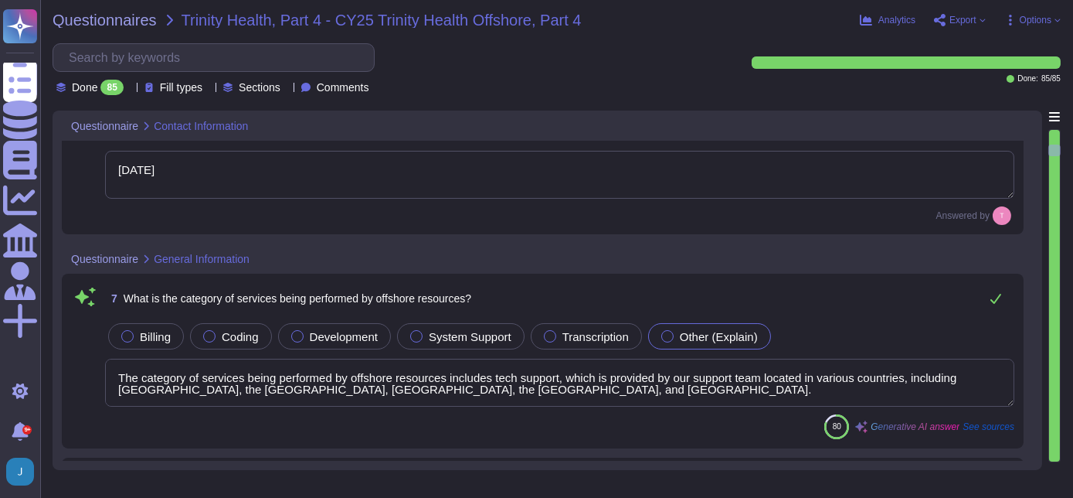
scroll to position [491, 0]
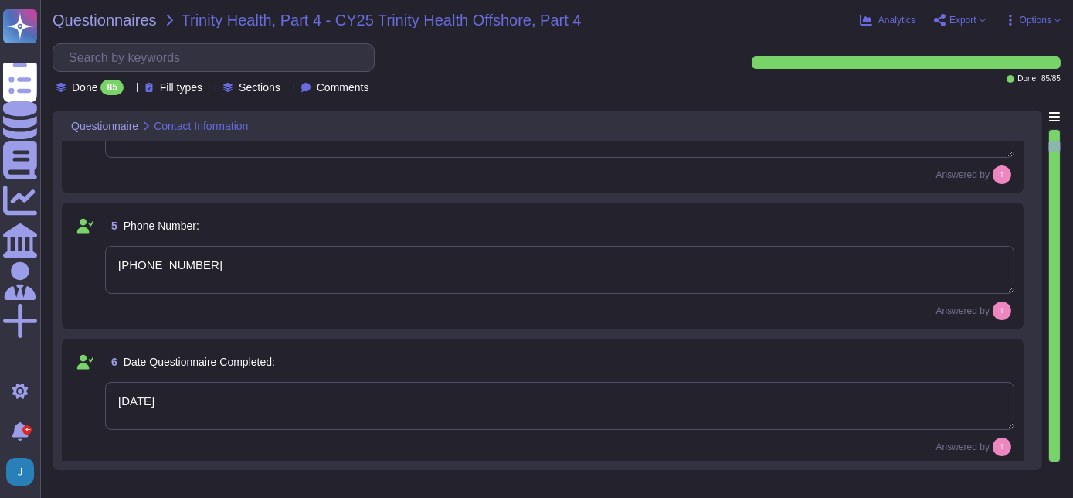
type textarea "[PERSON_NAME]"
click at [130, 89] on icon at bounding box center [130, 89] width 0 height 0
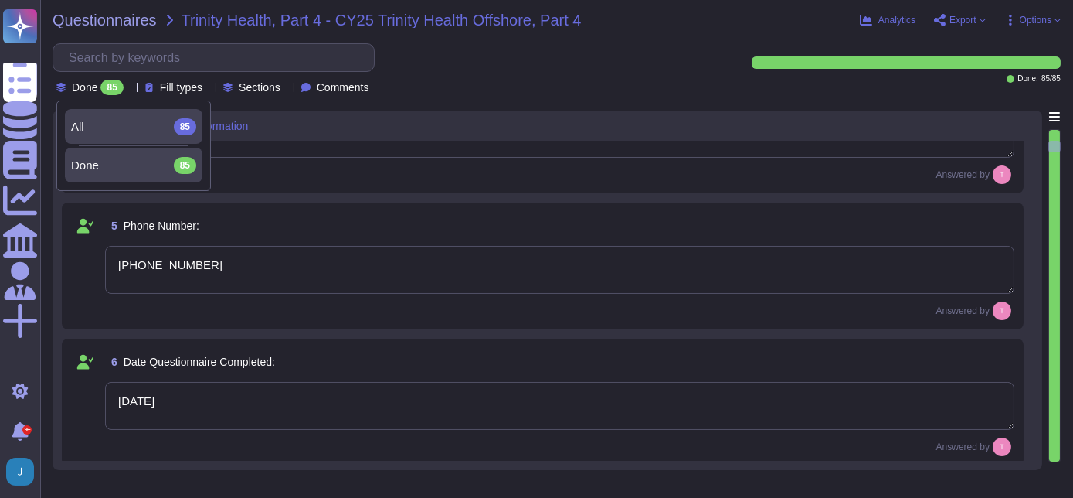
click at [121, 118] on div "All 85" at bounding box center [133, 126] width 125 height 17
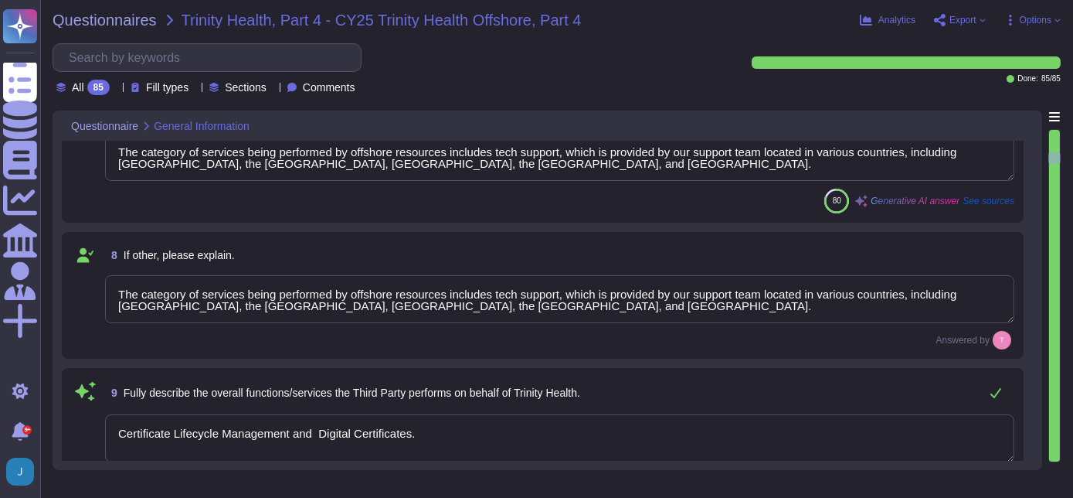
scroll to position [913, 0]
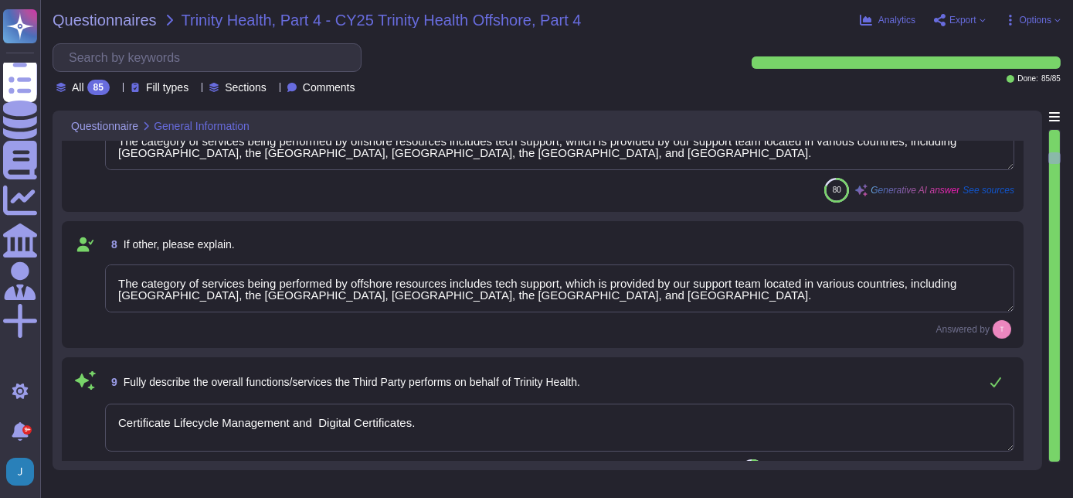
click at [427, 288] on textarea "The category of services being performed by offshore resources includes tech su…" at bounding box center [560, 288] width 910 height 48
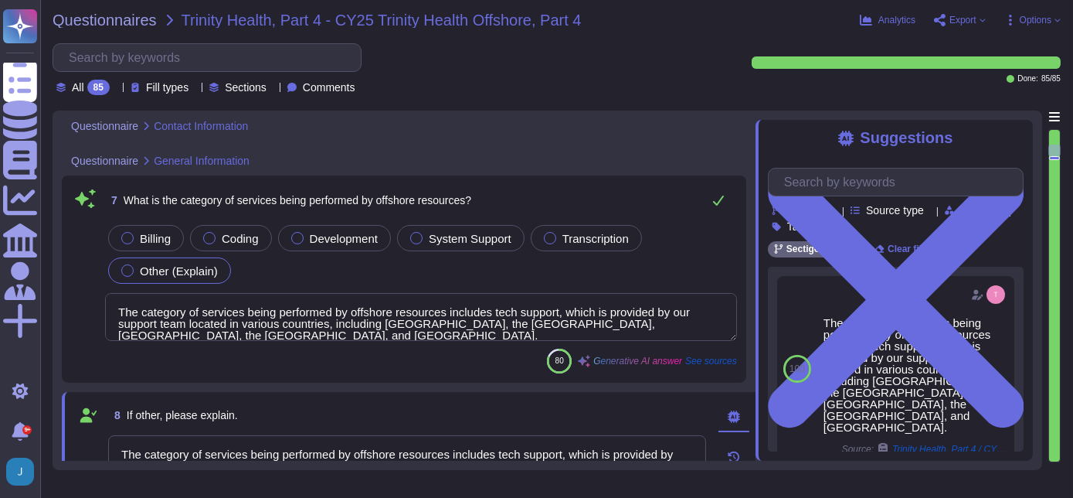
type textarea "Chief Compliance Officer"
type textarea "[PERSON_NAME][EMAIL_ADDRESS][PERSON_NAME][DOMAIN_NAME]"
type textarea "[PHONE_NUMBER]"
type textarea "[DATE]"
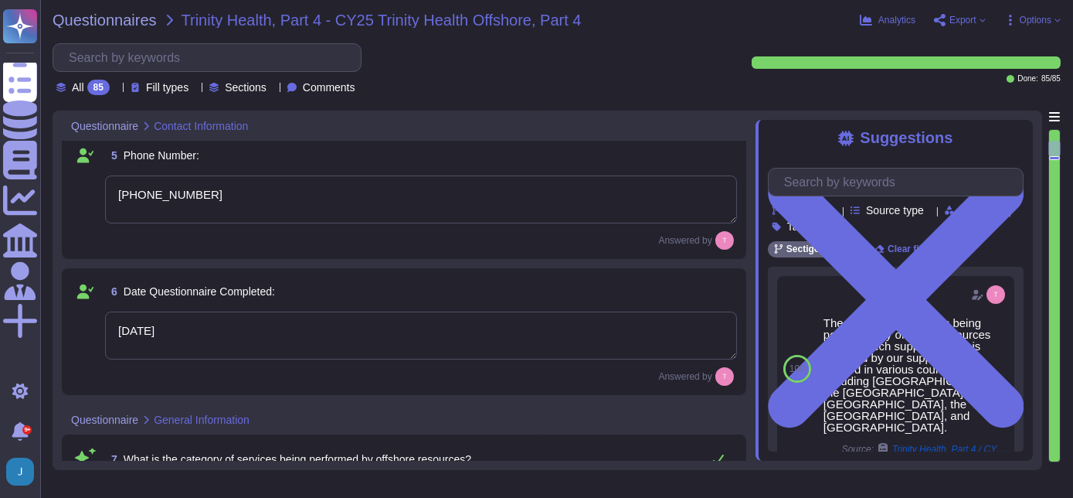
type textarea "[PERSON_NAME]"
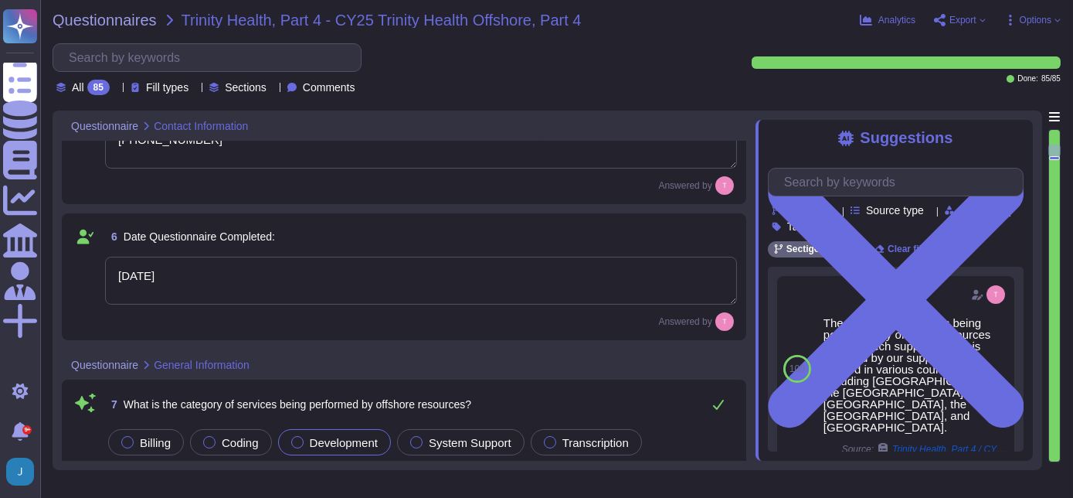
type textarea "Certificate Lifecycle Management and Digital Certificates."
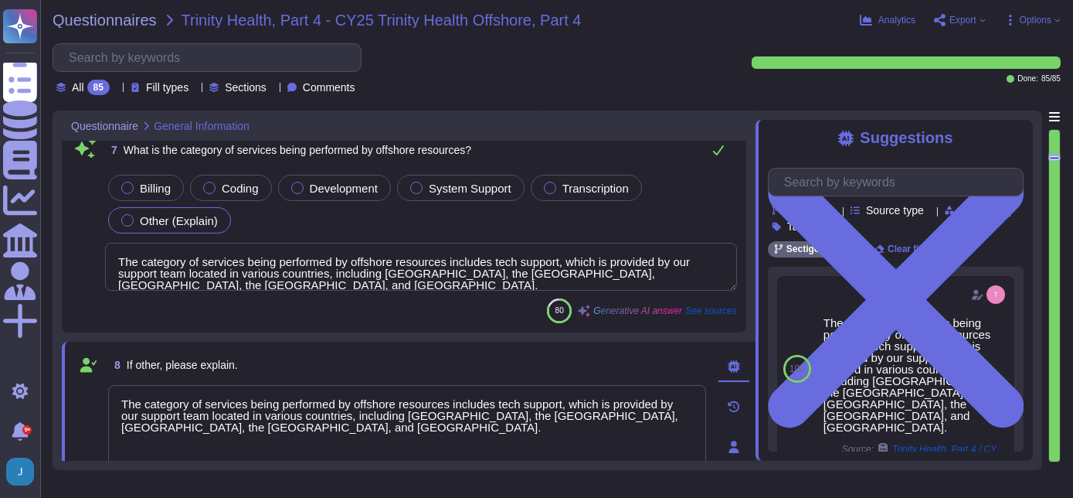
scroll to position [804, 0]
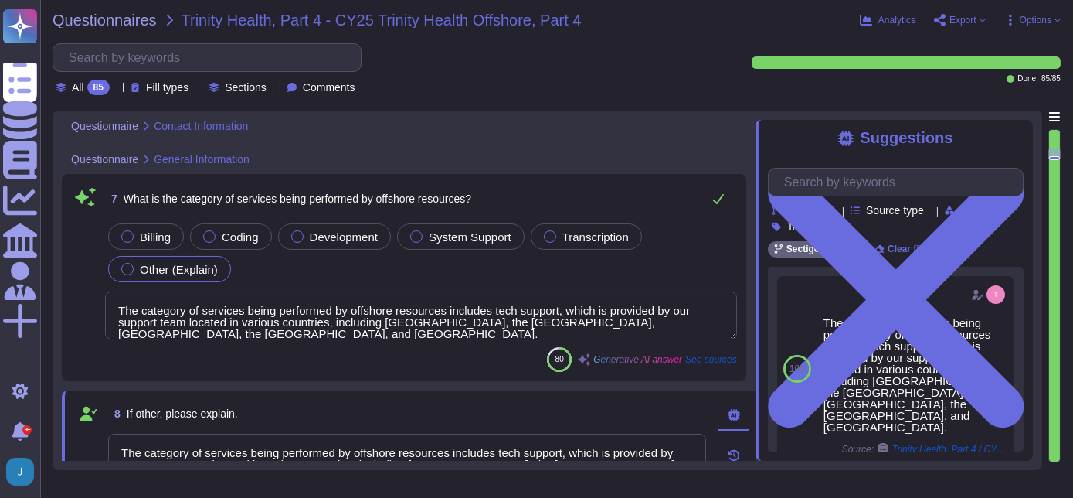
type textarea "[PERSON_NAME][EMAIL_ADDRESS][PERSON_NAME][DOMAIN_NAME]"
type textarea "[PHONE_NUMBER]"
type textarea "[DATE]"
click at [247, 203] on span "What is the category of services being performed by offshore resources?" at bounding box center [298, 198] width 348 height 12
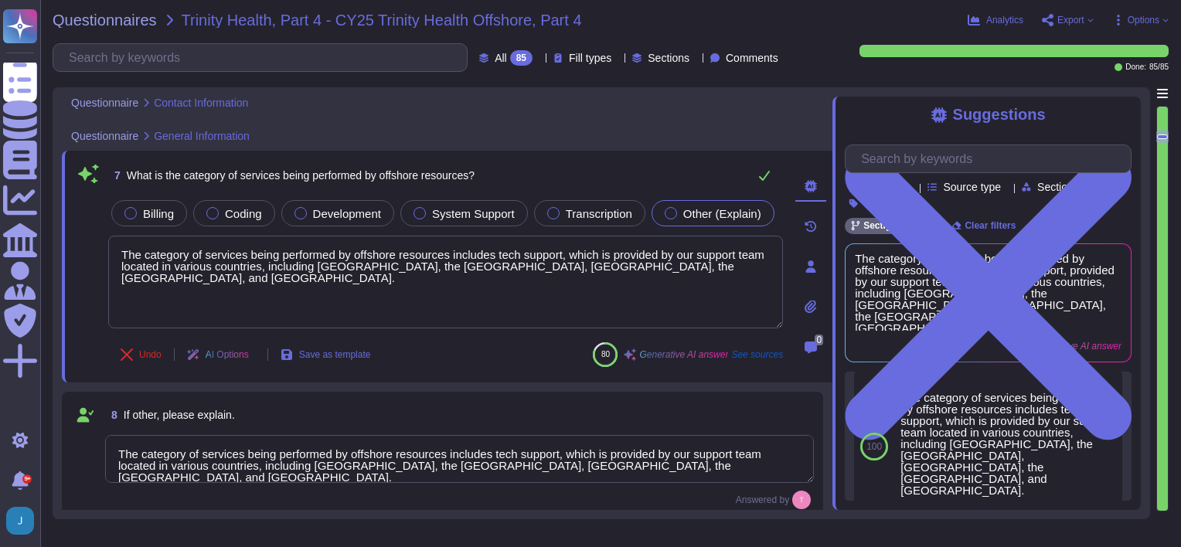
scroll to position [0, 0]
click at [326, 352] on span "Save as template" at bounding box center [335, 354] width 72 height 9
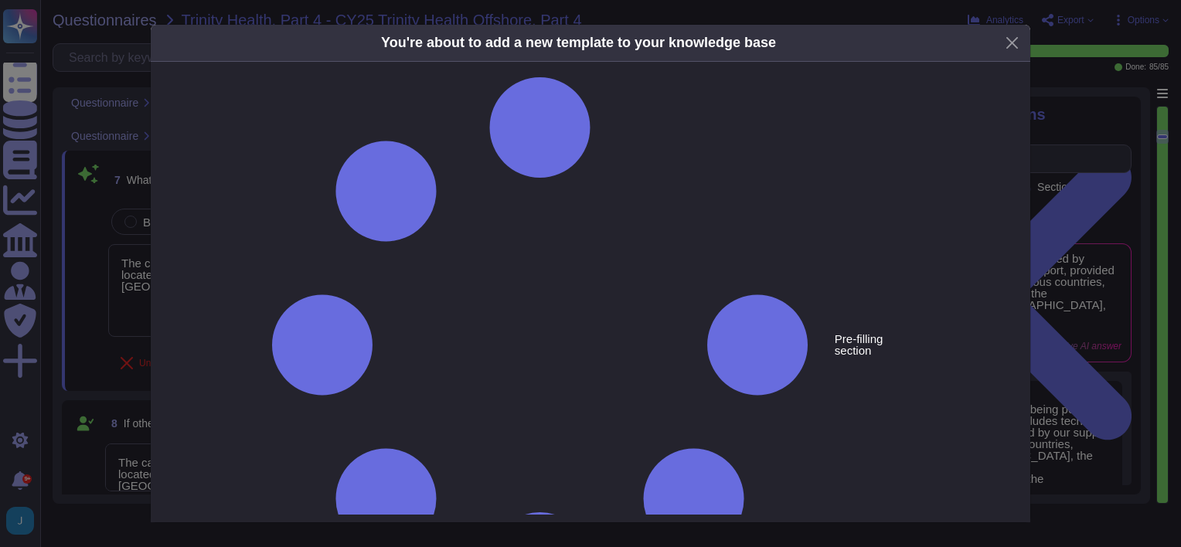
type textarea "What is the category of services being performed by offshore resources?"
type textarea "The category of services being performed by offshore resources includes tech su…"
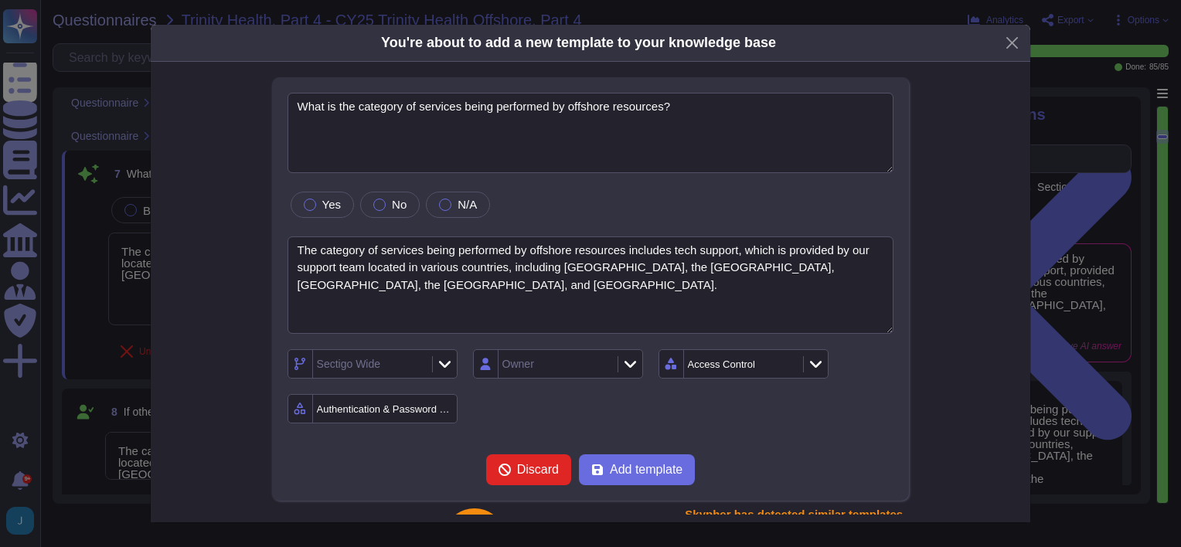
click at [355, 412] on div "Authentication & Password Policy" at bounding box center [386, 409] width 138 height 10
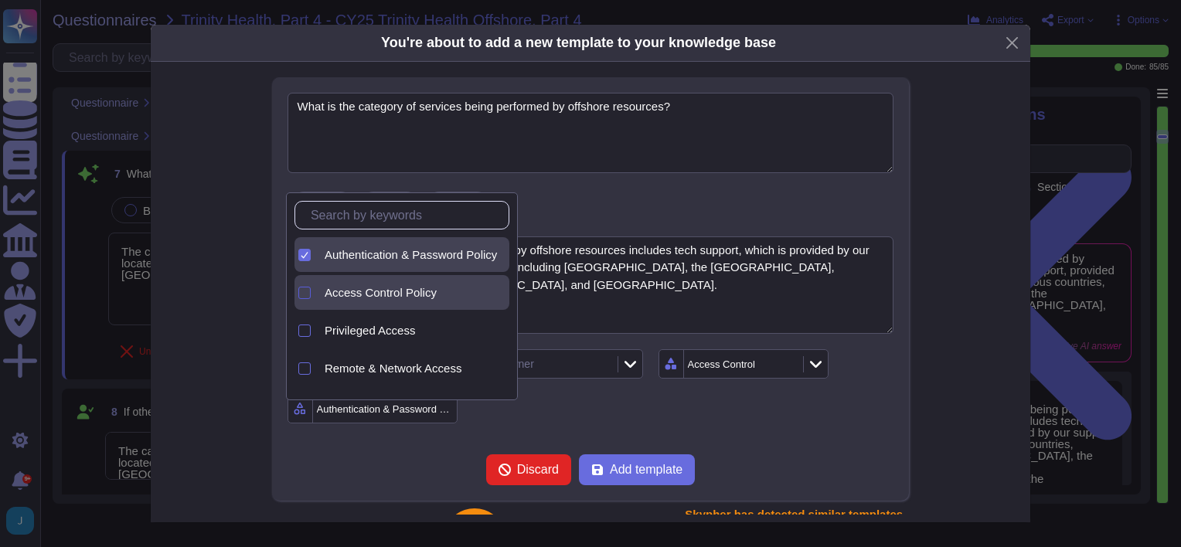
click at [305, 287] on div at bounding box center [304, 293] width 12 height 12
click at [308, 249] on div at bounding box center [304, 255] width 12 height 12
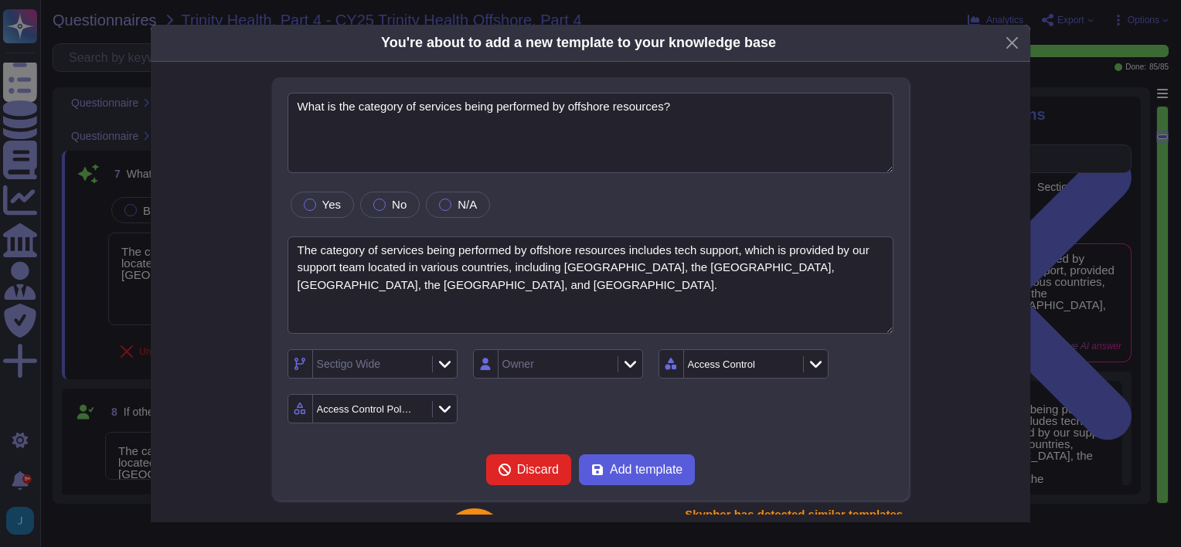
click at [643, 467] on span "Add template" at bounding box center [646, 470] width 73 height 12
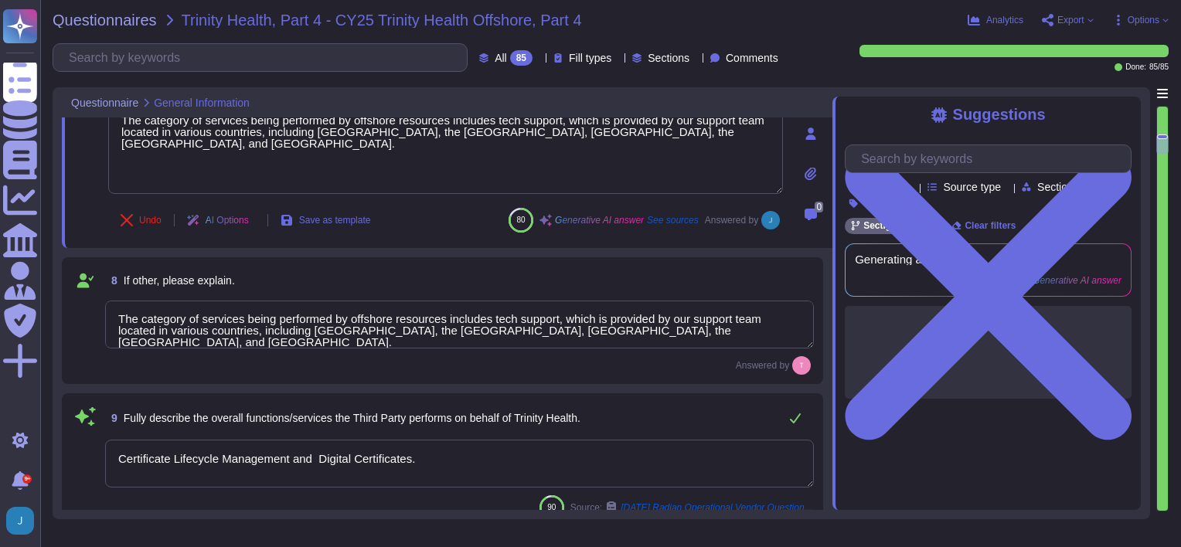
scroll to position [958, 0]
type textarea "[GEOGRAPHIC_DATA], [GEOGRAPHIC_DATA], [GEOGRAPHIC_DATA]"
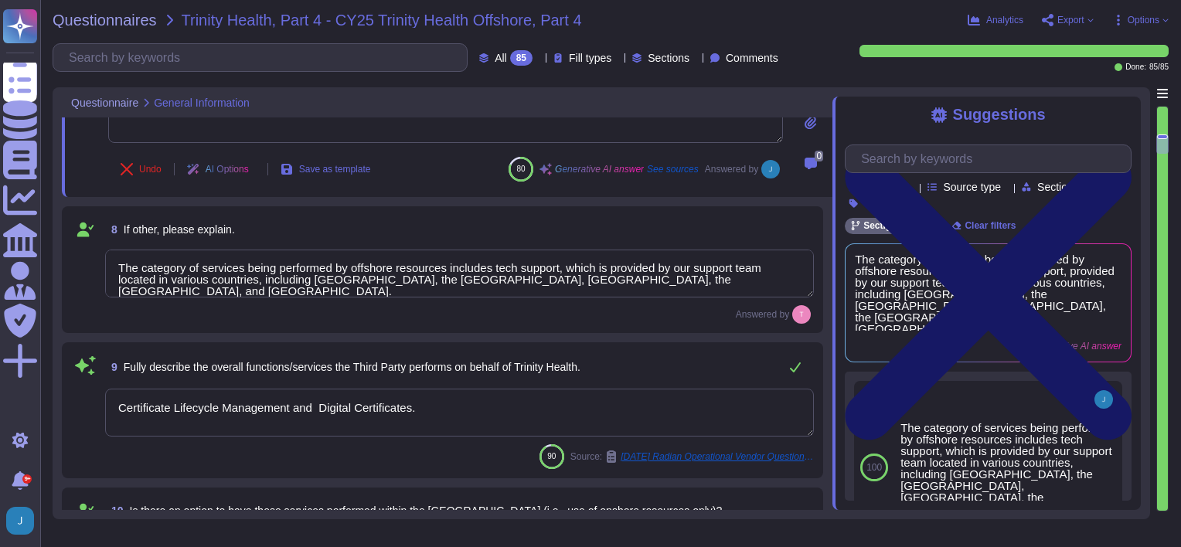
click at [1118, 107] on icon at bounding box center [988, 297] width 287 height 382
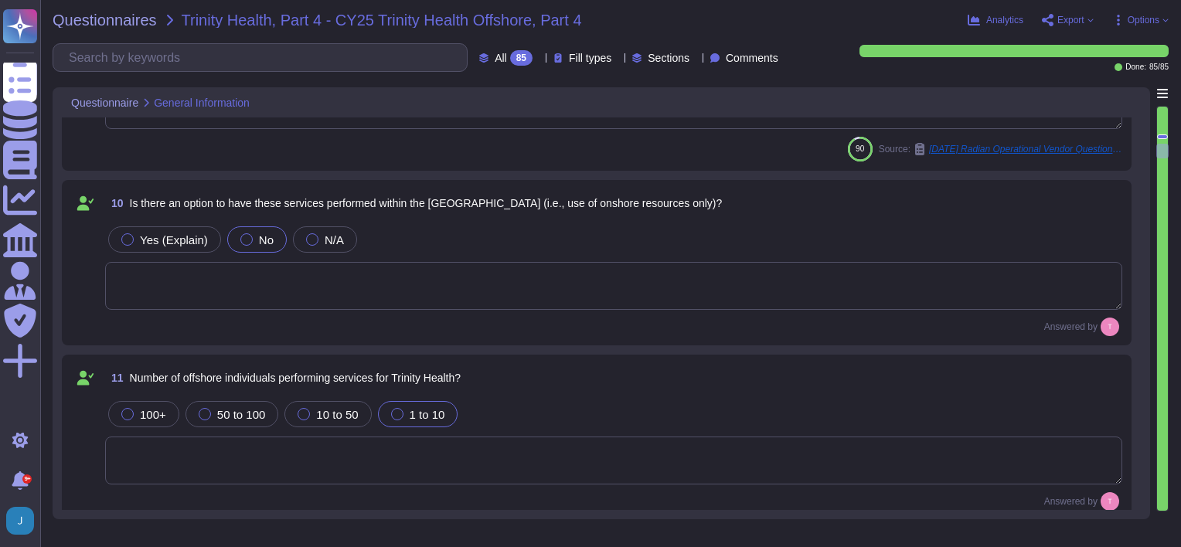
scroll to position [1267, 0]
type textarea "None. We operate only in [GEOGRAPHIC_DATA], [GEOGRAPHIC_DATA], [GEOGRAPHIC_DATA…"
click at [225, 284] on textarea at bounding box center [613, 284] width 1017 height 48
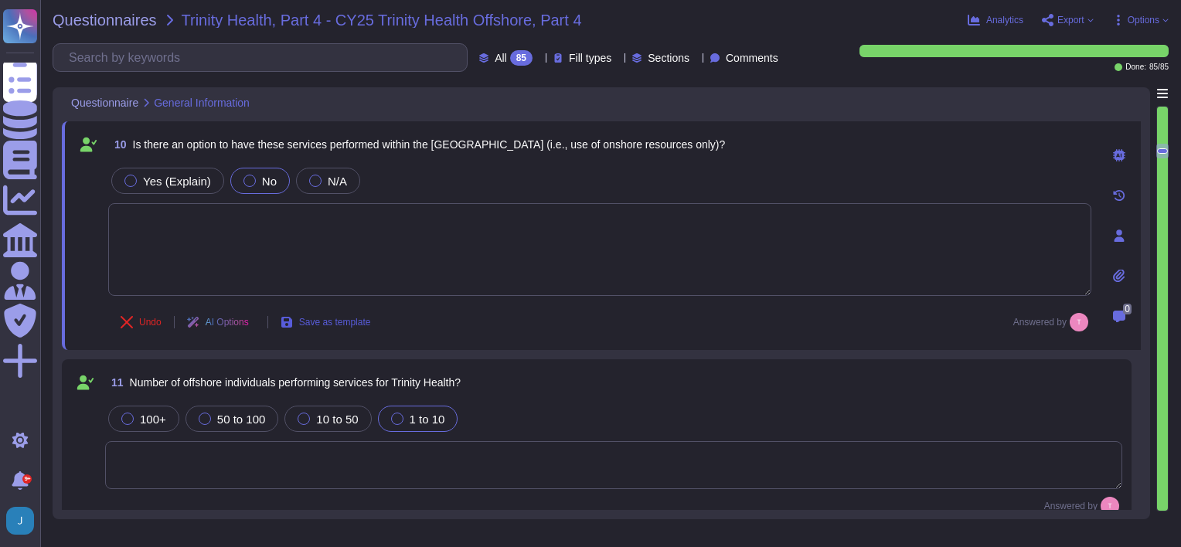
click at [335, 318] on span "Save as template" at bounding box center [335, 322] width 72 height 9
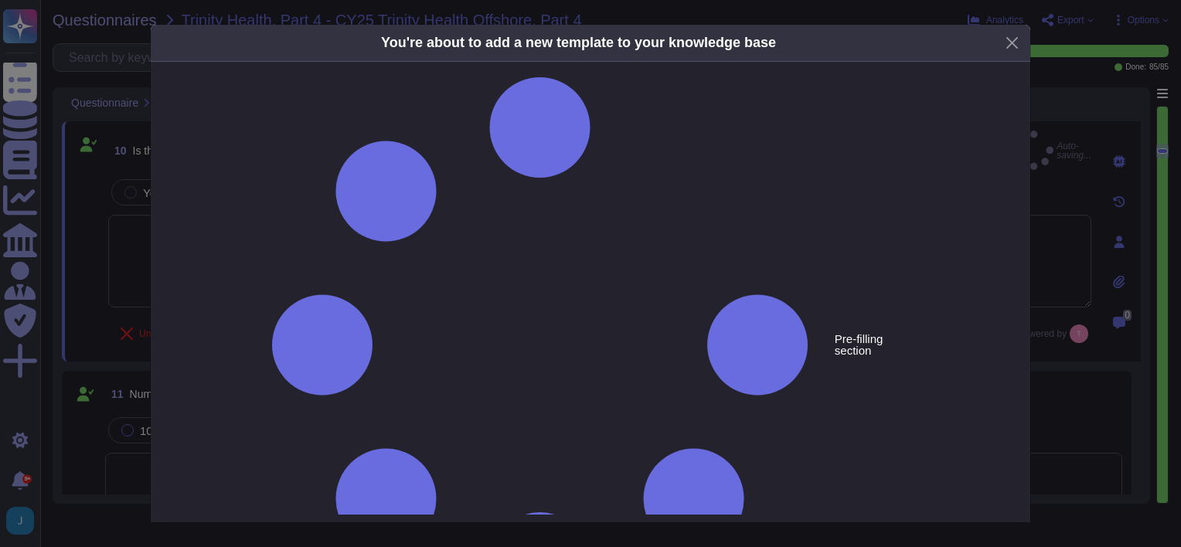
type textarea "Is there an option to have these services performed within the [GEOGRAPHIC_DATA…"
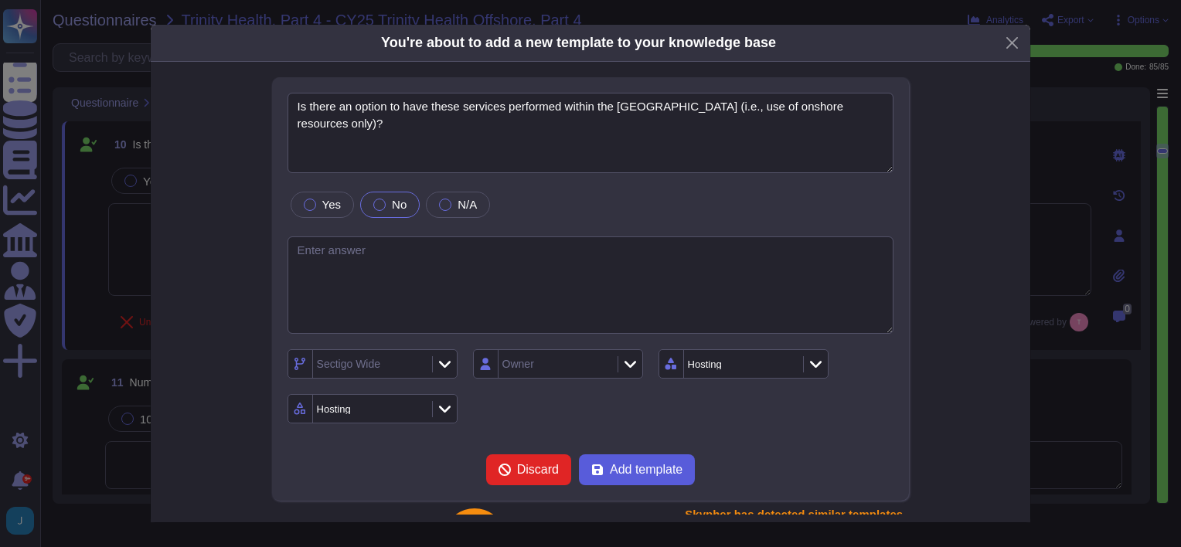
click at [652, 476] on span "Add template" at bounding box center [646, 470] width 73 height 12
click at [399, 251] on textarea at bounding box center [590, 285] width 607 height 98
type textarea "No"
click at [643, 464] on span "Add template" at bounding box center [646, 470] width 73 height 12
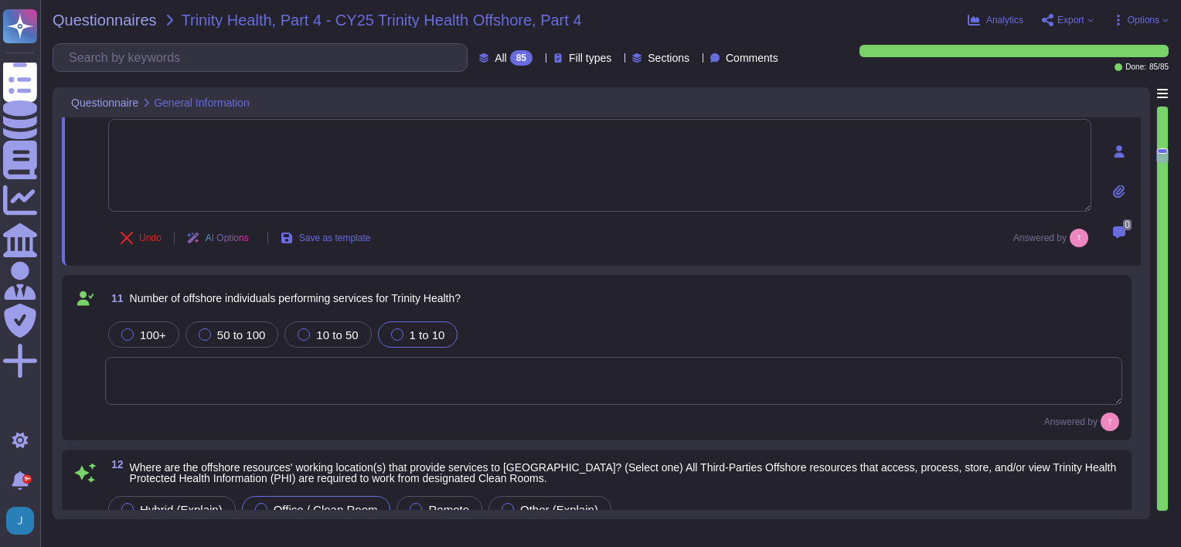
type textarea "None. We operate only in [GEOGRAPHIC_DATA], [GEOGRAPHIC_DATA], [GEOGRAPHIC_DATA…"
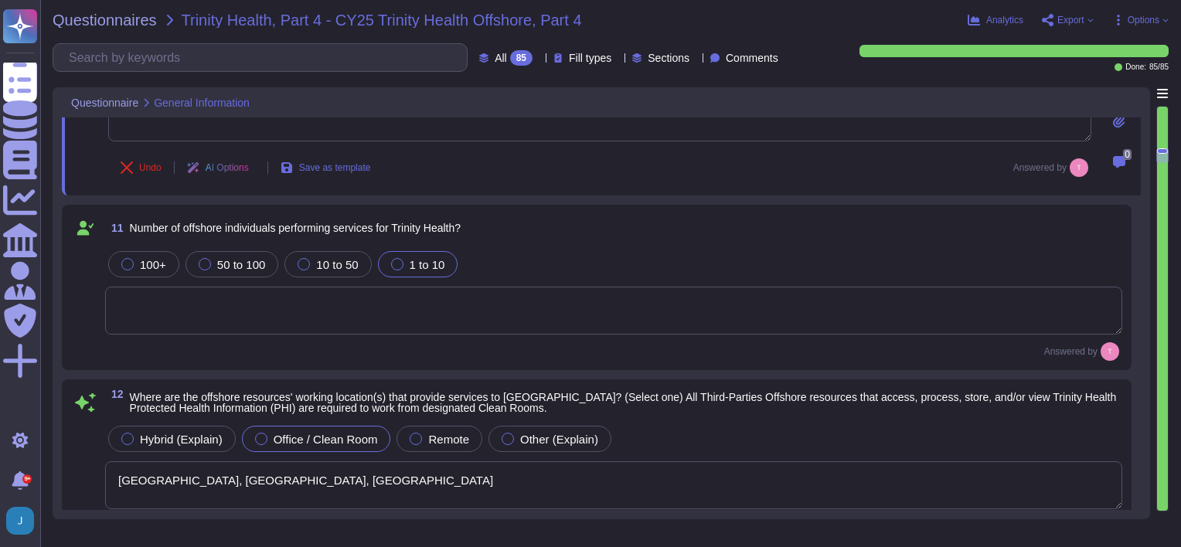
scroll to position [1499, 0]
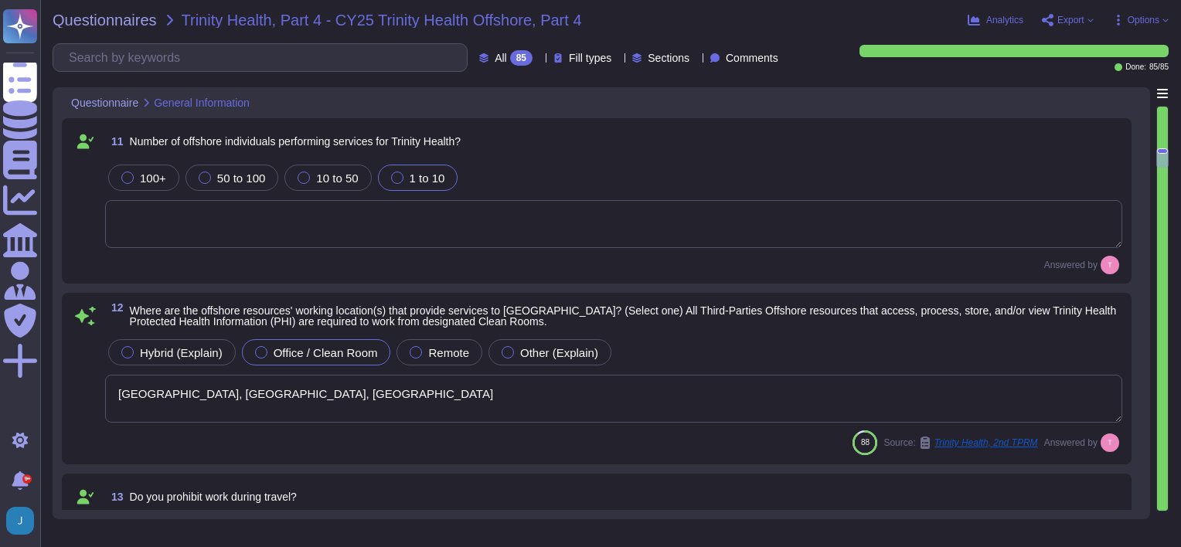
type textarea "Your enterprise sales manager can discuss this question."
click at [324, 386] on textarea "[GEOGRAPHIC_DATA], [GEOGRAPHIC_DATA], [GEOGRAPHIC_DATA]" at bounding box center [613, 399] width 1017 height 48
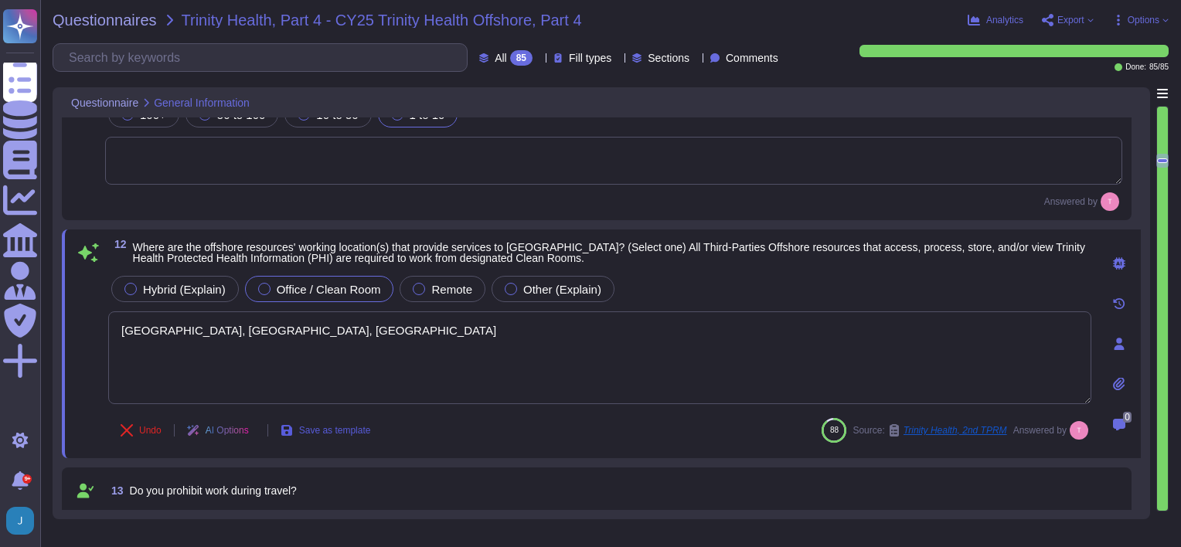
click at [333, 428] on span "Save as template" at bounding box center [335, 430] width 72 height 9
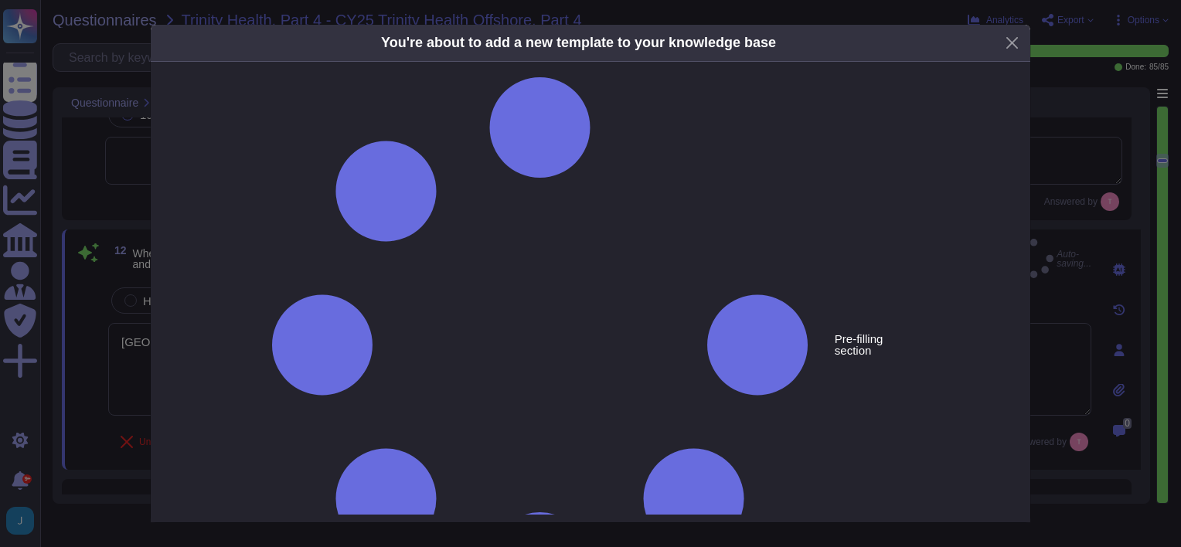
type textarea "Where are the offshore resources' working location(s) that provide services to …"
type textarea "[GEOGRAPHIC_DATA], [GEOGRAPHIC_DATA], [GEOGRAPHIC_DATA]"
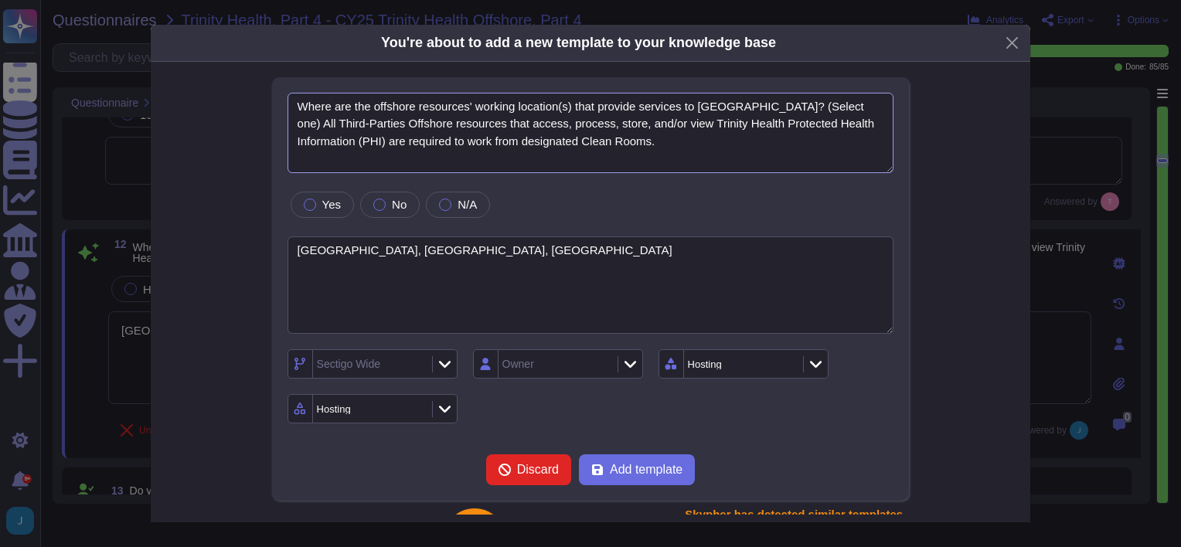
drag, startPoint x: 695, startPoint y: 102, endPoint x: 760, endPoint y: 102, distance: 64.9
click at [760, 102] on textarea "Where are the offshore resources' working location(s) that provide services to …" at bounding box center [590, 133] width 607 height 80
type textarea "Where are the offshore resources' working location(s) that provide services to …"
click at [648, 464] on span "Add template" at bounding box center [646, 470] width 73 height 12
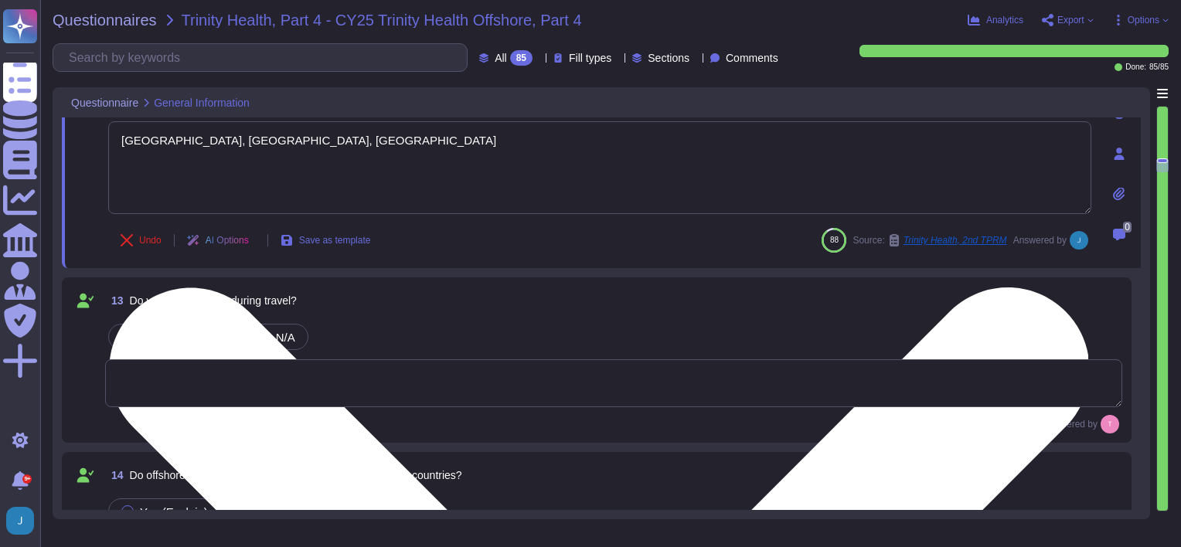
type textarea "We have not access to PHI information under any circumstances."
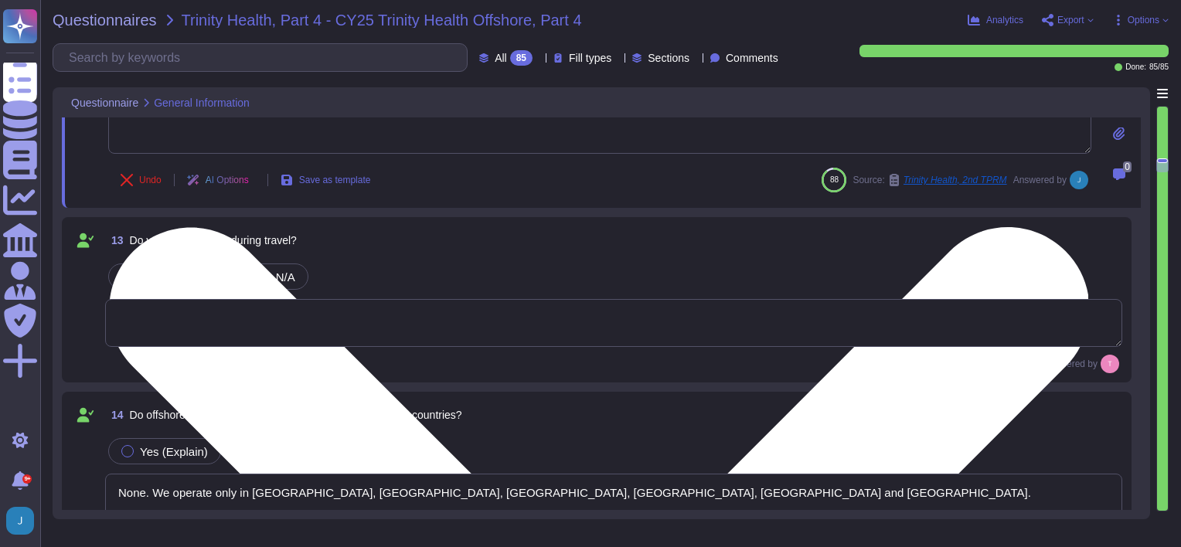
scroll to position [1731, 0]
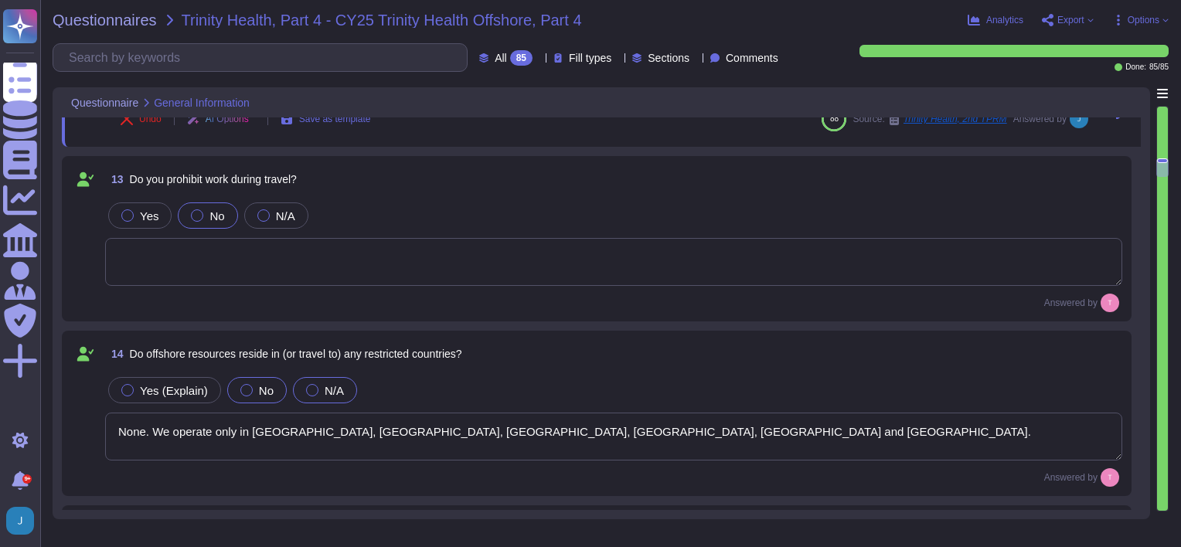
type textarea "None"
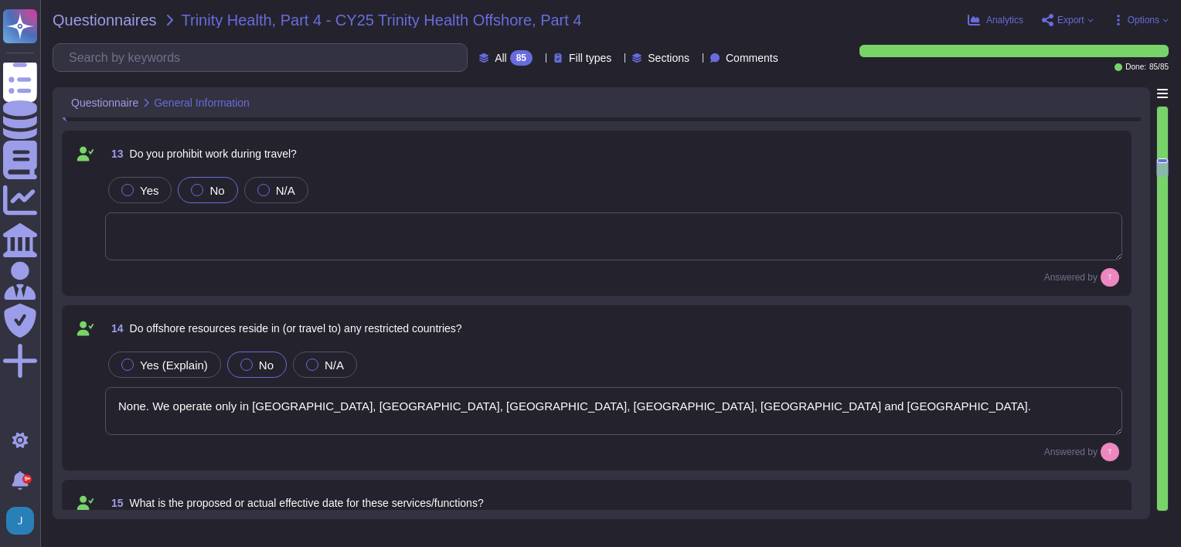
click at [264, 247] on textarea at bounding box center [613, 237] width 1017 height 48
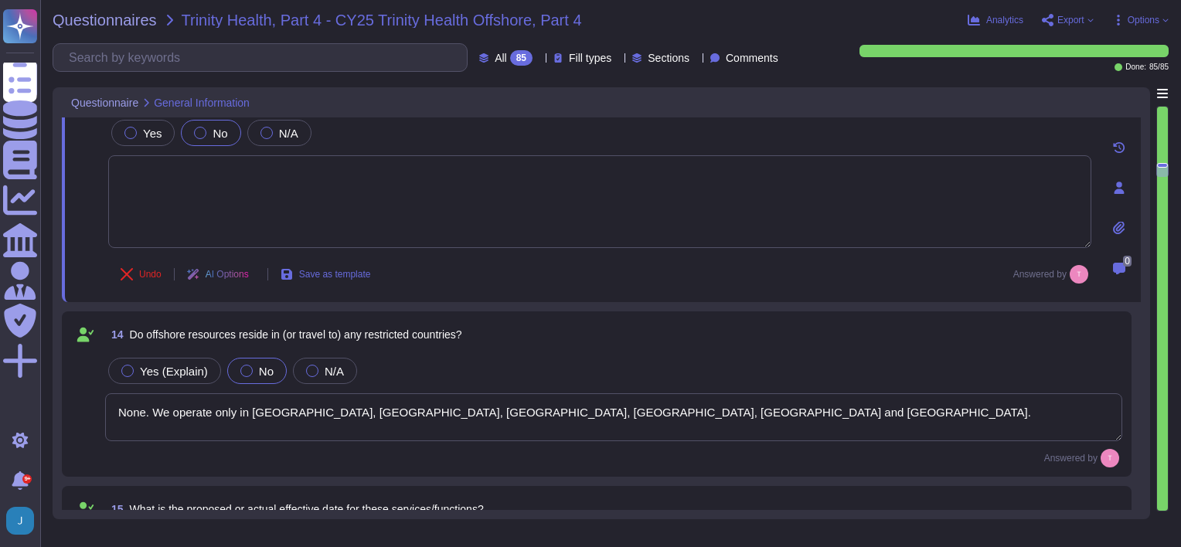
type textarea "None"
click at [331, 274] on span "Save as template" at bounding box center [335, 274] width 72 height 9
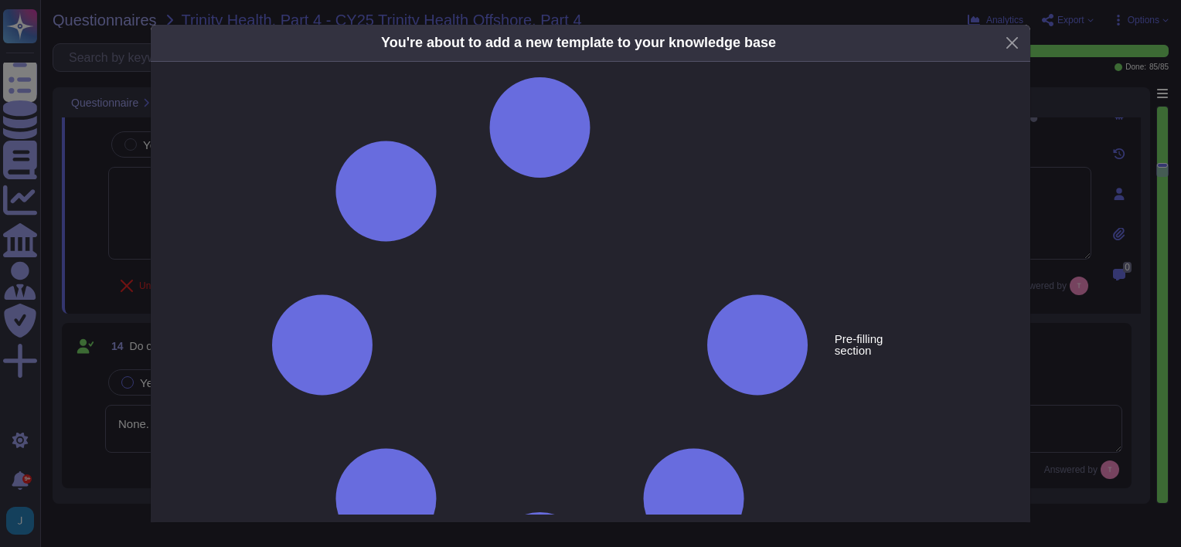
type textarea "Do you prohibit work during travel?"
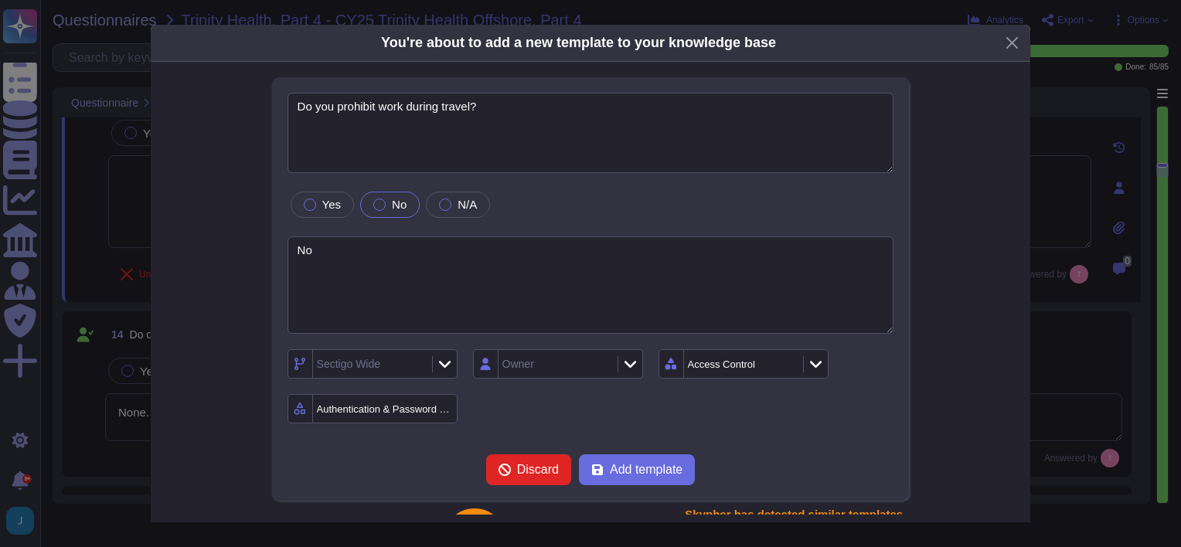
type textarea "No"
click at [414, 411] on div "Authentication & Password Policy" at bounding box center [386, 409] width 138 height 10
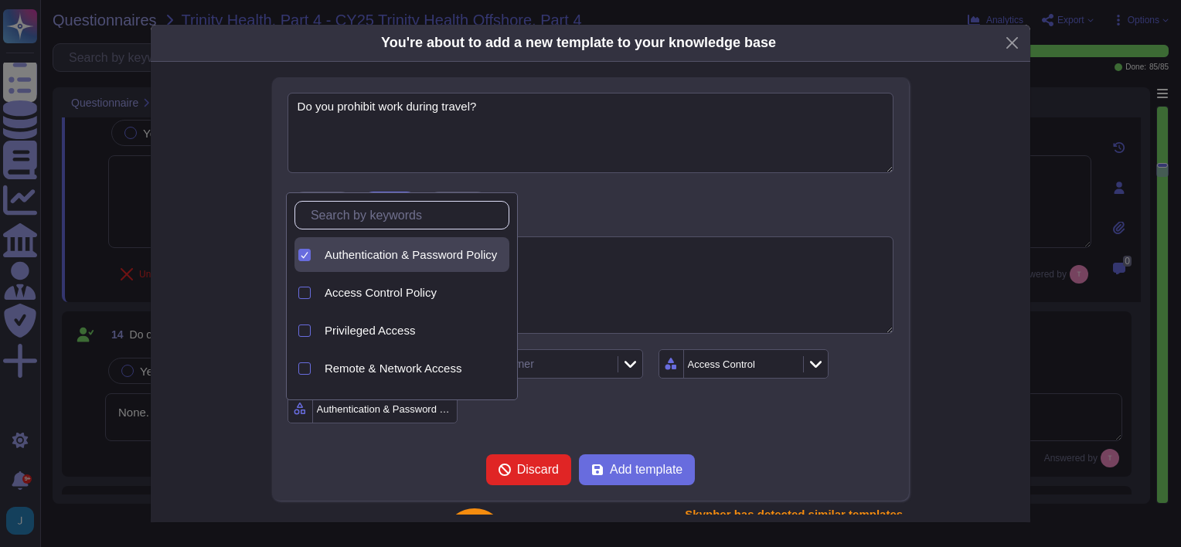
click at [308, 257] on icon at bounding box center [305, 255] width 8 height 8
click at [309, 260] on label at bounding box center [304, 255] width 12 height 12
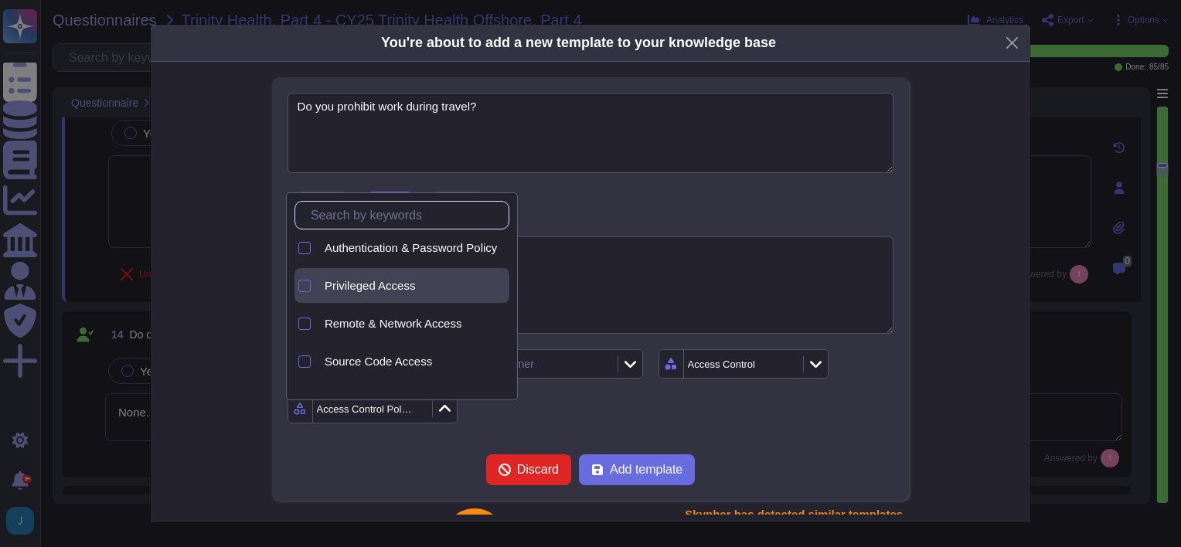
scroll to position [70, 0]
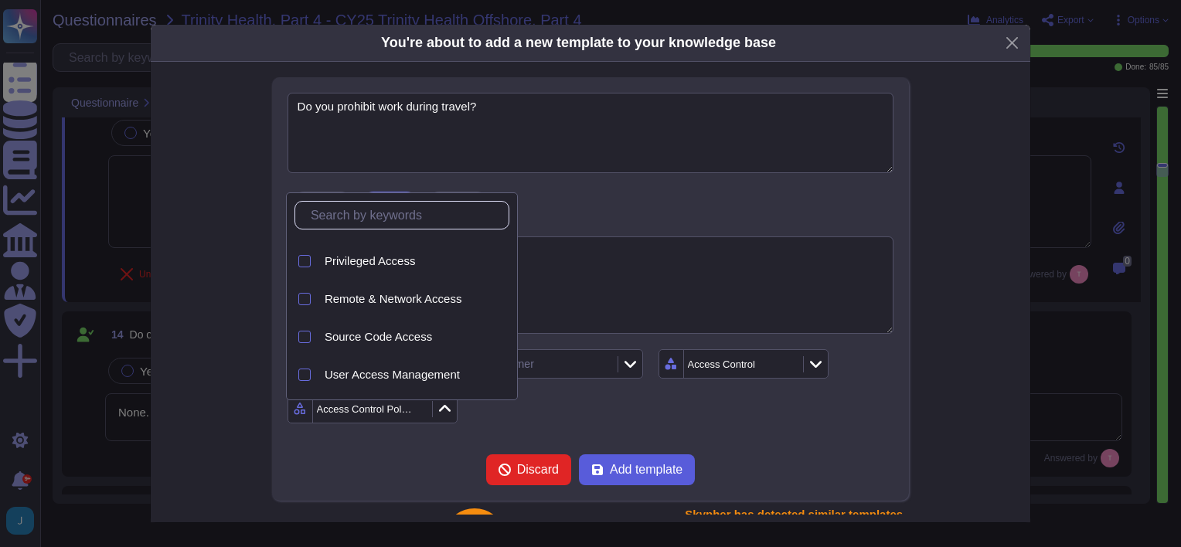
click at [627, 464] on span "Add template" at bounding box center [646, 470] width 73 height 12
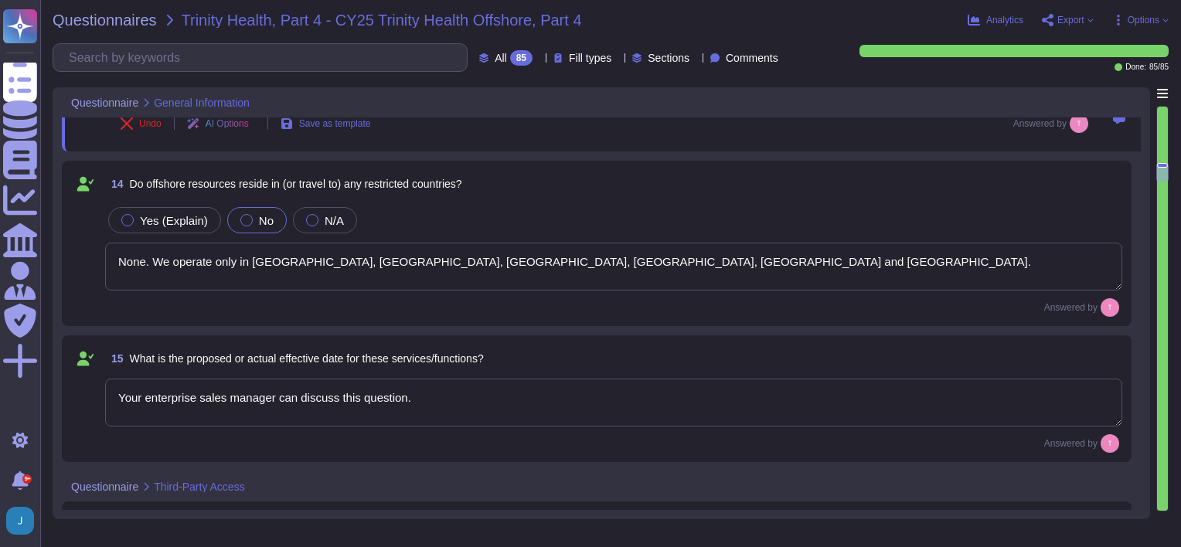
scroll to position [1963, 0]
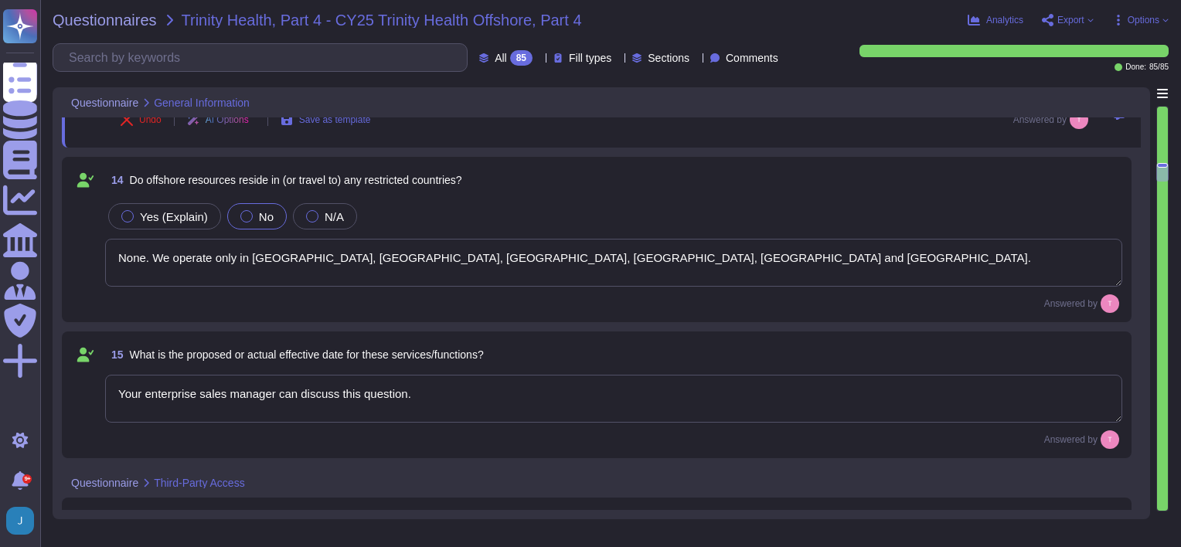
click at [308, 260] on textarea "None. We operate only in [GEOGRAPHIC_DATA], [GEOGRAPHIC_DATA], [GEOGRAPHIC_DATA…" at bounding box center [613, 263] width 1017 height 48
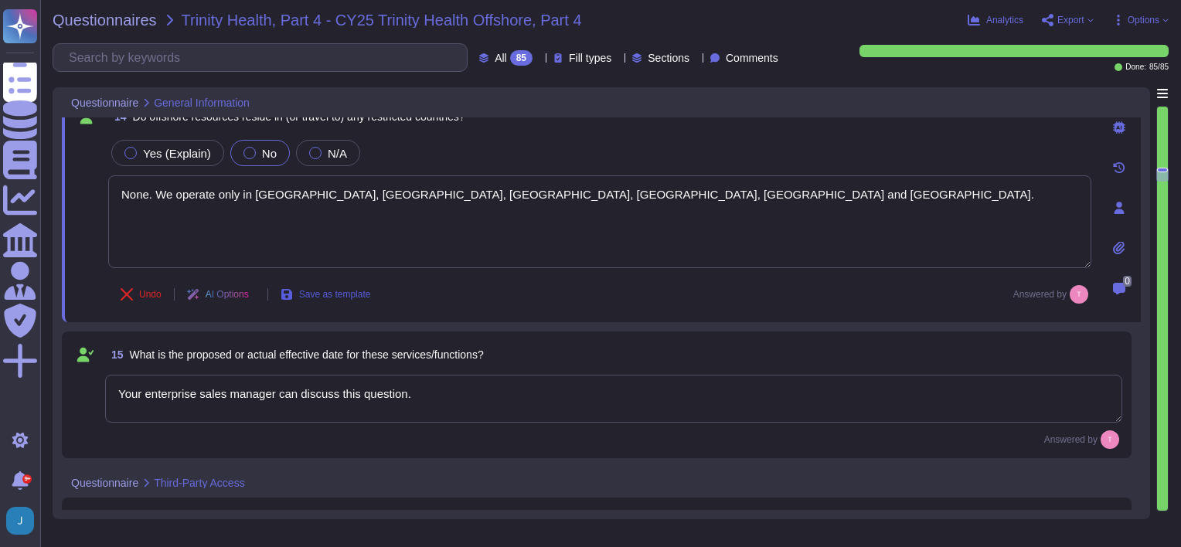
click at [325, 291] on span "Save as template" at bounding box center [335, 294] width 72 height 9
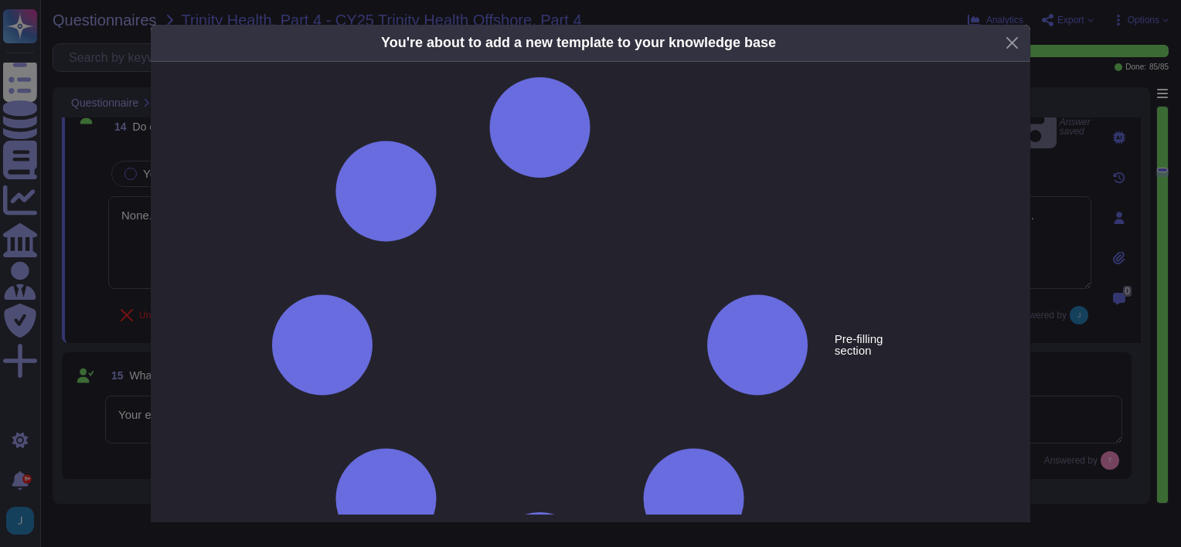
type textarea "Do offshore resources reside in (or travel to) any restricted countries?"
type textarea "None. We operate only in [GEOGRAPHIC_DATA], [GEOGRAPHIC_DATA], [GEOGRAPHIC_DATA…"
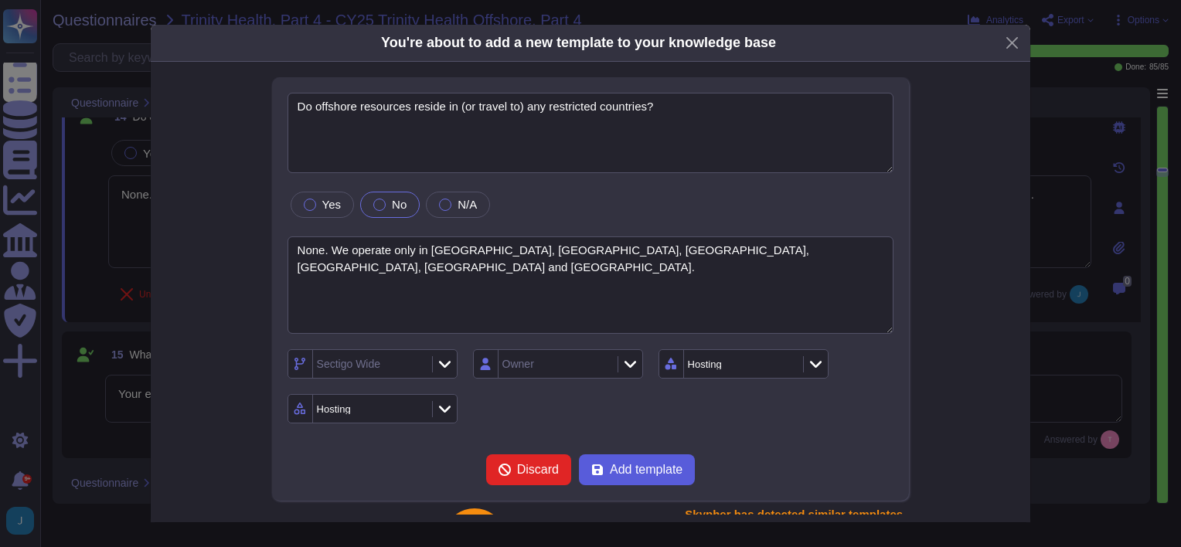
click at [659, 465] on span "Add template" at bounding box center [646, 470] width 73 height 12
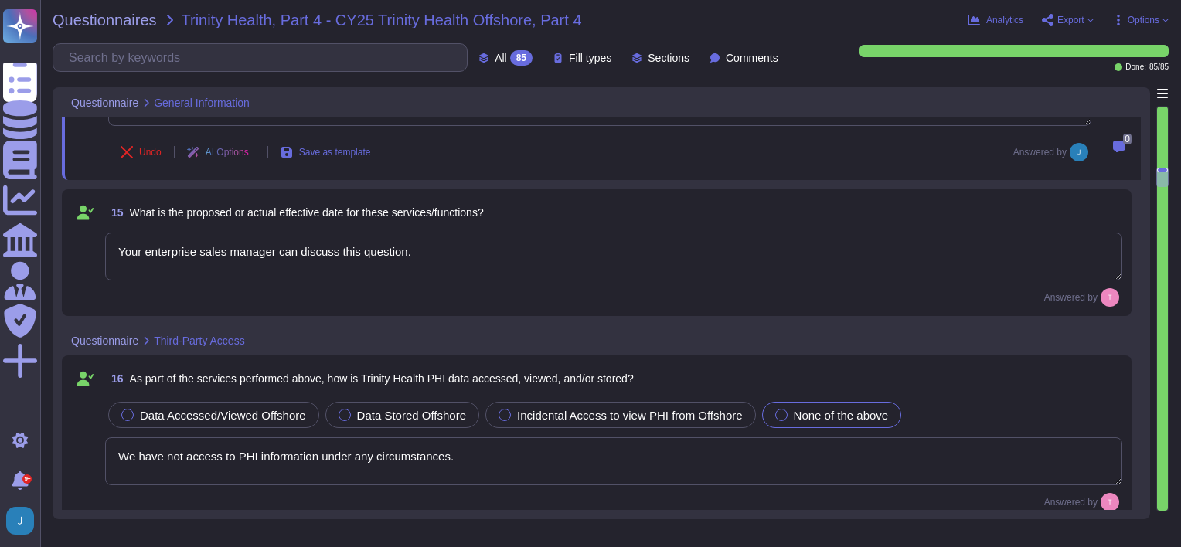
type textarea "none"
type textarea "Our system has no access to PHI."
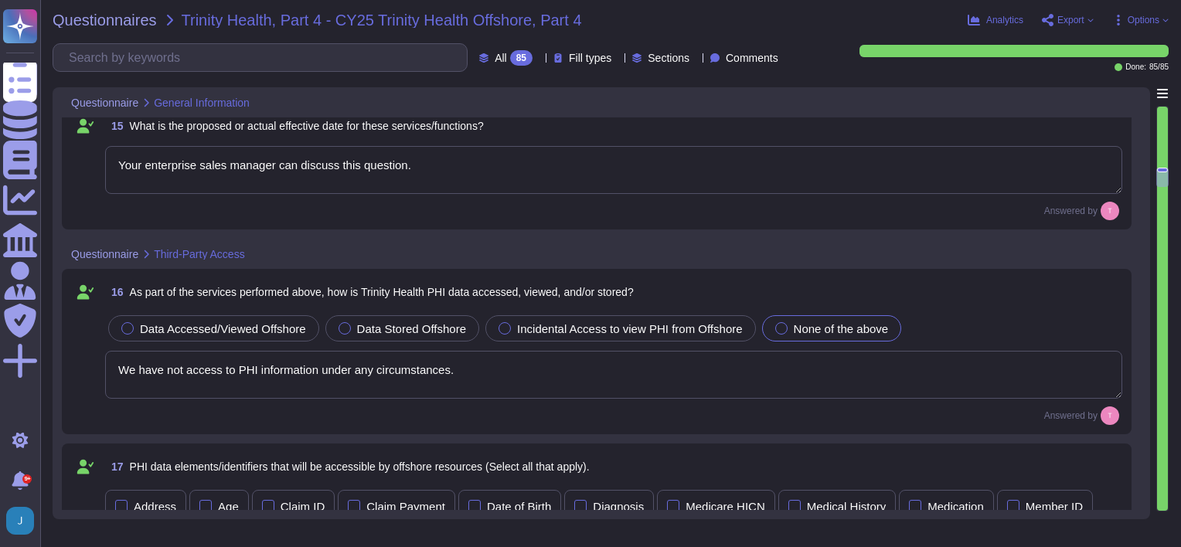
scroll to position [2195, 0]
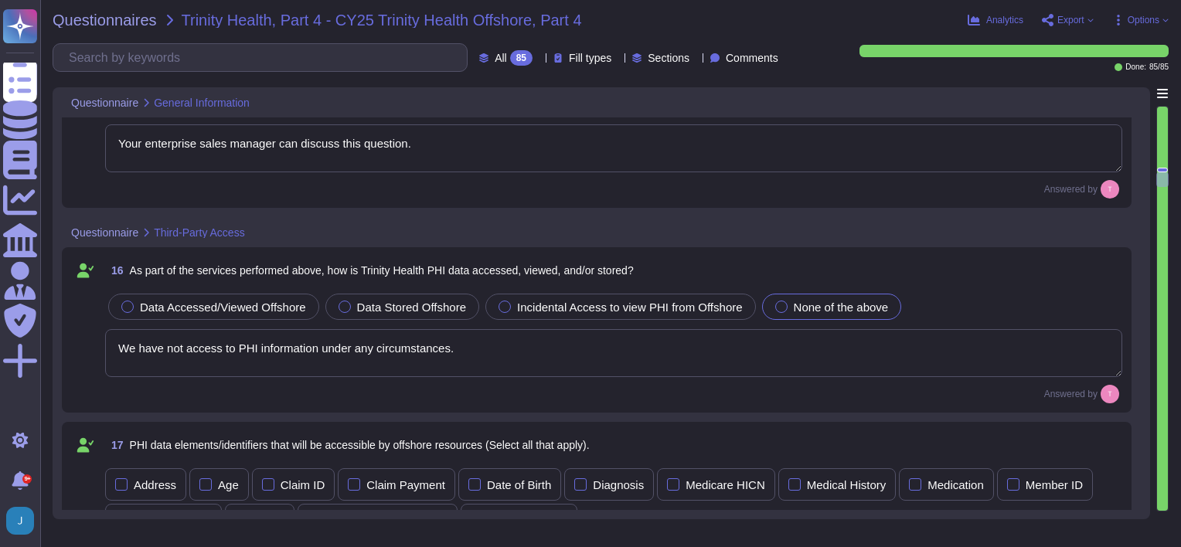
click at [631, 363] on textarea "We have not access to PHI information under any circumstances." at bounding box center [613, 353] width 1017 height 48
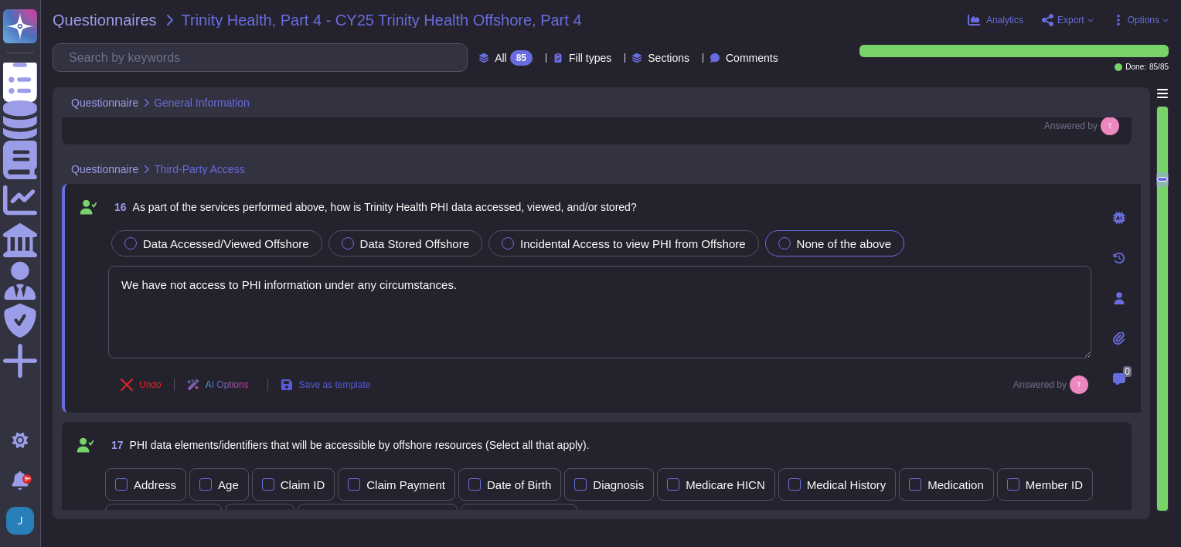
click at [371, 383] on span "Save as template" at bounding box center [335, 384] width 72 height 9
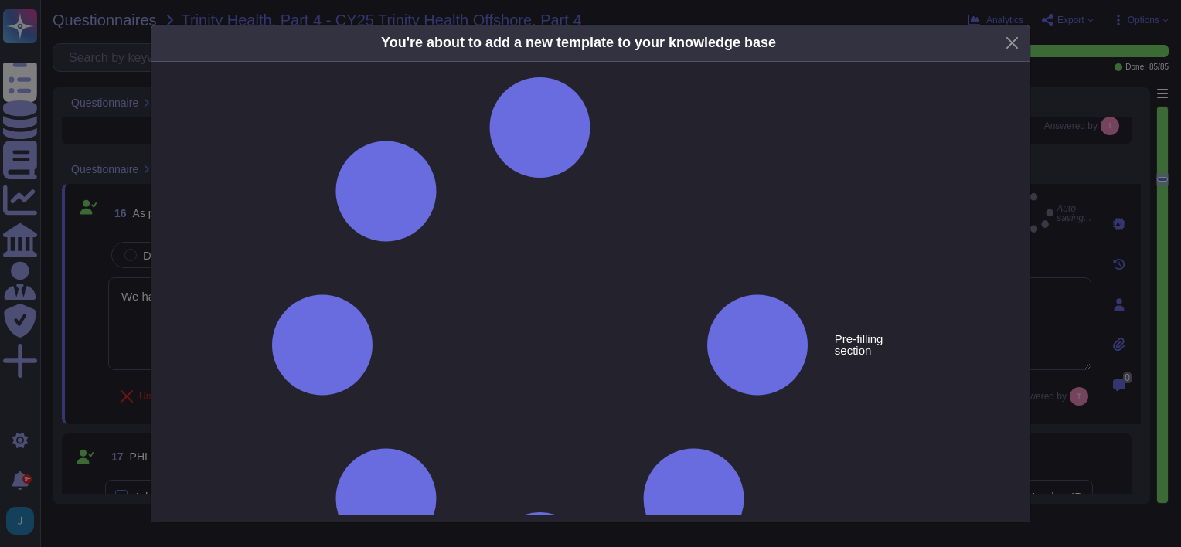
type textarea "As part of the services performed above, how is Trinity Health PHI data accesse…"
type textarea "We have not access to PHI information under any circumstances."
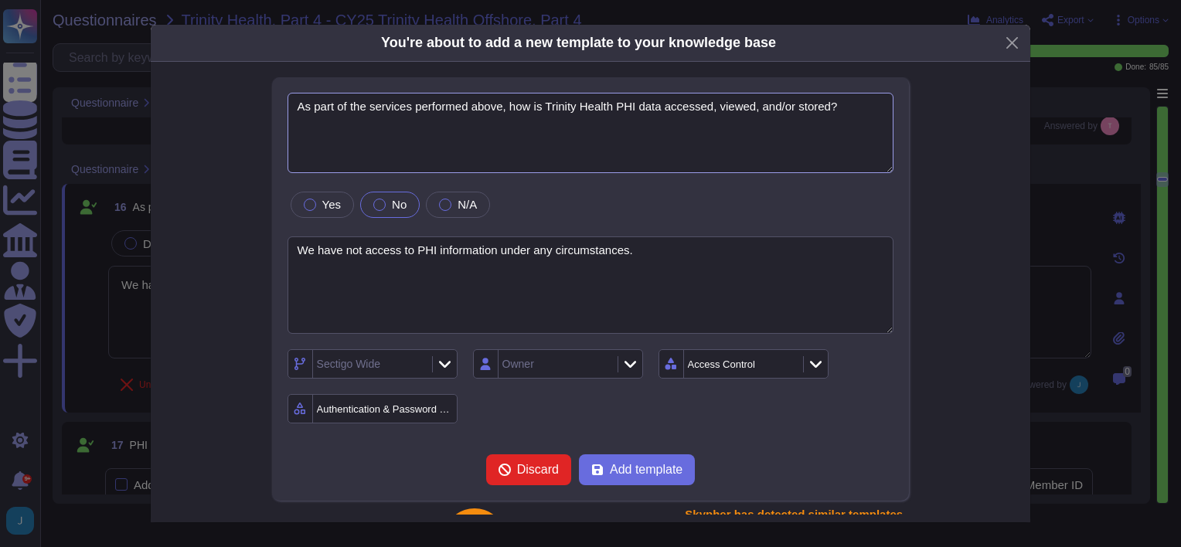
click at [544, 105] on textarea "As part of the services performed above, how is Trinity Health PHI data accesse…" at bounding box center [590, 133] width 607 height 80
drag, startPoint x: 541, startPoint y: 107, endPoint x: 610, endPoint y: 111, distance: 69.6
click at [610, 111] on textarea "As part of the services performed above, how is Trinity Health PHI data accesse…" at bounding box center [590, 133] width 607 height 80
type textarea "As part of the services performed above, how is the customer's PHI data accesse…"
click at [610, 464] on span "Add template" at bounding box center [646, 470] width 73 height 12
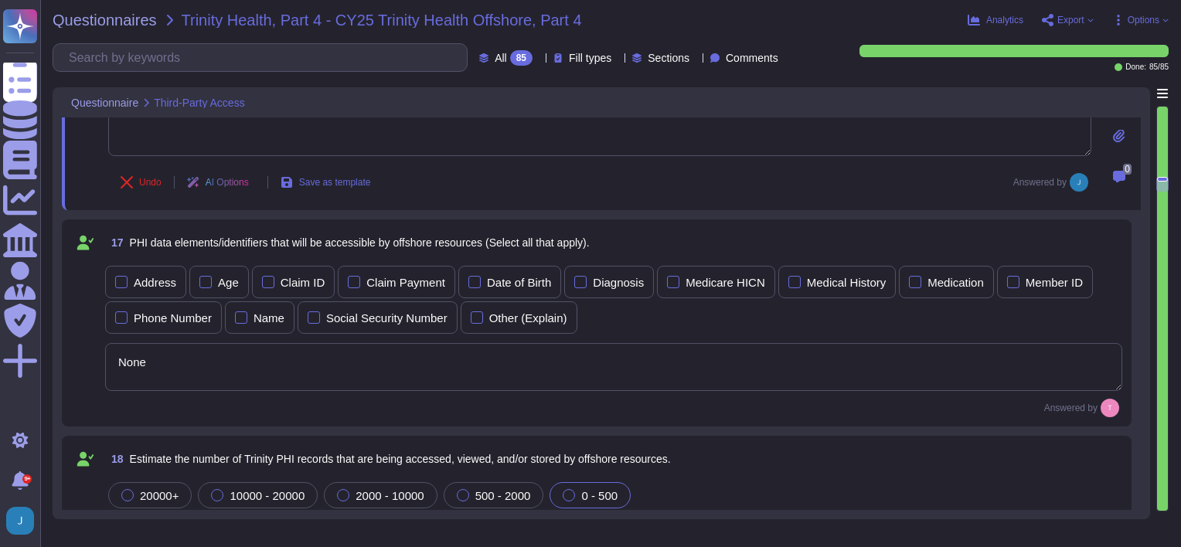
type textarea "No PHI data."
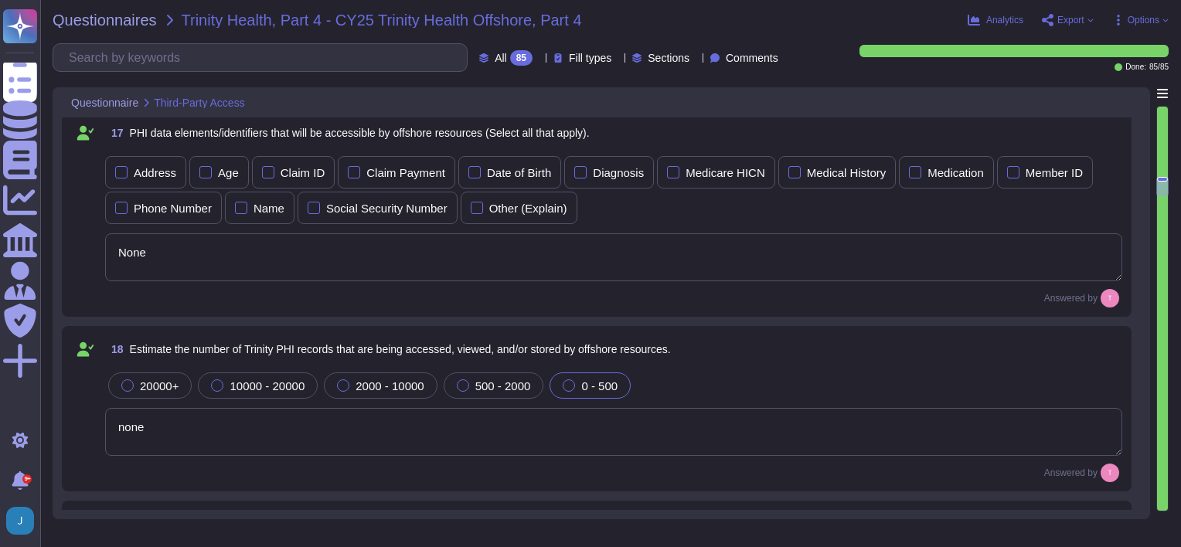
type textarea "We have no access to PHI."
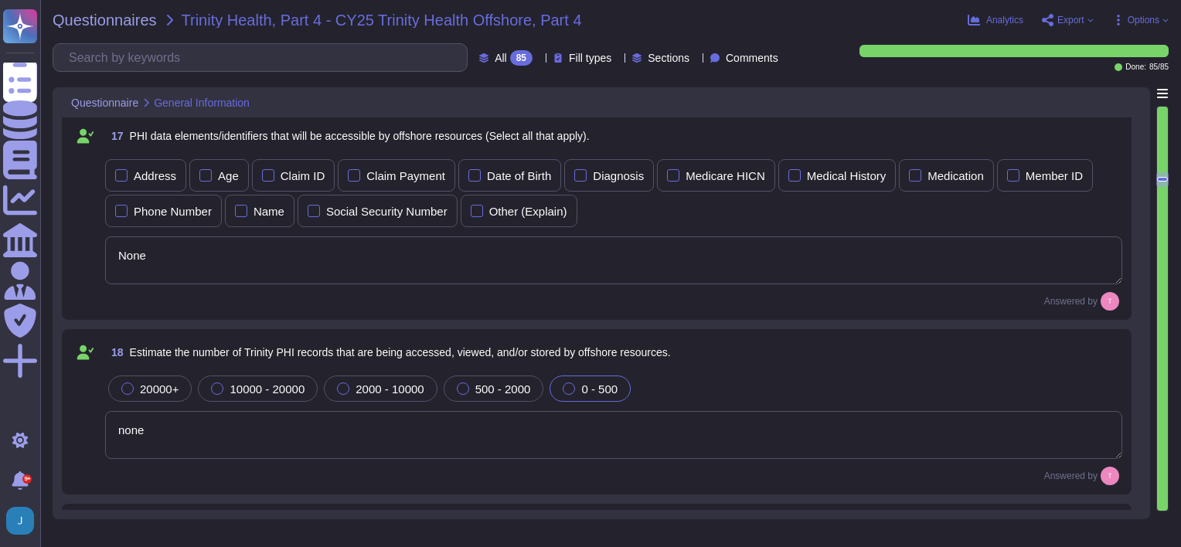
type textarea "None. We operate only in [GEOGRAPHIC_DATA], [GEOGRAPHIC_DATA], [GEOGRAPHIC_DATA…"
type textarea "Your enterprise sales manager can discuss this question."
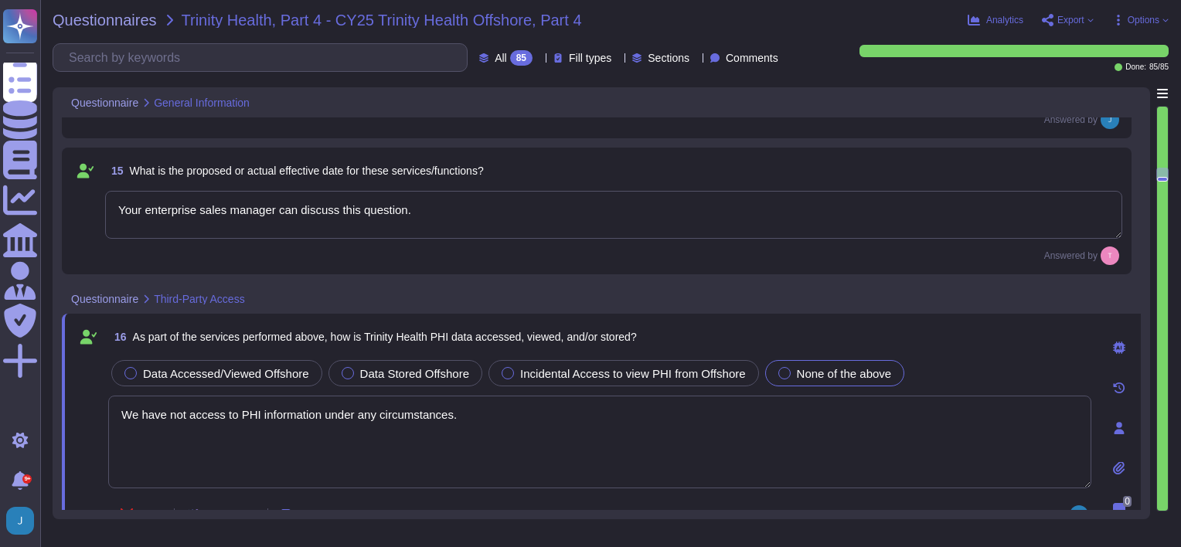
type textarea "[GEOGRAPHIC_DATA], [GEOGRAPHIC_DATA], [GEOGRAPHIC_DATA]"
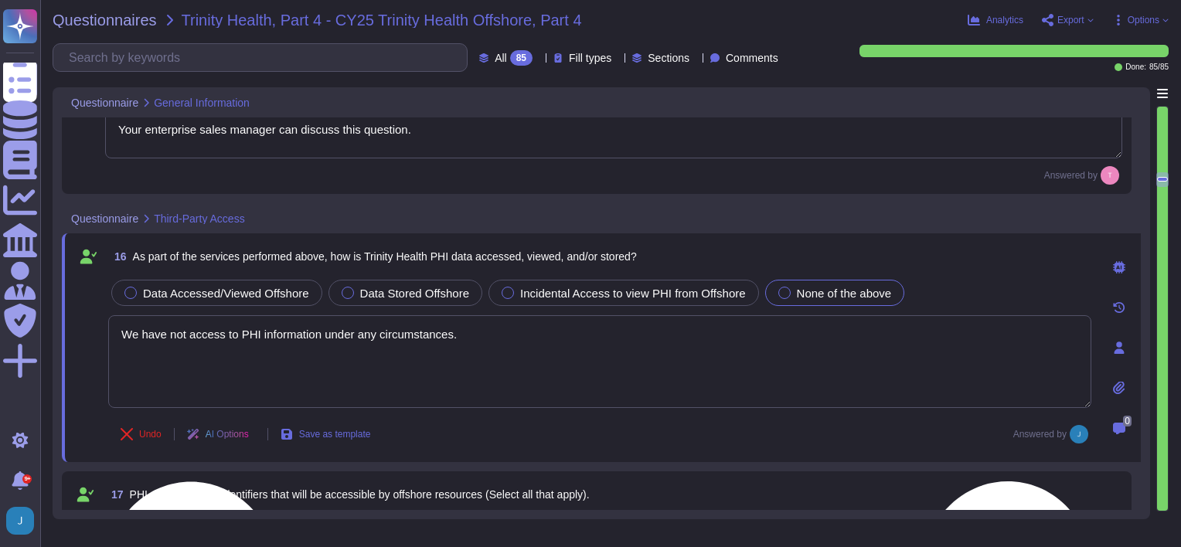
type textarea "Our system has no access to PHI."
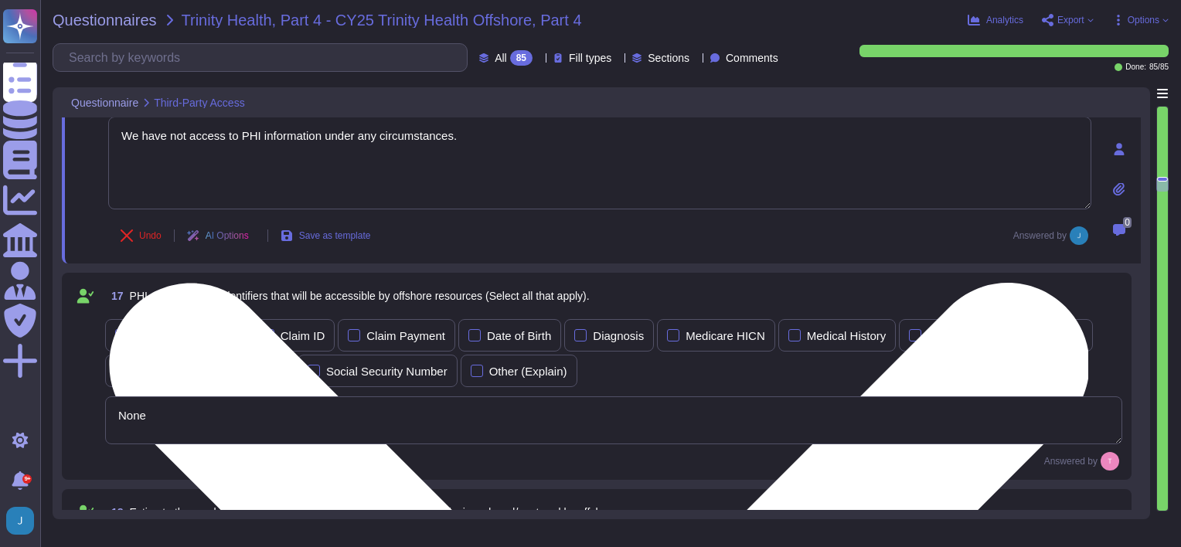
type textarea "No PHI data."
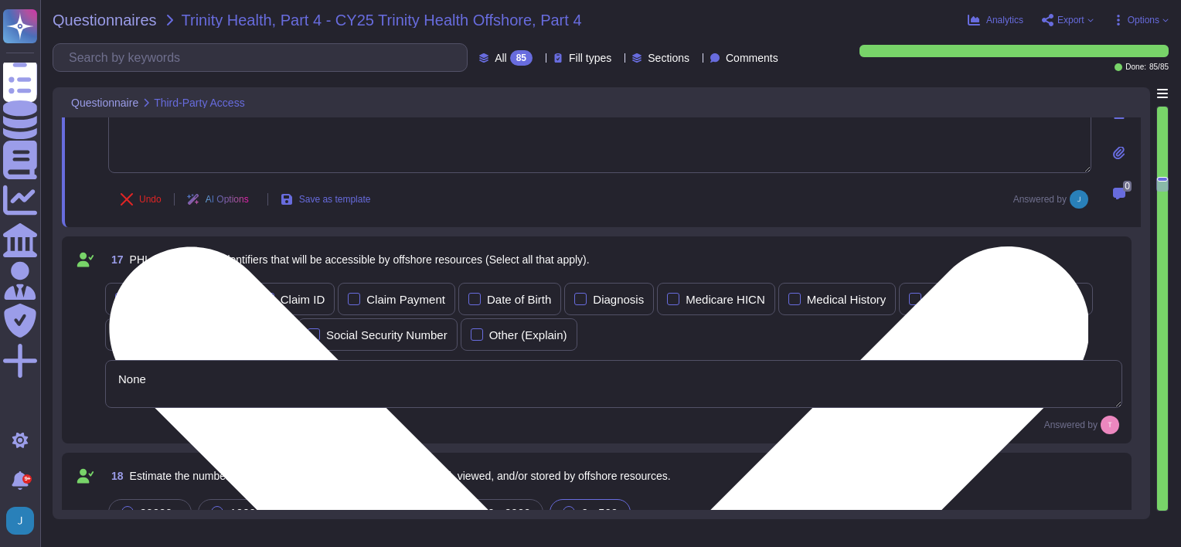
scroll to position [2402, 0]
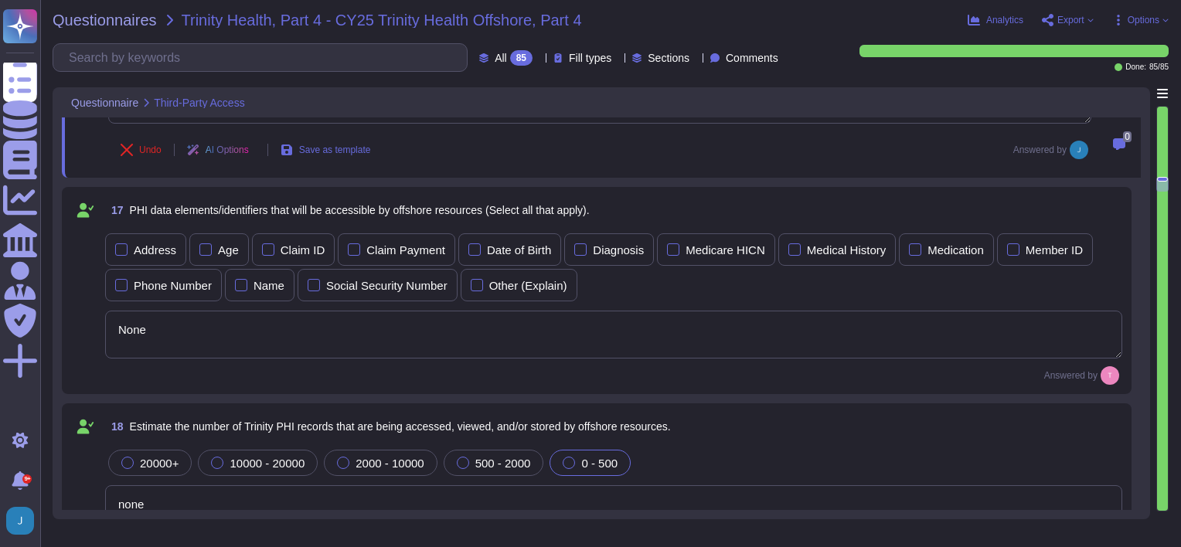
click at [358, 342] on textarea "None" at bounding box center [613, 335] width 1017 height 48
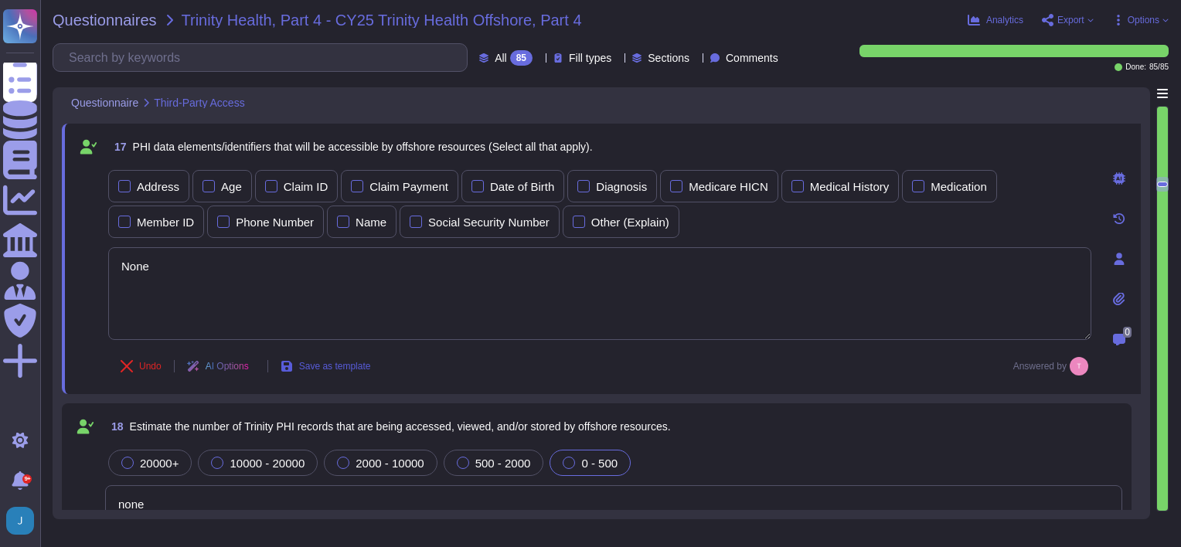
click at [331, 362] on span "Save as template" at bounding box center [335, 366] width 72 height 9
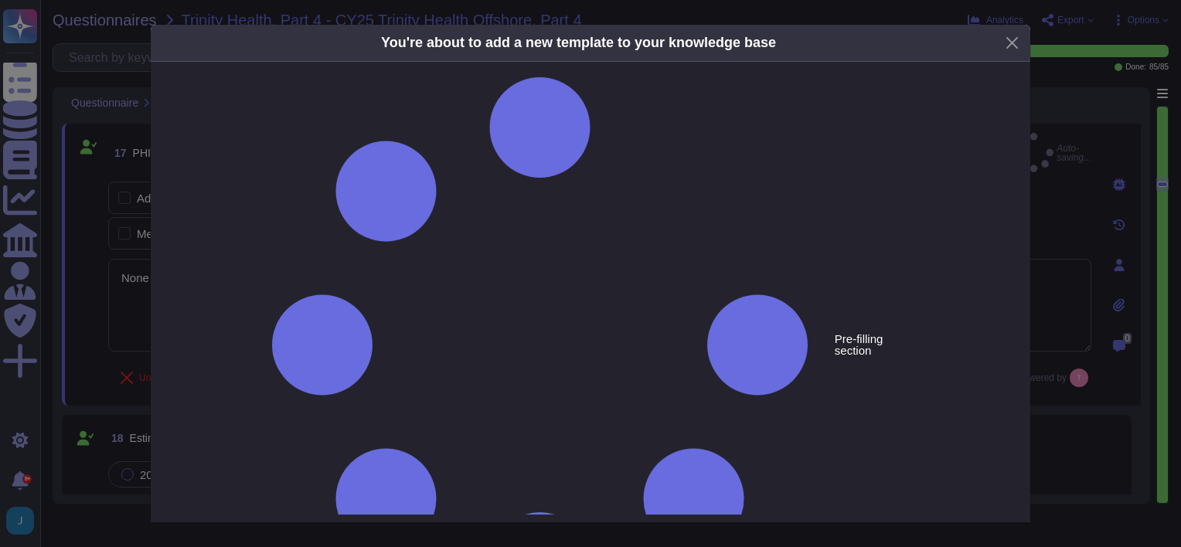
type textarea "PHI data elements/identifiers that will be accessible by offshore resources (Se…"
type textarea "None"
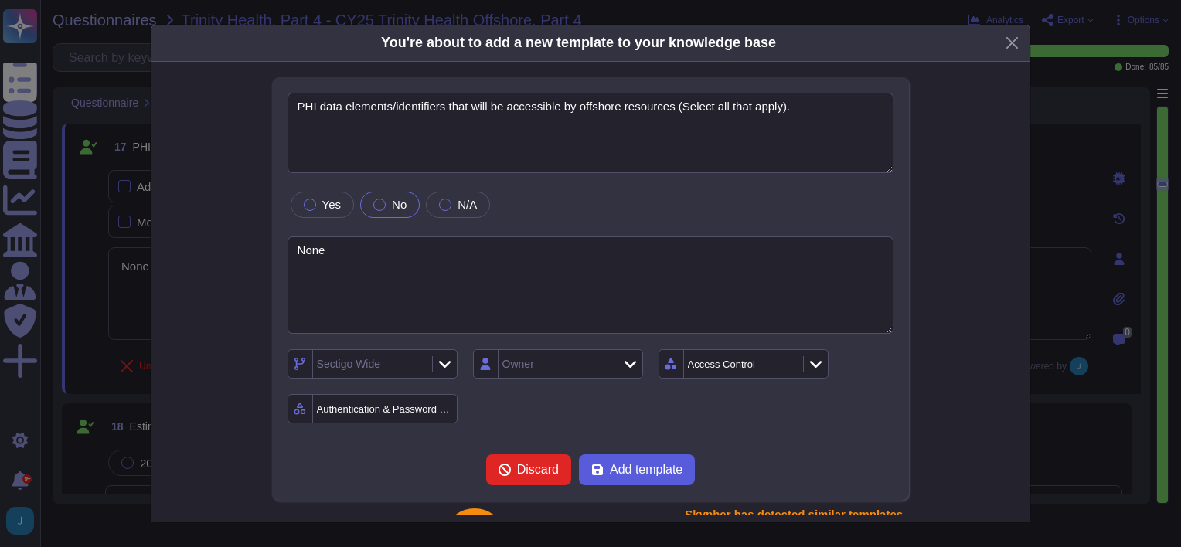
click at [616, 459] on button "Add template" at bounding box center [637, 469] width 116 height 31
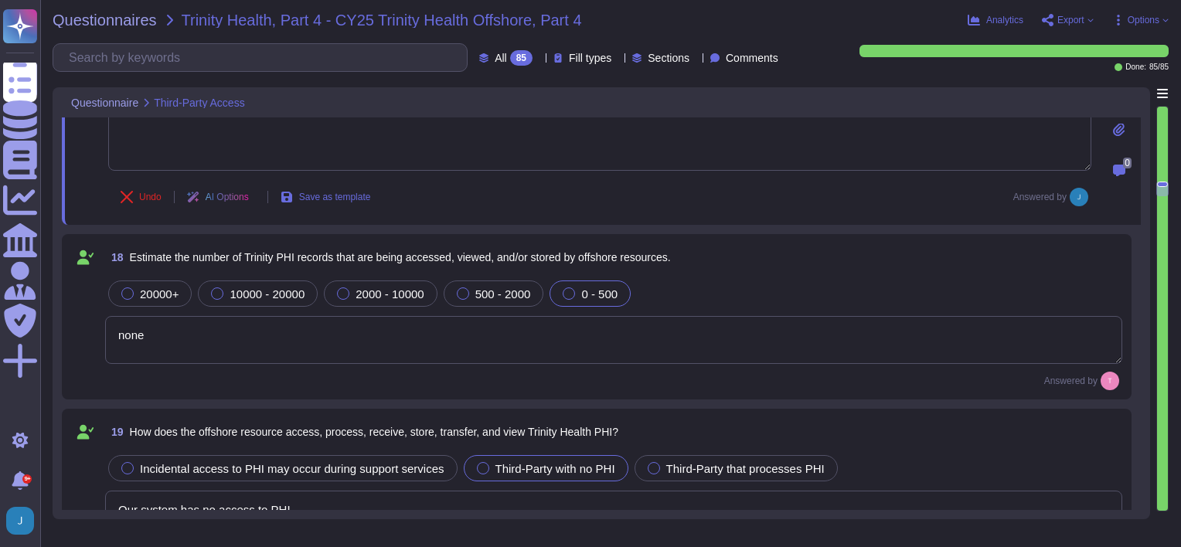
type textarea "We have no access to PHI."
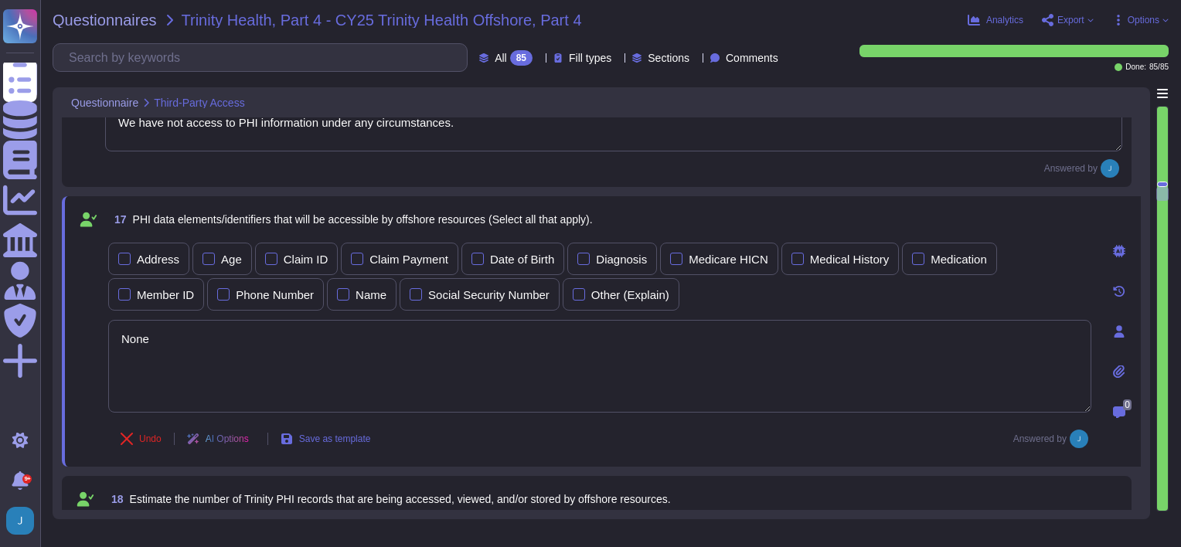
scroll to position [2295, 0]
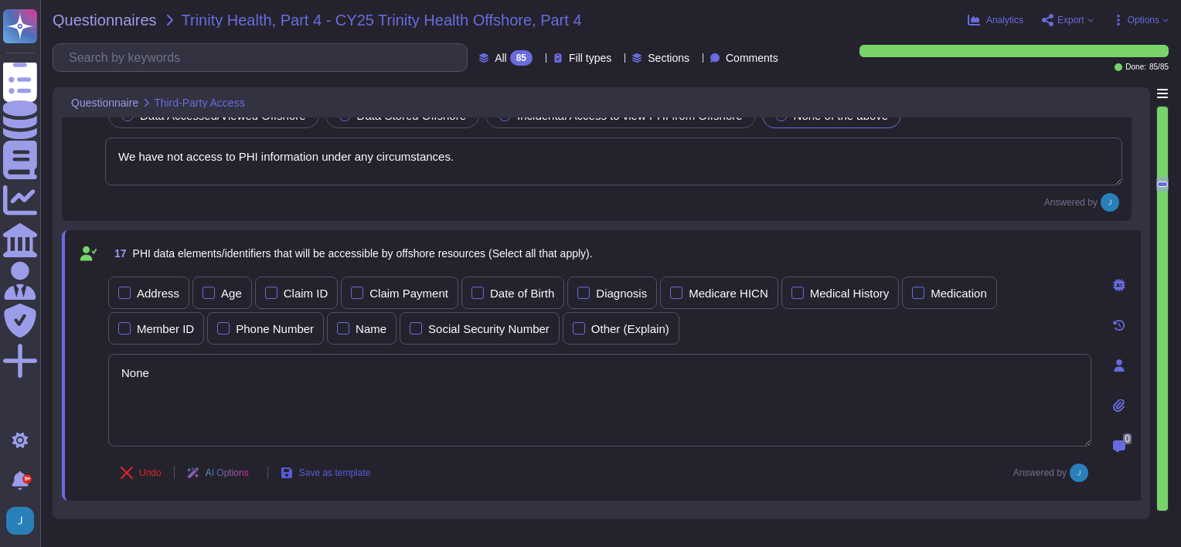
click at [326, 472] on span "Save as template" at bounding box center [335, 472] width 72 height 9
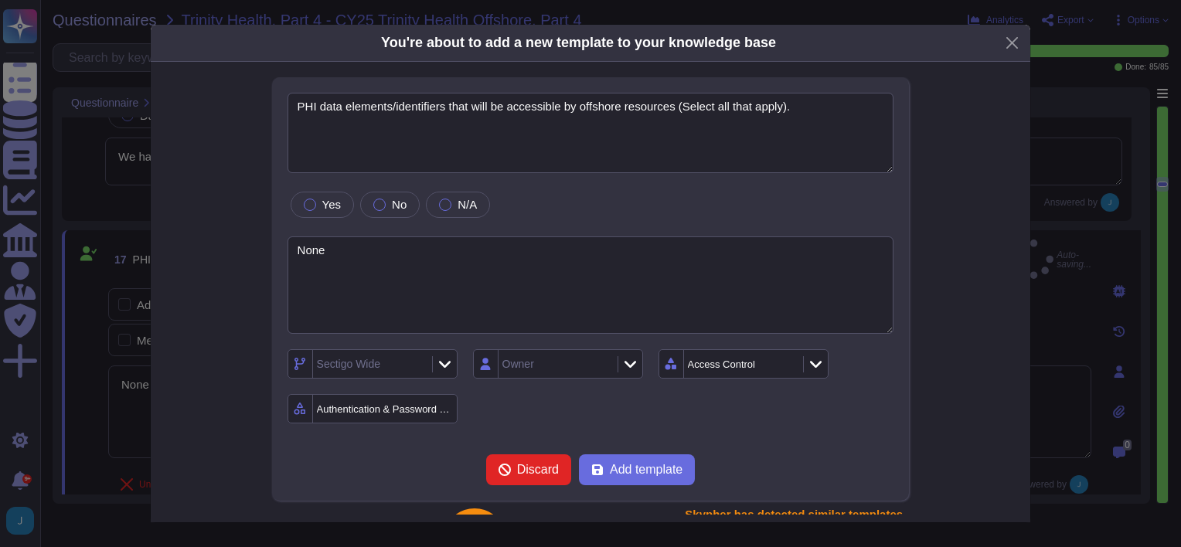
type textarea "PHI data elements/identifiers that will be accessible by offshore resources (Se…"
type textarea "None"
click at [610, 470] on span "Add template" at bounding box center [646, 470] width 73 height 12
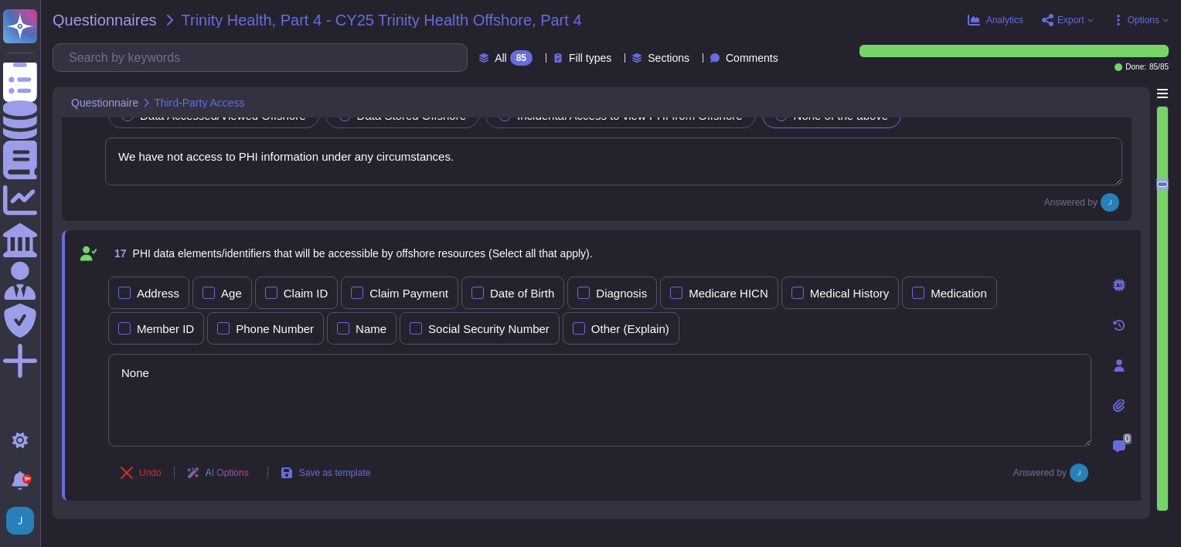
type textarea "No PHI data."
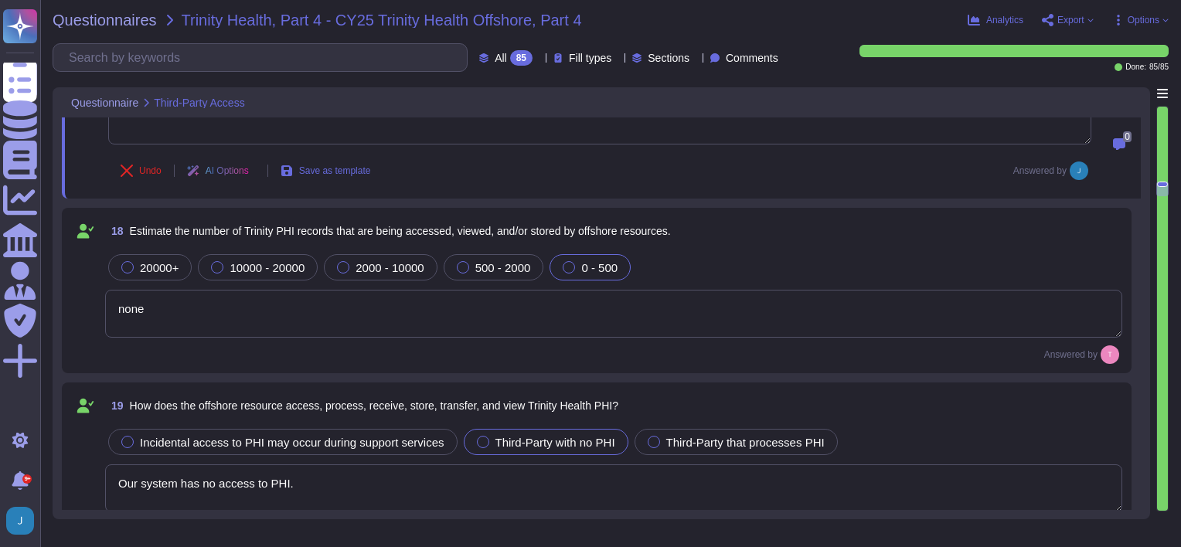
type textarea "We have no access to PHI."
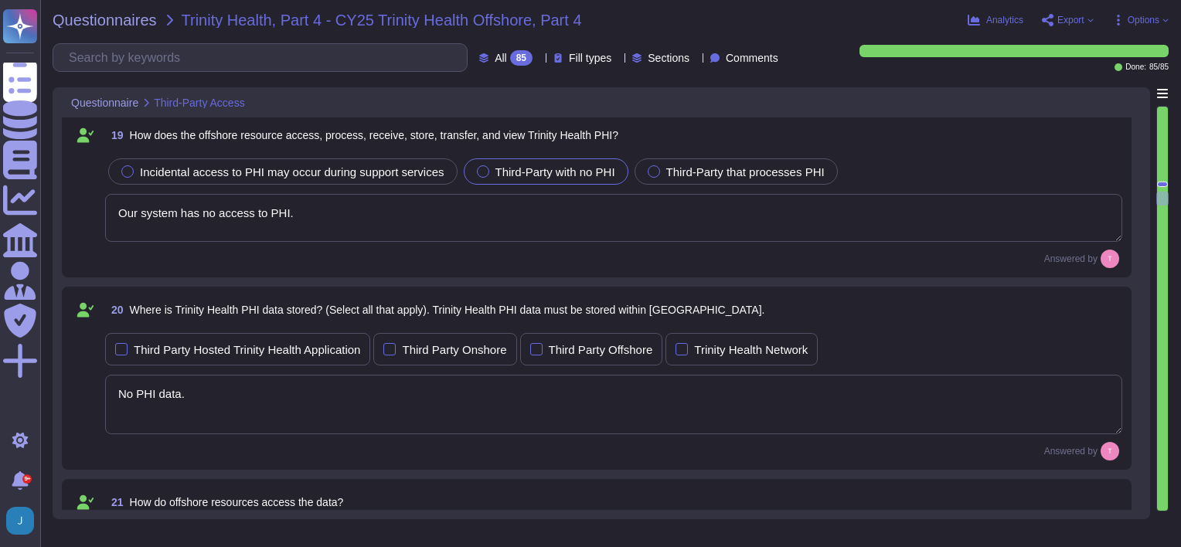
scroll to position [2836, 0]
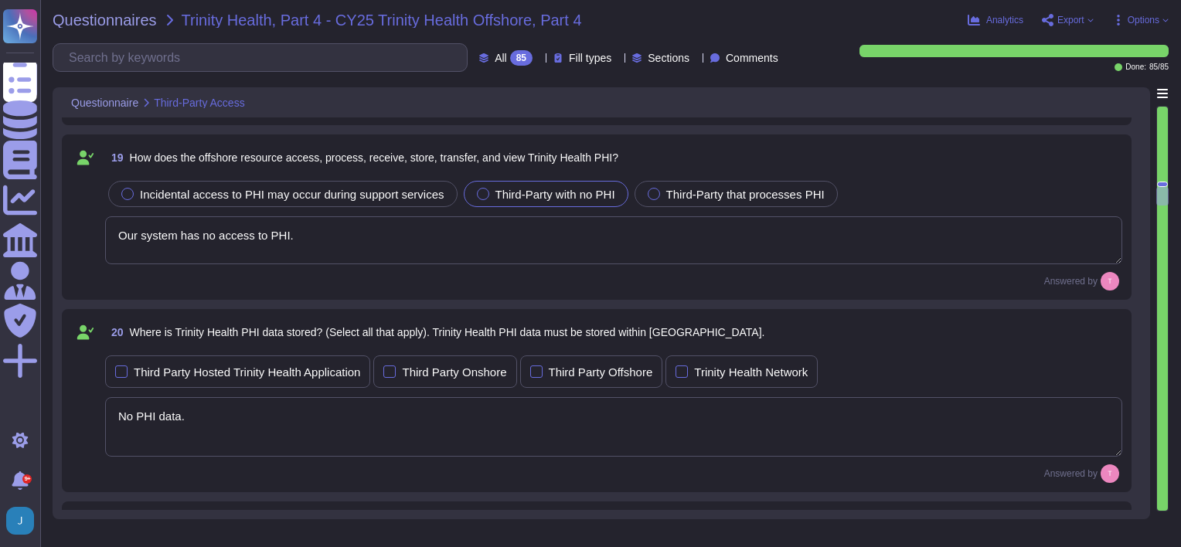
click at [299, 238] on textarea "Our system has no access to PHI." at bounding box center [613, 240] width 1017 height 48
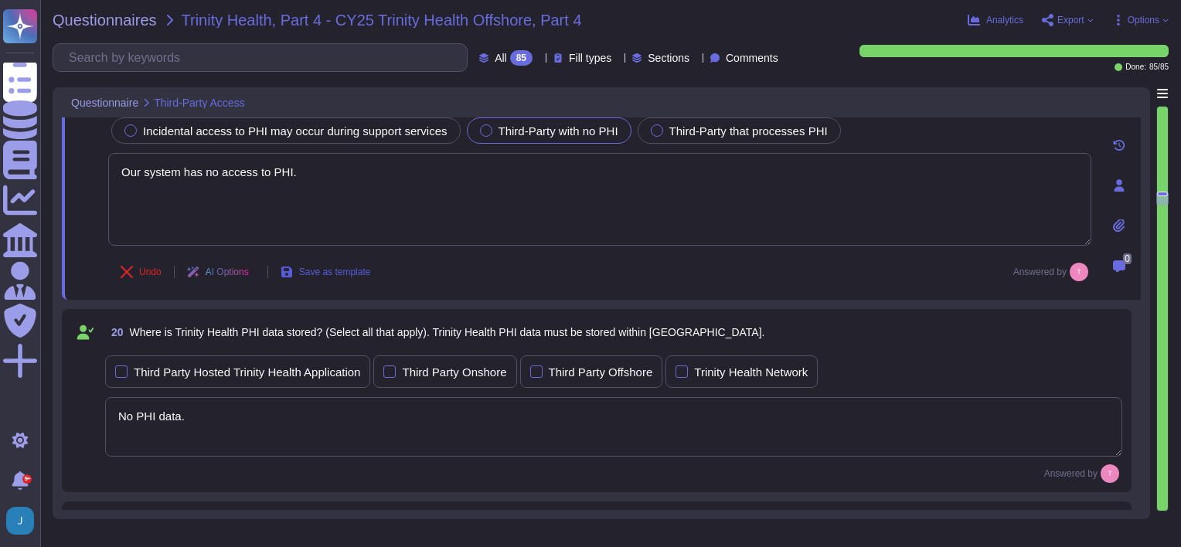
click at [311, 267] on span "Save as template" at bounding box center [335, 271] width 72 height 9
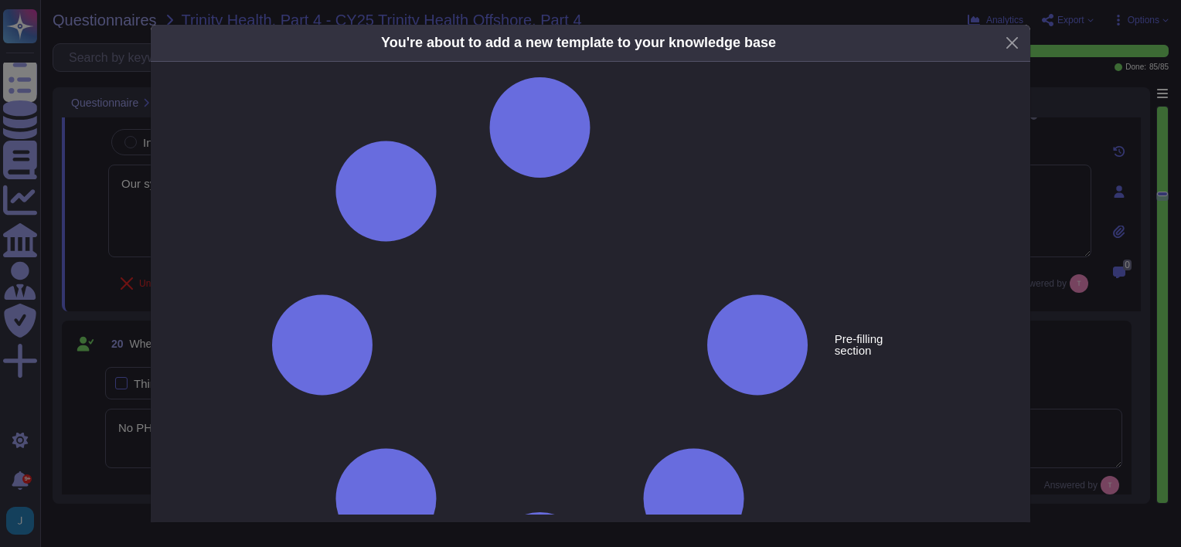
type textarea "How does the offshore resource access, process, receive, store, transfer, and v…"
type textarea "Our system has no access to PHI."
drag, startPoint x: 716, startPoint y: 121, endPoint x: 768, endPoint y: 120, distance: 52.6
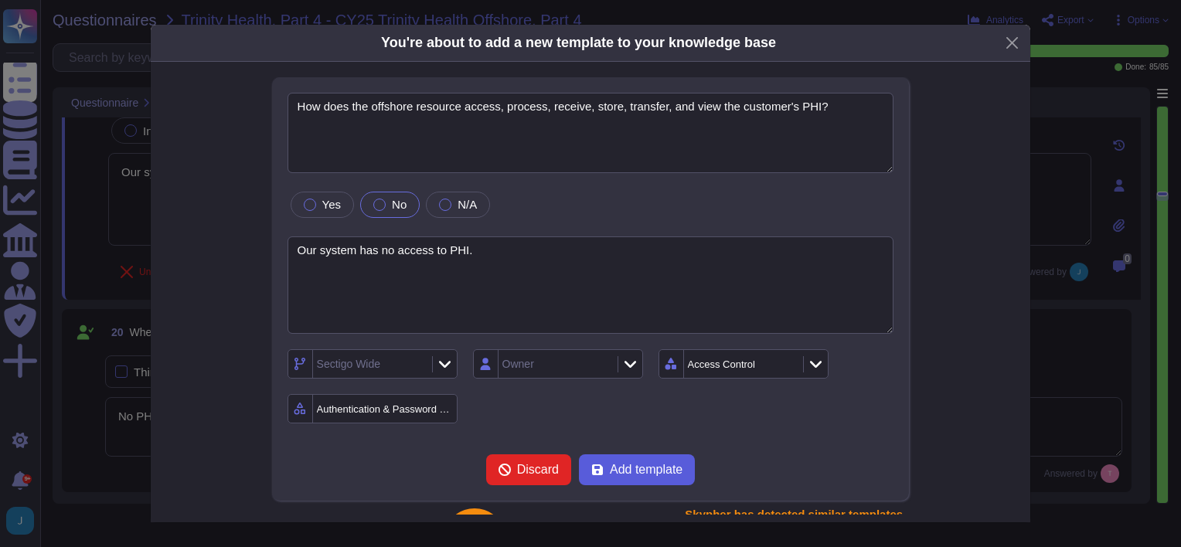
type textarea "How does the offshore resource access, process, receive, store, transfer, and v…"
click at [627, 464] on span "Add template" at bounding box center [646, 470] width 73 height 12
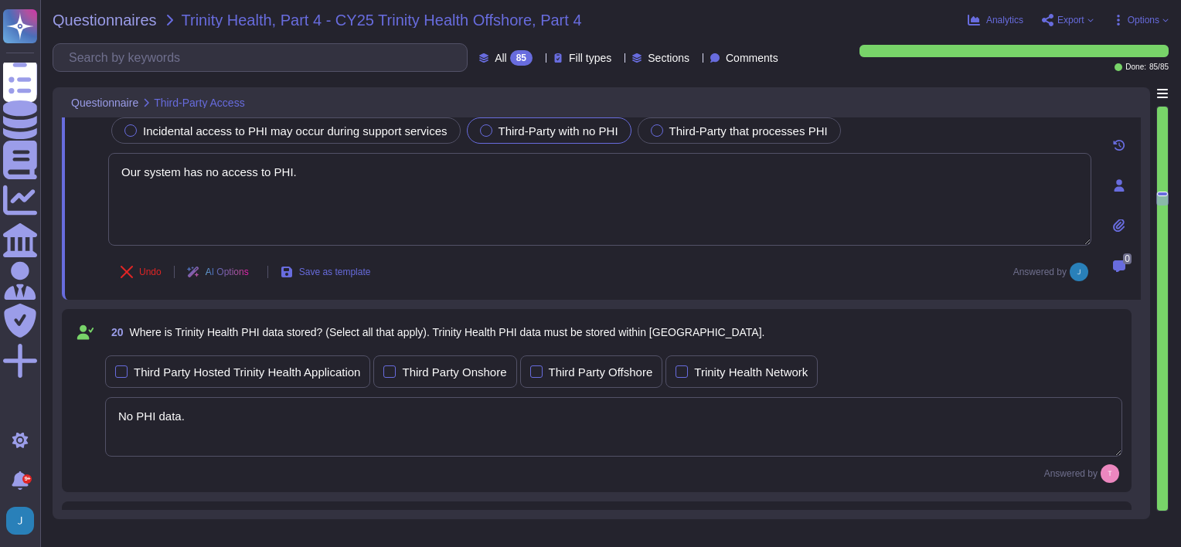
scroll to position [1, 0]
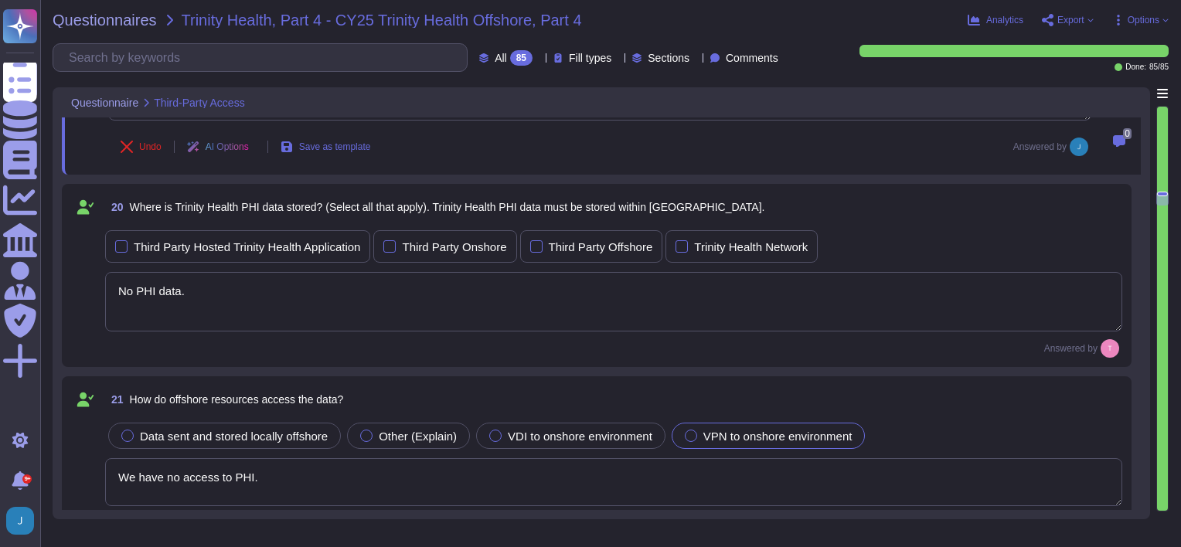
type textarea "Trinity Health creates and managed certificate data inside our SaaS application."
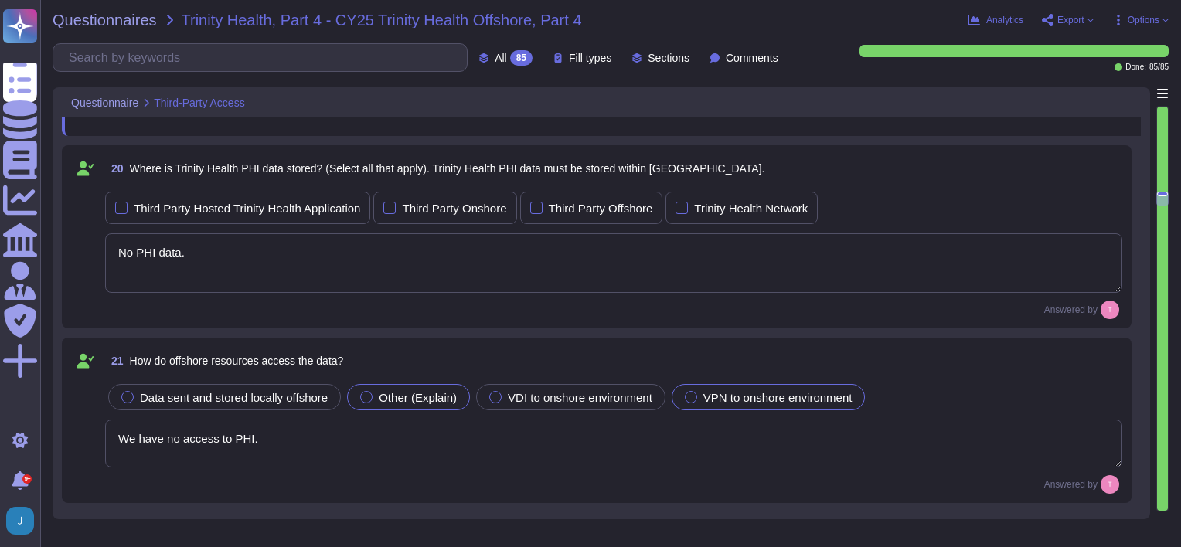
scroll to position [2991, 0]
click at [266, 257] on textarea "No PHI data." at bounding box center [613, 263] width 1017 height 60
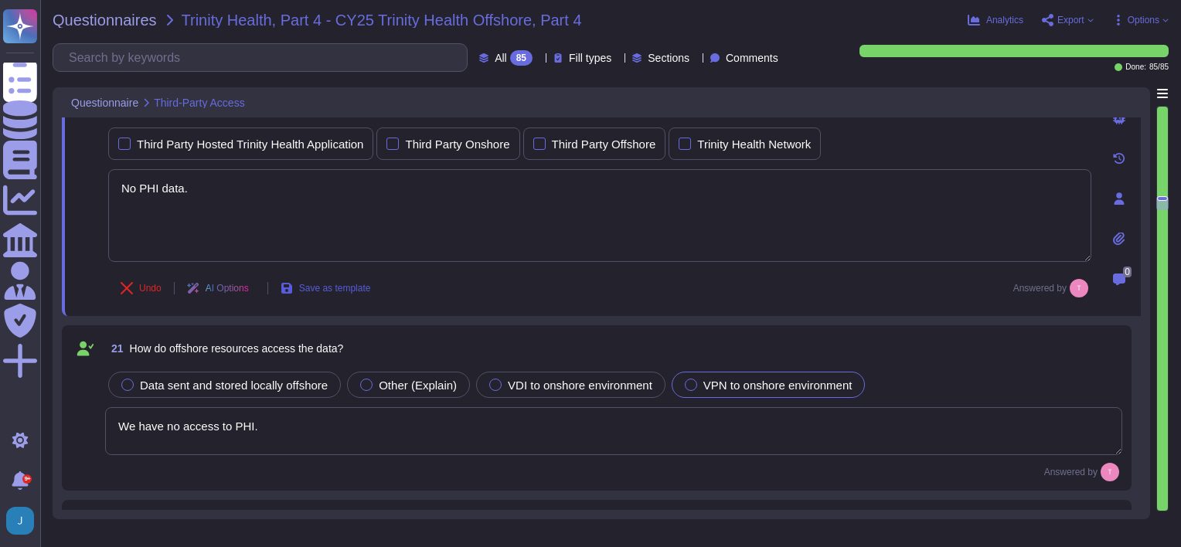
click at [316, 291] on span "Save as template" at bounding box center [335, 288] width 72 height 9
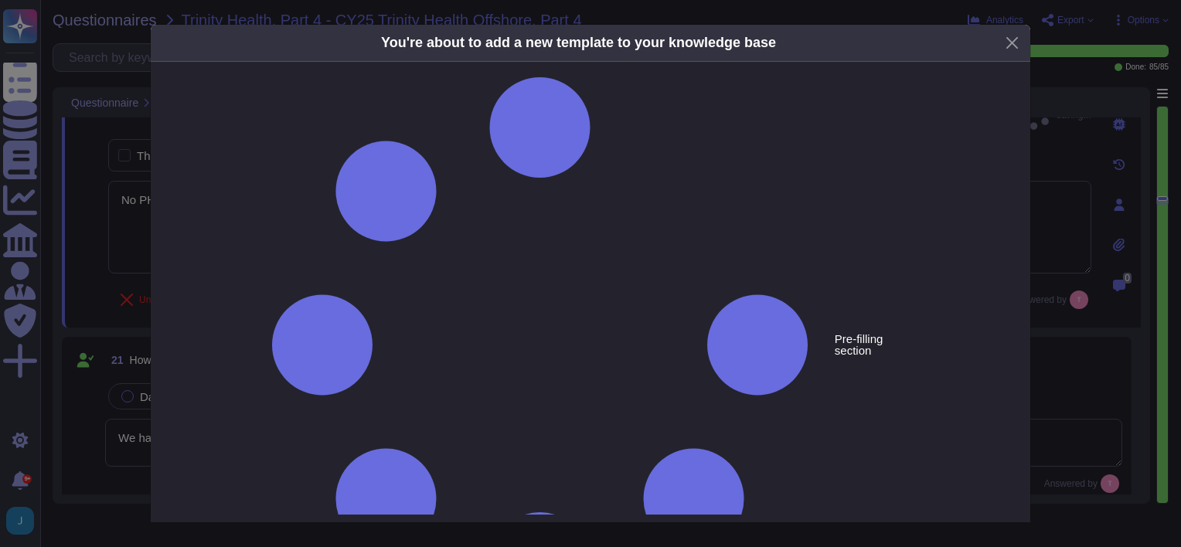
type textarea "Where is Trinity Health PHI data stored? (Select all that apply). Trinity Healt…"
type textarea "No PHI data."
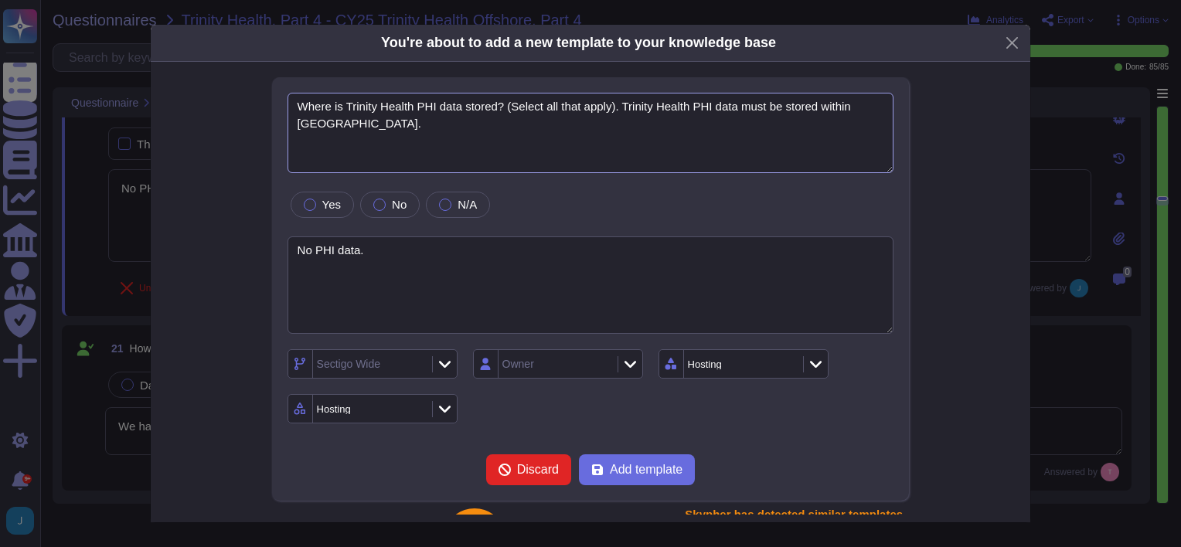
drag, startPoint x: 345, startPoint y: 117, endPoint x: 412, endPoint y: 112, distance: 66.7
click at [412, 112] on textarea "Where is Trinity Health PHI data stored? (Select all that apply). Trinity Healt…" at bounding box center [590, 133] width 607 height 80
drag, startPoint x: 623, startPoint y: 107, endPoint x: 900, endPoint y: 109, distance: 277.4
click at [900, 109] on div "Where is the customer's PHI data stored? (Select all that apply). Trinity Healt…" at bounding box center [590, 495] width 797 height 837
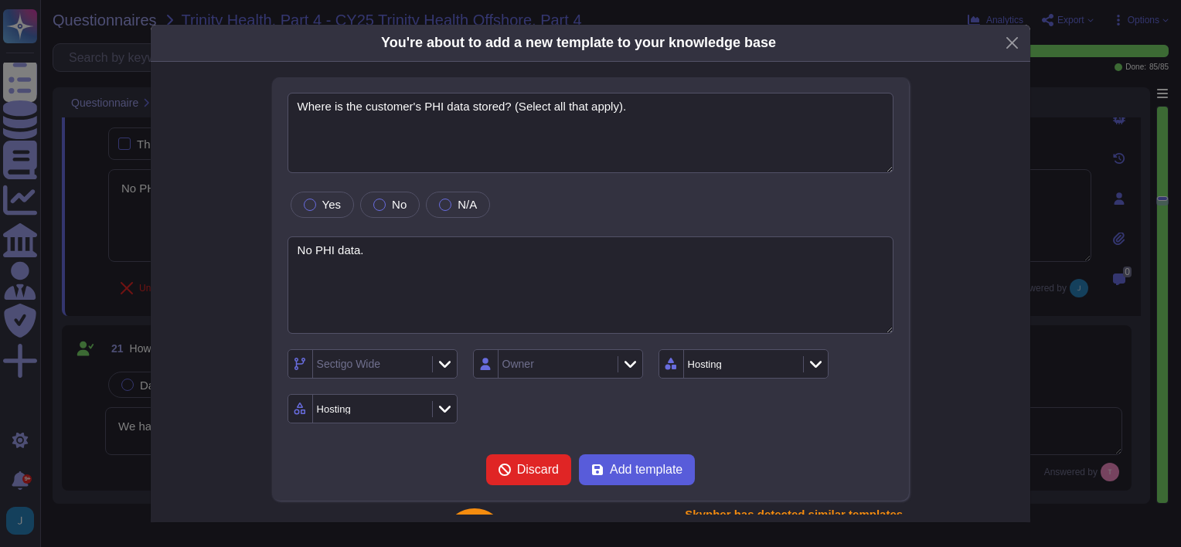
type textarea "Where is the customer's PHI data stored? (Select all that apply)."
click at [655, 468] on span "Add template" at bounding box center [646, 470] width 73 height 12
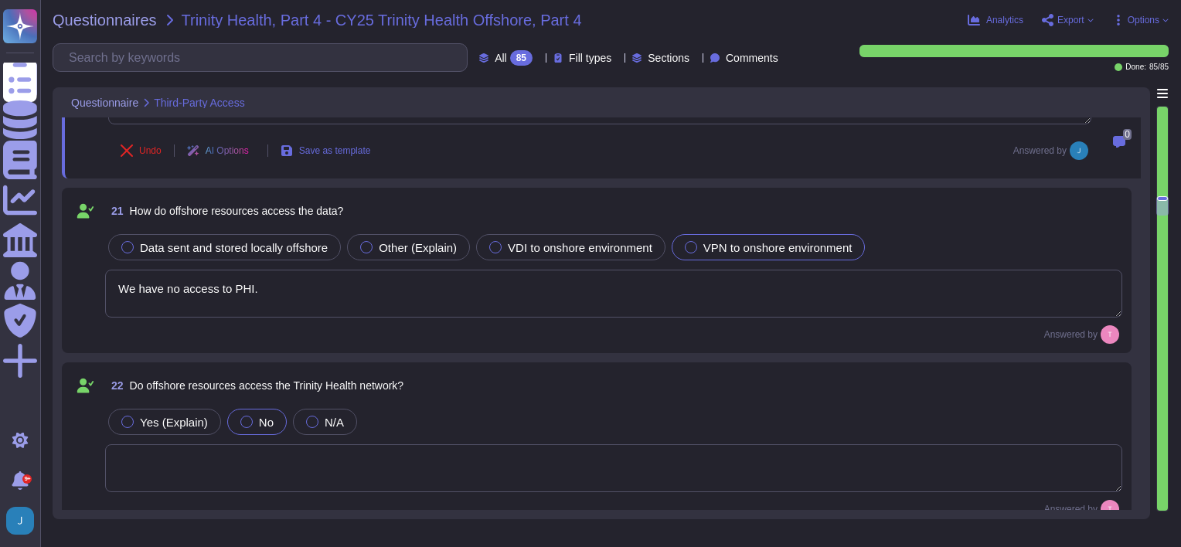
scroll to position [3145, 0]
type textarea "This is entirely a function of how often Trinity Health submits support tickets."
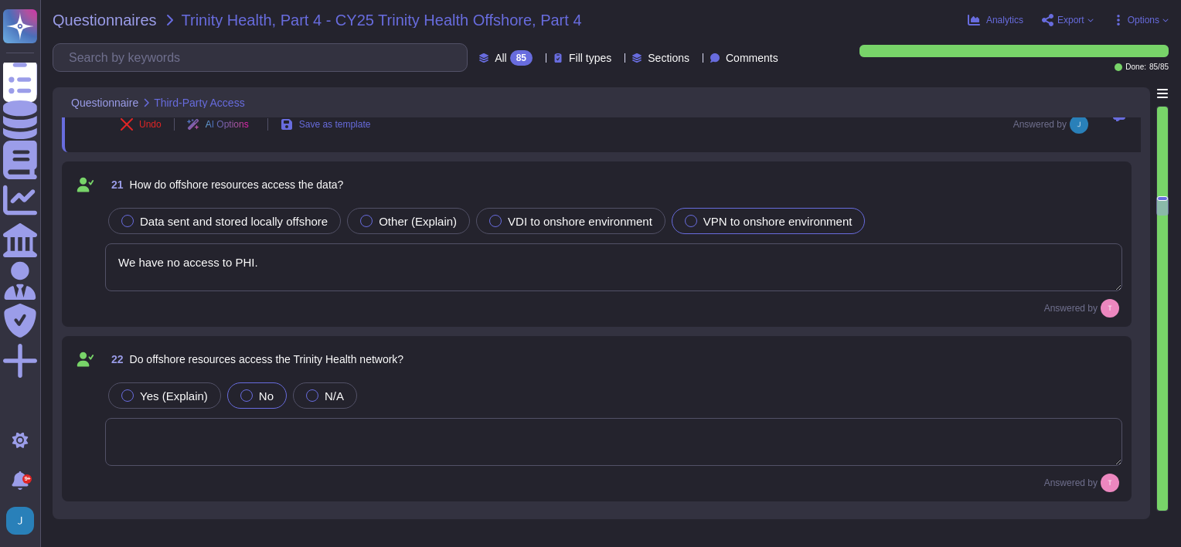
click at [221, 263] on textarea "We have no access to PHI." at bounding box center [613, 267] width 1017 height 48
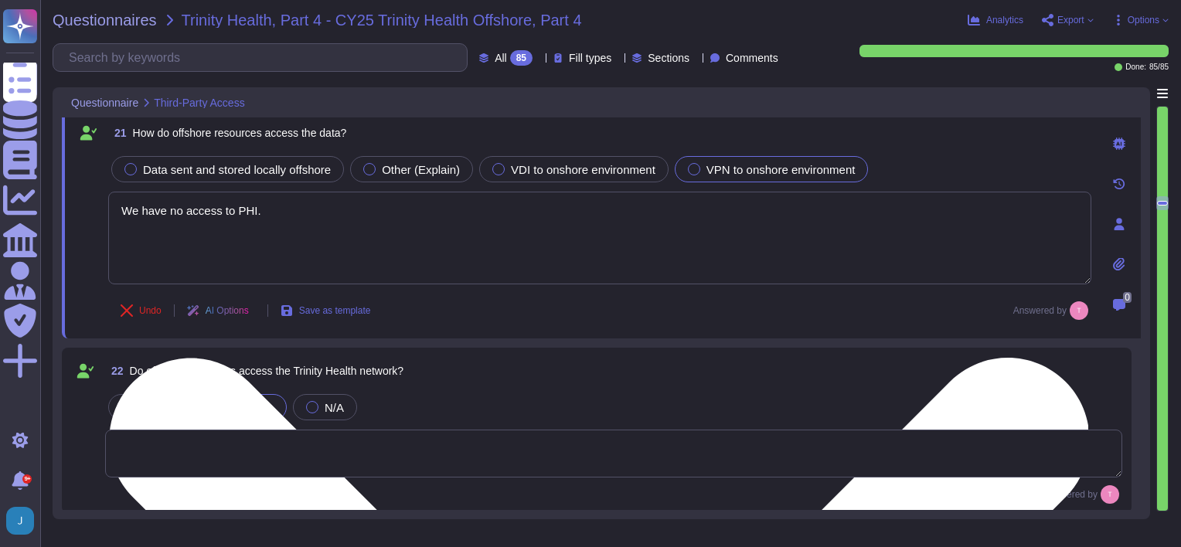
type textarea "This is entirely a function of how often Trinity Health submits support tickets."
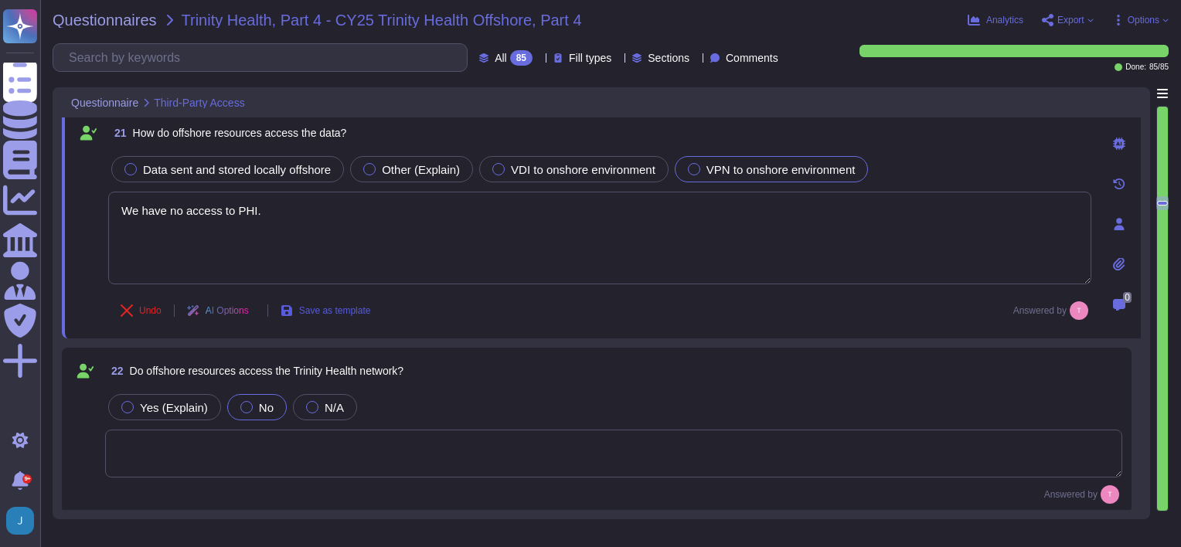
click at [342, 316] on button "Save as template" at bounding box center [325, 310] width 115 height 31
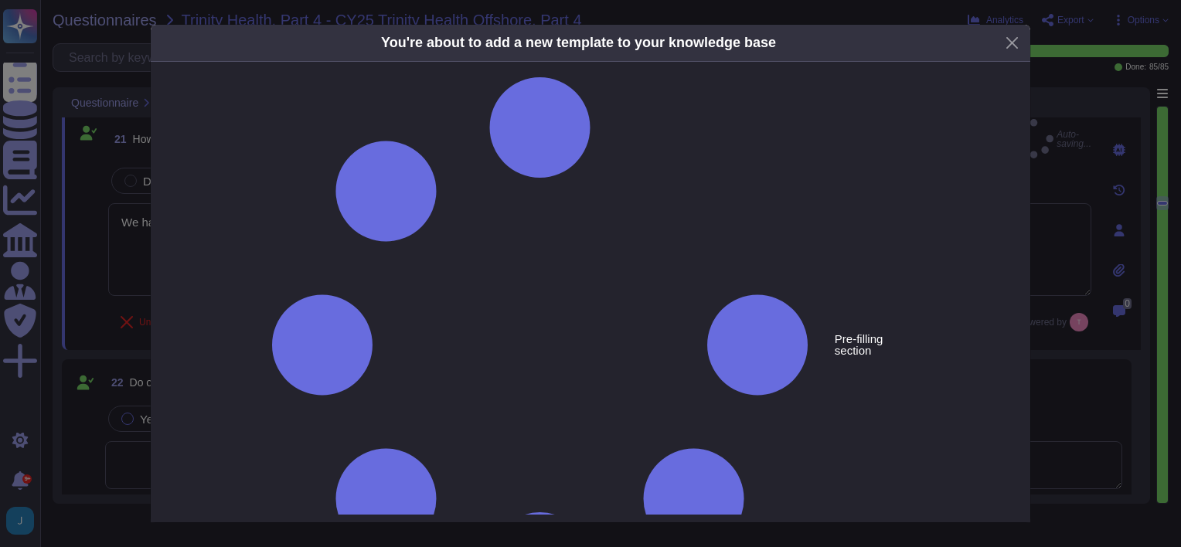
type textarea "How do offshore resources access the data?"
type textarea "We have no access to PHI."
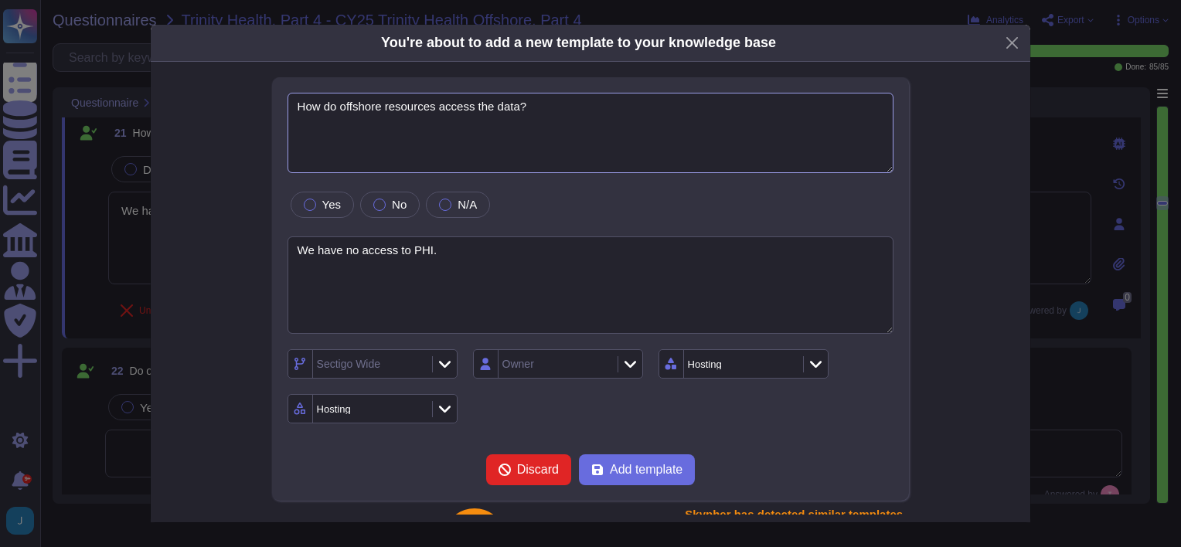
click at [495, 98] on textarea "How do offshore resources access the data?" at bounding box center [590, 133] width 607 height 80
type textarea "How do offshore resources access the PHI data?"
click at [369, 197] on div "No" at bounding box center [390, 205] width 60 height 26
click at [446, 201] on div at bounding box center [445, 205] width 12 height 12
click at [629, 464] on span "Add template" at bounding box center [646, 470] width 73 height 12
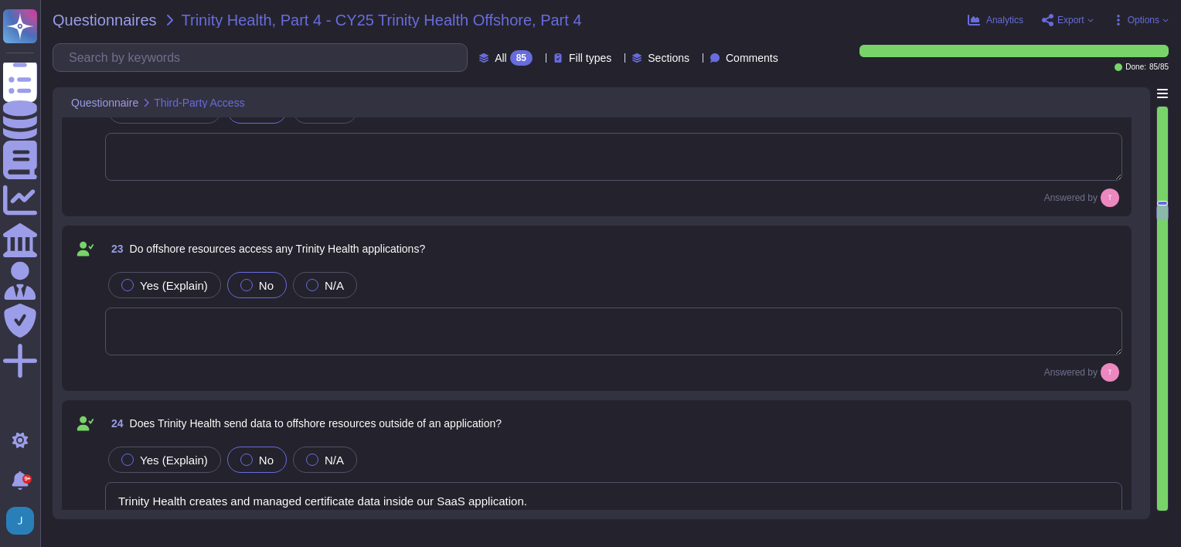
scroll to position [3454, 0]
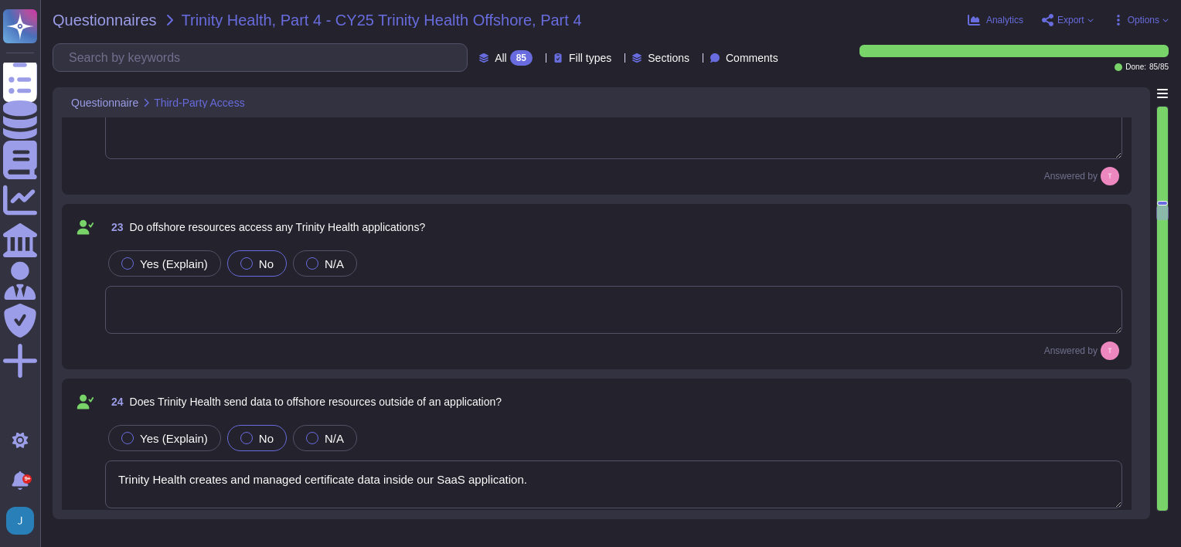
click at [256, 315] on textarea at bounding box center [613, 310] width 1017 height 48
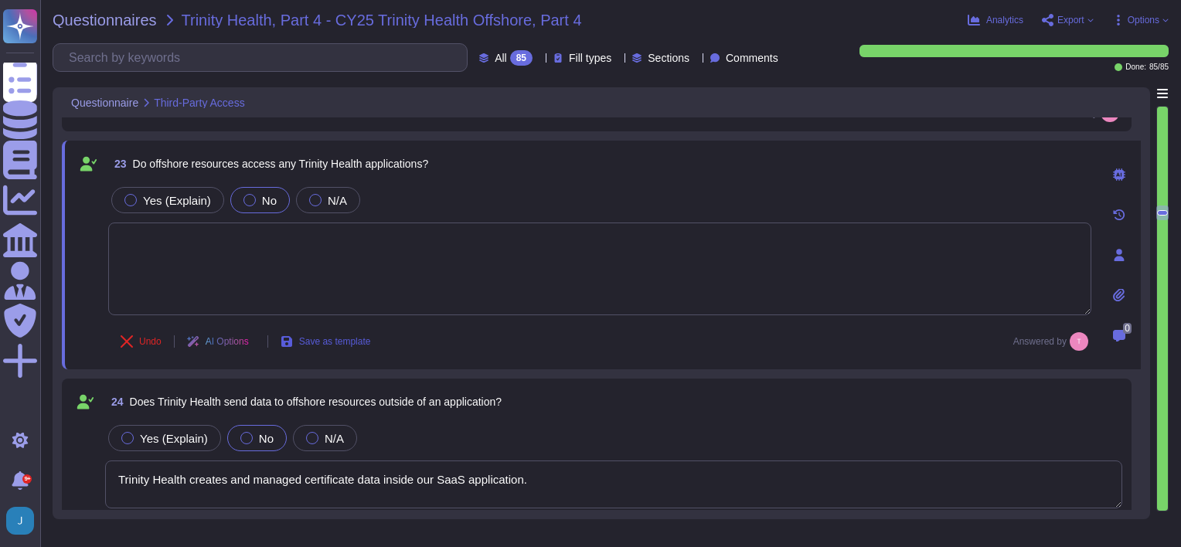
click at [325, 337] on span "Save as template" at bounding box center [335, 341] width 72 height 9
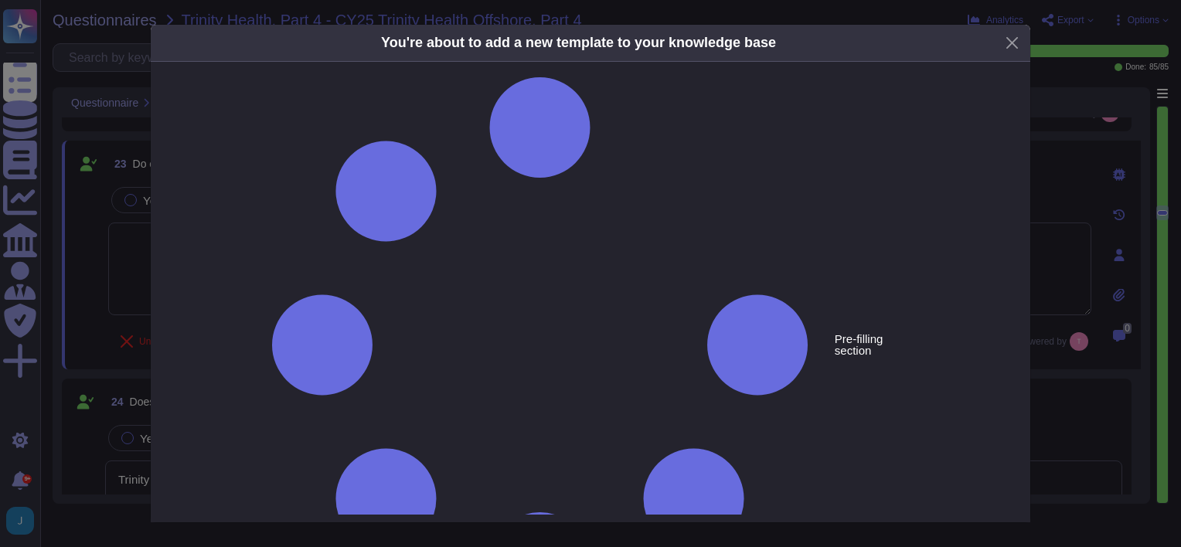
drag, startPoint x: 465, startPoint y: 118, endPoint x: 529, endPoint y: 121, distance: 64.2
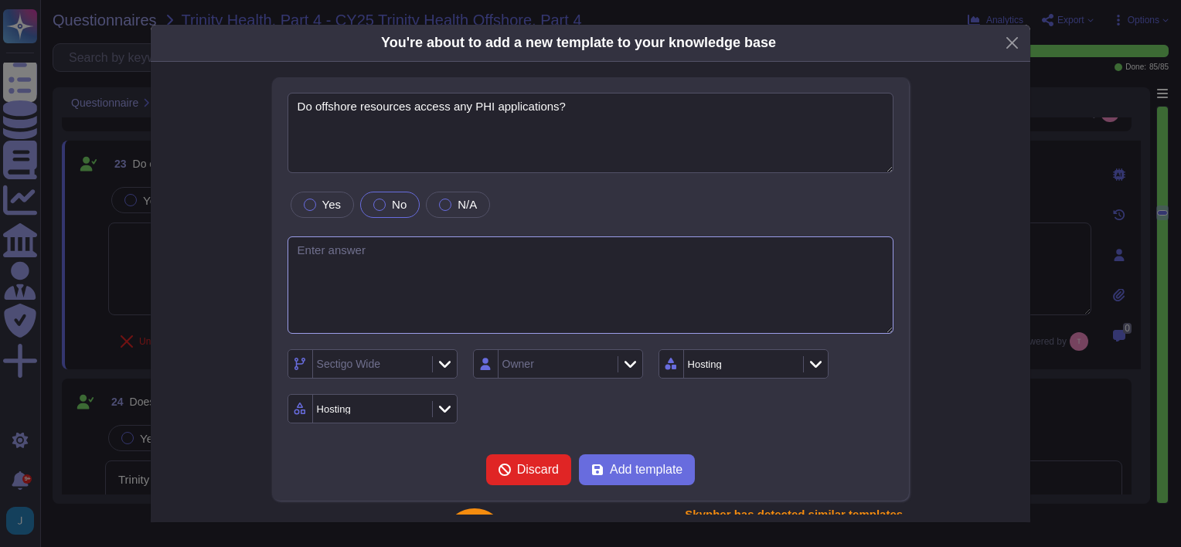
type textarea "Do offshore resources access any PHI applications?"
click at [507, 291] on textarea at bounding box center [590, 285] width 607 height 98
type textarea "No"
click at [622, 464] on span "Add template" at bounding box center [646, 470] width 73 height 12
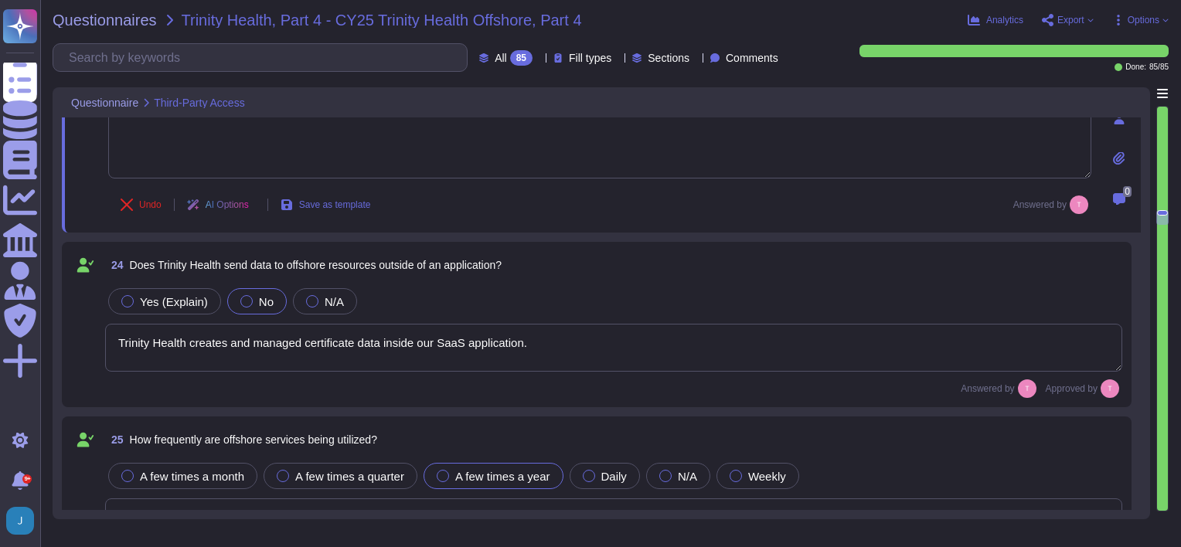
scroll to position [3609, 0]
type textarea "The offshore processing or maintenance may occur in the following countries: - …"
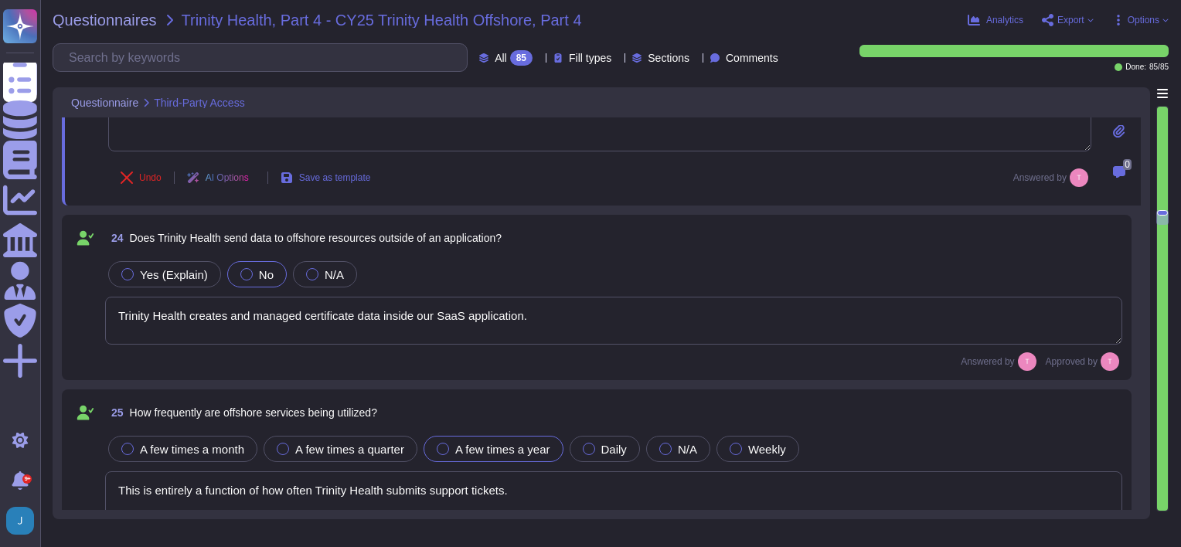
click at [557, 318] on textarea "Trinity Health creates and managed certificate data inside our SaaS application." at bounding box center [613, 321] width 1017 height 48
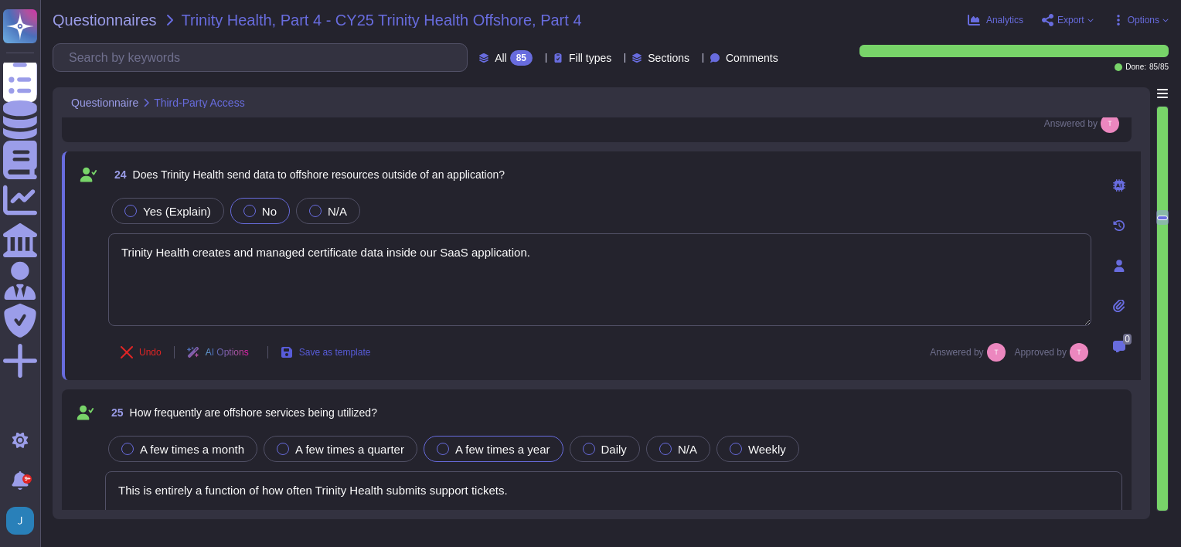
drag, startPoint x: 563, startPoint y: 291, endPoint x: 317, endPoint y: 349, distance: 252.5
click at [317, 349] on span "Save as template" at bounding box center [335, 352] width 72 height 9
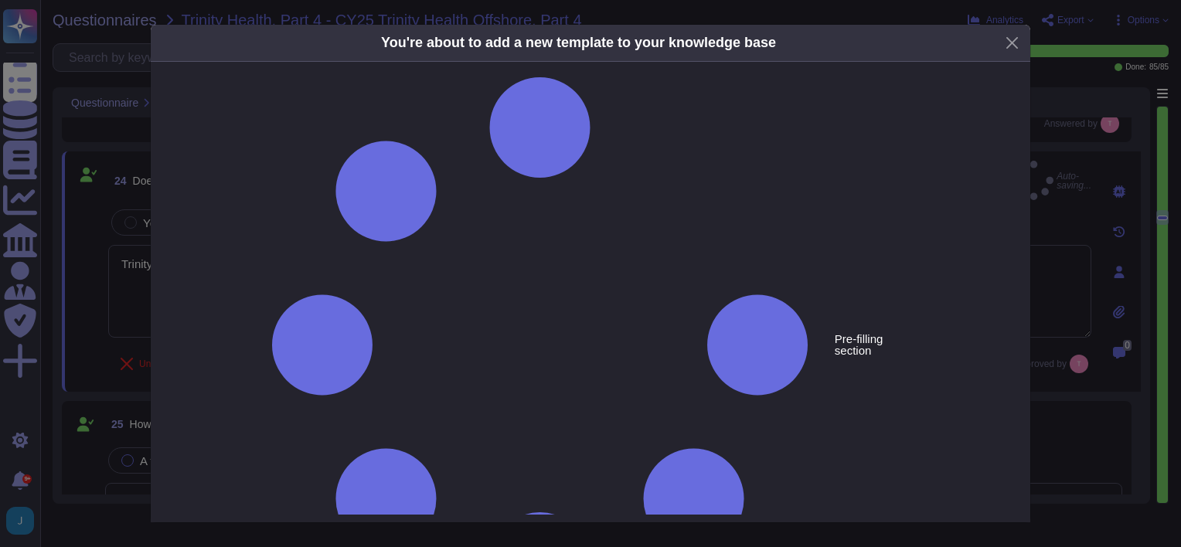
type textarea "Does Trinity Health send data to offshore resources outside of an application?"
type textarea "Trinity Health creates and managed certificate data inside our SaaS application."
drag, startPoint x: 324, startPoint y: 119, endPoint x: 388, endPoint y: 121, distance: 64.2
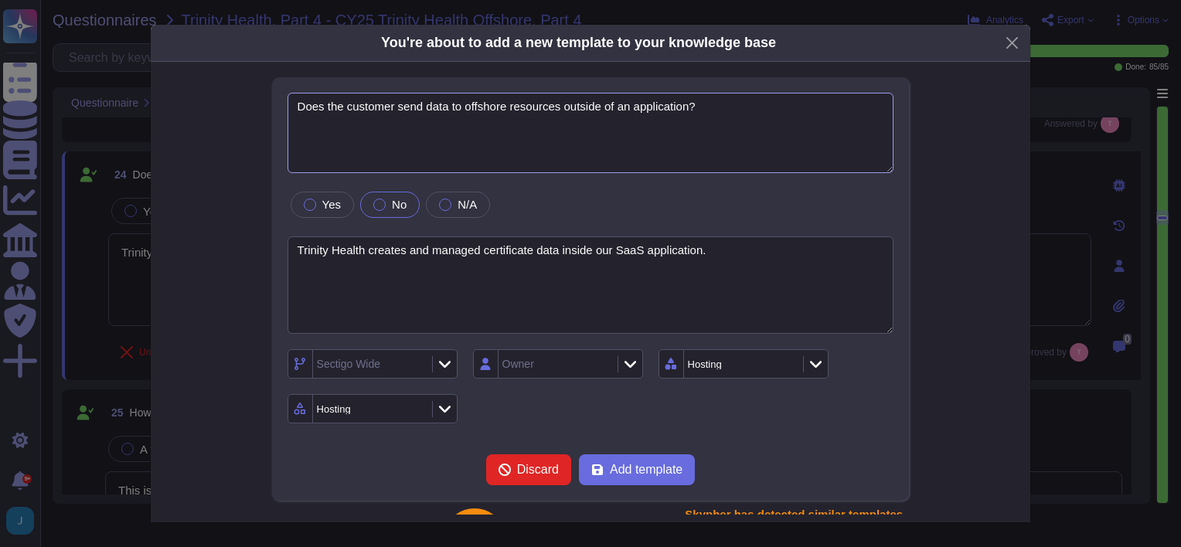
click at [422, 109] on textarea "Does the customer send data to offshore resources outside of an application?" at bounding box center [590, 133] width 607 height 80
type textarea "Does the customer send PHI data to offshore resources outside of an application?"
click at [366, 250] on textarea "Trinity Health creates and managed certificate data inside our SaaS application." at bounding box center [590, 285] width 607 height 98
drag, startPoint x: 366, startPoint y: 250, endPoint x: 290, endPoint y: 247, distance: 76.6
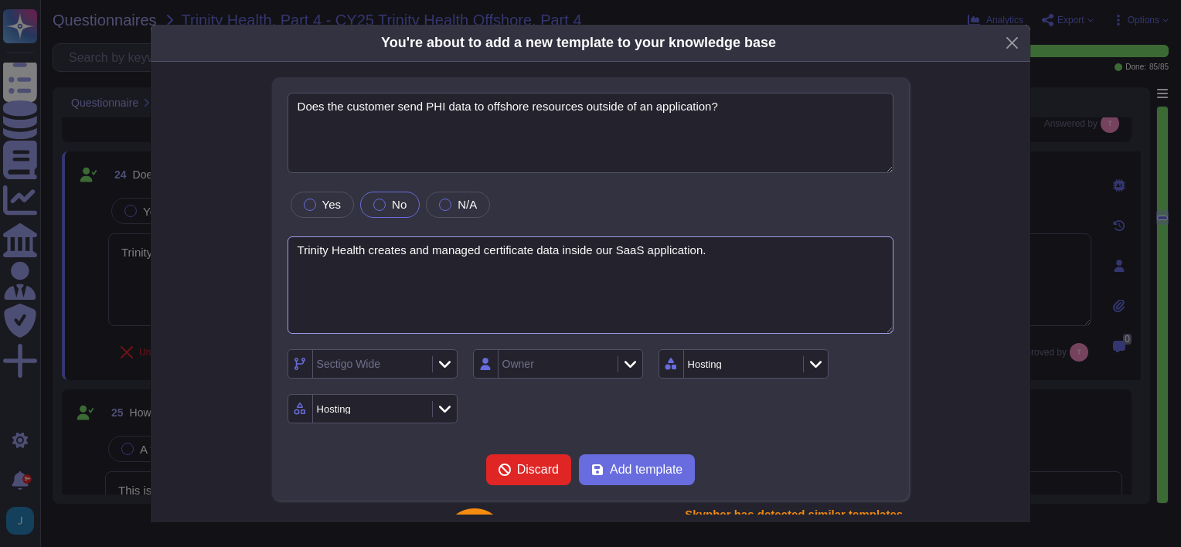
click at [290, 247] on textarea "Trinity Health creates and managed certificate data inside our SaaS application." at bounding box center [590, 285] width 607 height 98
type textarea "The customer creates and managed certificate data inside our SaaS application."
click at [637, 476] on span "Add template" at bounding box center [646, 470] width 73 height 12
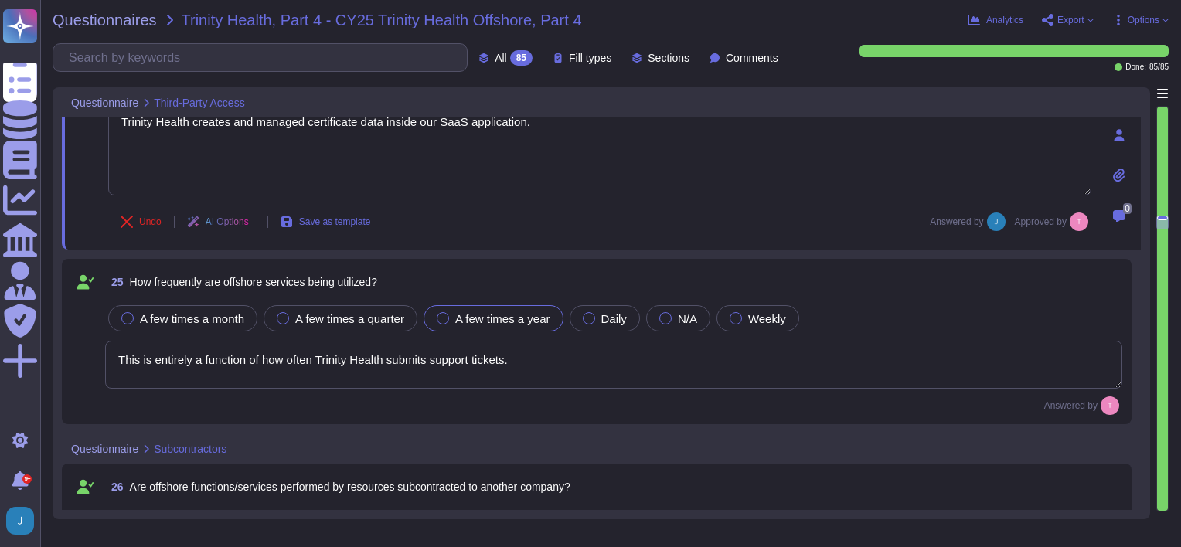
type textarea "[STREET_ADDRESS] [STREET_ADDRESS]"
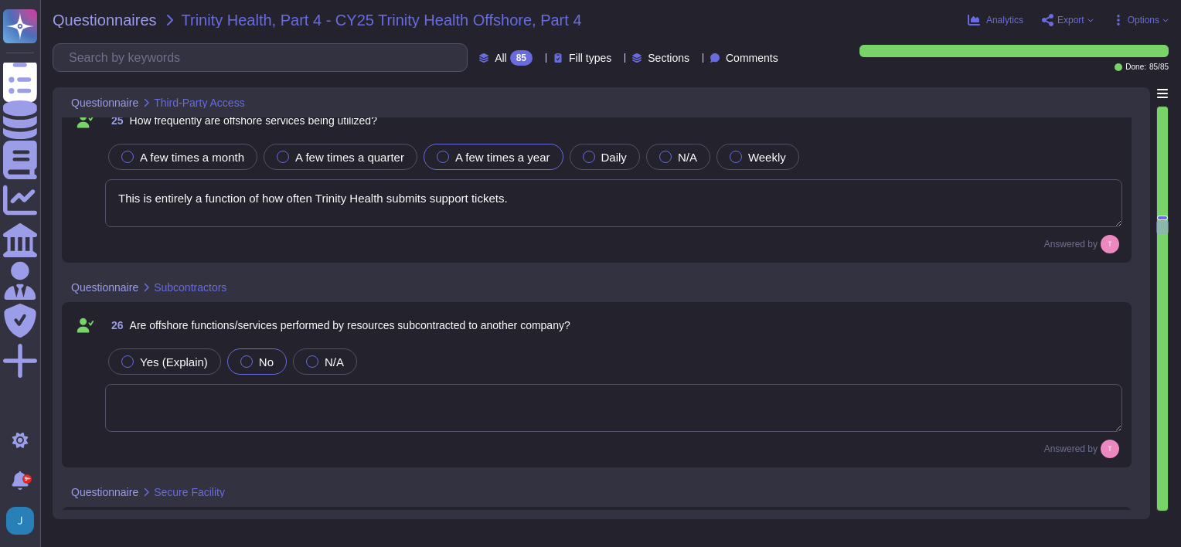
scroll to position [3918, 0]
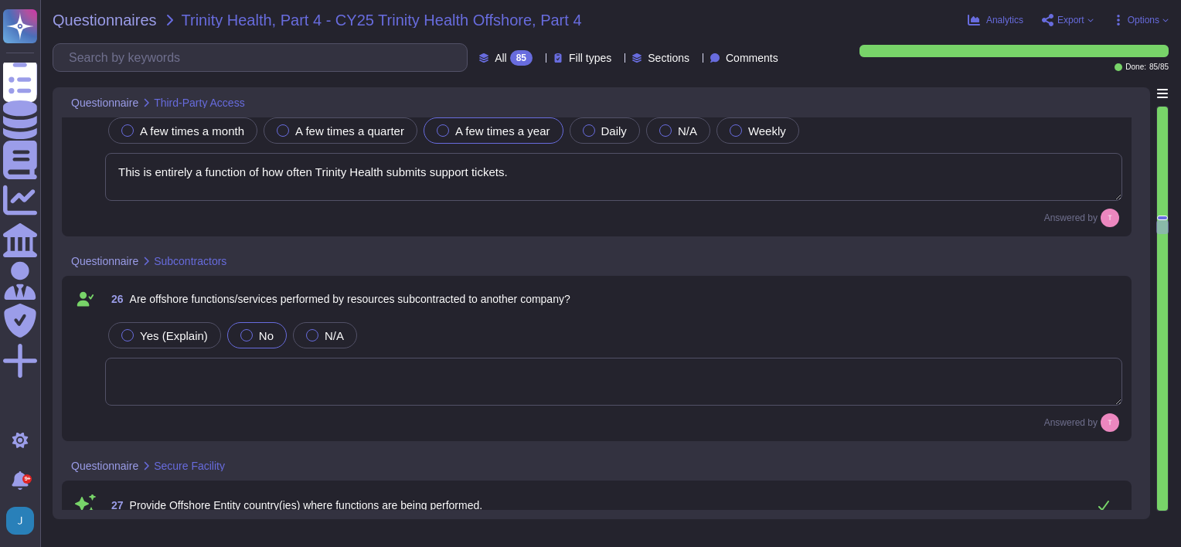
click at [310, 379] on textarea at bounding box center [613, 382] width 1017 height 48
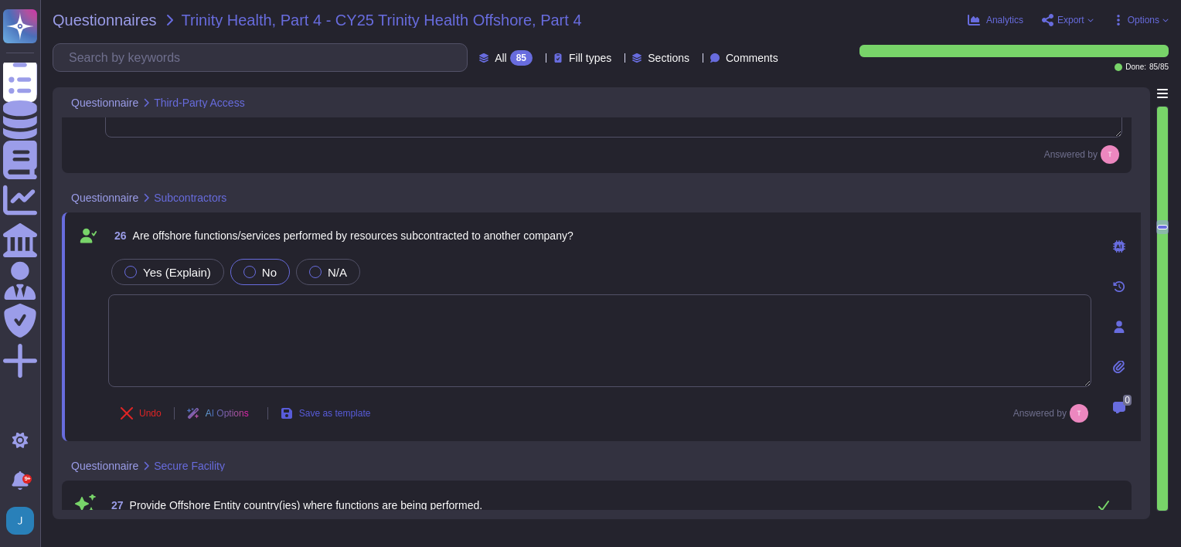
click at [337, 409] on span "Save as template" at bounding box center [335, 413] width 72 height 9
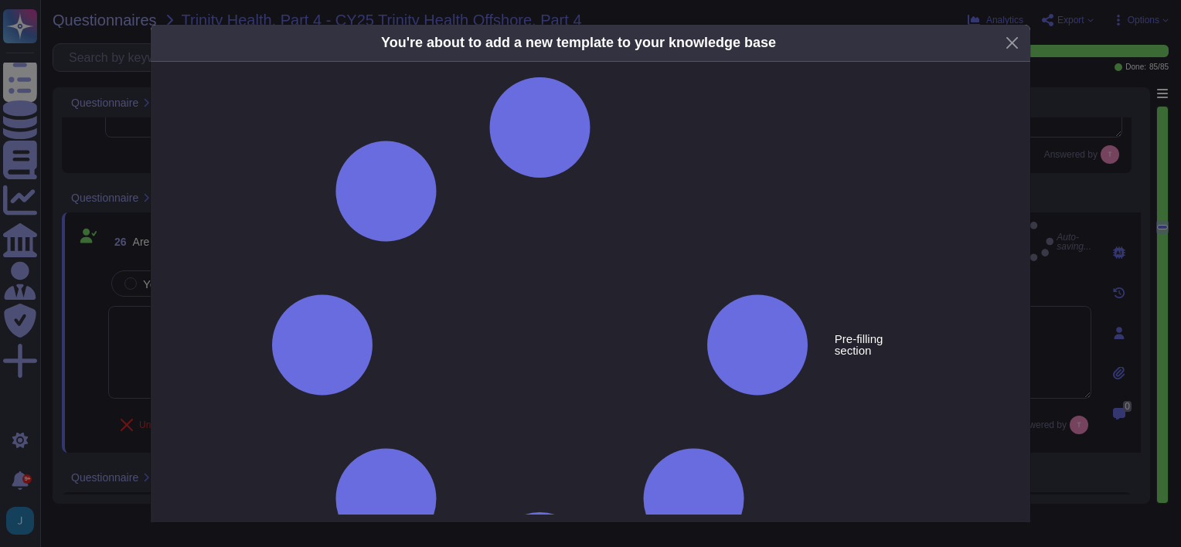
type textarea "Are offshore functions/services performed by resources subcontracted to another…"
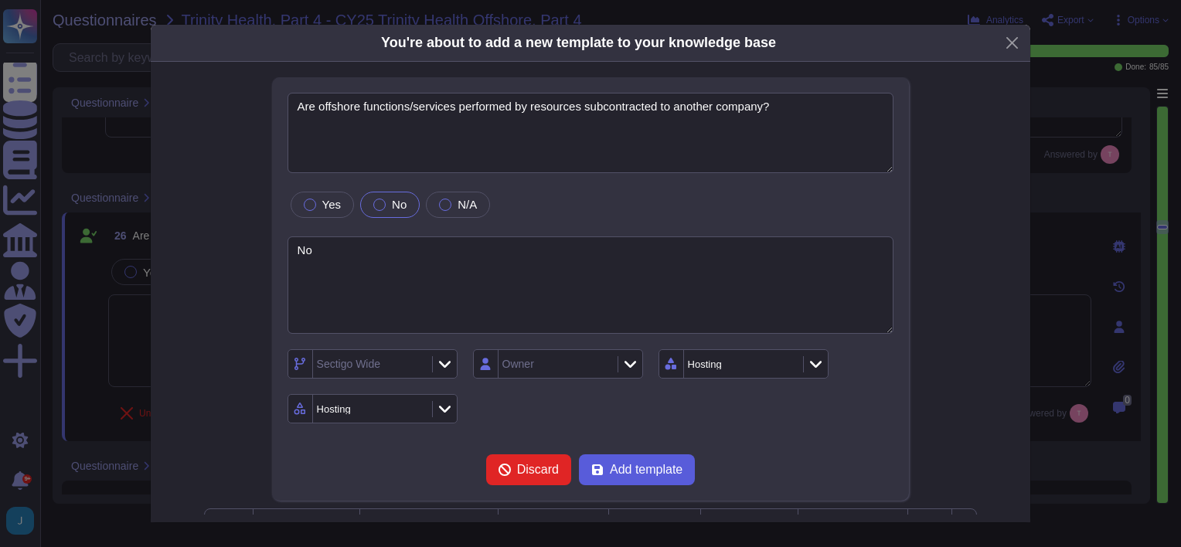
type textarea "No"
click at [628, 475] on span "Add template" at bounding box center [646, 470] width 73 height 12
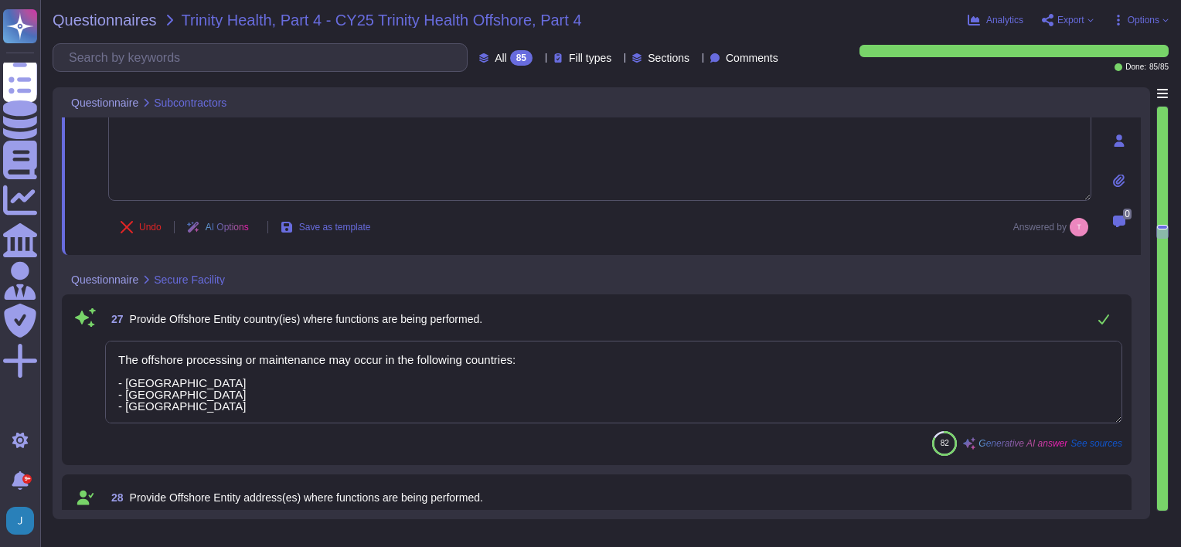
type textarea "Yes, all visitor access is formally logged to ensure proper tracking and securi…"
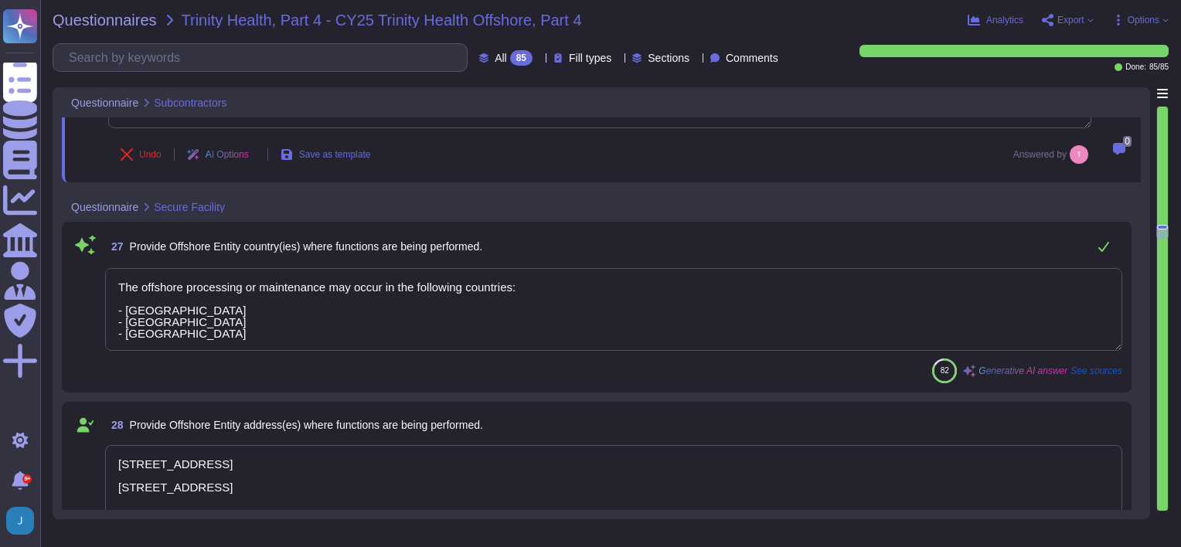
scroll to position [4150, 0]
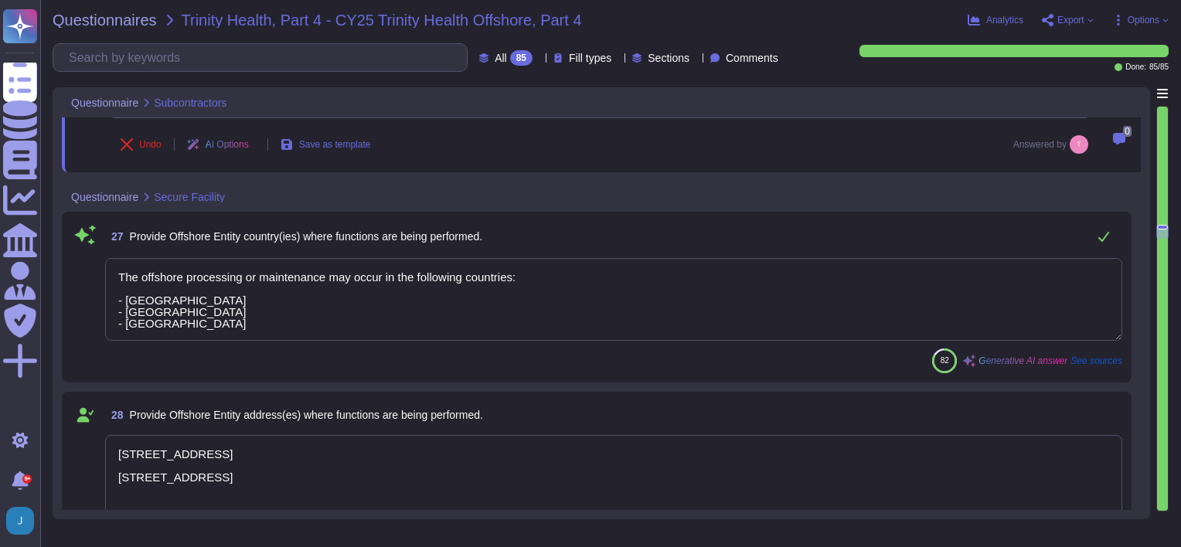
click at [383, 325] on textarea "The offshore processing or maintenance may occur in the following countries: - …" at bounding box center [613, 299] width 1017 height 83
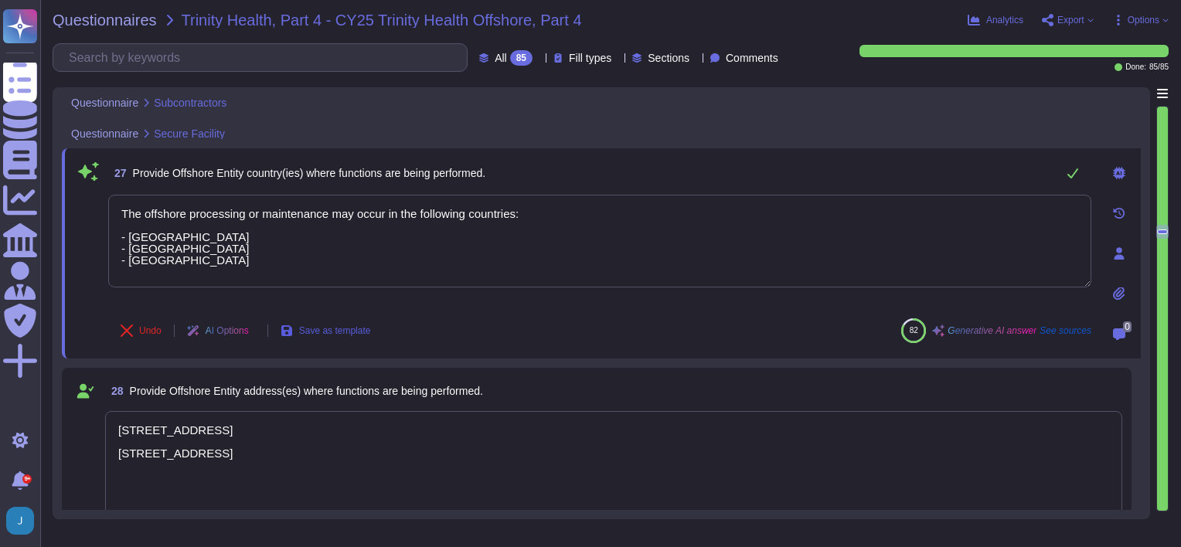
click at [343, 329] on span "Save as template" at bounding box center [335, 330] width 72 height 9
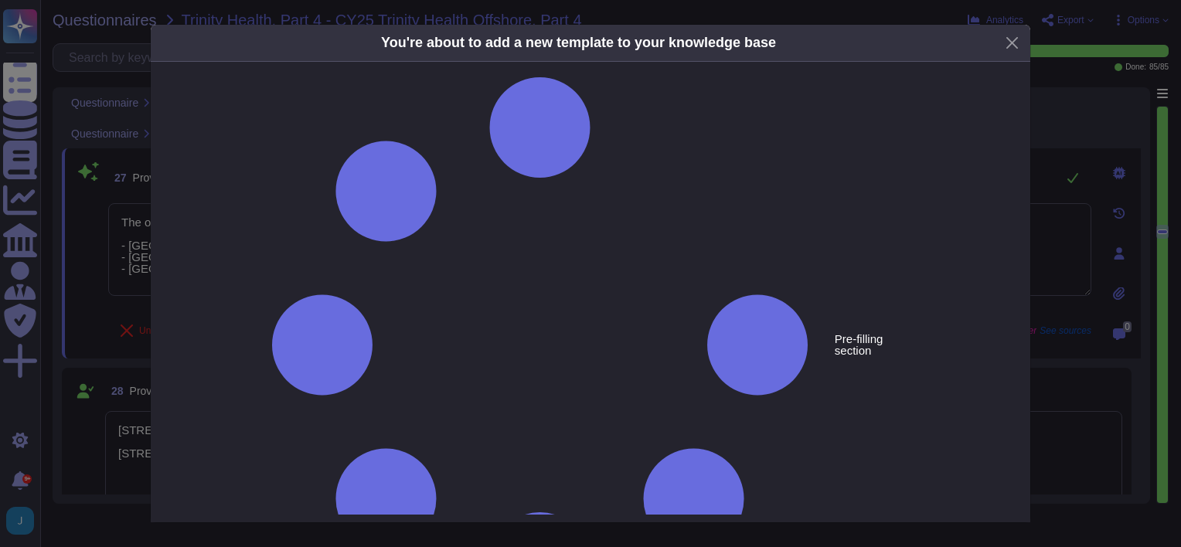
type textarea "Provide Offshore Entity country(ies) where functions are being performed."
type textarea "The offshore processing or maintenance may occur in the following countries: - …"
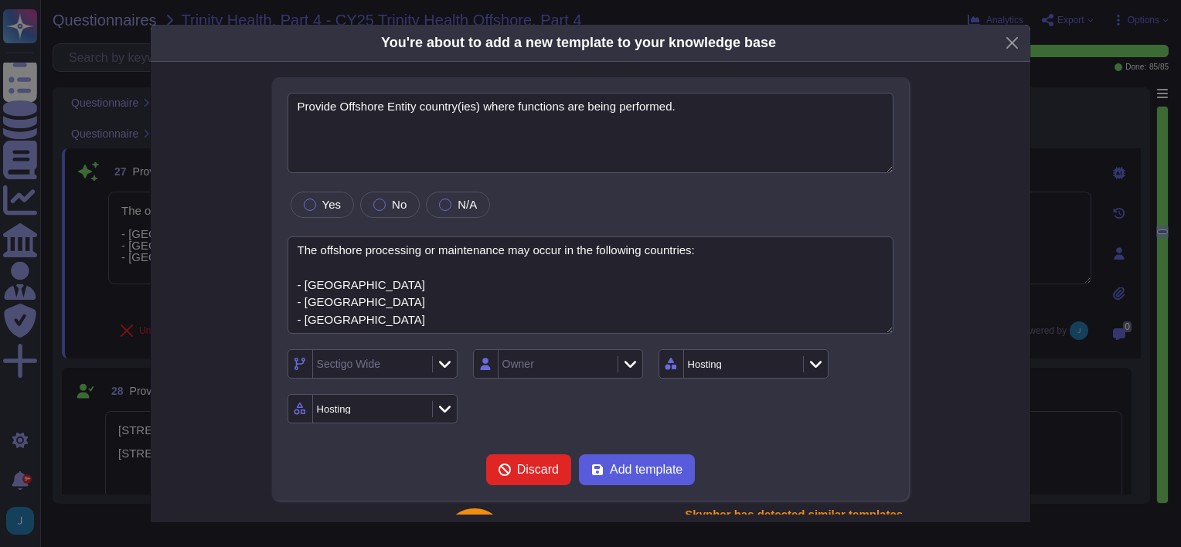
click at [626, 468] on span "Add template" at bounding box center [646, 470] width 73 height 12
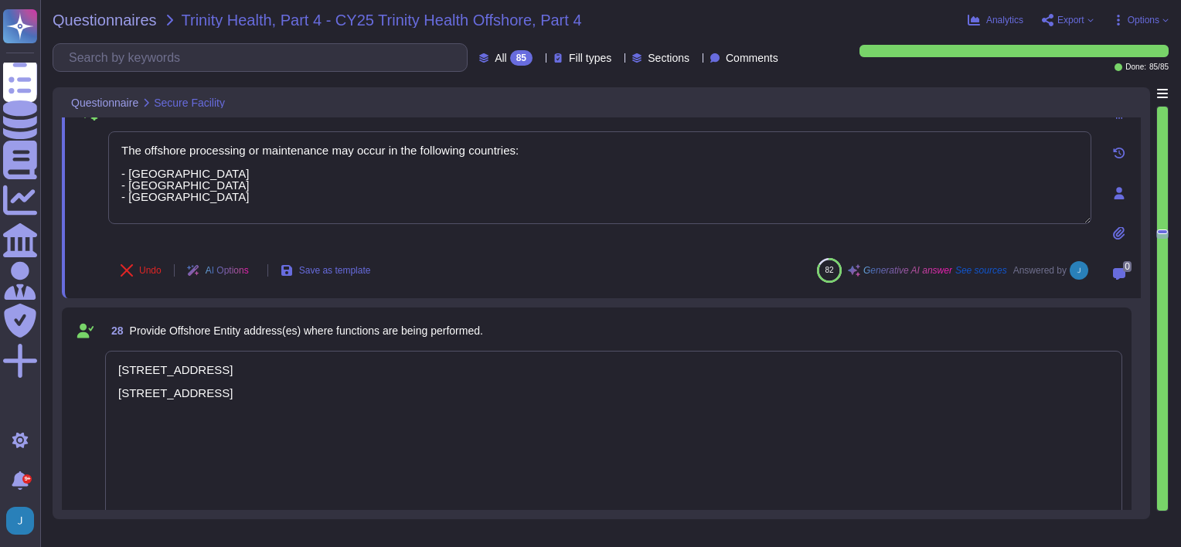
scroll to position [4227, 0]
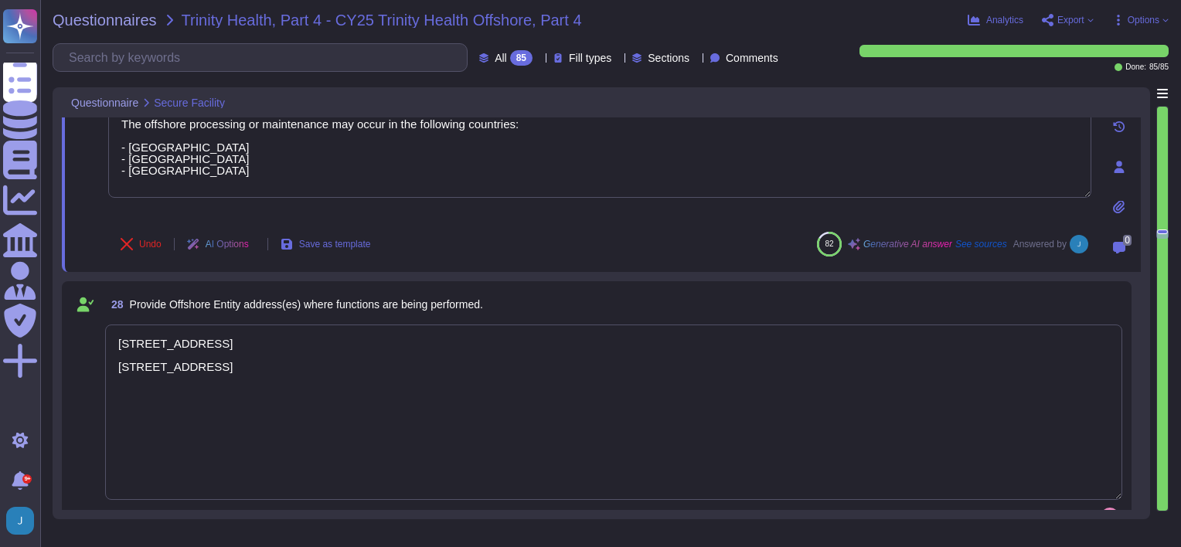
click at [356, 419] on textarea "[STREET_ADDRESS] [STREET_ADDRESS]" at bounding box center [613, 412] width 1017 height 175
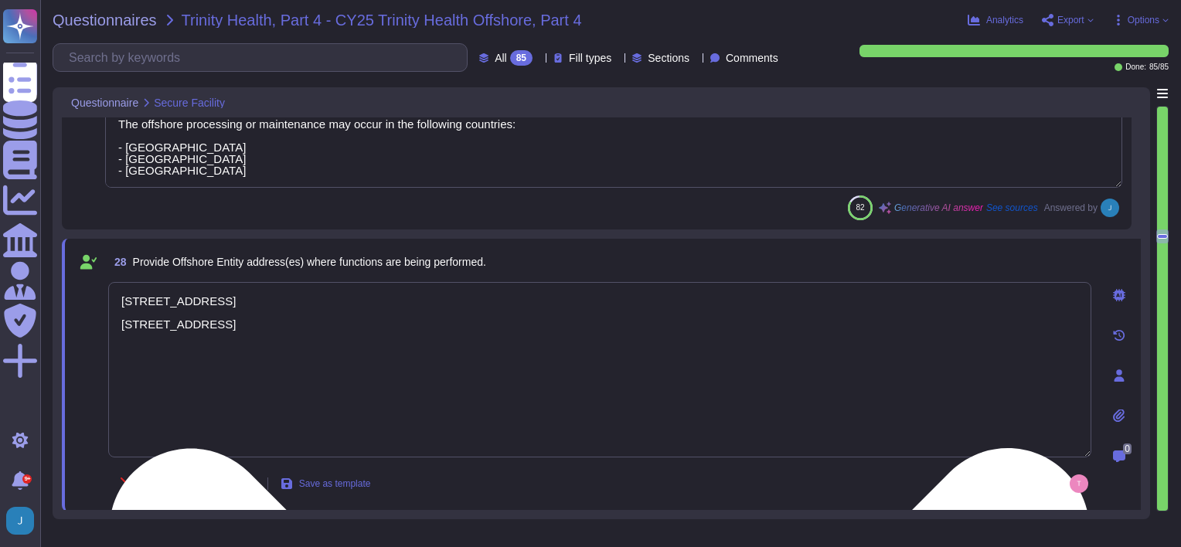
type textarea "Yes, visitors are required to be escorted at all times by an Sectigo employee w…"
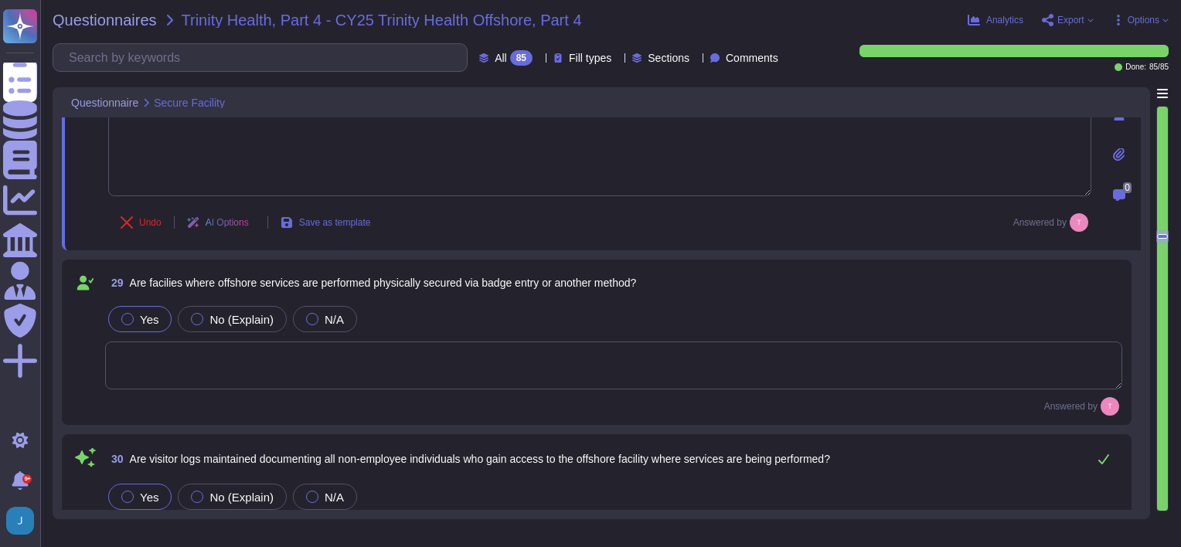
scroll to position [4536, 0]
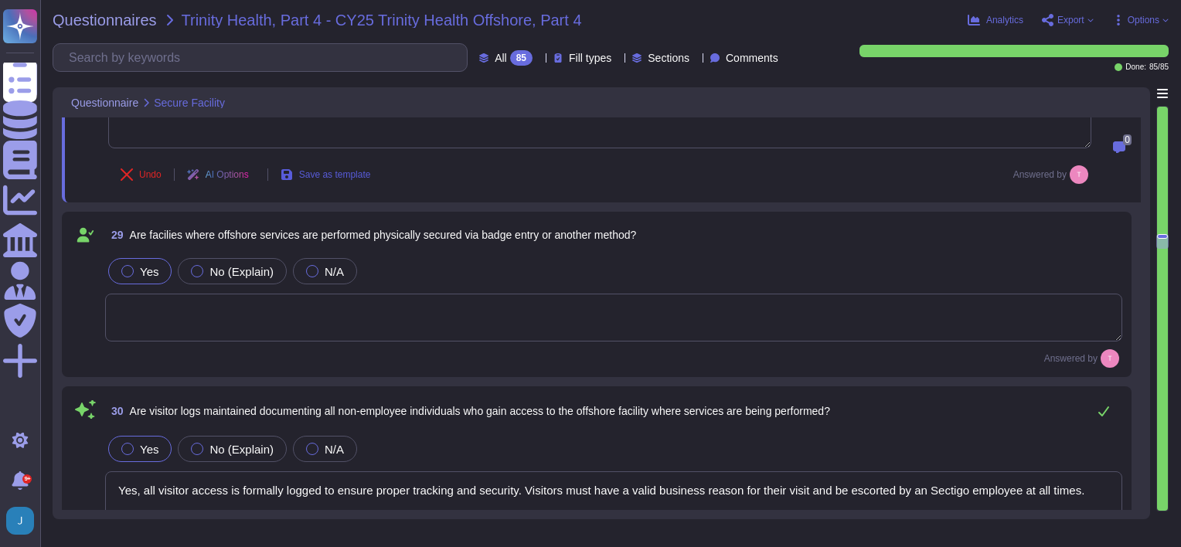
click at [324, 172] on span "Save as template" at bounding box center [335, 174] width 72 height 9
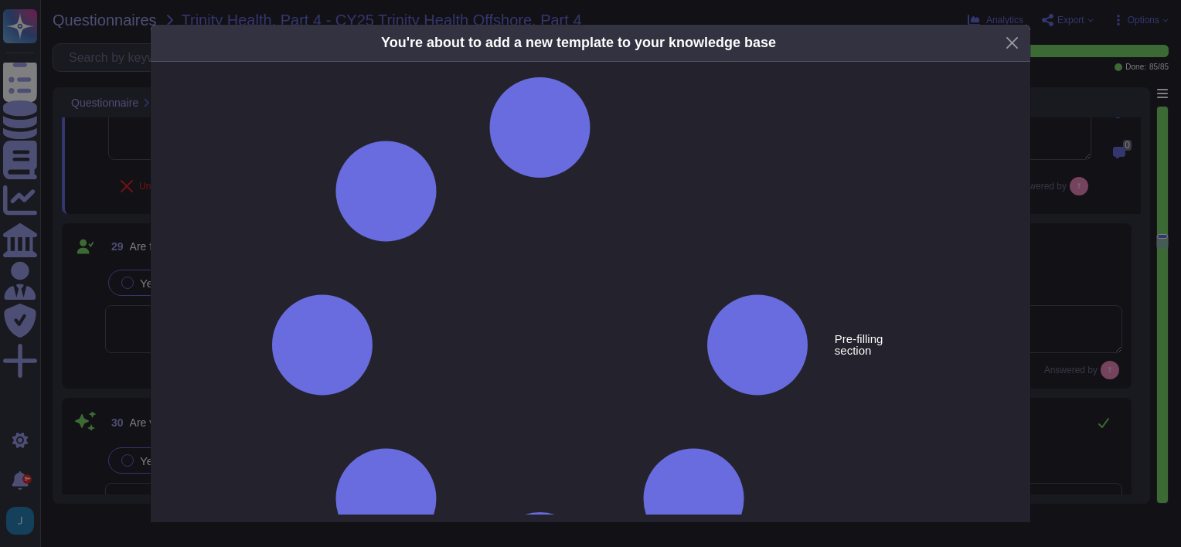
type textarea "Provide Offshore Entity address(es) where functions are being performed."
type textarea "[STREET_ADDRESS] [STREET_ADDRESS]"
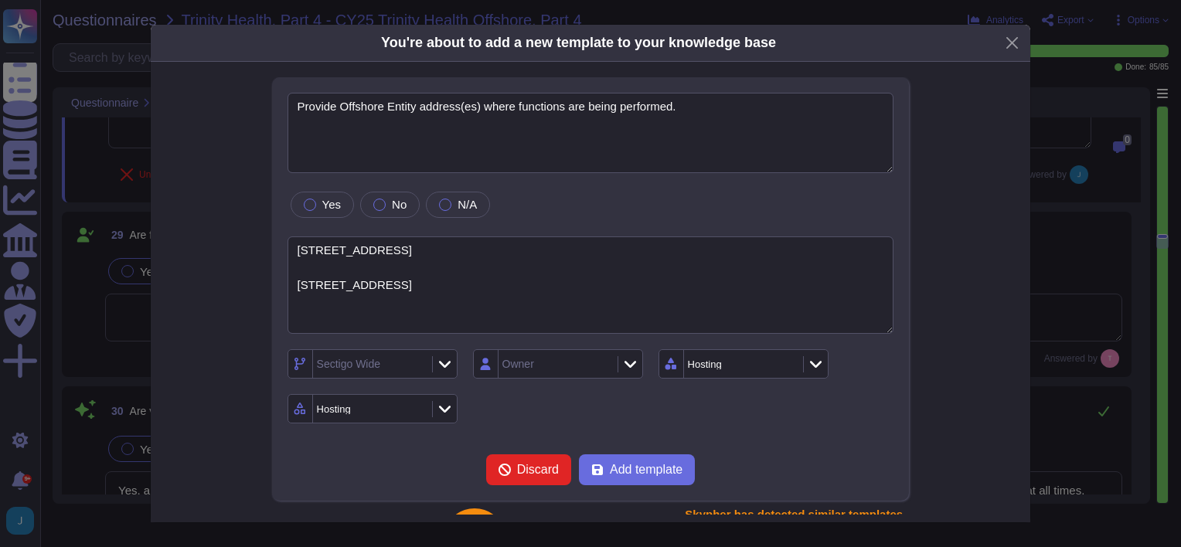
scroll to position [139, 0]
click at [638, 478] on button "Add template" at bounding box center [637, 469] width 116 height 31
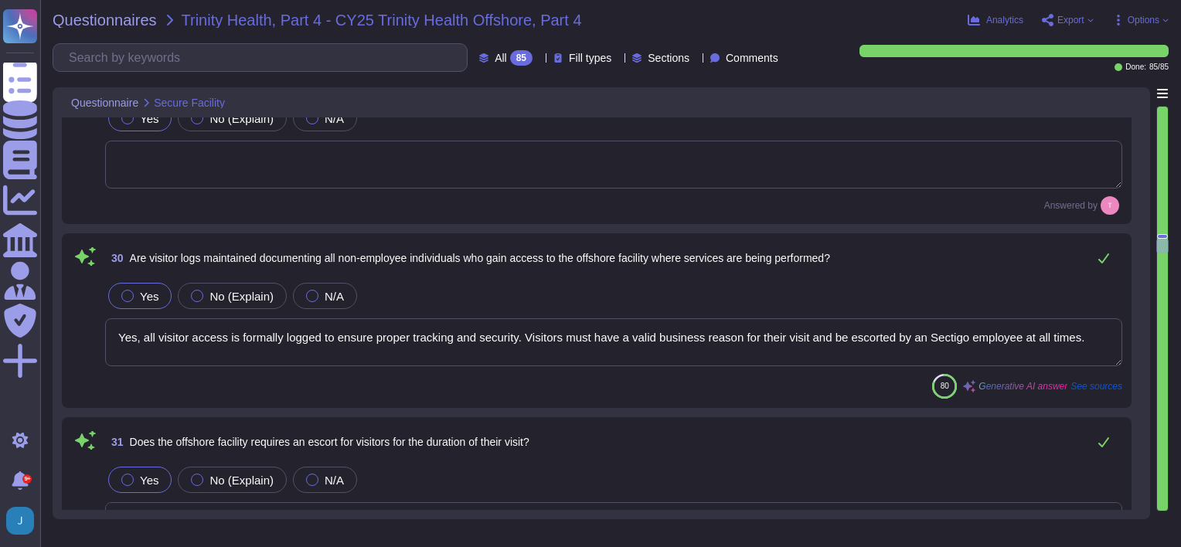
scroll to position [4691, 0]
click at [334, 346] on textarea "Yes, all visitor access is formally logged to ensure proper tracking and securi…" at bounding box center [613, 341] width 1017 height 48
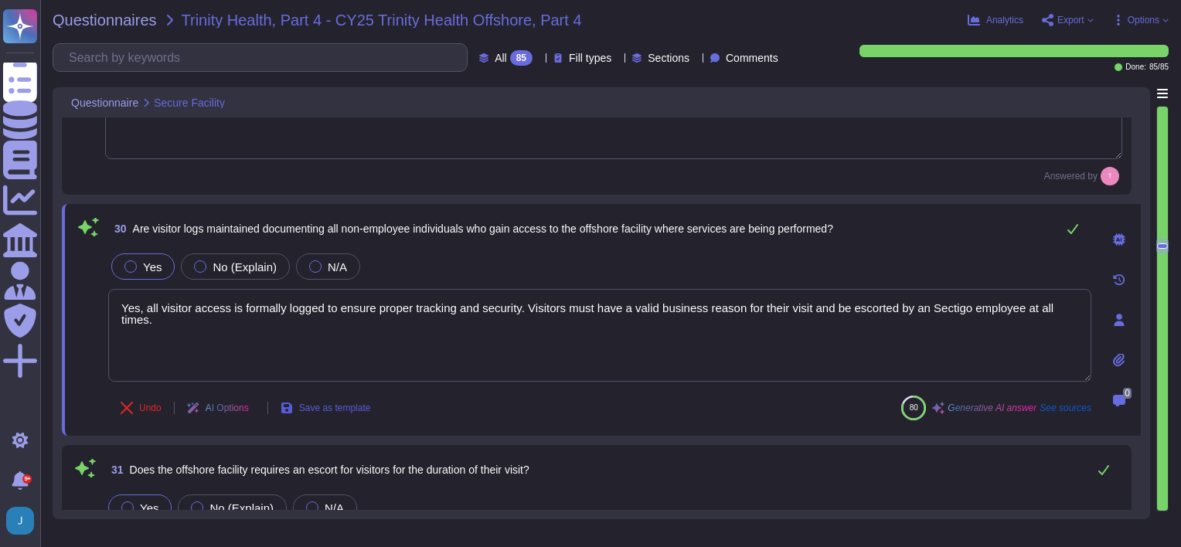
click at [340, 410] on span "Save as template" at bounding box center [335, 407] width 72 height 9
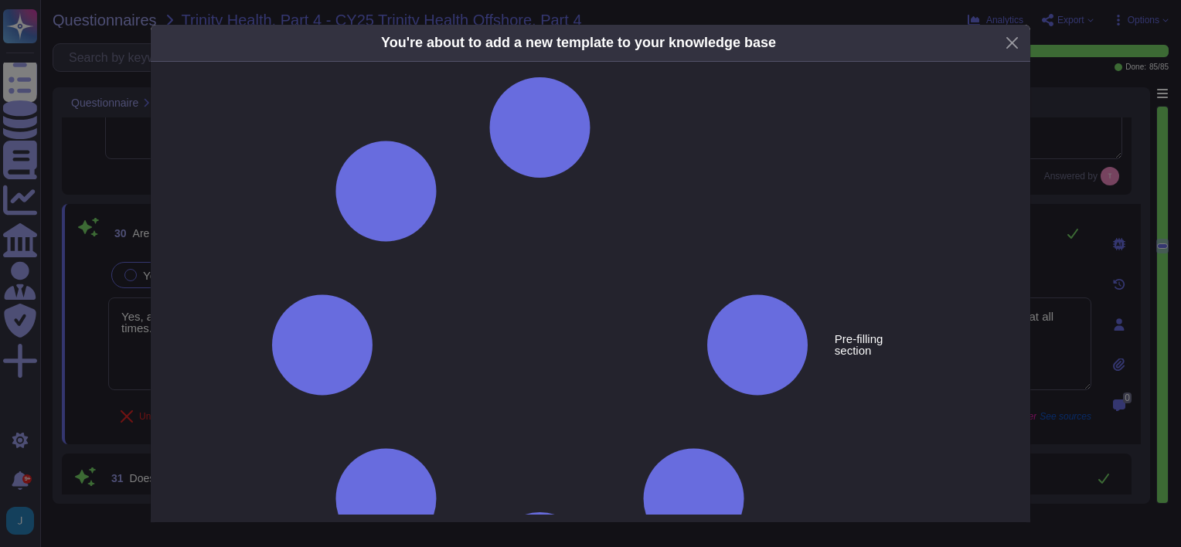
type textarea "Are visitor logs maintained documenting all non-employee individuals who gain a…"
type textarea "Yes, all visitor access is formally logged to ensure proper tracking and securi…"
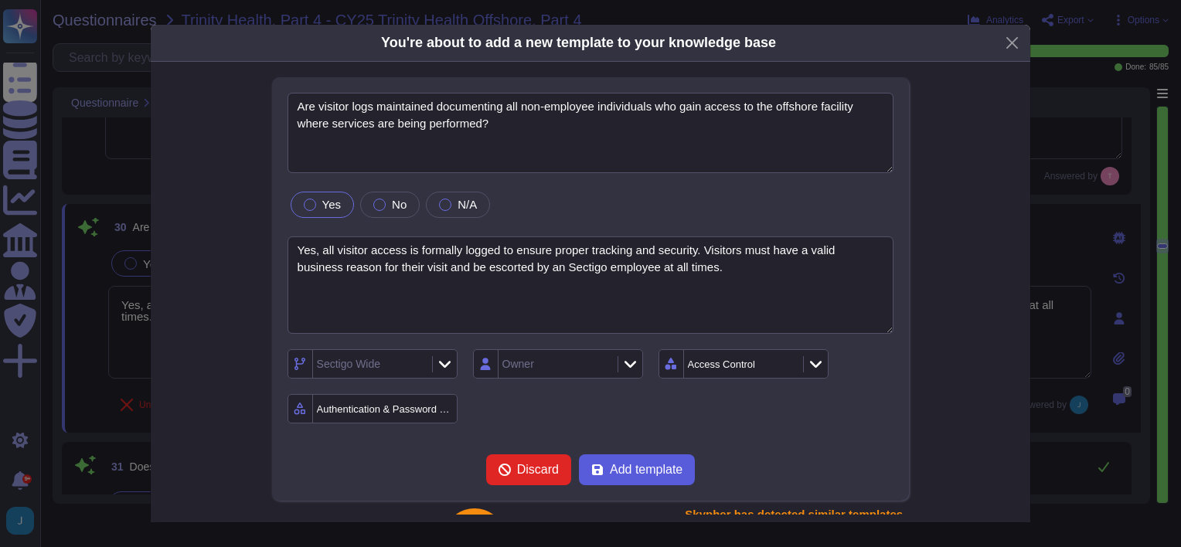
click at [646, 471] on span "Add template" at bounding box center [646, 470] width 73 height 12
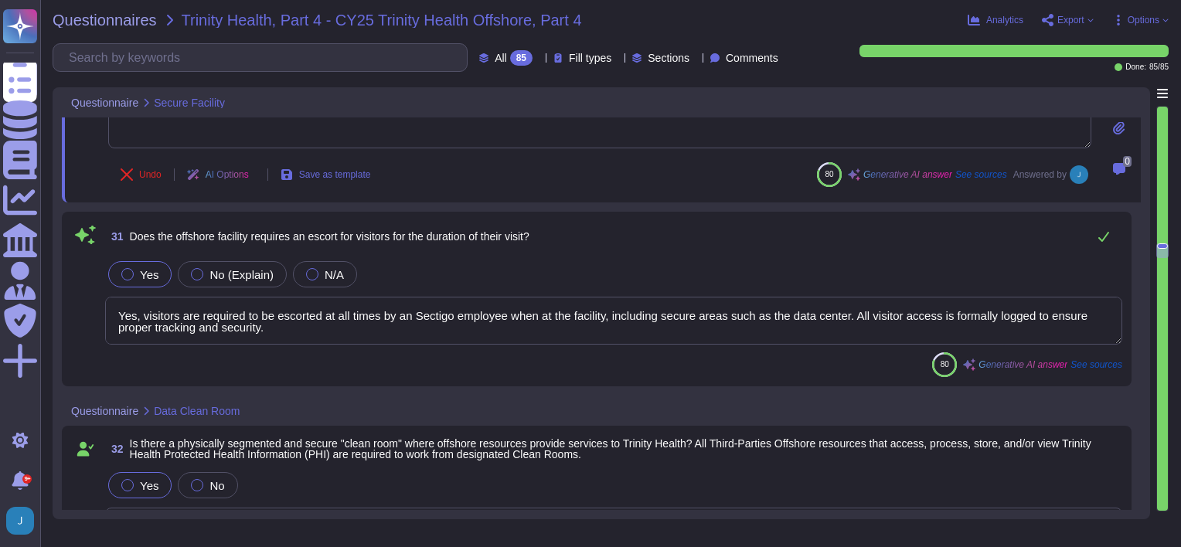
scroll to position [4922, 0]
type textarea "This is an office environment. There is no control over devices going in and ou…"
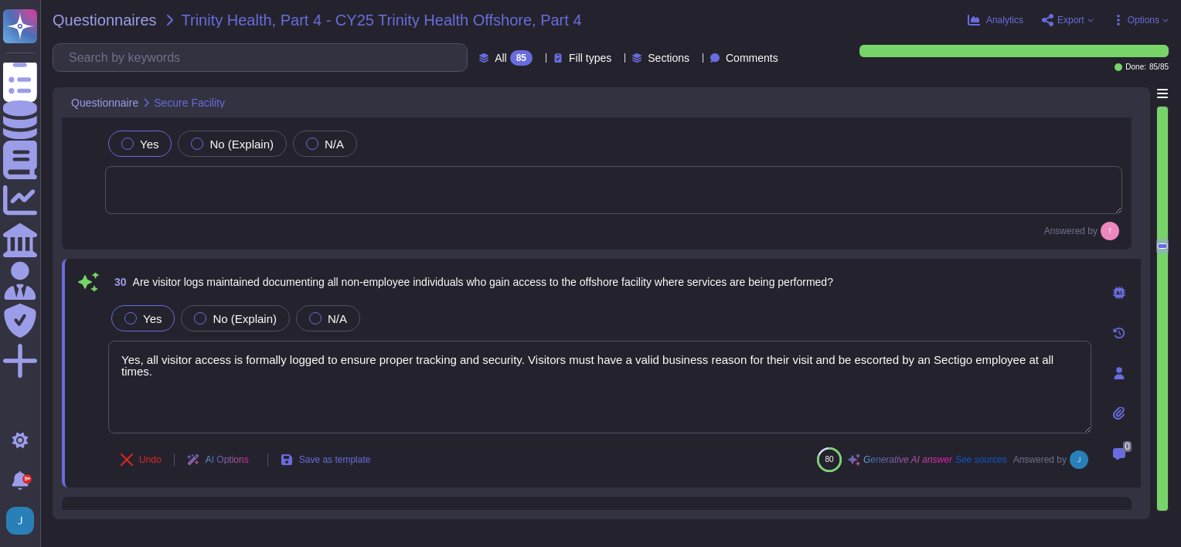
scroll to position [4613, 0]
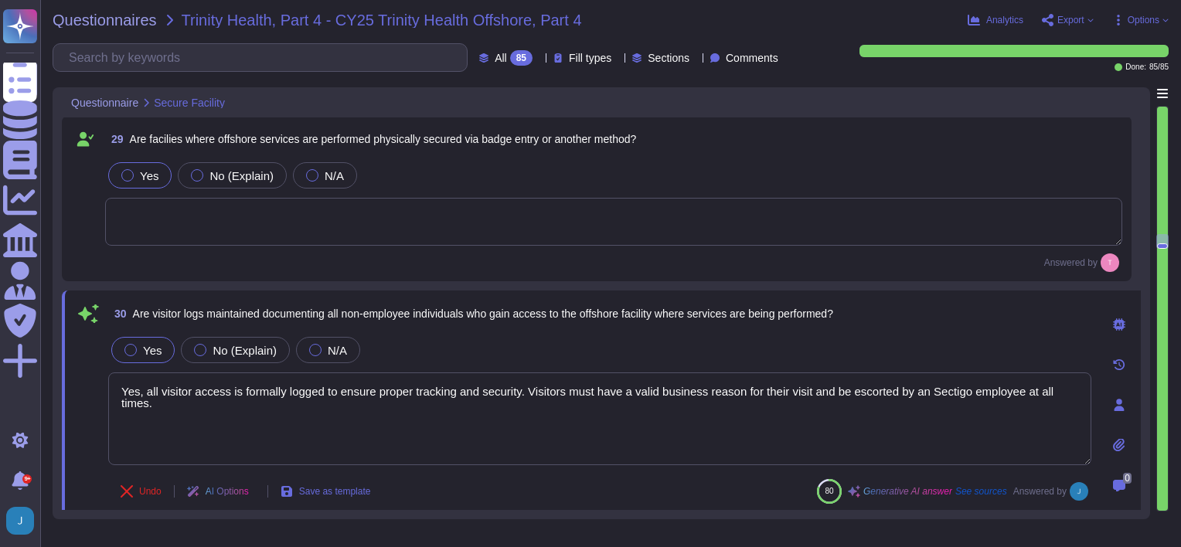
type textarea "The offshore processing or maintenance may occur in the following countries: - …"
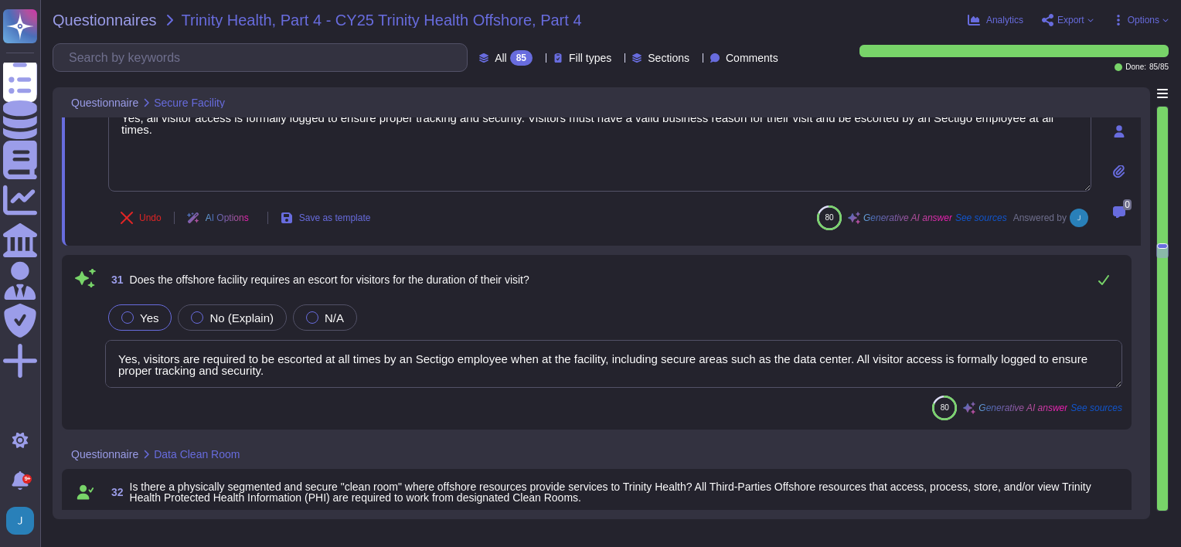
type textarea "This is an office environment. There is no control over devices going in and ou…"
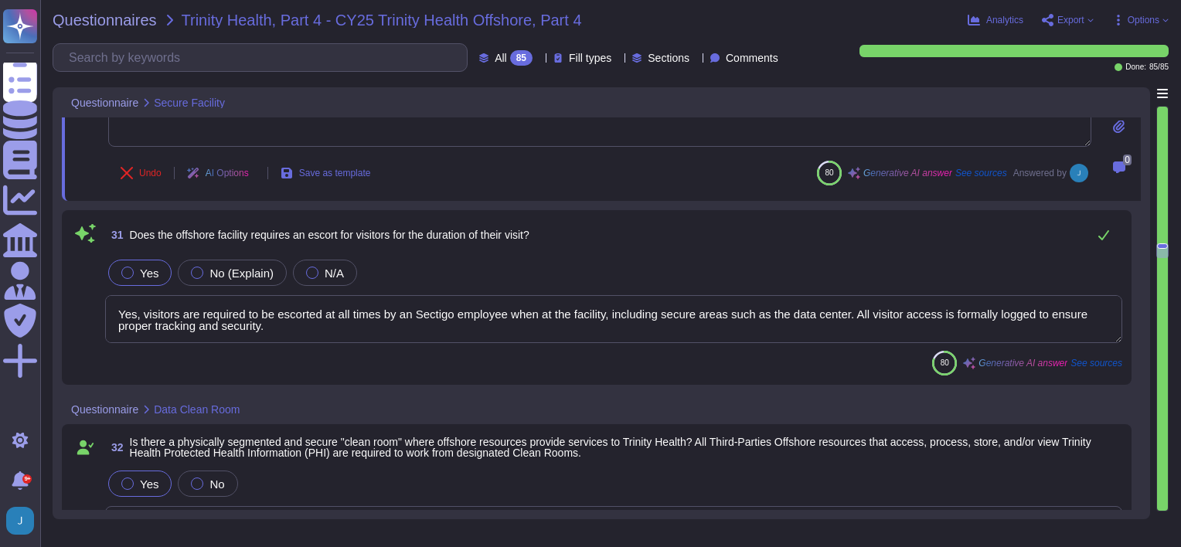
scroll to position [1, 0]
click at [346, 352] on div "80 Generative AI answer See sources" at bounding box center [613, 363] width 1017 height 25
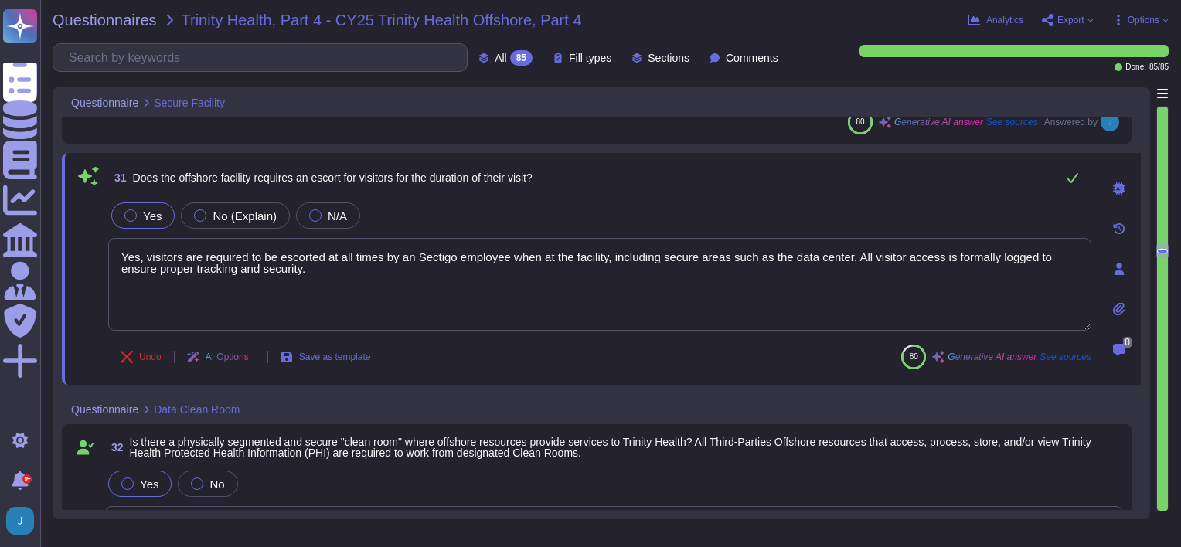
click at [346, 352] on span "Save as template" at bounding box center [335, 356] width 72 height 9
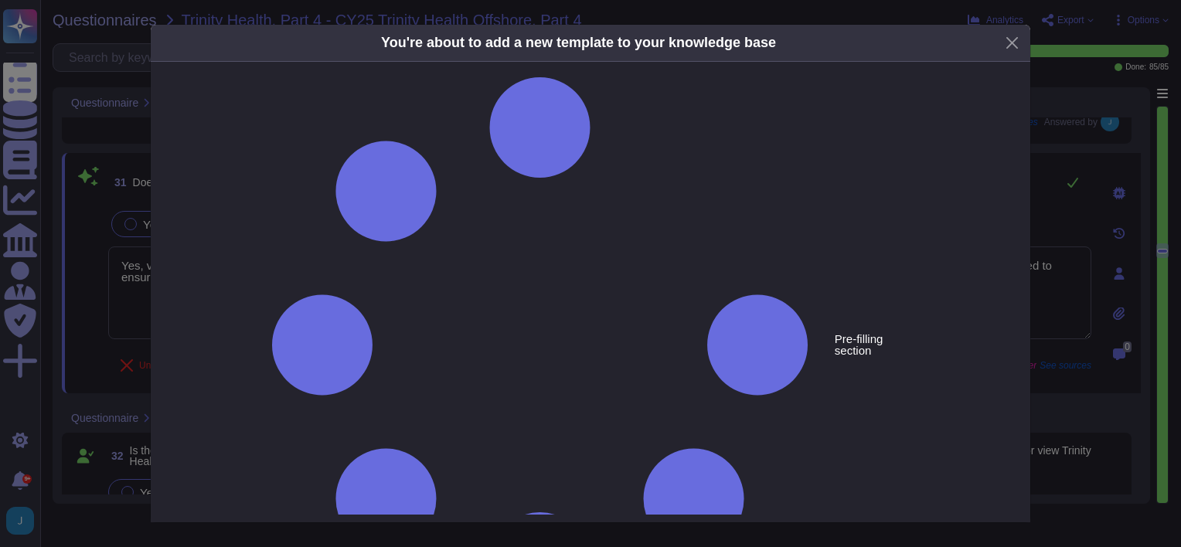
type textarea "Does the offshore facility requires an escort for visitors for the duration of …"
type textarea "Yes, visitors are required to be escorted at all times by an Sectigo employee w…"
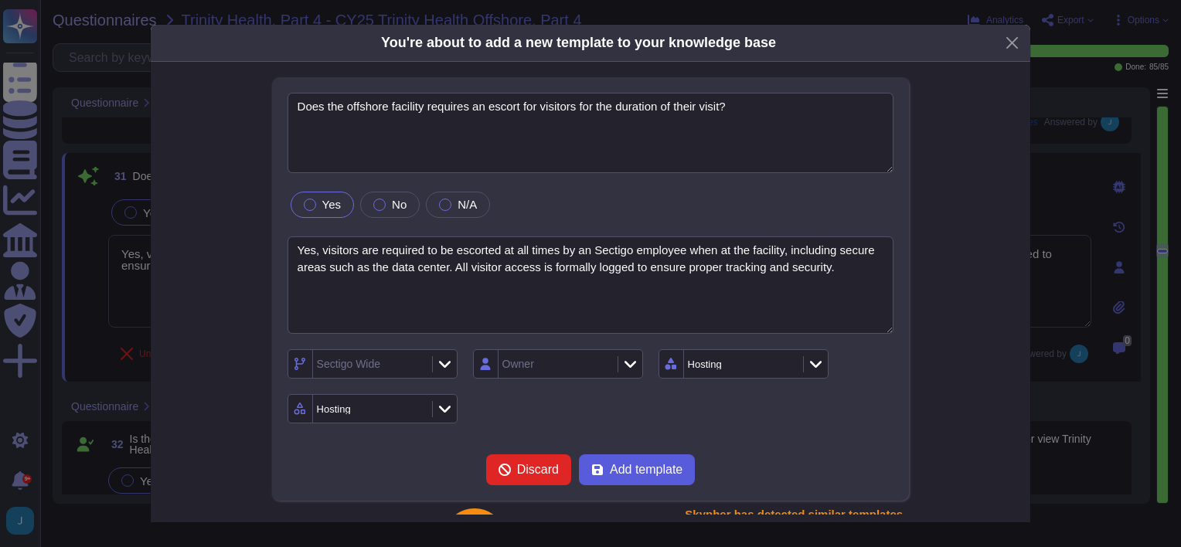
click at [641, 474] on span "Add template" at bounding box center [646, 470] width 73 height 12
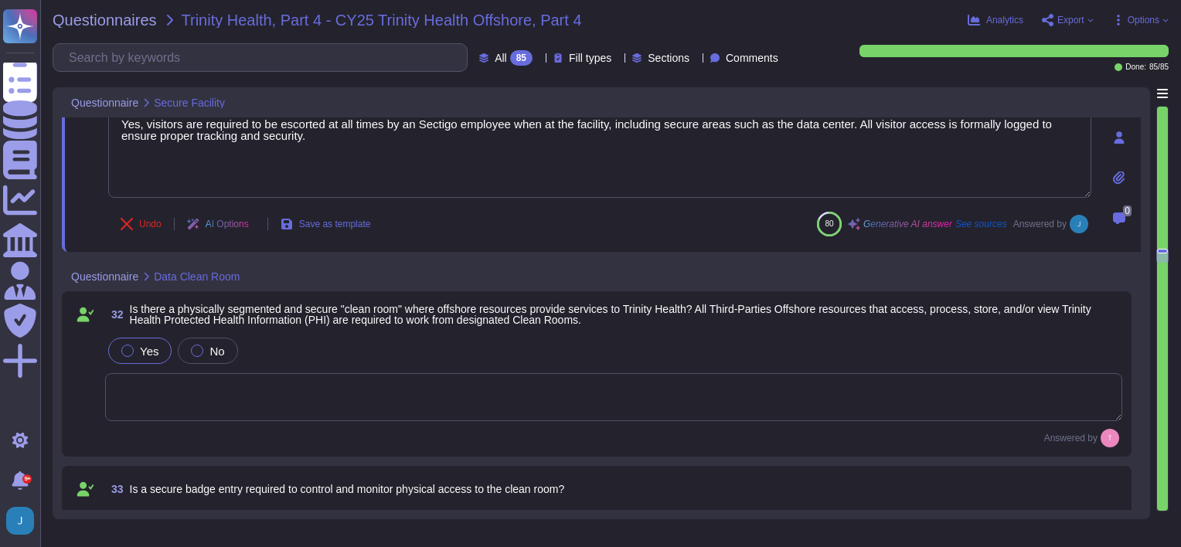
type textarea "This is an office environment. There is no control over devices going in and ou…"
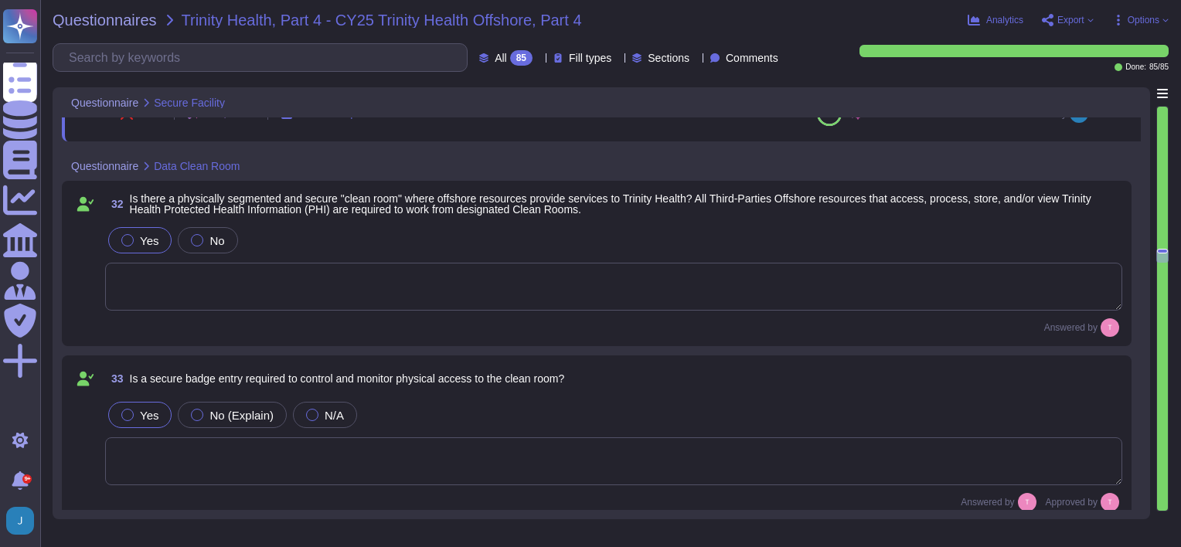
scroll to position [5154, 0]
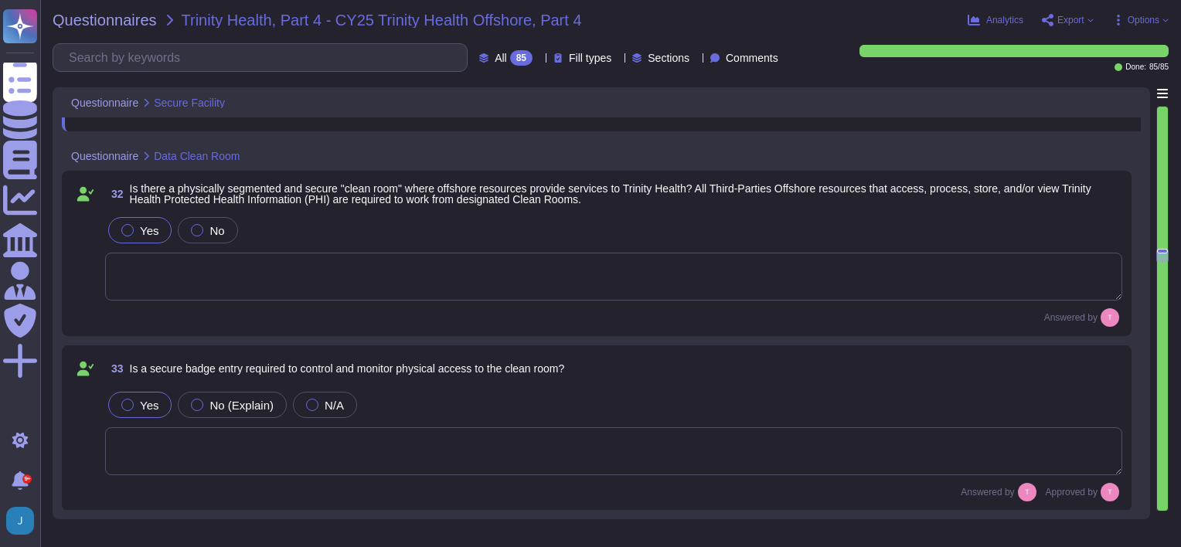
type textarea "It is an open cubicle environment. Supervisors work there along with other team…"
click at [378, 287] on textarea at bounding box center [613, 277] width 1017 height 48
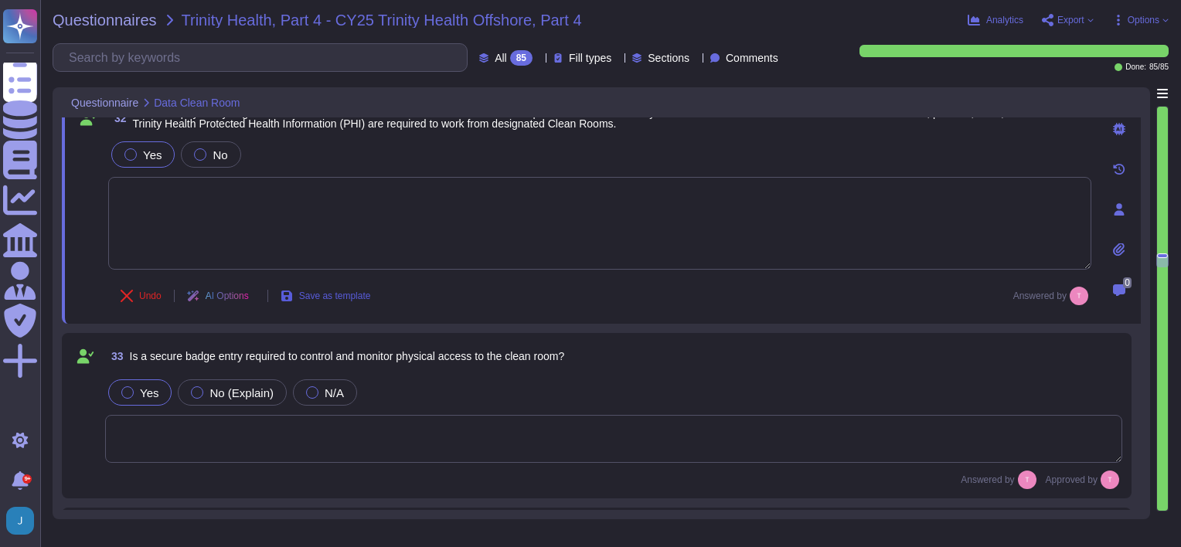
click at [371, 299] on span "Save as template" at bounding box center [335, 295] width 72 height 9
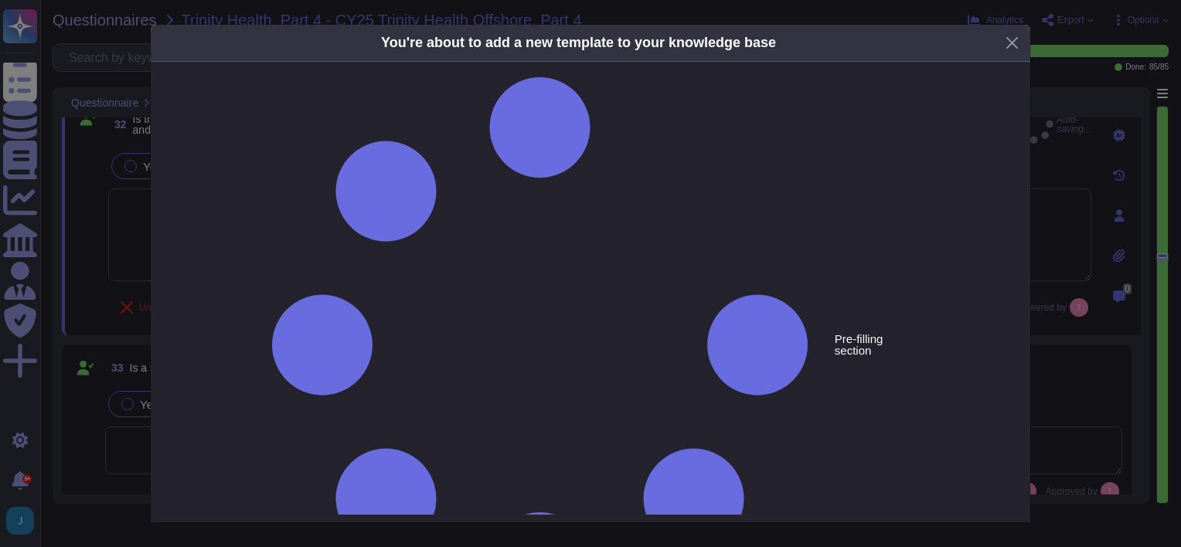
type textarea "Is there a physically segmented and secure "clean room" where offshore resource…"
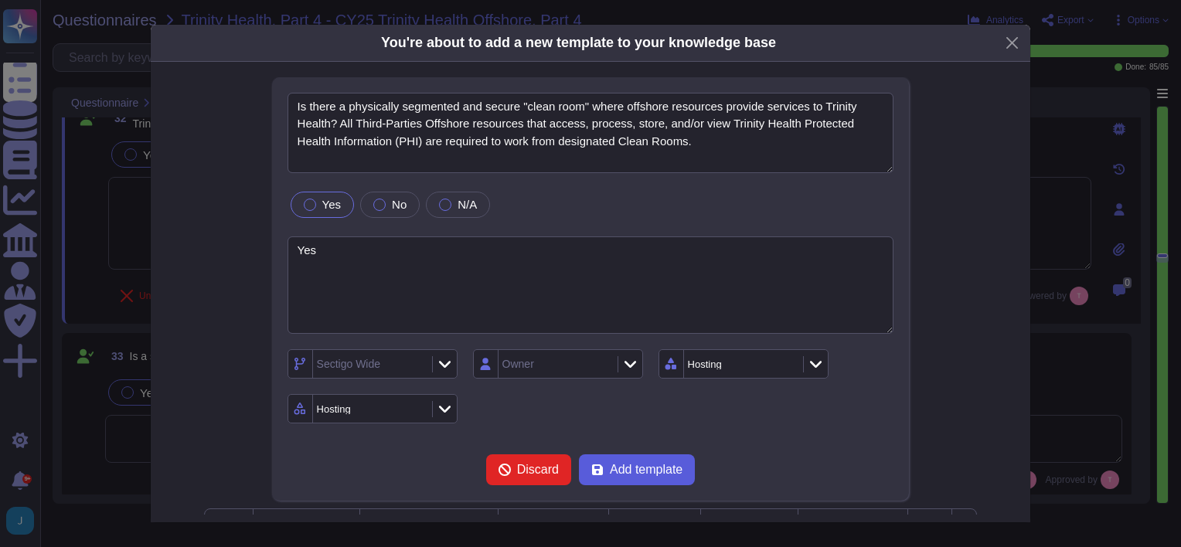
type textarea "Yes"
click at [626, 476] on span "Add template" at bounding box center [646, 470] width 73 height 12
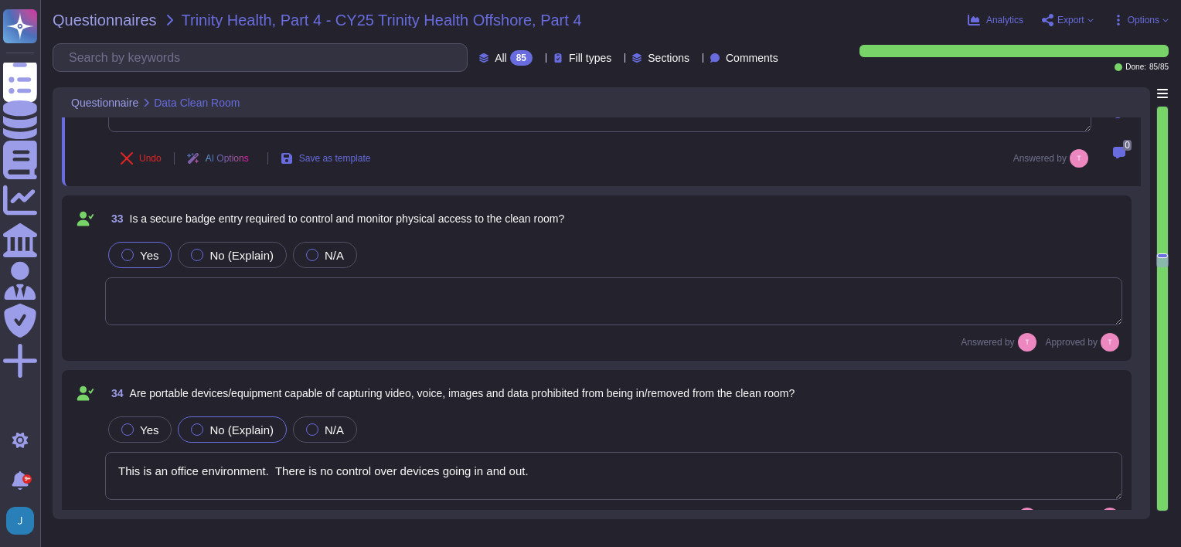
scroll to position [5309, 0]
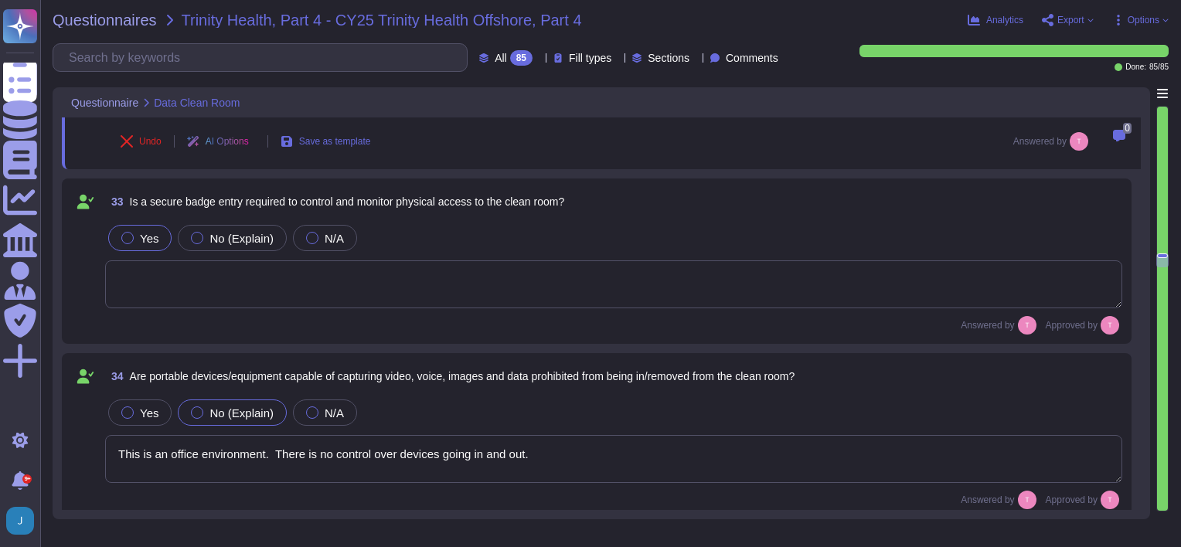
click at [305, 281] on textarea at bounding box center [613, 284] width 1017 height 48
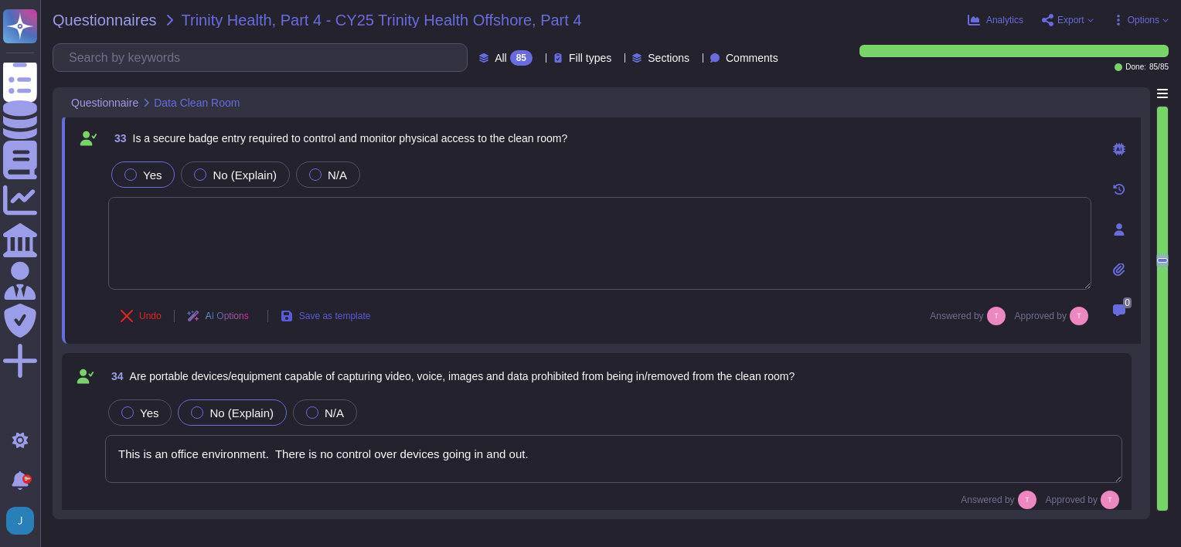
click at [326, 307] on button "Save as template" at bounding box center [325, 316] width 115 height 31
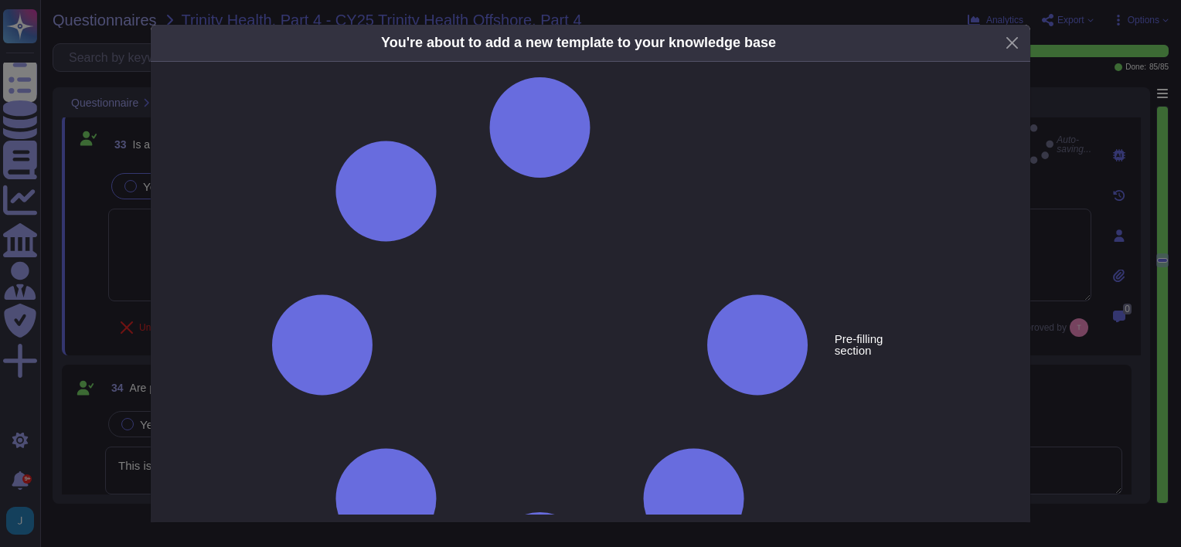
type textarea "Is a secure badge entry required to control and monitor physical access to the …"
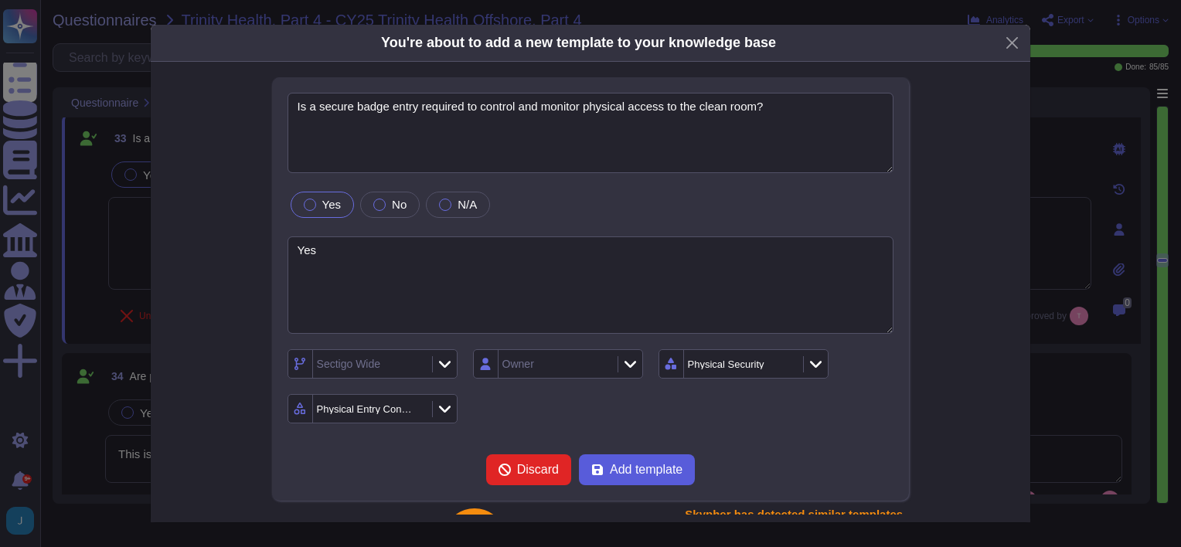
type textarea "Yes"
click at [649, 465] on span "Add template" at bounding box center [646, 470] width 73 height 12
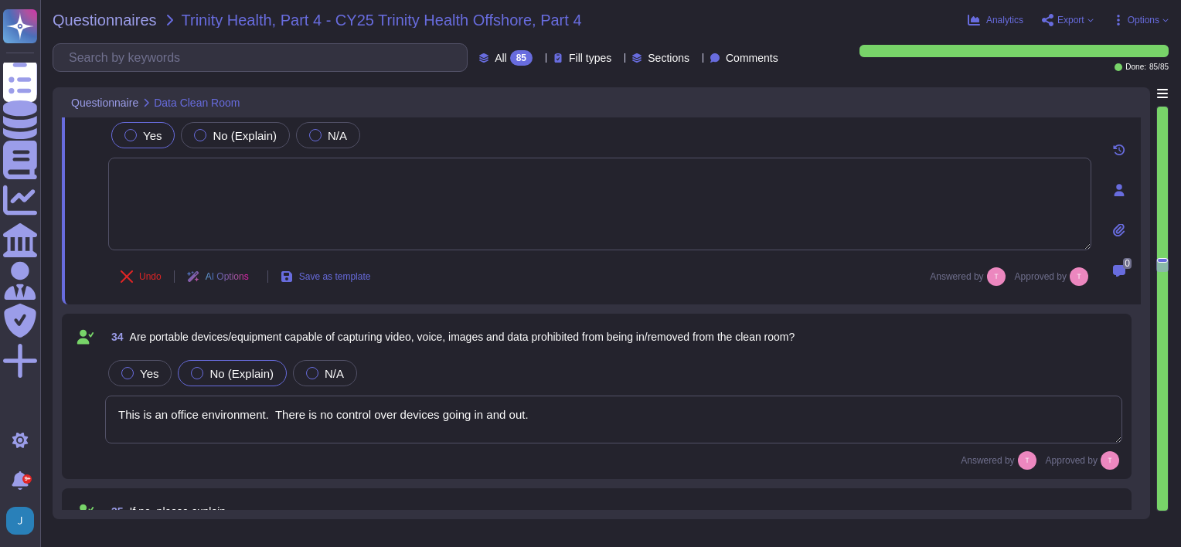
type textarea "Personal devices are not prohibited for business purposes; they are allowed und…"
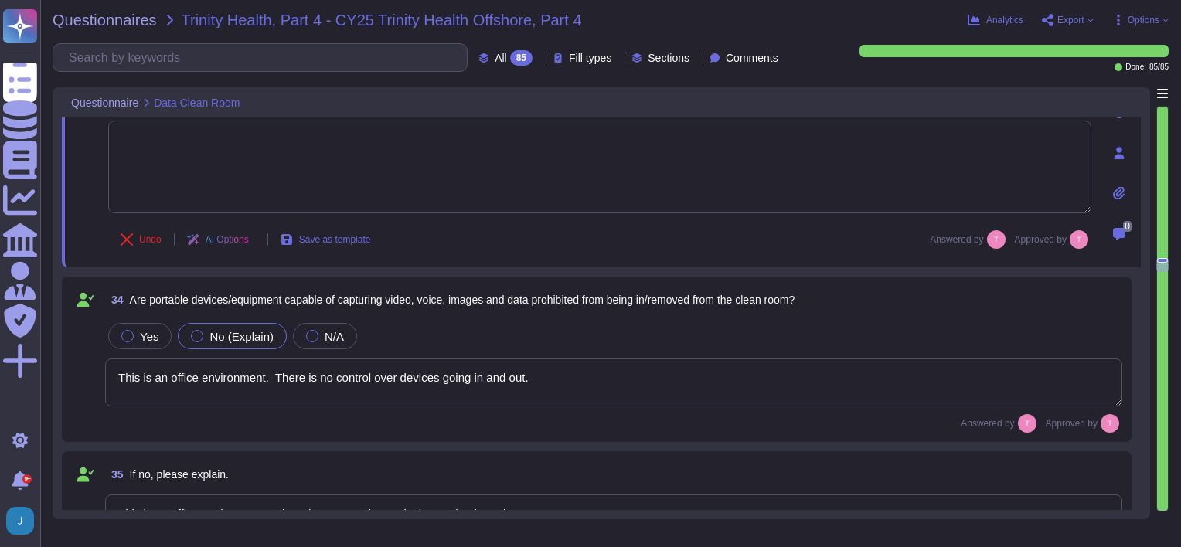
scroll to position [5386, 0]
click at [574, 372] on textarea "This is an office environment. There is no control over devices going in and ou…" at bounding box center [613, 382] width 1017 height 48
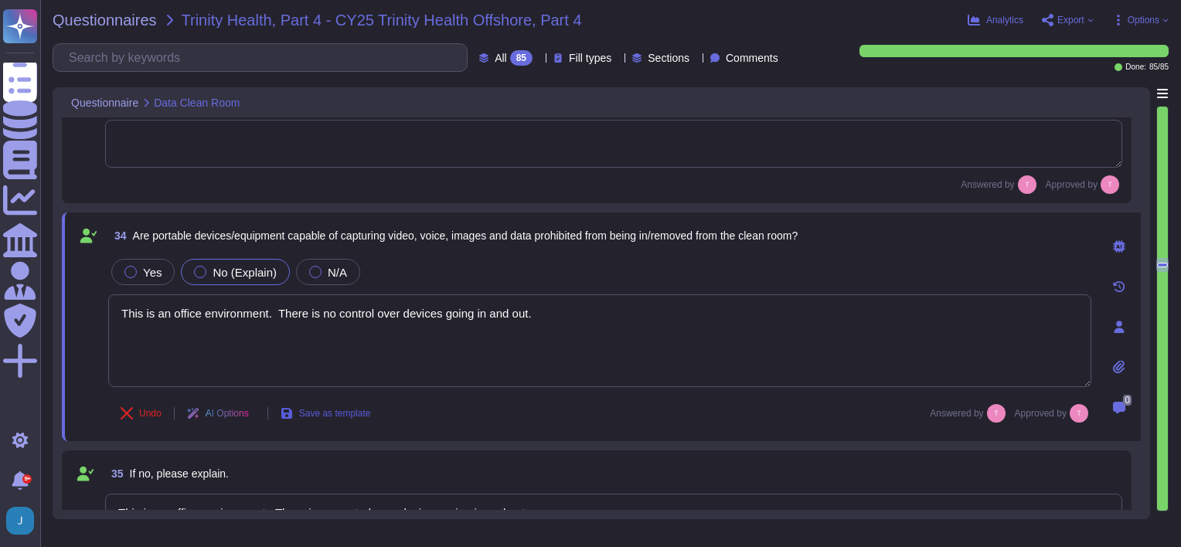
click at [308, 411] on button "Save as template" at bounding box center [325, 413] width 115 height 31
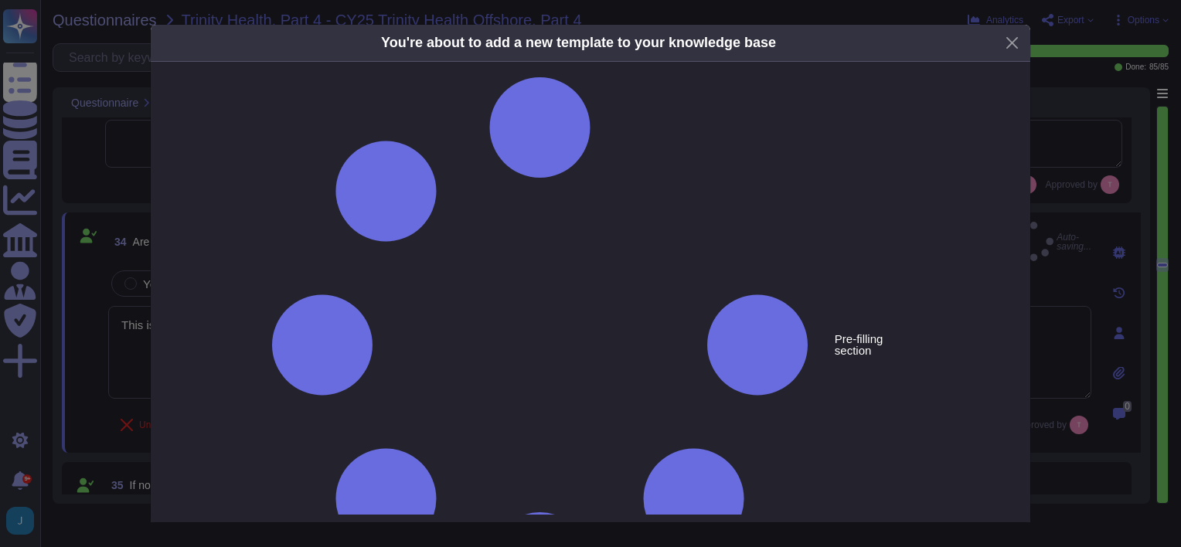
type textarea "Are portable devices/equipment capable of capturing video, voice, images and da…"
type textarea "This is an office environment. There is no control over devices going in and ou…"
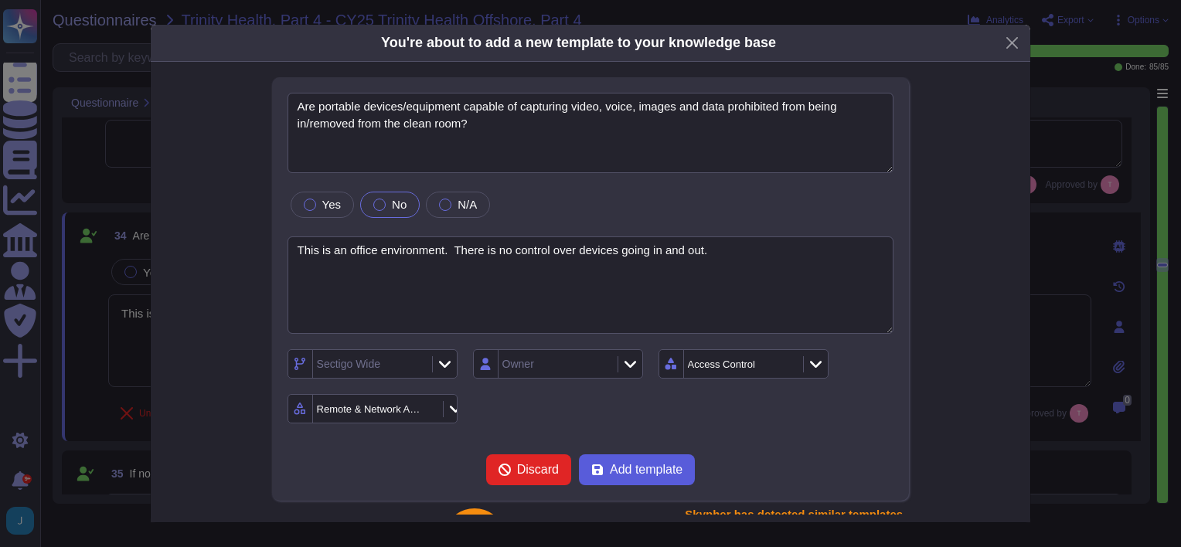
click at [658, 471] on span "Add template" at bounding box center [646, 470] width 73 height 12
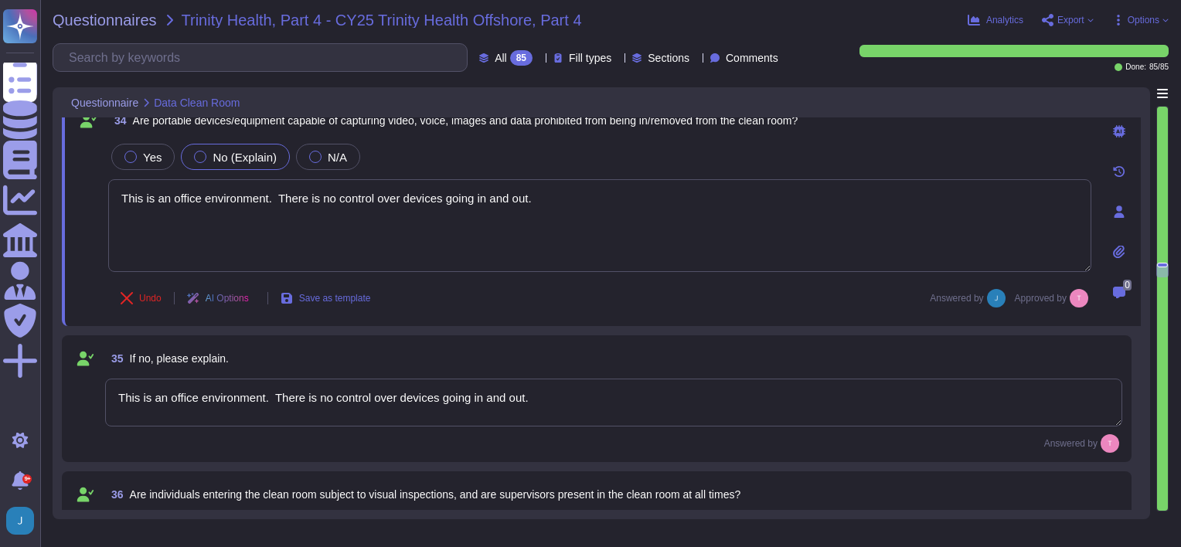
type textarea "This is an office environment. Employees are likely to carry personal mobile de…"
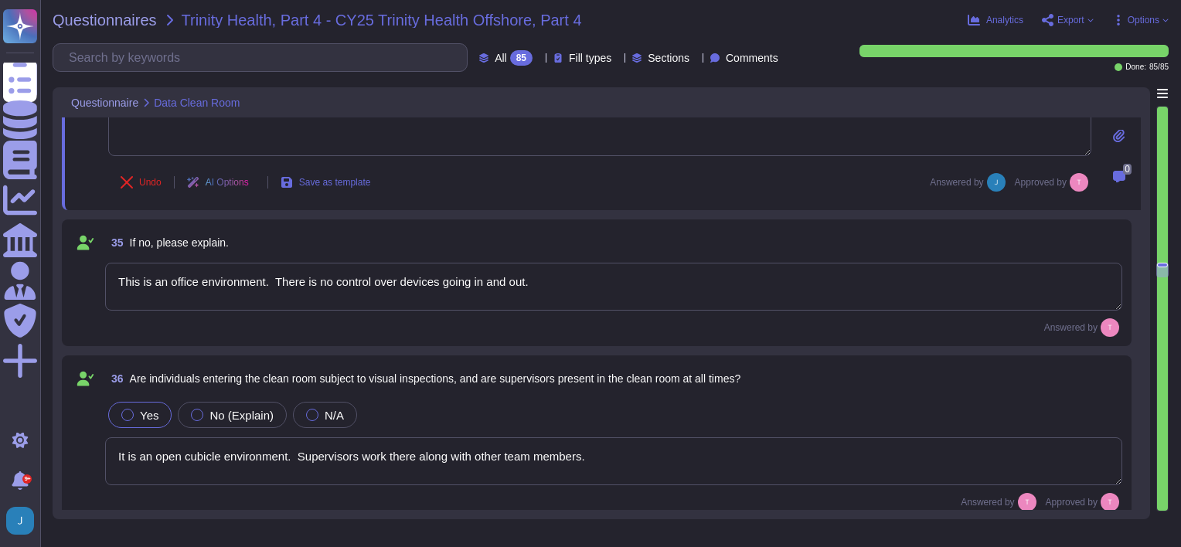
scroll to position [5618, 0]
type textarea "Employees use assigned laptops."
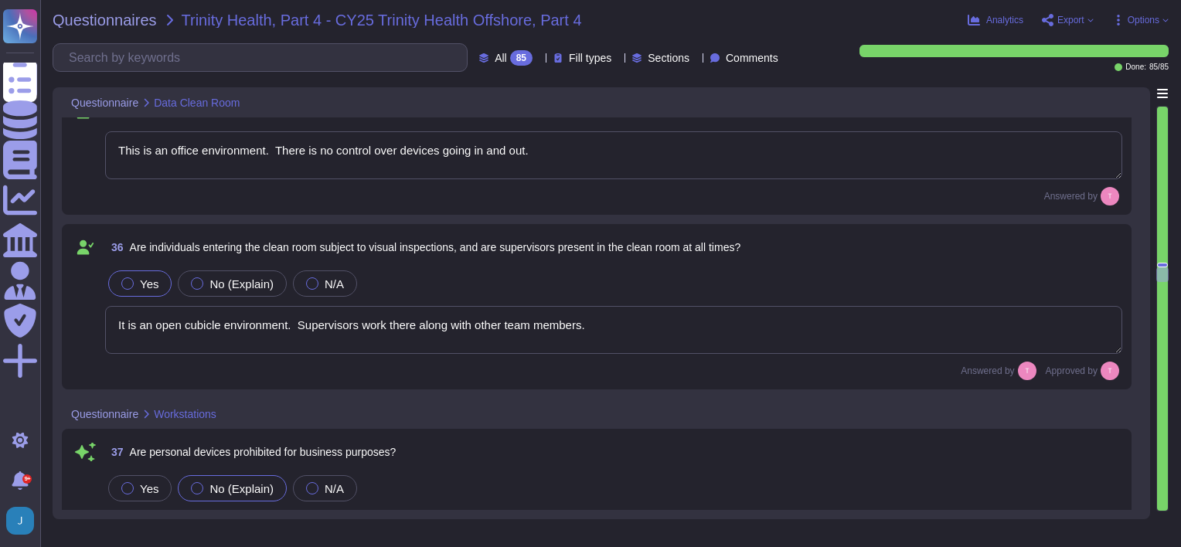
scroll to position [5772, 0]
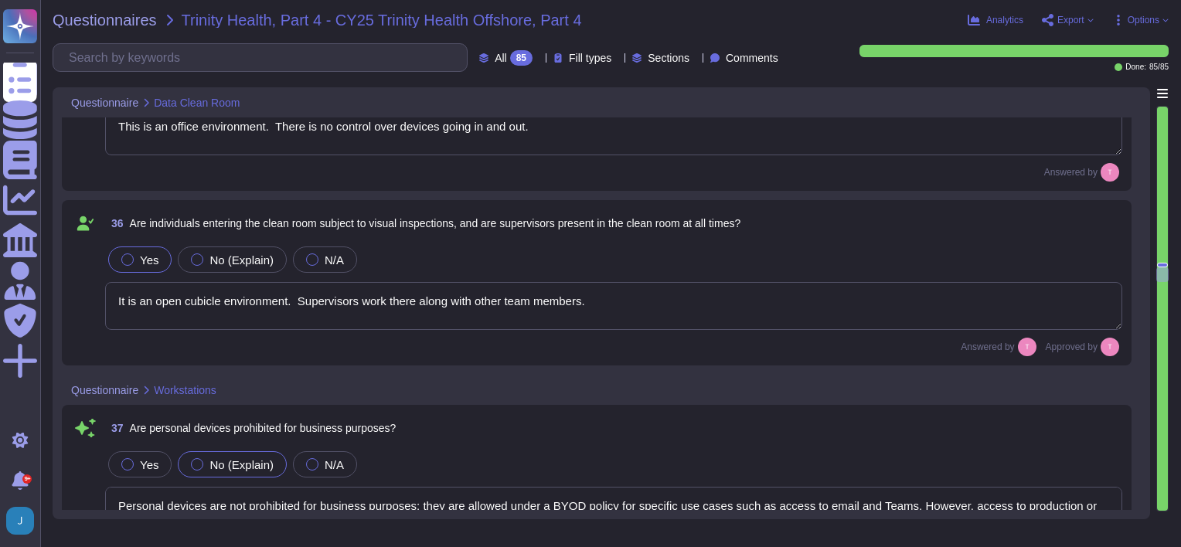
click at [397, 338] on div "Answered by Approved by" at bounding box center [613, 347] width 1017 height 19
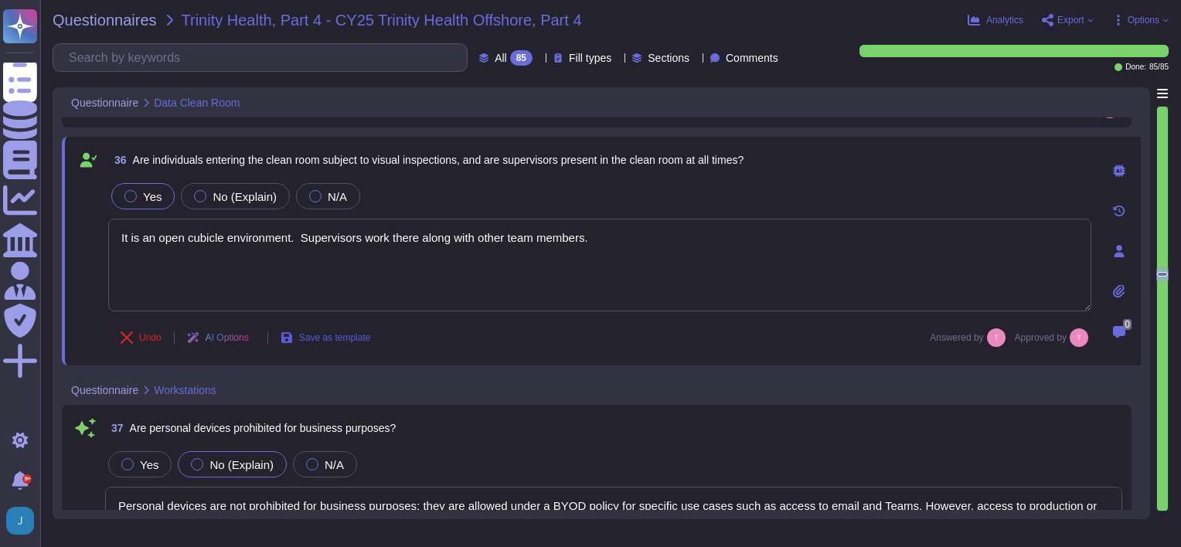
click at [337, 338] on span "Save as template" at bounding box center [335, 337] width 72 height 9
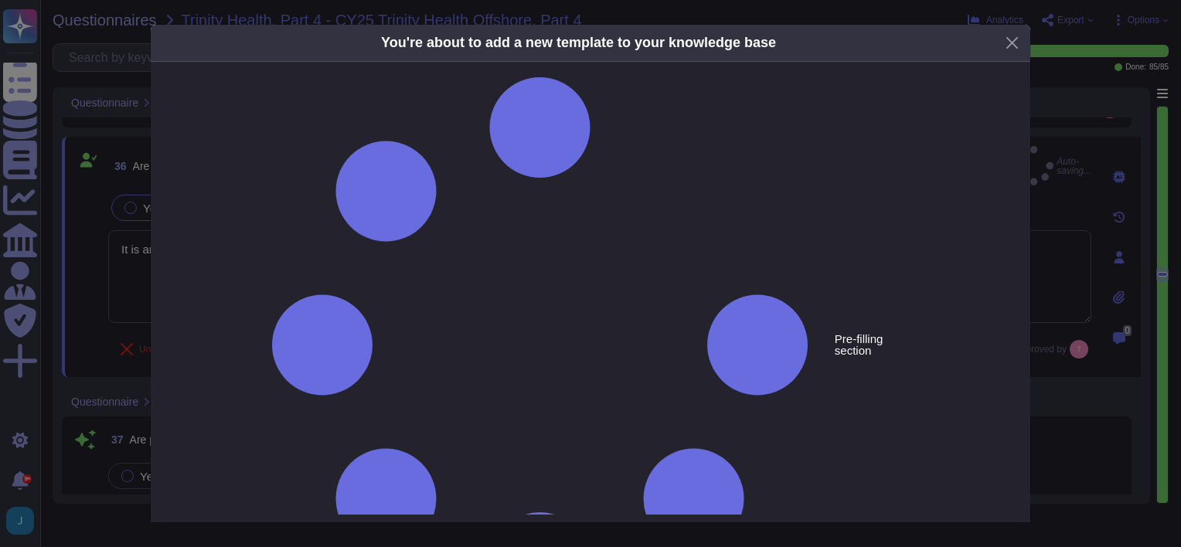
type textarea "Are individuals entering the clean room subject to visual inspections, and are …"
type textarea "It is an open cubicle environment. Supervisors work there along with other team…"
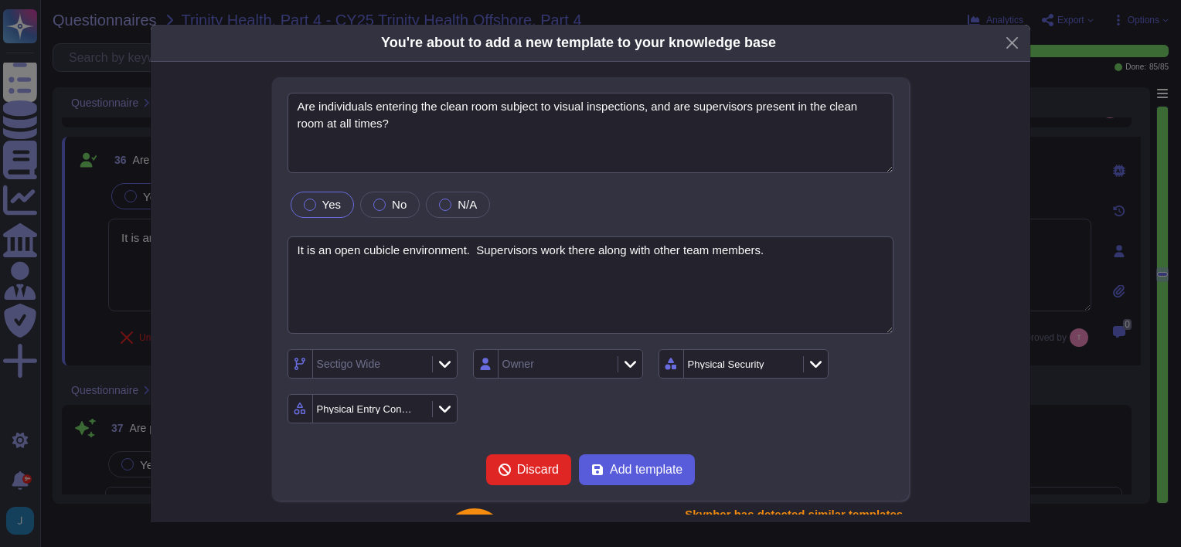
click at [615, 464] on span "Add template" at bounding box center [646, 470] width 73 height 12
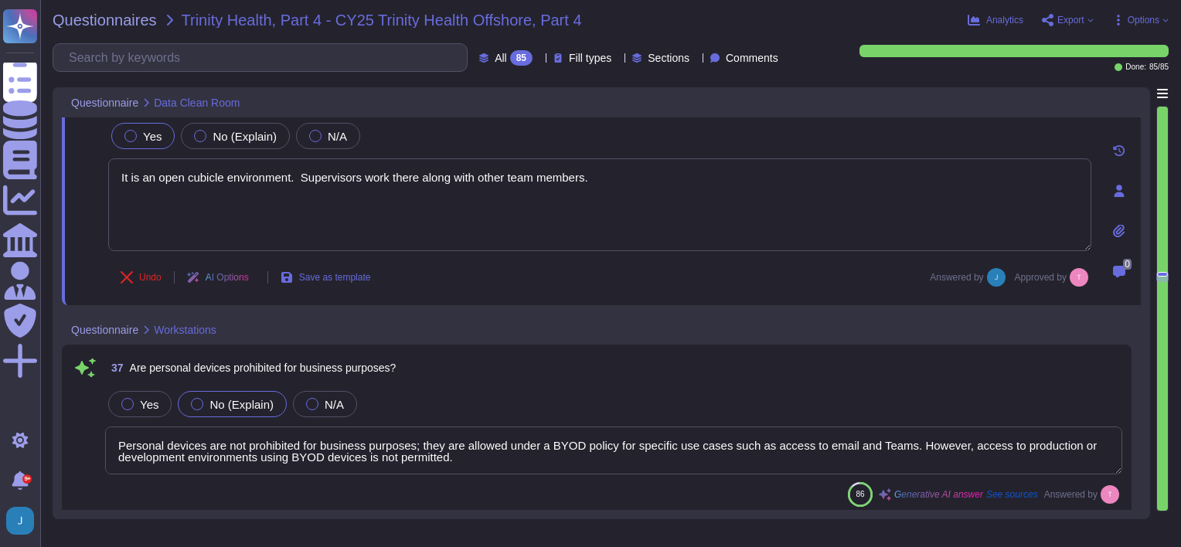
type textarea "Employees use assigned laptops."
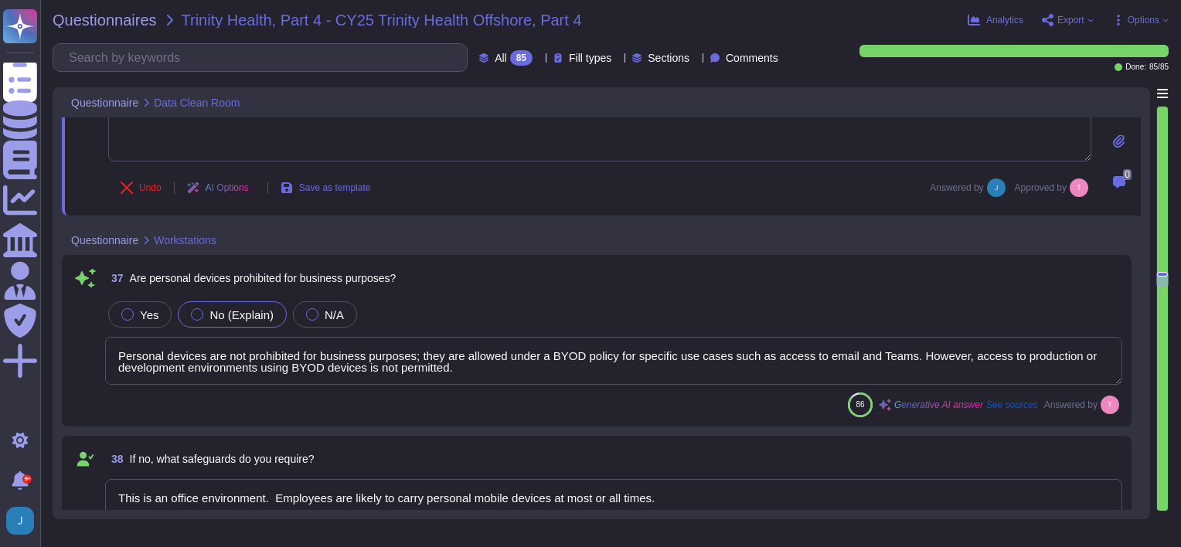
type textarea "USB ports are disabled by default for transferring data from endpoints, and ena…"
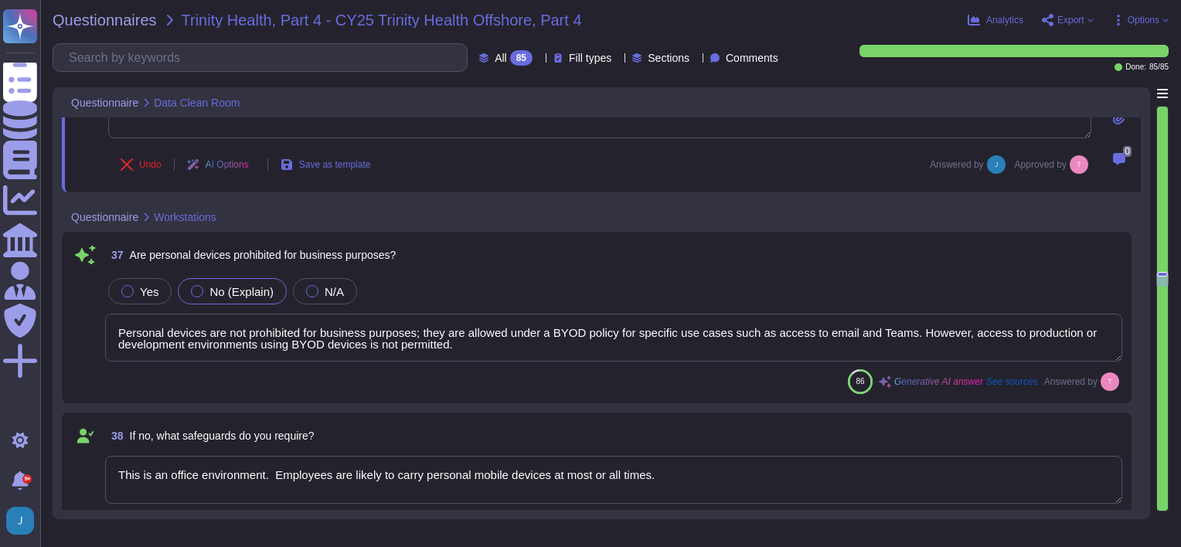
click at [281, 340] on textarea "Personal devices are not prohibited for business purposes; they are allowed und…" at bounding box center [613, 338] width 1017 height 48
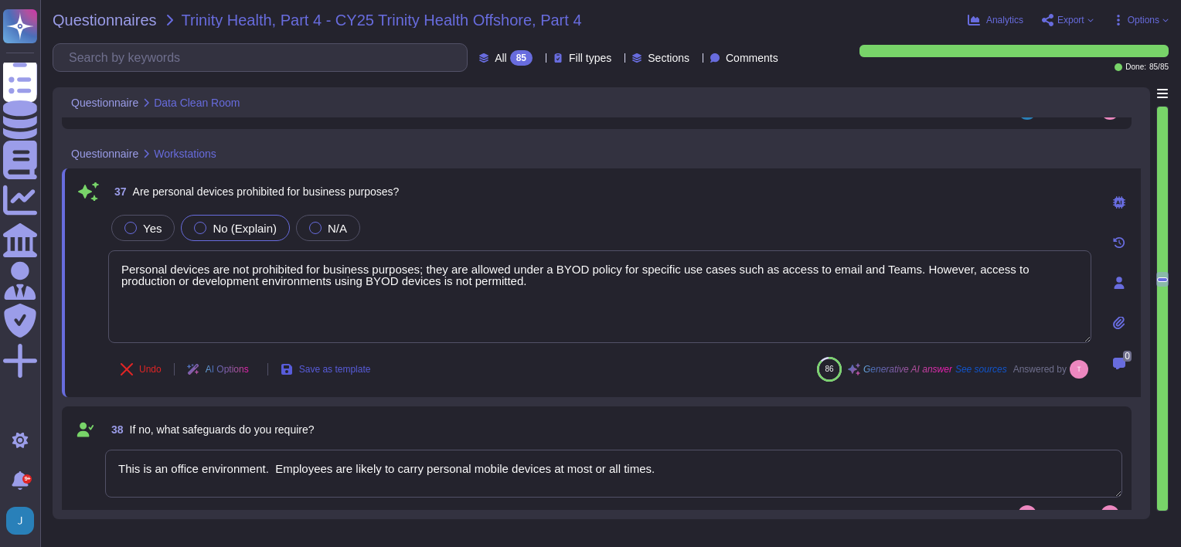
click at [342, 373] on span "Save as template" at bounding box center [335, 369] width 72 height 9
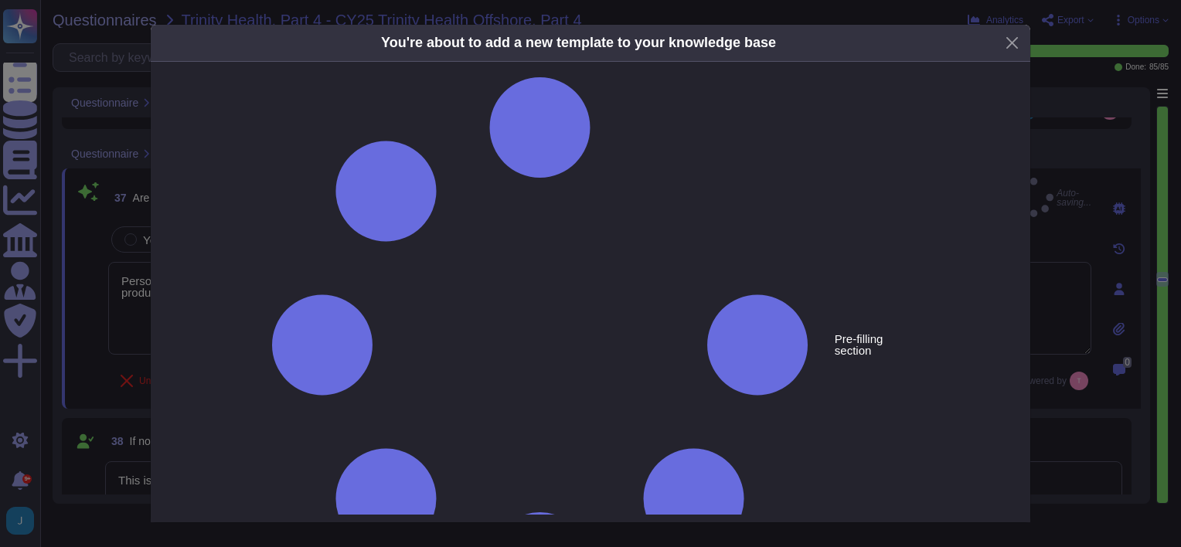
type textarea "Are personal devices prohibited for business purposes?"
type textarea "Personal devices are not prohibited for business purposes; they are allowed und…"
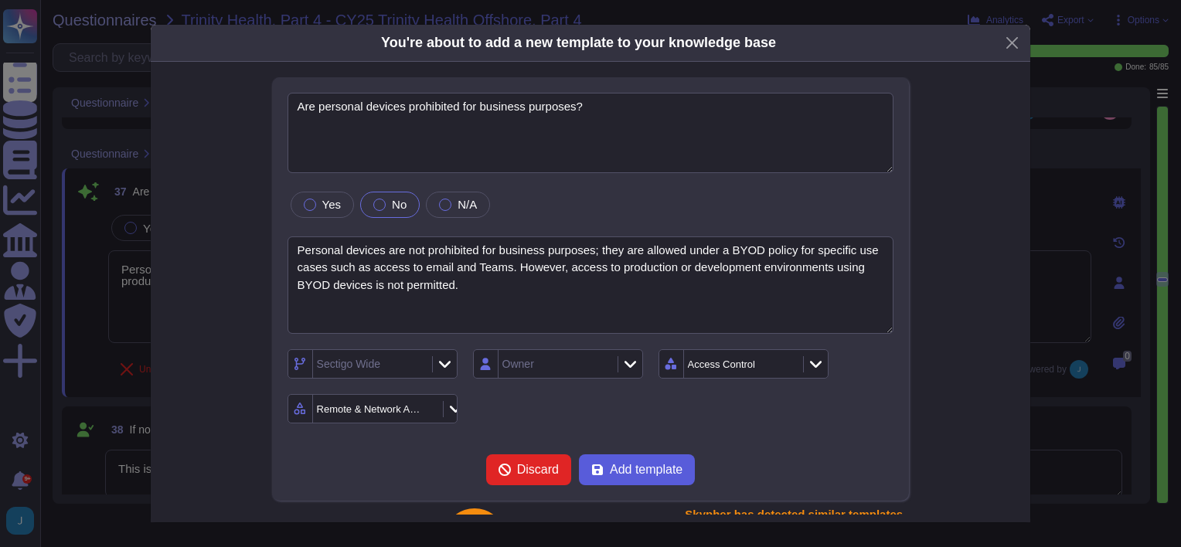
click at [618, 471] on span "Add template" at bounding box center [646, 470] width 73 height 12
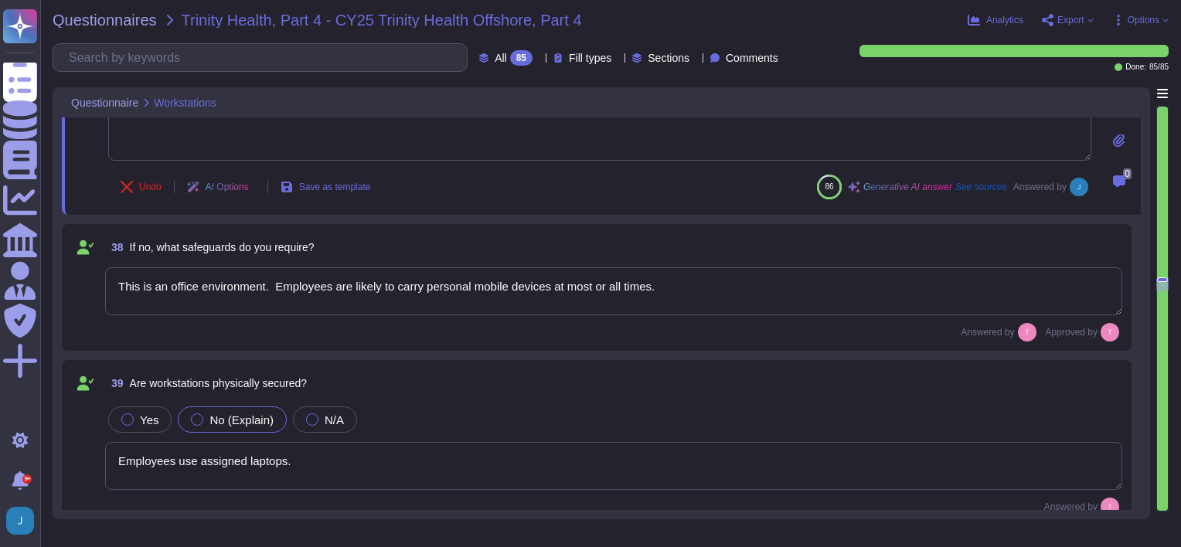
type textarea "Yes, system hardening standards are enforced for workstations, which include di…"
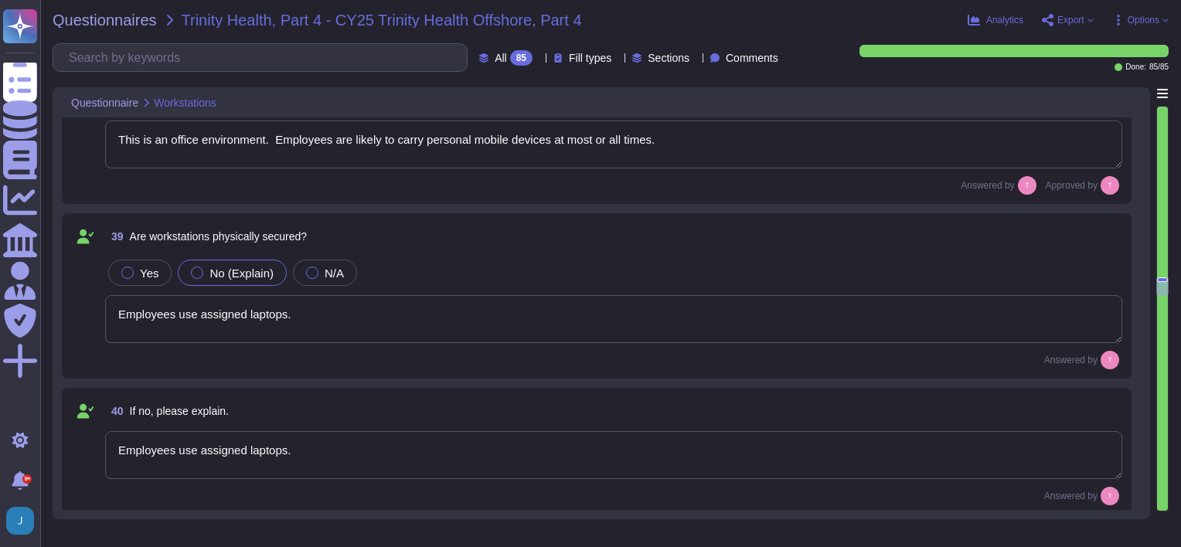
scroll to position [6236, 0]
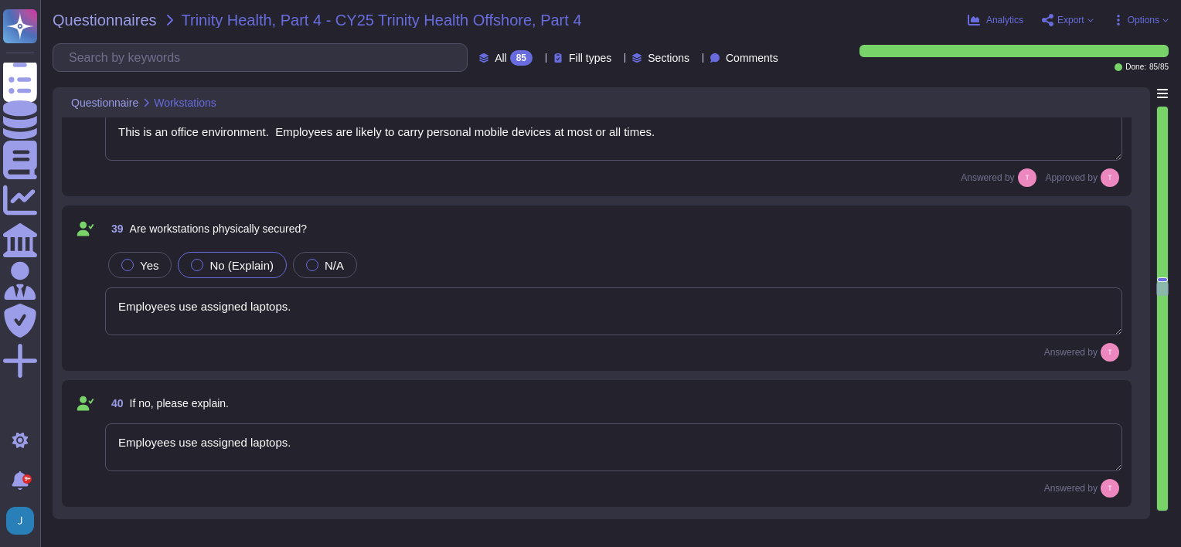
click at [334, 298] on textarea "Employees use assigned laptops." at bounding box center [613, 311] width 1017 height 48
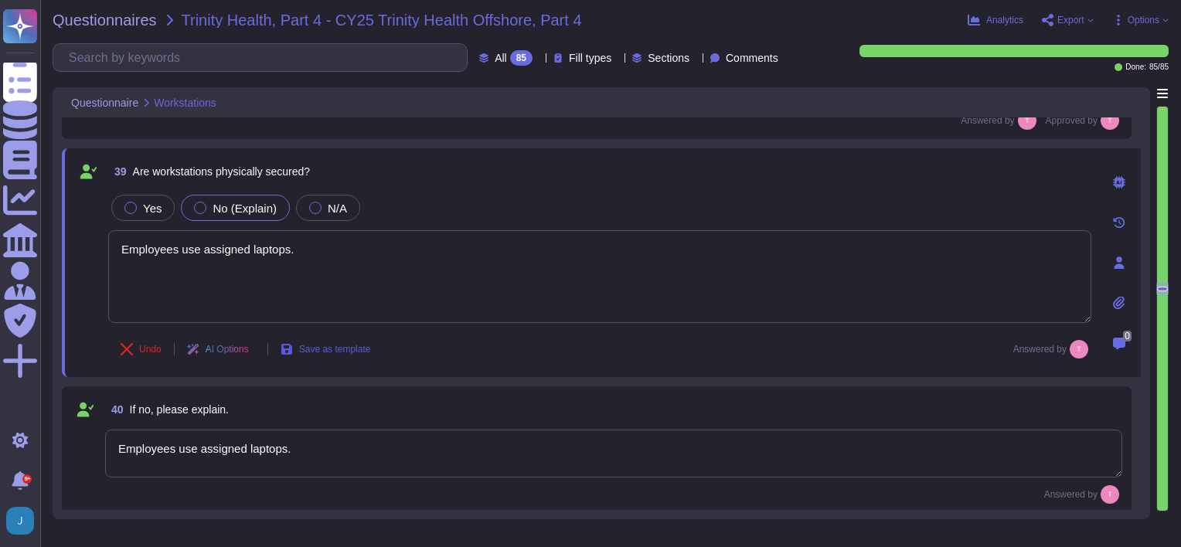
click at [331, 347] on span "Save as template" at bounding box center [335, 349] width 72 height 9
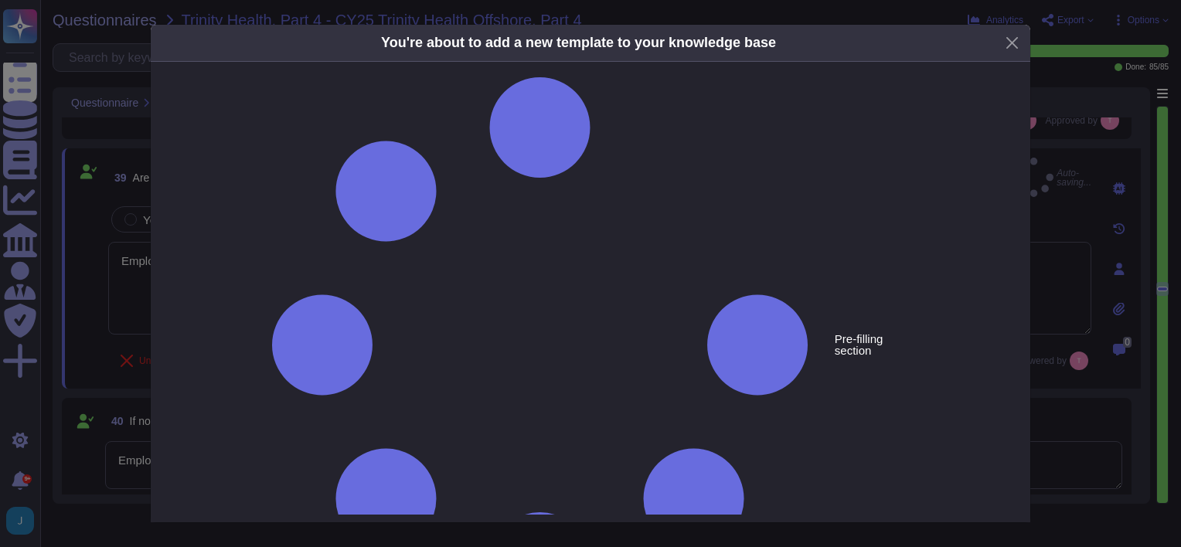
type textarea "Are workstations physically secured?"
type textarea "Employees use assigned laptops."
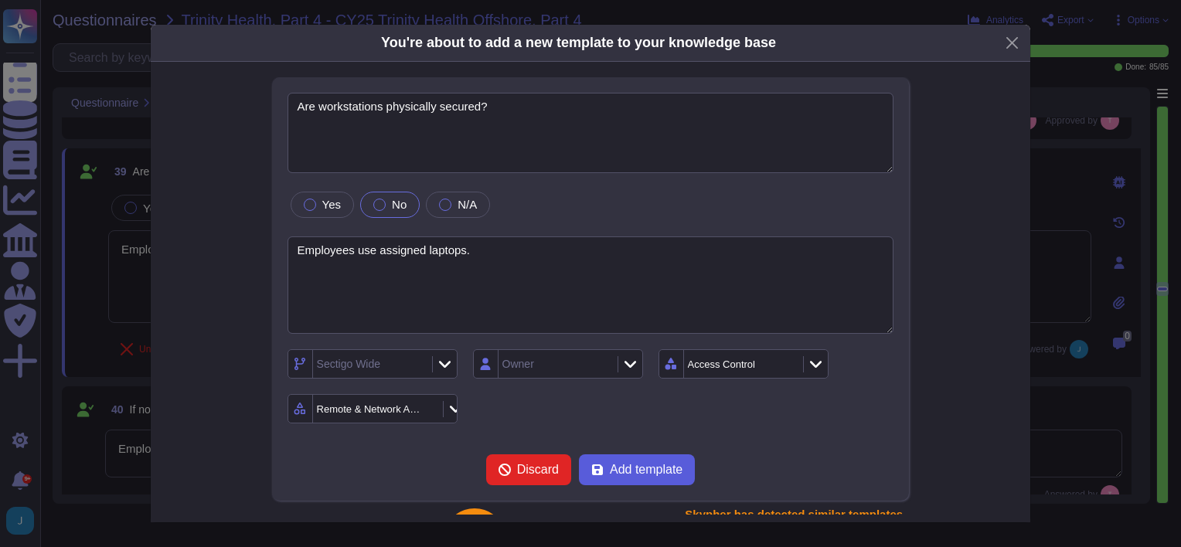
click at [629, 471] on span "Add template" at bounding box center [646, 470] width 73 height 12
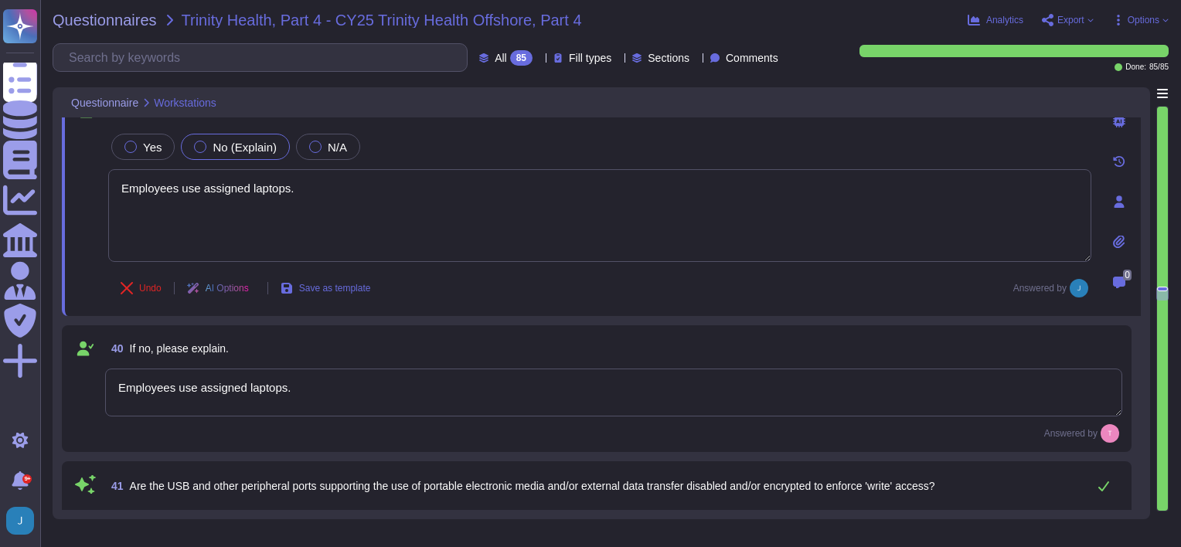
type textarea "Yes, workstations are using endpoint protection in the form of anti-virus and a…"
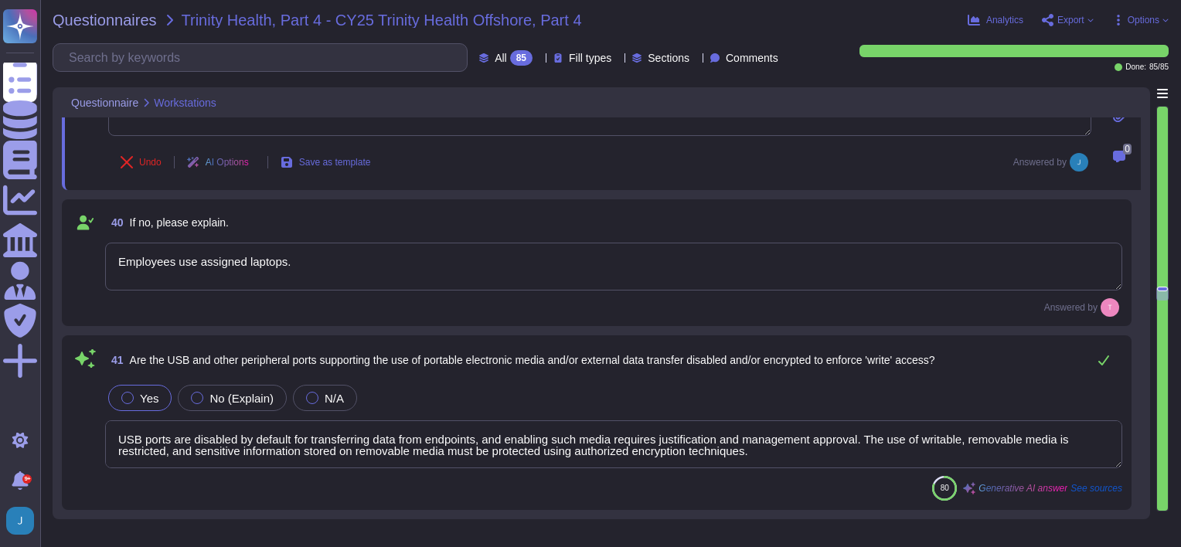
scroll to position [6468, 0]
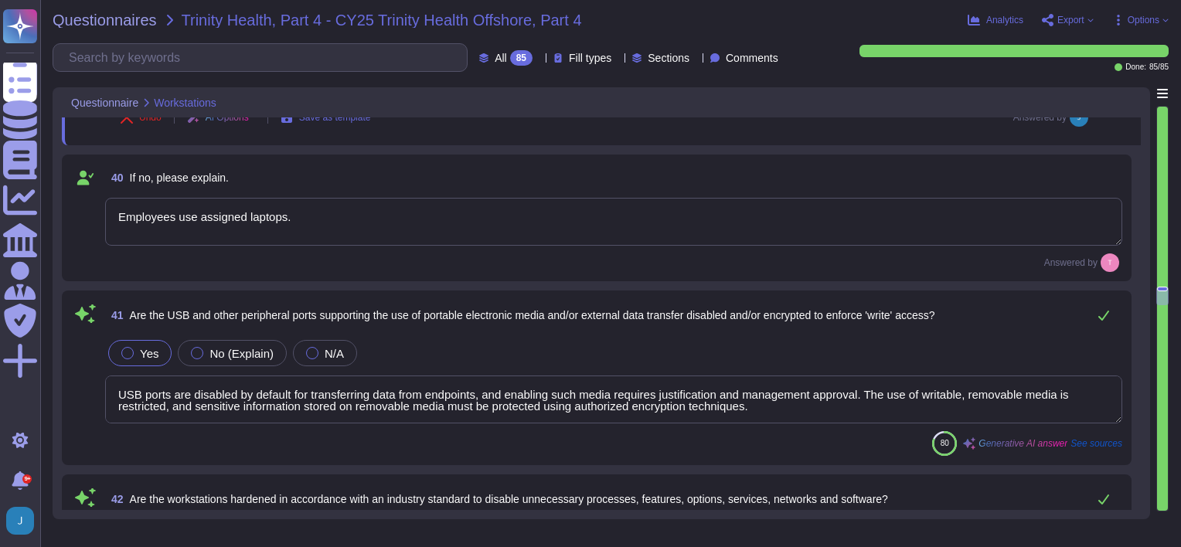
type textarea "Yes, we operate an Endpoint Detection & Response (EDR) solution using CrowdStri…"
click at [511, 410] on textarea "USB ports are disabled by default for transferring data from endpoints, and ena…" at bounding box center [613, 400] width 1017 height 48
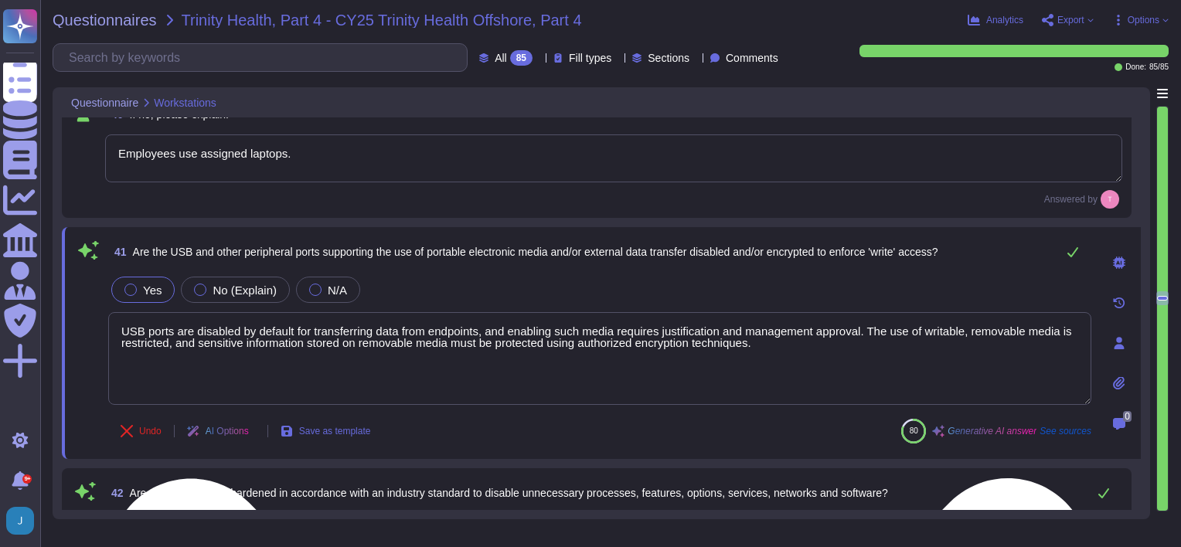
click at [461, 332] on textarea "USB ports are disabled by default for transferring data from endpoints, and ena…" at bounding box center [599, 358] width 983 height 93
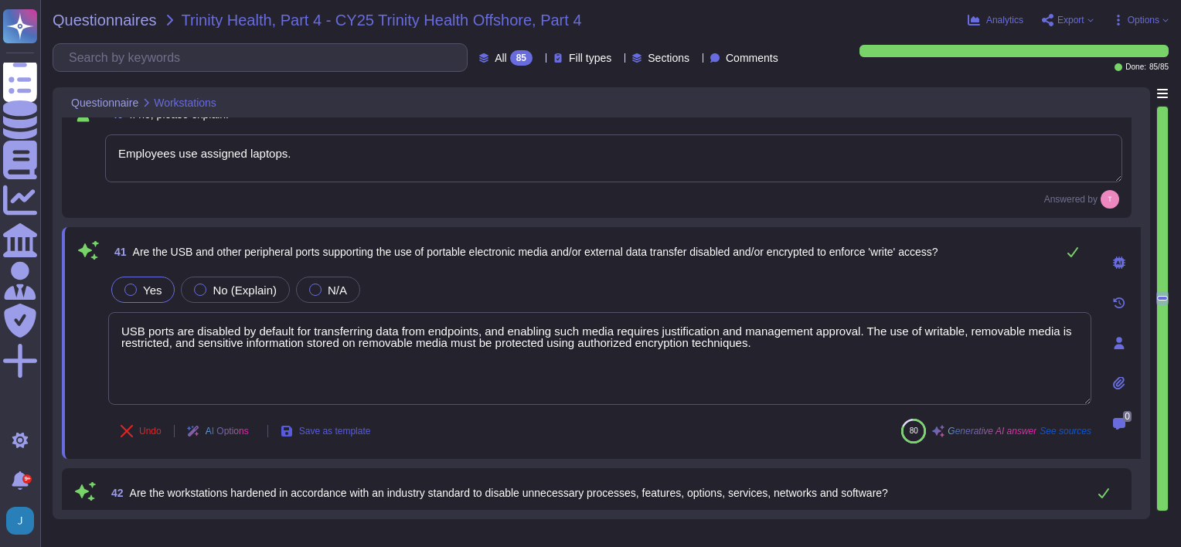
click at [362, 434] on span "Save as template" at bounding box center [335, 431] width 72 height 9
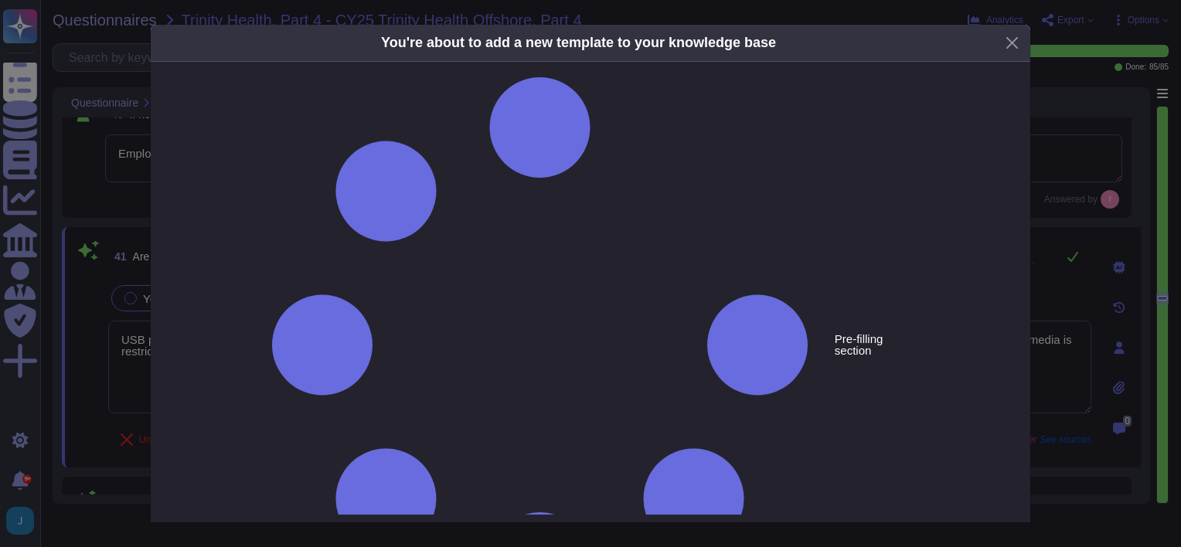
type textarea "Are the USB and other peripheral ports supporting the use of portable electroni…"
type textarea "USB ports are disabled by default for transferring data from endpoints, and ena…"
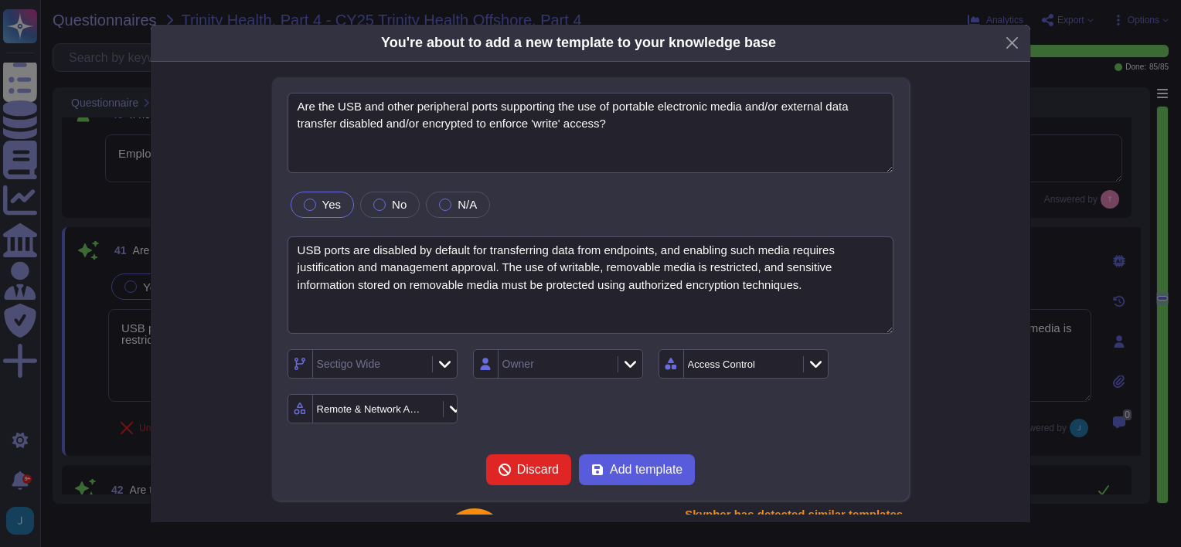
click at [623, 480] on button "Add template" at bounding box center [637, 469] width 116 height 31
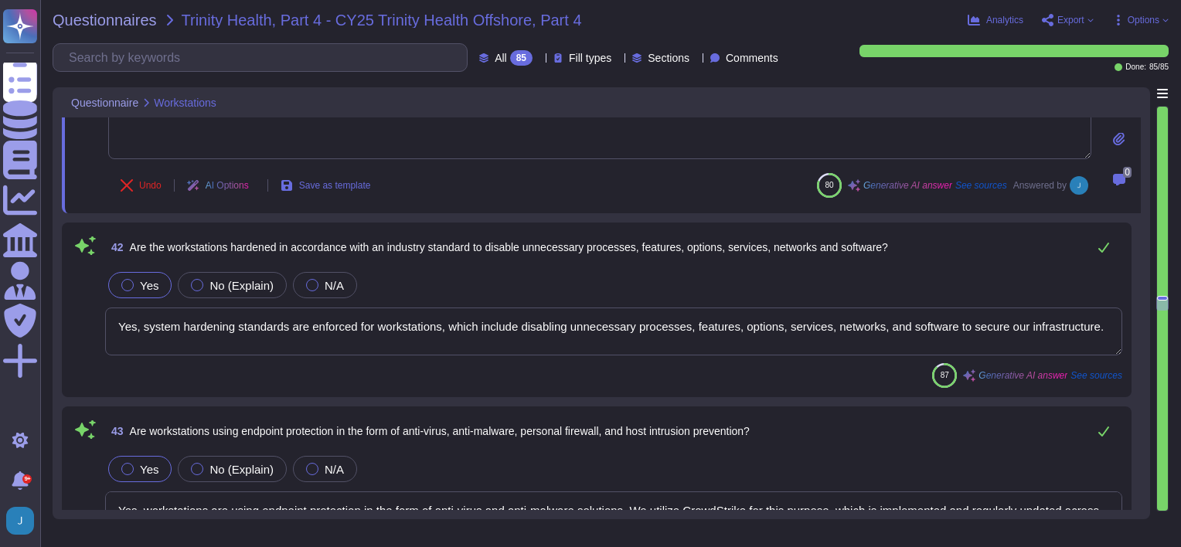
scroll to position [6700, 0]
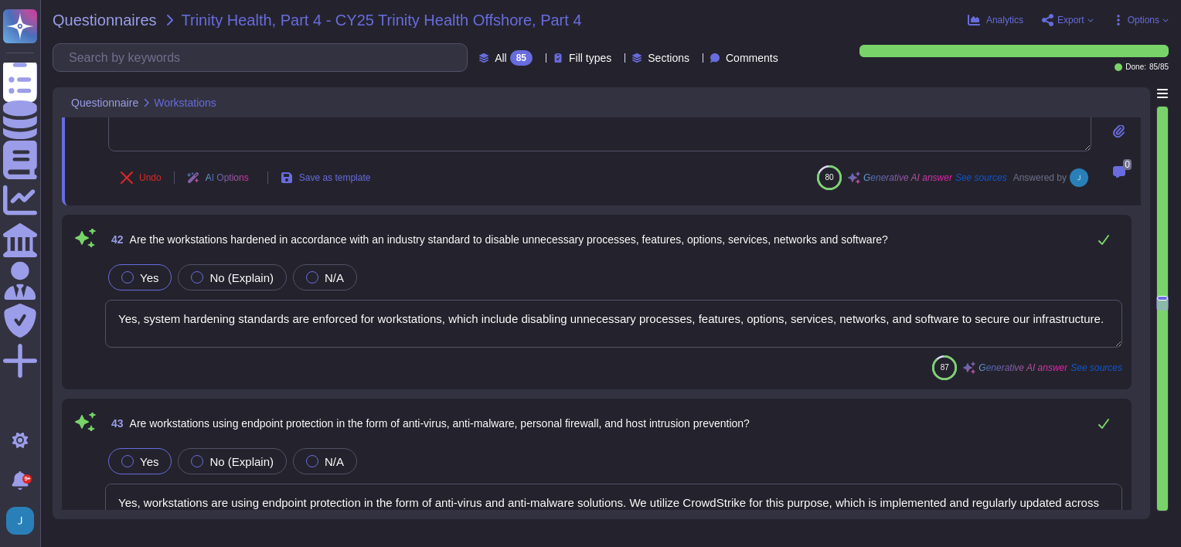
click at [442, 342] on textarea "Yes, system hardening standards are enforced for workstations, which include di…" at bounding box center [613, 324] width 1017 height 48
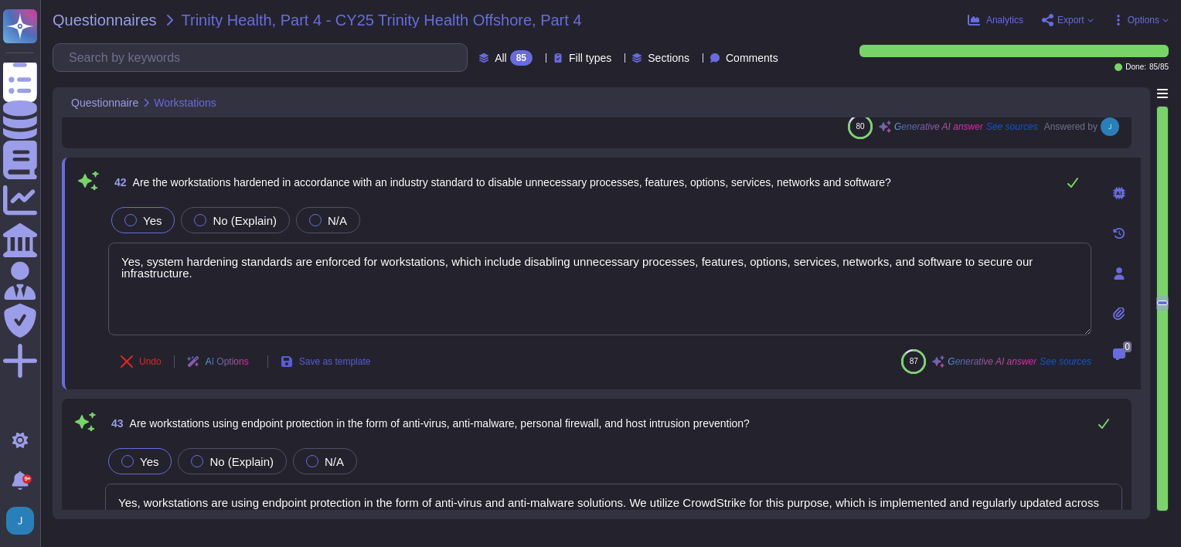
click at [359, 358] on span "Save as template" at bounding box center [335, 361] width 72 height 9
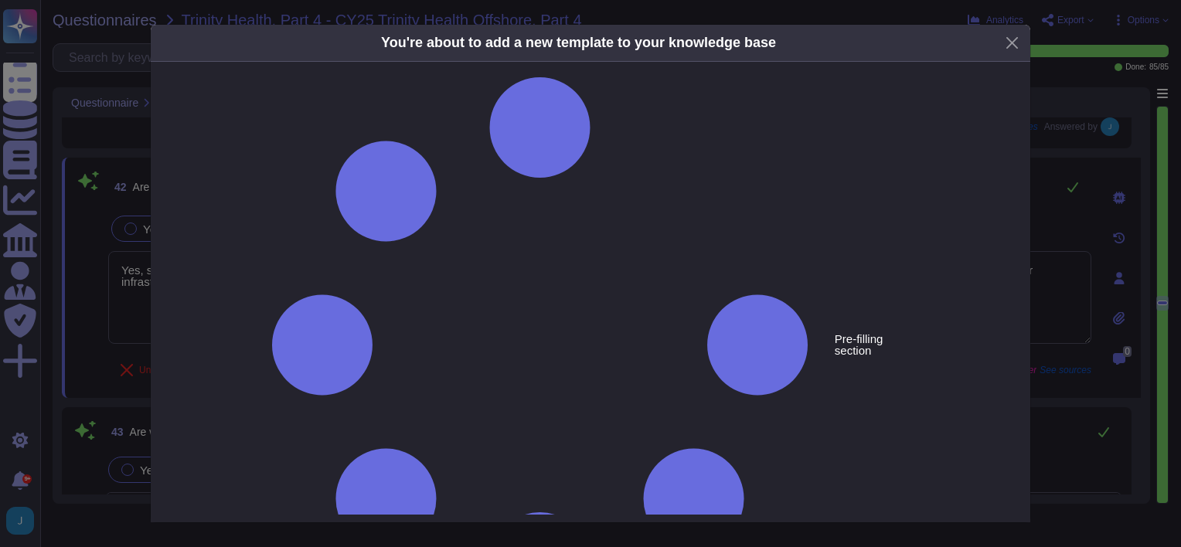
type textarea "Are the workstations hardened in accordance with an industry standard to disabl…"
type textarea "Yes, system hardening standards are enforced for workstations, which include di…"
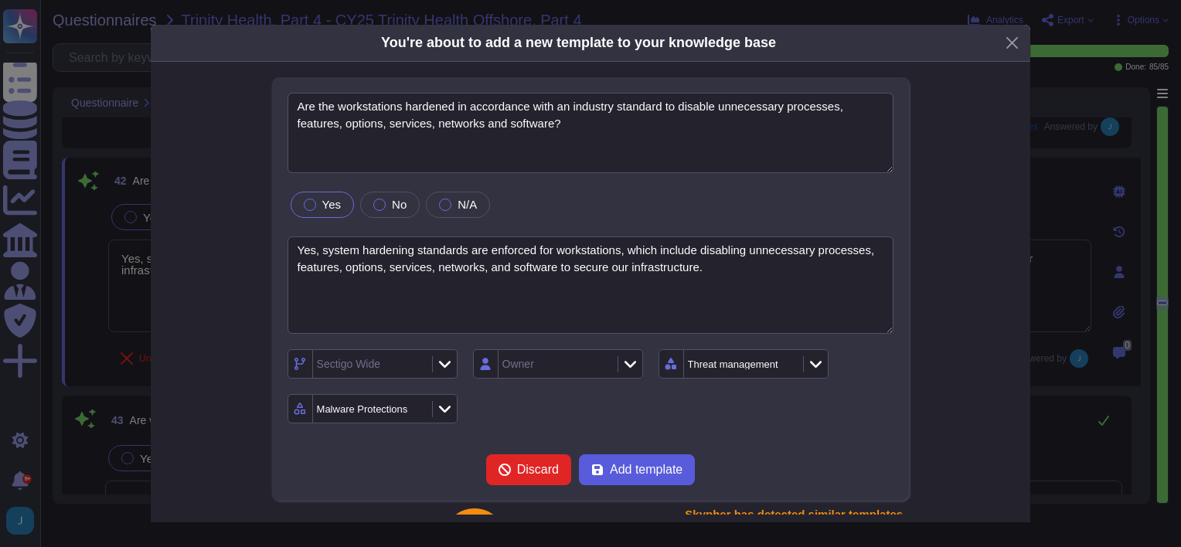
click at [618, 470] on span "Add template" at bounding box center [646, 470] width 73 height 12
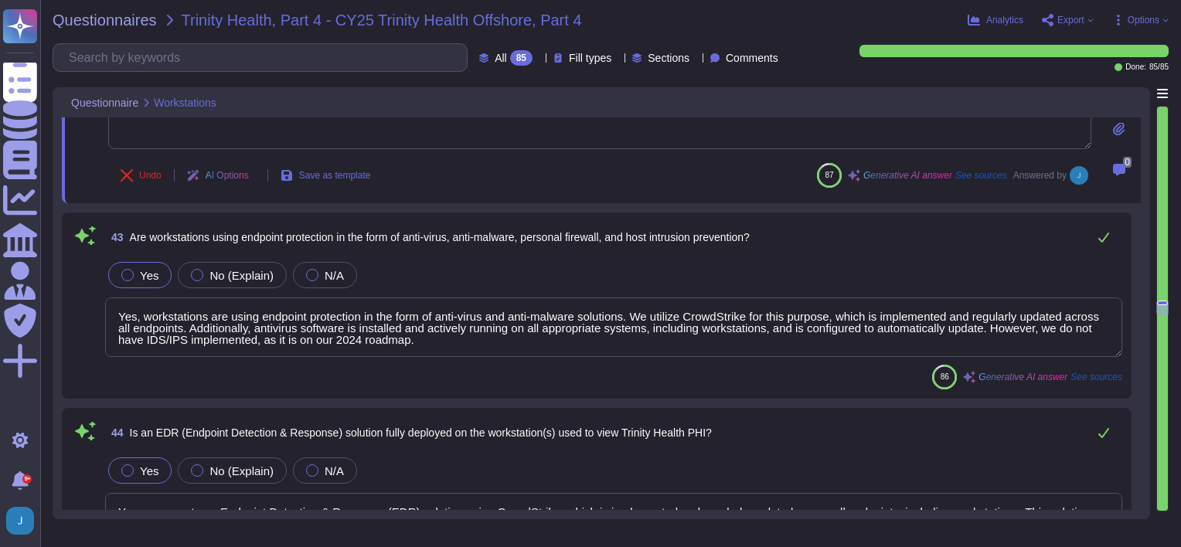
scroll to position [6932, 0]
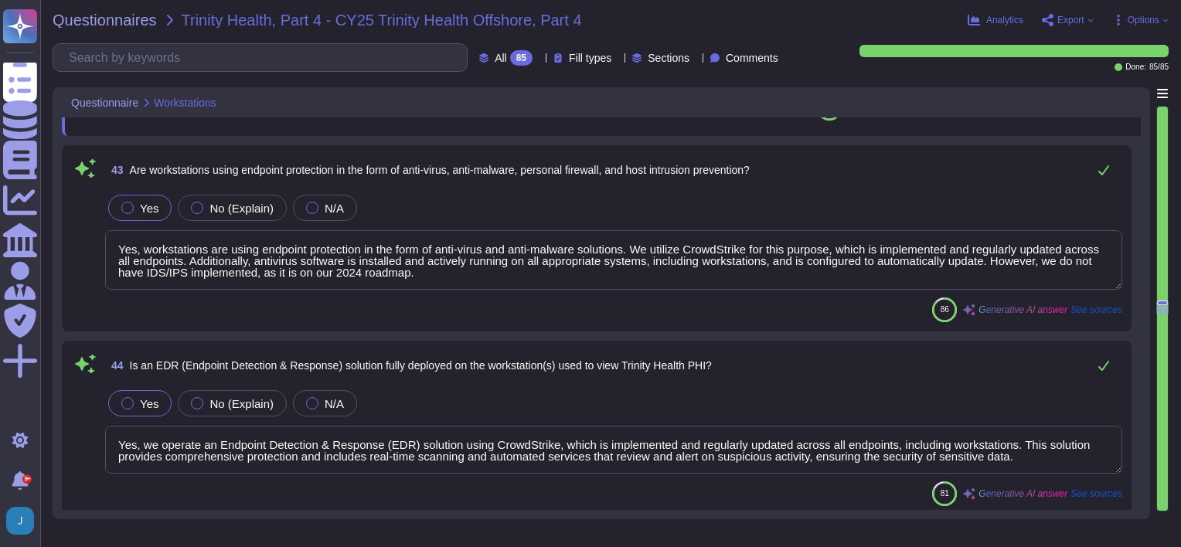
click at [392, 261] on textarea "Yes, workstations are using endpoint protection in the form of anti-virus and a…" at bounding box center [613, 260] width 1017 height 60
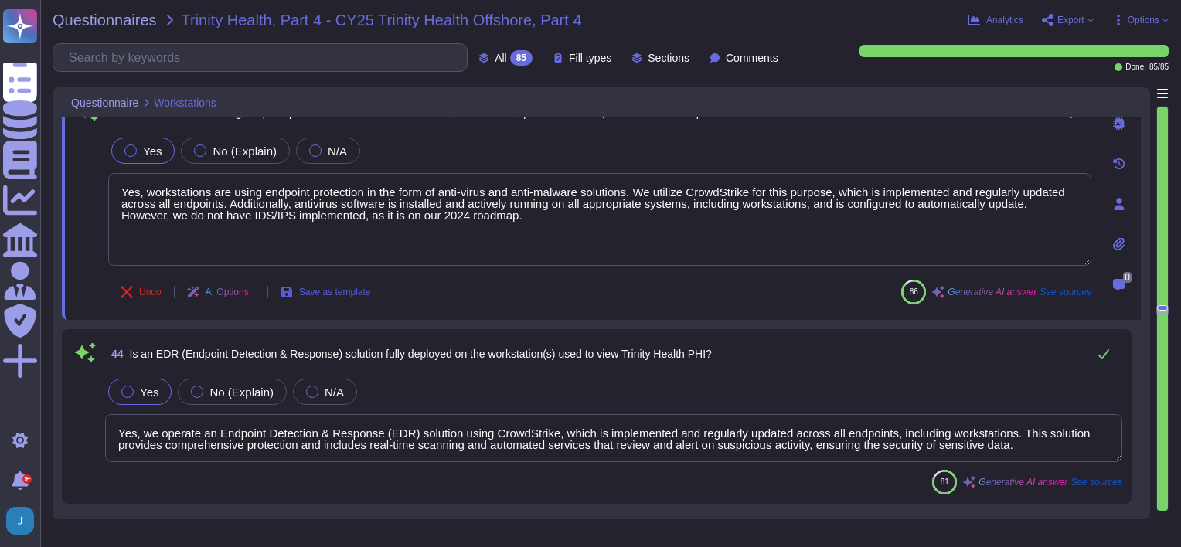
click at [361, 294] on span "Save as template" at bounding box center [335, 291] width 72 height 9
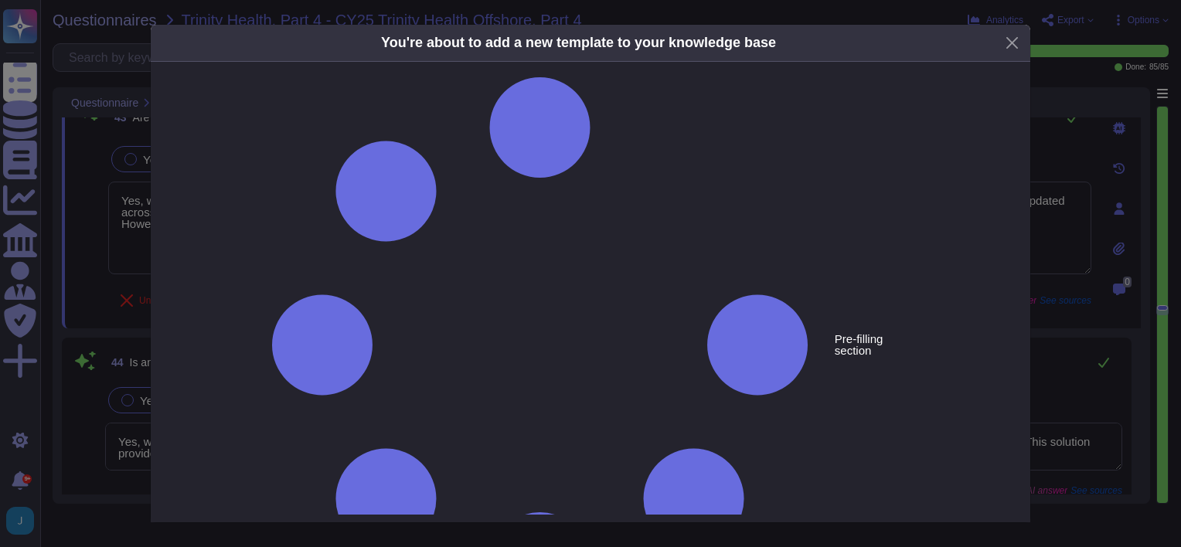
type textarea "Are workstations using endpoint protection in the form of anti-virus, anti-malw…"
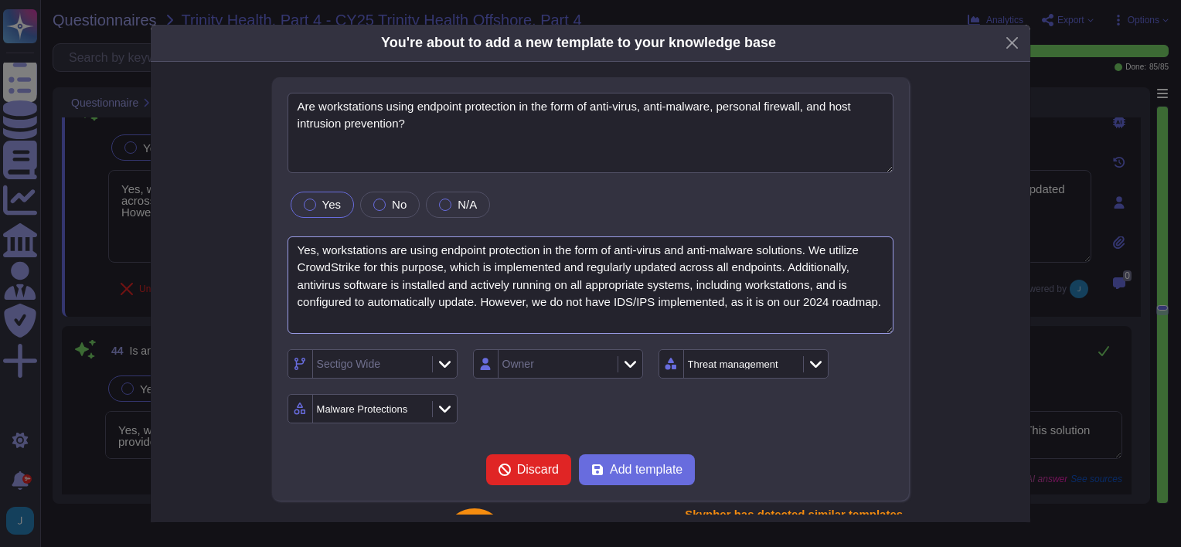
click at [828, 300] on textarea "Yes, workstations are using endpoint protection in the form of anti-virus and a…" at bounding box center [590, 285] width 607 height 98
type textarea "Yes, workstations are using endpoint protection in the form of anti-virus and a…"
click at [627, 467] on span "Add template" at bounding box center [646, 470] width 73 height 12
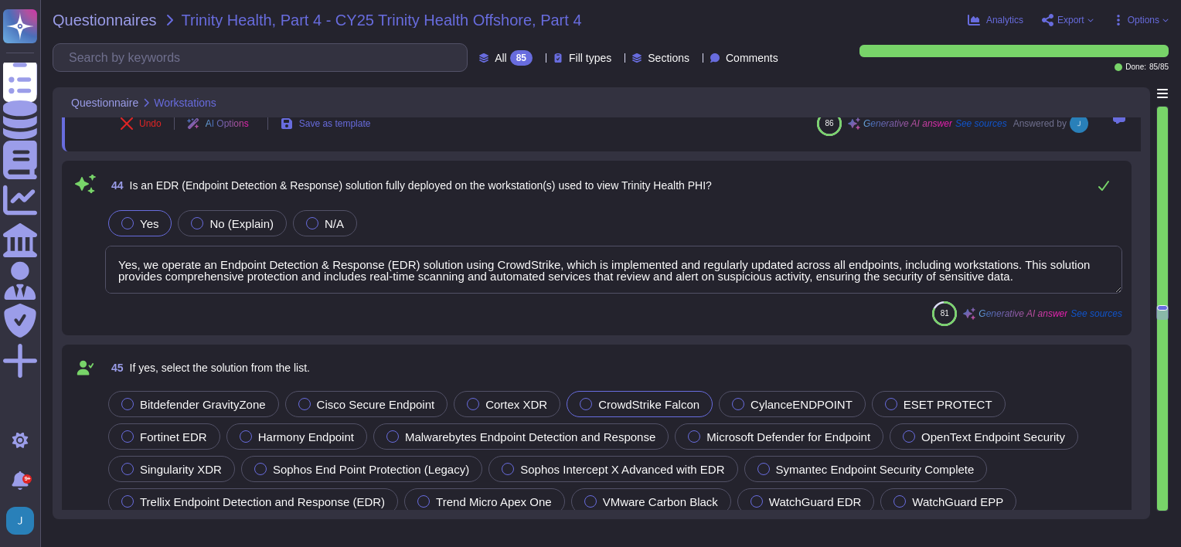
type textarea "No PHI is present."
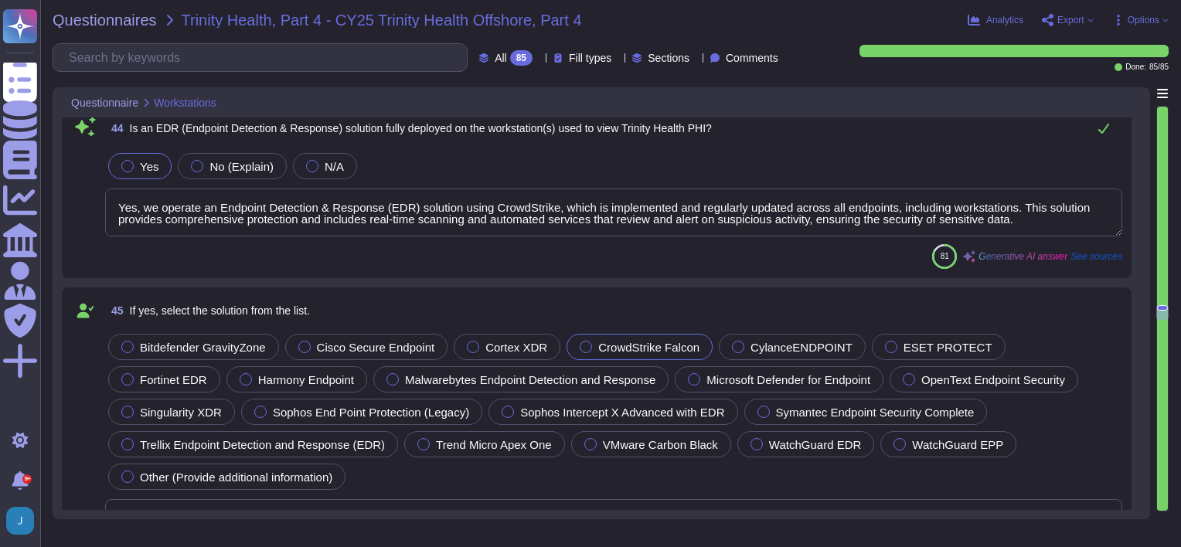
type textarea "Employees use assigned laptops."
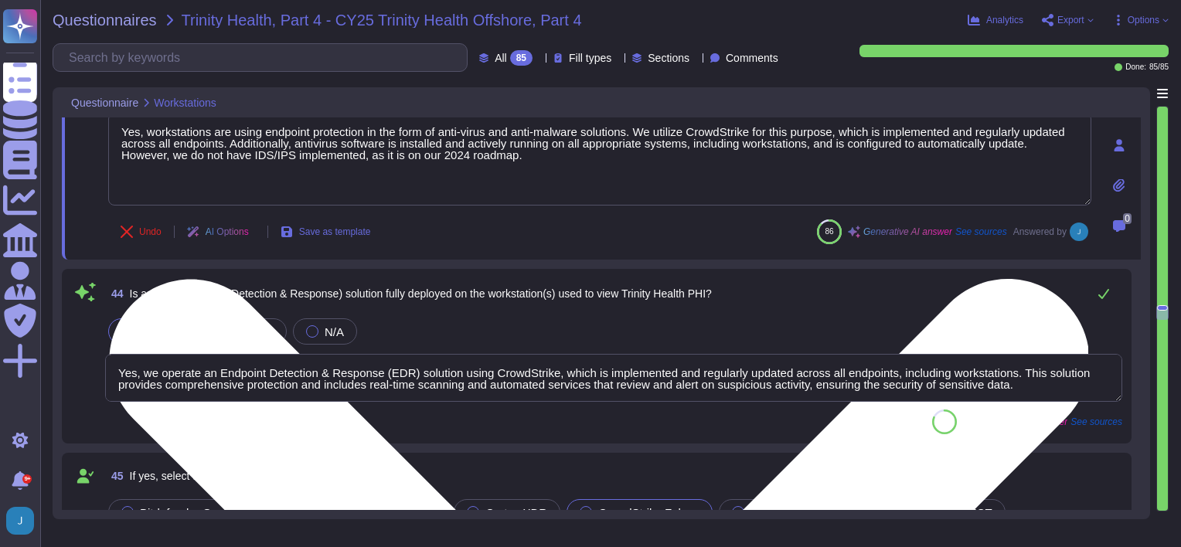
scroll to position [6991, 0]
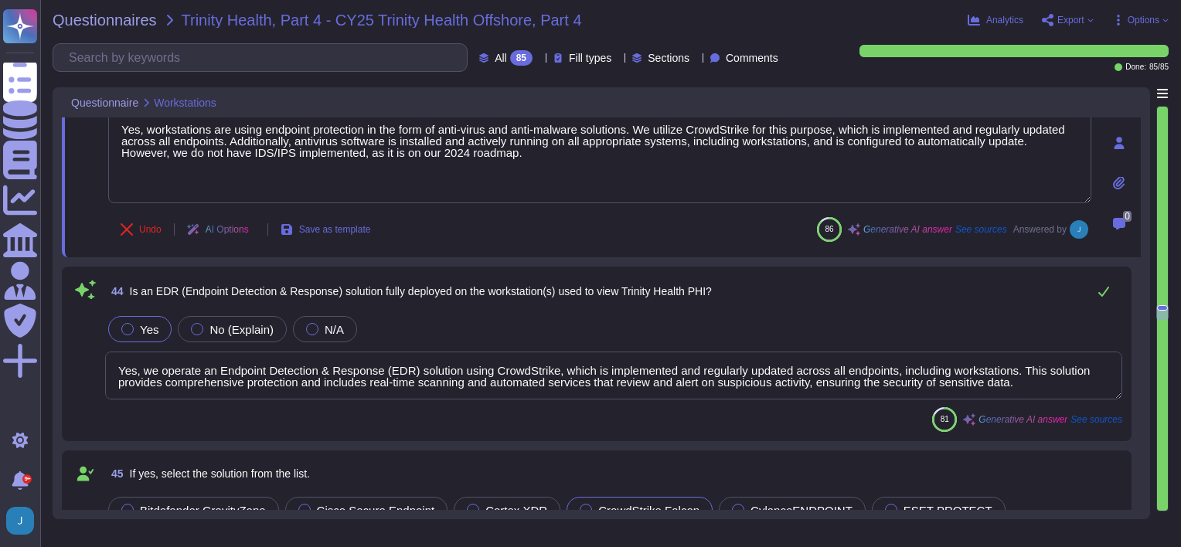
click at [420, 378] on textarea "Yes, we operate an Endpoint Detection & Response (EDR) solution using CrowdStri…" at bounding box center [613, 376] width 1017 height 48
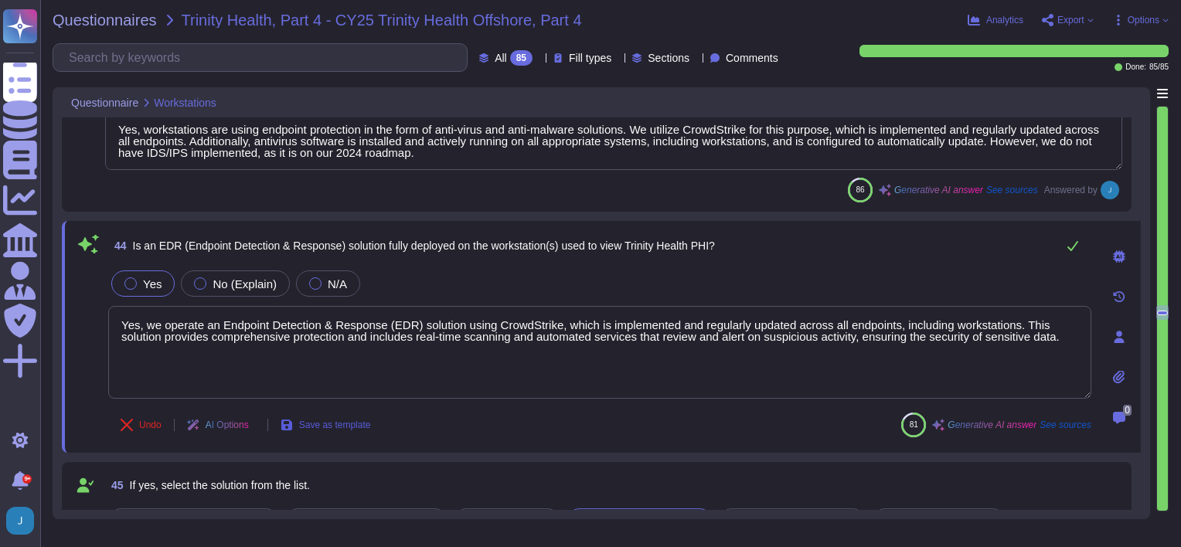
click at [361, 427] on span "Save as template" at bounding box center [335, 424] width 72 height 9
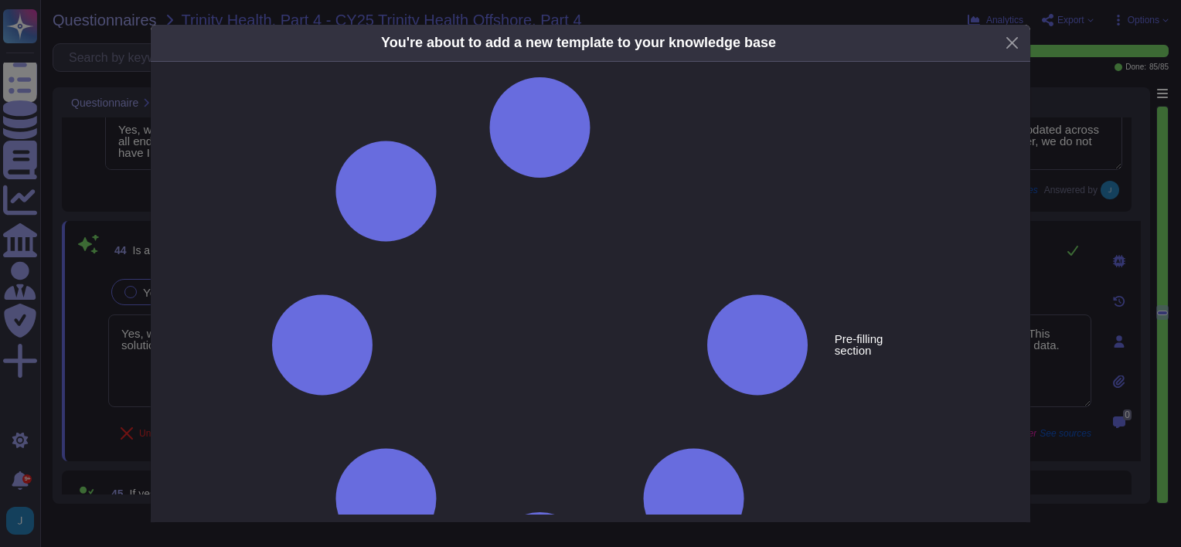
type textarea "Is an EDR (Endpoint Detection & Response) solution fully deployed on the workst…"
type textarea "Yes, we operate an Endpoint Detection & Response (EDR) solution using CrowdStri…"
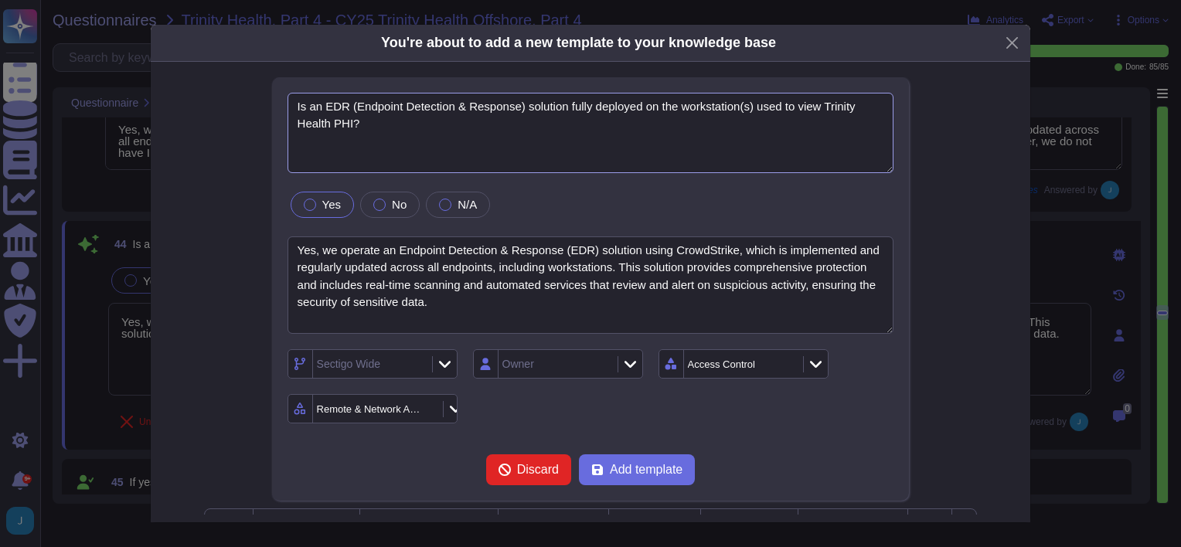
click at [821, 109] on textarea "Is an EDR (Endpoint Detection & Response) solution fully deployed on the workst…" at bounding box center [590, 133] width 607 height 80
type textarea "Is an EDR (Endpoint Detection & Response) solution fully deployed on the workst…"
click at [621, 472] on span "Add template" at bounding box center [646, 470] width 73 height 12
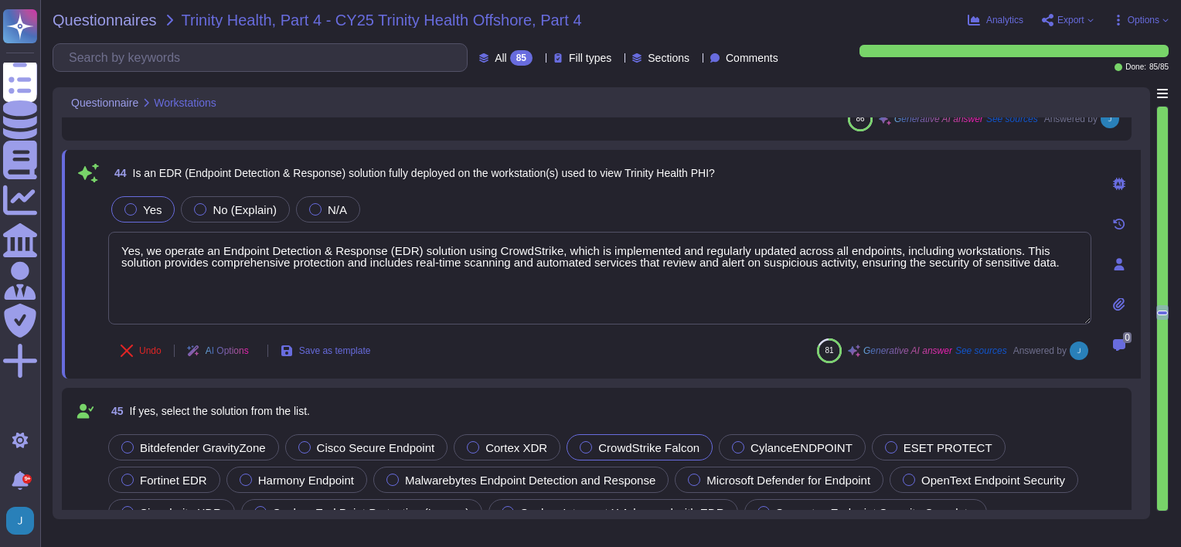
type textarea "No PHI is present."
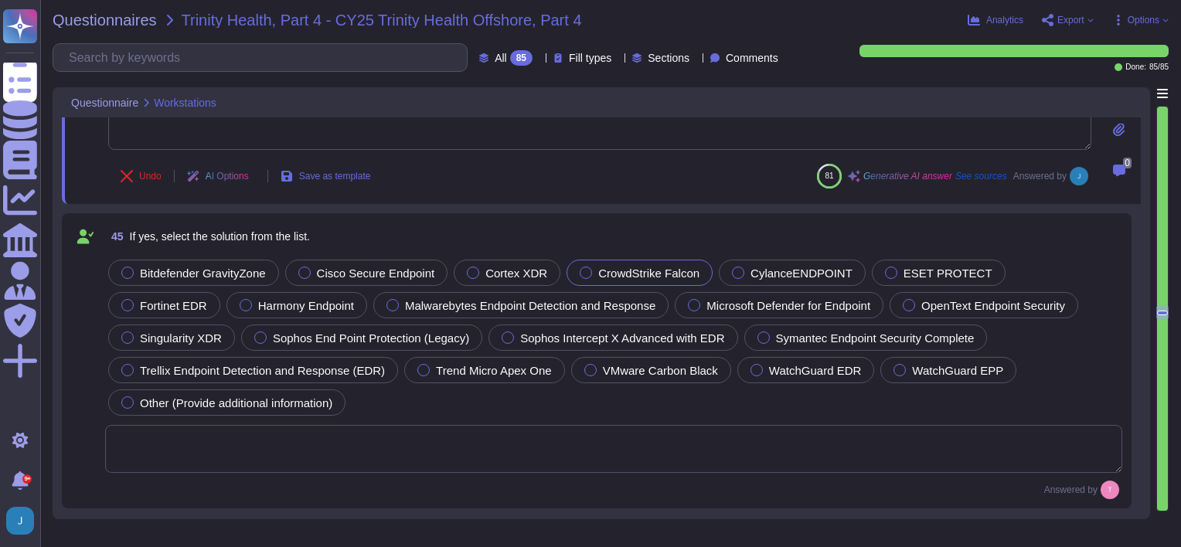
scroll to position [7300, 0]
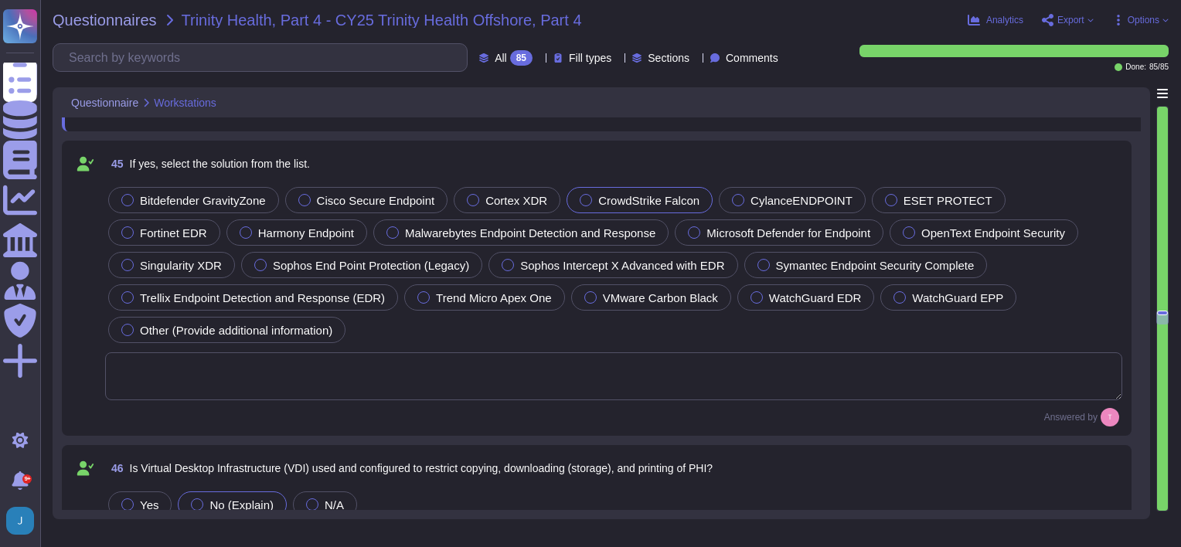
type textarea "No PHI is present."
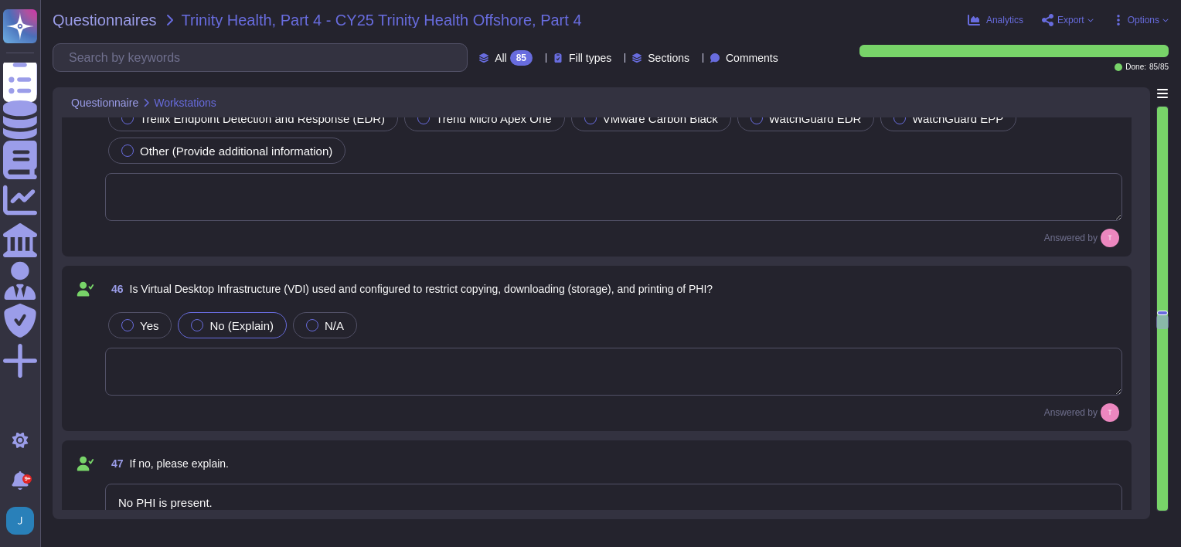
type textarea "We currently do not have a Data Loss Prevention (DLP) solution in place. Howeve…"
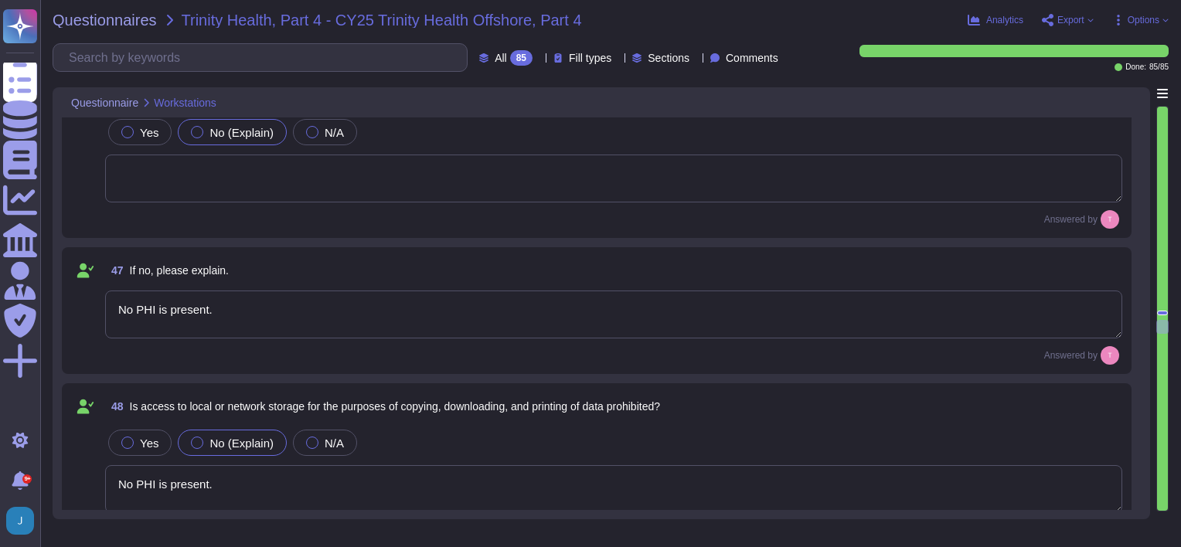
scroll to position [7687, 0]
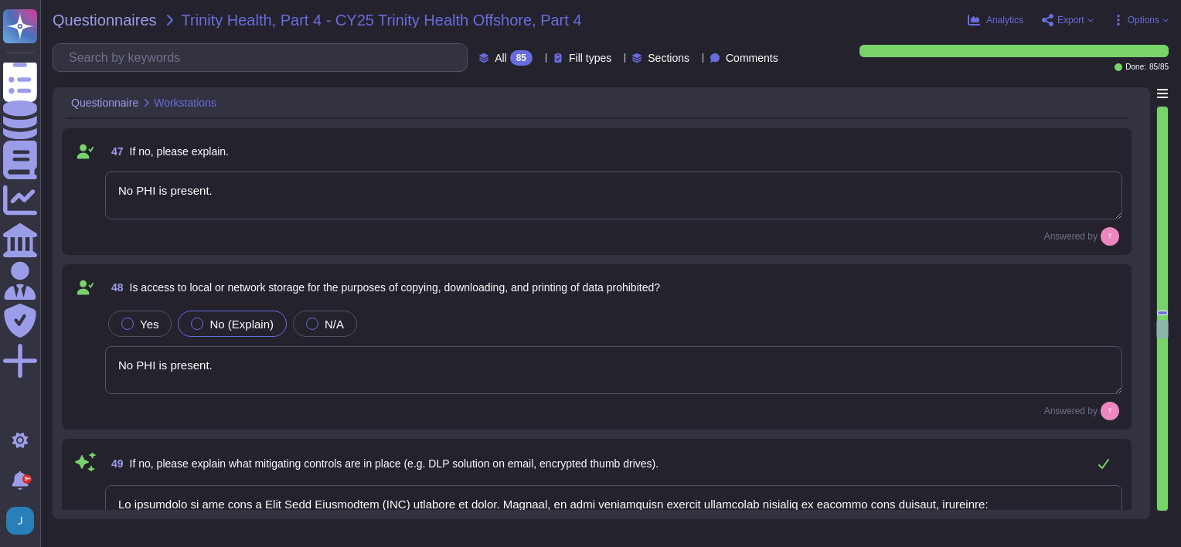
type textarea "Yes, workstation sessions automatically lock after 15 minutes of inactivity. Al…"
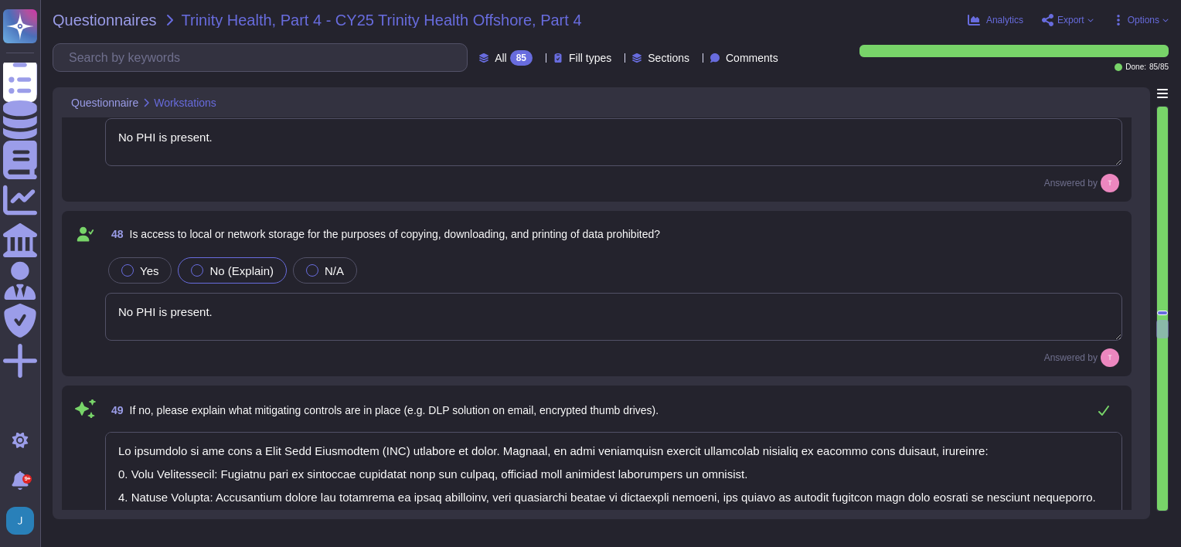
scroll to position [7841, 0]
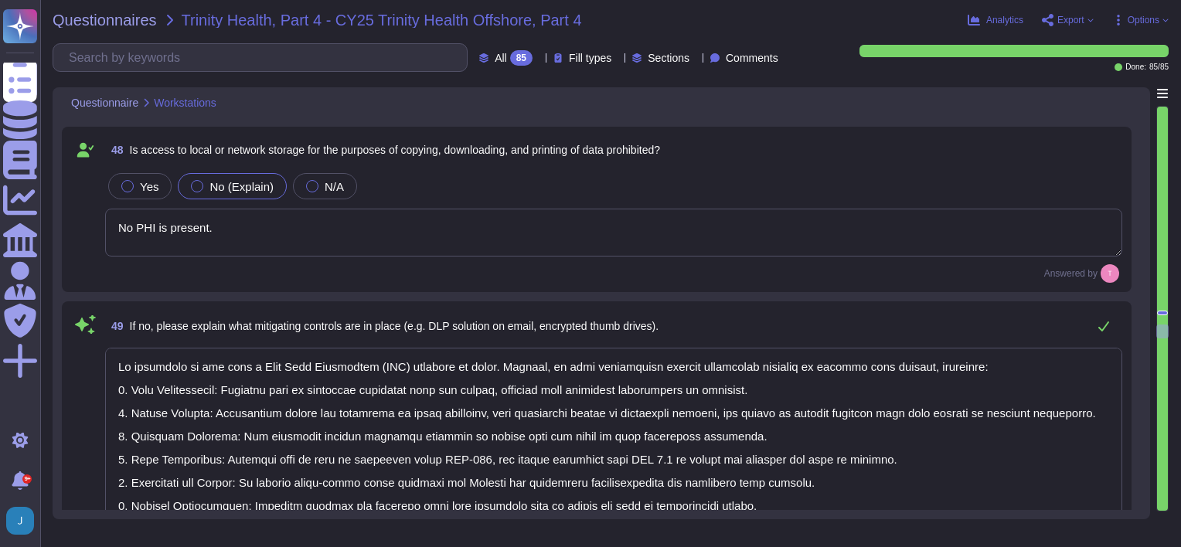
type textarea "Access to the Internet is primarily for business purposes, and we implement con…"
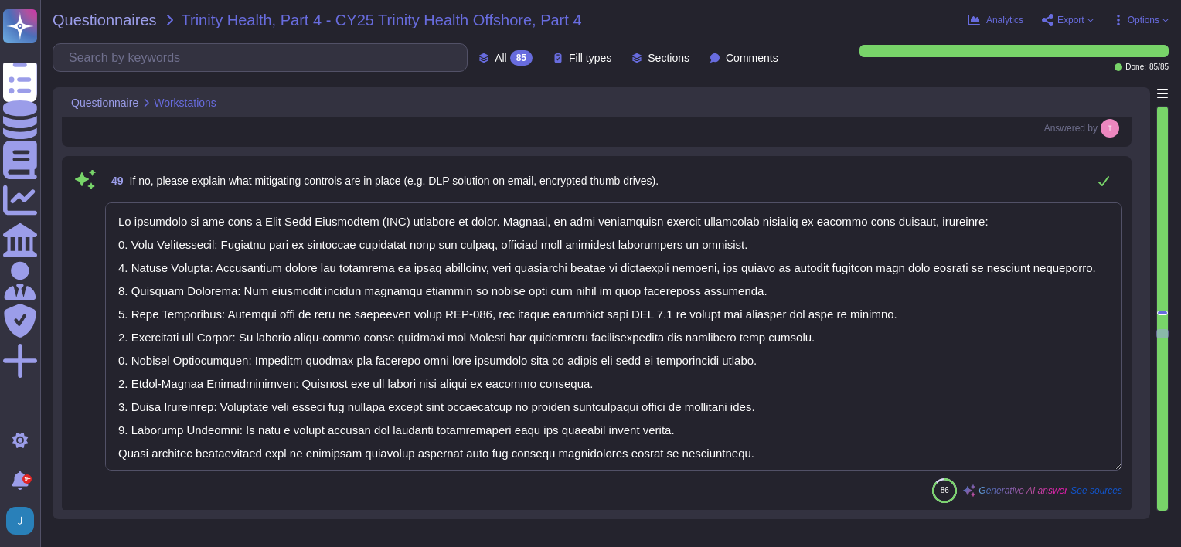
scroll to position [8073, 0]
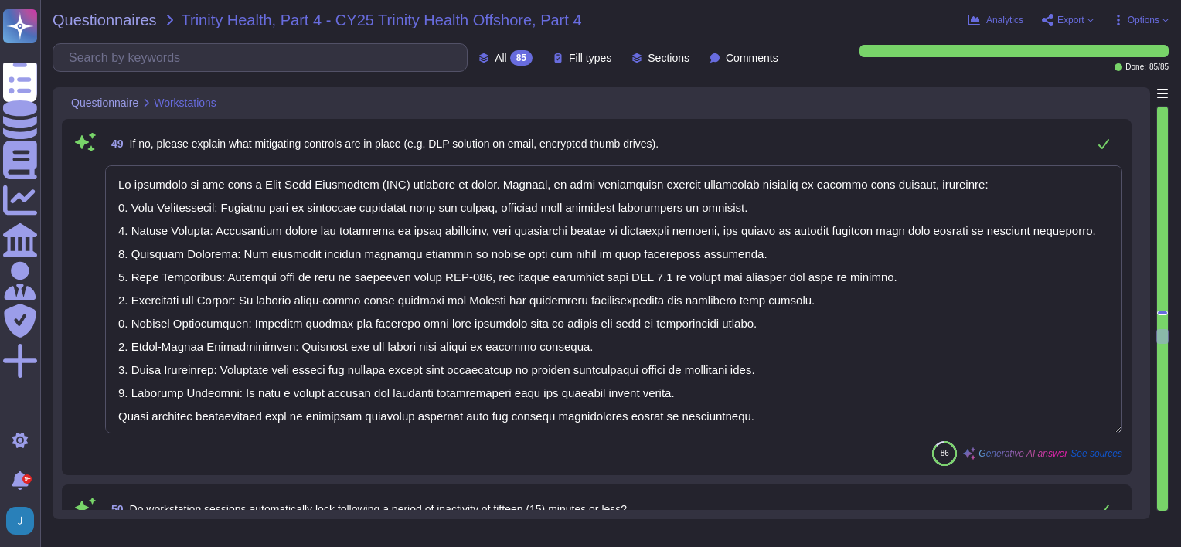
type textarea "Access to the Internet is primarily for business purposes, and we implement con…"
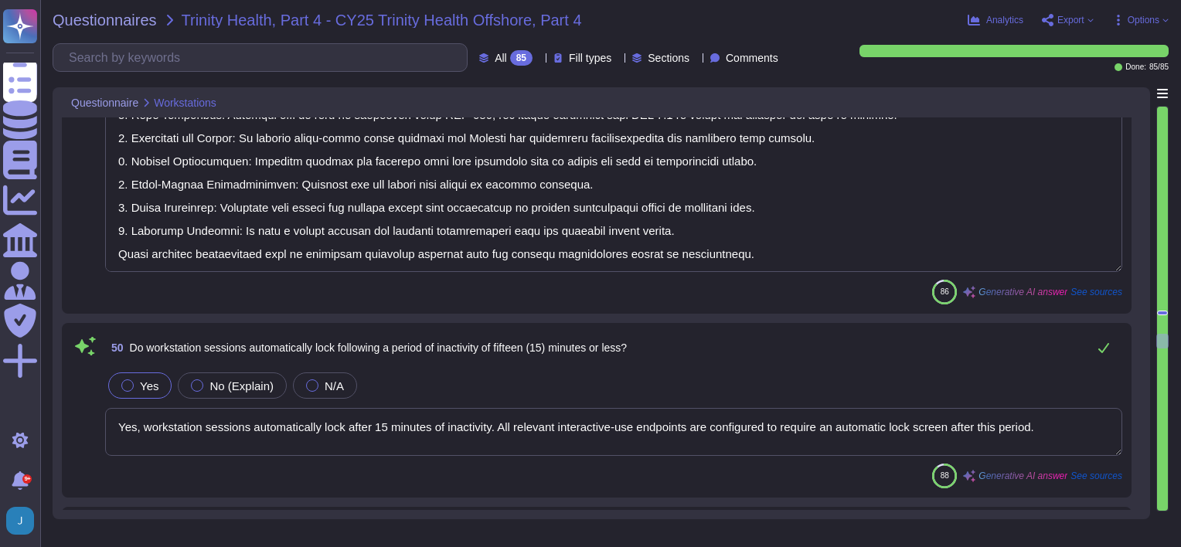
scroll to position [8227, 0]
type textarea "Yes, all workstations are encrypted, and all customer data at rest, including b…"
click at [345, 431] on textarea "Yes, workstation sessions automatically lock after 15 minutes of inactivity. Al…" at bounding box center [613, 430] width 1017 height 48
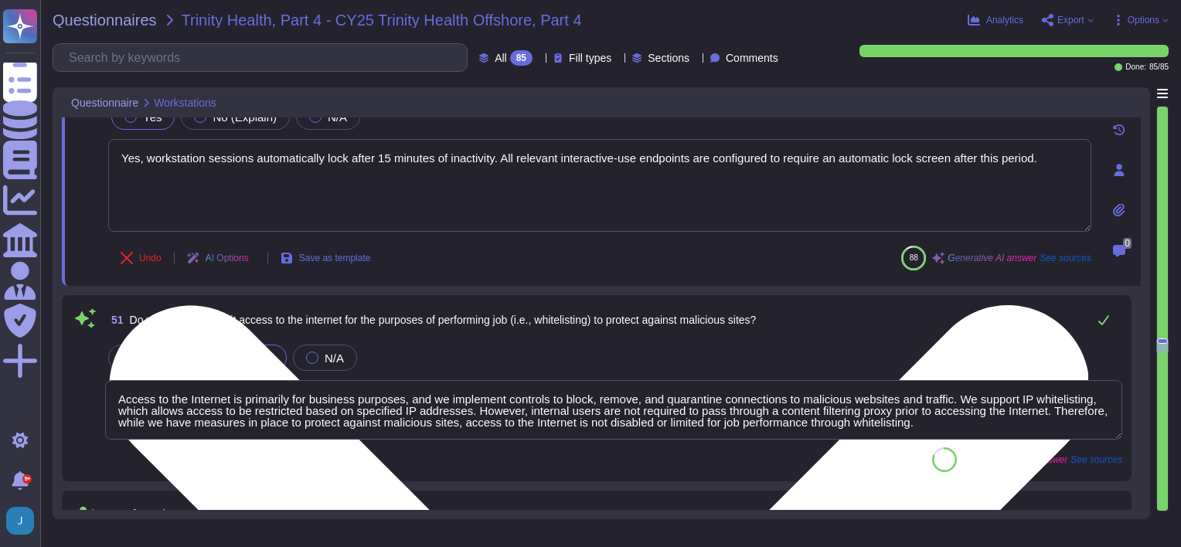
type textarea "Yes, all workstations are encrypted, and all customer data at rest, including b…"
type textarea "Yes, background checks are performed on new hires. The checks include: - Identi…"
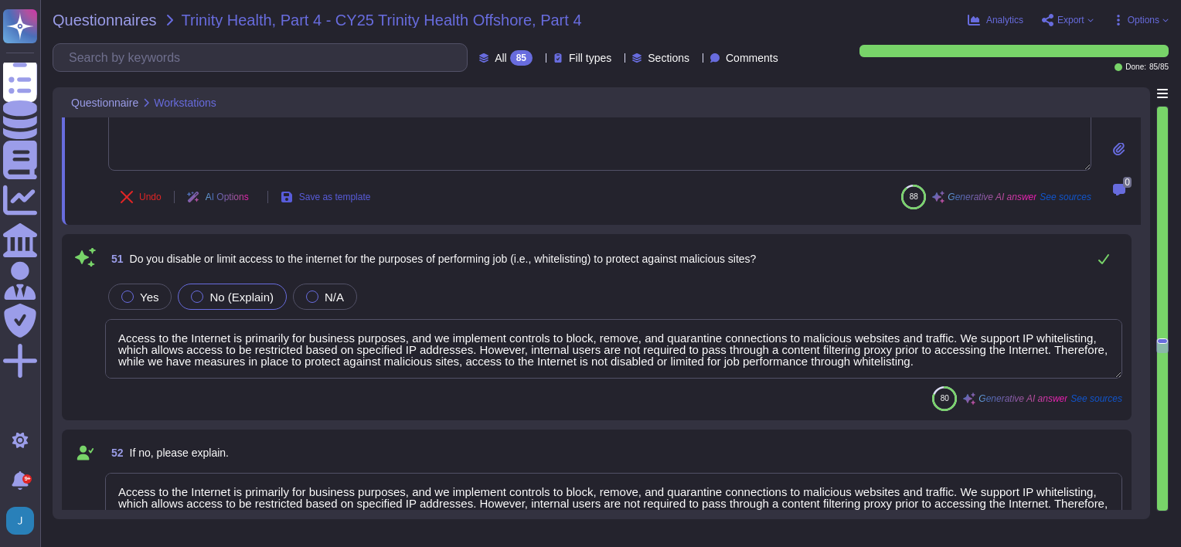
click at [321, 192] on span "Save as template" at bounding box center [335, 196] width 72 height 9
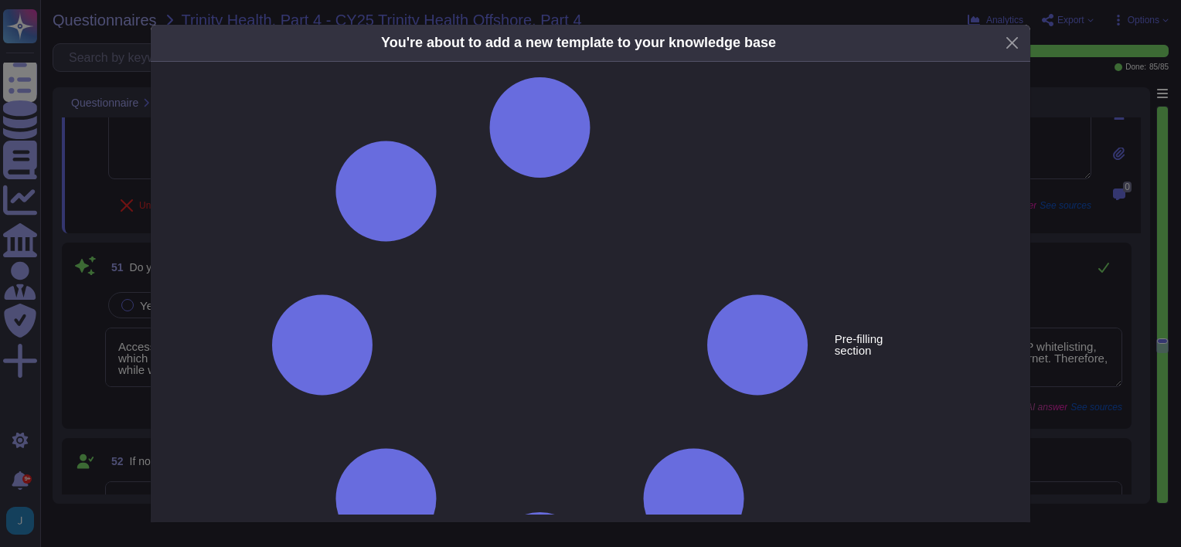
type textarea "Do workstation sessions automatically lock following a period of inactivity of …"
type textarea "Yes, workstation sessions automatically lock after 15 minutes of inactivity. Al…"
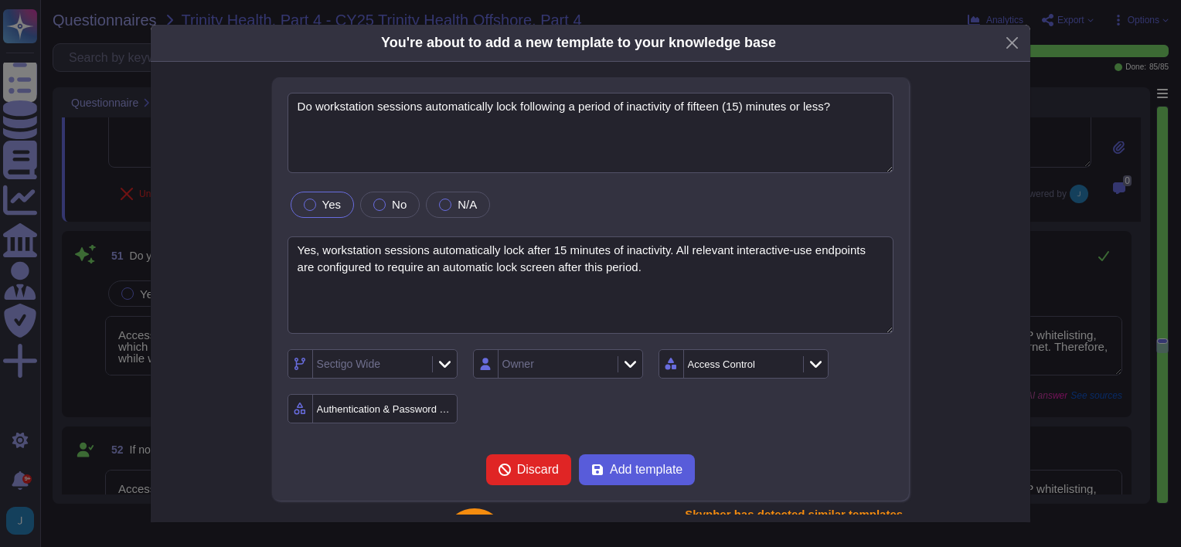
click at [625, 473] on span "Add template" at bounding box center [646, 470] width 73 height 12
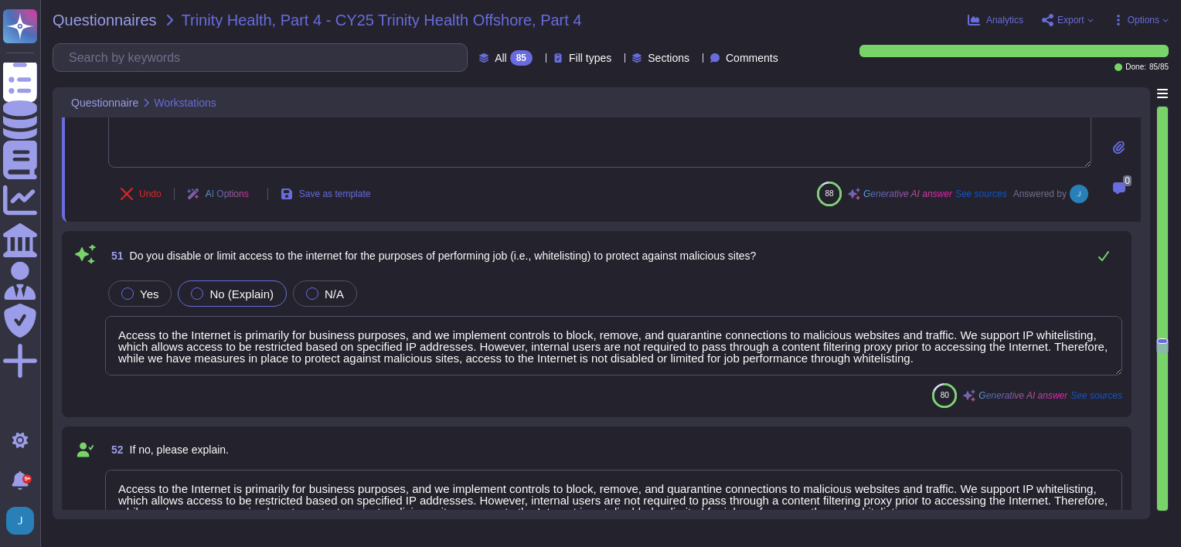
scroll to position [1, 0]
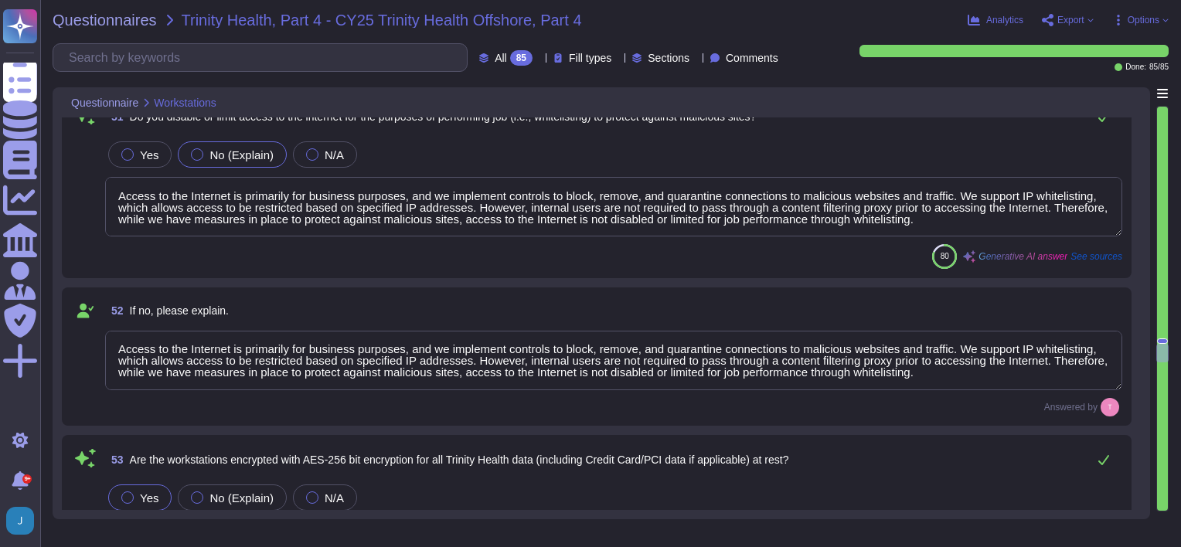
type textarea "Yes, background checks are performed on new hires. The checks include: - Identi…"
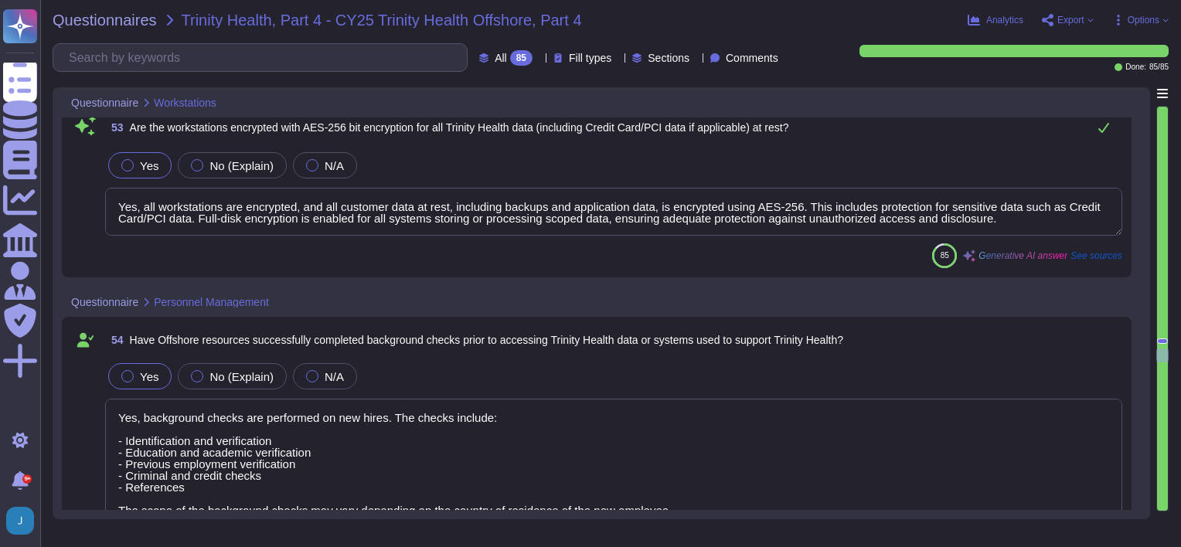
scroll to position [9000, 0]
type textarea "Yes"
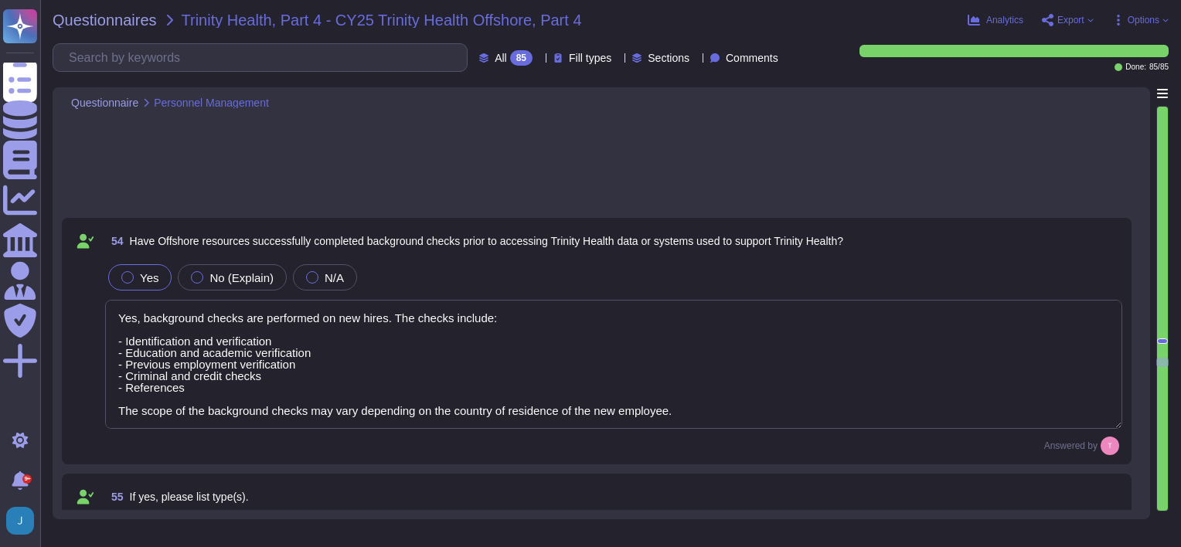
type textarea "There is no PHI."
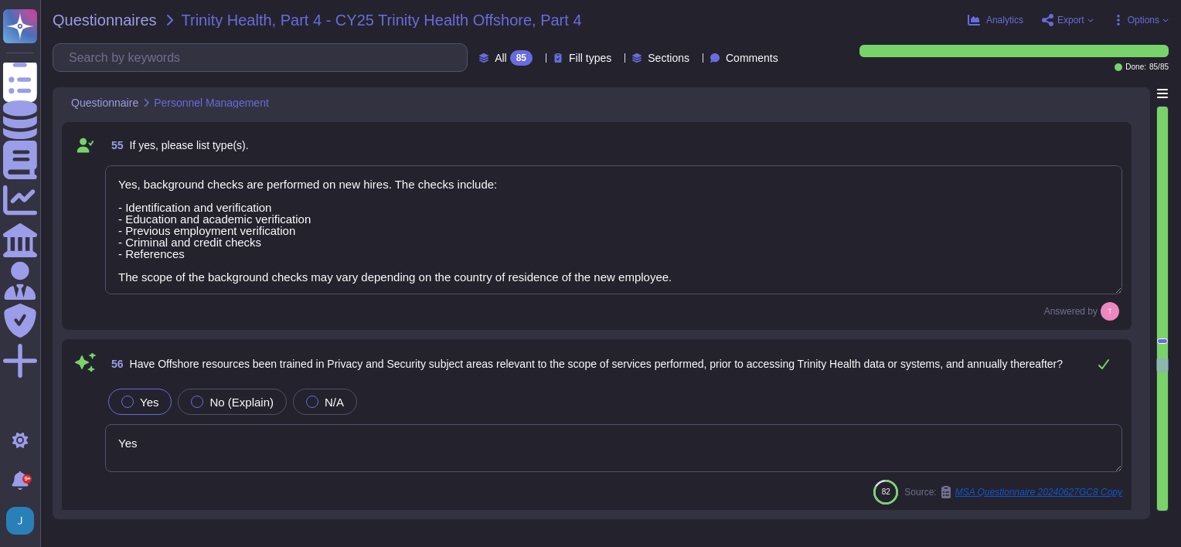
scroll to position [9618, 0]
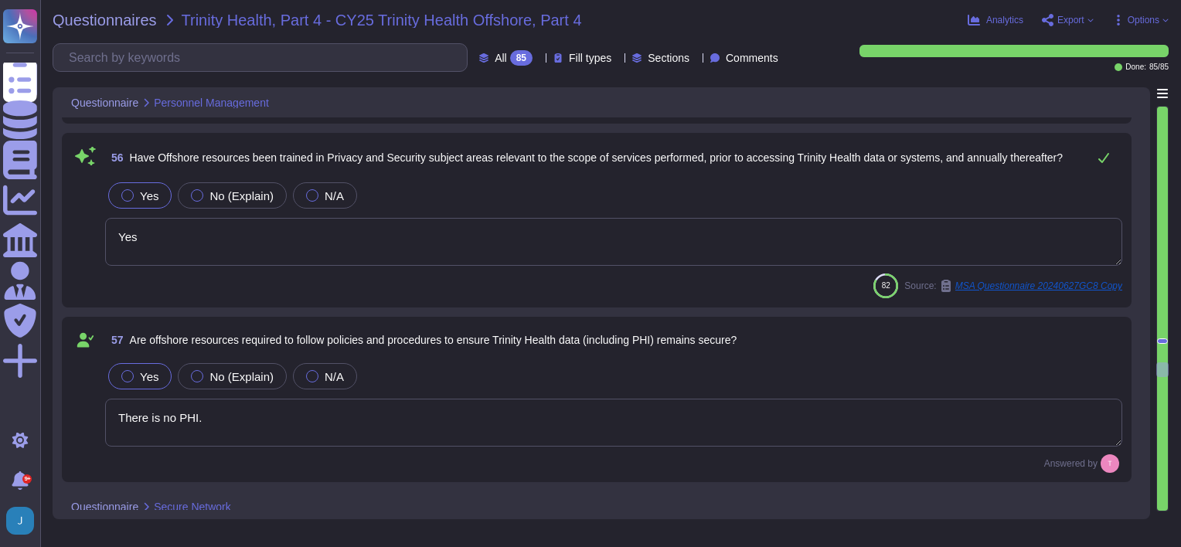
type textarea "Currently, we do not have integration with SIEM solutions, including Microsoft …"
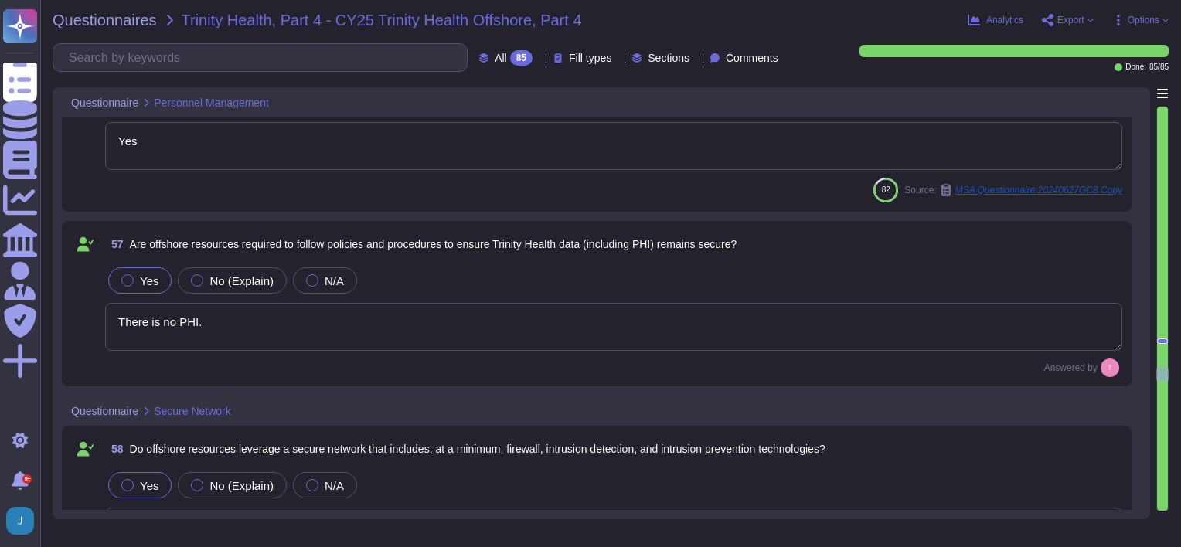
scroll to position [10005, 0]
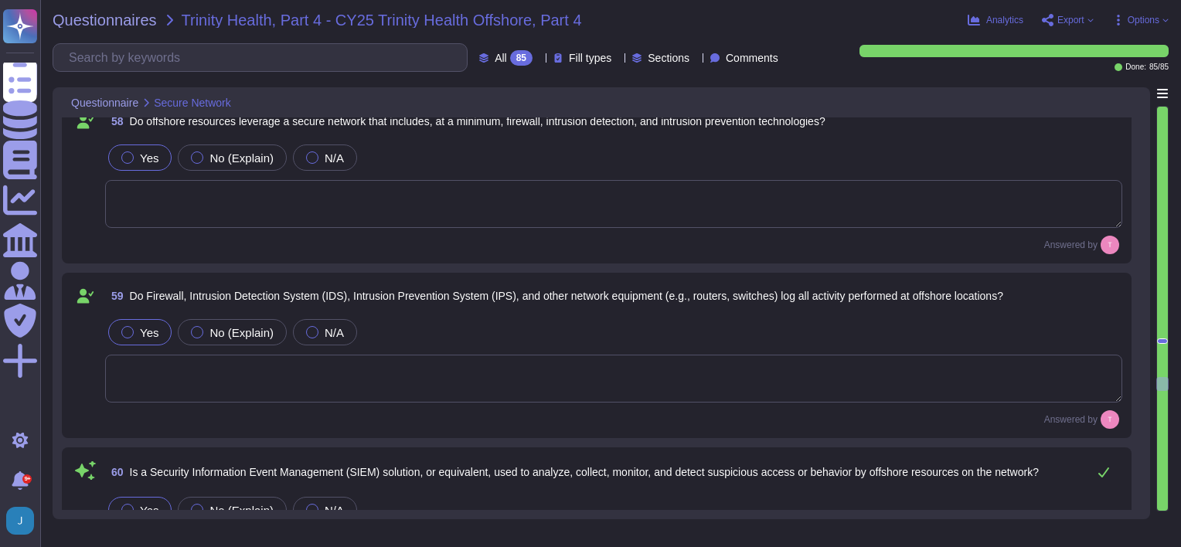
type textarea "Yes, data in transmission is encrypted with TLS 1.2 or higher."
type textarea "No PHI."
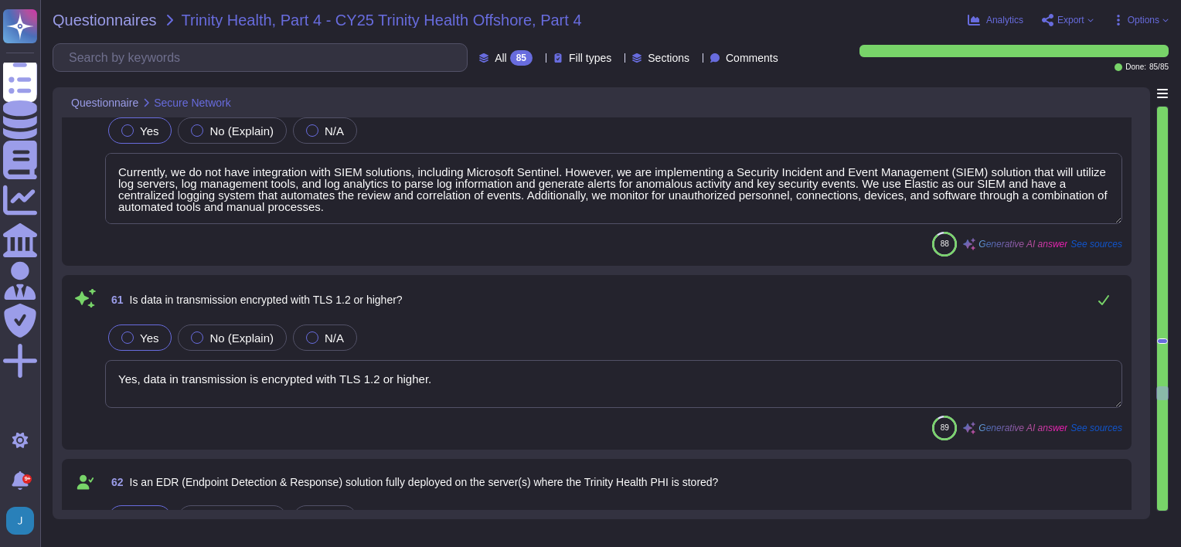
scroll to position [10391, 0]
type textarea "None"
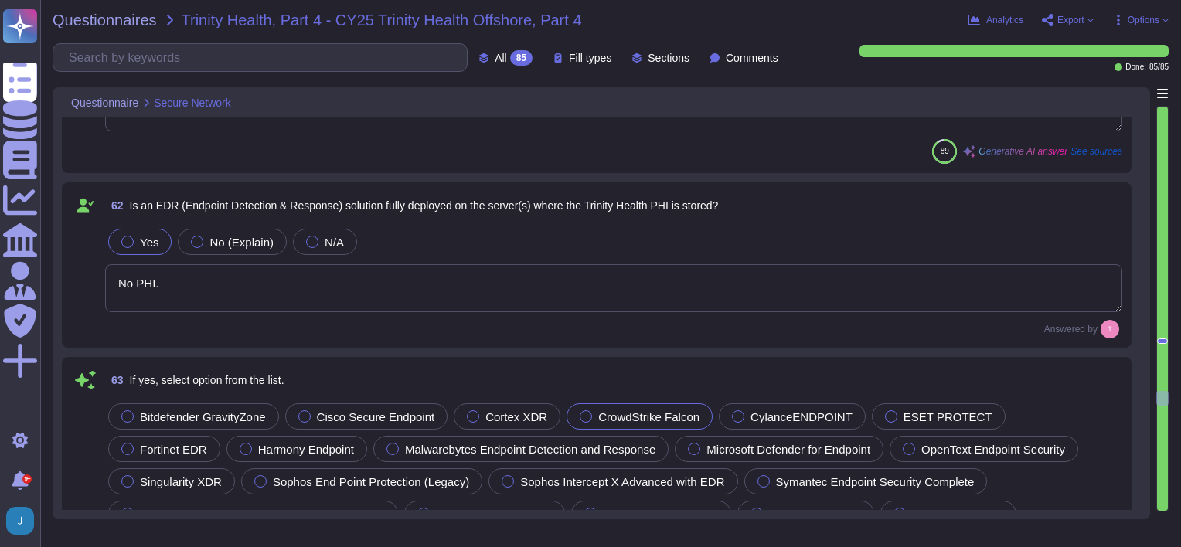
scroll to position [10700, 0]
type textarea "Yes. Support, development, and QA staff may be located in a variety of countrie…"
type textarea "Yes. We have defined an authorisation management devices. An authorisation conc…"
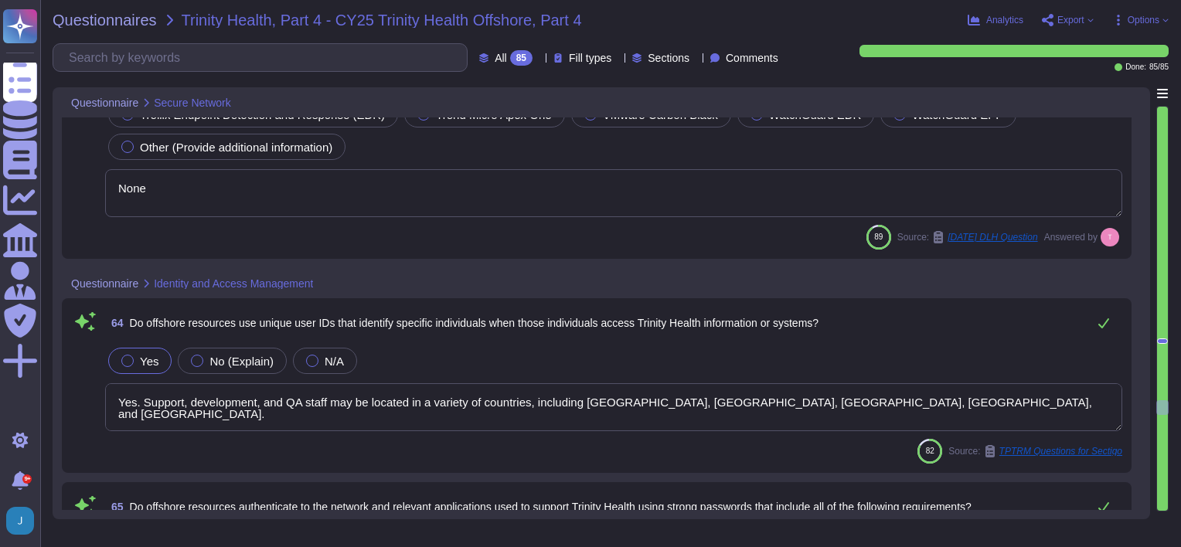
scroll to position [11087, 0]
type textarea "No. In compliance with the CA/Browser Forum Baseline Requirements and NIST guid…"
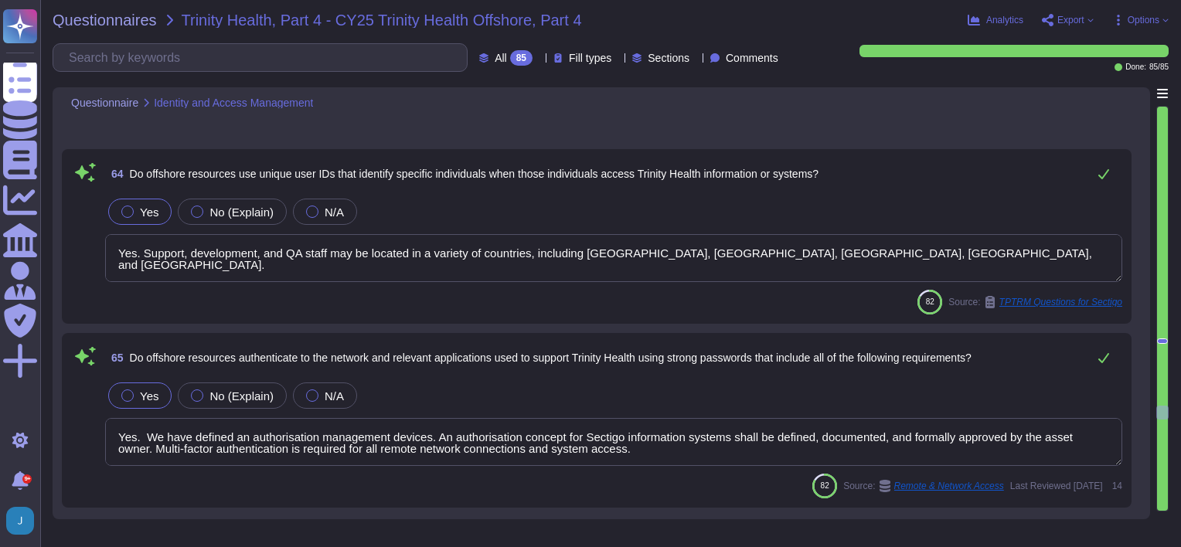
type textarea "Yes. Support, development, and QA staff may be located in a variety of countrie…"
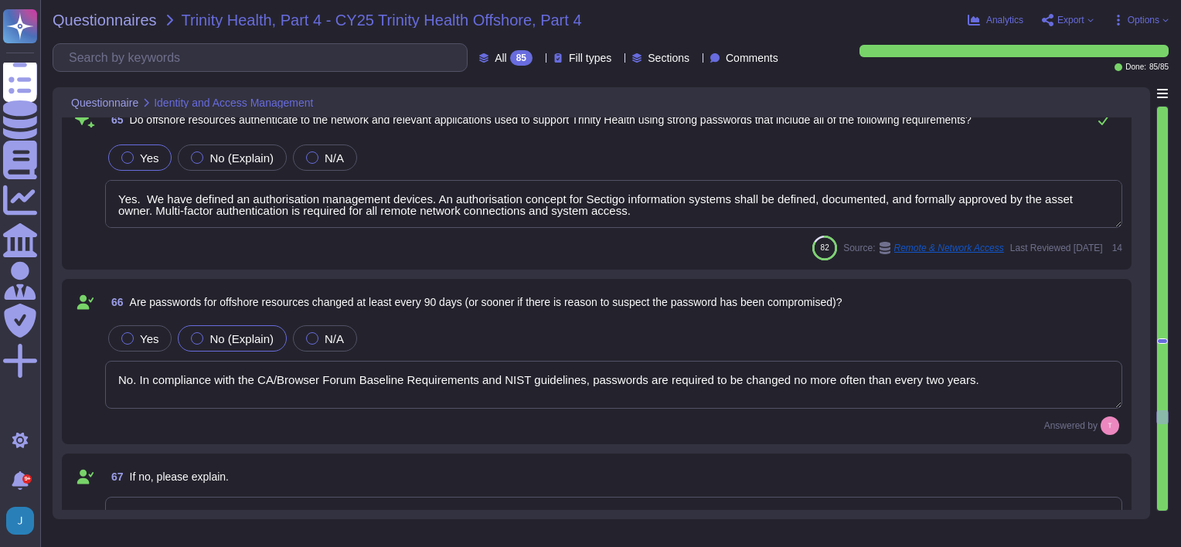
type textarea "No PHI"
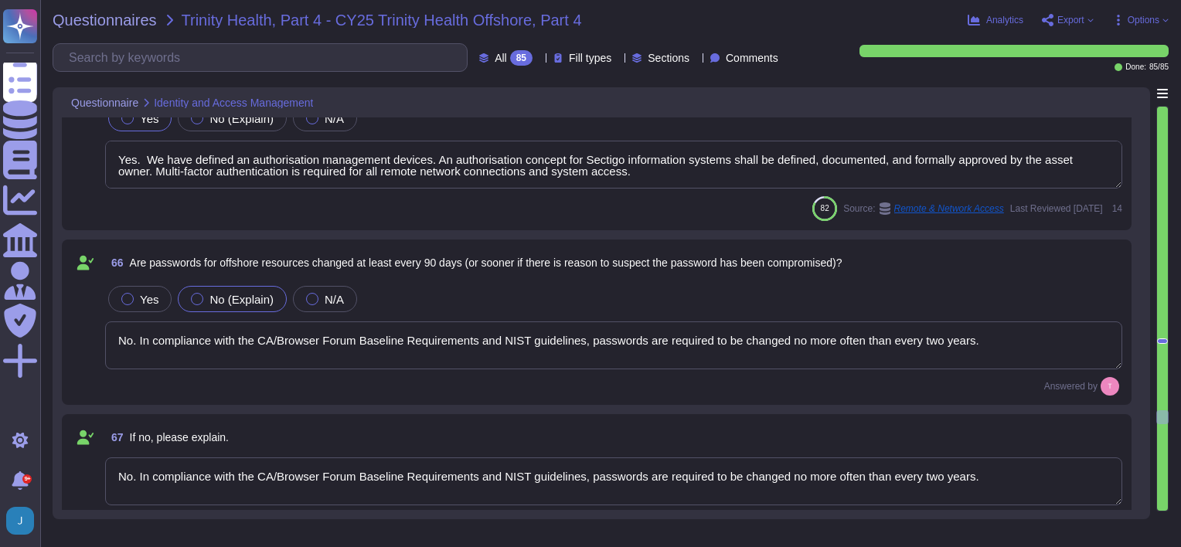
scroll to position [11473, 0]
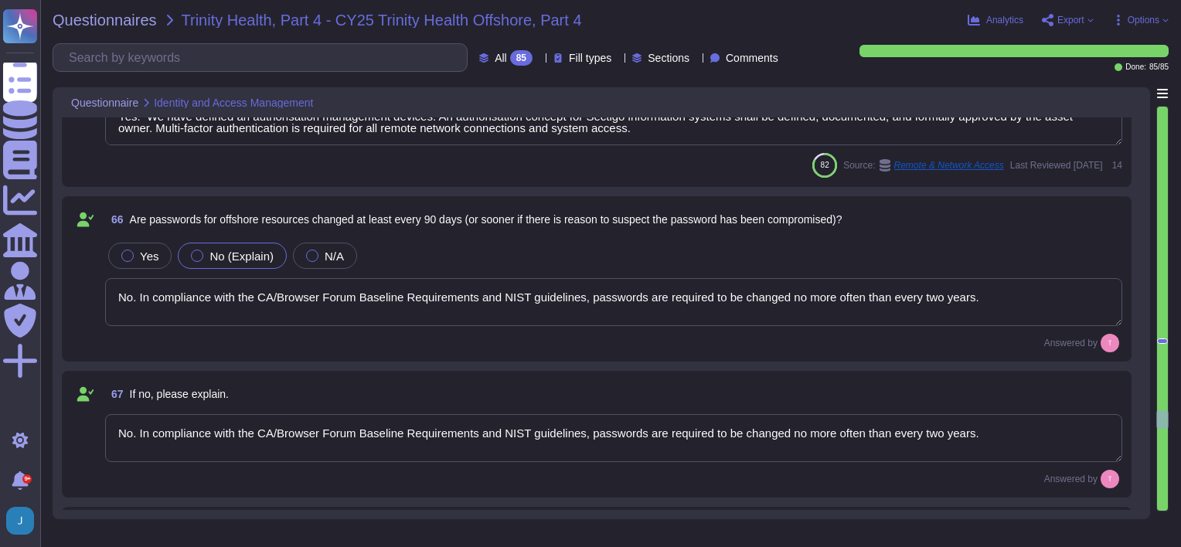
type textarea "Access will be revoked as soon as it is no longer required. Access rights of em…"
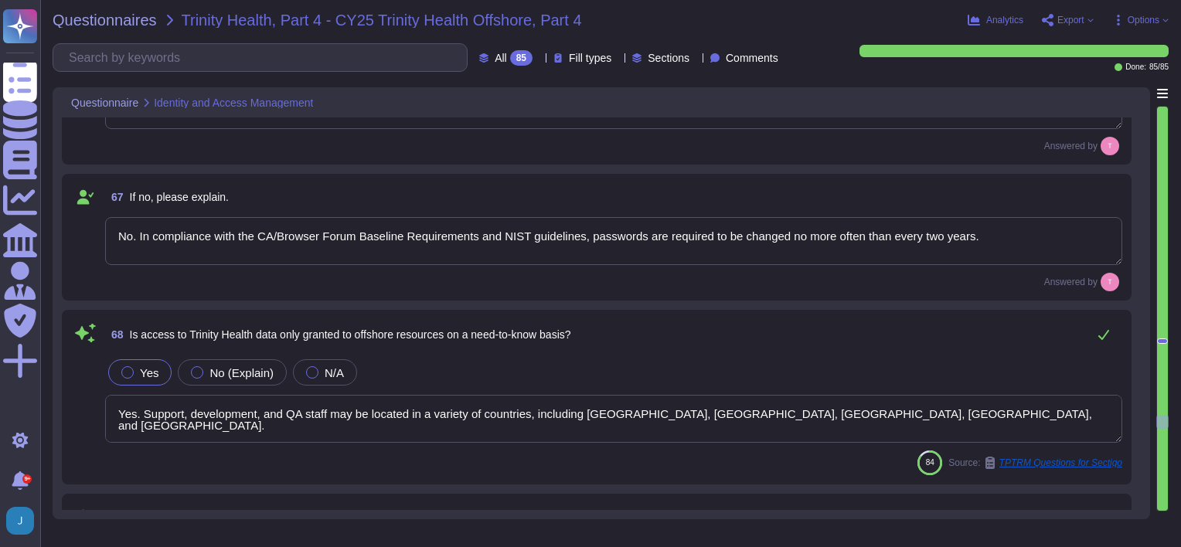
scroll to position [11705, 0]
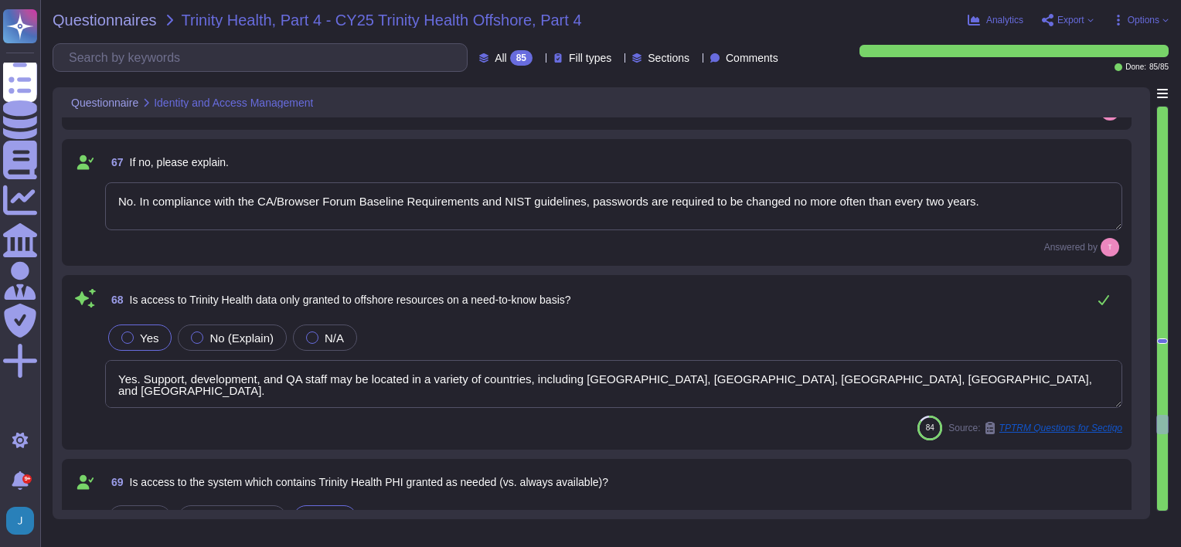
type textarea "All employee access is monitored in real time."
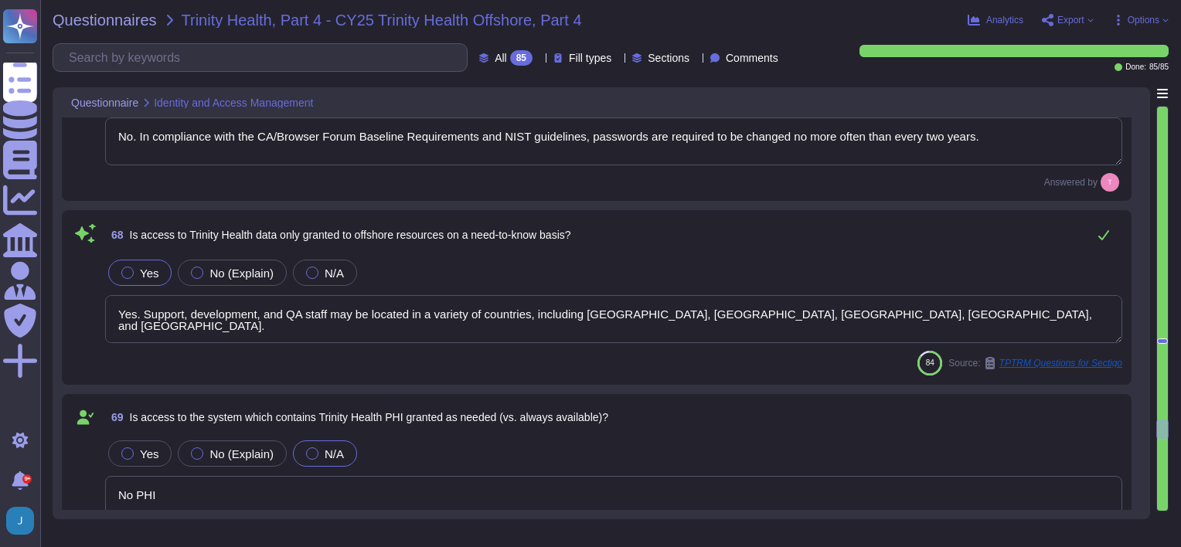
type textarea "Yes, all remote activity shall be monitored and regularly reviewed to detect an…"
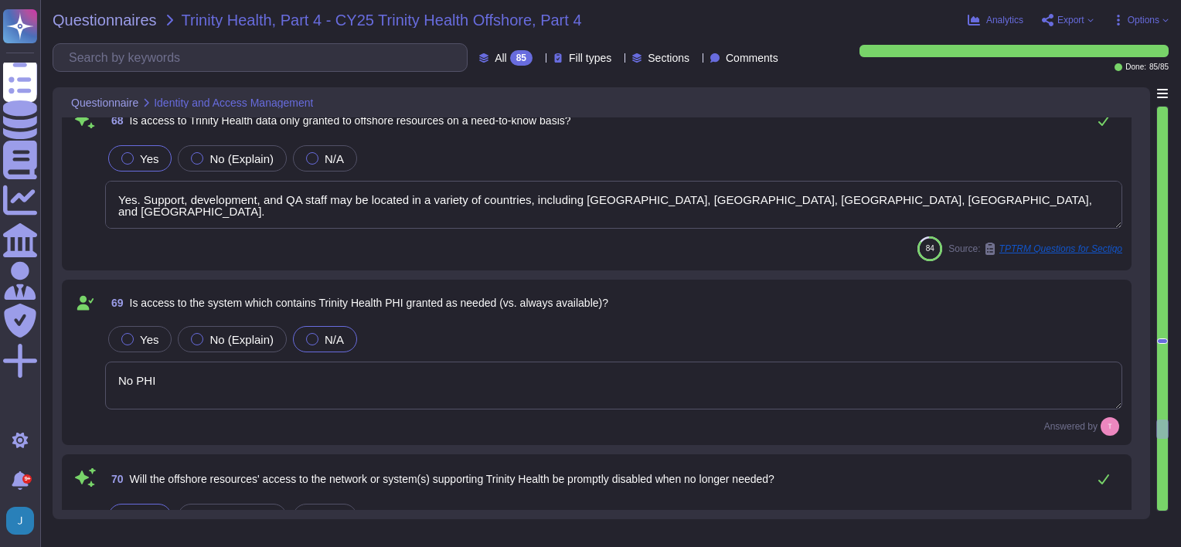
scroll to position [11937, 0]
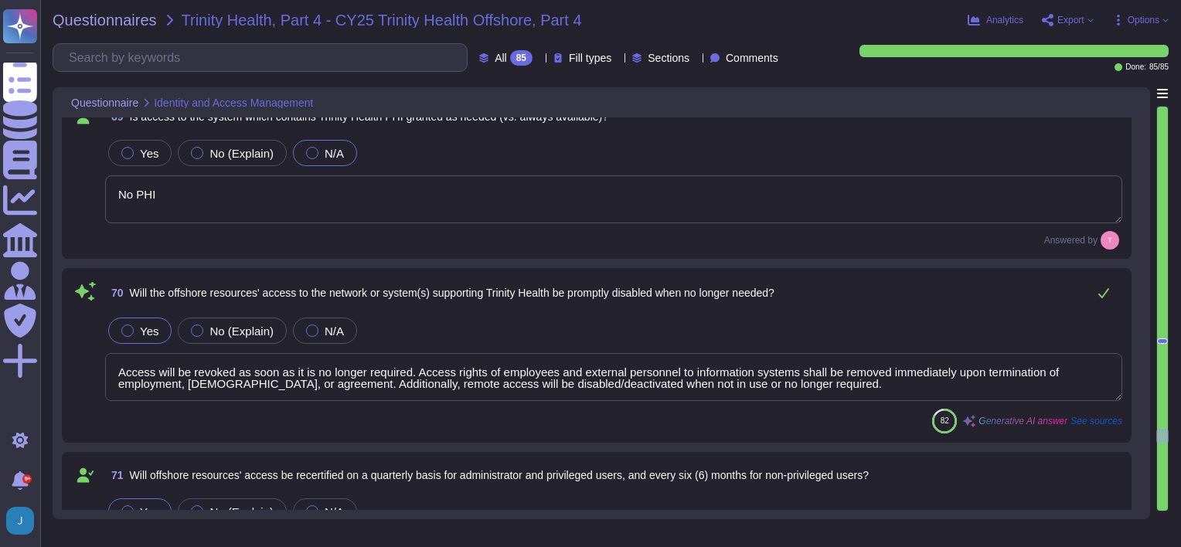
type textarea "Unusual or potentially malicious user activity is detected through a combinatio…"
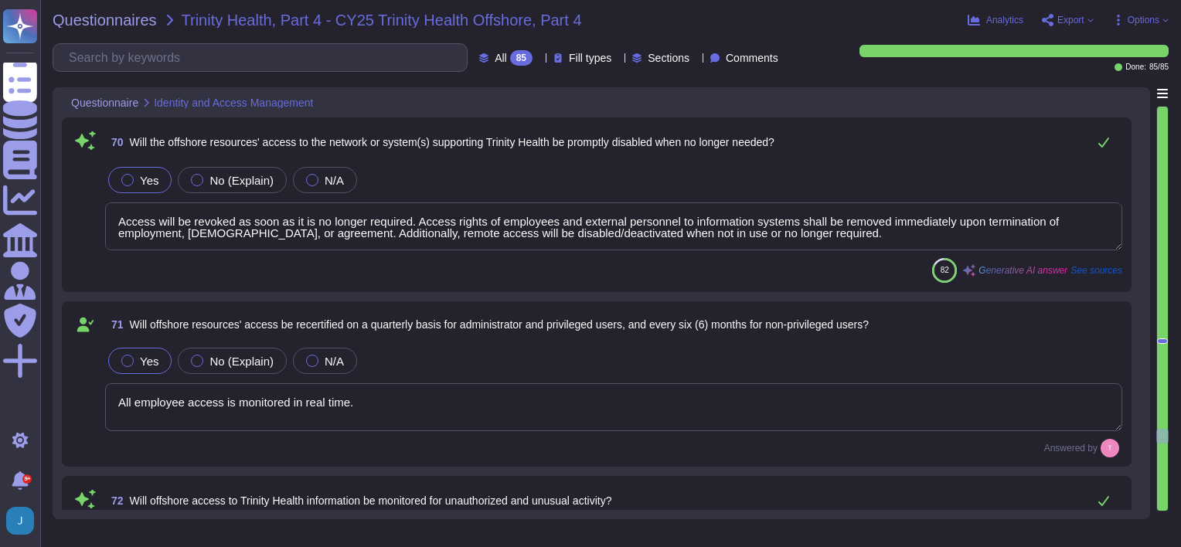
scroll to position [12323, 0]
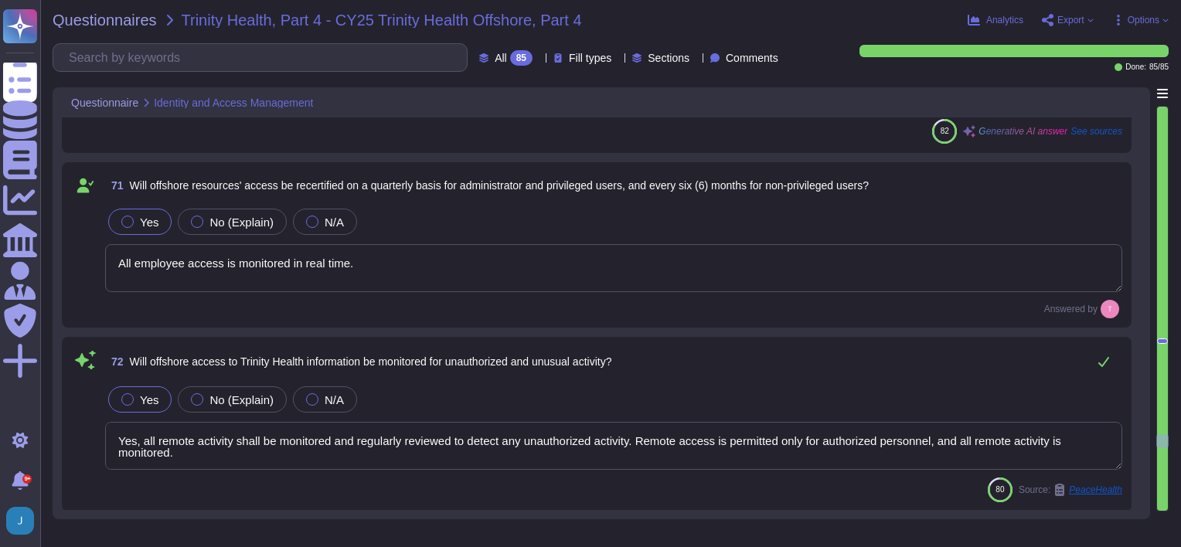
type textarea "Any suspected security incident (e.g, unexplained data loss/corruption, hardwar…"
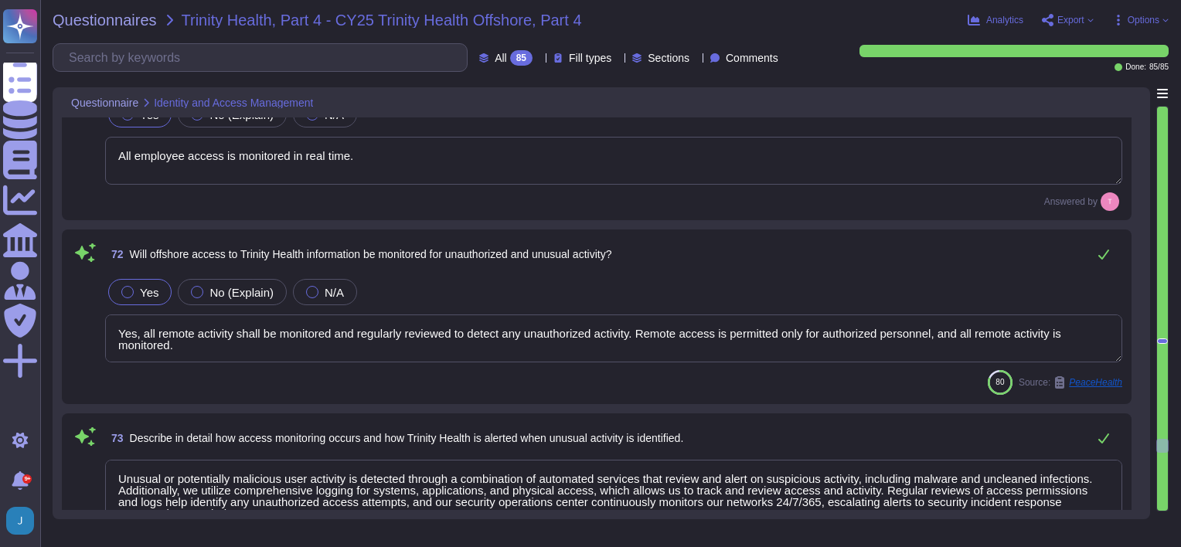
type textarea "No subcontractors"
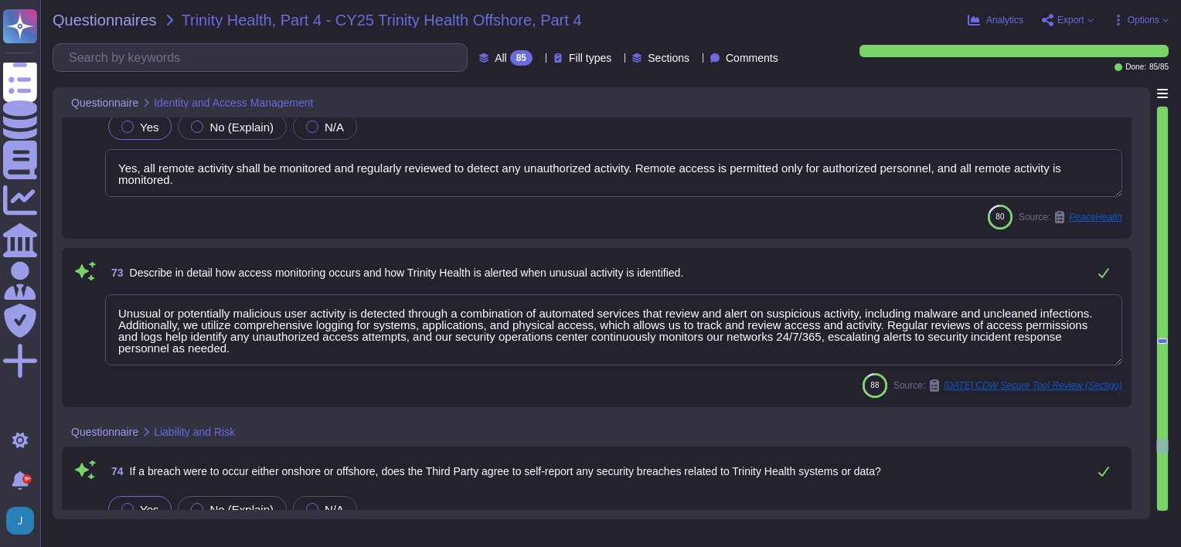
scroll to position [12632, 0]
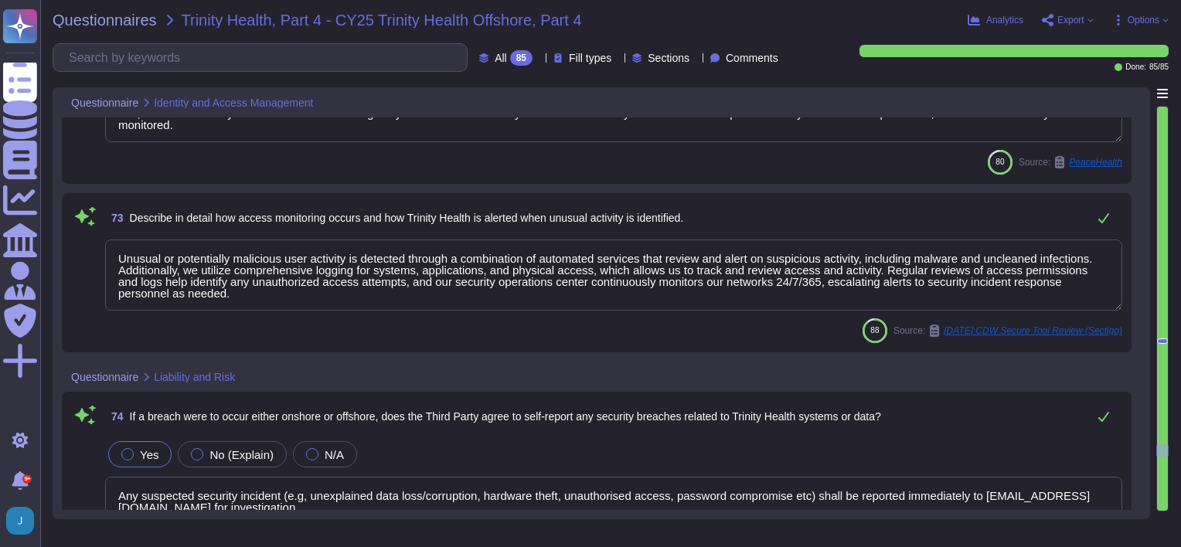
type textarea "Sectigo is required to comply fully with the General Data Protection Regulation…"
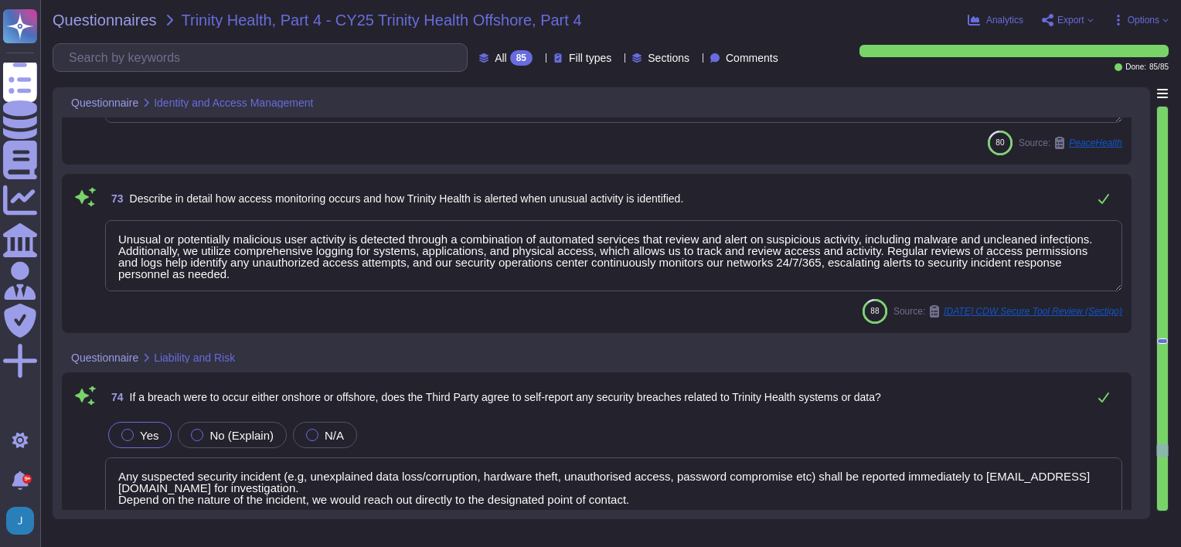
scroll to position [12709, 0]
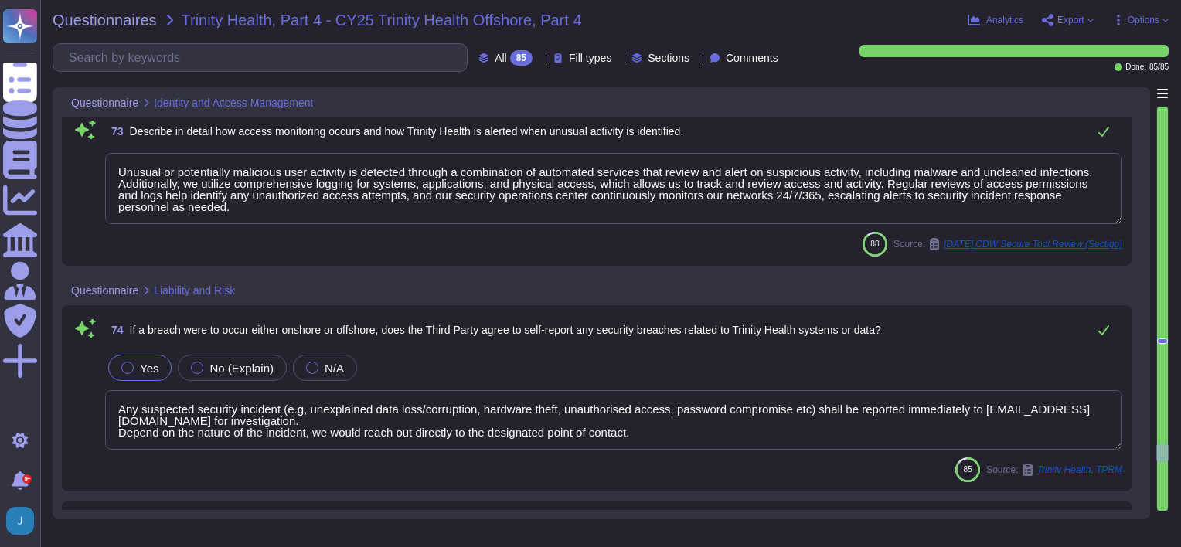
type textarea "Yes, our organization is certified by independent third parties for compliance …"
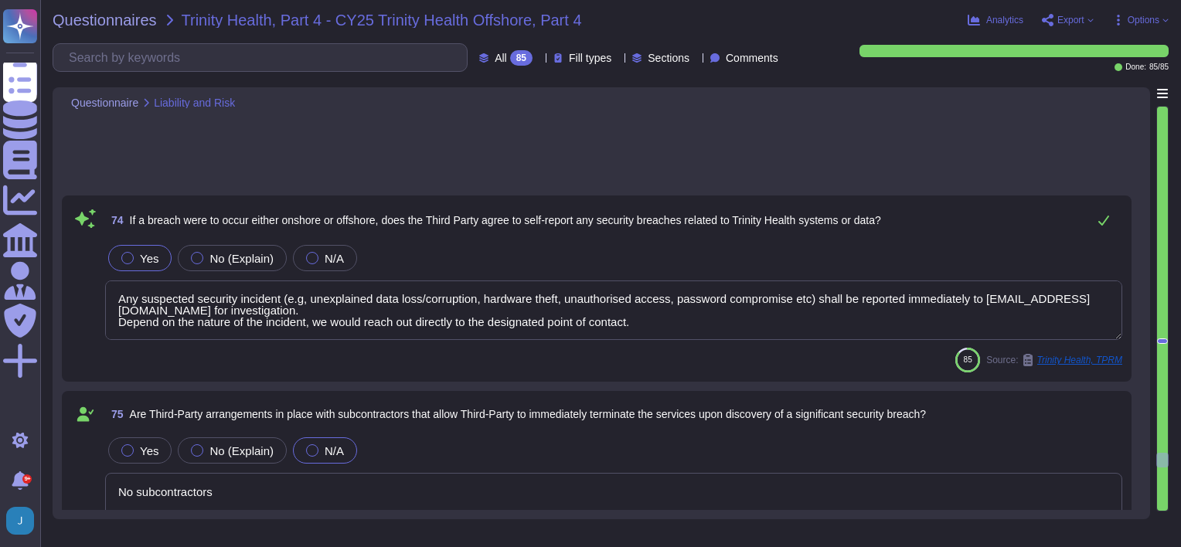
type textarea "We can provide a copy of our latest SOC 2 Type 2 audit report under a signed No…"
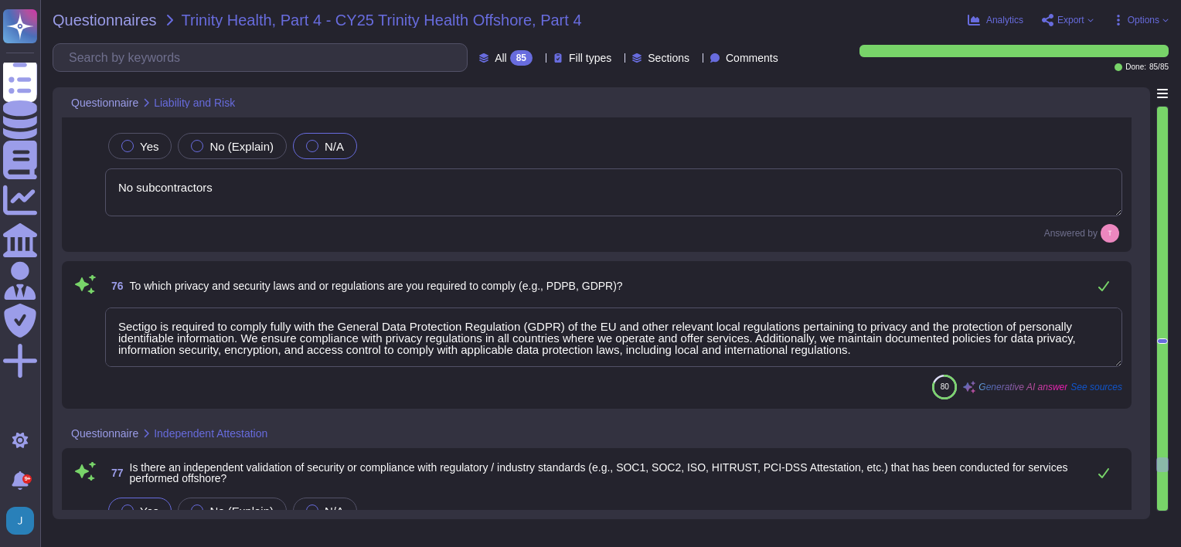
type textarea "The report covers the period from [DATE], to [DATE]."
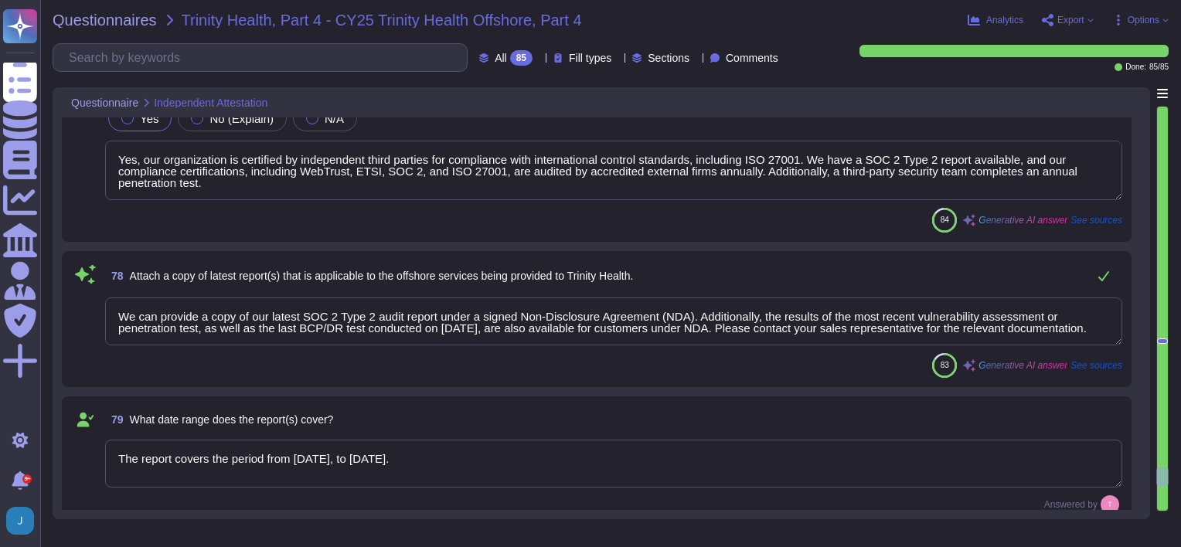
type textarea "Our audit firm interpreted our CPS to control access to physical servers in a d…"
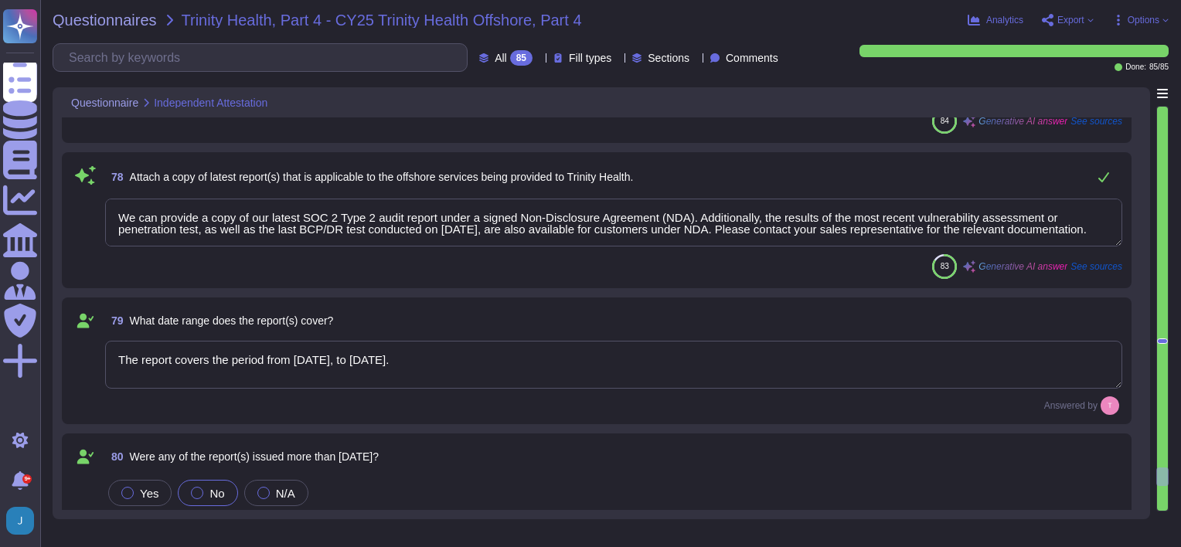
type textarea "Yes, internal audits are conducted year-round, with internal controls reviewed …"
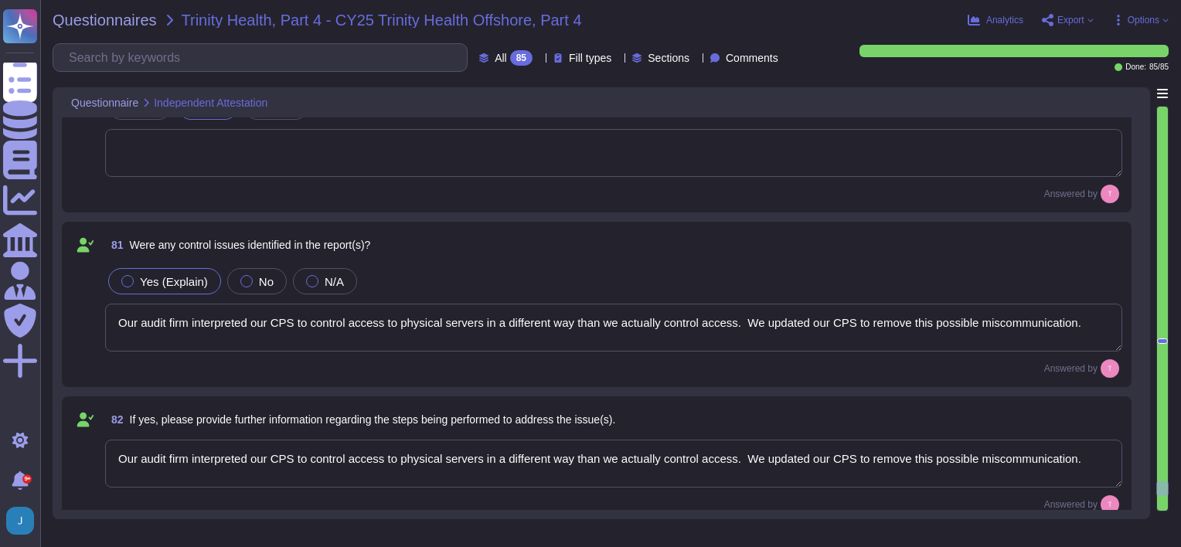
type textarea "Yes, external audits of information security and data protection practices, inc…"
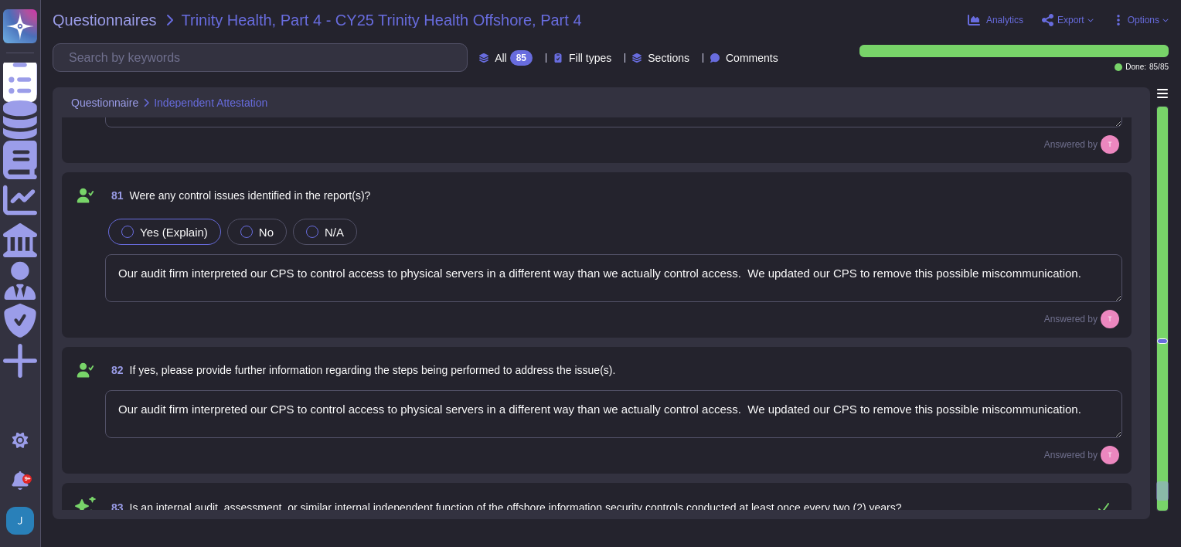
scroll to position [14023, 0]
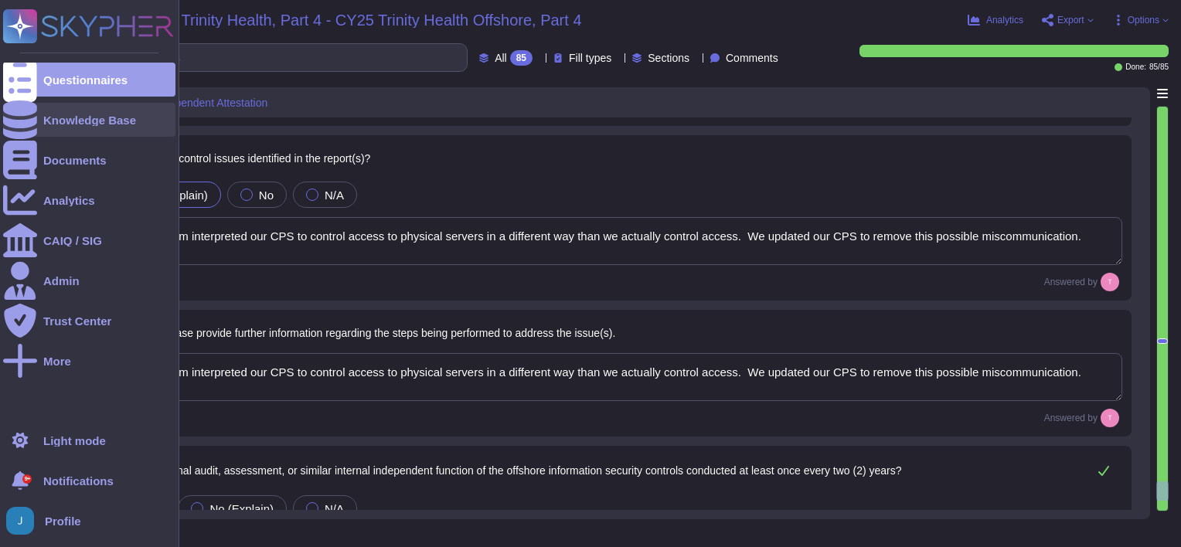
click at [123, 121] on div "Knowledge Base" at bounding box center [89, 120] width 93 height 12
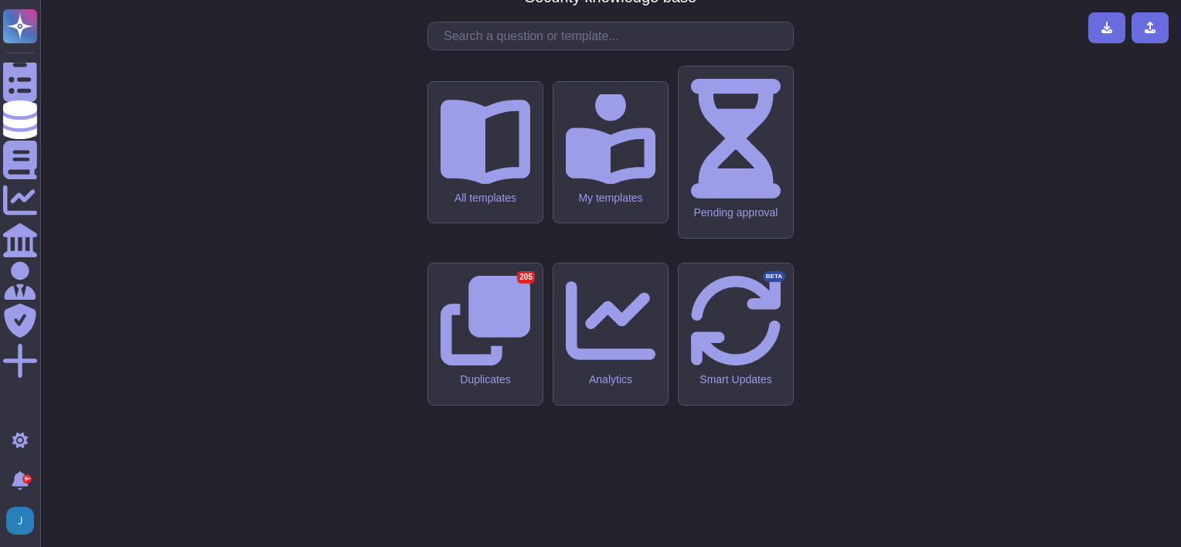
click at [740, 49] on input "text" at bounding box center [614, 35] width 357 height 27
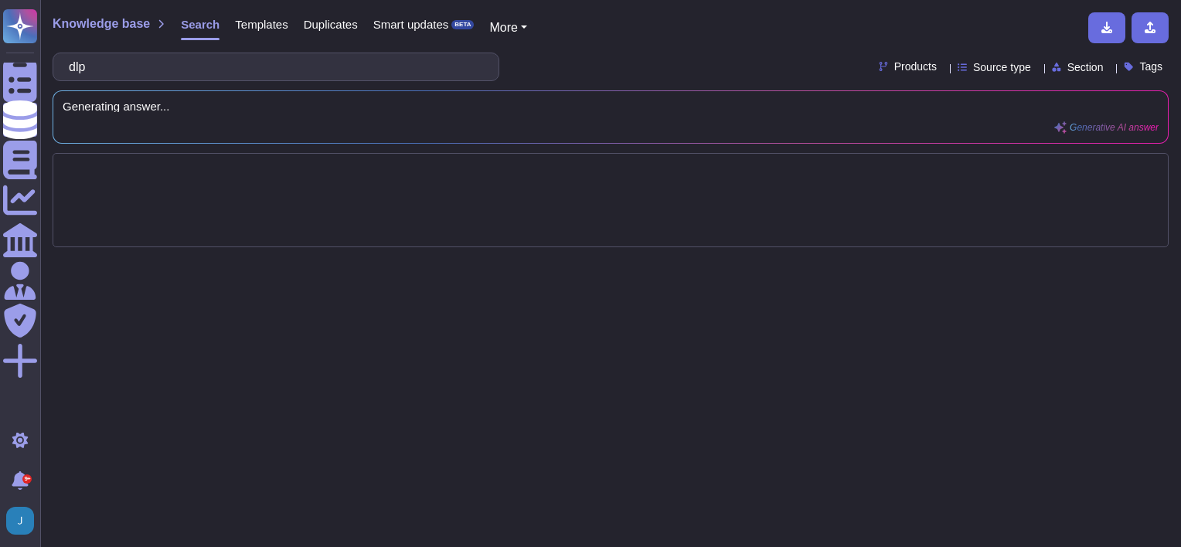
type input "dlp"
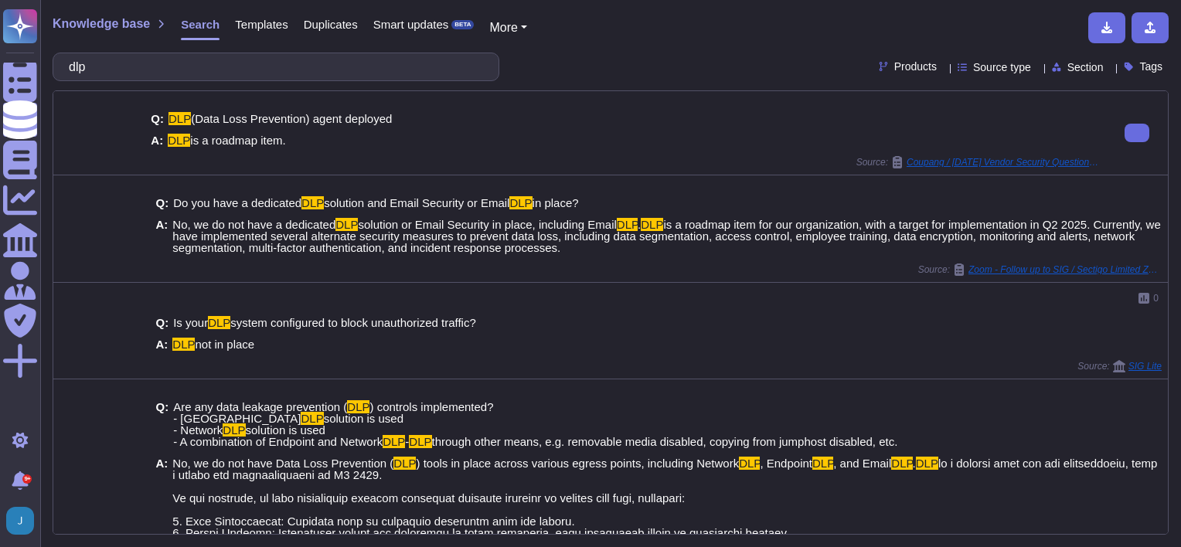
click at [535, 130] on div "Q: DLP (Data Loss Prevention) agent deployed A: DLP is a roadmap item." at bounding box center [625, 130] width 949 height 53
click at [253, 19] on span "Templates" at bounding box center [261, 25] width 53 height 12
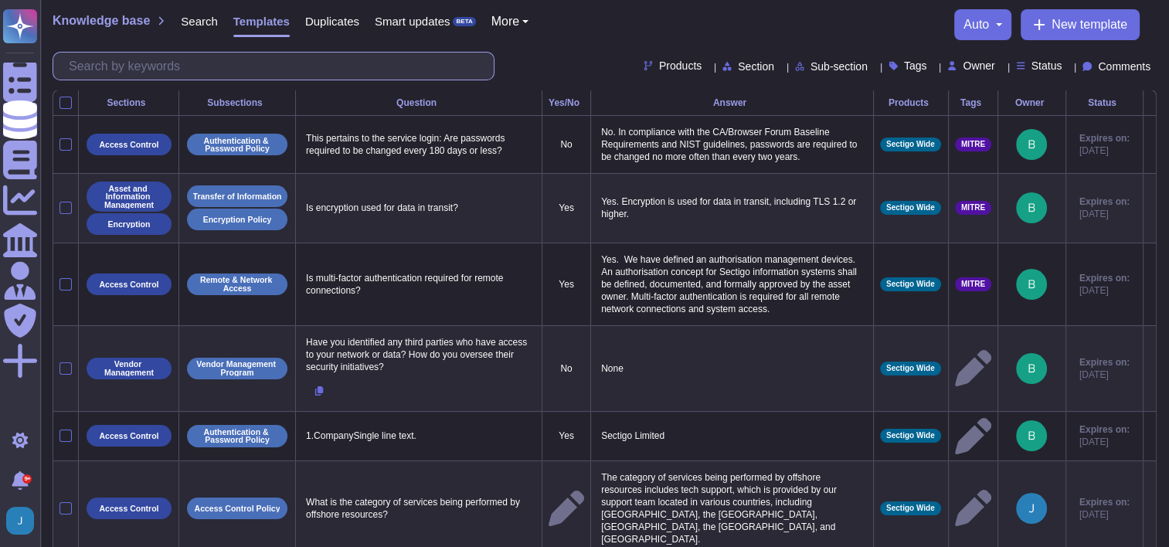
click at [240, 70] on input "text" at bounding box center [277, 66] width 433 height 27
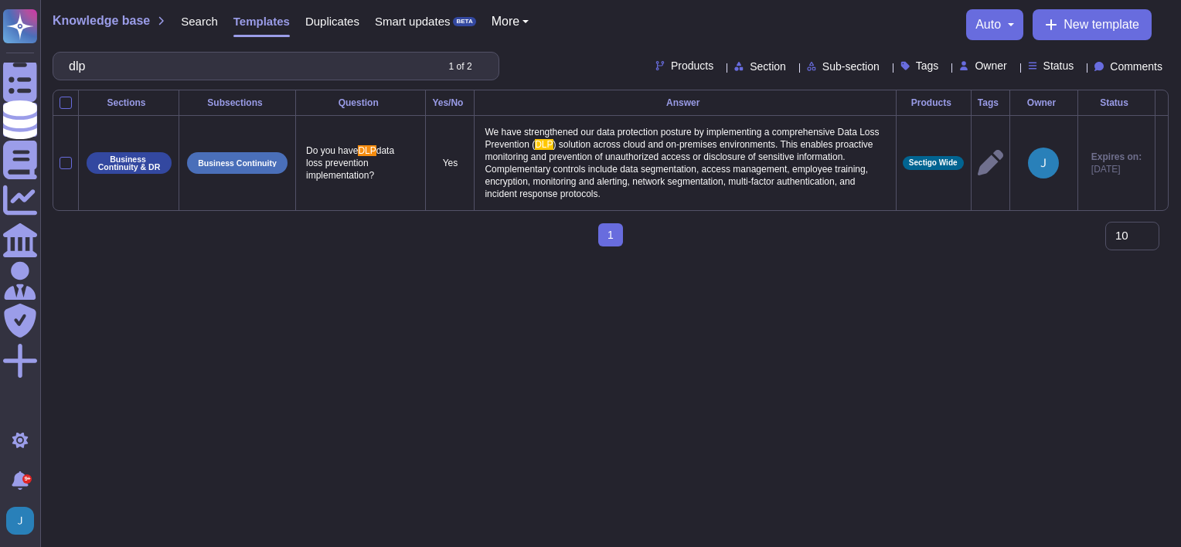
type input "dlp"
click at [195, 26] on span "Search" at bounding box center [199, 21] width 37 height 12
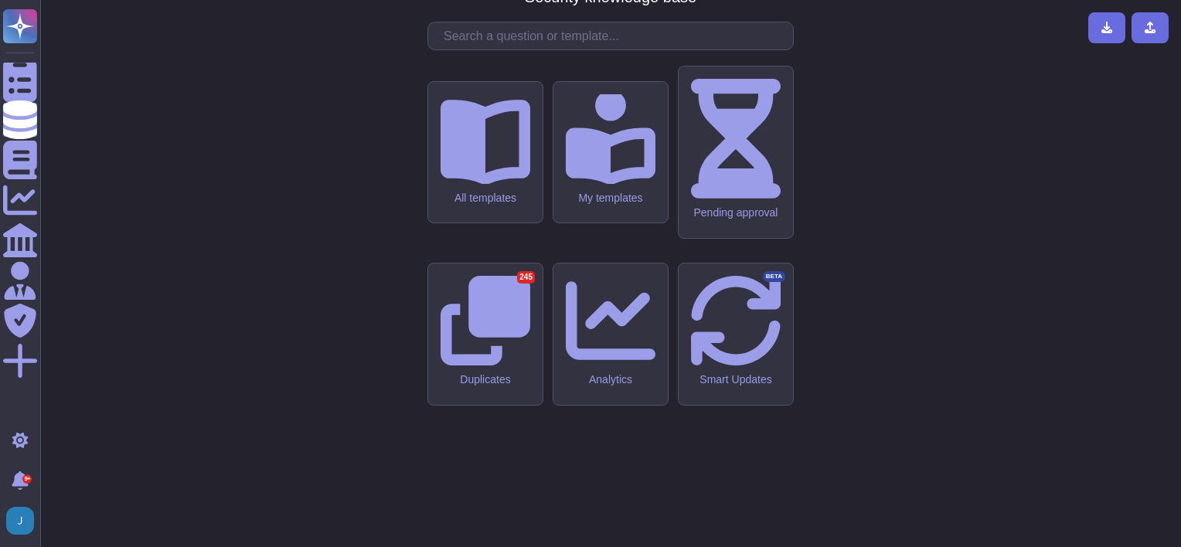
click at [515, 49] on input "text" at bounding box center [614, 35] width 357 height 27
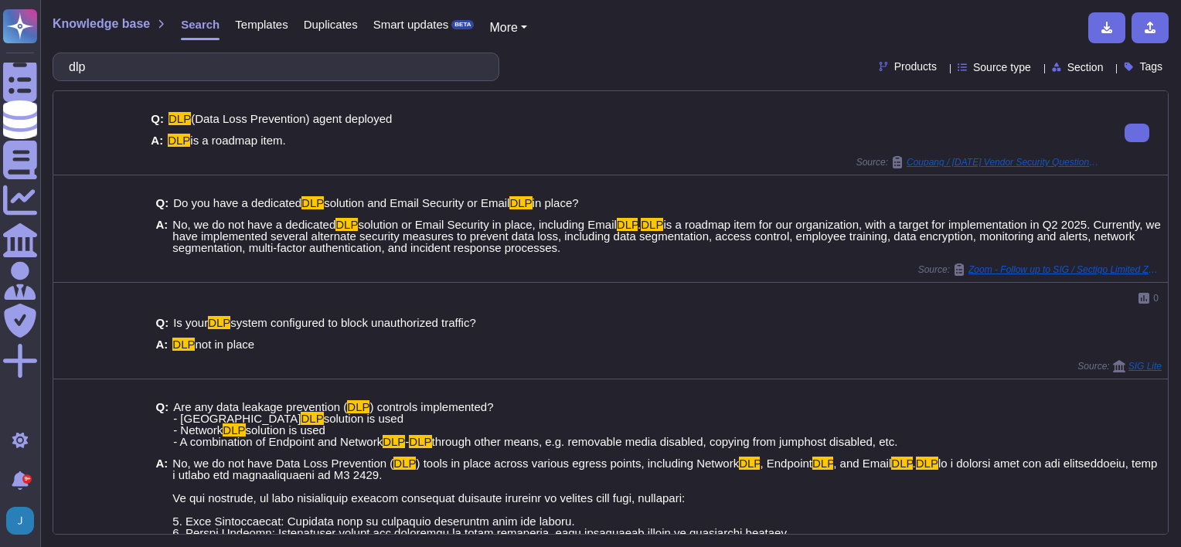
type input "dlp"
click at [435, 148] on div "Q: DLP (Data Loss Prevention) agent deployed A: DLP is a roadmap item." at bounding box center [625, 130] width 949 height 53
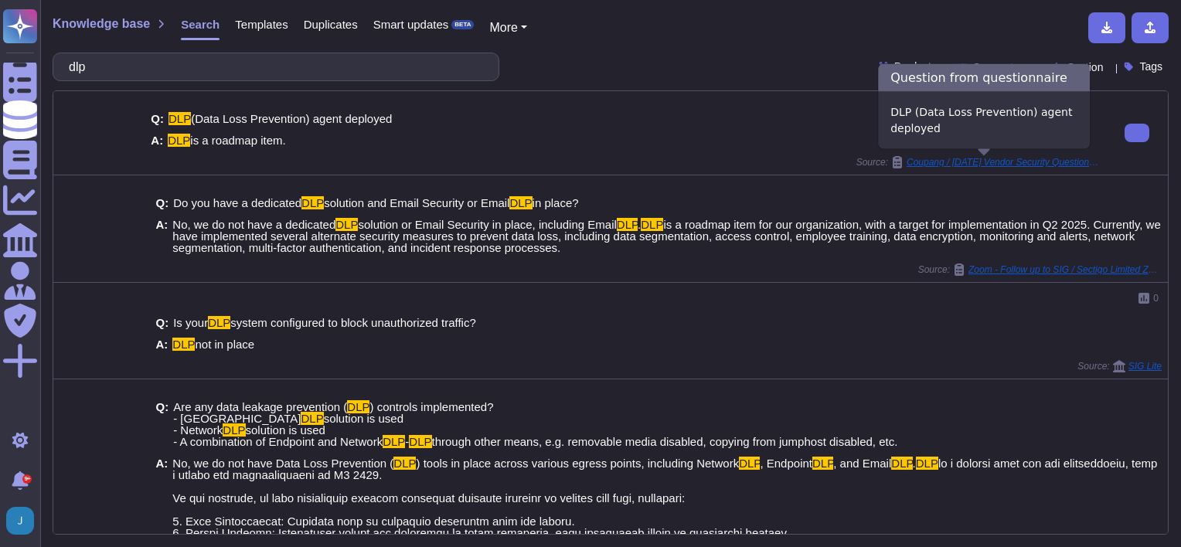
click at [989, 165] on span "Coupang / [DATE] Vendor Security Questionnaire Eng 2.0" at bounding box center [1002, 162] width 193 height 9
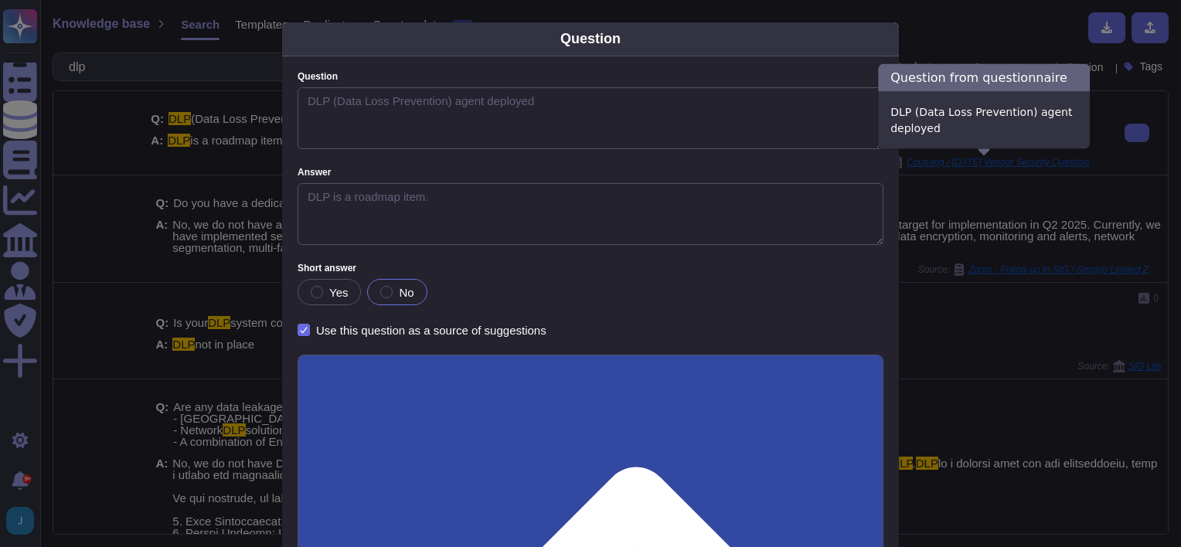
type textarea "DLP (Data Loss Prevention) agent deployed"
type textarea "DLP is a roadmap item."
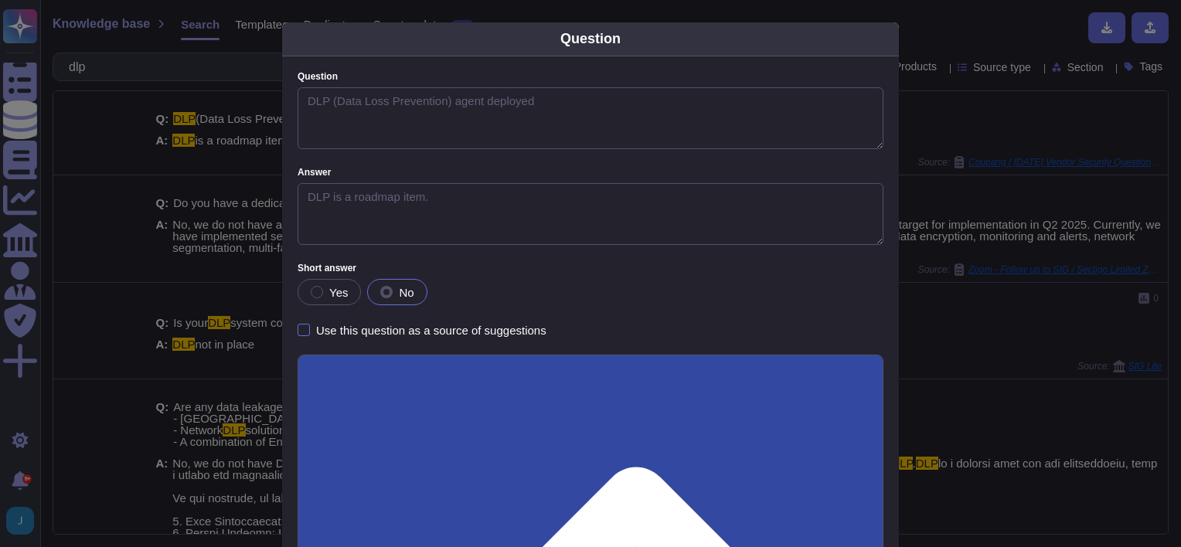
click at [96, 114] on div "Question Question DLP (Data Loss Prevention) agent deployed Answer DLP is a roa…" at bounding box center [590, 273] width 1181 height 547
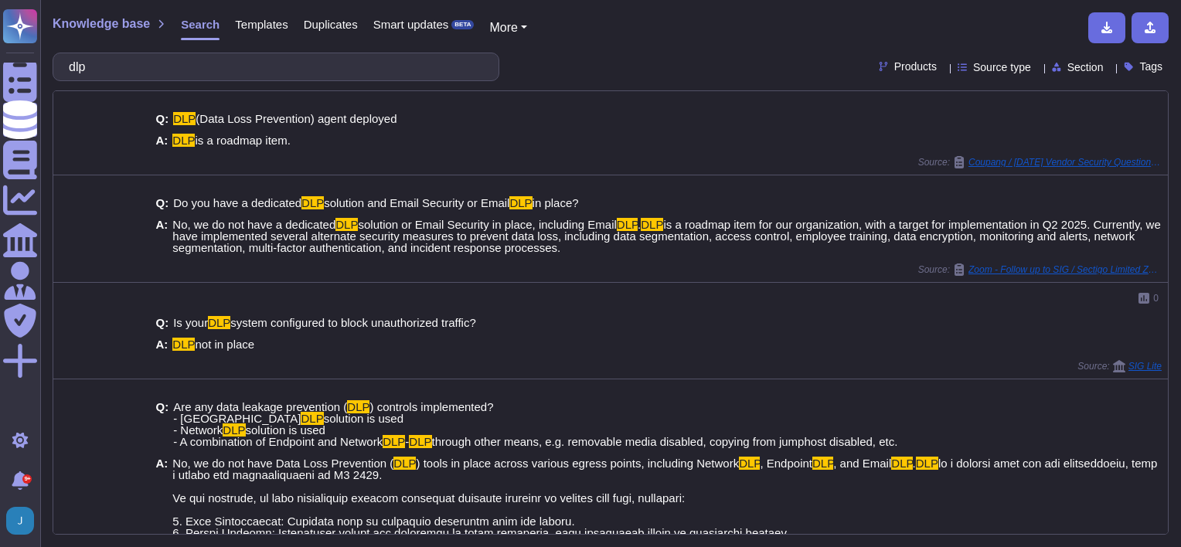
click at [253, 21] on span "Templates" at bounding box center [261, 25] width 53 height 12
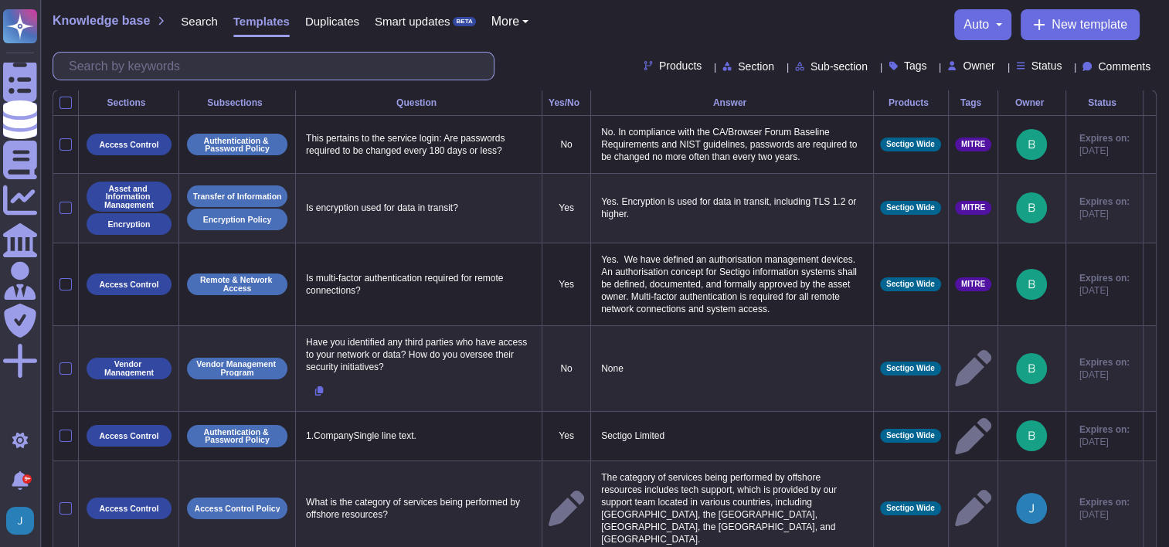
click at [233, 59] on input "text" at bounding box center [277, 66] width 433 height 27
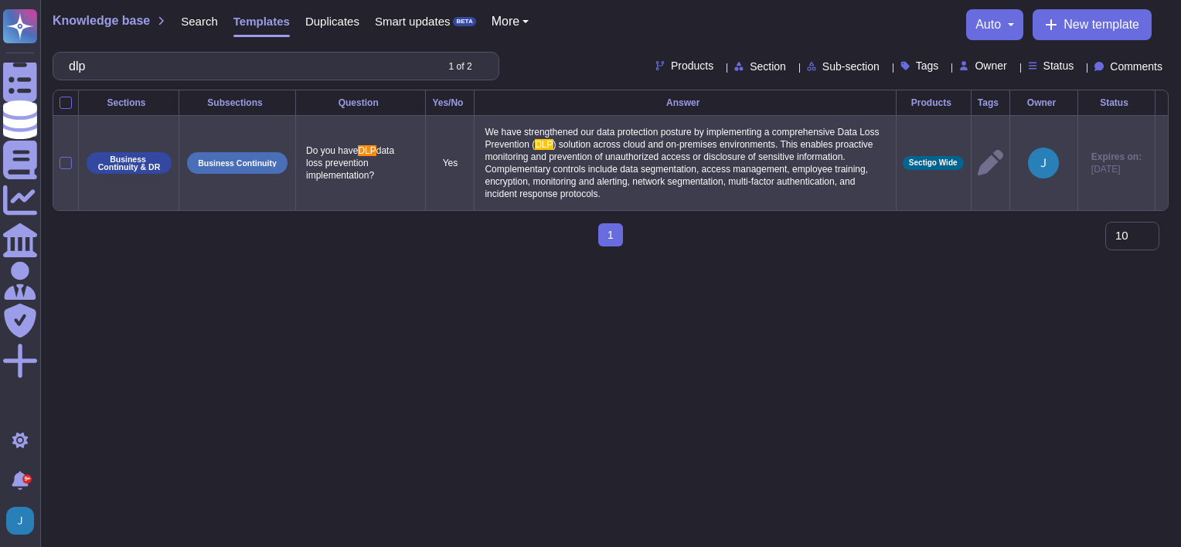
type input "dlp"
click at [658, 187] on span ") solution across cloud and on-premises environments. This enables proactive mo…" at bounding box center [680, 169] width 390 height 60
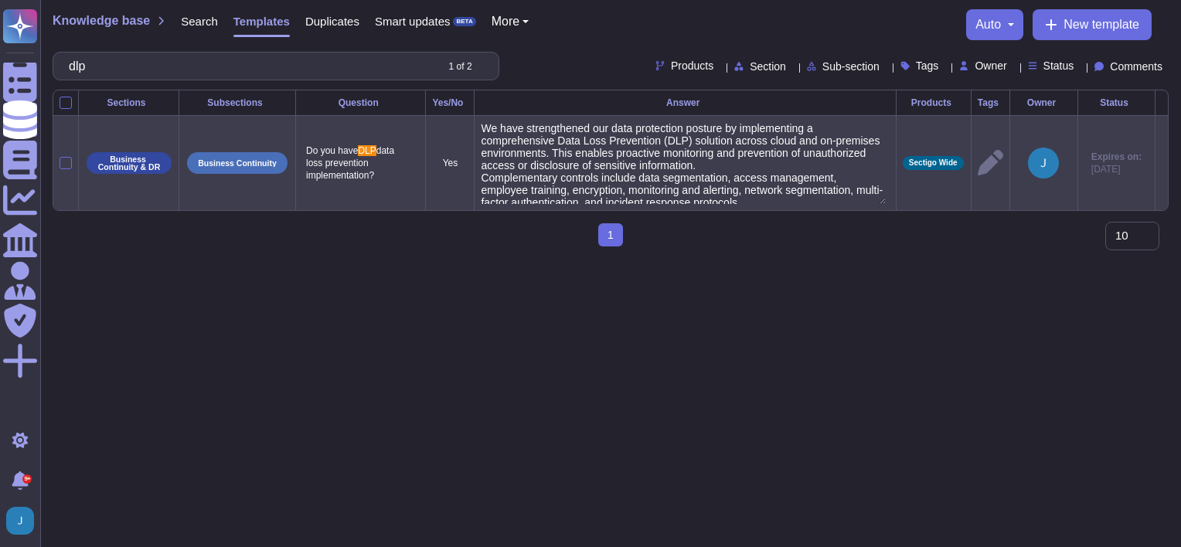
type textarea "We have strengthened our data protection posture by implementing a comprehensiv…"
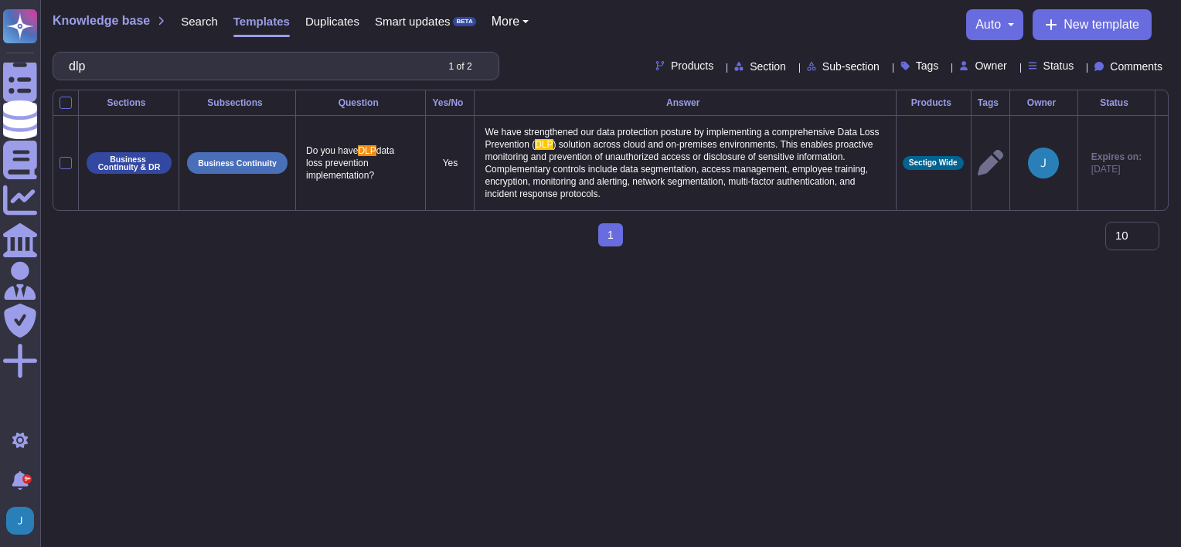
click at [189, 22] on span "Search" at bounding box center [199, 21] width 37 height 12
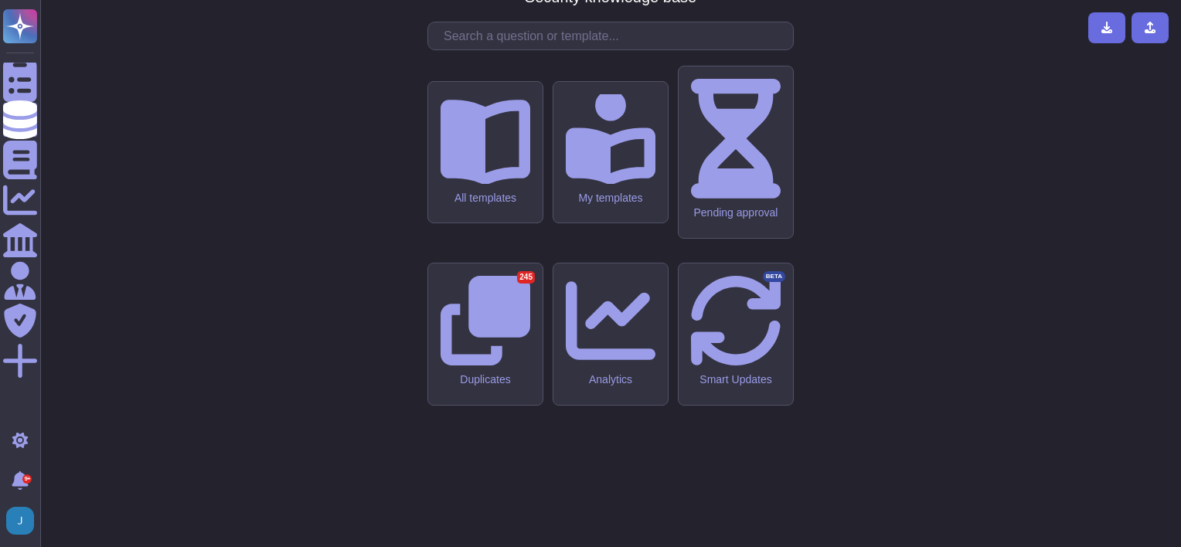
click at [476, 49] on input "text" at bounding box center [614, 35] width 357 height 27
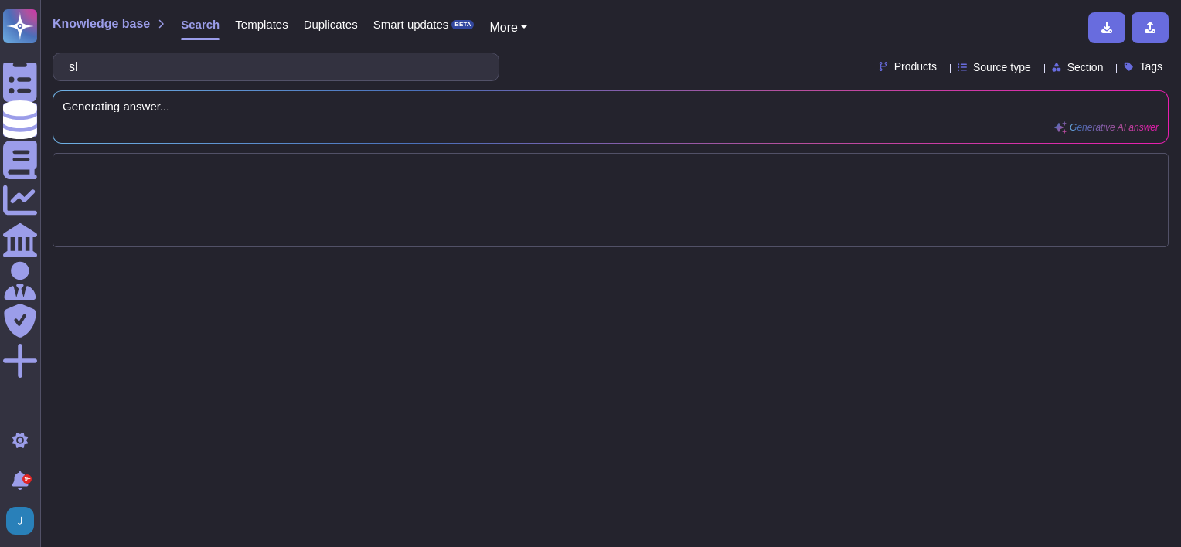
type input "s"
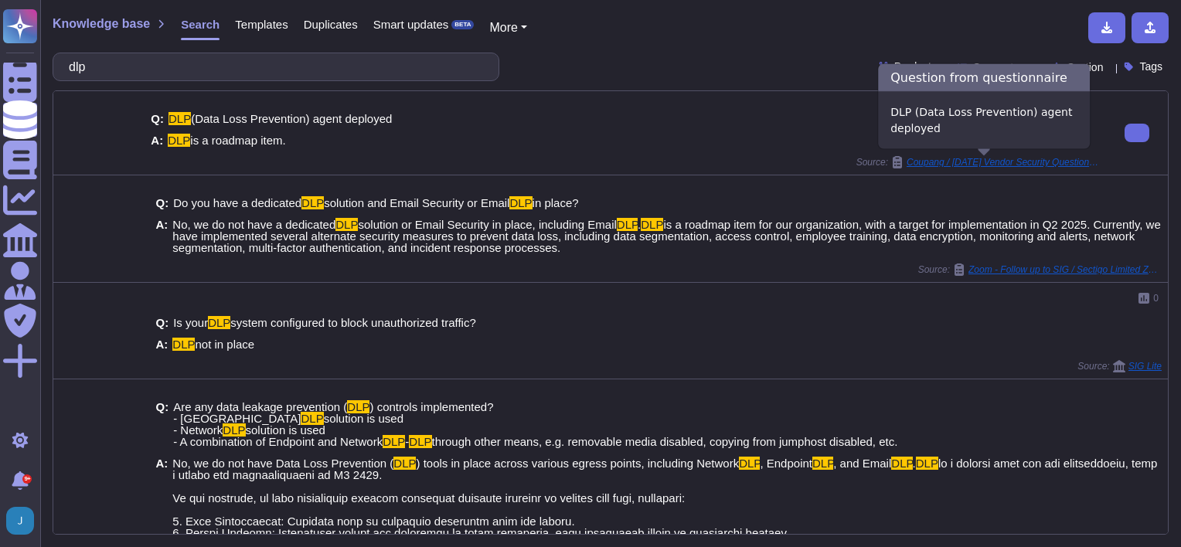
type input "dlp"
click at [978, 160] on span "Coupang / [DATE] Vendor Security Questionnaire Eng 2.0" at bounding box center [1002, 162] width 193 height 9
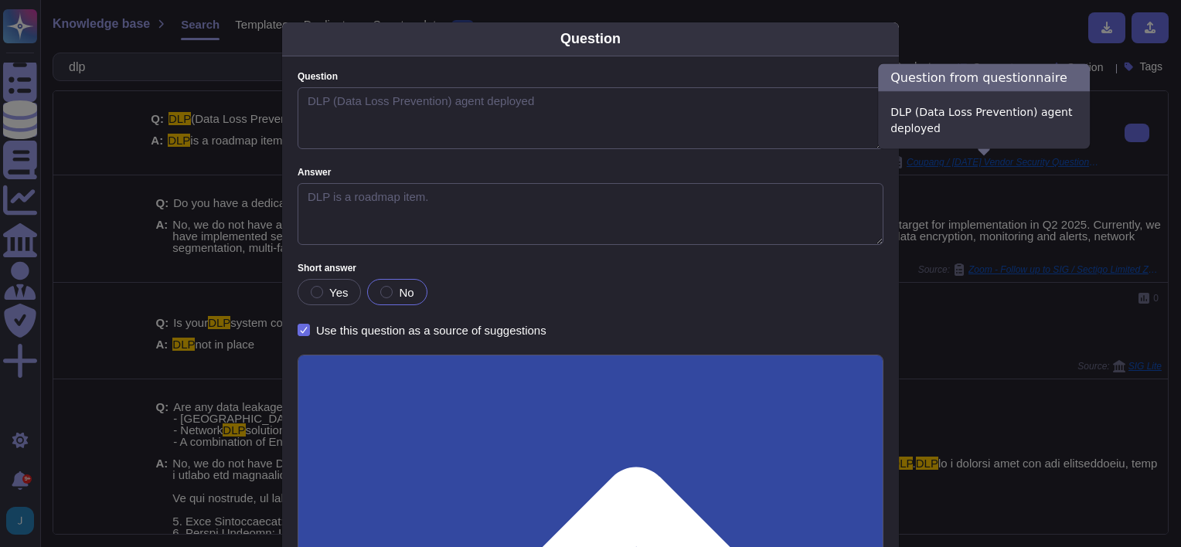
type textarea "DLP (Data Loss Prevention) agent deployed"
type textarea "DLP is a roadmap item."
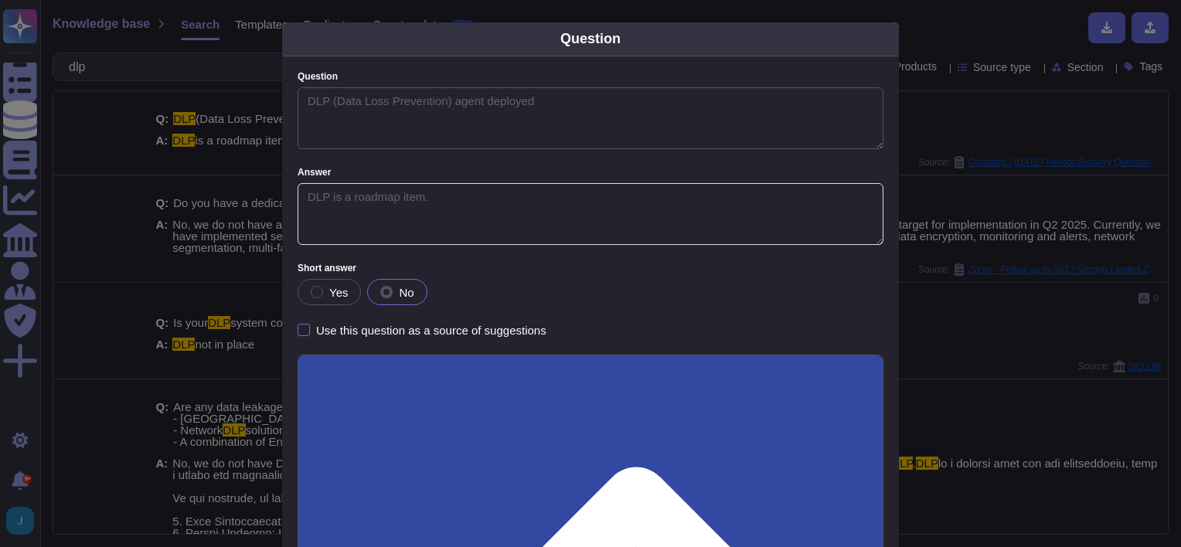
click at [495, 212] on textarea "DLP is a roadmap item." at bounding box center [591, 214] width 586 height 62
drag, startPoint x: 468, startPoint y: 199, endPoint x: 284, endPoint y: 186, distance: 184.4
click at [284, 186] on div "Question DLP (Data Loss Prevention) agent deployed Answer DLP is a roadmap item…" at bounding box center [590, 342] width 617 height 573
click at [562, 115] on textarea "DLP (Data Loss Prevention) agent deployed" at bounding box center [591, 118] width 586 height 62
click at [485, 217] on textarea "DLP is a roadmap item." at bounding box center [591, 214] width 586 height 62
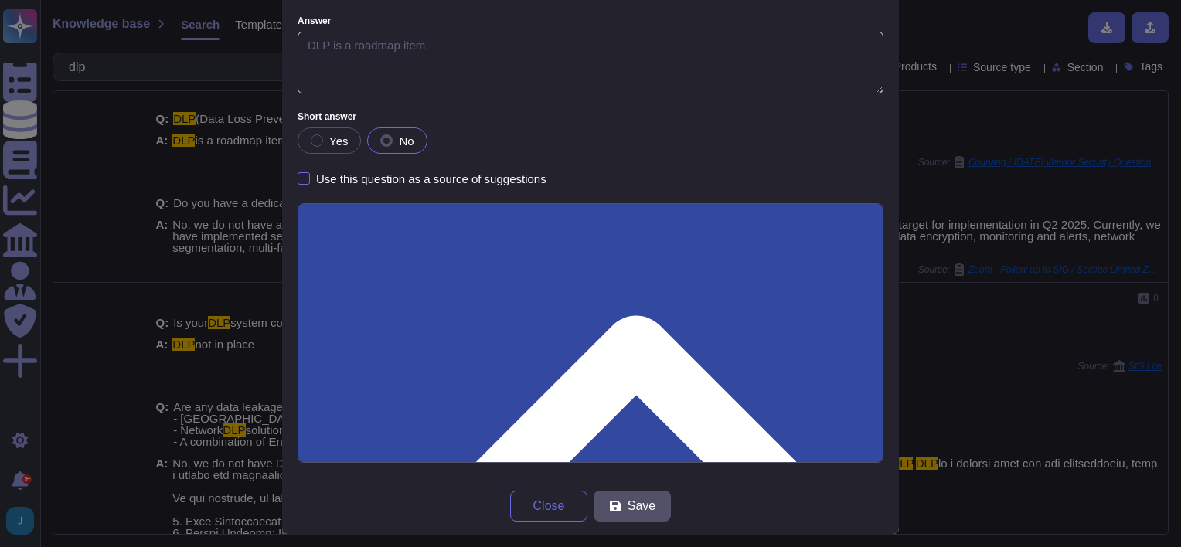
scroll to position [160, 0]
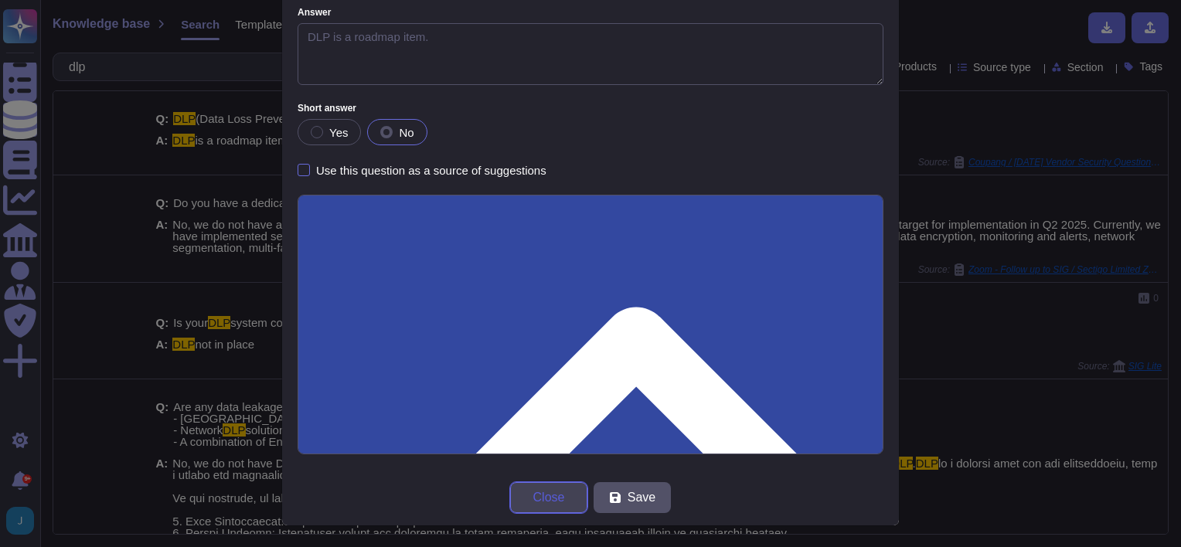
click at [548, 498] on span "Close" at bounding box center [549, 497] width 32 height 12
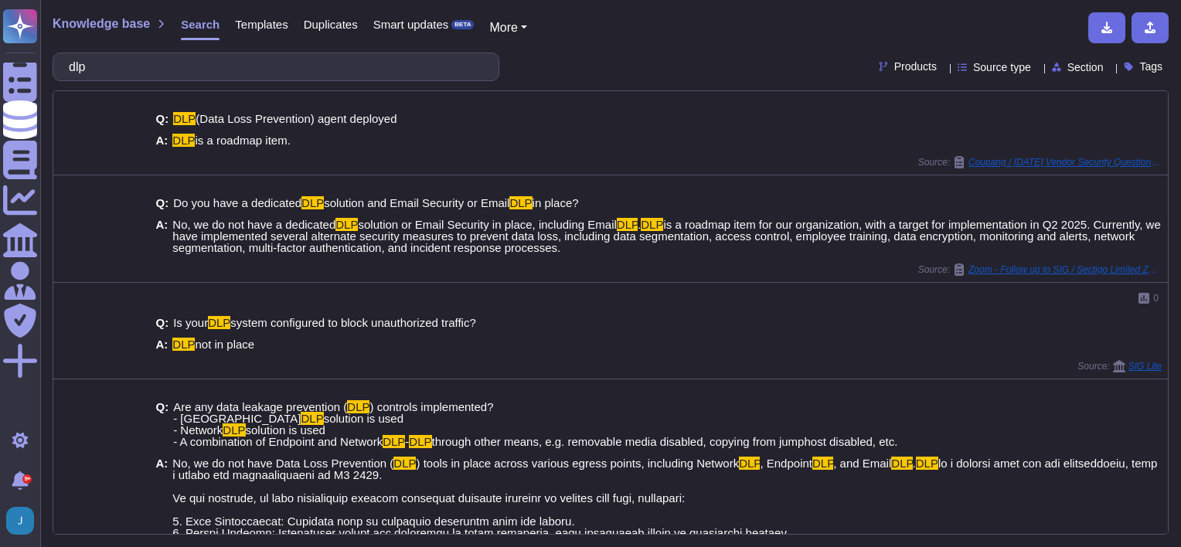
click at [1015, 329] on div "Q: Is your DLP system configured to block unauthorized traffic? A: DLP not in p…" at bounding box center [658, 334] width 1006 height 53
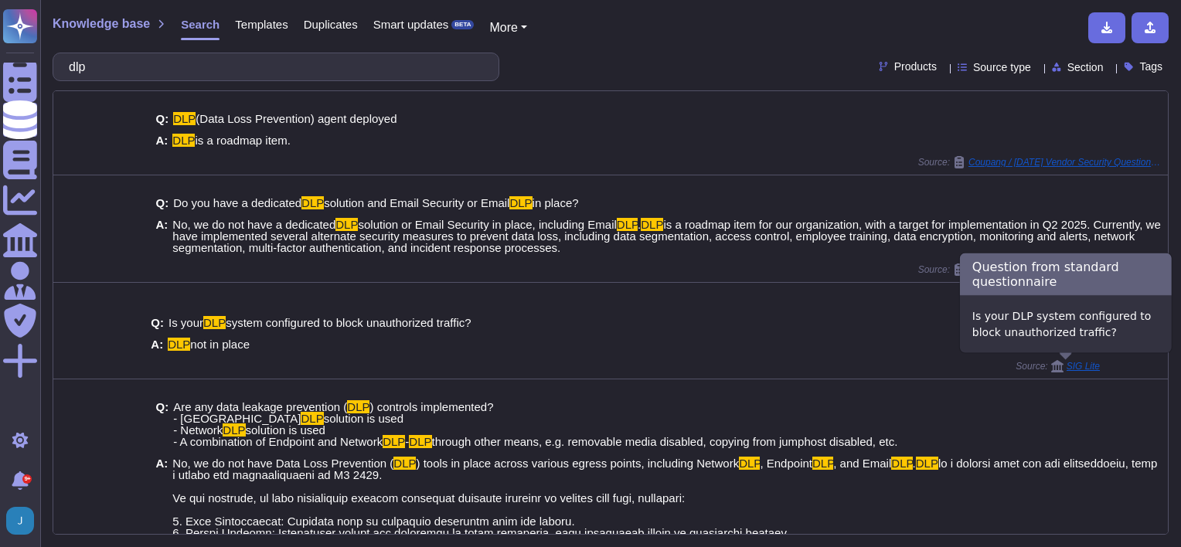
click at [1073, 371] on div "SIG Lite" at bounding box center [1075, 366] width 49 height 12
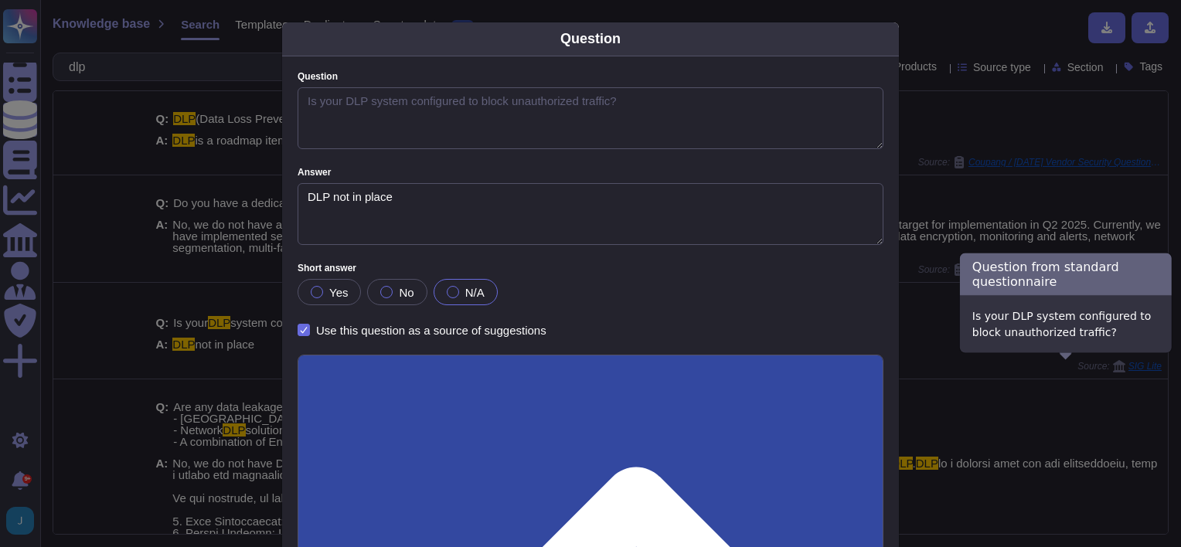
type textarea "Is your DLP system configured to block unauthorized traffic?"
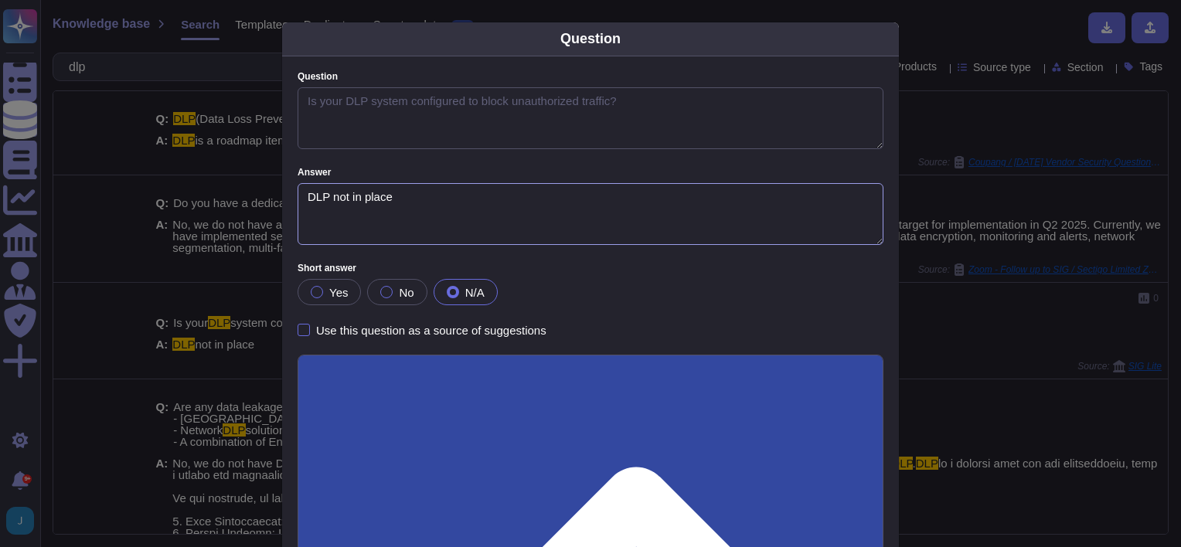
drag, startPoint x: 461, startPoint y: 195, endPoint x: 265, endPoint y: 187, distance: 195.7
click at [265, 187] on div "Question Question Is your DLP system configured to block unauthorized traffic? …" at bounding box center [590, 273] width 1181 height 547
paste textarea "We have strengthened our data protection posture by implementing a comprehensiv…"
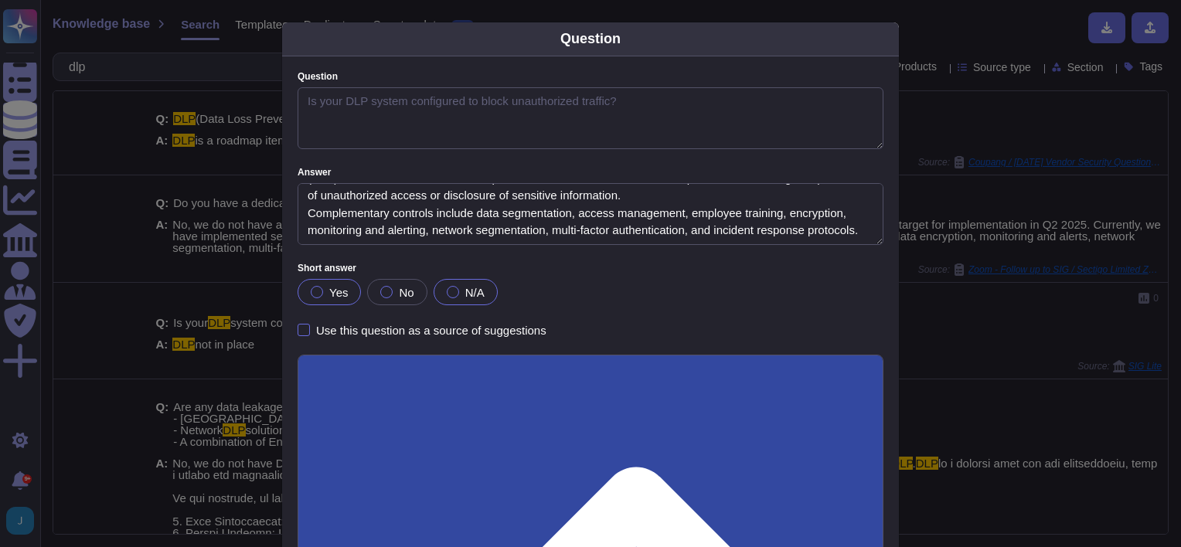
type textarea "We have strengthened our data protection posture by implementing a comprehensiv…"
click at [311, 288] on div at bounding box center [317, 292] width 12 height 12
click at [311, 291] on div at bounding box center [317, 292] width 12 height 12
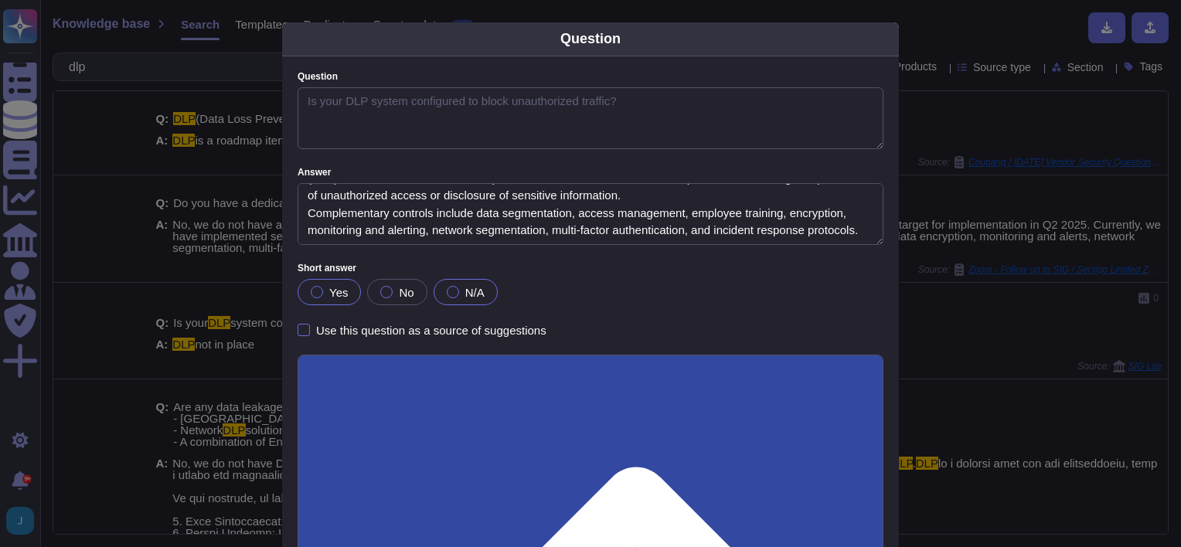
click at [311, 296] on div at bounding box center [317, 292] width 12 height 12
click at [298, 329] on div at bounding box center [304, 330] width 12 height 12
click at [0, 0] on input "Use this question as a source of suggestions" at bounding box center [0, 0] width 0 height 0
click at [319, 287] on label "Yes" at bounding box center [329, 292] width 37 height 12
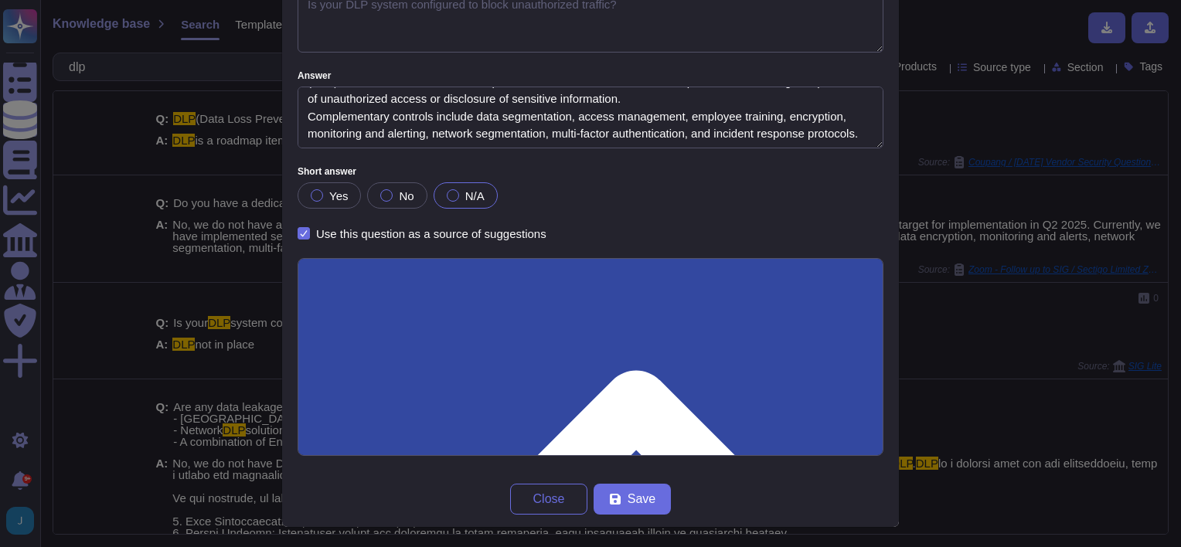
scroll to position [98, 0]
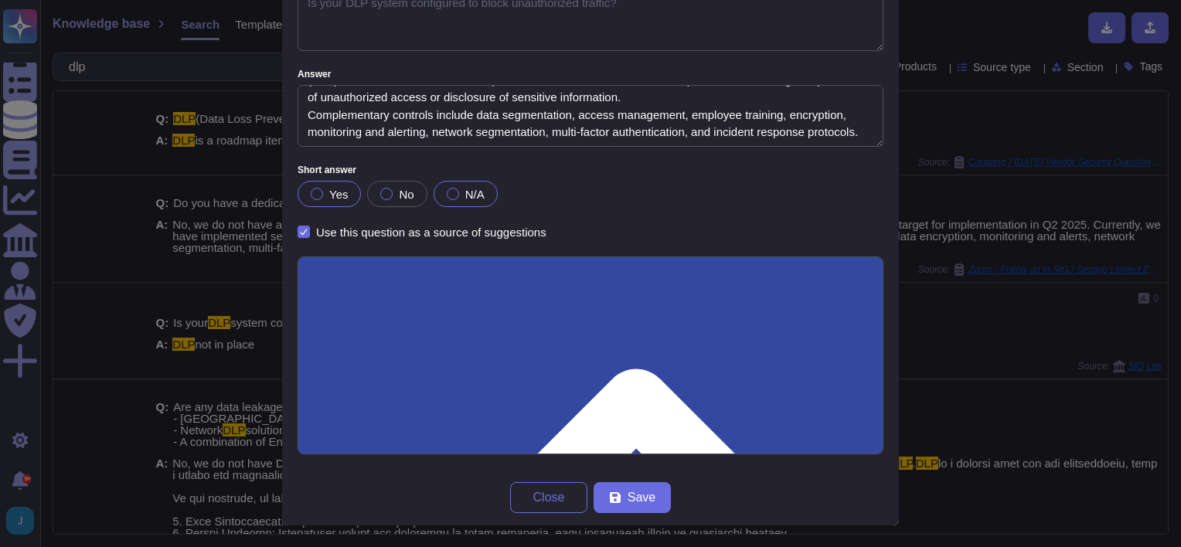
drag, startPoint x: 300, startPoint y: 195, endPoint x: 314, endPoint y: 198, distance: 14.2
click at [308, 196] on div "Yes" at bounding box center [329, 194] width 63 height 26
click at [447, 198] on div at bounding box center [453, 194] width 12 height 12
click at [516, 506] on button "Close" at bounding box center [548, 497] width 77 height 31
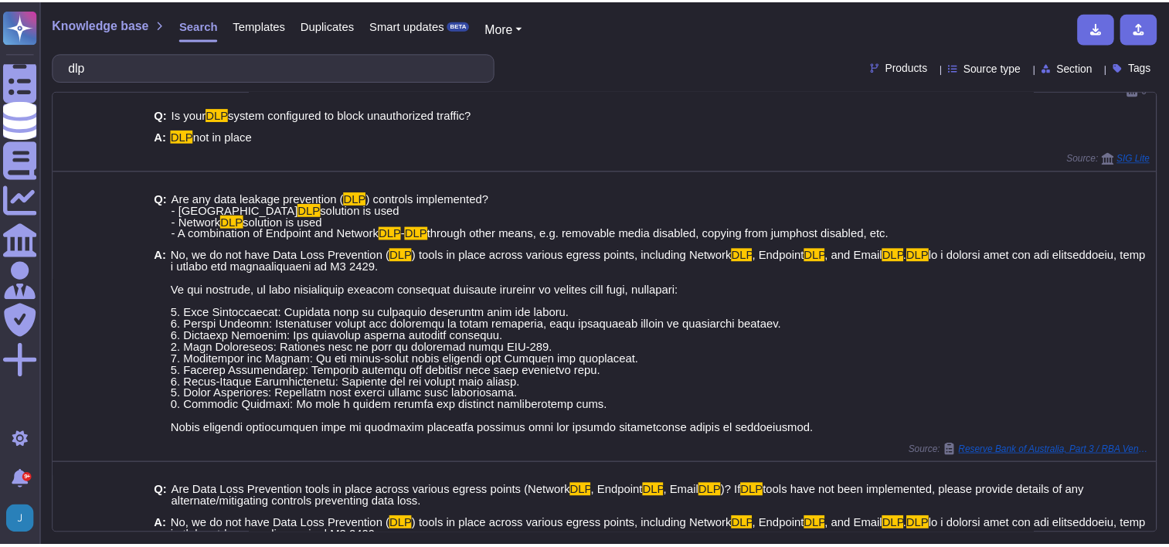
scroll to position [0, 0]
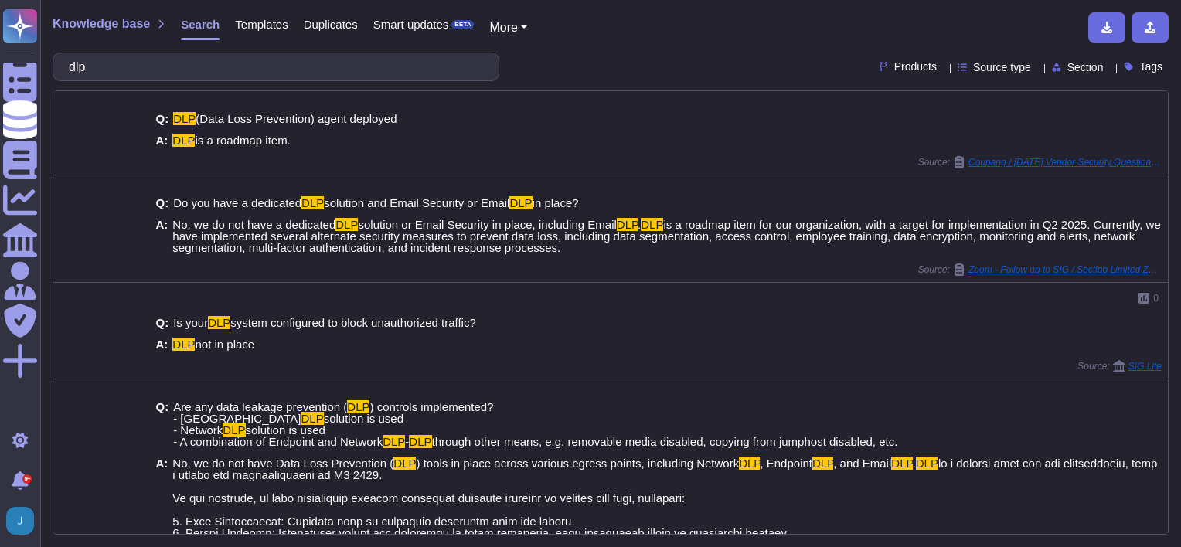
click at [262, 28] on span "Templates" at bounding box center [261, 25] width 53 height 12
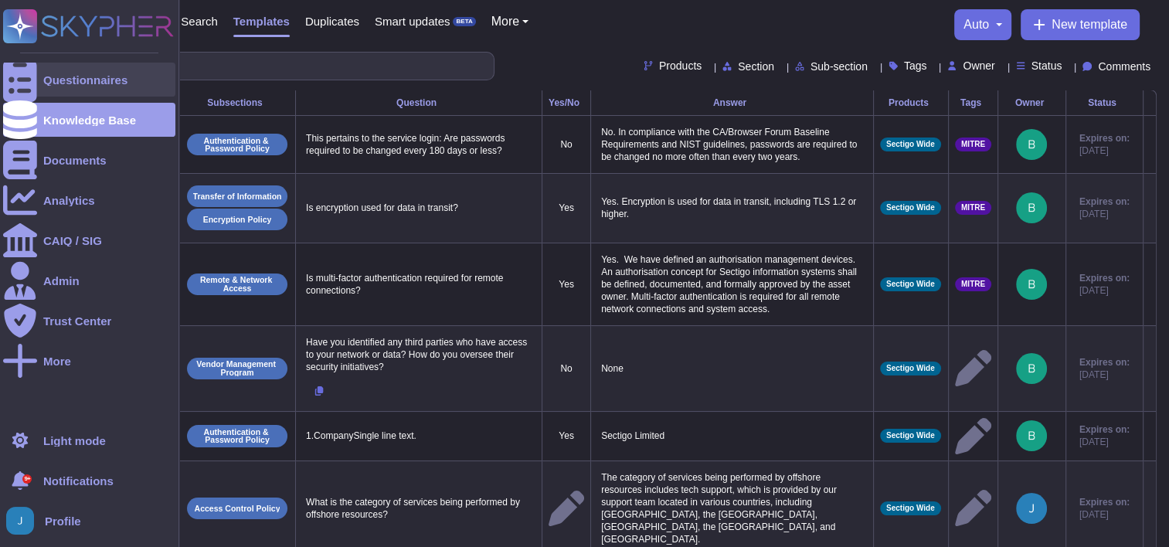
click at [77, 78] on div "Questionnaires" at bounding box center [85, 80] width 84 height 12
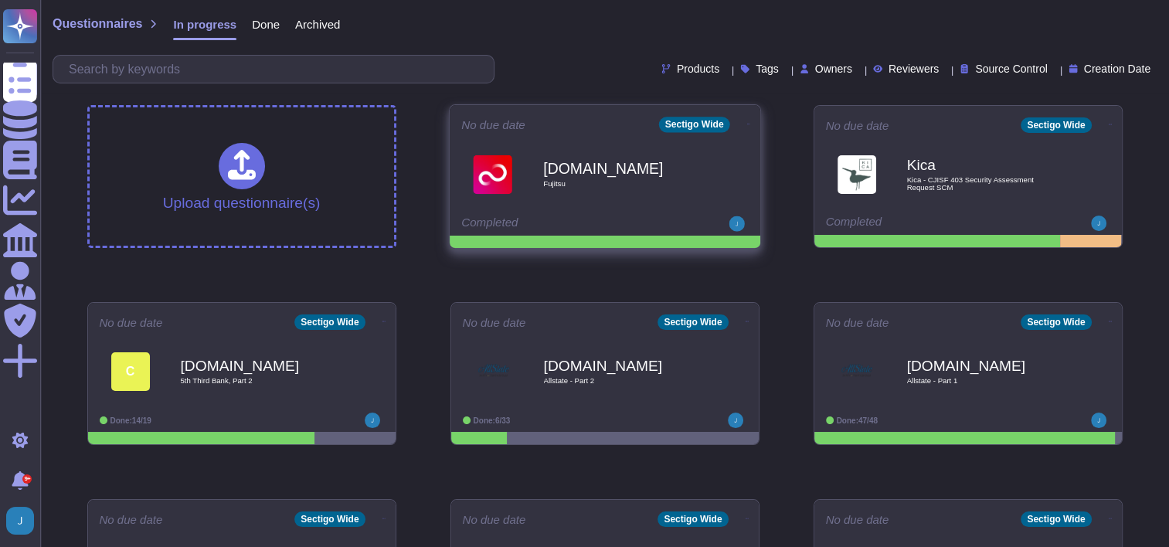
click at [615, 198] on div "[DOMAIN_NAME] Fujitsu" at bounding box center [621, 174] width 156 height 63
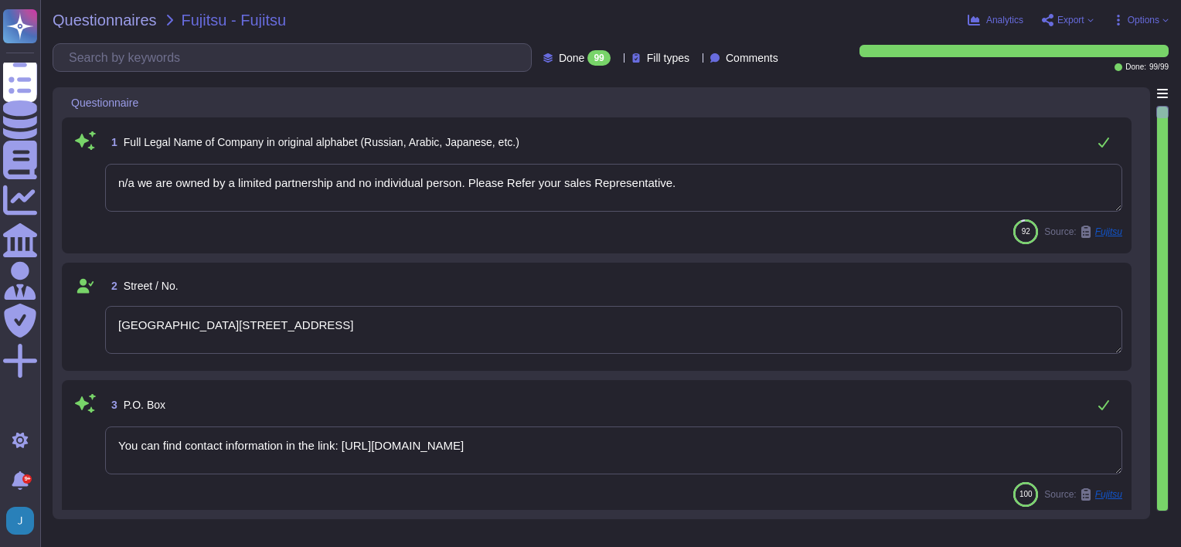
type textarea "n/a we are owned by a limited partnership and no individual person. Please Refe…"
type textarea "[GEOGRAPHIC_DATA][STREET_ADDRESS]"
type textarea "You can find contact information in the link: [URL][DOMAIN_NAME]"
type textarea "[STREET_ADDRESS]"
type textarea "[GEOGRAPHIC_DATA], [GEOGRAPHIC_DATA], [GEOGRAPHIC_DATA], [GEOGRAPHIC_DATA], [GE…"
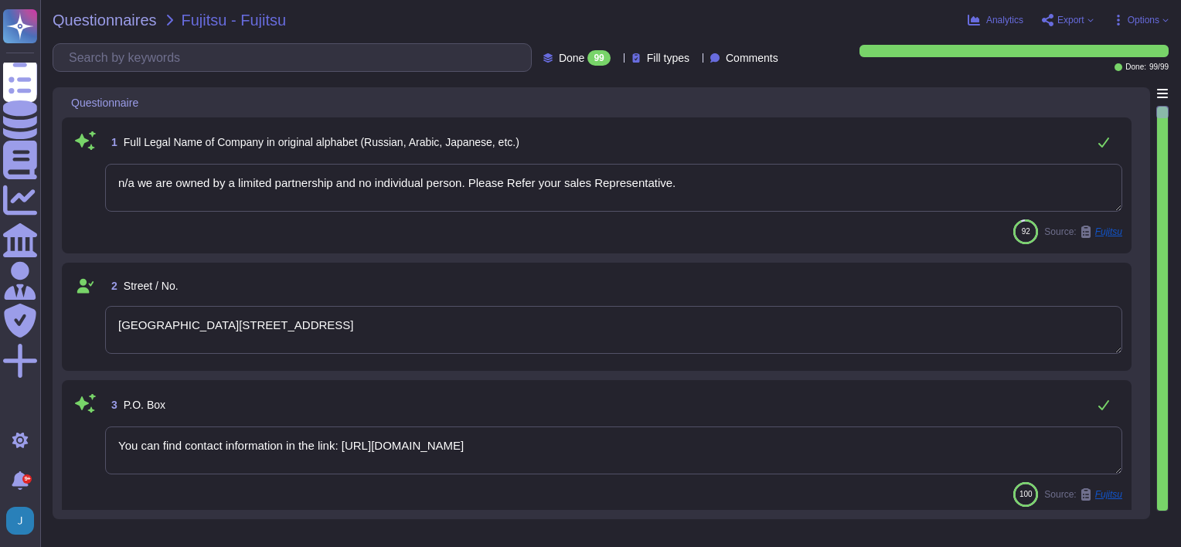
type textarea "[DATE]"
click at [172, 59] on input "text" at bounding box center [296, 57] width 470 height 27
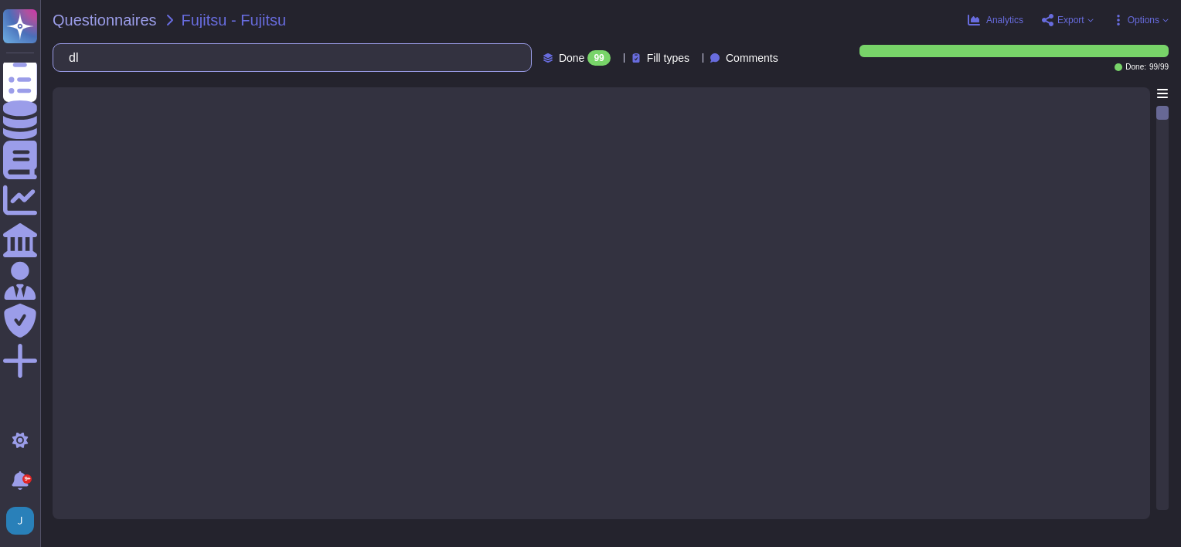
type input "d"
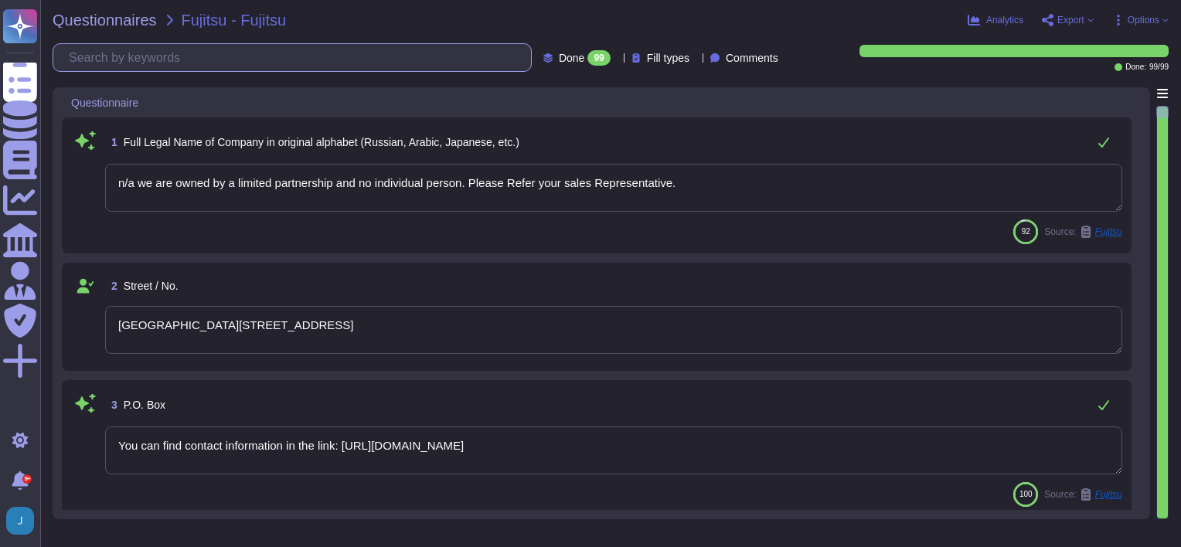
type textarea "[DATE]"
type textarea "n/a we are owned by a limited partnership and no individual person. Please Refe…"
type textarea "[GEOGRAPHIC_DATA][STREET_ADDRESS]"
type textarea "You can find contact information in the link: [URL][DOMAIN_NAME]"
type textarea "[STREET_ADDRESS]"
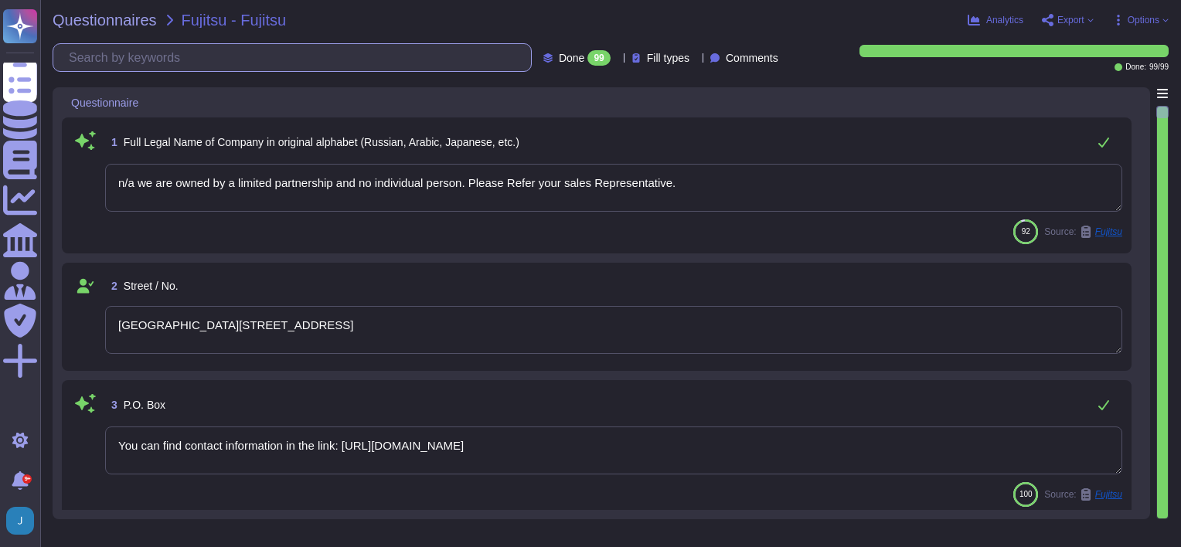
type textarea "[GEOGRAPHIC_DATA], [GEOGRAPHIC_DATA], [GEOGRAPHIC_DATA], [GEOGRAPHIC_DATA], [GE…"
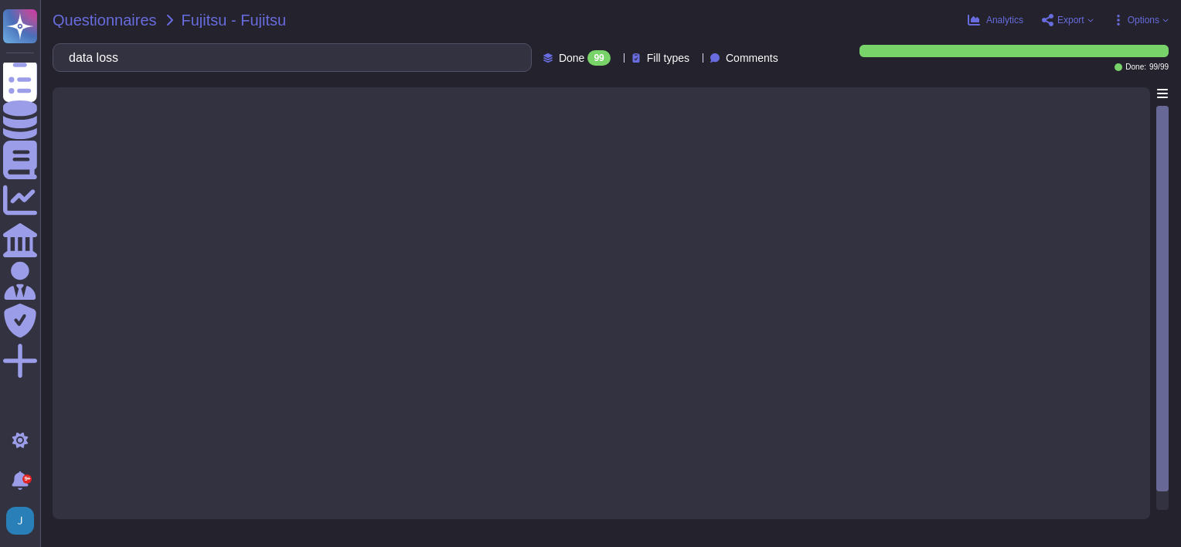
type input "data loss"
click at [134, 18] on span "Questionnaires" at bounding box center [105, 19] width 104 height 15
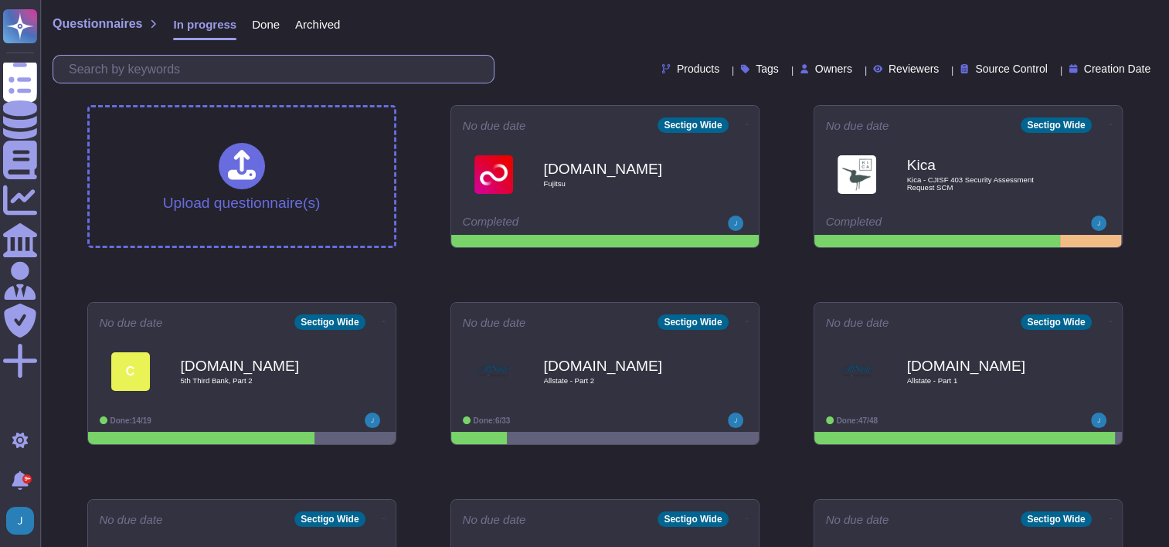
click at [155, 73] on input "text" at bounding box center [277, 69] width 433 height 27
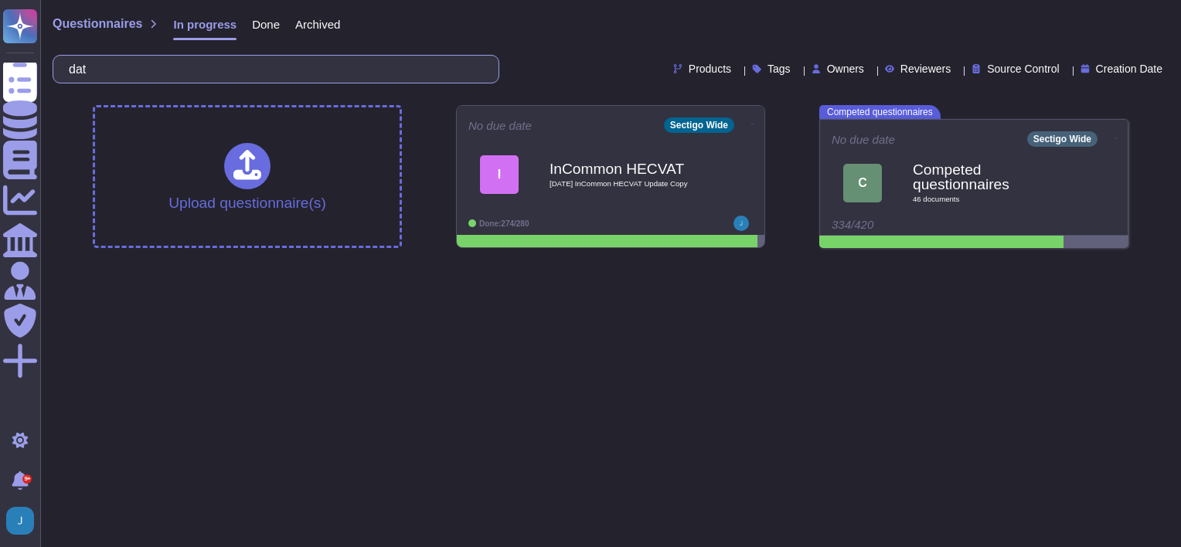
type input "d"
